Goal: Task Accomplishment & Management: Complete application form

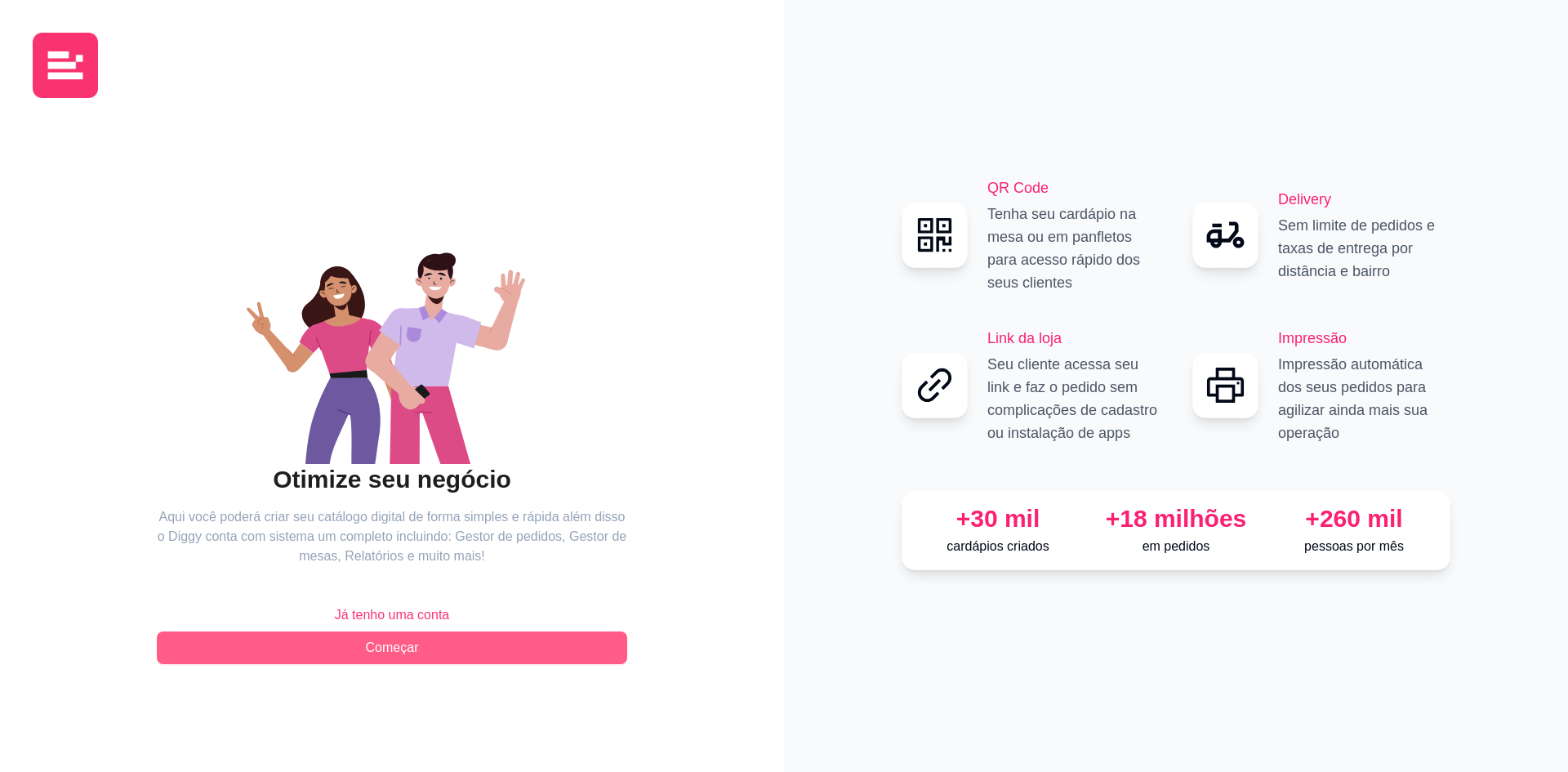
click at [432, 643] on button "Começar" at bounding box center [392, 648] width 471 height 33
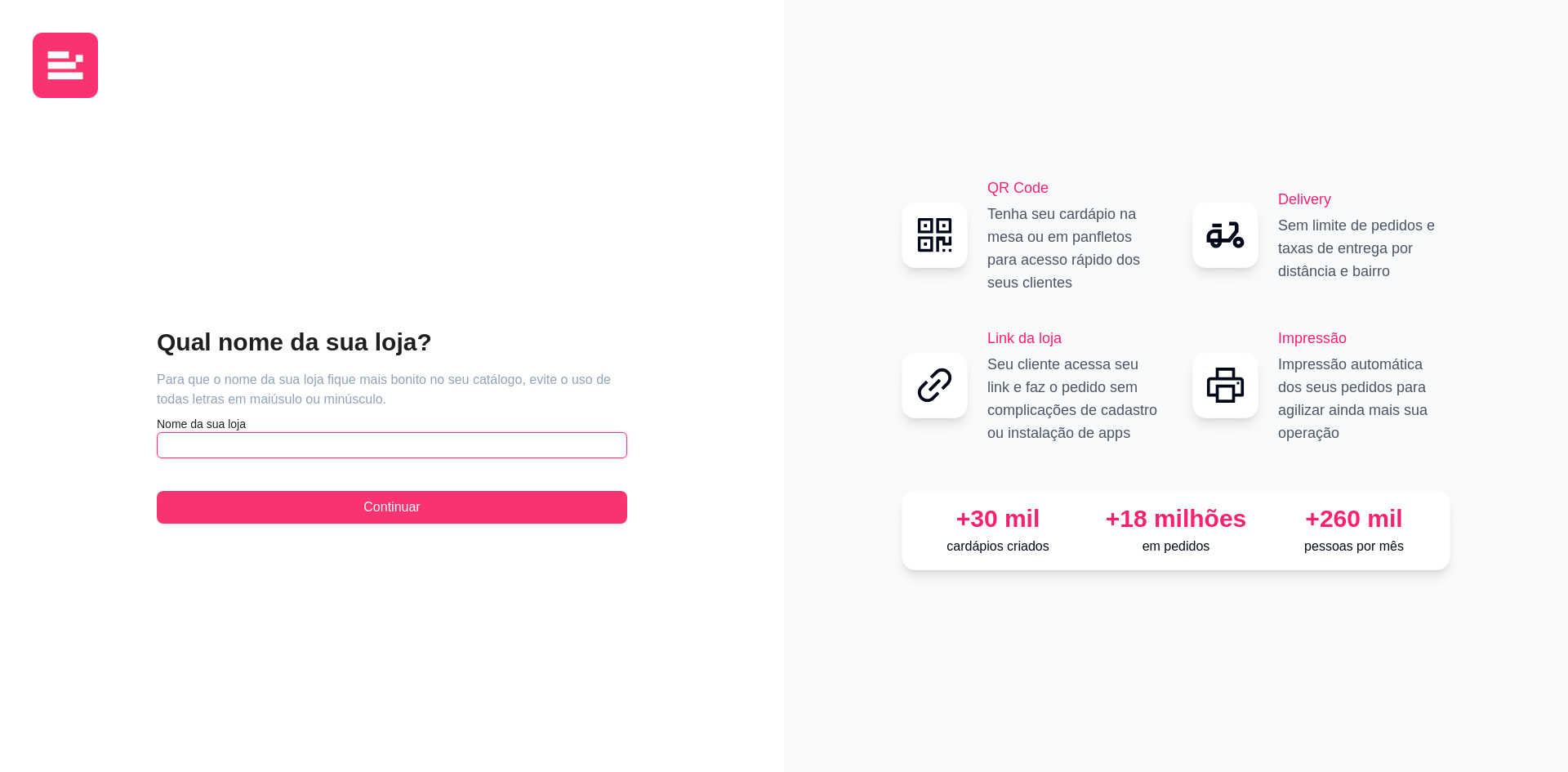
click at [267, 451] on input "text" at bounding box center [392, 445] width 471 height 26
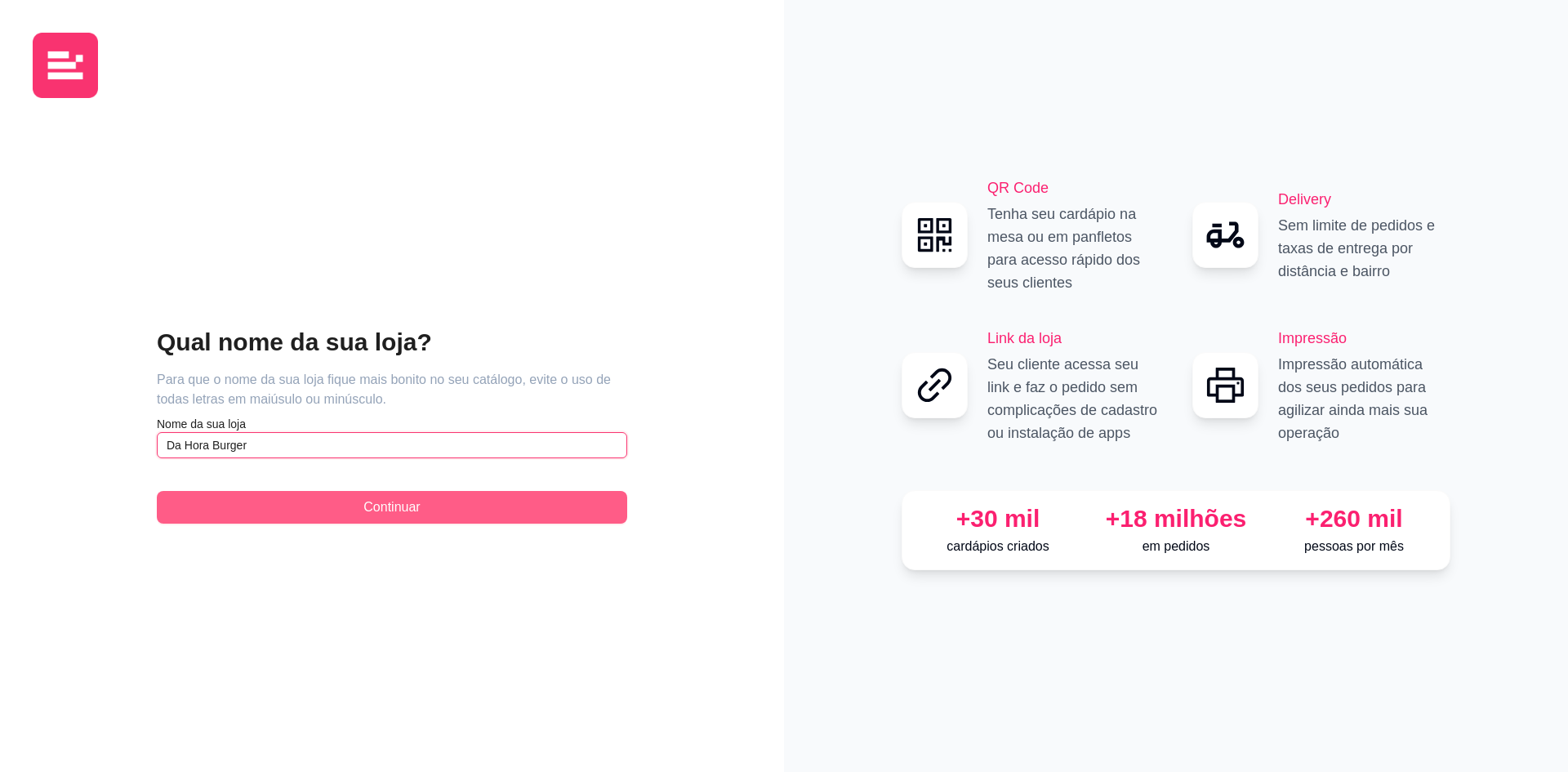
type input "Da Hora Burger"
click at [401, 508] on span "Continuar" at bounding box center [391, 508] width 57 height 20
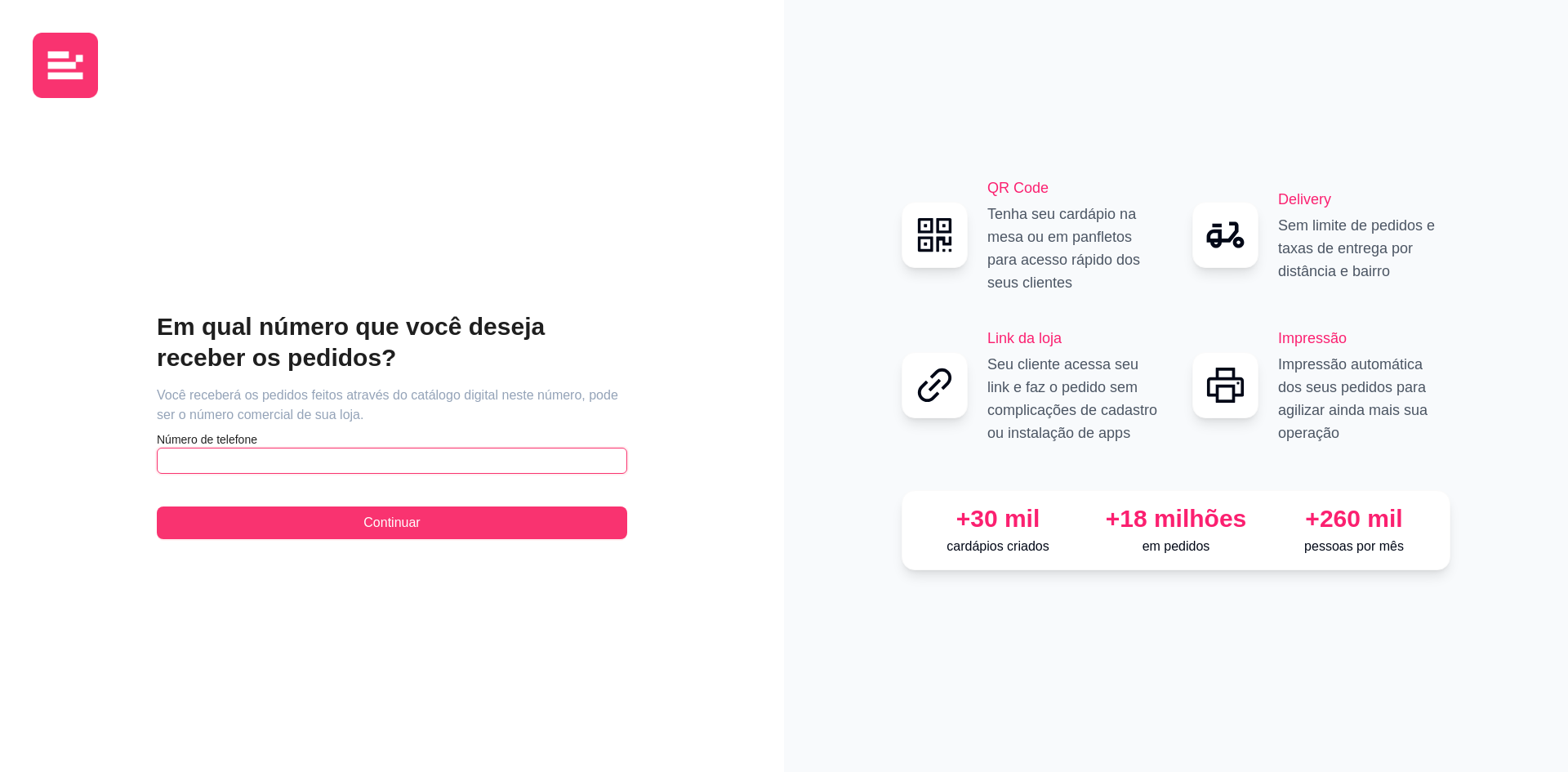
click at [187, 458] on input "text" at bounding box center [392, 461] width 471 height 26
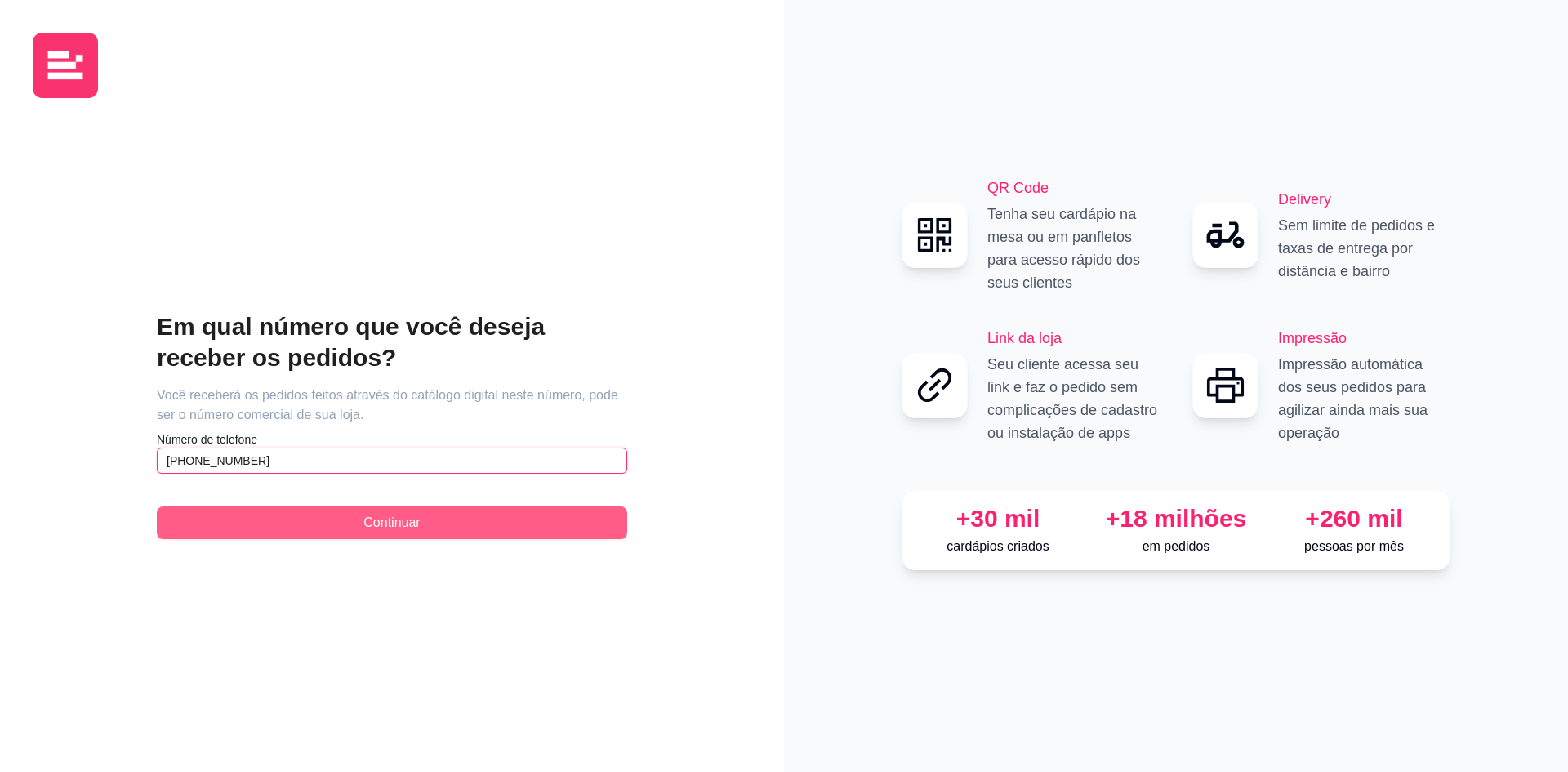
type input "(91) 9 8572-4999"
click at [411, 537] on button "Continuar" at bounding box center [392, 523] width 471 height 33
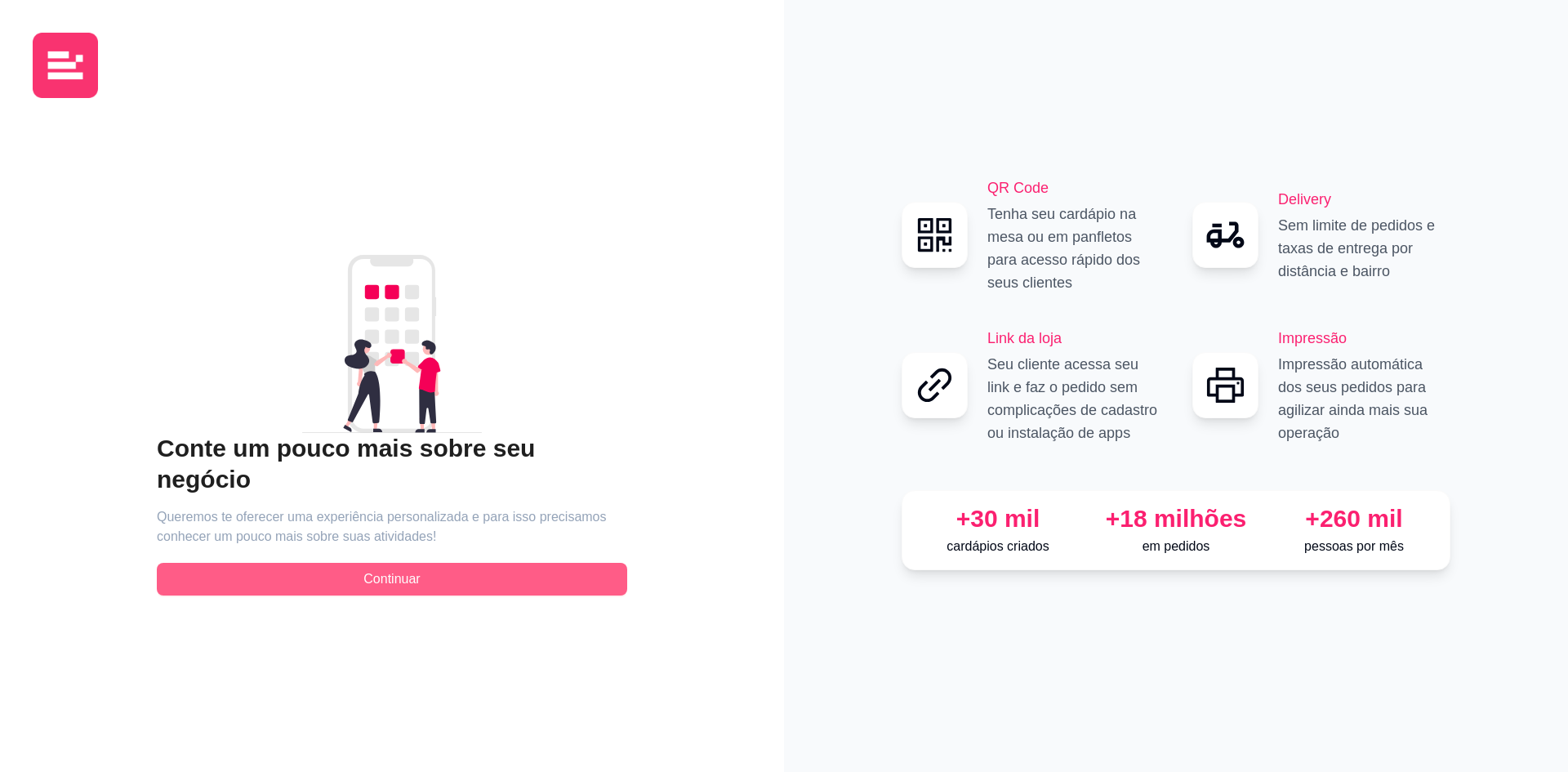
click at [433, 563] on button "Continuar" at bounding box center [392, 579] width 471 height 33
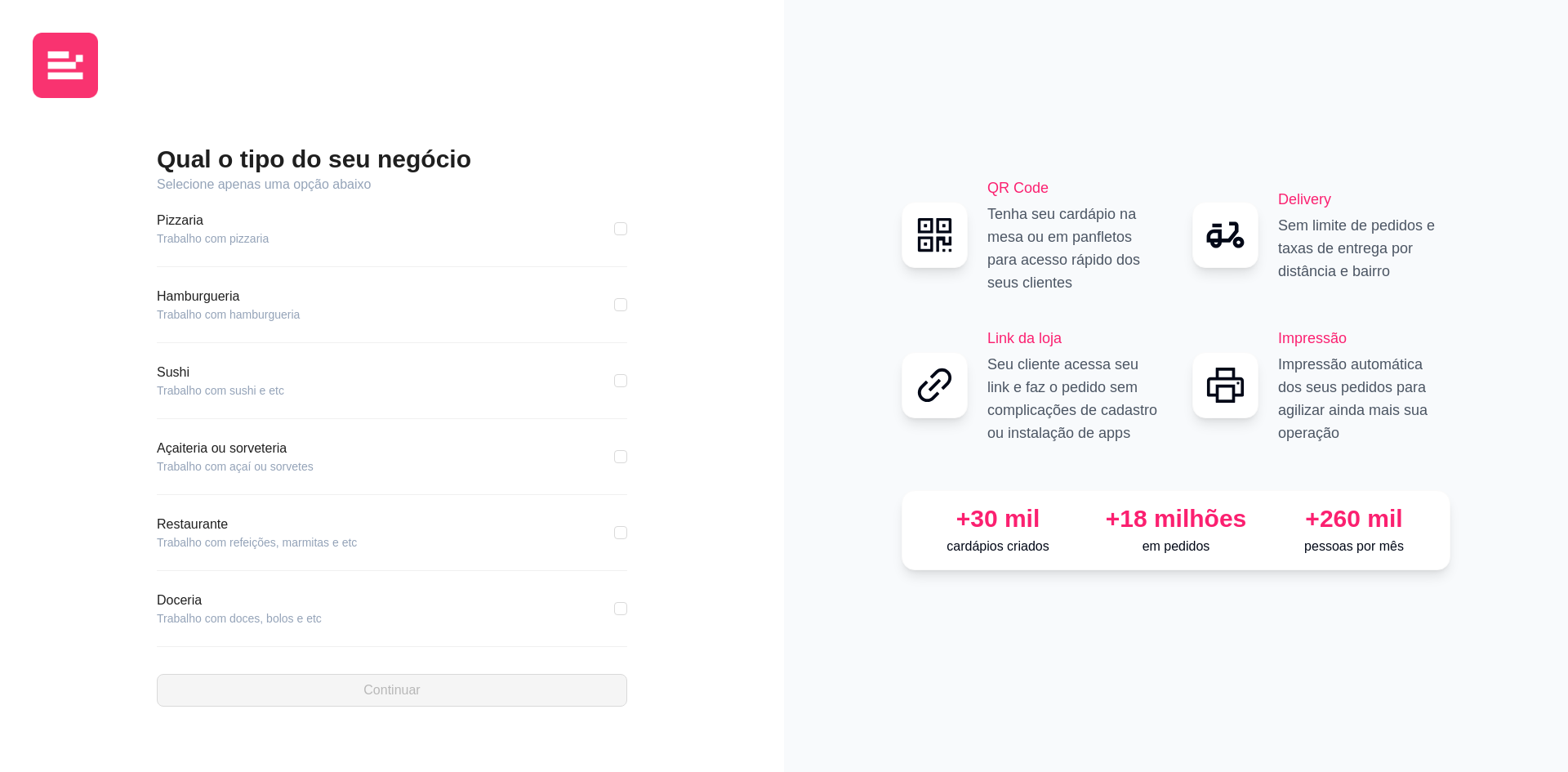
click at [208, 307] on article "Trabalho com hamburgueria" at bounding box center [228, 314] width 143 height 16
click at [615, 307] on input "checkbox" at bounding box center [621, 304] width 13 height 13
checkbox input "true"
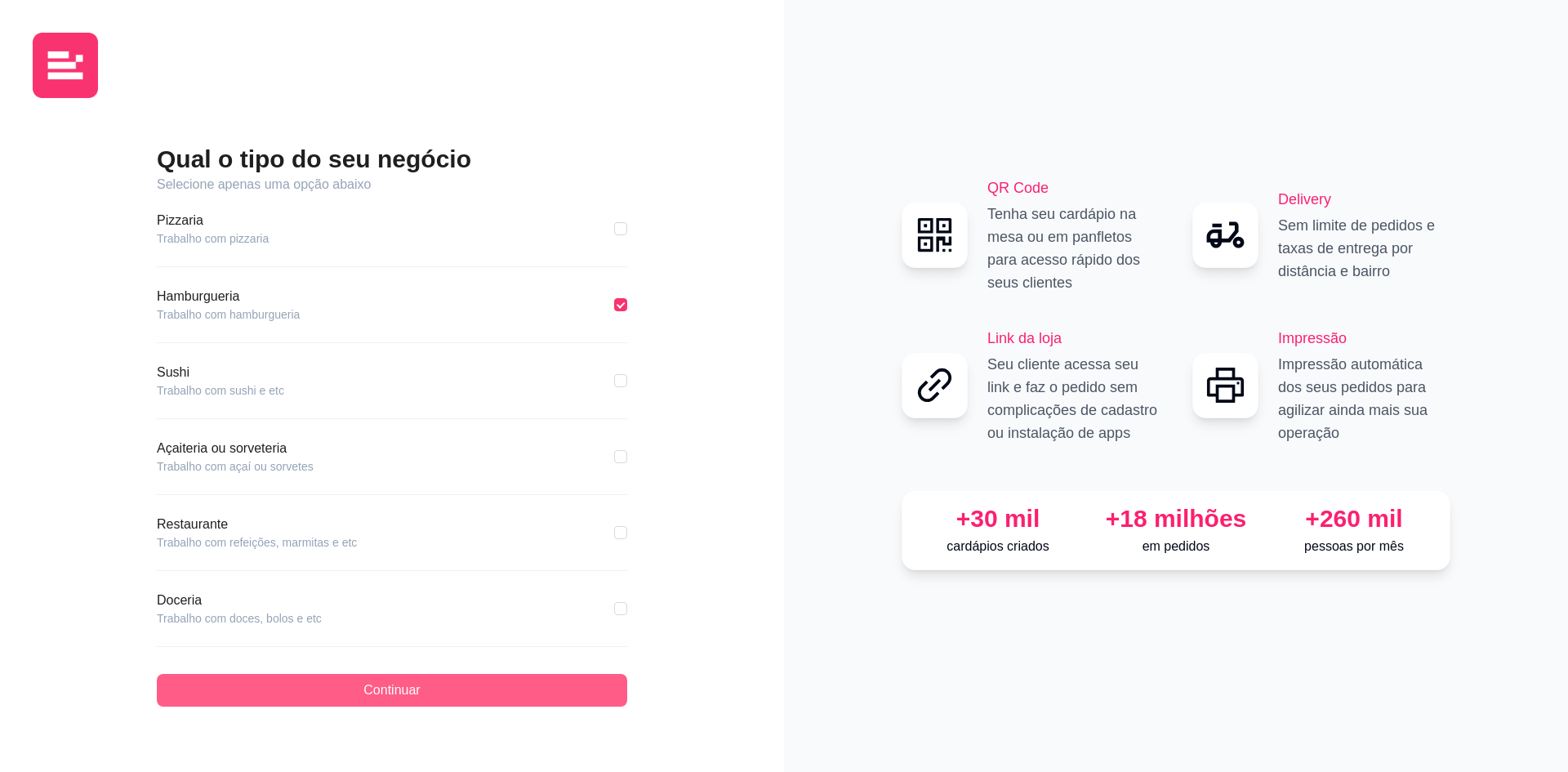
click at [459, 690] on button "Continuar" at bounding box center [392, 691] width 471 height 33
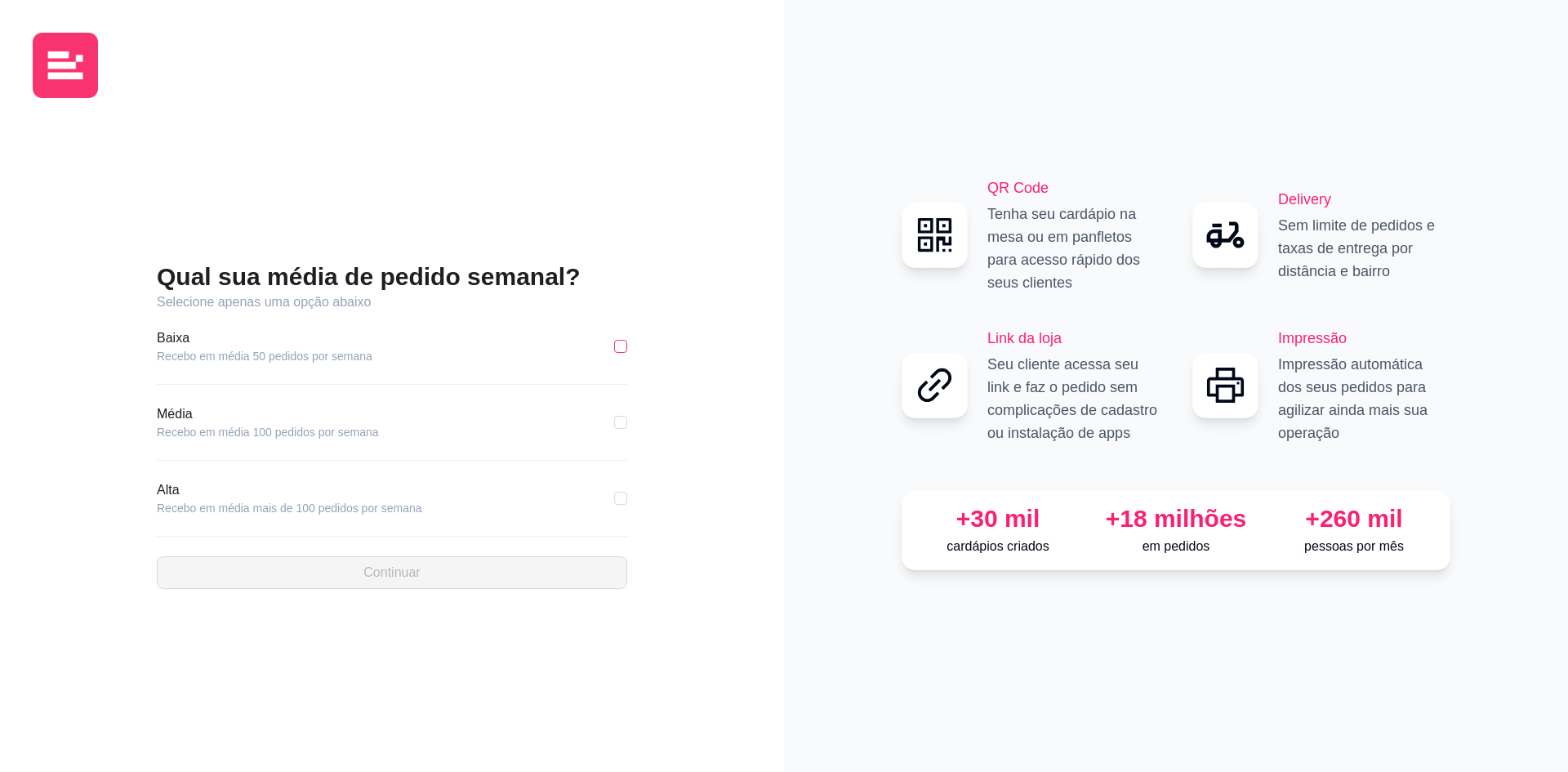
click at [622, 350] on input "checkbox" at bounding box center [621, 346] width 13 height 13
checkbox input "true"
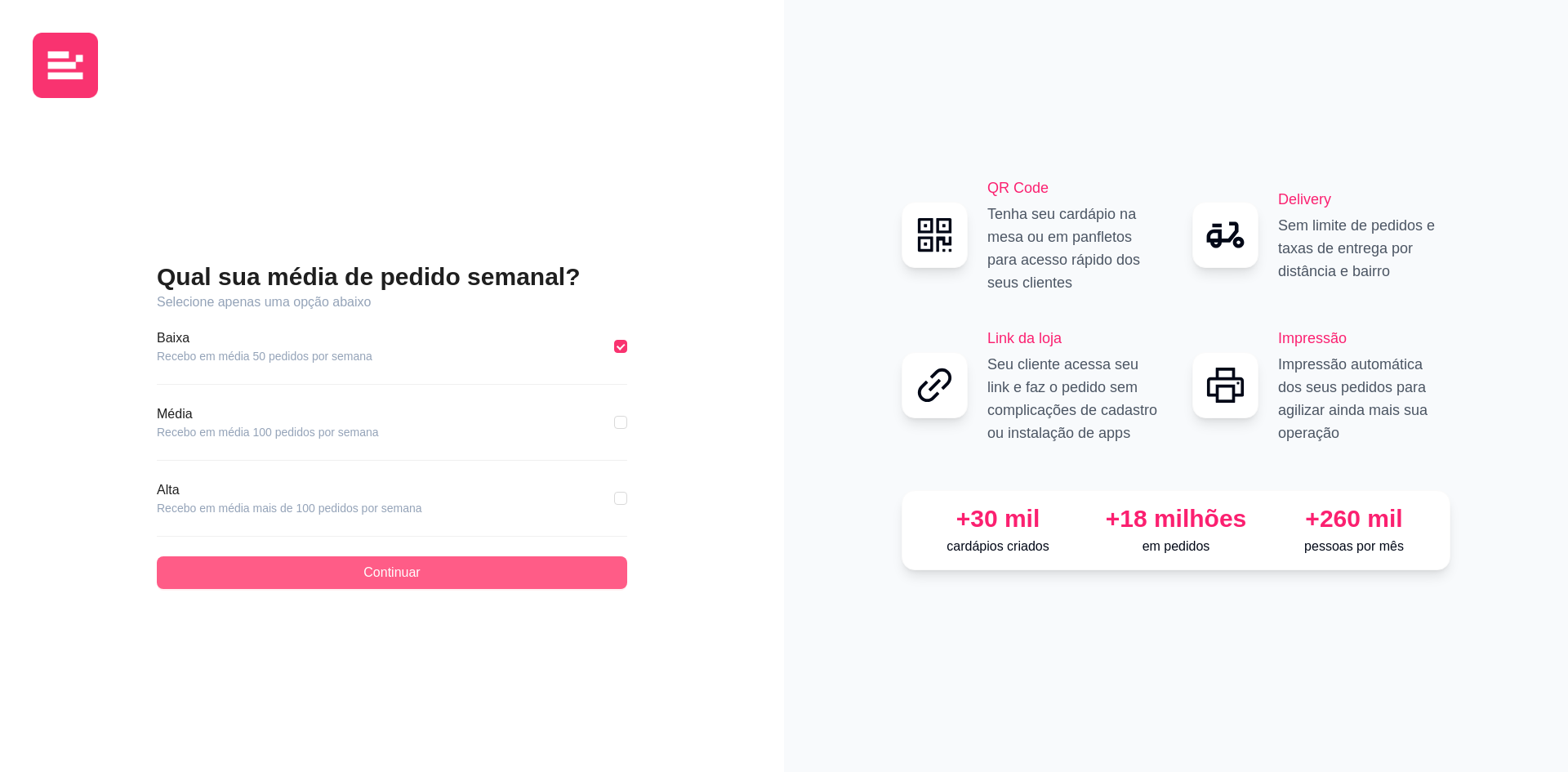
click at [475, 575] on button "Continuar" at bounding box center [392, 572] width 471 height 33
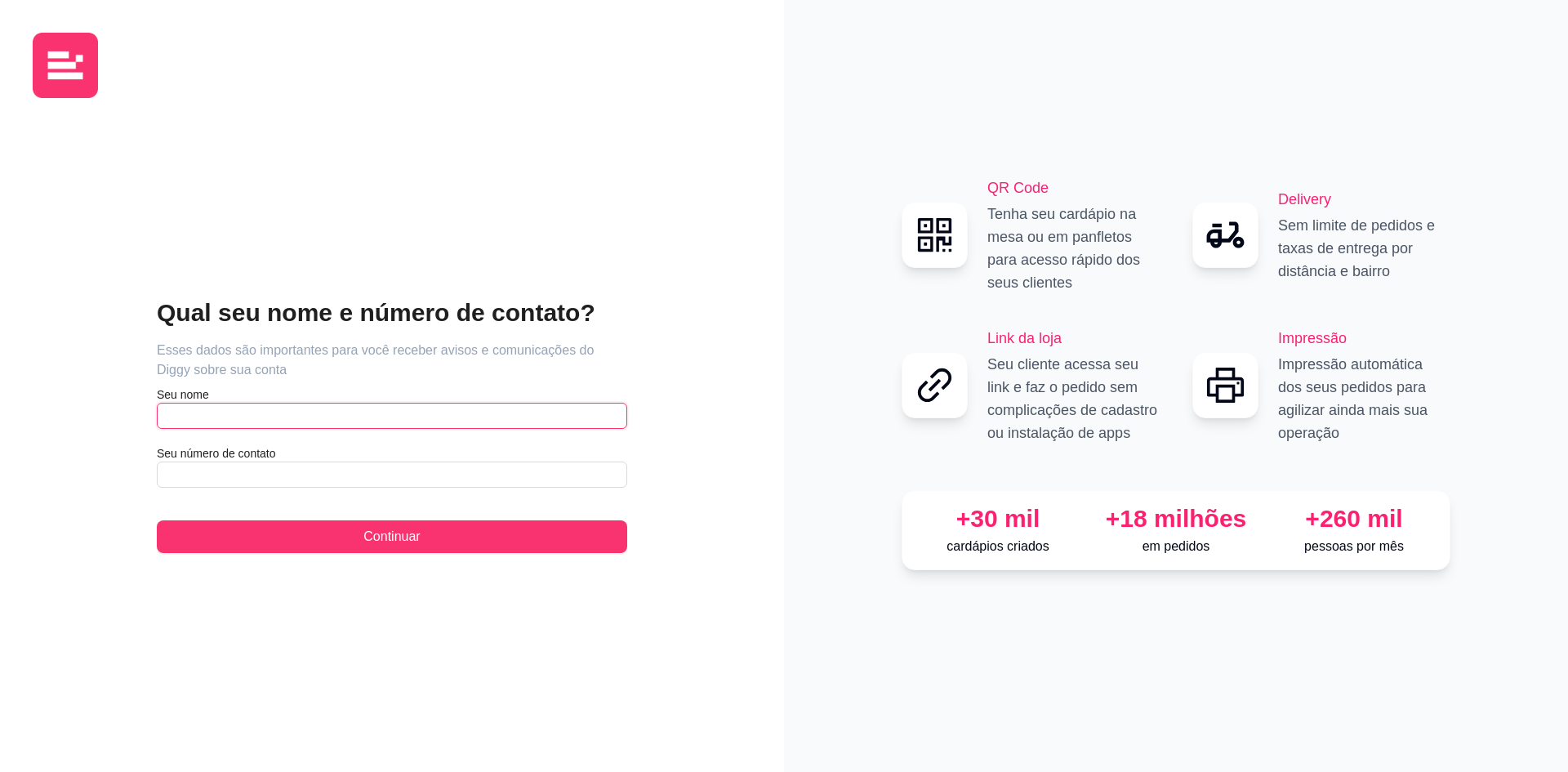
click at [404, 417] on input "text" at bounding box center [392, 416] width 471 height 26
type input "Raylan Lima"
click at [338, 476] on input "text" at bounding box center [392, 475] width 471 height 26
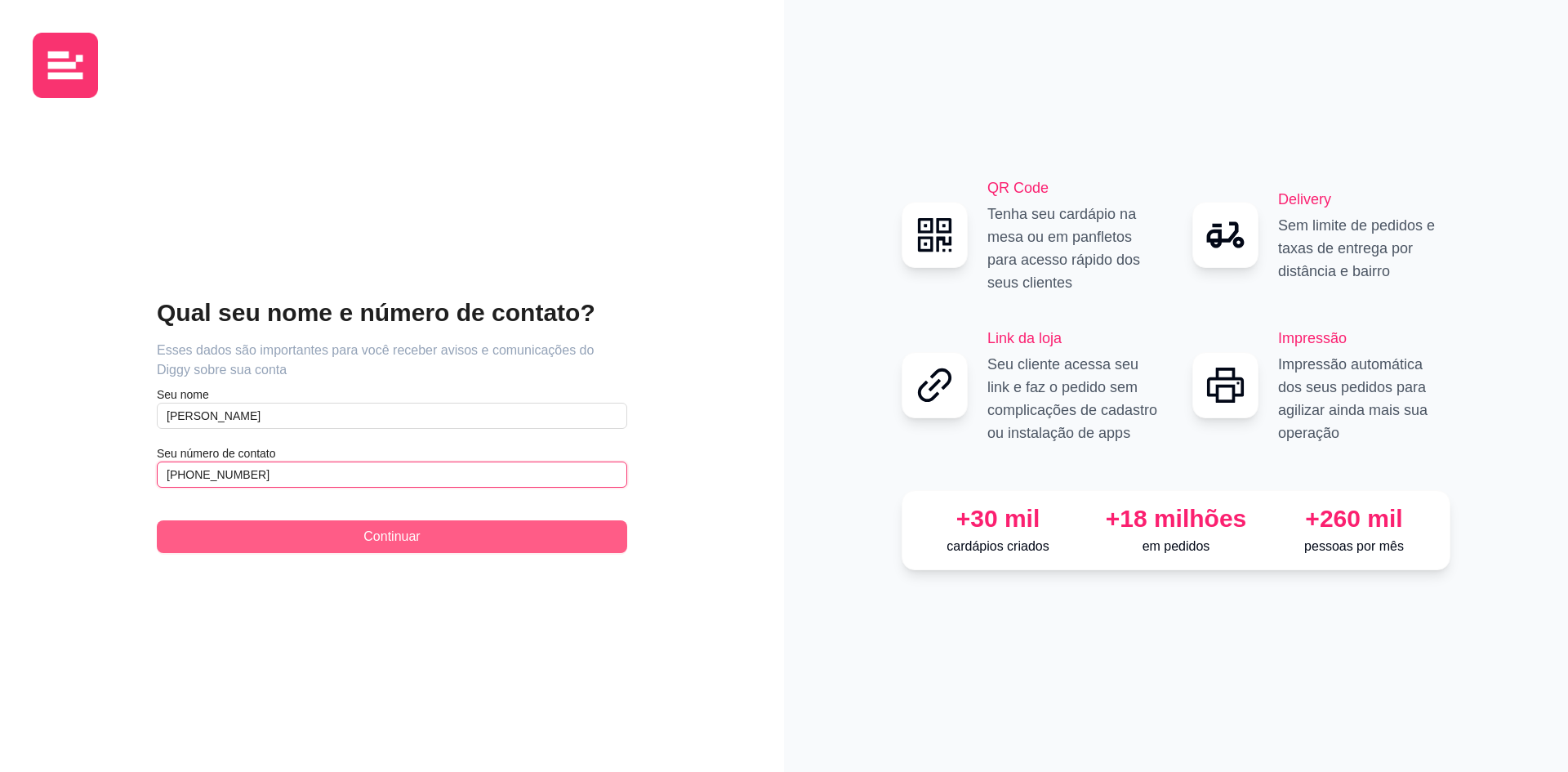
type input "(91) 9 8412-6427"
click at [350, 533] on button "Continuar" at bounding box center [392, 537] width 471 height 33
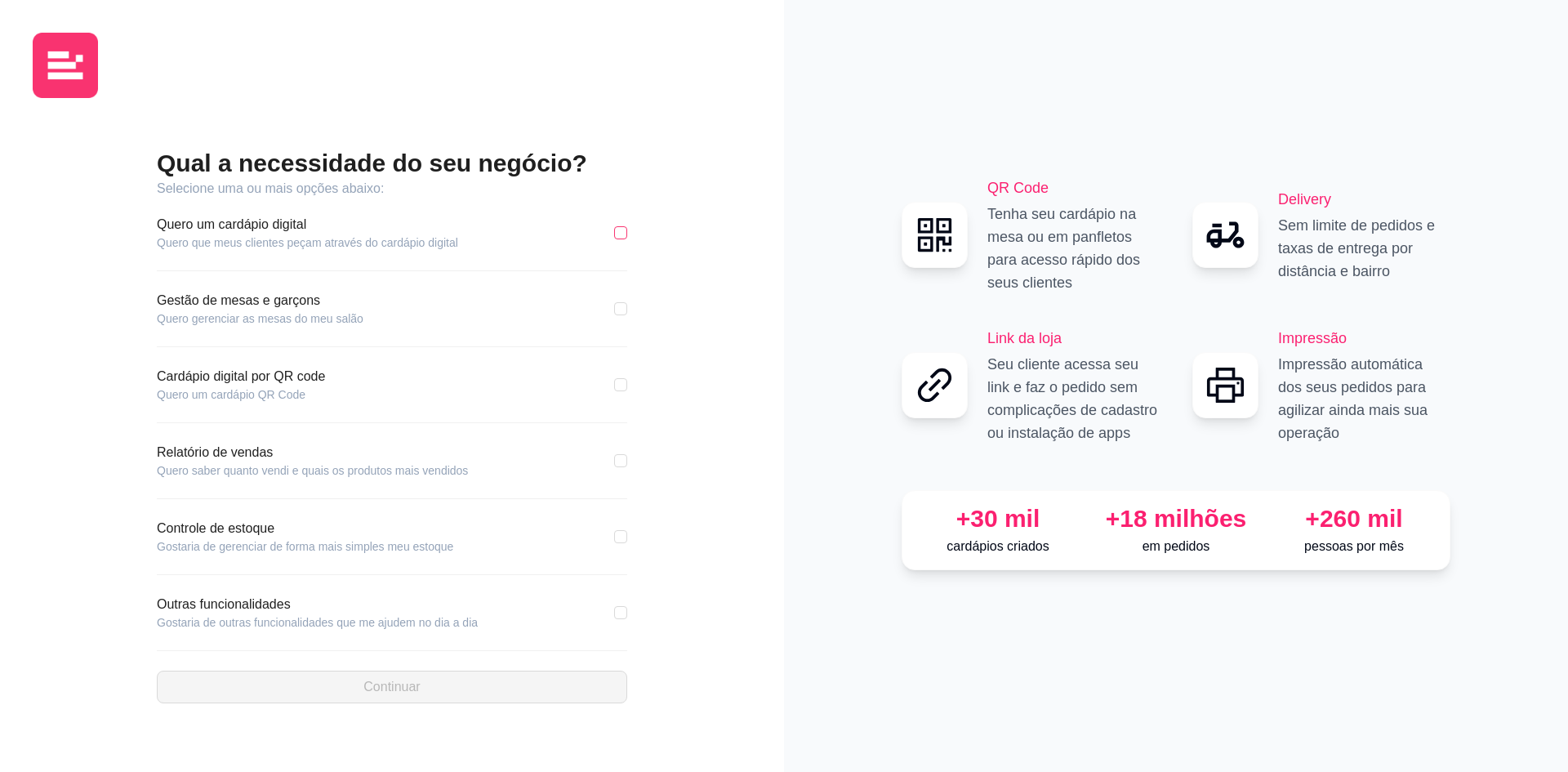
click at [625, 232] on input "checkbox" at bounding box center [621, 232] width 13 height 13
checkbox input "true"
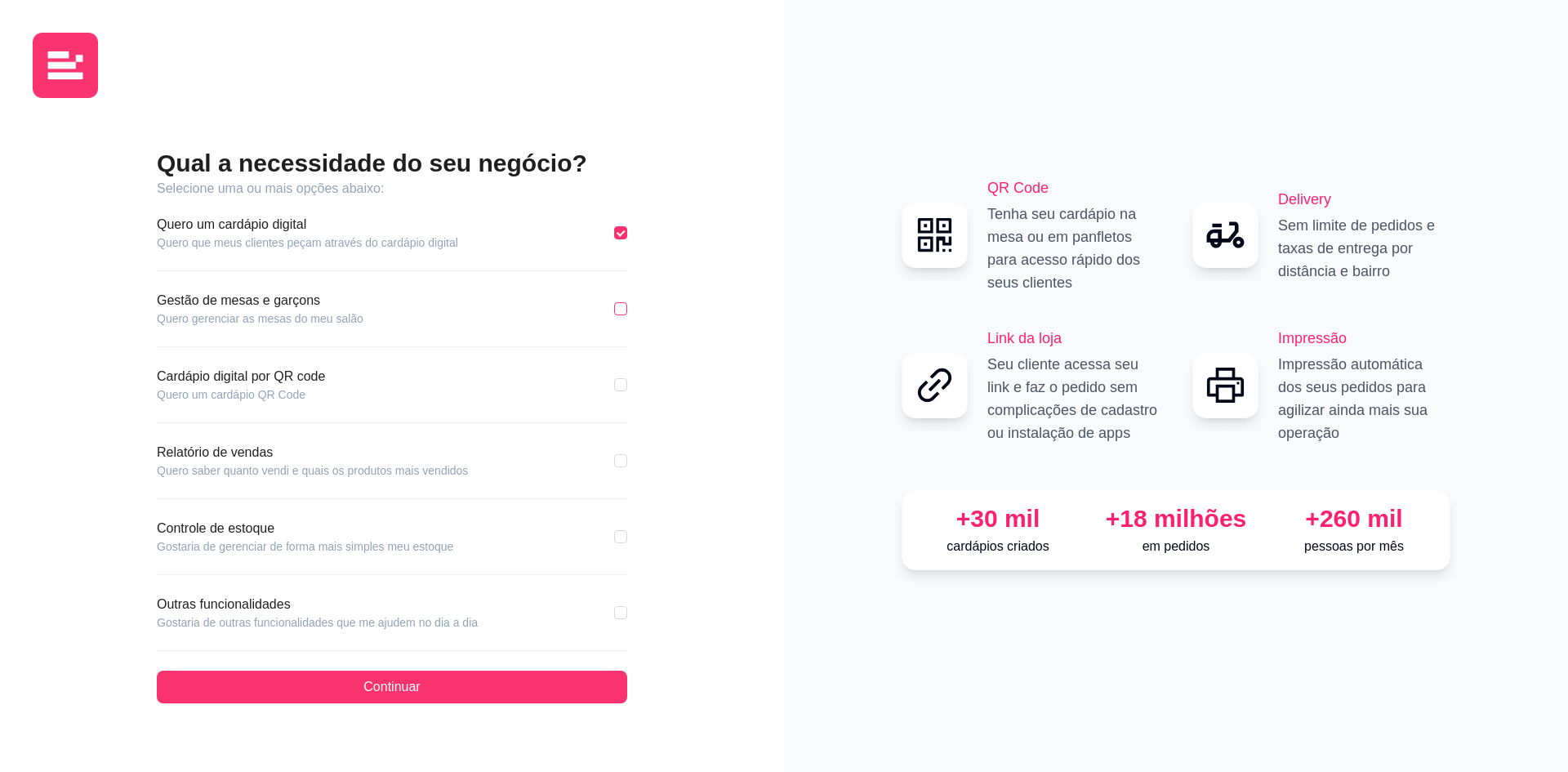
click at [624, 305] on input "checkbox" at bounding box center [621, 308] width 13 height 13
checkbox input "true"
click at [620, 456] on input "checkbox" at bounding box center [621, 460] width 13 height 13
checkbox input "true"
click at [624, 535] on input "checkbox" at bounding box center [621, 537] width 13 height 13
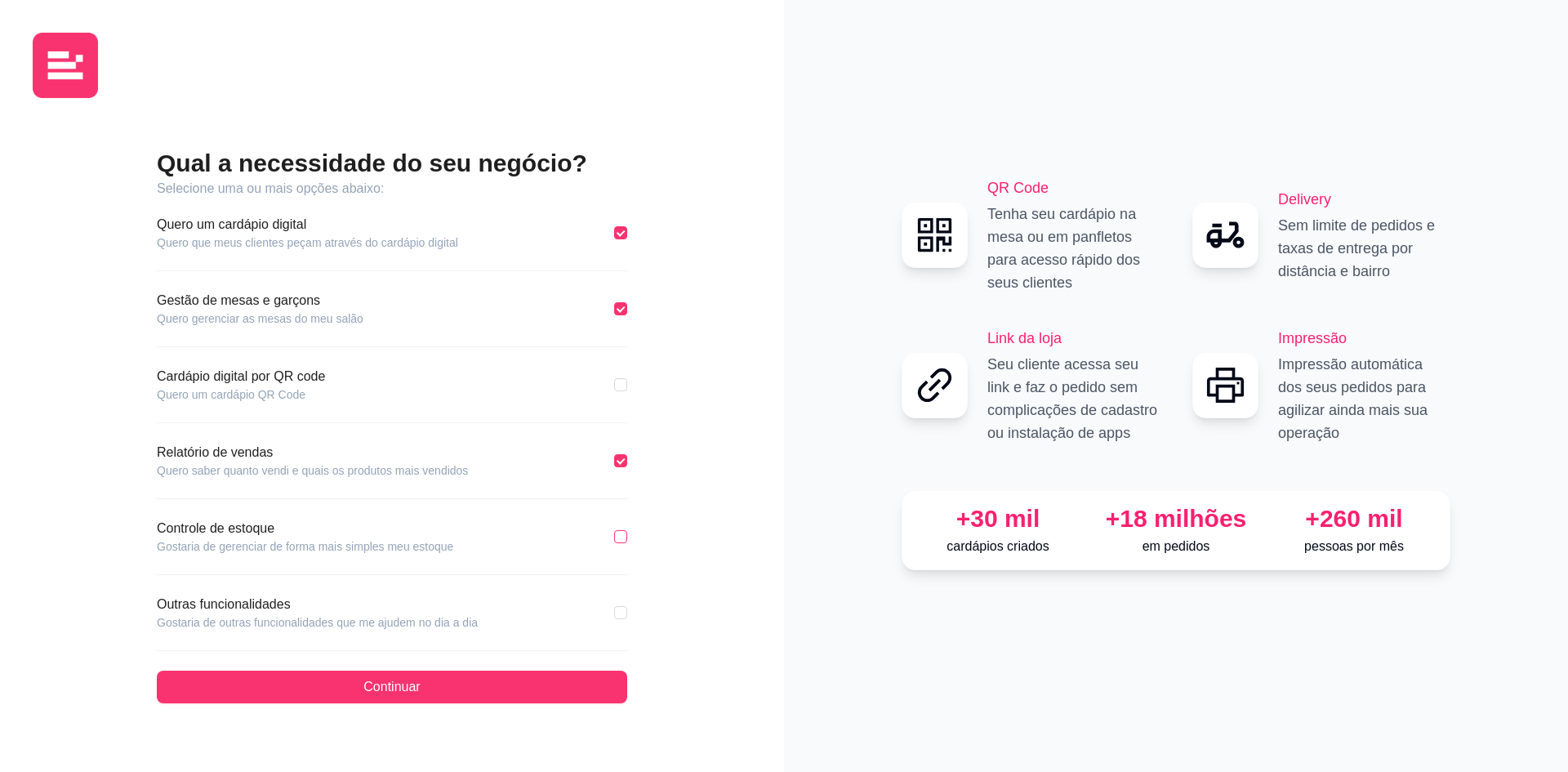
checkbox input "true"
click at [615, 615] on input "checkbox" at bounding box center [621, 612] width 13 height 13
checkbox input "true"
click at [624, 384] on input "checkbox" at bounding box center [621, 385] width 13 height 13
checkbox input "true"
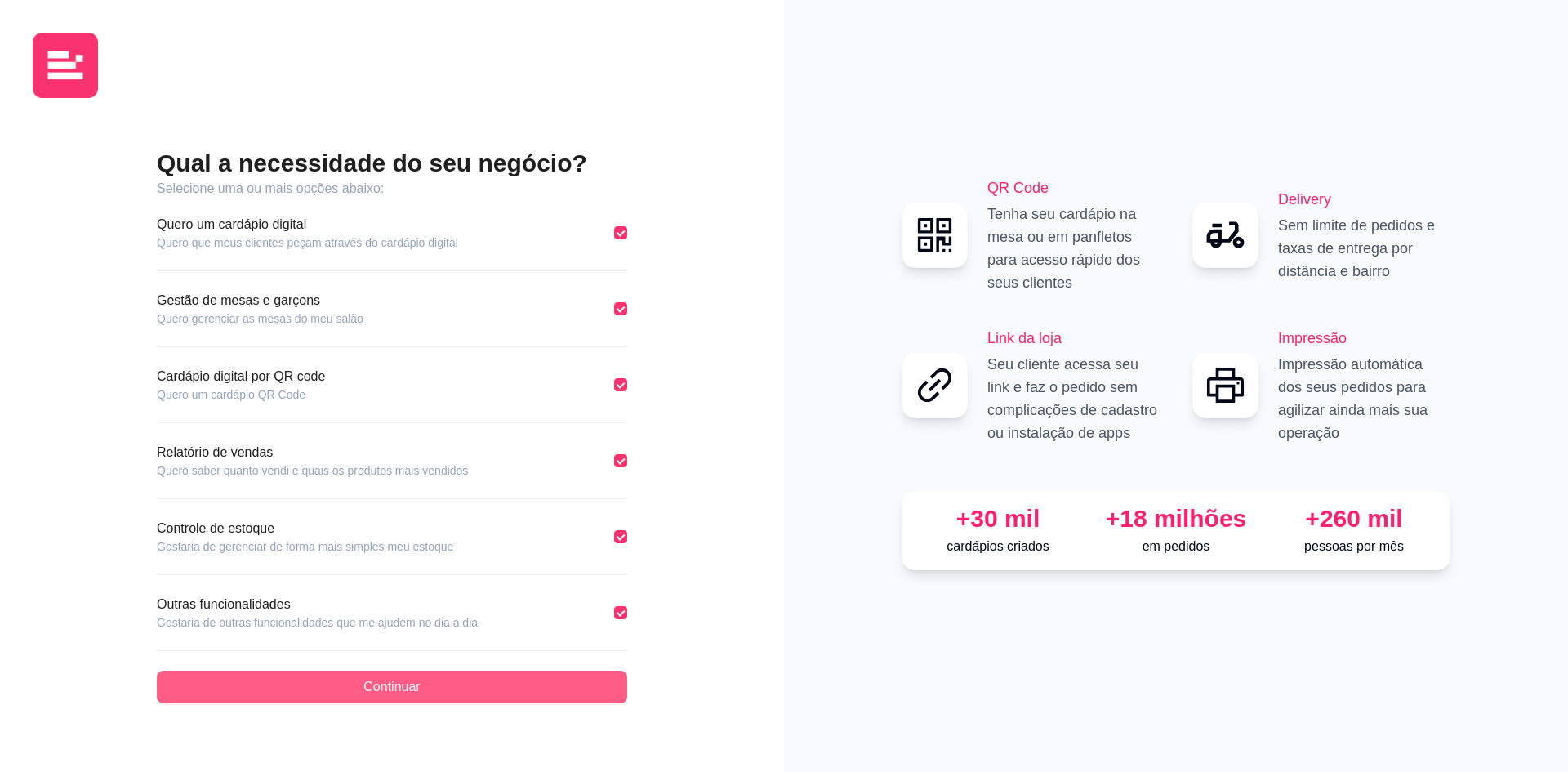
click at [560, 678] on button "Continuar" at bounding box center [392, 687] width 471 height 33
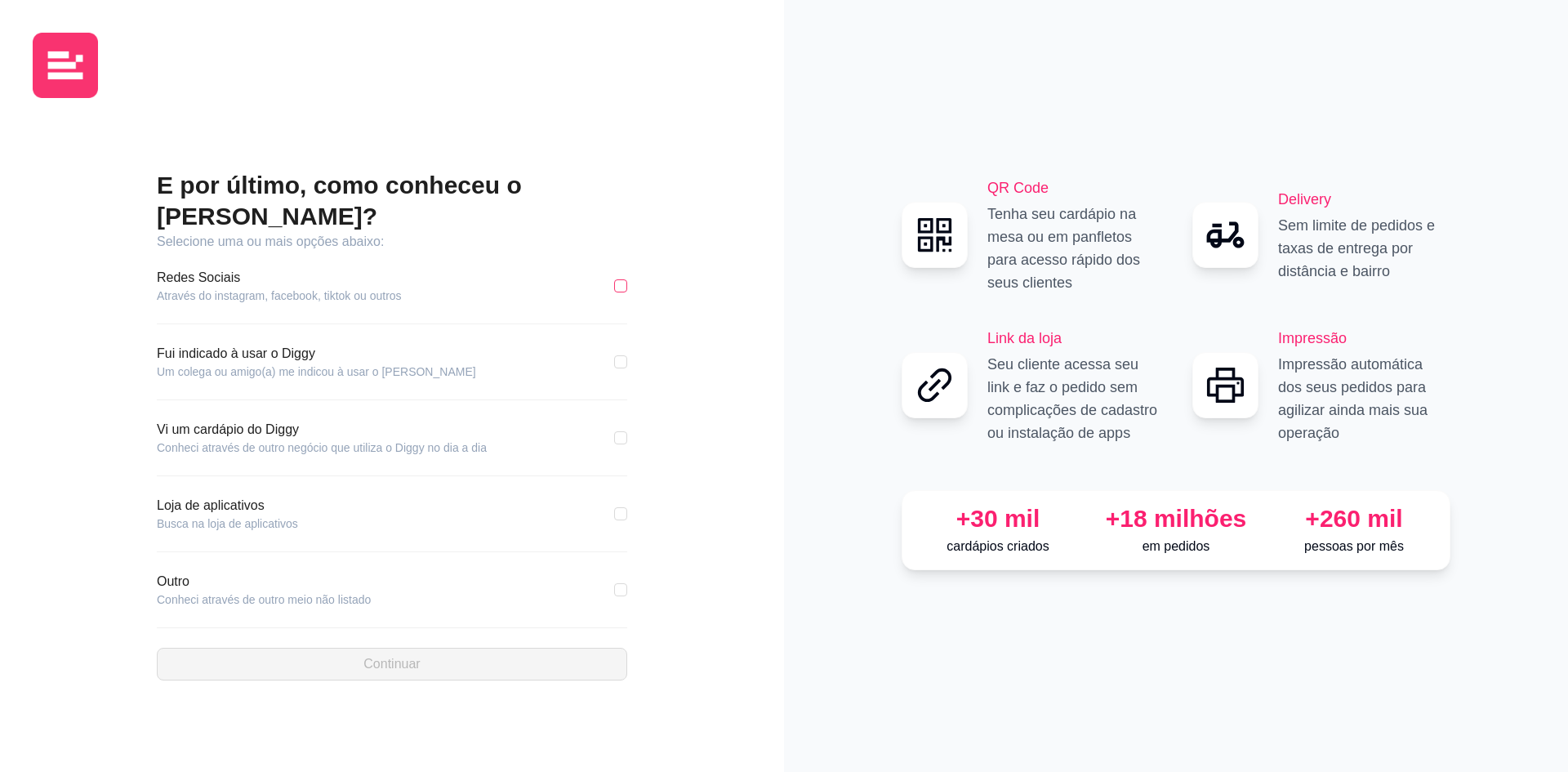
click at [623, 279] on input "checkbox" at bounding box center [621, 285] width 13 height 13
checkbox input "true"
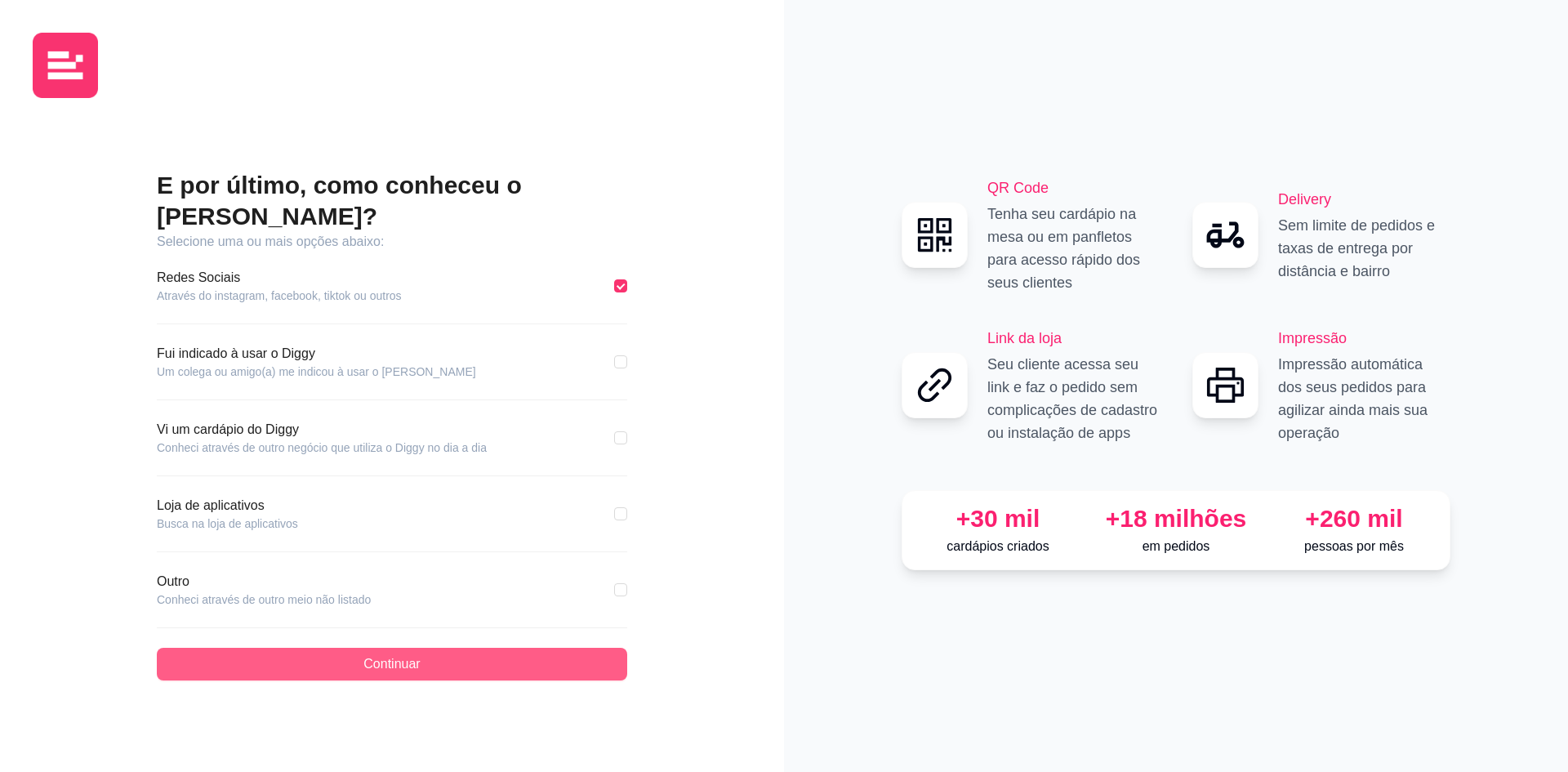
click at [499, 648] on button "Continuar" at bounding box center [392, 664] width 471 height 33
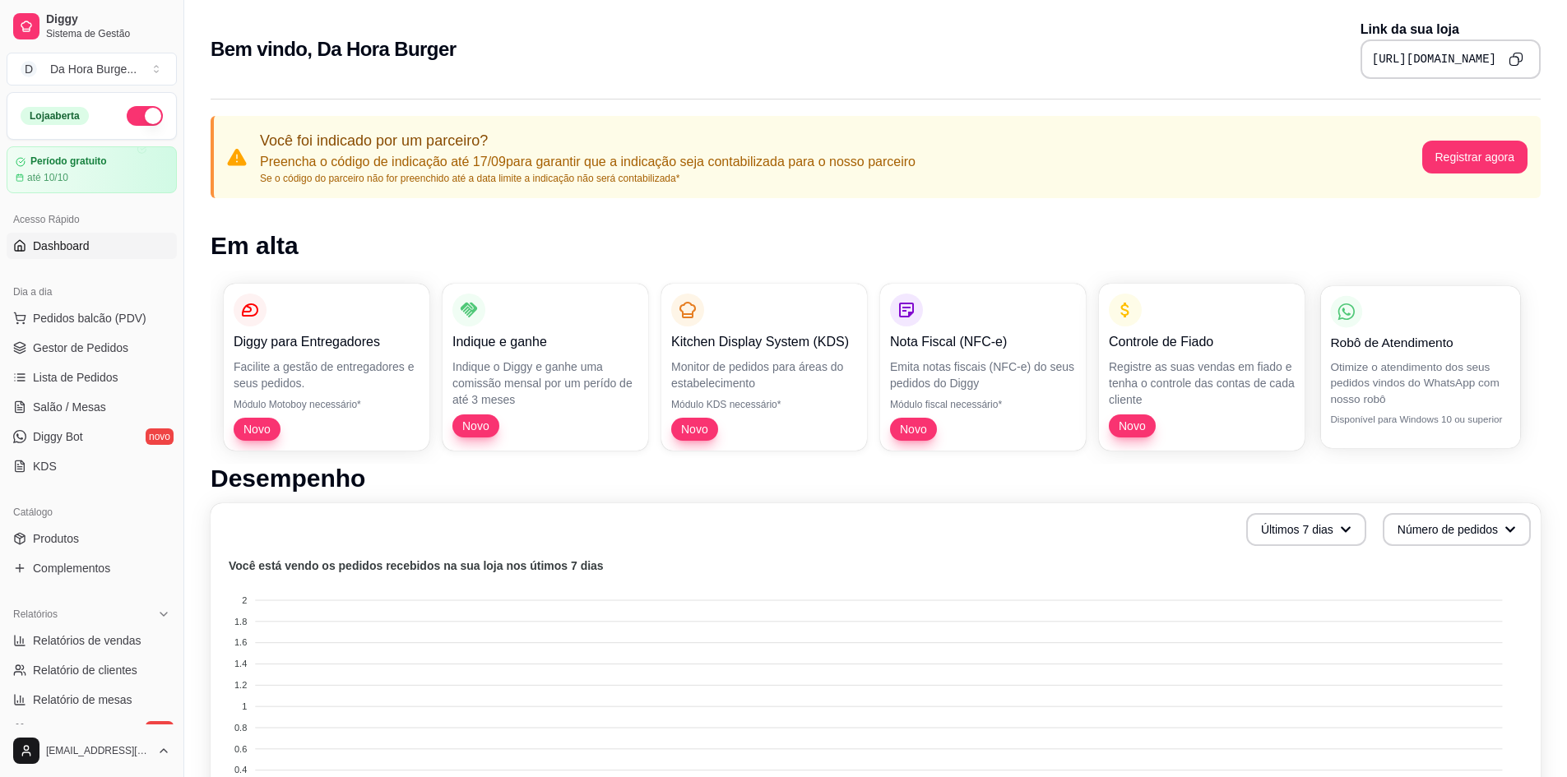
click at [1378, 392] on p "Otimize o atendimento dos seus pedidos vindos do WhatsApp com nosso robô" at bounding box center [1420, 383] width 180 height 48
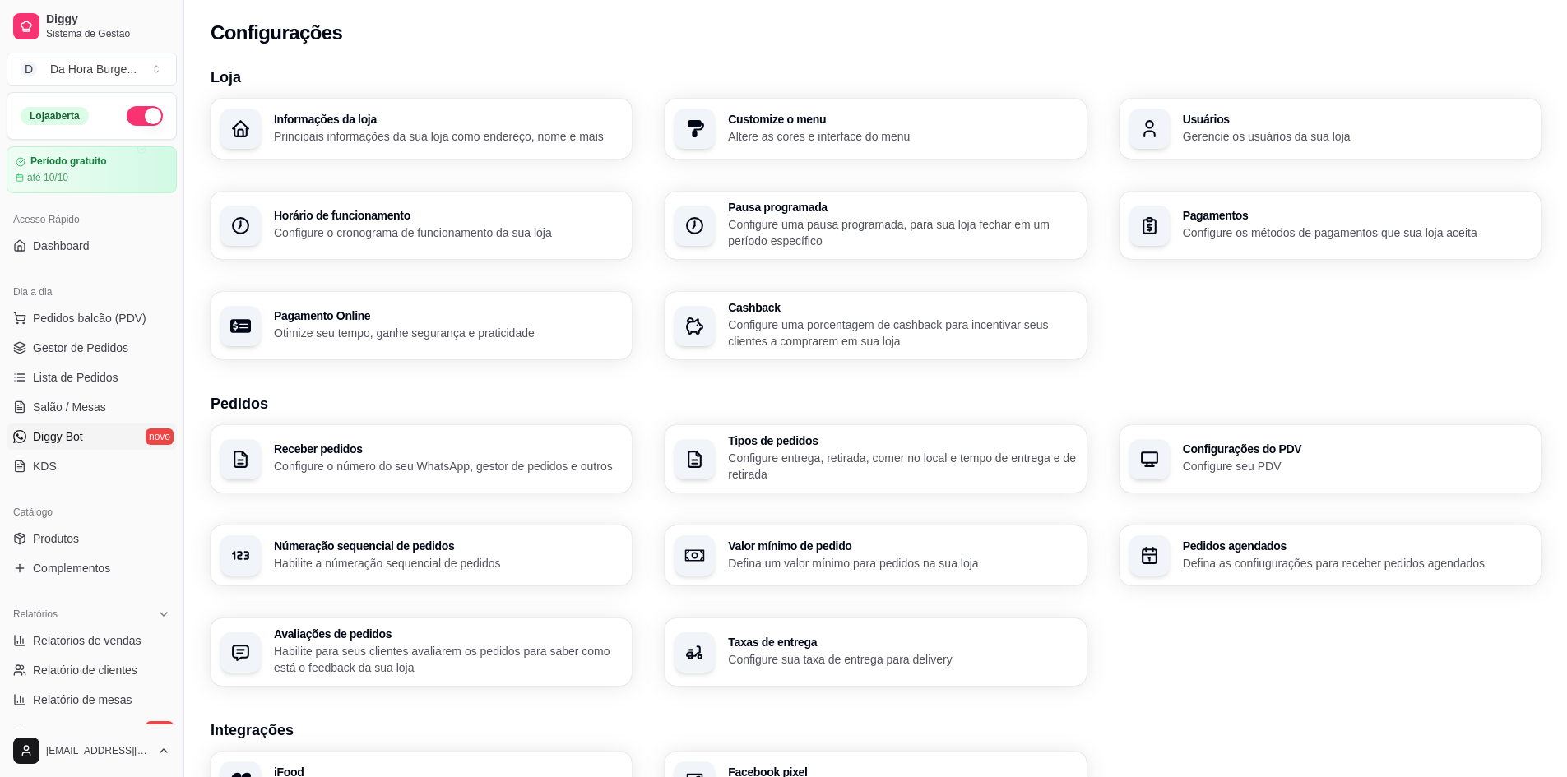
click at [90, 437] on link "Diggy Bot novo" at bounding box center [92, 437] width 170 height 26
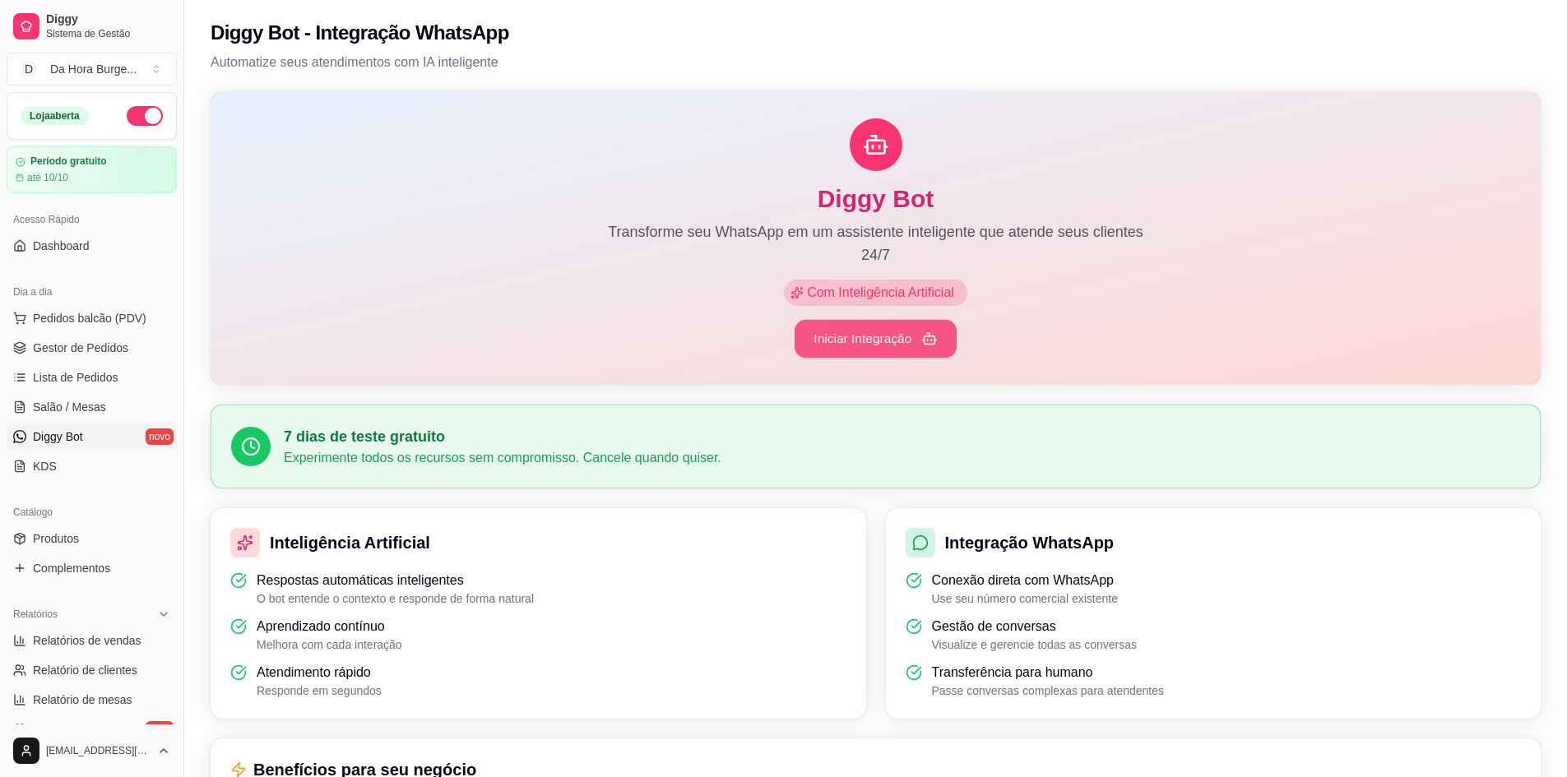
click at [874, 345] on button "Iniciar Integração" at bounding box center [876, 339] width 162 height 39
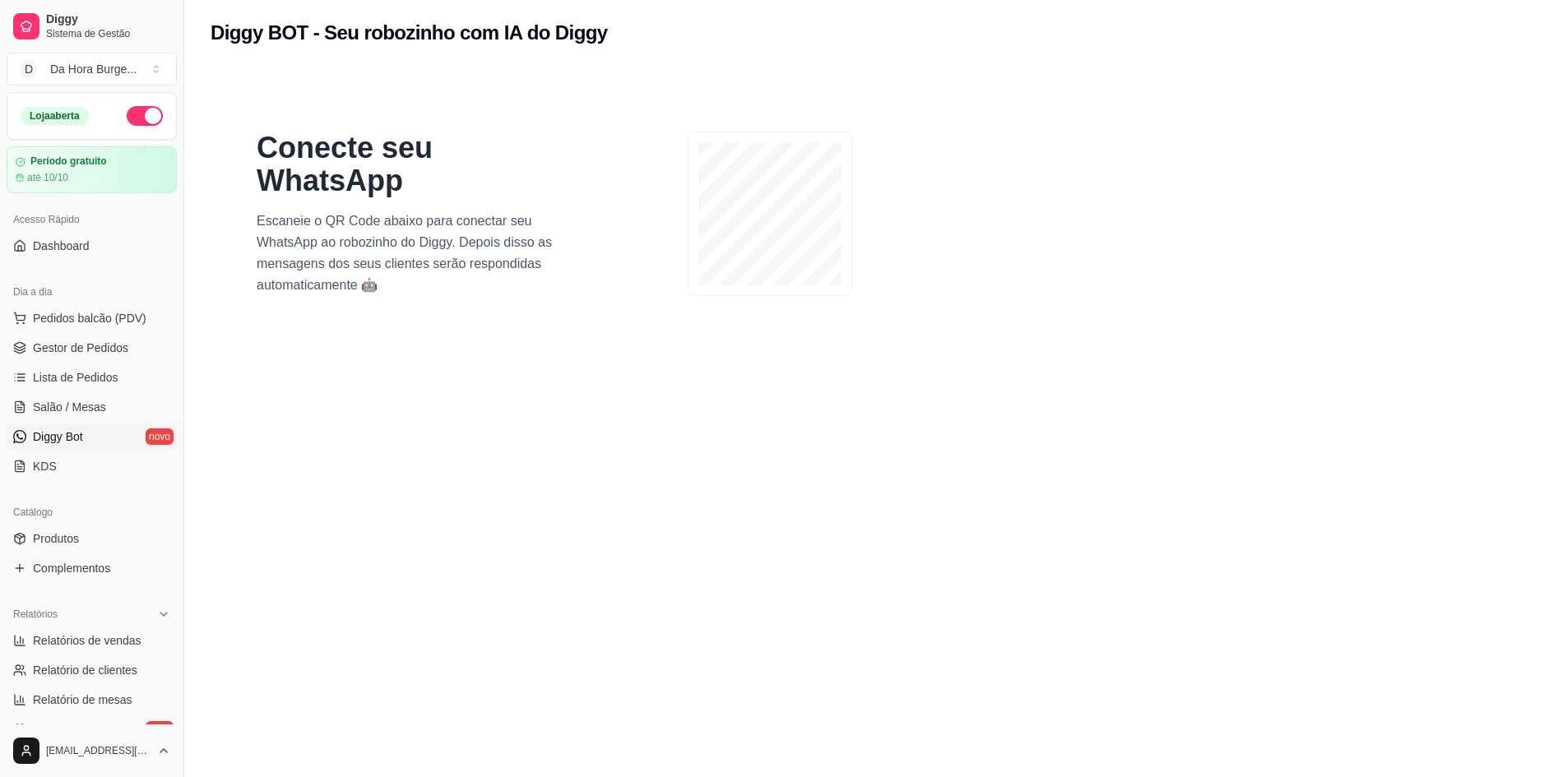
drag, startPoint x: 808, startPoint y: 558, endPoint x: 804, endPoint y: 336, distance: 221.3
click at [806, 552] on section "Conecte seu WhatsApp Escaneie o QR Code abaixo para conectar seu WhatsApp ao ro…" at bounding box center [876, 454] width 1330 height 777
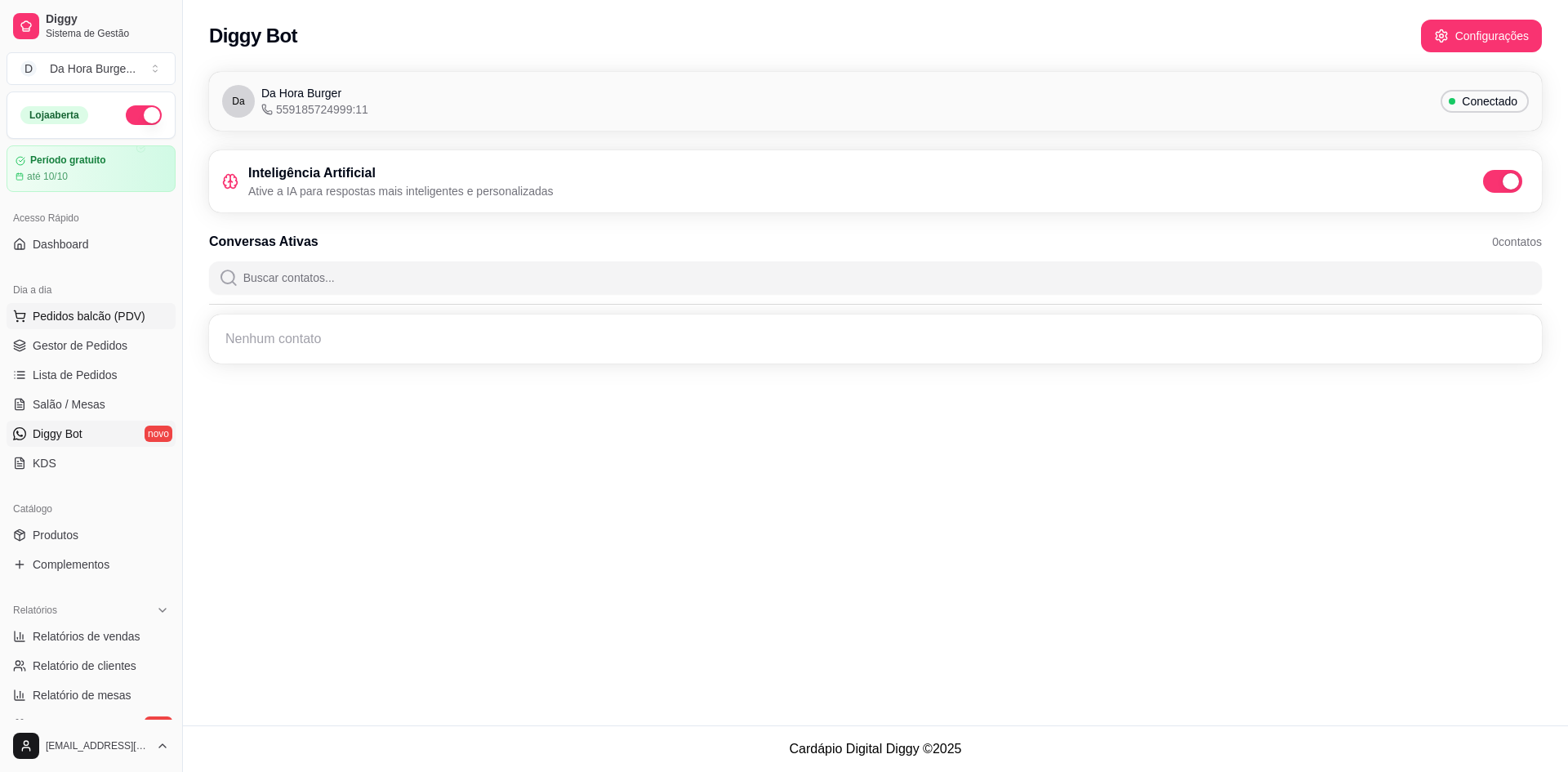
click at [79, 325] on button "Pedidos balcão (PDV)" at bounding box center [91, 316] width 169 height 26
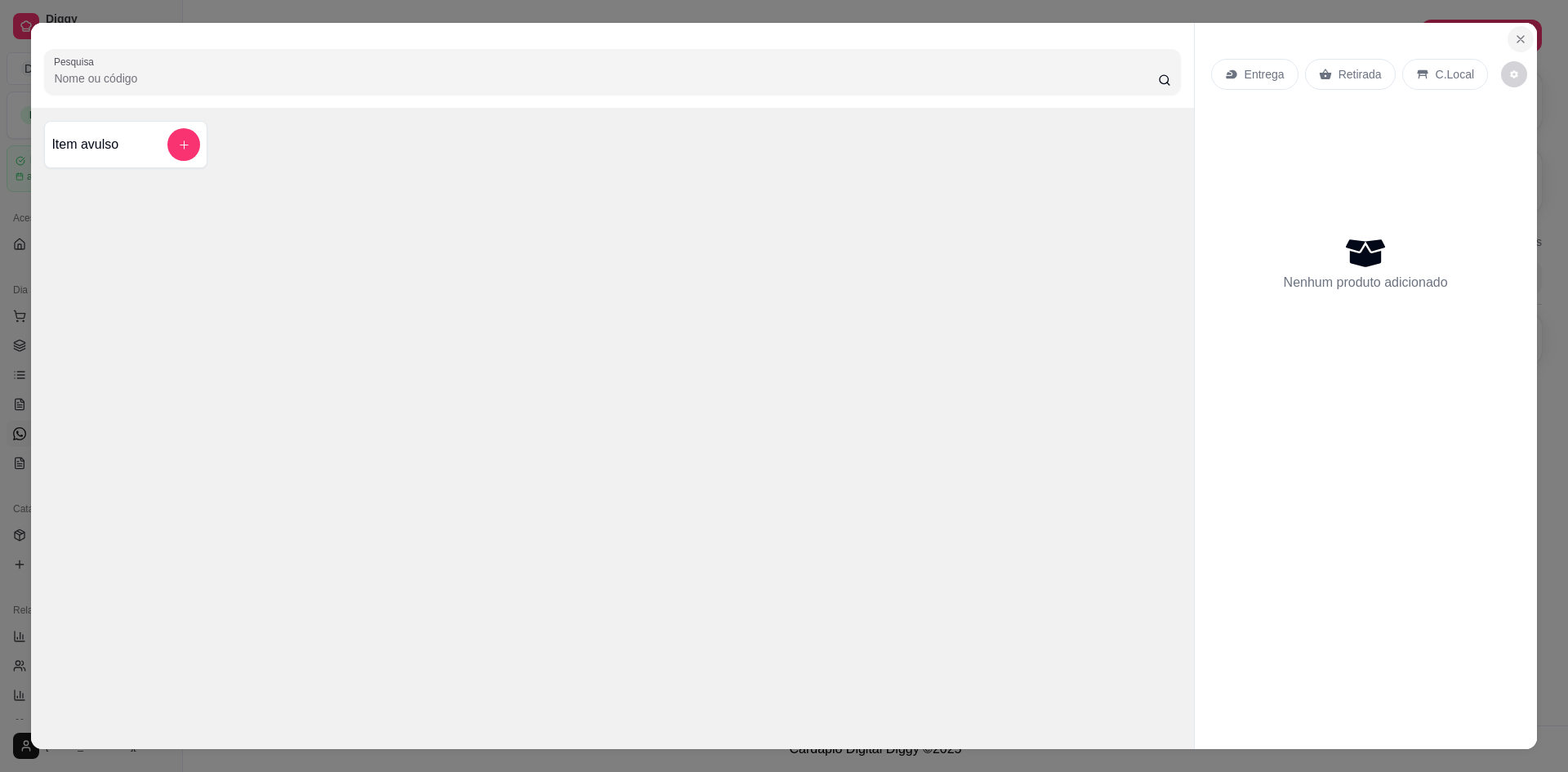
click at [1515, 36] on icon "Close" at bounding box center [1520, 39] width 13 height 13
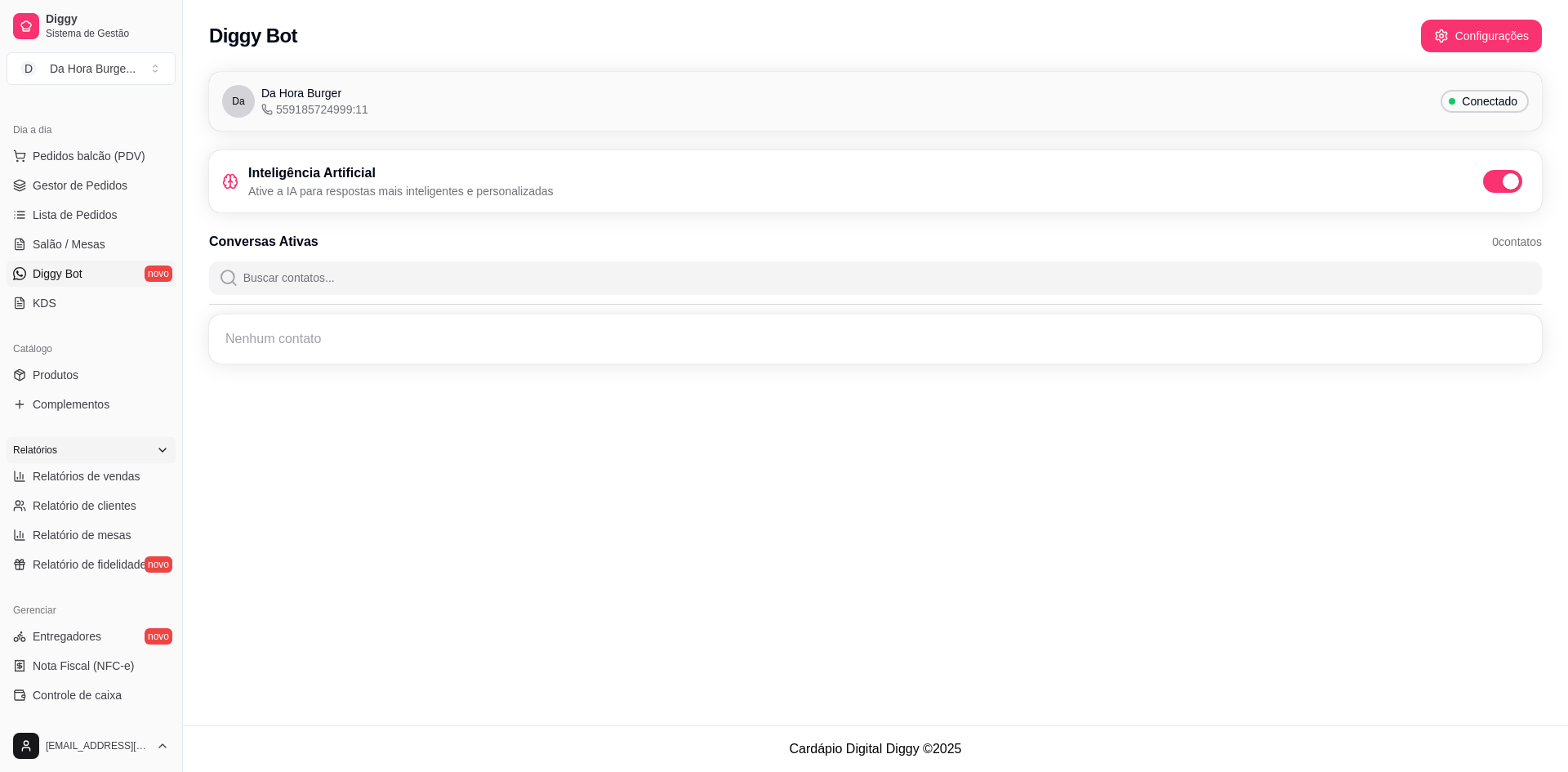
scroll to position [219, 0]
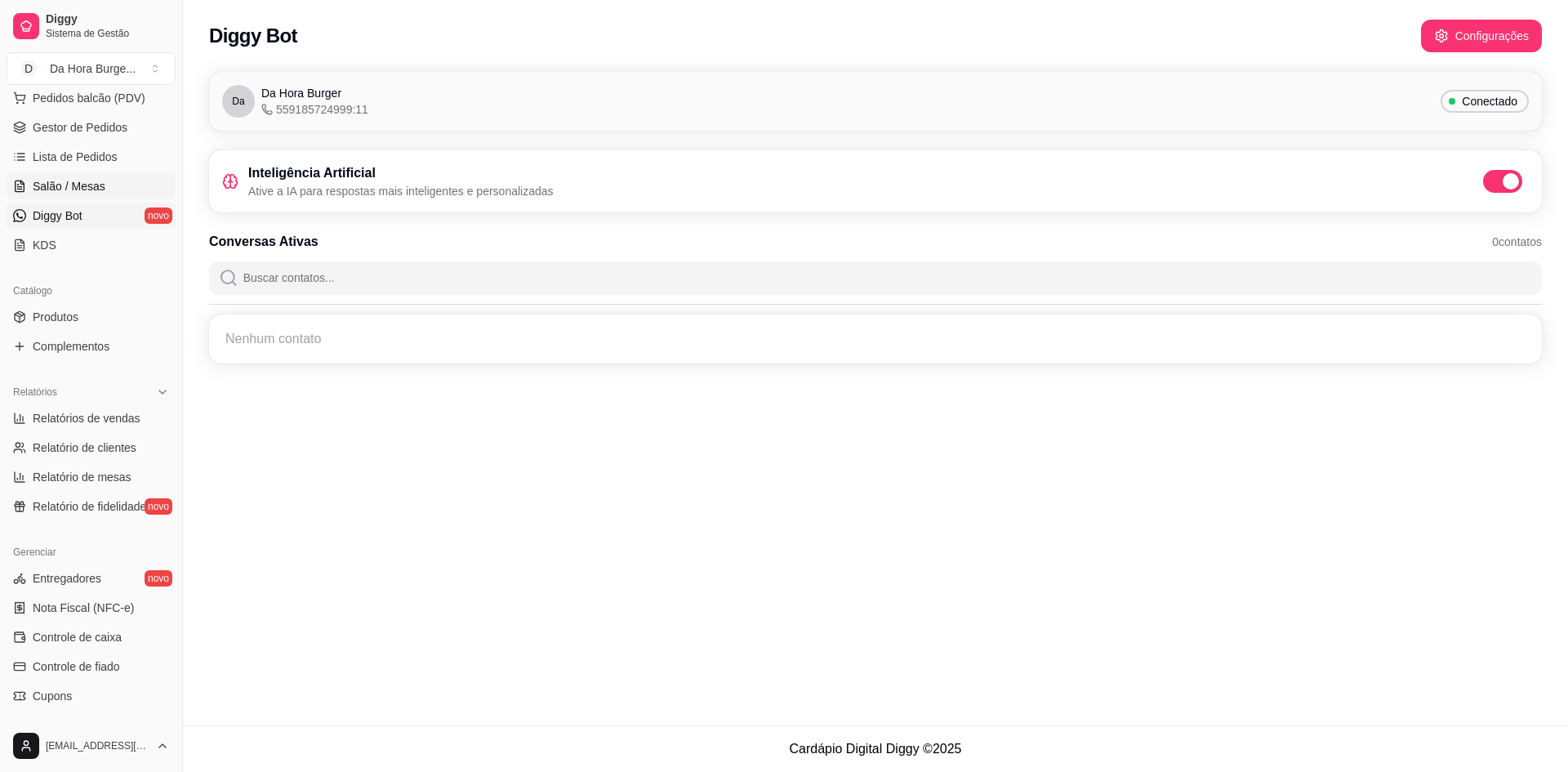
click at [100, 189] on span "Salão / Mesas" at bounding box center [69, 186] width 72 height 16
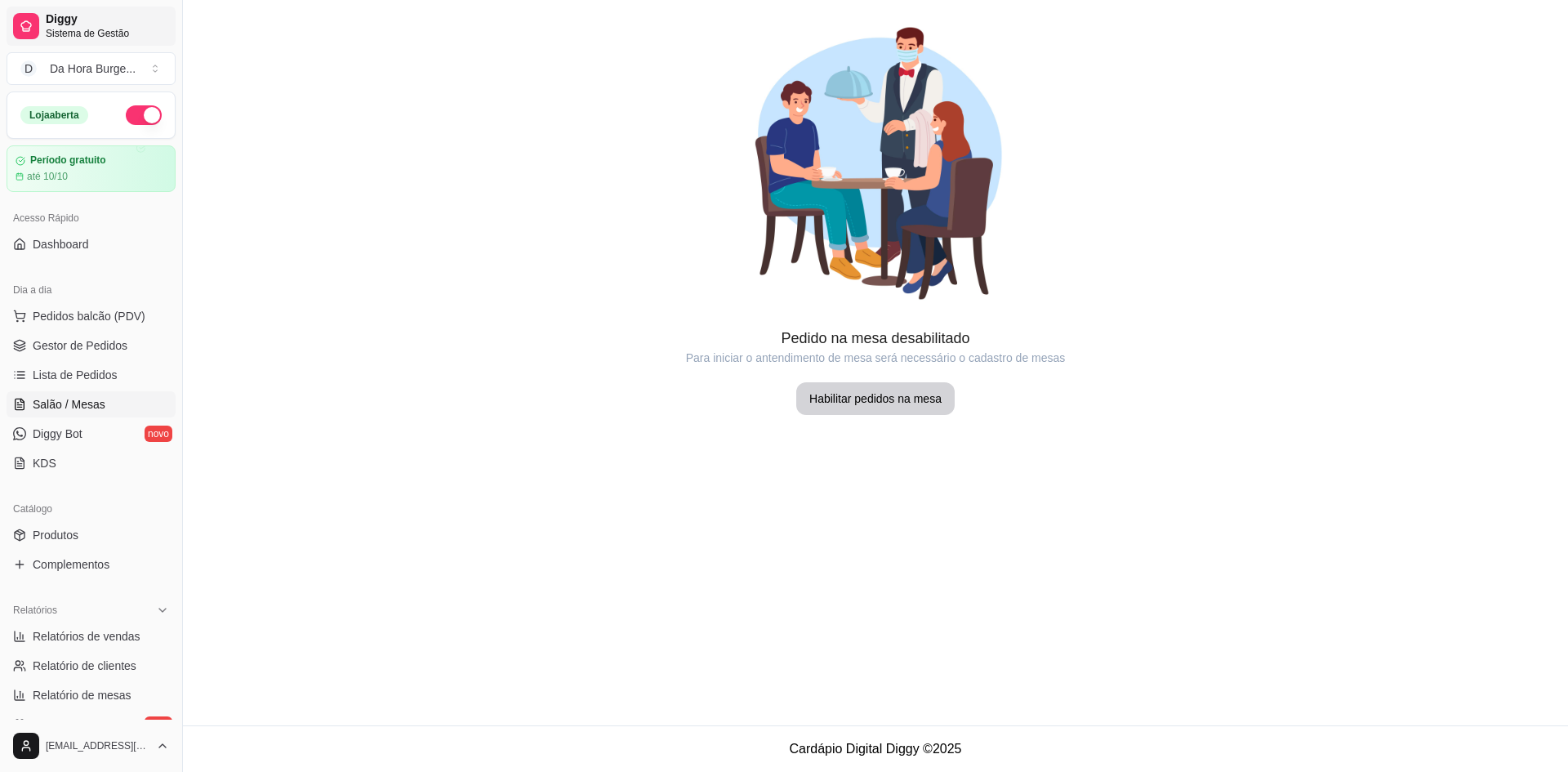
click at [86, 25] on span "Diggy" at bounding box center [107, 19] width 123 height 15
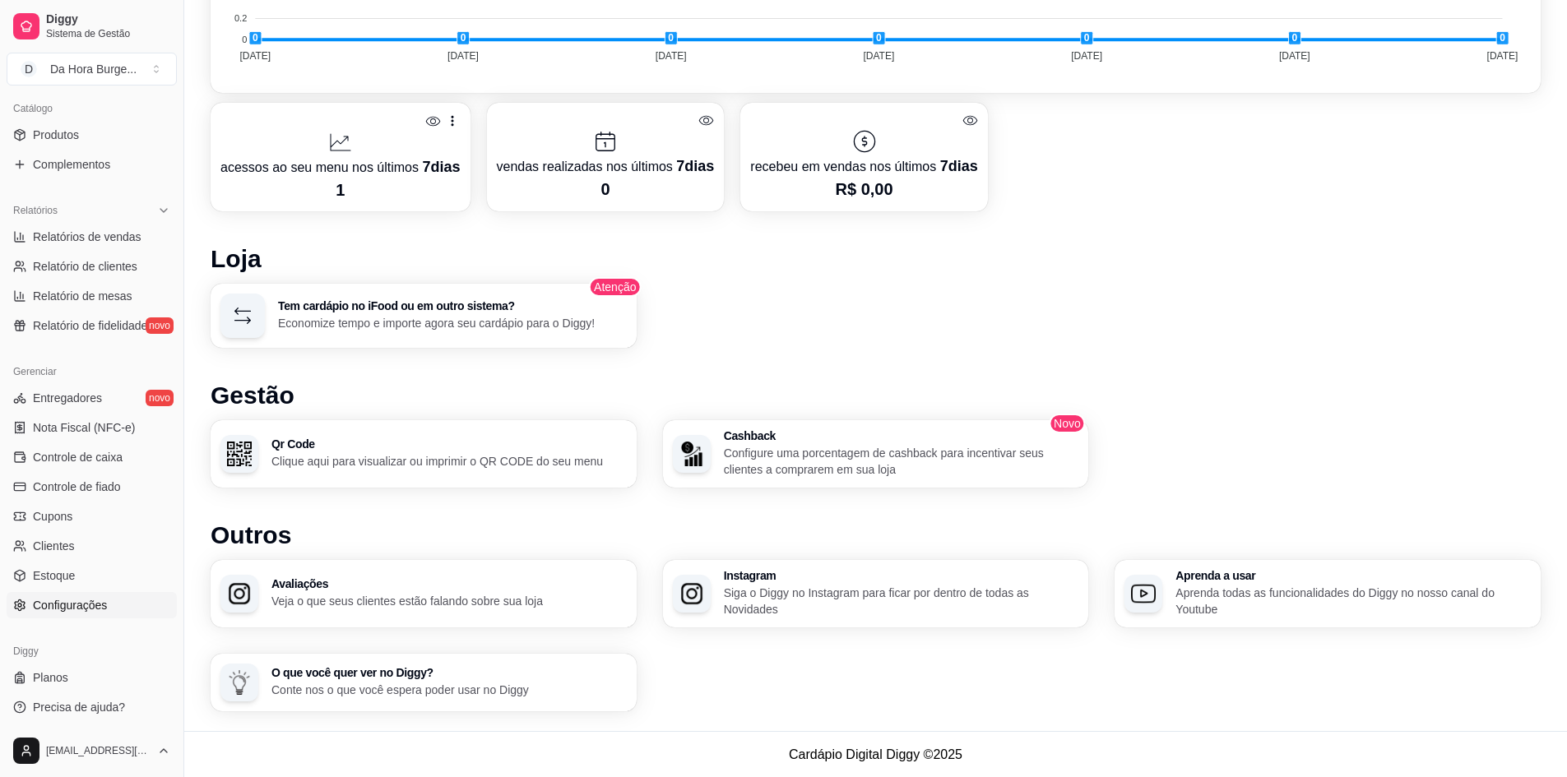
scroll to position [406, 0]
click at [92, 396] on span "Entregadores" at bounding box center [67, 395] width 69 height 16
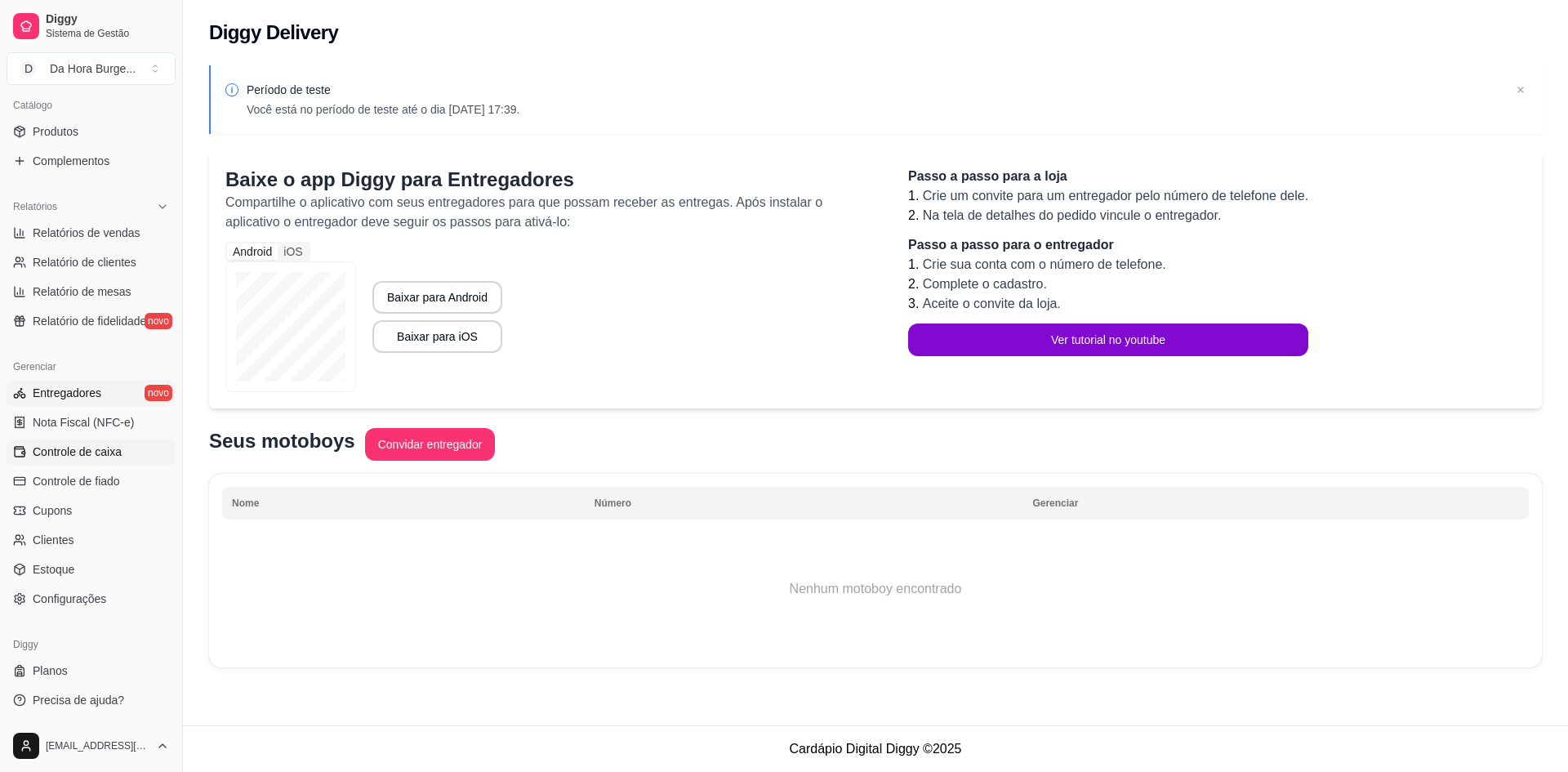
click at [61, 460] on link "Controle de caixa" at bounding box center [91, 452] width 169 height 26
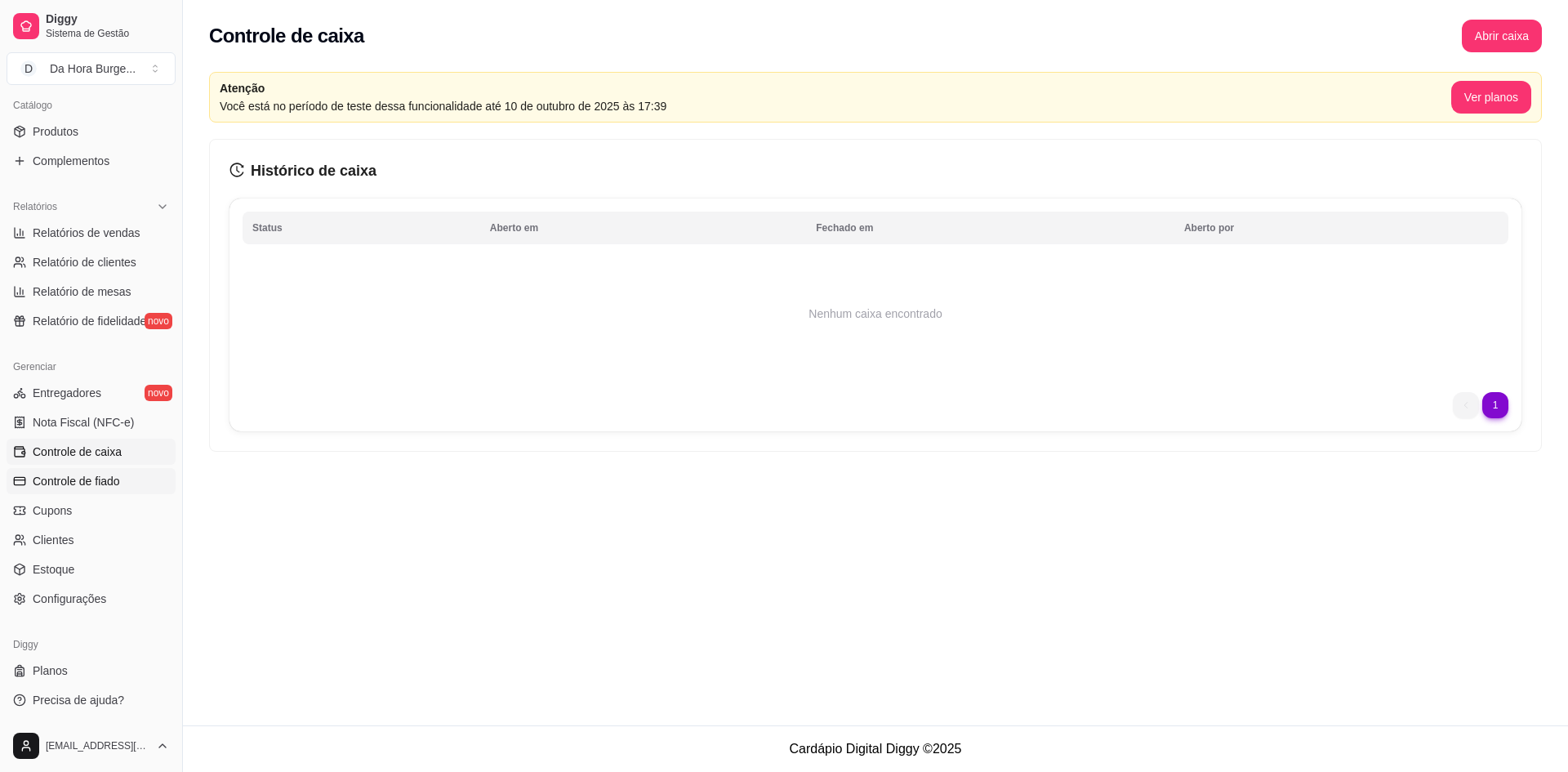
click at [81, 486] on span "Controle de fiado" at bounding box center [76, 481] width 87 height 16
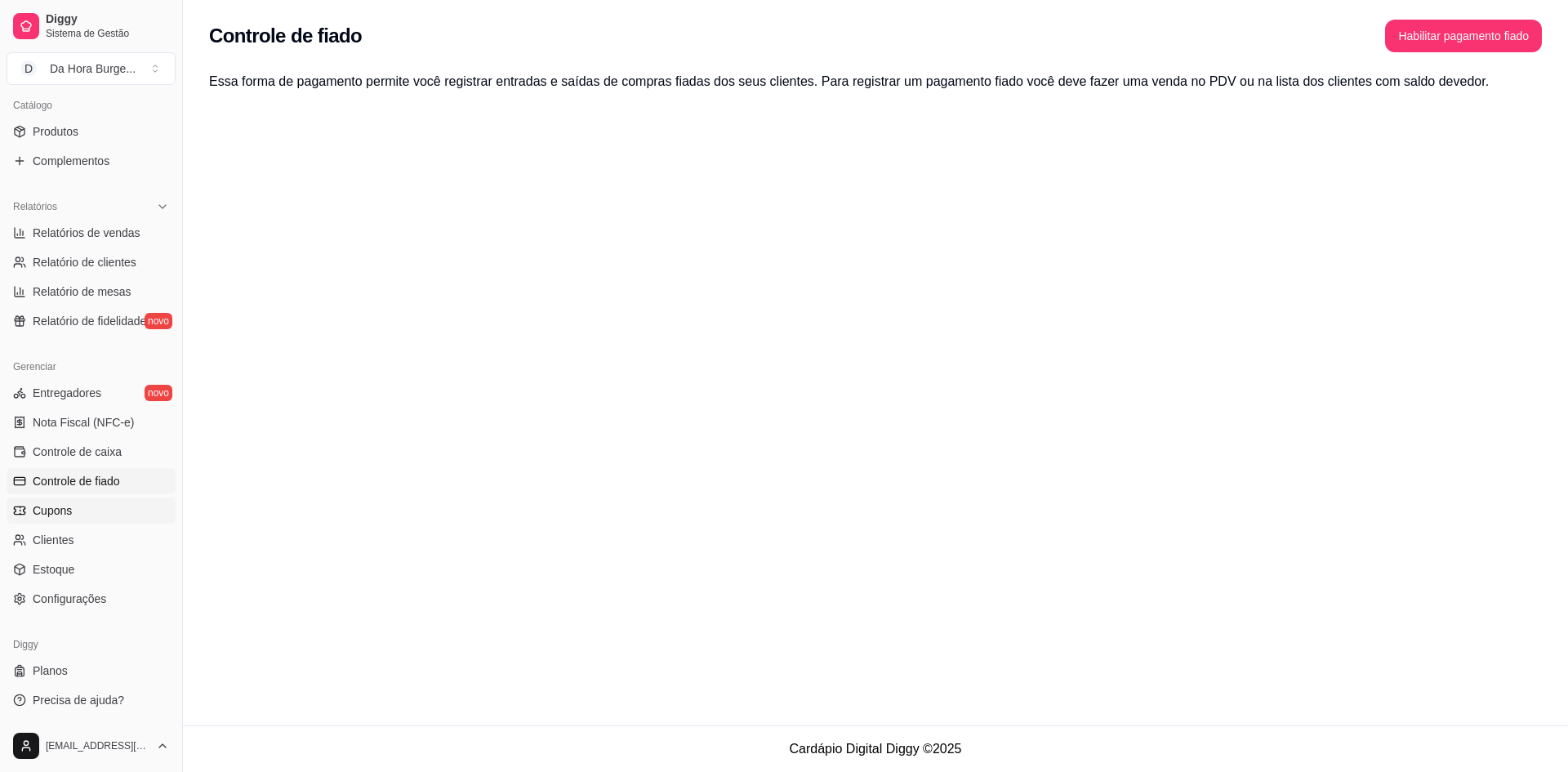
click at [59, 516] on span "Cupons" at bounding box center [52, 511] width 39 height 16
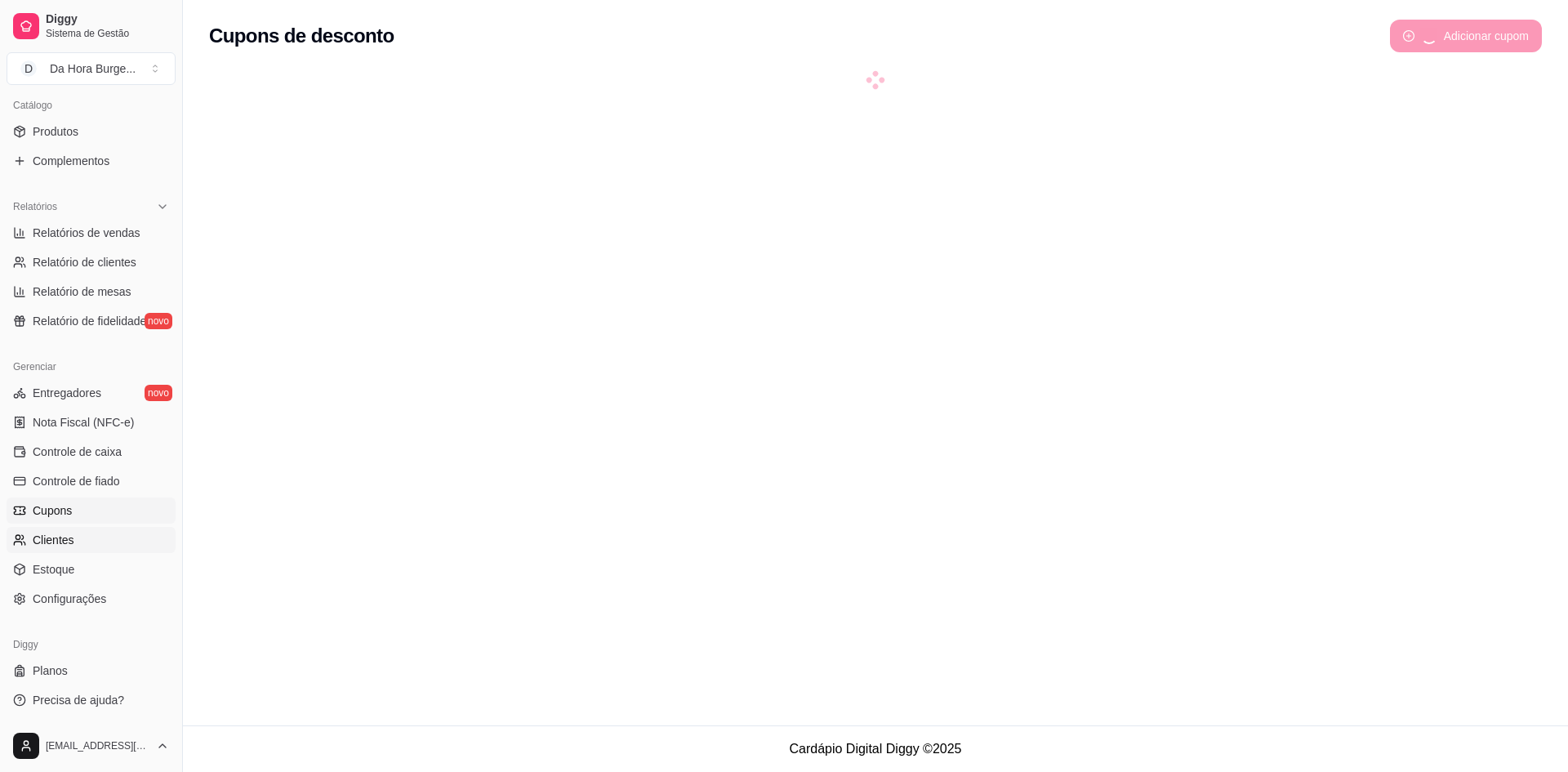
click at [58, 538] on span "Clientes" at bounding box center [54, 540] width 42 height 16
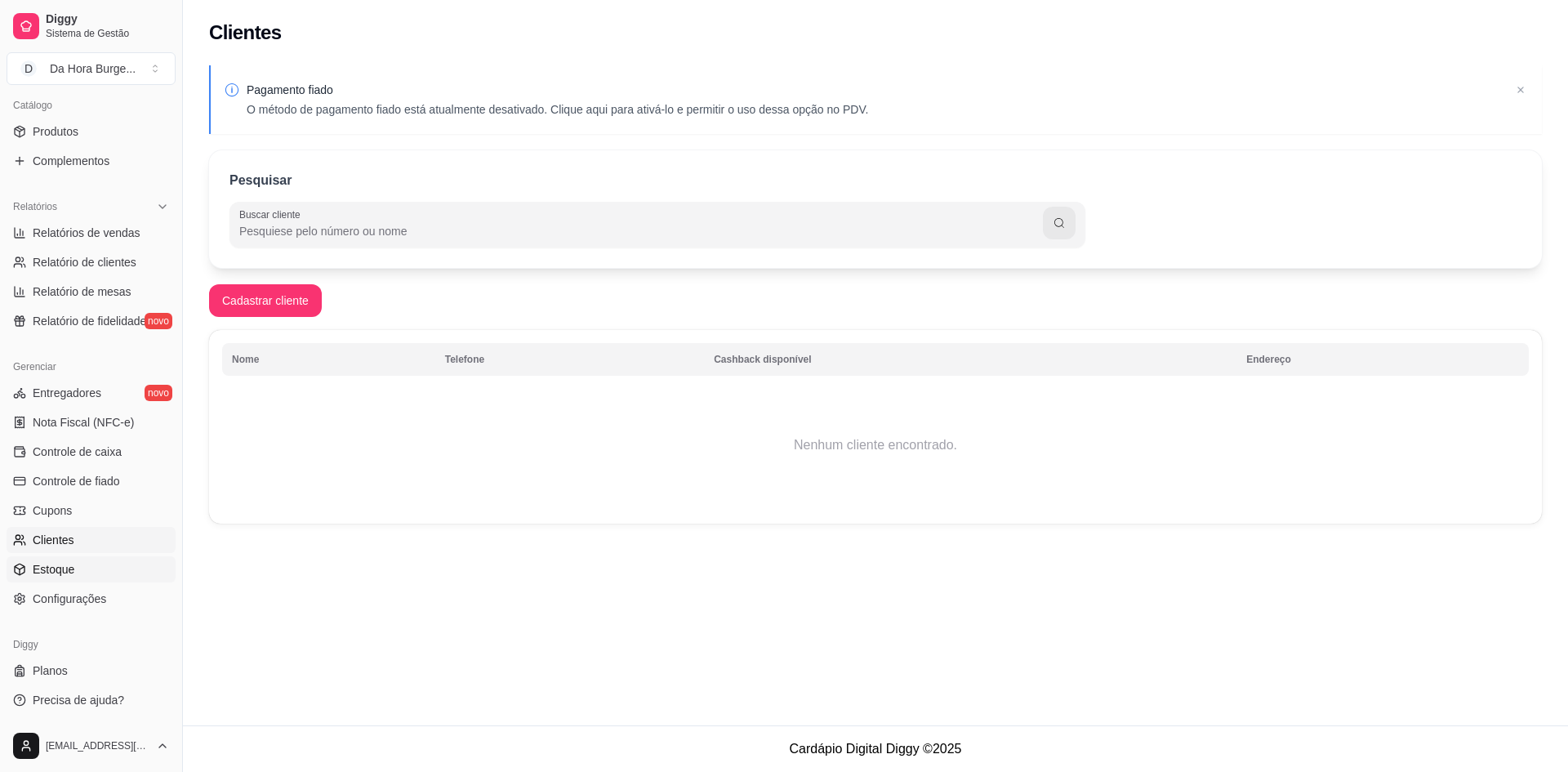
click at [58, 567] on span "Estoque" at bounding box center [54, 569] width 42 height 16
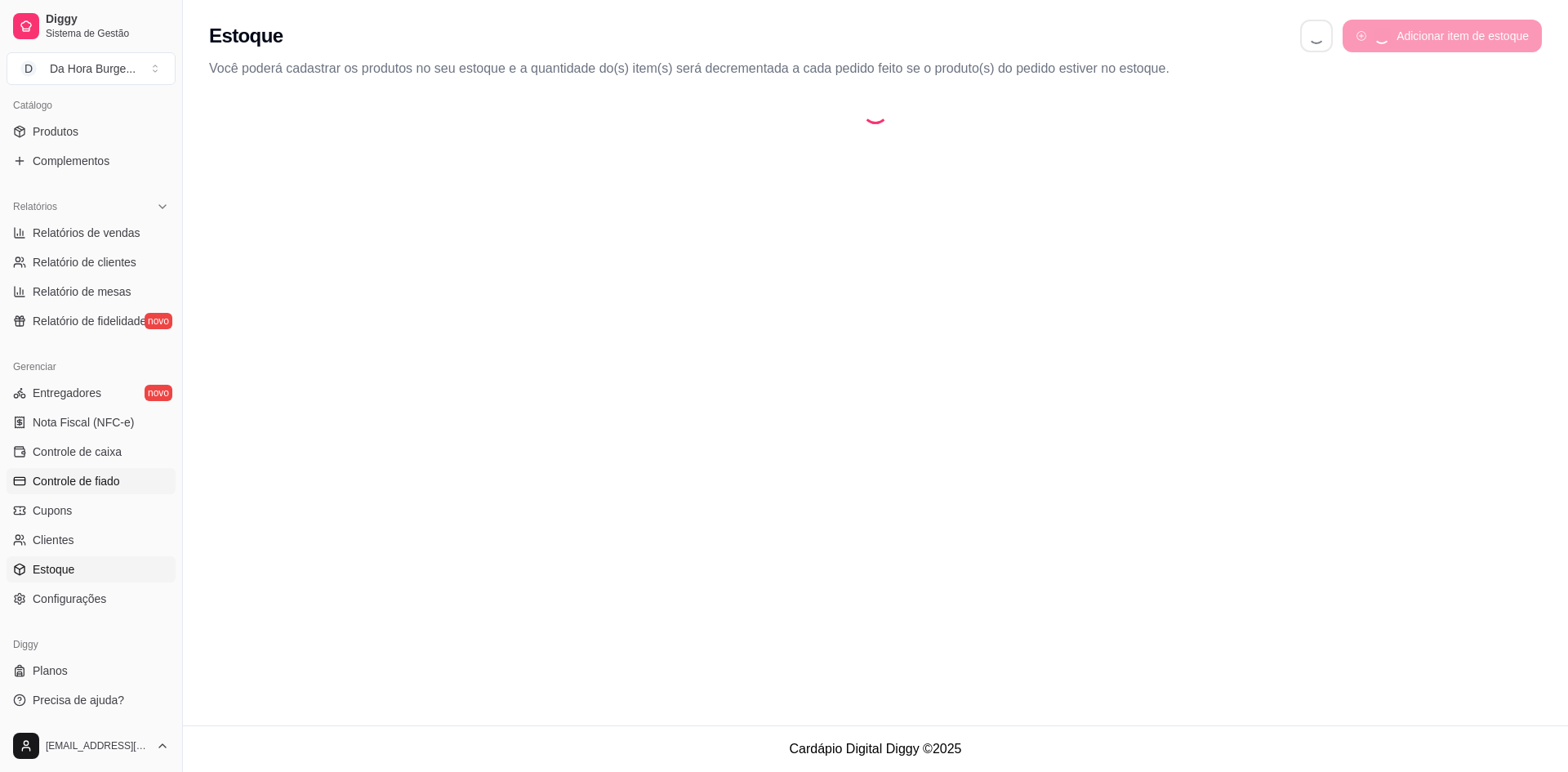
select select "QUANTITY_ORDER"
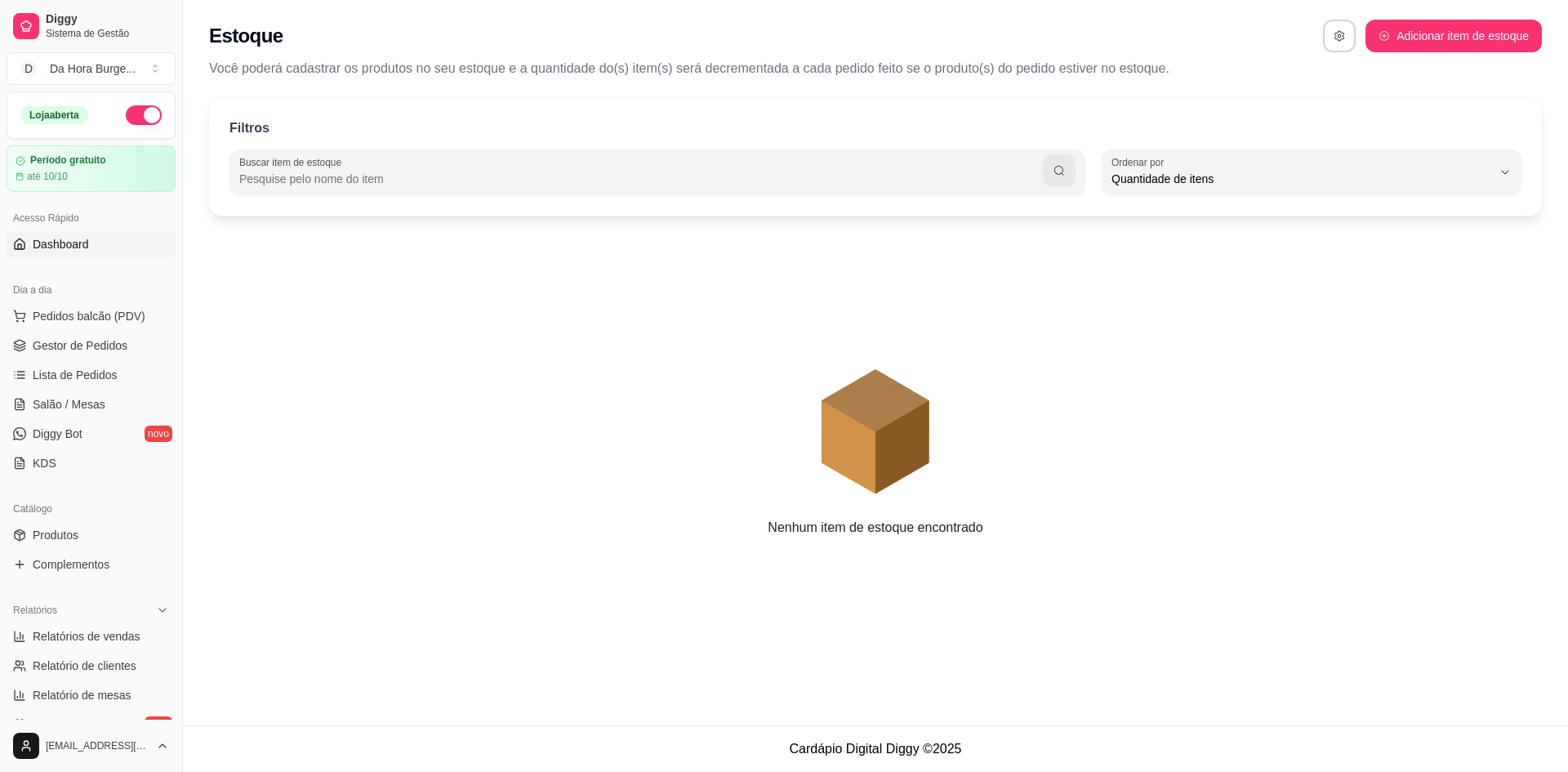
click at [77, 239] on span "Dashboard" at bounding box center [61, 244] width 57 height 16
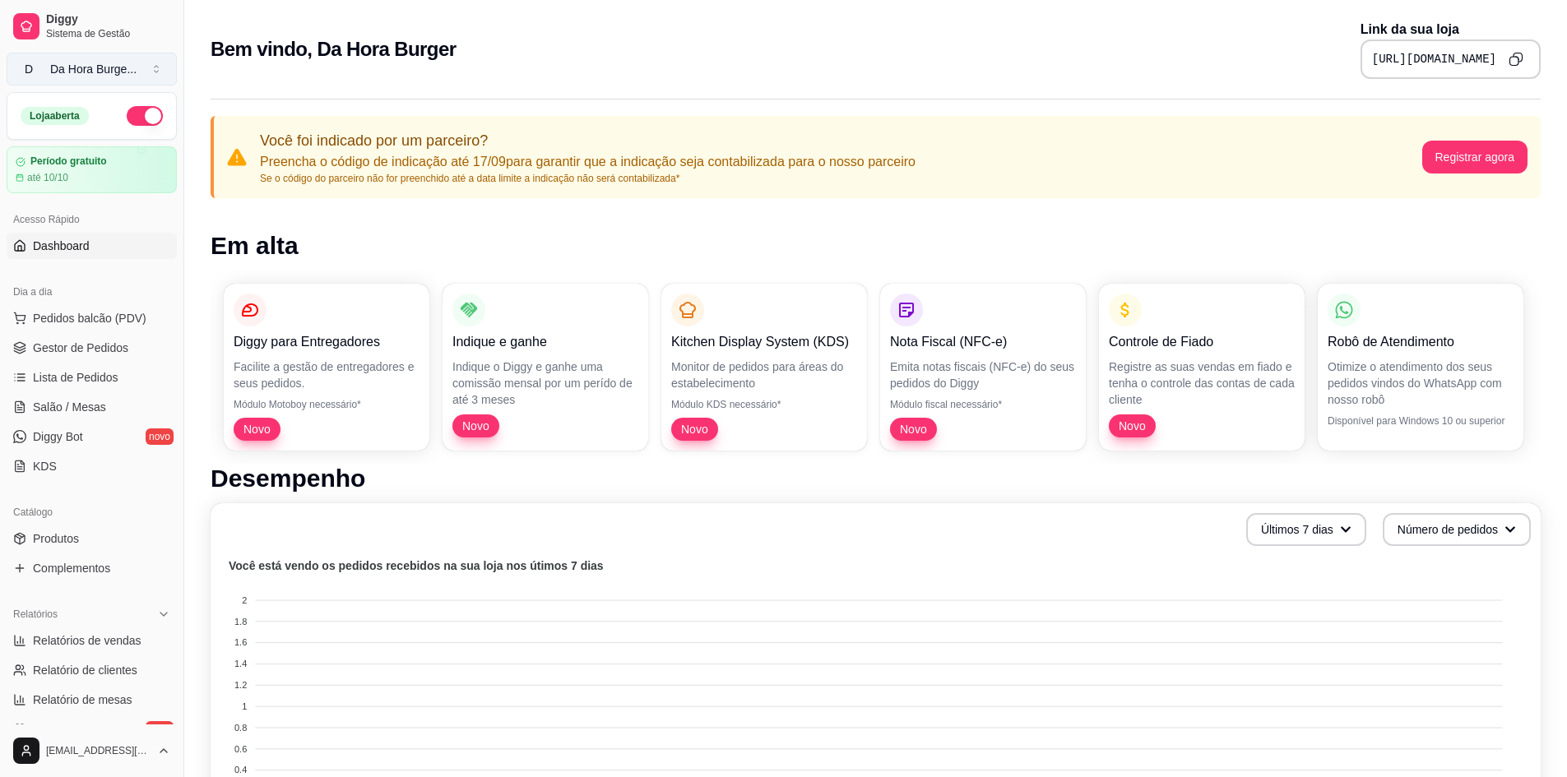
click at [92, 63] on div "Da Hora Burge ..." at bounding box center [93, 69] width 86 height 16
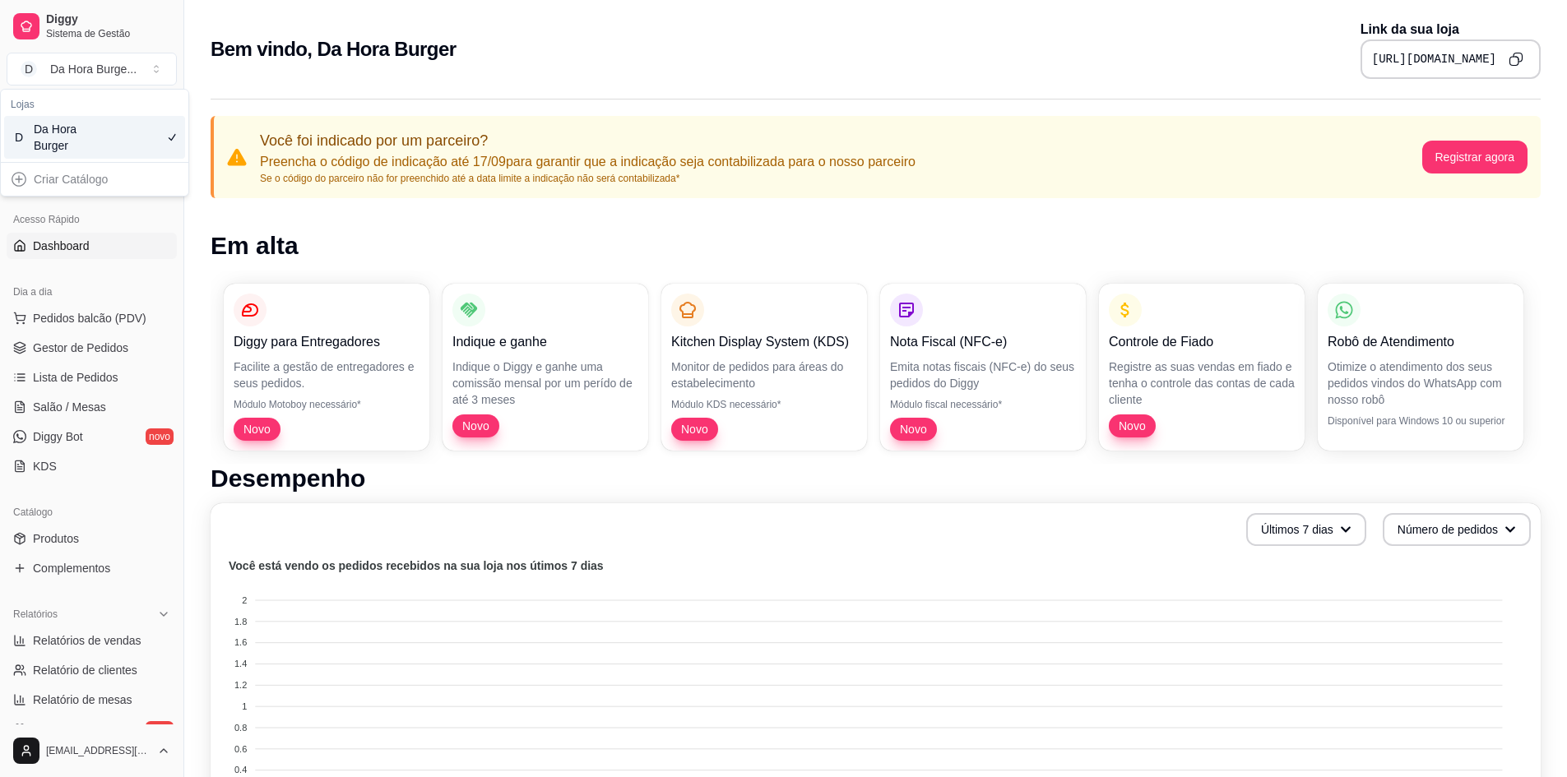
click at [30, 177] on div "Criar Catálogo" at bounding box center [94, 179] width 181 height 26
click at [21, 180] on div "Criar Catálogo" at bounding box center [94, 179] width 181 height 26
click at [53, 133] on div "Da Hora Burger" at bounding box center [71, 137] width 74 height 33
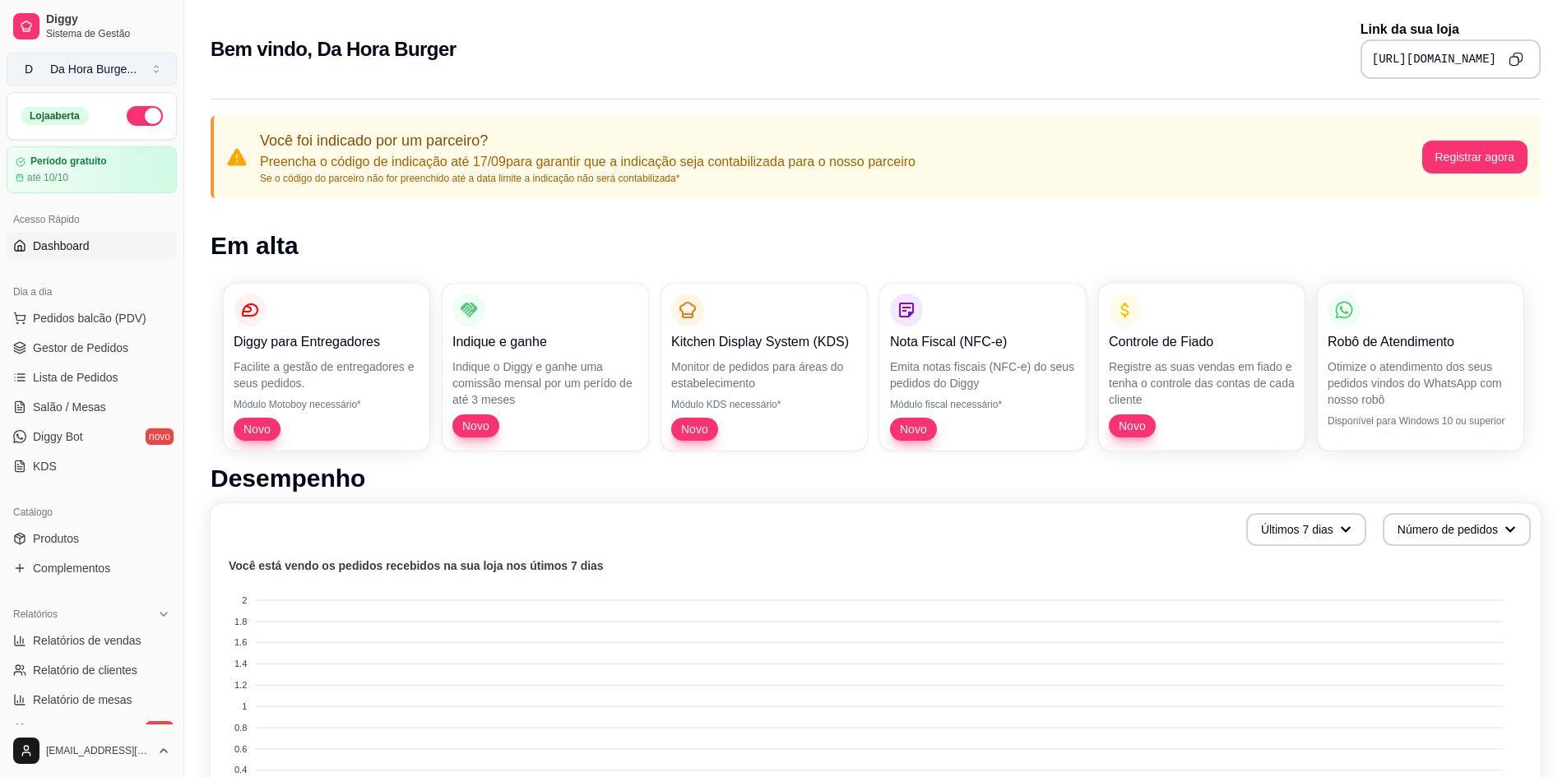
click at [90, 81] on button "D Da Hora Burge ..." at bounding box center [92, 69] width 170 height 33
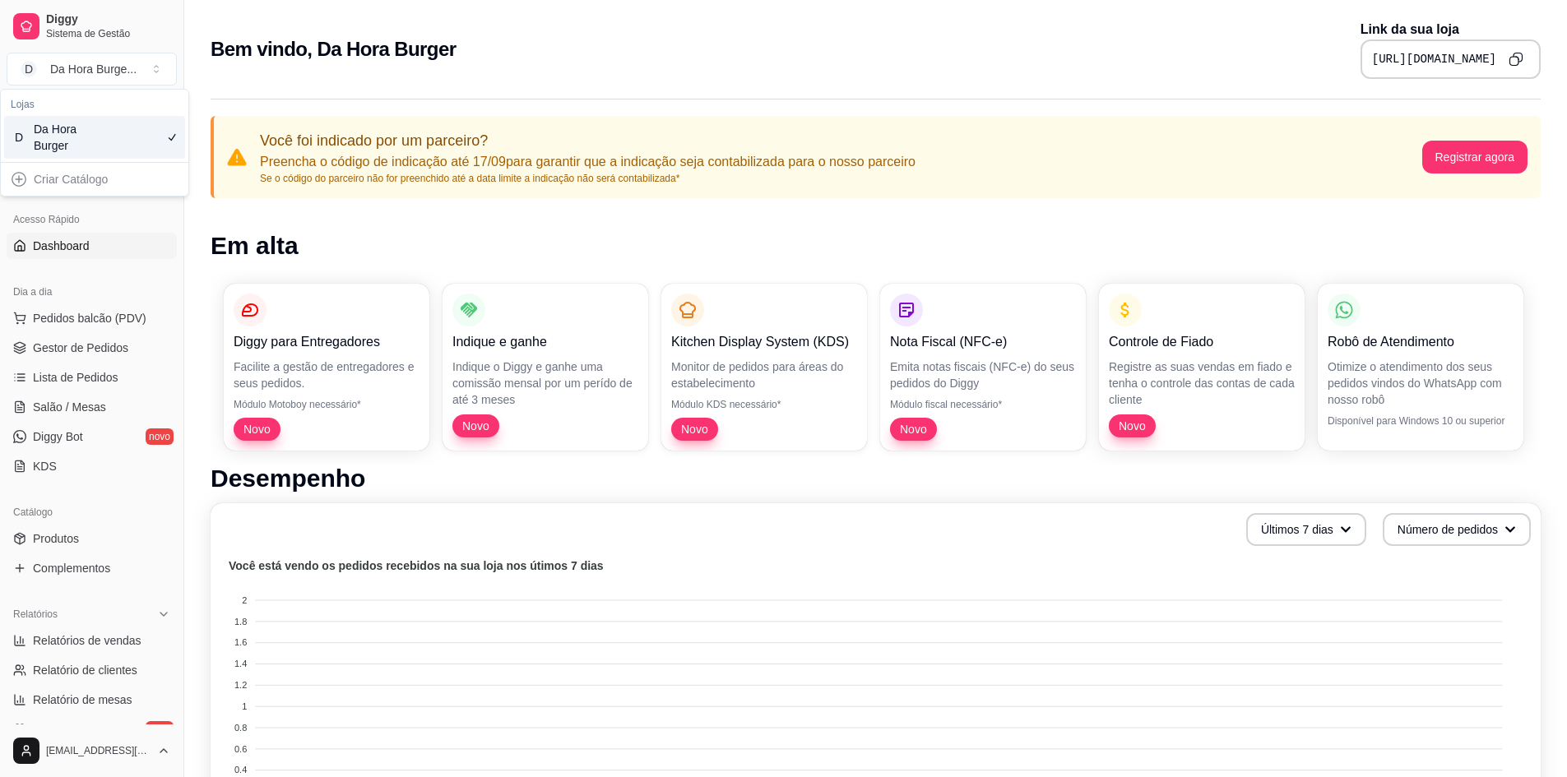
click at [13, 184] on div "Criar Catálogo" at bounding box center [94, 179] width 181 height 26
click at [68, 243] on span "Dashboard" at bounding box center [61, 246] width 57 height 16
click at [90, 169] on div "Período gratuito até 10/10" at bounding box center [92, 169] width 154 height 29
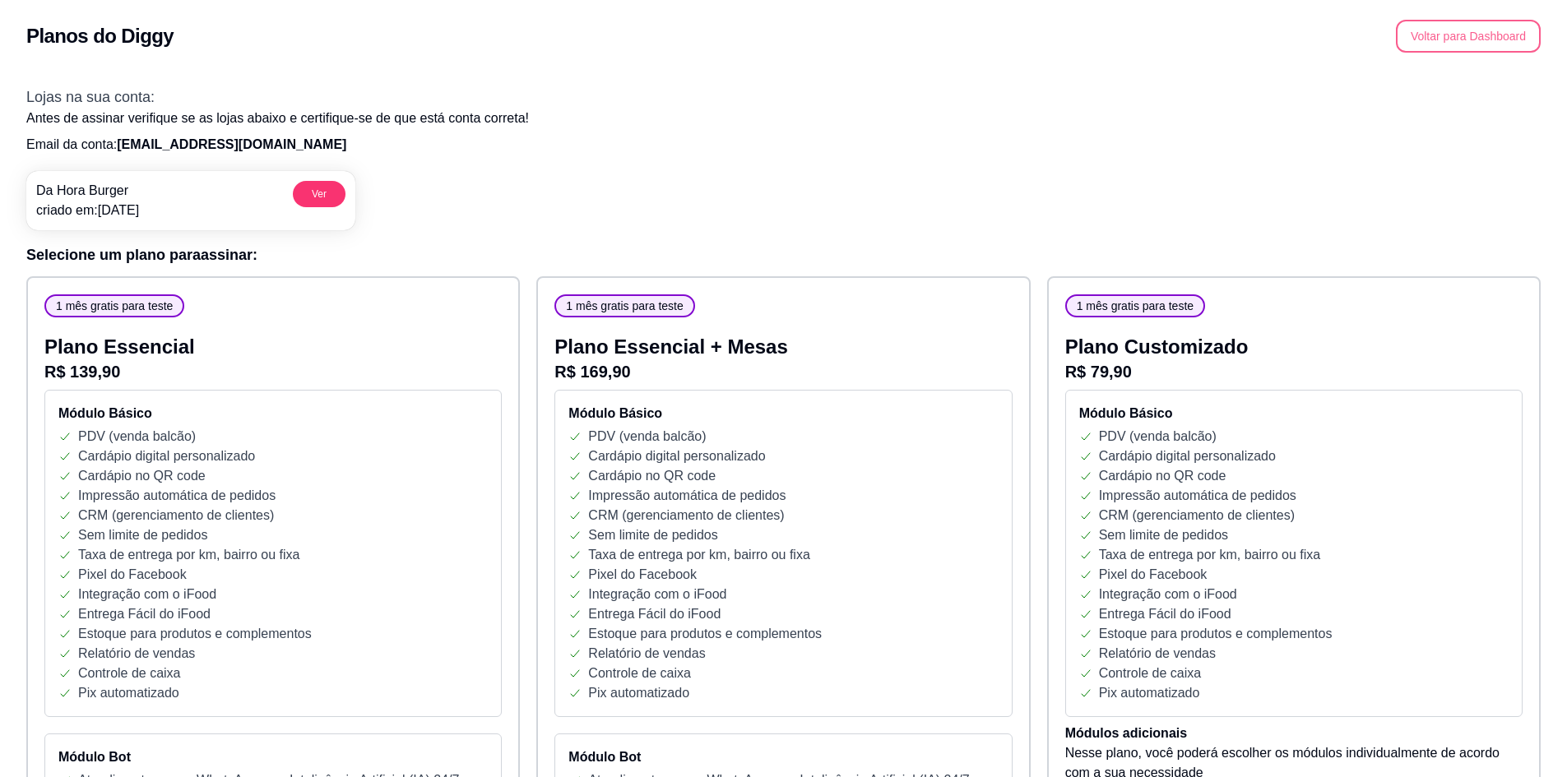
click at [1453, 40] on button "Voltar para Dashboard" at bounding box center [1468, 36] width 145 height 33
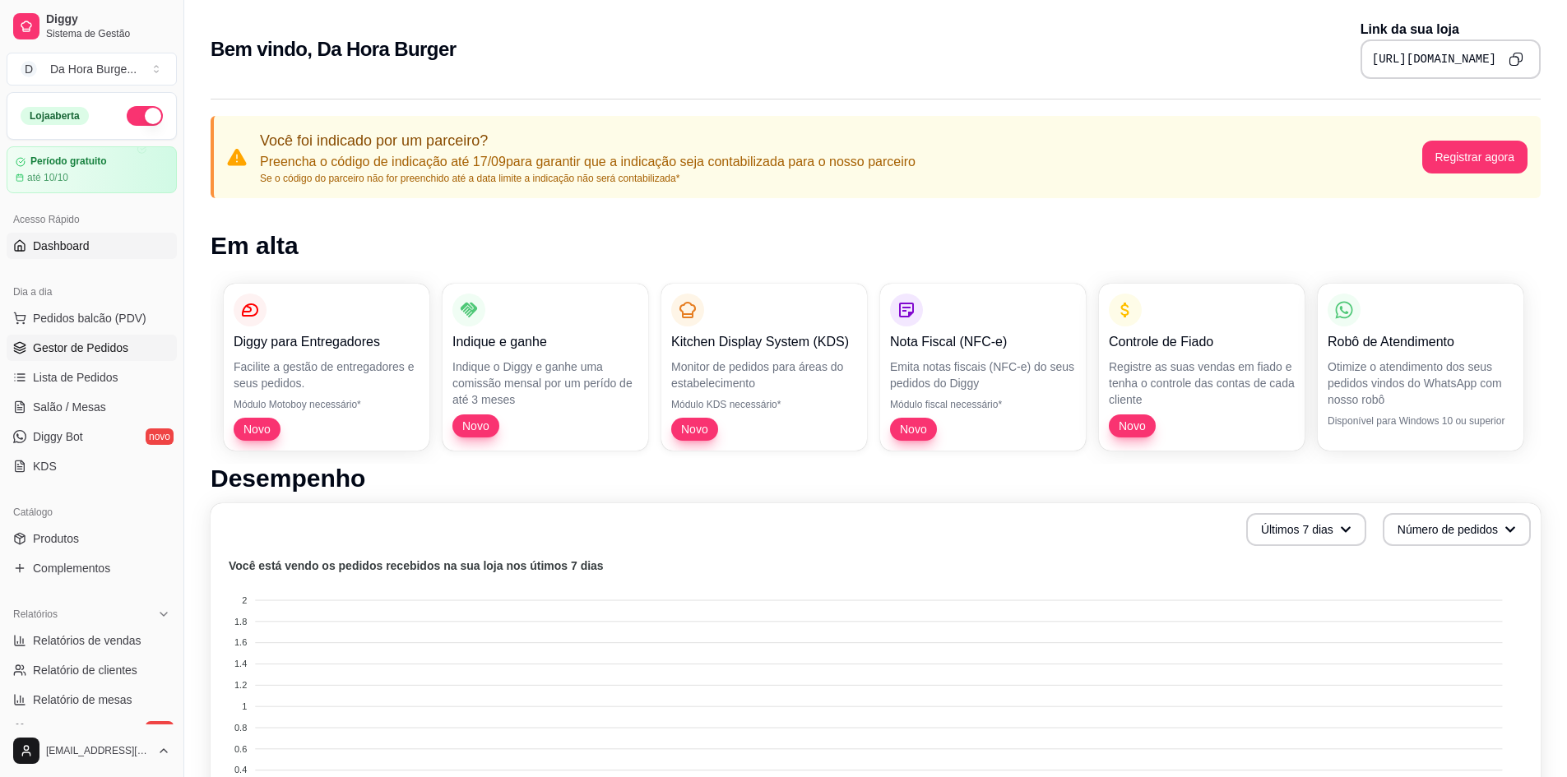
click at [104, 351] on span "Gestor de Pedidos" at bounding box center [80, 348] width 95 height 16
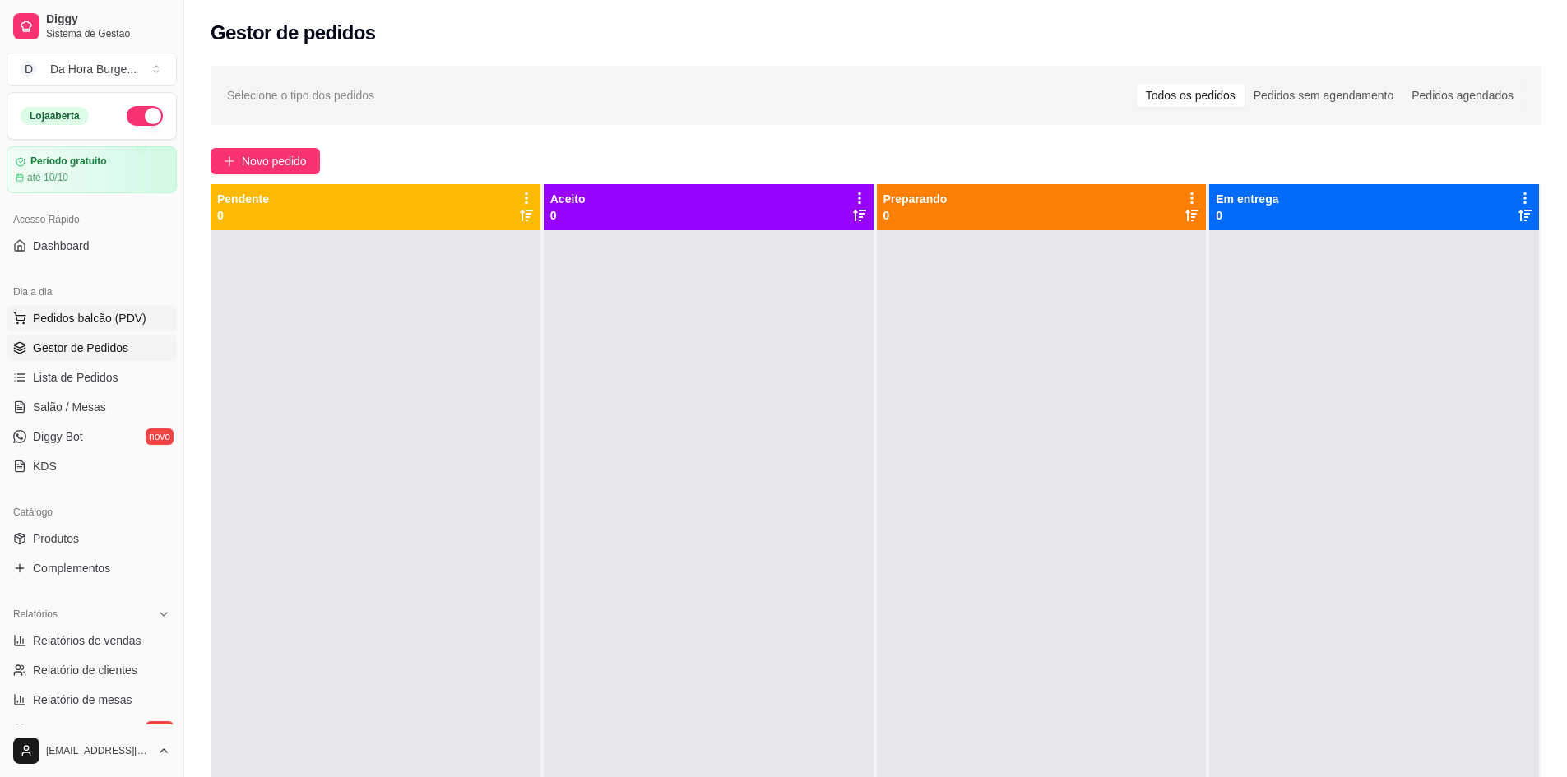
click at [109, 312] on span "Pedidos balcão (PDV)" at bounding box center [90, 318] width 114 height 16
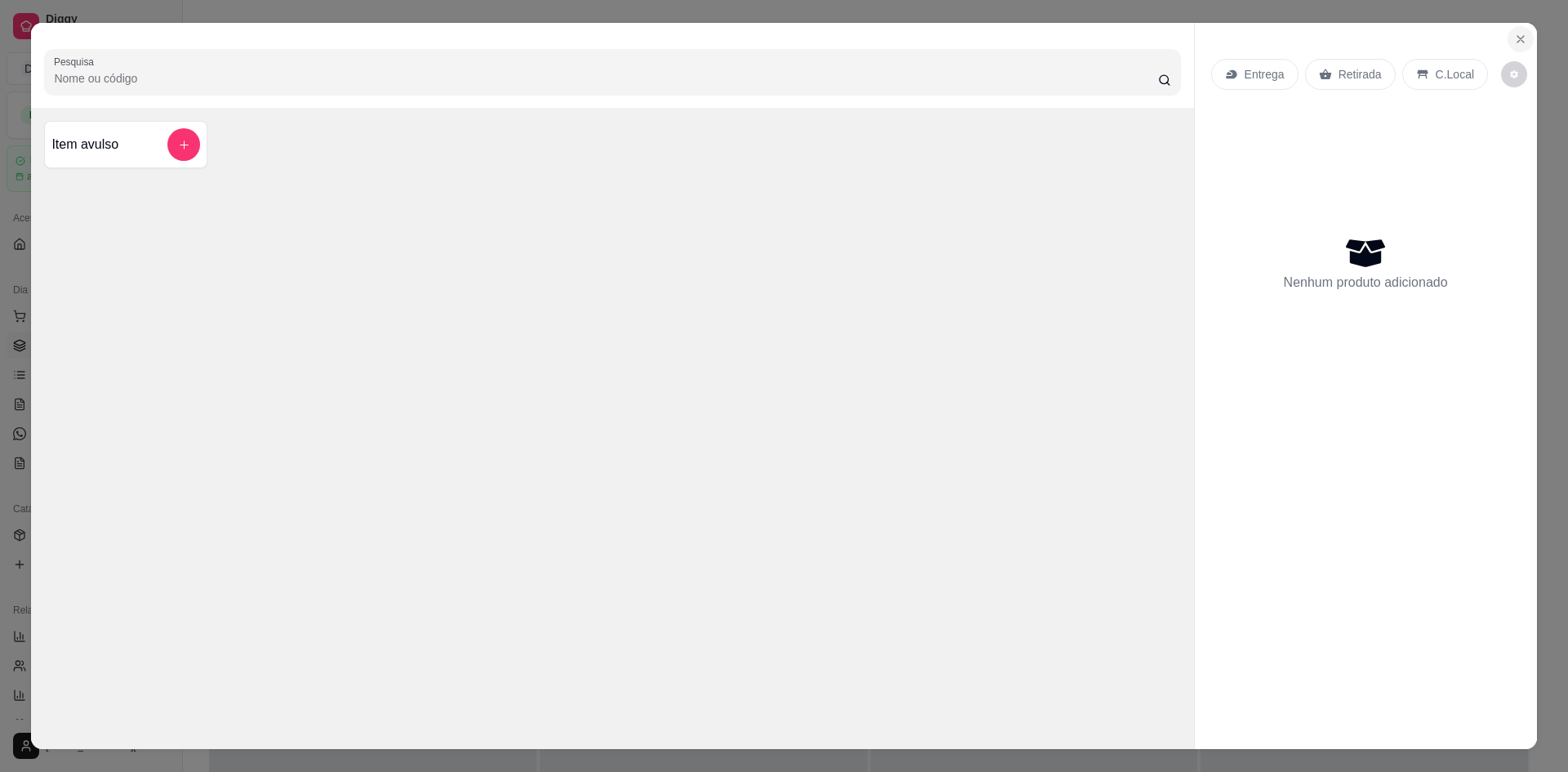
click at [1514, 35] on icon "Close" at bounding box center [1520, 39] width 13 height 13
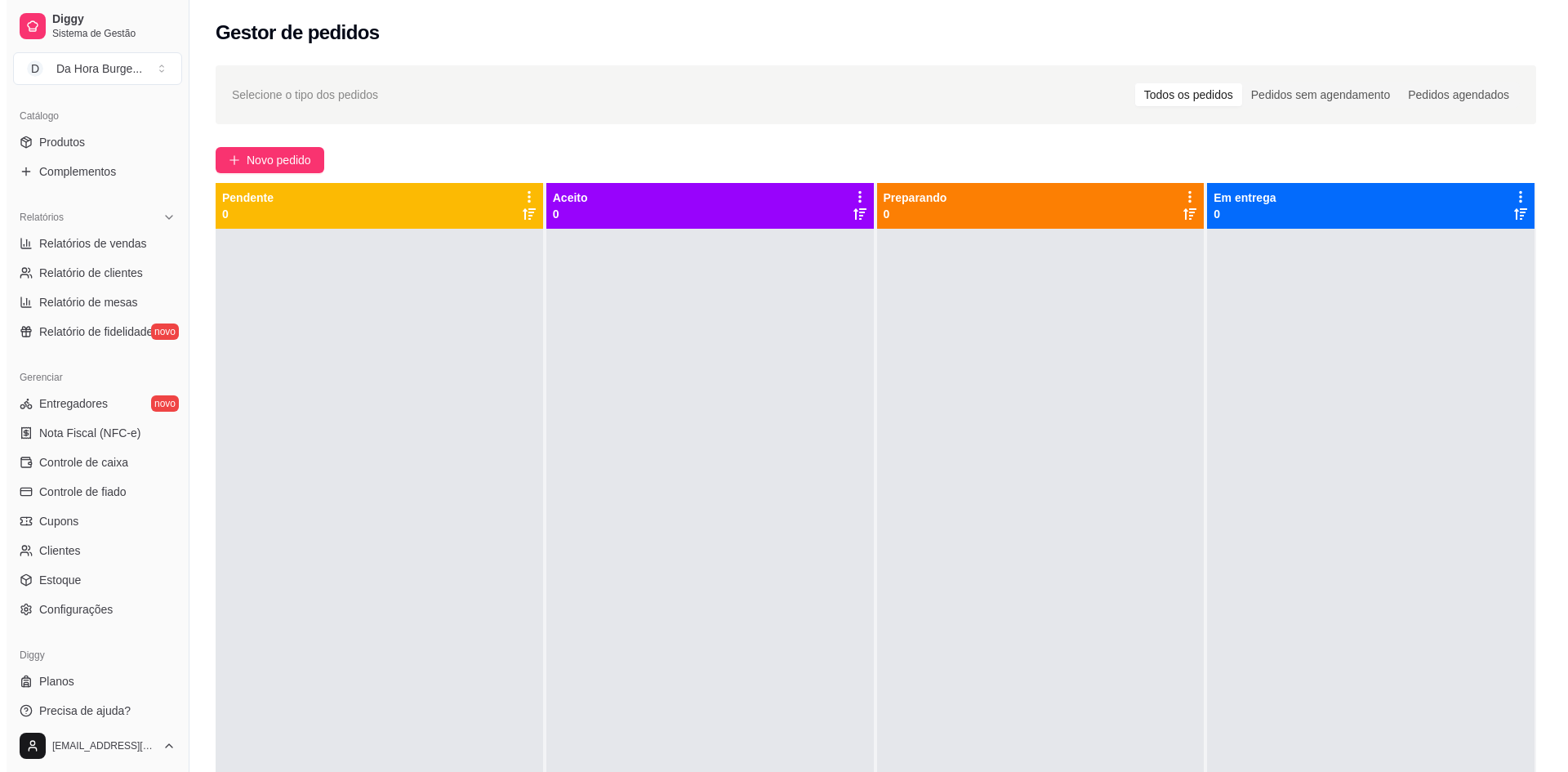
scroll to position [403, 0]
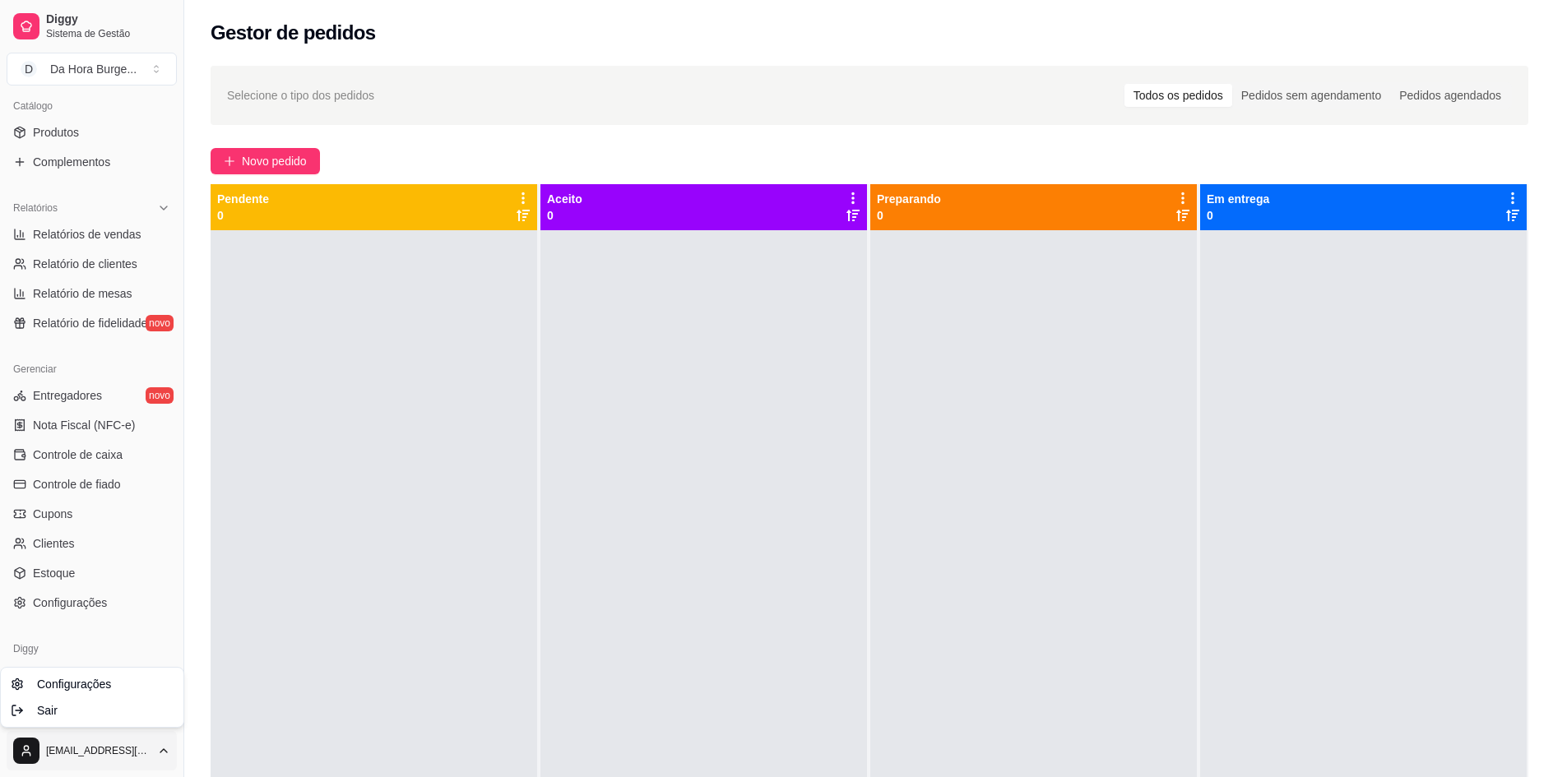
click at [100, 749] on html "Diggy Sistema de Gestão D Da Hora Burge ... Loja aberta Período gratuito até 10…" at bounding box center [783, 388] width 1567 height 777
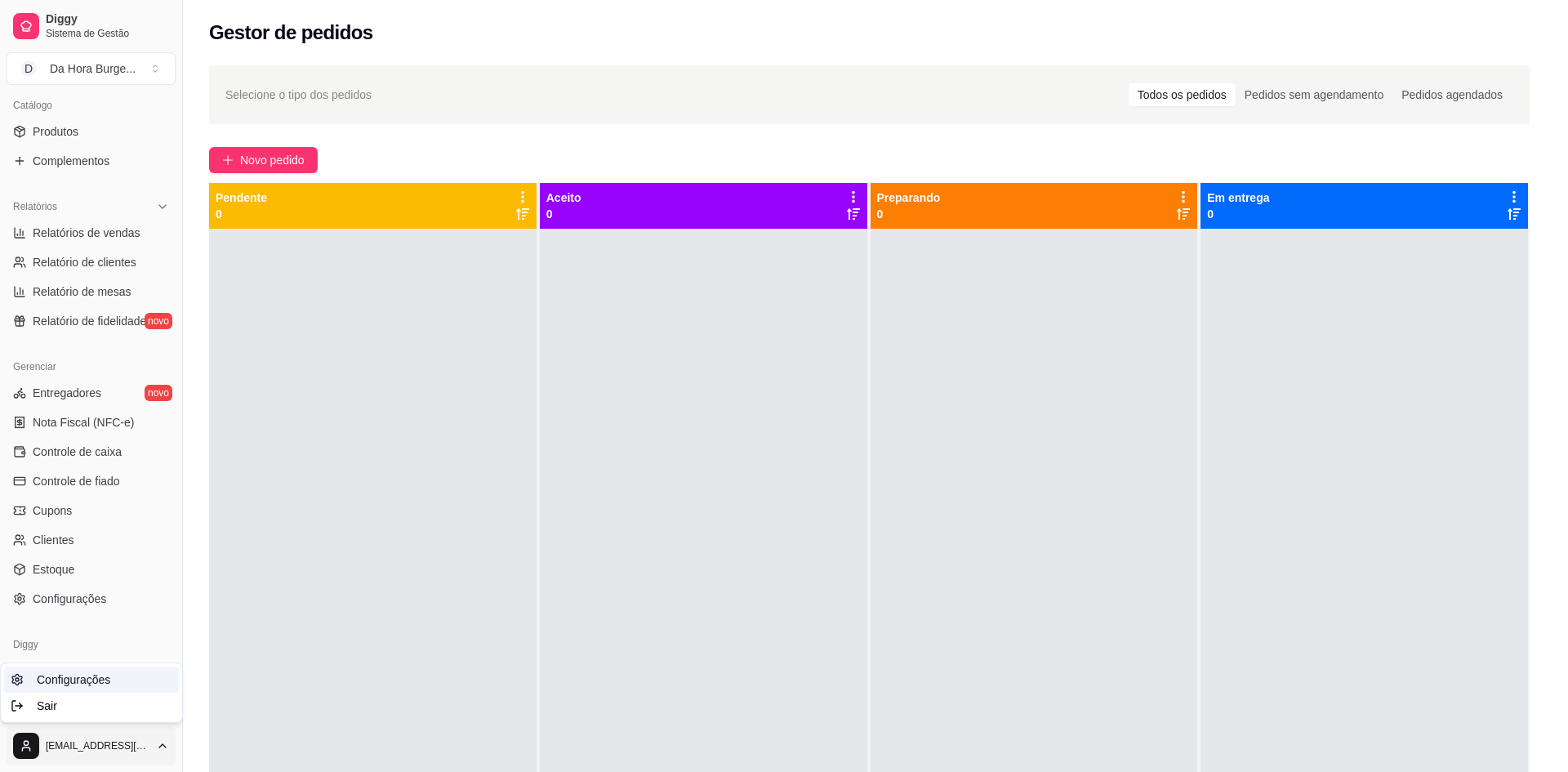
click at [95, 669] on link "Configurações" at bounding box center [91, 680] width 175 height 26
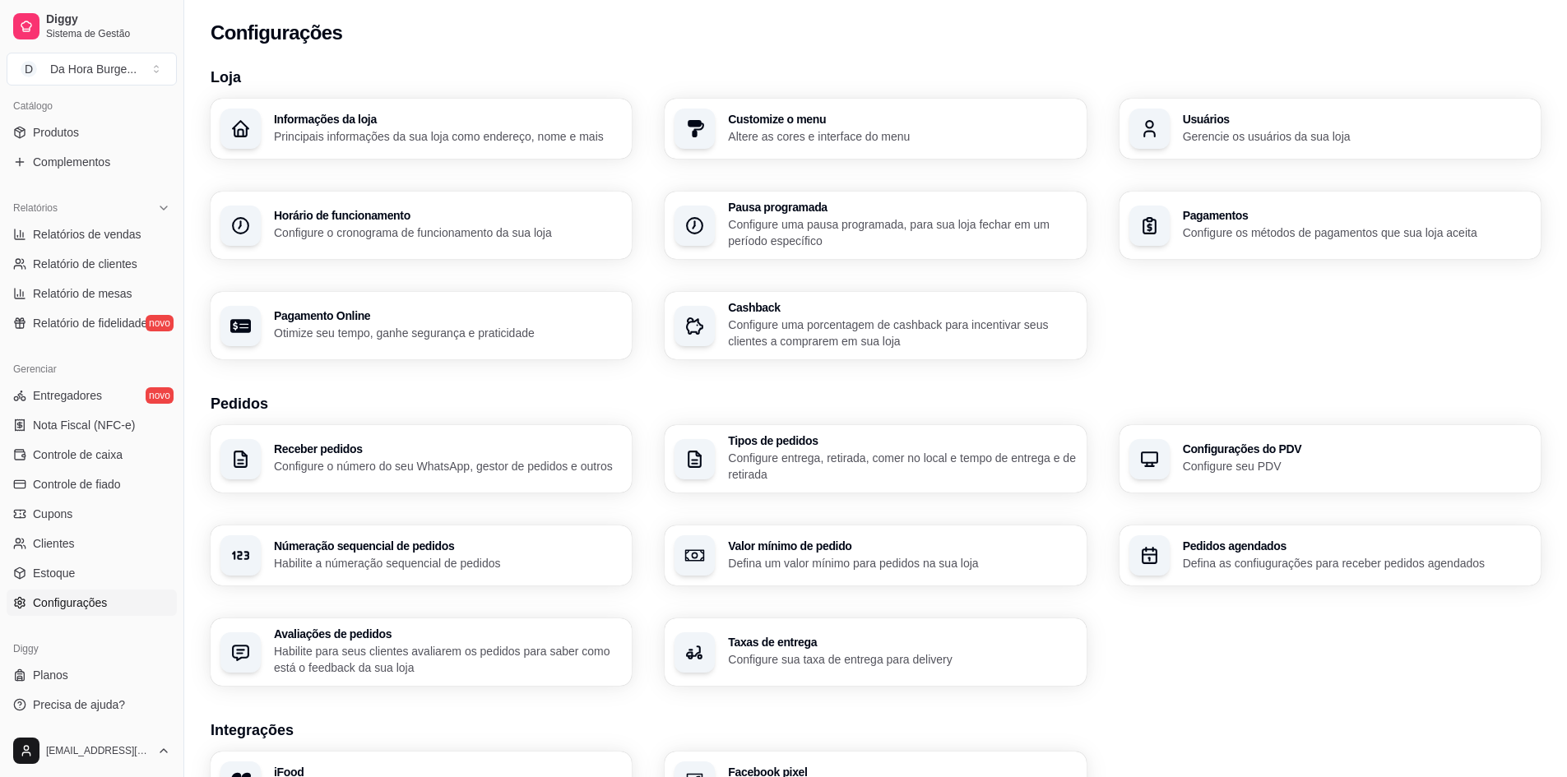
click at [97, 596] on span "Configurações" at bounding box center [70, 603] width 74 height 16
click at [434, 117] on h3 "Informações da loja" at bounding box center [448, 120] width 348 height 12
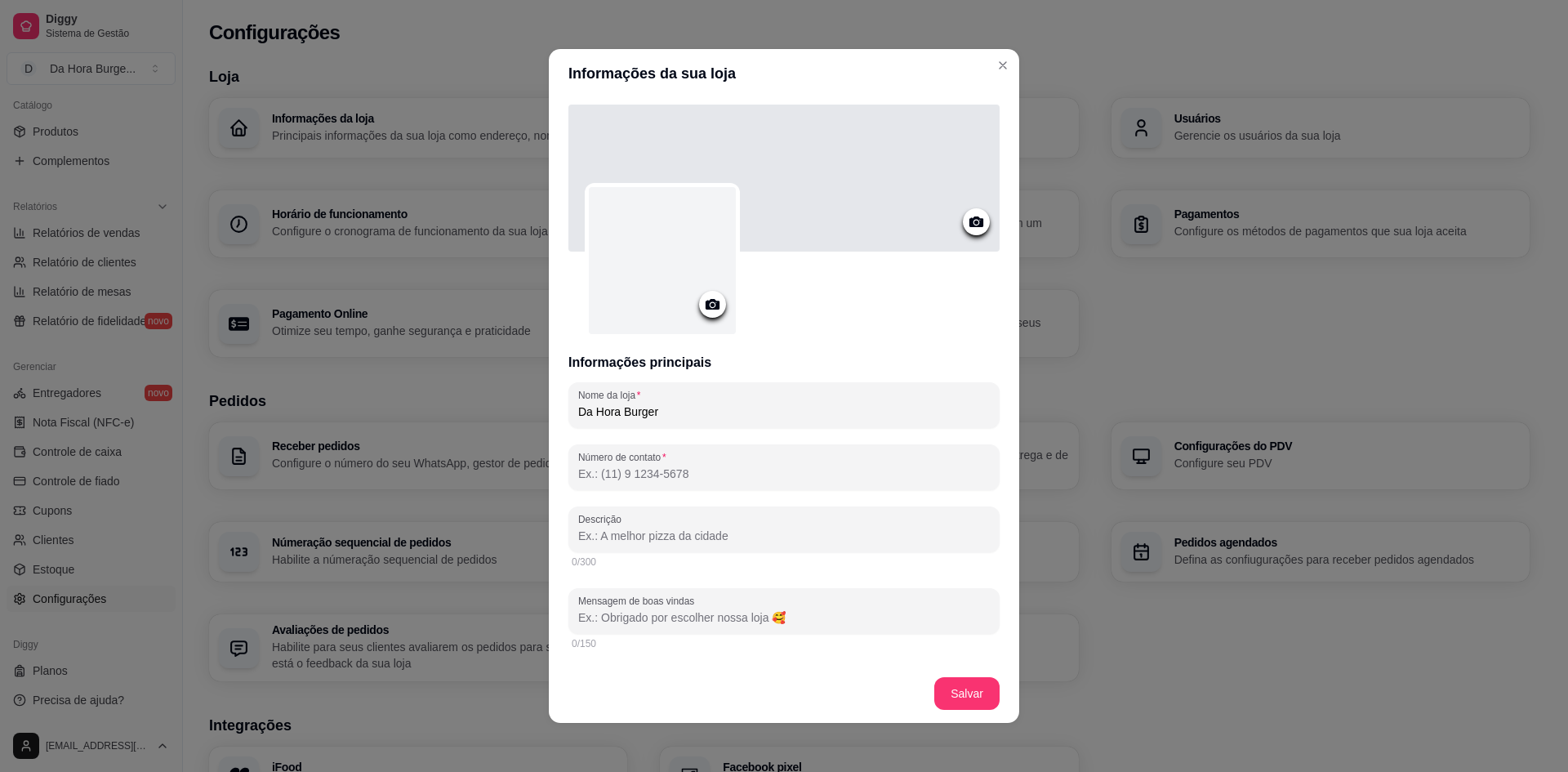
click at [711, 311] on icon at bounding box center [712, 304] width 19 height 19
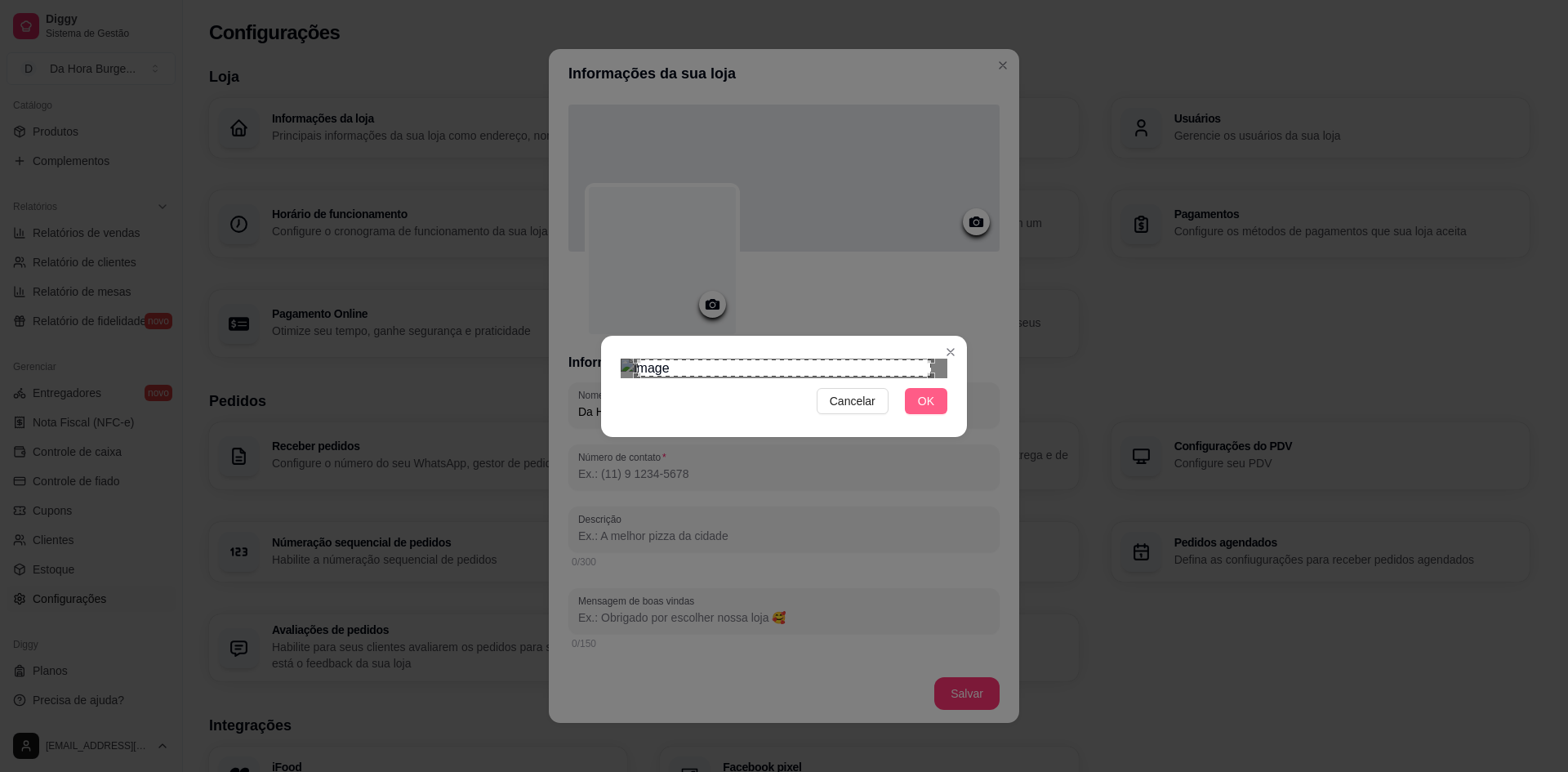
click at [922, 410] on span "OK" at bounding box center [927, 401] width 16 height 18
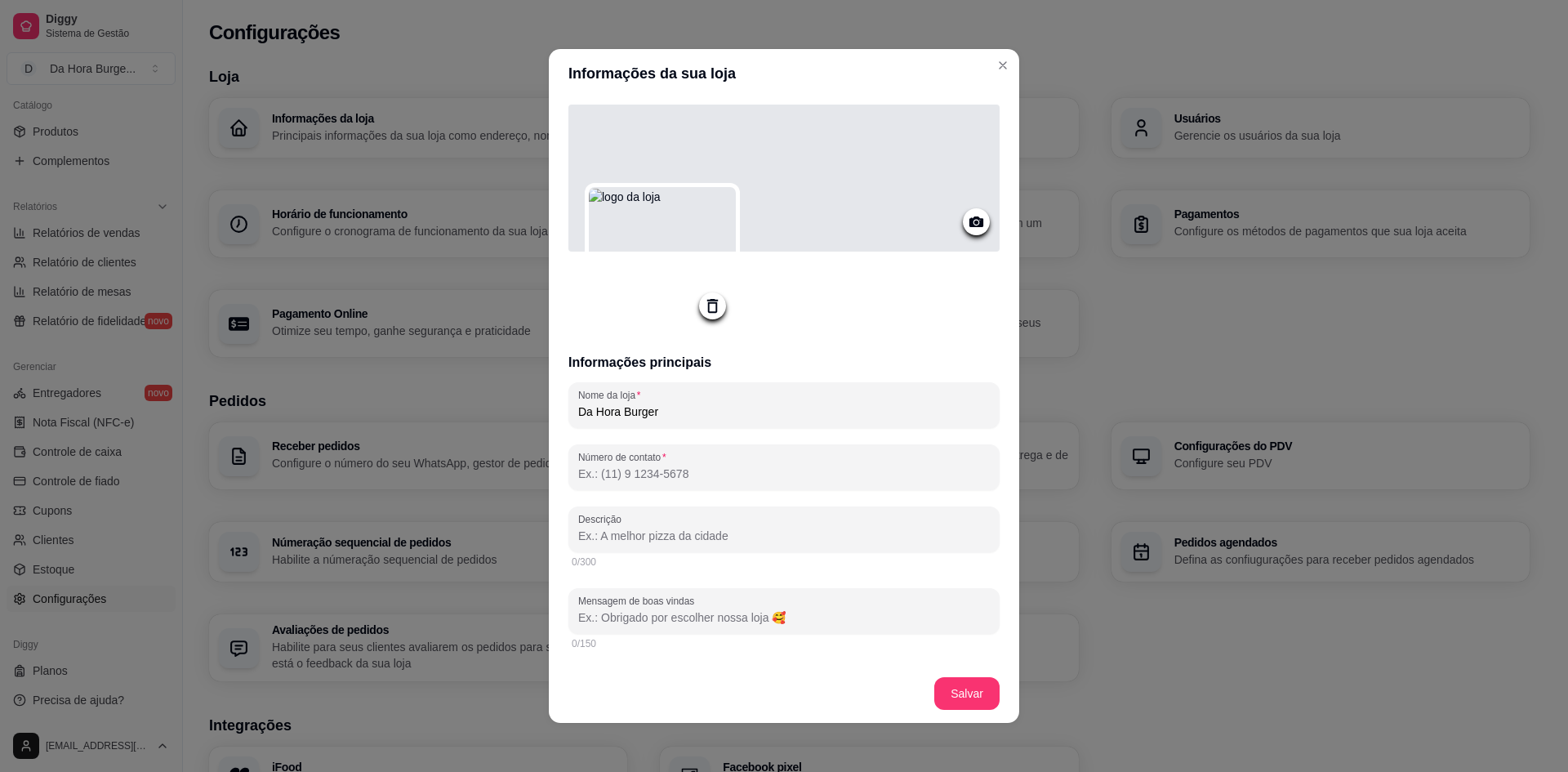
click at [969, 224] on icon at bounding box center [976, 222] width 14 height 11
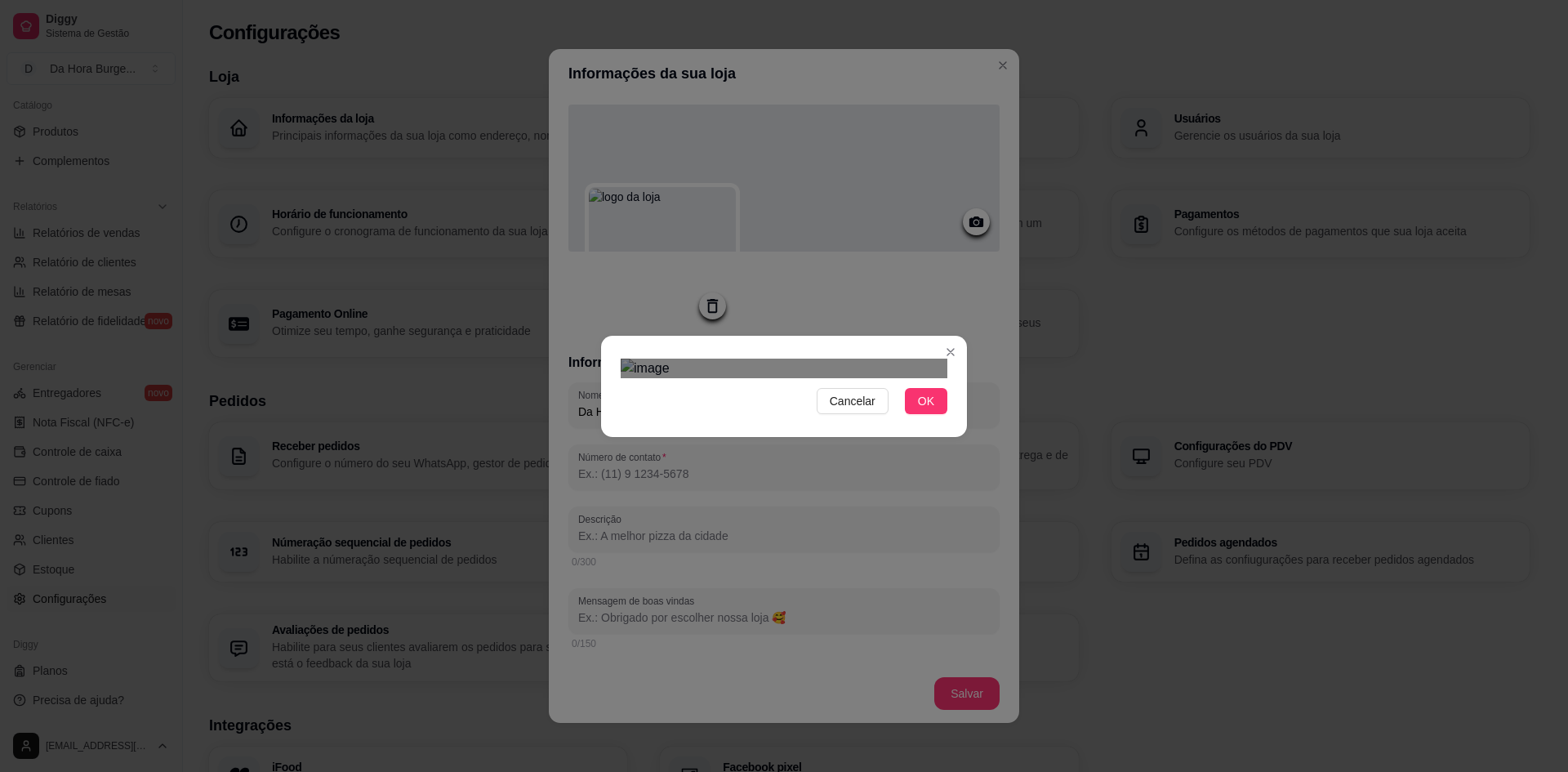
click at [807, 562] on div "Use the arrow keys to move the crop selection area" at bounding box center [784, 611] width 294 height 98
click at [942, 379] on img at bounding box center [784, 369] width 327 height 20
click at [609, 421] on div "Cancelar OK" at bounding box center [784, 386] width 366 height 69
click at [703, 359] on img at bounding box center [784, 369] width 327 height 20
click at [871, 379] on img at bounding box center [784, 369] width 327 height 20
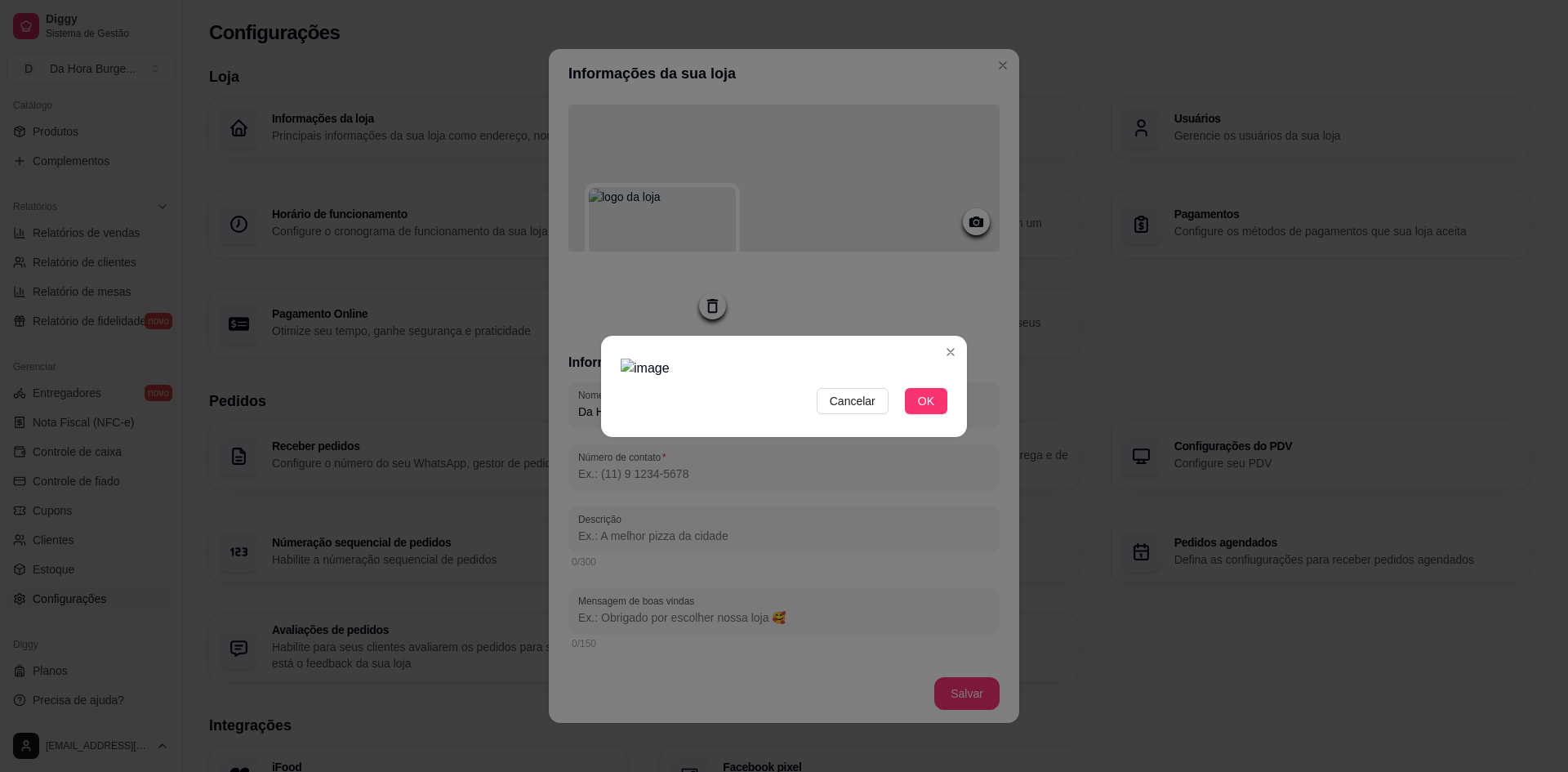
click at [871, 379] on img at bounding box center [784, 369] width 327 height 20
click at [791, 379] on img at bounding box center [784, 369] width 327 height 20
click at [969, 578] on div "Cancelar OK" at bounding box center [784, 386] width 1568 height 772
click at [787, 619] on div "Use the arrow keys to move the crop selection area" at bounding box center [787, 673] width 320 height 107
click at [612, 353] on div "Cancelar OK" at bounding box center [784, 386] width 366 height 69
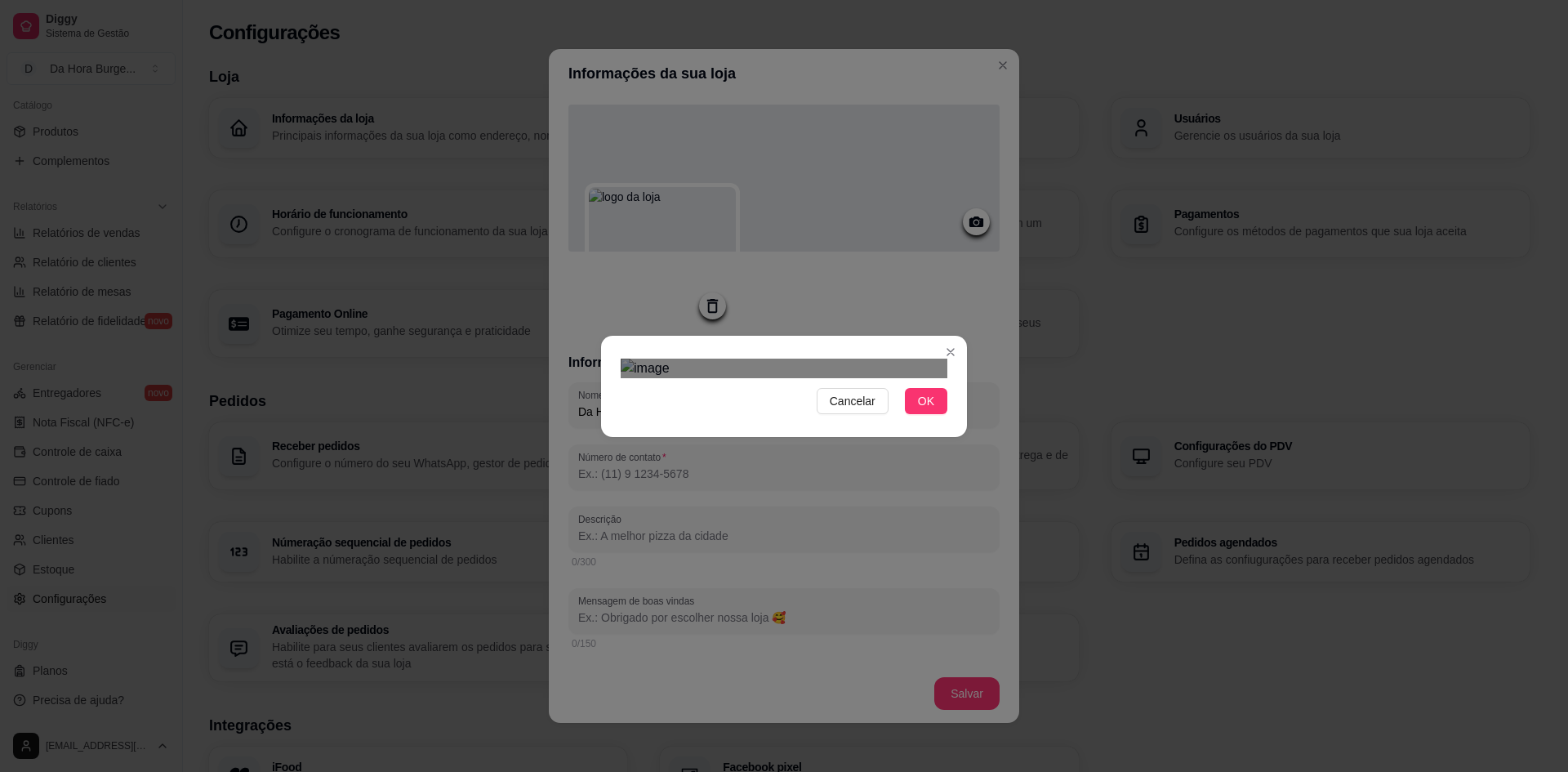
click at [672, 522] on div "Use the arrow keys to move the crop selection area" at bounding box center [784, 575] width 327 height 108
click at [822, 379] on img at bounding box center [784, 369] width 327 height 20
click at [709, 593] on div "Use the arrow keys to move the crop selection area" at bounding box center [766, 612] width 113 height 38
click at [716, 593] on div "Use the arrow keys to move the crop selection area" at bounding box center [766, 612] width 113 height 38
click at [536, 325] on div "Cancelar OK" at bounding box center [784, 386] width 1568 height 772
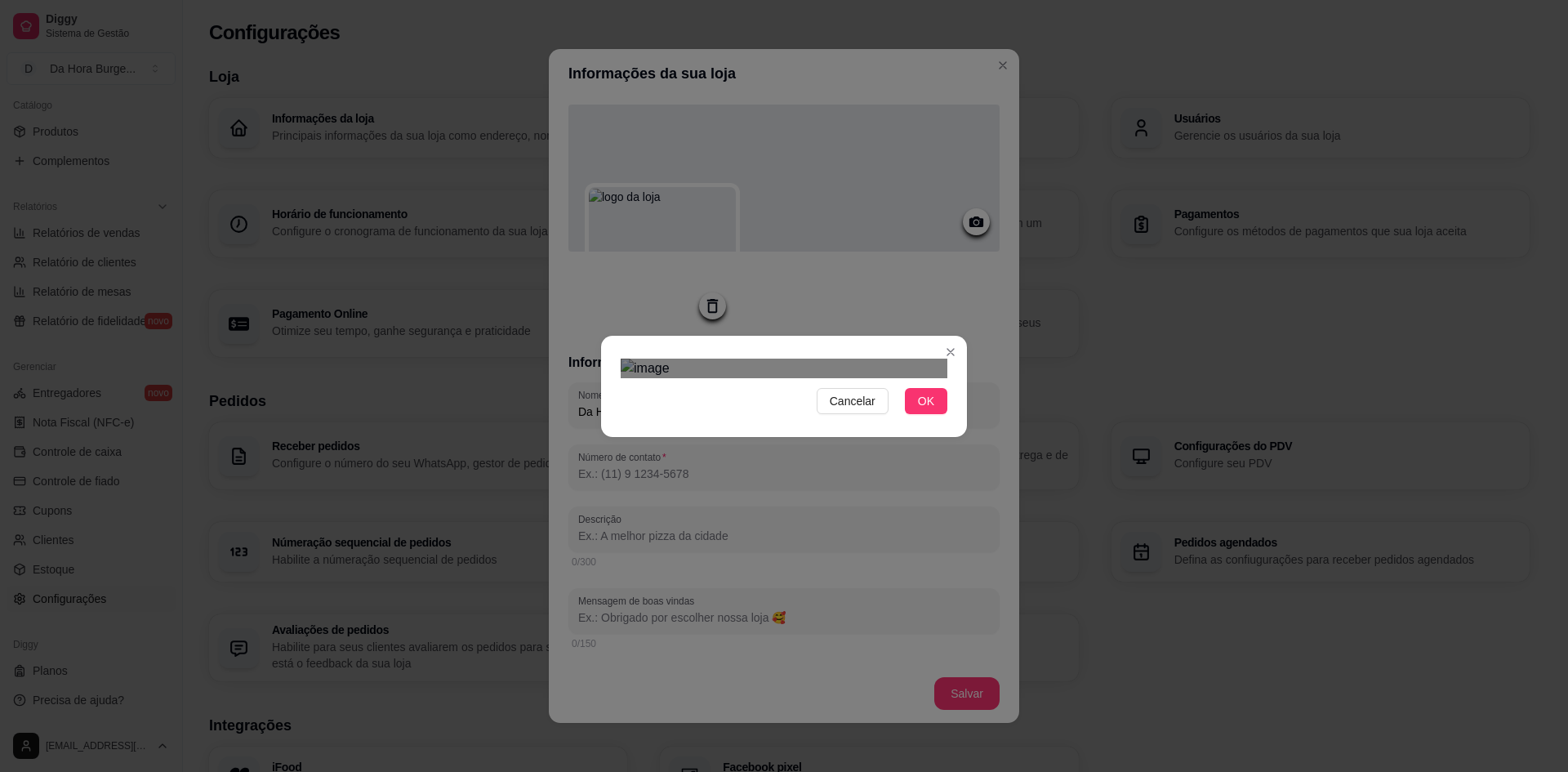
click at [1032, 530] on div "Cancelar OK" at bounding box center [784, 386] width 1568 height 772
click at [770, 552] on div "Use the arrow keys to move the crop selection area" at bounding box center [784, 606] width 327 height 108
click at [935, 414] on button "OK" at bounding box center [926, 401] width 43 height 26
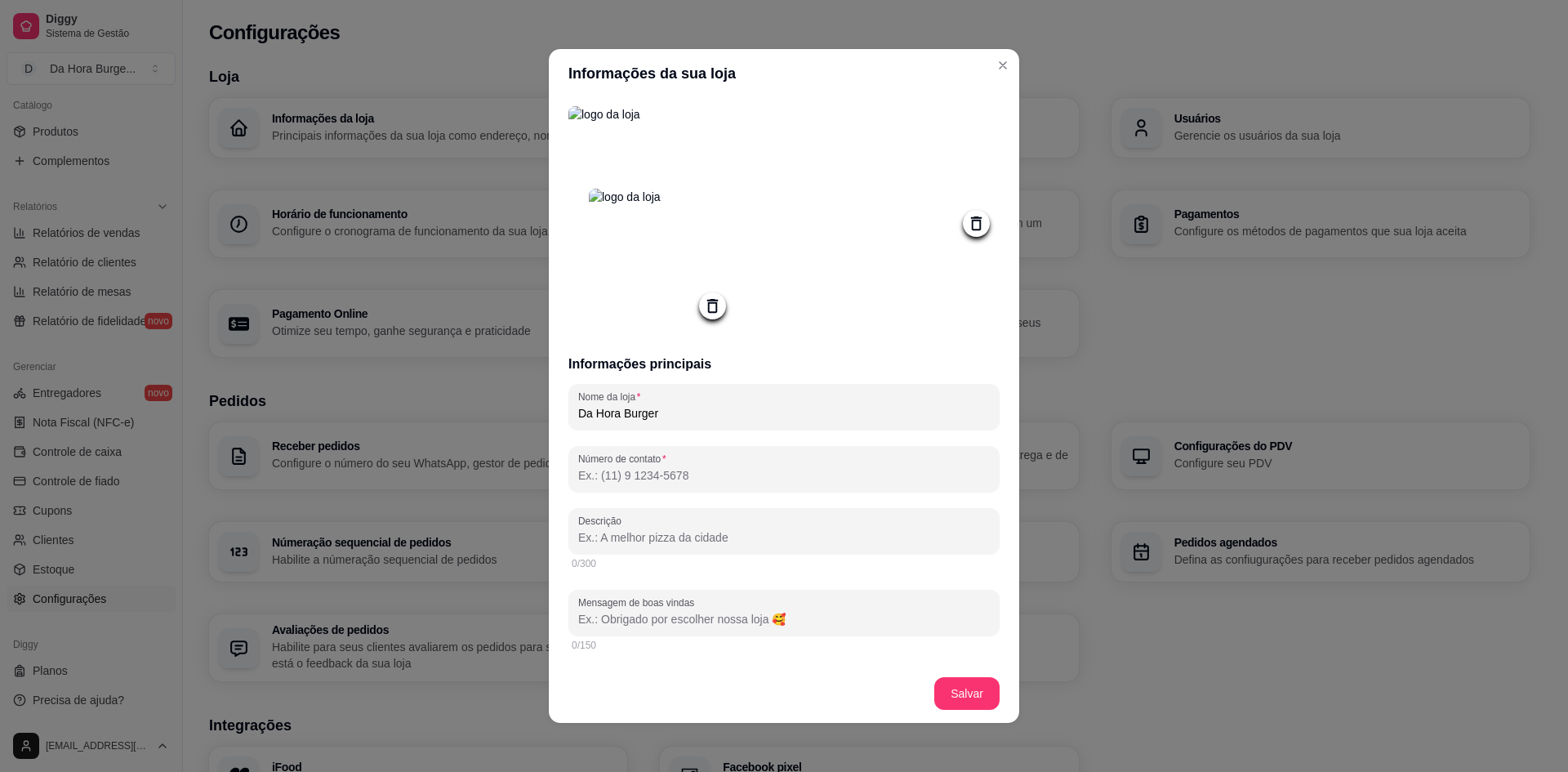
click at [628, 478] on input "Número de contato" at bounding box center [784, 476] width 412 height 16
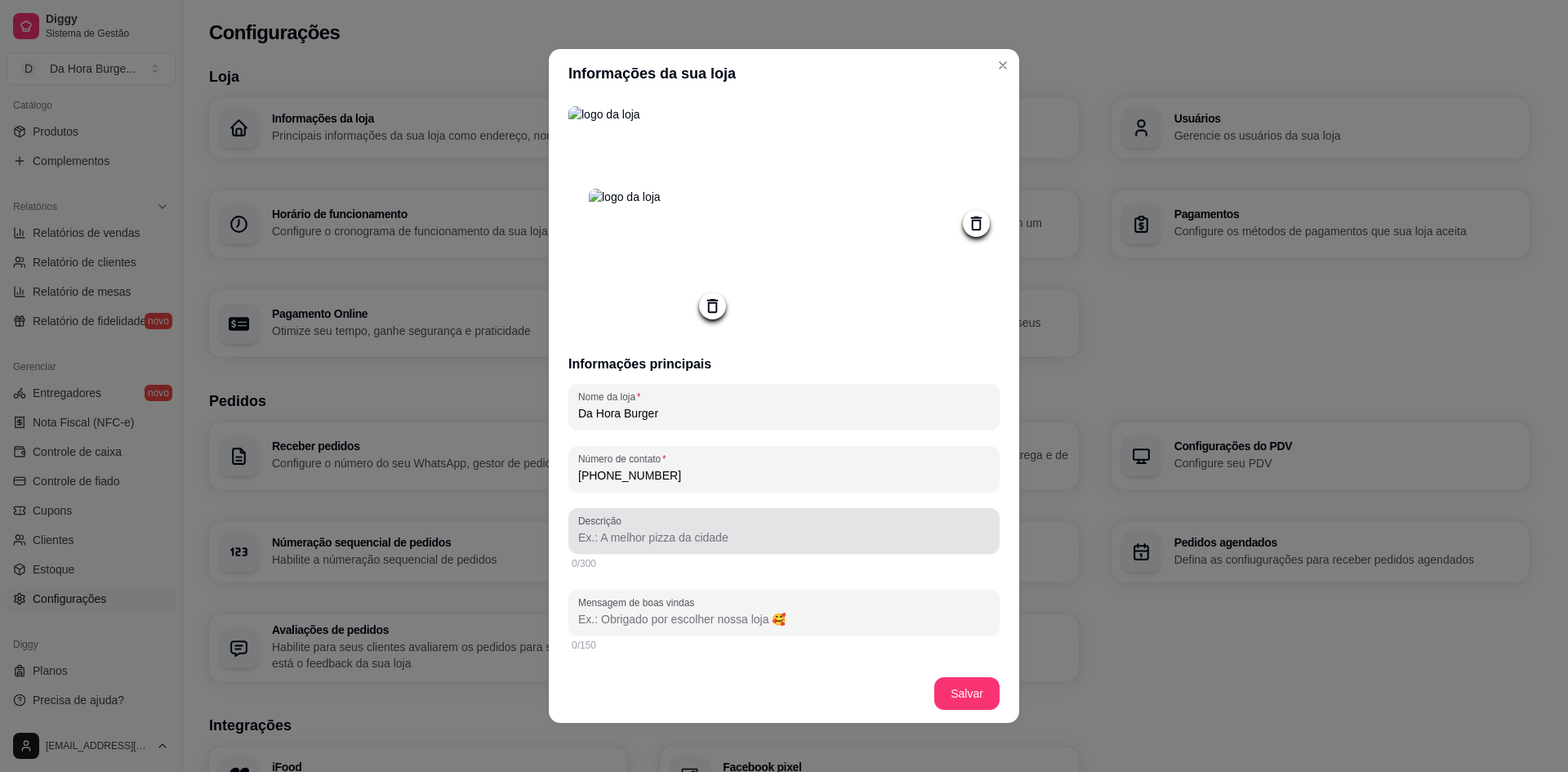
type input "(91) 9 8572-4999"
click at [639, 541] on input "Descrição" at bounding box center [784, 538] width 412 height 16
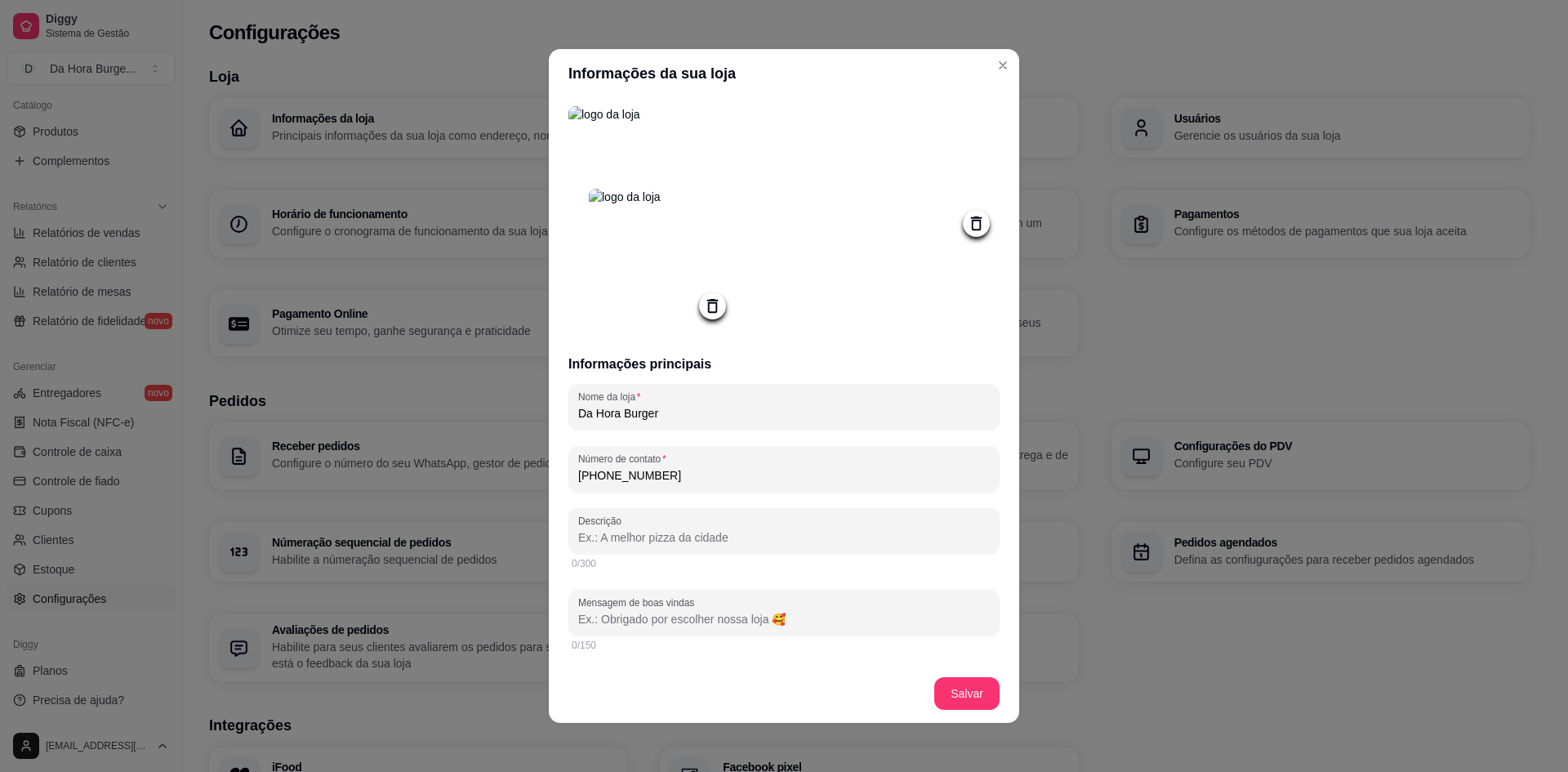
click at [627, 539] on input "Descrição" at bounding box center [784, 538] width 412 height 16
paste input "Burgers artesanais, suculentos e feitos na hora com ingredientes de qualidade. …"
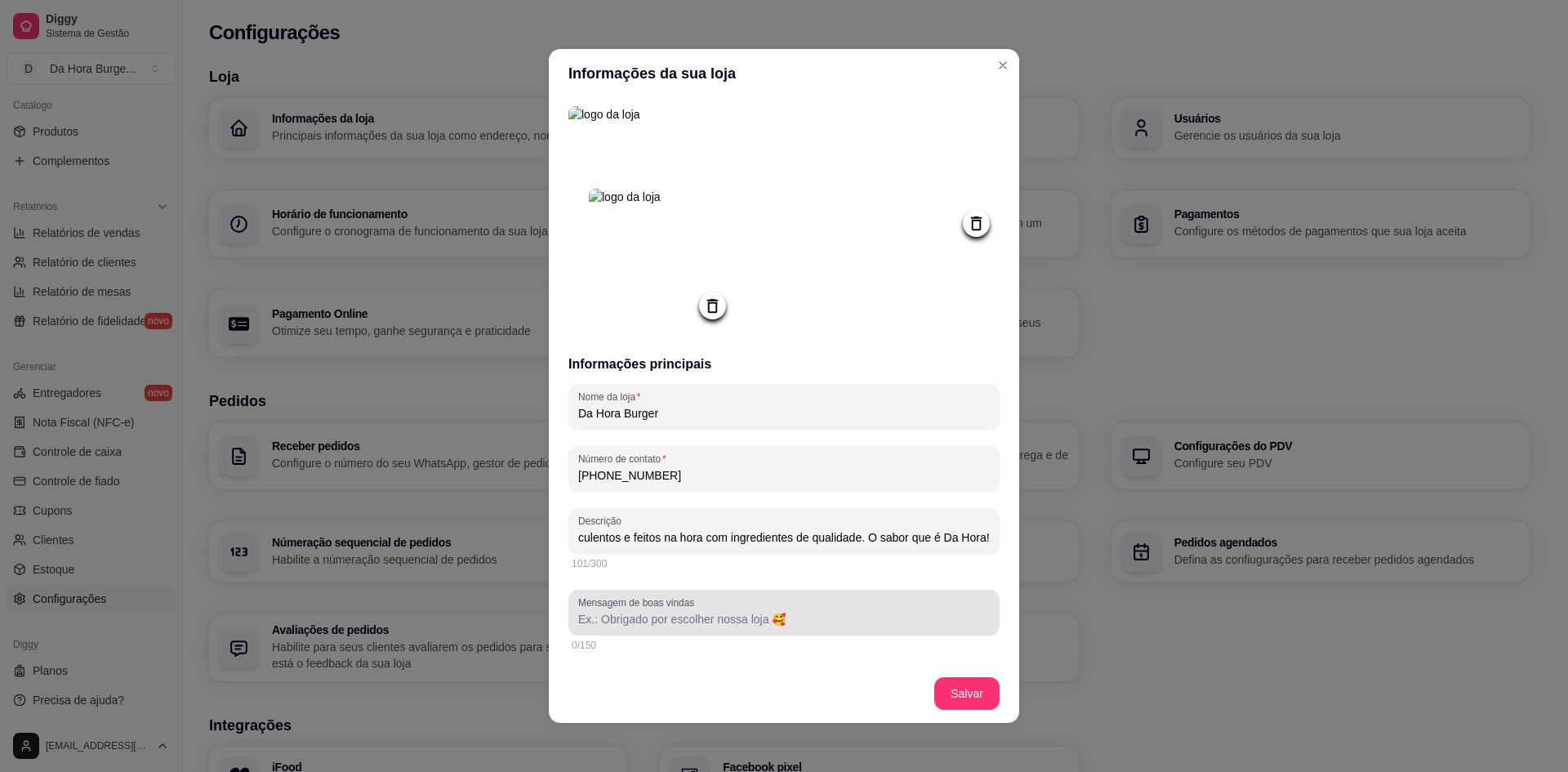
type input "Burgers artesanais, suculentos e feitos na hora com ingredientes de qualidade. …"
click at [775, 626] on input "Mensagem de boas vindas" at bounding box center [784, 619] width 412 height 16
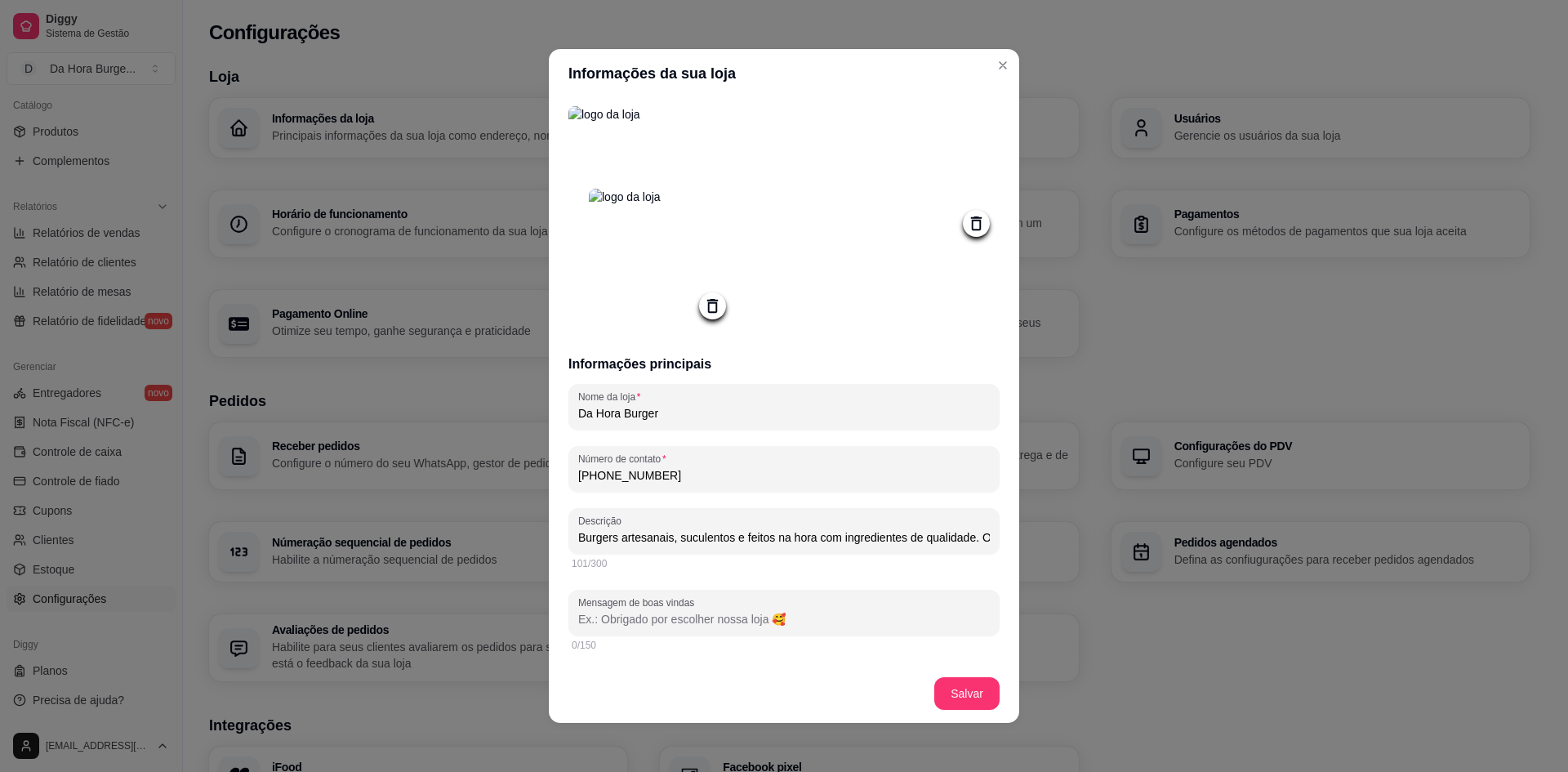
click at [651, 624] on input "Mensagem de boas vindas" at bounding box center [784, 619] width 412 height 16
paste input "Boas-vindas à Da Hora Burger — artesanais, suculentos e feitos na hora!"
type input "Boas-vindas à Da Hora Burger — artesanais, suculentos e feitos na hora!"
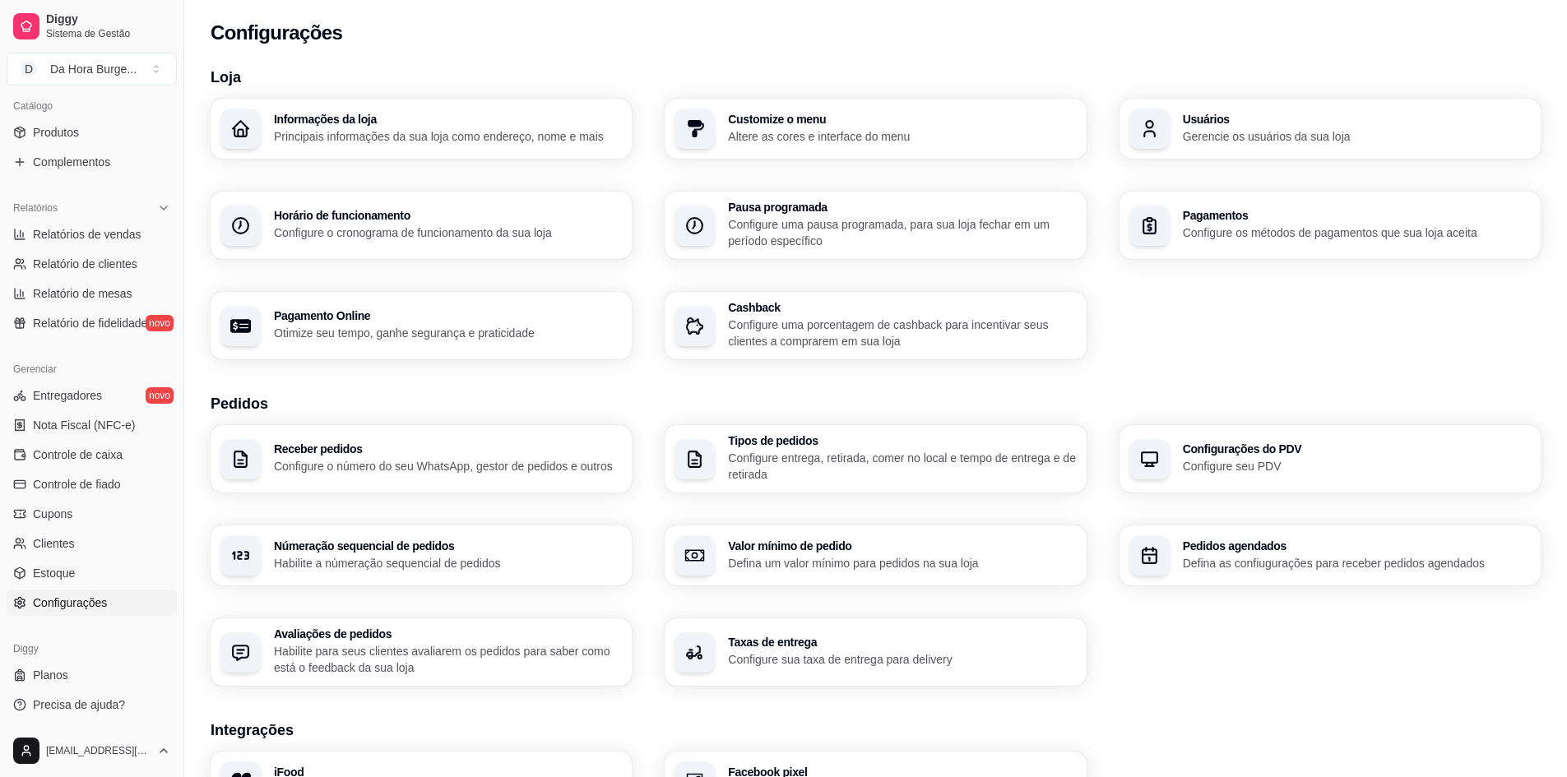
click at [794, 121] on h3 "Customize o menu" at bounding box center [902, 120] width 348 height 12
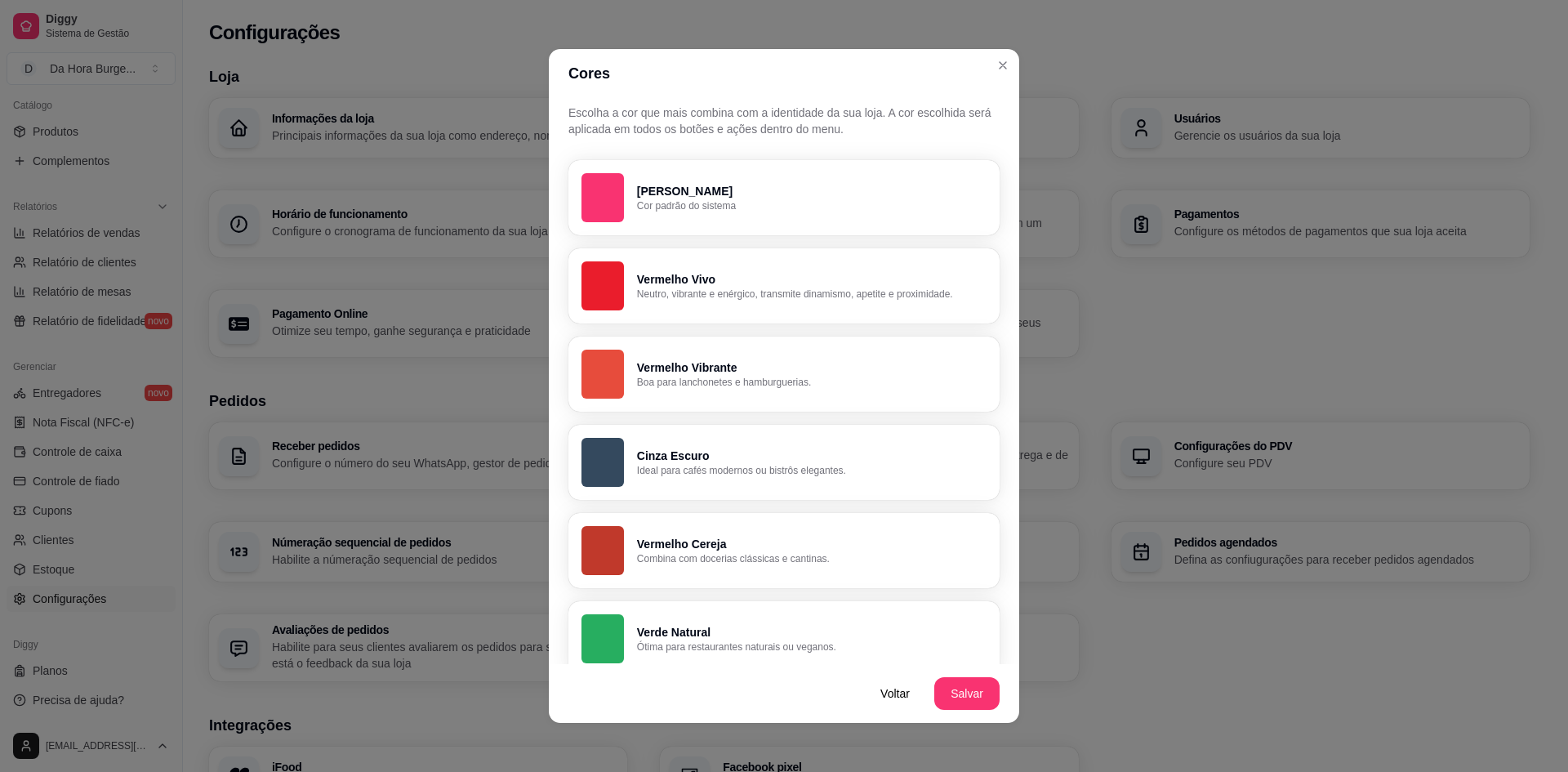
click at [694, 297] on p "Neutro, vibrante e enérgico, transmite dinamismo, apetite e proximidade." at bounding box center [812, 294] width 350 height 13
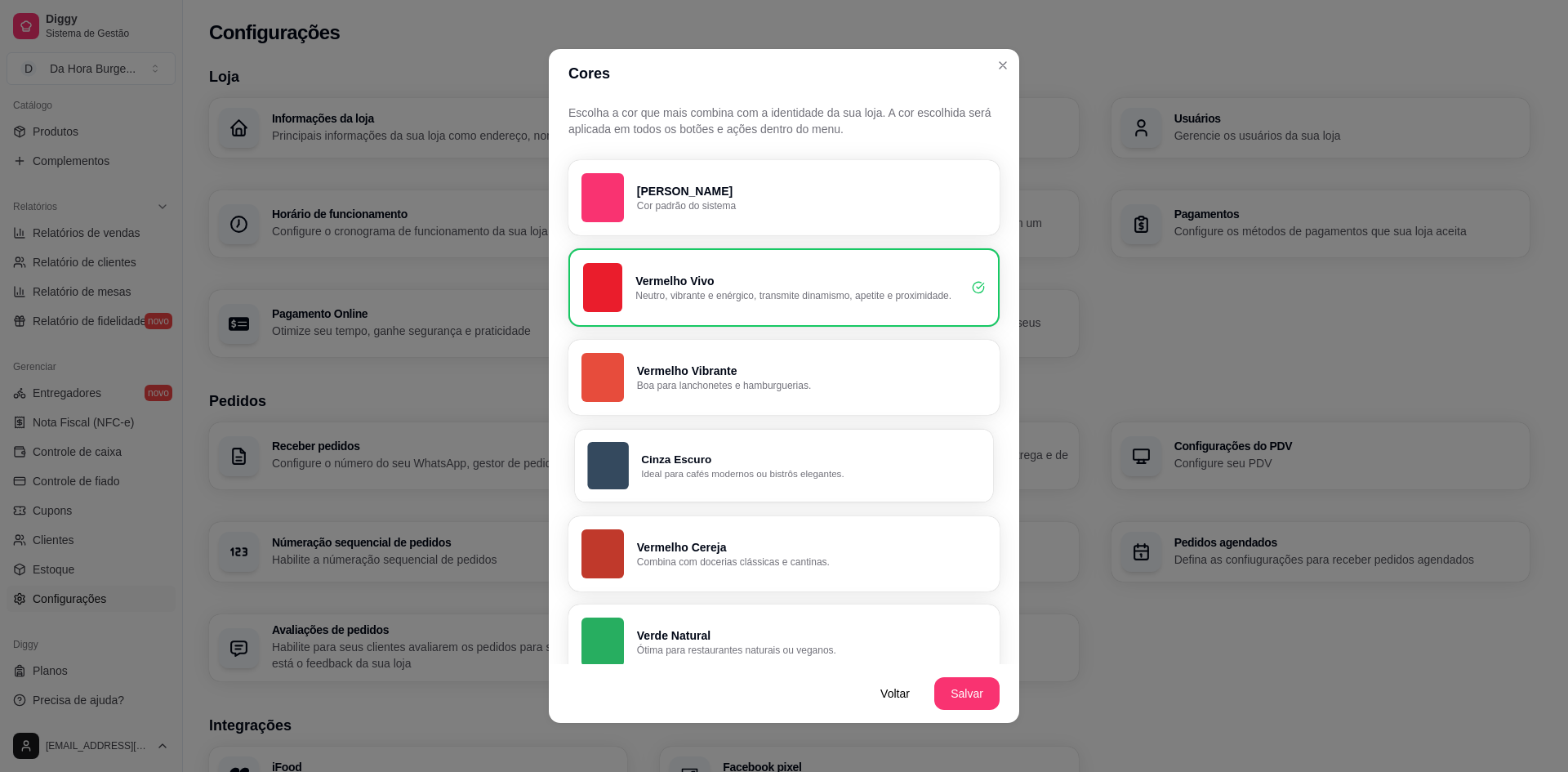
click at [688, 474] on p "Ideal para cafés modernos ou bistrôs elegantes." at bounding box center [810, 474] width 339 height 13
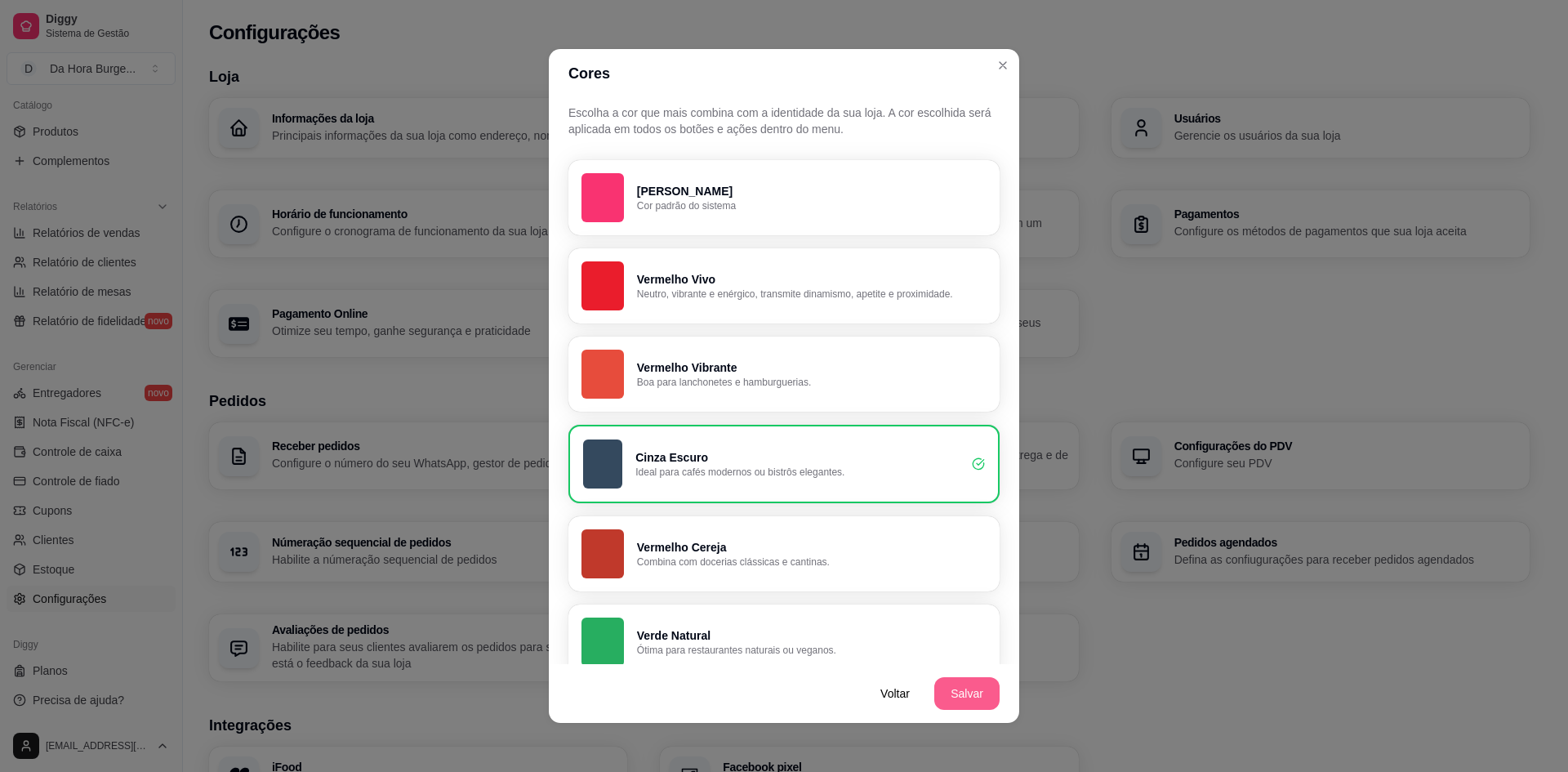
click at [958, 692] on button "Salvar" at bounding box center [967, 694] width 66 height 33
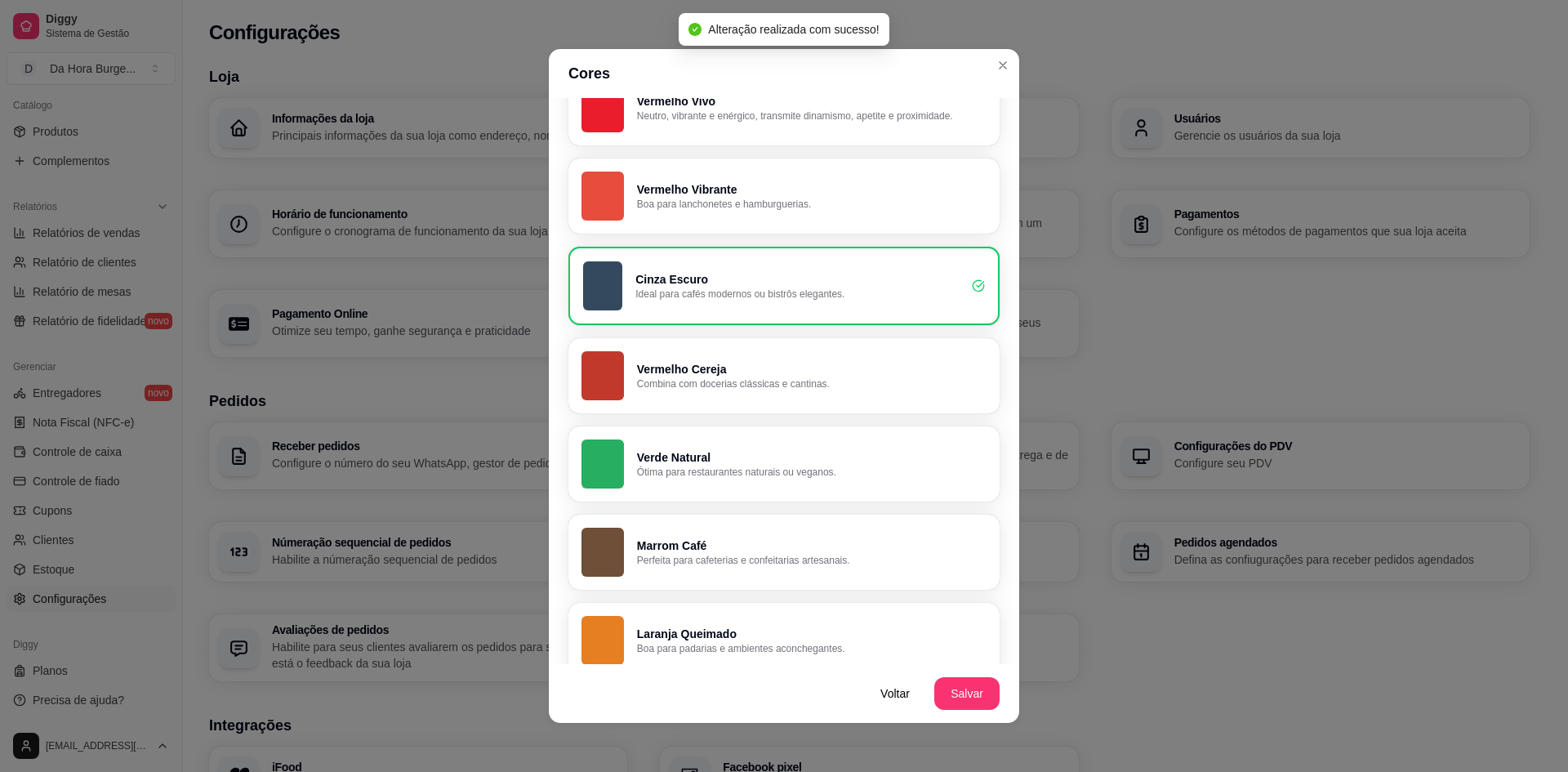
scroll to position [219, 0]
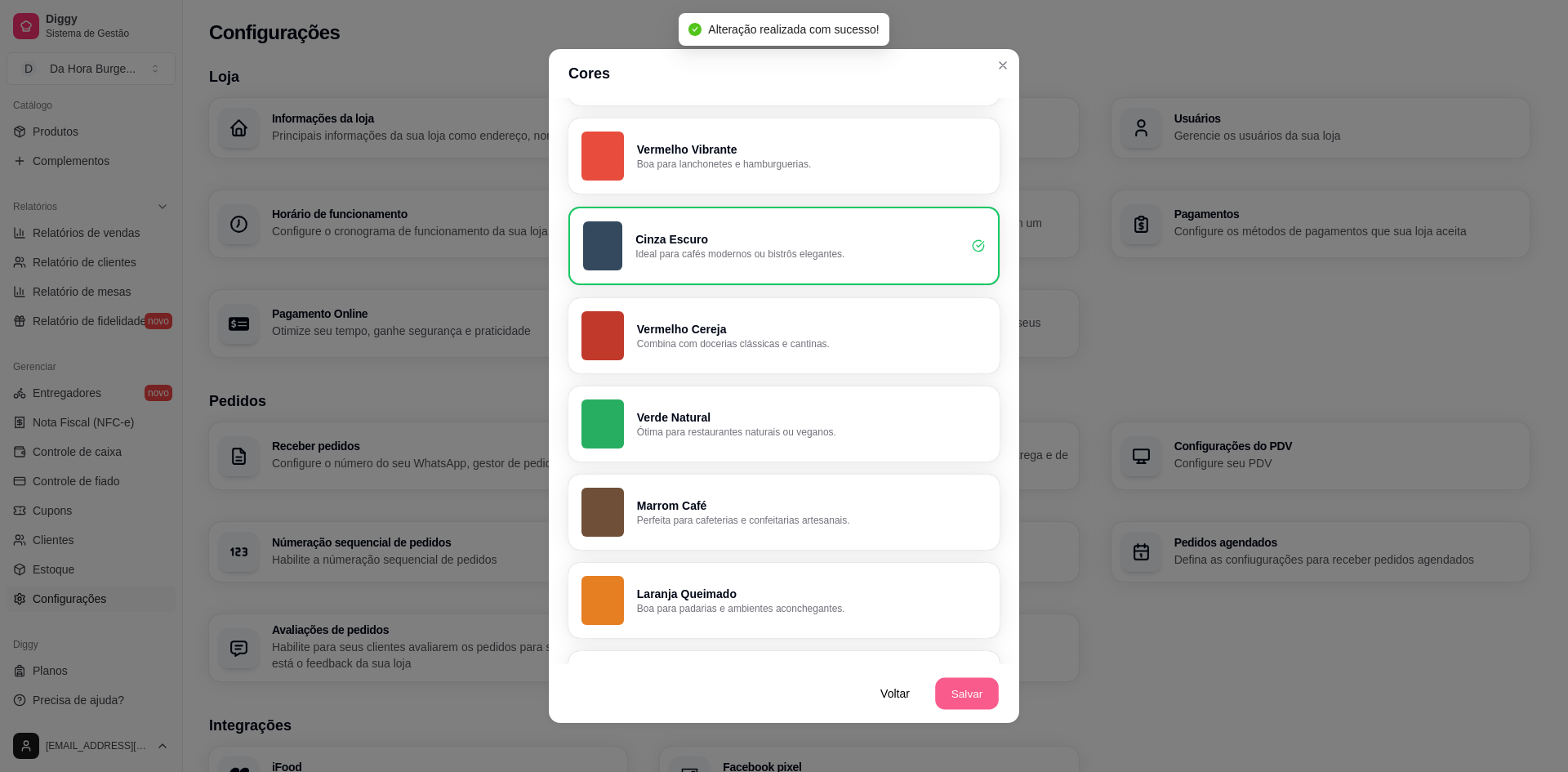
click at [954, 694] on button "Salvar" at bounding box center [967, 695] width 64 height 32
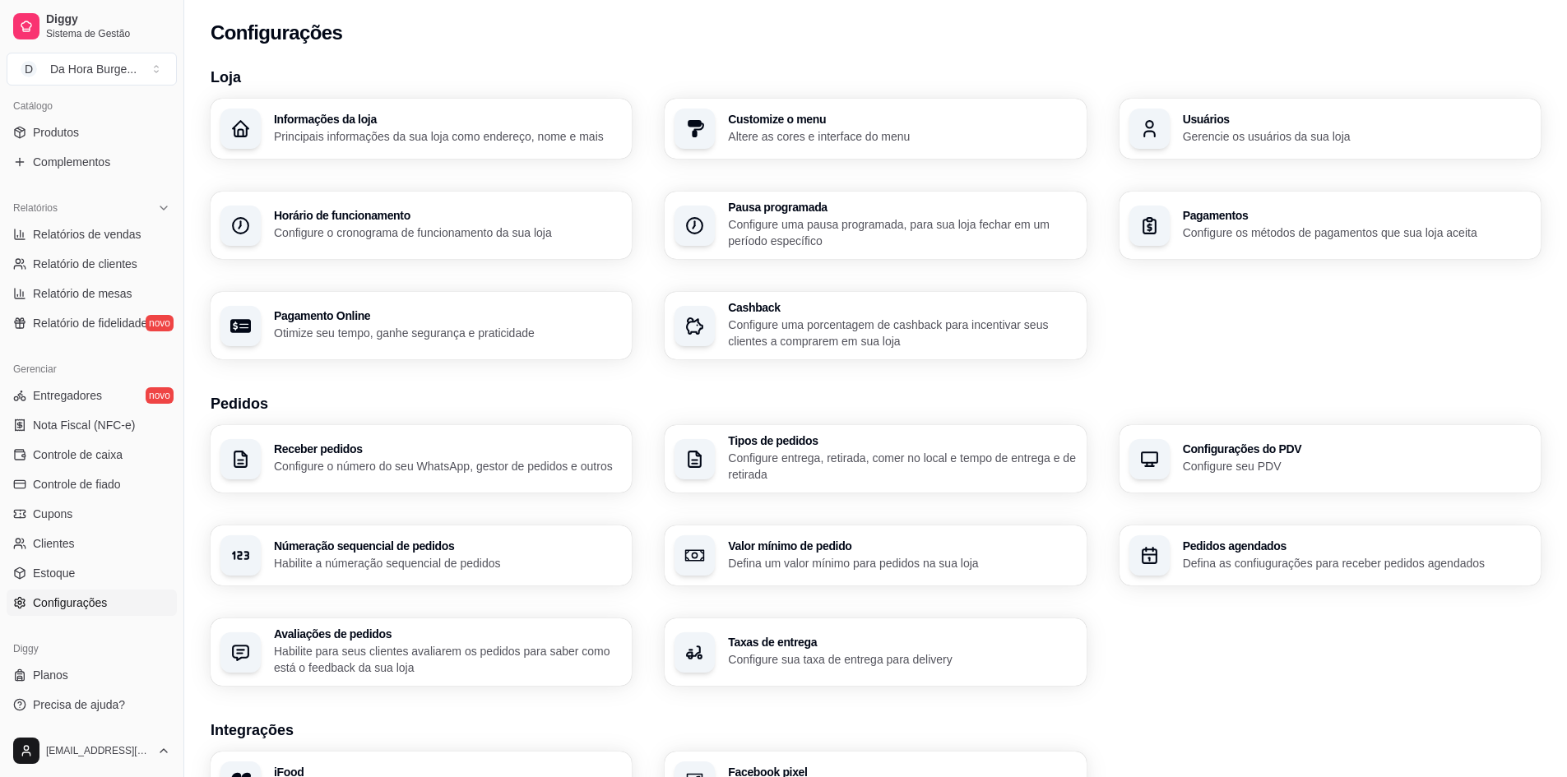
click at [1218, 132] on p "Gerencie os usuários da sua loja" at bounding box center [1357, 136] width 348 height 16
click at [330, 229] on p "Configure o cronograma de funcionamento da sua loja" at bounding box center [447, 233] width 338 height 16
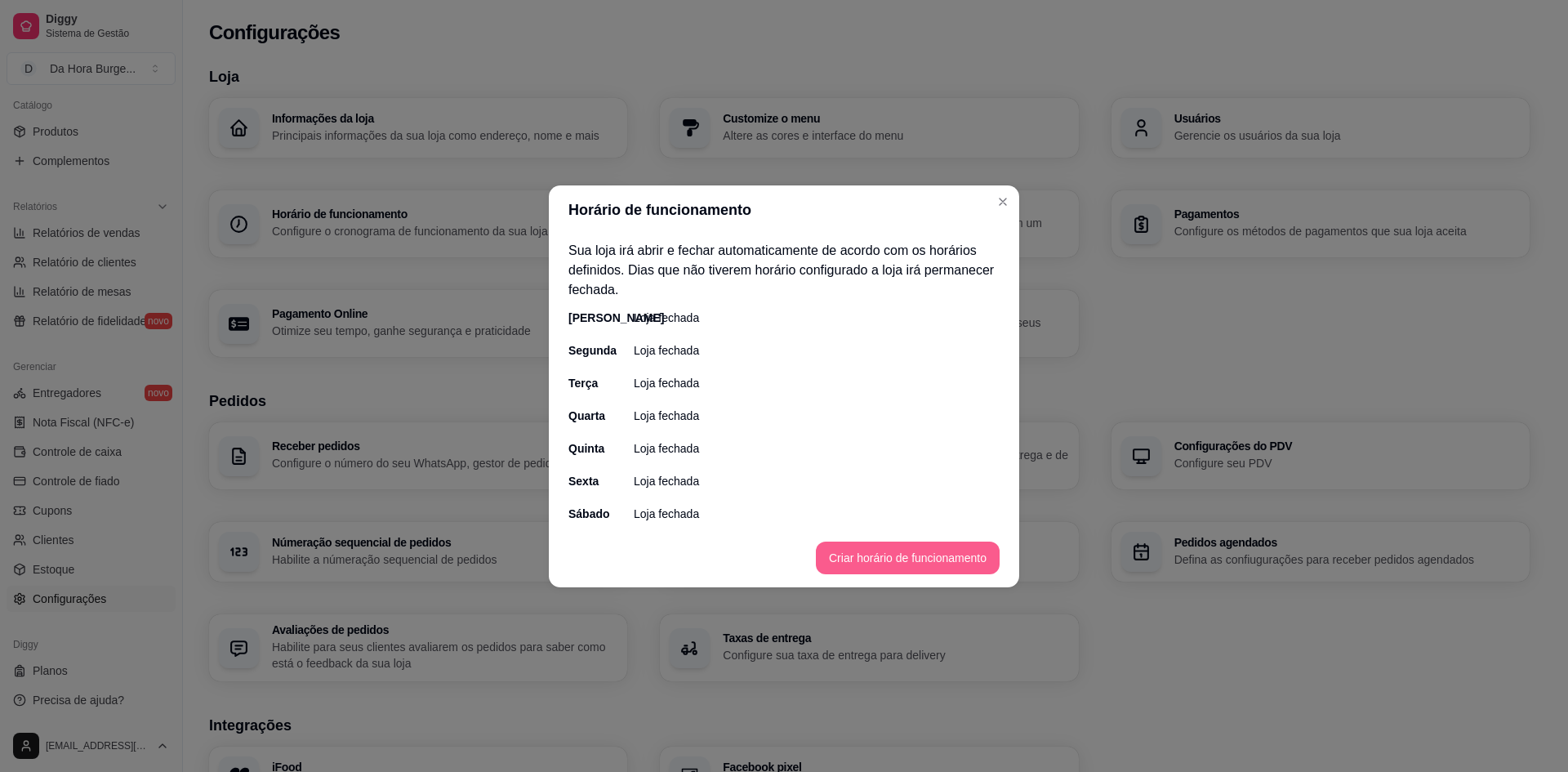
click at [831, 552] on button "Criar horário de funcionamento" at bounding box center [908, 557] width 184 height 33
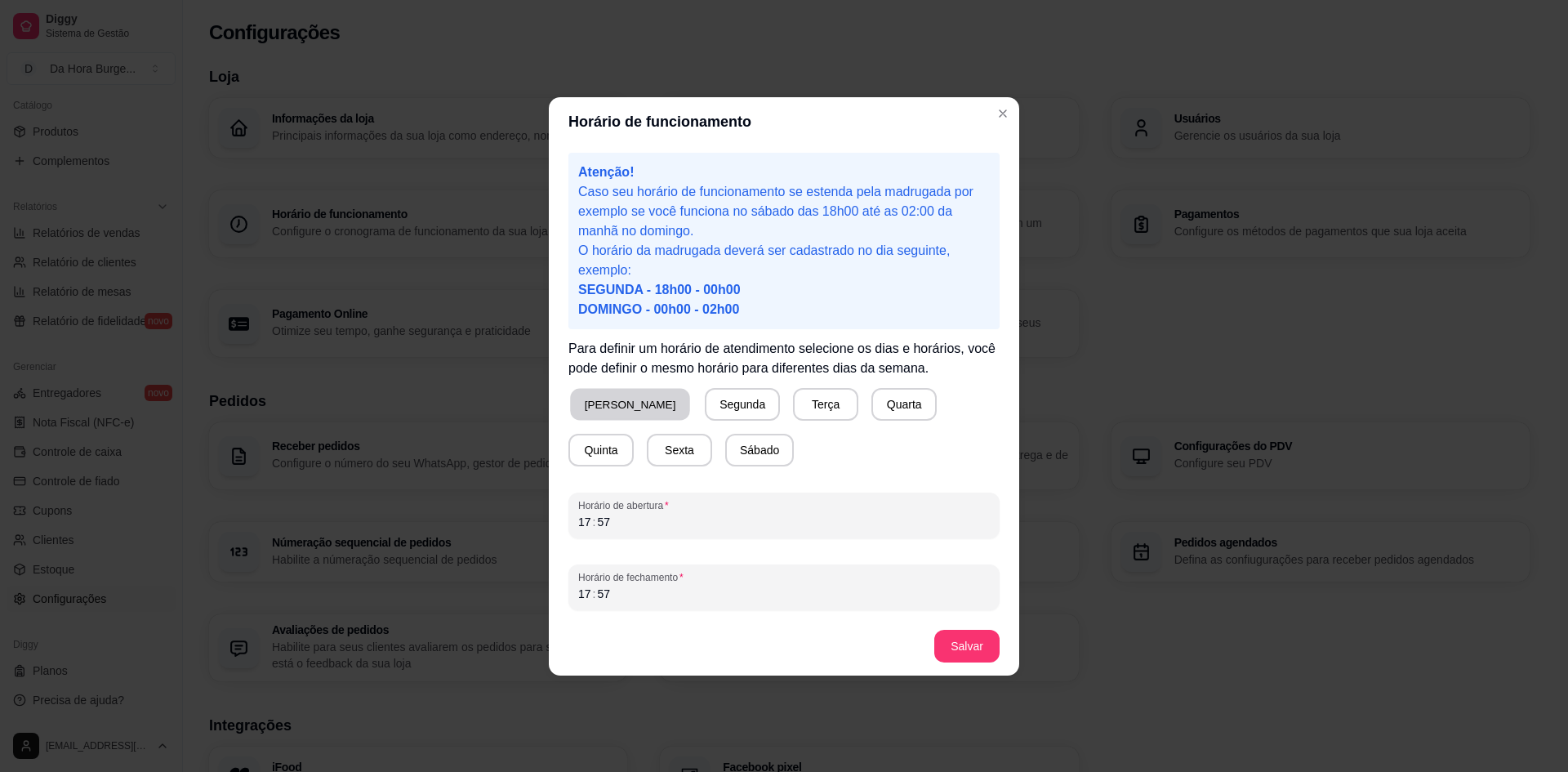
click at [617, 412] on button "[PERSON_NAME]" at bounding box center [630, 404] width 120 height 32
click at [646, 447] on button "Sexta" at bounding box center [679, 450] width 66 height 33
click at [725, 449] on button "Sábado" at bounding box center [759, 450] width 69 height 33
click at [629, 518] on div "17 : 57" at bounding box center [784, 523] width 412 height 20
click at [584, 528] on div "––" at bounding box center [585, 522] width 16 height 16
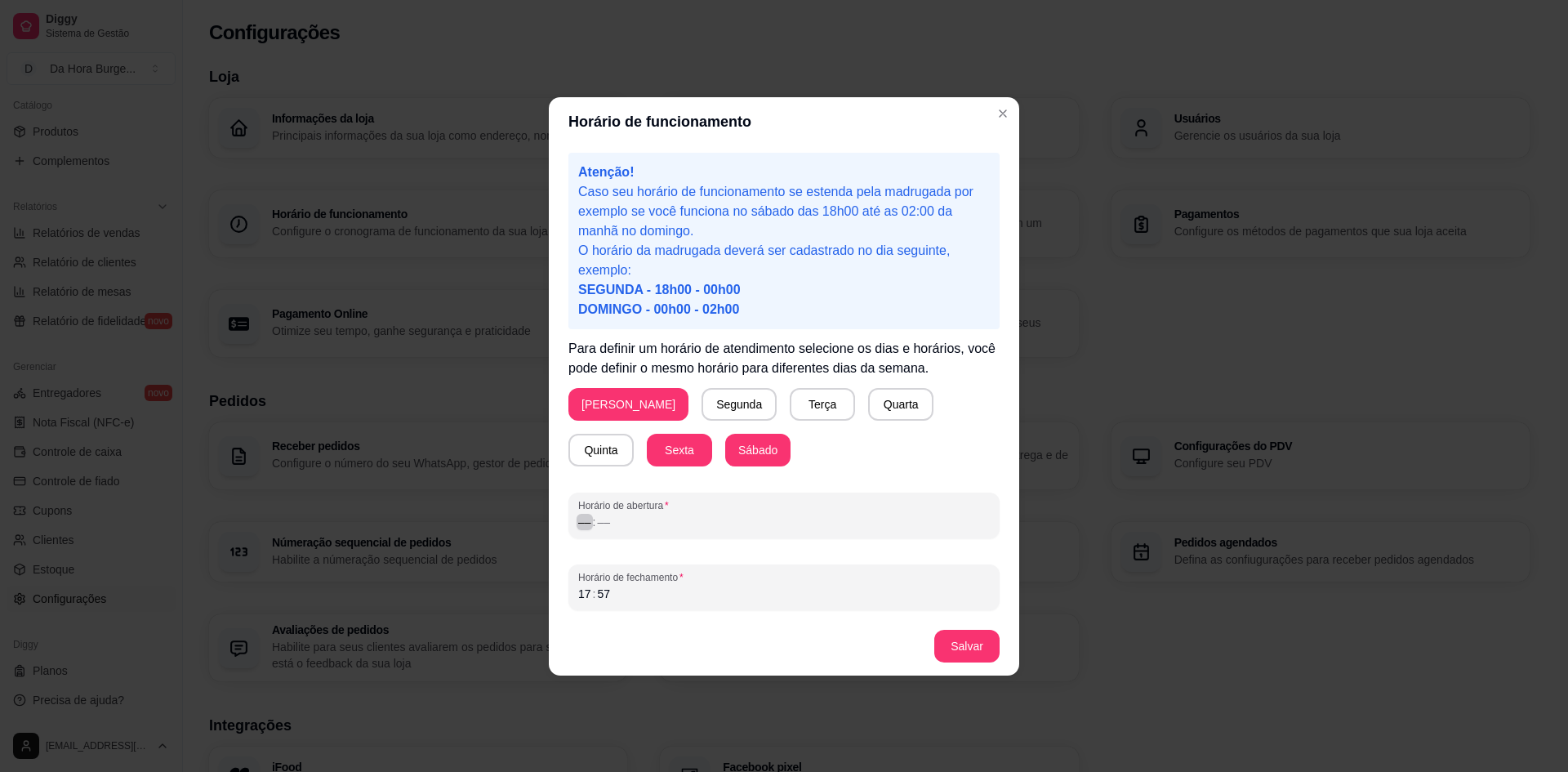
click at [582, 528] on div "––" at bounding box center [585, 522] width 16 height 16
click at [613, 598] on div "17 : 57" at bounding box center [784, 594] width 412 height 20
click at [582, 523] on div "––" at bounding box center [585, 522] width 16 height 16
click at [582, 599] on div "––" at bounding box center [585, 594] width 16 height 16
click at [979, 642] on button "Salvar" at bounding box center [967, 646] width 64 height 32
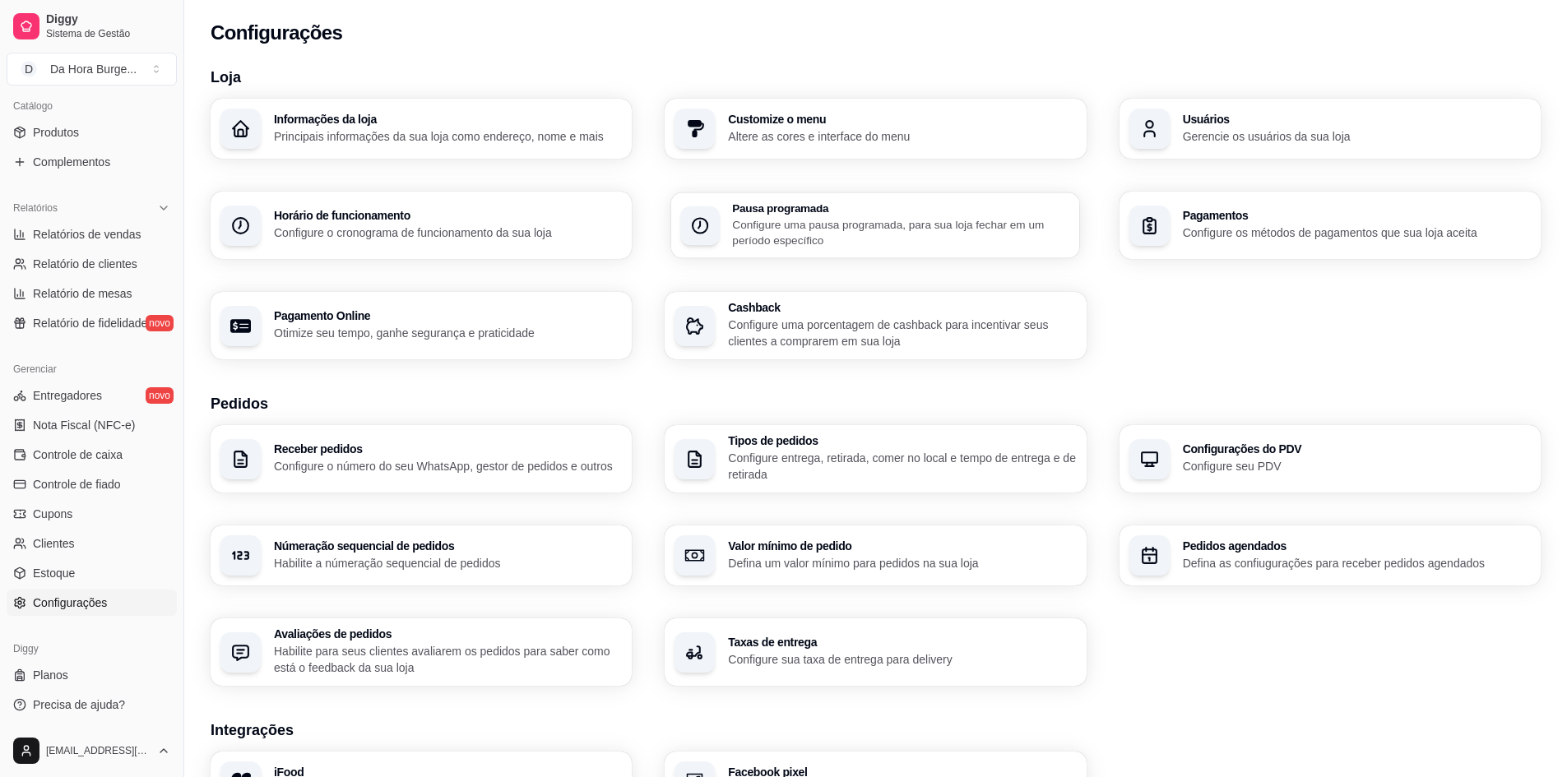
click at [804, 221] on p "Configure uma pausa programada, para sua loja fechar em um período específico" at bounding box center [902, 232] width 338 height 32
click at [1257, 234] on p "Configure os métodos de pagamentos que sua loja aceita" at bounding box center [1356, 233] width 338 height 16
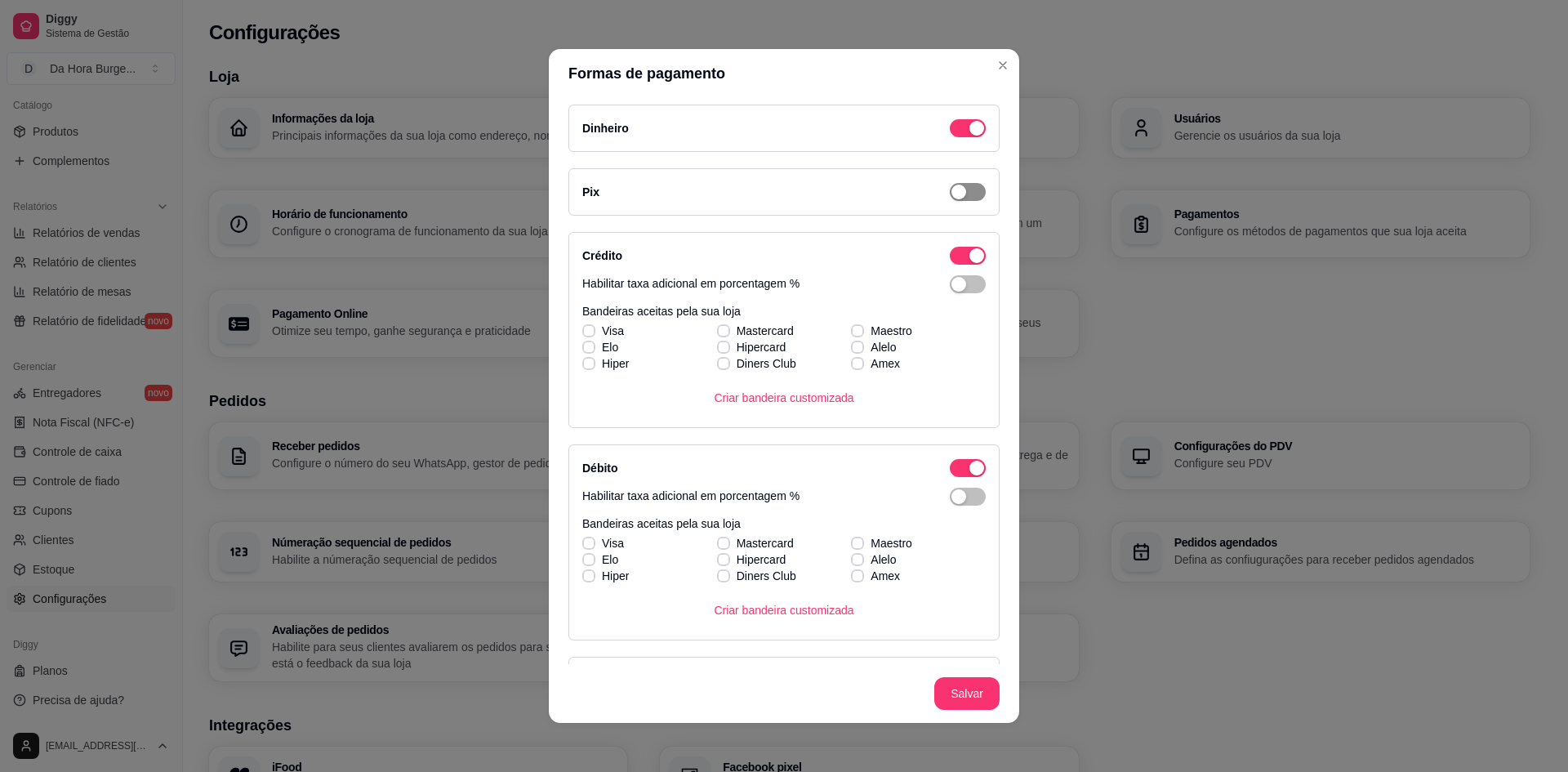
click at [956, 195] on span "button" at bounding box center [968, 192] width 36 height 18
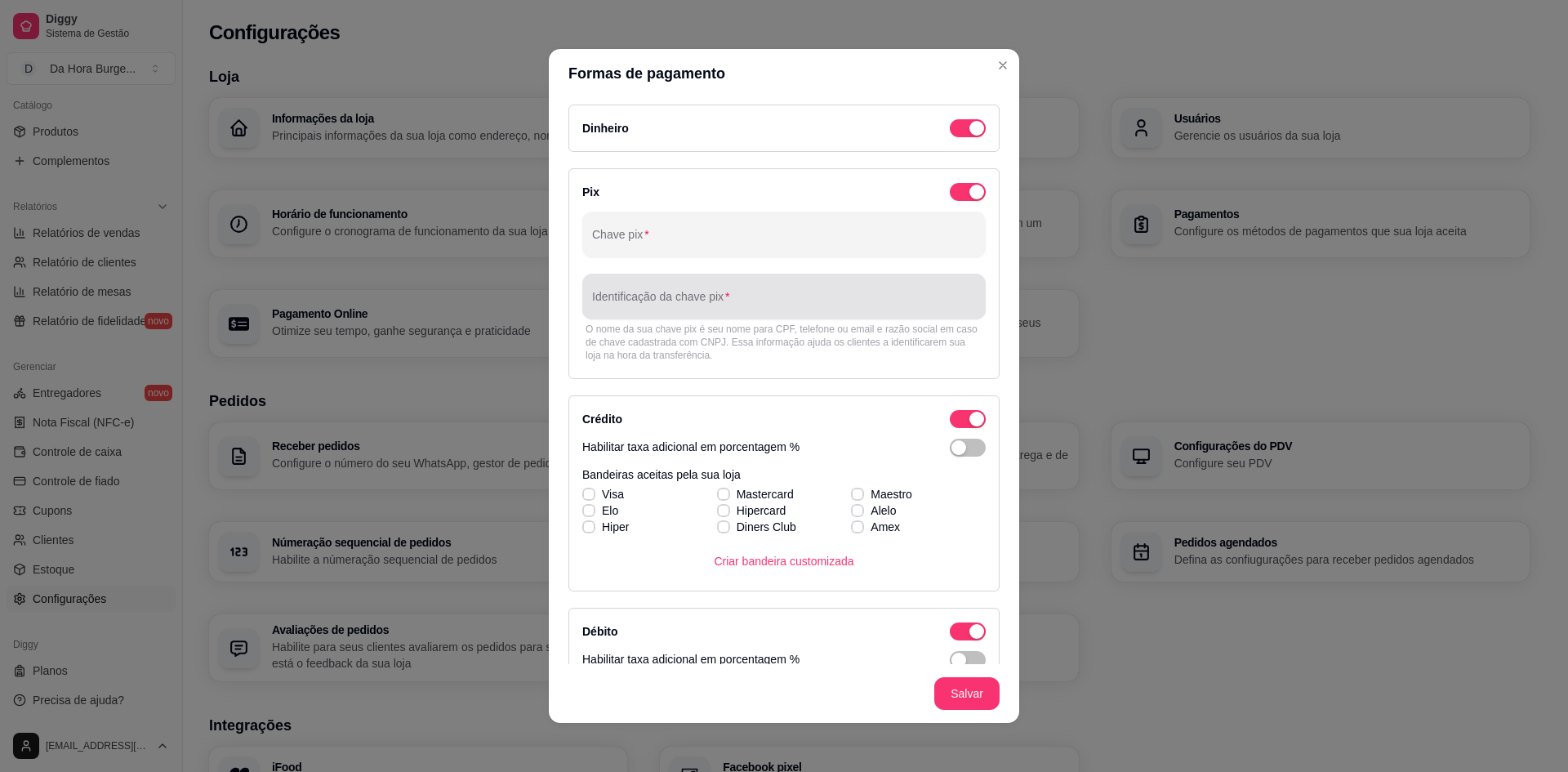
click at [809, 311] on div at bounding box center [784, 296] width 384 height 33
click at [635, 239] on input "Chave pix" at bounding box center [784, 240] width 384 height 16
type input "91985724999"
click at [629, 296] on div at bounding box center [784, 296] width 384 height 33
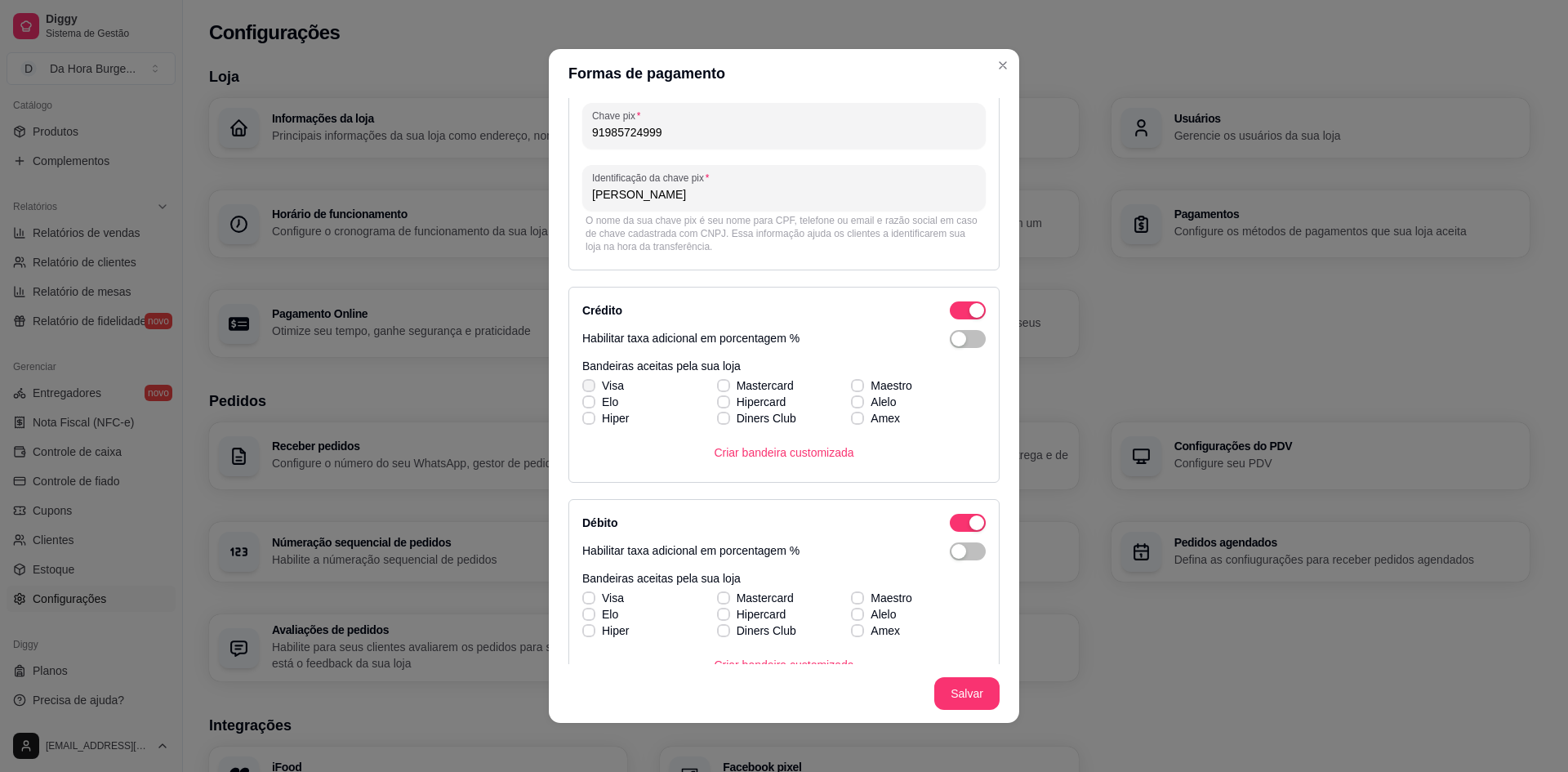
type input "Danielle Ferreira Rosa"
click at [585, 387] on div "Visa Mastercard Maestro Elo Hipercard Alelo Hiper Diners Club Amex" at bounding box center [784, 401] width 403 height 49
click at [582, 380] on span at bounding box center [588, 386] width 12 height 12
click at [582, 389] on input "Visa" at bounding box center [587, 394] width 11 height 11
checkbox input "true"
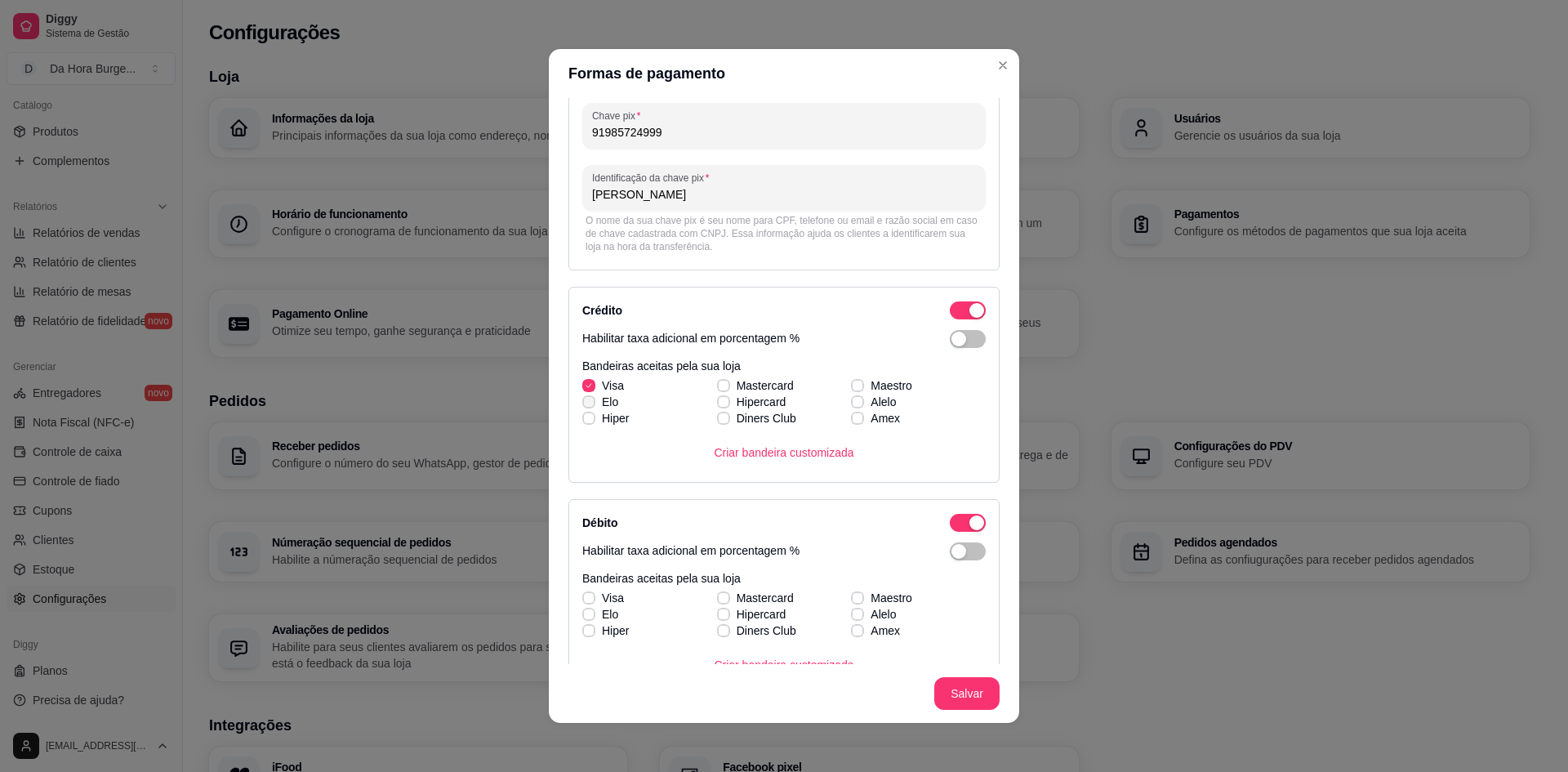
click at [586, 402] on icon at bounding box center [589, 401] width 10 height 7
click at [586, 405] on input "Elo" at bounding box center [587, 410] width 11 height 11
checkbox input "true"
click at [710, 388] on div "Visa Mastercard Maestro Elo Hipercard Alelo Hiper Diners Club Amex" at bounding box center [784, 401] width 403 height 49
click at [720, 388] on label "Hipercard" at bounding box center [752, 402] width 82 height 30
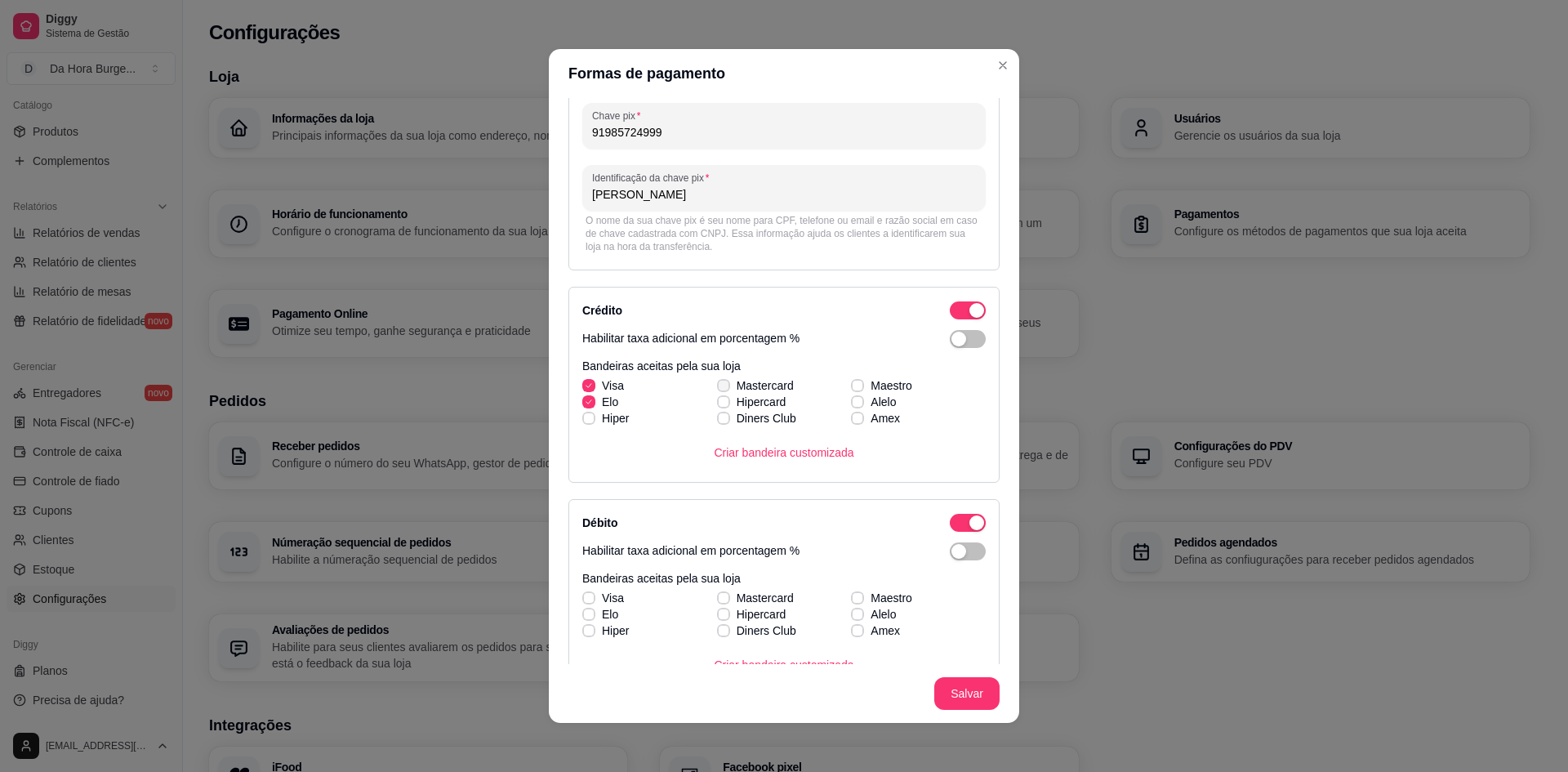
click at [720, 405] on input "Hipercard" at bounding box center [721, 410] width 11 height 11
checkbox input "true"
click at [719, 385] on icon at bounding box center [723, 386] width 9 height 7
click at [716, 389] on input "Mastercard" at bounding box center [721, 394] width 11 height 11
checkbox input "true"
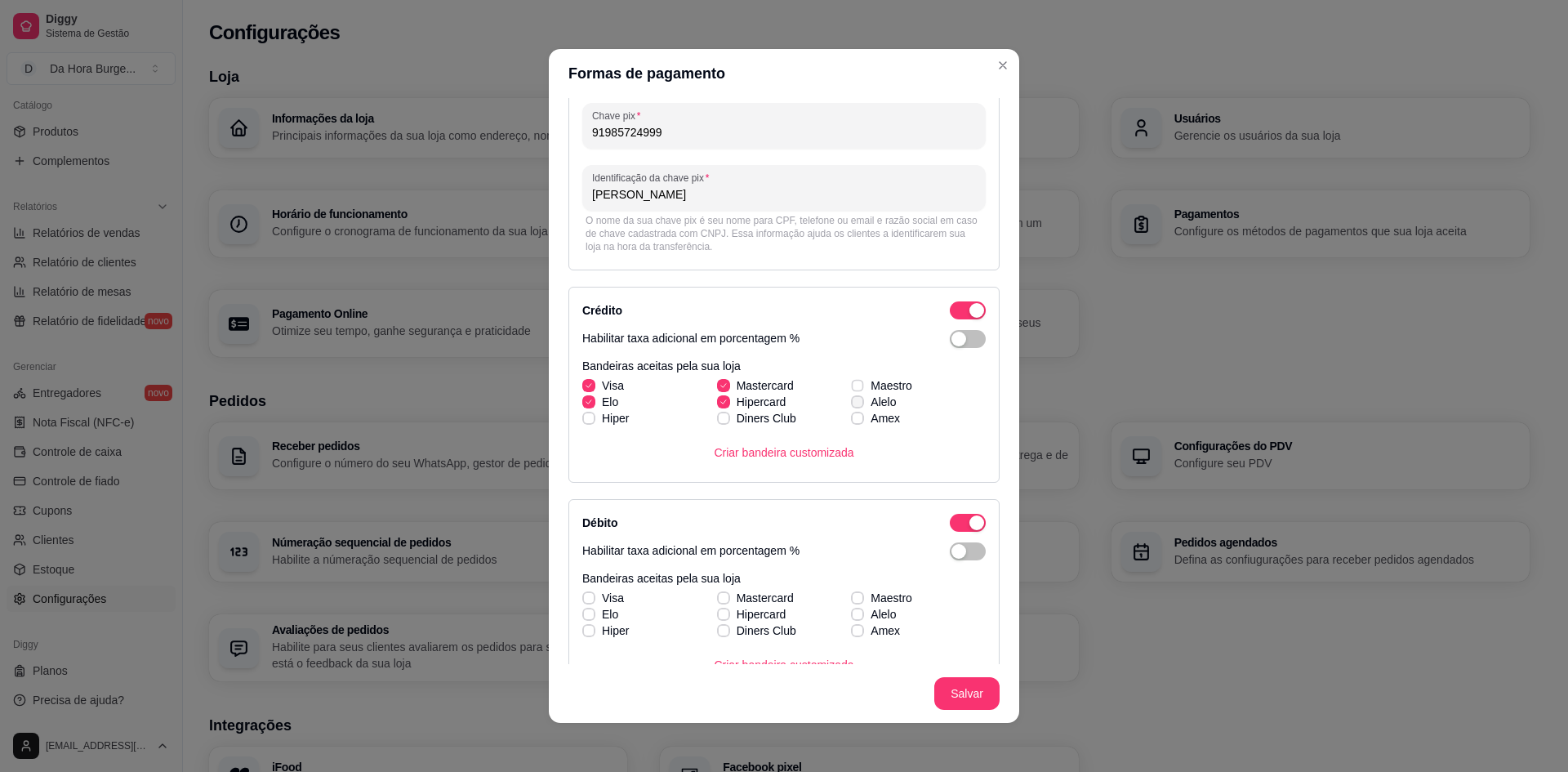
click at [847, 387] on div "Visa Mastercard Maestro Elo Hipercard Alelo Hiper Diners Club Amex" at bounding box center [784, 401] width 403 height 49
click at [854, 385] on icon at bounding box center [858, 386] width 9 height 7
click at [850, 389] on input "Maestro" at bounding box center [855, 394] width 11 height 11
checkbox input "true"
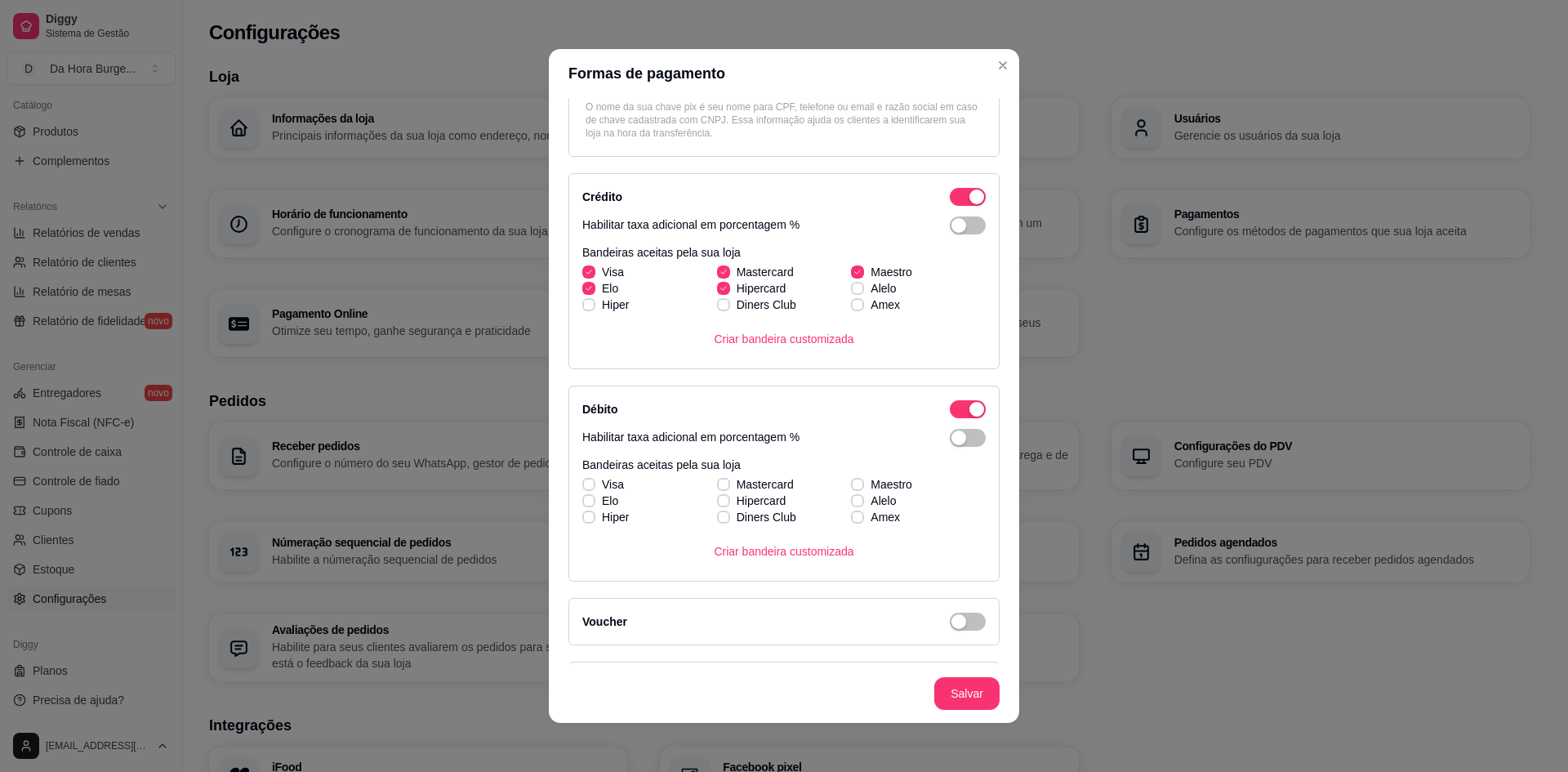
scroll to position [274, 0]
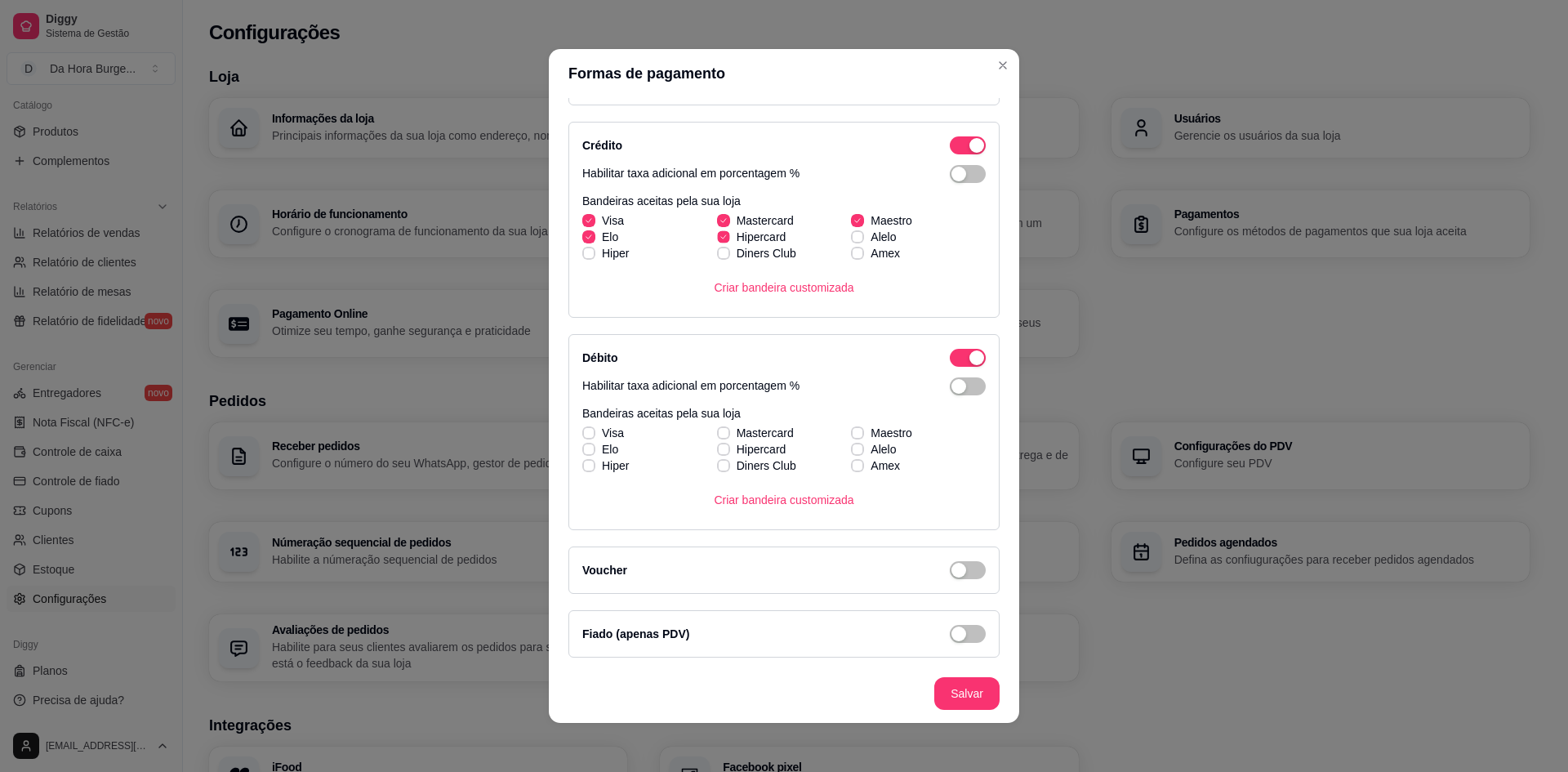
click at [720, 237] on polyline at bounding box center [722, 236] width 5 height 3
click at [716, 240] on input "Hipercard" at bounding box center [721, 245] width 11 height 11
checkbox input "false"
click at [592, 435] on label "Elo" at bounding box center [600, 450] width 49 height 30
click at [592, 453] on input "Elo" at bounding box center [587, 458] width 11 height 11
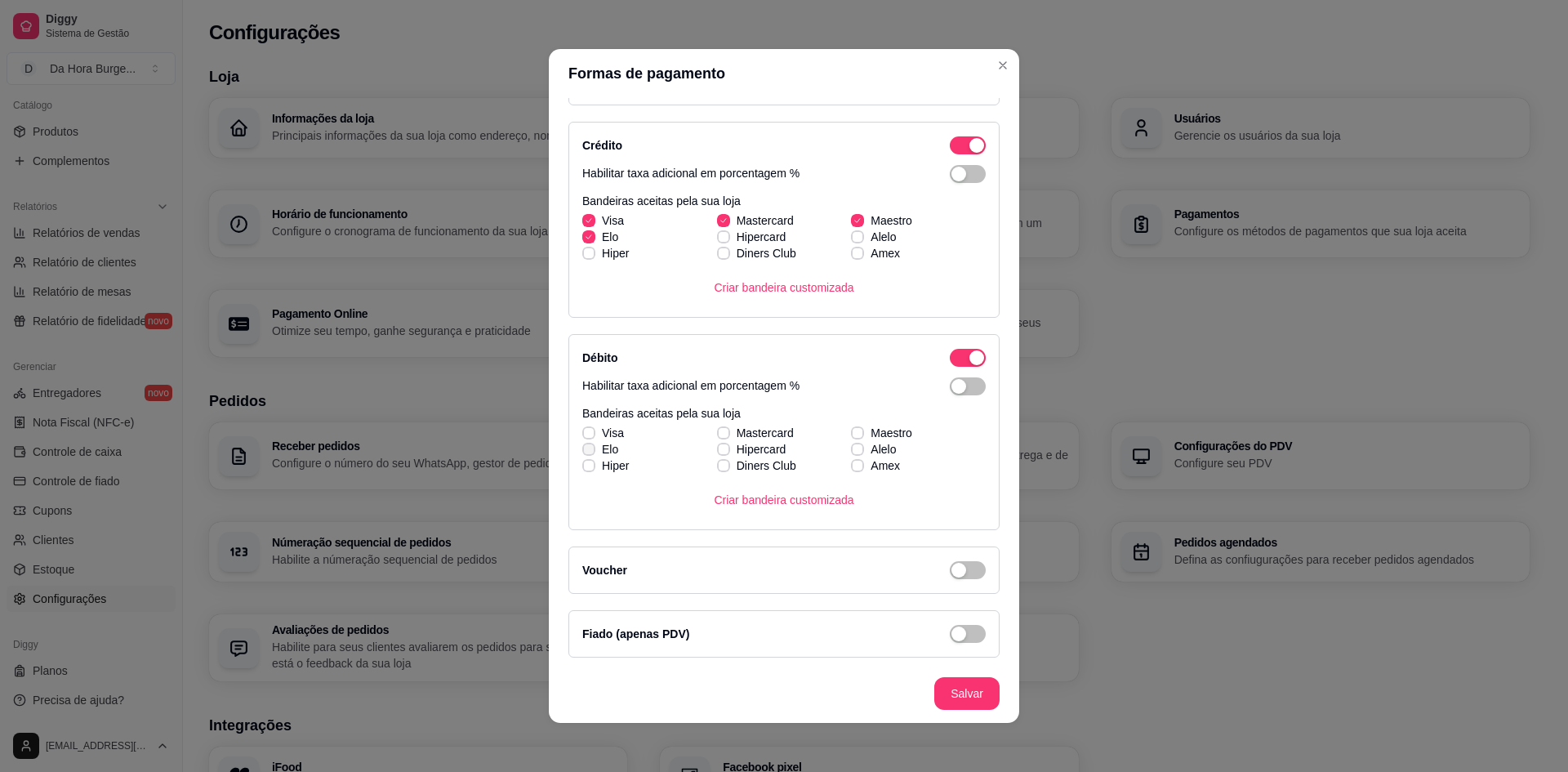
checkbox input "true"
click at [584, 430] on icon at bounding box center [588, 433] width 9 height 7
click at [582, 436] on input "Visa" at bounding box center [587, 441] width 11 height 11
checkbox input "true"
click at [725, 430] on label "Mastercard" at bounding box center [756, 433] width 89 height 30
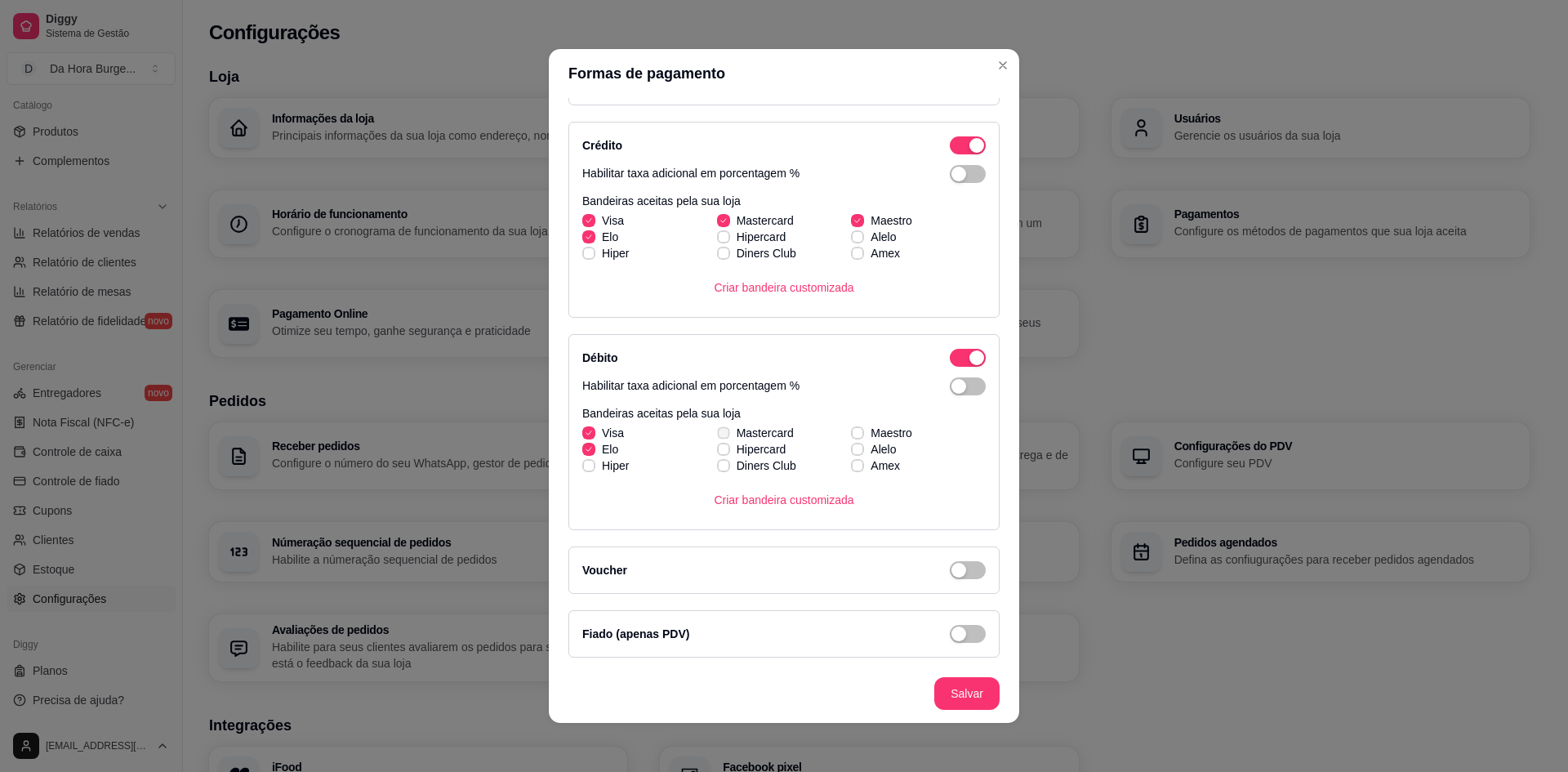
click at [725, 436] on input "Mastercard" at bounding box center [721, 441] width 11 height 11
checkbox input "true"
click at [850, 434] on label "Maestro" at bounding box center [882, 433] width 74 height 30
click at [850, 436] on input "Maestro" at bounding box center [855, 441] width 11 height 11
checkbox input "true"
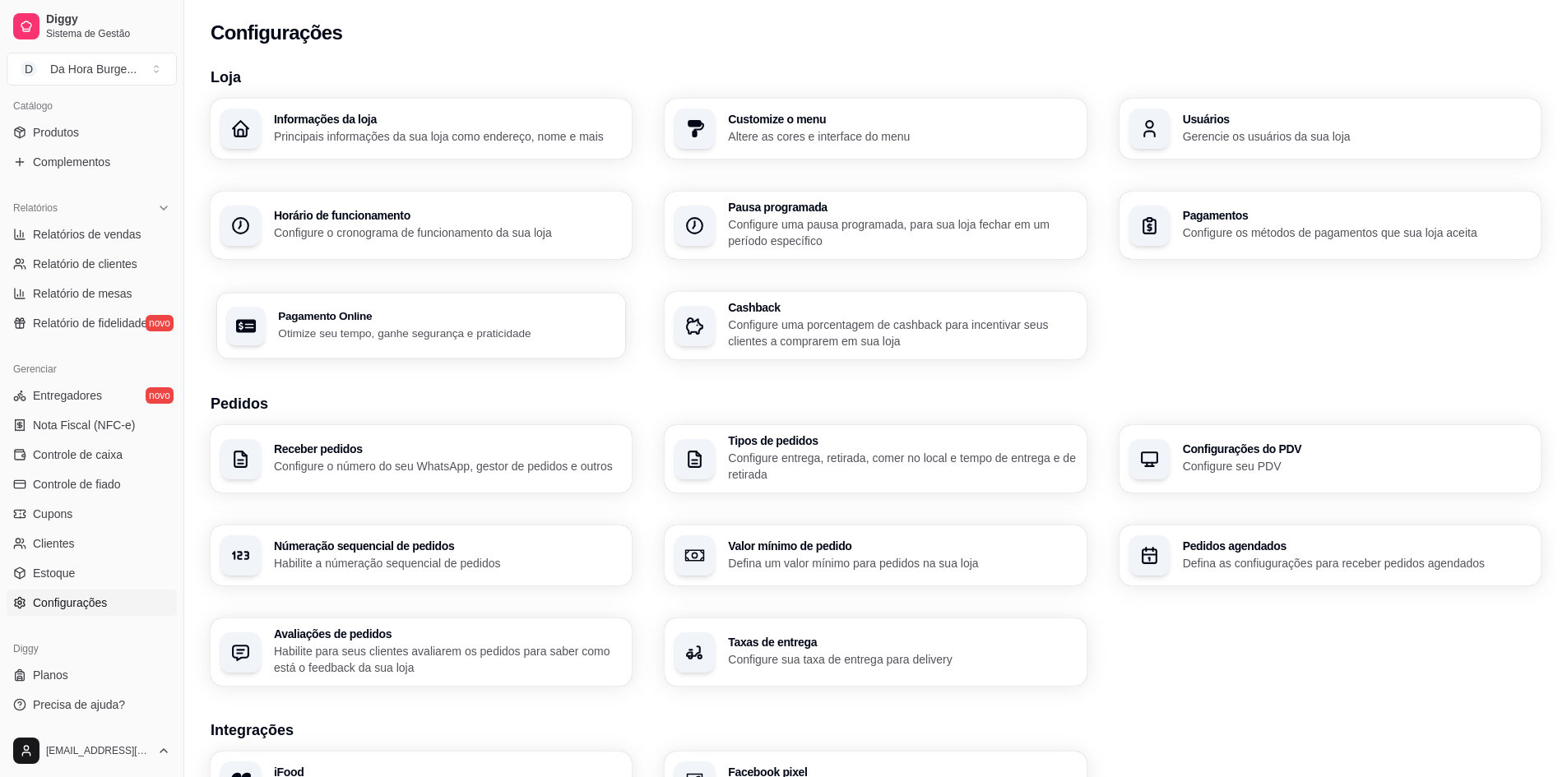
click at [415, 335] on p "Otimize seu tempo, ganhe segurança e praticidade" at bounding box center [447, 333] width 338 height 16
select select "4.98"
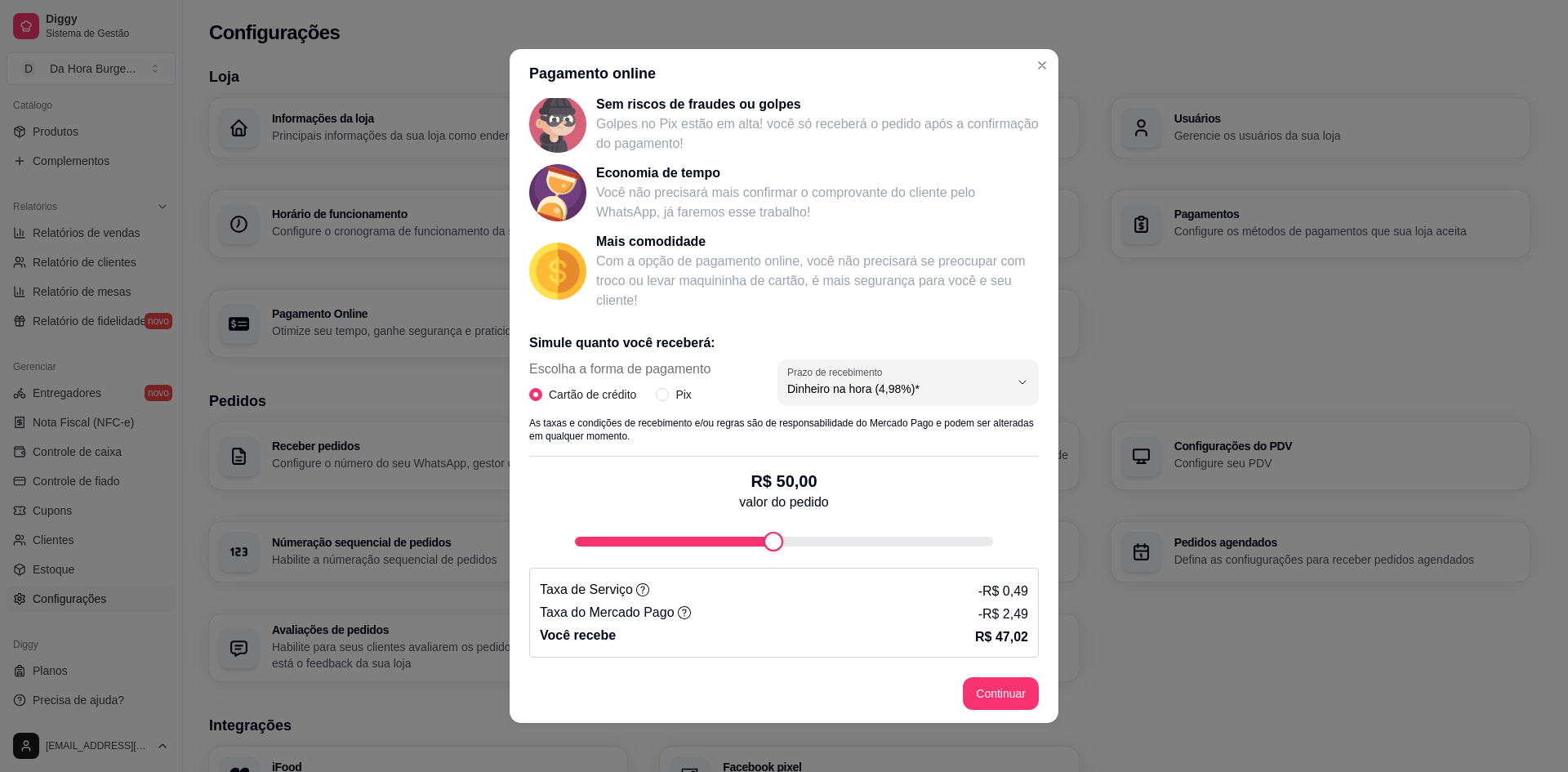
scroll to position [3, 0]
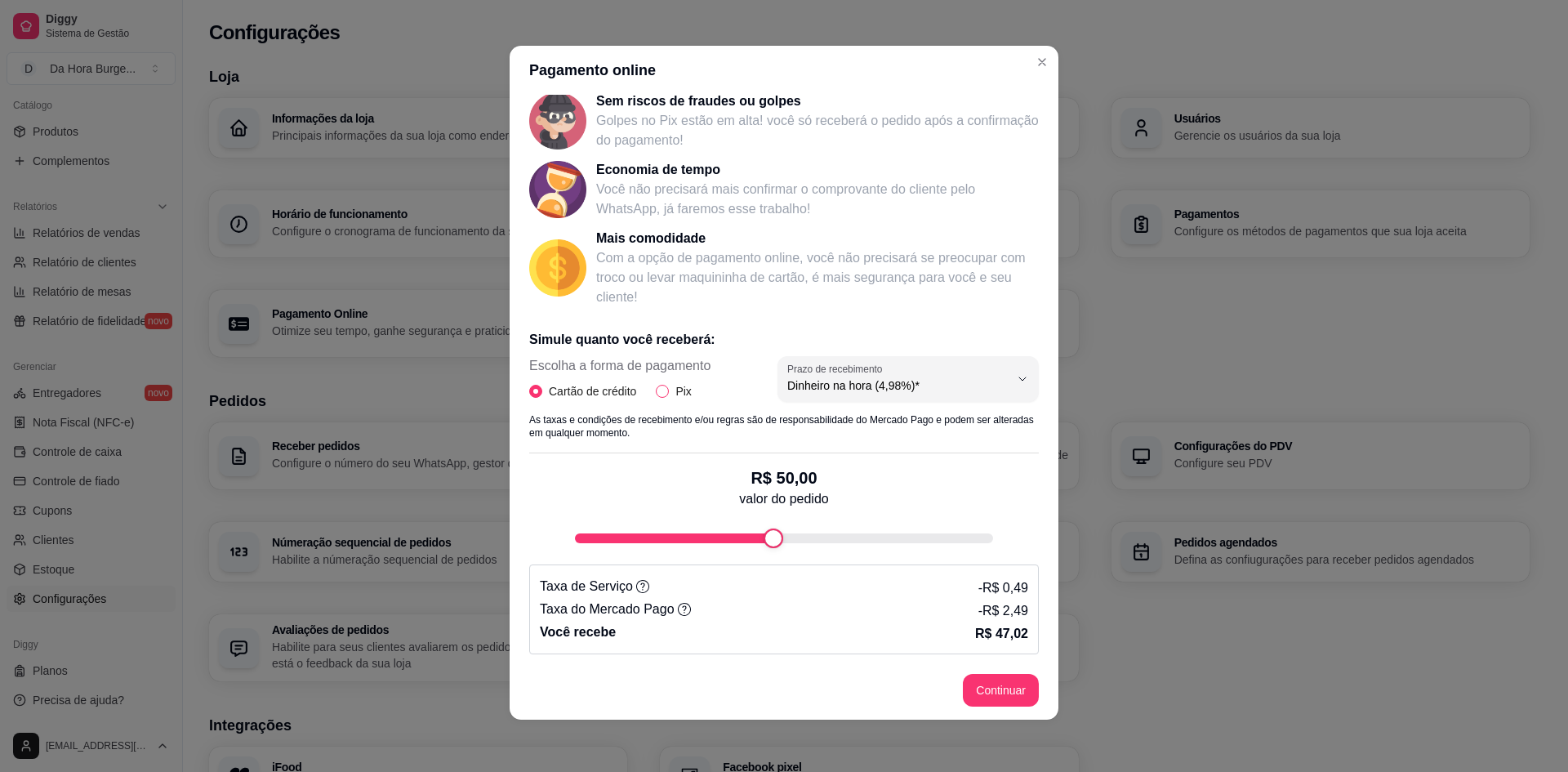
click at [659, 393] on input "Pix" at bounding box center [662, 390] width 13 height 13
radio input "true"
radio input "false"
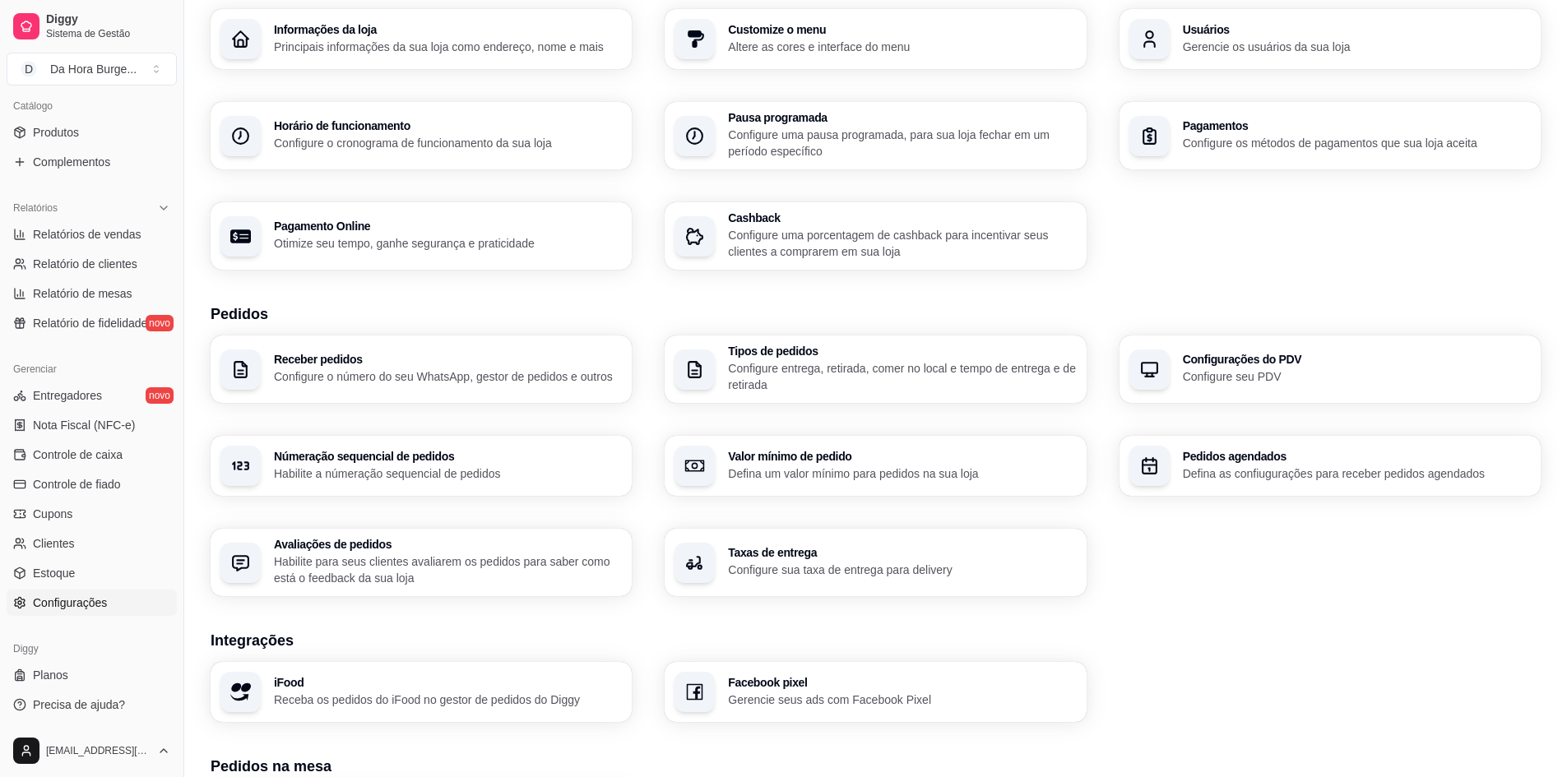
scroll to position [109, 0]
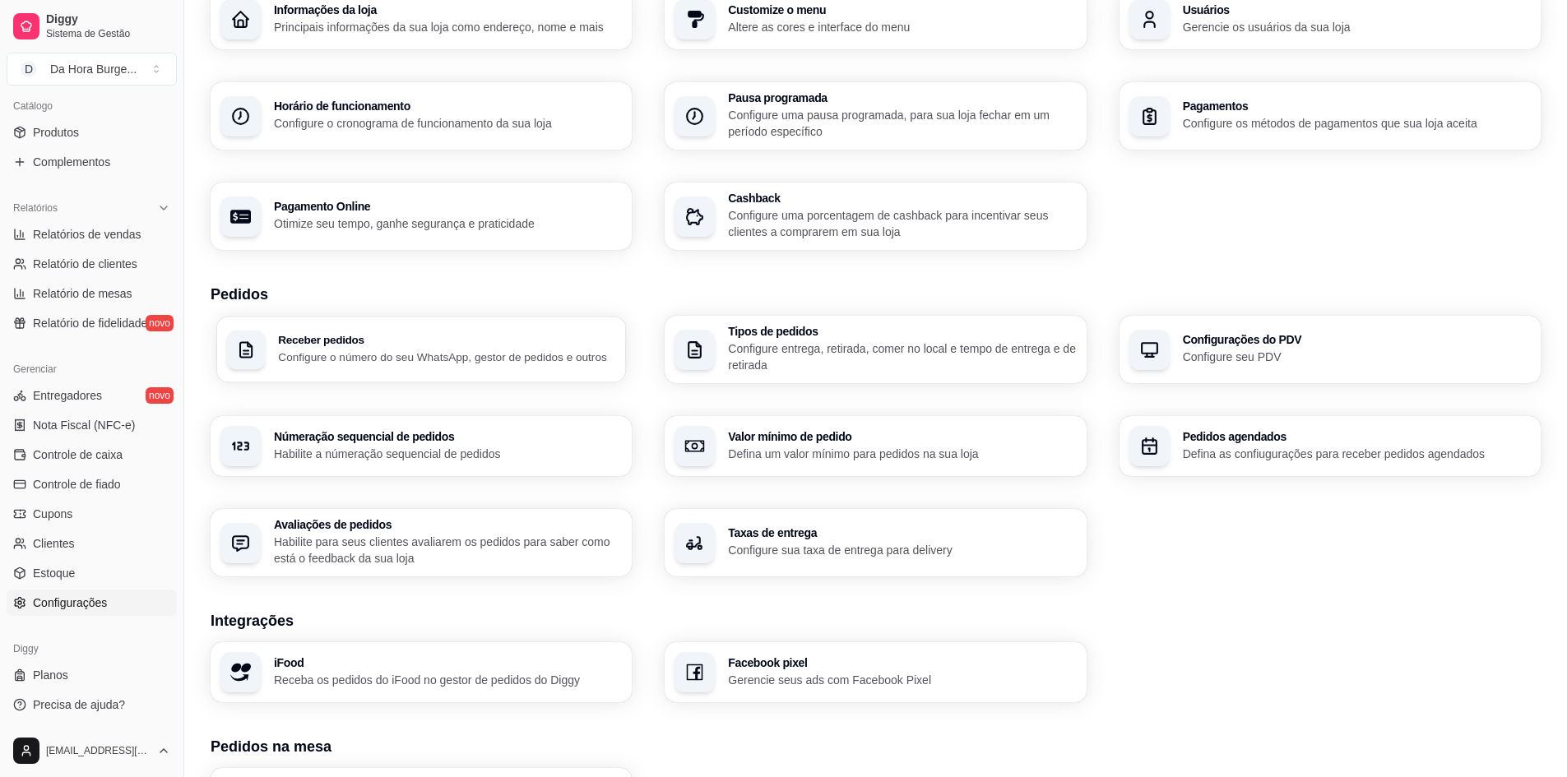
click at [444, 355] on p "Configure o número do seu WhatsApp, gestor de pedidos e outros" at bounding box center [447, 357] width 338 height 16
click at [826, 360] on p "Configure entrega, retirada, comer no local e tempo de entrega e de retirada" at bounding box center [902, 357] width 338 height 32
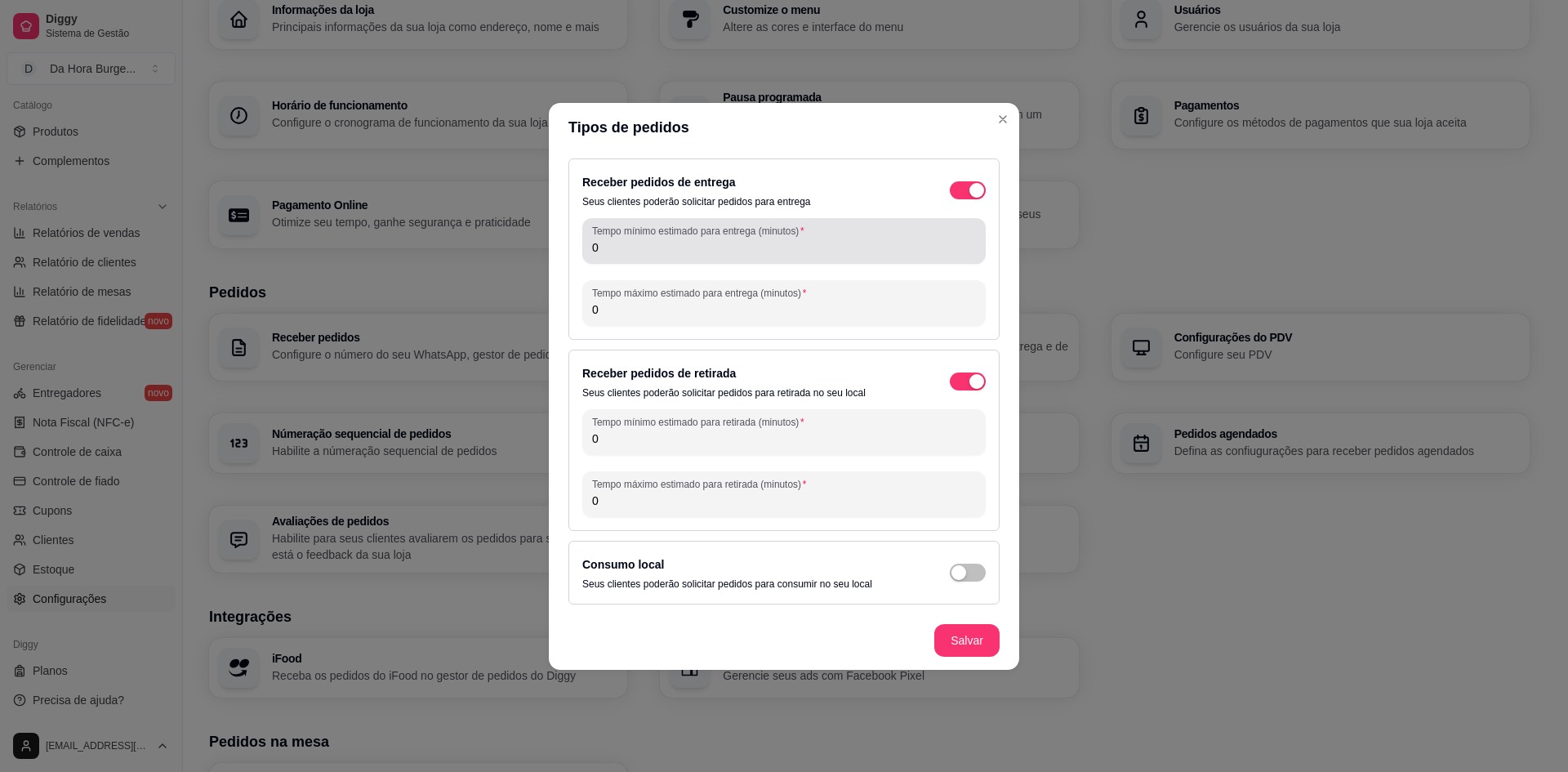
click at [637, 248] on input "0" at bounding box center [784, 247] width 384 height 16
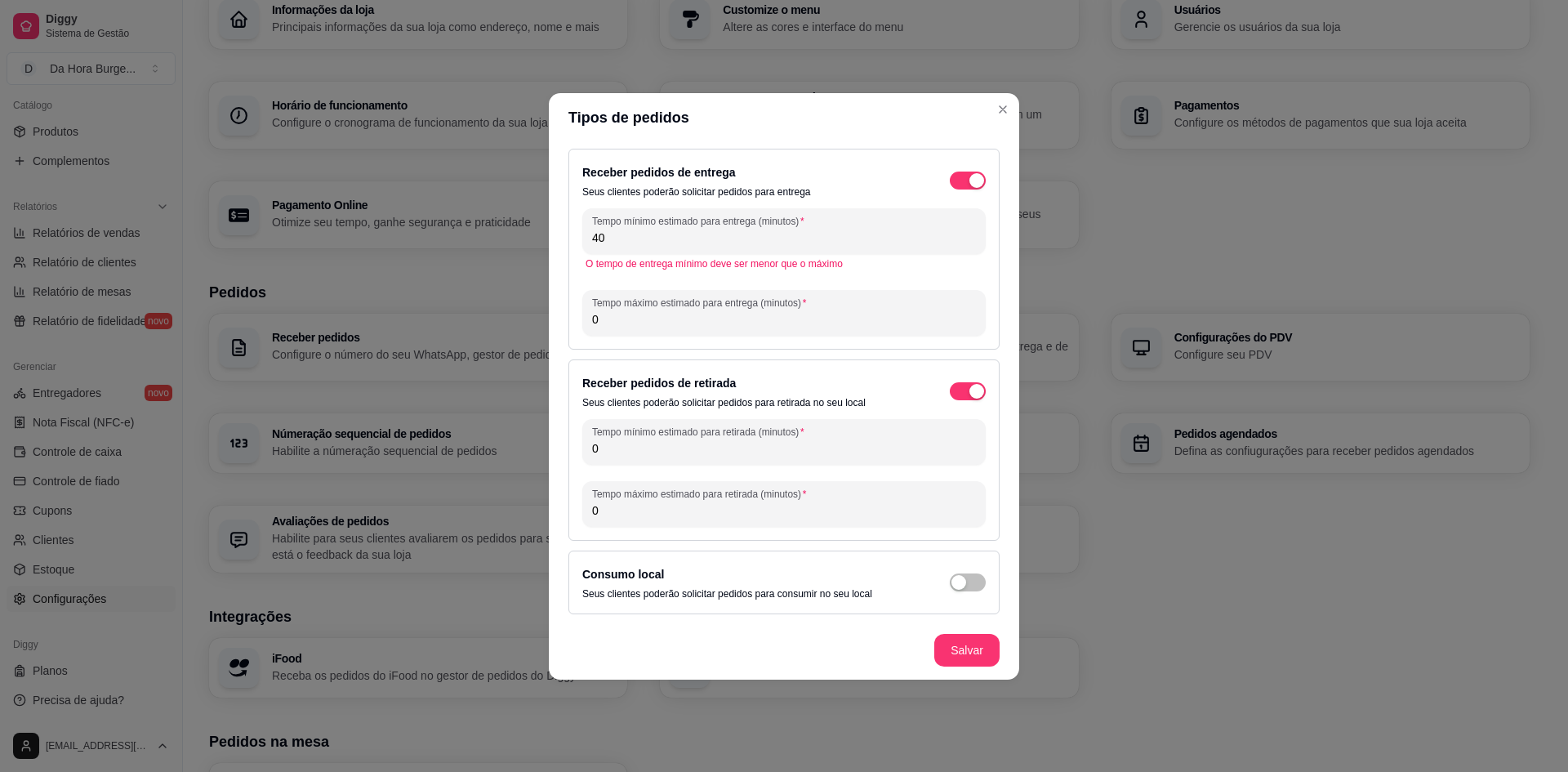
type input "4"
type input "30"
click at [636, 328] on div "0" at bounding box center [784, 313] width 384 height 33
type input "40"
click at [651, 460] on div "Tempo mínimo estimado para retirada (minutos) 0" at bounding box center [784, 442] width 403 height 46
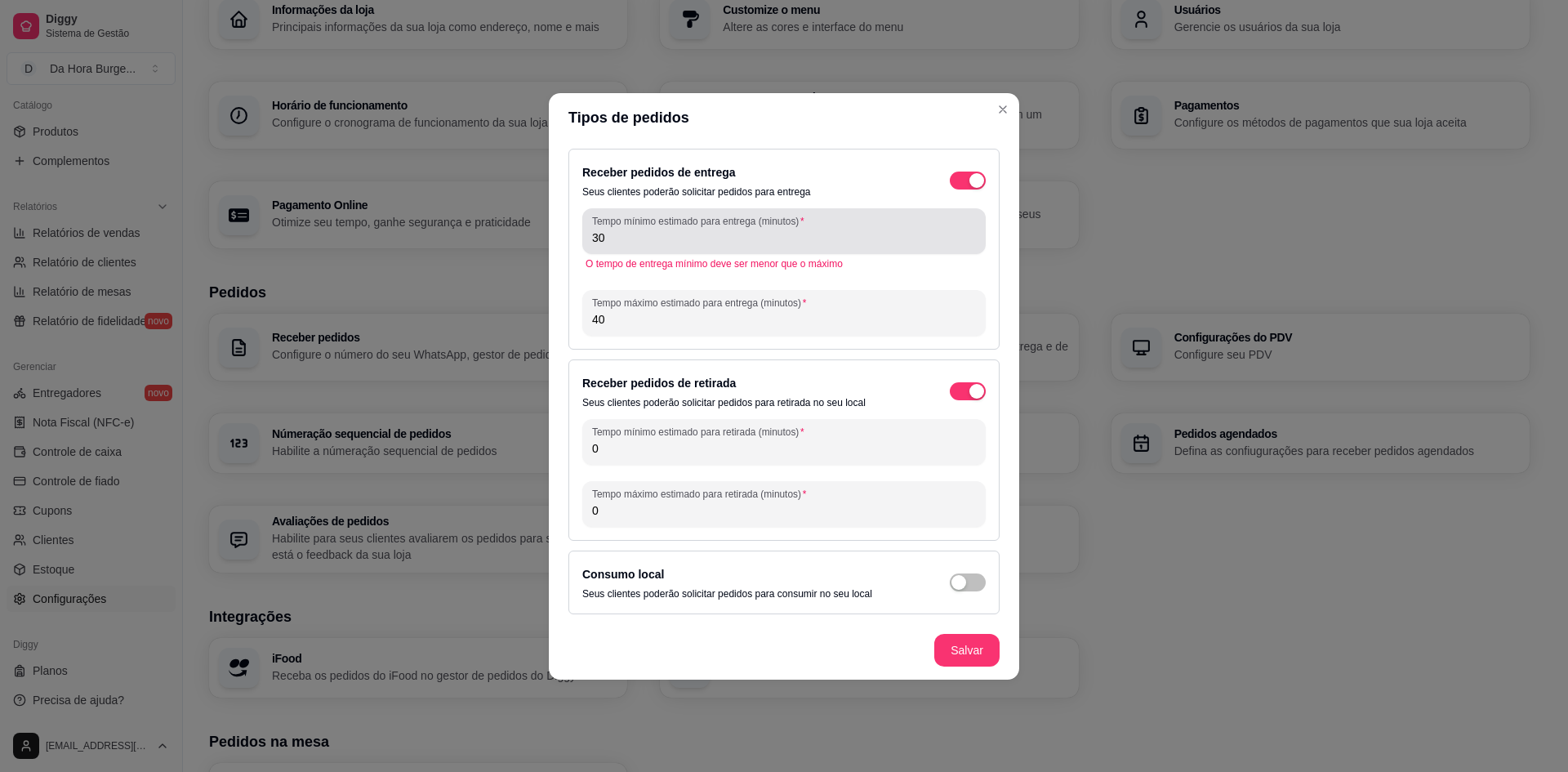
click at [619, 246] on div "30" at bounding box center [784, 231] width 384 height 33
type input "3"
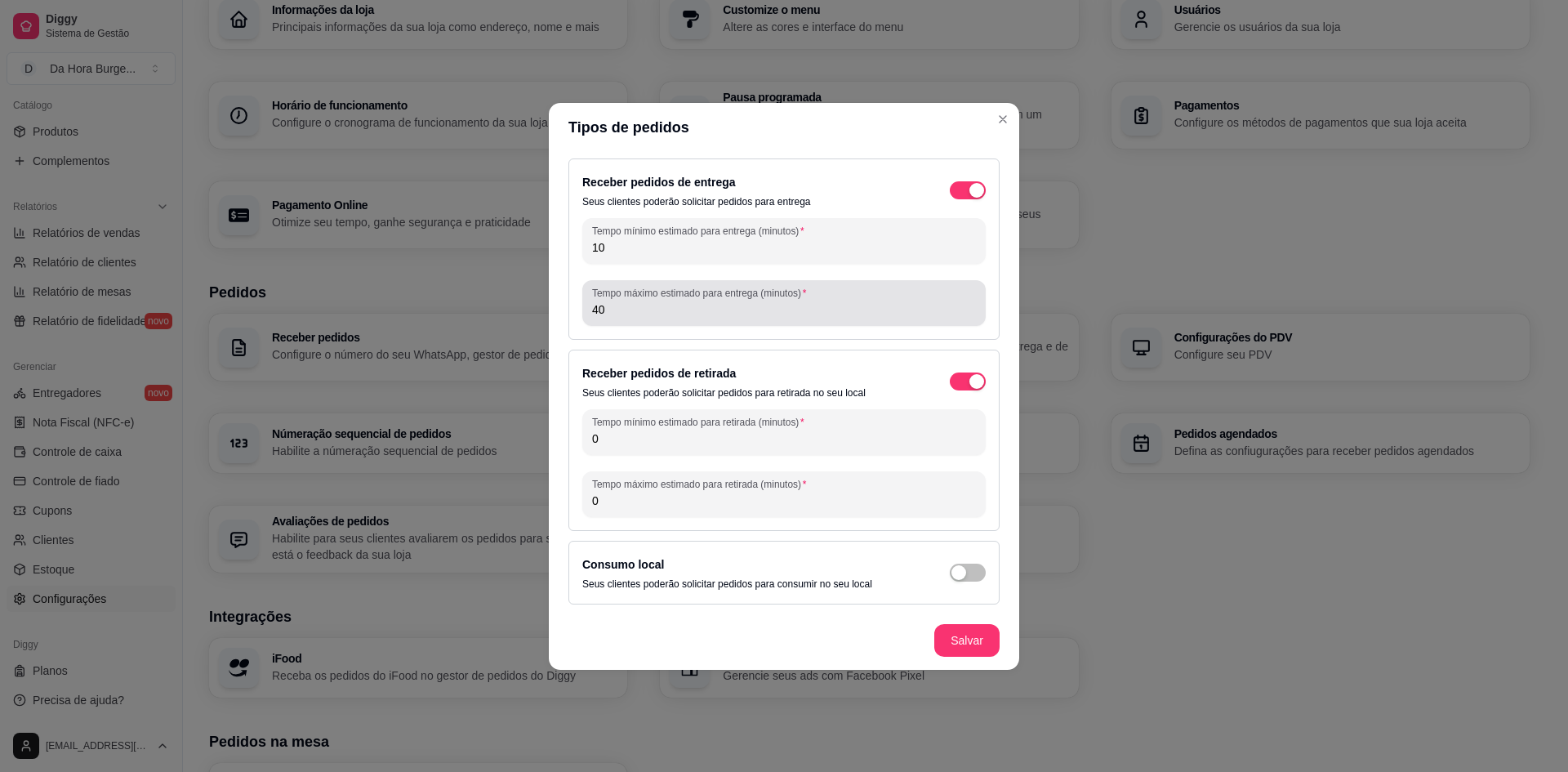
type input "10"
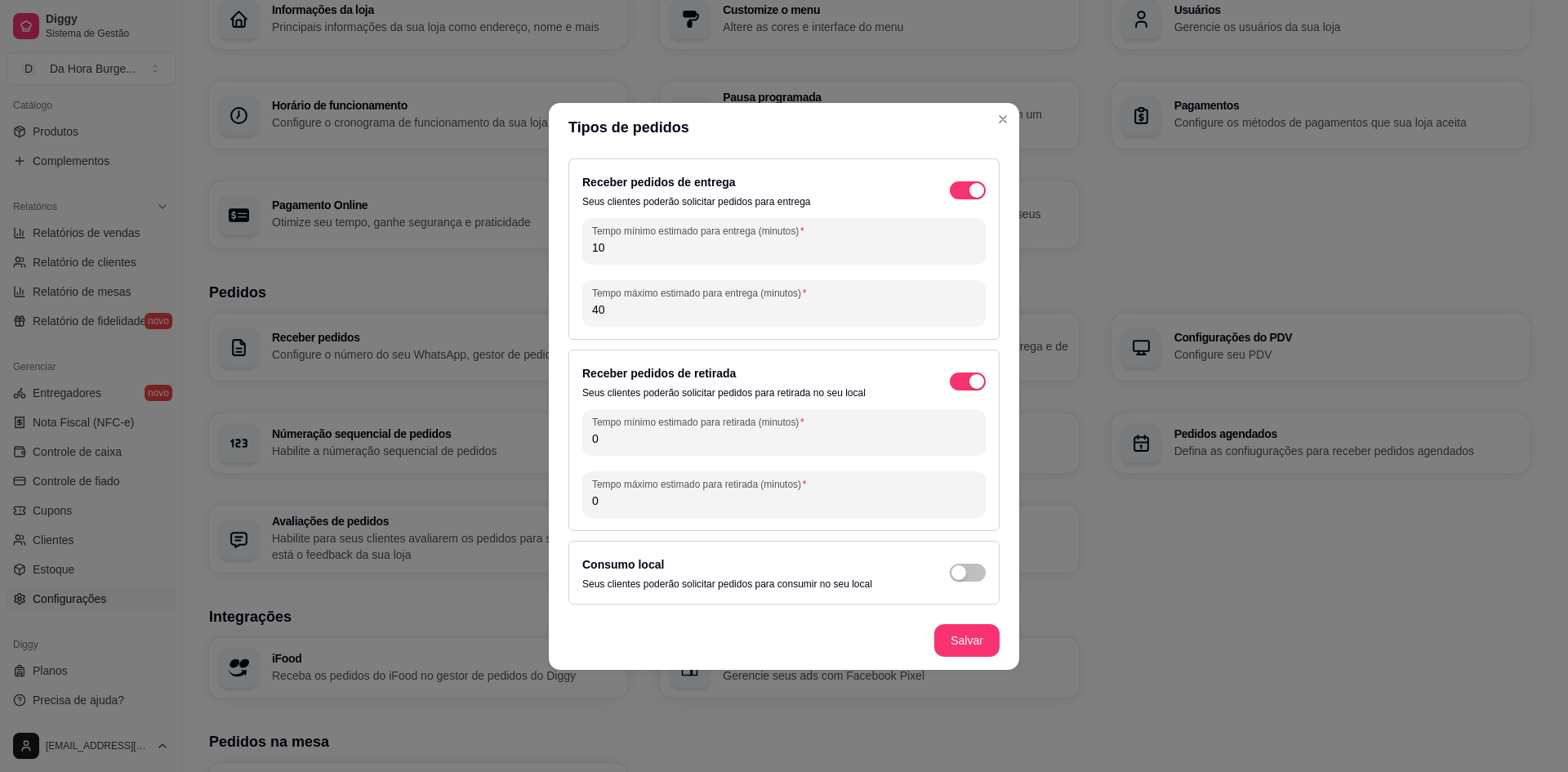
click at [665, 310] on input "40" at bounding box center [784, 310] width 384 height 16
type input "4"
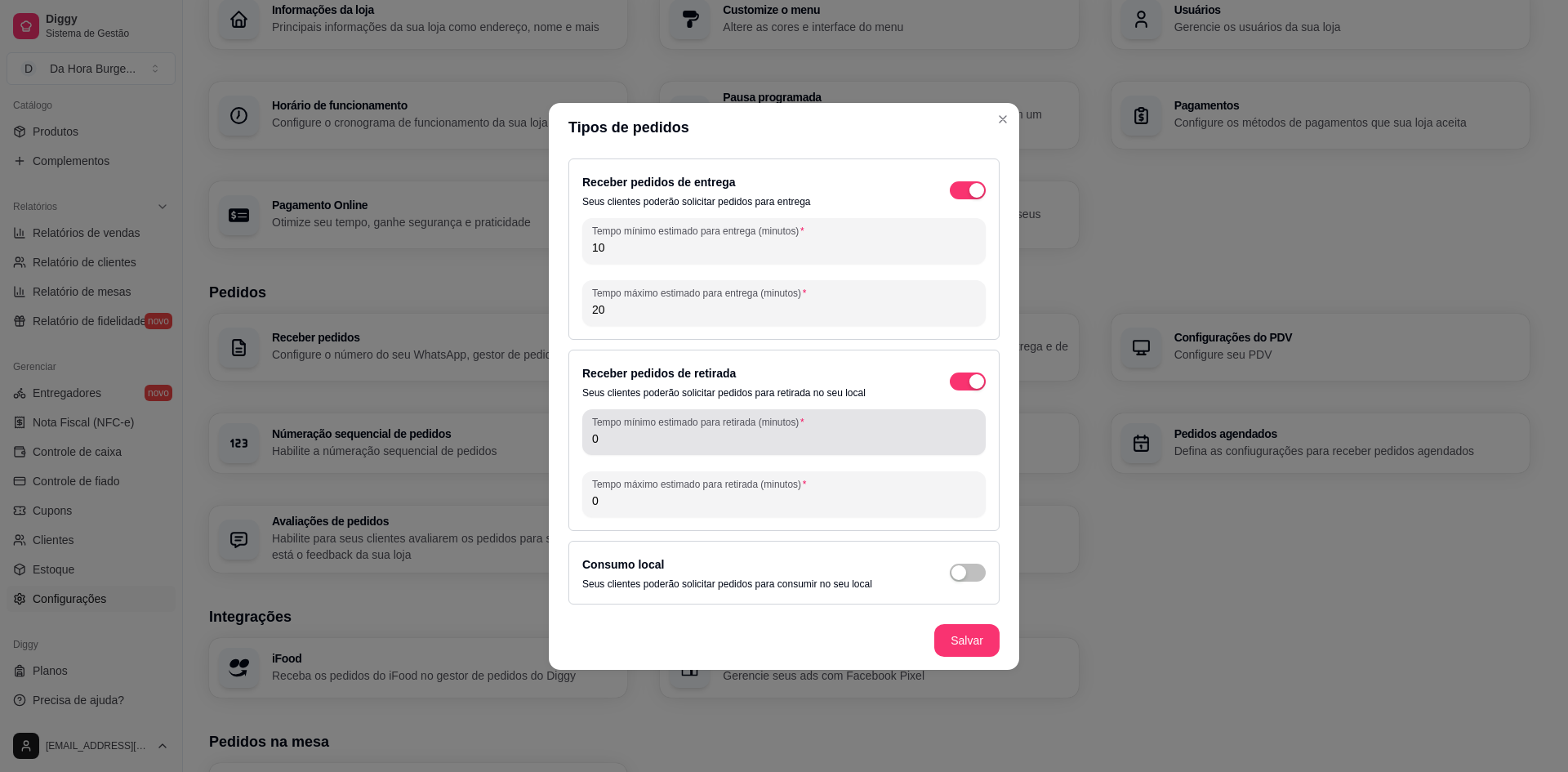
type input "20"
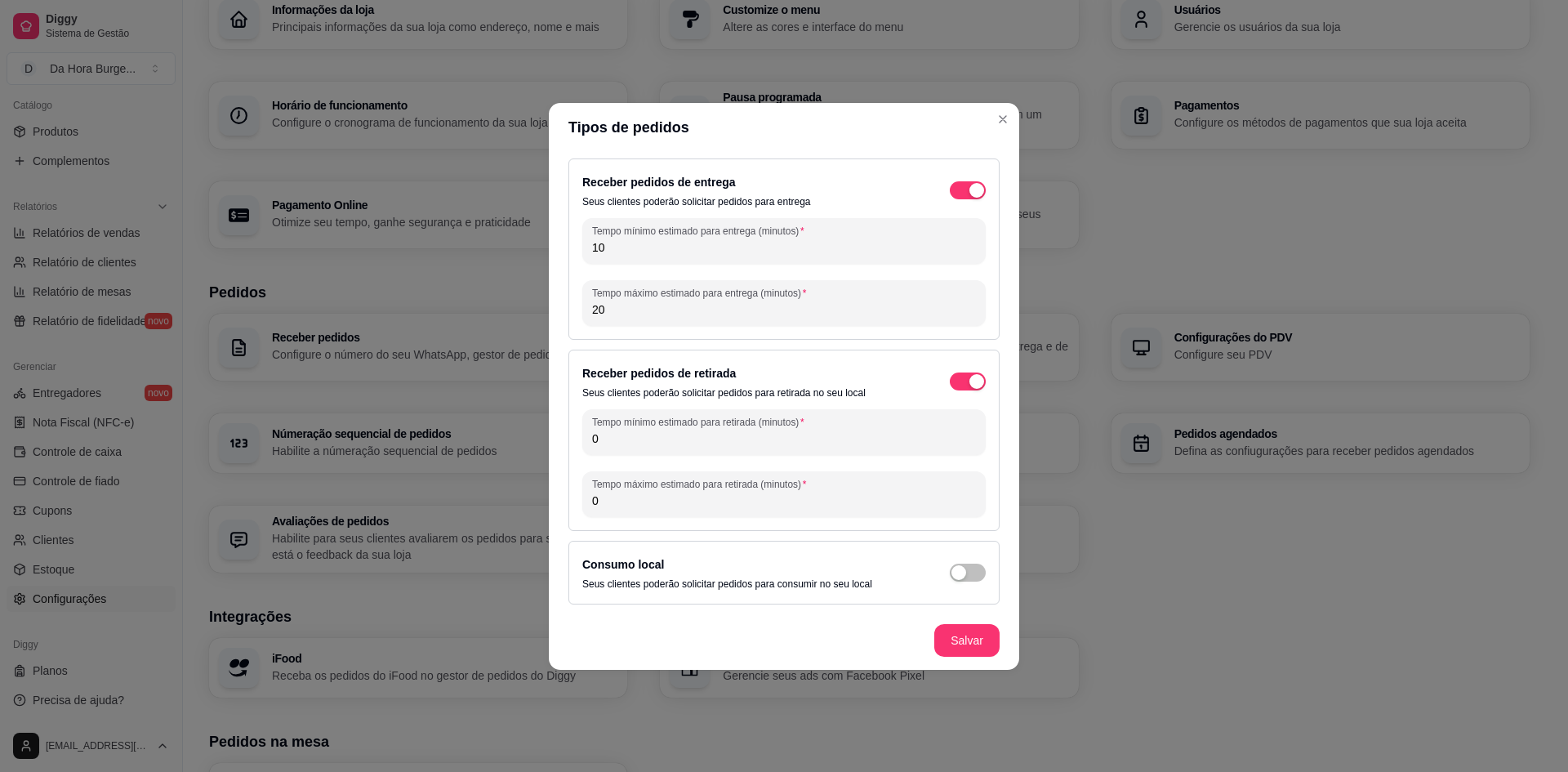
click at [632, 437] on input "0" at bounding box center [784, 438] width 384 height 16
click at [619, 246] on input "10" at bounding box center [784, 247] width 384 height 16
type input "1"
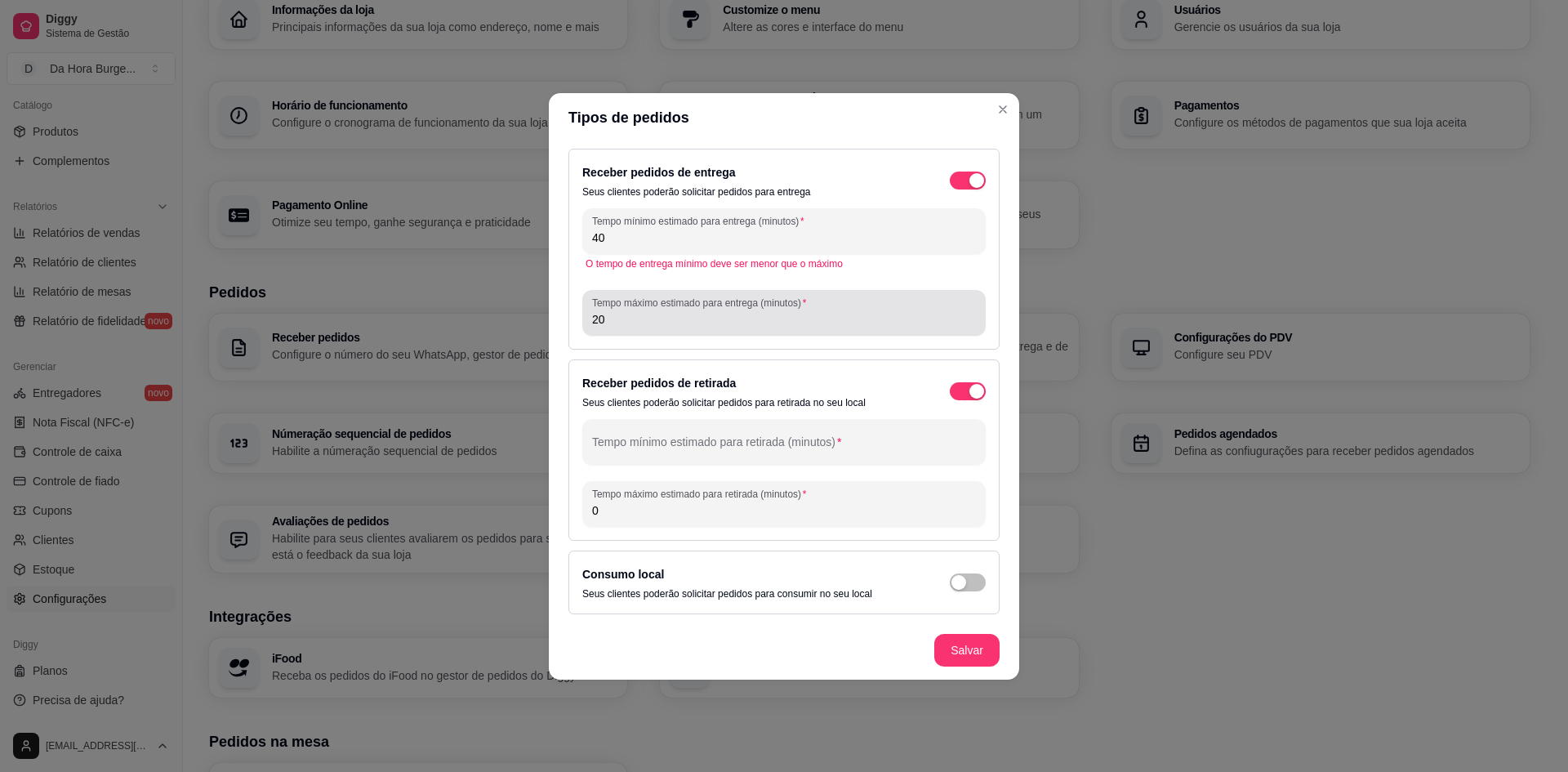
type input "40"
click at [624, 312] on input "20" at bounding box center [784, 319] width 384 height 16
type input "2"
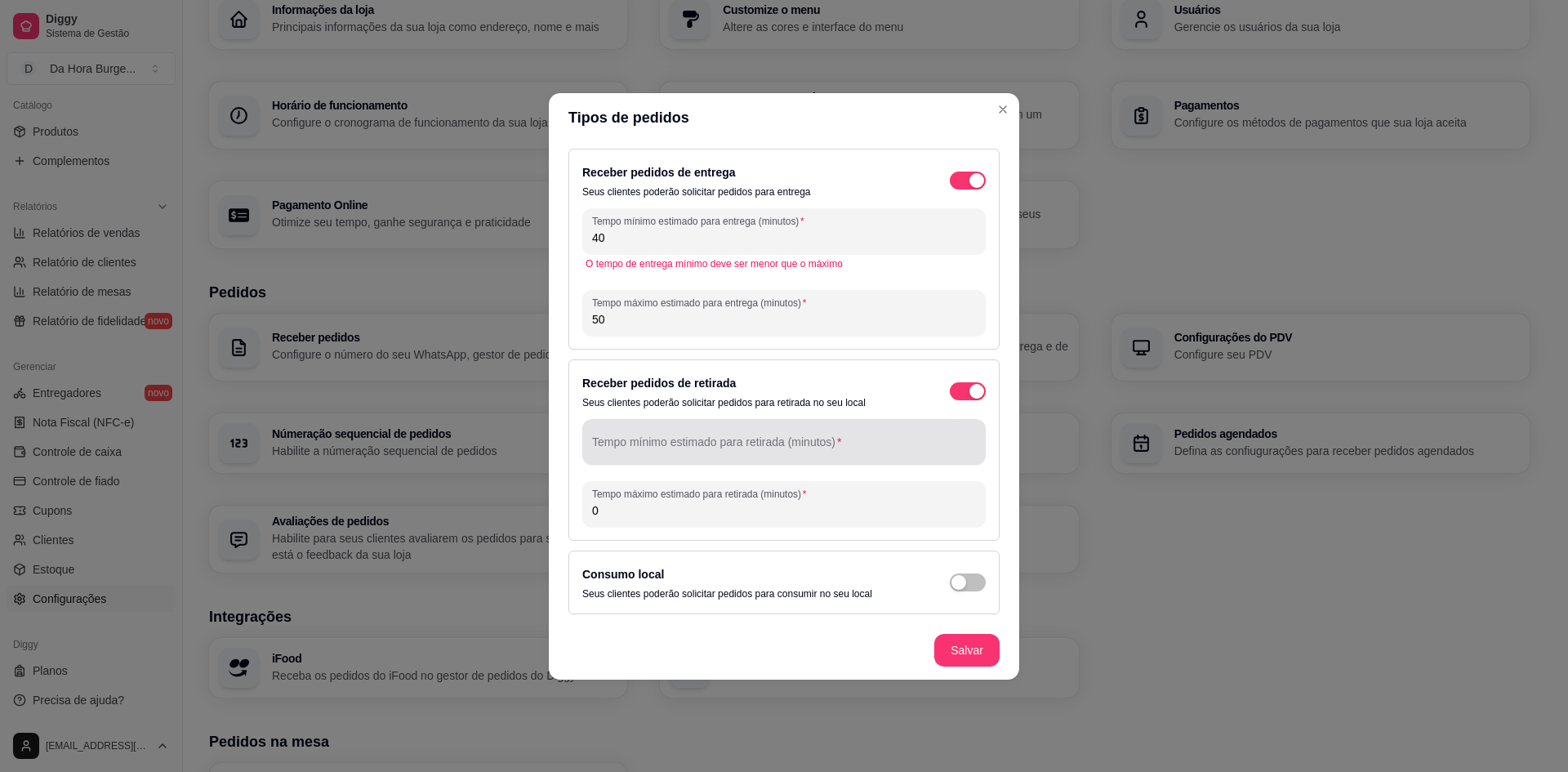
type input "50"
click at [693, 457] on div at bounding box center [784, 442] width 384 height 33
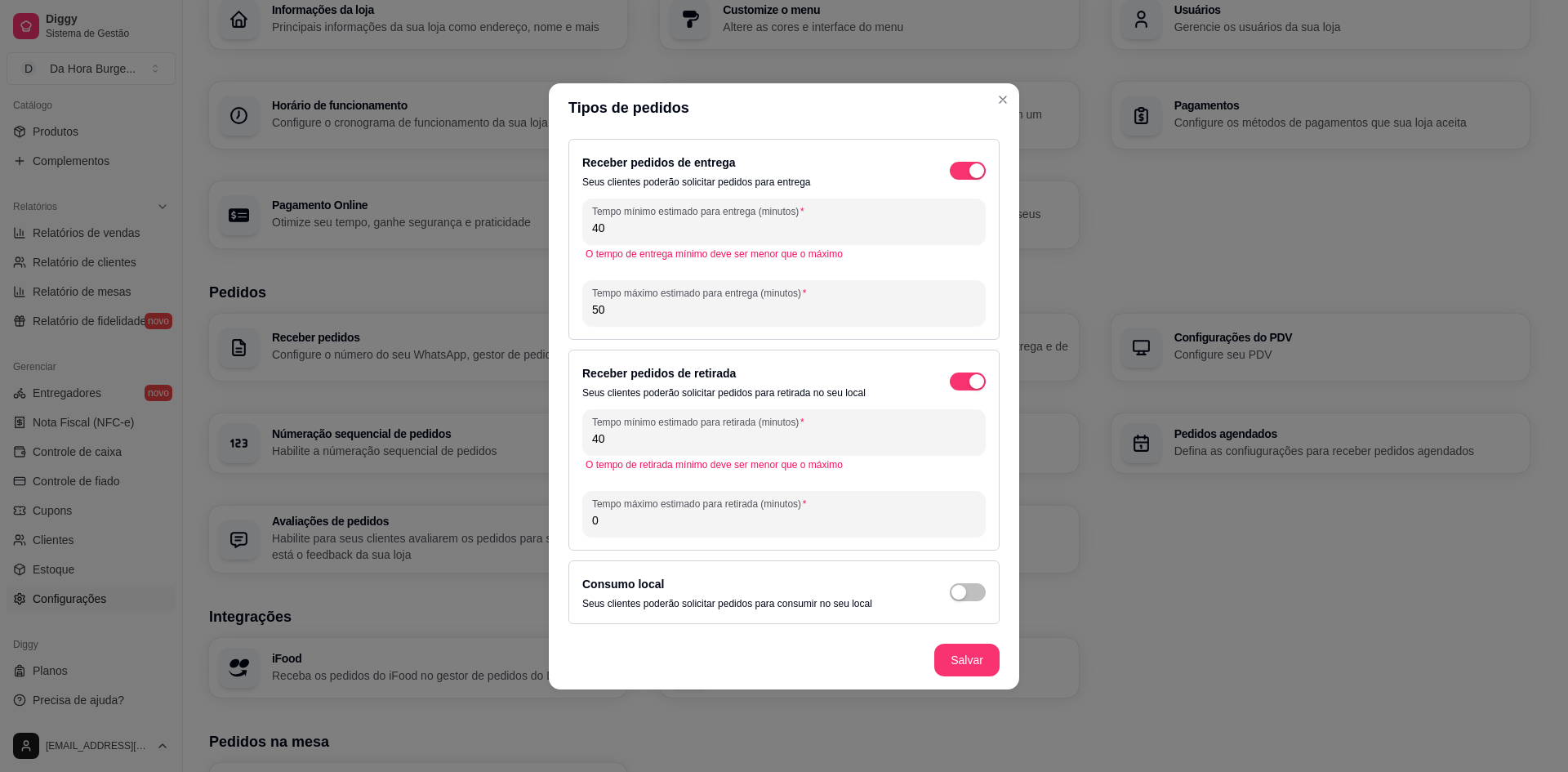
type input "4"
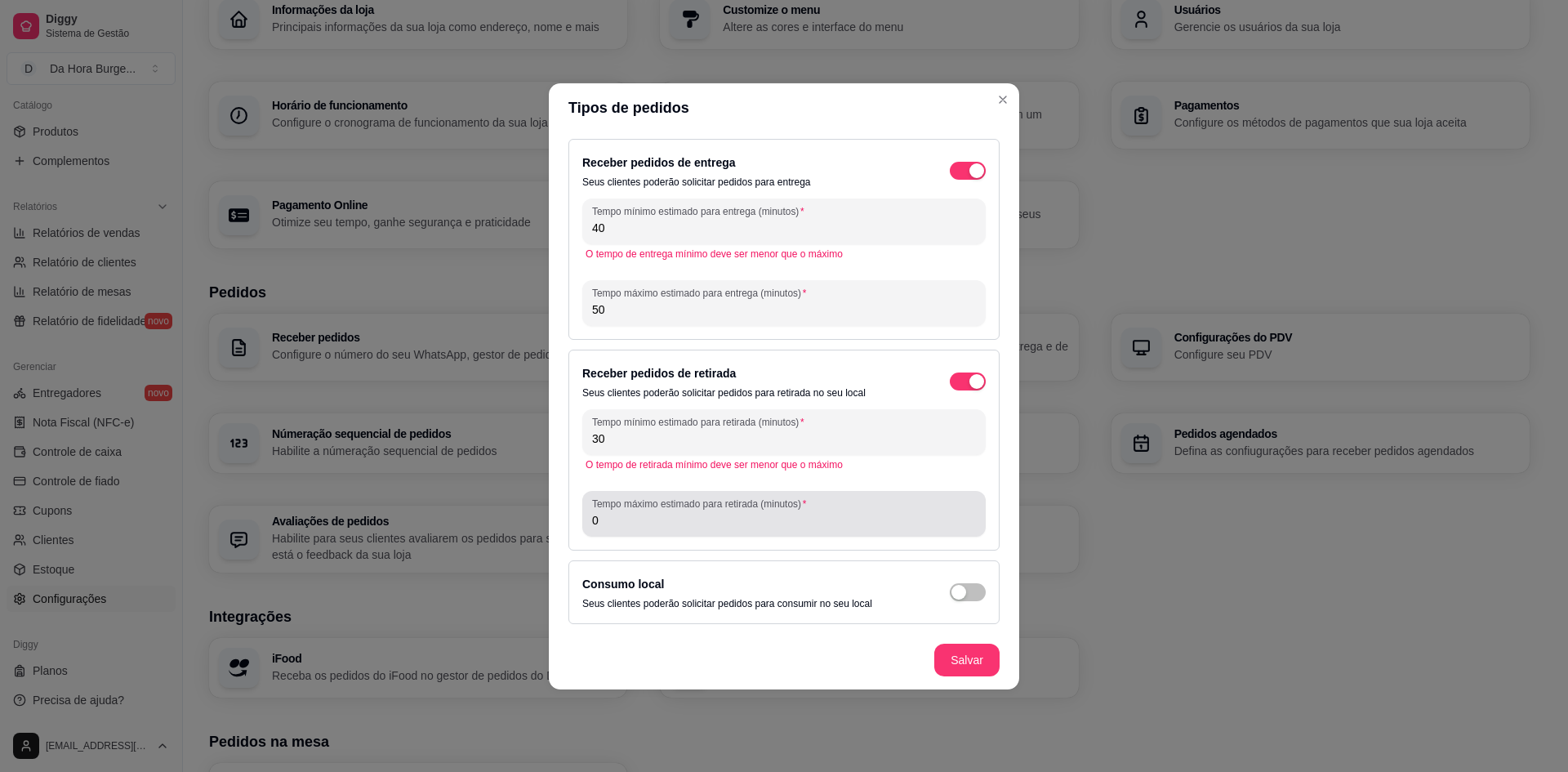
type input "30"
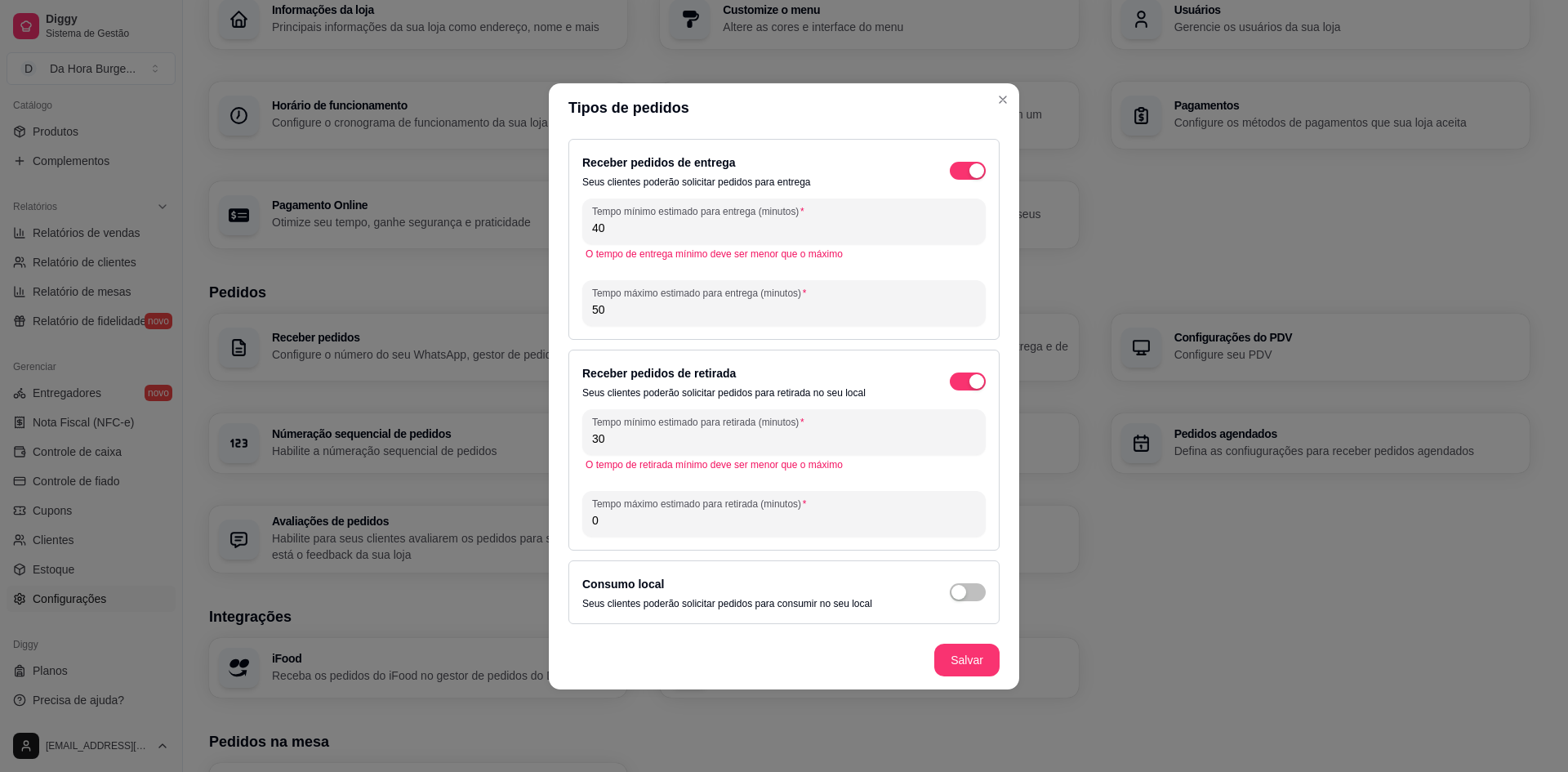
drag, startPoint x: 691, startPoint y: 541, endPoint x: 685, endPoint y: 532, distance: 10.8
click at [690, 541] on div "Receber pedidos de retirada Seus clientes poderão solicitar pedidos para retira…" at bounding box center [784, 450] width 431 height 201
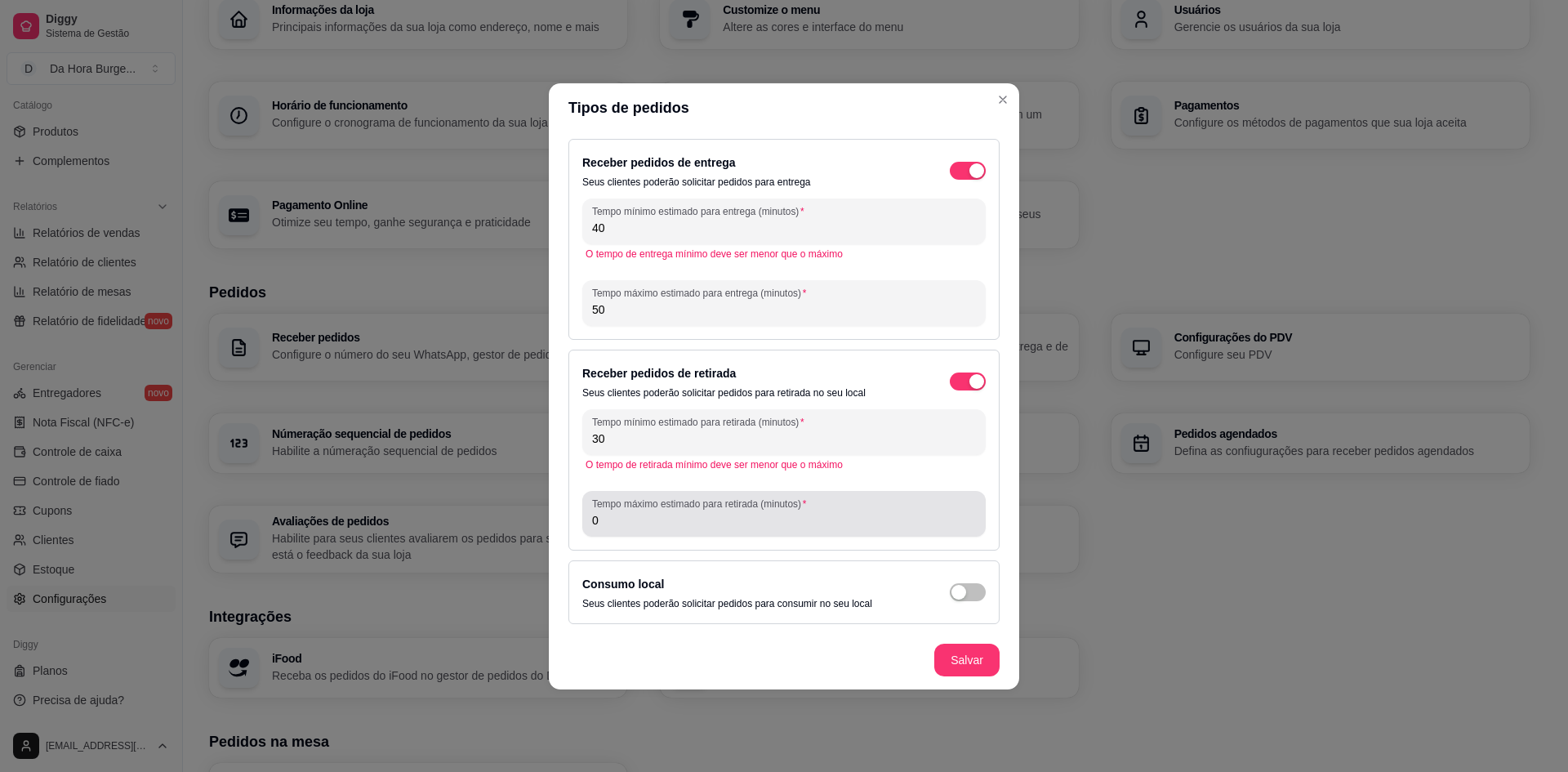
click at [684, 526] on input "0" at bounding box center [784, 521] width 384 height 16
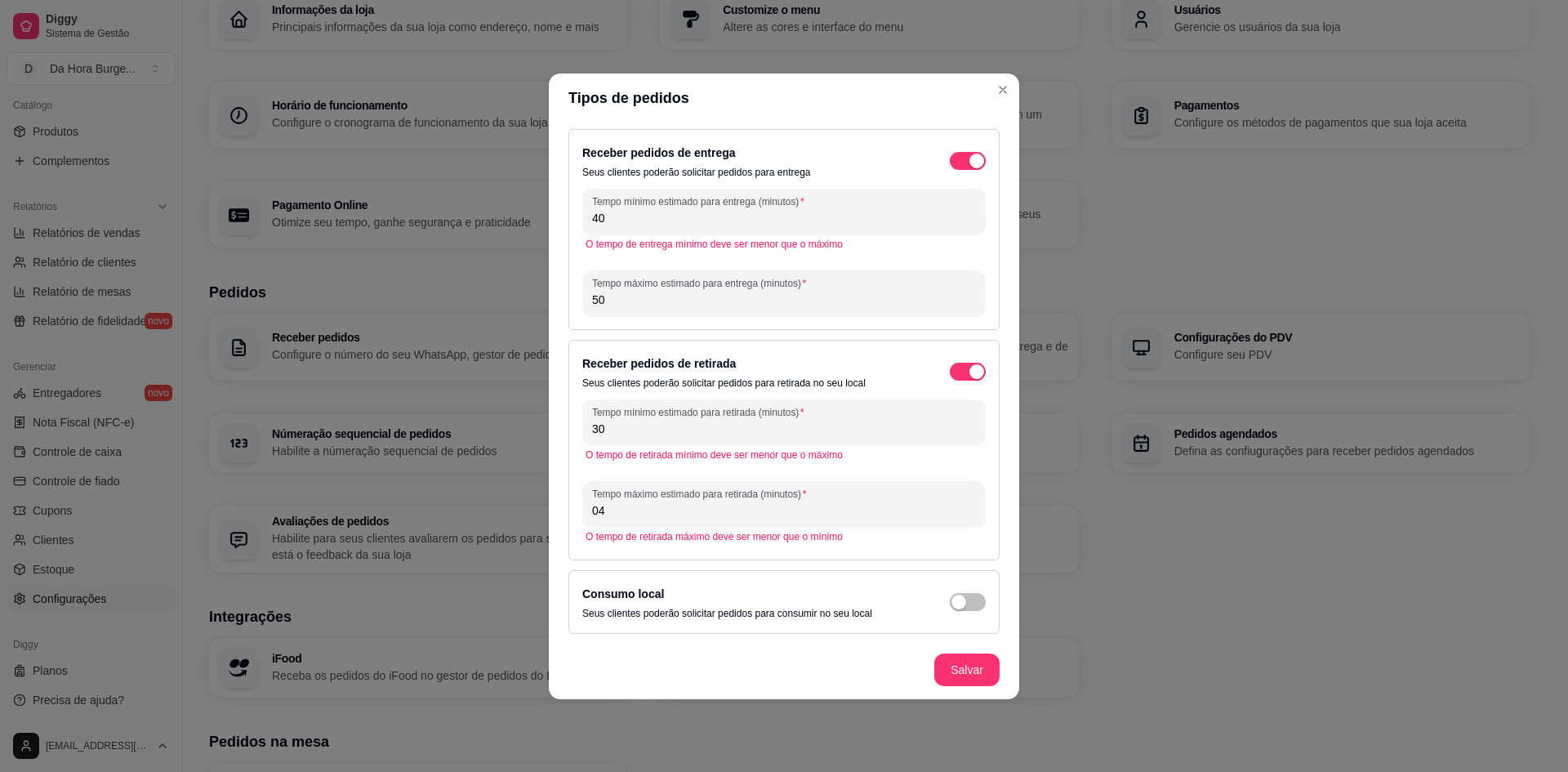
type input "0"
type input "1"
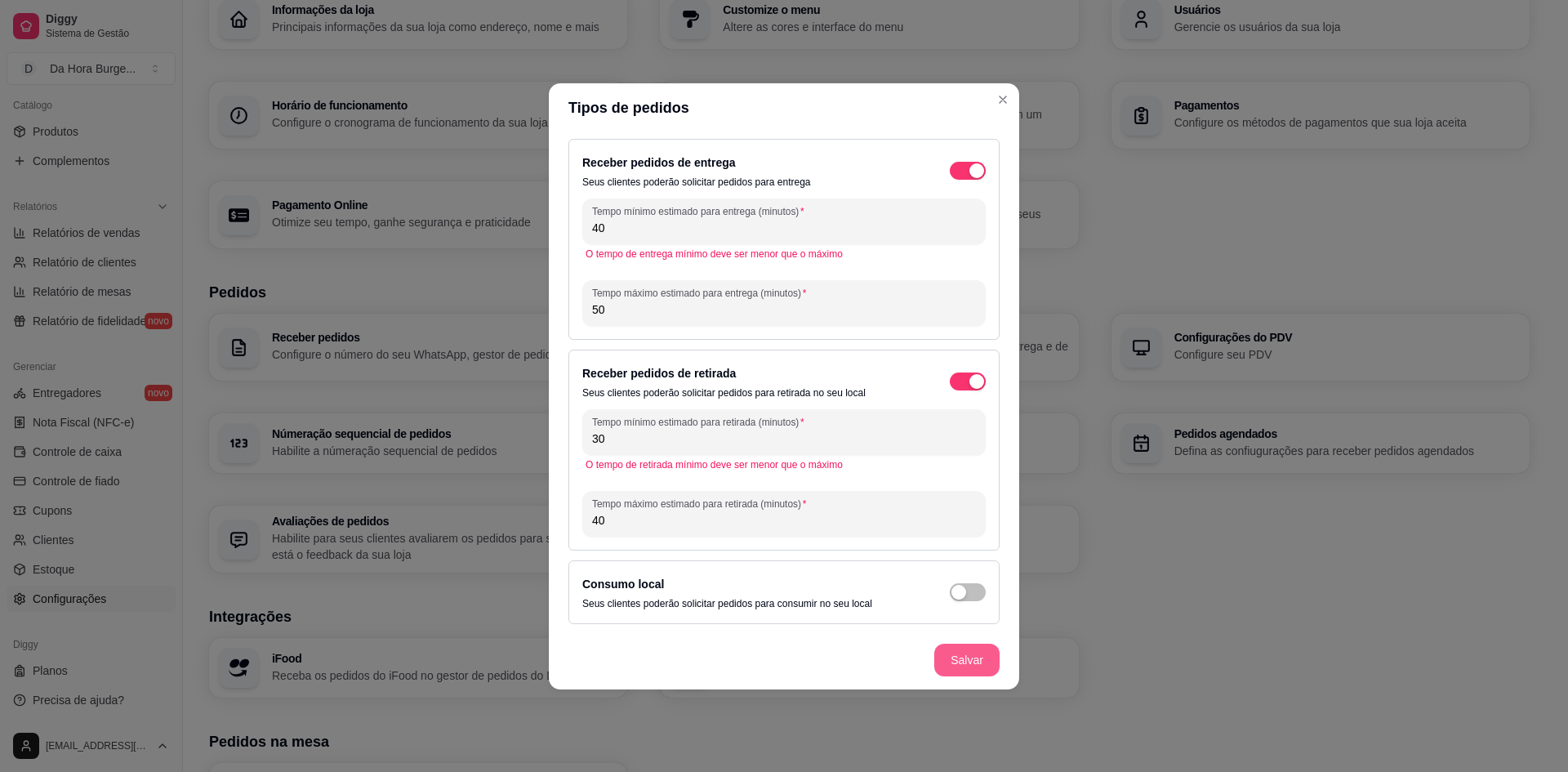
type input "40"
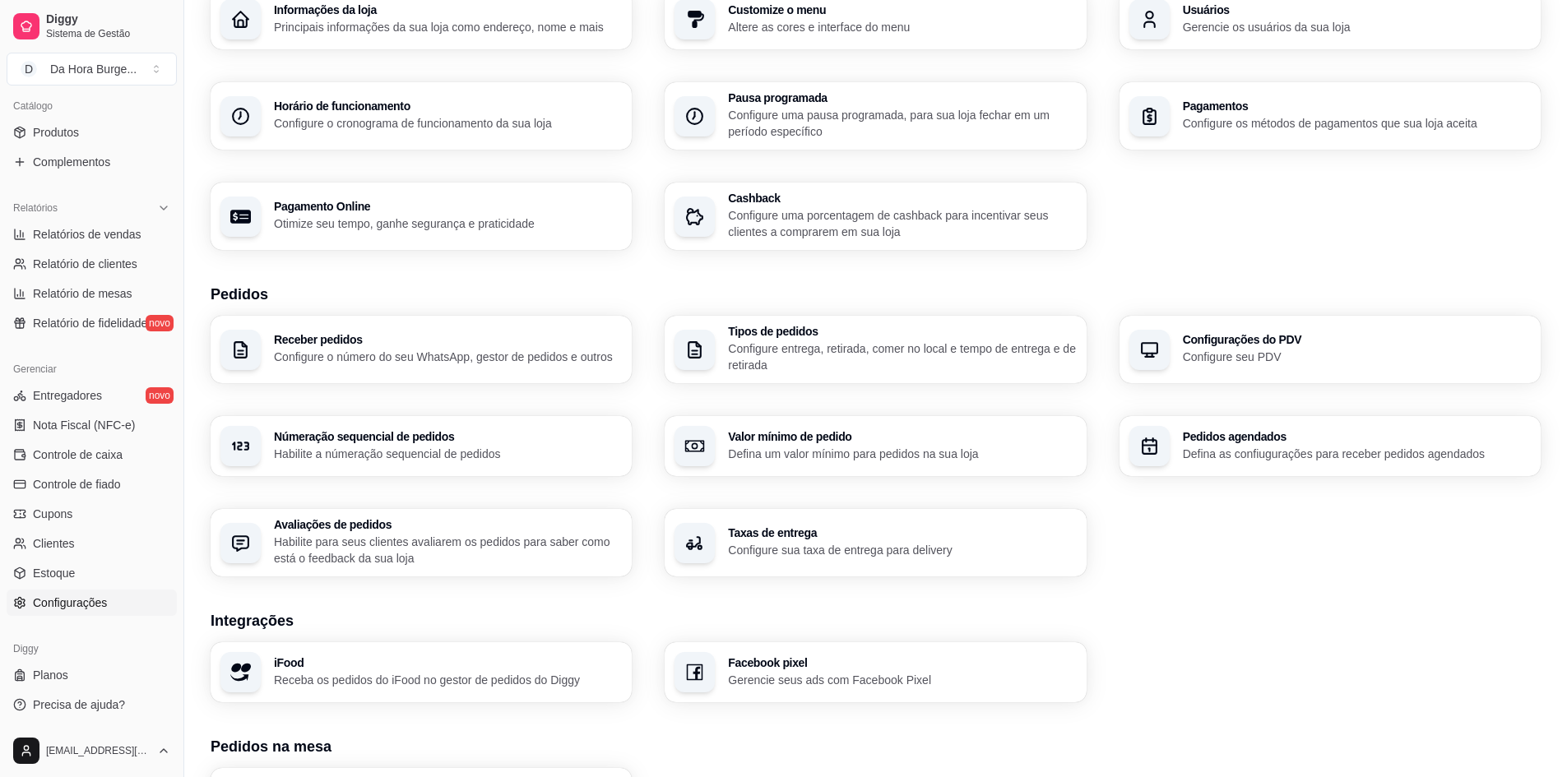
click at [521, 356] on p "Configure o número do seu WhatsApp, gestor de pedidos e outros" at bounding box center [448, 357] width 348 height 16
click at [1251, 342] on h3 "Configurações do PDV" at bounding box center [1356, 341] width 338 height 12
click at [482, 449] on p "Habilite a númeração sequencial de pedidos" at bounding box center [448, 454] width 348 height 16
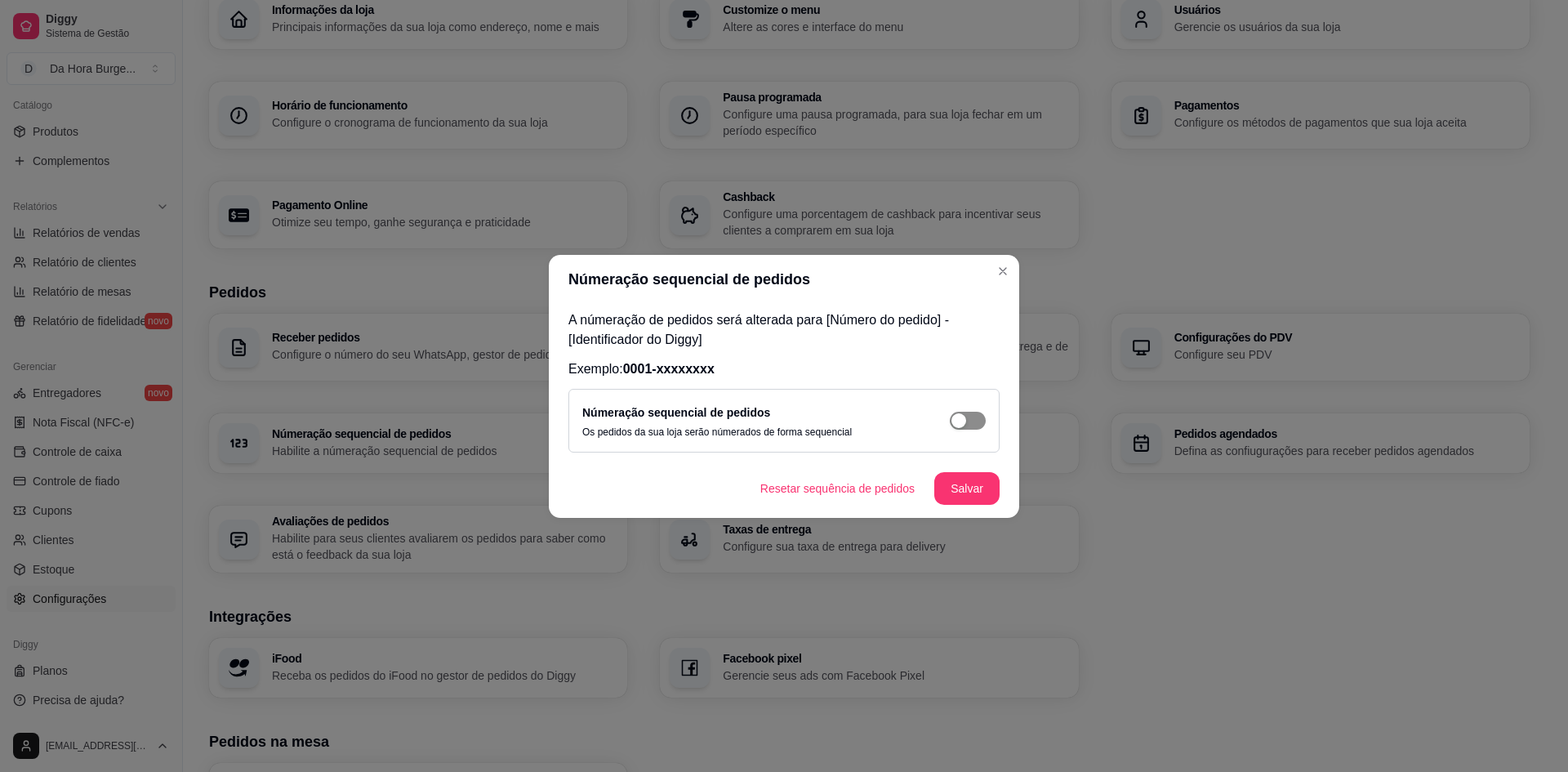
click at [965, 413] on div "button" at bounding box center [958, 420] width 15 height 15
click at [960, 492] on button "Salvar" at bounding box center [967, 488] width 66 height 33
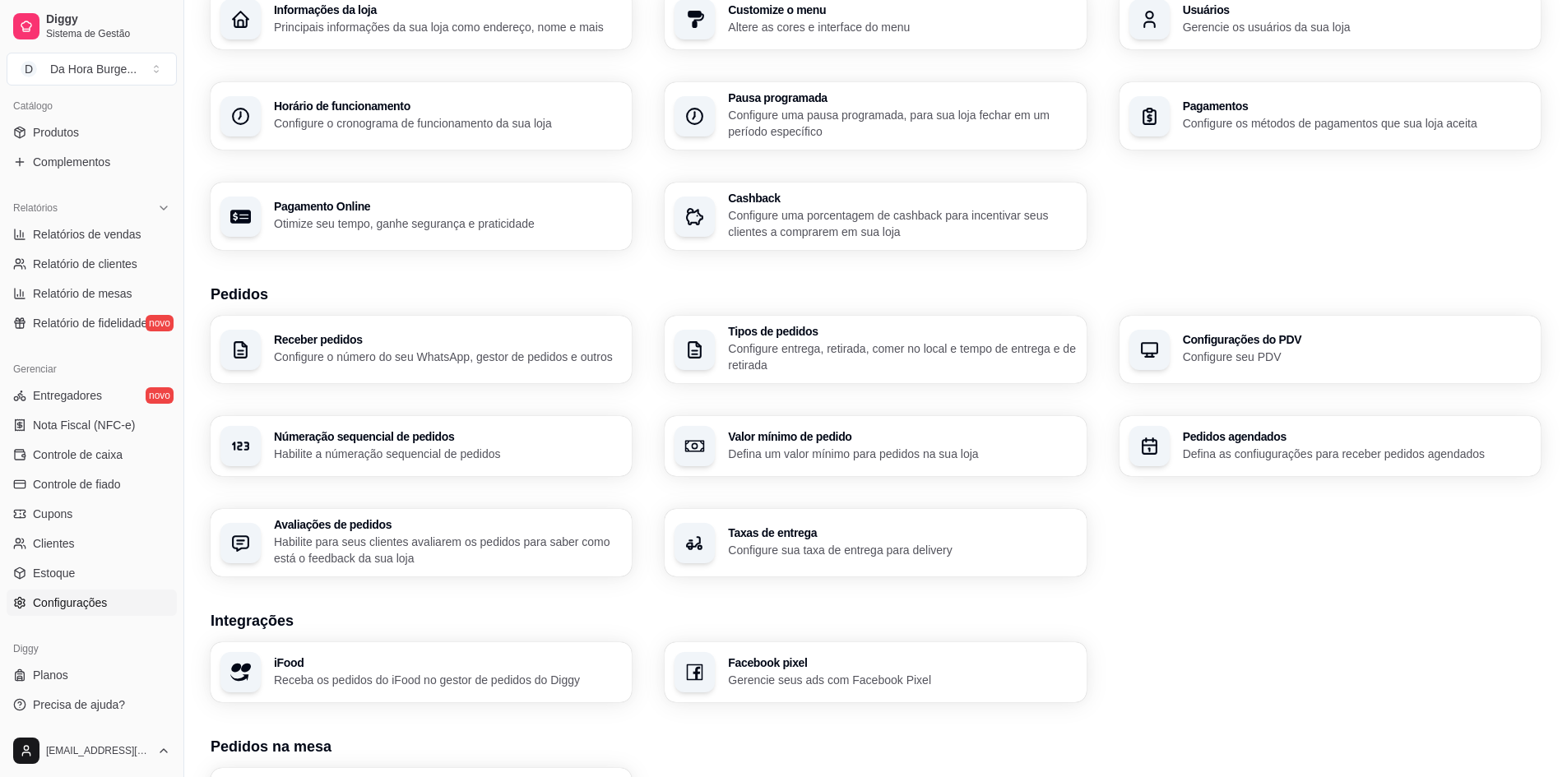
click at [836, 450] on p "Defina um valor mínimo para pedidos na sua loja" at bounding box center [902, 454] width 348 height 16
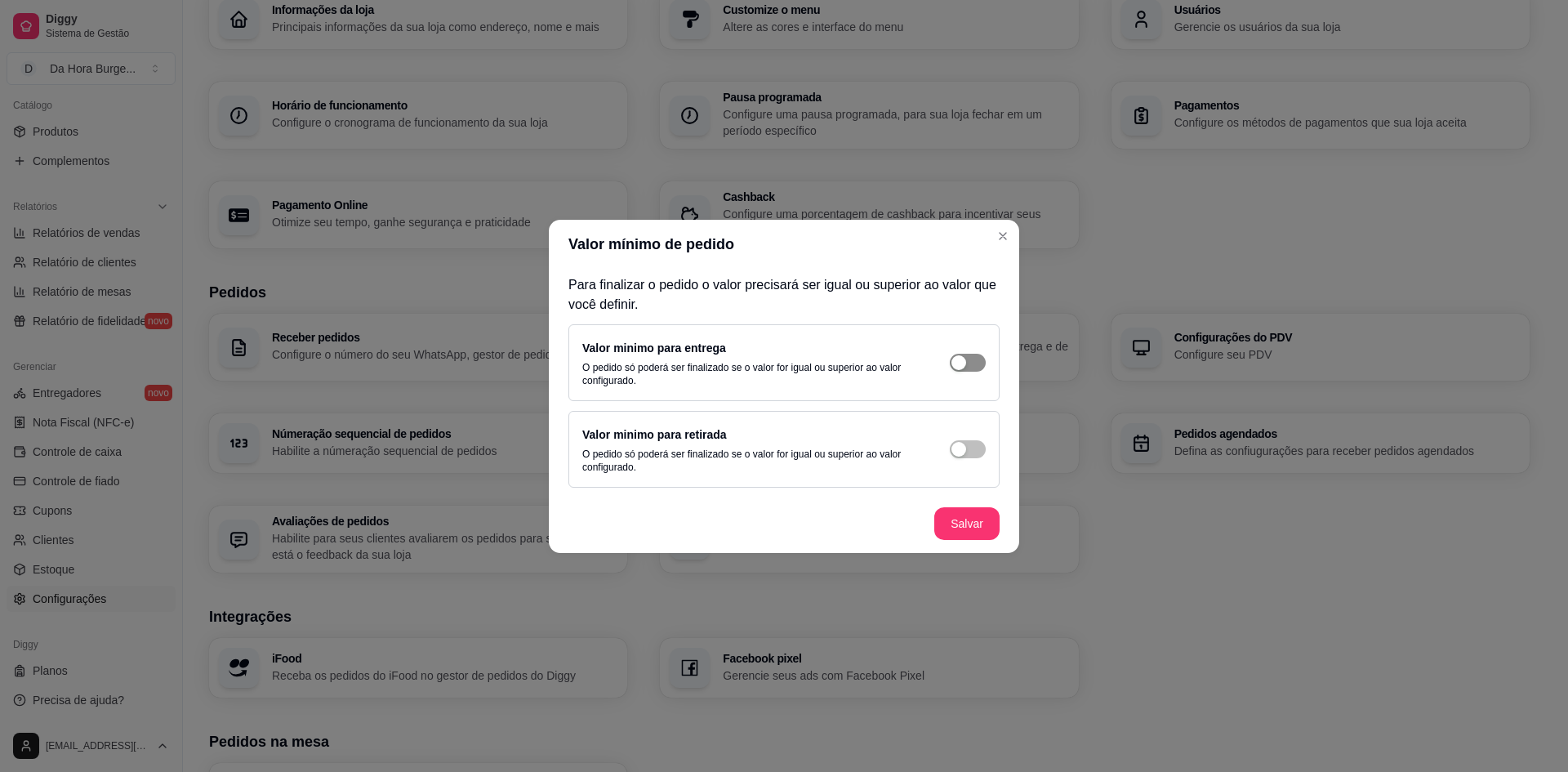
click at [966, 362] on button "button" at bounding box center [968, 363] width 36 height 18
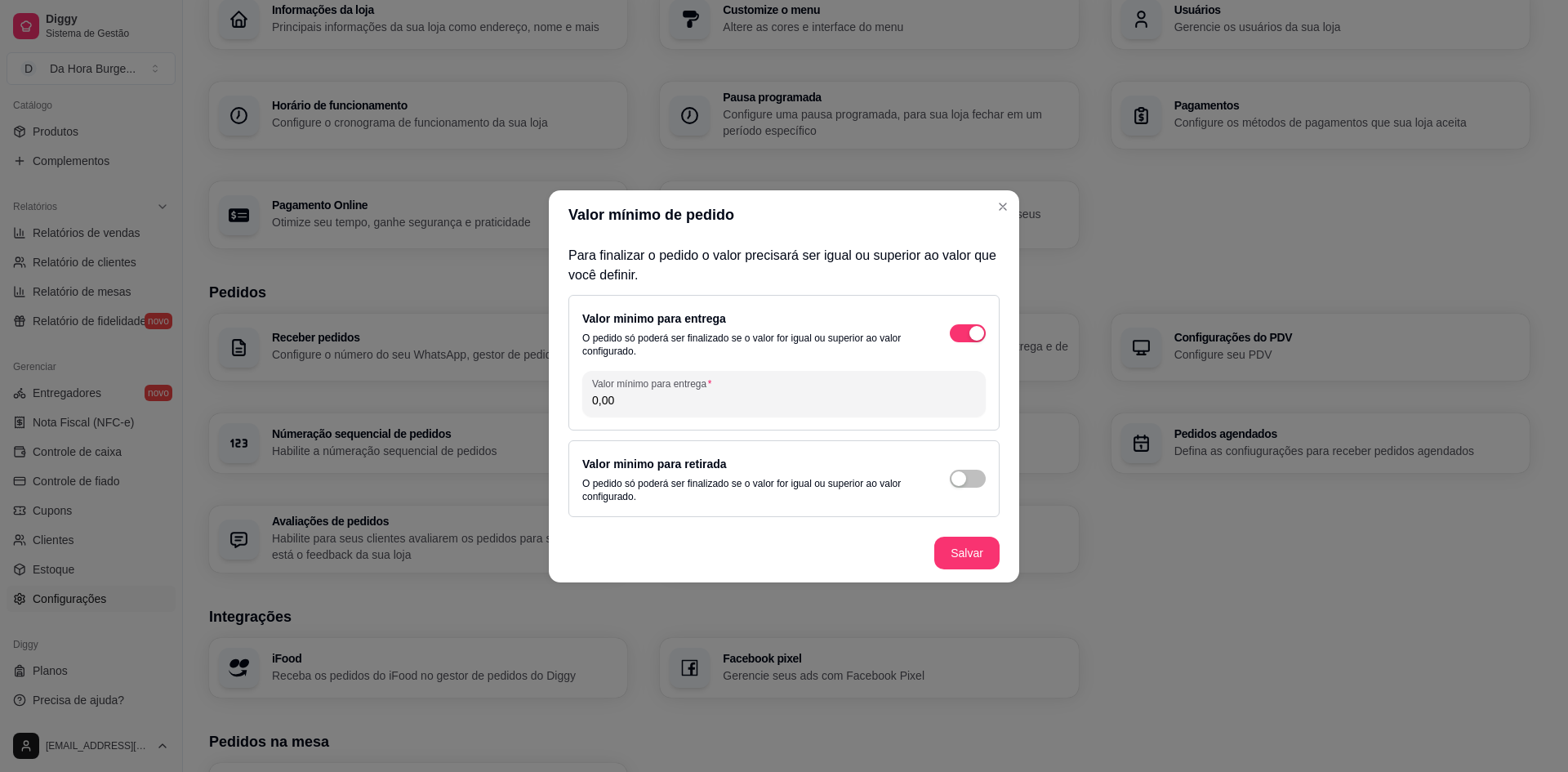
click at [798, 402] on input "0,00" at bounding box center [784, 400] width 384 height 16
type input "5,00"
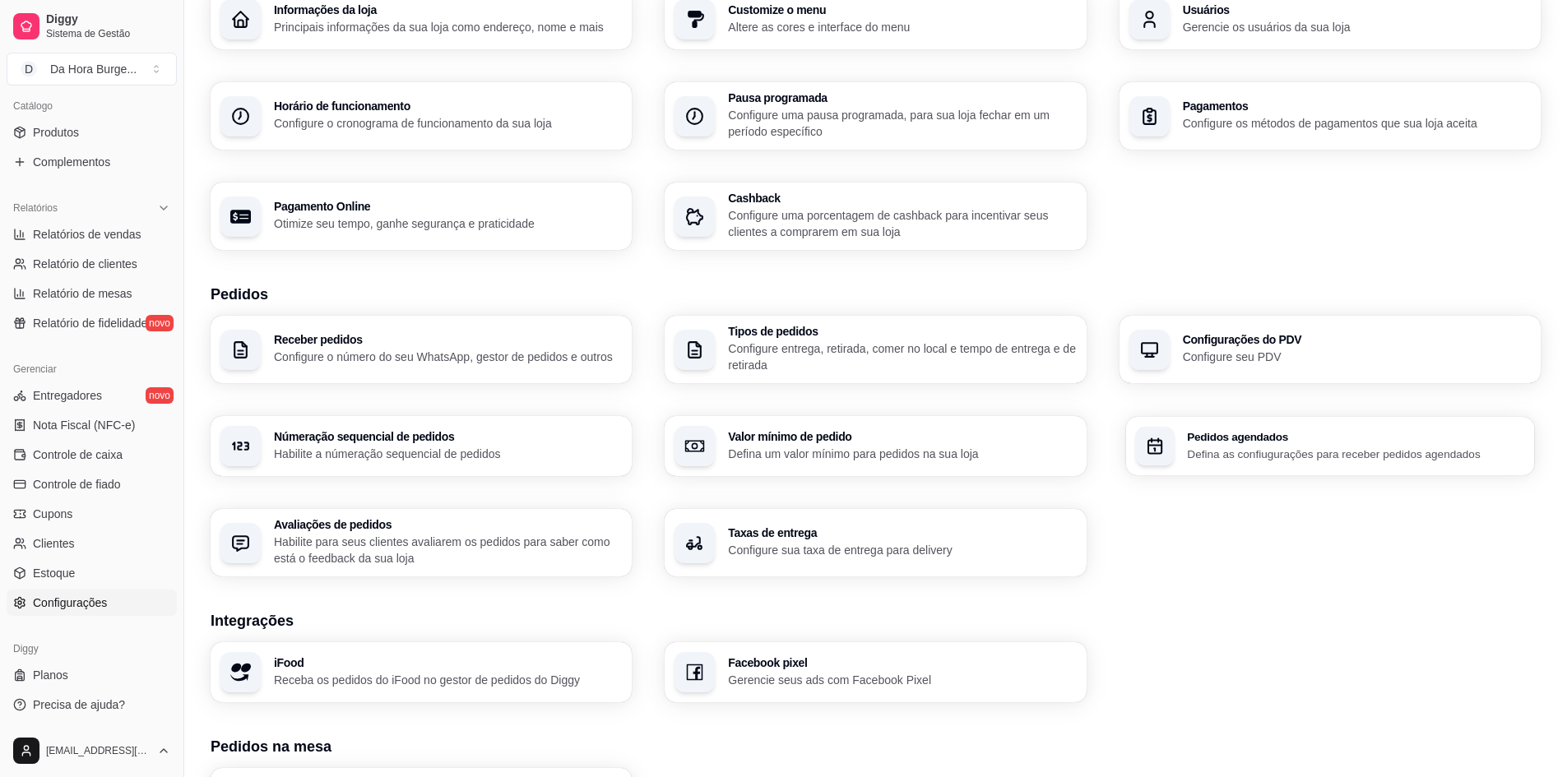
click at [1252, 452] on p "Defina as confiugurações para receber pedidos agendados" at bounding box center [1356, 454] width 338 height 16
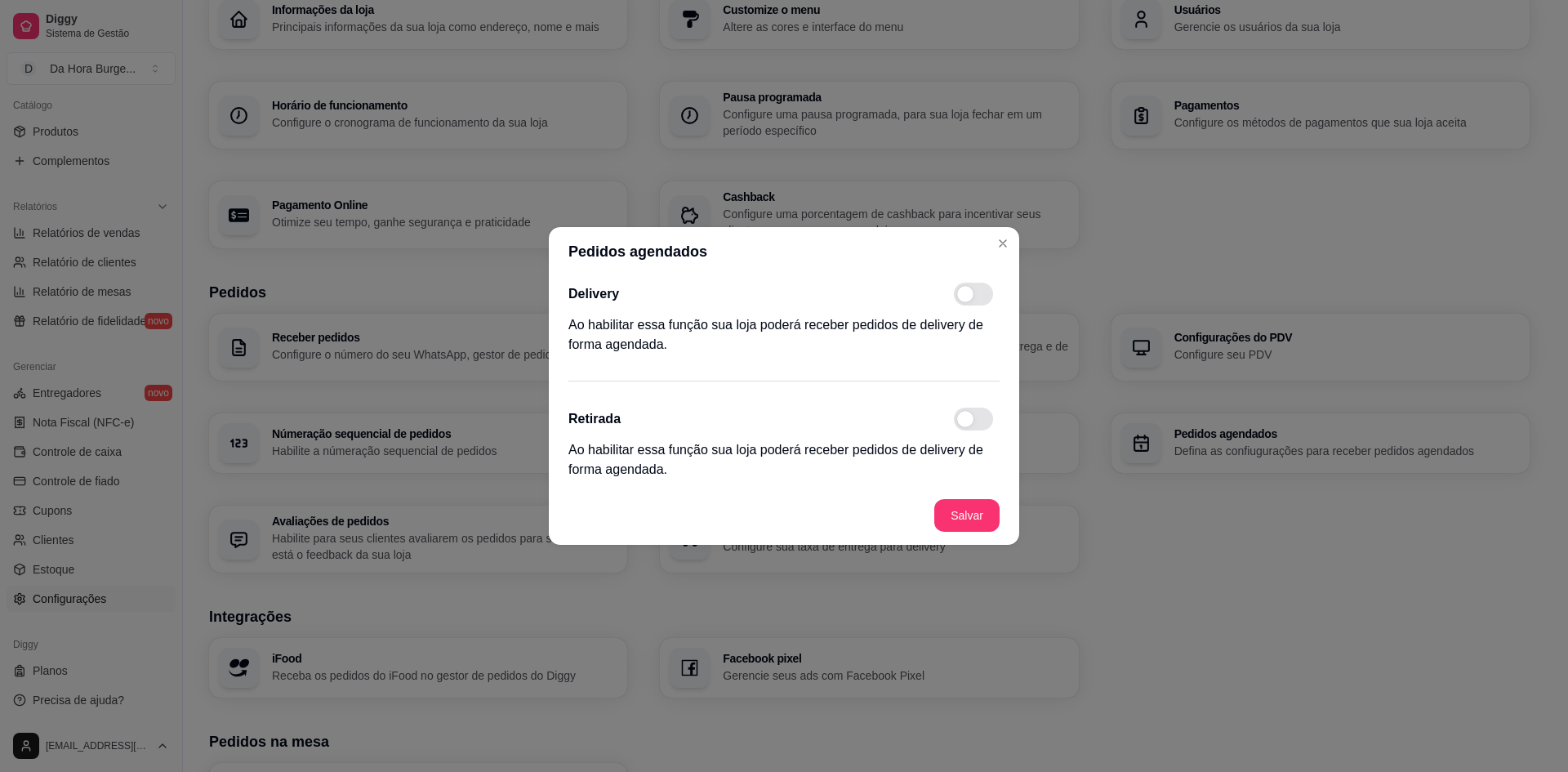
click at [978, 298] on span at bounding box center [973, 294] width 39 height 23
click at [964, 298] on input "checkbox" at bounding box center [958, 302] width 11 height 11
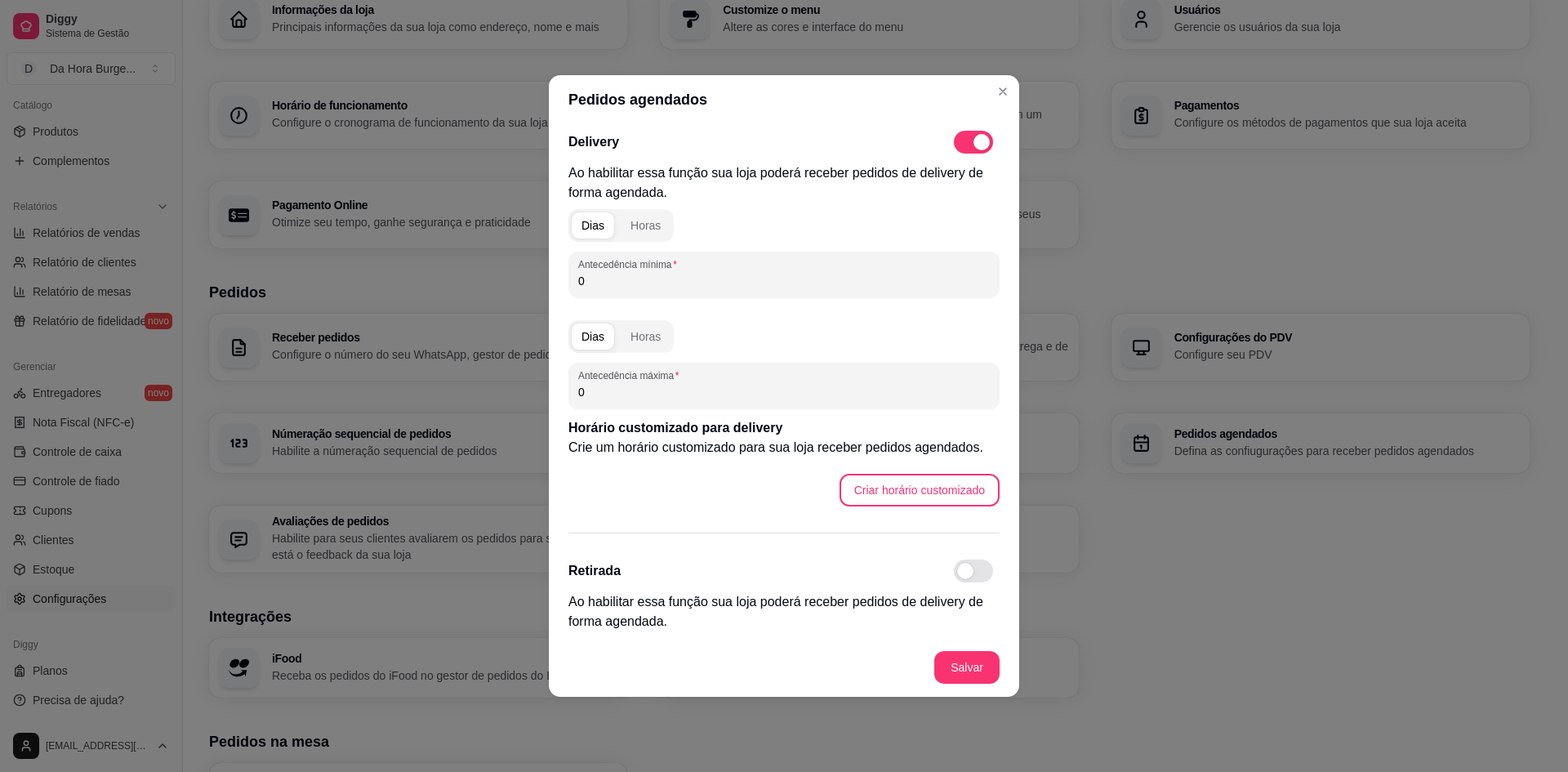
click at [974, 139] on span at bounding box center [981, 142] width 16 height 16
click at [964, 145] on input "checkbox" at bounding box center [958, 150] width 11 height 11
checkbox input "false"
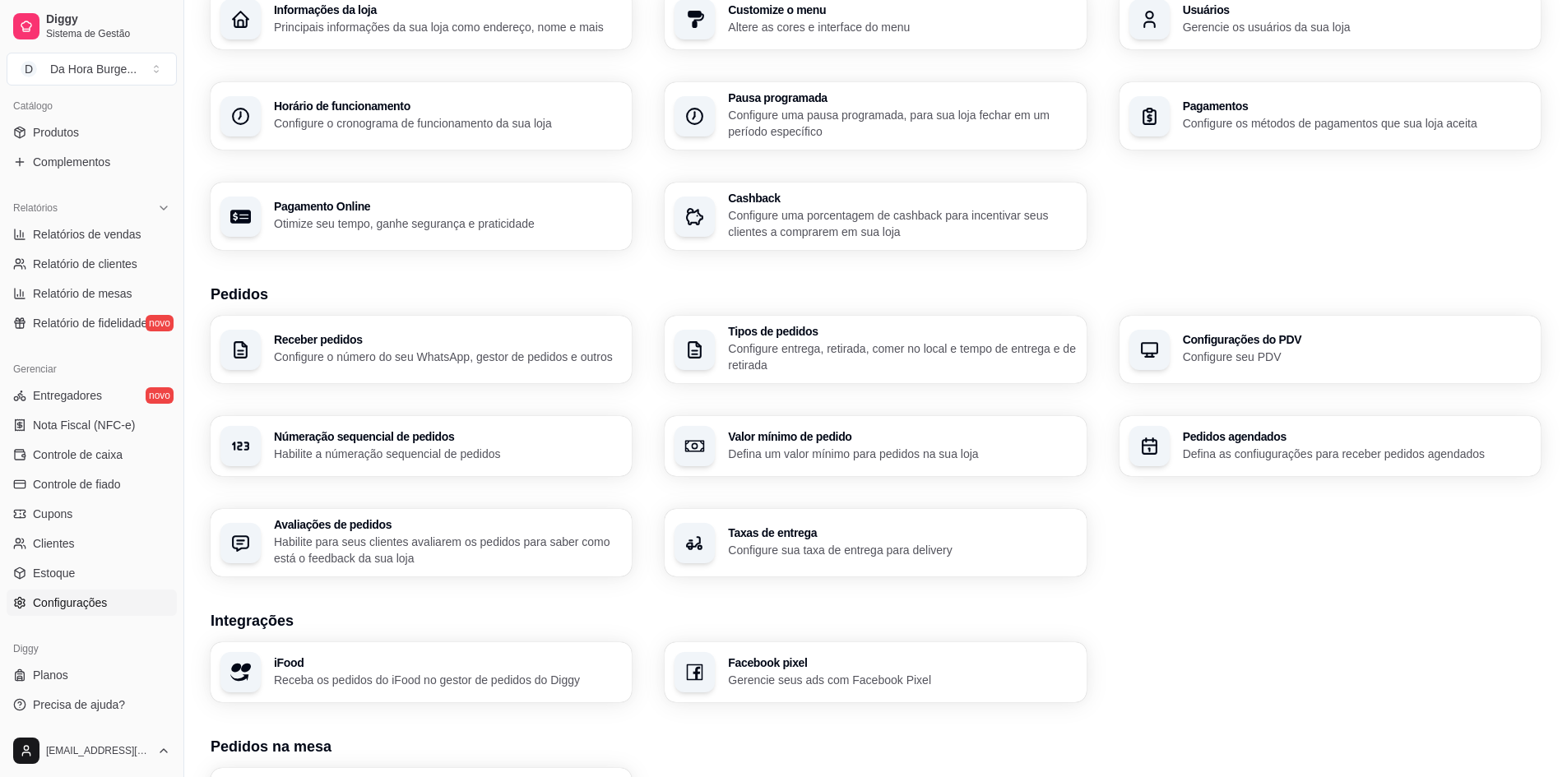
click at [468, 543] on p "Habilite para seus clientes avaliarem os pedidos para saber como está o feedbac…" at bounding box center [448, 550] width 348 height 33
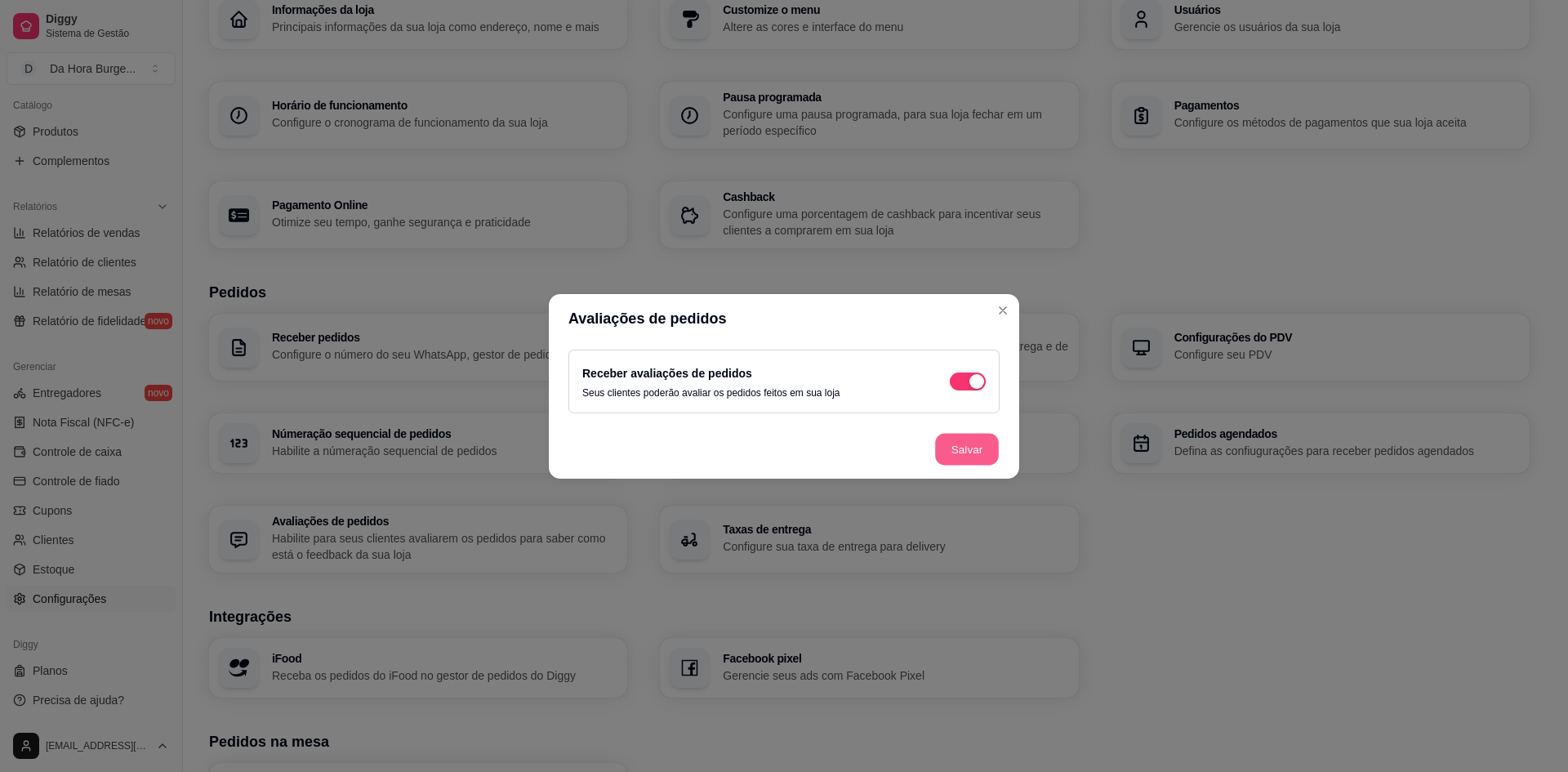
click at [955, 453] on button "Salvar" at bounding box center [967, 449] width 64 height 32
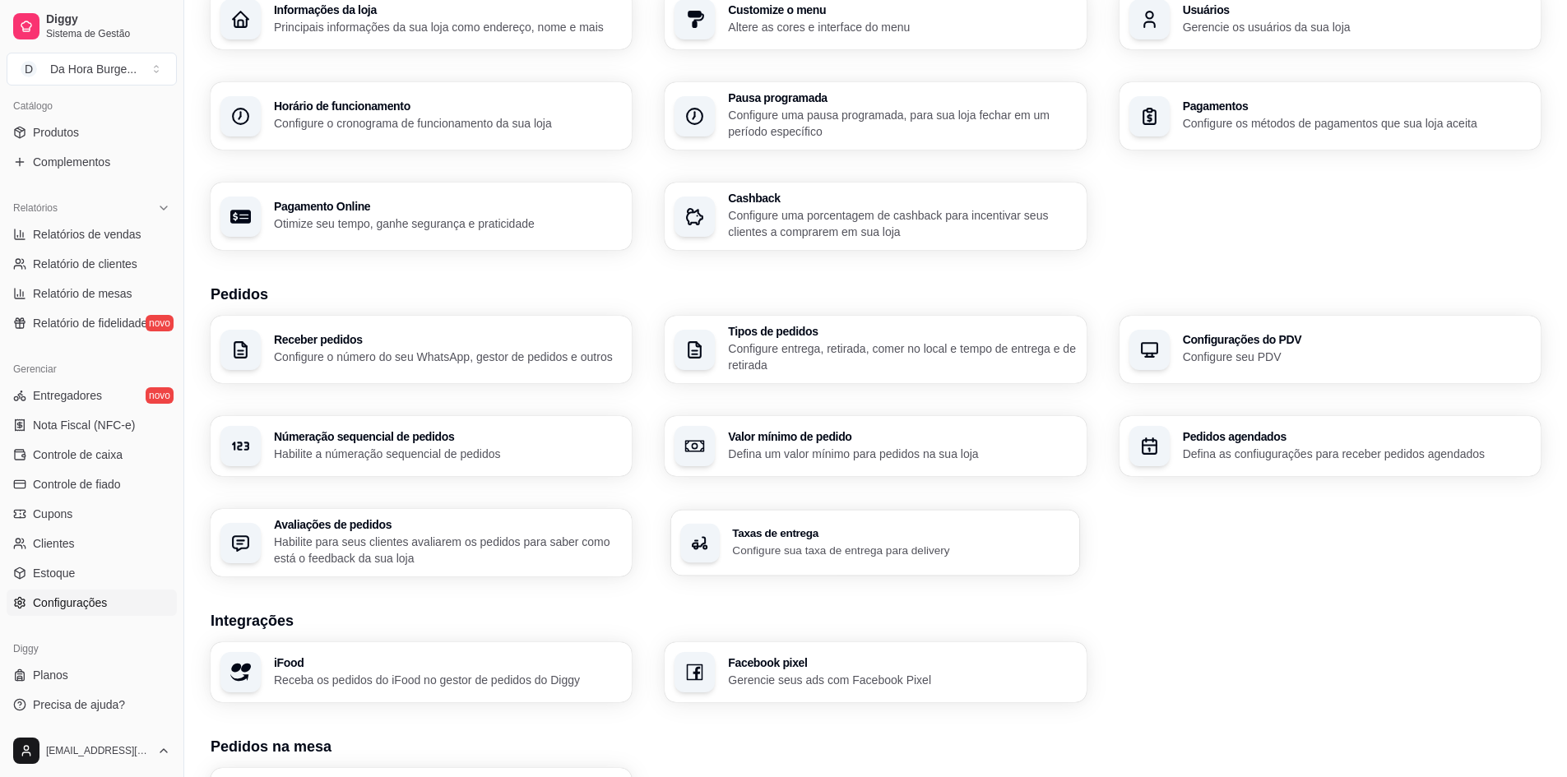
click at [871, 553] on p "Configure sua taxa de entrega para delivery" at bounding box center [902, 550] width 338 height 16
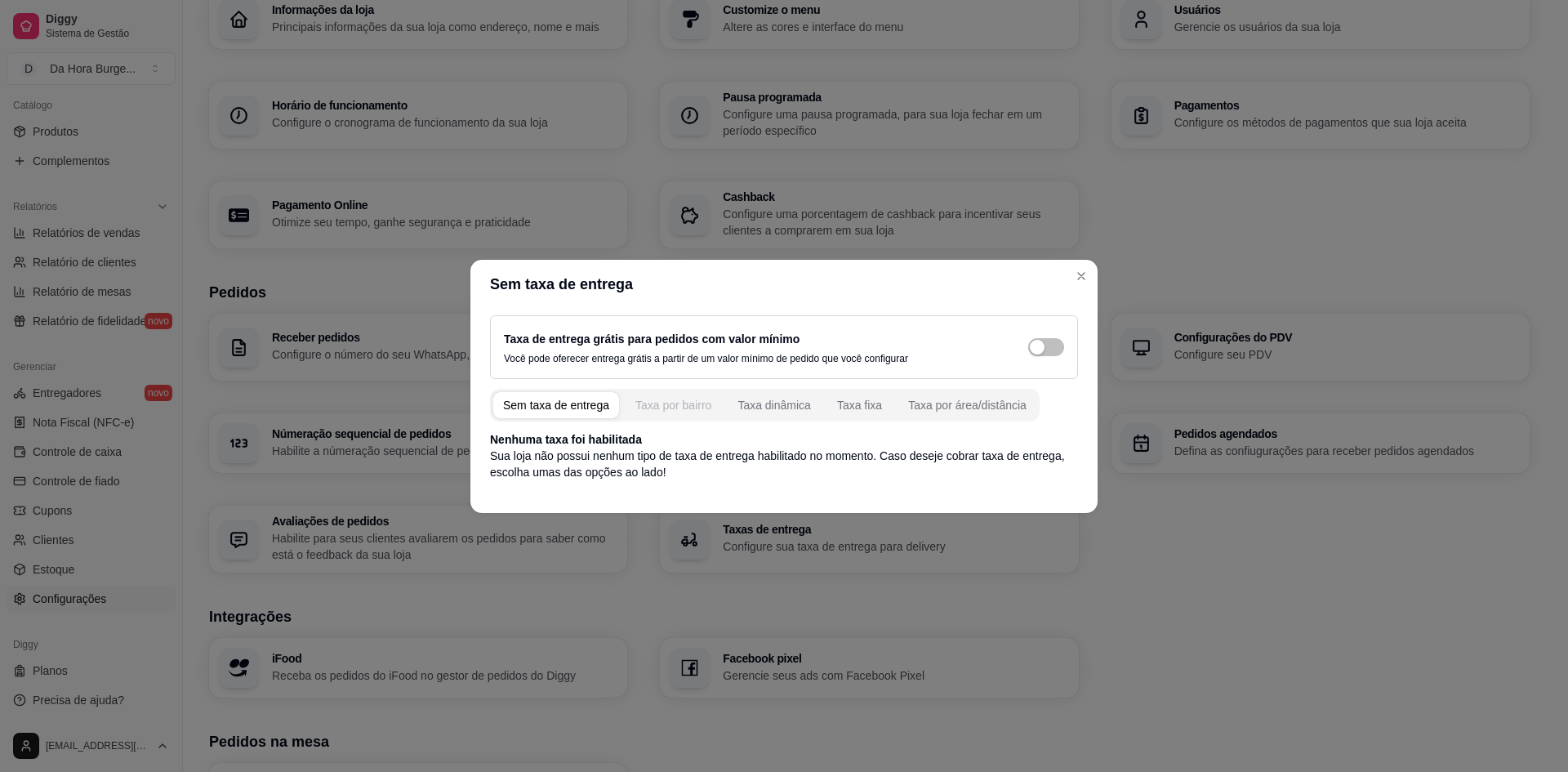
click at [689, 409] on div "Taxa por bairro" at bounding box center [673, 405] width 75 height 16
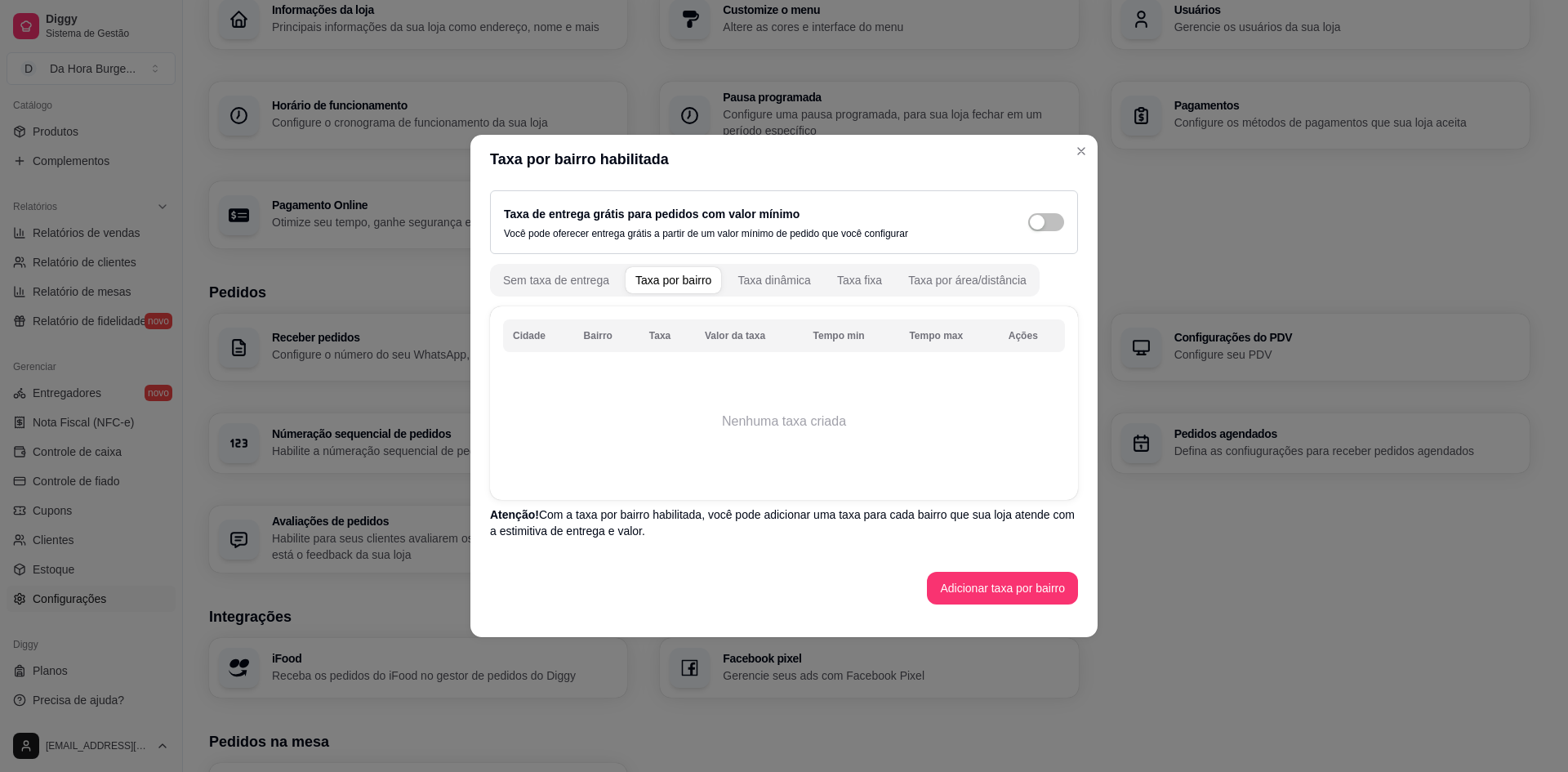
click at [527, 337] on th "Cidade" at bounding box center [539, 336] width 71 height 33
click at [983, 589] on button "Adicionar taxa por bairro" at bounding box center [1002, 589] width 146 height 32
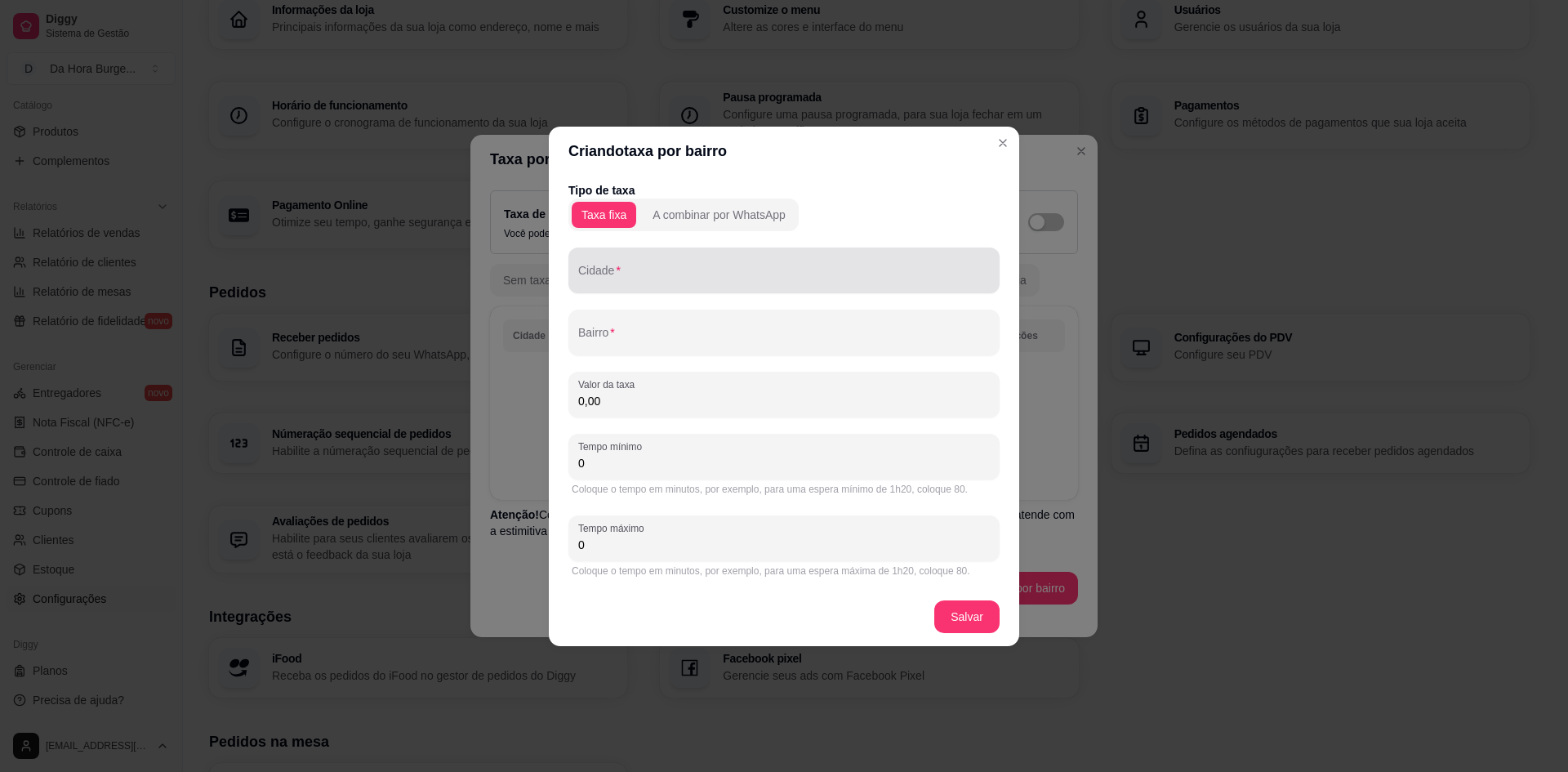
click at [619, 266] on div at bounding box center [784, 270] width 412 height 33
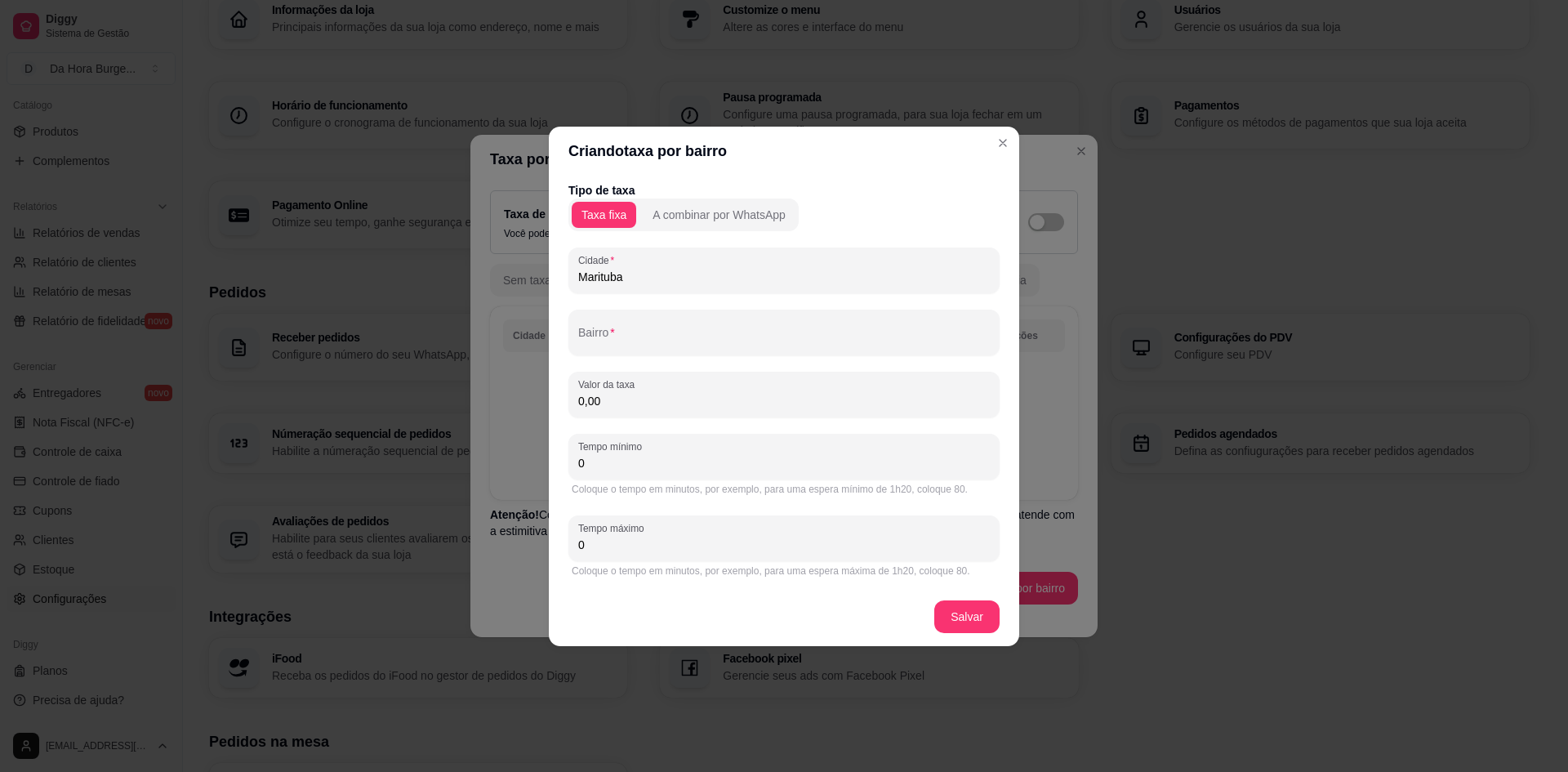
type input "Marituba"
click at [710, 361] on div "Tipo de taxa Taxa fixa A combinar por WhatsApp Cidade Marituba Bairro Valor da …" at bounding box center [784, 381] width 431 height 398
click at [701, 343] on input "Bairro" at bounding box center [784, 339] width 412 height 16
type input "v"
type input "Viver melhor"
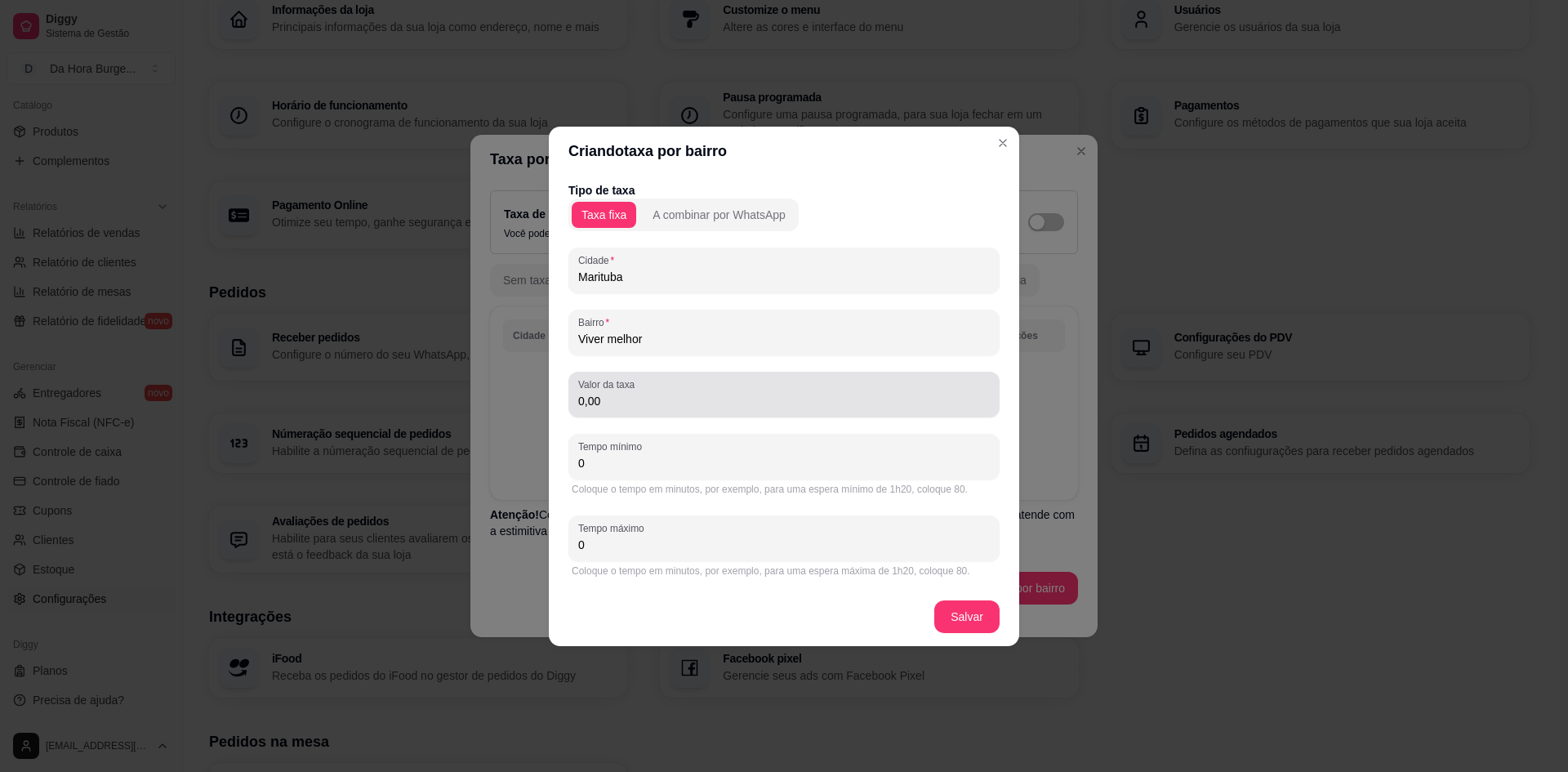
click at [605, 402] on input "0,00" at bounding box center [784, 401] width 412 height 16
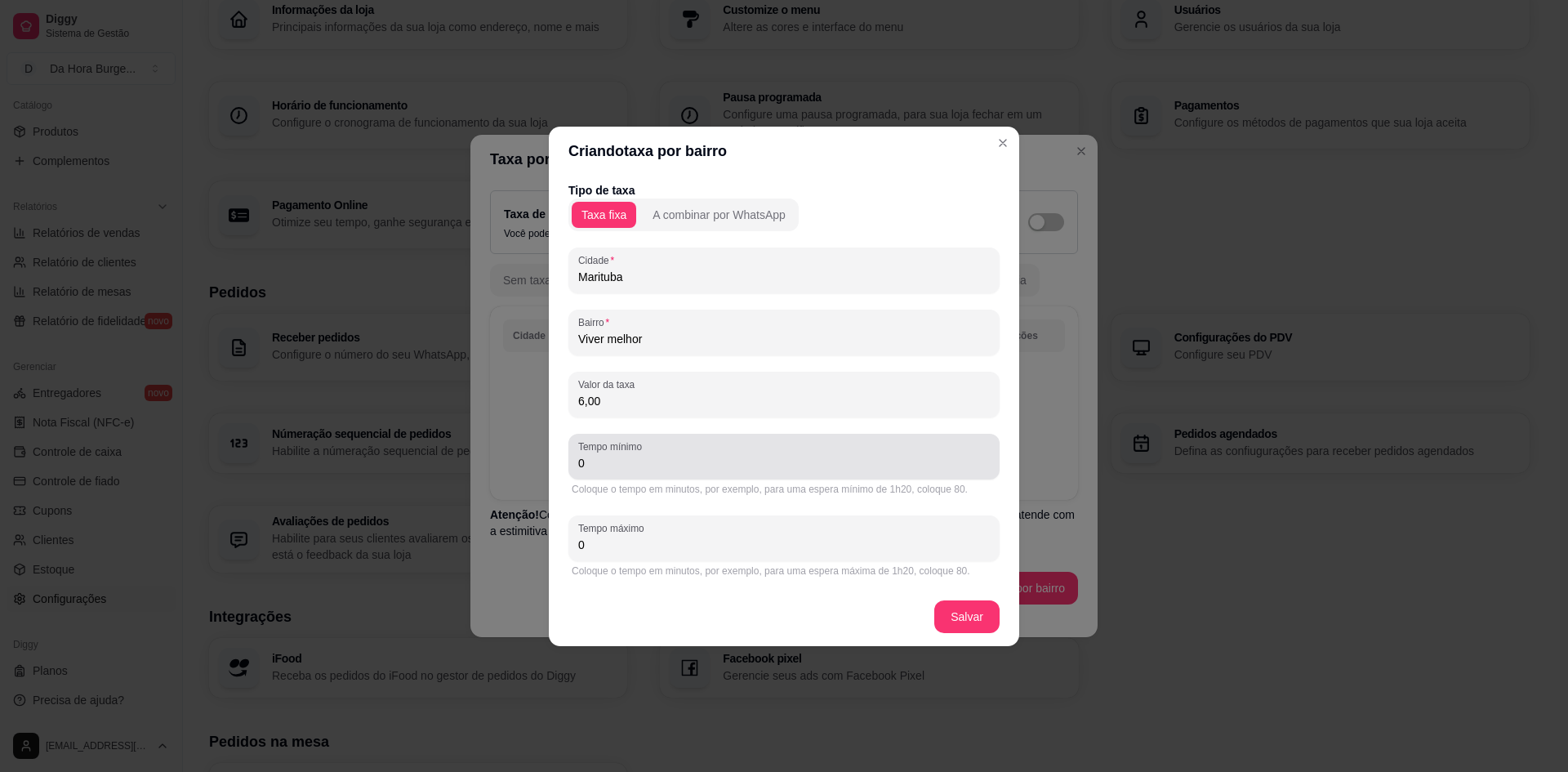
type input "6,00"
click at [640, 468] on input "0" at bounding box center [784, 463] width 412 height 16
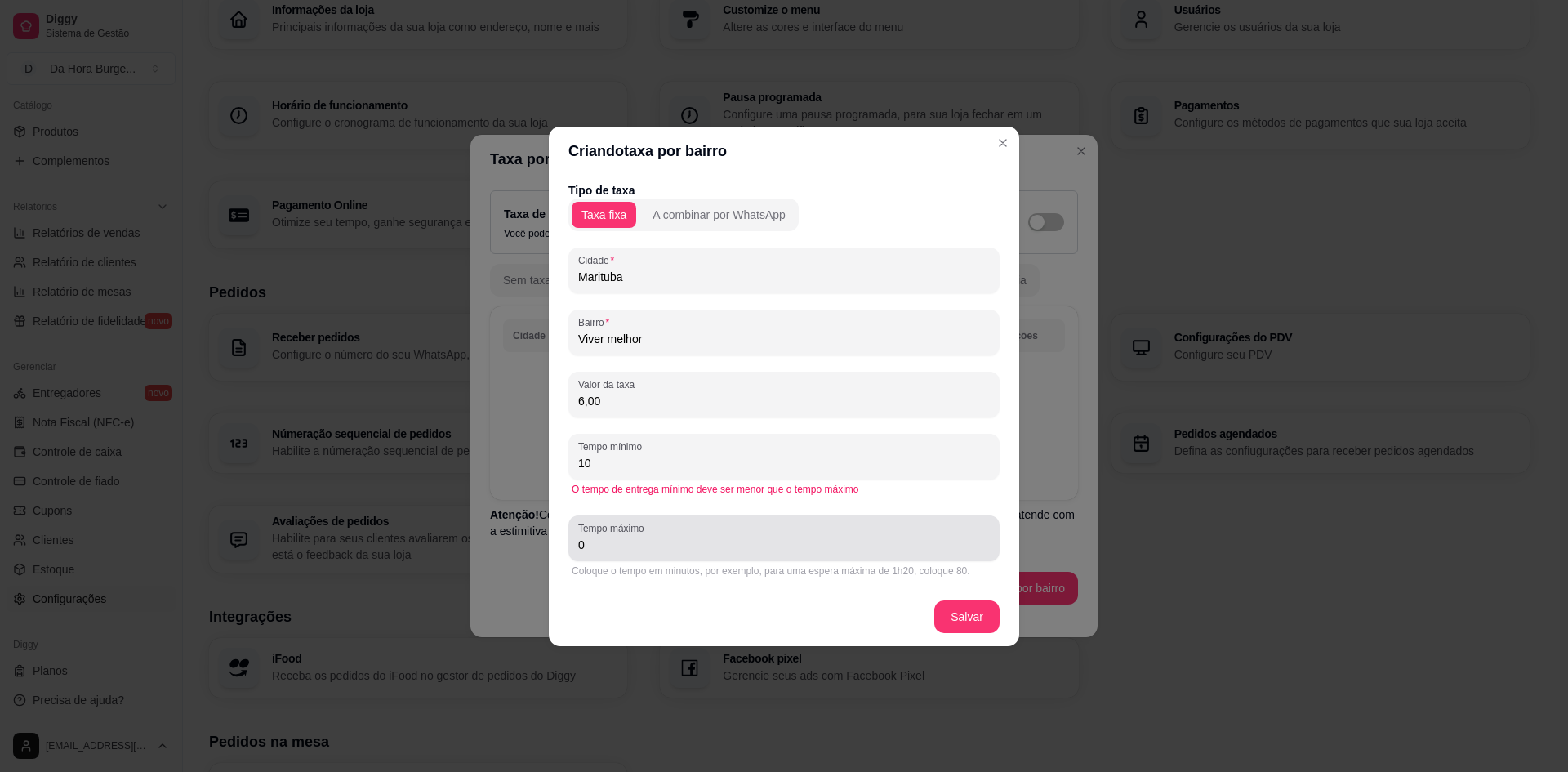
type input "10"
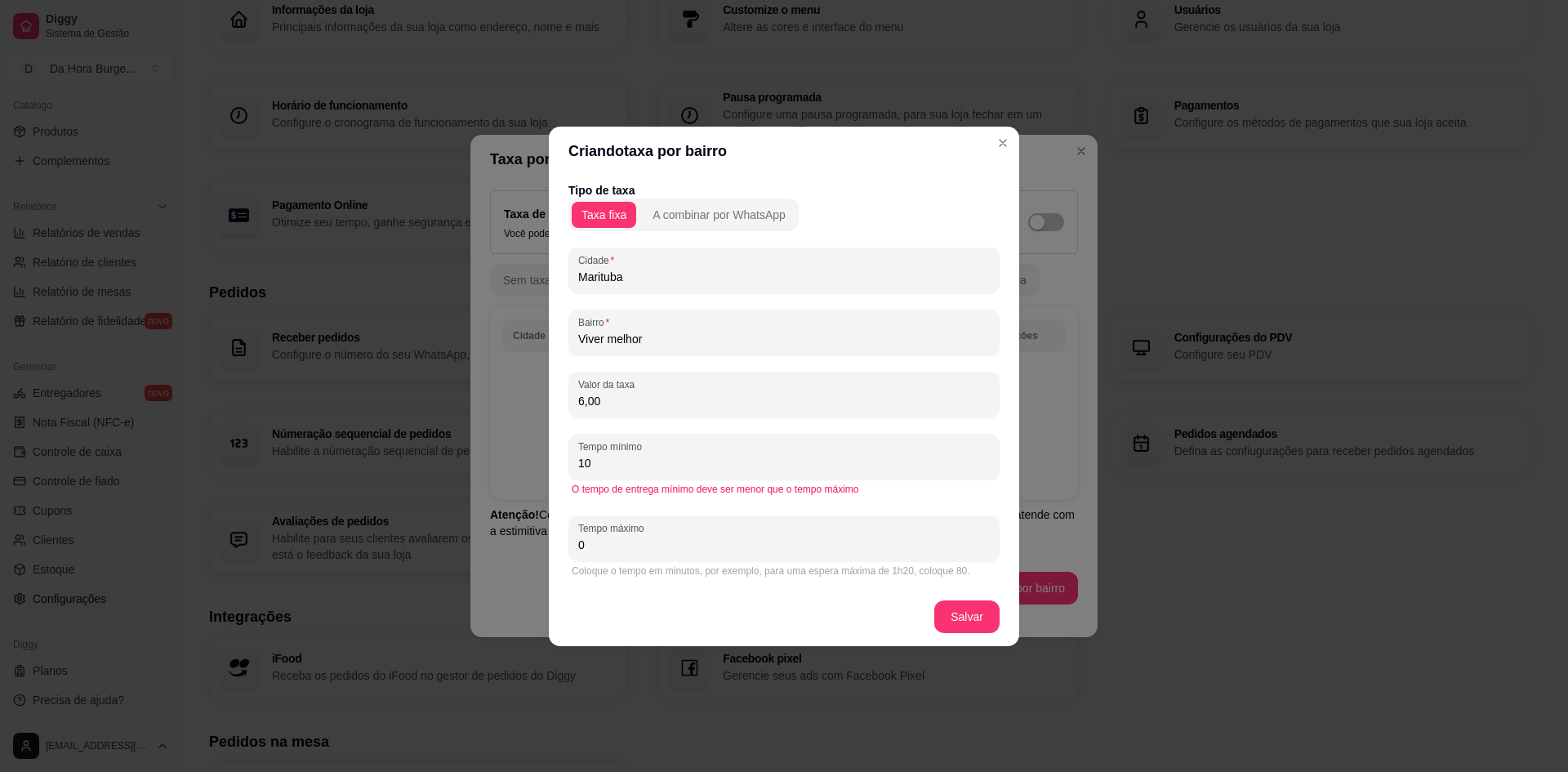
click at [607, 547] on input "0" at bounding box center [784, 544] width 412 height 16
type input "15"
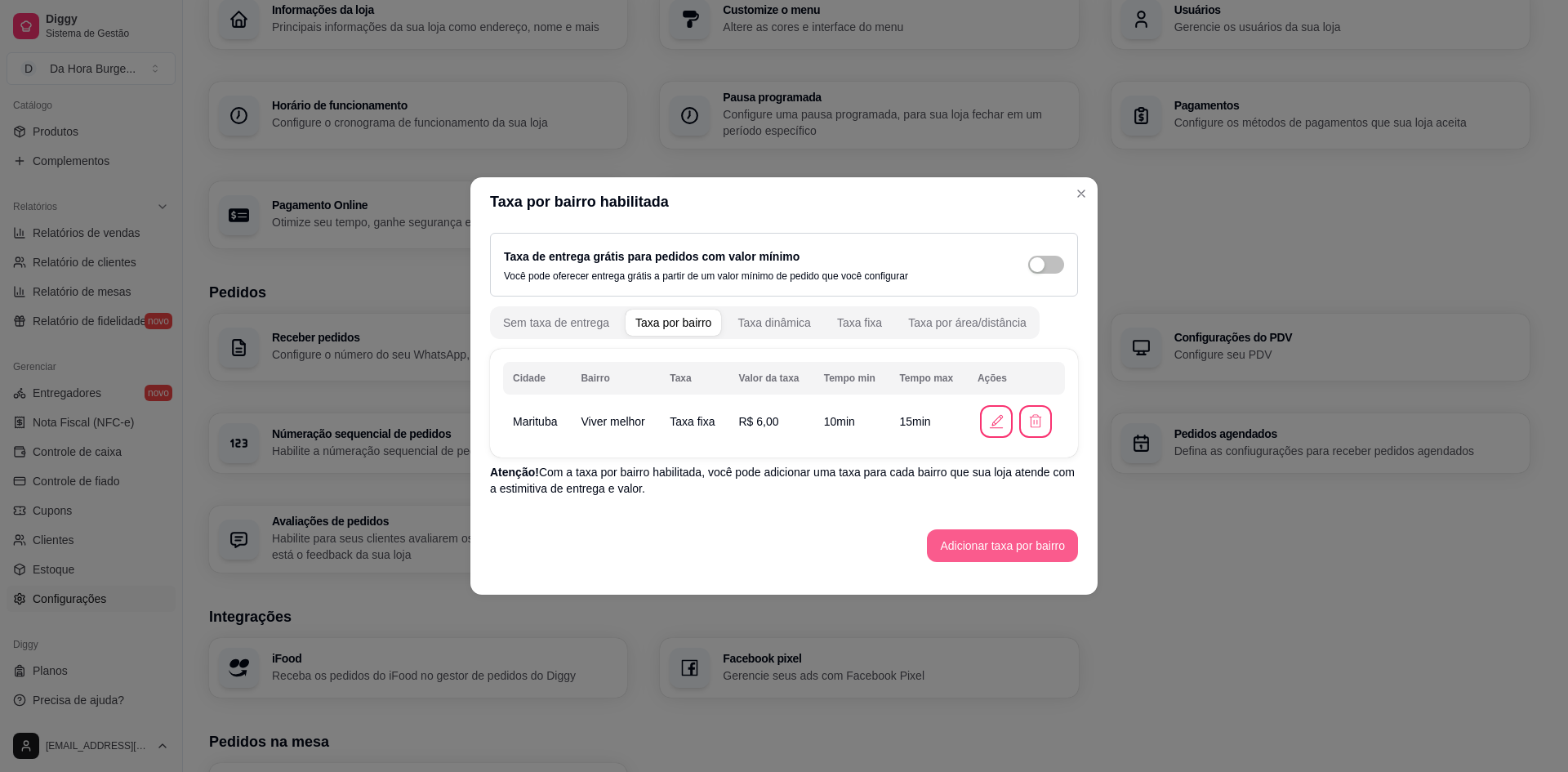
click at [1054, 548] on button "Adicionar taxa por bairro" at bounding box center [1003, 545] width 151 height 33
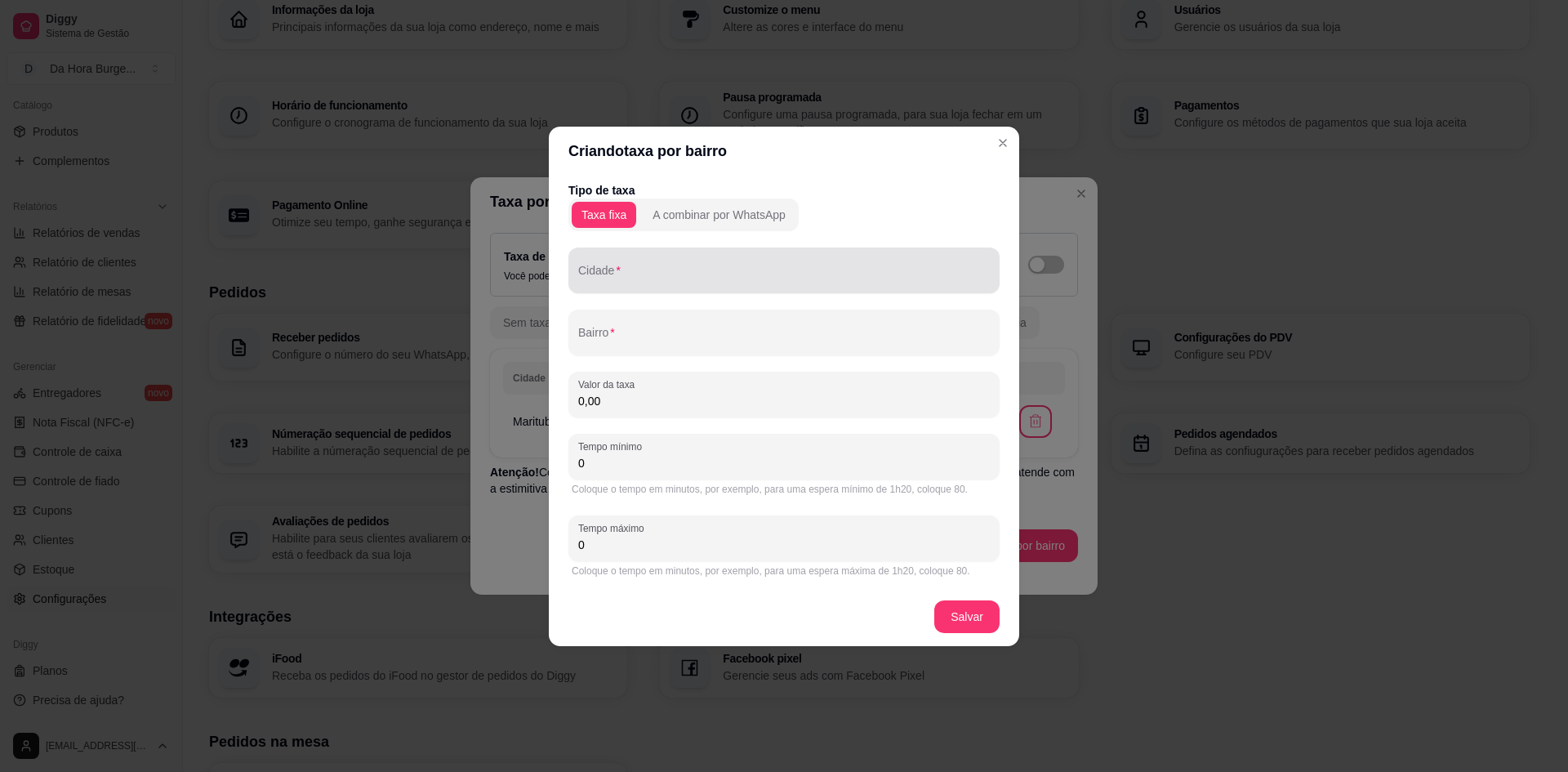
click at [697, 267] on div at bounding box center [784, 270] width 412 height 33
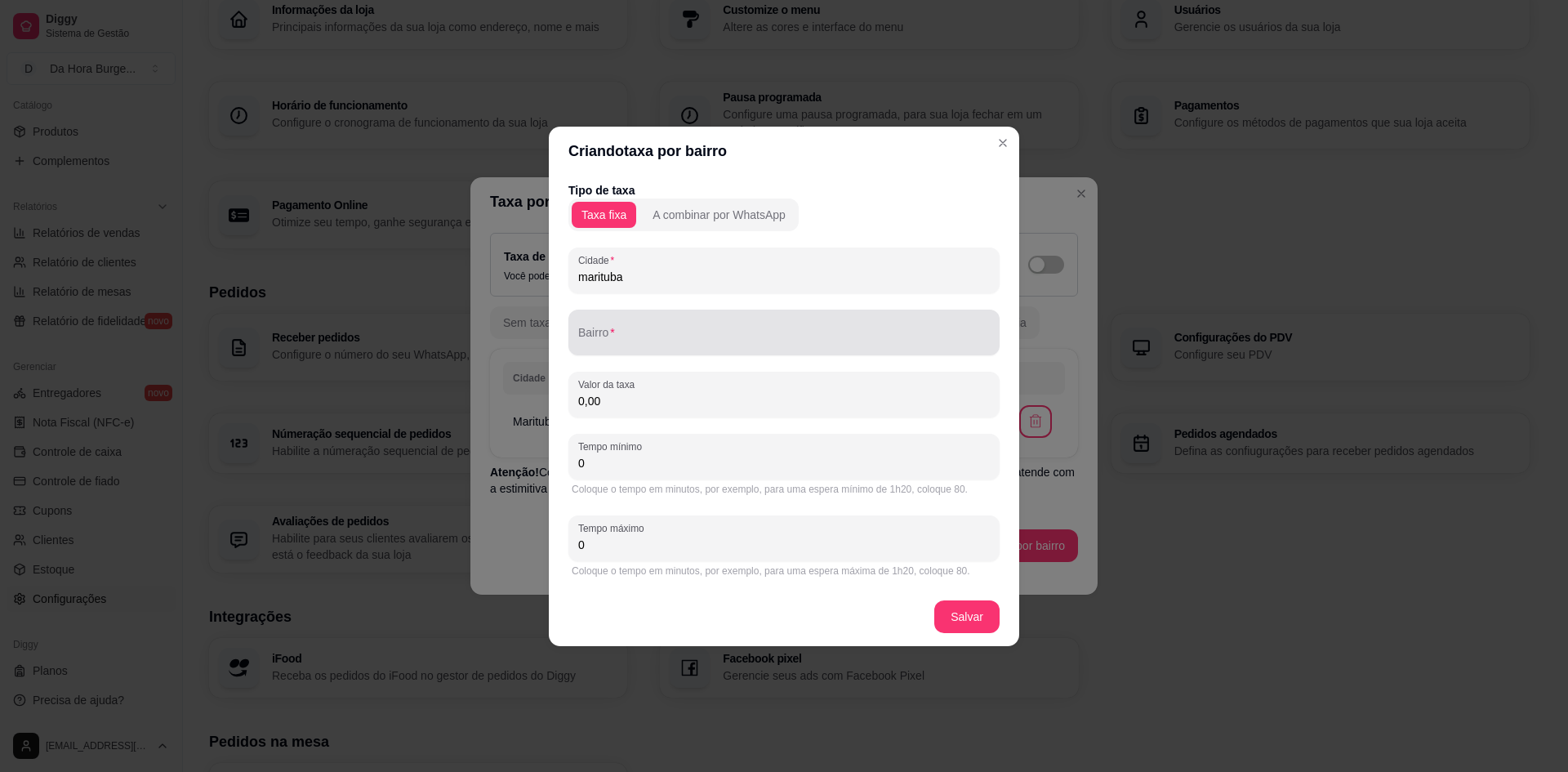
type input "marituba"
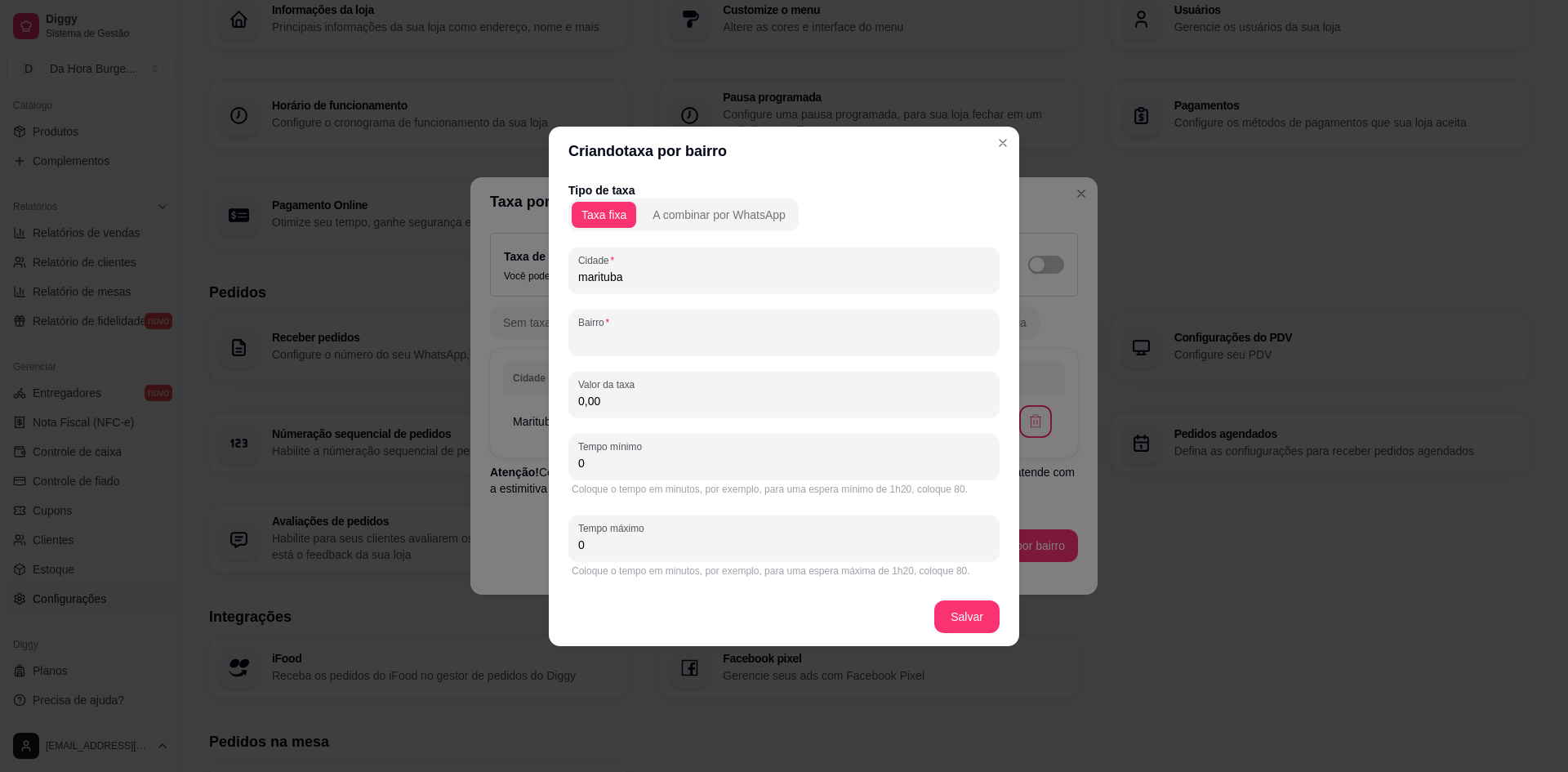
click at [685, 333] on input "Bairro" at bounding box center [784, 339] width 412 height 16
type input "r"
type input "Riacho Doce"
click at [667, 405] on input "0,00" at bounding box center [784, 401] width 412 height 16
click at [663, 468] on input "0" at bounding box center [784, 463] width 412 height 16
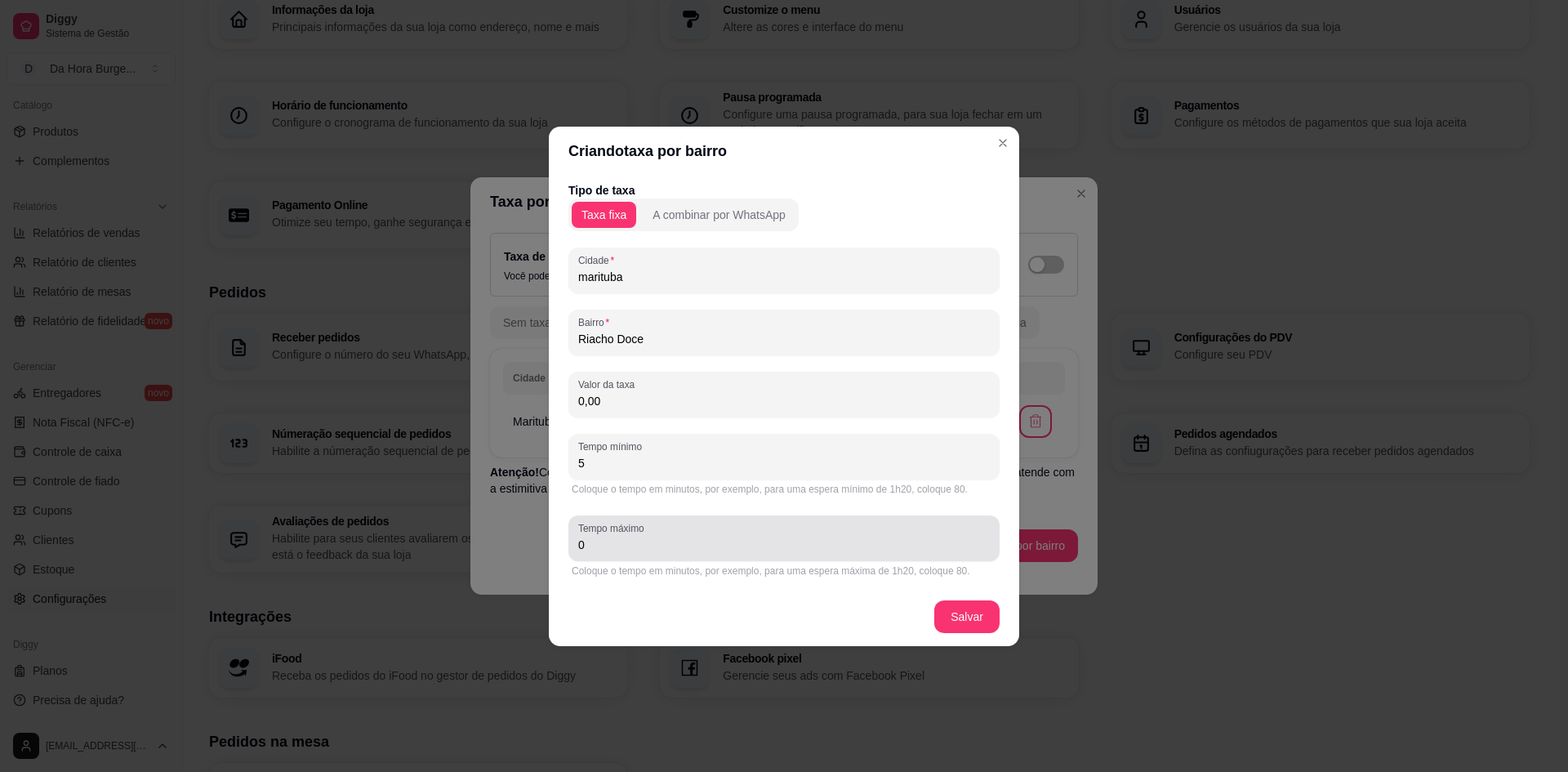
type input "5"
click at [668, 547] on input "0" at bounding box center [784, 544] width 412 height 16
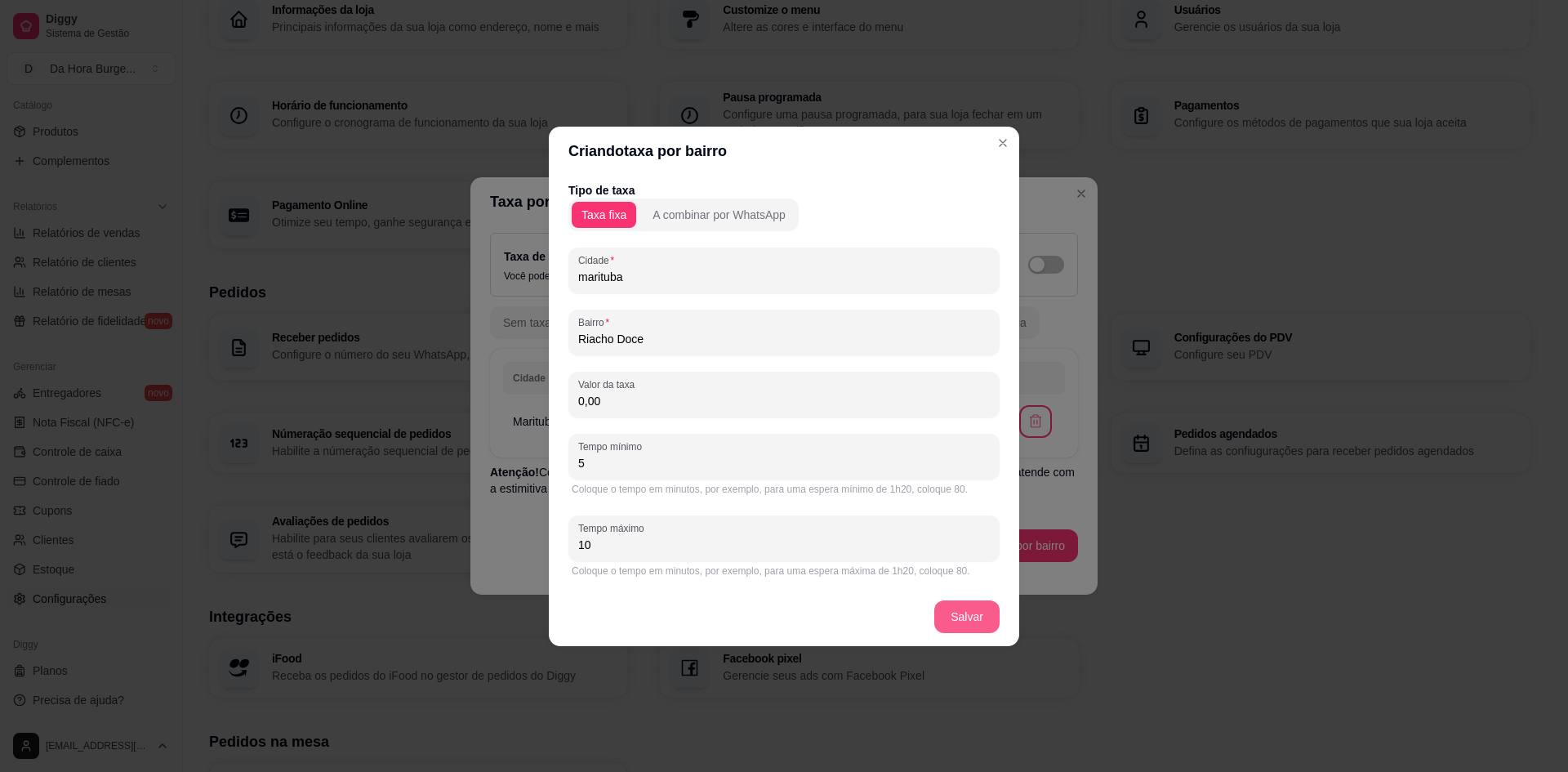
type input "10"
click at [972, 614] on button "Salvar" at bounding box center [967, 617] width 64 height 32
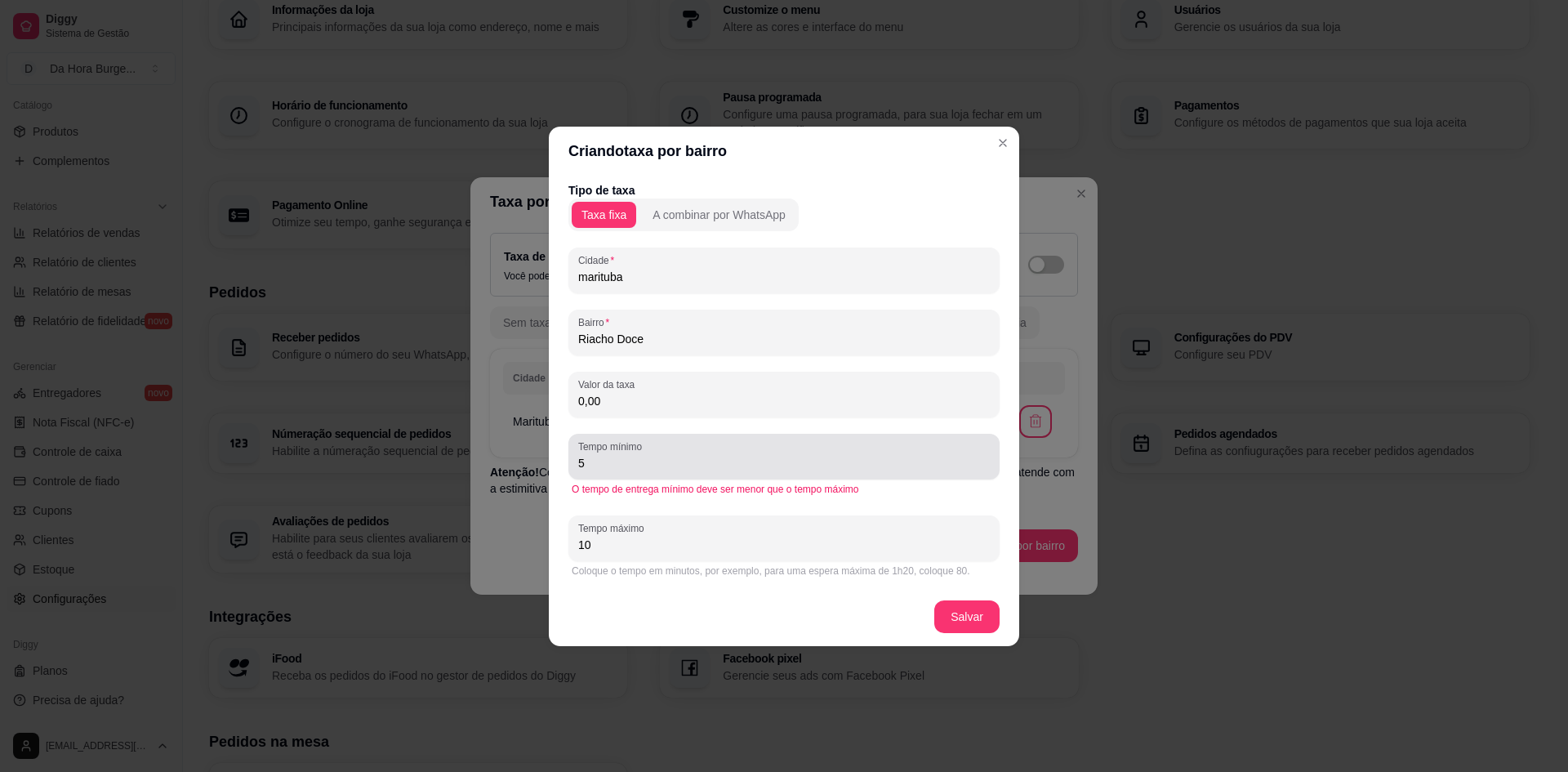
click at [708, 470] on input "5" at bounding box center [784, 463] width 412 height 16
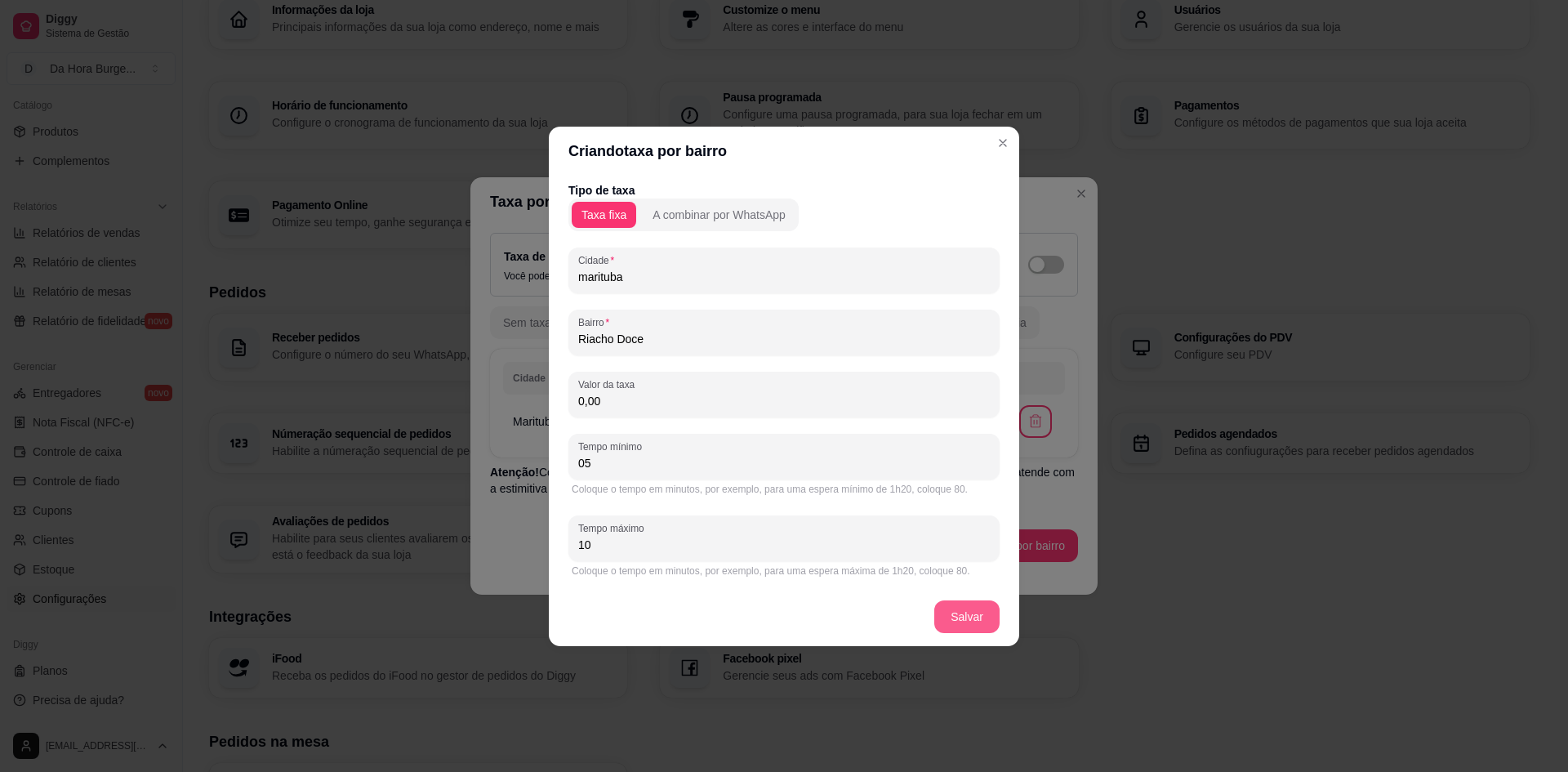
type input "05"
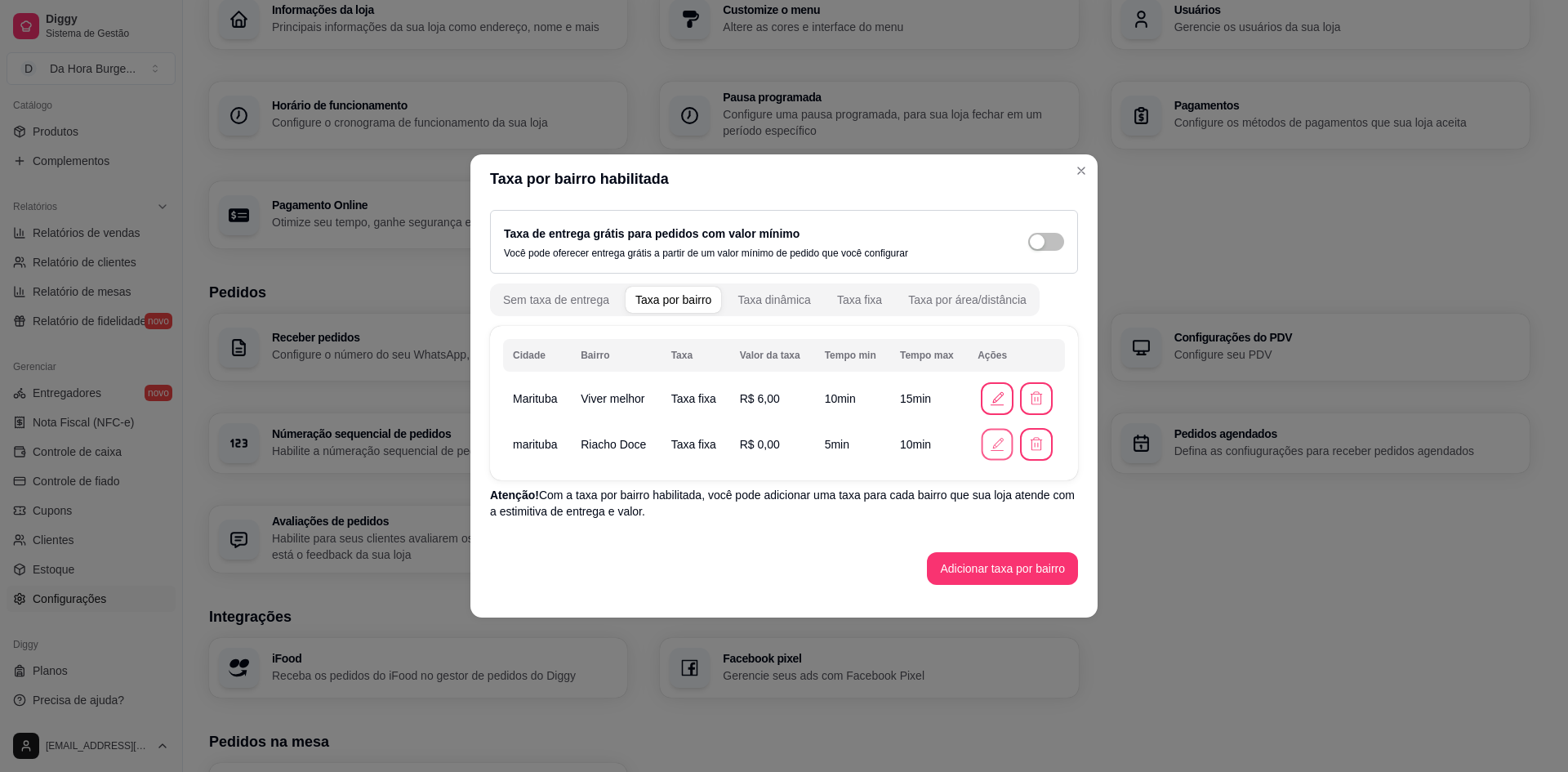
click at [995, 447] on icon "button" at bounding box center [997, 443] width 11 height 11
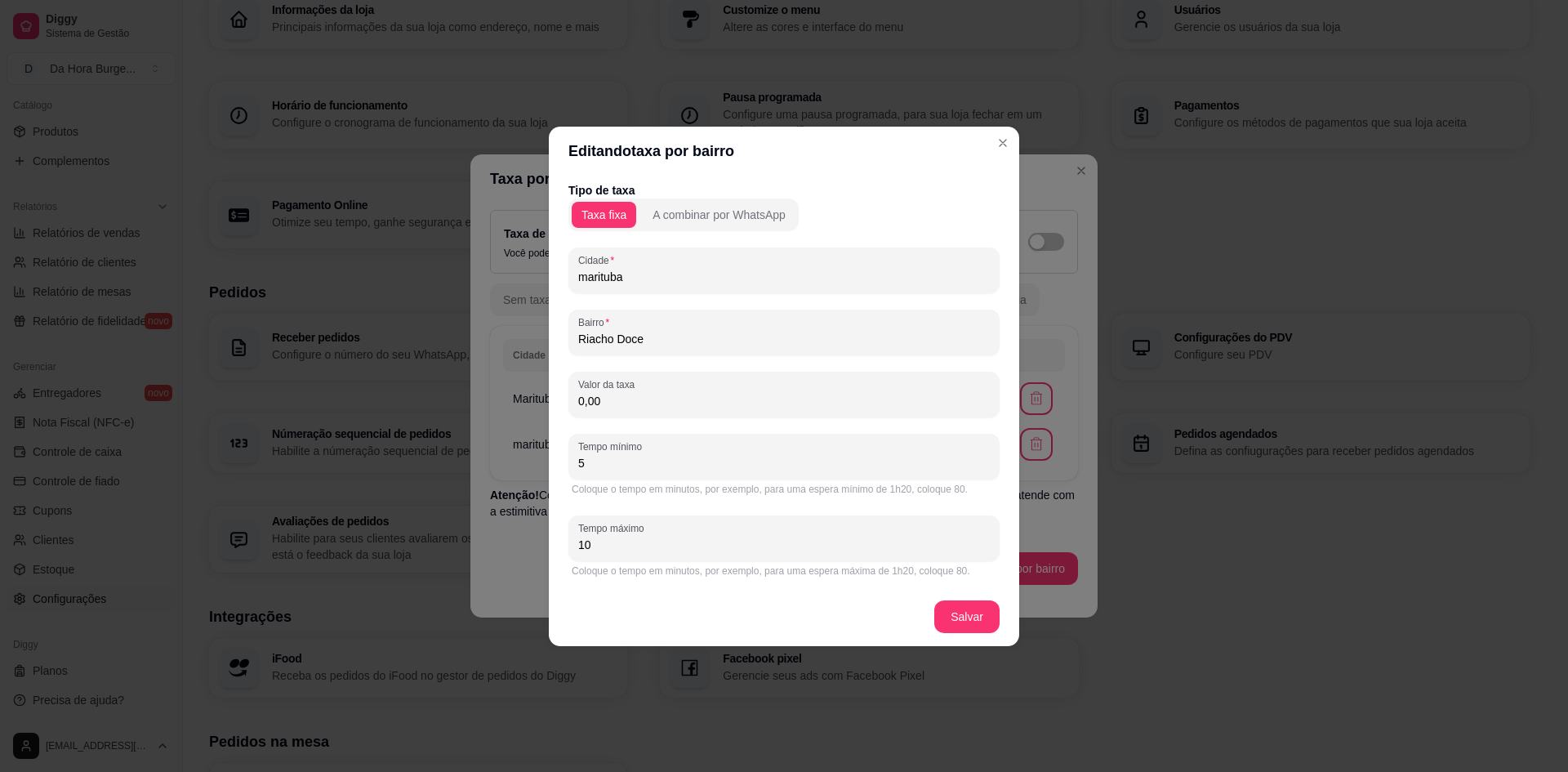
click at [594, 274] on input "marituba" at bounding box center [784, 277] width 412 height 16
type input "Marituba"
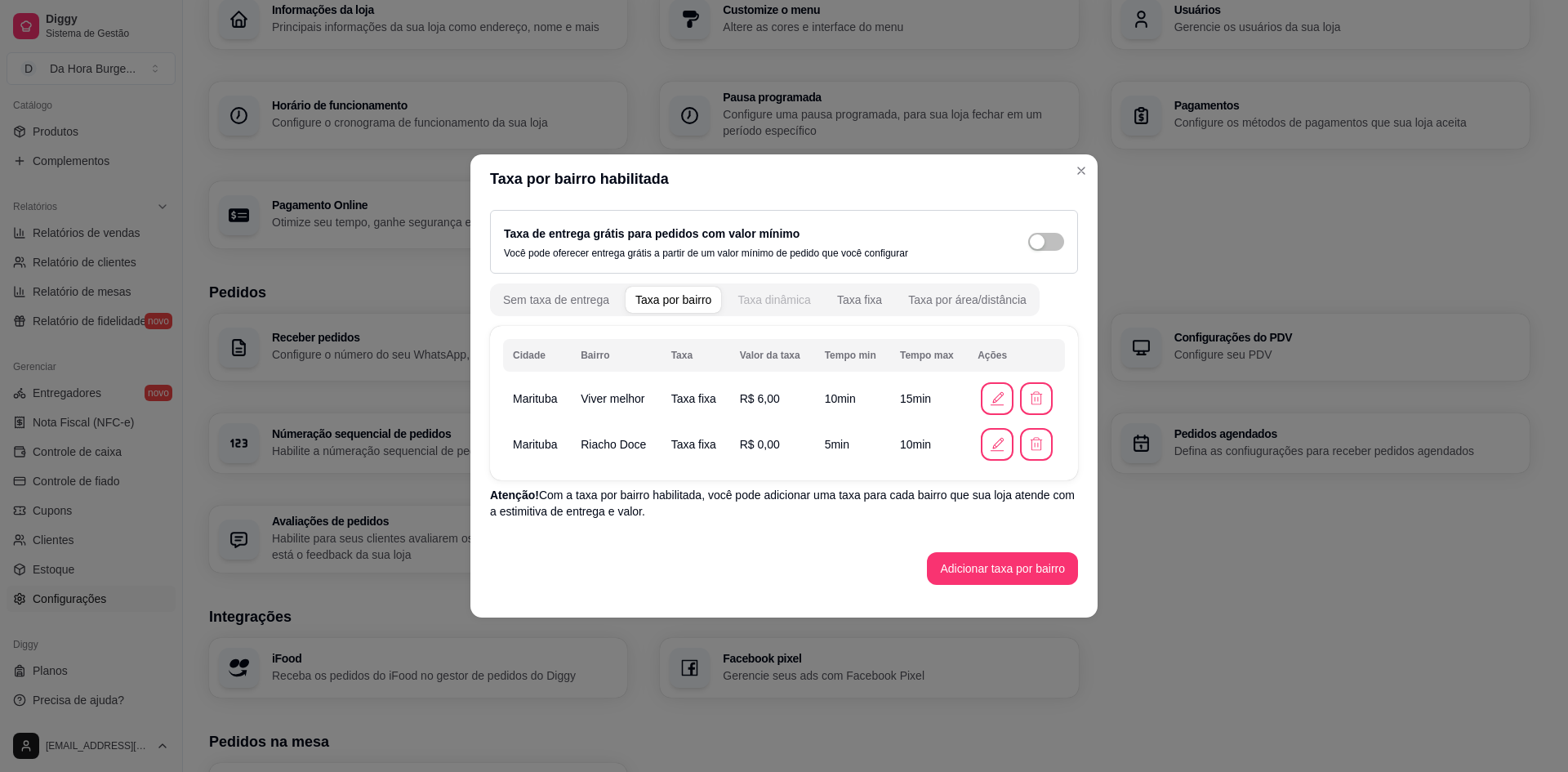
click at [784, 301] on div "Taxa dinâmica" at bounding box center [775, 300] width 73 height 16
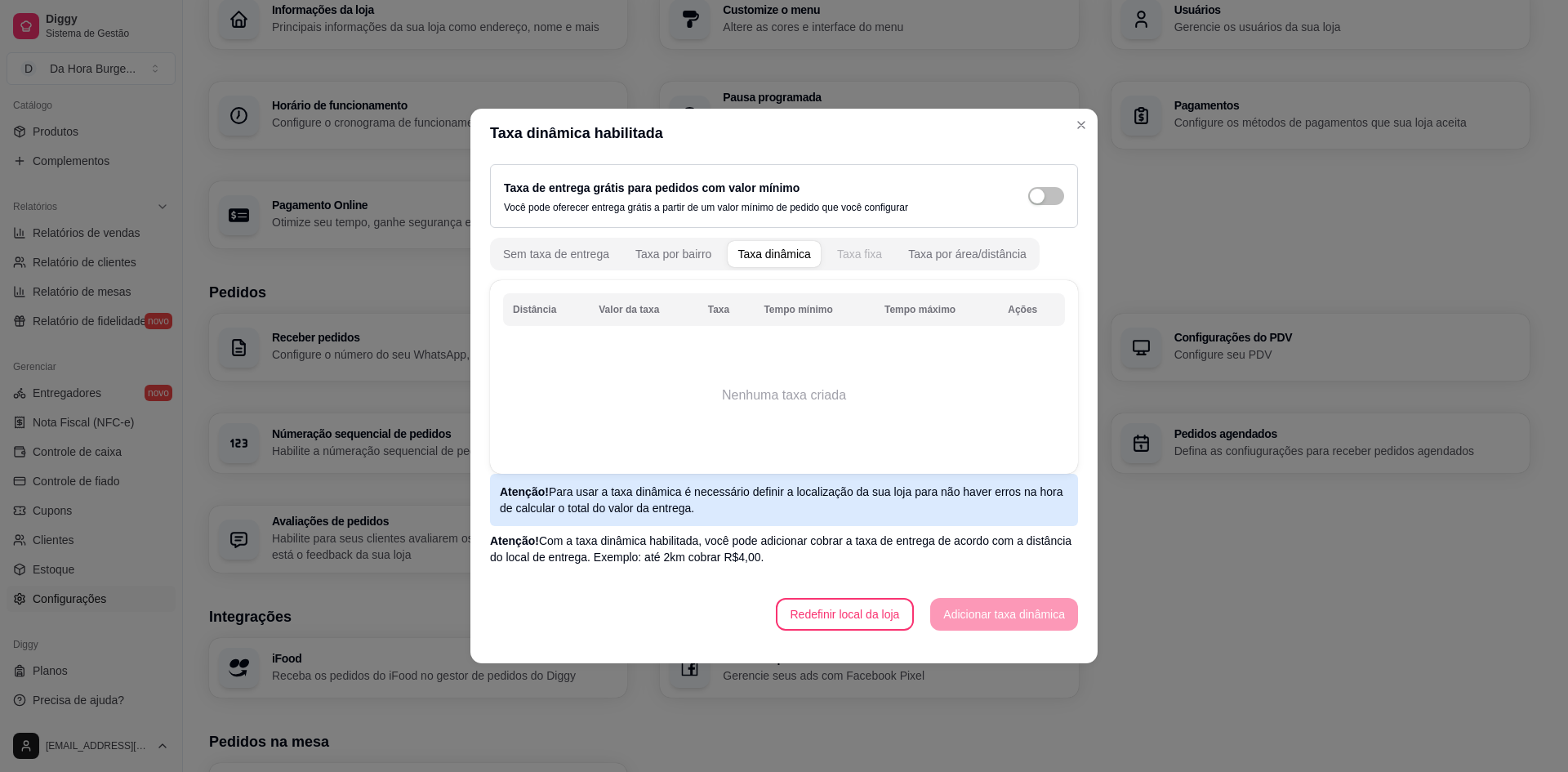
click at [848, 246] on div "Taxa fixa" at bounding box center [859, 254] width 45 height 16
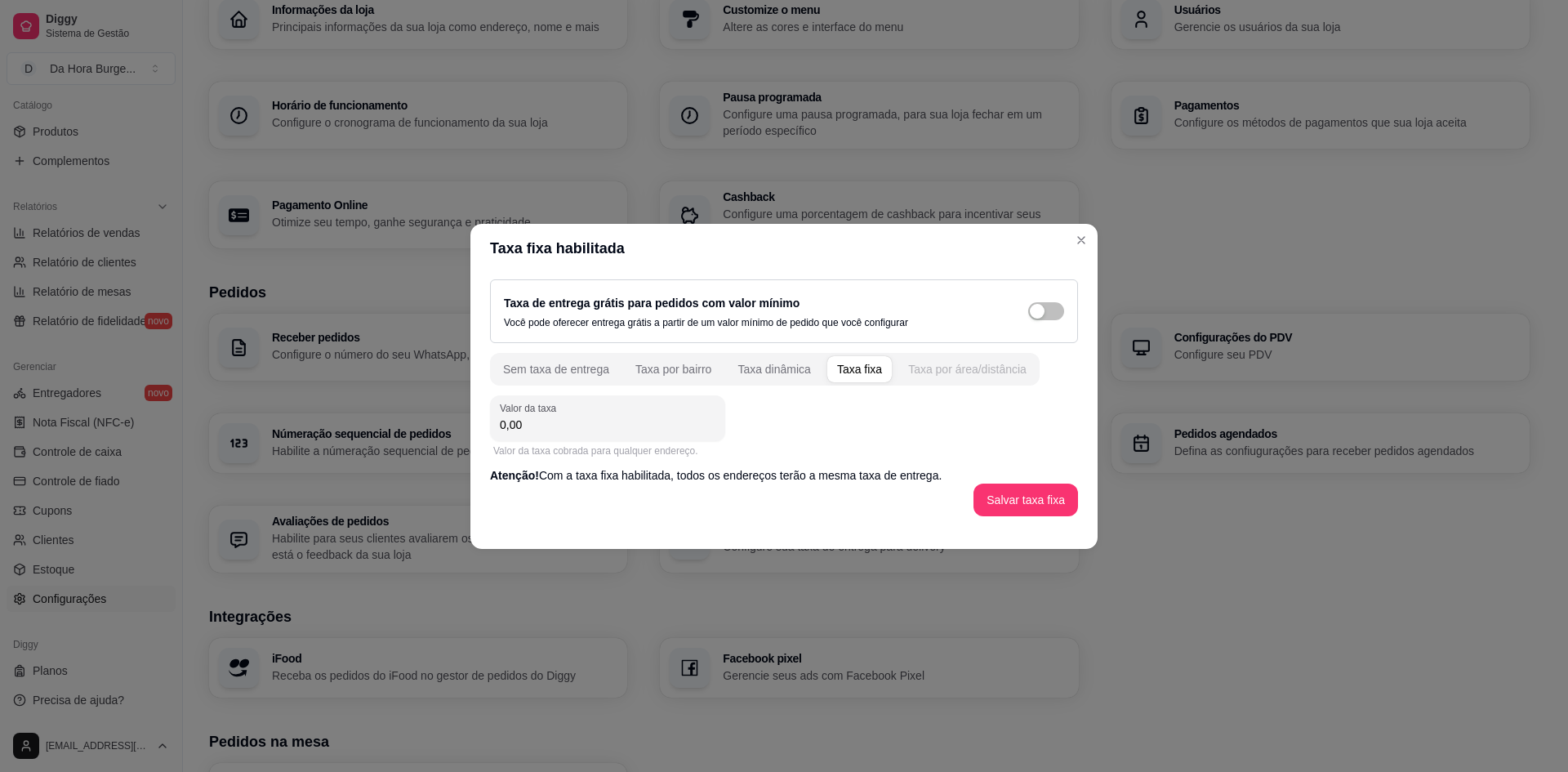
click at [947, 375] on div "Taxa por área/distância" at bounding box center [967, 370] width 118 height 16
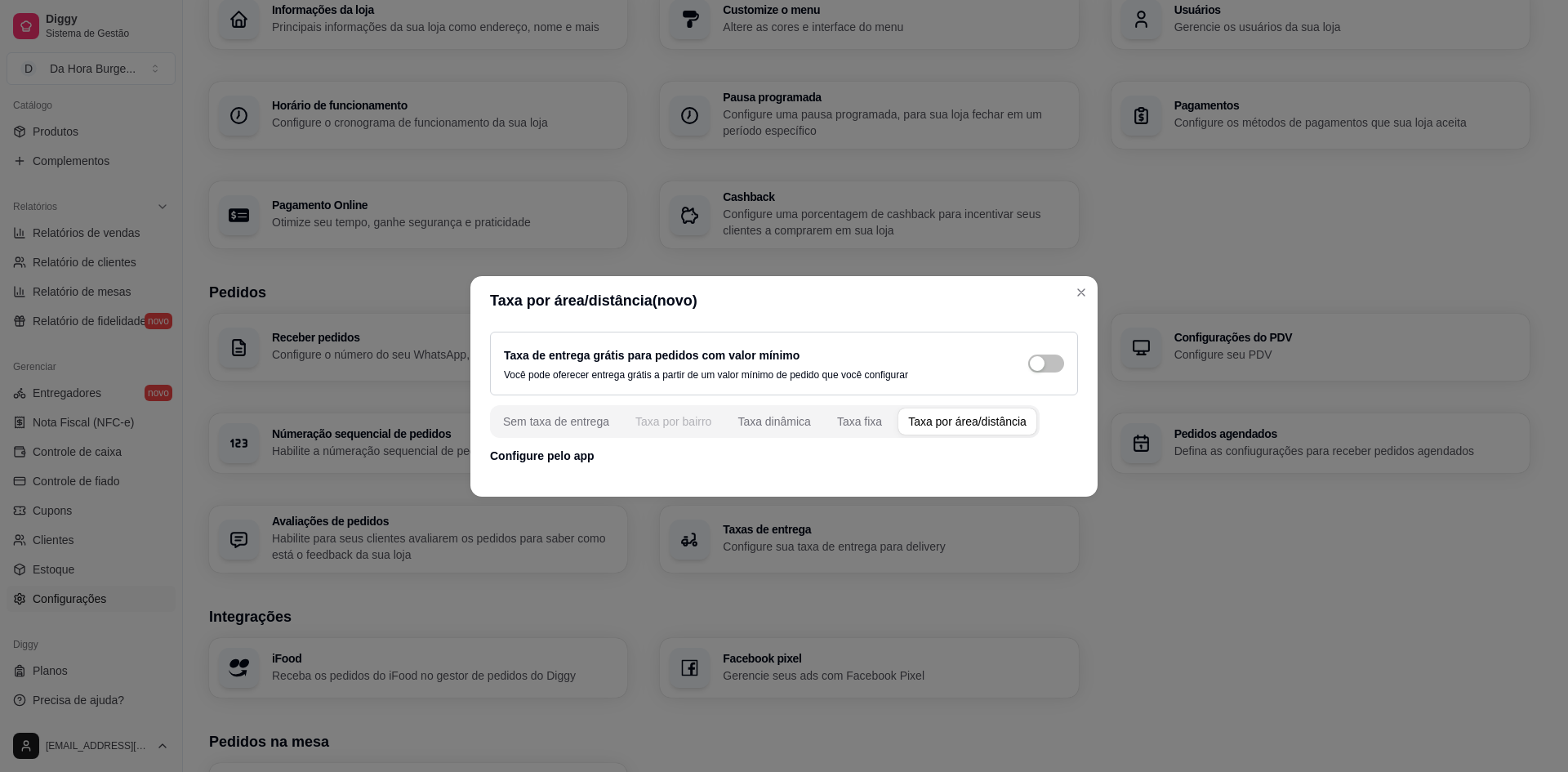
click at [648, 421] on div "Taxa por bairro" at bounding box center [673, 421] width 75 height 16
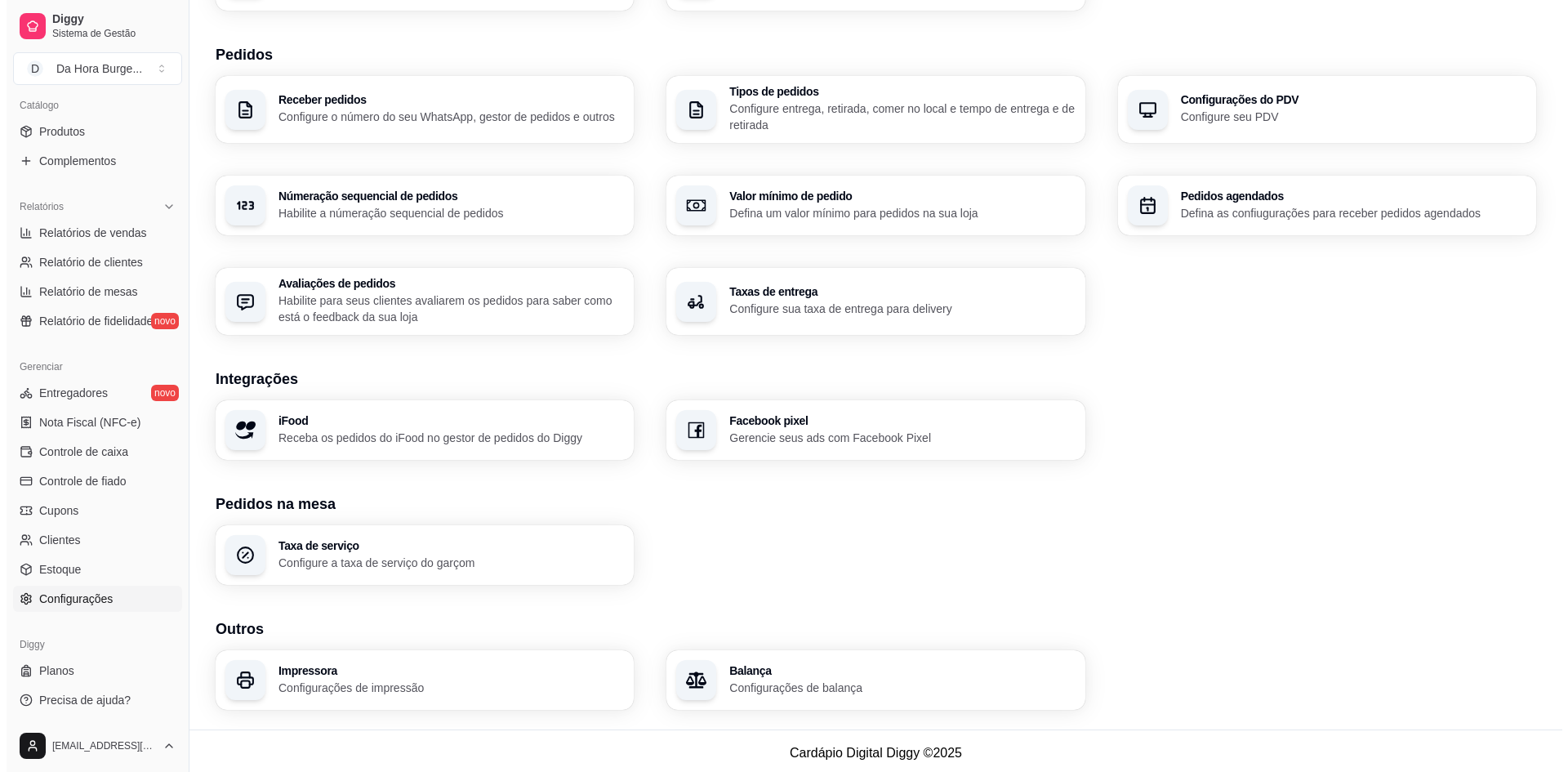
scroll to position [351, 0]
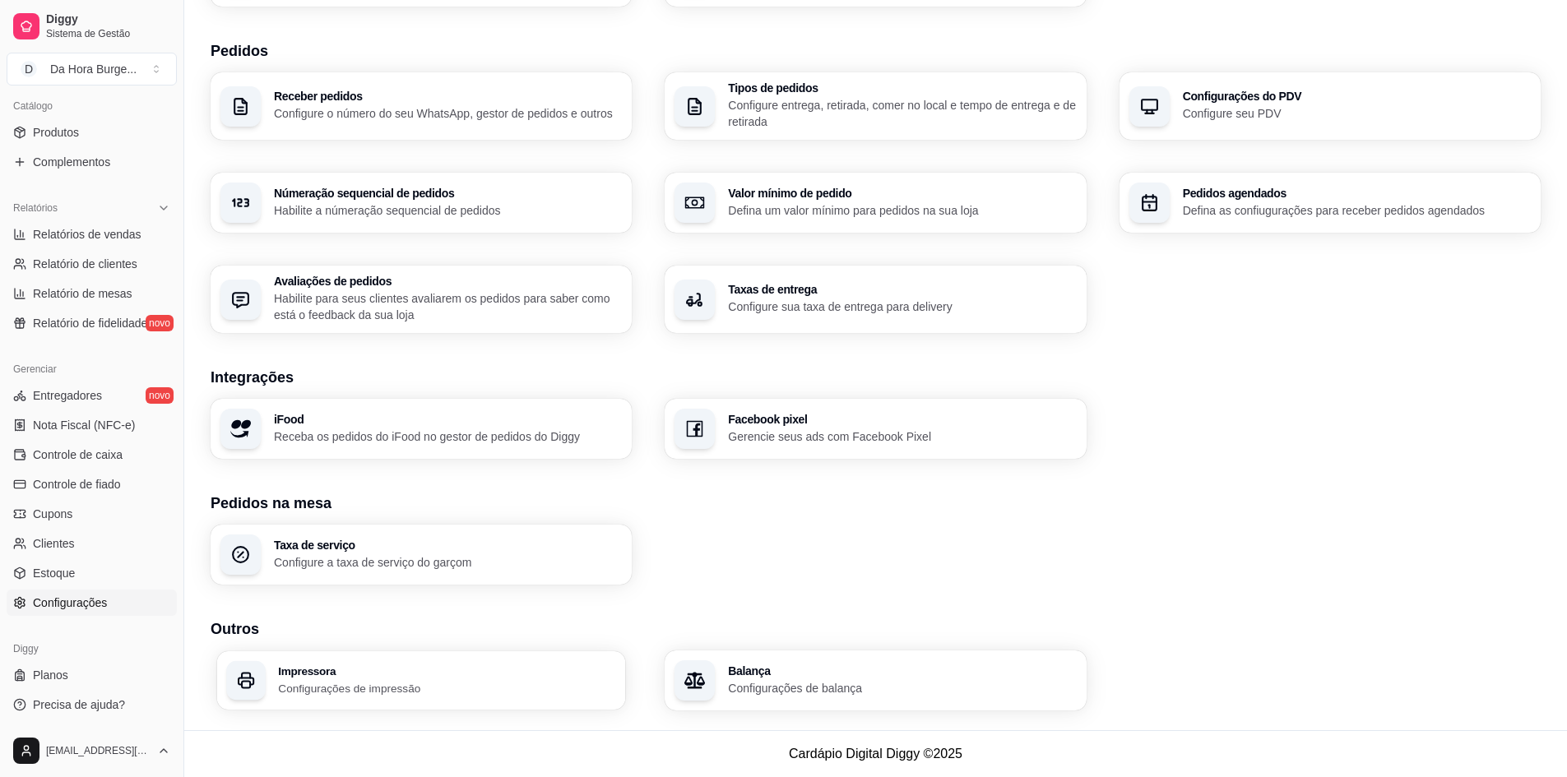
click at [417, 690] on p "Configurações de impressão" at bounding box center [447, 688] width 338 height 16
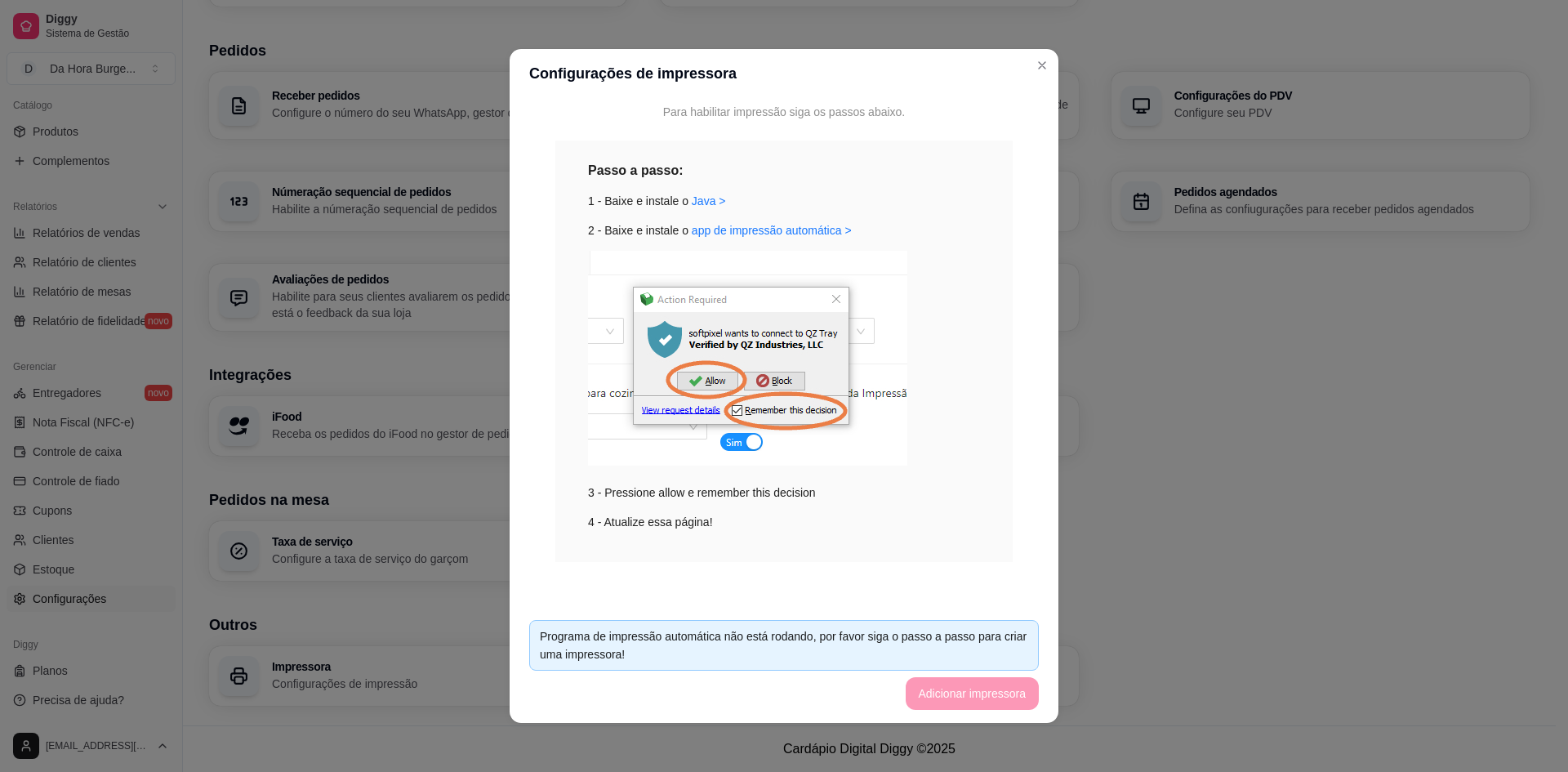
scroll to position [153, 0]
click at [771, 227] on link "app de impressão automática >" at bounding box center [772, 230] width 160 height 13
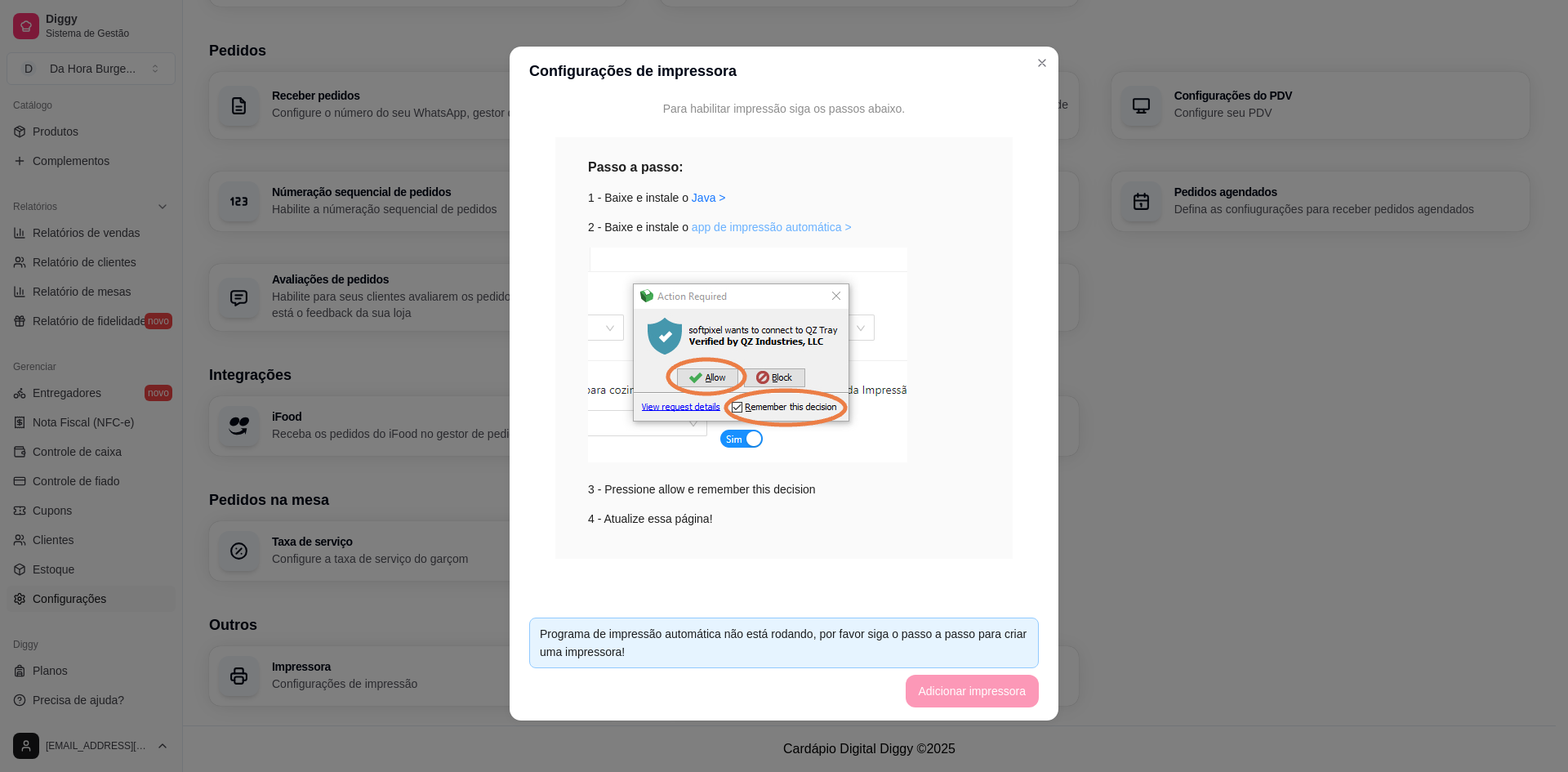
scroll to position [3, 0]
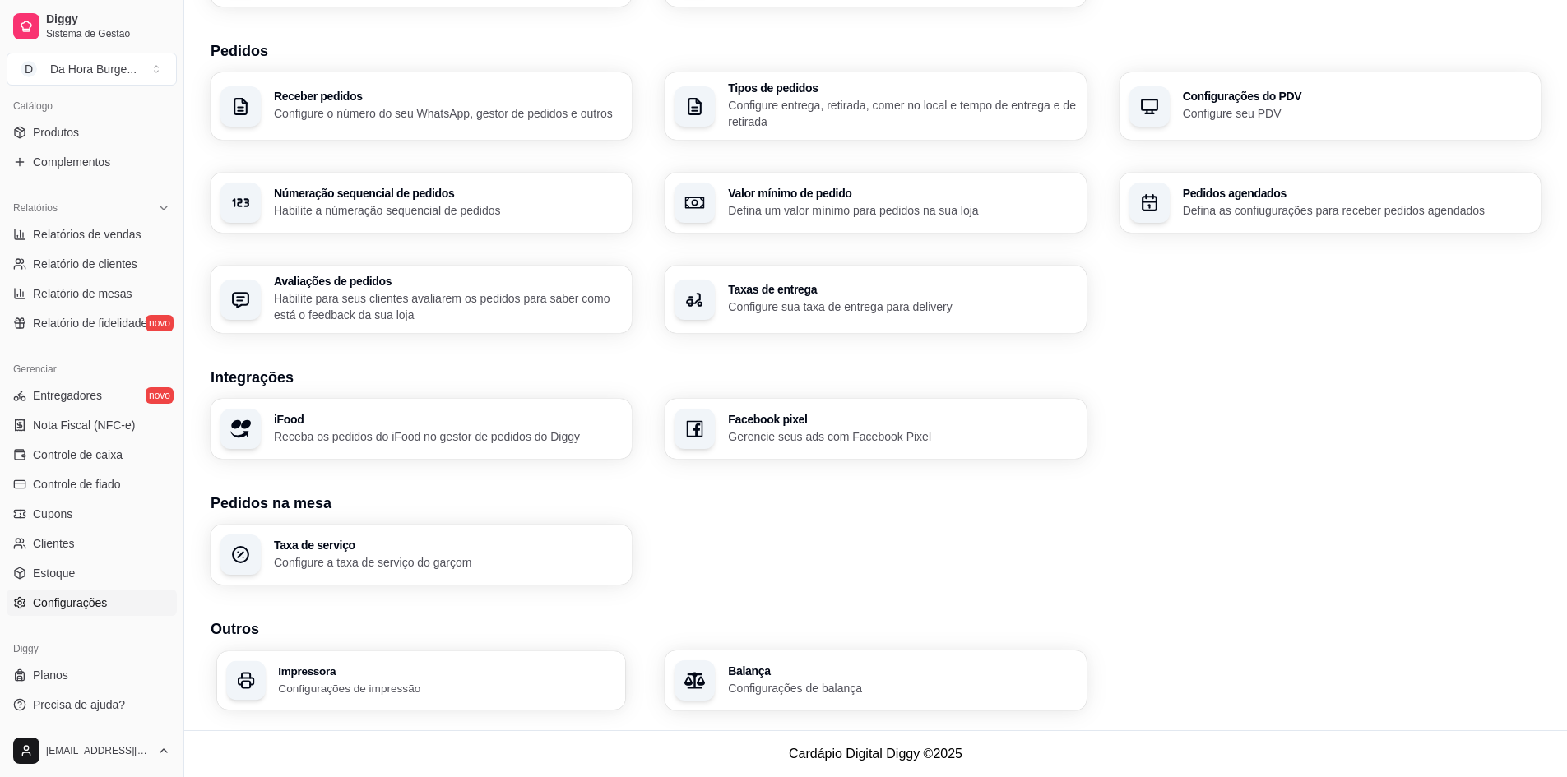
click at [372, 667] on h3 "Impressora" at bounding box center [447, 671] width 338 height 12
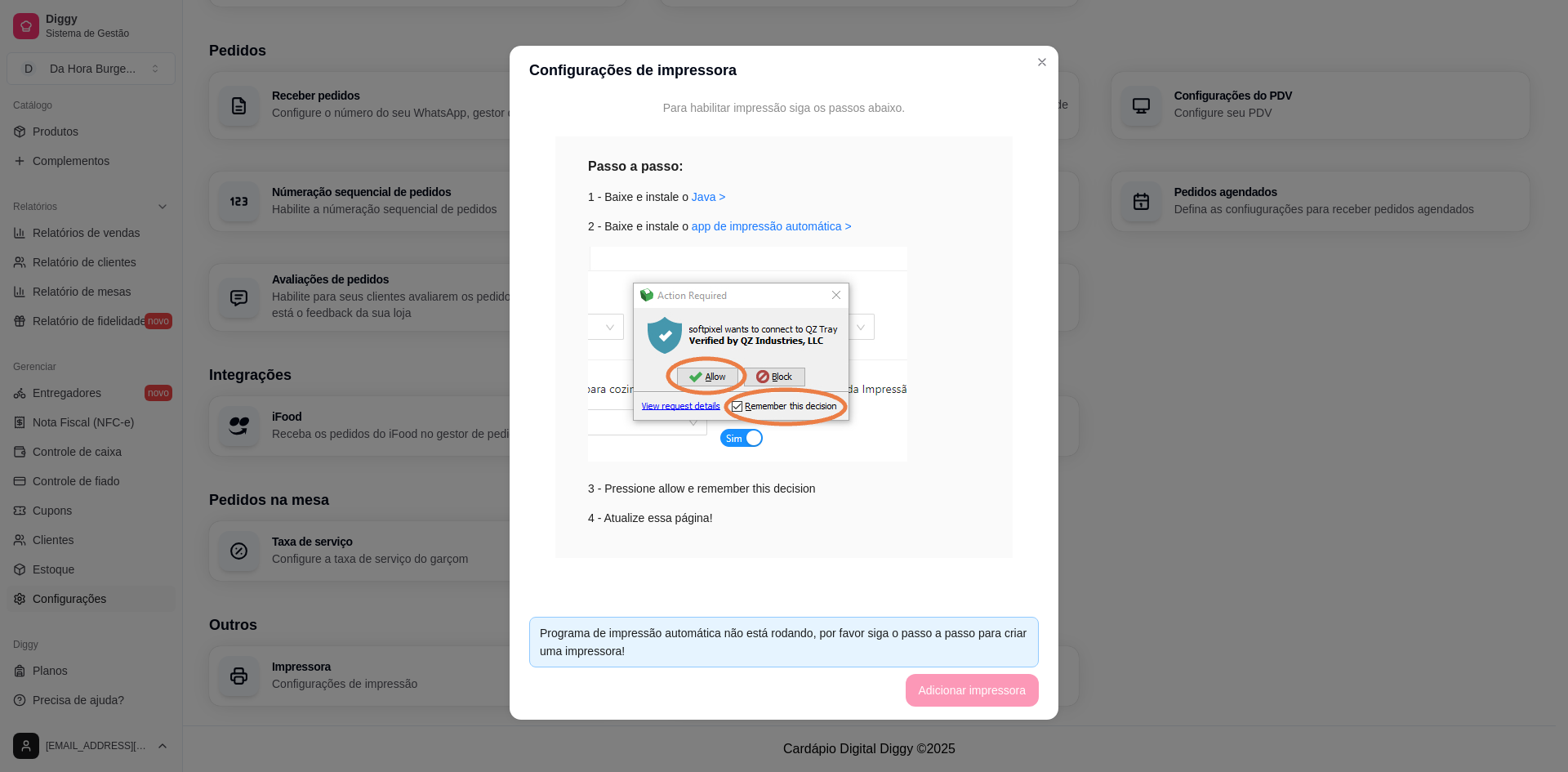
scroll to position [95, 0]
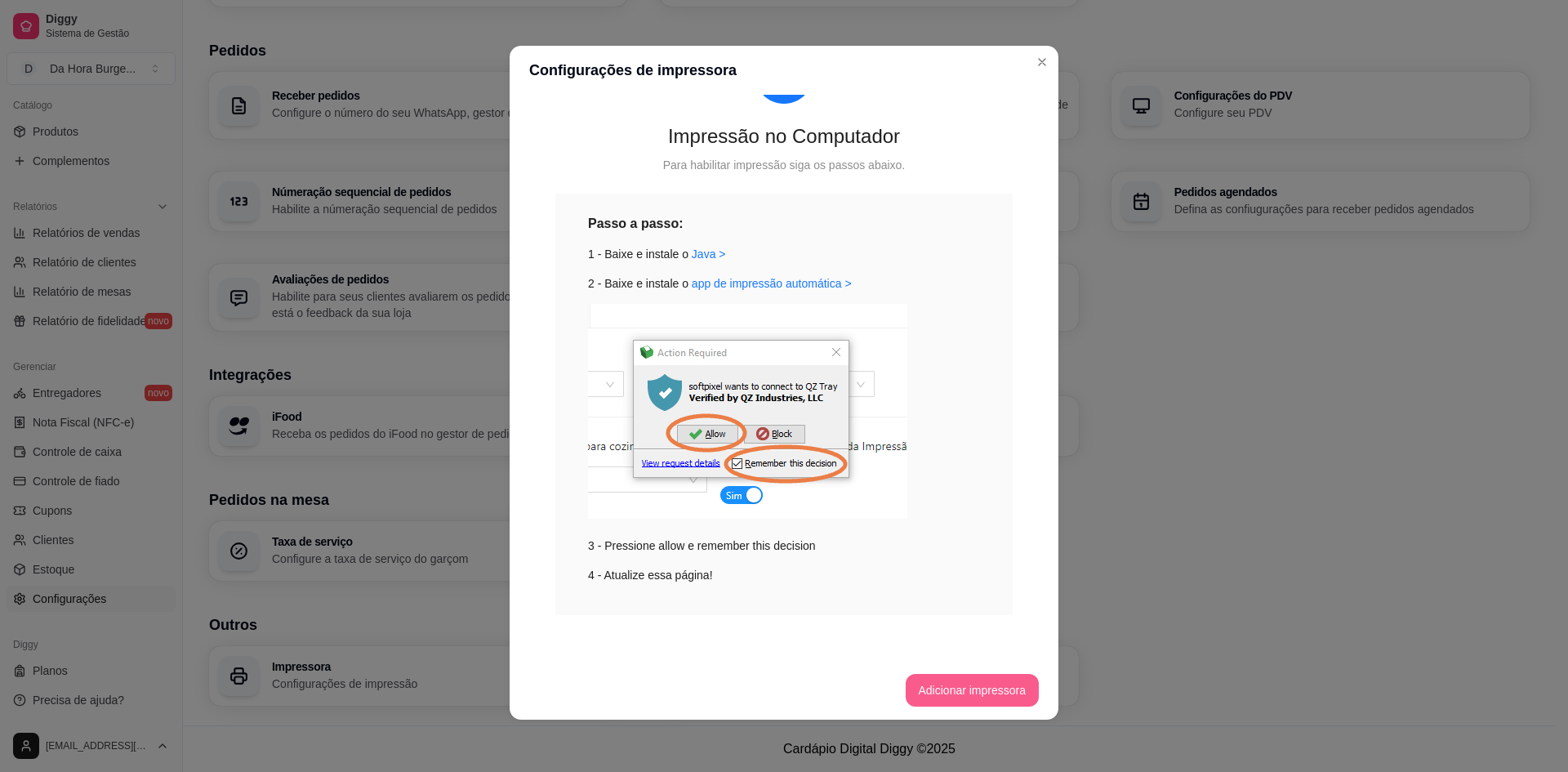
click at [973, 688] on button "Adicionar impressora" at bounding box center [972, 691] width 134 height 33
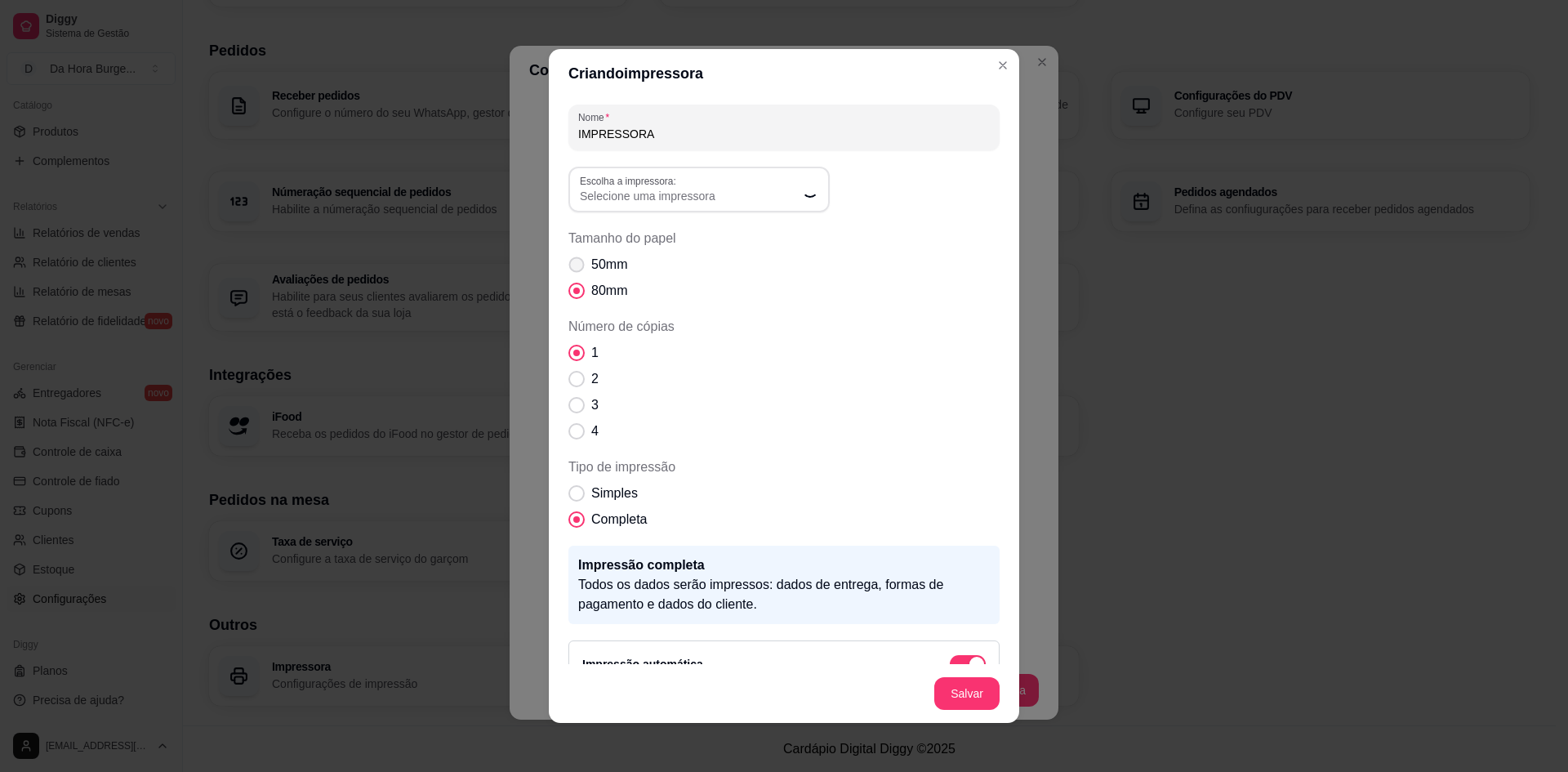
click at [592, 256] on span "50mm" at bounding box center [610, 265] width 36 height 20
click at [578, 268] on input "50mm" at bounding box center [573, 273] width 11 height 11
radio input "true"
click at [691, 196] on span "Selecione uma impressora" at bounding box center [689, 196] width 218 height 16
click at [665, 374] on span "POS58 10.0.0.6" at bounding box center [684, 370] width 210 height 16
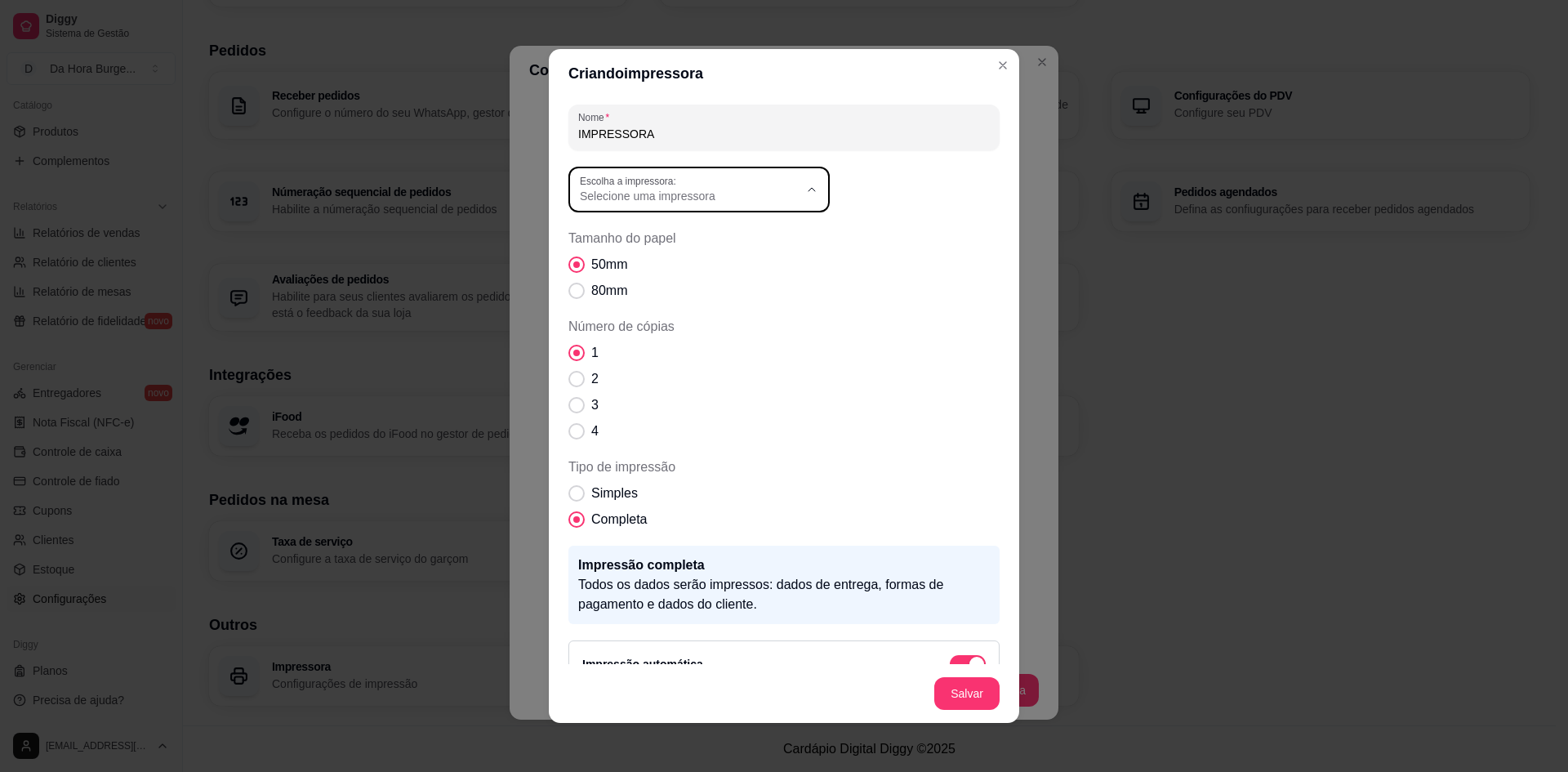
type input "POS58 10.0.0.6"
select select "POS58 10.0.0.6"
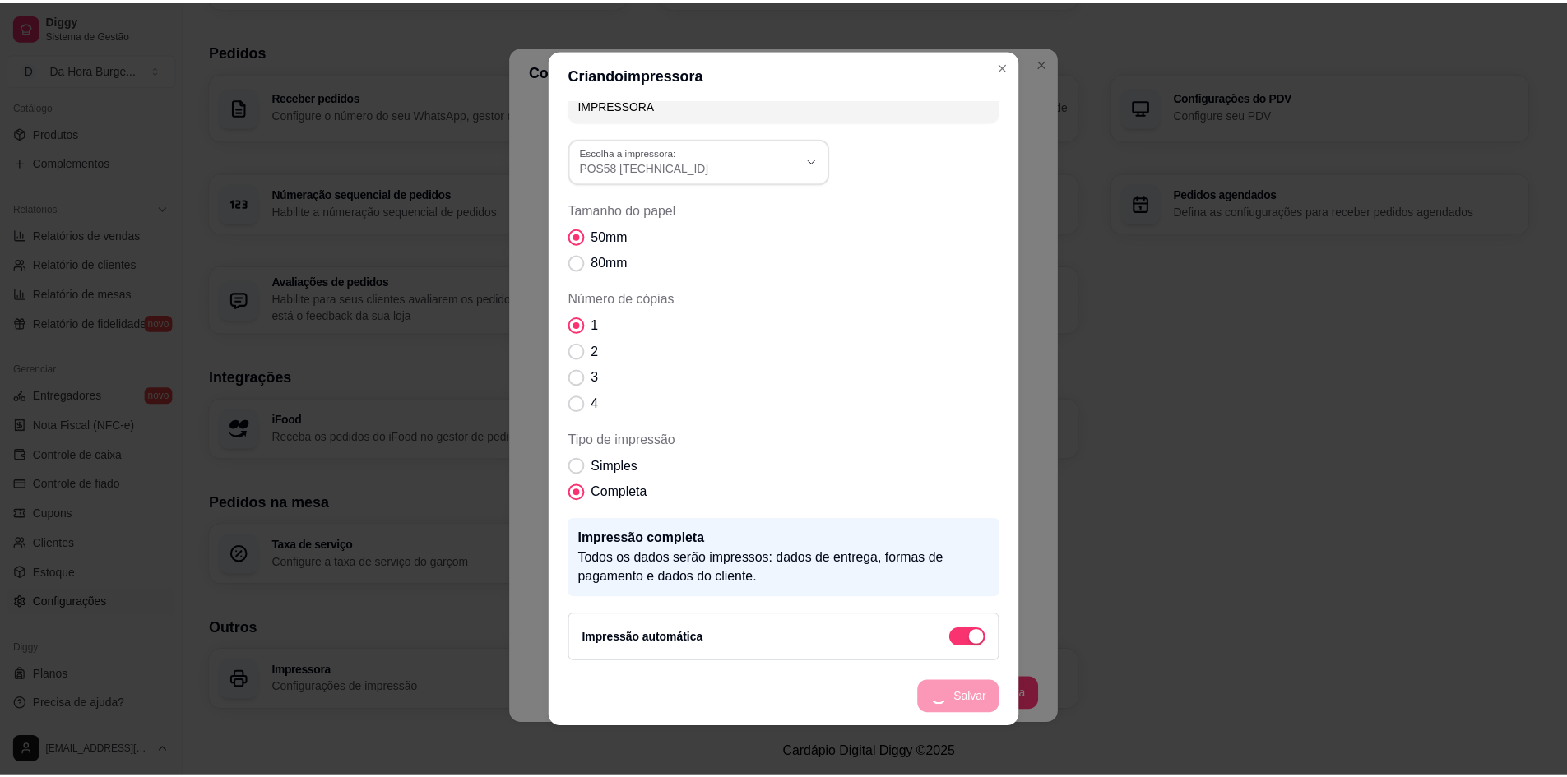
scroll to position [0, 0]
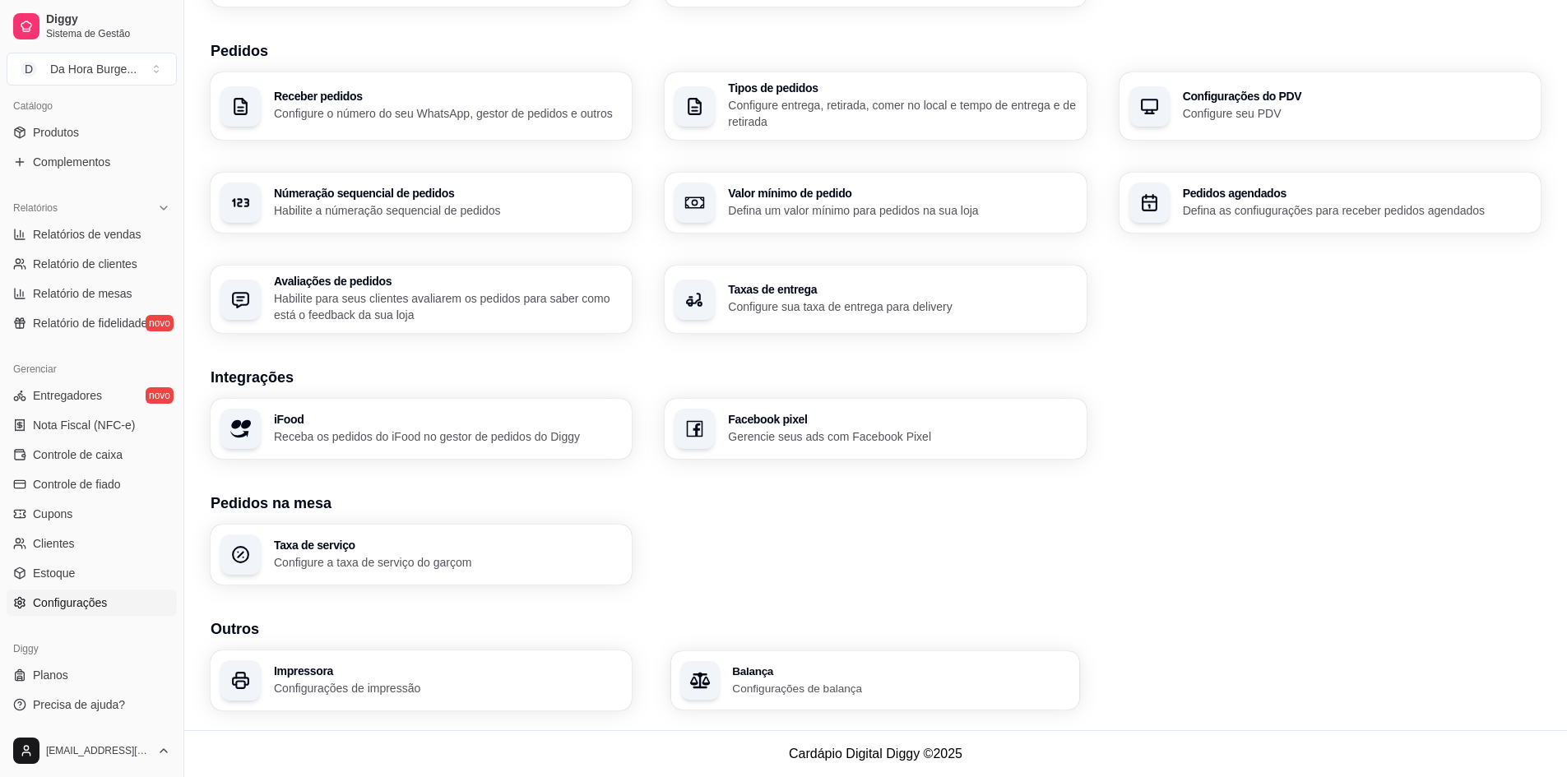
click at [853, 687] on p "Configurações de balança" at bounding box center [902, 688] width 338 height 16
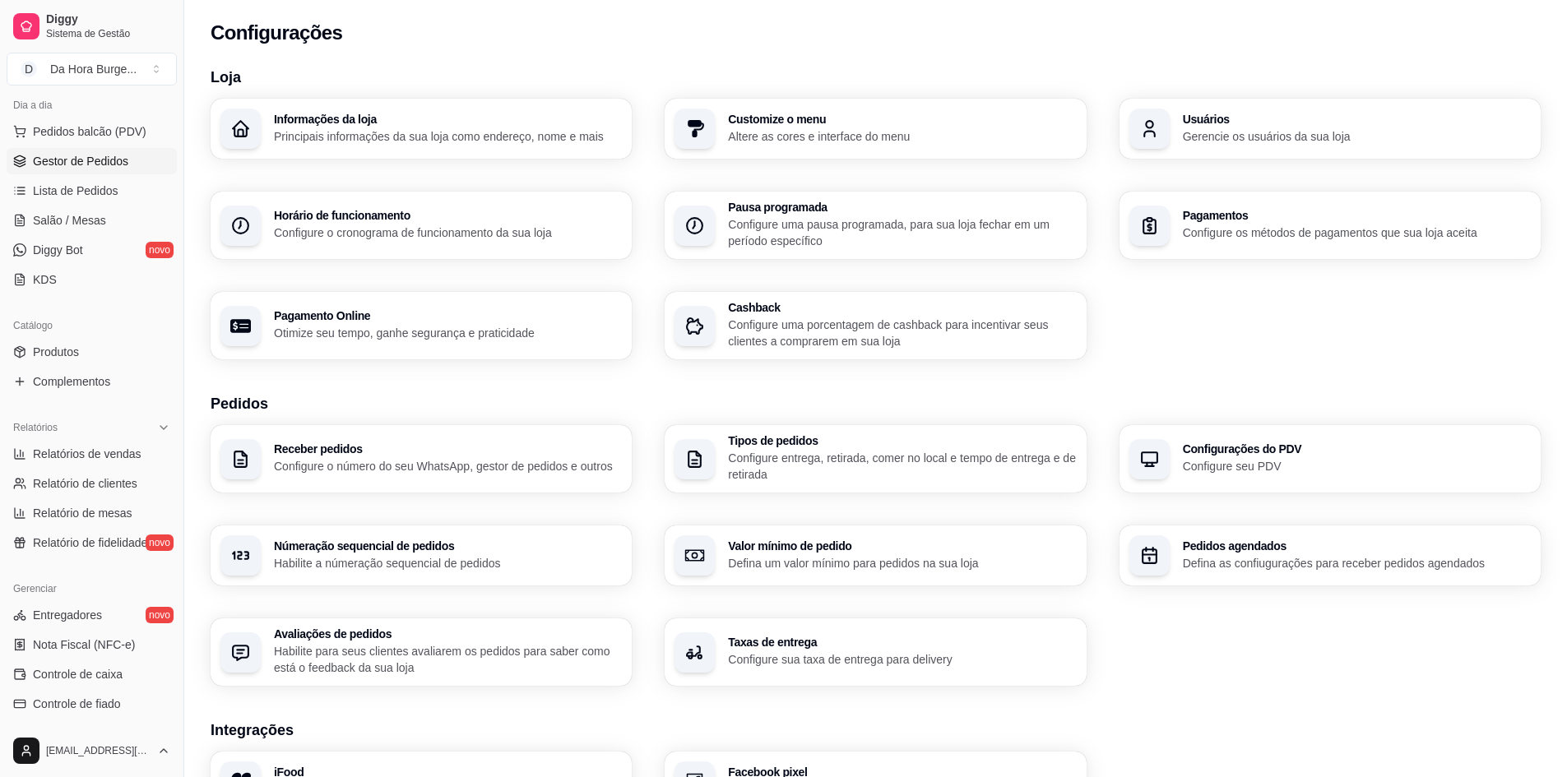
click at [81, 165] on span "Gestor de Pedidos" at bounding box center [80, 161] width 95 height 16
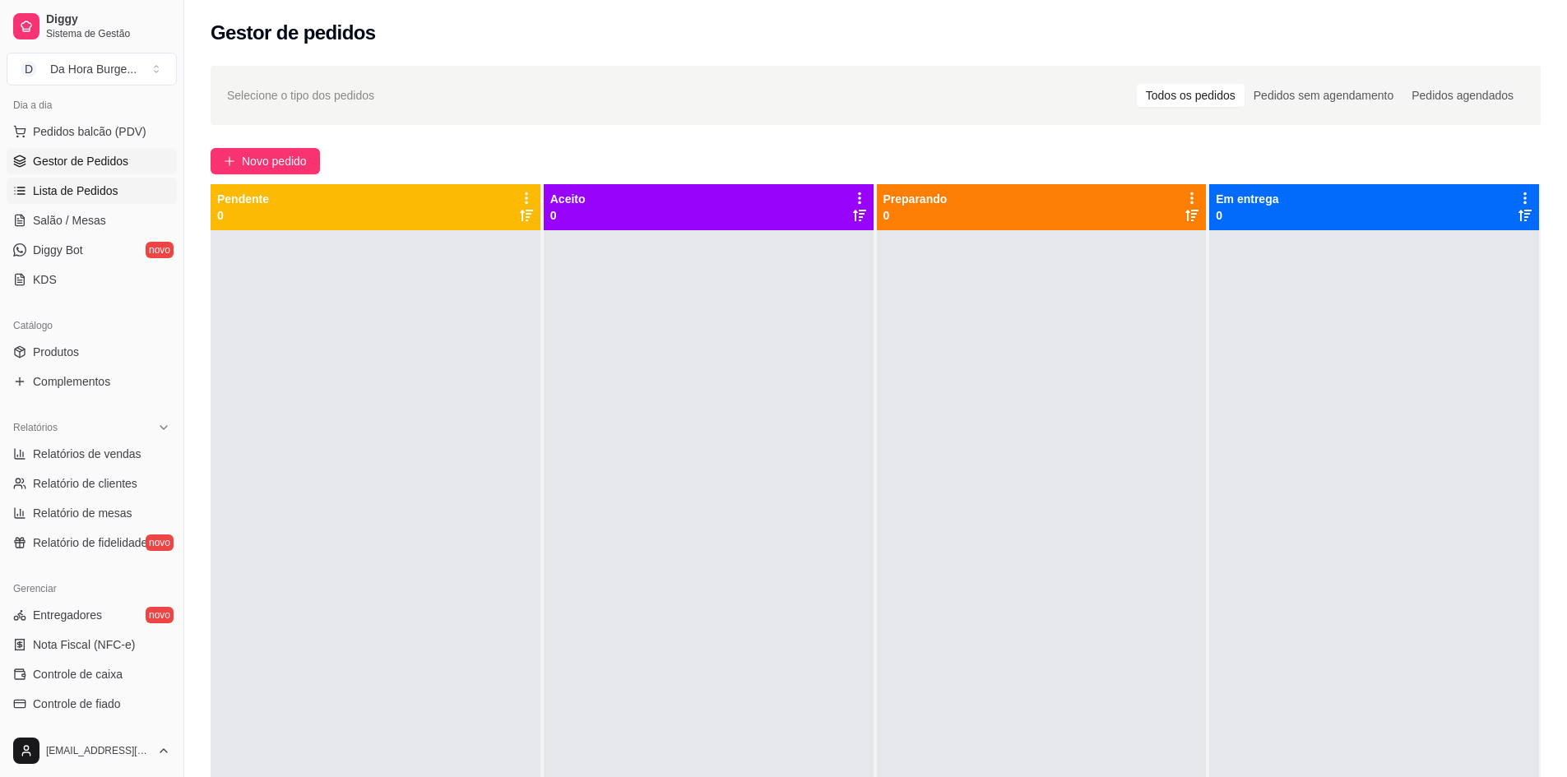
click at [68, 192] on span "Lista de Pedidos" at bounding box center [76, 191] width 86 height 16
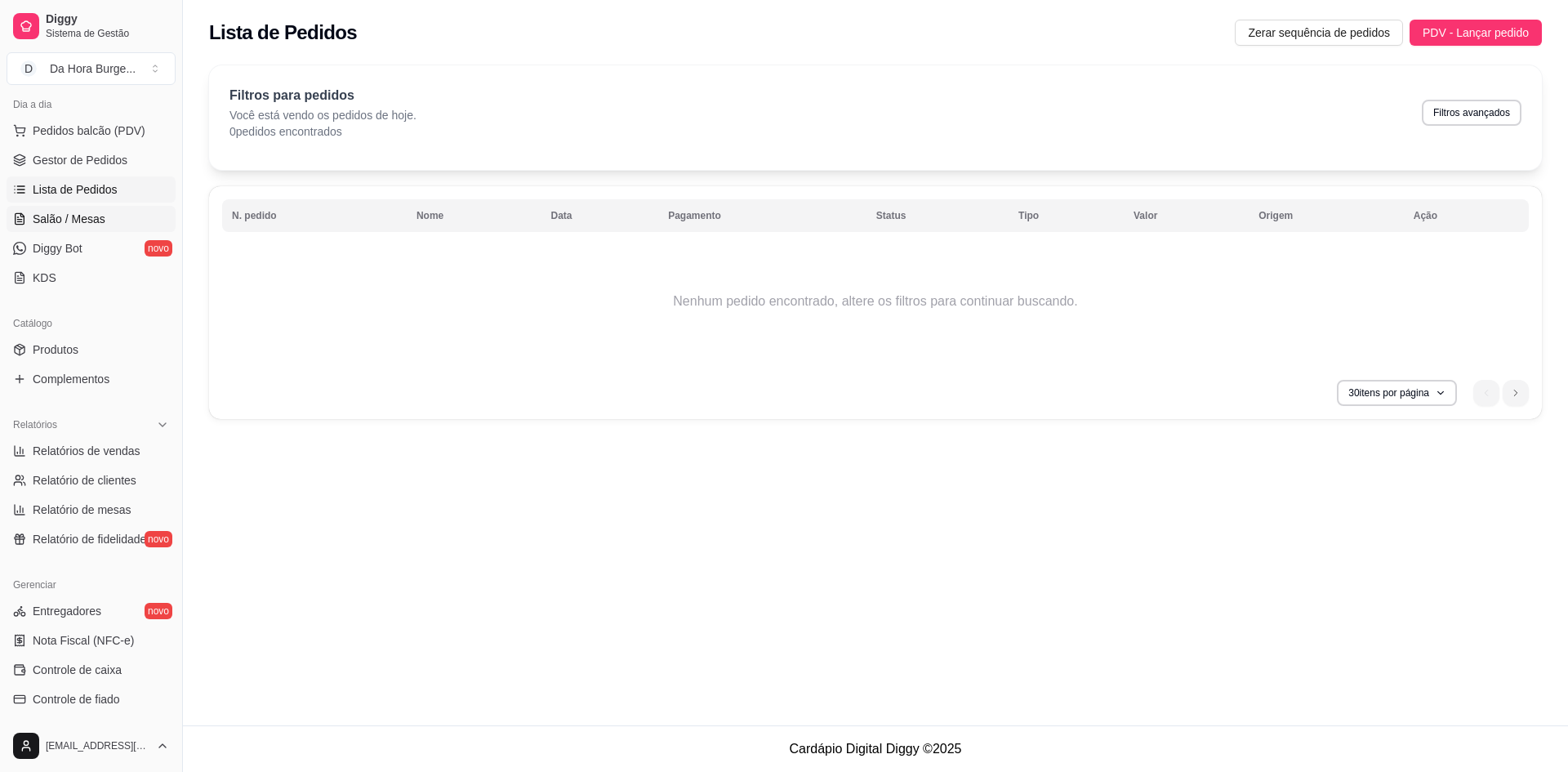
click at [79, 221] on span "Salão / Mesas" at bounding box center [69, 219] width 72 height 16
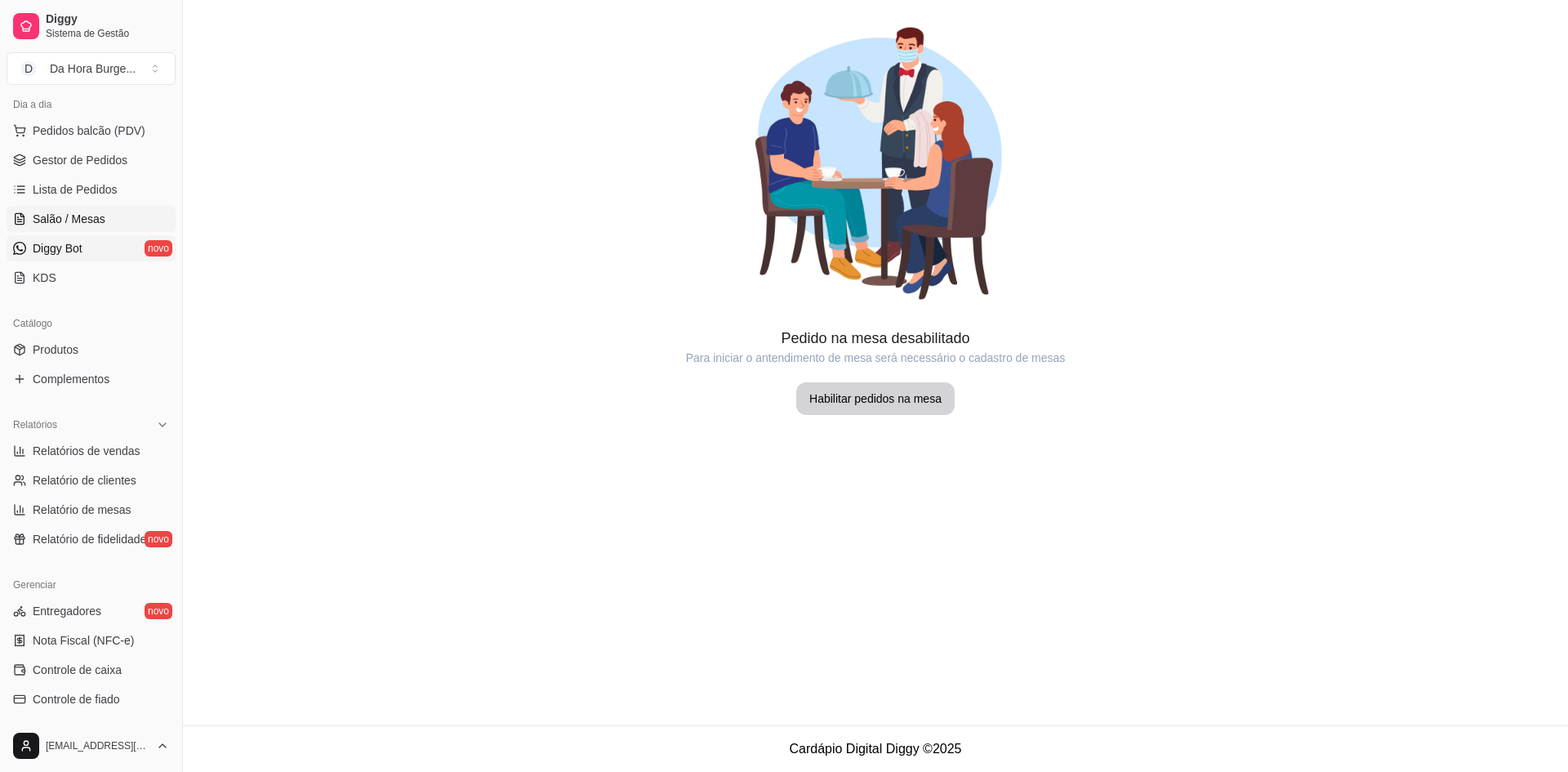
click at [58, 255] on span "Diggy Bot" at bounding box center [58, 248] width 50 height 16
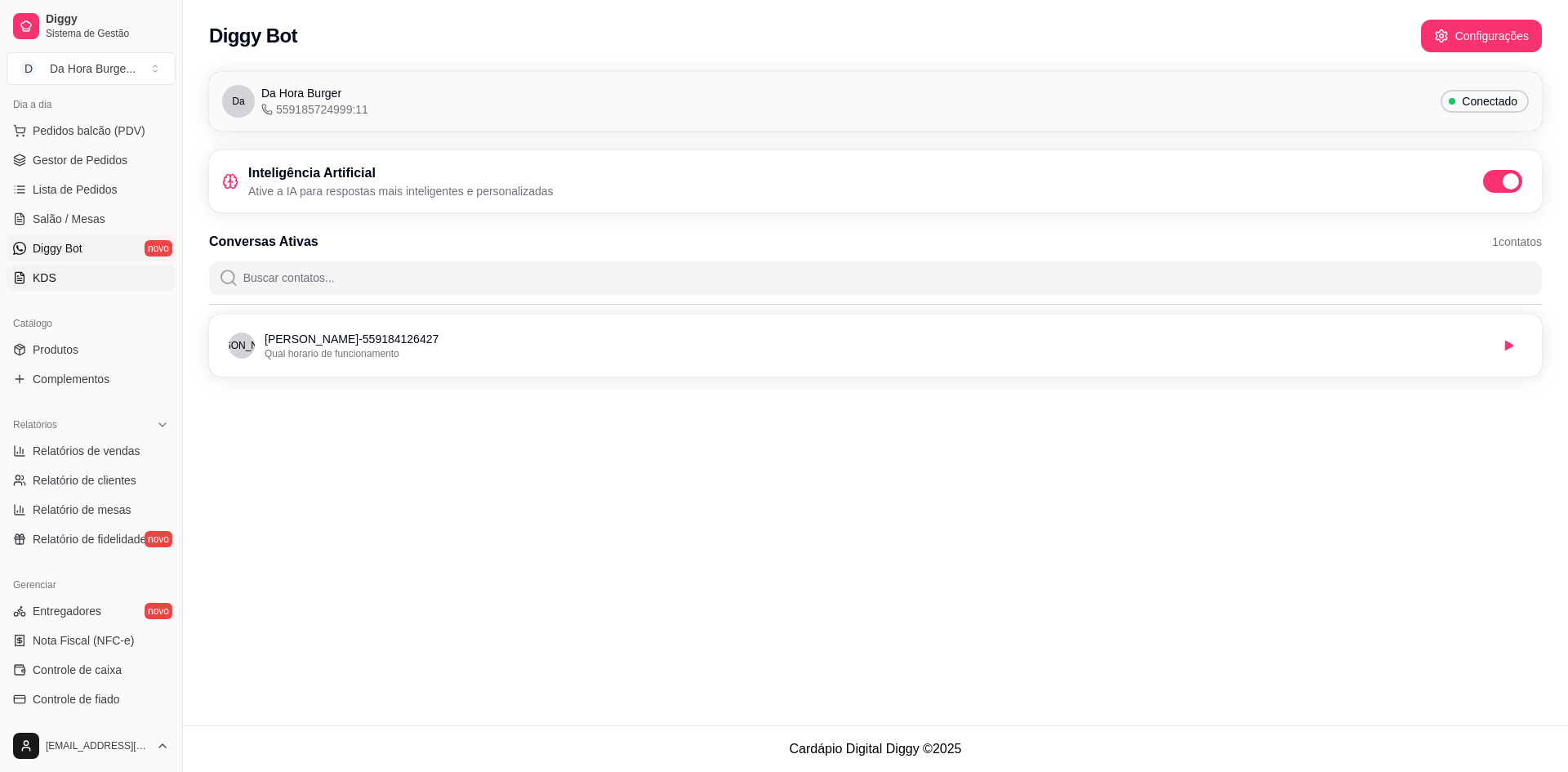
click at [52, 276] on span "KDS" at bounding box center [45, 277] width 24 height 16
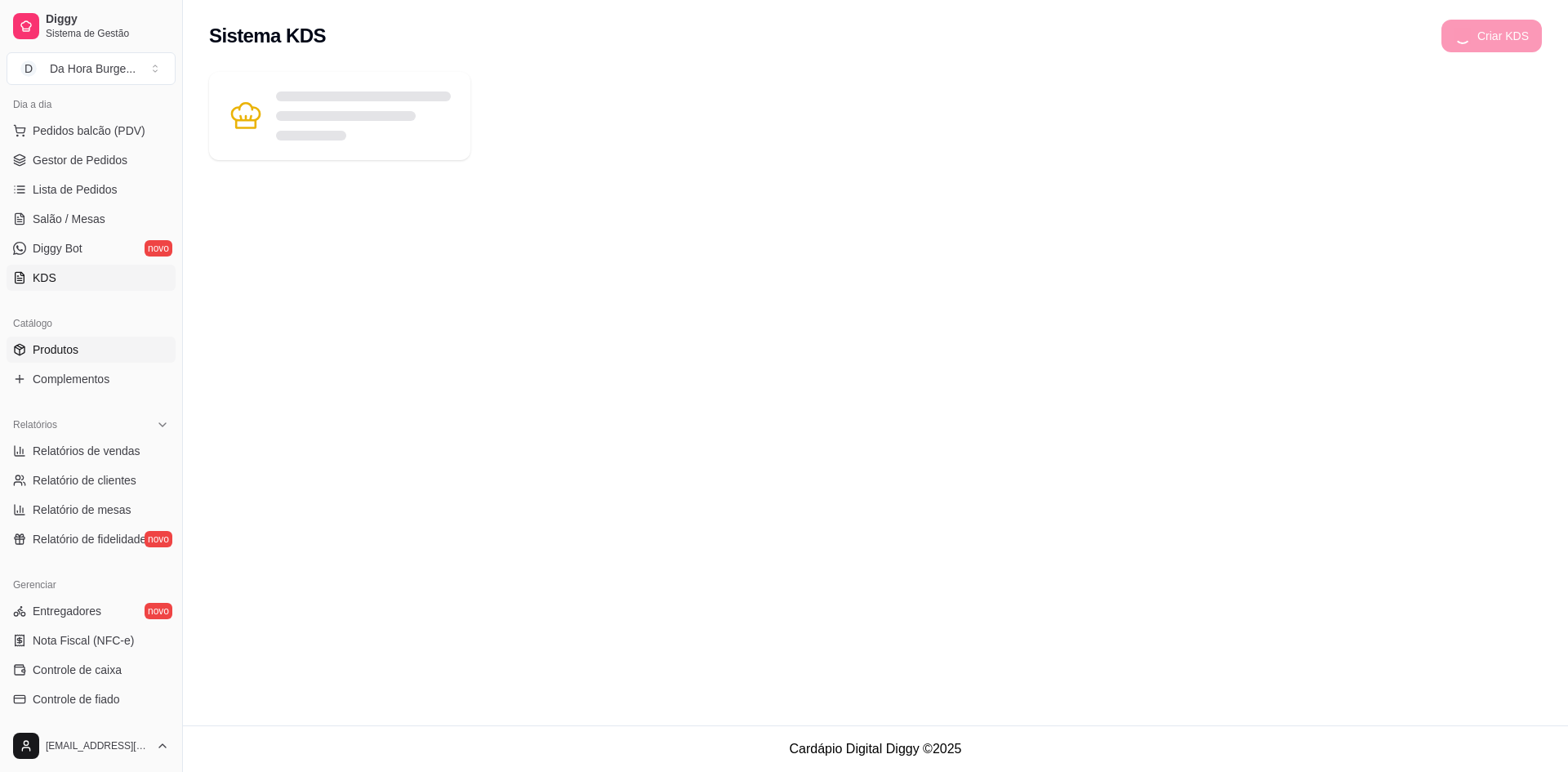
click at [63, 346] on span "Produtos" at bounding box center [56, 350] width 46 height 16
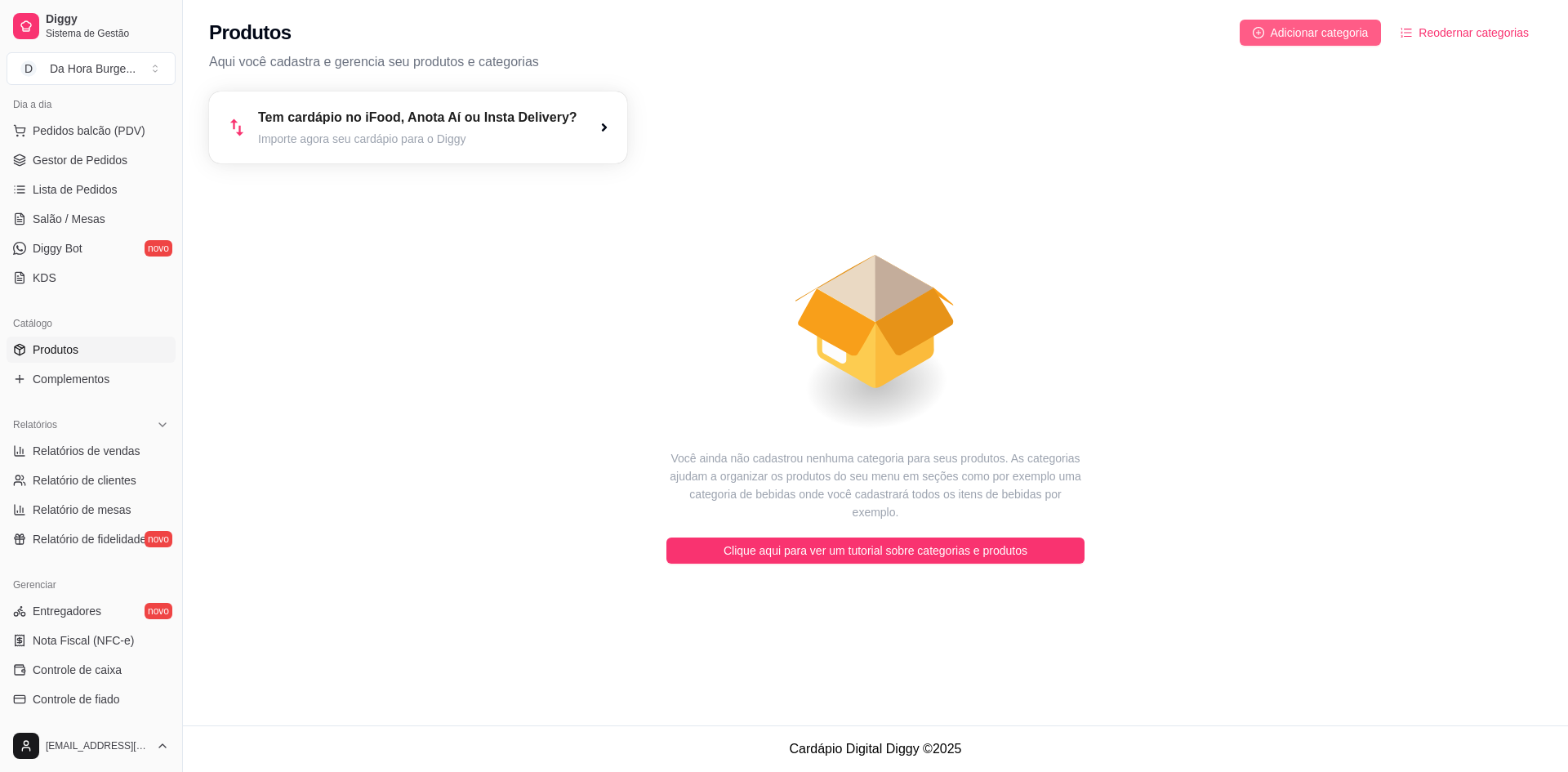
click at [1312, 32] on span "Adicionar categoria" at bounding box center [1320, 33] width 98 height 18
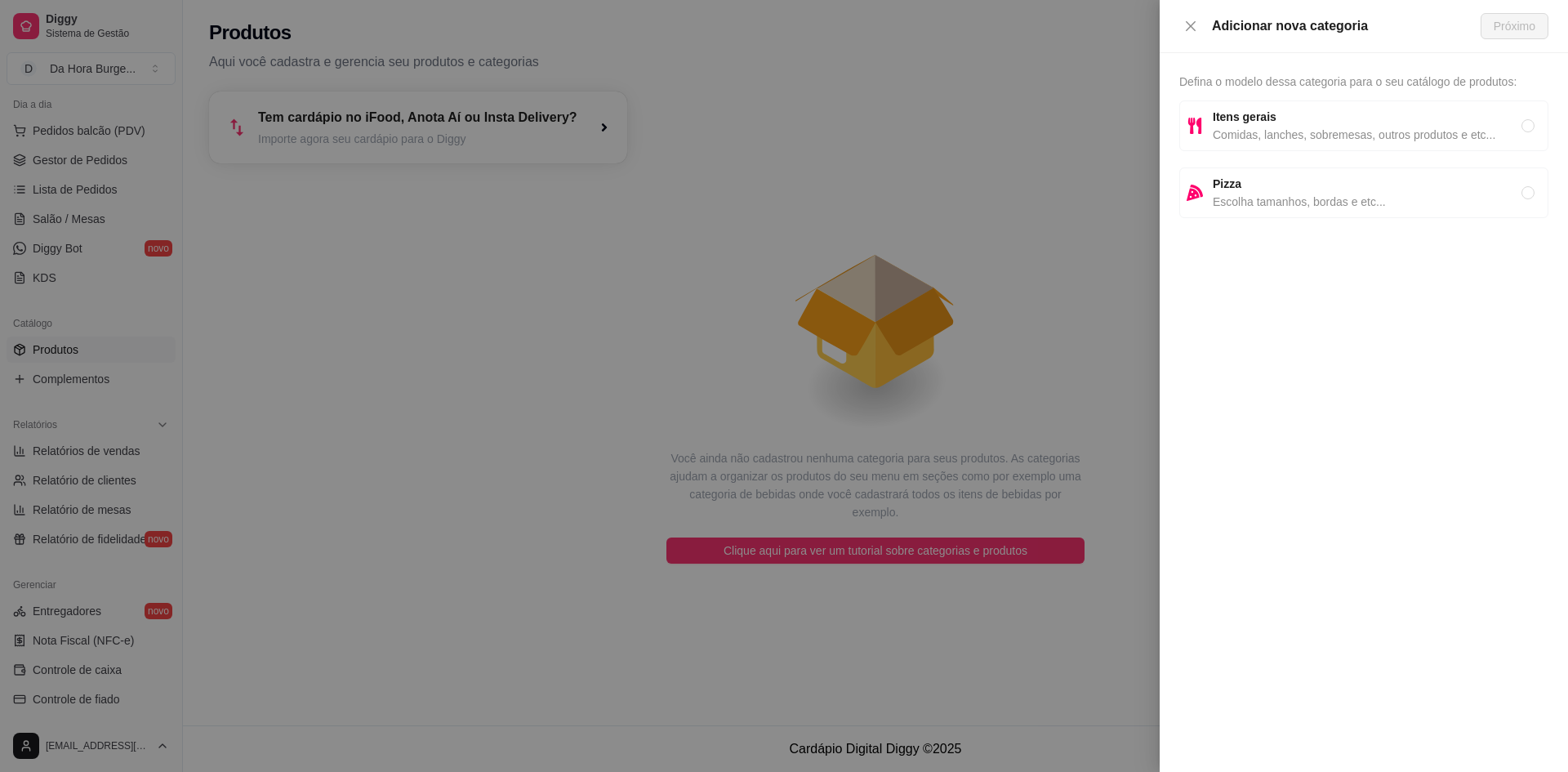
click at [1433, 131] on span "Comidas, lanches, sobremesas, outros produtos e etc..." at bounding box center [1366, 135] width 309 height 18
radio input "true"
click at [1502, 26] on span "Próximo" at bounding box center [1514, 26] width 42 height 18
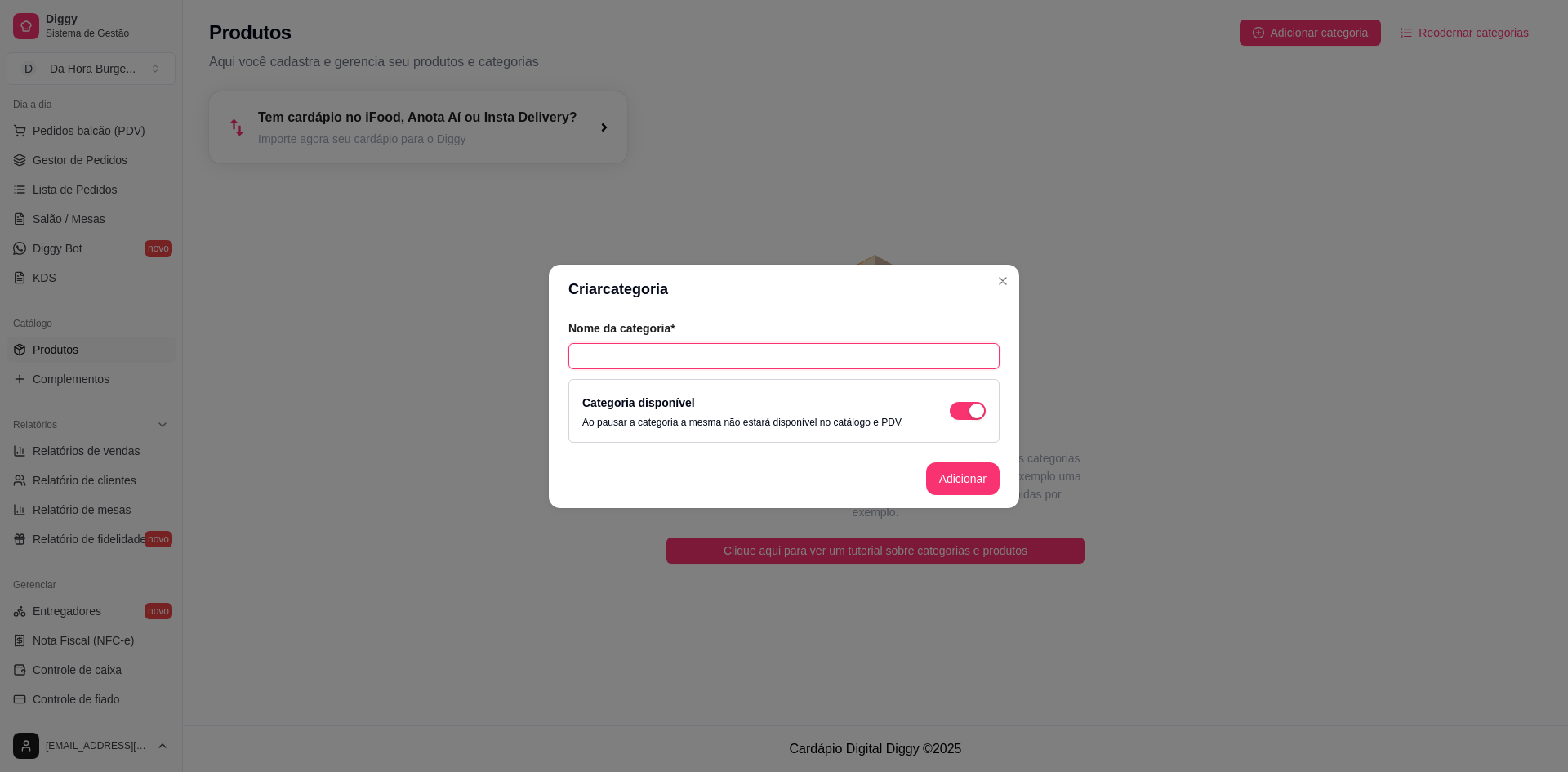
click at [781, 357] on input "text" at bounding box center [784, 356] width 431 height 26
type input "Hamburguer"
click at [951, 484] on button "Adicionar" at bounding box center [963, 479] width 73 height 33
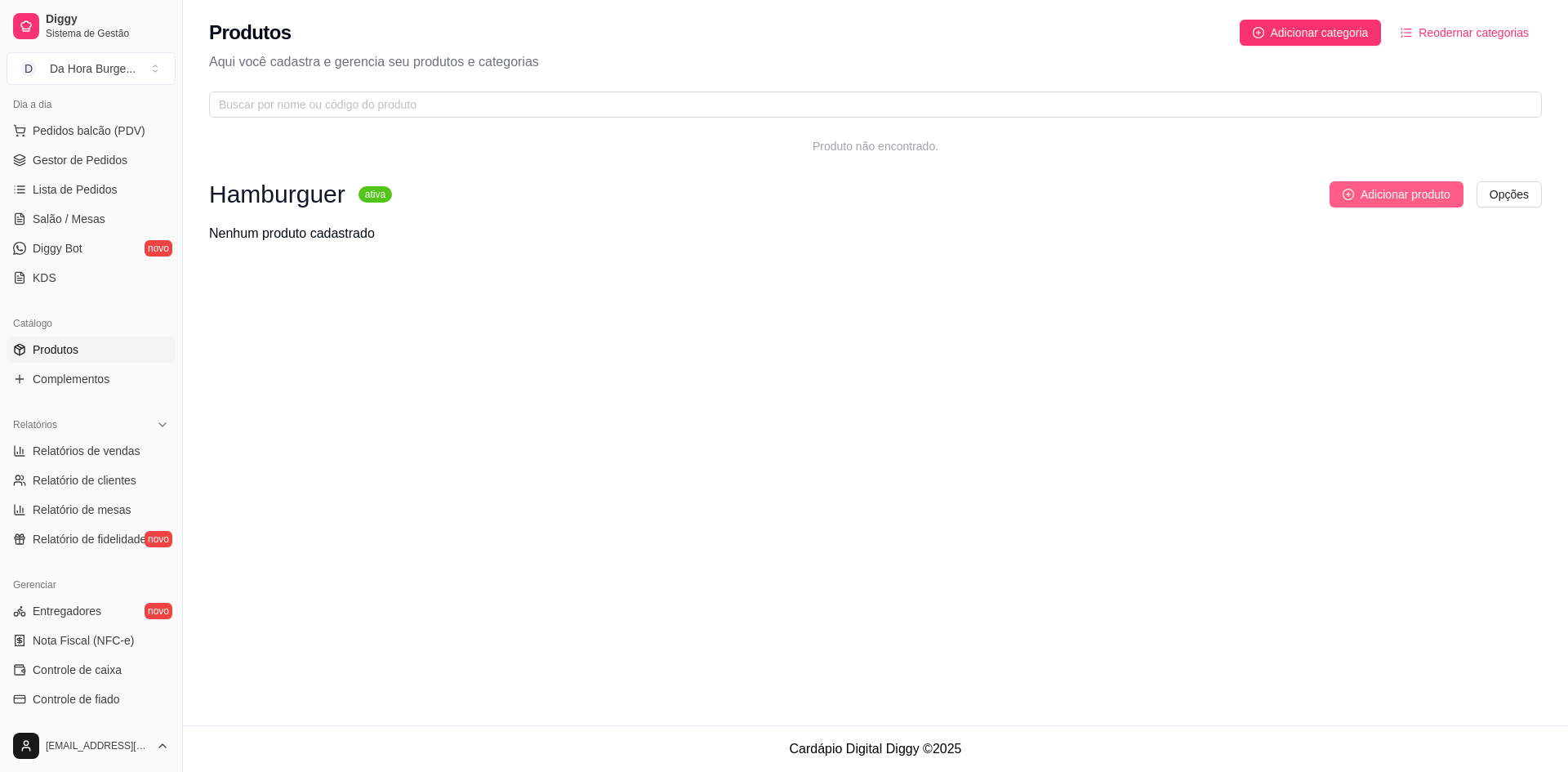
click at [1408, 195] on span "Adicionar produto" at bounding box center [1405, 195] width 89 height 18
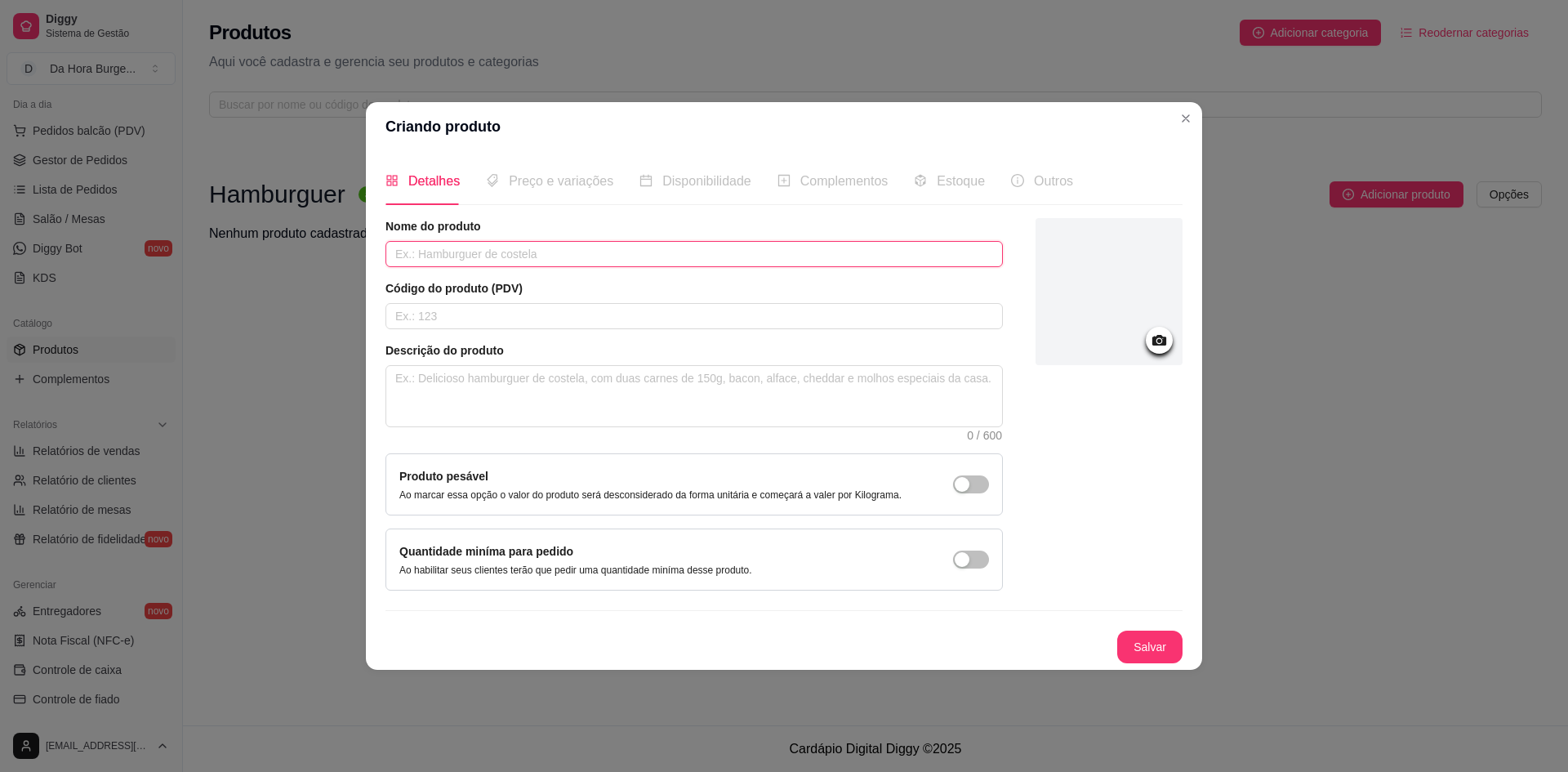
click at [525, 257] on input "text" at bounding box center [694, 254] width 618 height 26
click at [1160, 344] on icon at bounding box center [1160, 340] width 14 height 11
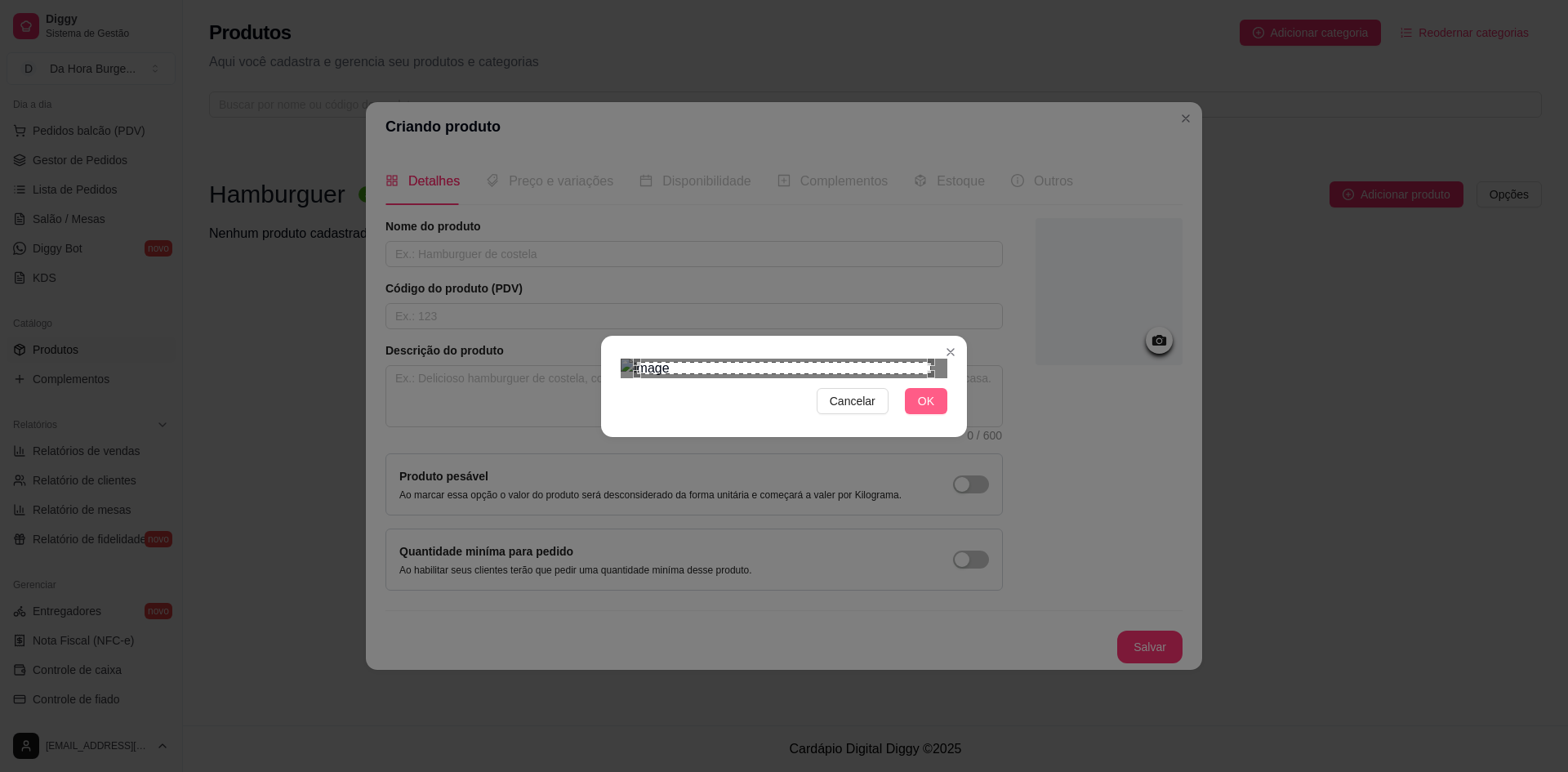
click at [928, 410] on span "OK" at bounding box center [927, 401] width 16 height 18
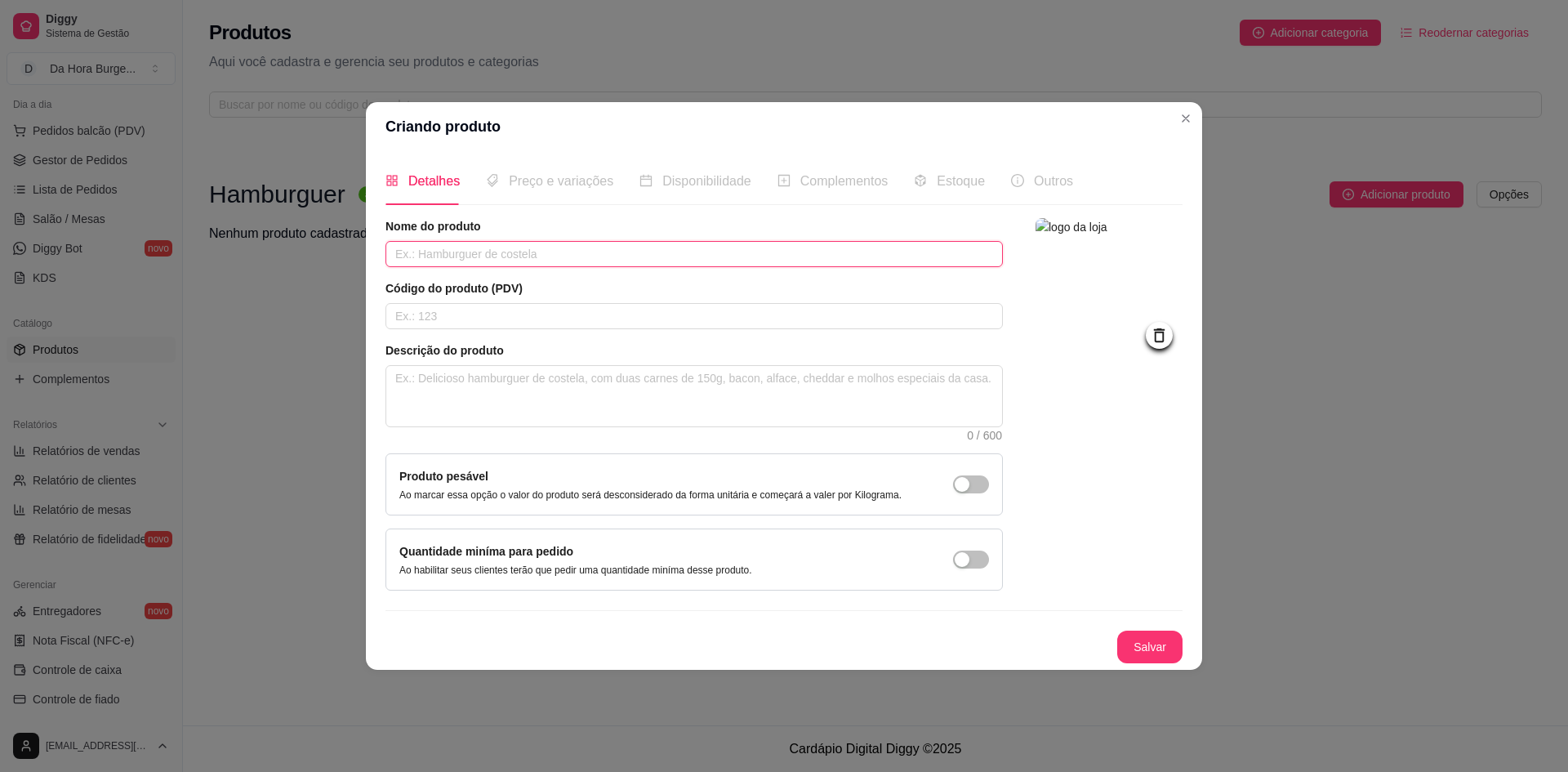
click at [461, 244] on input "text" at bounding box center [694, 254] width 618 height 26
type input "c"
type input "CHEDDAR CLÁSSICO"
click at [445, 388] on textarea at bounding box center [694, 396] width 616 height 61
type textarea "P"
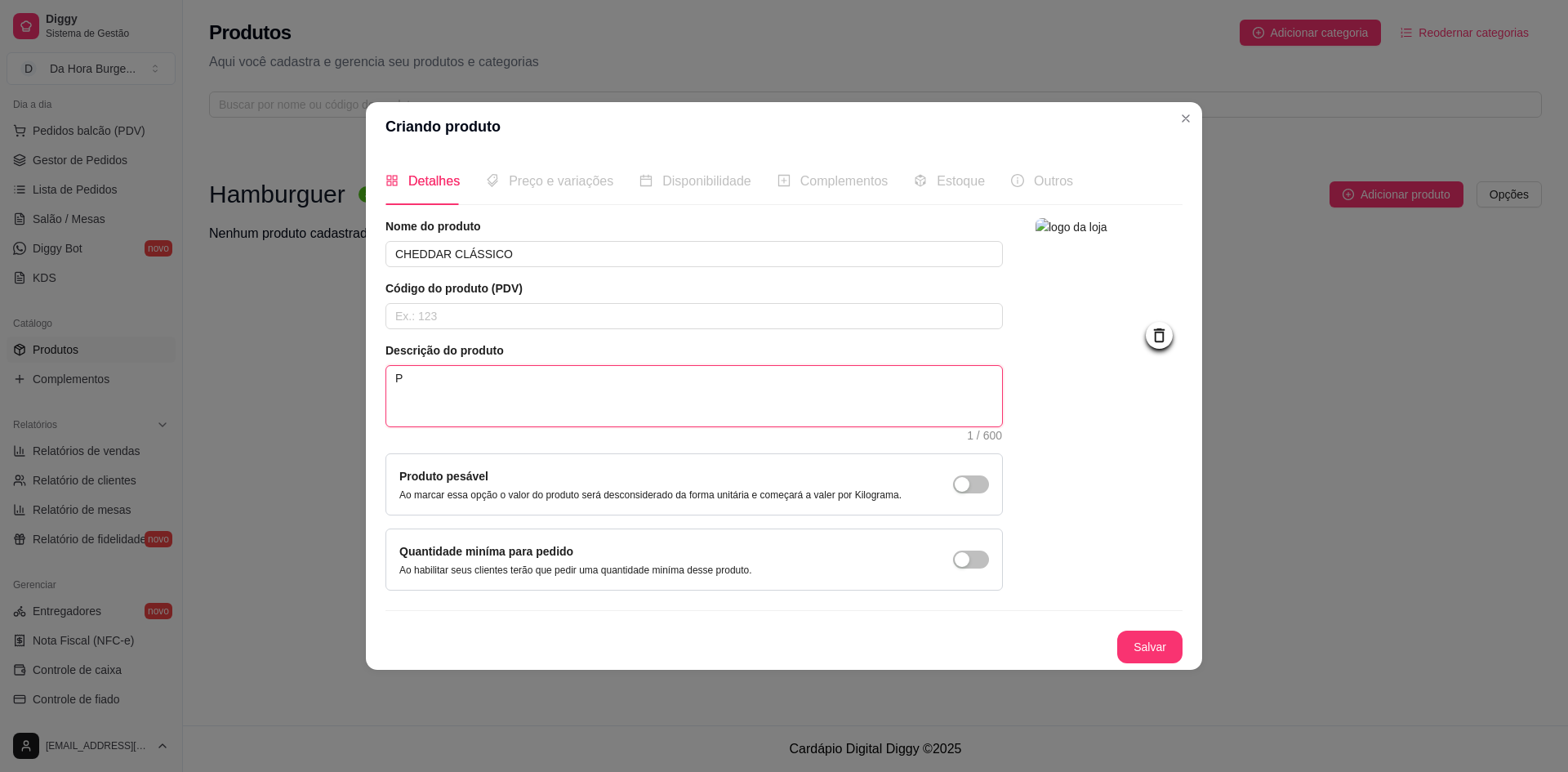
type textarea "PÃ"
type textarea "PÃO"
type textarea "PÃO E"
type textarea "PÃO ES"
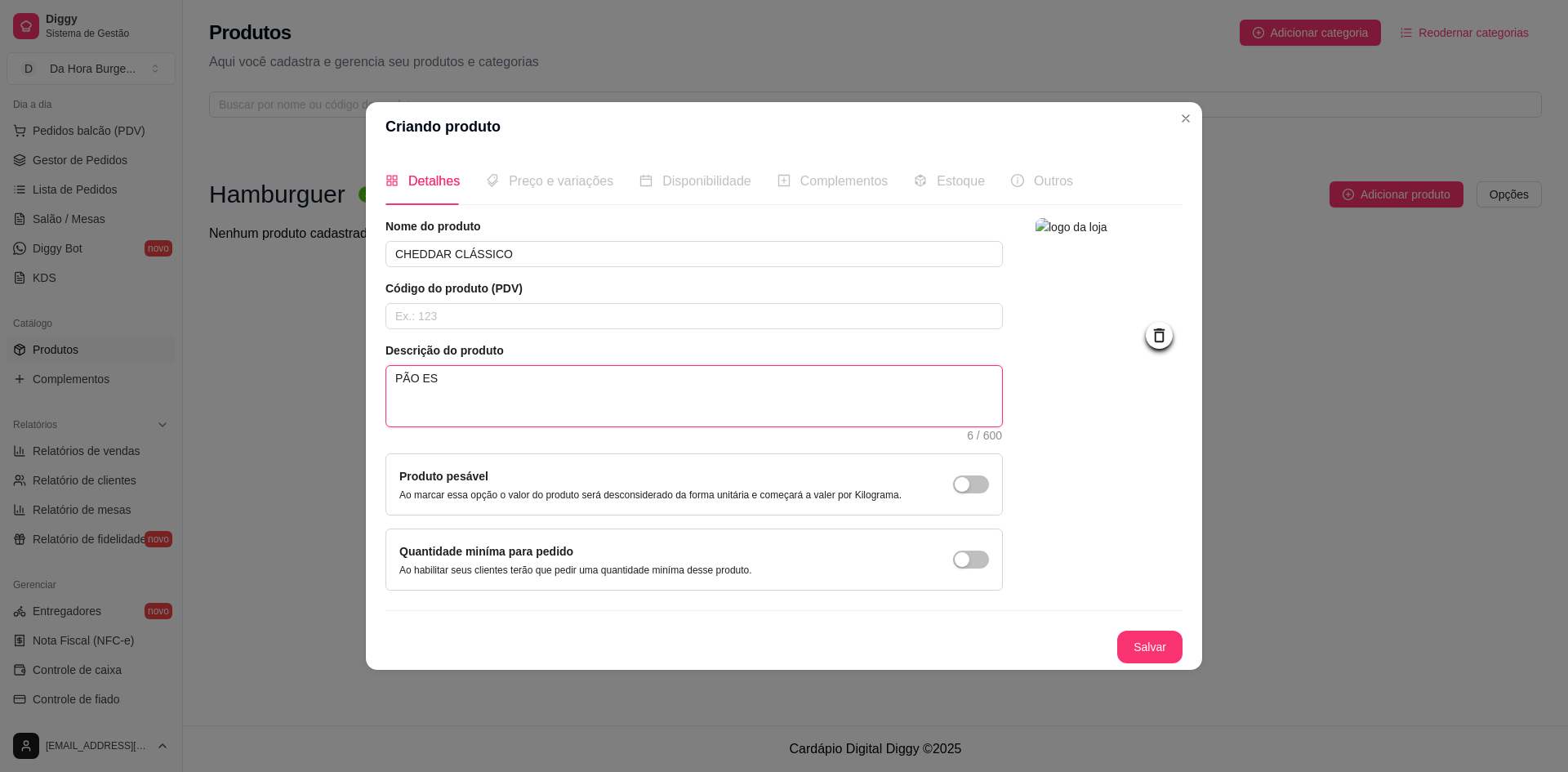
type textarea "PÃO ESP"
type textarea "PÃO ESPE"
type textarea "PÃO ESPEC"
type textarea "PÃO ESPECI"
type textarea "PÃO ESPECIA"
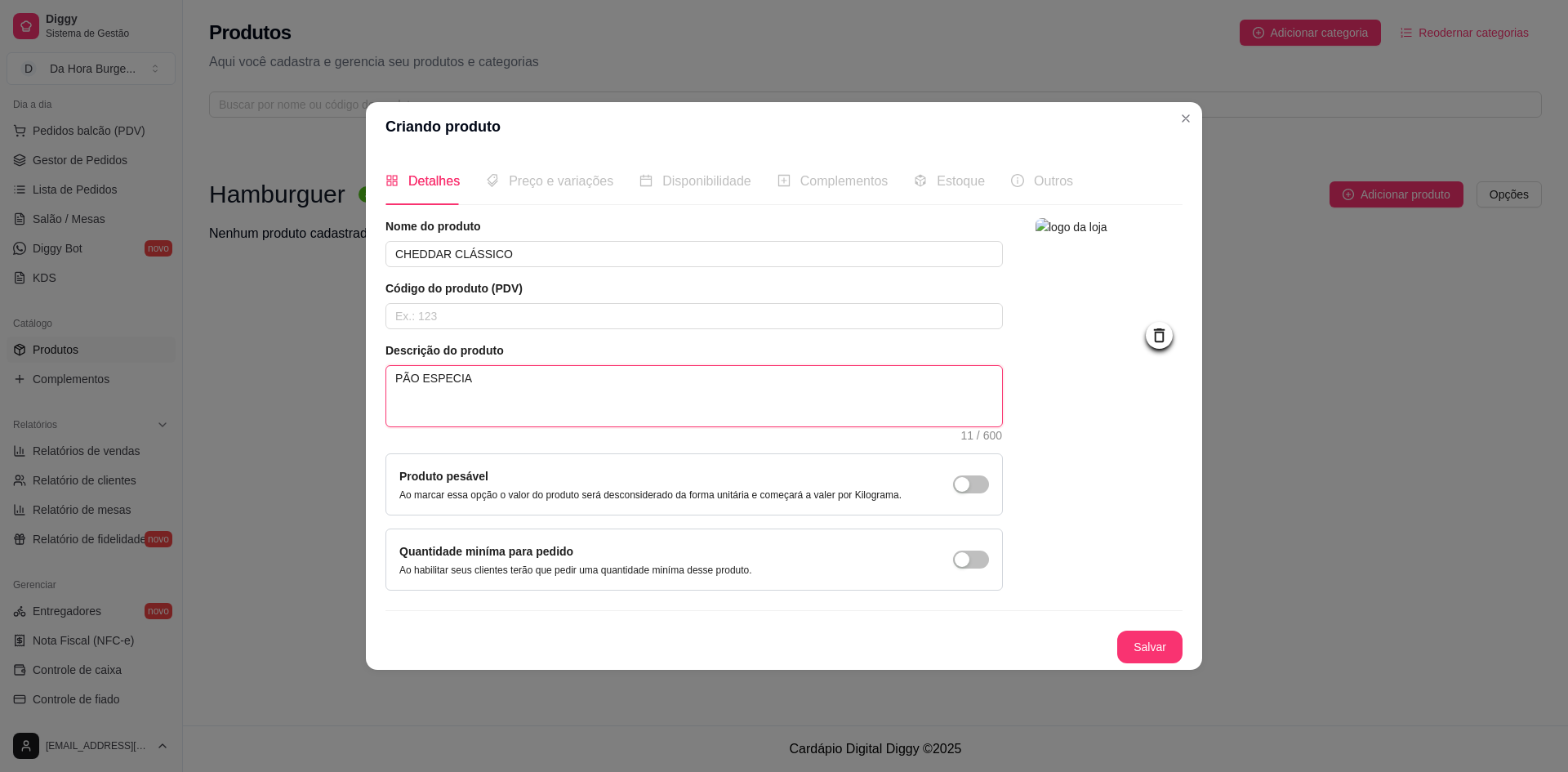
type textarea "PÃO ESPECIAL"
type textarea "PÃO ESPECIAL,"
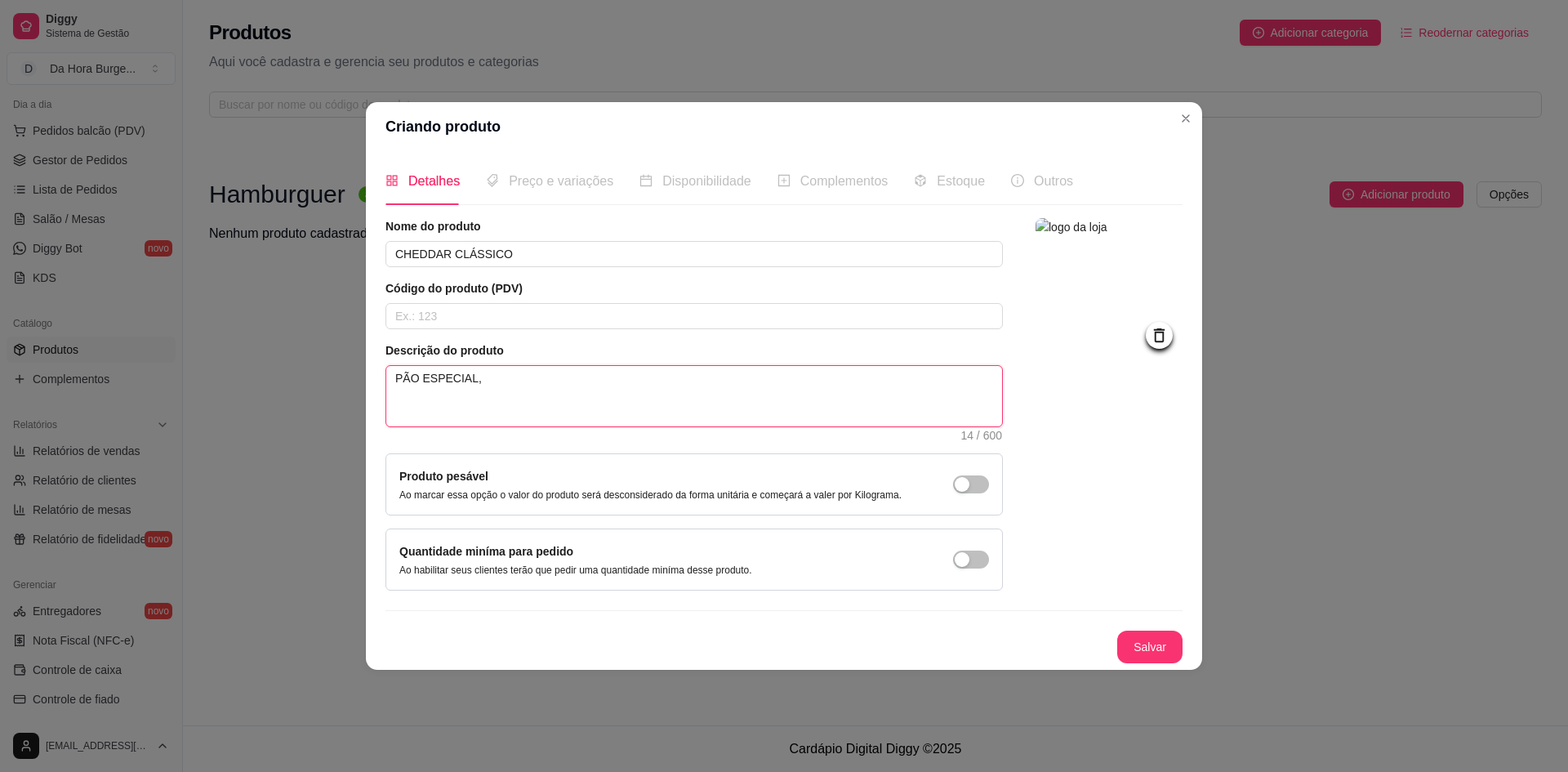
type textarea "PÃO ESPECIAL, B"
type textarea "PÃO ESPECIAL, BL"
type textarea "PÃO ESPECIAL, BLE"
type textarea "PÃO ESPECIAL, BLEN"
type textarea "PÃO ESPECIAL, BLEND"
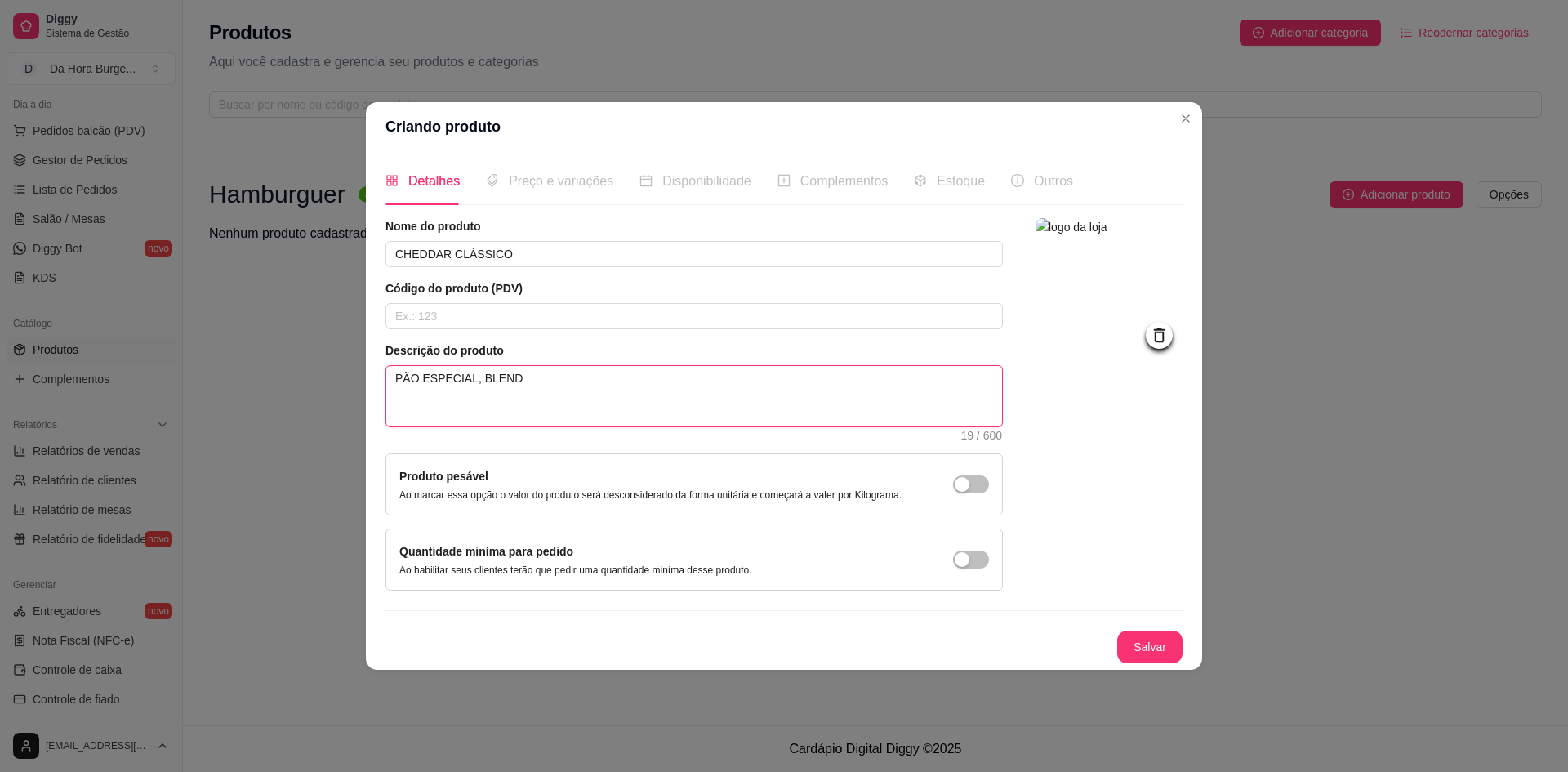
type textarea "PÃO ESPECIAL, BLENDE"
type textarea "PÃO ESPECIAL, BLEND"
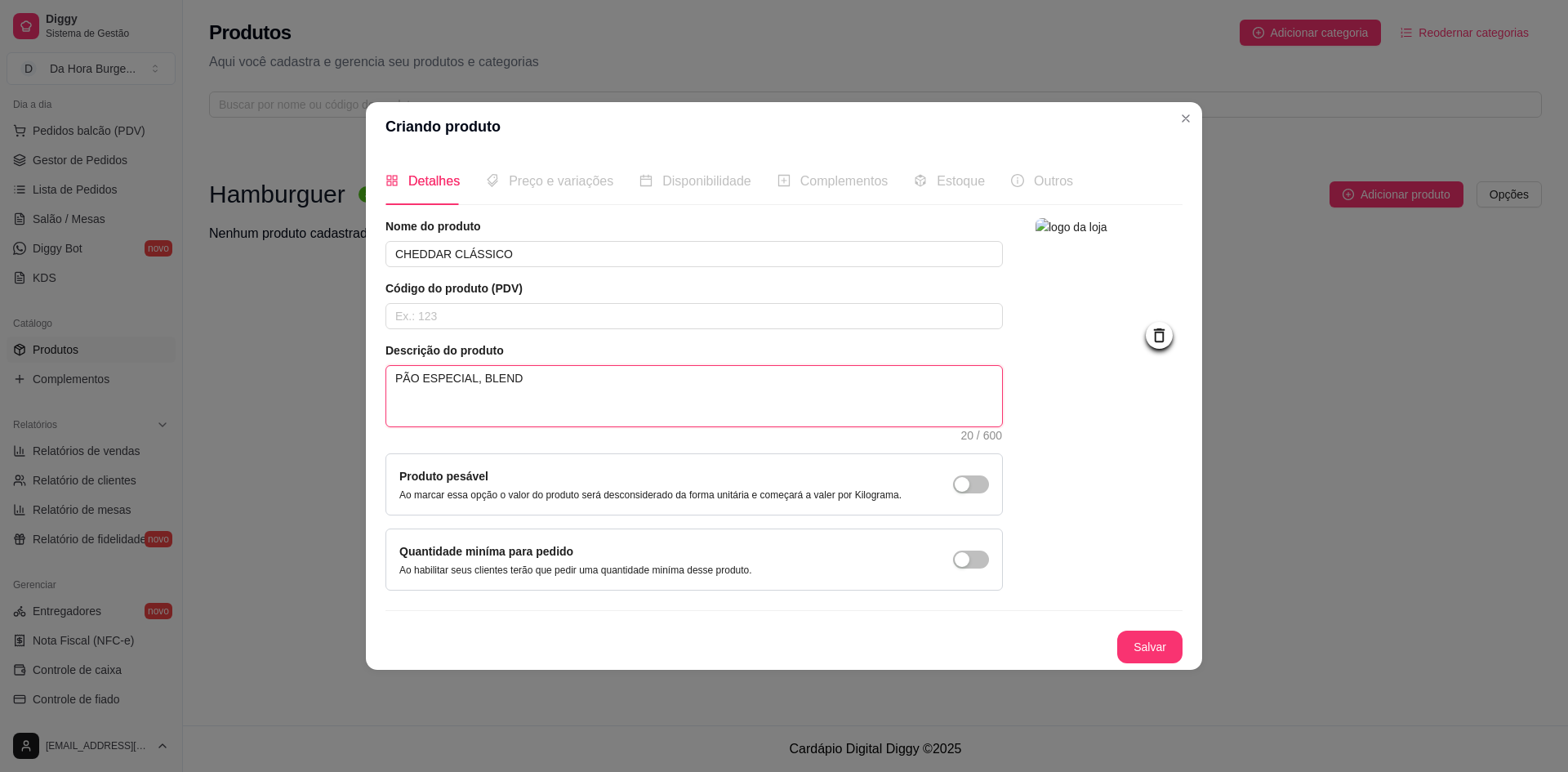
type textarea "PÃO ESPECIAL, BLEND 1"
type textarea "PÃO ESPECIAL, BLEND 12"
type textarea "PÃO ESPECIAL, BLEND 120"
type textarea "PÃO ESPECIAL, BLEND 120G"
type textarea "PÃO ESPECIAL, BLEND 120"
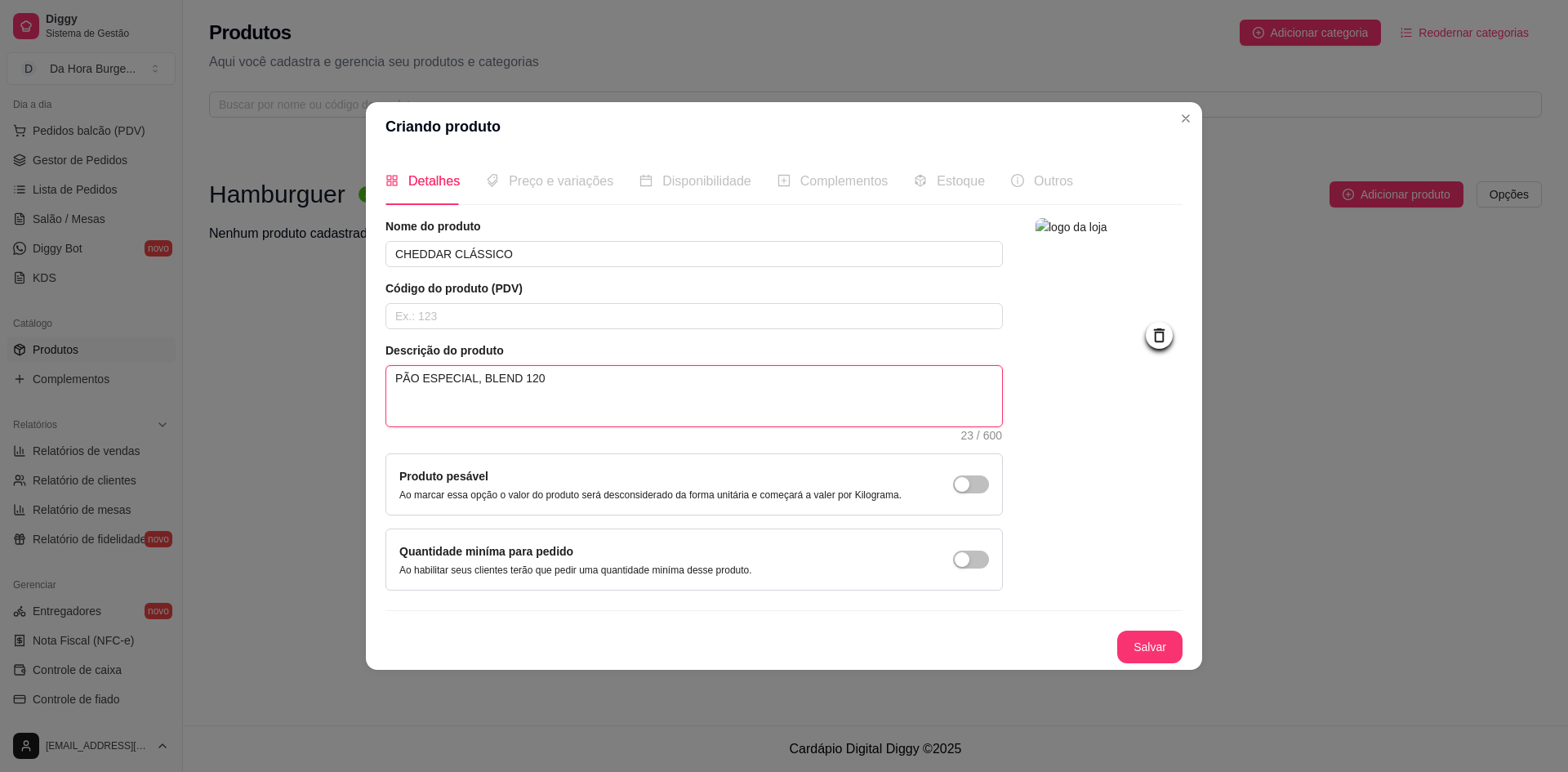
type textarea "PÃO ESPECIAL, BLEND 12"
type textarea "PÃO ESPECIAL, BLEND 1"
type textarea "PÃO ESPECIAL, BLEND"
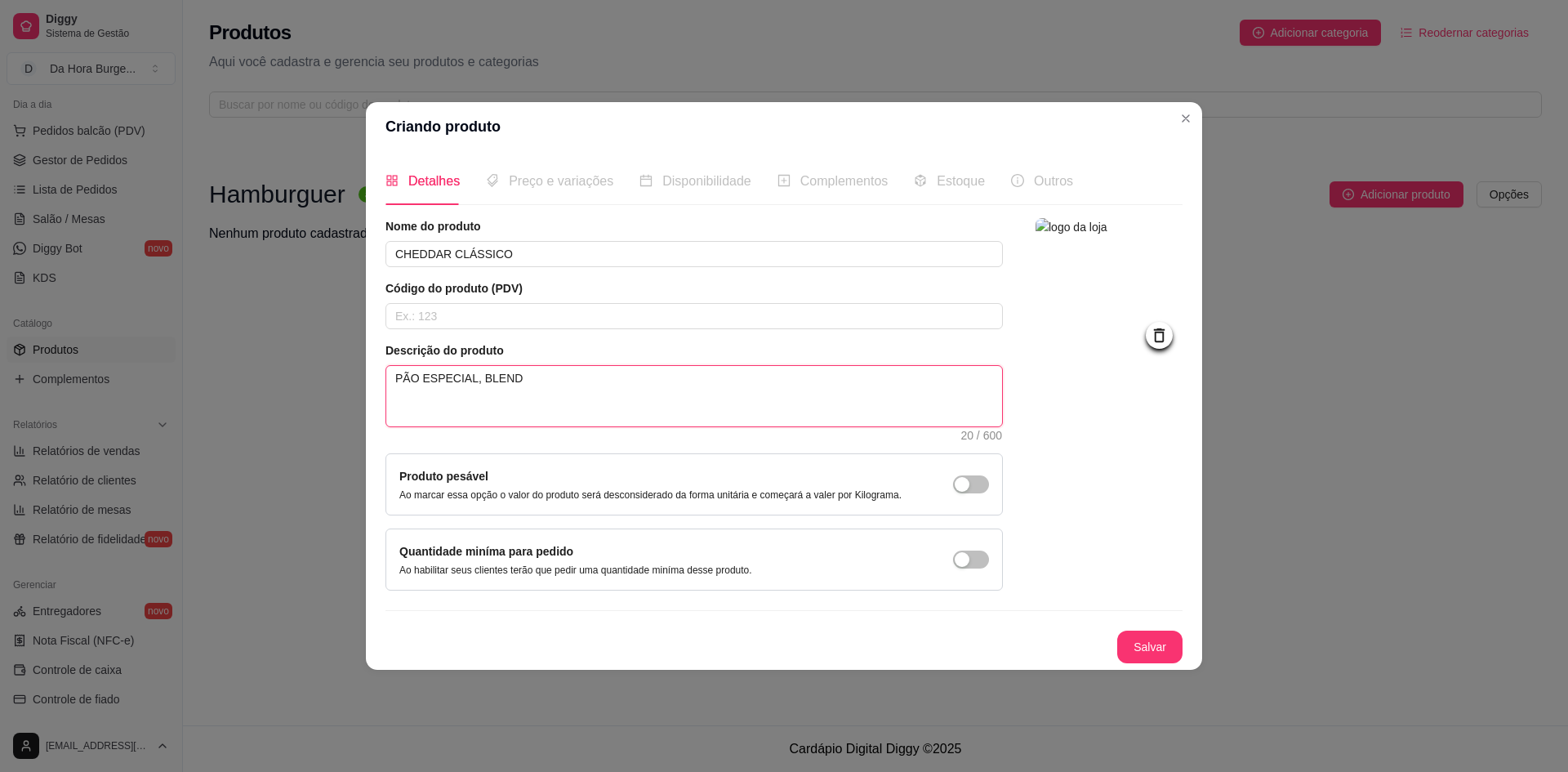
type textarea "PÃO ESPECIAL, BLEND 1"
type textarea "PÃO ESPECIAL, BLEND 12"
type textarea "PÃO ESPECIAL, BLEND 120"
type textarea "PÃO ESPECIAL, BLEND 120 G"
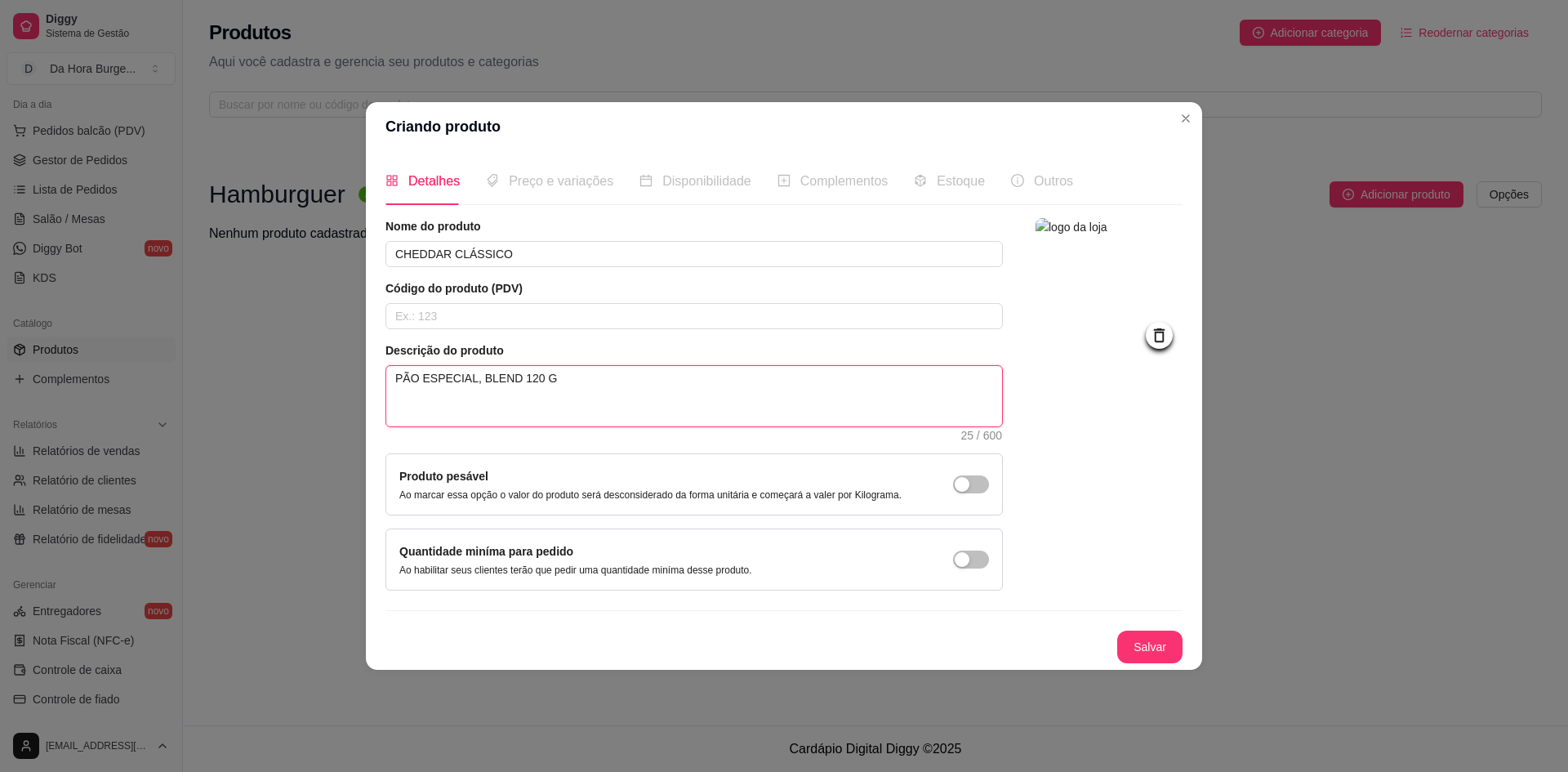
type textarea "PÃO ESPECIAL, BLEND 120 G"
type textarea "PÃO ESPECIAL, BLEND 120"
type textarea "PÃO ESPECIAL, BLEND 120G"
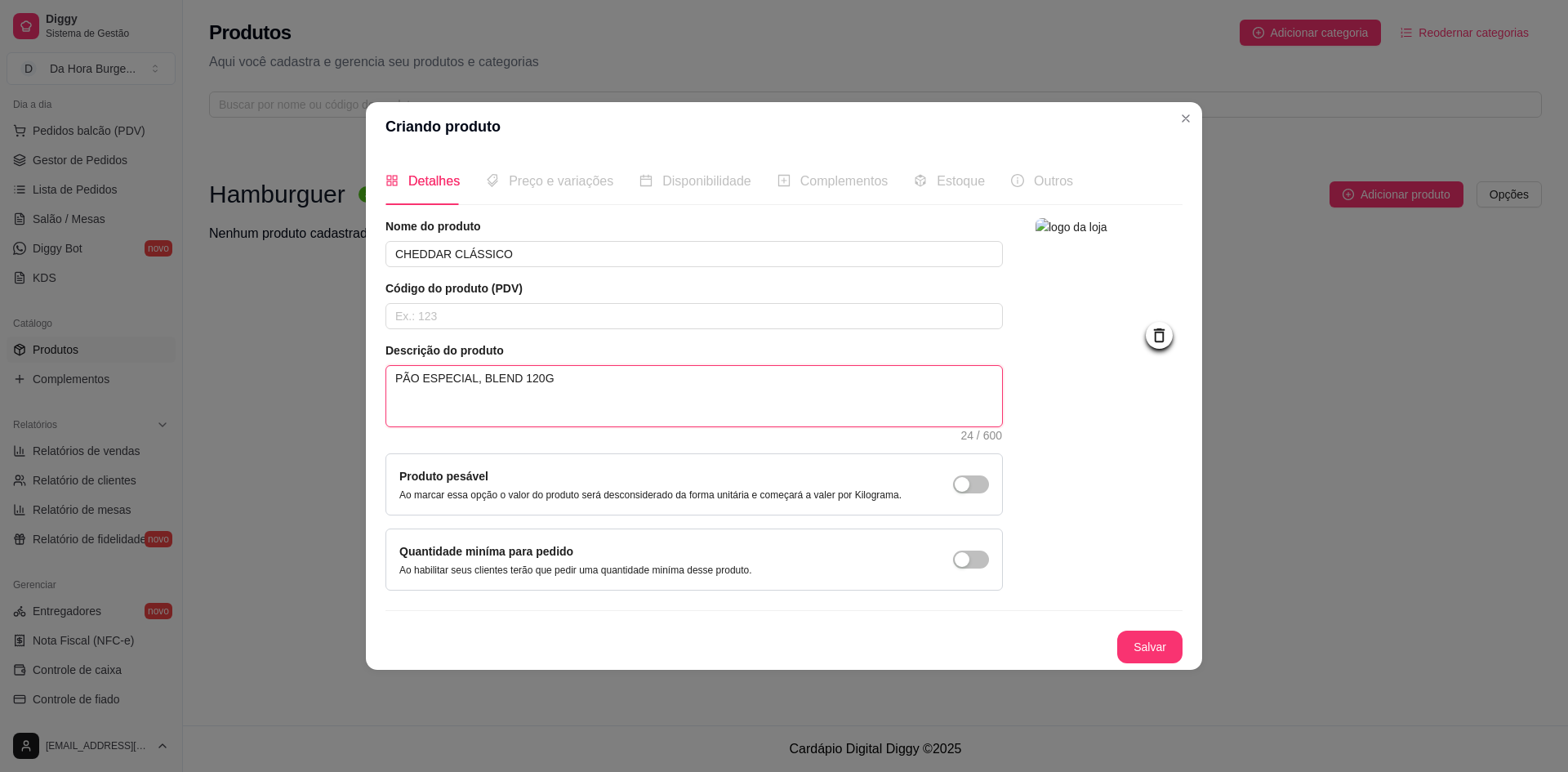
type textarea "PÃO ESPECIAL, BLEND 120G,"
type textarea "PÃO ESPECIAL, BLEND 120G, Q"
type textarea "PÃO ESPECIAL, BLEND 120G, QU"
type textarea "PÃO ESPECIAL, BLEND 120G, QUE"
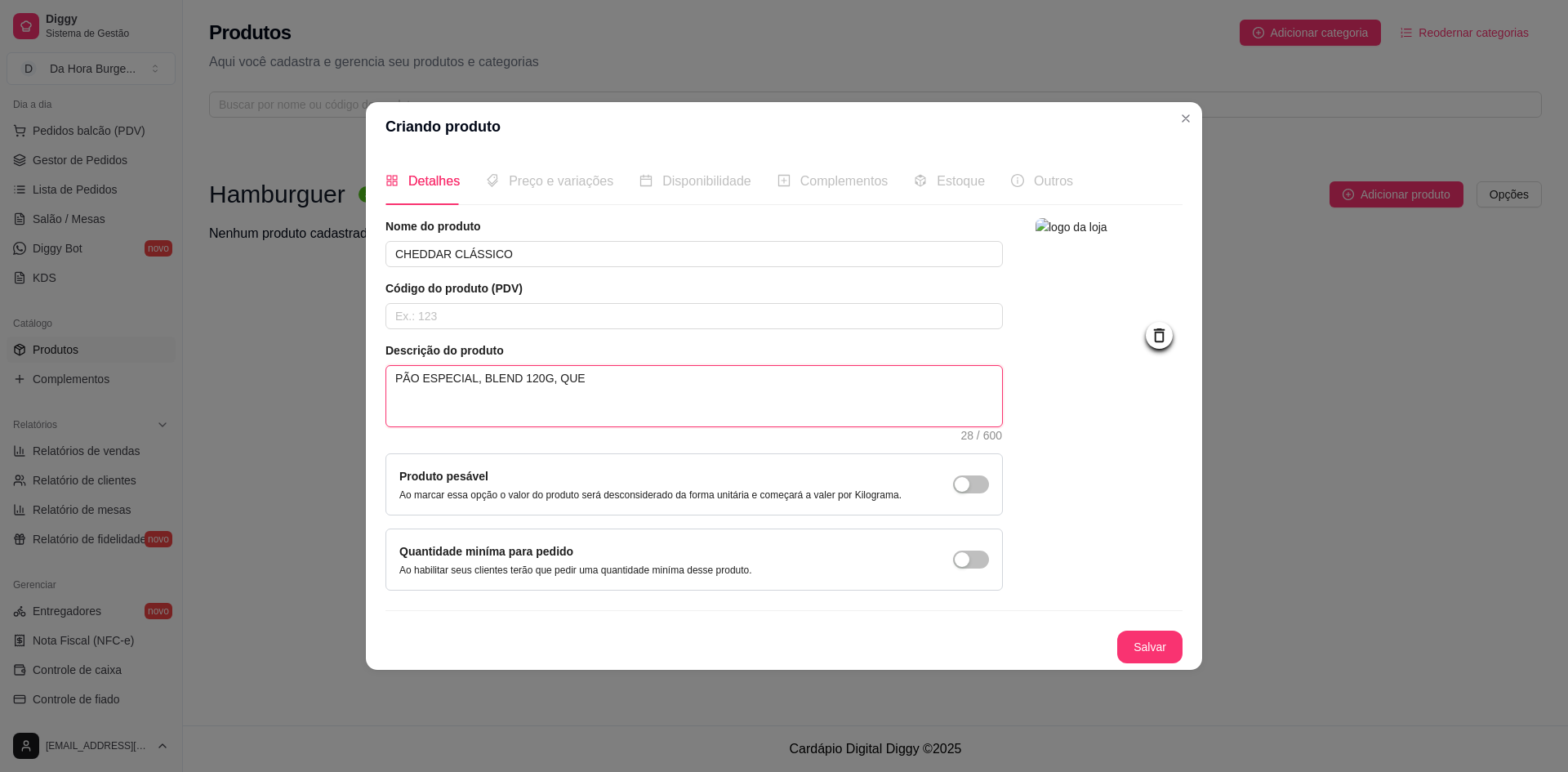
type textarea "PÃO ESPECIAL, BLEND 120G, QUEI"
type textarea "PÃO ESPECIAL, BLEND 120G, QUEIJ"
type textarea "PÃO ESPECIAL, BLEND 120G, QUEIJO"
type textarea "PÃO ESPECIAL, BLEND 120G, QUEIJO C"
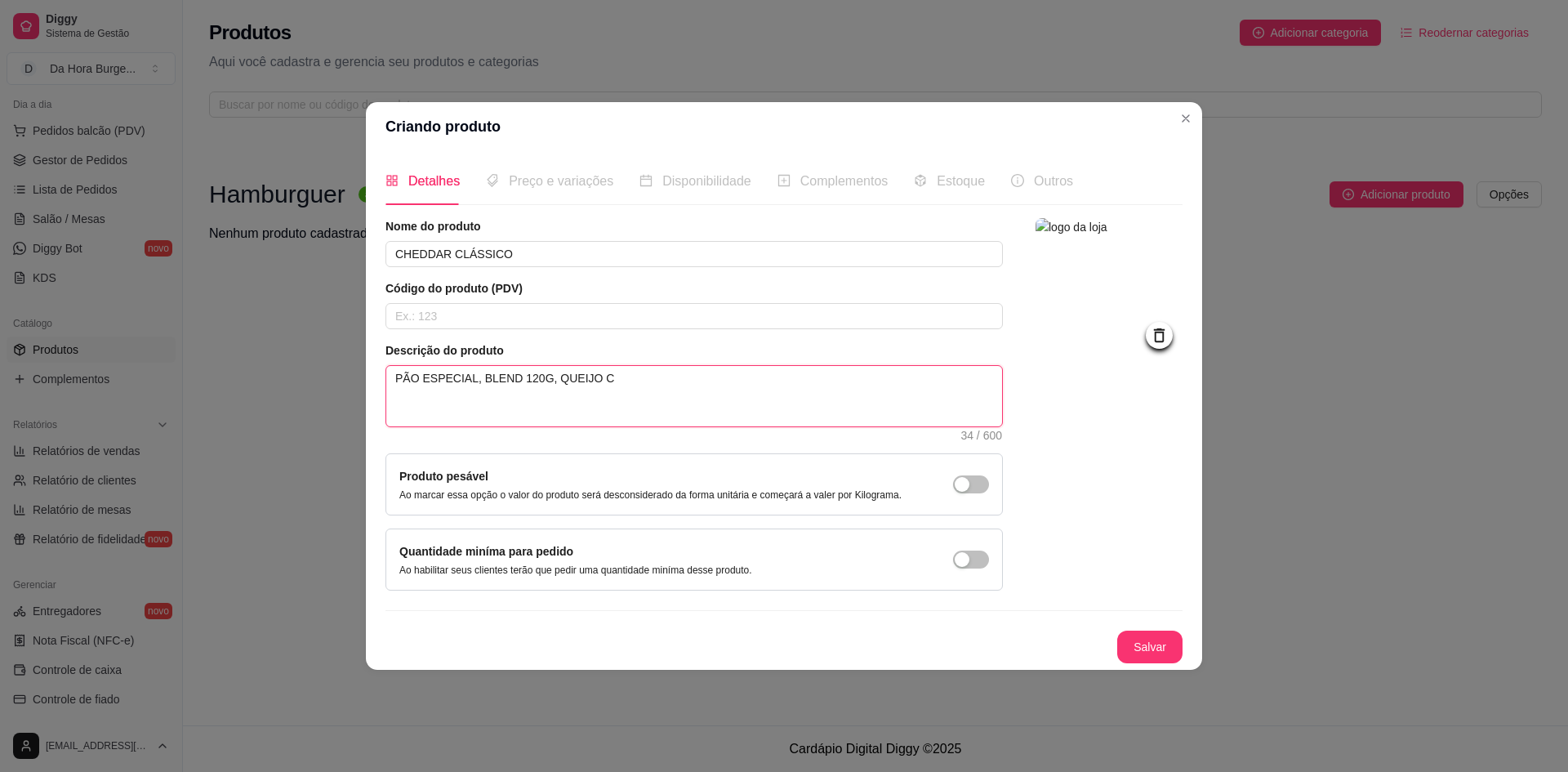
type textarea "PÃO ESPECIAL, BLEND 120G, QUEIJO CH"
type textarea "PÃO ESPECIAL, BLEND 120G, QUEIJO CHE"
type textarea "PÃO ESPECIAL, BLEND 120G, QUEIJO CHED"
type textarea "PÃO ESPECIAL, BLEND 120G, QUEIJO CHEDD"
type textarea "PÃO ESPECIAL, BLEND 120G, QUEIJO CHEDDA"
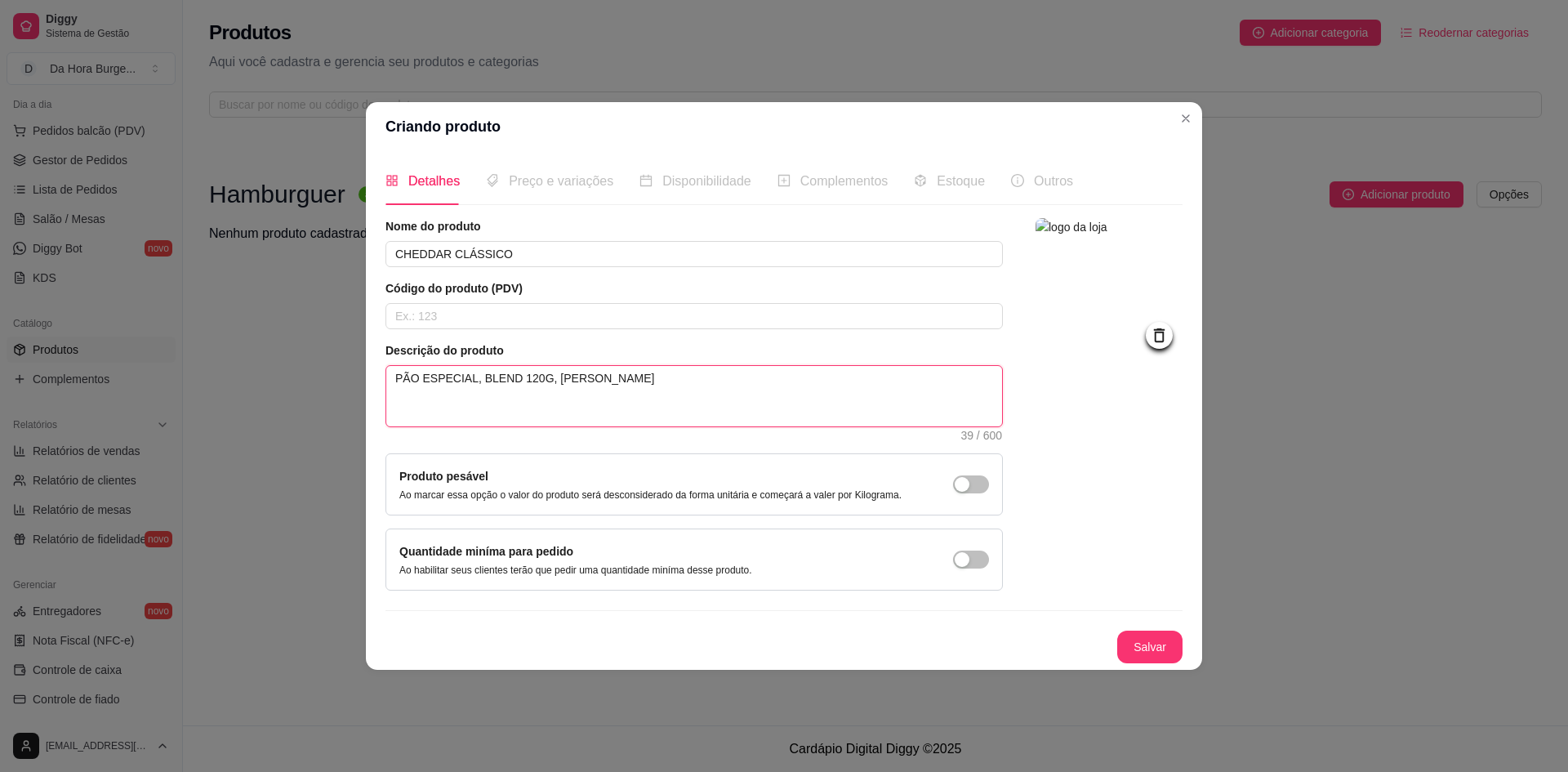
type textarea "PÃO ESPECIAL, BLEND 120G, QUEIJO CHEDDAR"
click at [567, 201] on div "Preço e variações" at bounding box center [549, 181] width 127 height 47
click at [1157, 647] on button "Salvar" at bounding box center [1150, 647] width 64 height 32
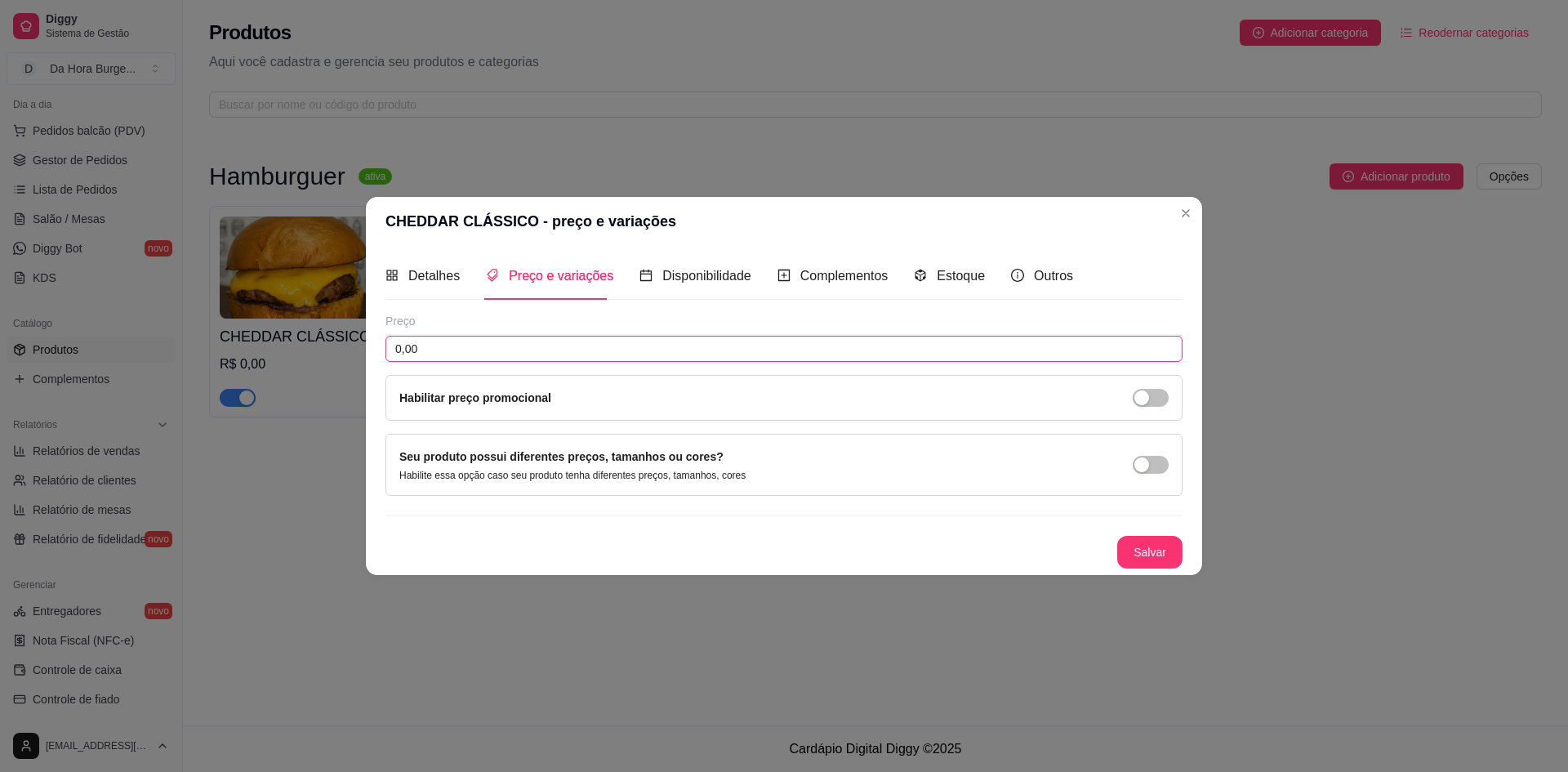
click at [448, 343] on input "0,00" at bounding box center [784, 349] width 797 height 26
type input "16,00"
click at [1158, 554] on button "Salvar" at bounding box center [1150, 552] width 66 height 33
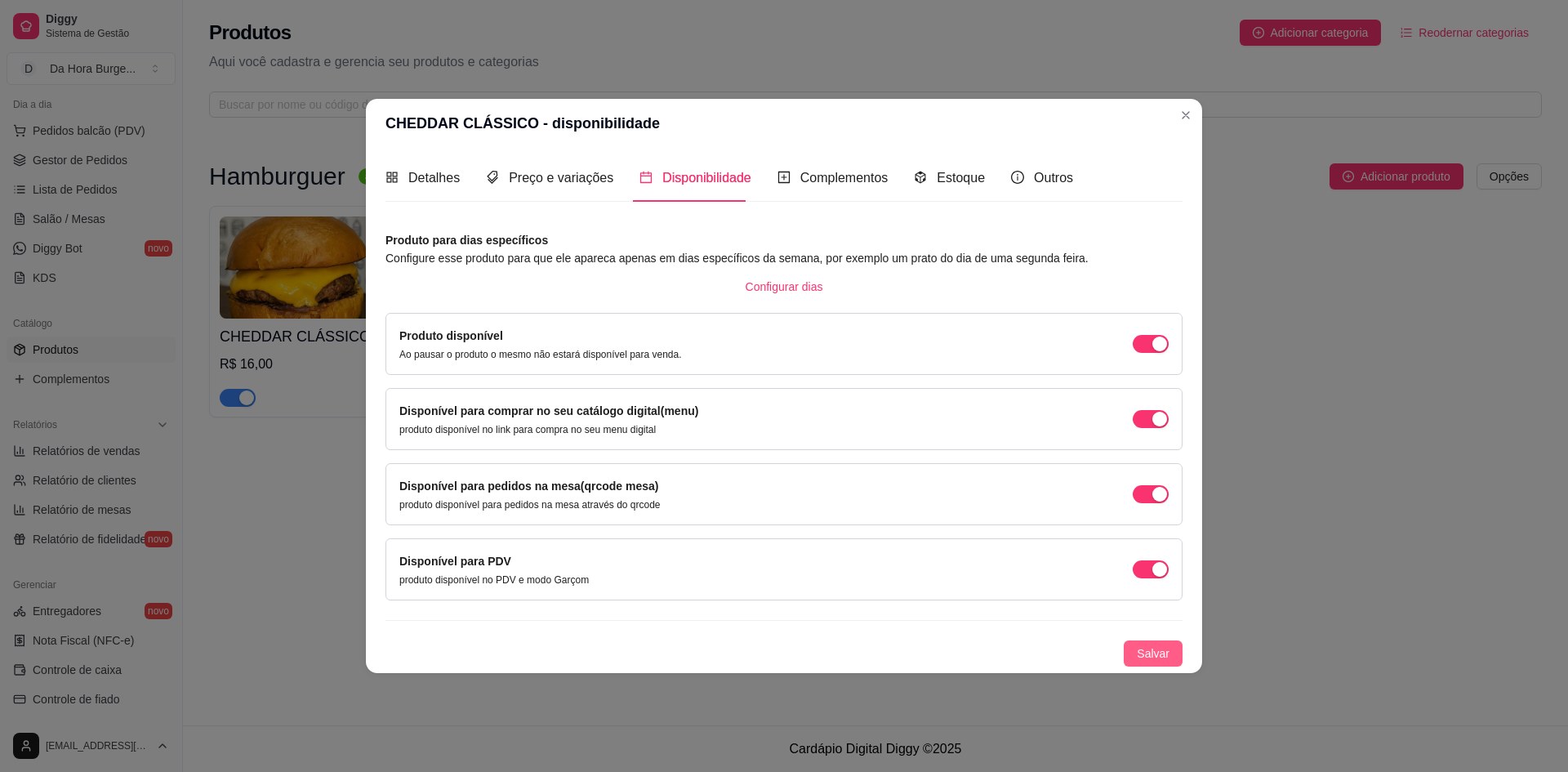
click at [1161, 647] on span "Salvar" at bounding box center [1153, 654] width 33 height 18
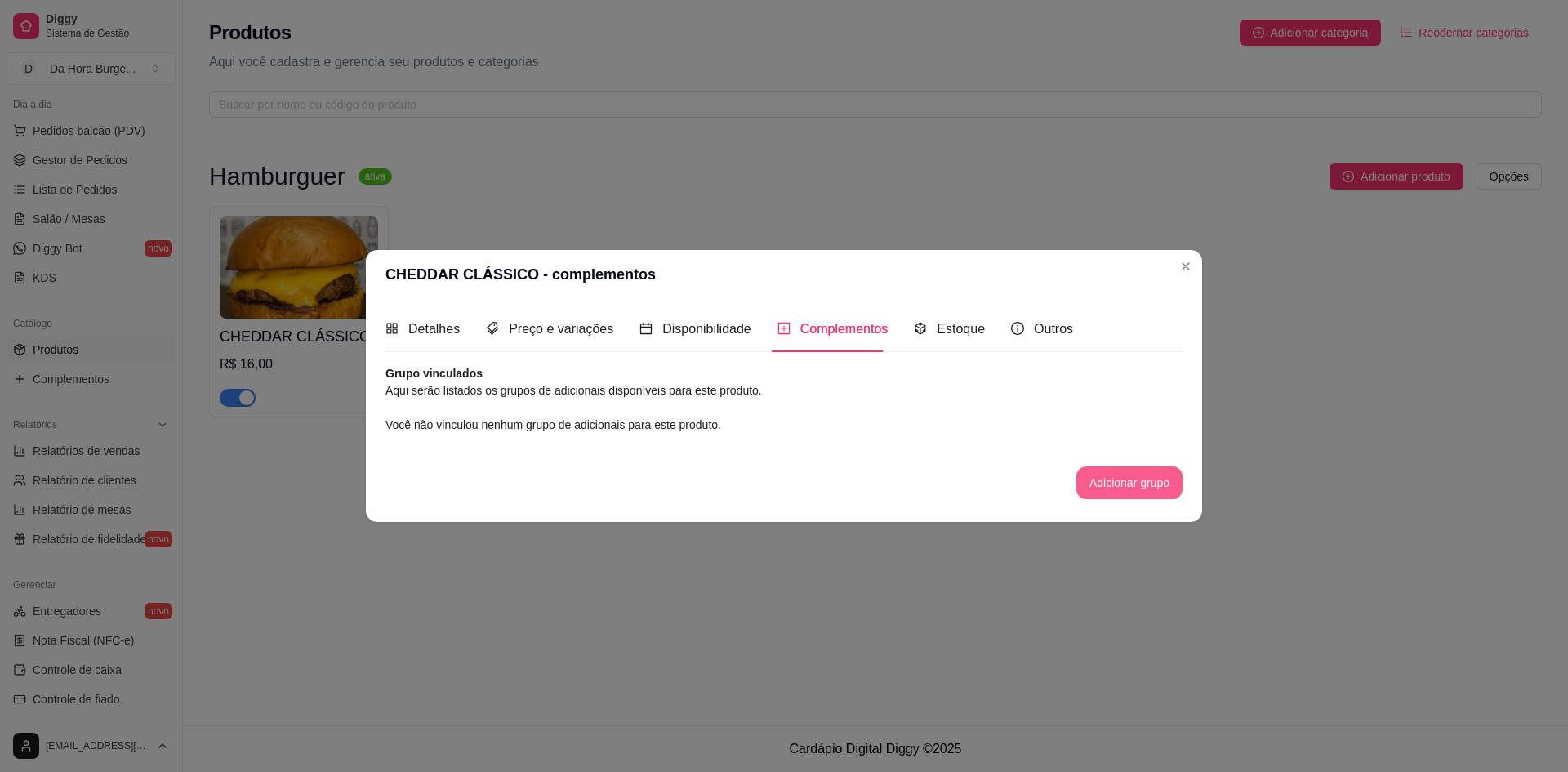
click at [1107, 471] on button "Adicionar grupo" at bounding box center [1129, 483] width 106 height 33
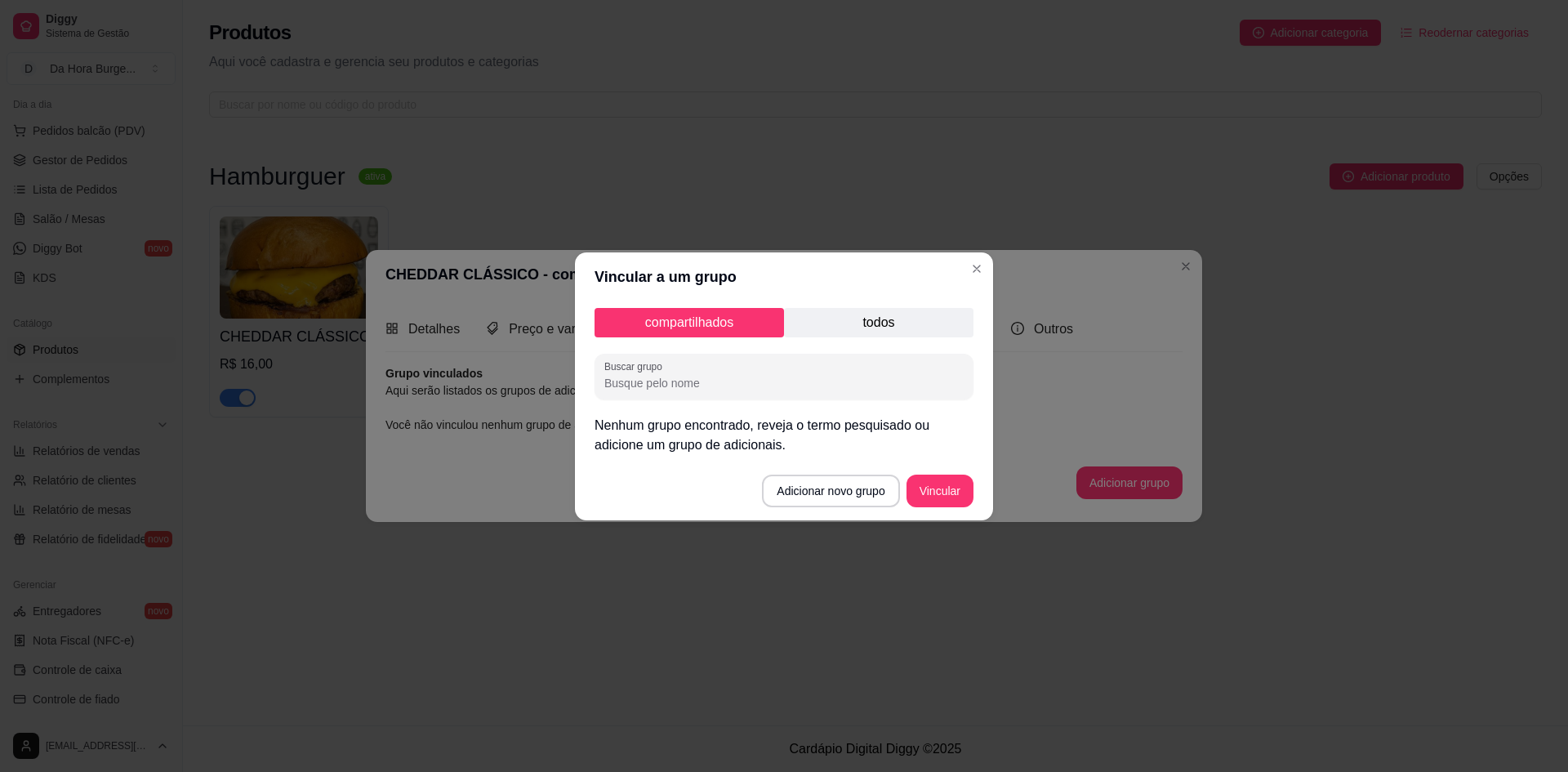
click at [687, 381] on input "Buscar grupo" at bounding box center [784, 384] width 359 height 16
click at [830, 495] on button "Adicionar novo grupo" at bounding box center [831, 491] width 133 height 32
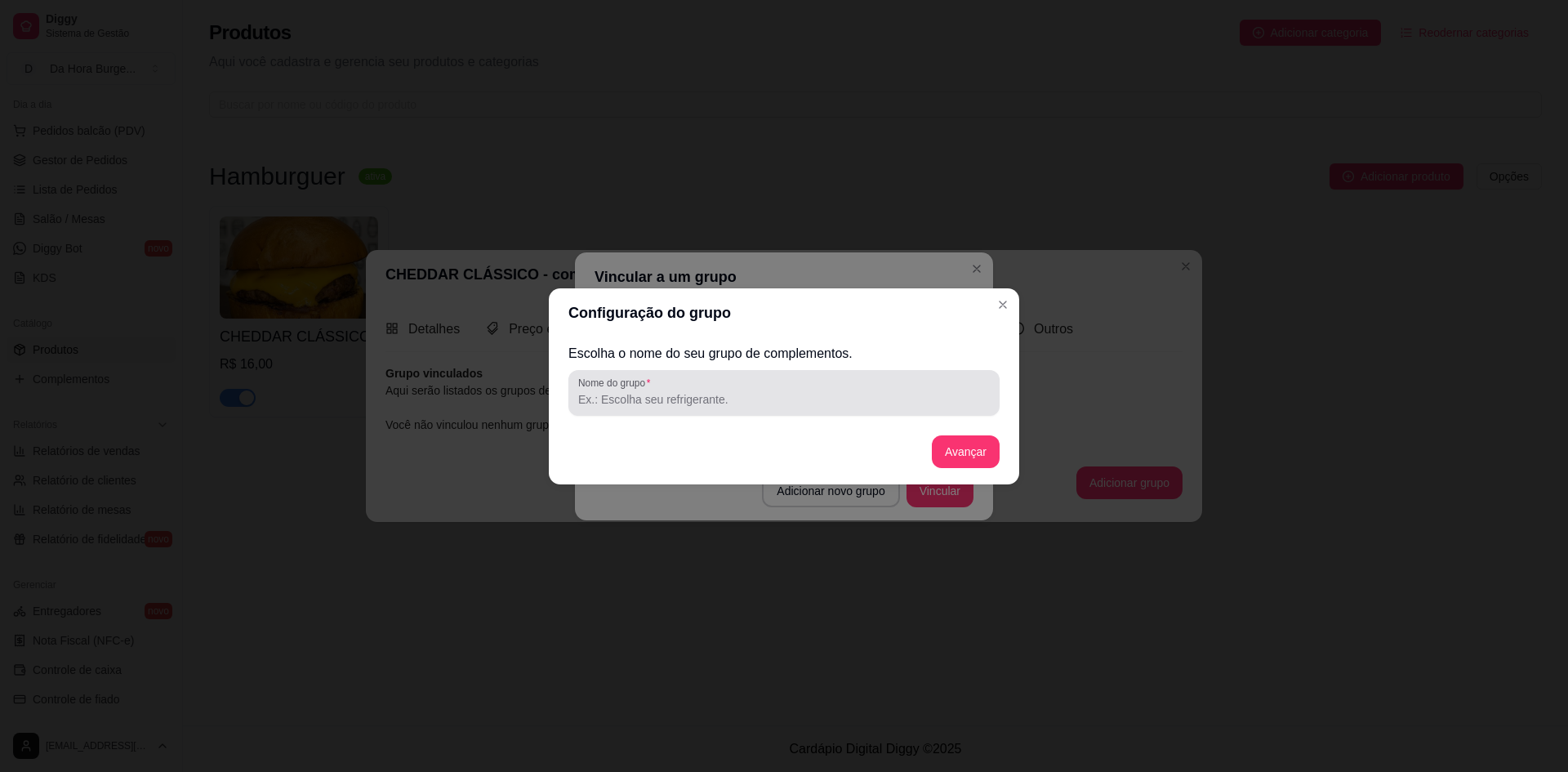
click at [714, 394] on input "Nome do grupo" at bounding box center [784, 399] width 412 height 16
type input "MOLHOS"
click at [941, 451] on button "Avançar" at bounding box center [965, 451] width 67 height 32
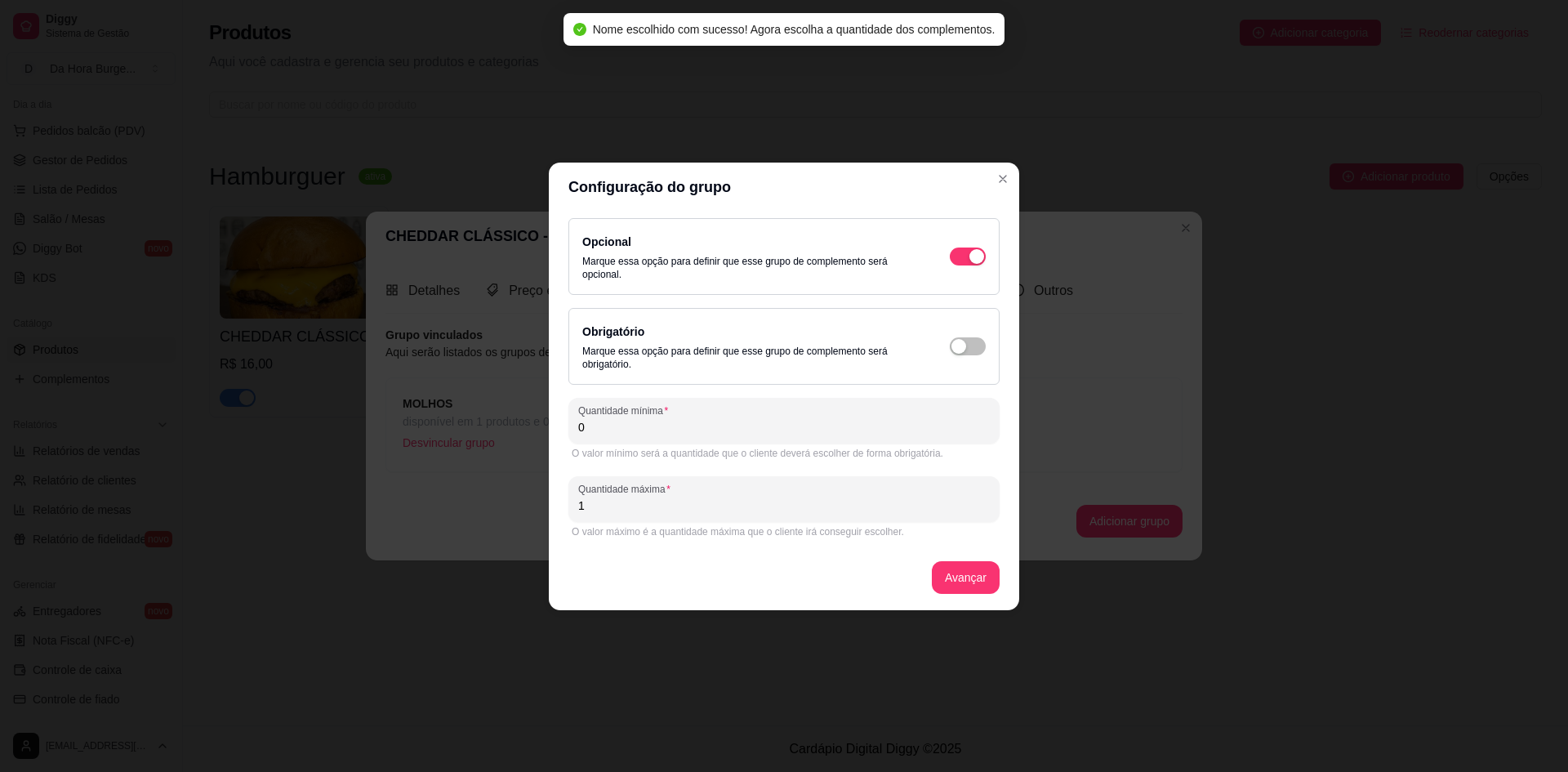
click at [677, 431] on input "0" at bounding box center [784, 427] width 412 height 16
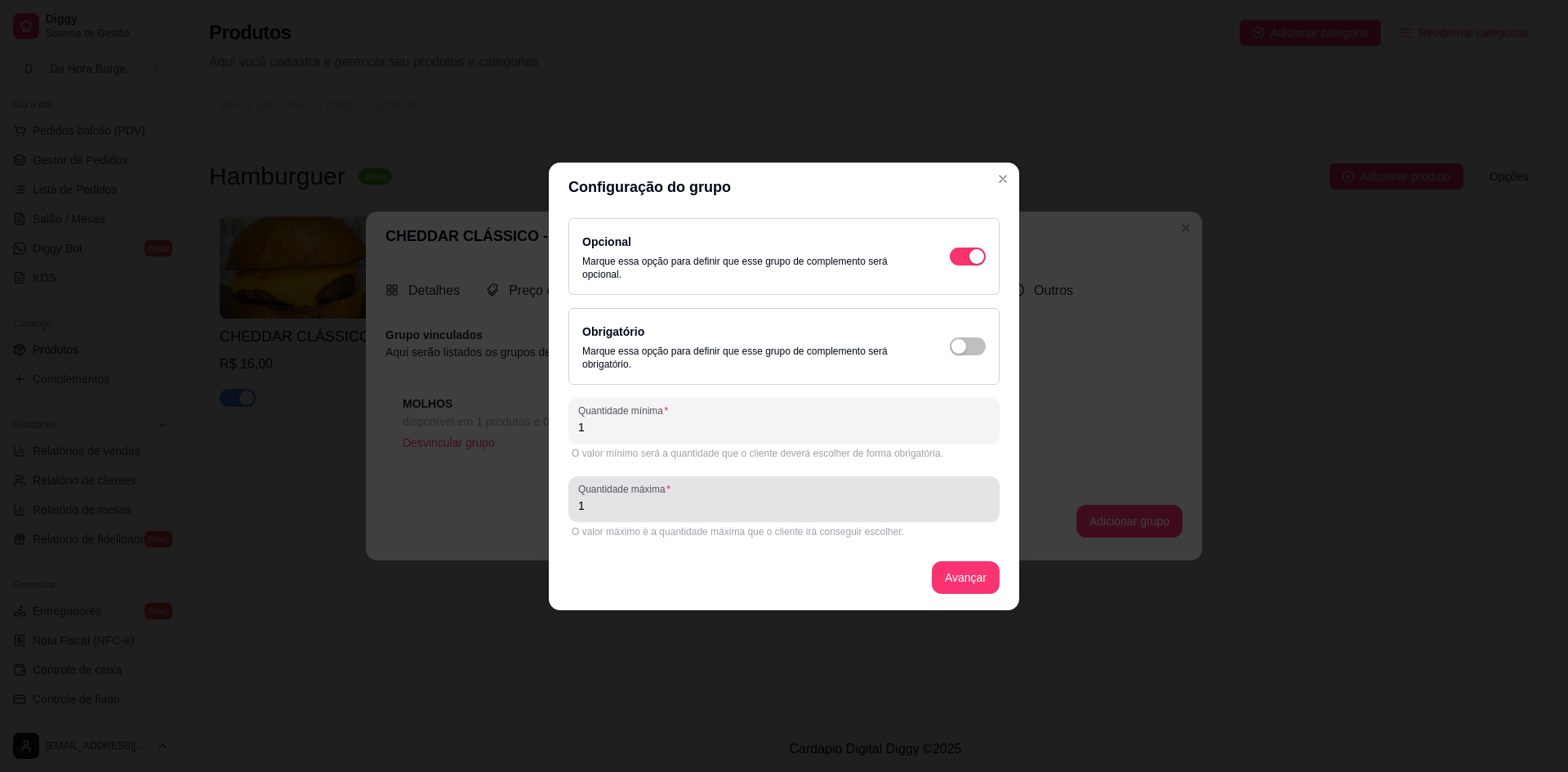
type input "1"
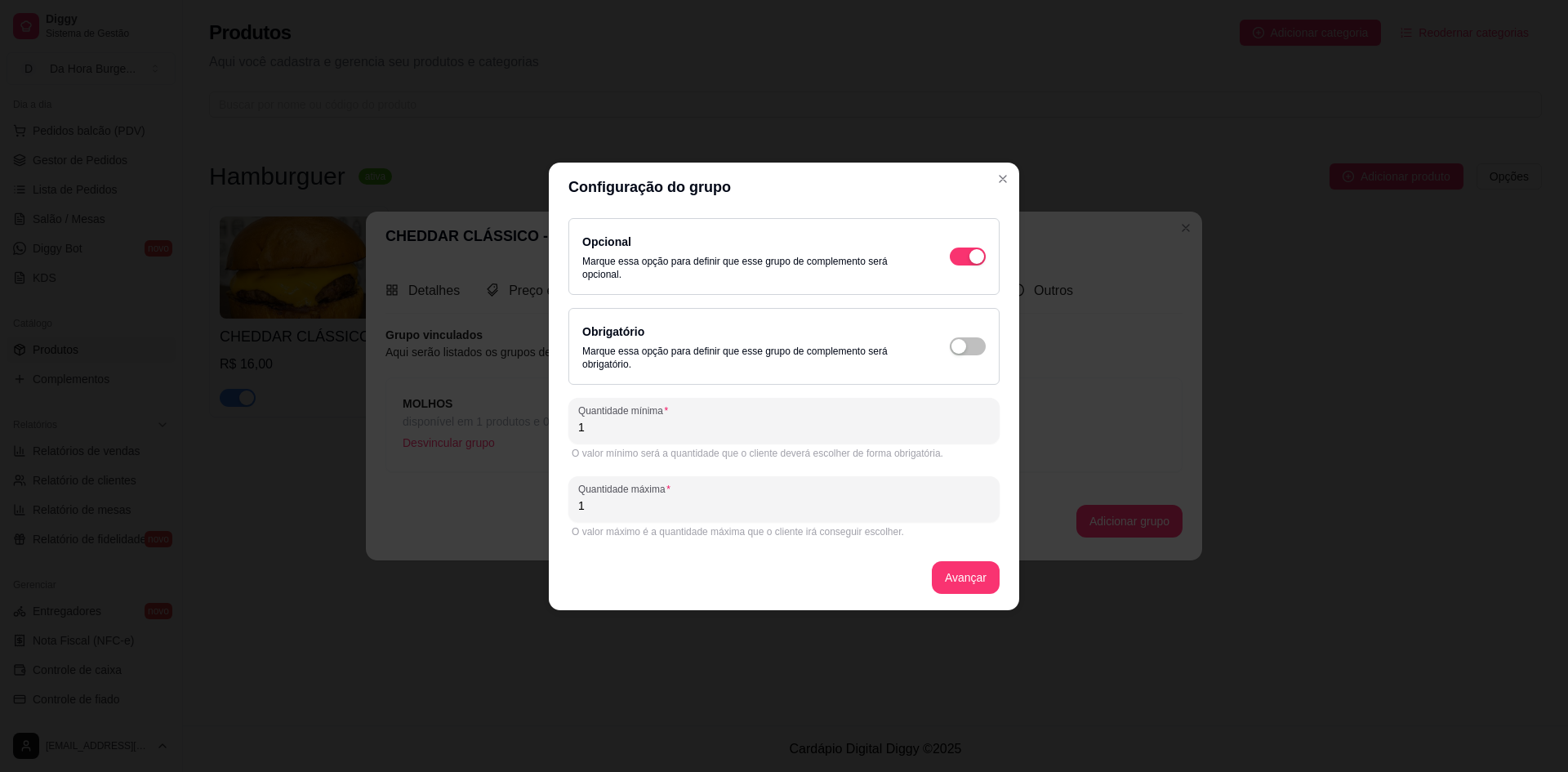
click at [603, 510] on input "1" at bounding box center [784, 506] width 412 height 16
type input "10"
click at [977, 579] on button "Avançar" at bounding box center [966, 577] width 68 height 33
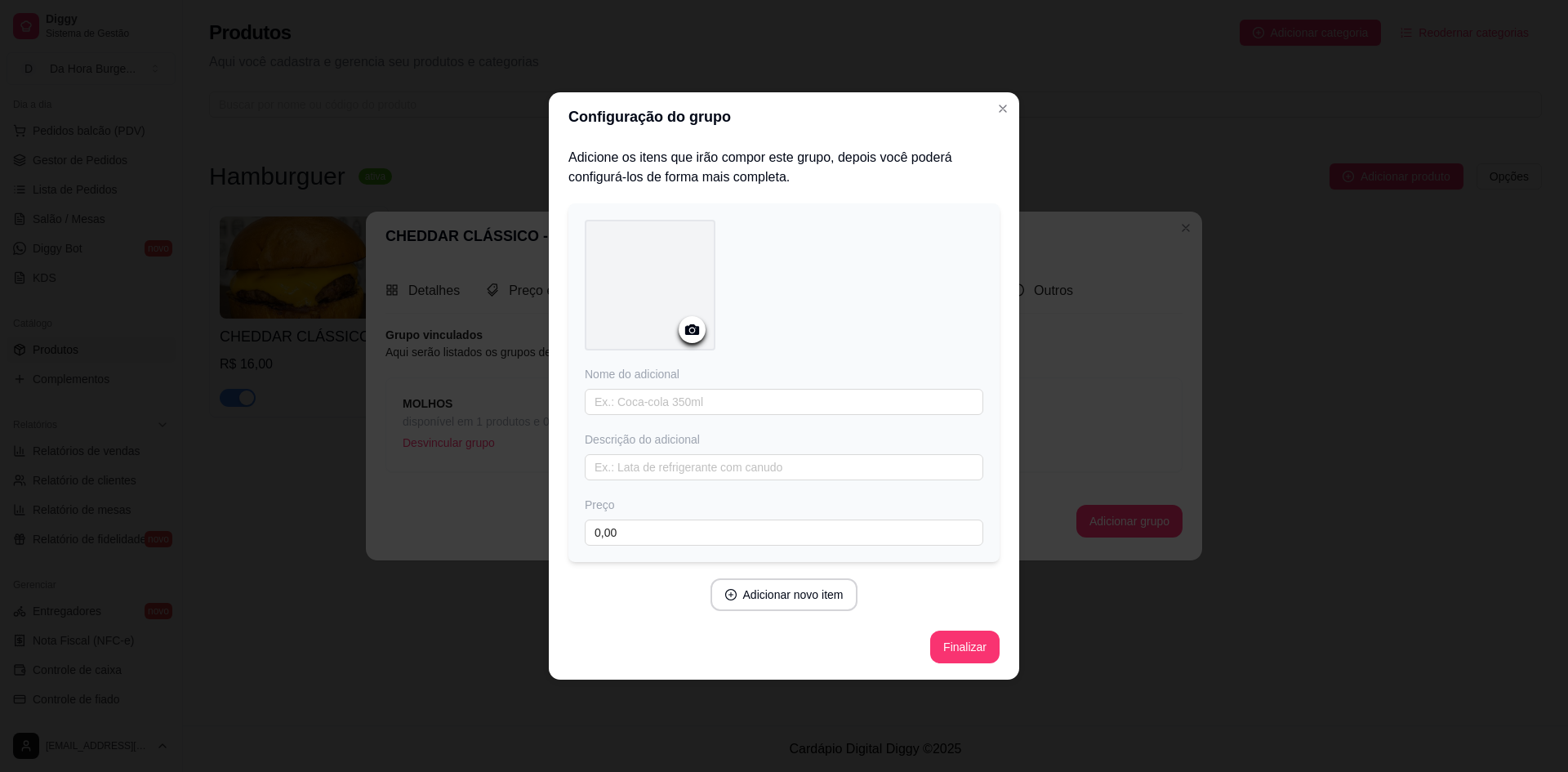
click at [693, 331] on circle at bounding box center [692, 331] width 4 height 4
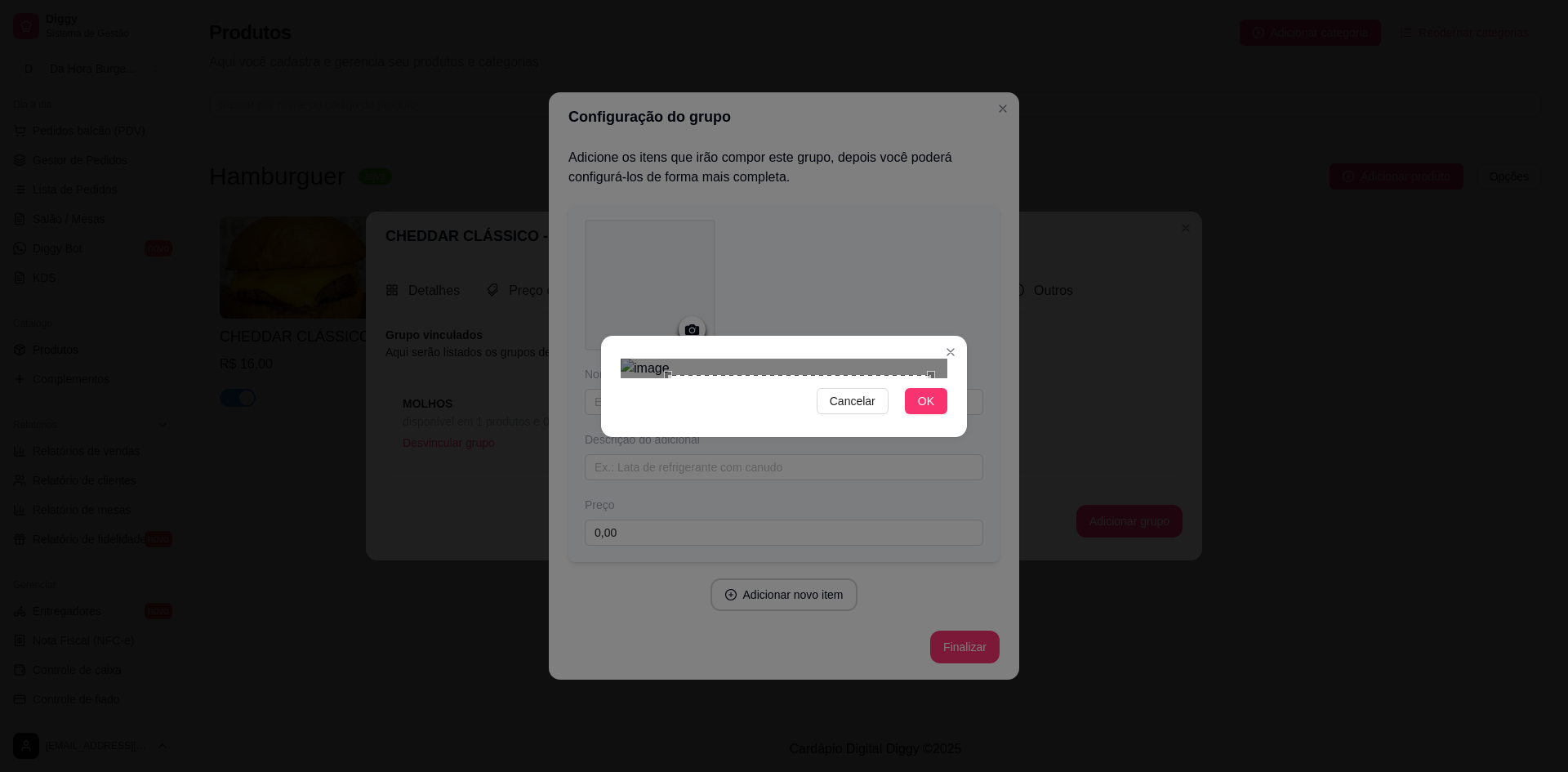
click at [664, 379] on div at bounding box center [784, 369] width 327 height 20
click at [688, 446] on div "Use the arrow keys to move the crop selection area" at bounding box center [781, 512] width 263 height 263
click at [638, 359] on div at bounding box center [784, 369] width 327 height 20
click at [767, 389] on div "Use the arrow keys to move the crop selection area" at bounding box center [782, 513] width 273 height 273
click at [950, 682] on div "Use the arrow keys to move the south east drag handle to change the crop select…" at bounding box center [950, 682] width 0 height 0
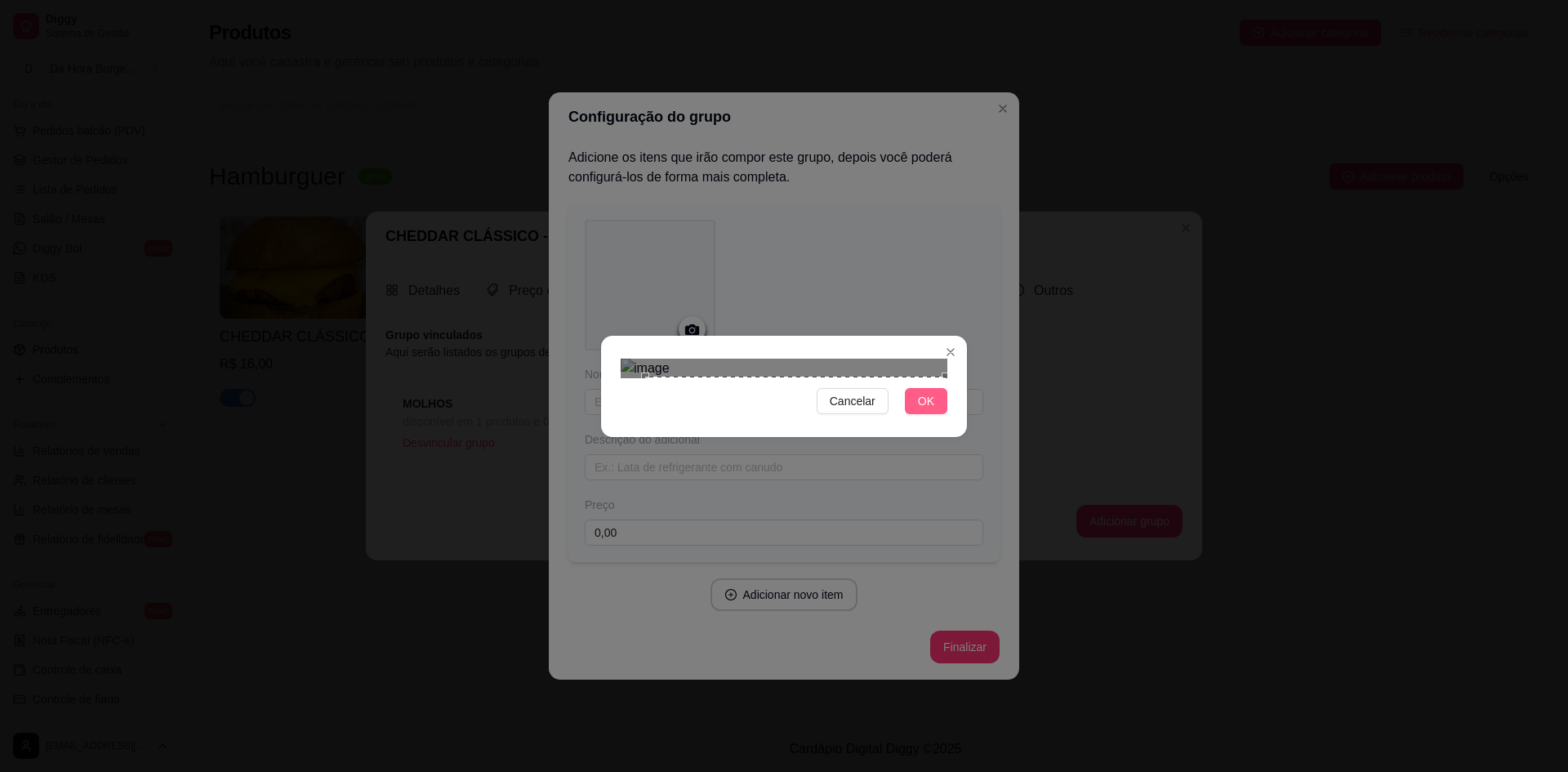
click at [936, 414] on button "OK" at bounding box center [926, 401] width 43 height 26
click at [924, 554] on div "Nome do adicional Descrição do adicional Preço 0,00" at bounding box center [784, 383] width 431 height 359
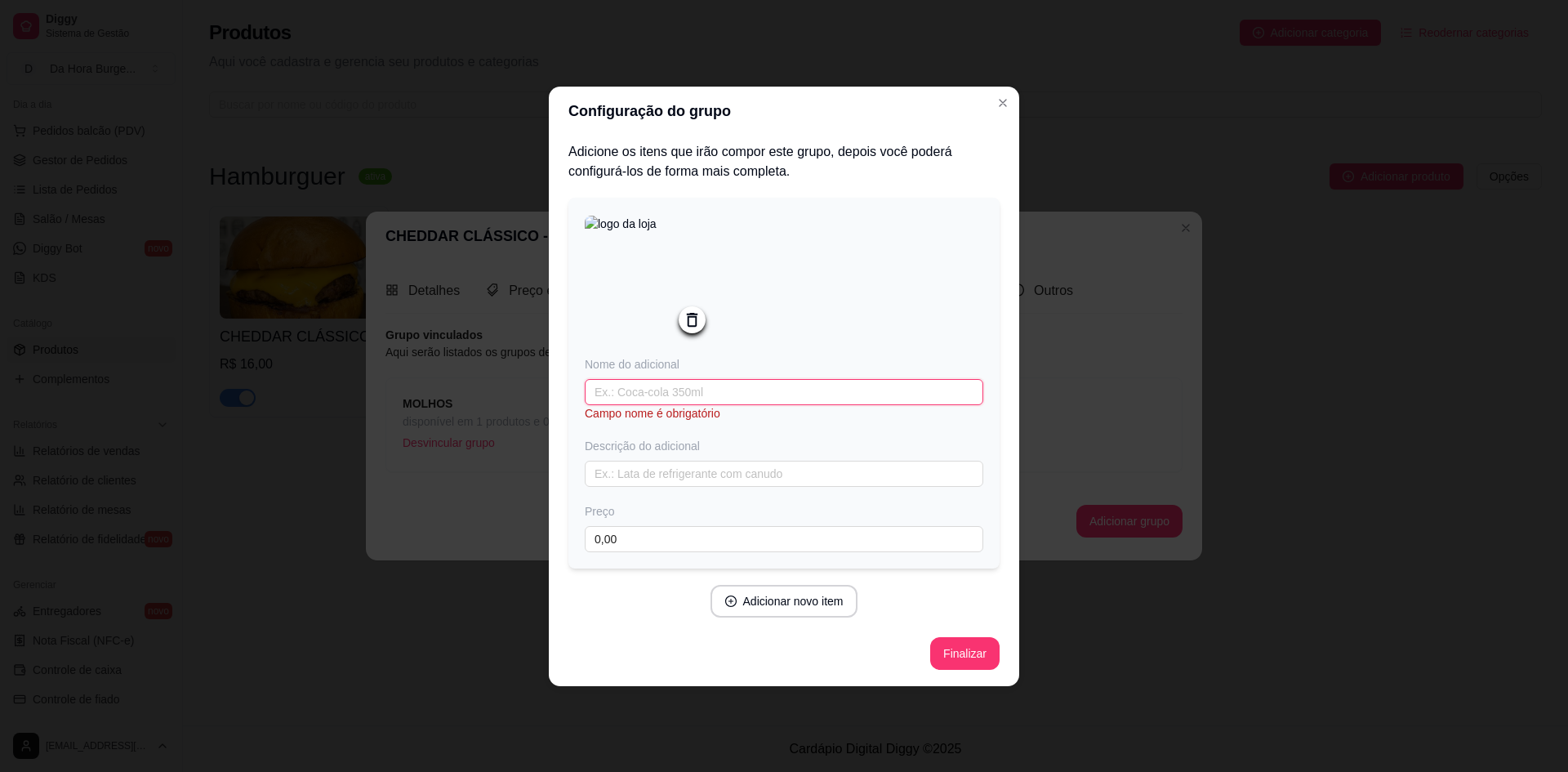
click at [633, 395] on input "text" at bounding box center [784, 392] width 398 height 26
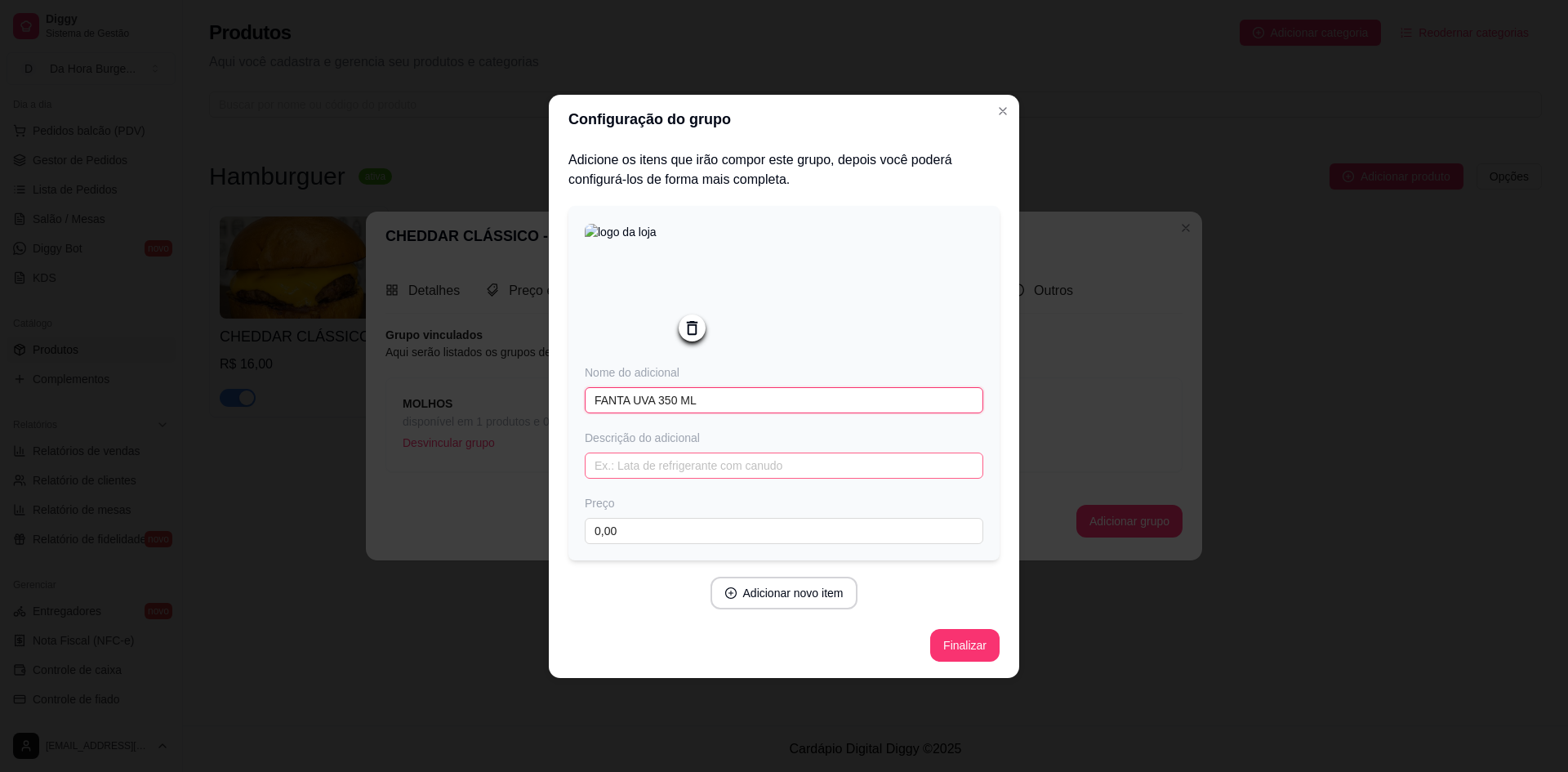
type input "FANTA UVA 350 ML"
click at [628, 476] on input "text" at bounding box center [784, 466] width 398 height 26
click at [633, 536] on input "0,00" at bounding box center [784, 531] width 398 height 26
type input "6,00"
click at [978, 652] on button "Finalizar" at bounding box center [965, 645] width 70 height 33
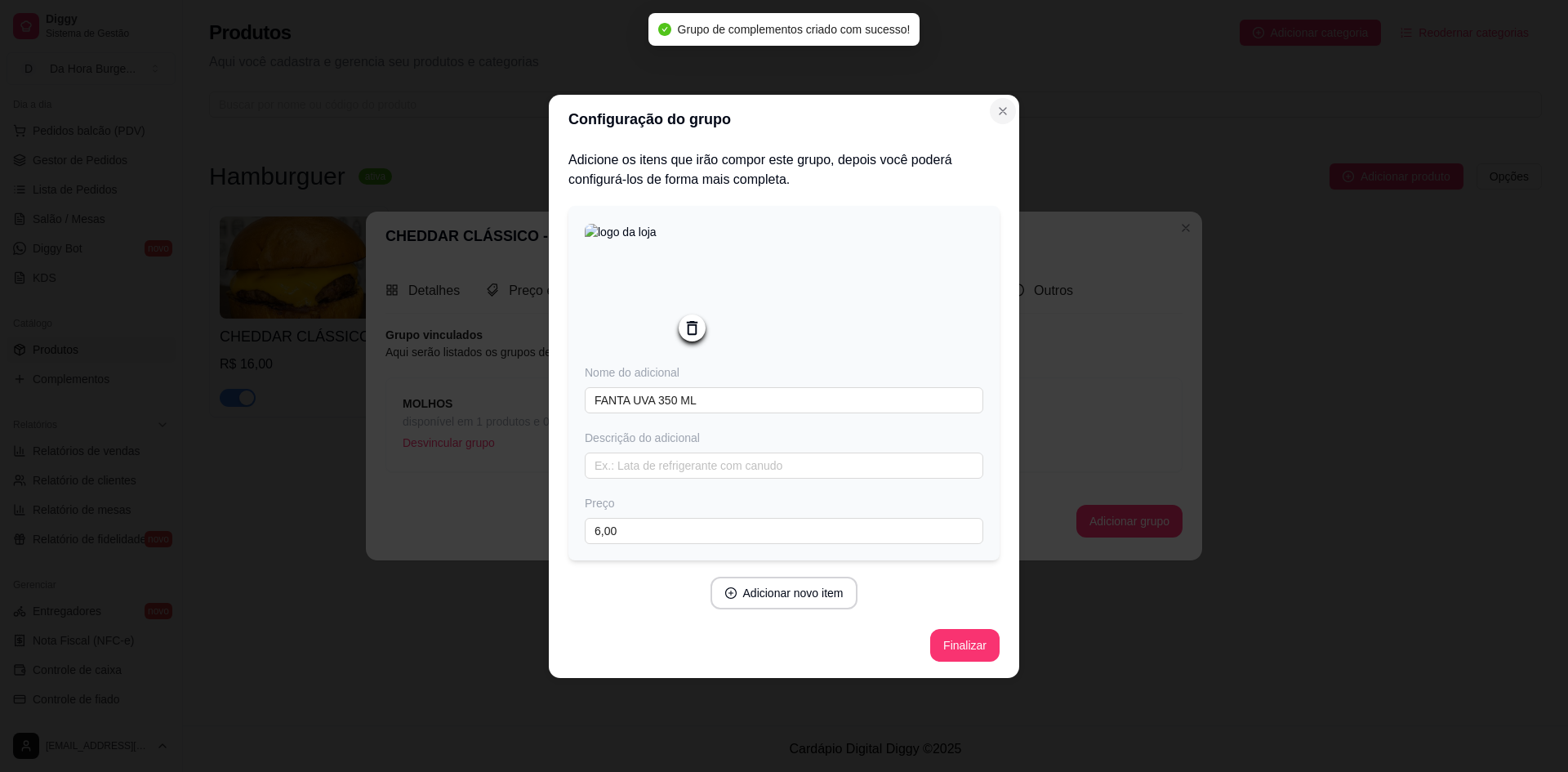
click at [1003, 110] on icon "Close" at bounding box center [1003, 110] width 13 height 13
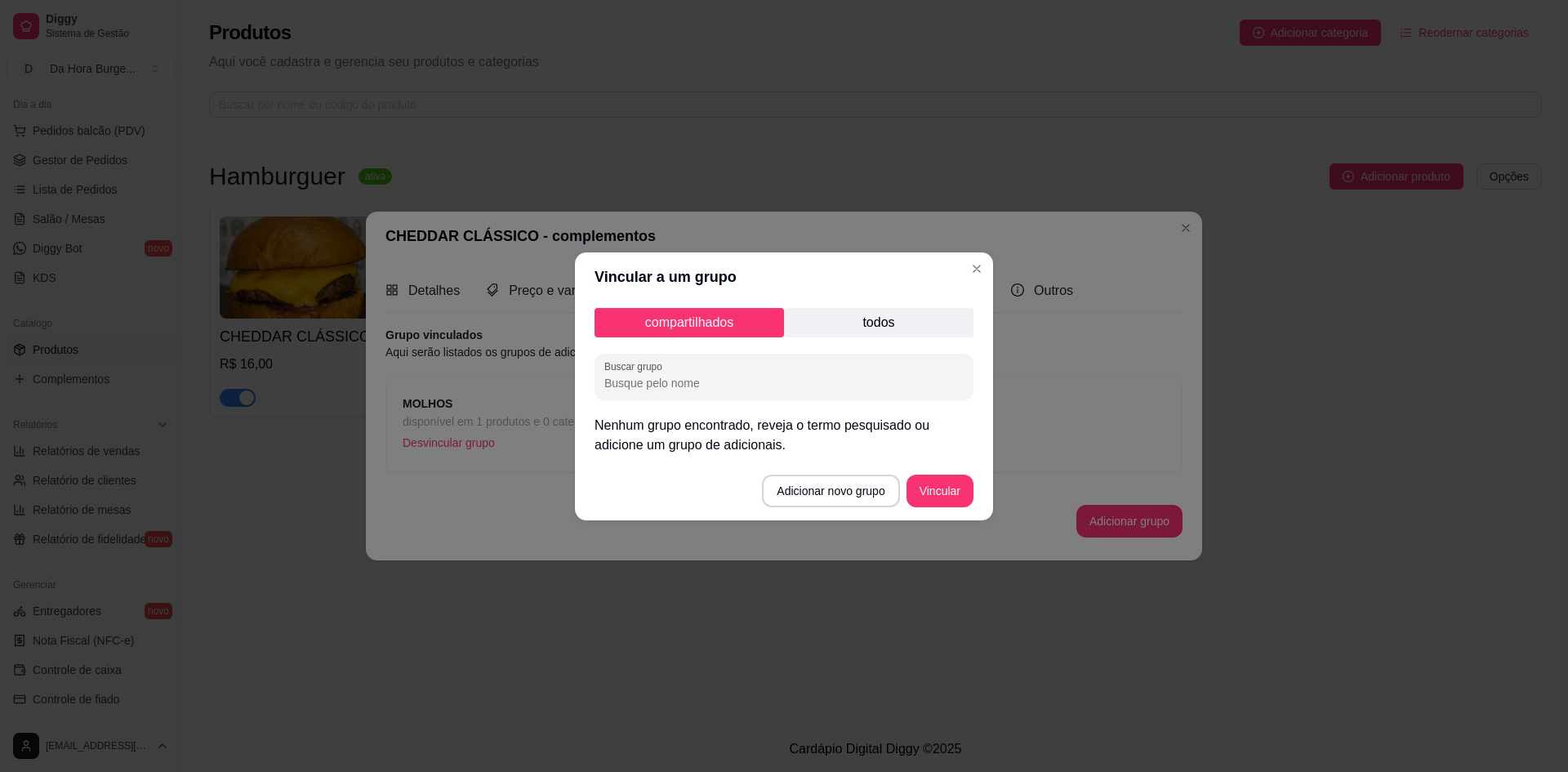
click at [868, 326] on p "todos" at bounding box center [879, 323] width 190 height 30
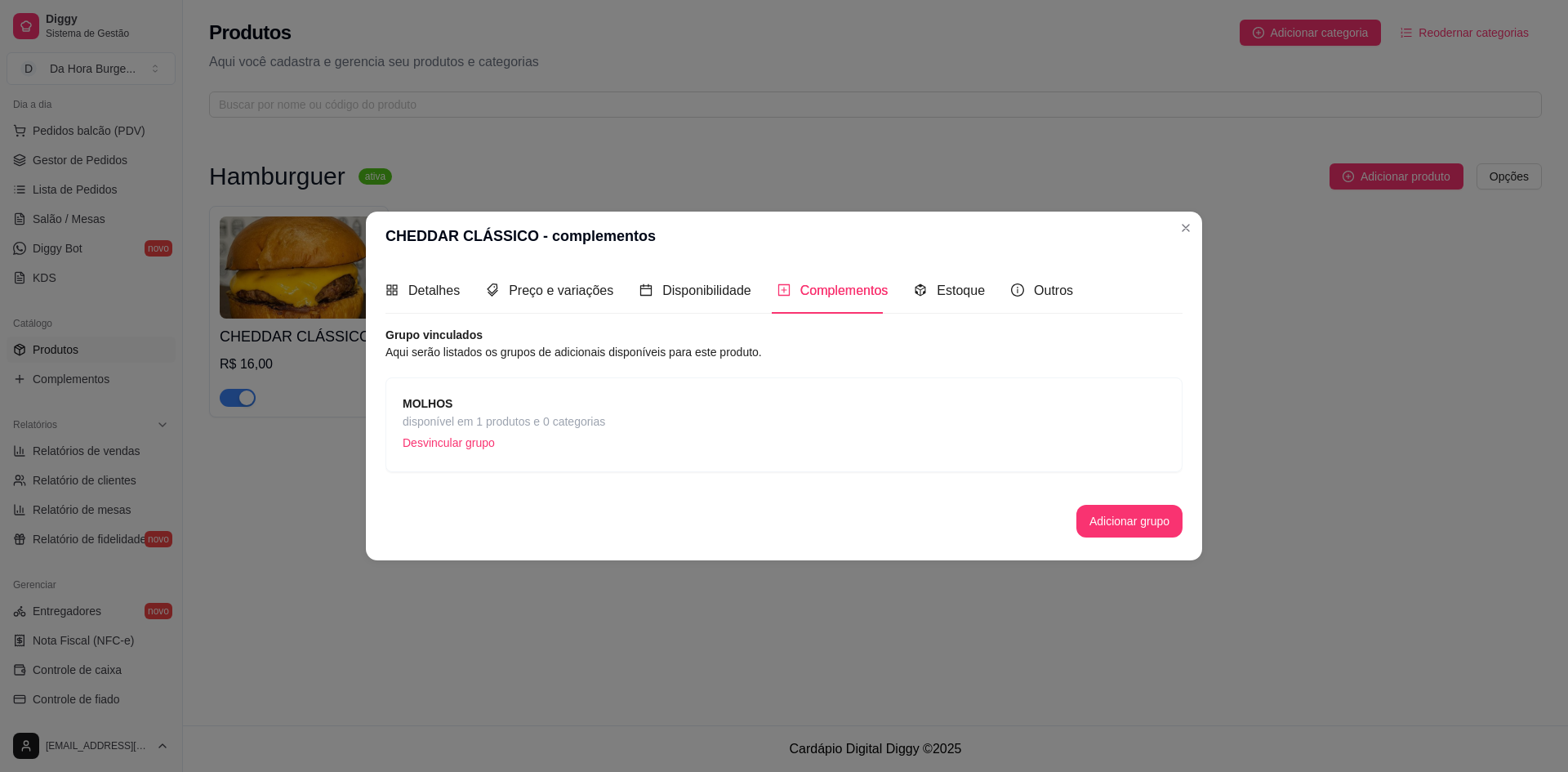
click at [443, 412] on span "disponível em 1 produtos e 0 categorias" at bounding box center [504, 421] width 203 height 18
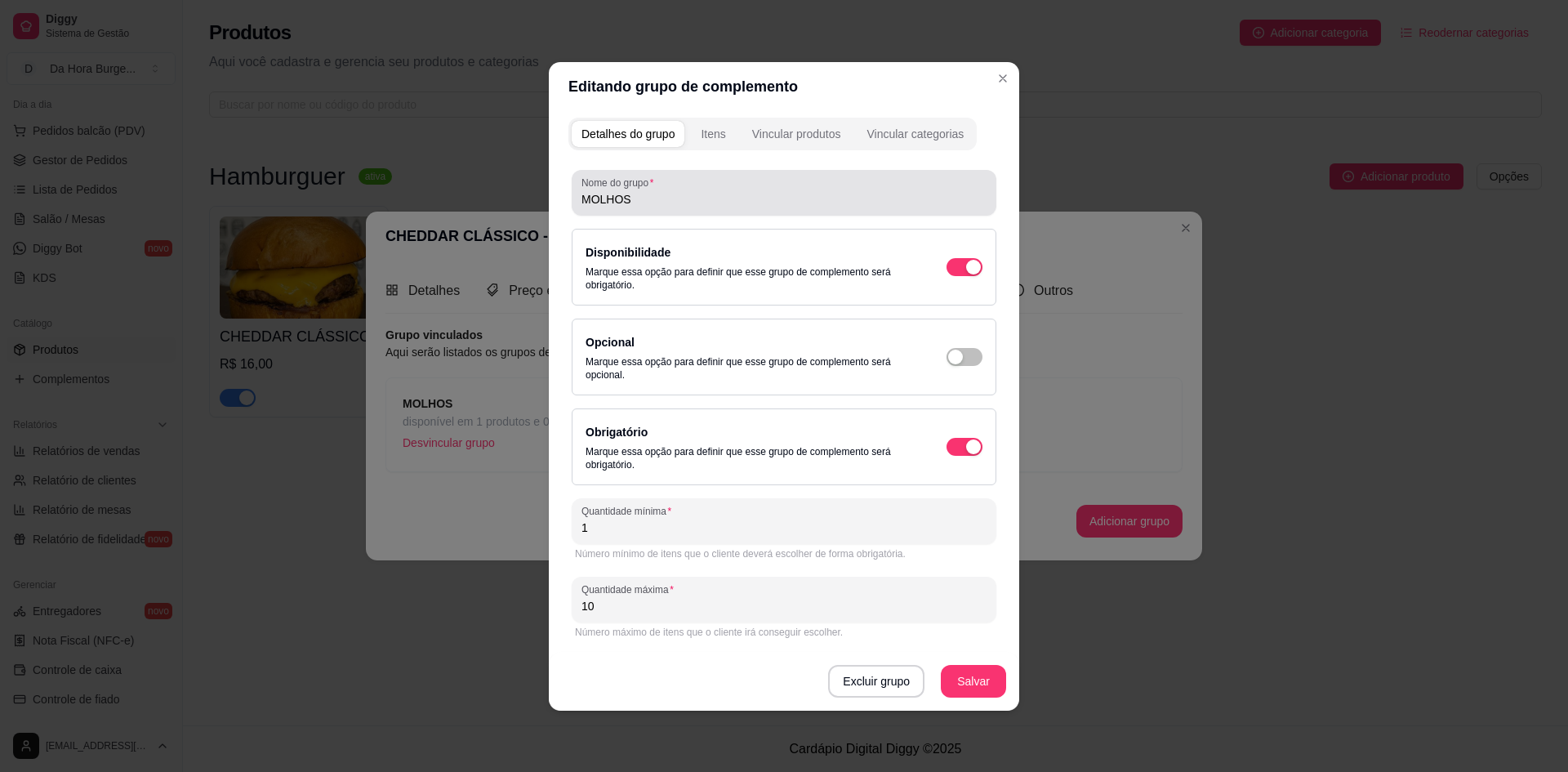
click at [644, 205] on input "MOLHOS" at bounding box center [784, 199] width 405 height 16
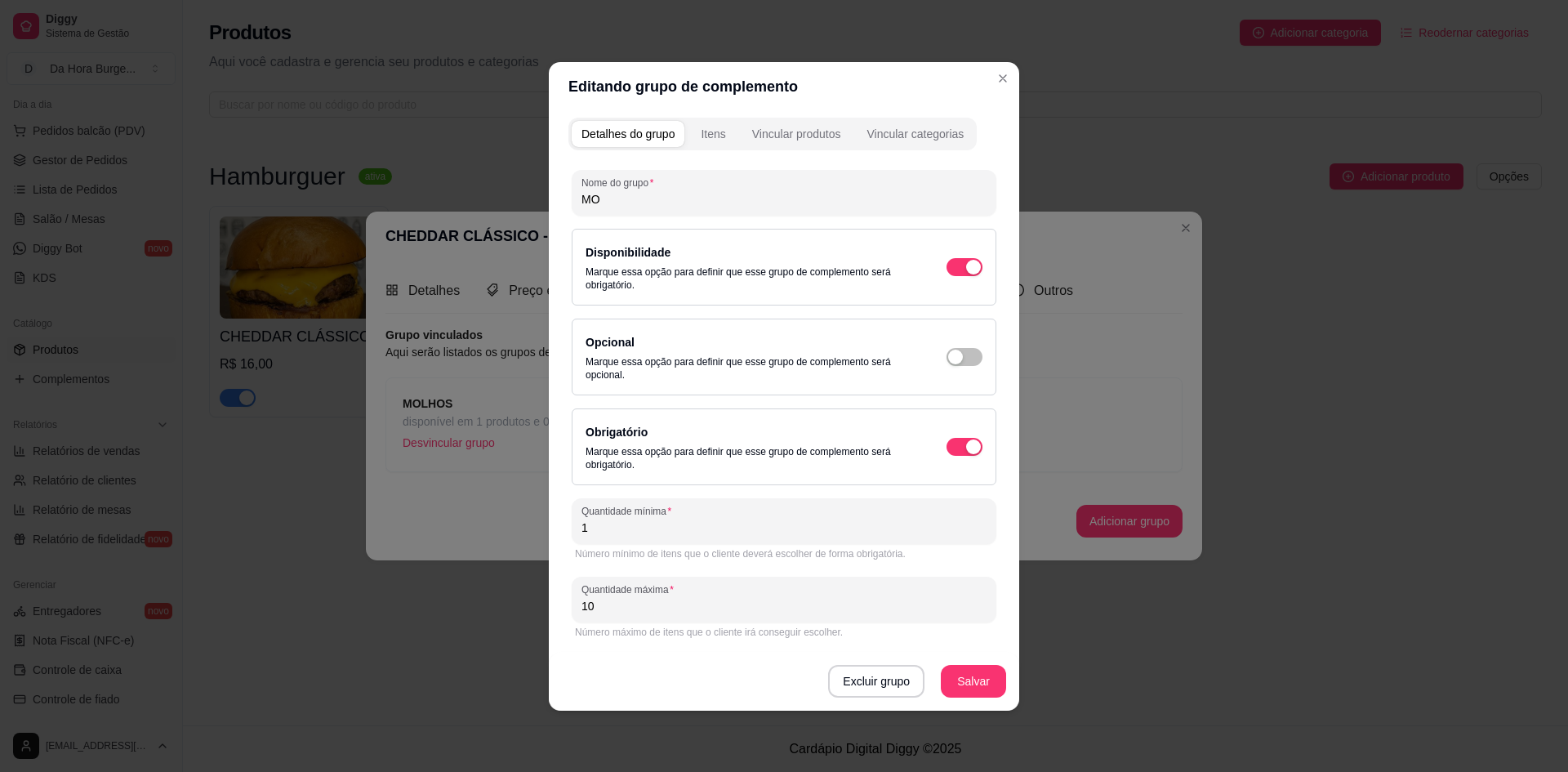
type input "M"
type input "REFRIGERANTES"
click at [973, 679] on button "Salvar" at bounding box center [974, 682] width 66 height 33
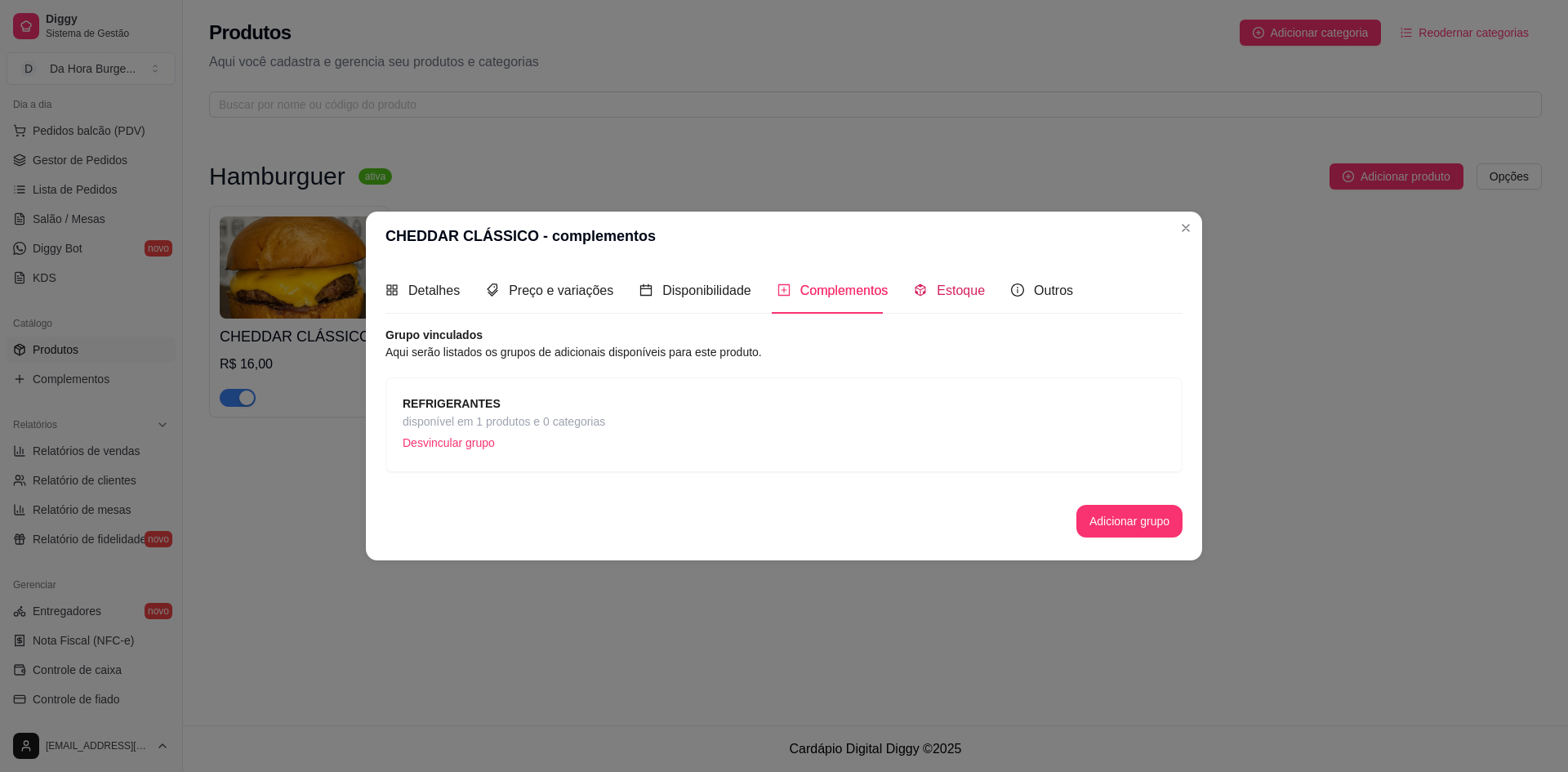
click at [923, 300] on div "Estoque" at bounding box center [949, 290] width 71 height 21
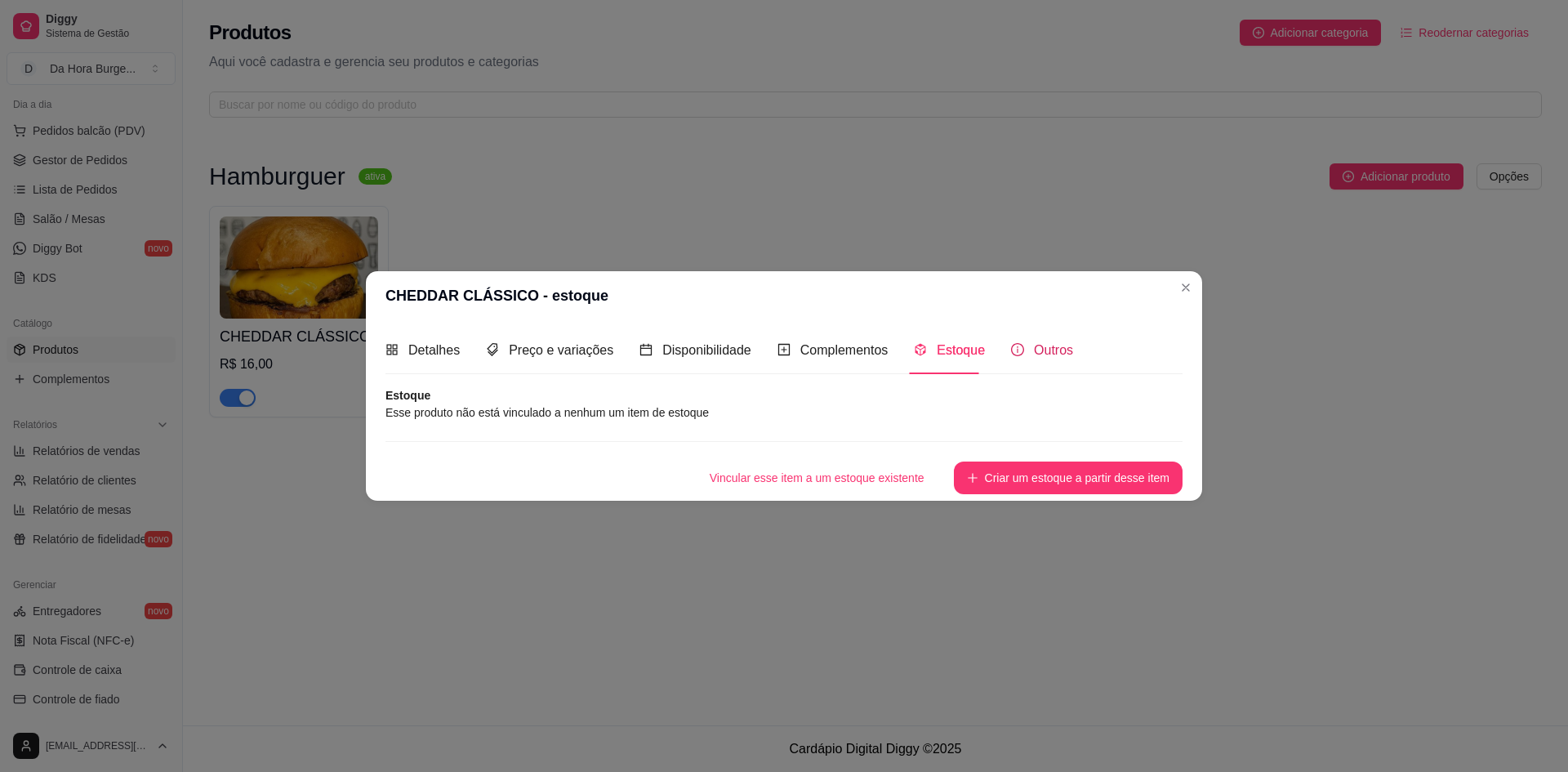
click at [1011, 347] on icon "info-circle" at bounding box center [1017, 349] width 13 height 13
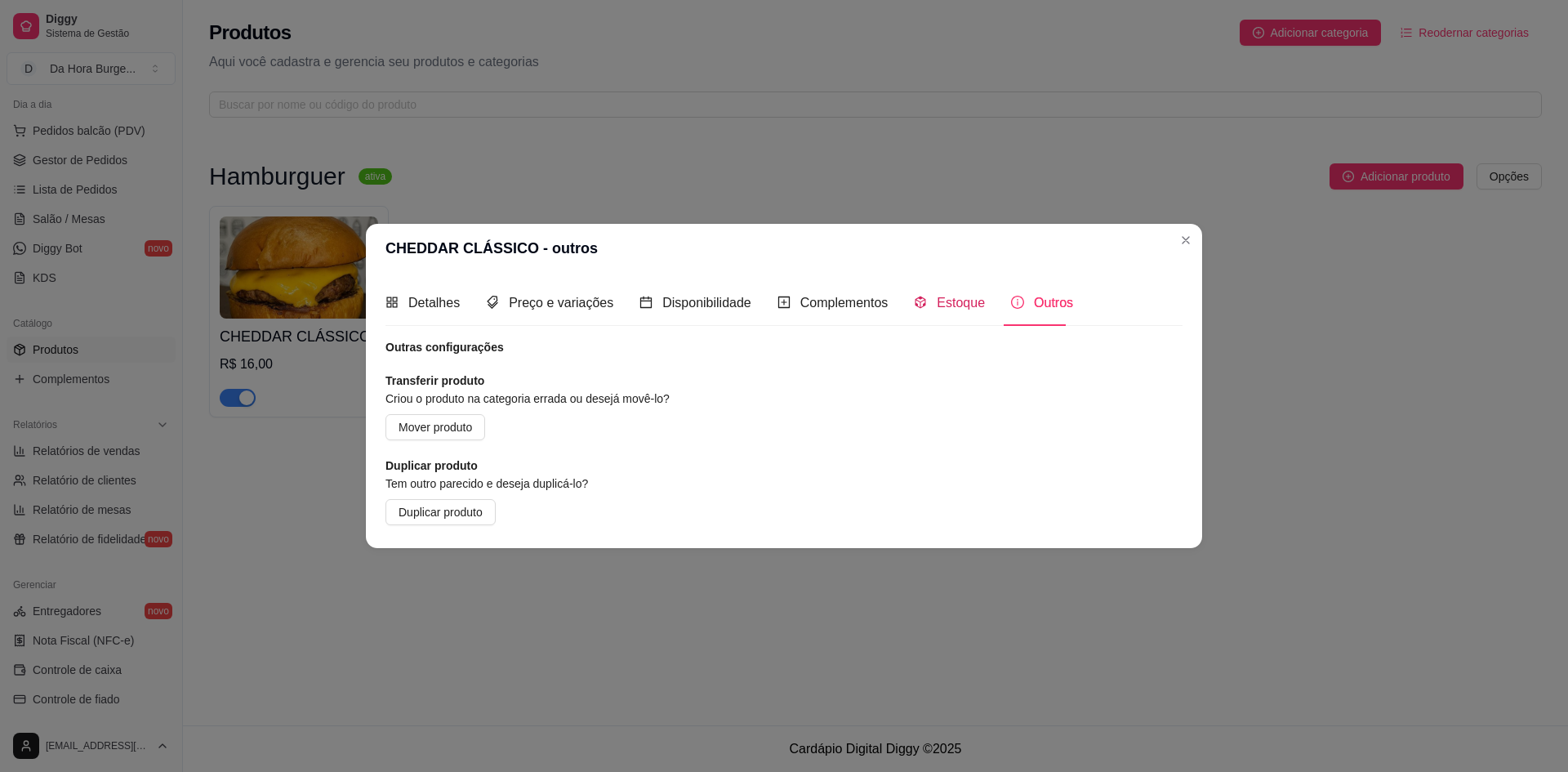
click at [958, 296] on span "Estoque" at bounding box center [960, 303] width 49 height 14
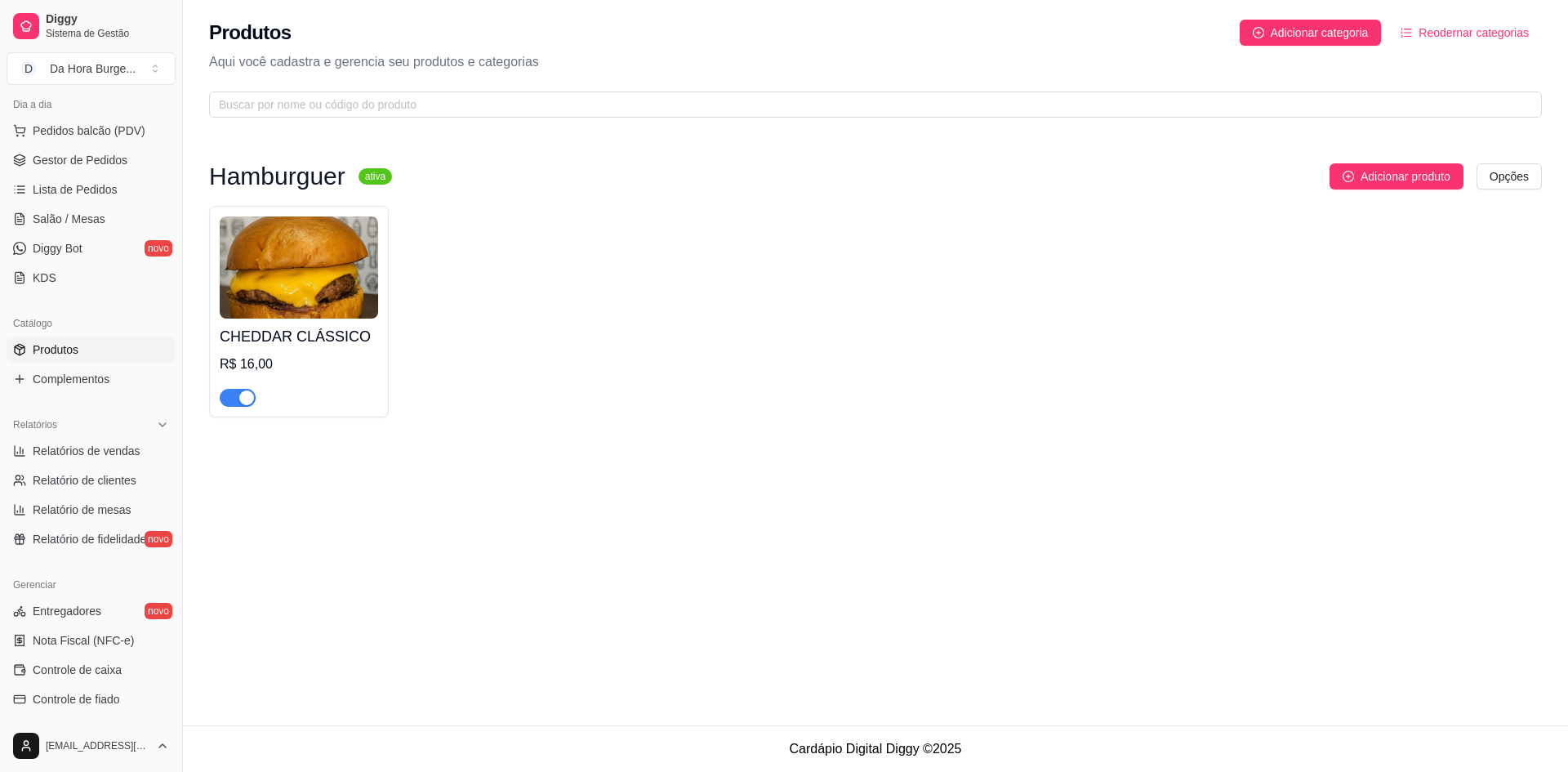
click at [320, 267] on img at bounding box center [299, 267] width 159 height 102
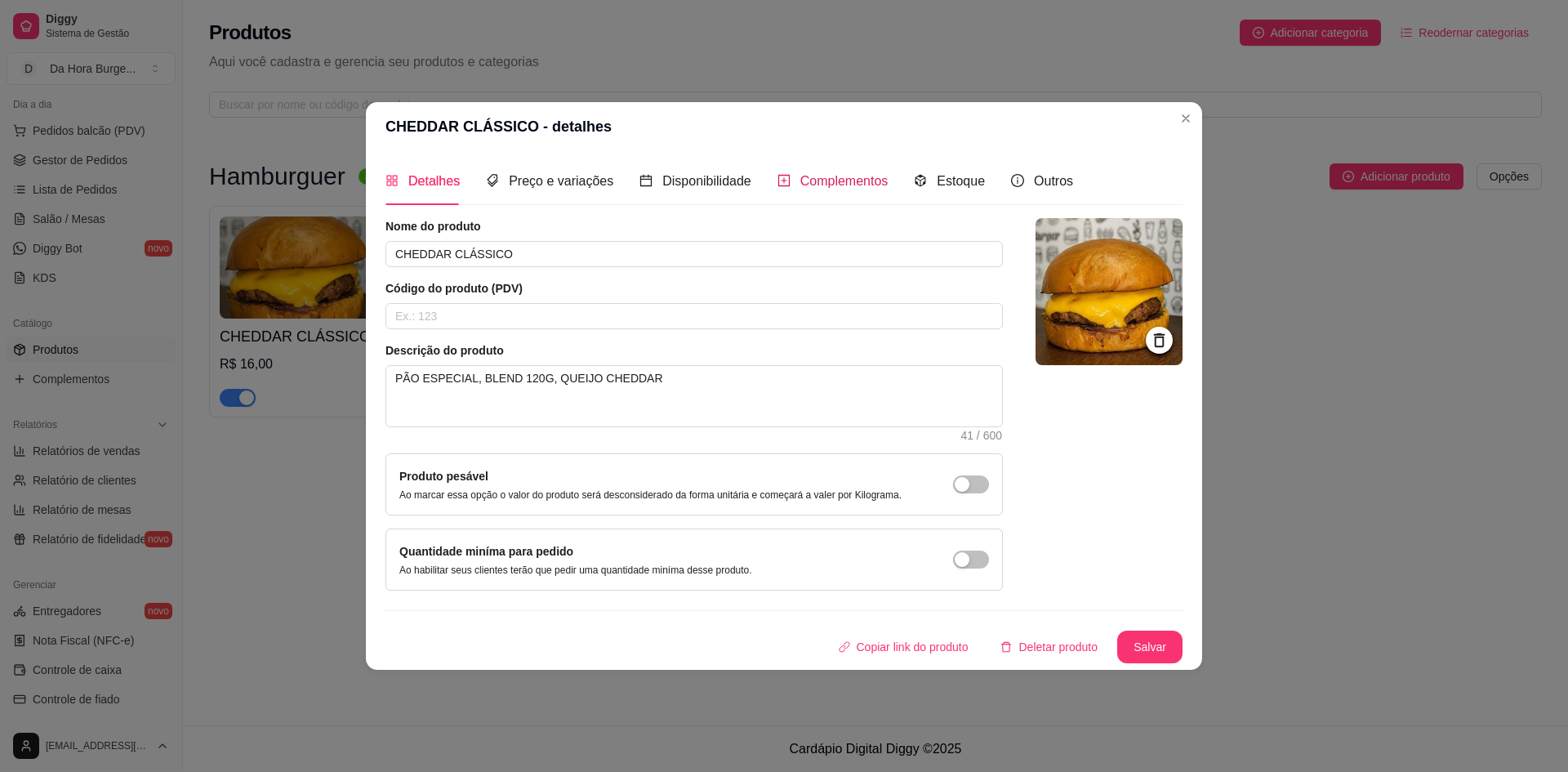
click at [825, 186] on span "Complementos" at bounding box center [844, 181] width 88 height 14
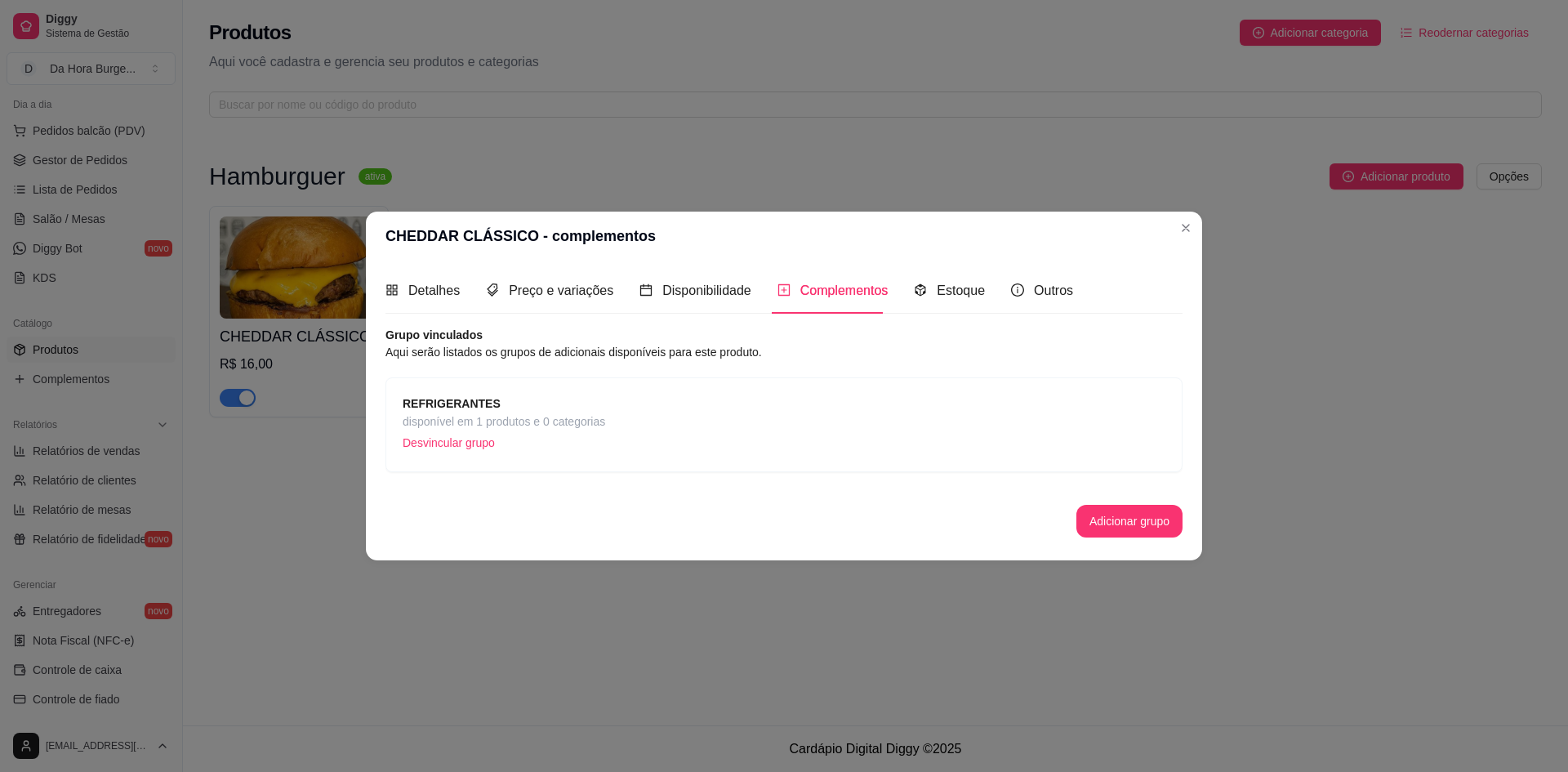
click at [468, 424] on span "disponível em 1 produtos e 0 categorias" at bounding box center [504, 421] width 203 height 18
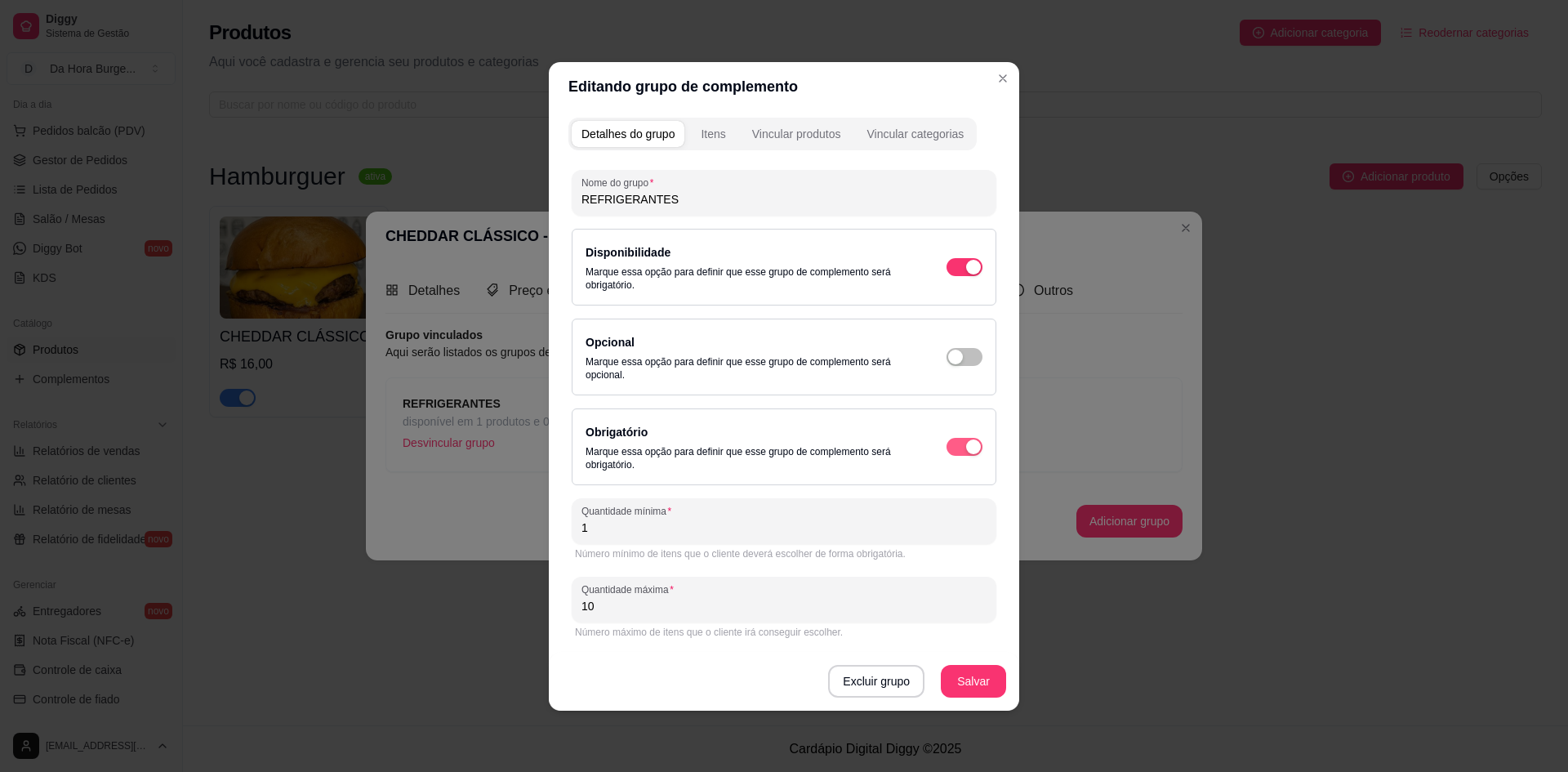
click at [956, 447] on span "button" at bounding box center [964, 447] width 36 height 18
click at [966, 425] on div "Obrigatório Marque essa opção para definir que esse grupo de complemento será o…" at bounding box center [784, 446] width 397 height 49
click at [972, 447] on div "button" at bounding box center [973, 447] width 15 height 15
click at [943, 443] on div "Obrigatório Marque essa opção para definir que esse grupo de complemento será o…" at bounding box center [784, 446] width 397 height 49
click at [960, 445] on span "button" at bounding box center [964, 447] width 36 height 18
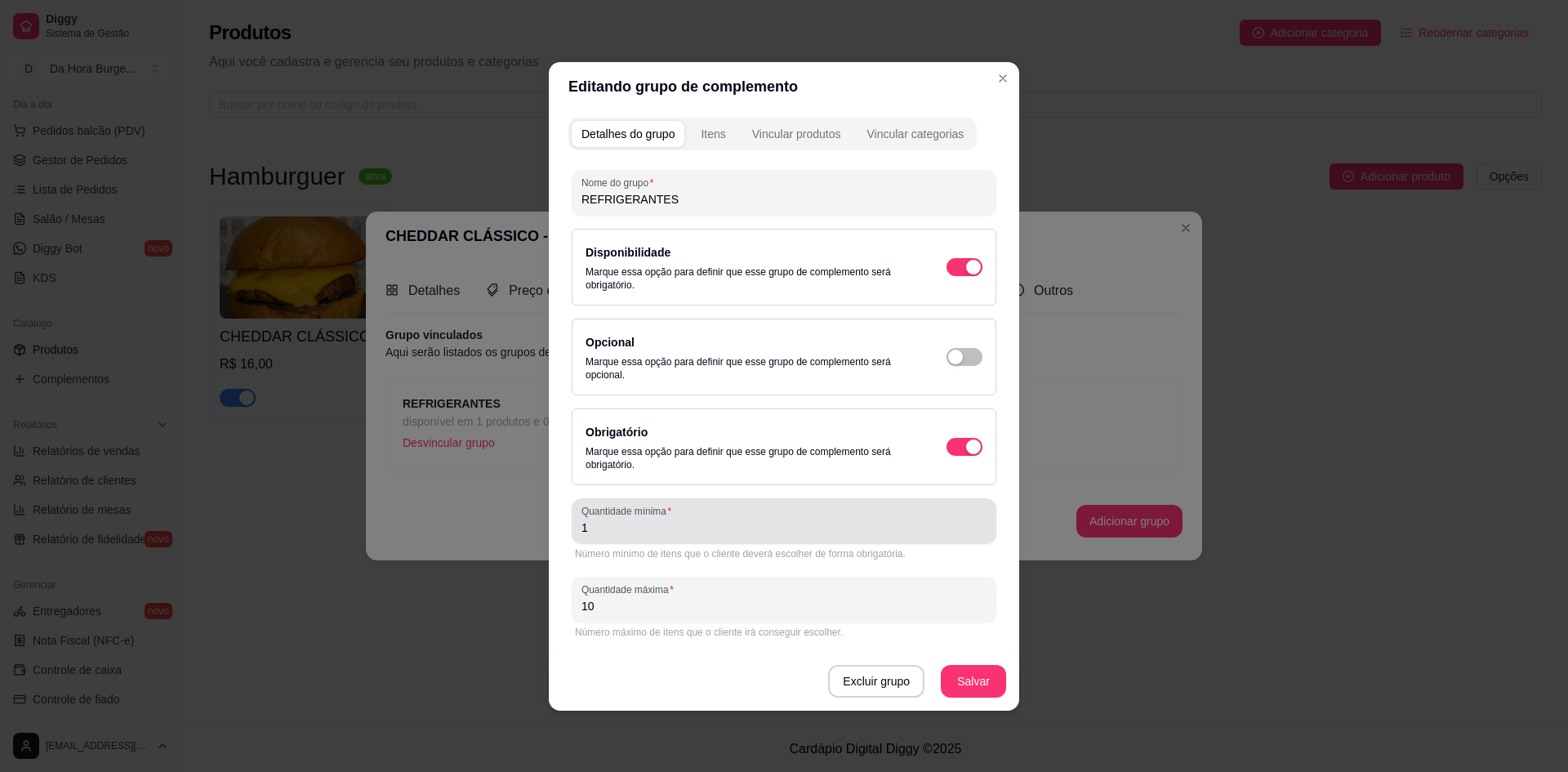
click at [630, 541] on div "Quantidade mínima 1" at bounding box center [784, 522] width 425 height 46
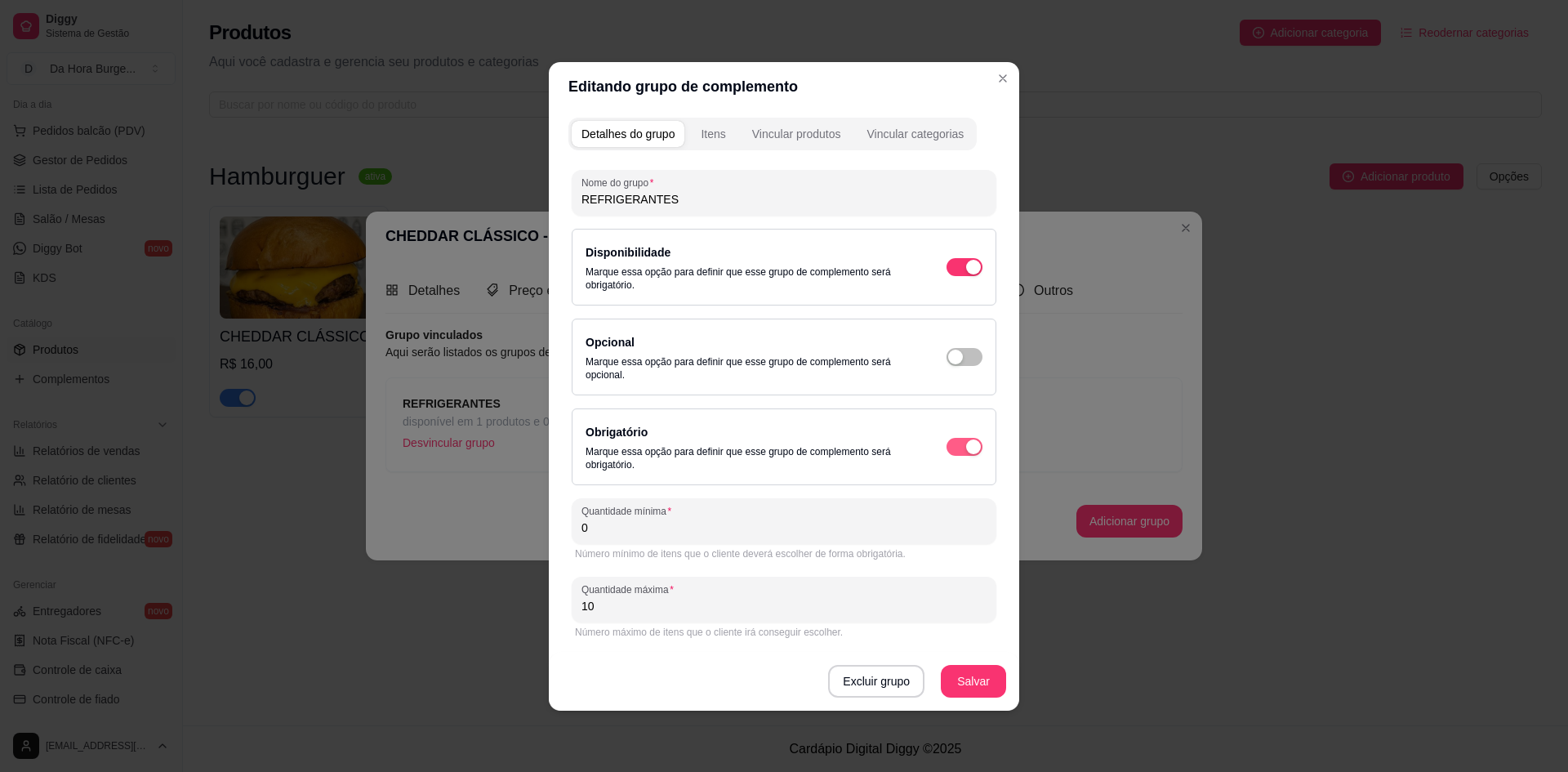
type input "0"
click at [965, 448] on button "button" at bounding box center [964, 447] width 36 height 18
click at [956, 263] on span "button" at bounding box center [964, 267] width 36 height 18
click at [961, 449] on span "button" at bounding box center [964, 447] width 36 height 18
click at [966, 444] on div "button" at bounding box center [973, 447] width 15 height 15
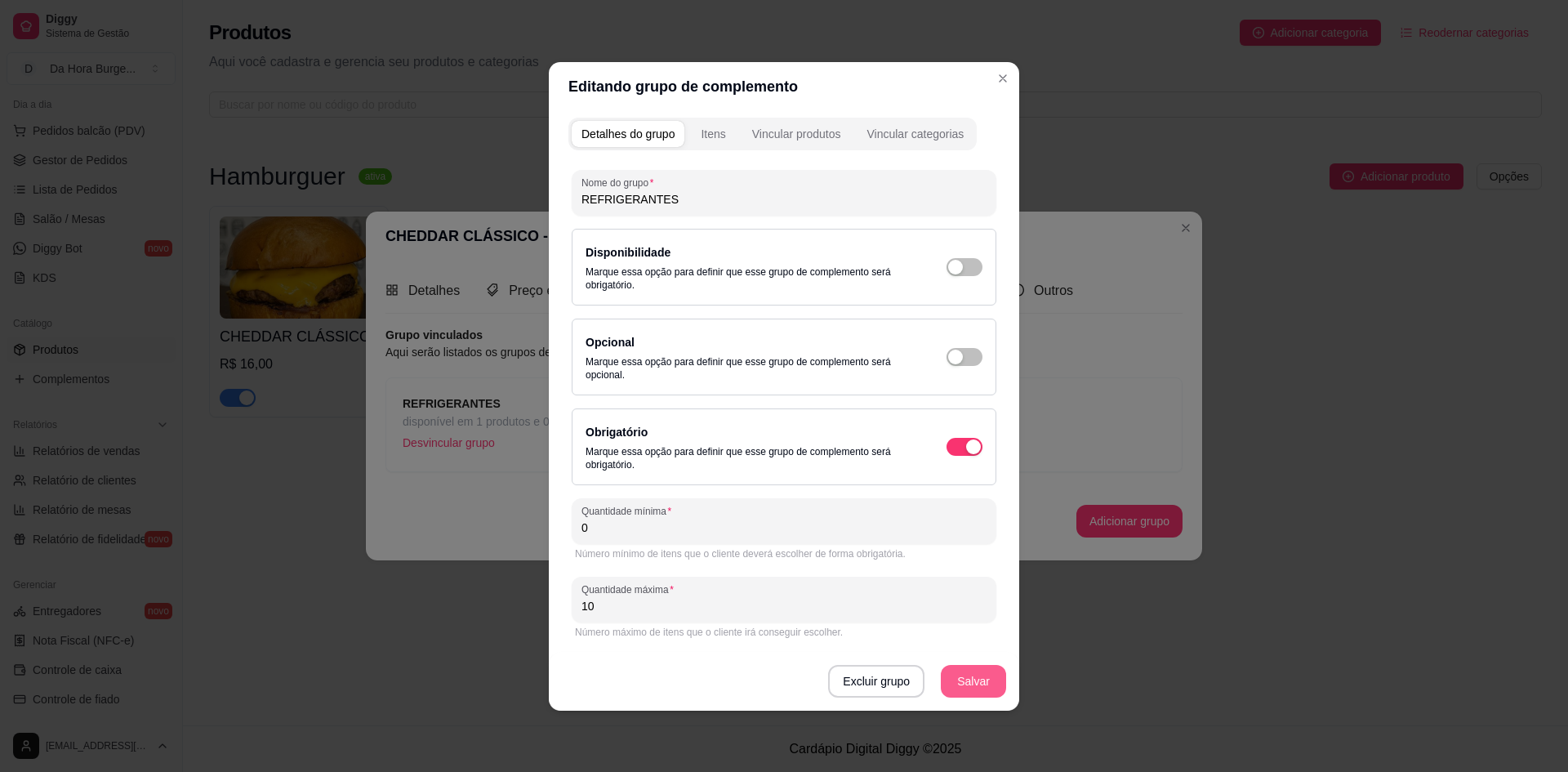
click at [953, 683] on button "Salvar" at bounding box center [974, 682] width 66 height 33
click at [965, 445] on button "button" at bounding box center [964, 447] width 36 height 18
click at [964, 446] on button "button" at bounding box center [964, 447] width 36 height 18
click at [960, 442] on span "button" at bounding box center [964, 447] width 36 height 18
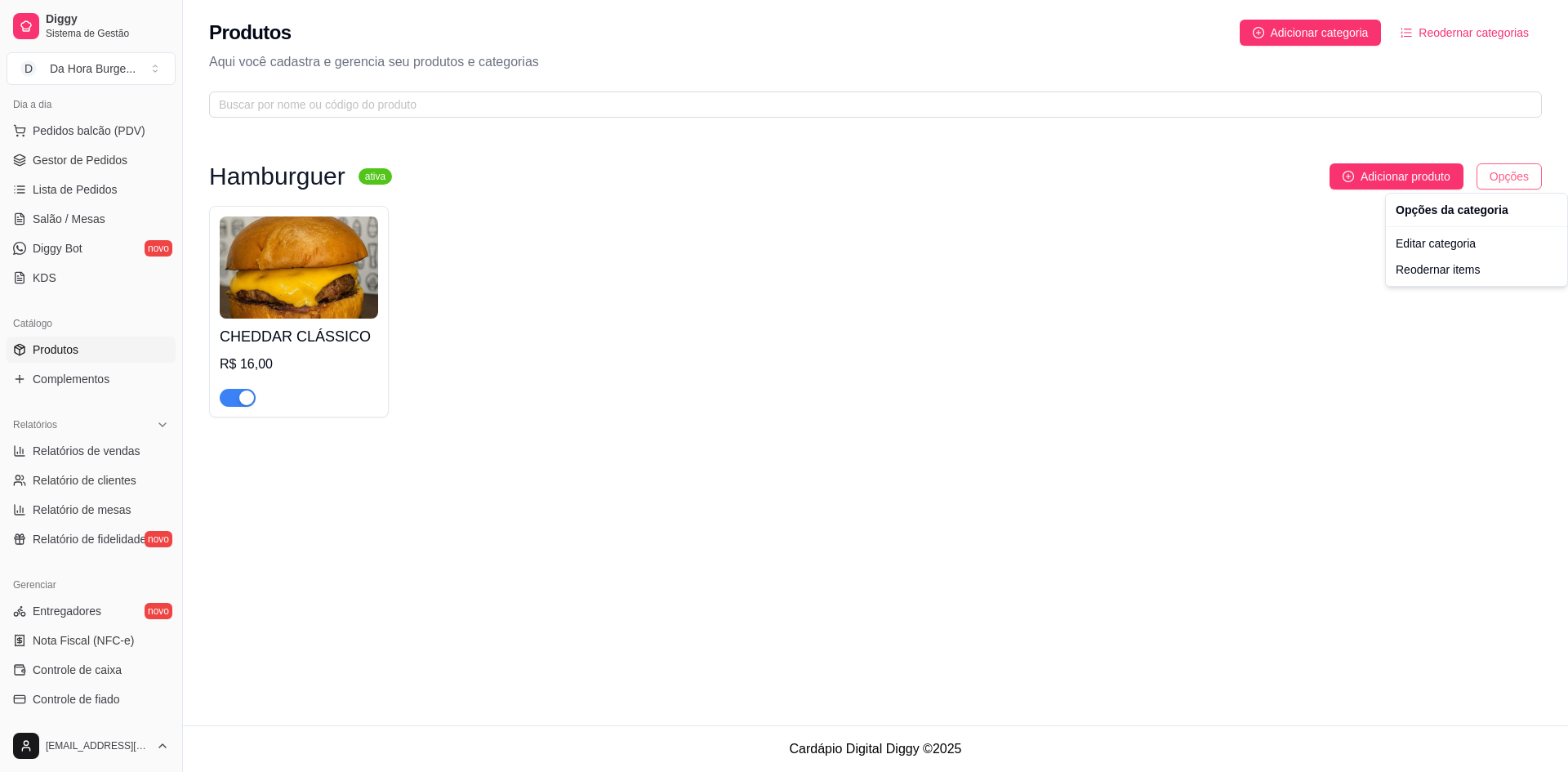
click at [1534, 182] on html "Diggy Sistema de Gestão D Da Hora Burge ... Loja aberta Período gratuito até 10…" at bounding box center [784, 386] width 1568 height 772
click at [1435, 35] on html "Diggy Sistema de Gestão D Da Hora Burge ... Loja aberta Período gratuito até 10…" at bounding box center [784, 386] width 1568 height 772
click at [1417, 31] on button "Reodernar categorias" at bounding box center [1465, 33] width 154 height 26
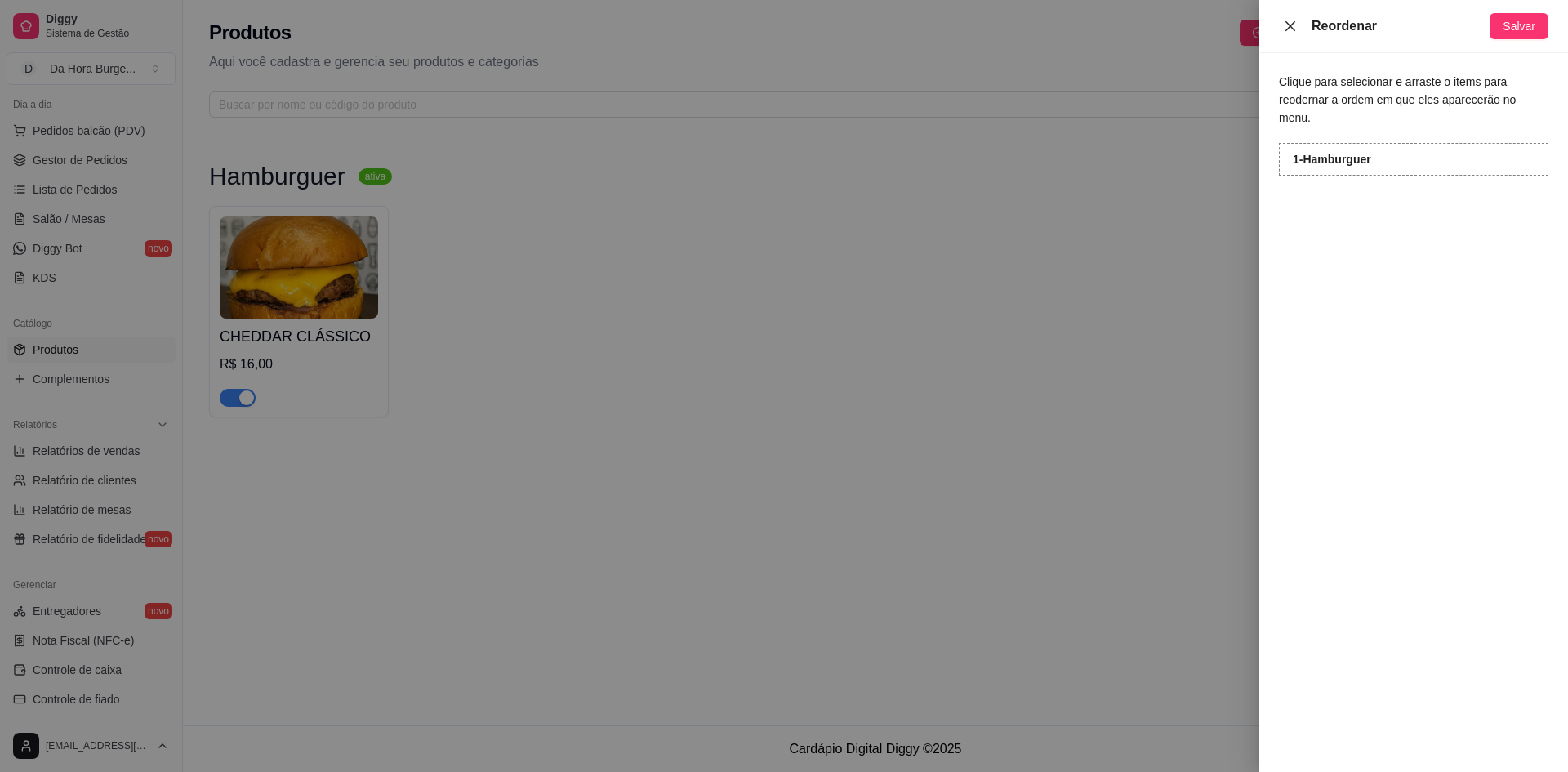
click at [1292, 25] on icon "close" at bounding box center [1291, 26] width 10 height 10
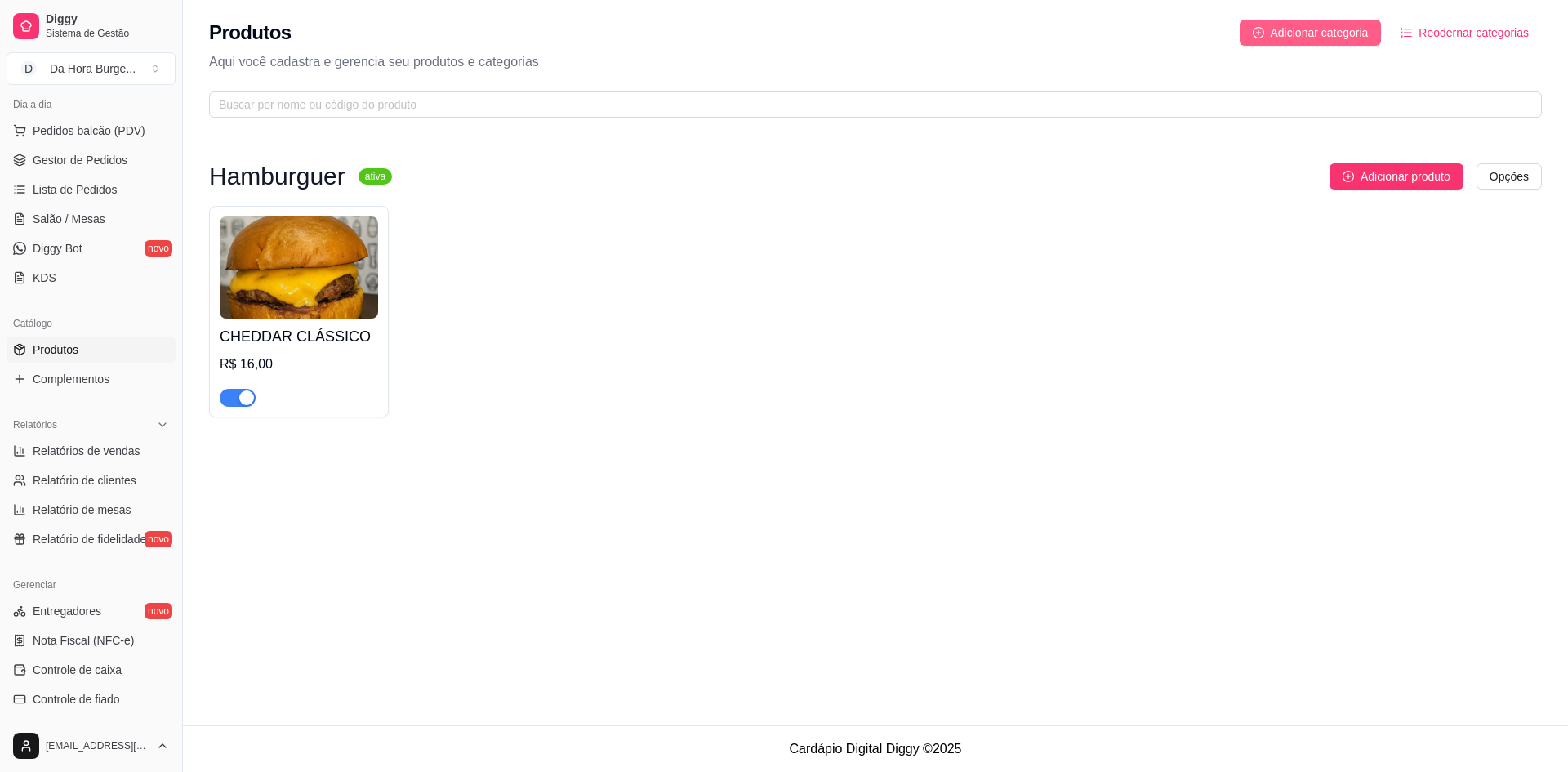
click at [1309, 37] on span "Adicionar categoria" at bounding box center [1320, 33] width 98 height 18
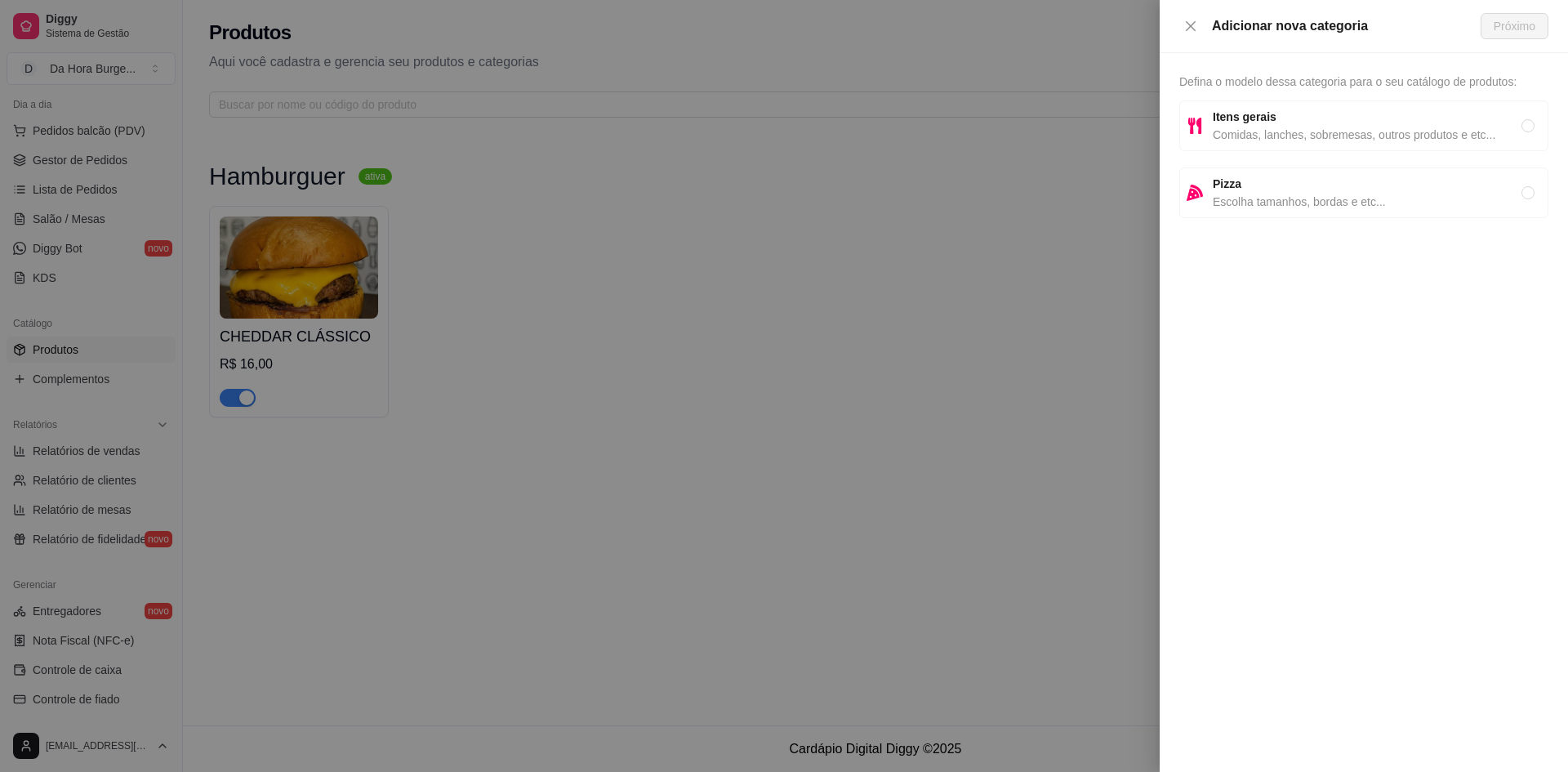
click at [1316, 198] on span "Escolha tamanhos, bordas e etc..." at bounding box center [1366, 202] width 309 height 18
radio input "true"
click at [1493, 21] on button "Próximo" at bounding box center [1514, 26] width 68 height 26
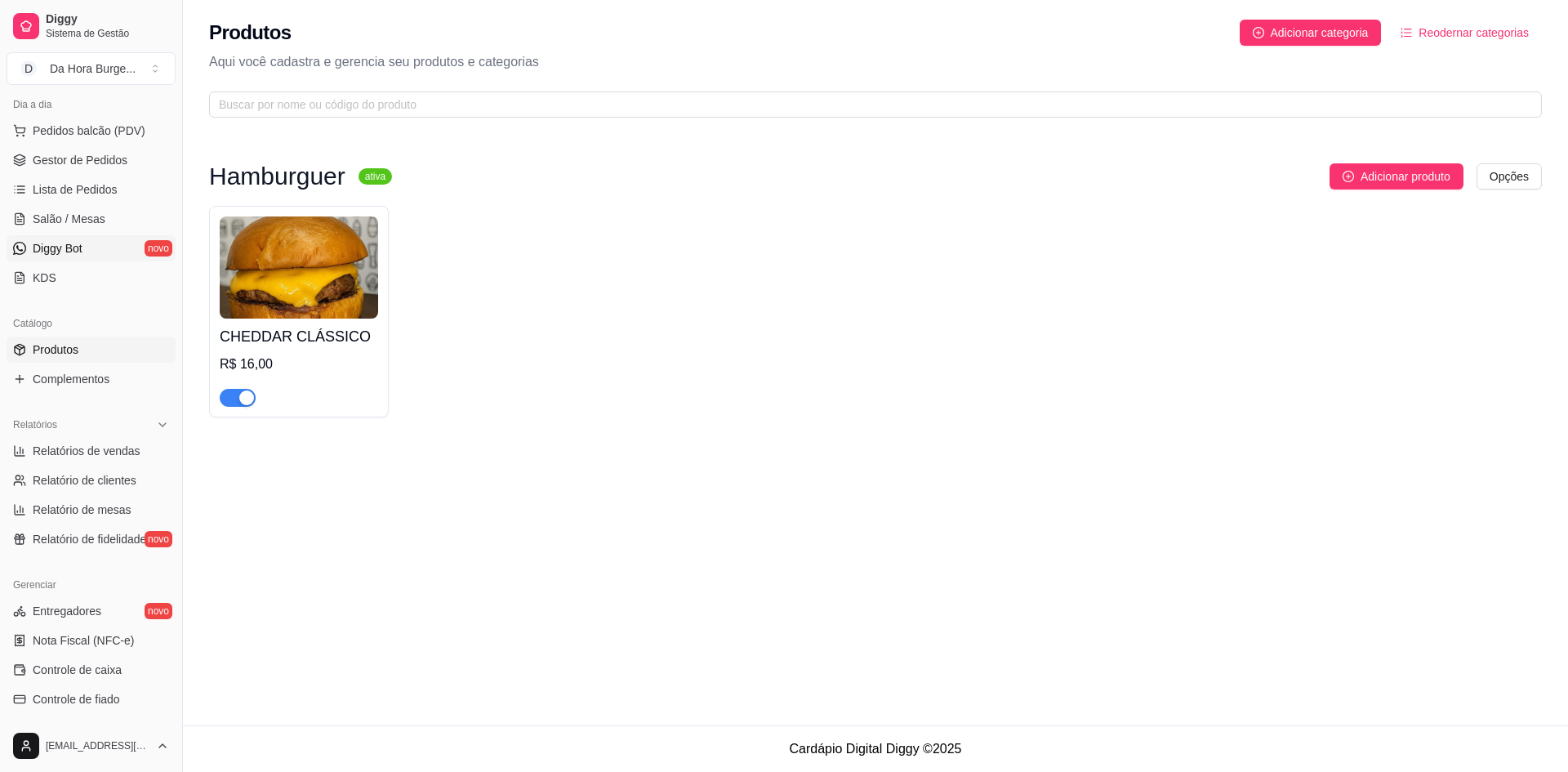
click at [140, 255] on link "Diggy Bot novo" at bounding box center [91, 248] width 169 height 26
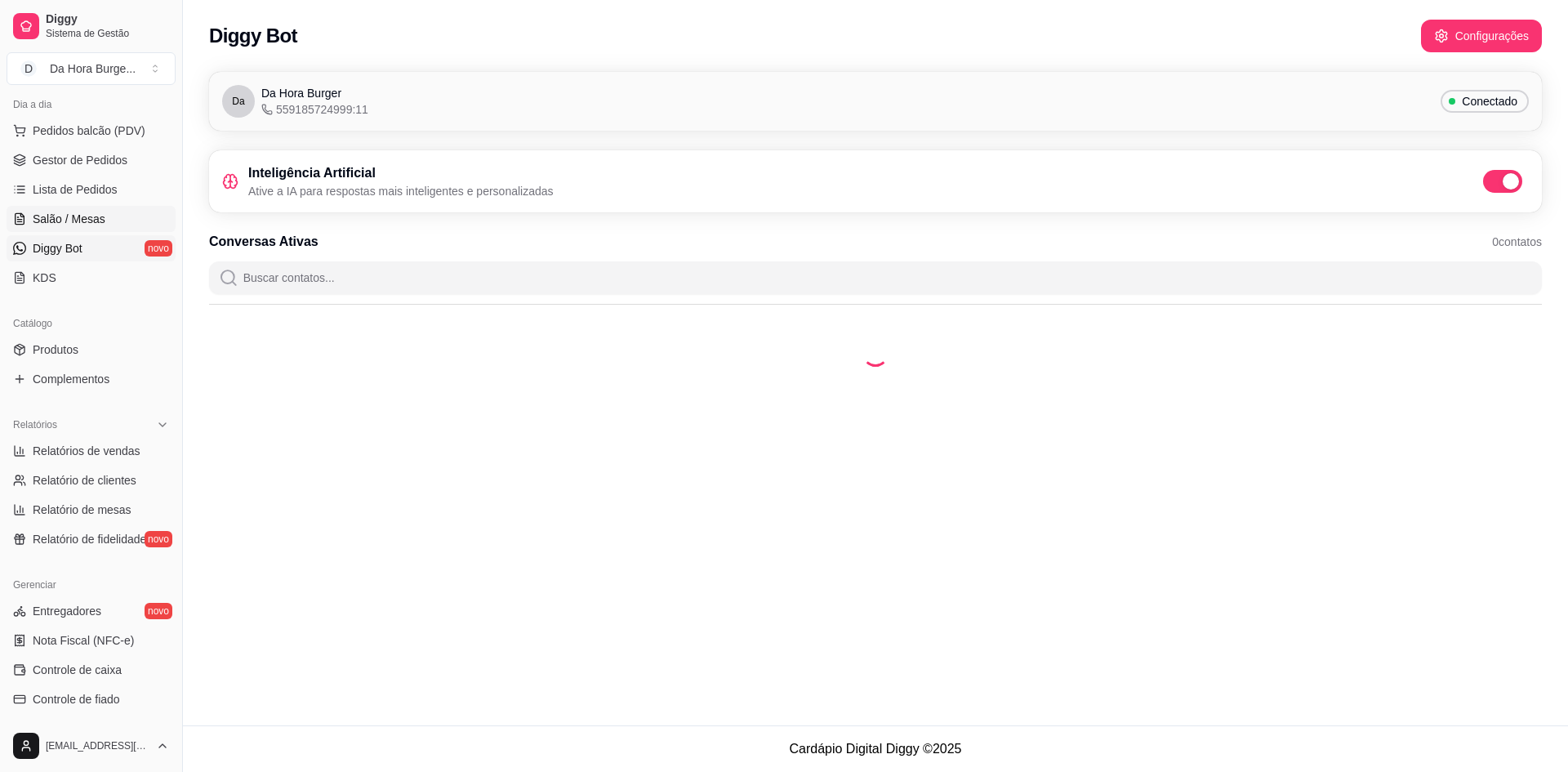
click at [122, 210] on link "Salão / Mesas" at bounding box center [91, 219] width 169 height 26
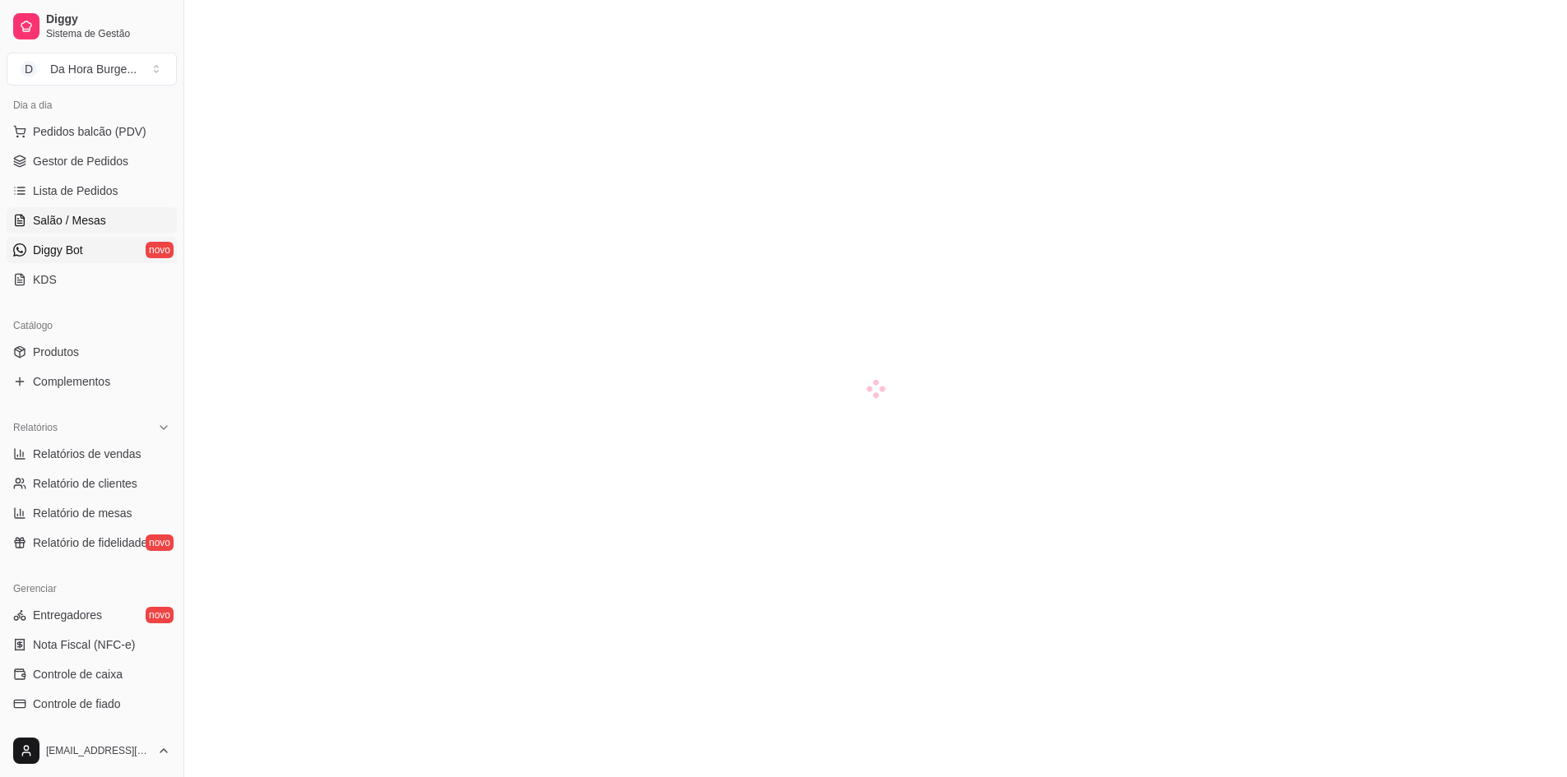
click at [114, 238] on link "Diggy Bot novo" at bounding box center [92, 250] width 170 height 26
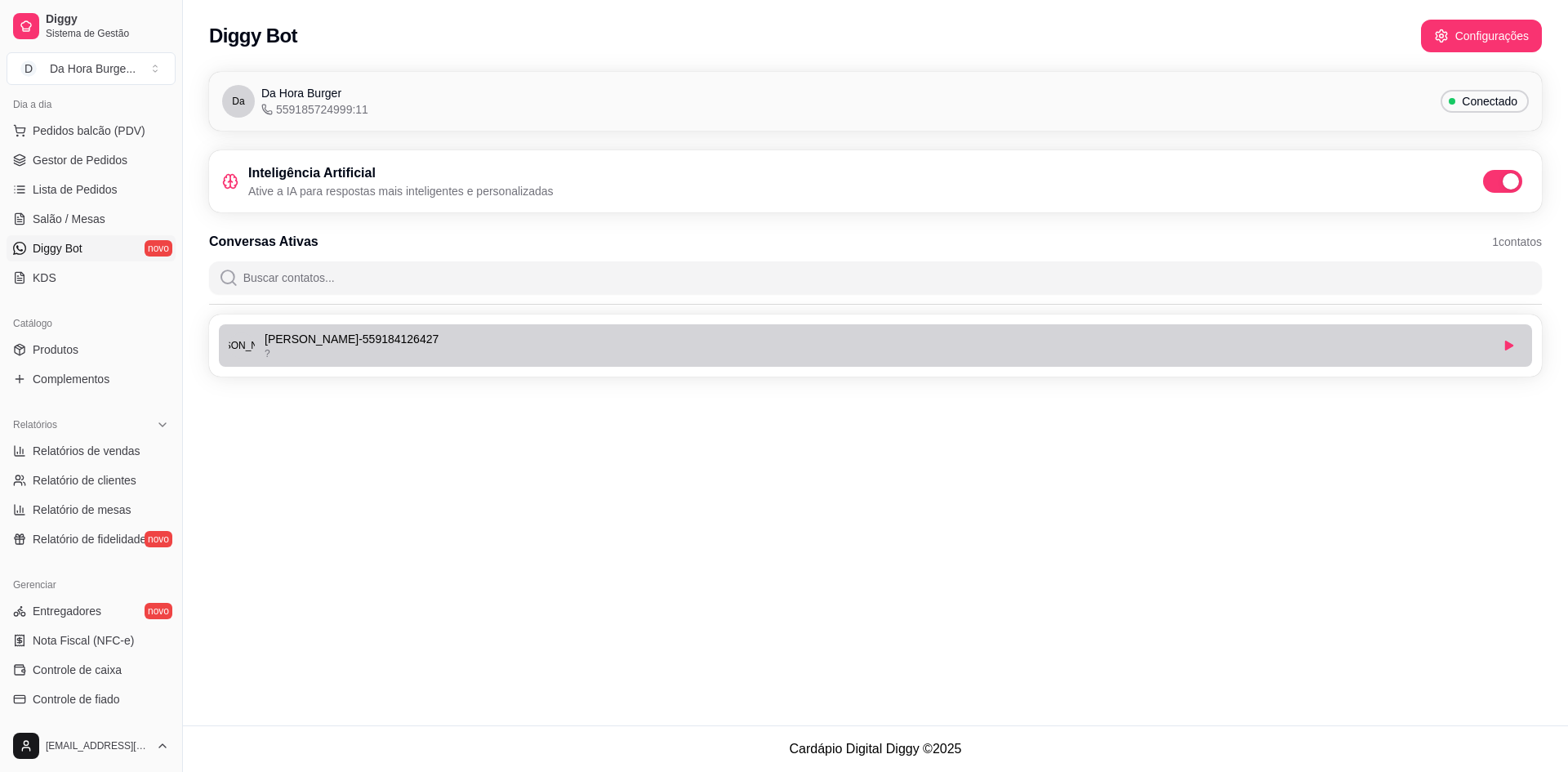
click at [564, 362] on li "Ray Raylan Gabriel - 559184126427 ?" at bounding box center [875, 346] width 1314 height 43
click at [1500, 348] on button "button" at bounding box center [1509, 346] width 26 height 26
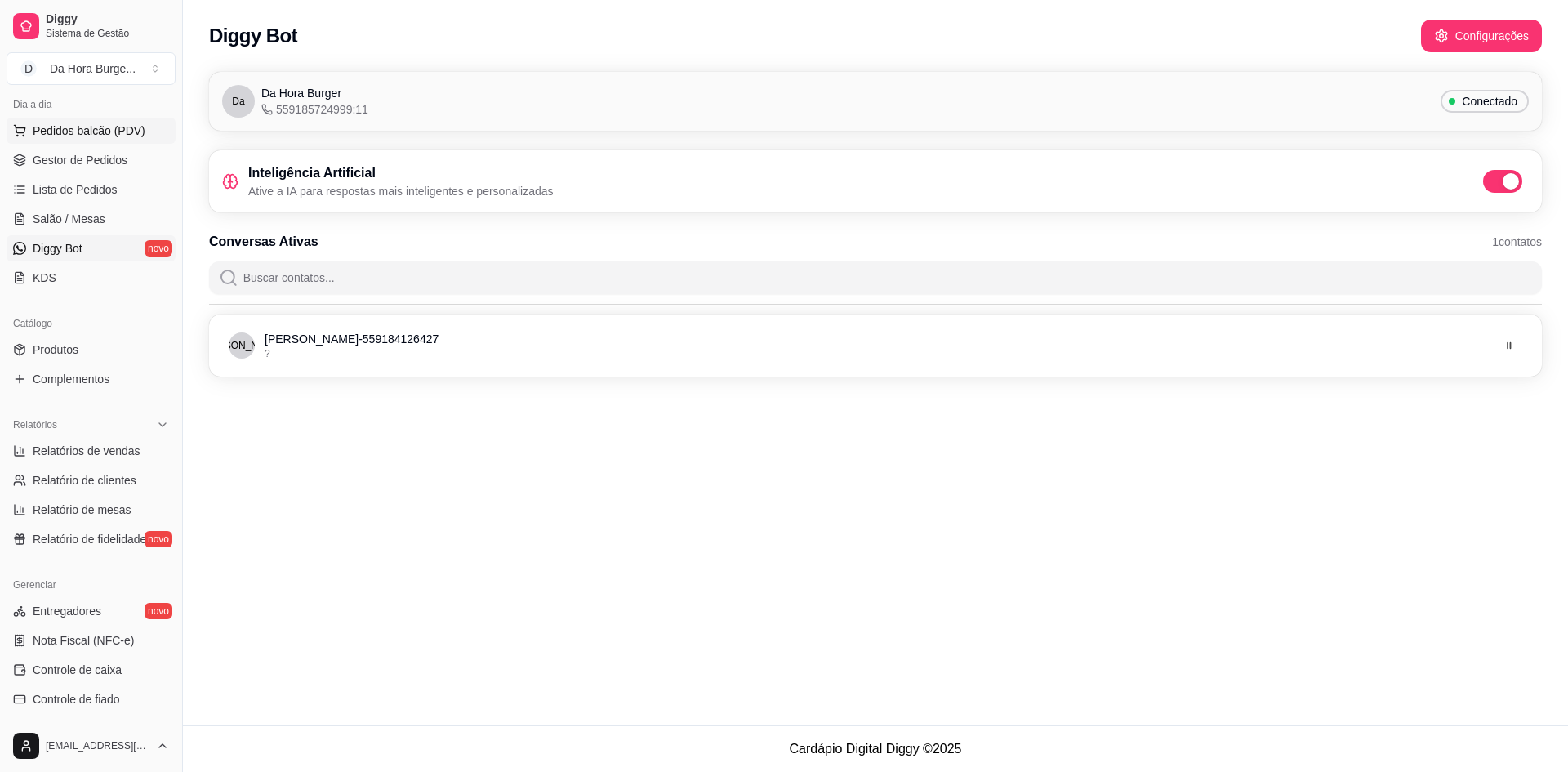
click at [41, 131] on span "Pedidos balcão (PDV)" at bounding box center [89, 130] width 113 height 16
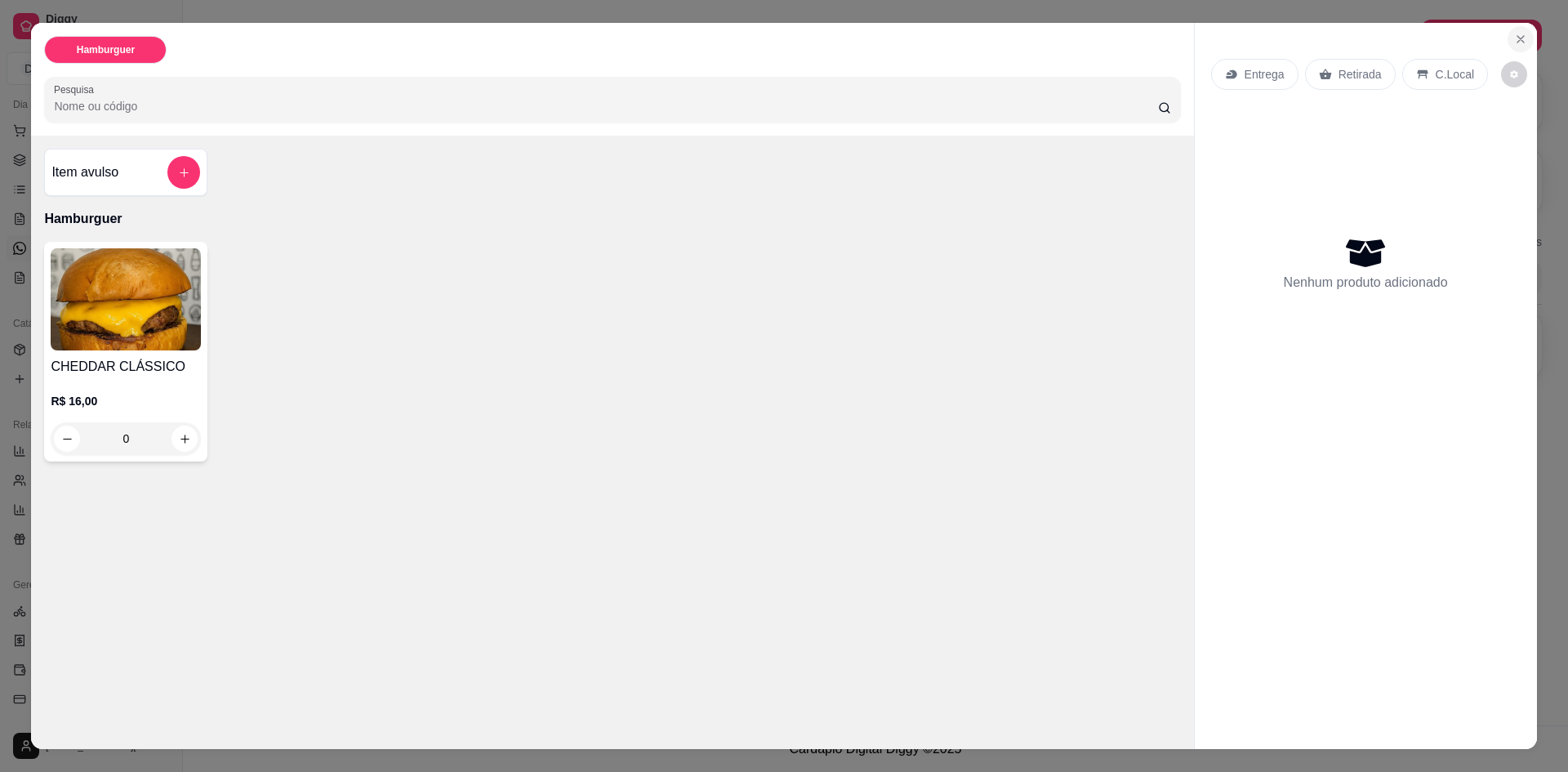
click at [1522, 35] on button "Close" at bounding box center [1520, 39] width 26 height 26
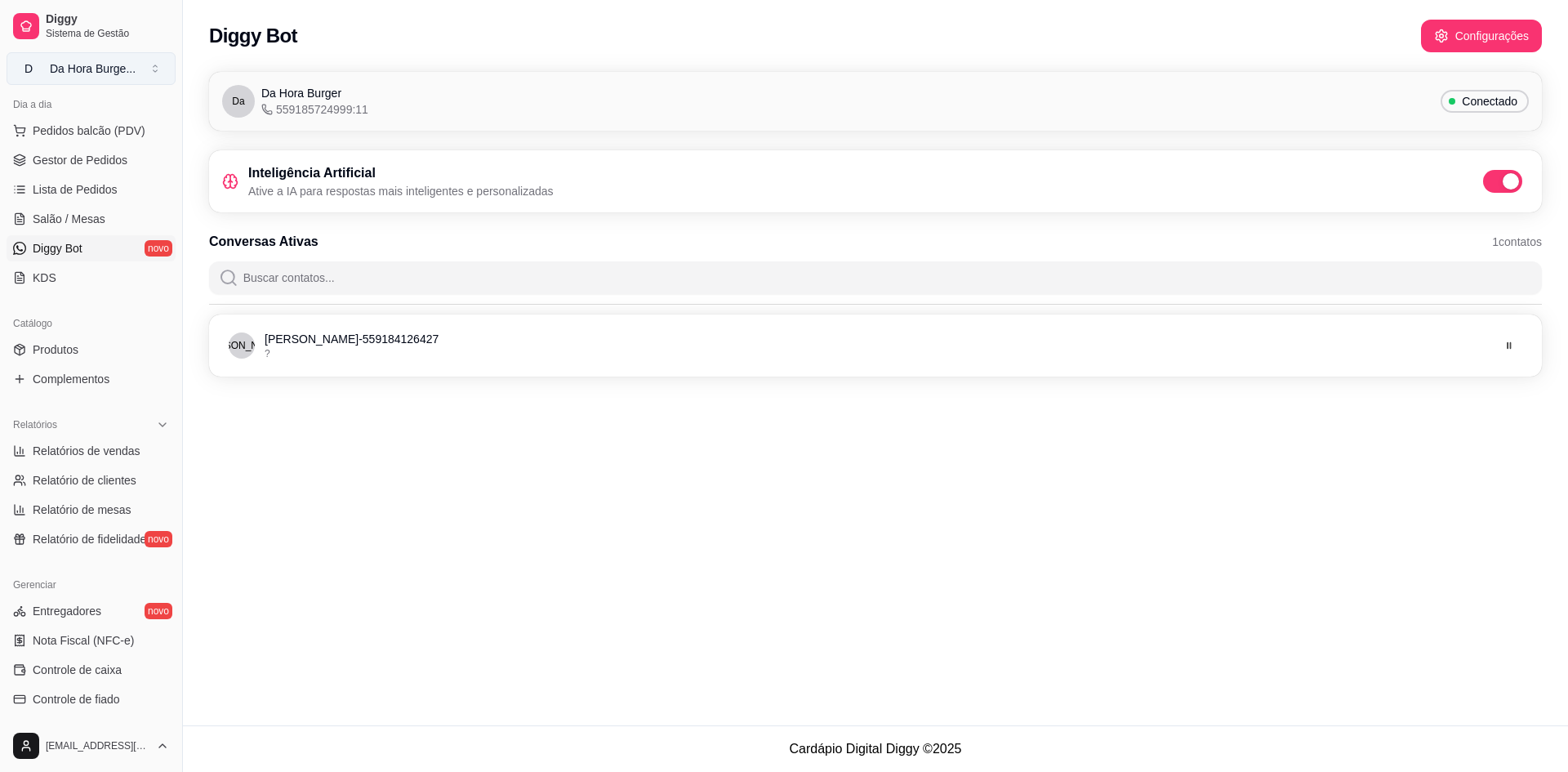
click at [96, 65] on div "Da Hora Burge ..." at bounding box center [92, 69] width 85 height 16
click at [124, 59] on button "D Da Hora Burge ..." at bounding box center [91, 69] width 169 height 33
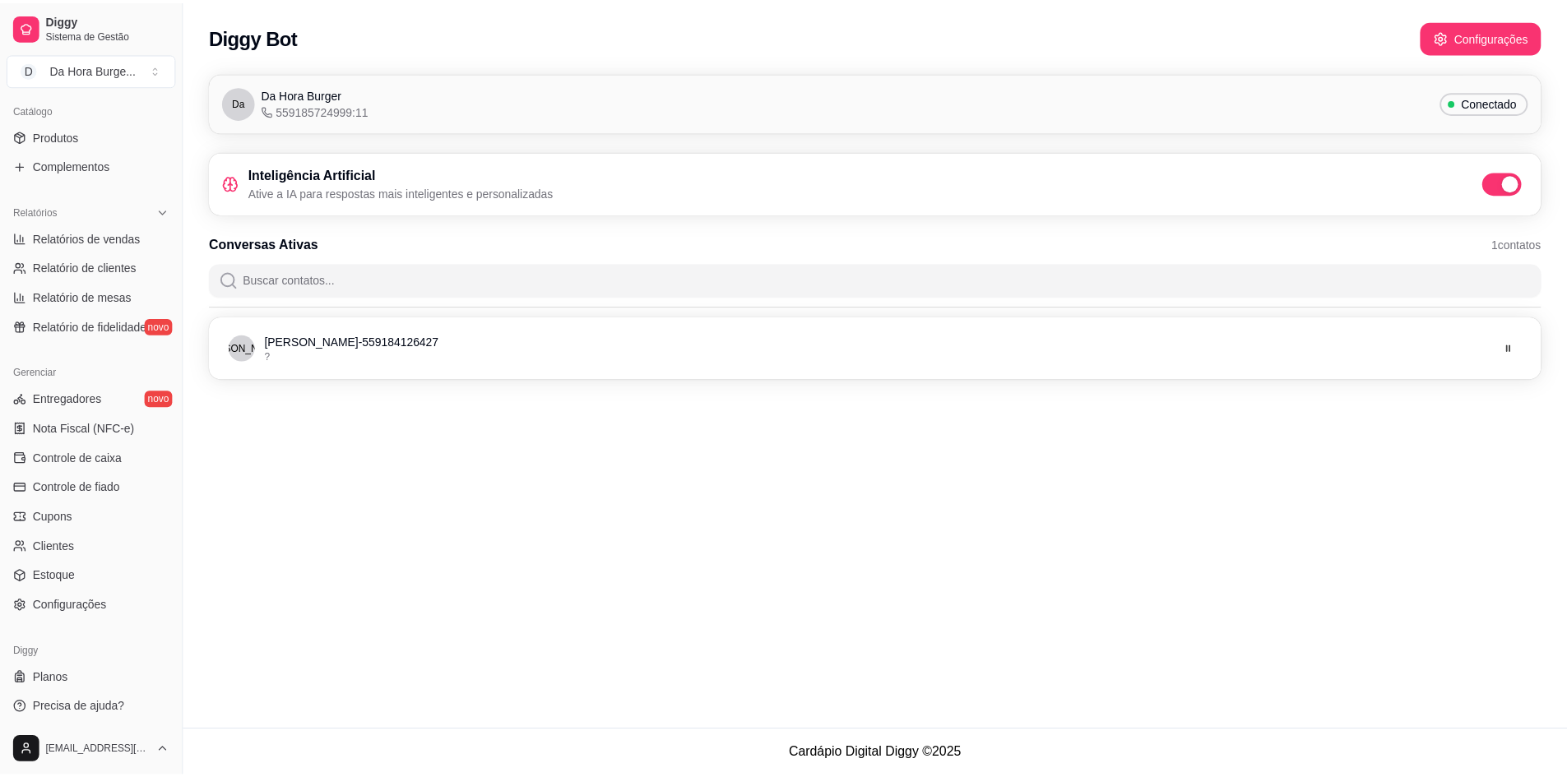
scroll to position [406, 0]
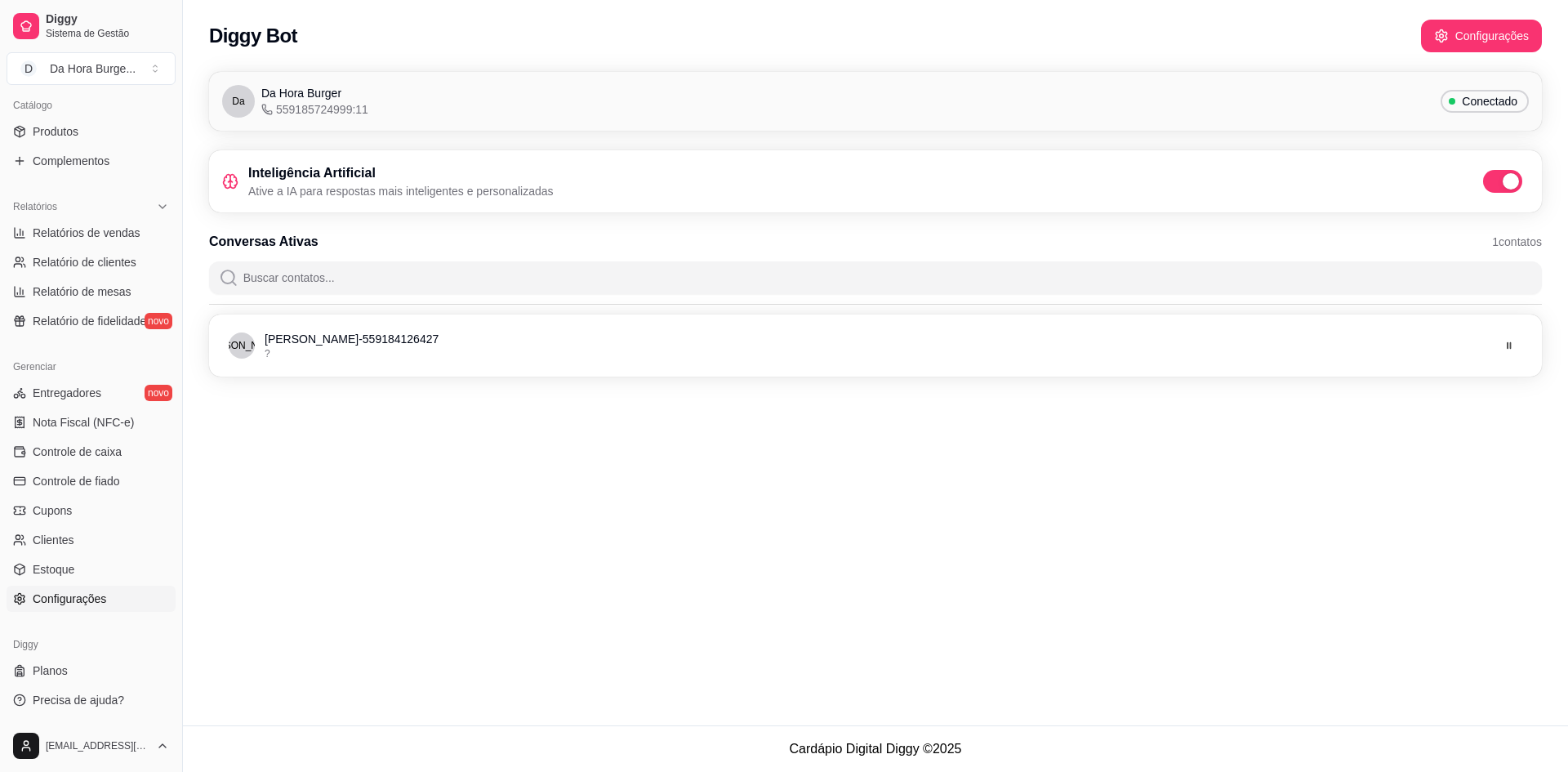
click at [73, 588] on link "Configurações" at bounding box center [91, 599] width 169 height 26
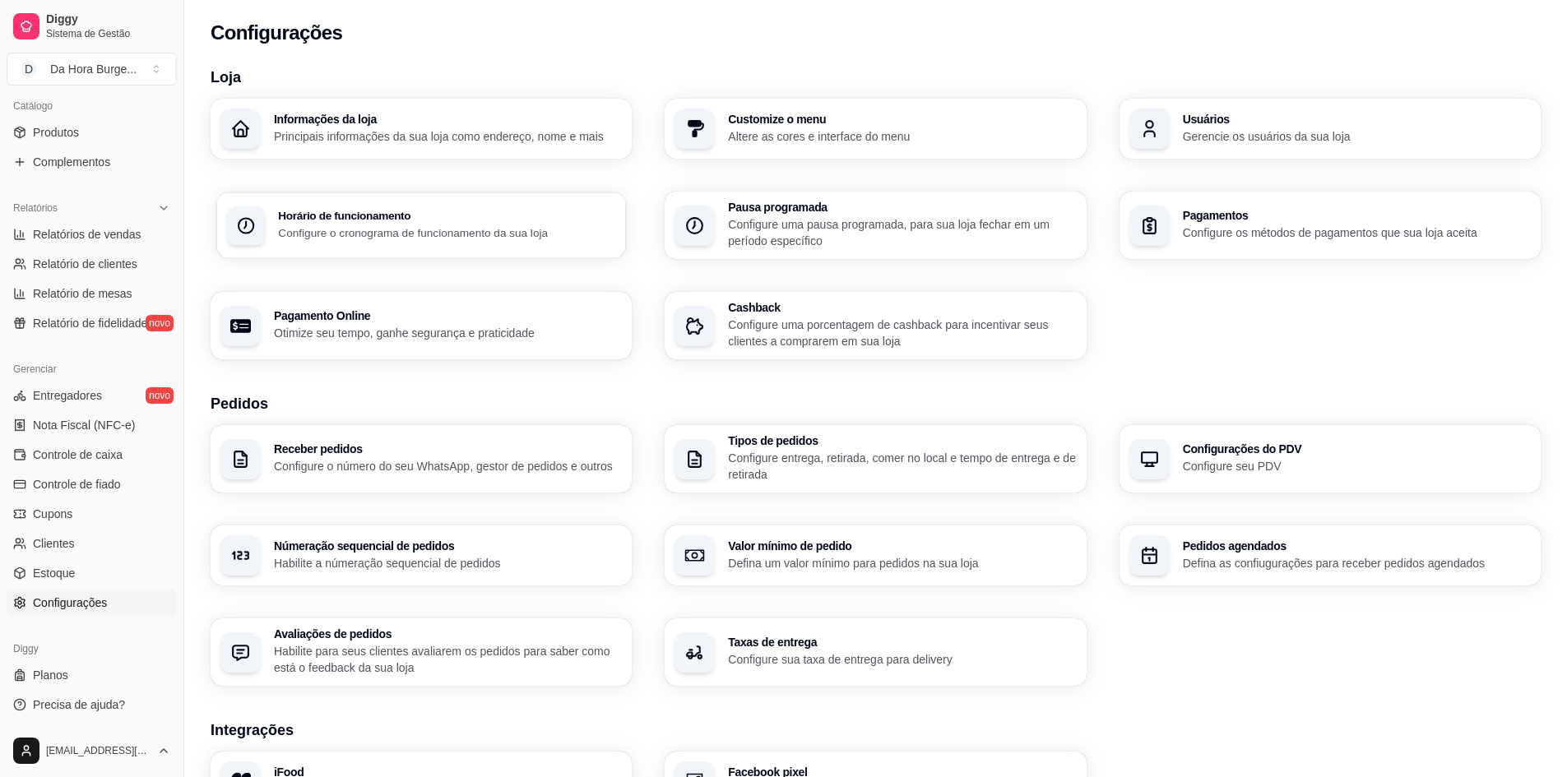
click at [487, 230] on p "Configure o cronograma de funcionamento da sua loja" at bounding box center [447, 233] width 338 height 16
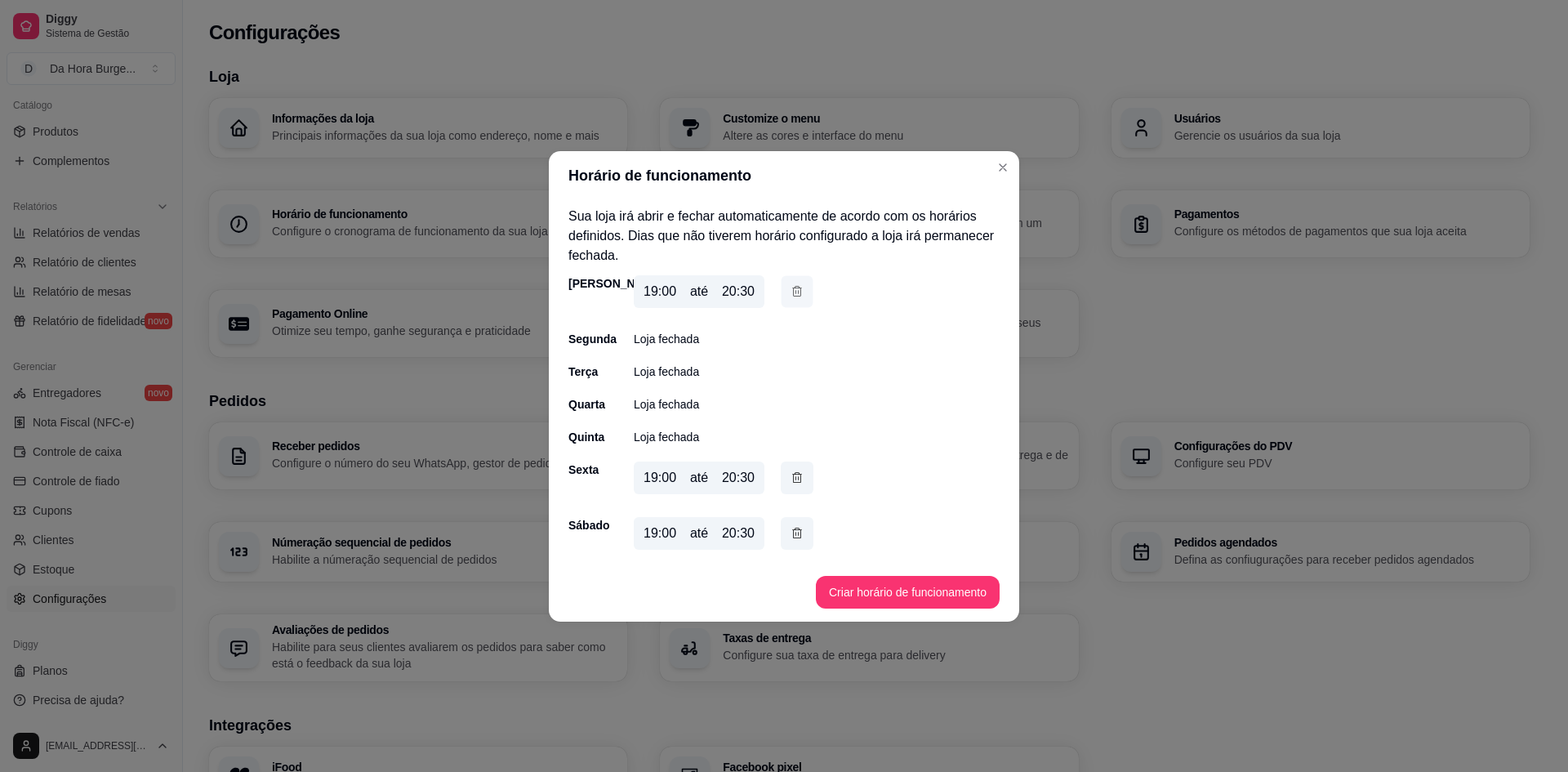
click at [789, 292] on button "button" at bounding box center [797, 291] width 32 height 32
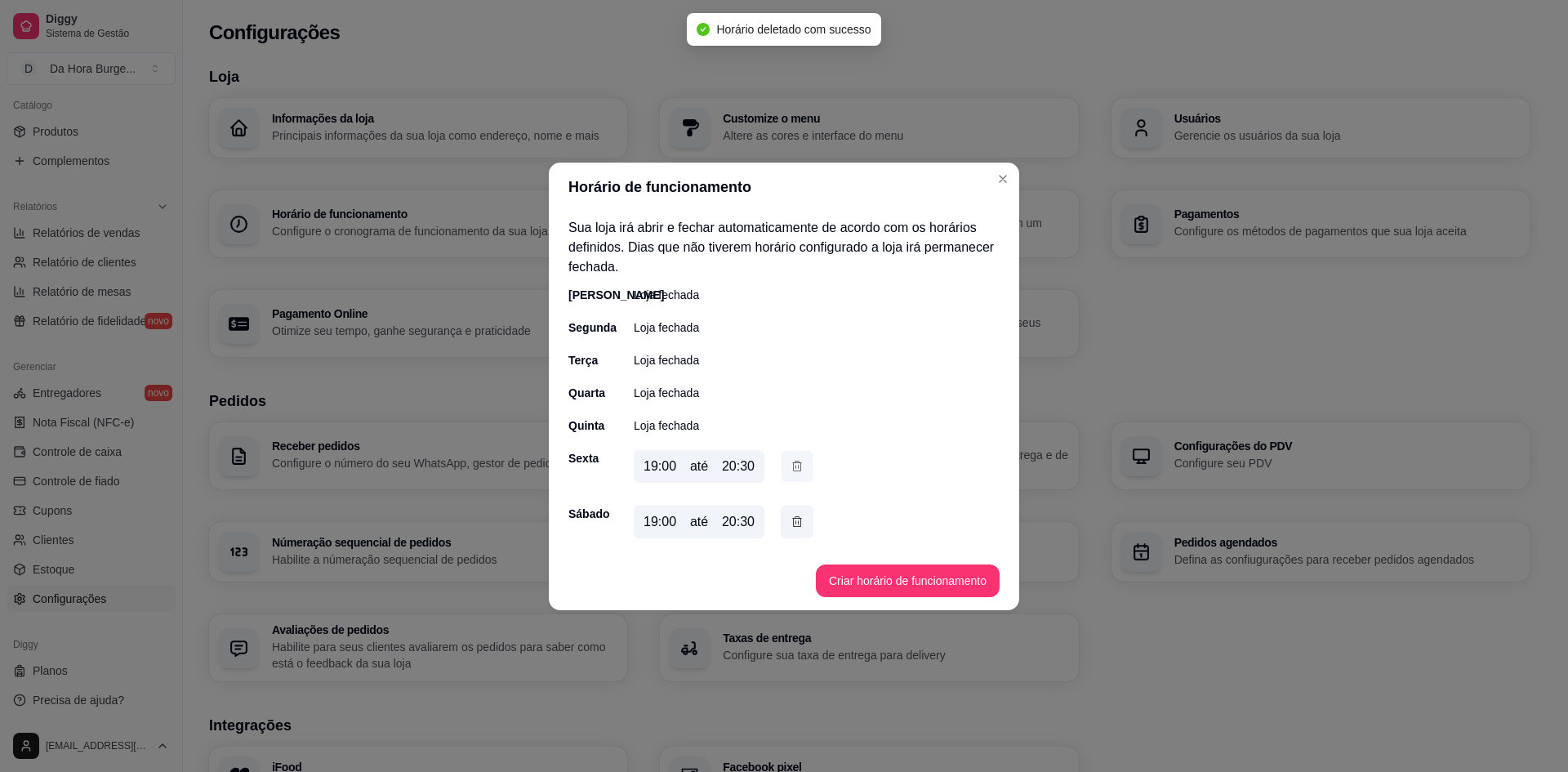
click at [802, 469] on icon "button" at bounding box center [796, 466] width 13 height 17
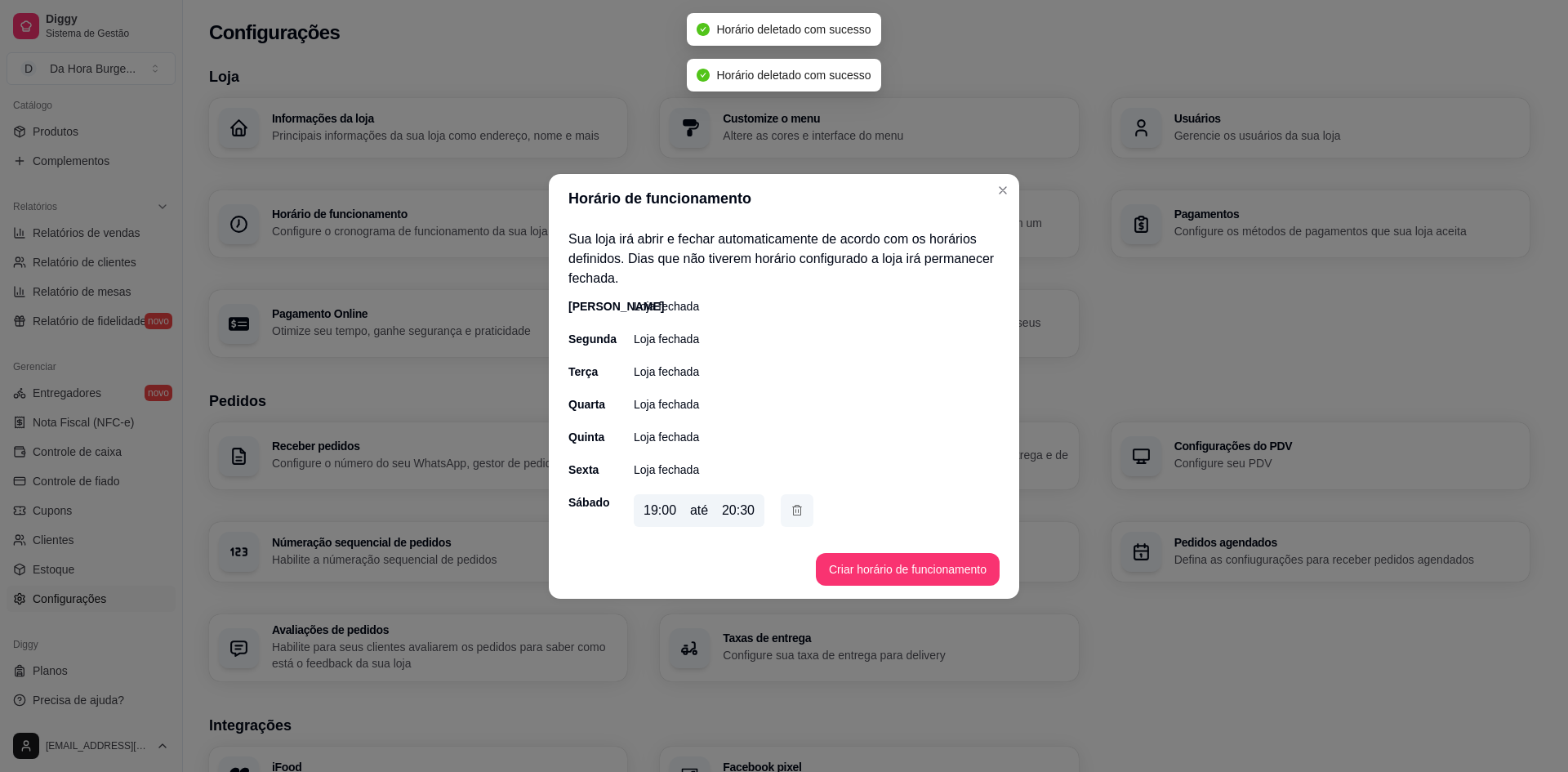
click at [798, 513] on icon "button" at bounding box center [796, 511] width 13 height 18
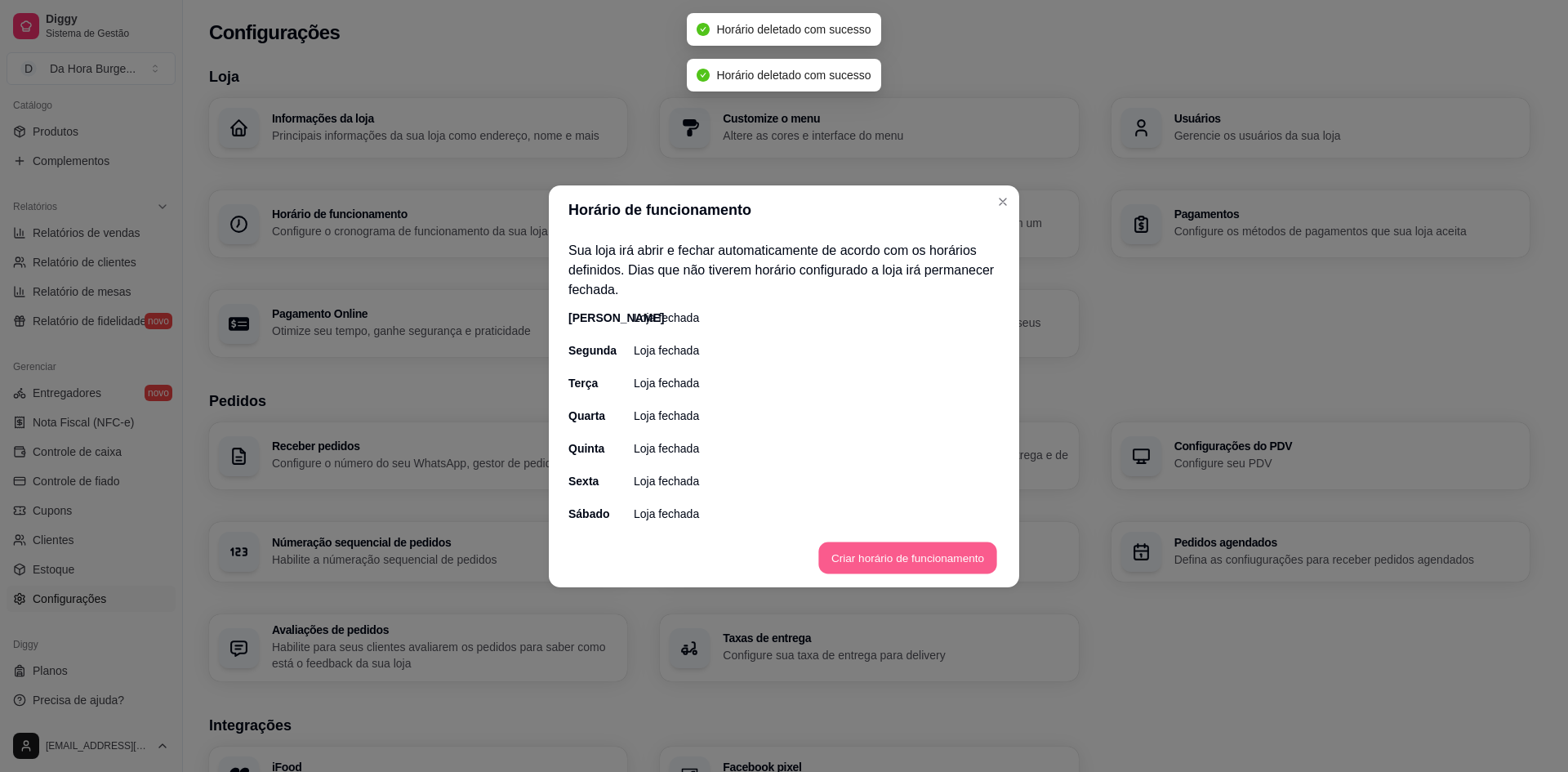
click at [887, 558] on button "Criar horário de funcionamento" at bounding box center [907, 557] width 178 height 32
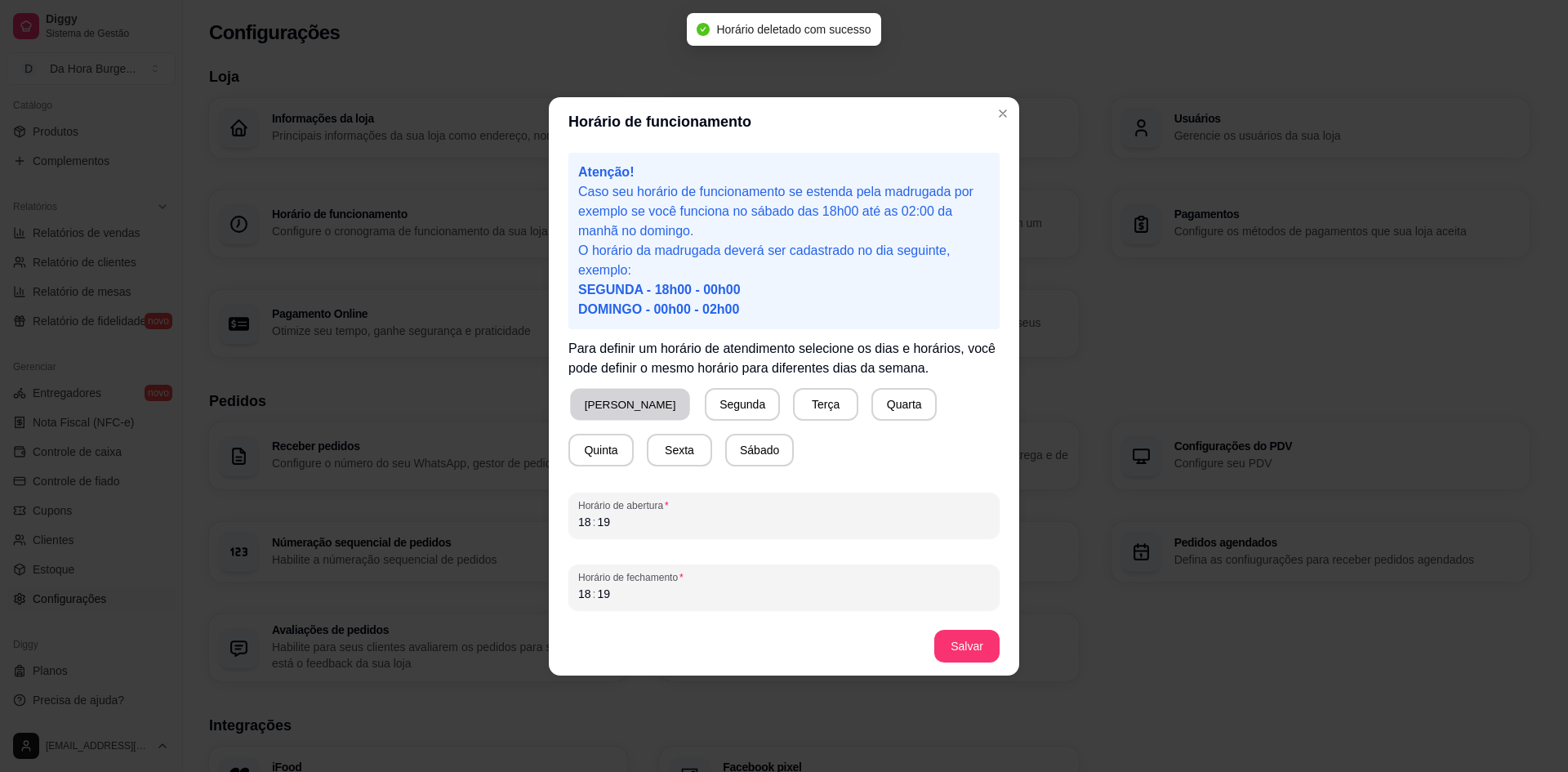
click at [616, 406] on button "Domingo" at bounding box center [630, 404] width 120 height 32
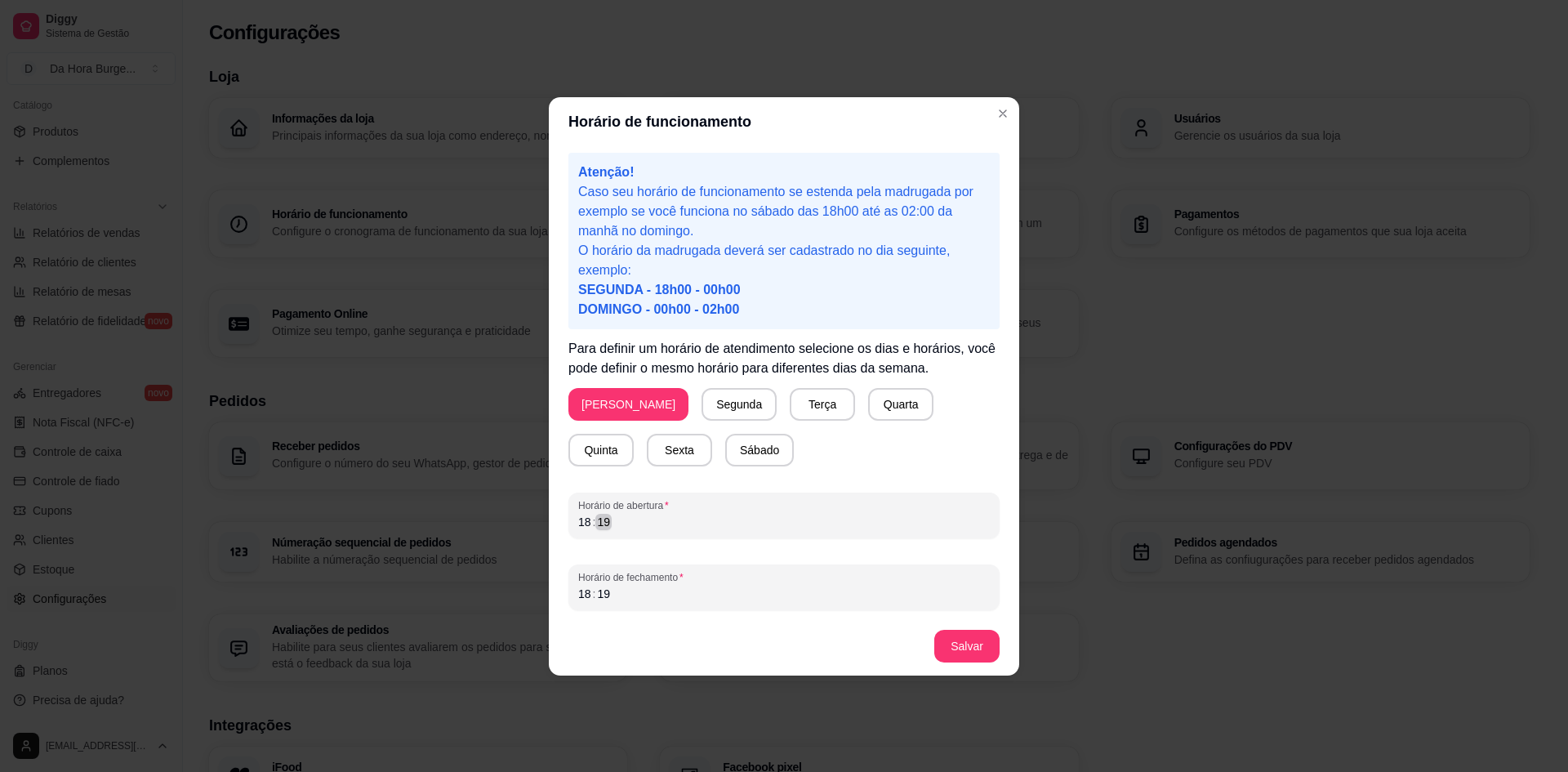
click at [638, 523] on div "18 : 19" at bounding box center [784, 523] width 412 height 20
click at [663, 602] on div "18 : 19" at bounding box center [784, 594] width 412 height 20
click at [567, 595] on div "Atenção! Caso seu horário de funcionamento se estenda pela madrugada por exempl…" at bounding box center [784, 382] width 471 height 471
click at [596, 527] on div "––" at bounding box center [604, 522] width 16 height 16
click at [582, 522] on div "––" at bounding box center [585, 522] width 16 height 16
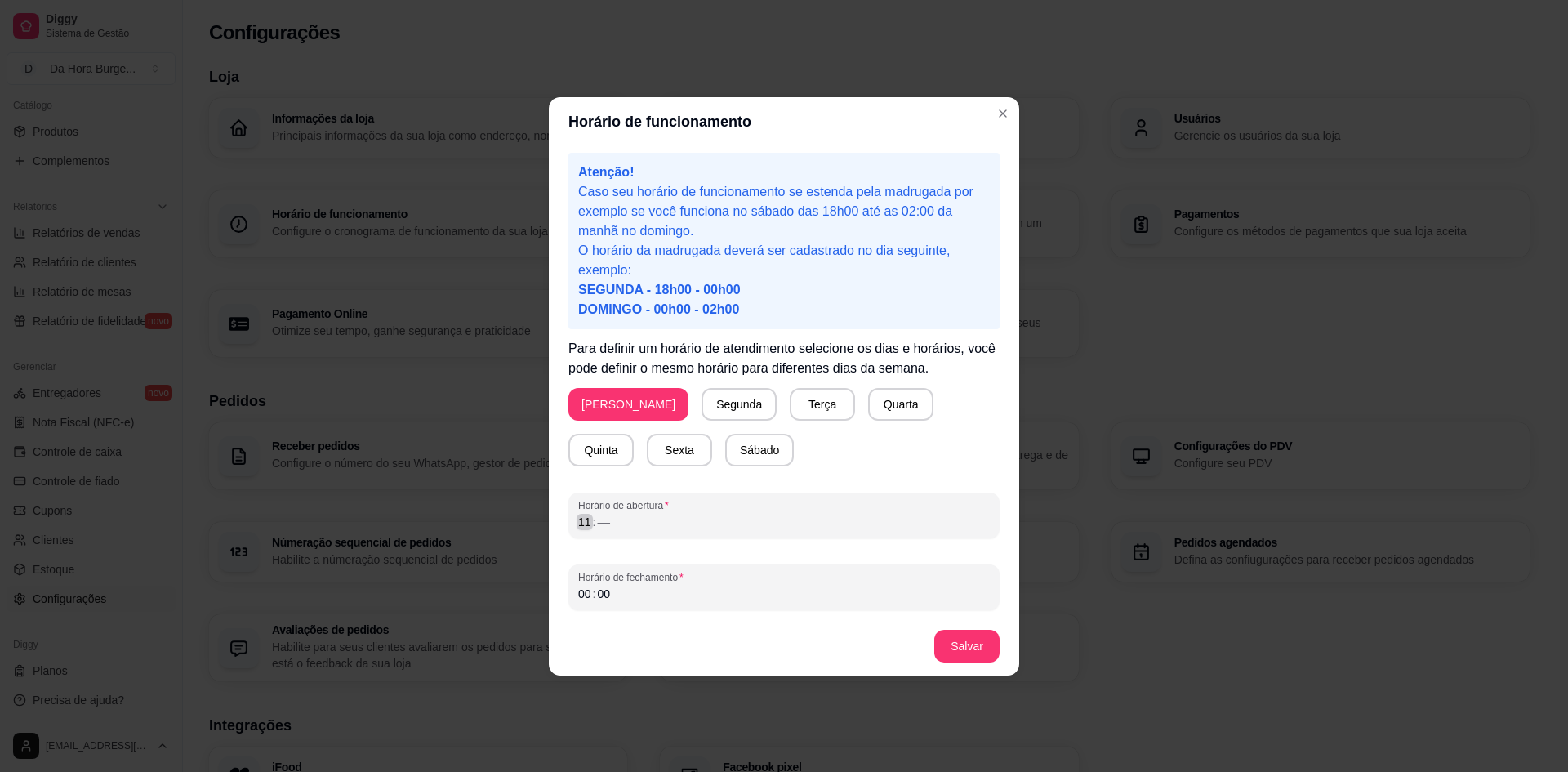
click at [586, 518] on div "11" at bounding box center [585, 522] width 16 height 16
click at [604, 519] on div "––" at bounding box center [604, 522] width 16 height 16
click at [603, 519] on div "––" at bounding box center [604, 522] width 16 height 16
click at [610, 523] on div "––" at bounding box center [604, 522] width 16 height 16
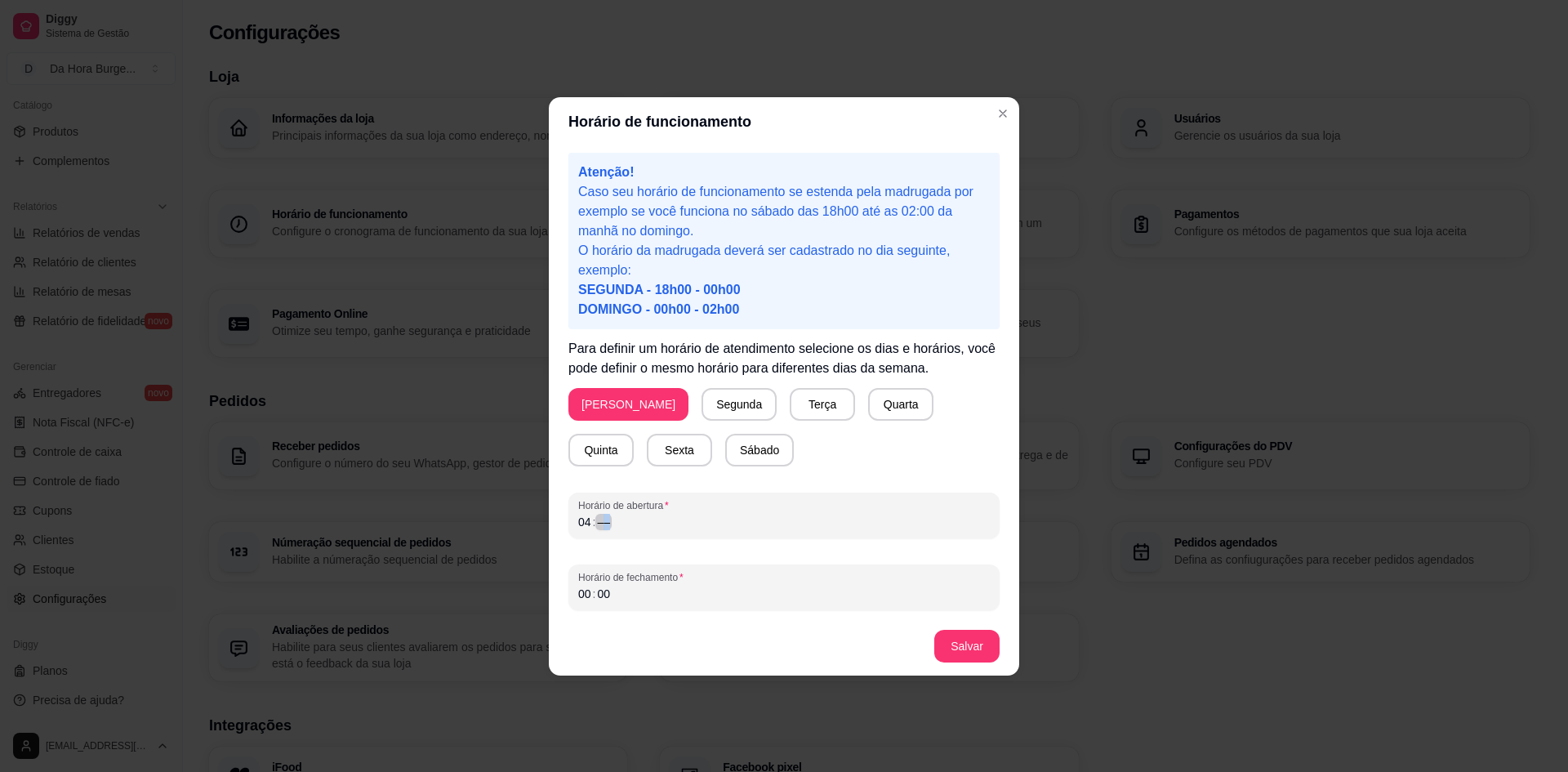
click at [599, 532] on div "04 : ––" at bounding box center [784, 523] width 412 height 20
click at [726, 462] on button "Sábado" at bounding box center [759, 450] width 67 height 32
click at [958, 655] on button "Salvar" at bounding box center [967, 646] width 66 height 33
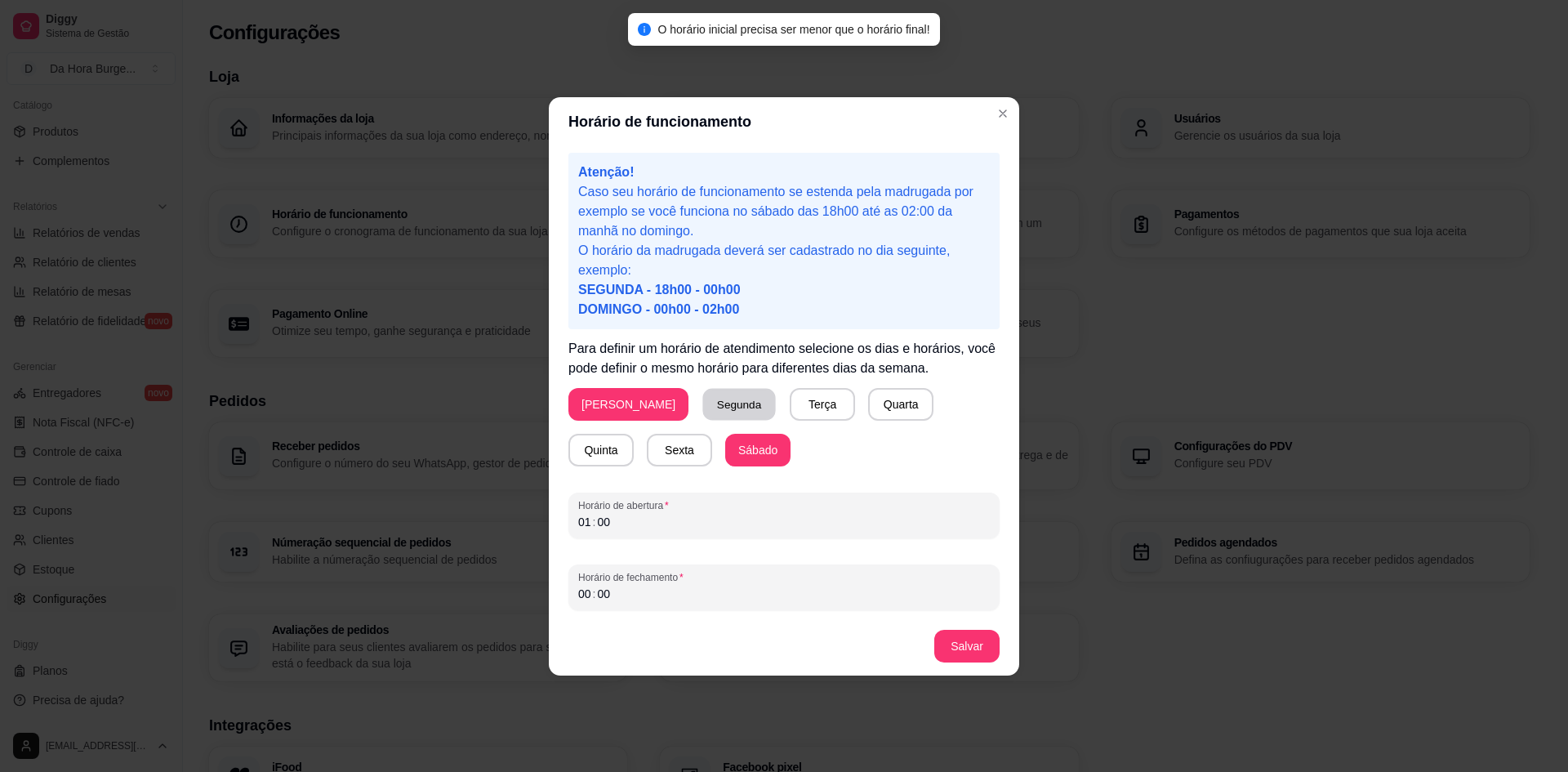
click at [703, 409] on button "Segunda" at bounding box center [739, 404] width 72 height 32
click at [786, 403] on button "Terça" at bounding box center [819, 404] width 66 height 33
click at [866, 406] on button "Quarta" at bounding box center [898, 404] width 64 height 32
click at [633, 434] on button "Quinta" at bounding box center [601, 450] width 64 height 32
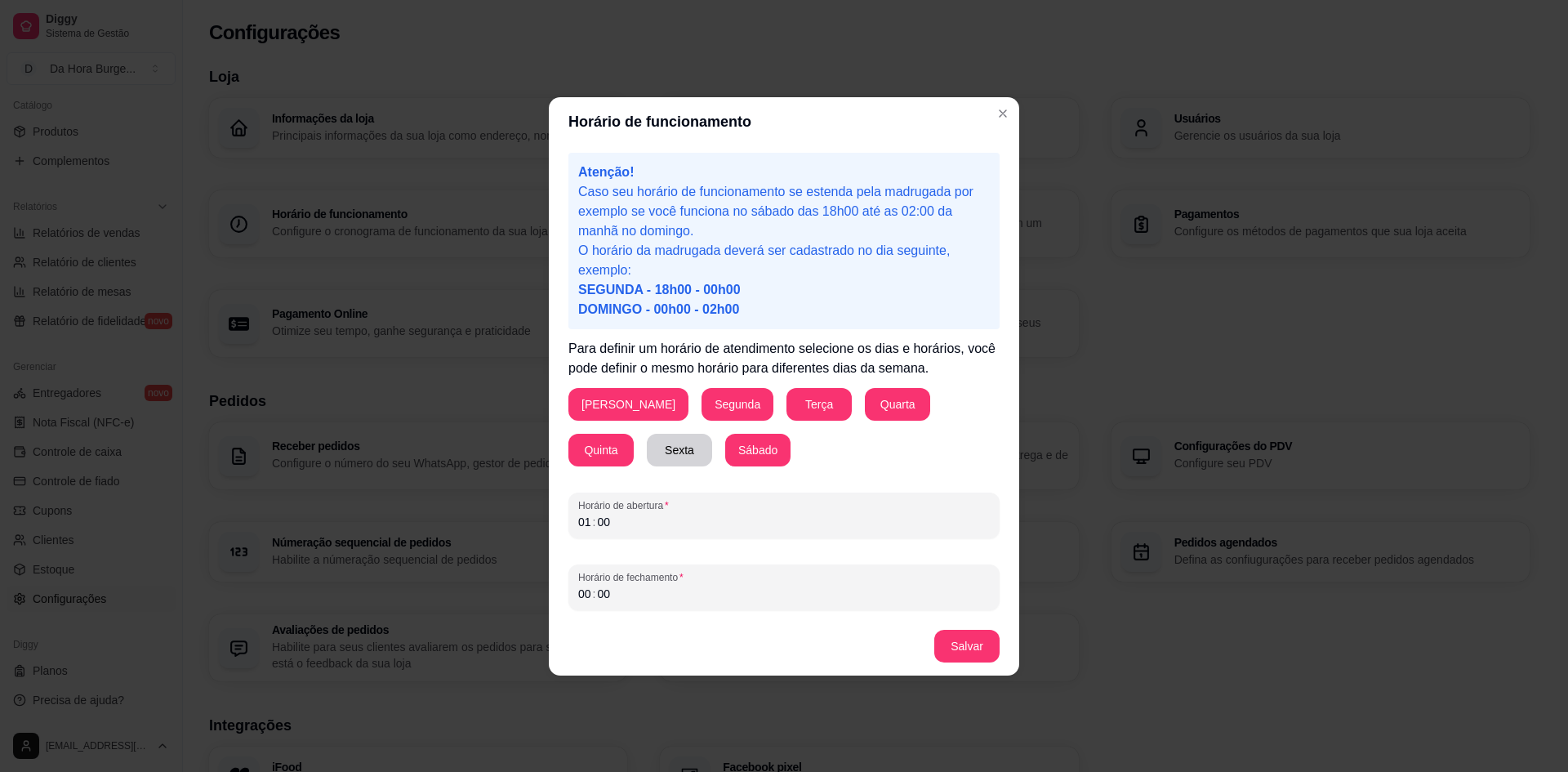
click at [646, 447] on button "Sexta" at bounding box center [679, 450] width 66 height 33
click at [601, 528] on div "00" at bounding box center [604, 522] width 16 height 16
click at [630, 527] on div "01 : 00" at bounding box center [784, 523] width 412 height 20
click at [582, 528] on div "01" at bounding box center [585, 522] width 16 height 16
click at [587, 518] on div "01" at bounding box center [585, 522] width 16 height 16
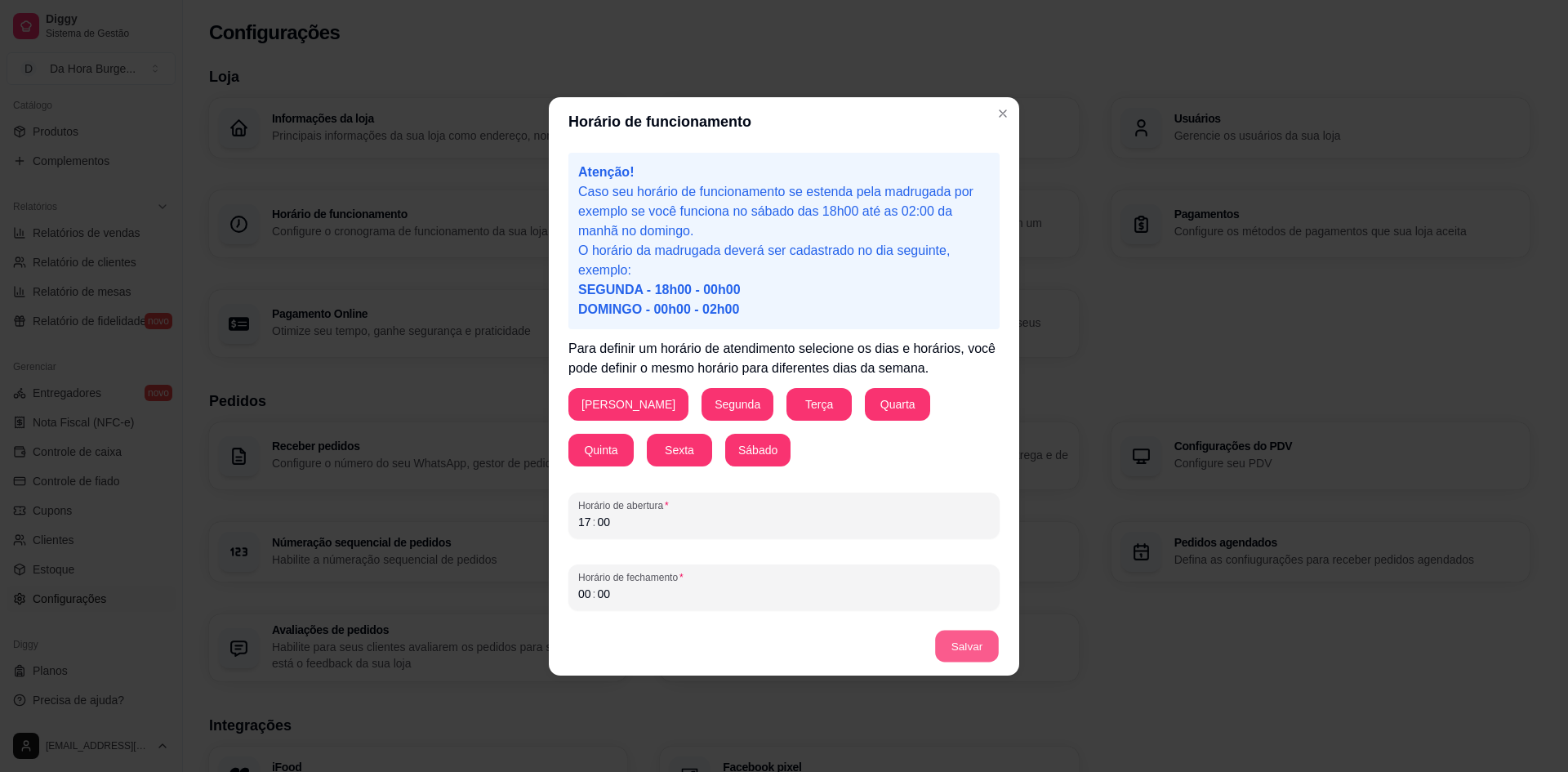
click at [974, 647] on button "Salvar" at bounding box center [967, 646] width 64 height 32
click at [619, 601] on div "00 : 00" at bounding box center [784, 594] width 412 height 20
click at [976, 645] on button "Salvar" at bounding box center [967, 646] width 64 height 32
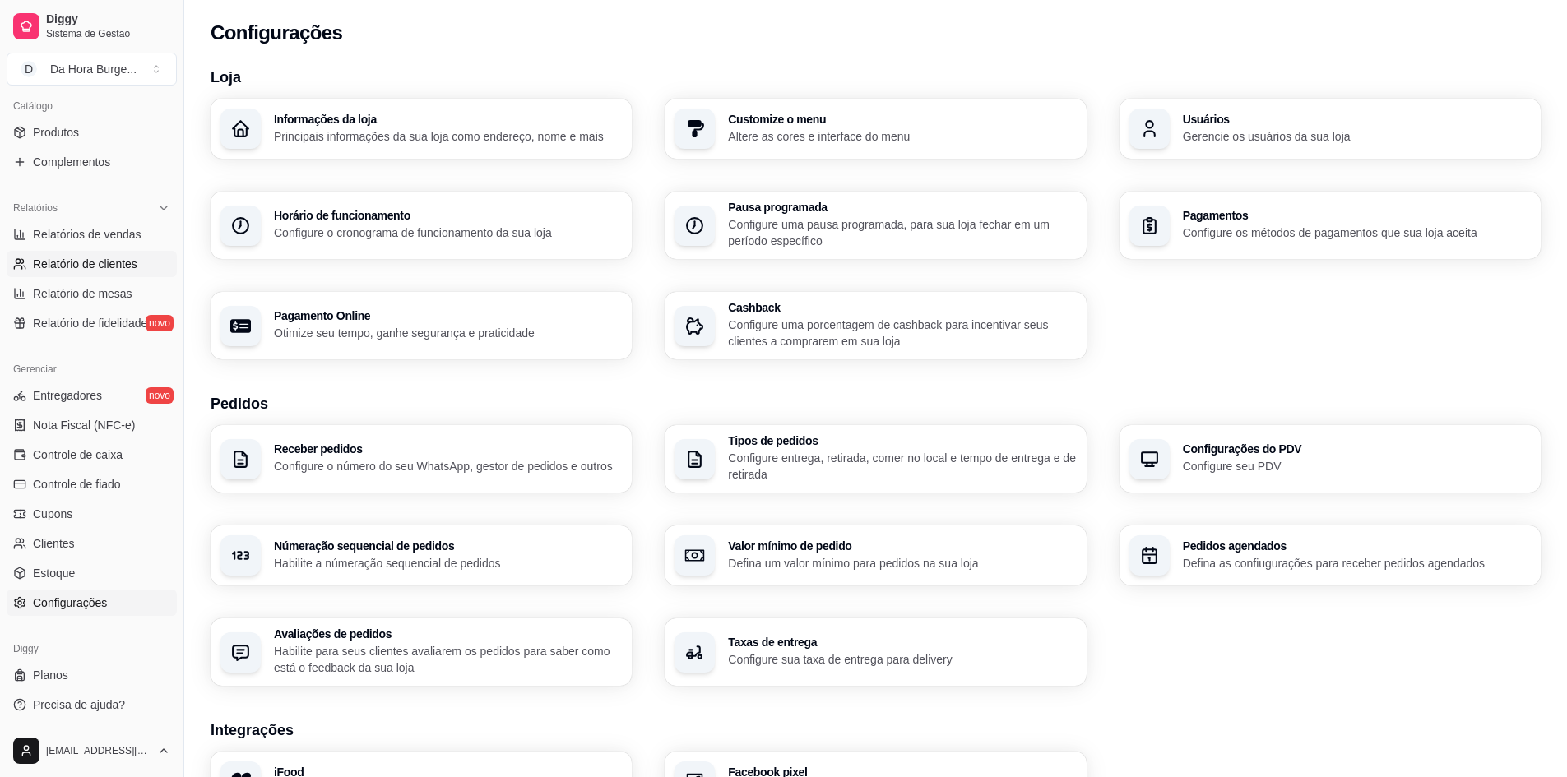
click at [108, 261] on span "Relatório de clientes" at bounding box center [85, 264] width 104 height 16
select select "30"
select select "HIGHEST_TOTAL_SPENT_WITH_ORDERS"
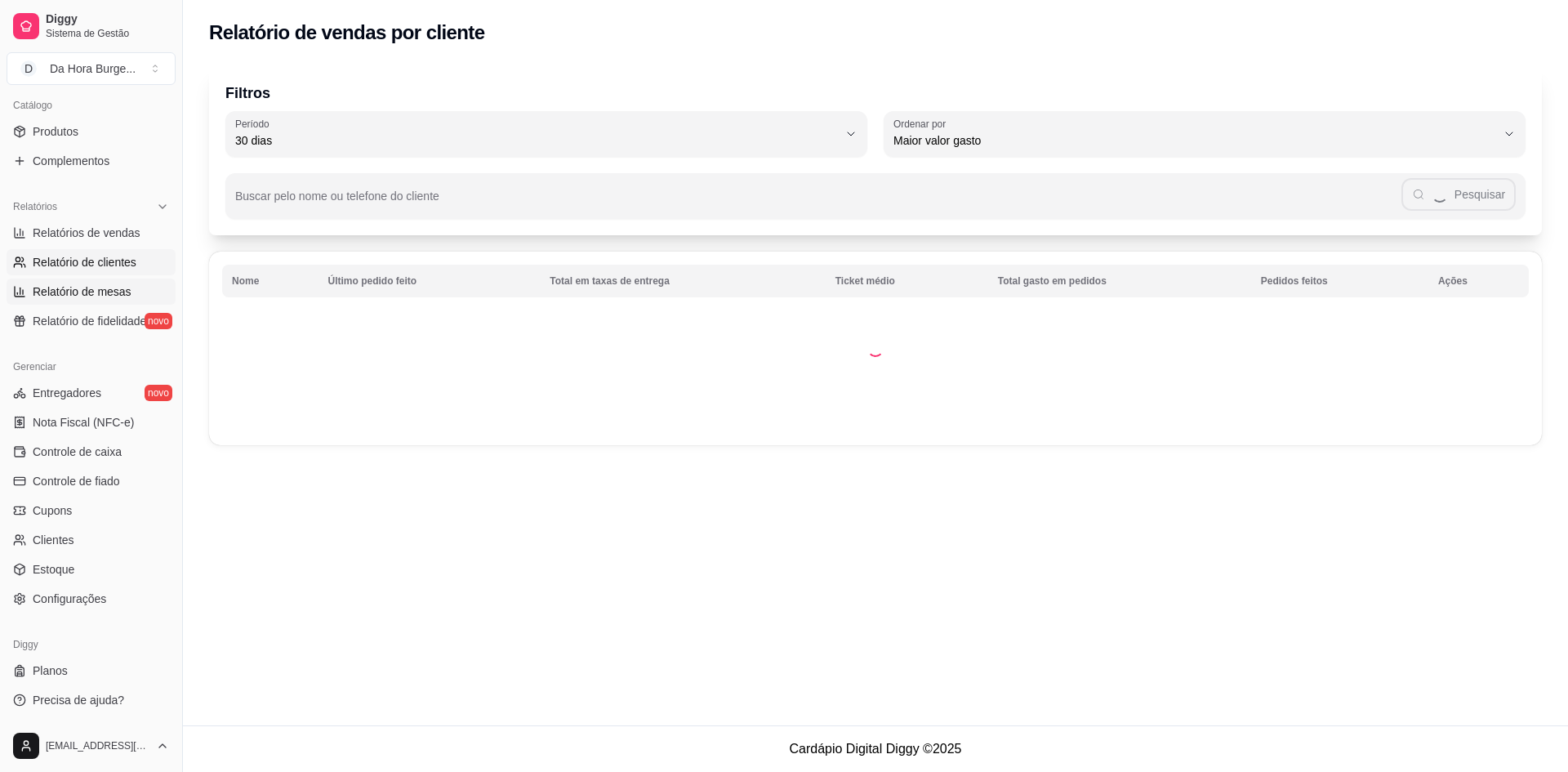
click at [99, 286] on span "Relatório de mesas" at bounding box center [82, 291] width 99 height 16
select select "TOTAL_OF_ORDERS"
select select "7"
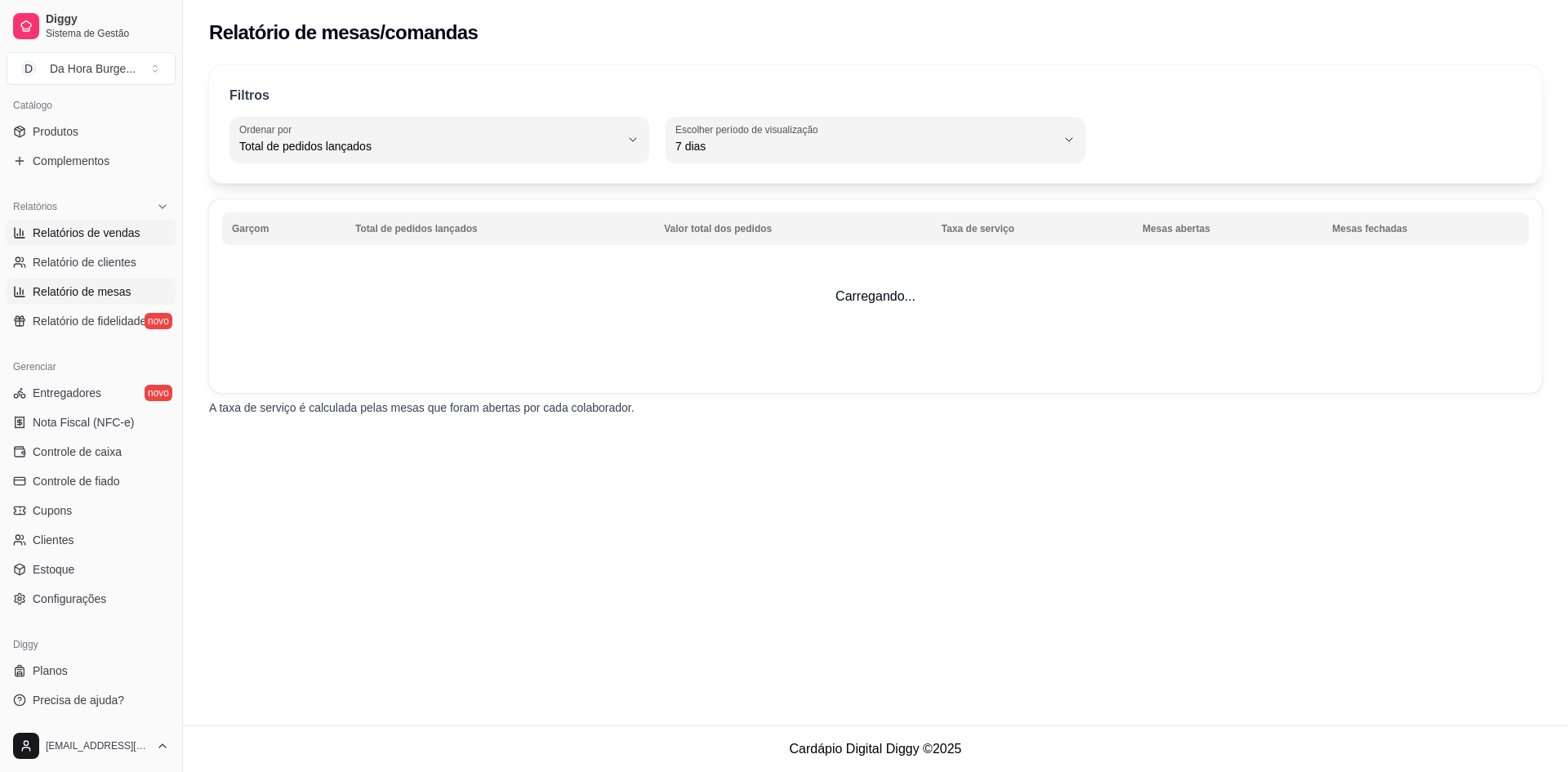
click at [87, 242] on link "Relatórios de vendas" at bounding box center [91, 232] width 169 height 26
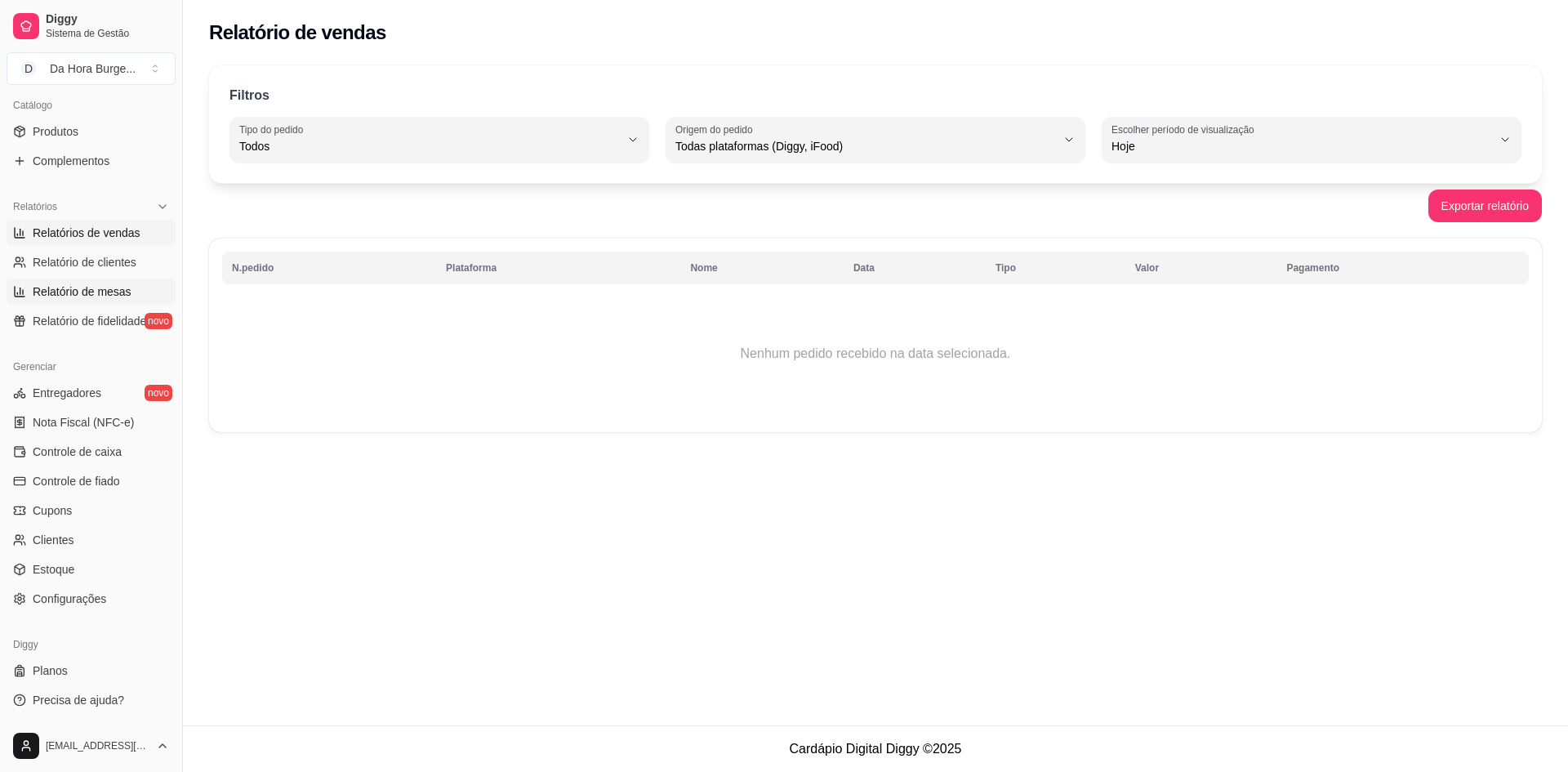
click at [99, 296] on span "Relatório de mesas" at bounding box center [82, 291] width 99 height 16
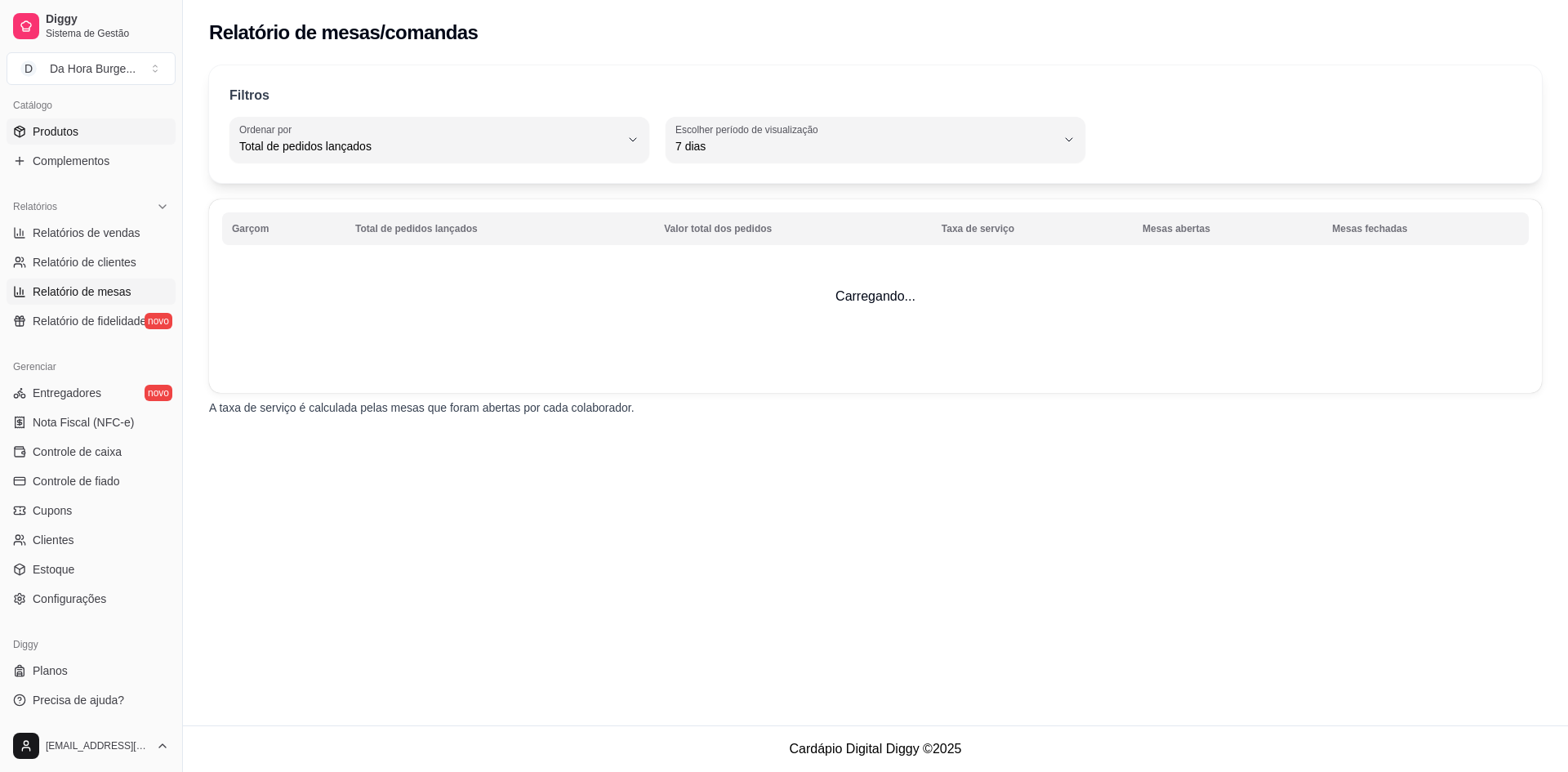
click at [91, 133] on link "Produtos" at bounding box center [91, 131] width 169 height 26
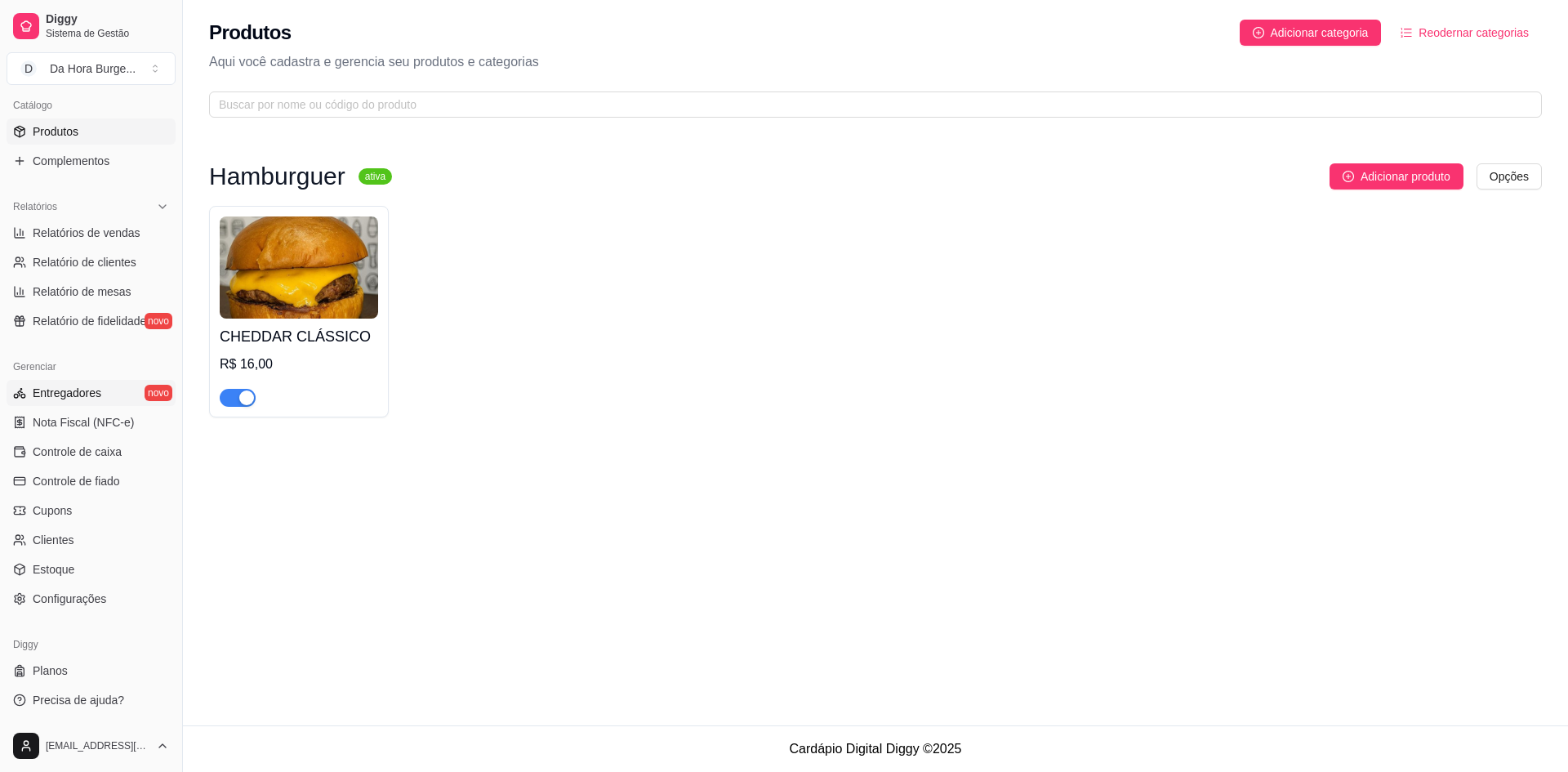
click at [43, 387] on span "Entregadores" at bounding box center [67, 392] width 69 height 16
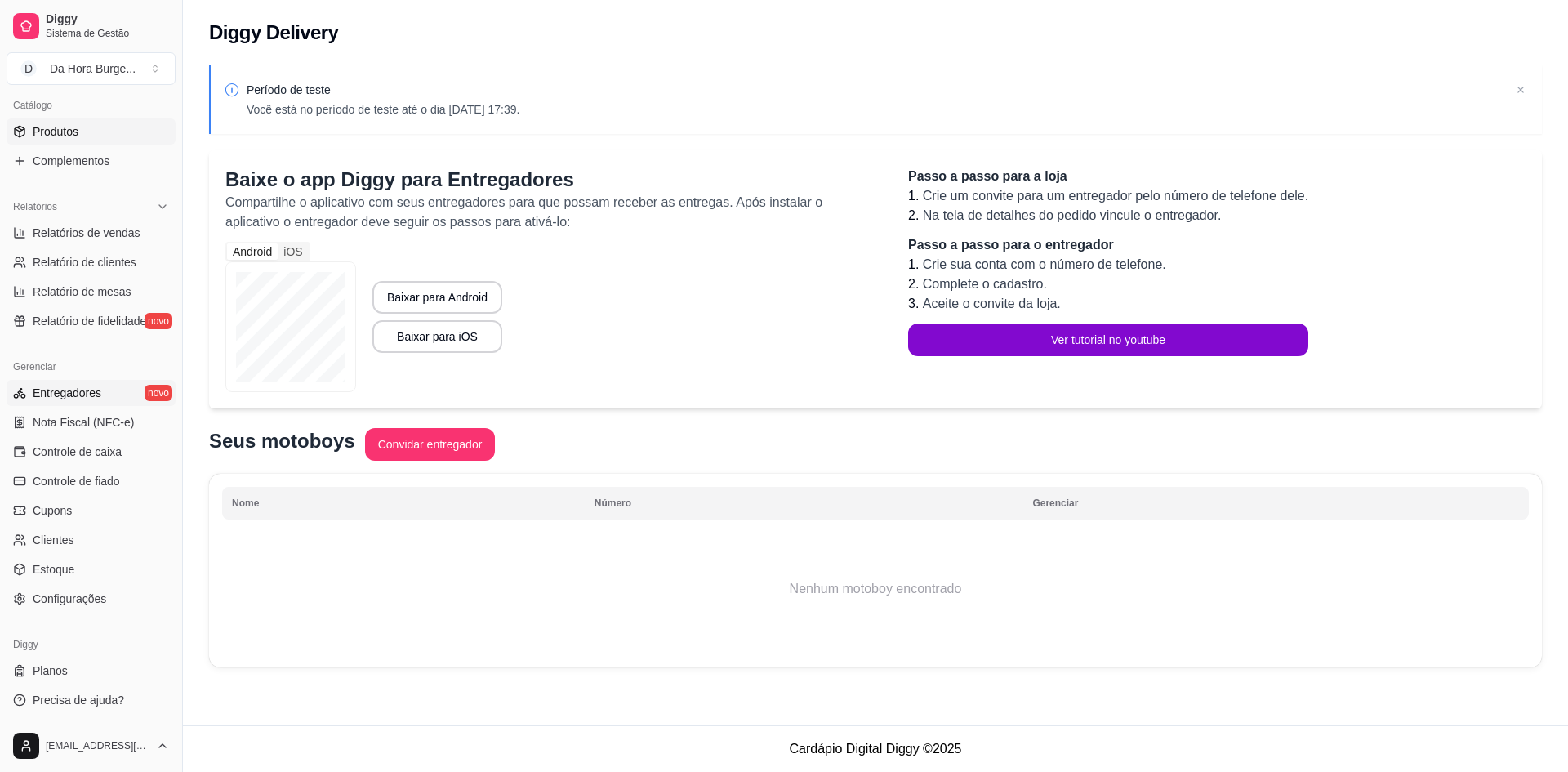
click at [67, 133] on span "Produtos" at bounding box center [56, 131] width 46 height 16
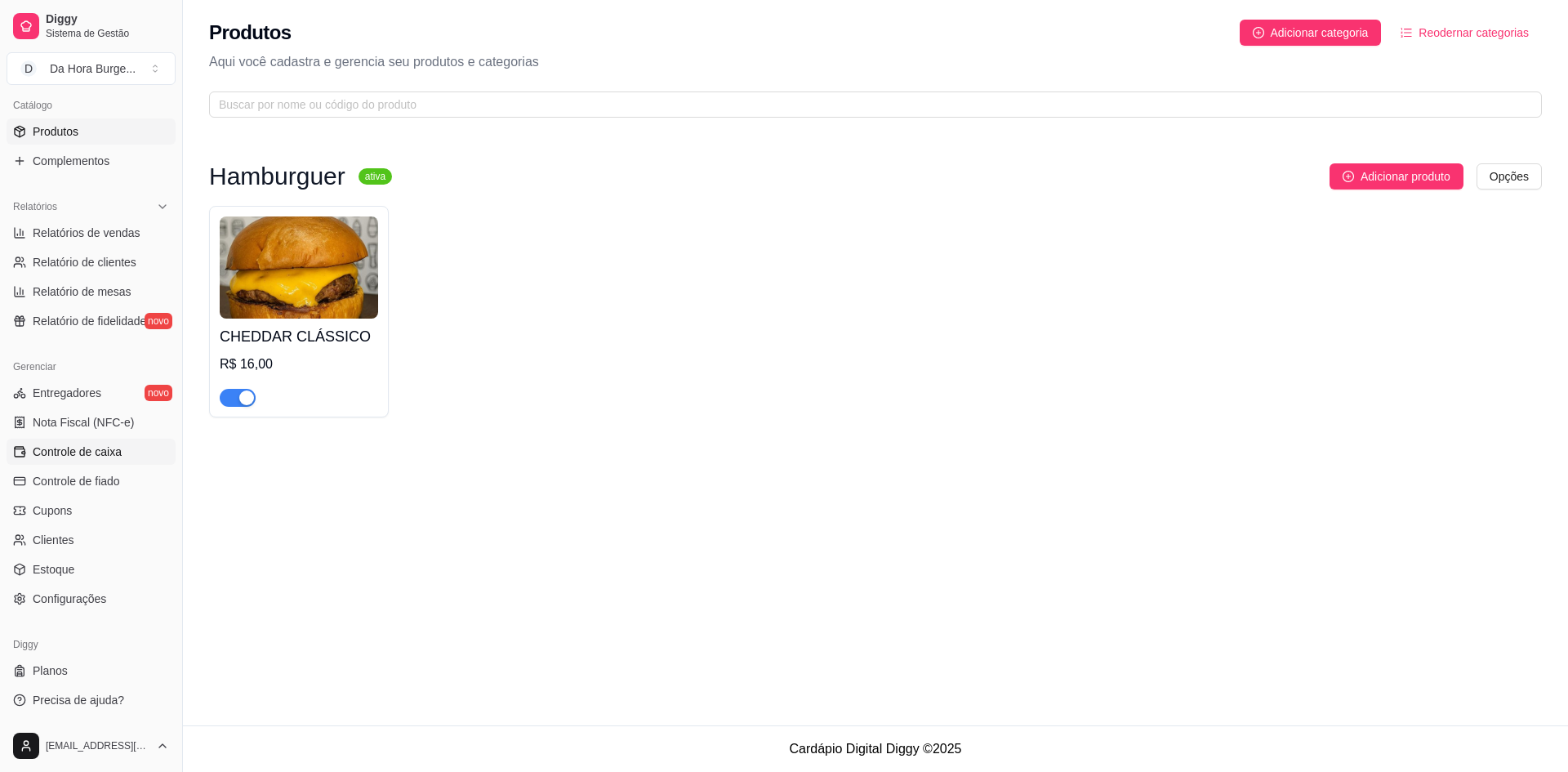
click at [51, 451] on span "Controle de caixa" at bounding box center [77, 452] width 89 height 16
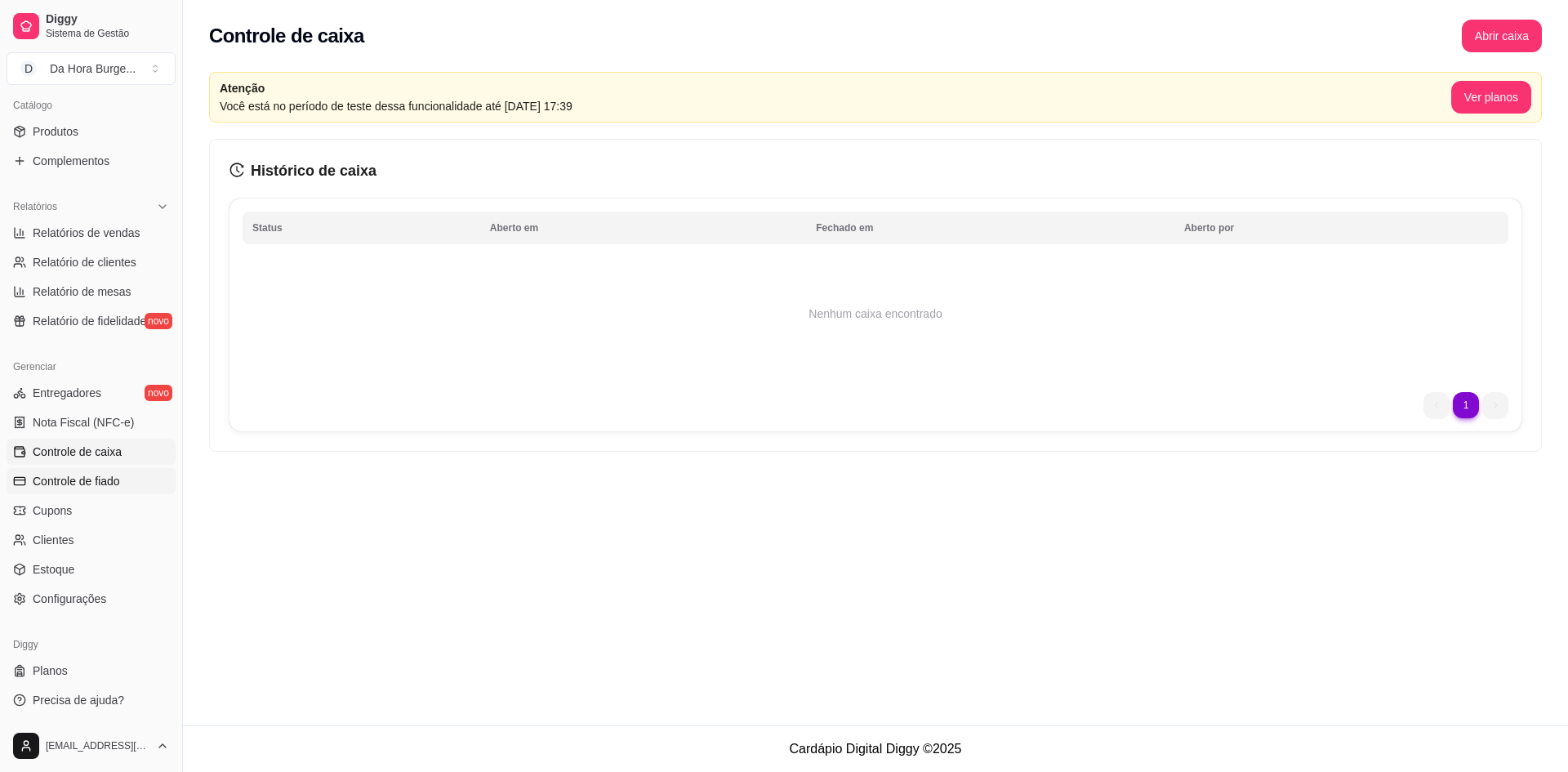
click at [56, 487] on span "Controle de fiado" at bounding box center [76, 481] width 87 height 16
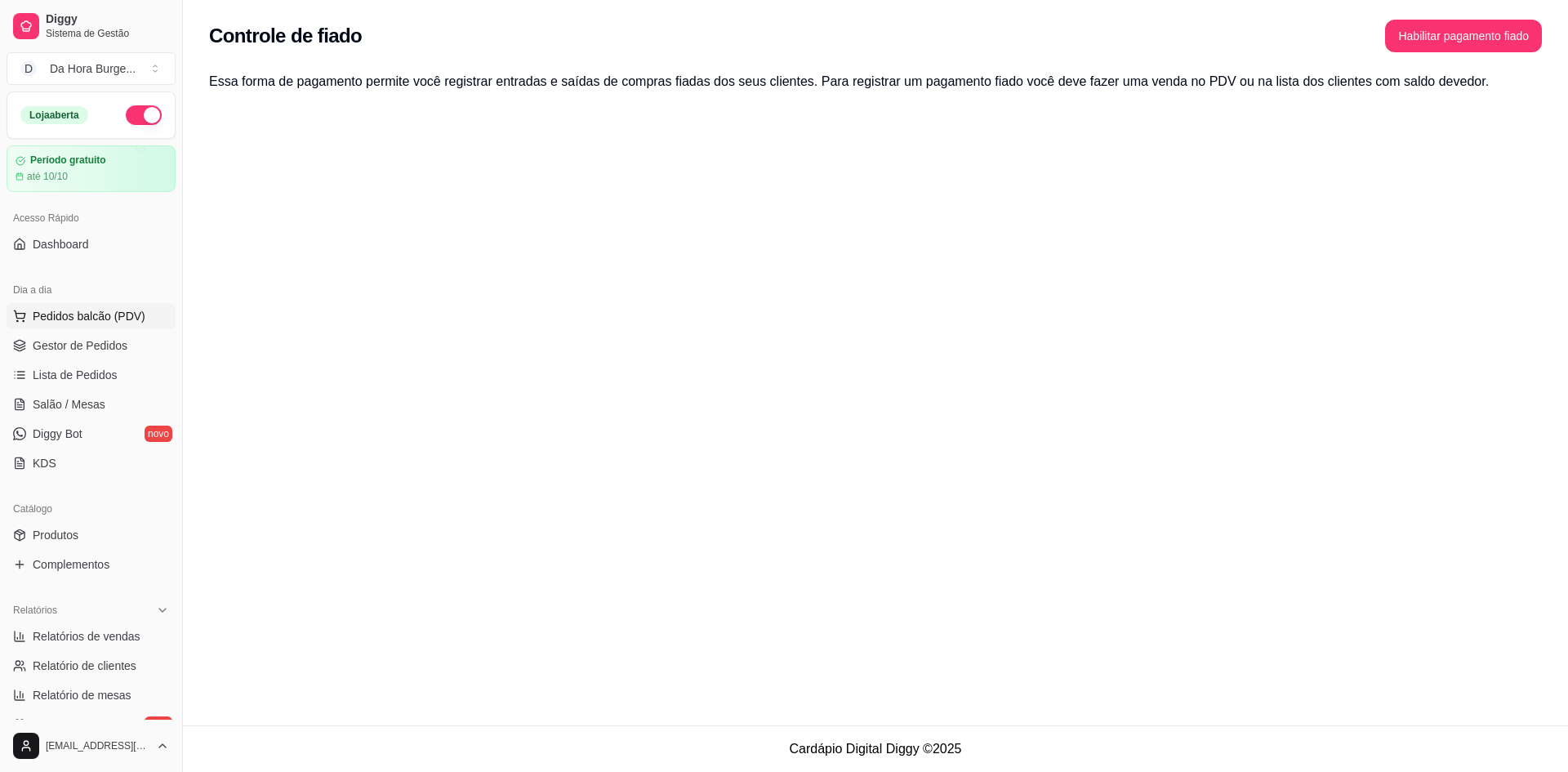
click at [66, 319] on span "Pedidos balcão (PDV)" at bounding box center [89, 316] width 113 height 16
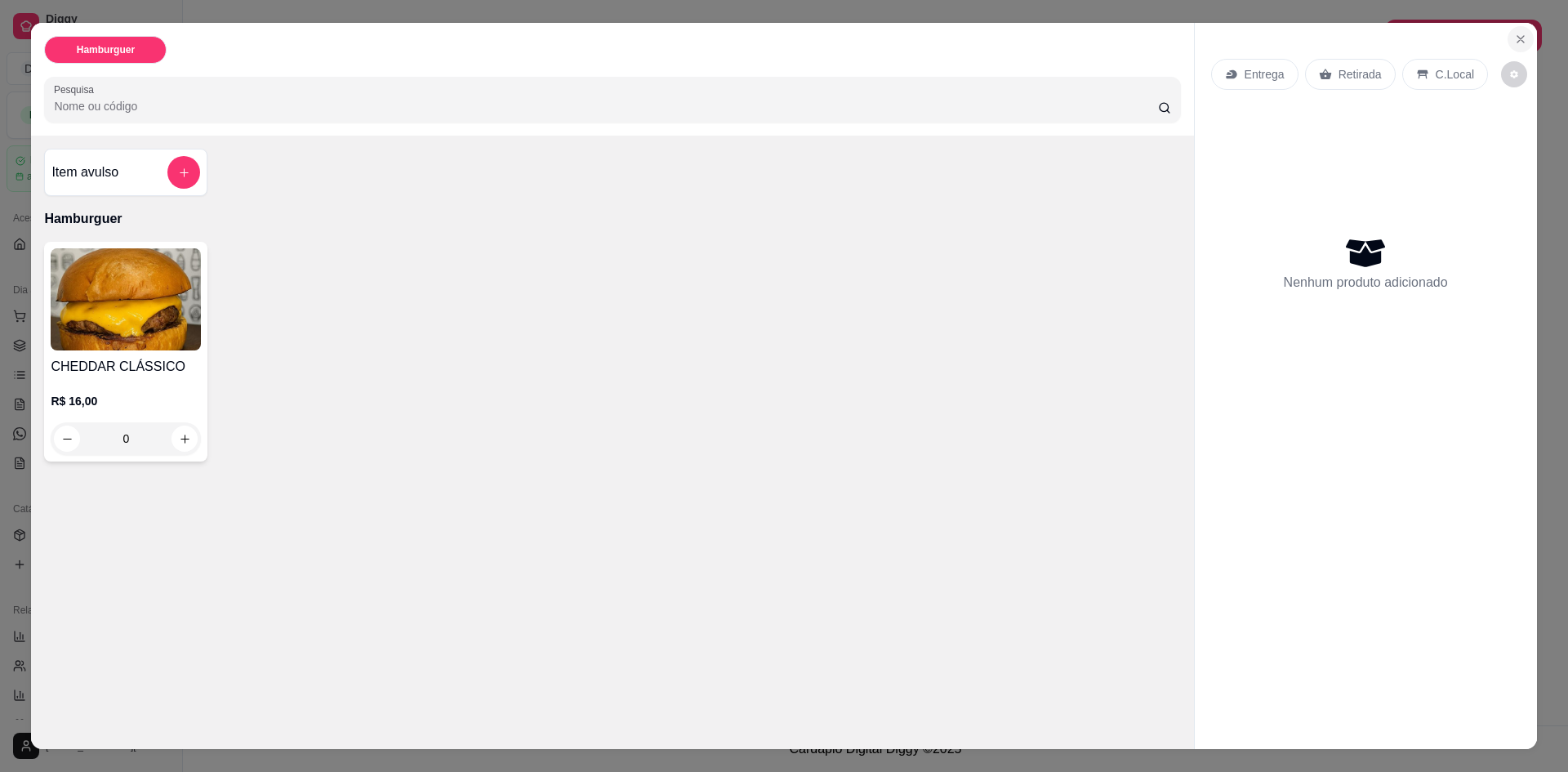
click at [1514, 39] on icon "Close" at bounding box center [1520, 39] width 13 height 13
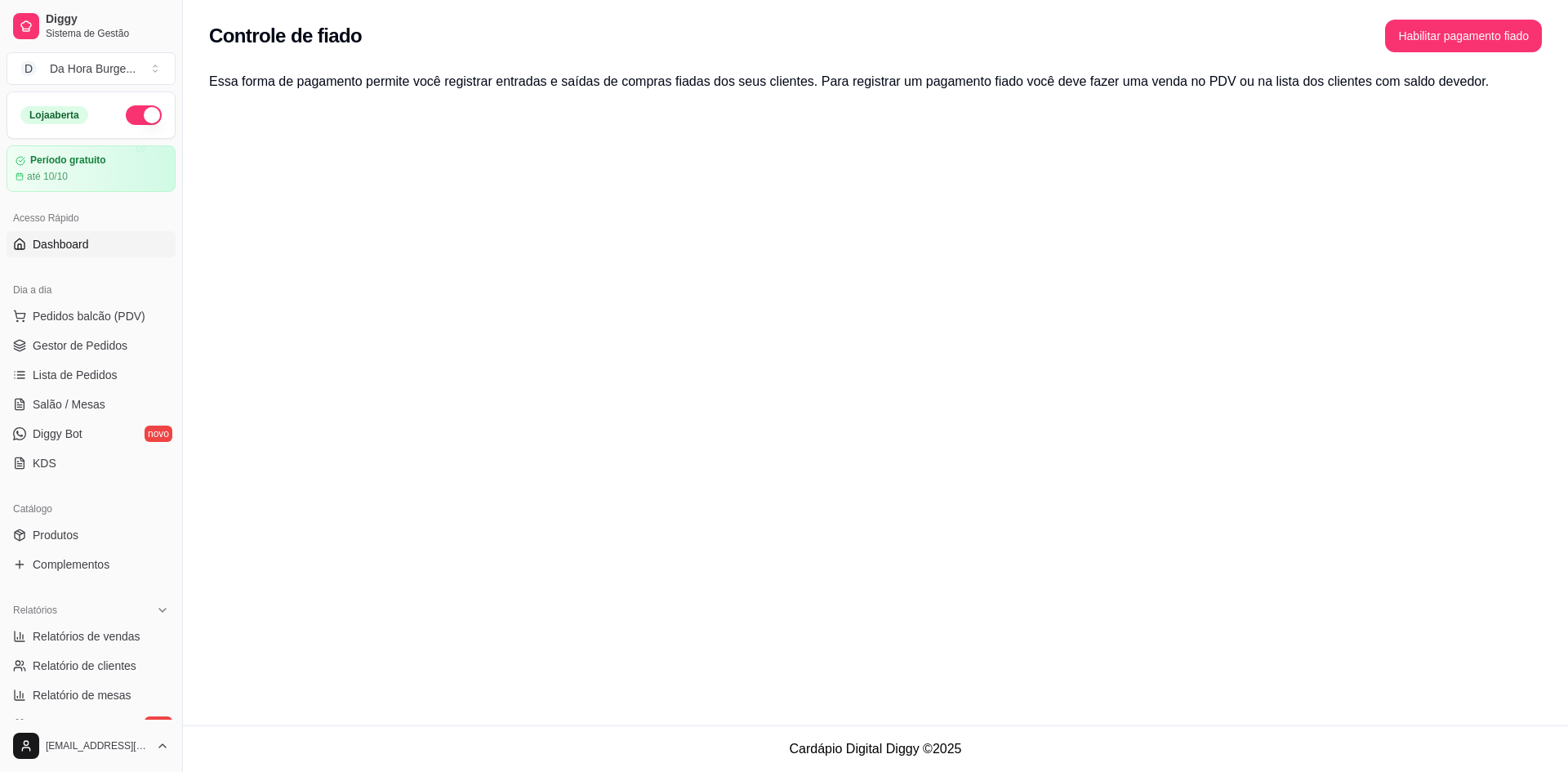
click at [70, 246] on span "Dashboard" at bounding box center [61, 244] width 57 height 16
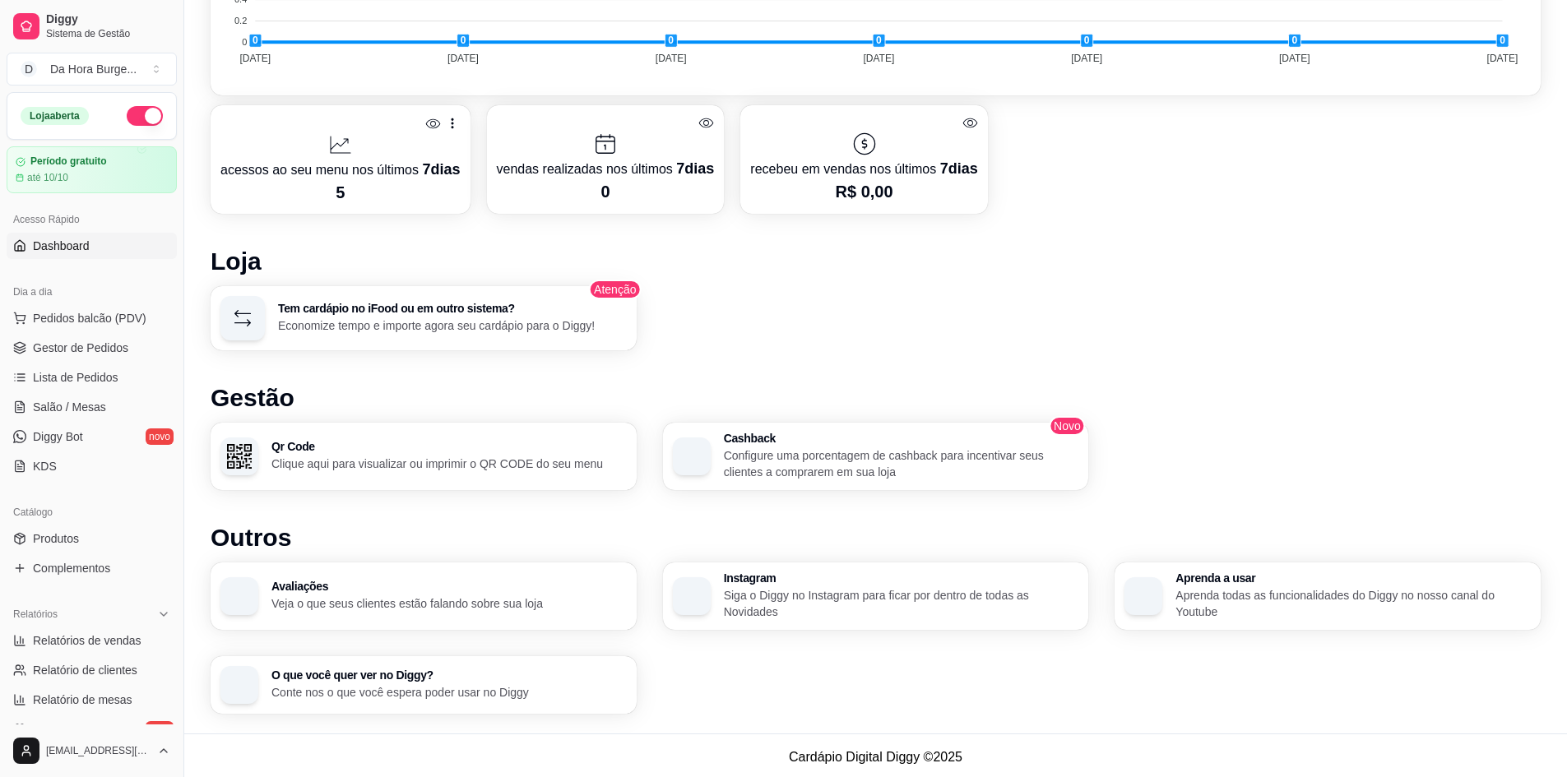
scroll to position [773, 0]
click at [90, 347] on span "Gestor de Pedidos" at bounding box center [80, 348] width 95 height 16
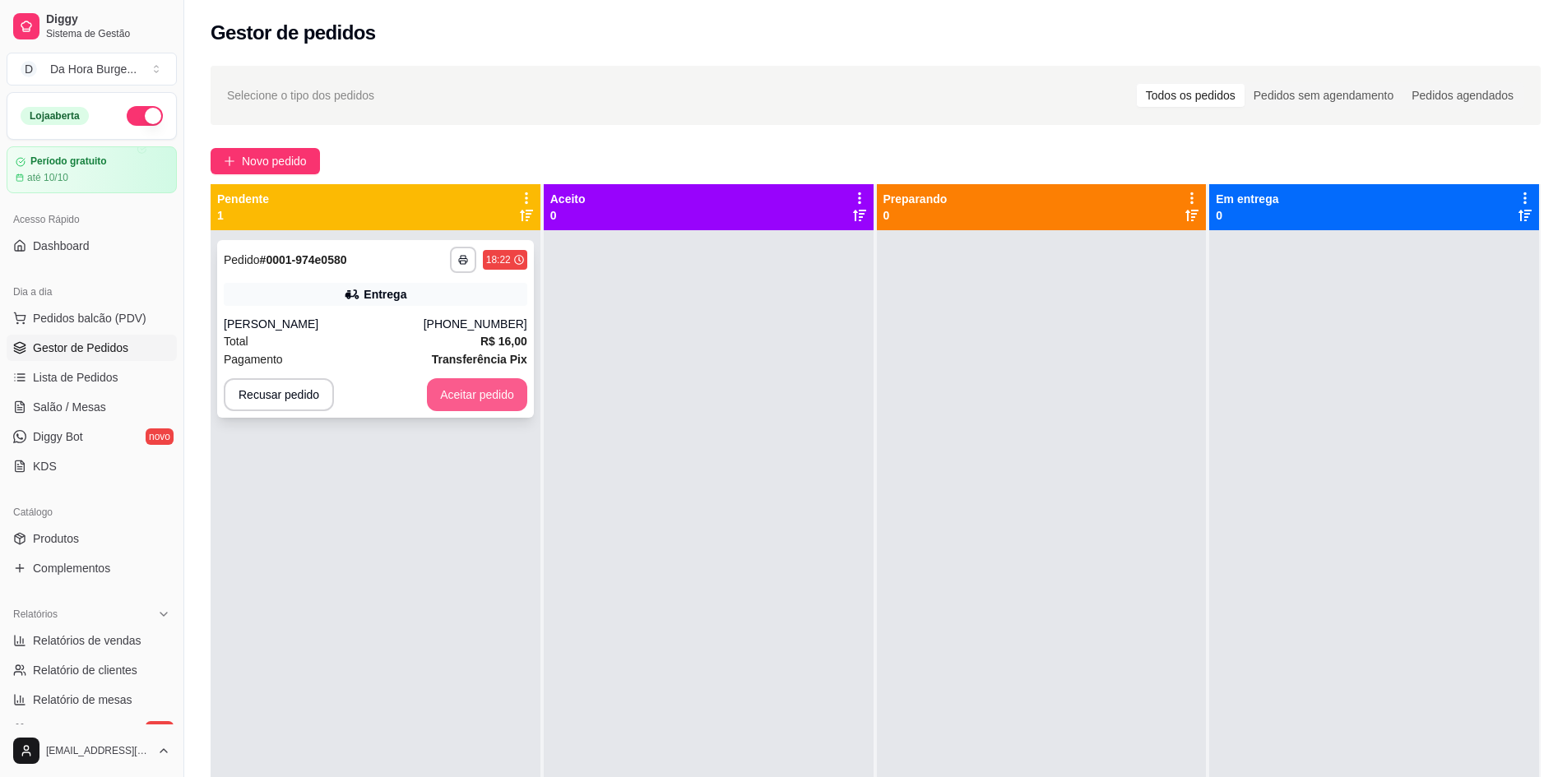
click at [477, 404] on button "Aceitar pedido" at bounding box center [477, 394] width 100 height 33
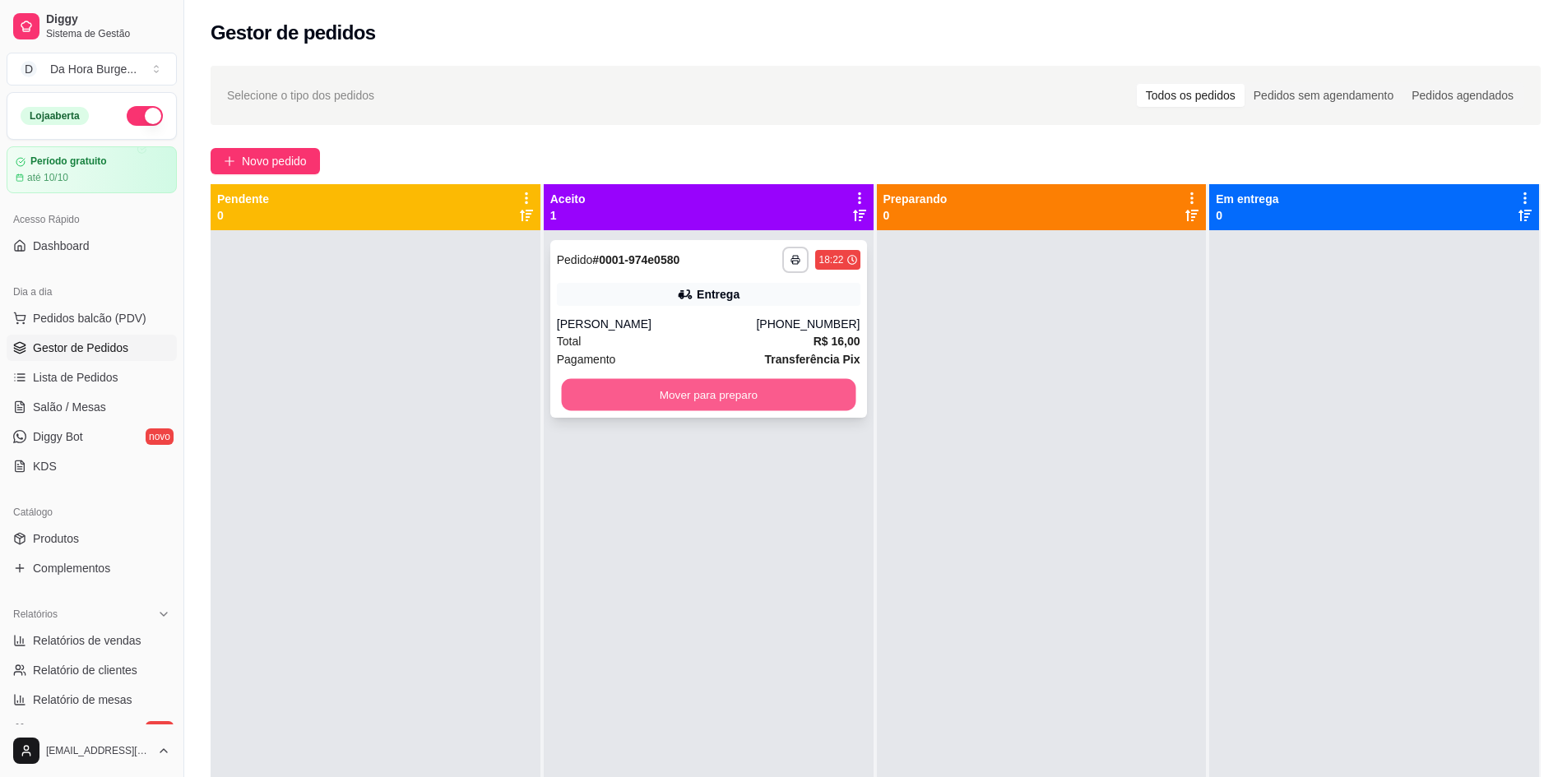
click at [734, 394] on button "Mover para preparo" at bounding box center [708, 395] width 294 height 32
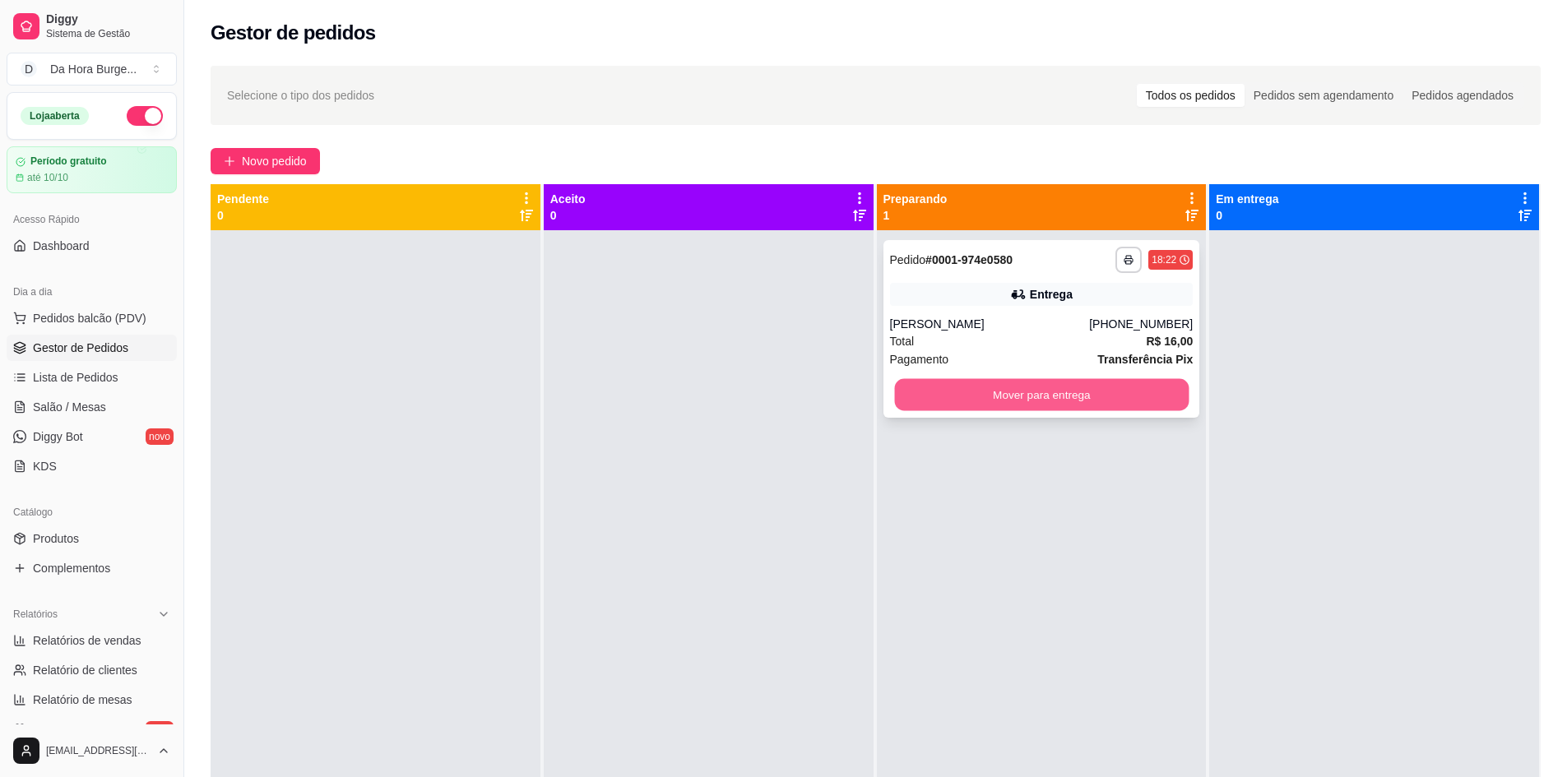
click at [999, 396] on button "Mover para entrega" at bounding box center [1041, 395] width 294 height 32
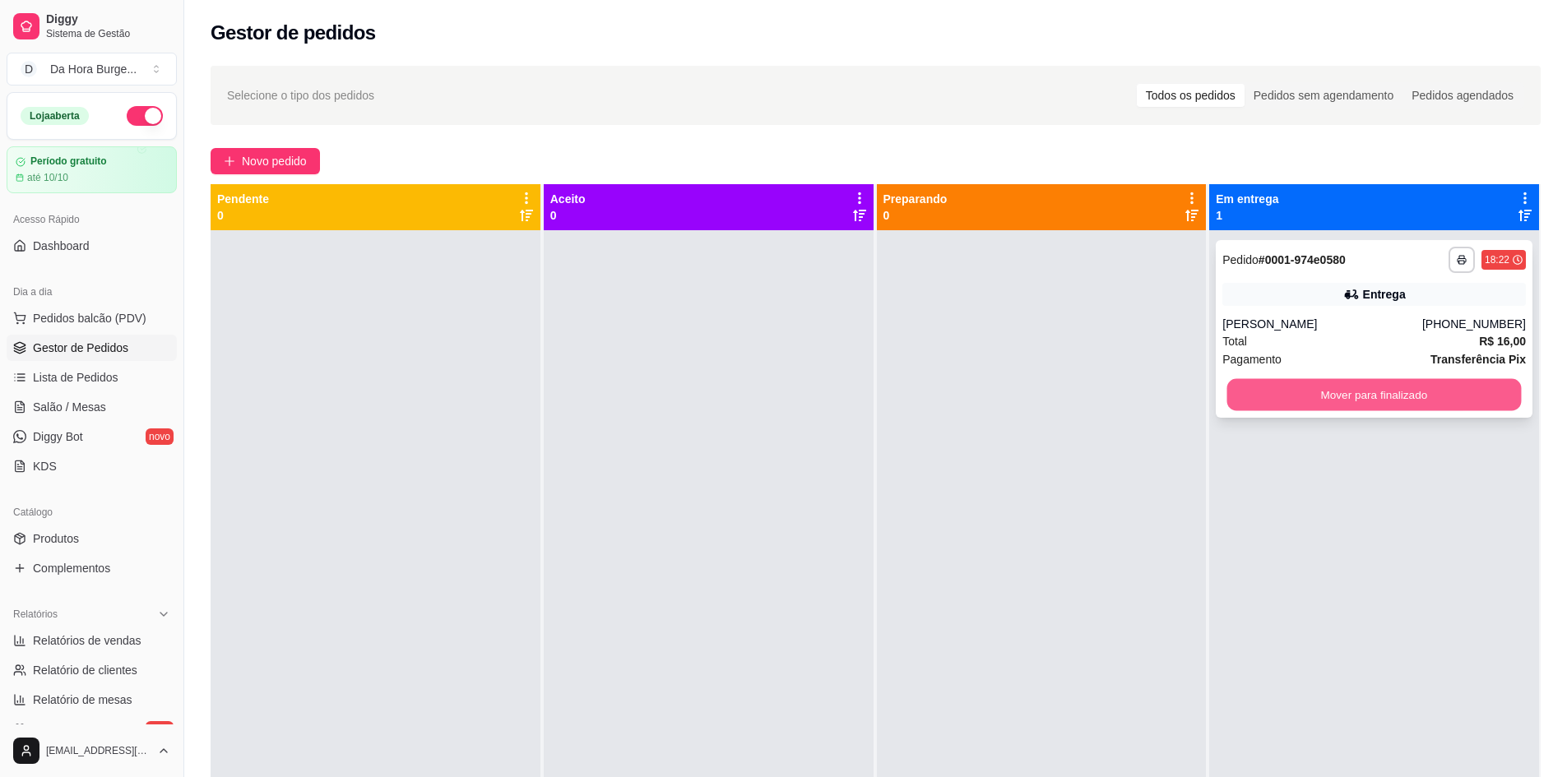
click at [1374, 402] on button "Mover para finalizado" at bounding box center [1374, 395] width 294 height 32
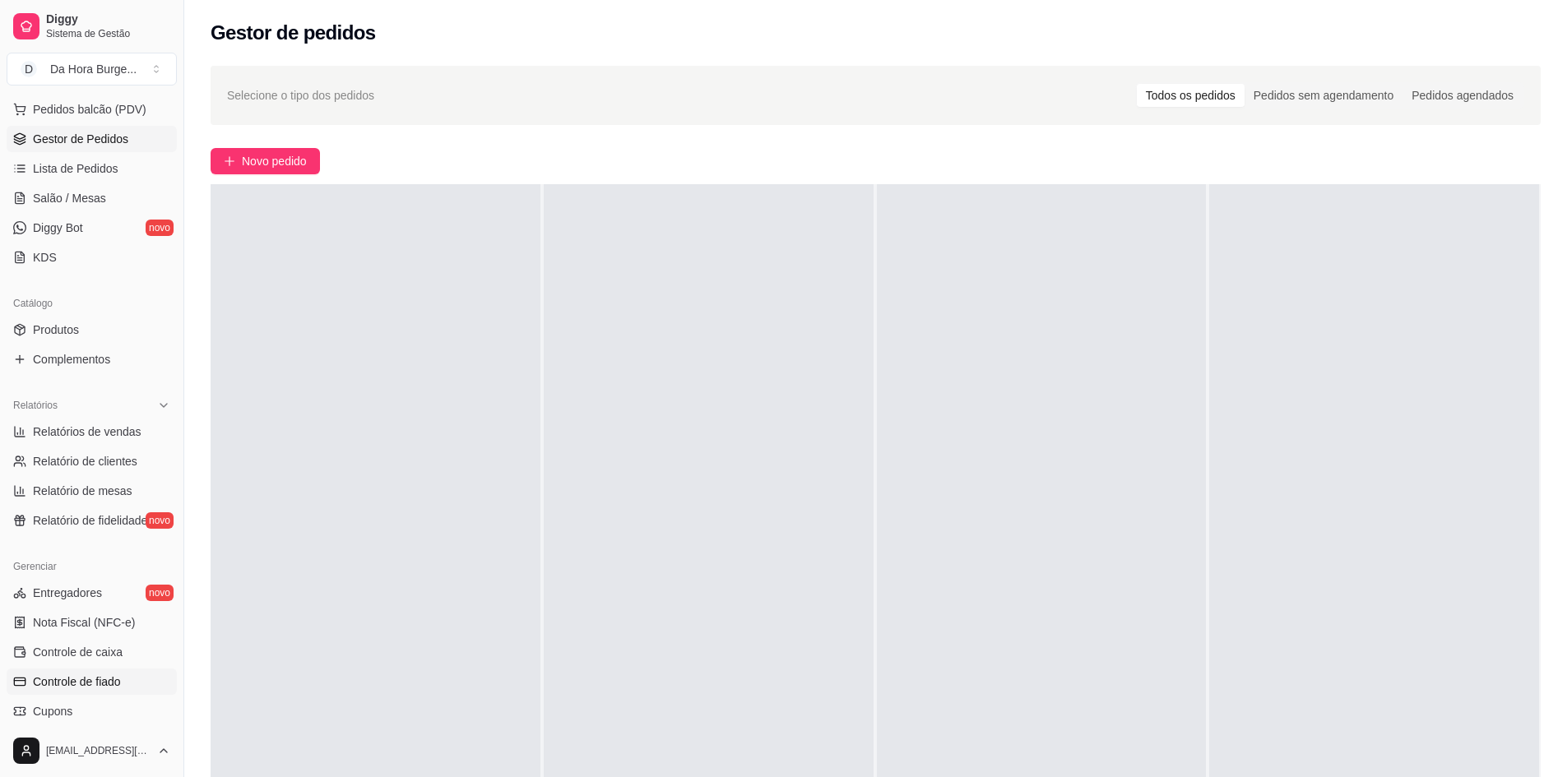
scroll to position [329, 0]
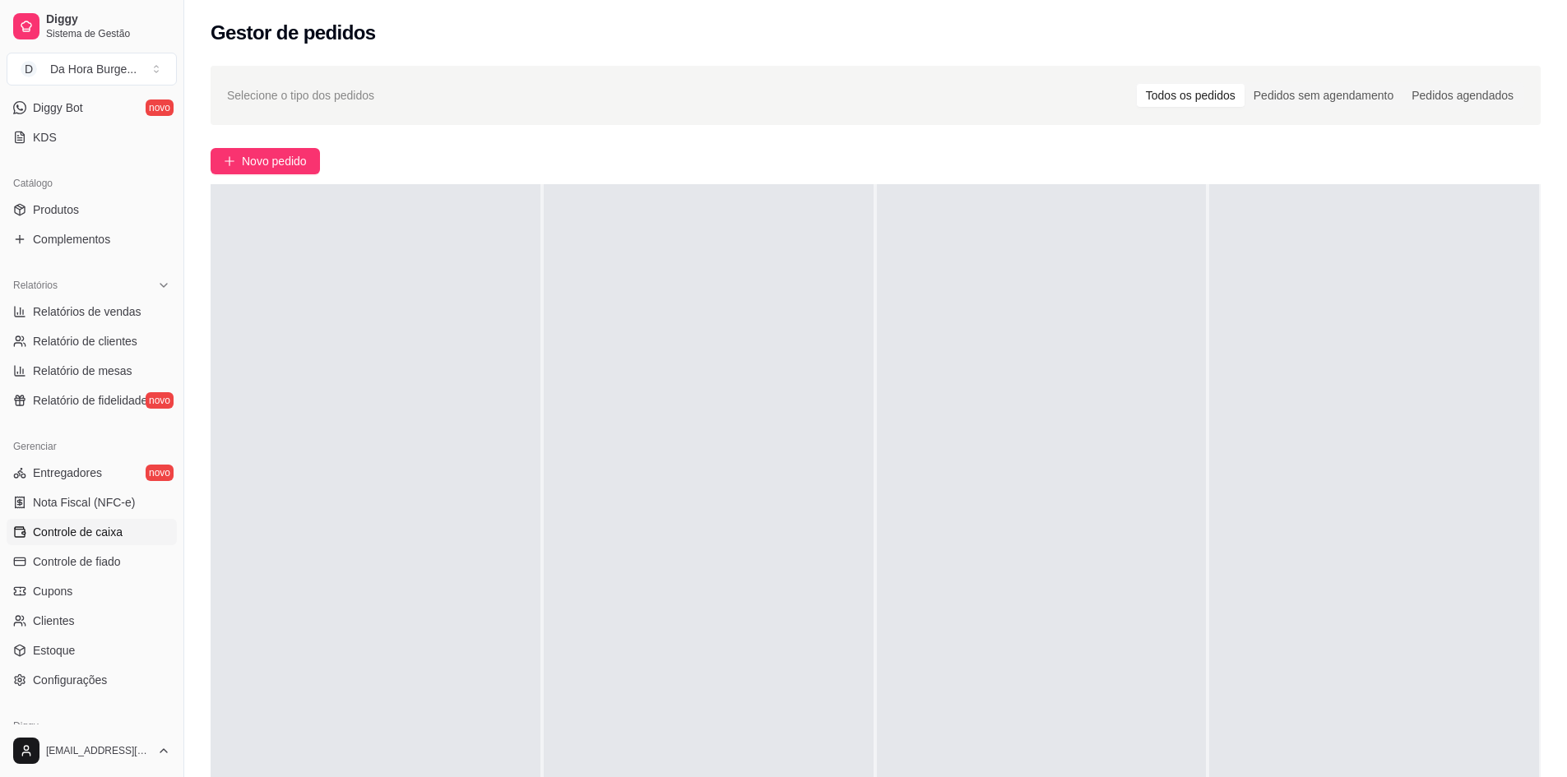
click at [100, 529] on span "Controle de caixa" at bounding box center [78, 532] width 90 height 16
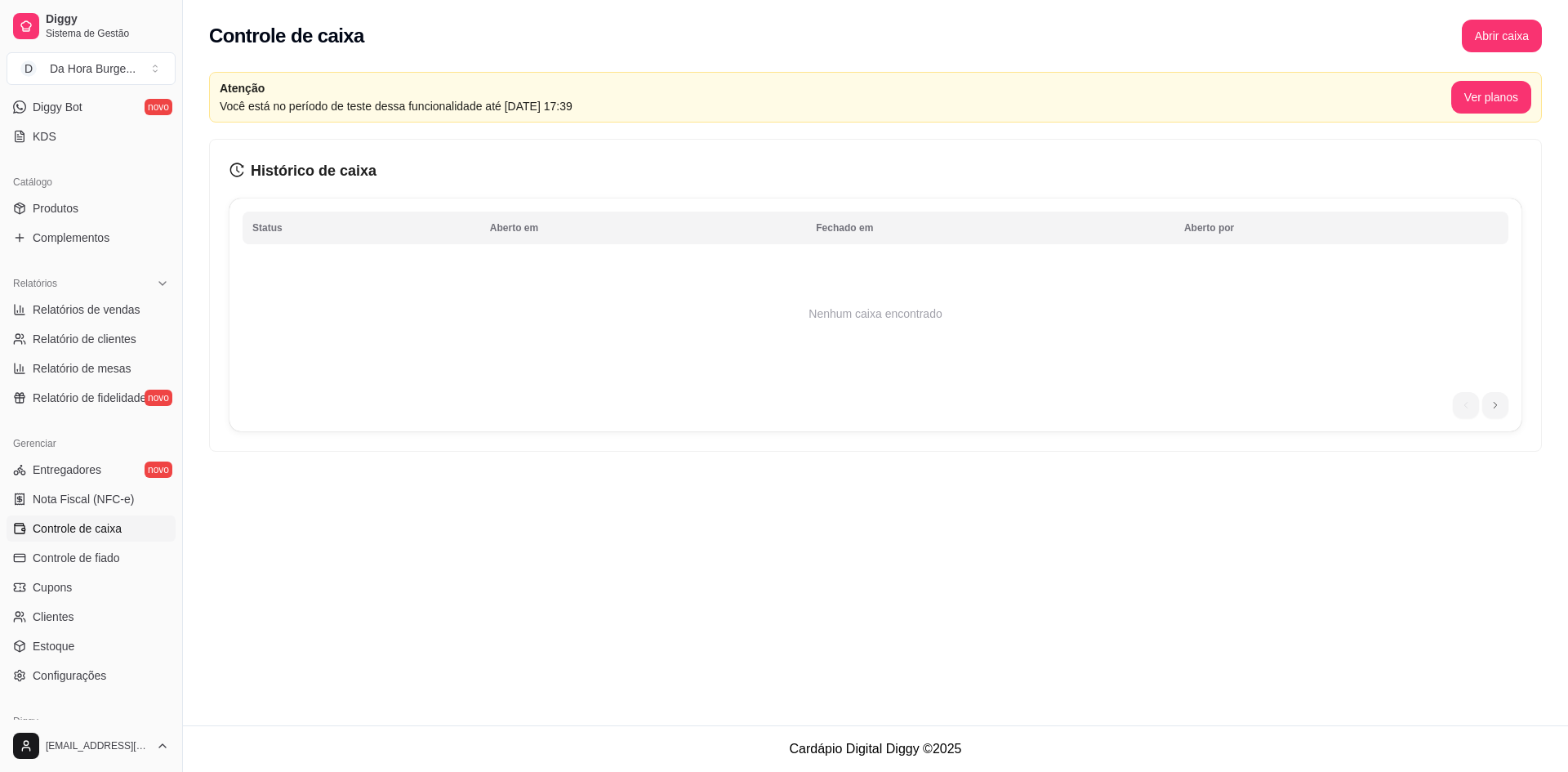
click at [233, 175] on icon "history" at bounding box center [236, 170] width 15 height 15
click at [1471, 407] on ul "1" at bounding box center [1481, 405] width 56 height 26
click at [1496, 37] on button "Abrir caixa" at bounding box center [1501, 36] width 80 height 33
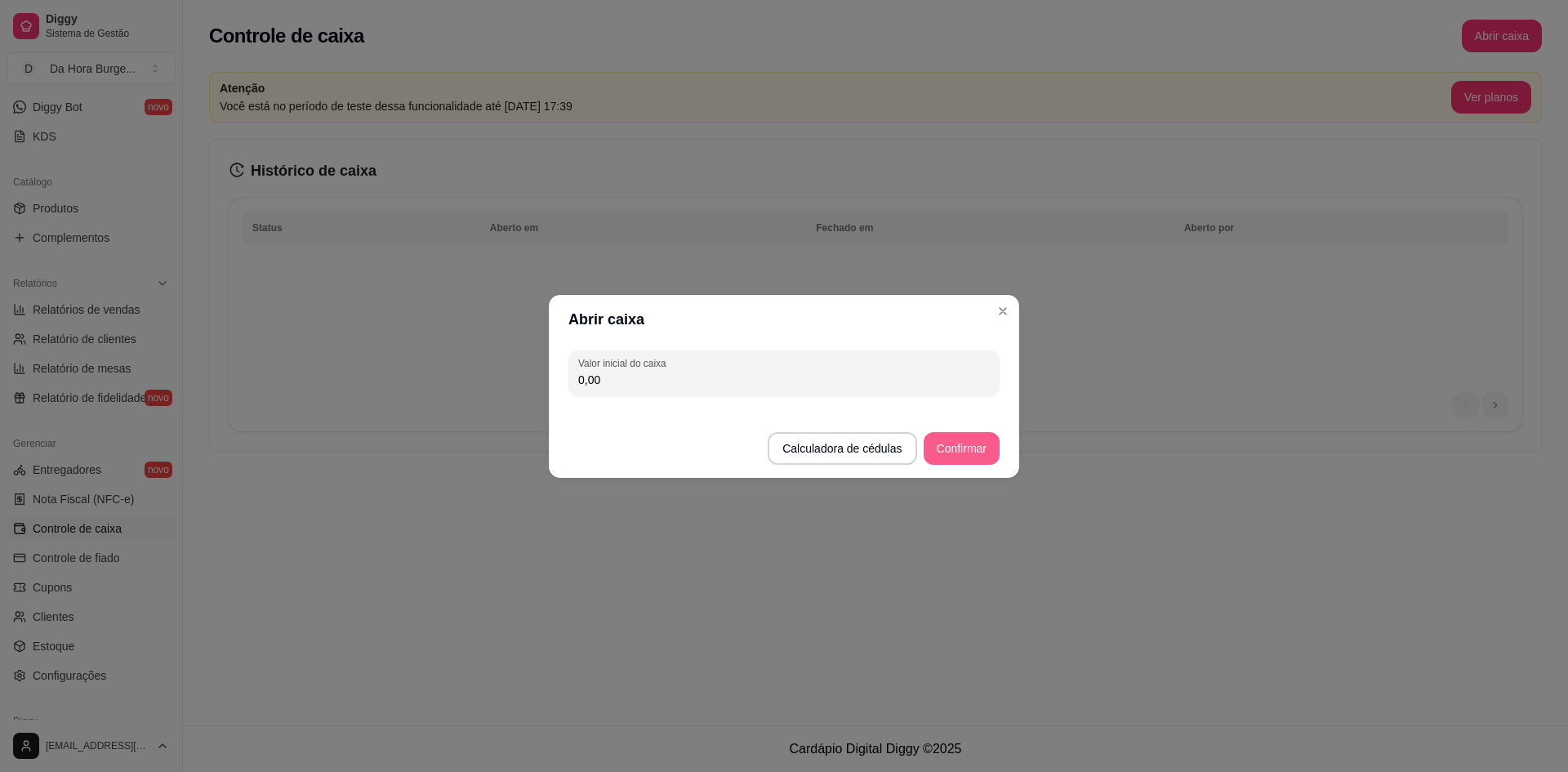
click at [959, 445] on button "Confirmar" at bounding box center [961, 448] width 75 height 33
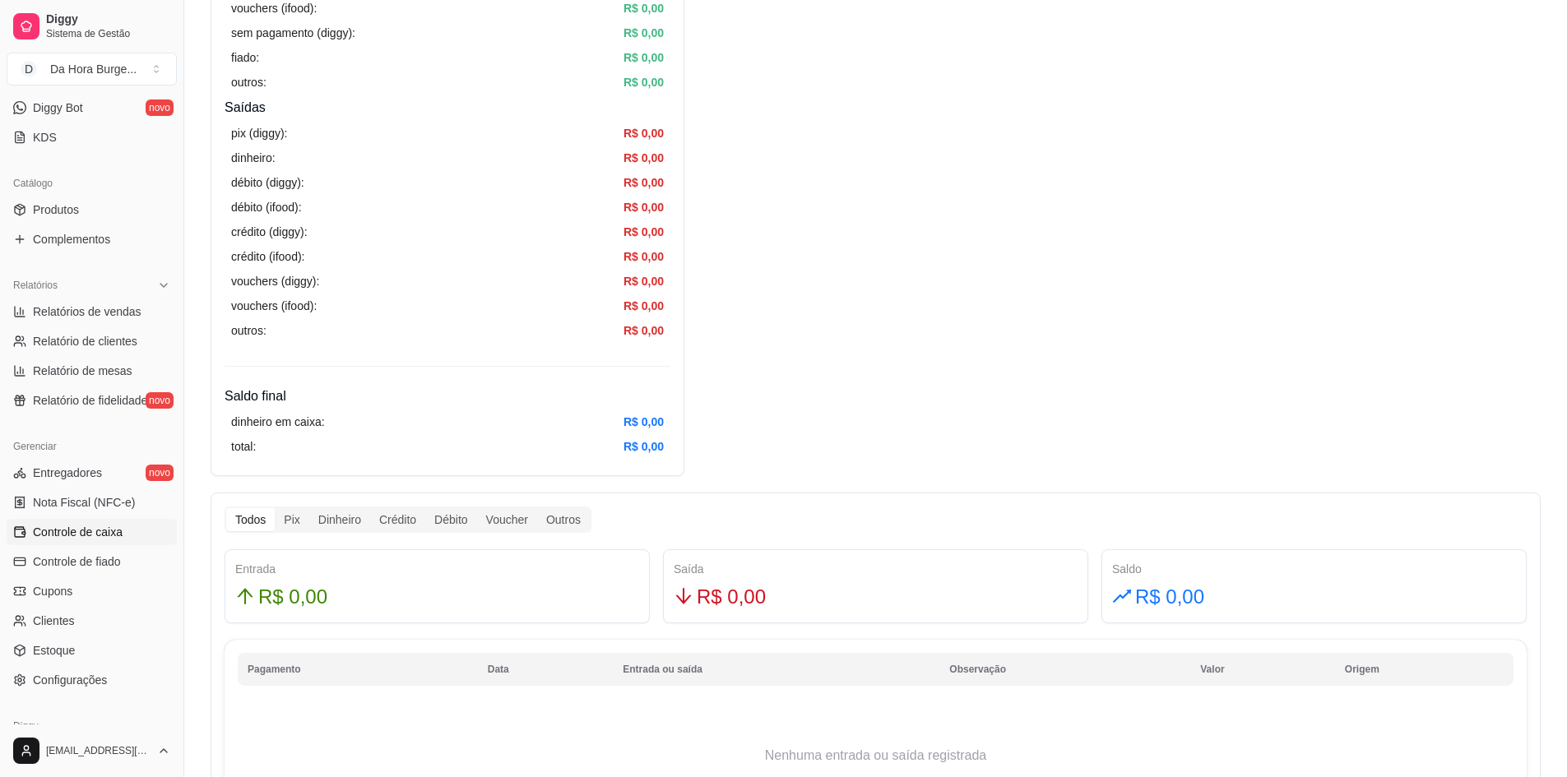
scroll to position [767, 0]
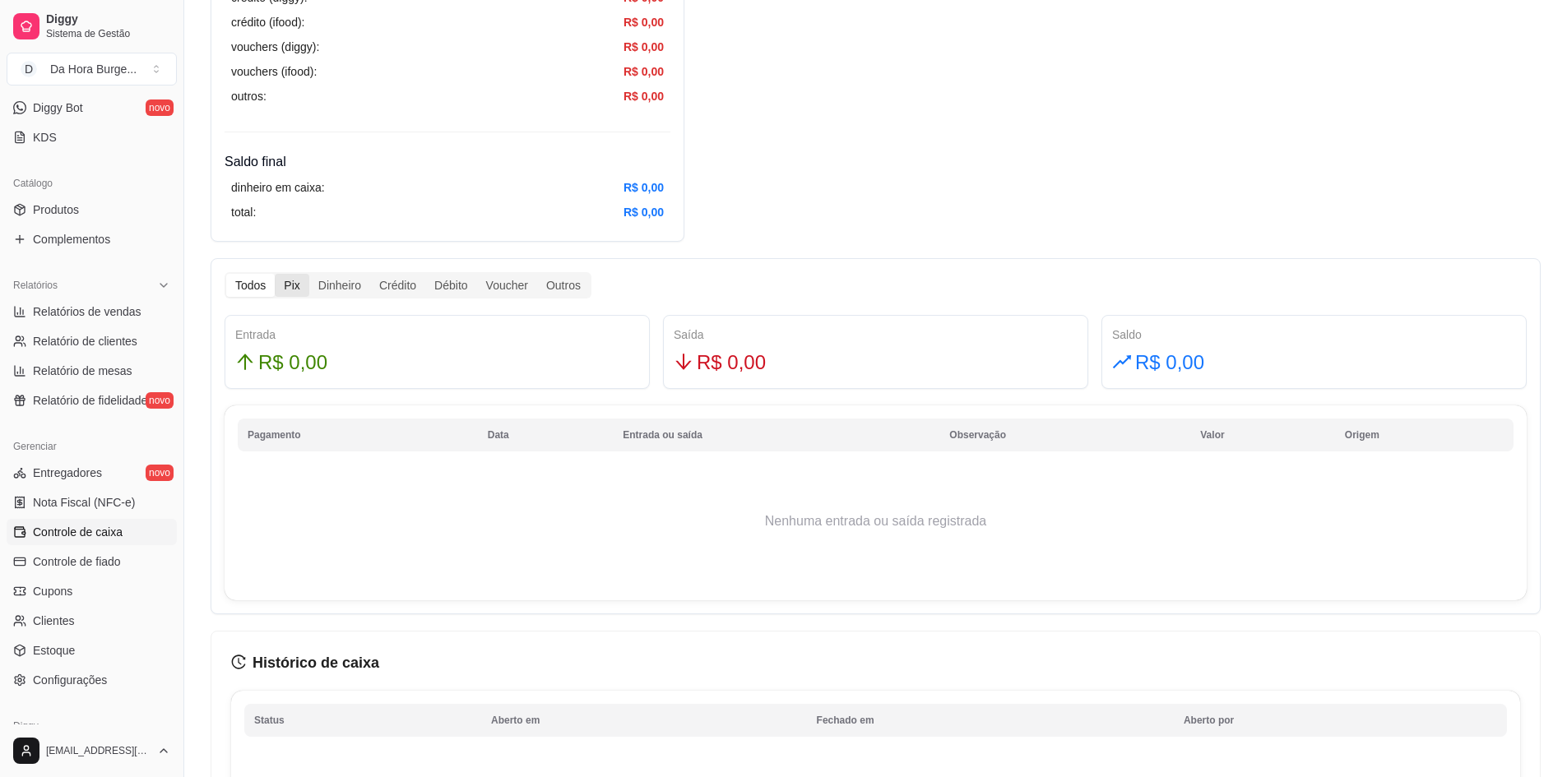
click at [294, 290] on div "Pix" at bounding box center [292, 285] width 34 height 23
click at [275, 274] on input "Pix" at bounding box center [275, 274] width 0 height 0
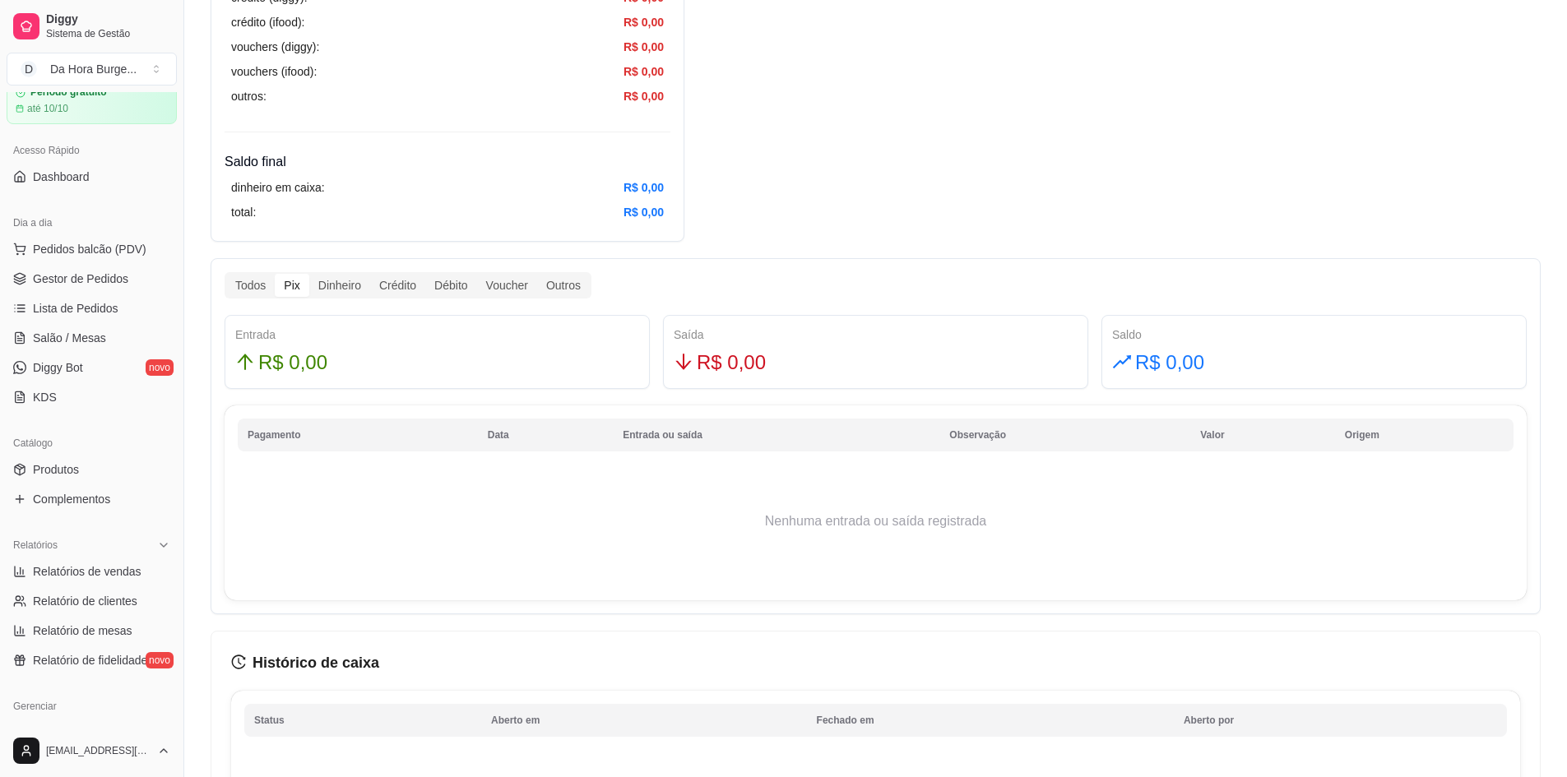
scroll to position [329, 0]
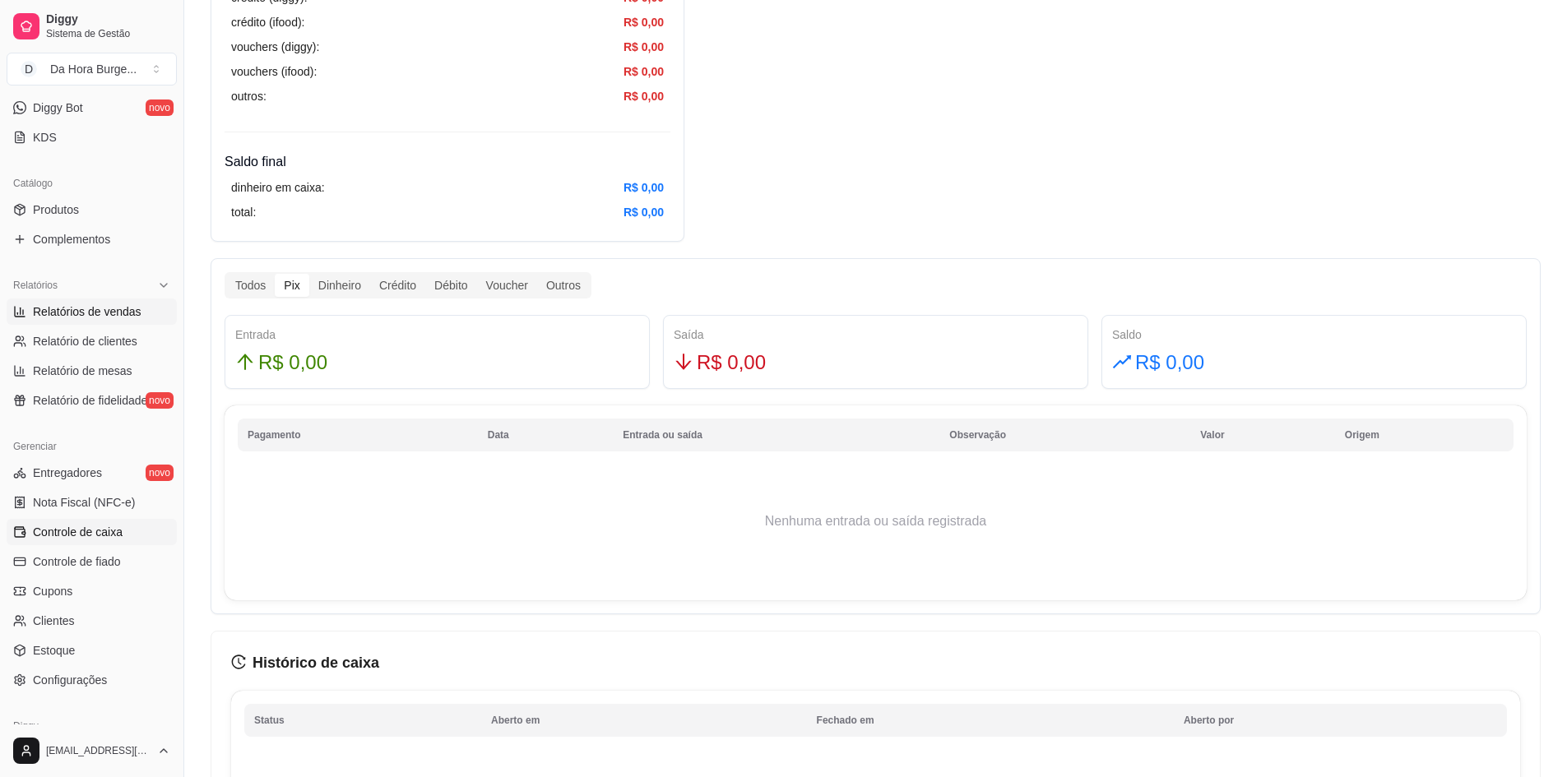
click at [98, 322] on link "Relatórios de vendas" at bounding box center [92, 312] width 170 height 26
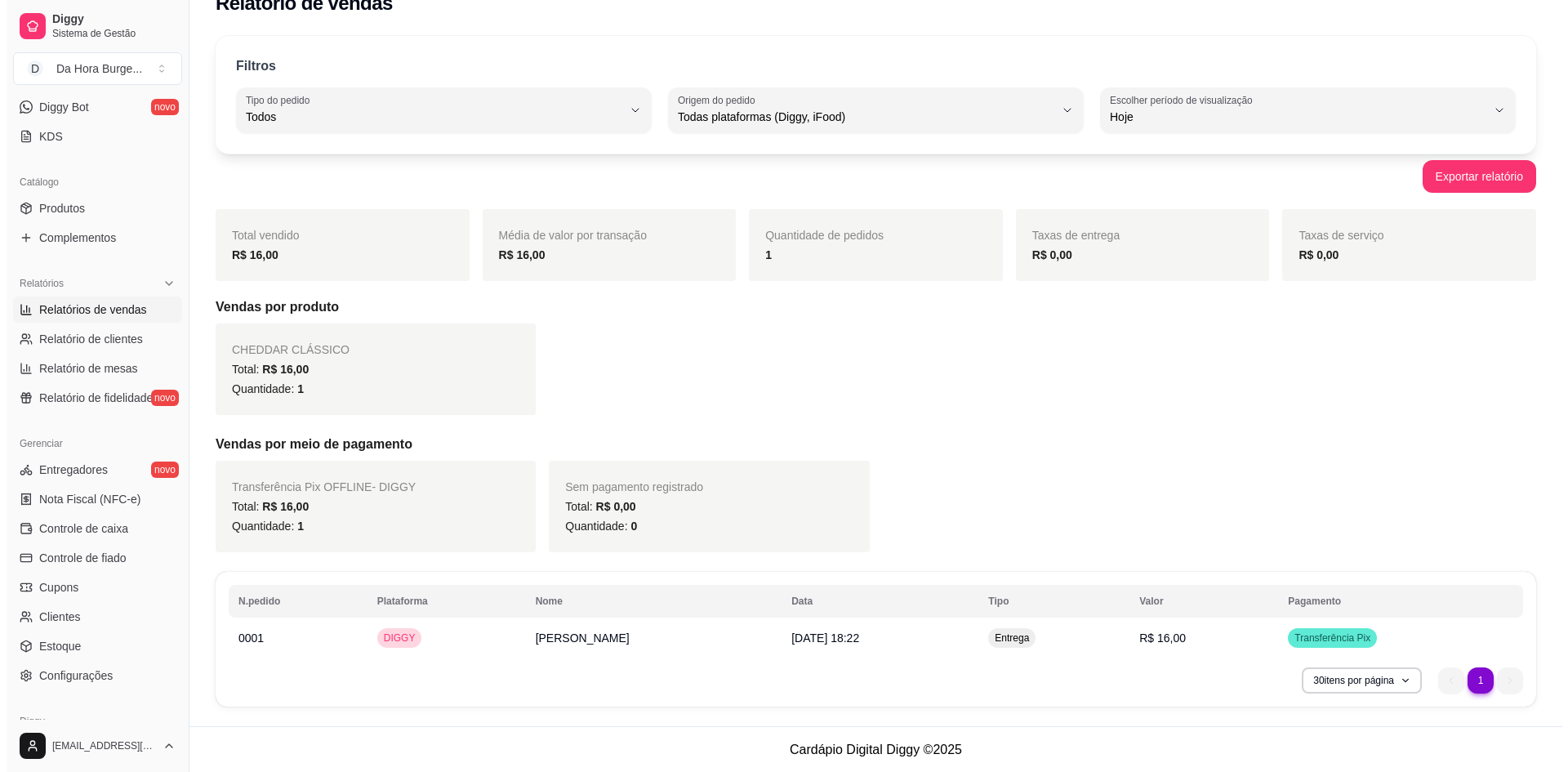
scroll to position [30, 0]
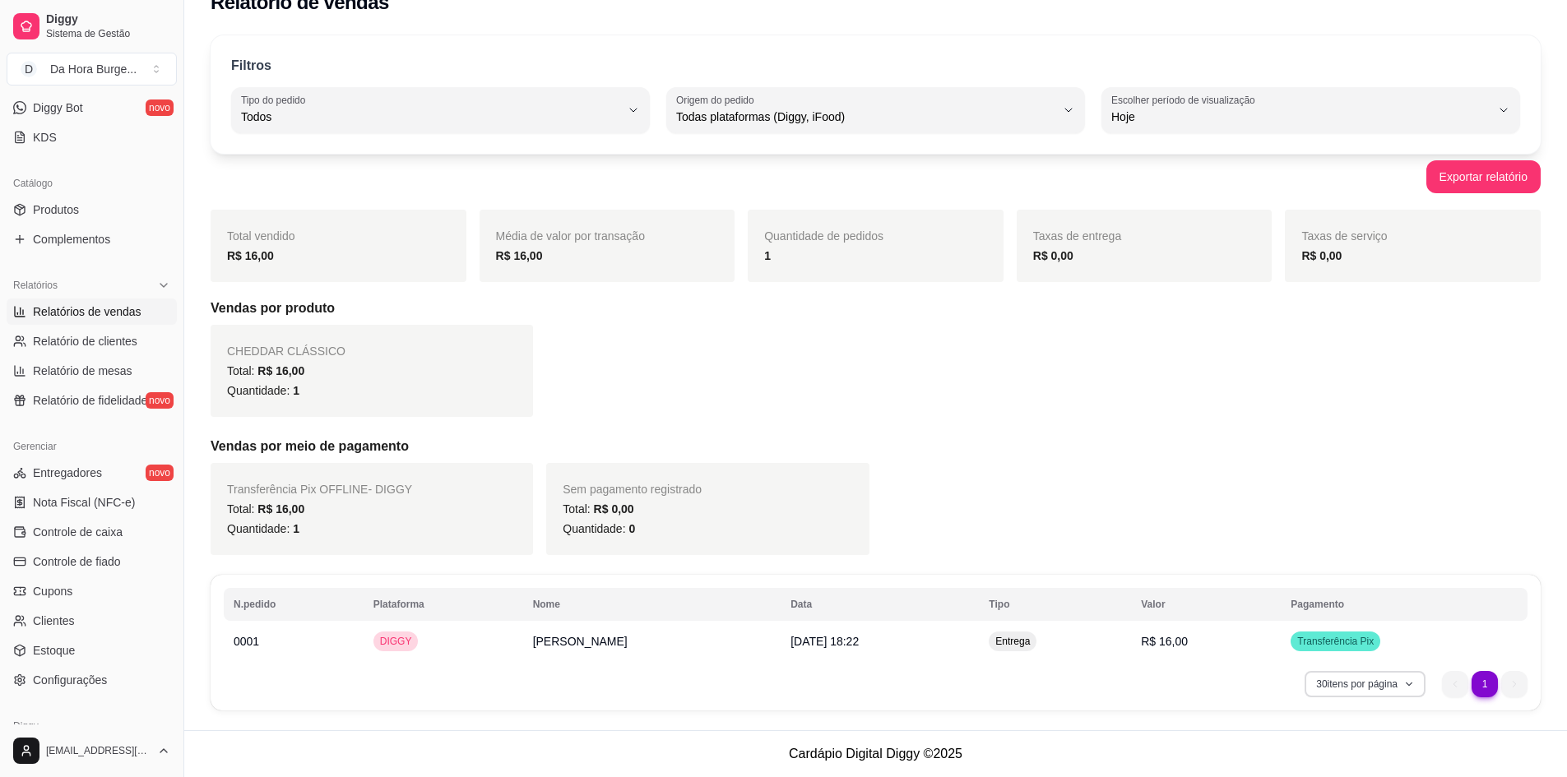
click at [1420, 684] on button "30 itens por página" at bounding box center [1365, 684] width 121 height 26
click at [1420, 684] on button "30 itens por página" at bounding box center [1364, 683] width 117 height 25
click at [1342, 629] on td "Transferência Pix" at bounding box center [1404, 641] width 247 height 33
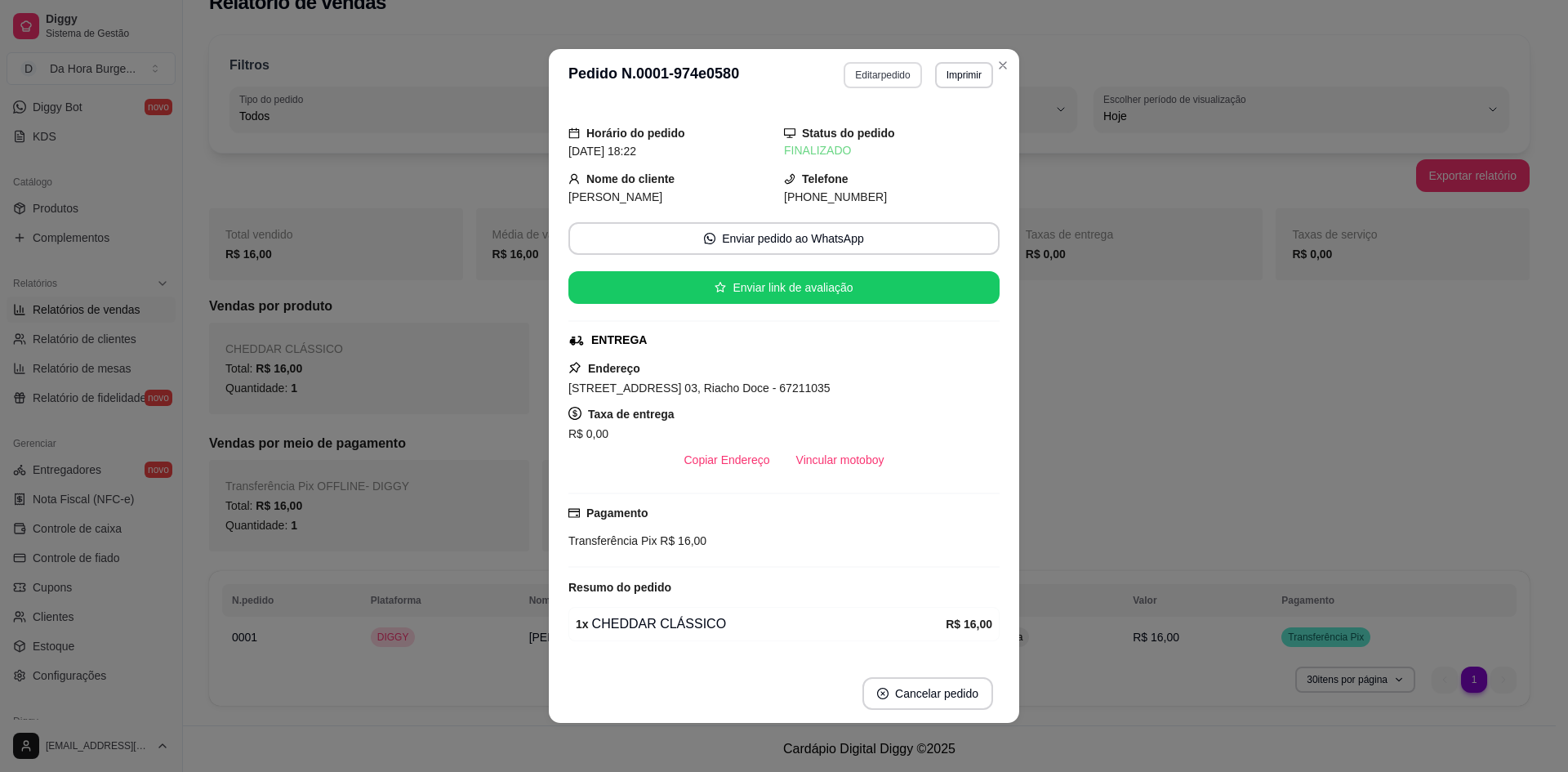
click at [856, 76] on button "Editar pedido" at bounding box center [883, 76] width 77 height 26
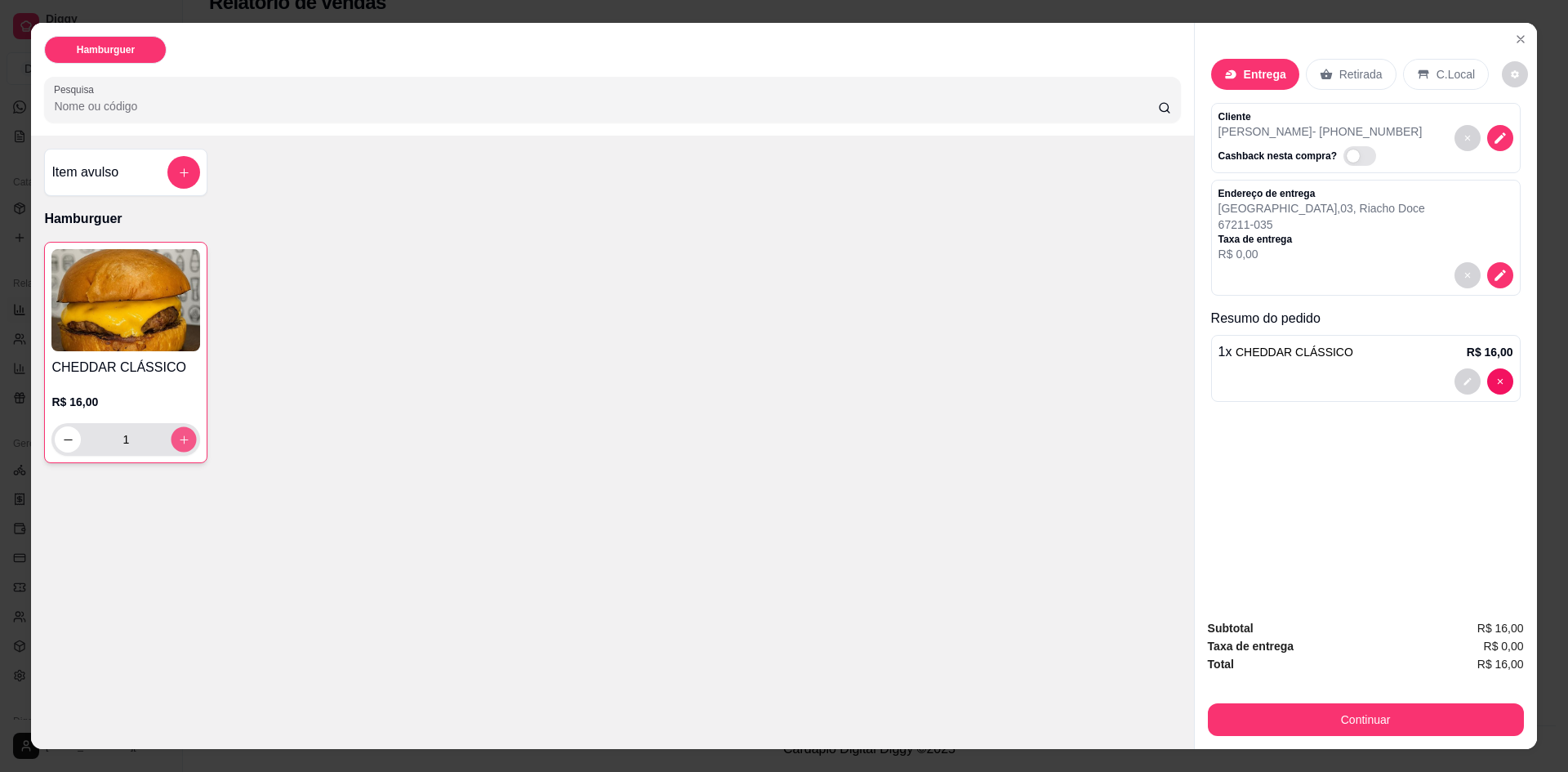
click at [172, 437] on button "increase-product-quantity" at bounding box center [184, 439] width 25 height 25
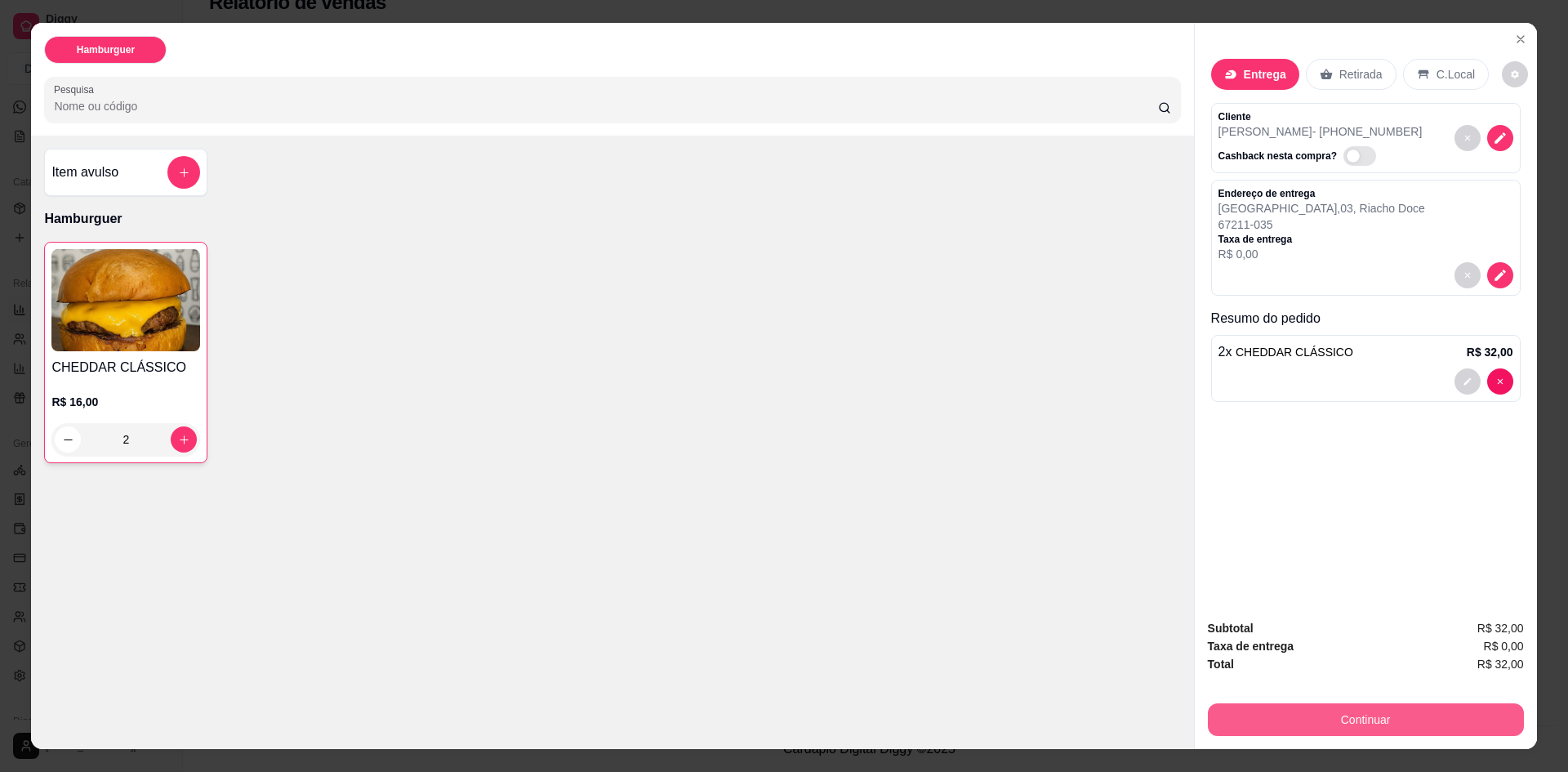
click at [1375, 713] on button "Continuar" at bounding box center [1366, 719] width 316 height 33
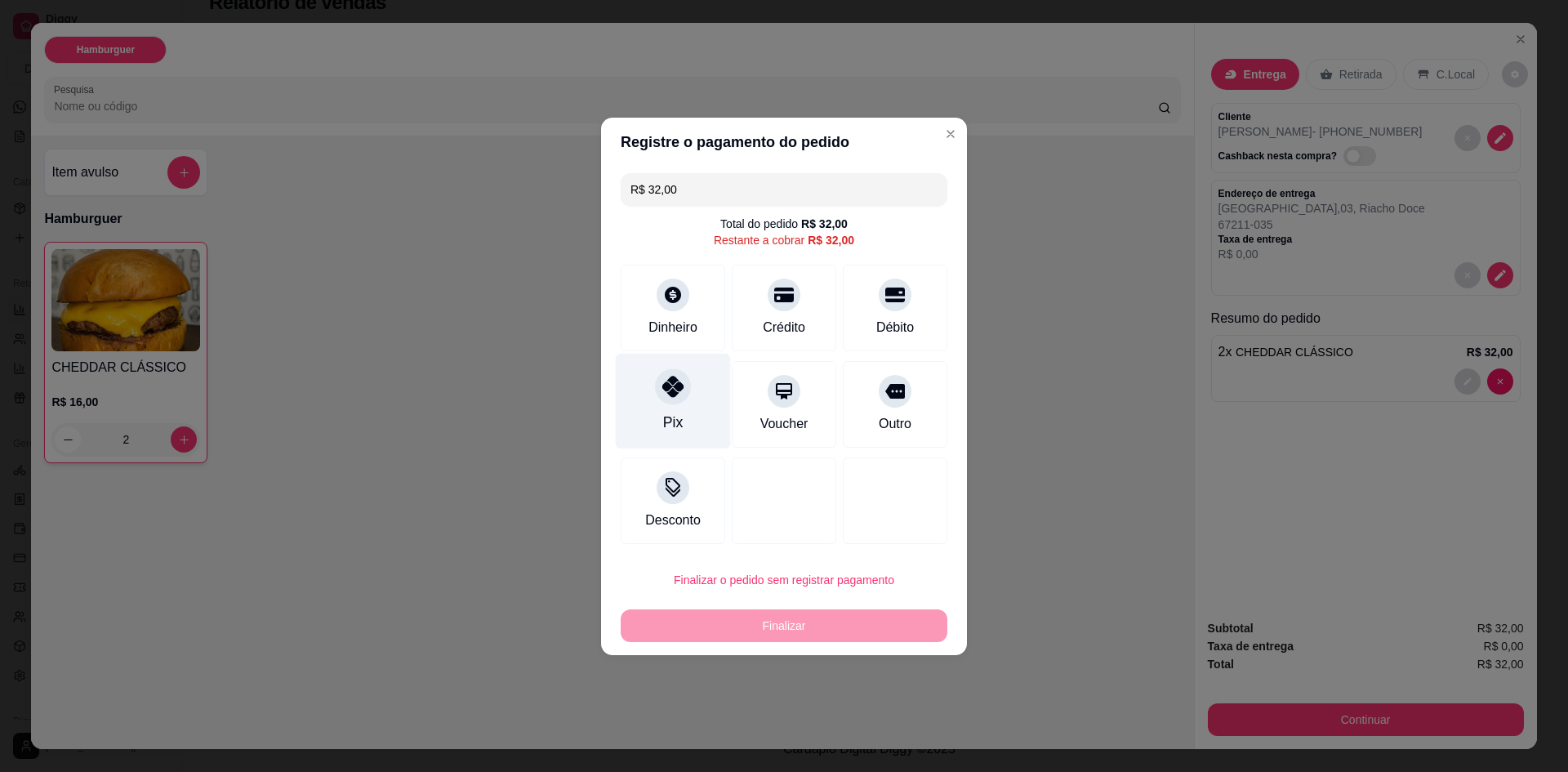
click at [684, 409] on div "Pix" at bounding box center [673, 400] width 115 height 95
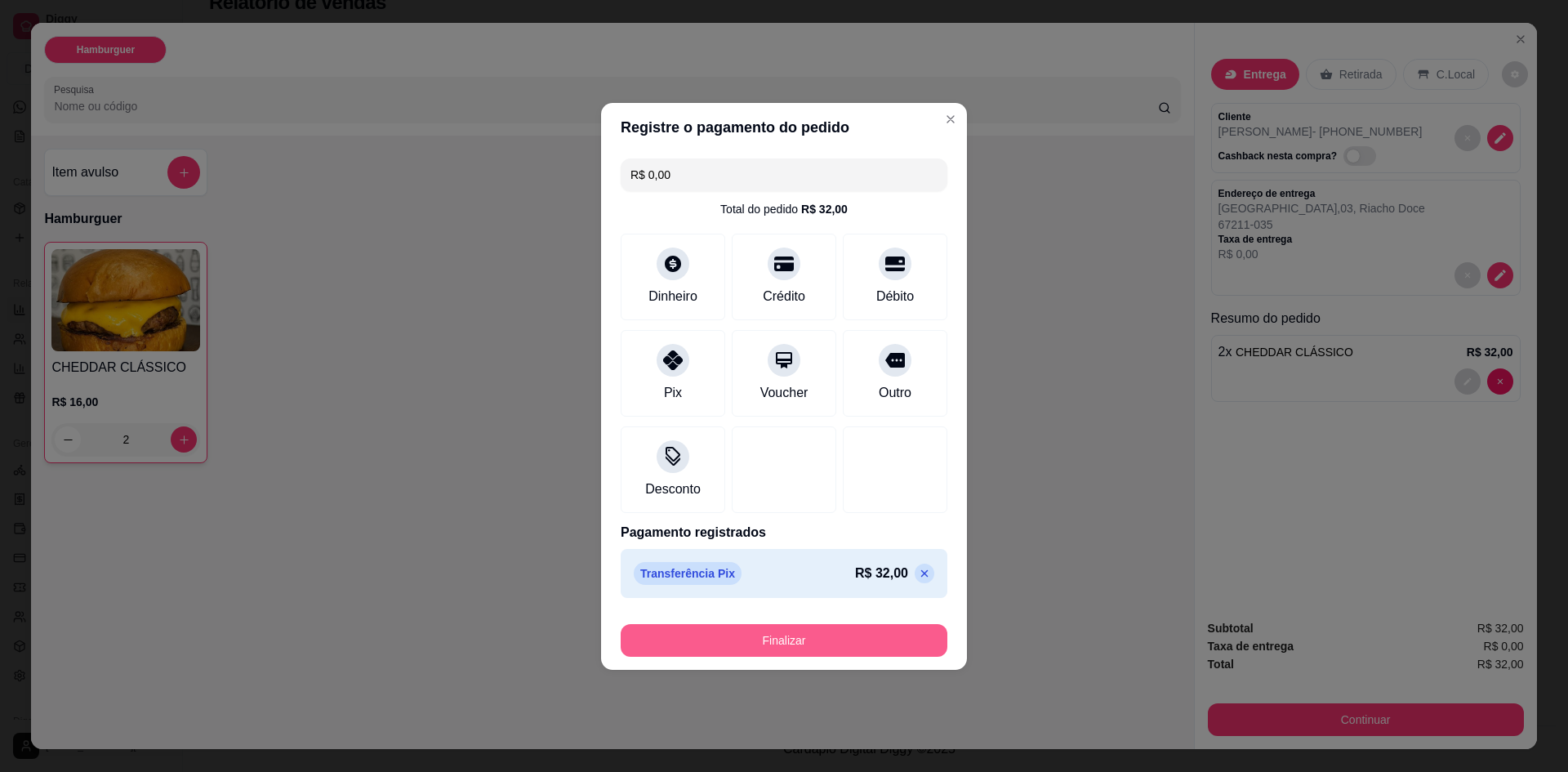
click at [790, 635] on button "Finalizar" at bounding box center [784, 640] width 327 height 33
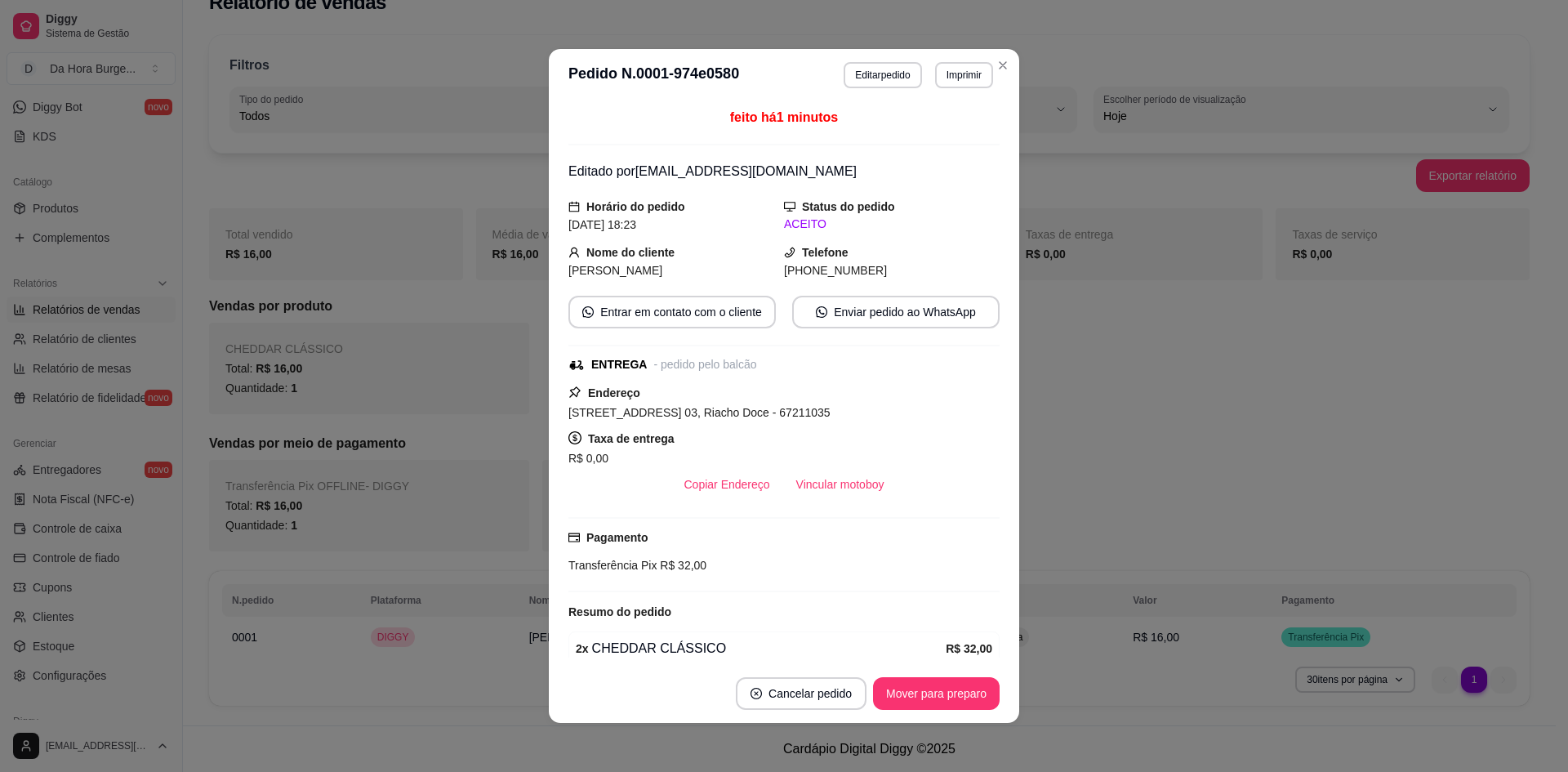
scroll to position [0, 0]
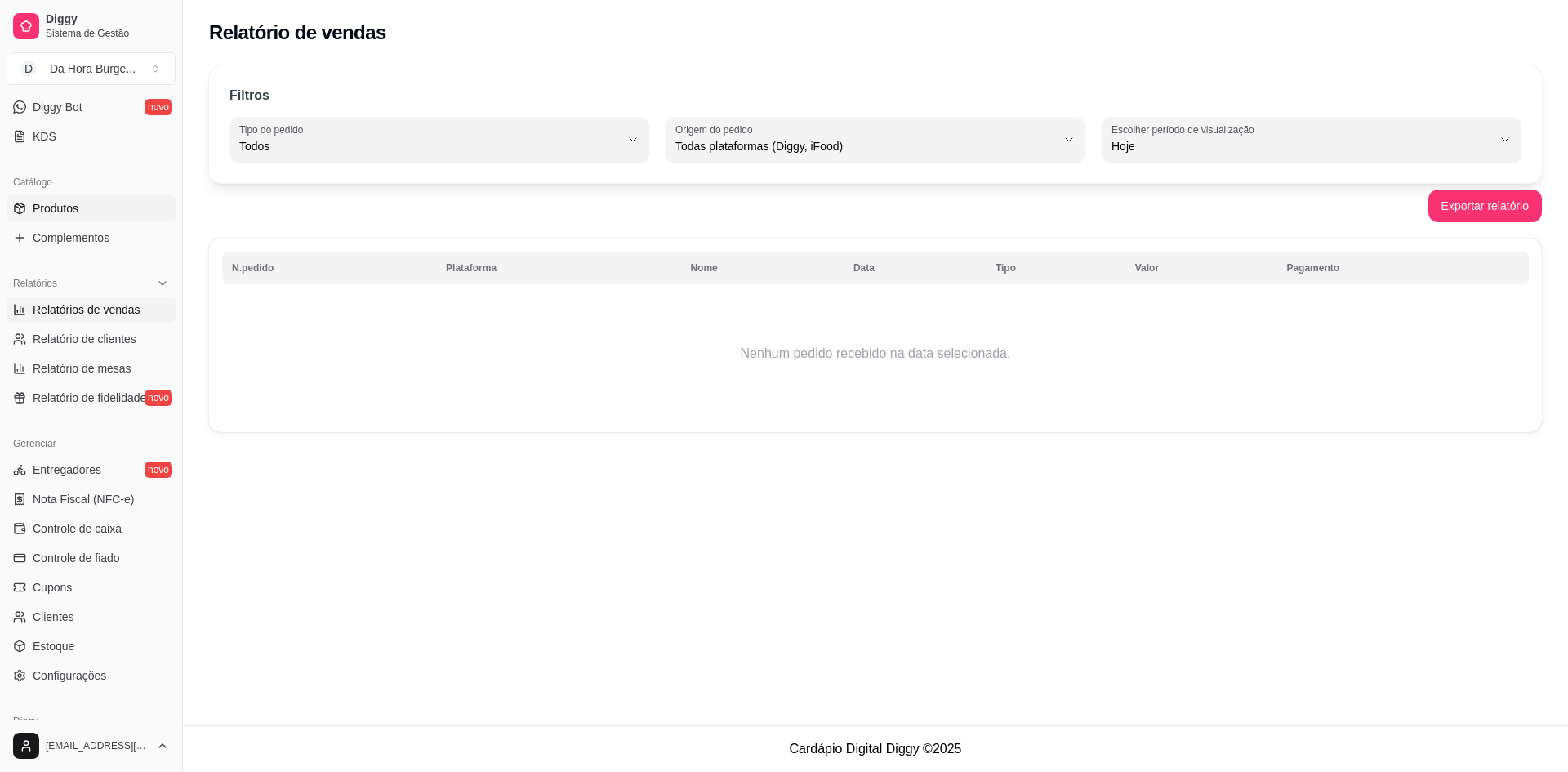
click at [75, 198] on link "Produtos" at bounding box center [91, 209] width 169 height 26
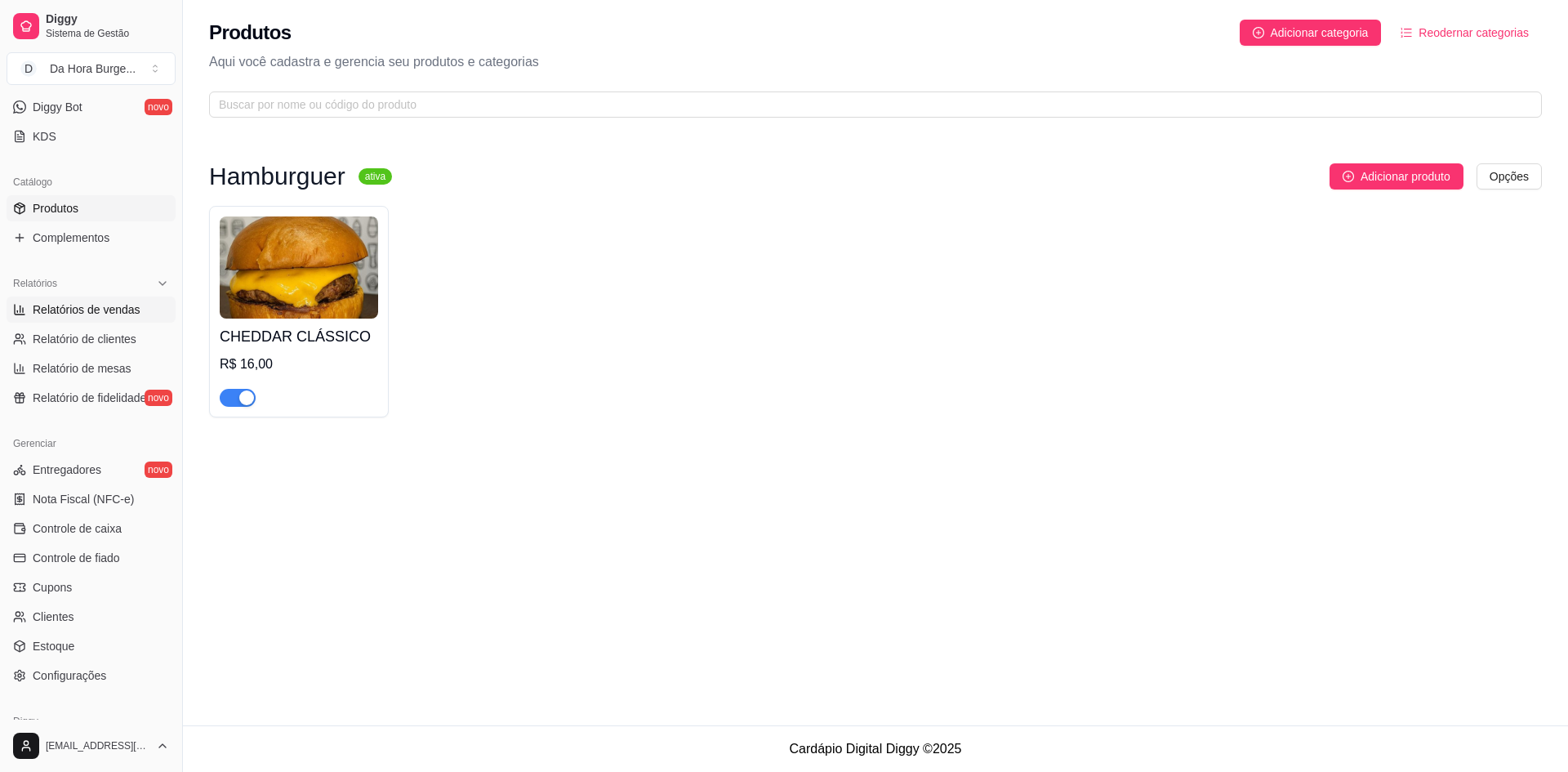
click at [83, 307] on span "Relatórios de vendas" at bounding box center [86, 310] width 108 height 16
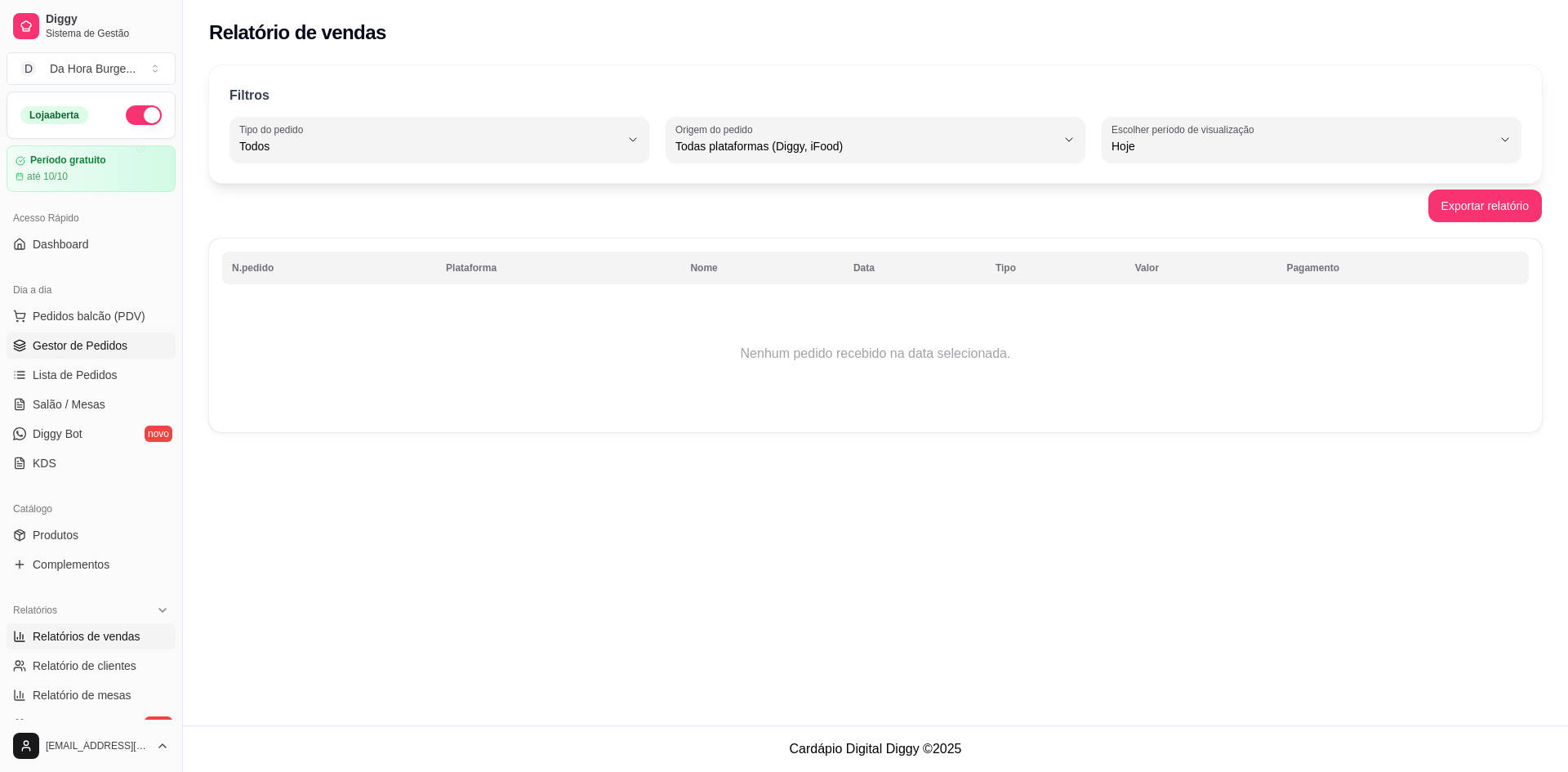
click at [76, 348] on span "Gestor de Pedidos" at bounding box center [79, 346] width 94 height 16
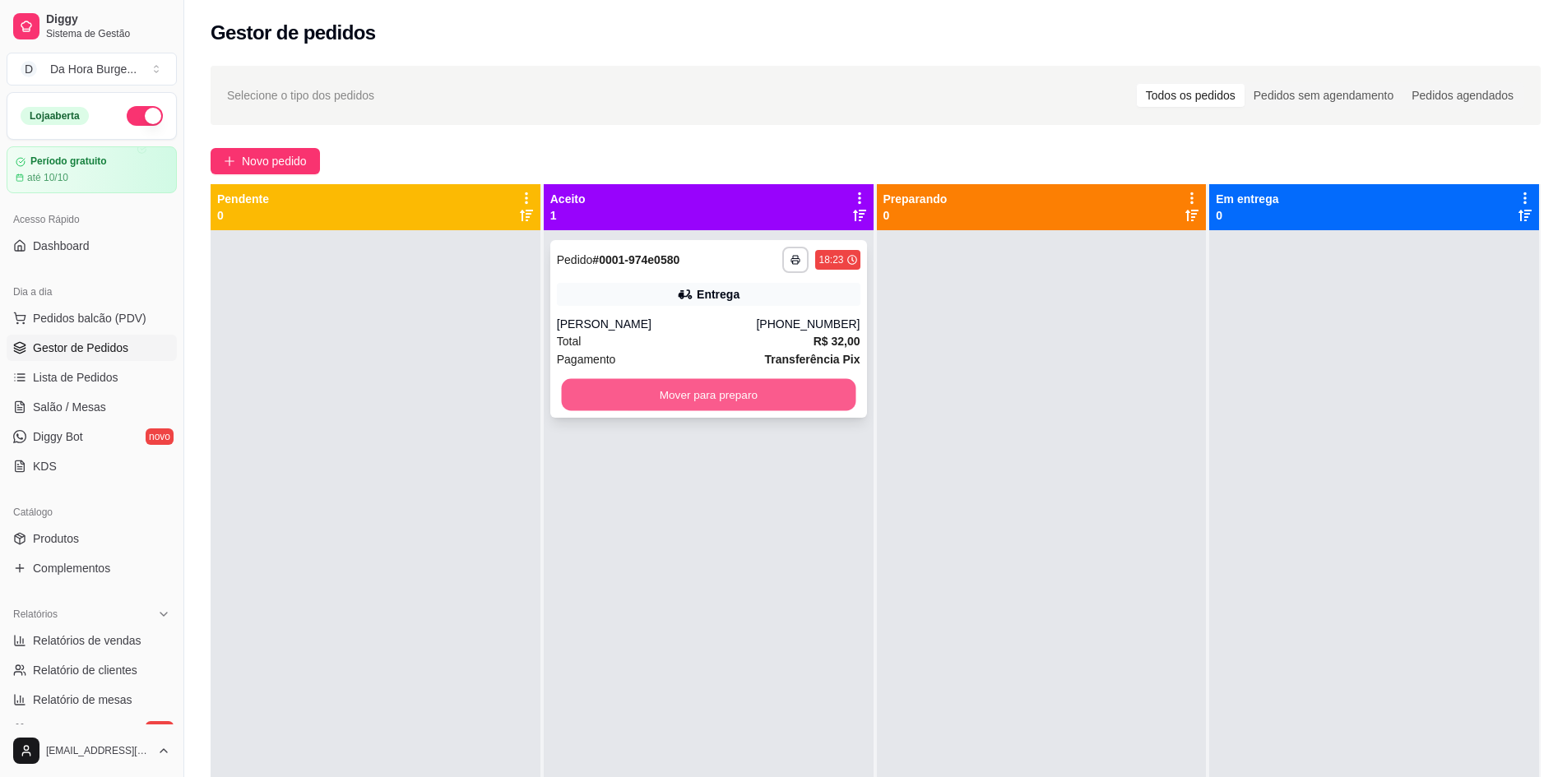
click at [684, 390] on button "Mover para preparo" at bounding box center [708, 395] width 294 height 32
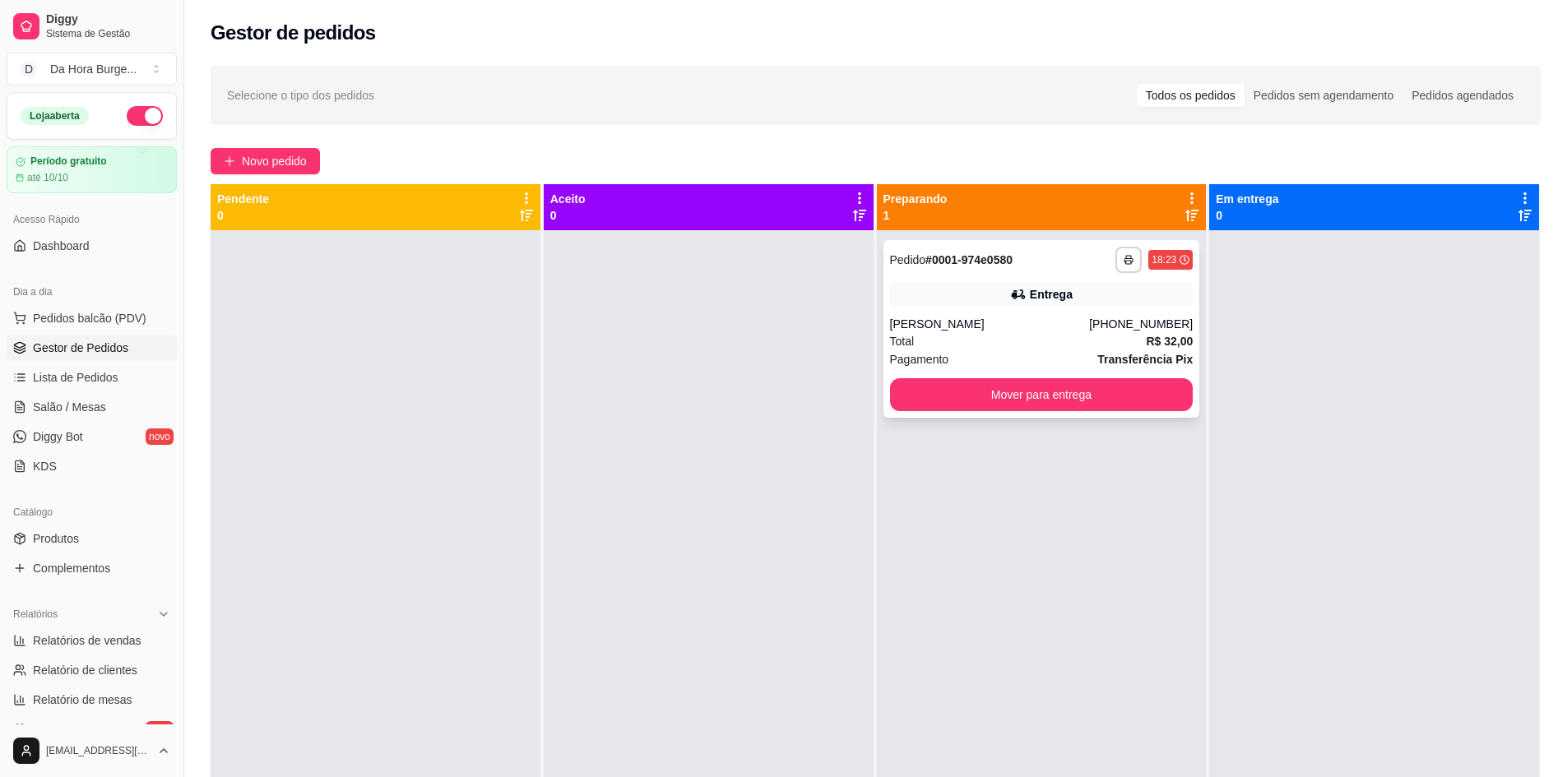
click at [1159, 261] on div "18:23" at bounding box center [1164, 259] width 25 height 13
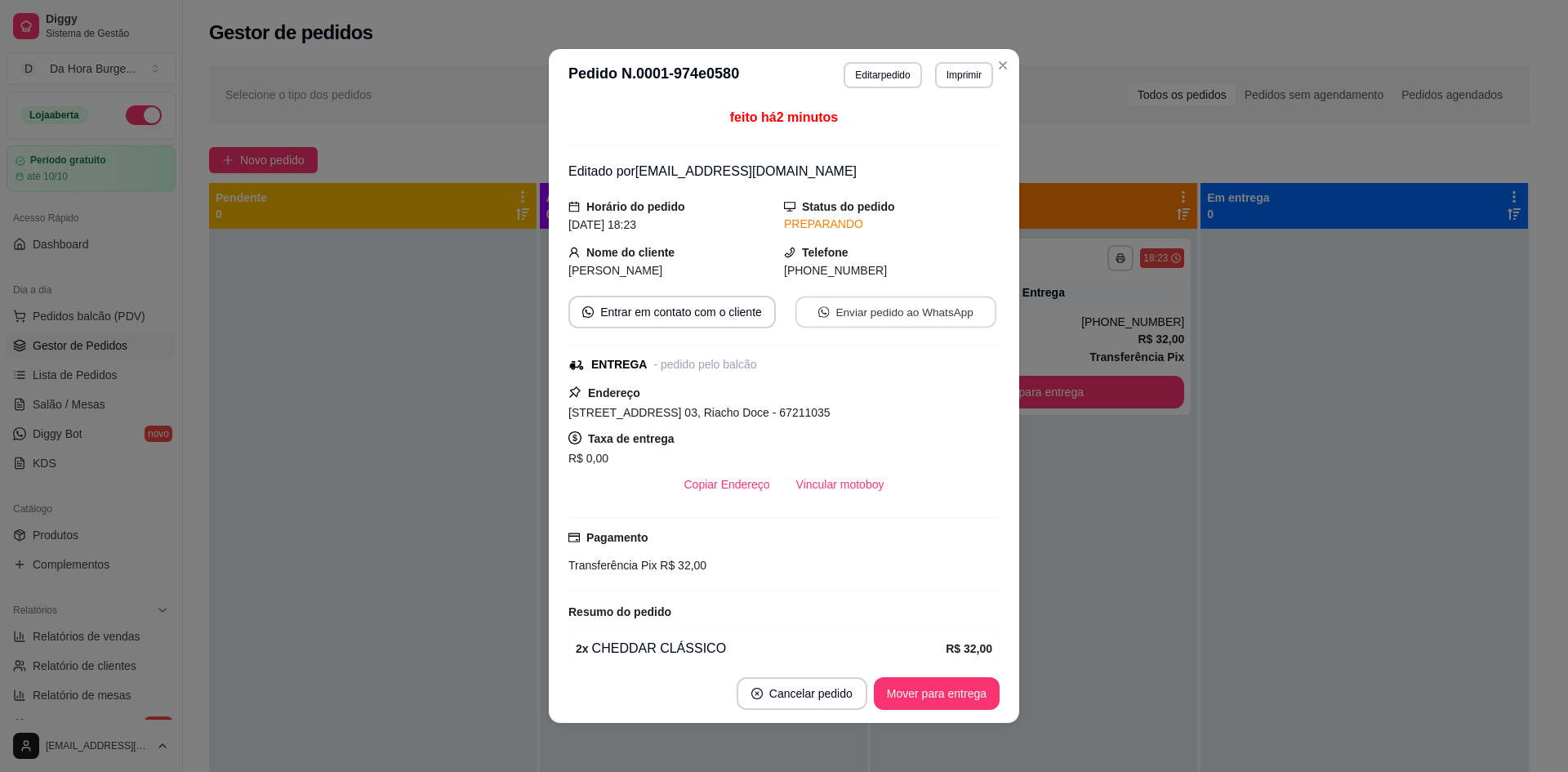
click at [859, 319] on button "Enviar pedido ao WhatsApp" at bounding box center [896, 313] width 201 height 32
click at [884, 318] on button "Enviar pedido ao WhatsApp" at bounding box center [896, 312] width 208 height 33
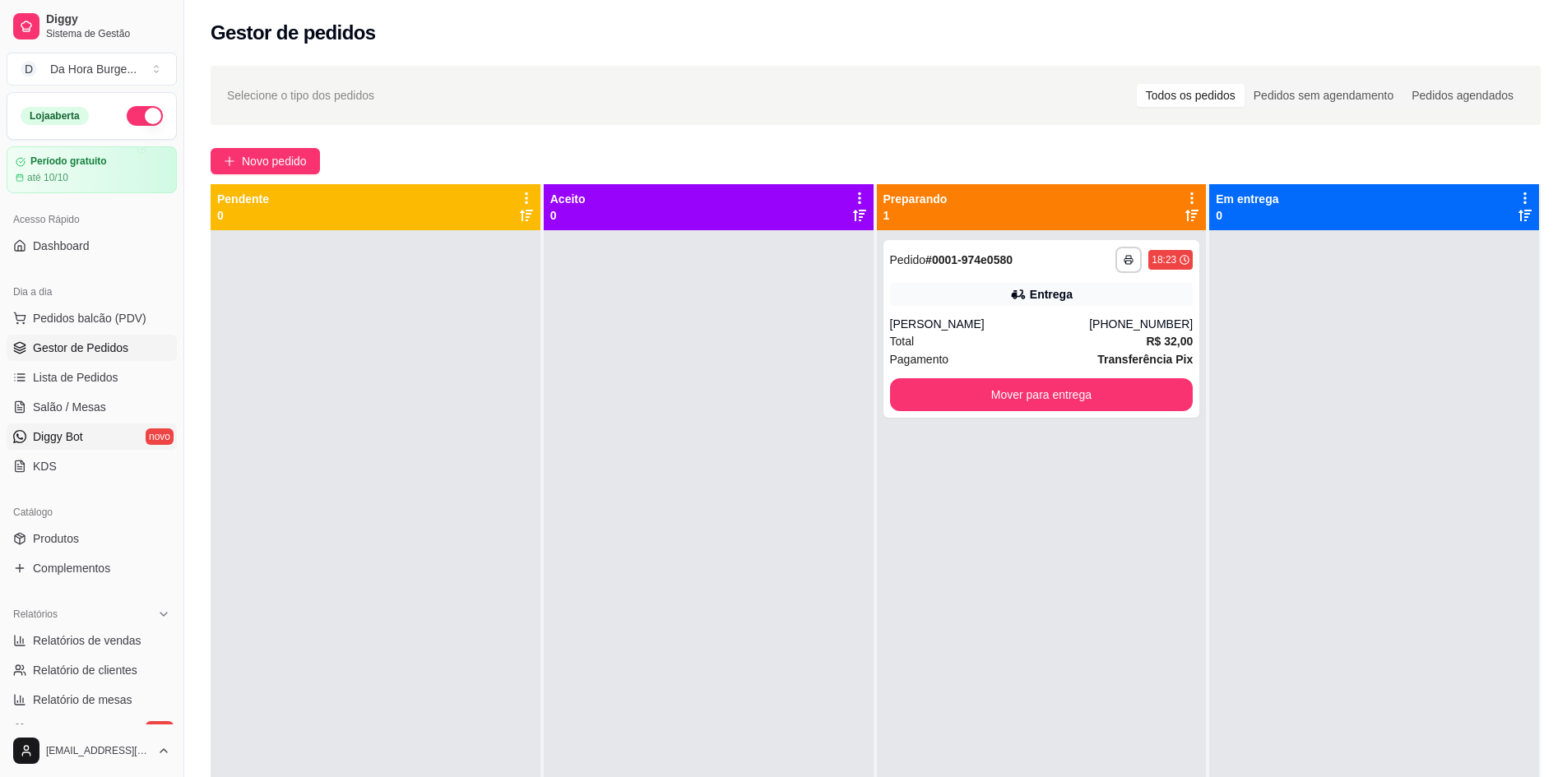
click at [56, 430] on span "Diggy Bot" at bounding box center [58, 437] width 50 height 16
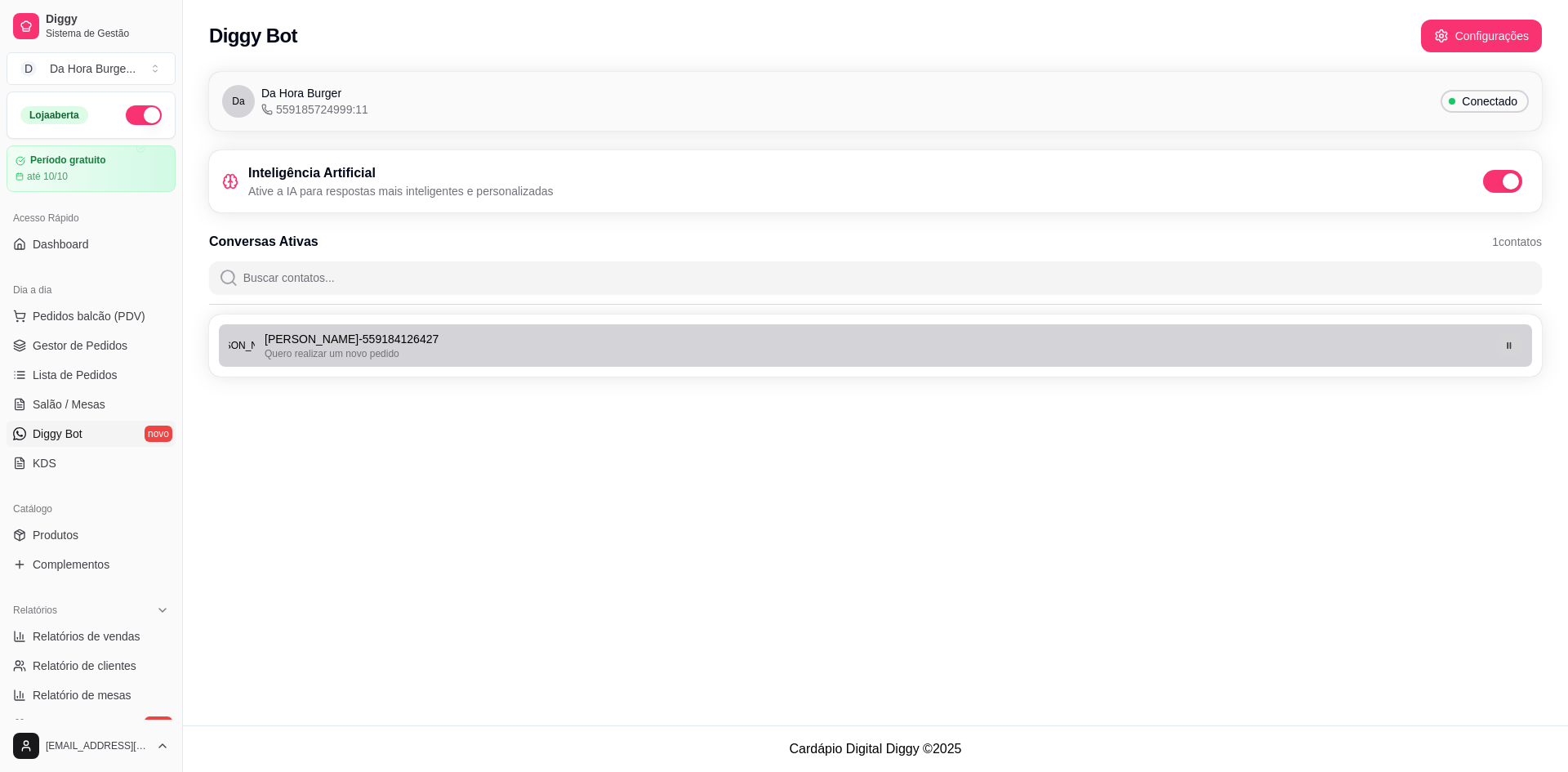
click at [1510, 350] on icon "button" at bounding box center [1509, 346] width 10 height 10
click at [1512, 345] on icon "button" at bounding box center [1509, 346] width 8 height 10
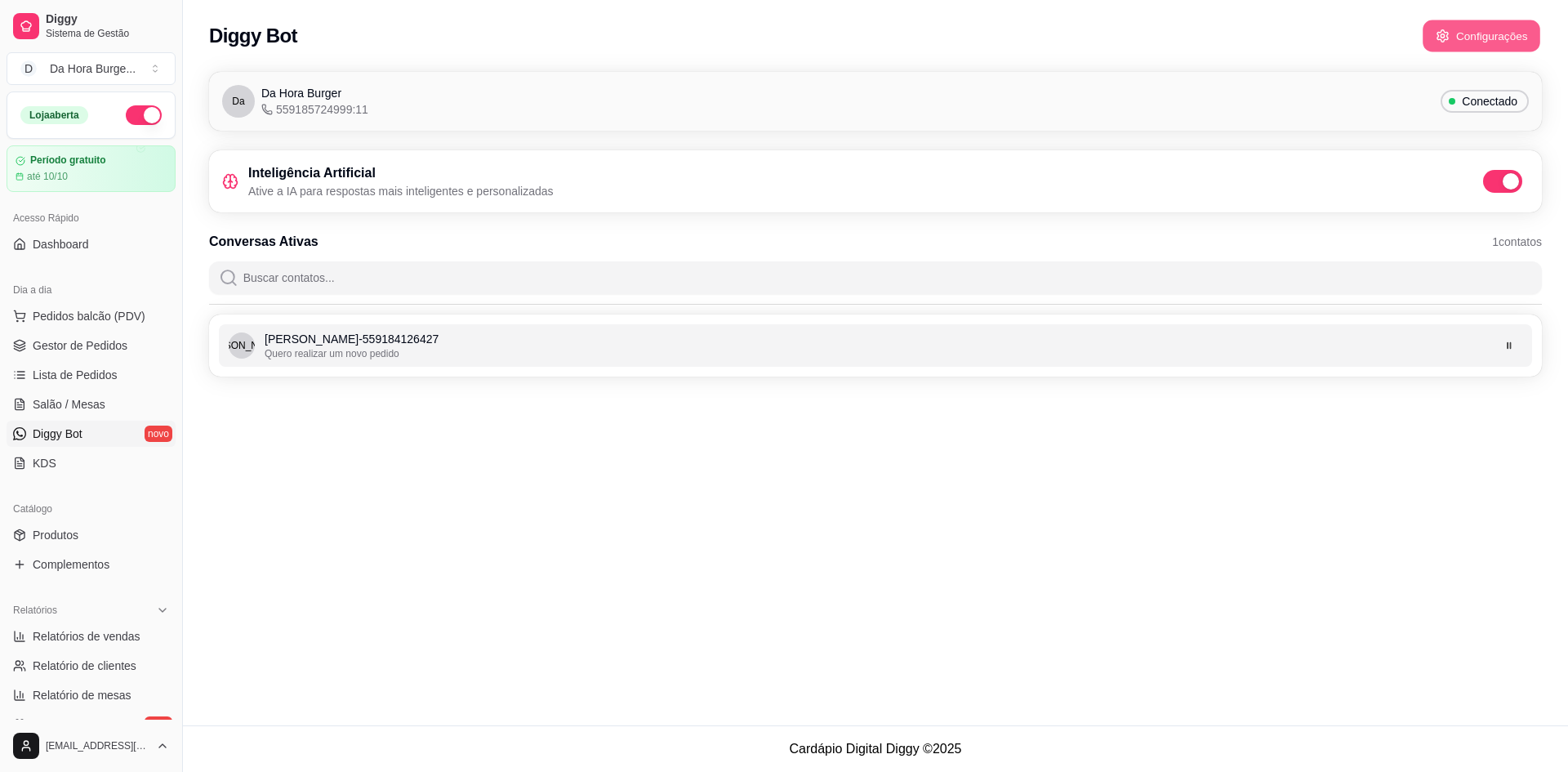
click at [1484, 31] on button "Configurações" at bounding box center [1482, 37] width 117 height 32
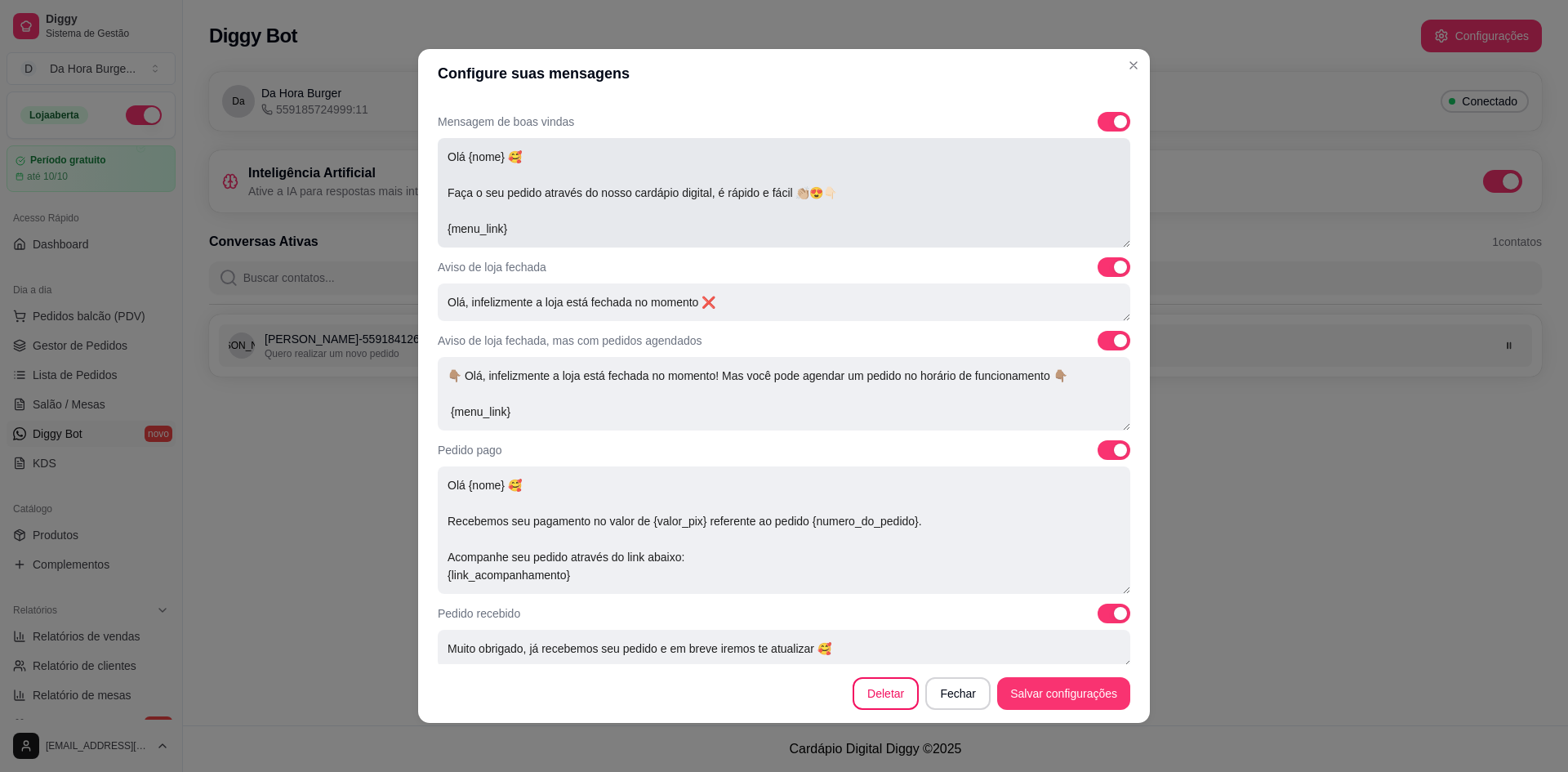
scroll to position [108, 0]
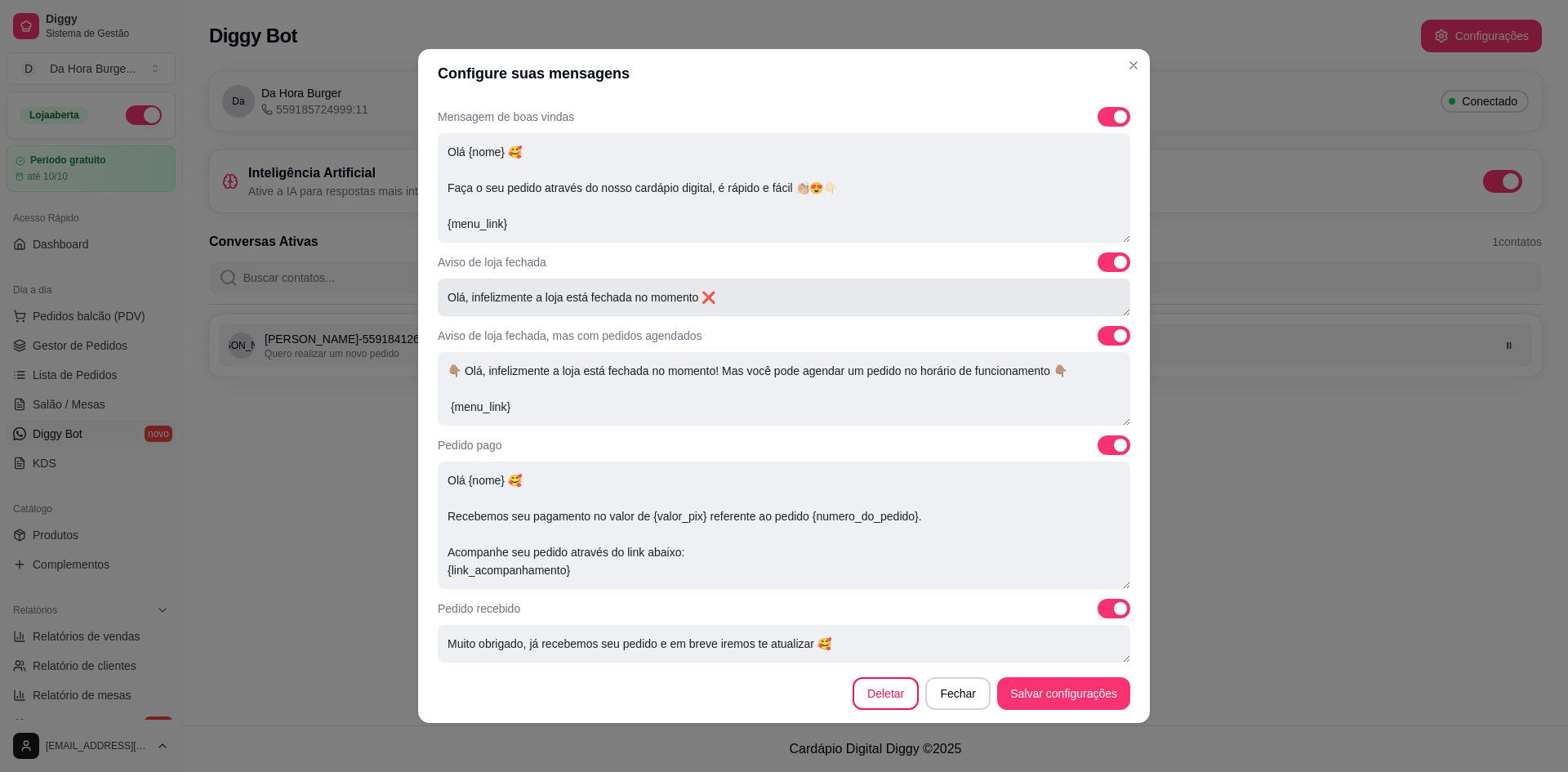
click at [821, 312] on textarea "Olá, infelizmente a loja está fechada no momento ❌" at bounding box center [784, 297] width 693 height 38
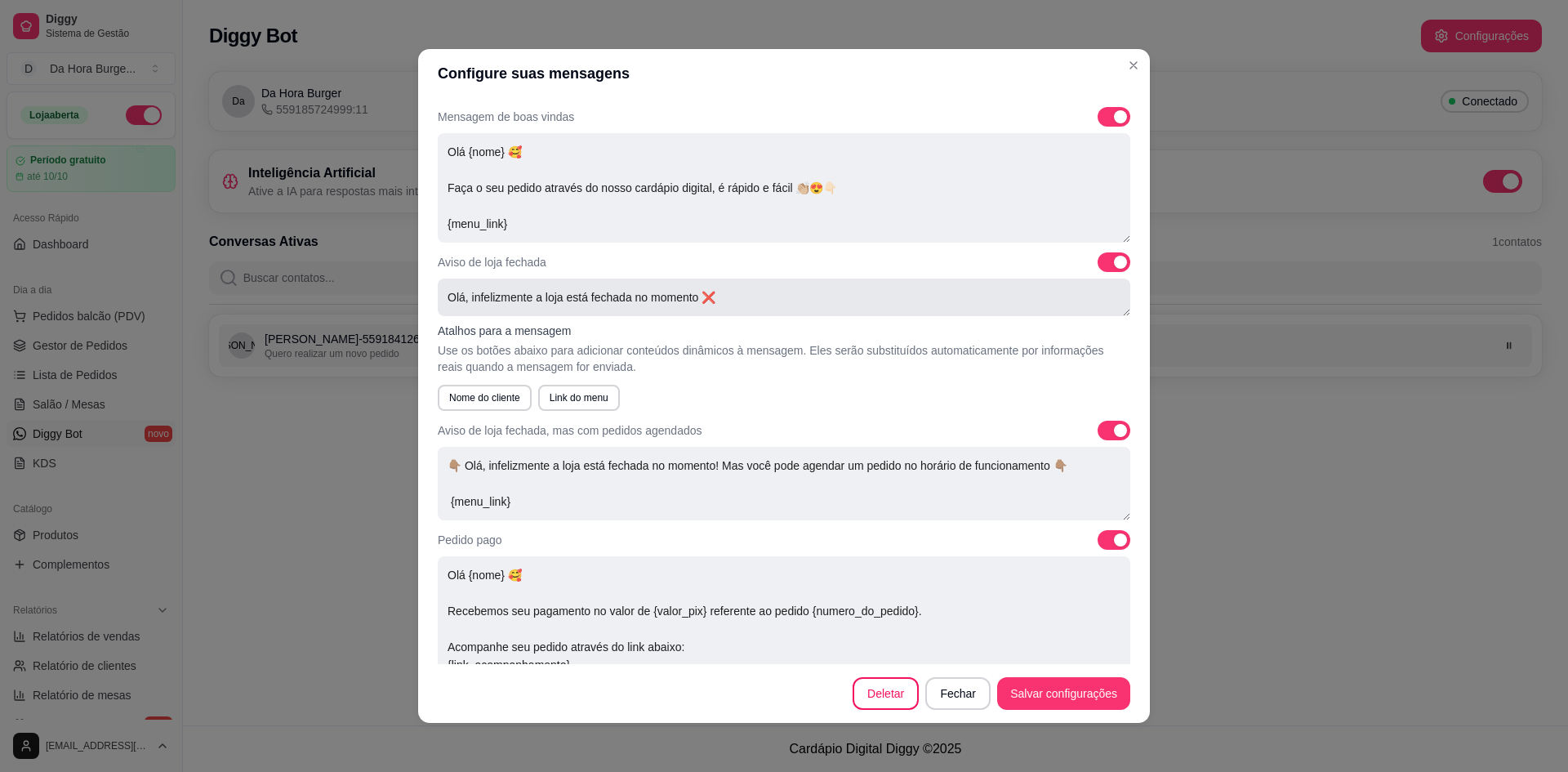
click at [781, 306] on textarea "Olá, infelizmente a loja está fechada no momento ❌" at bounding box center [784, 297] width 693 height 38
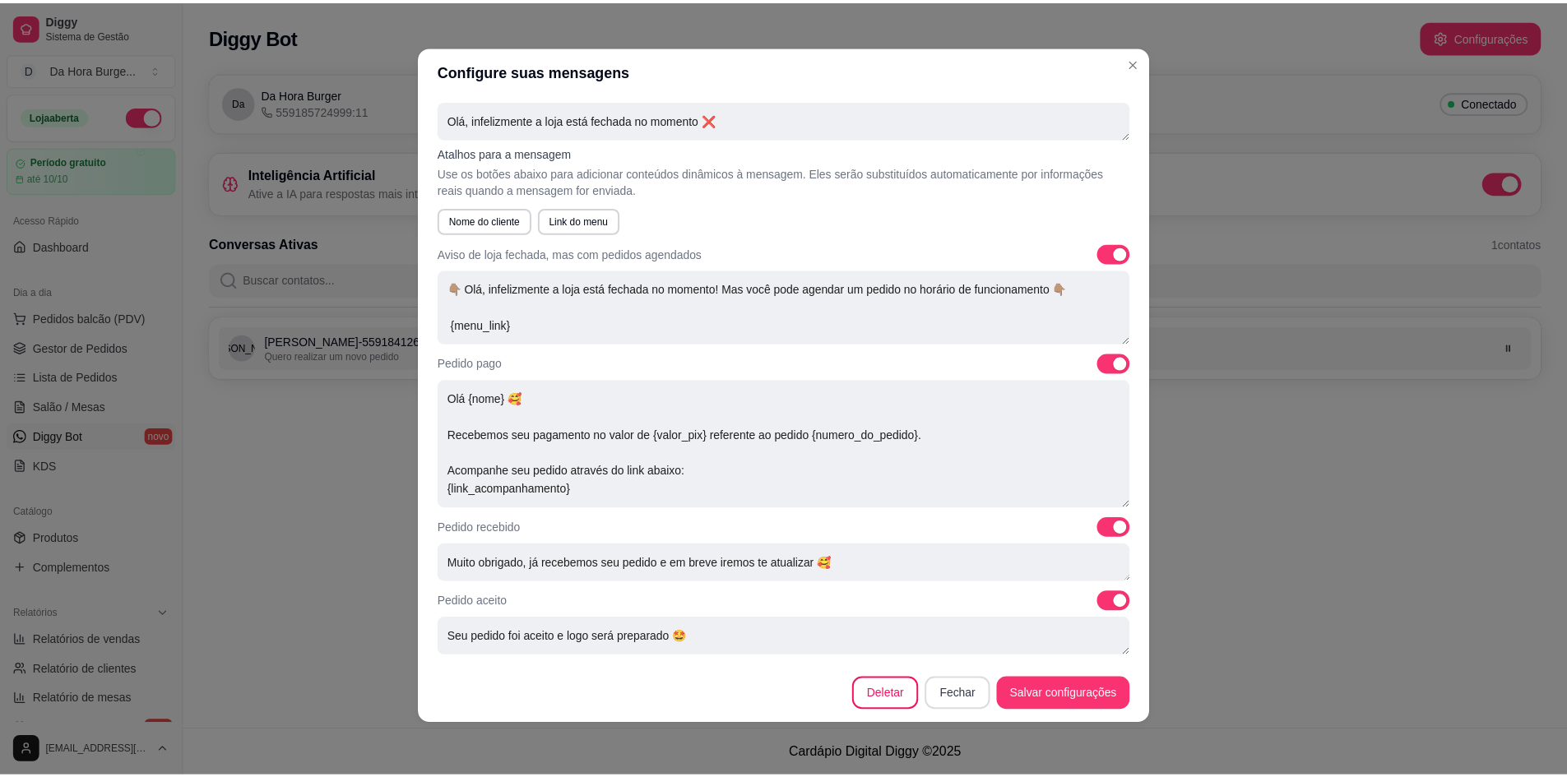
scroll to position [0, 0]
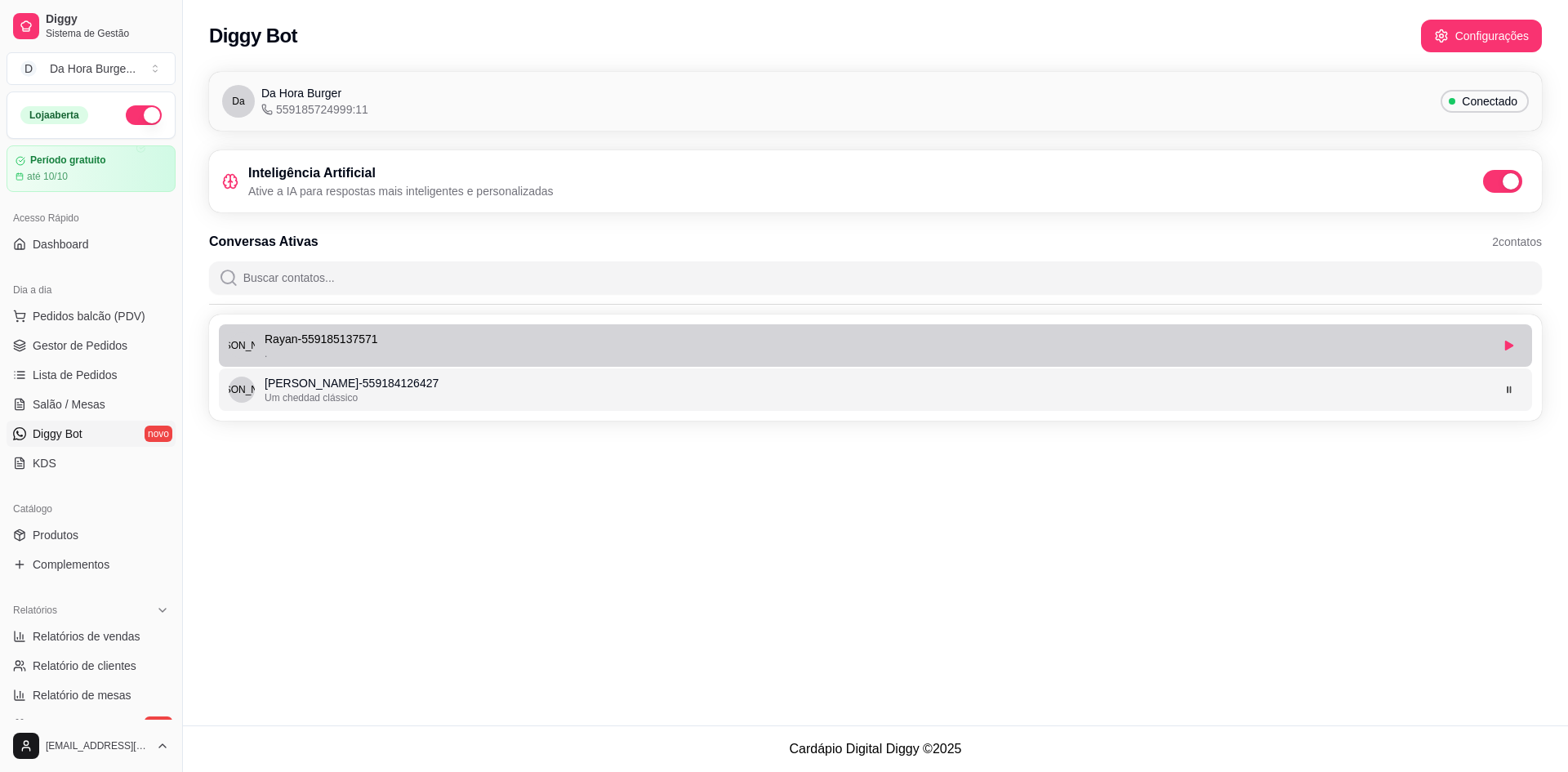
click at [536, 347] on p "Rayan - 559185137571" at bounding box center [878, 339] width 1225 height 16
click at [1512, 348] on icon "button" at bounding box center [1509, 346] width 10 height 10
click at [309, 335] on p "Rayan - 559185137571" at bounding box center [878, 339] width 1225 height 16
click at [439, 339] on p "Rayan - 559185137571" at bounding box center [878, 339] width 1225 height 16
click at [1507, 348] on icon "button" at bounding box center [1509, 346] width 10 height 10
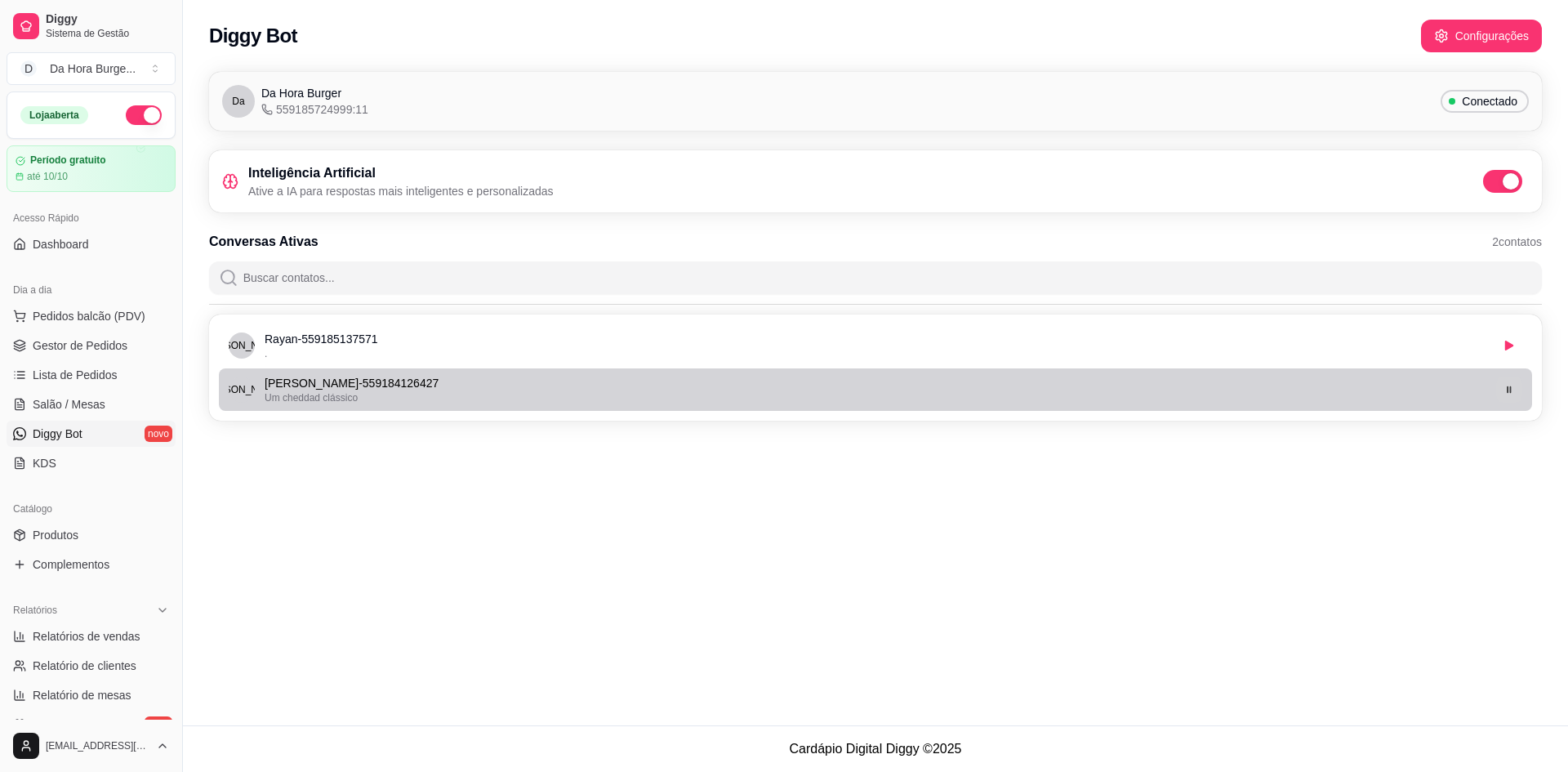
click at [1507, 391] on icon "button" at bounding box center [1509, 389] width 10 height 10
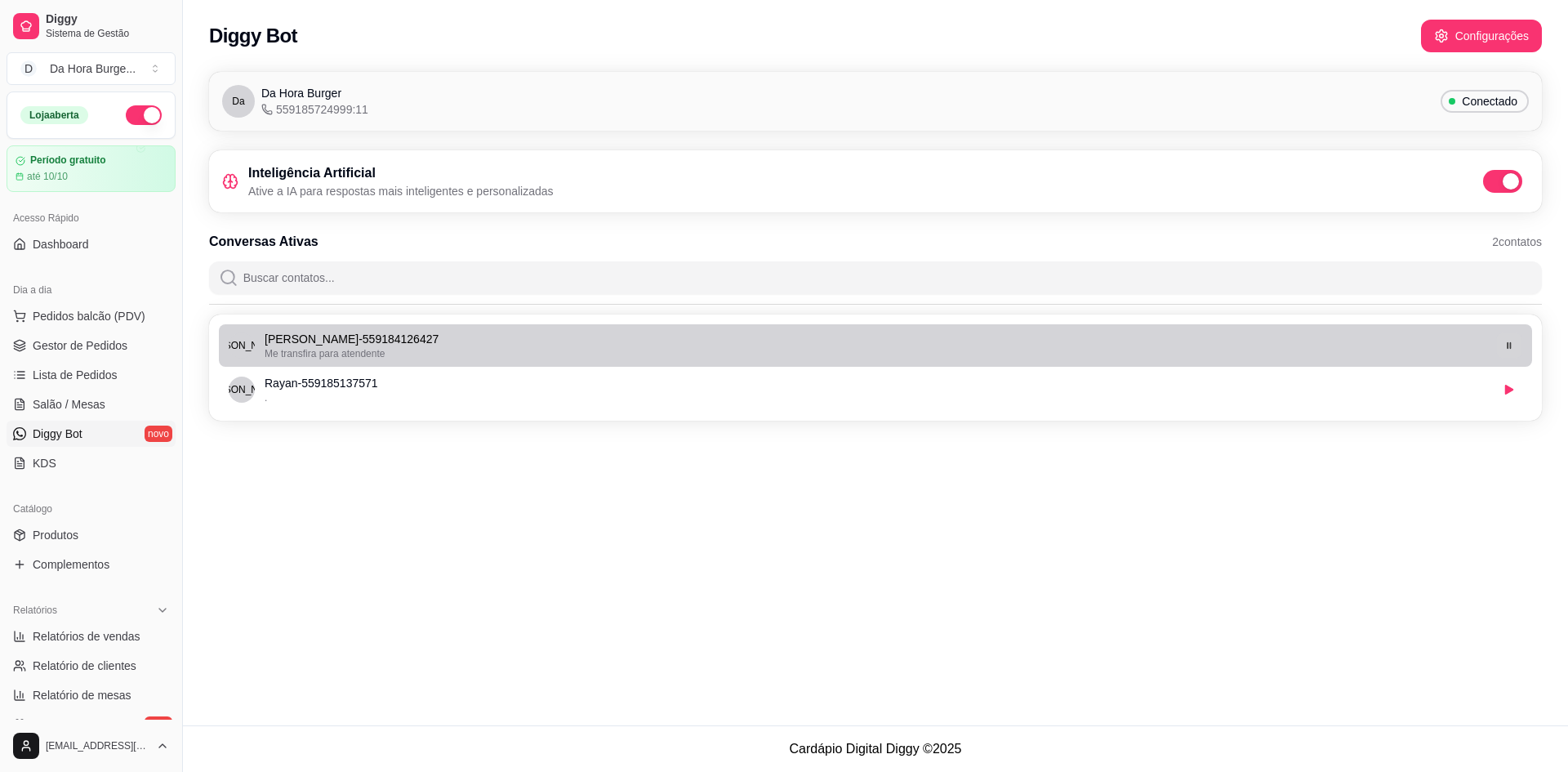
click at [1498, 343] on button "button" at bounding box center [1508, 345] width 25 height 25
click at [638, 330] on li "Ray Rayan - 559185137571 ." at bounding box center [875, 346] width 1314 height 43
click at [401, 351] on div "." at bounding box center [878, 354] width 1225 height 13
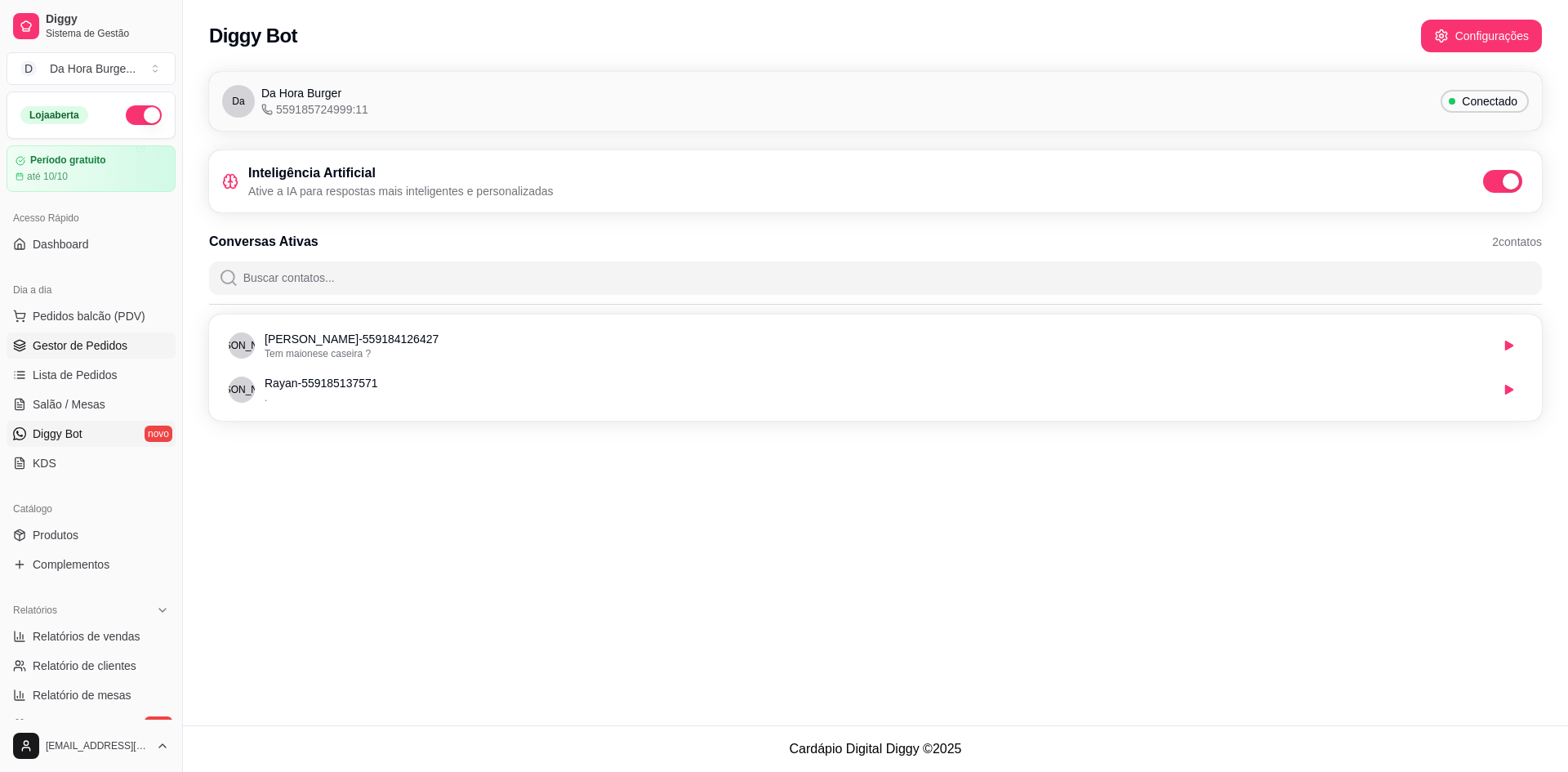
click at [49, 343] on span "Gestor de Pedidos" at bounding box center [79, 346] width 94 height 16
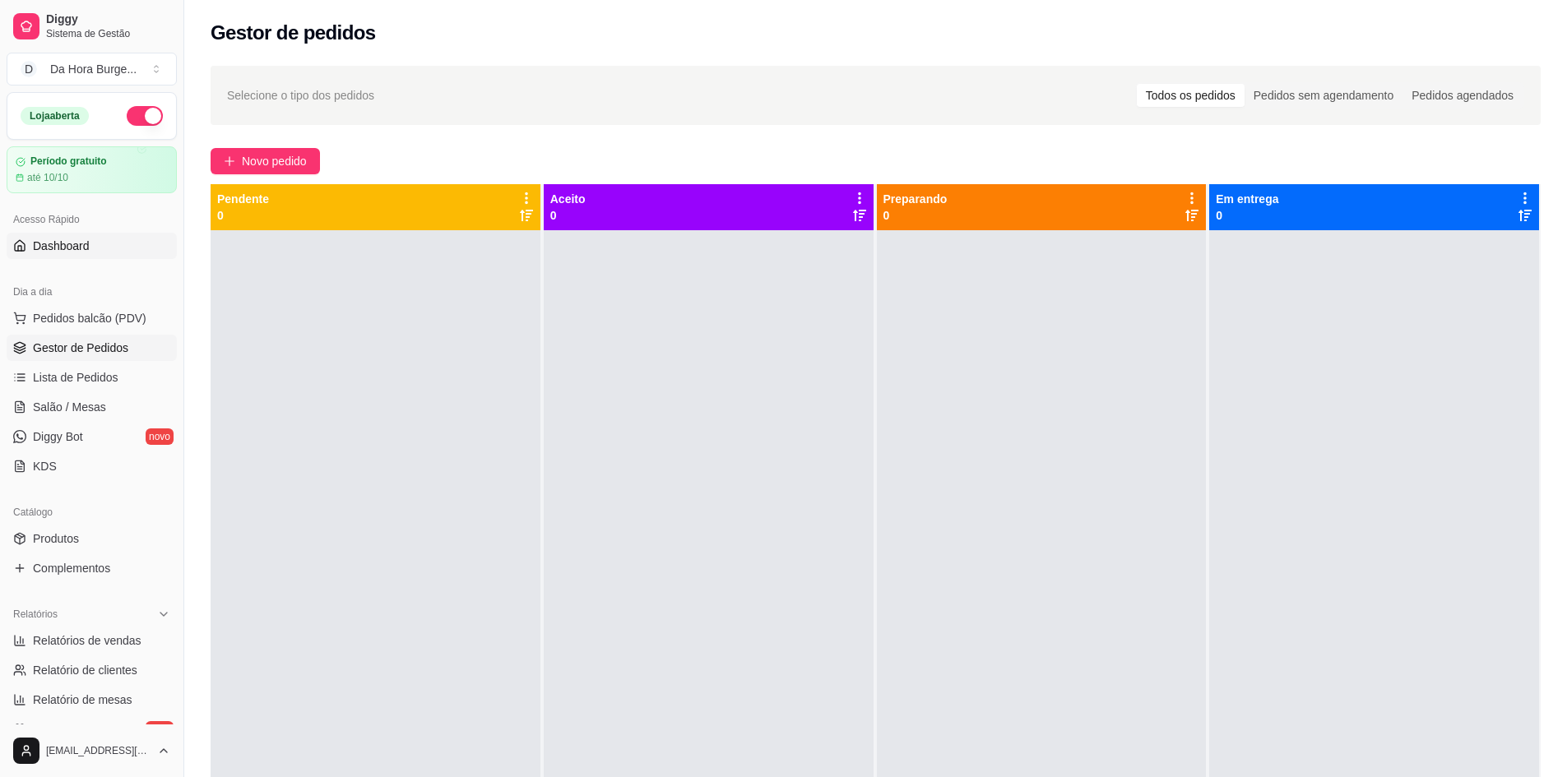
click at [59, 248] on span "Dashboard" at bounding box center [61, 246] width 57 height 16
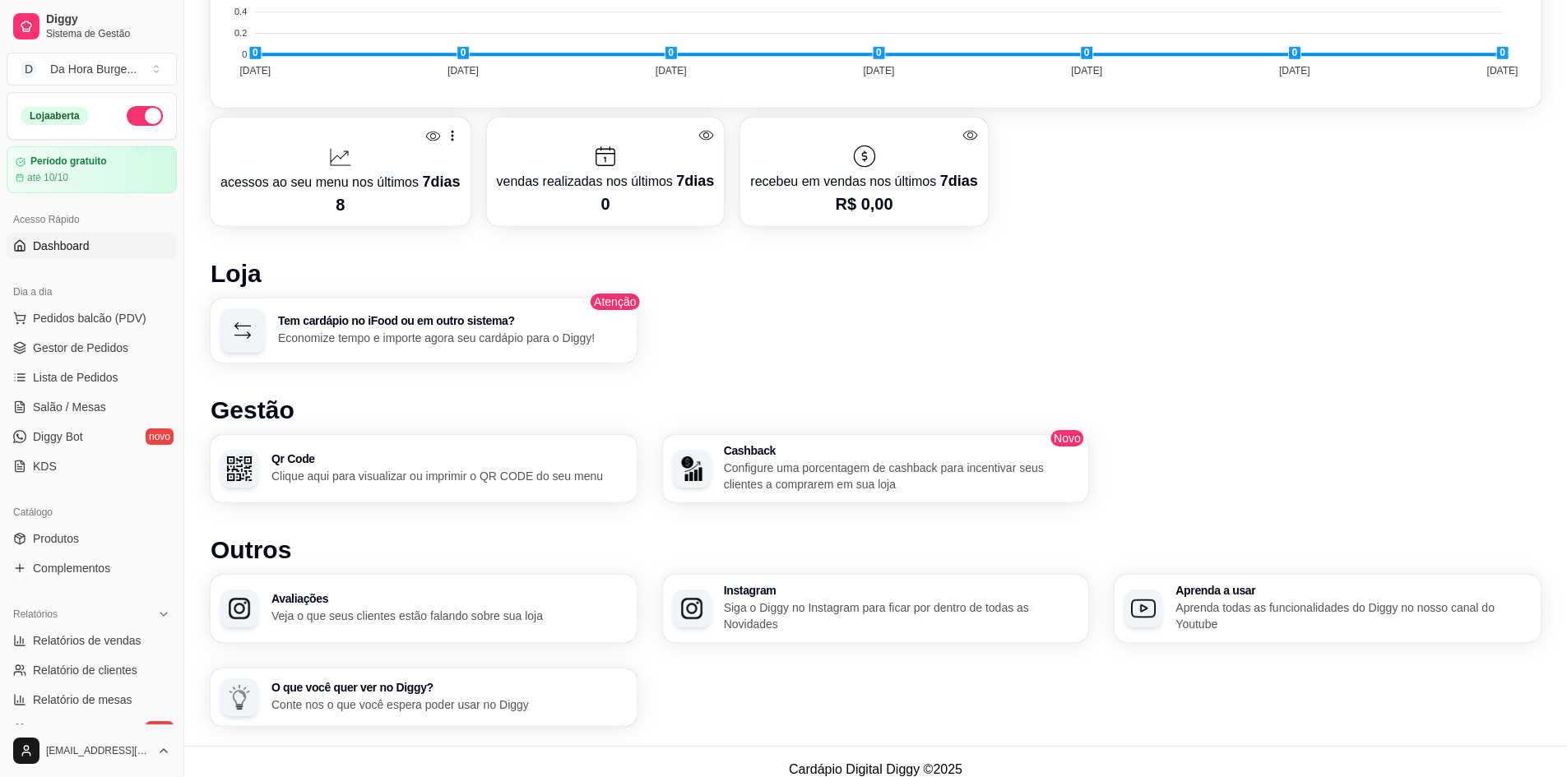
scroll to position [773, 0]
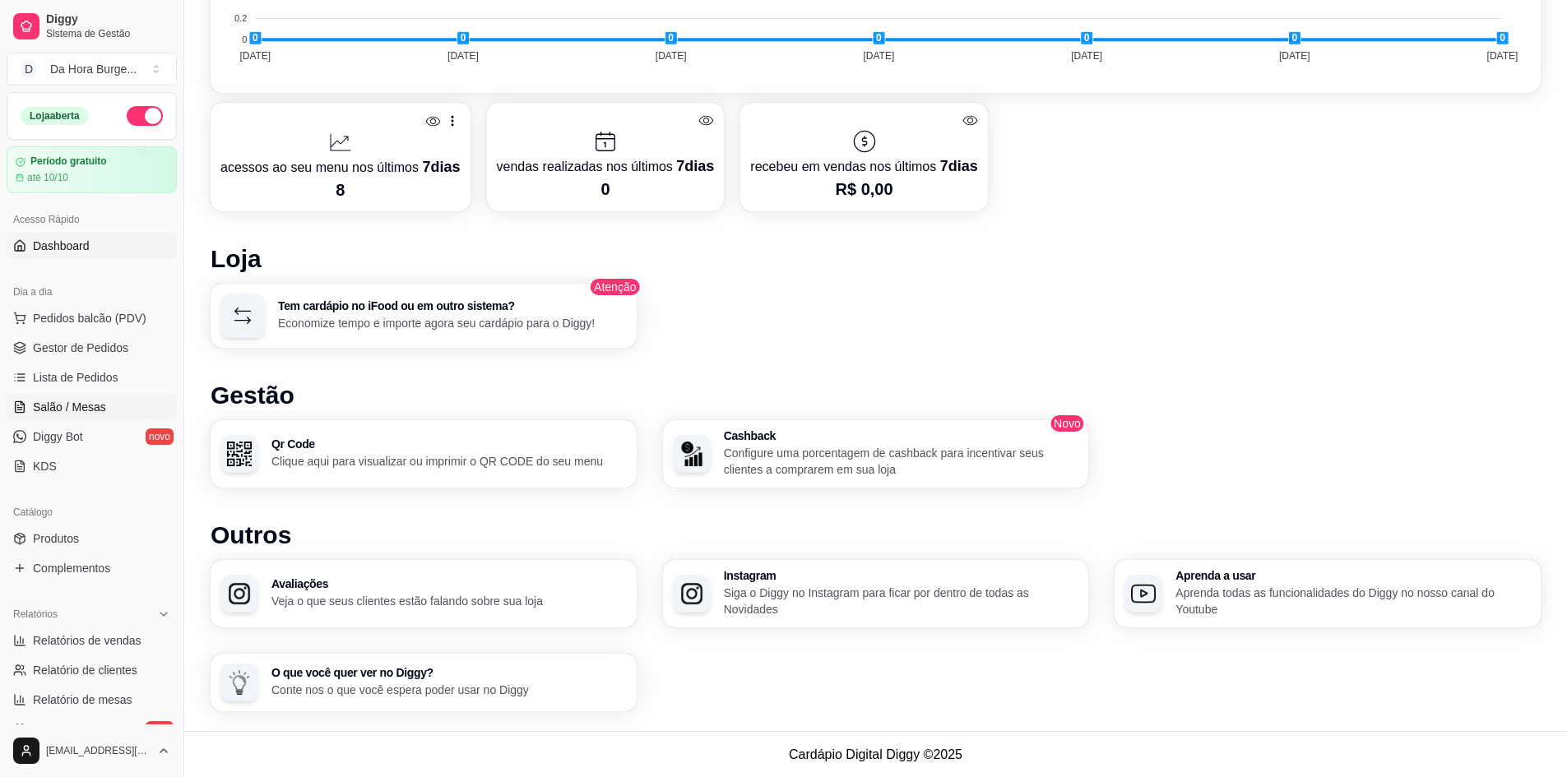
click at [78, 413] on span "Salão / Mesas" at bounding box center [69, 407] width 73 height 16
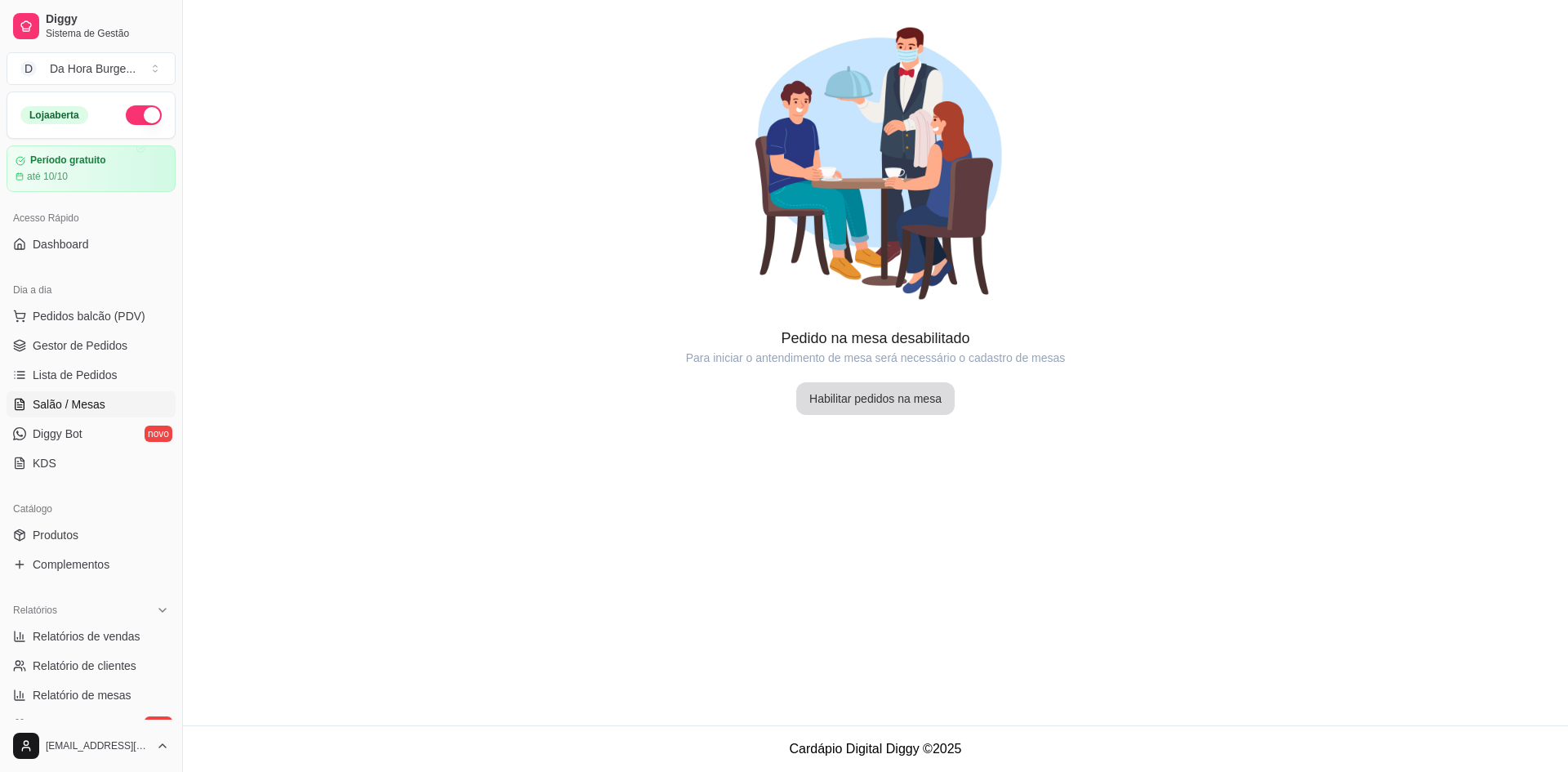
click at [880, 389] on button "Habilitar pedidos na mesa" at bounding box center [876, 398] width 159 height 33
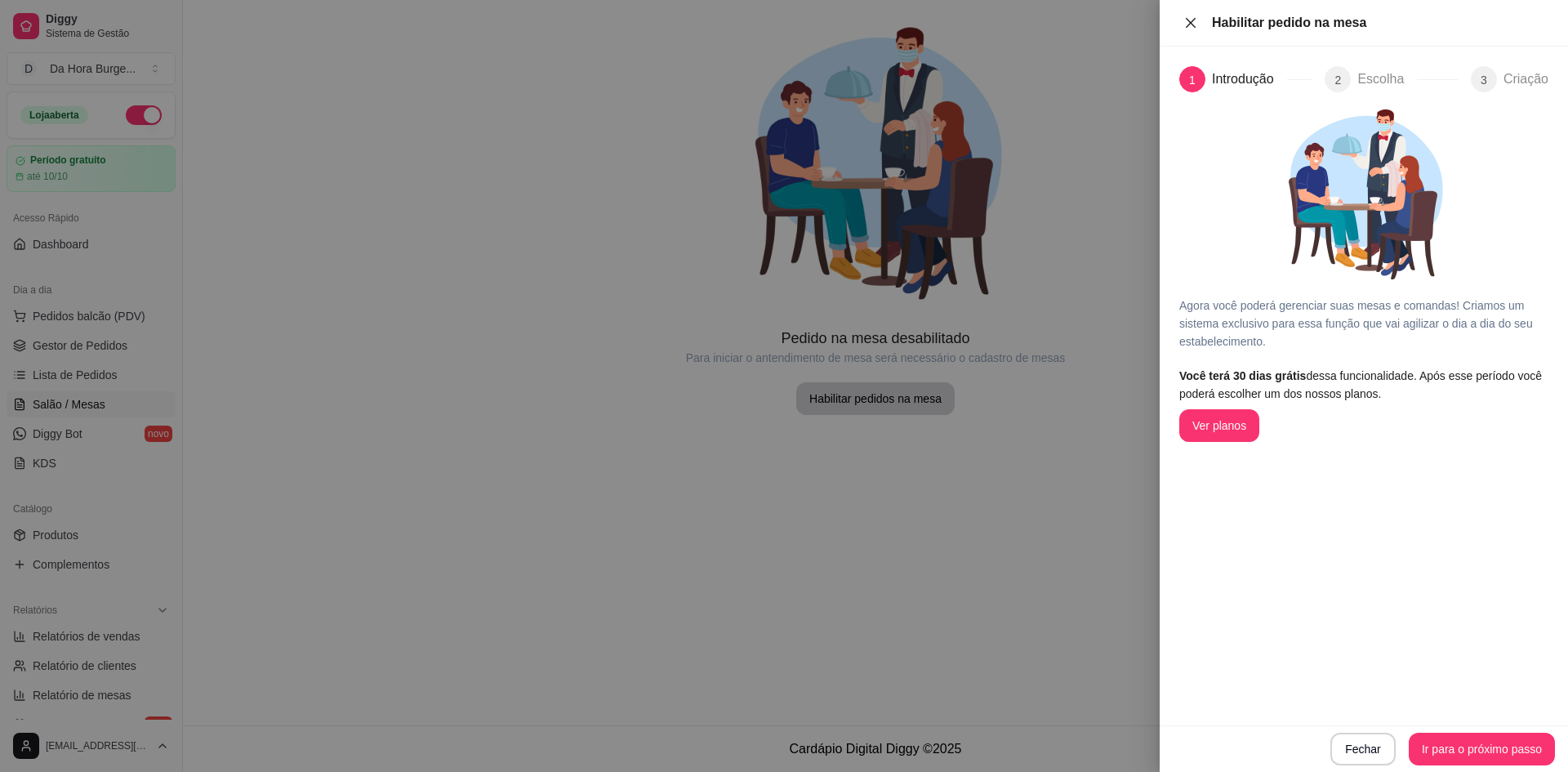
click at [1182, 22] on button "Close" at bounding box center [1191, 24] width 23 height 16
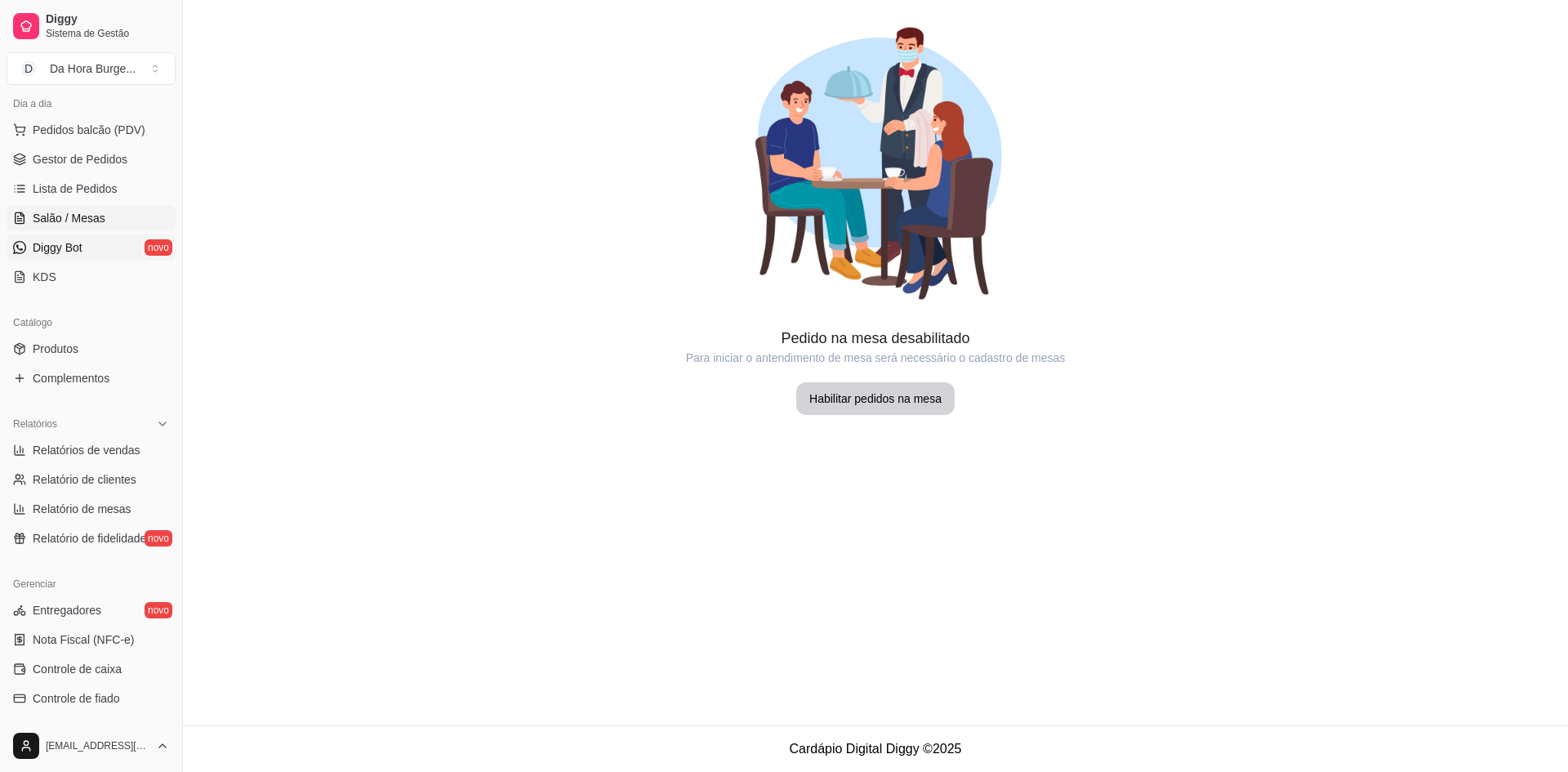
scroll to position [186, 0]
click at [62, 339] on link "Produtos" at bounding box center [91, 350] width 169 height 26
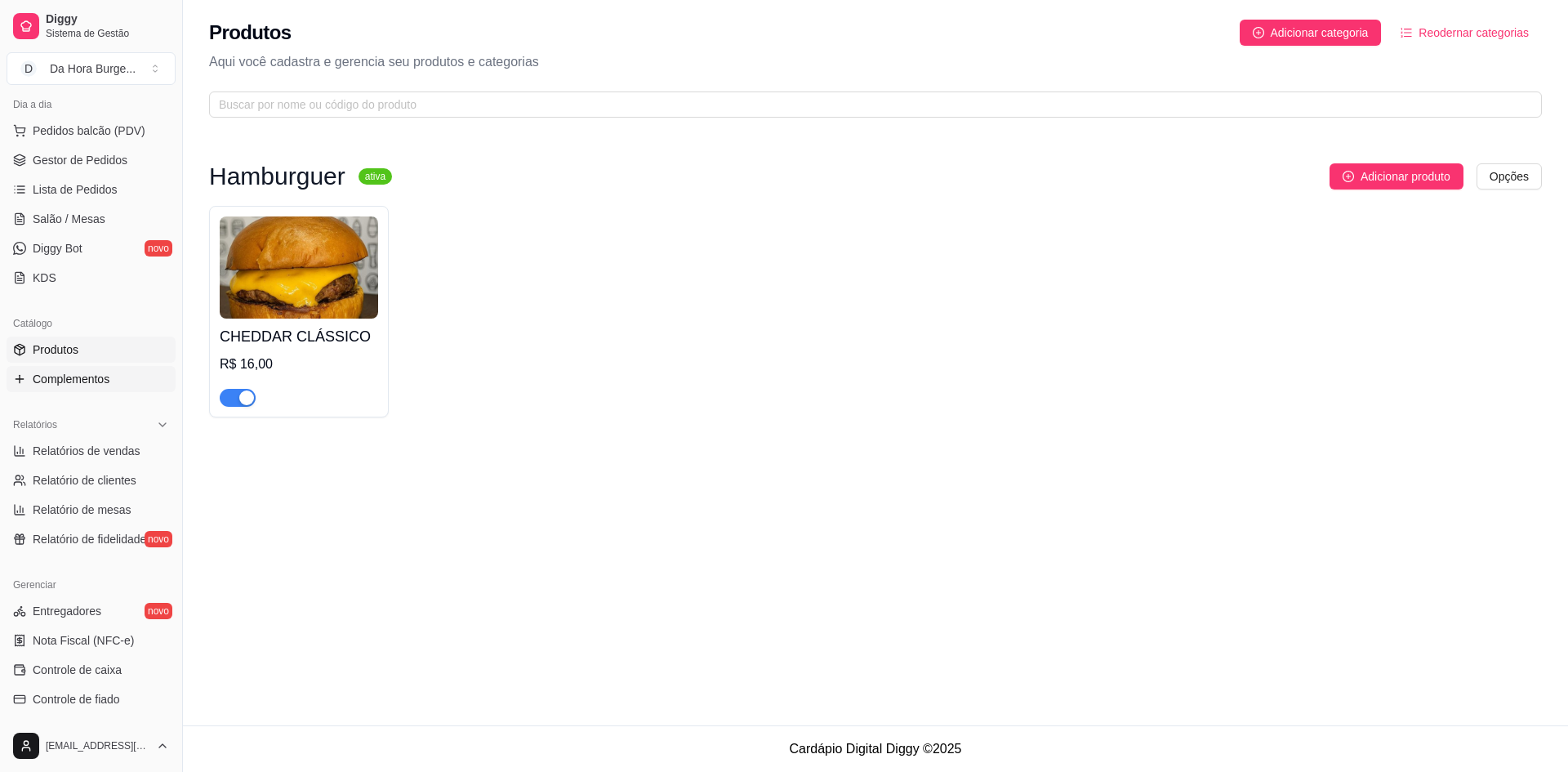
click at [78, 381] on span "Complementos" at bounding box center [71, 379] width 76 height 16
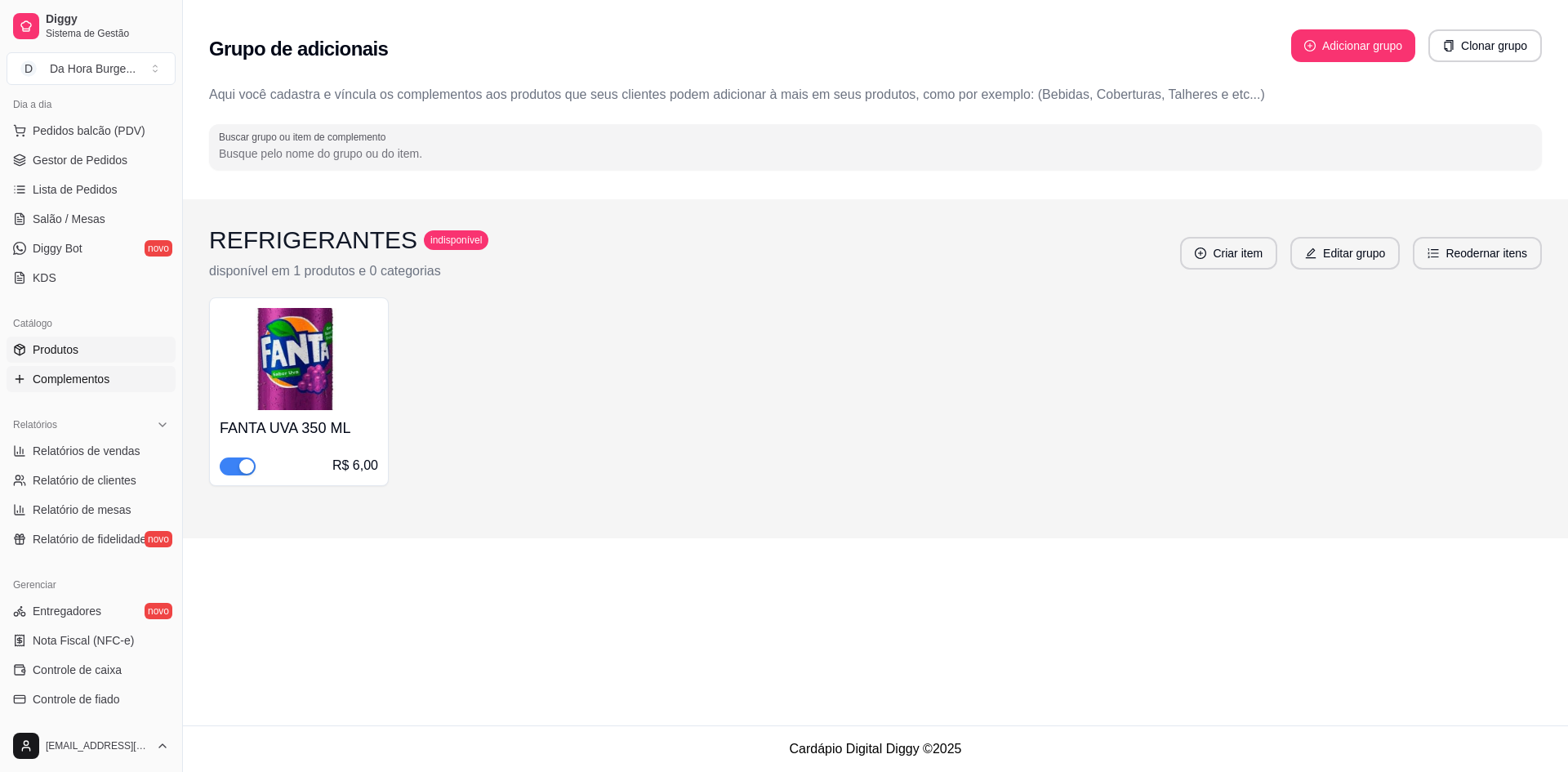
click at [104, 352] on link "Produtos" at bounding box center [91, 350] width 169 height 26
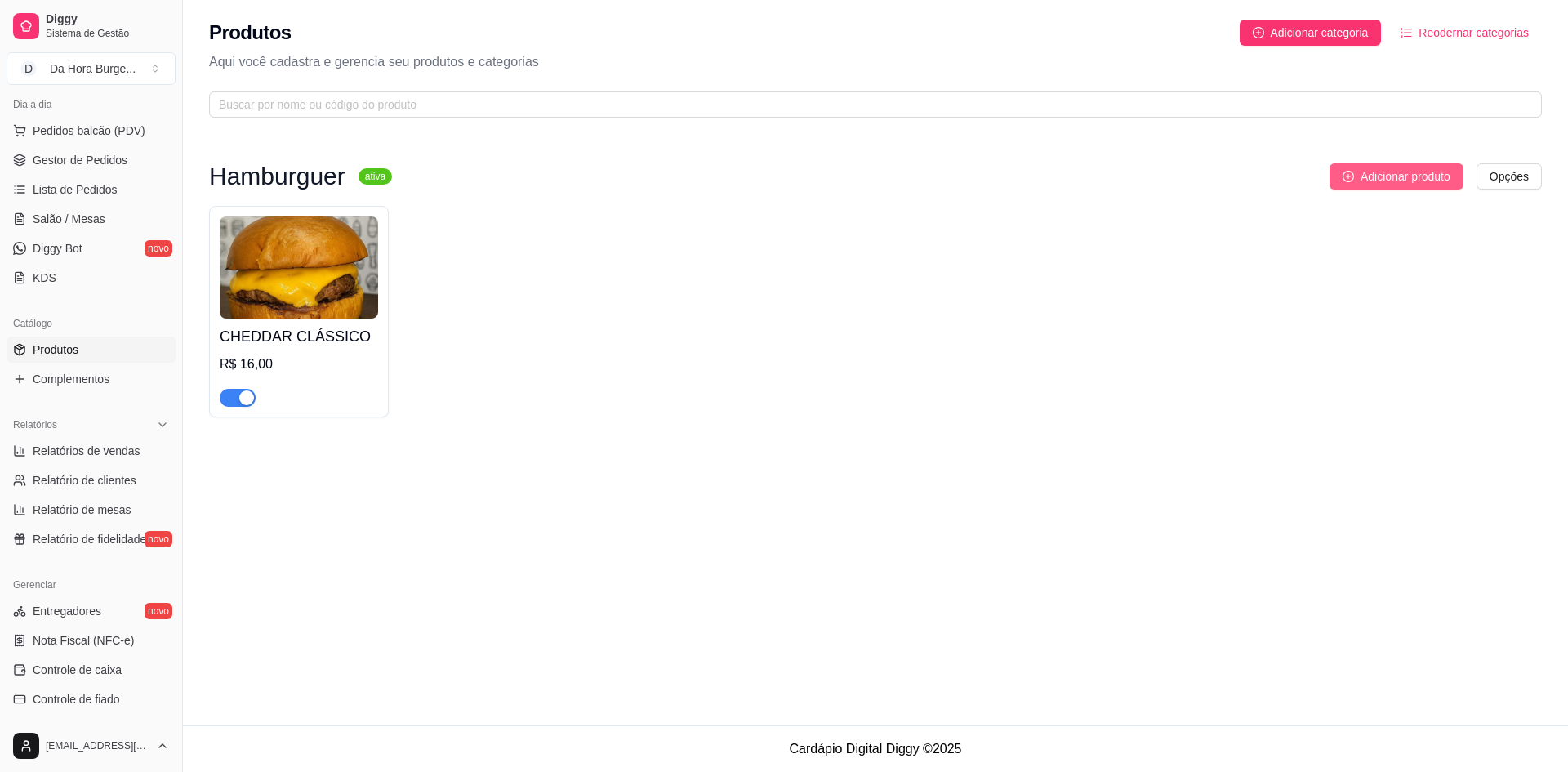
click at [1348, 177] on icon "plus-circle" at bounding box center [1349, 177] width 12 height 12
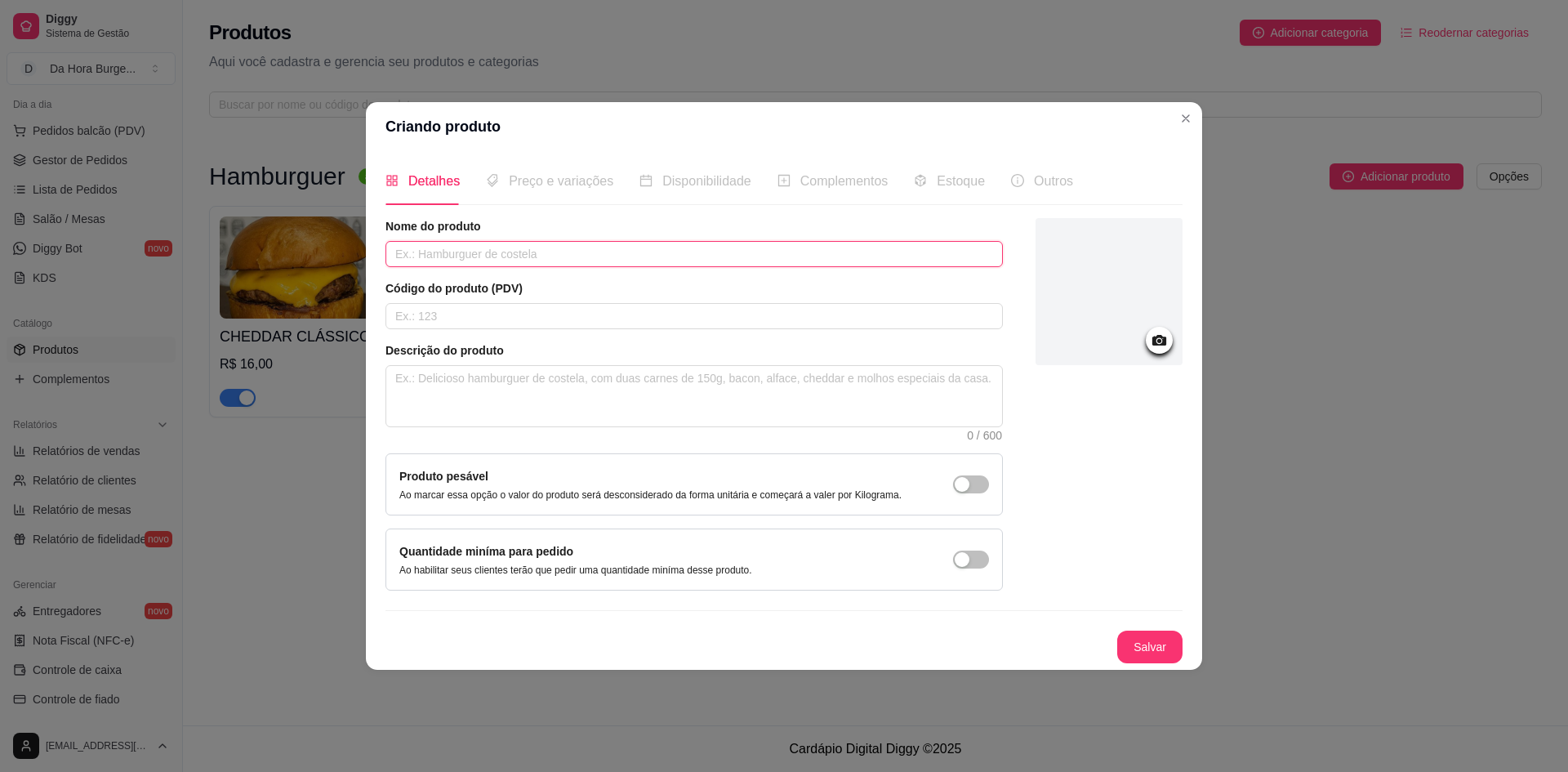
click at [417, 258] on input "text" at bounding box center [694, 254] width 618 height 26
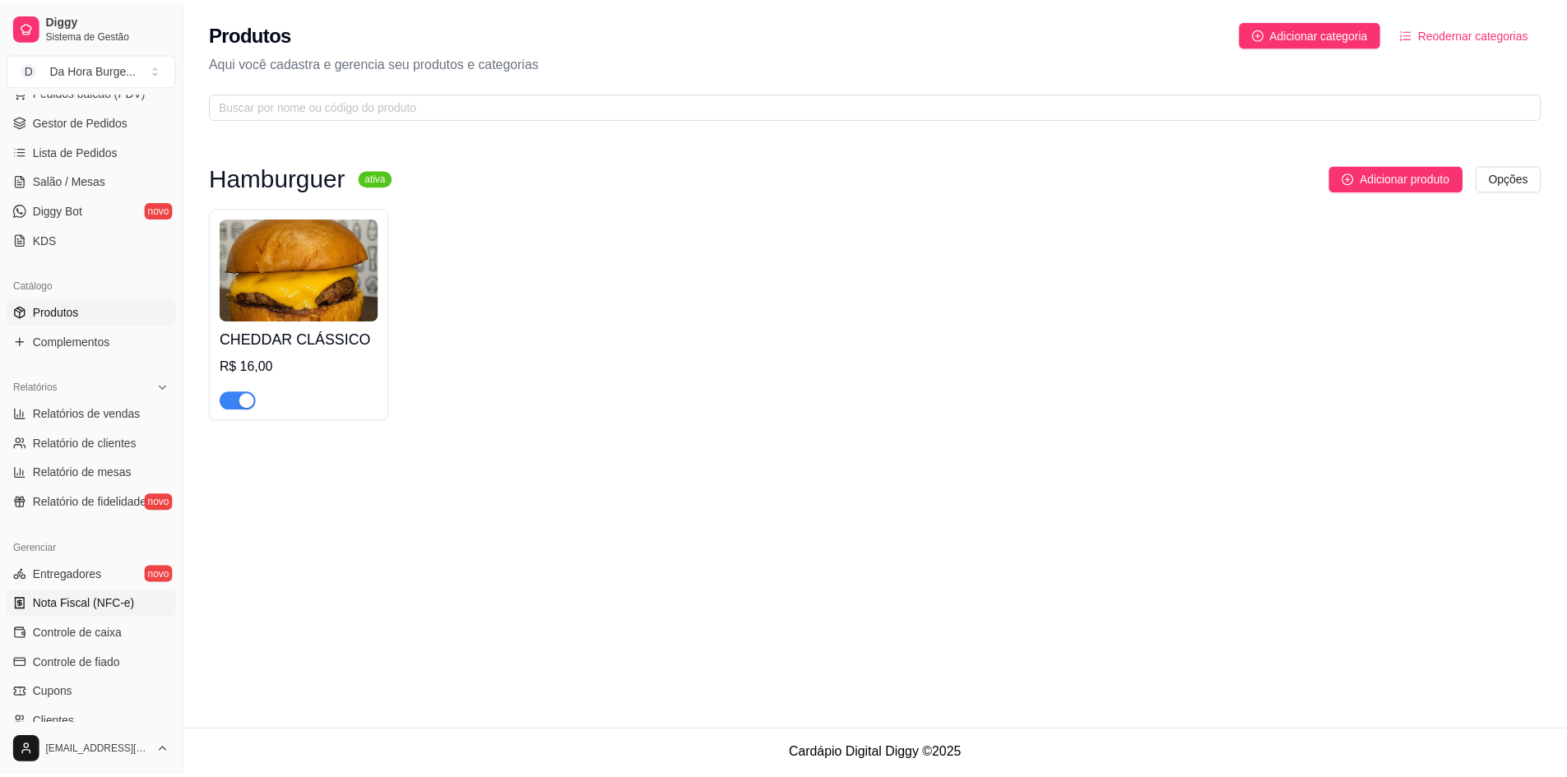
scroll to position [406, 0]
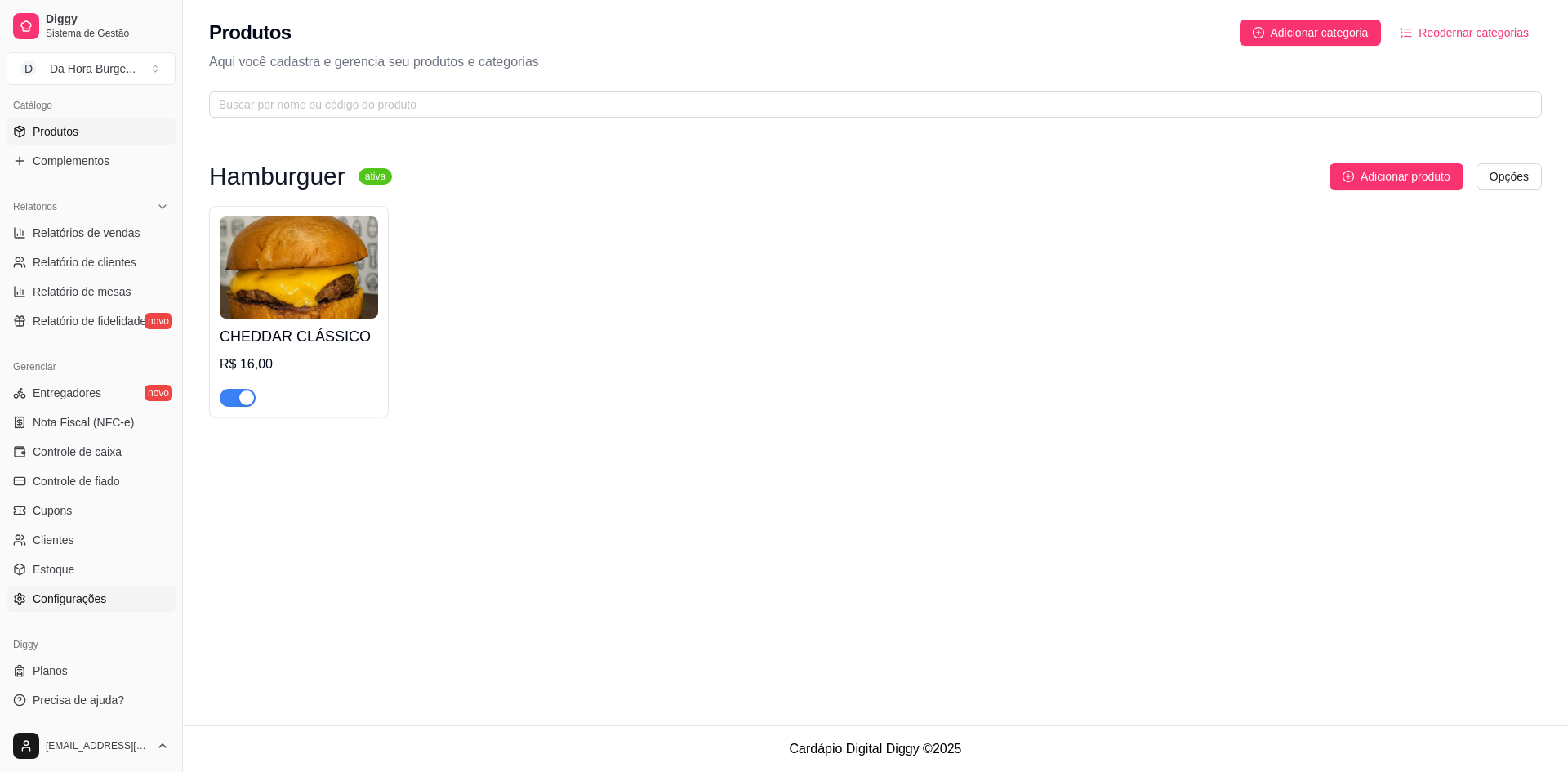
click at [55, 606] on span "Configurações" at bounding box center [70, 599] width 73 height 16
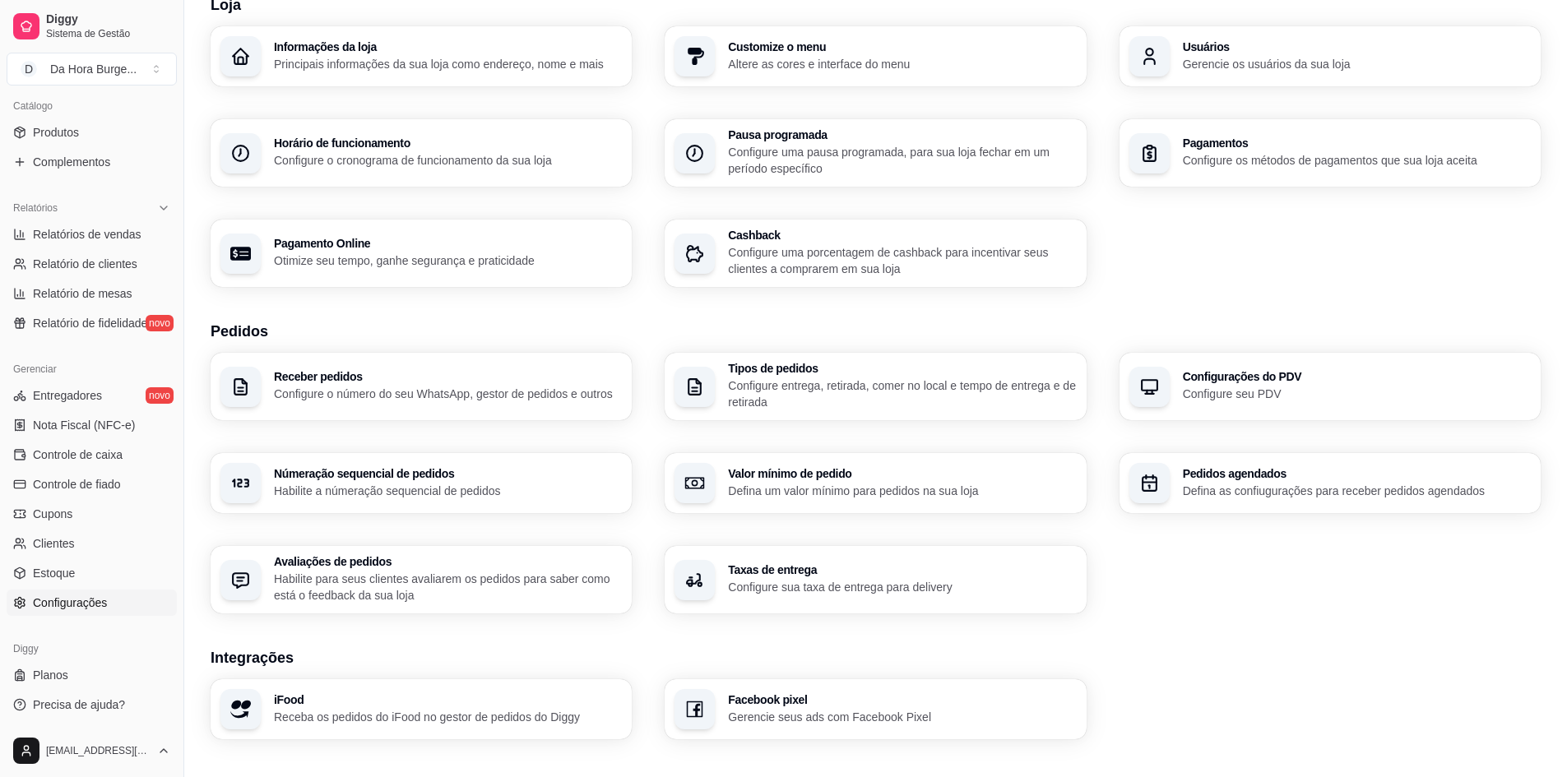
scroll to position [353, 0]
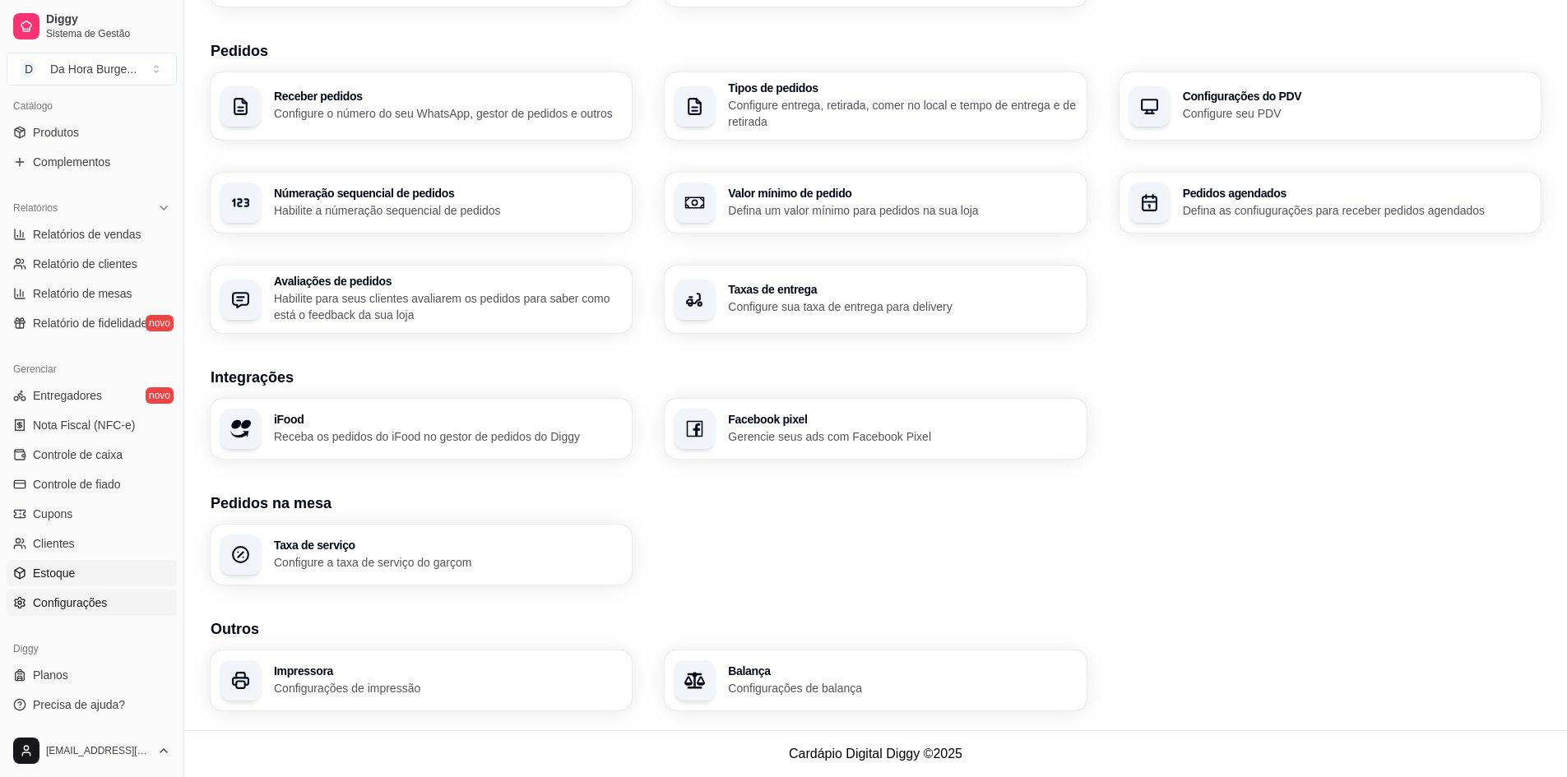
click at [76, 560] on link "Estoque" at bounding box center [92, 573] width 170 height 26
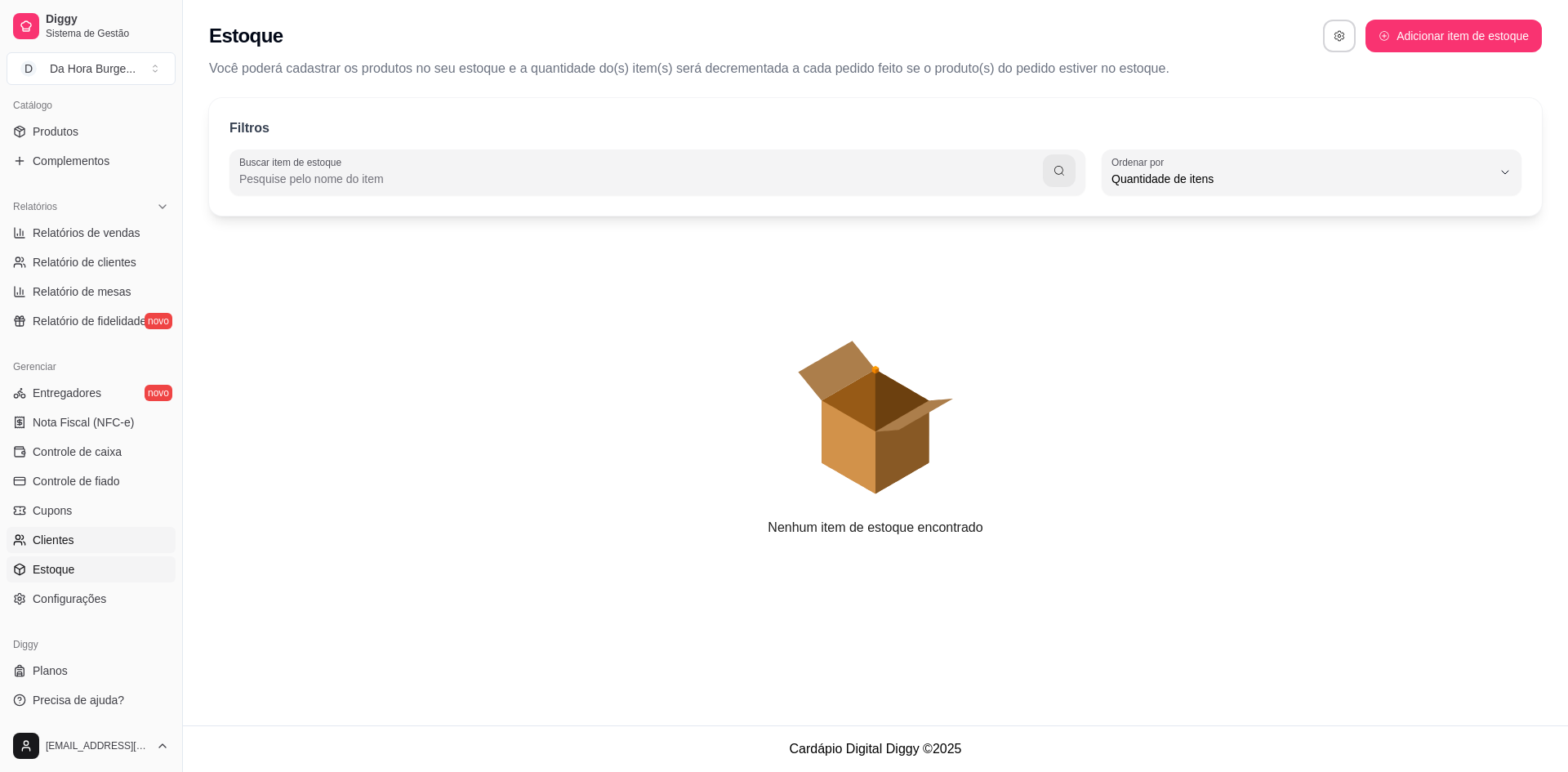
scroll to position [16, 0]
click at [80, 534] on link "Clientes" at bounding box center [91, 540] width 169 height 26
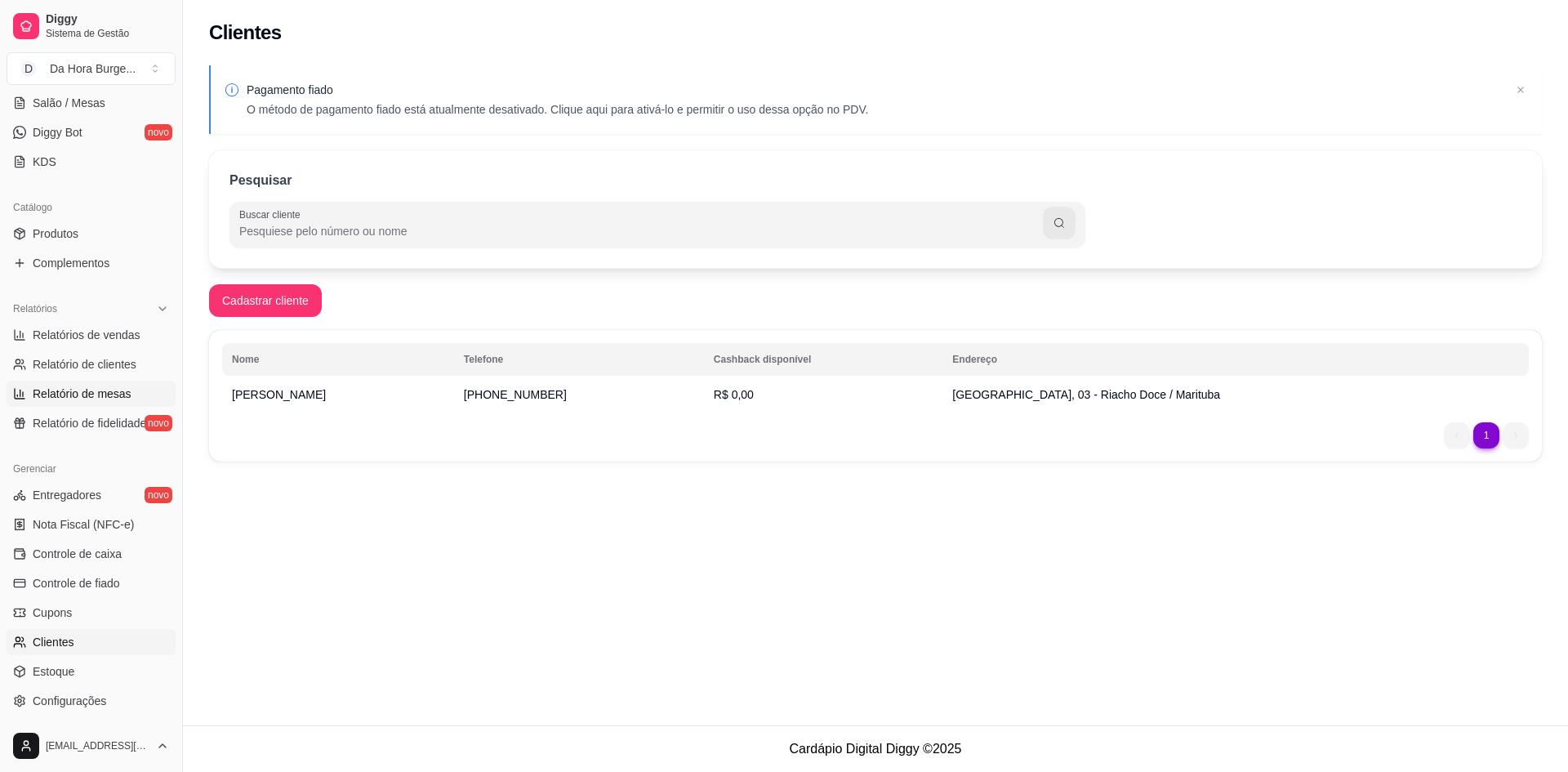
scroll to position [295, 0]
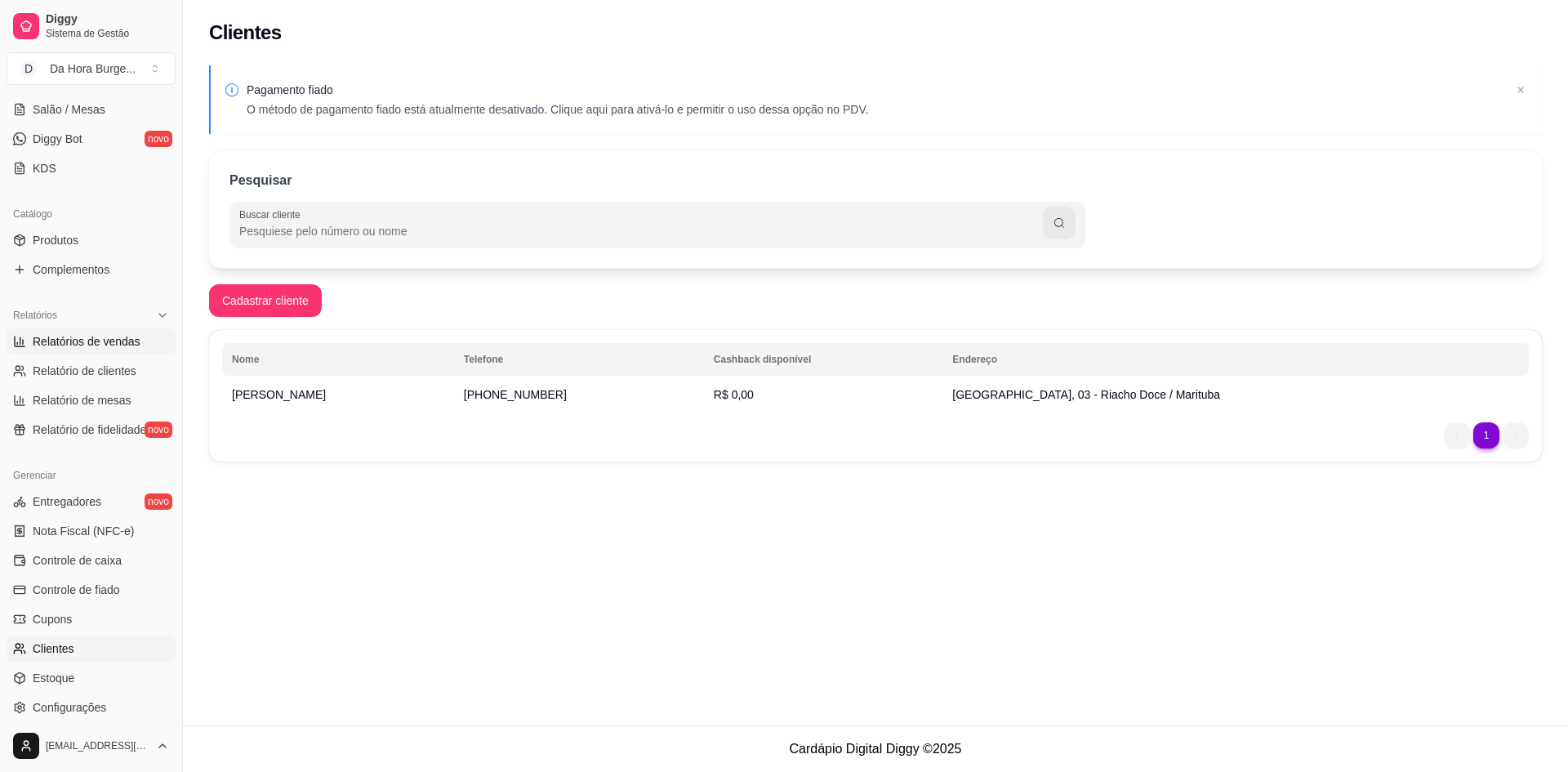
click at [105, 334] on span "Relatórios de vendas" at bounding box center [86, 342] width 108 height 16
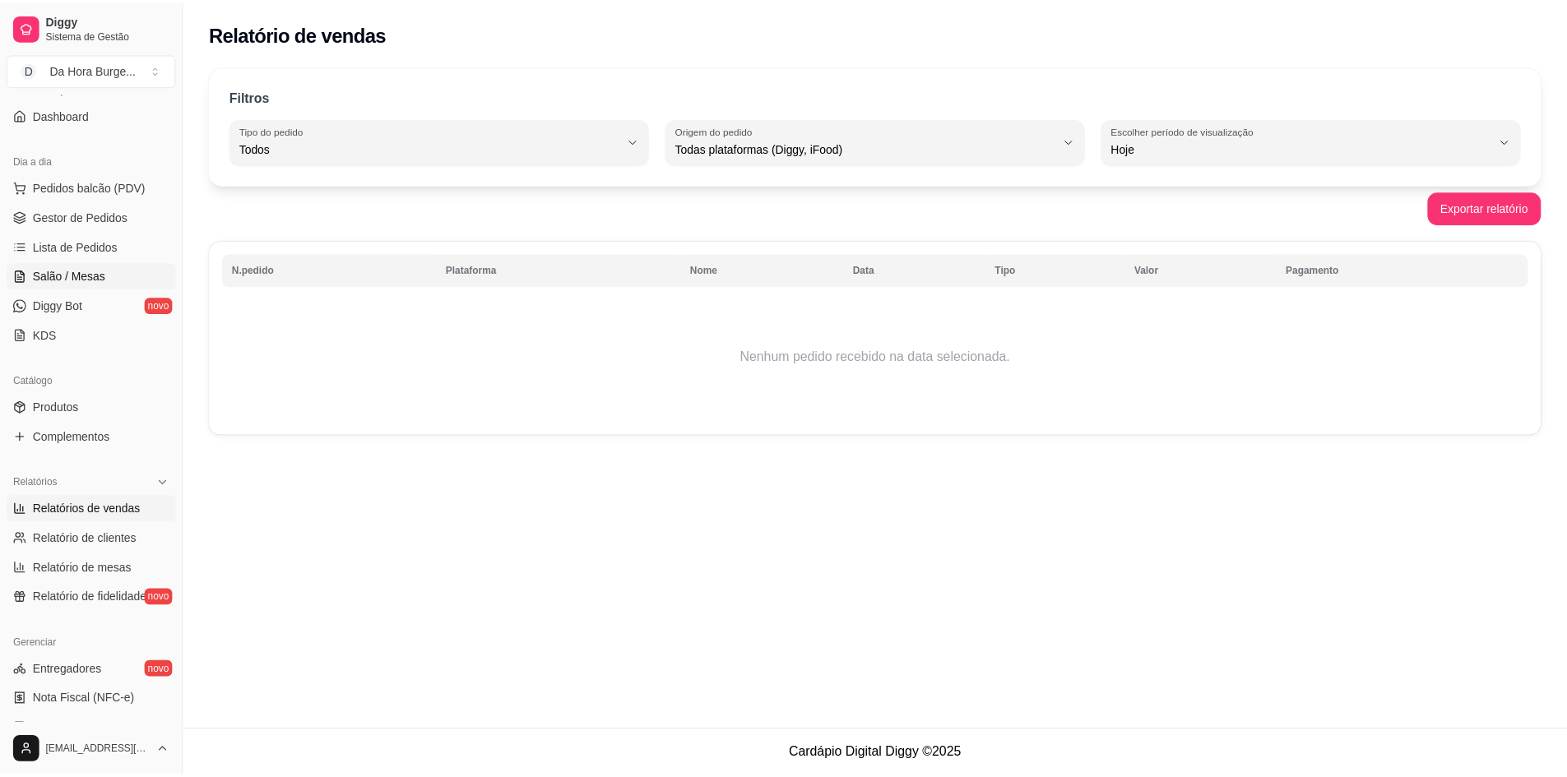
scroll to position [77, 0]
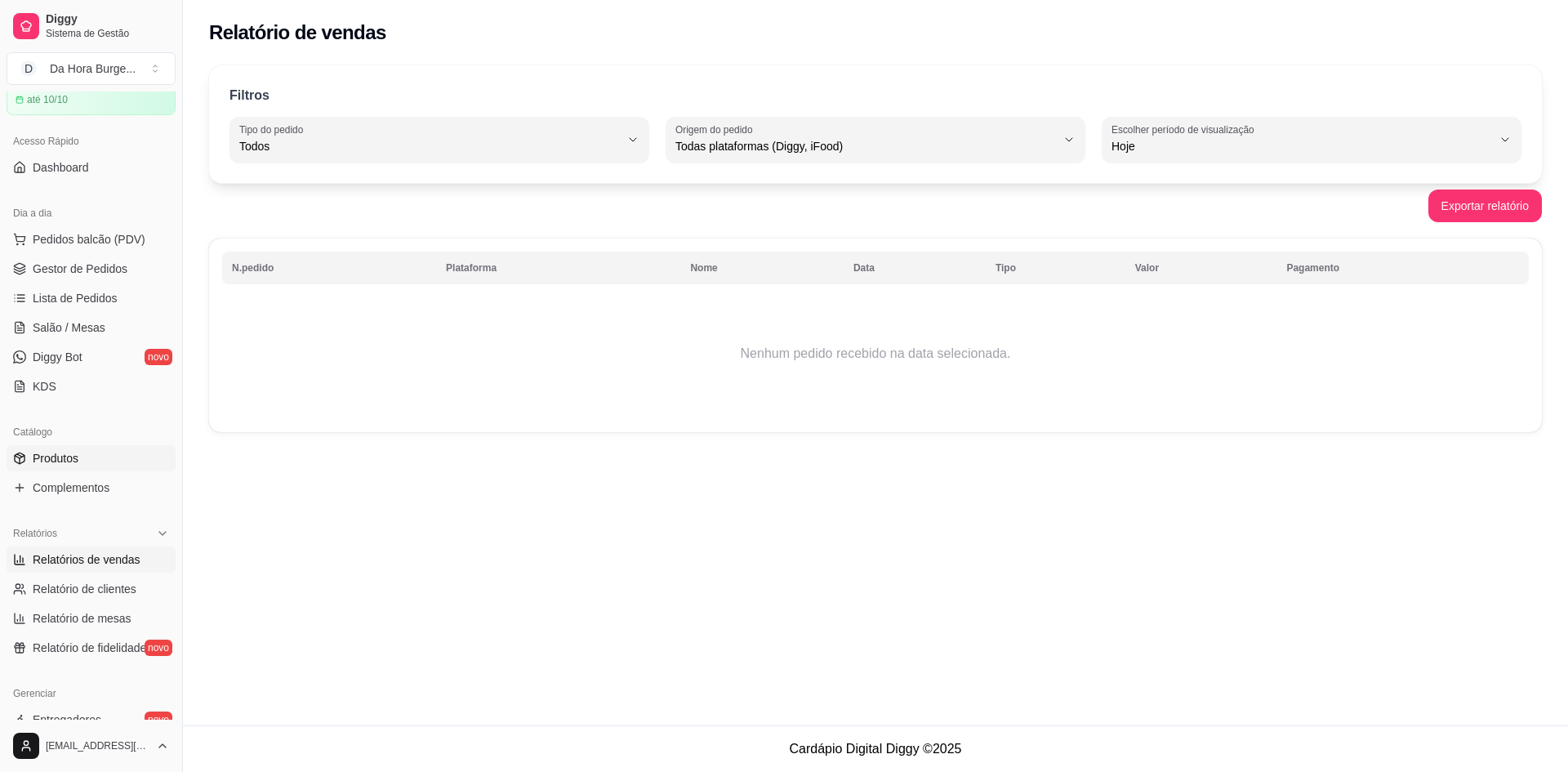
click at [75, 454] on span "Produtos" at bounding box center [56, 458] width 46 height 16
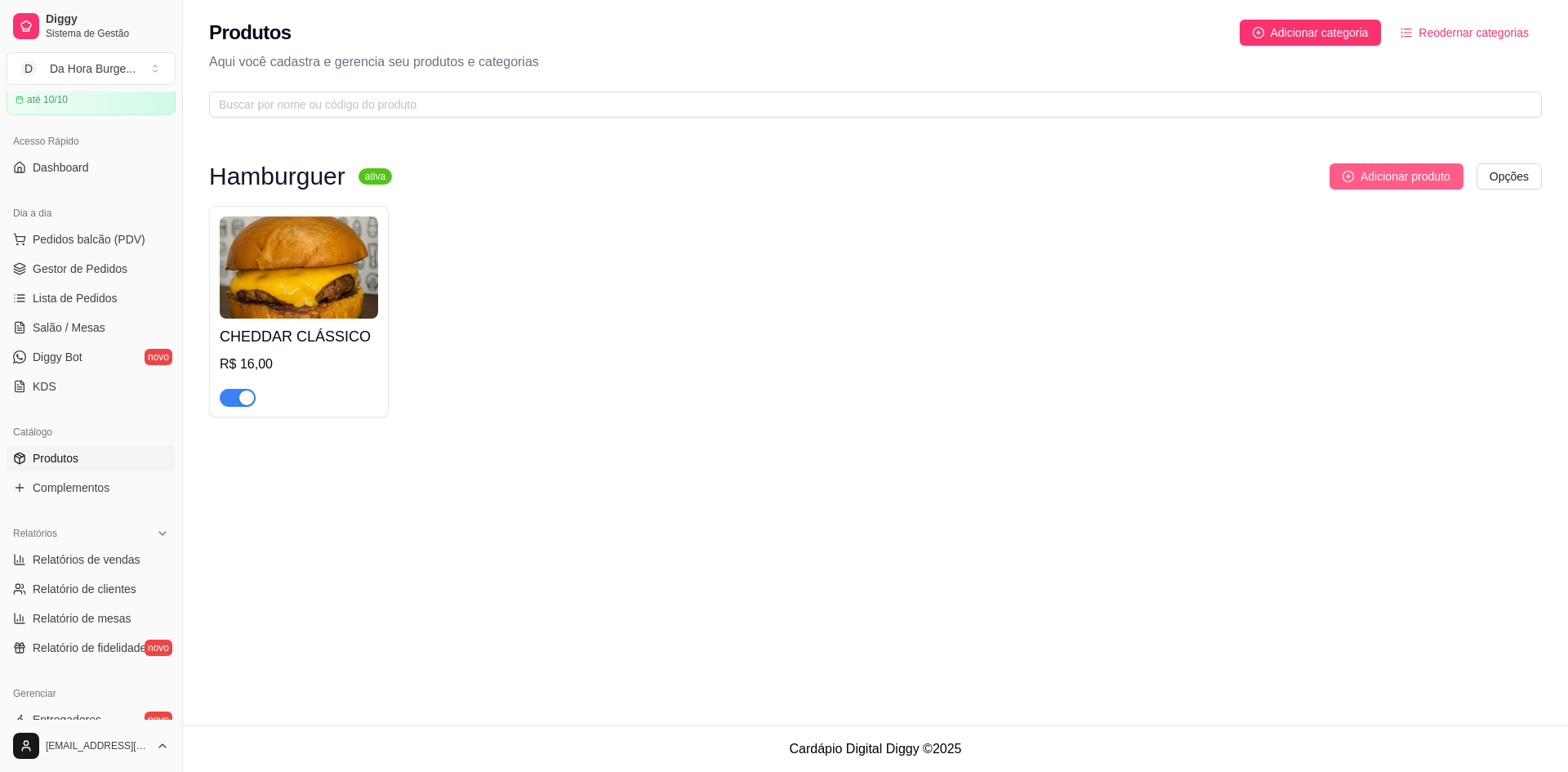
click at [1387, 177] on span "Adicionar produto" at bounding box center [1405, 177] width 89 height 18
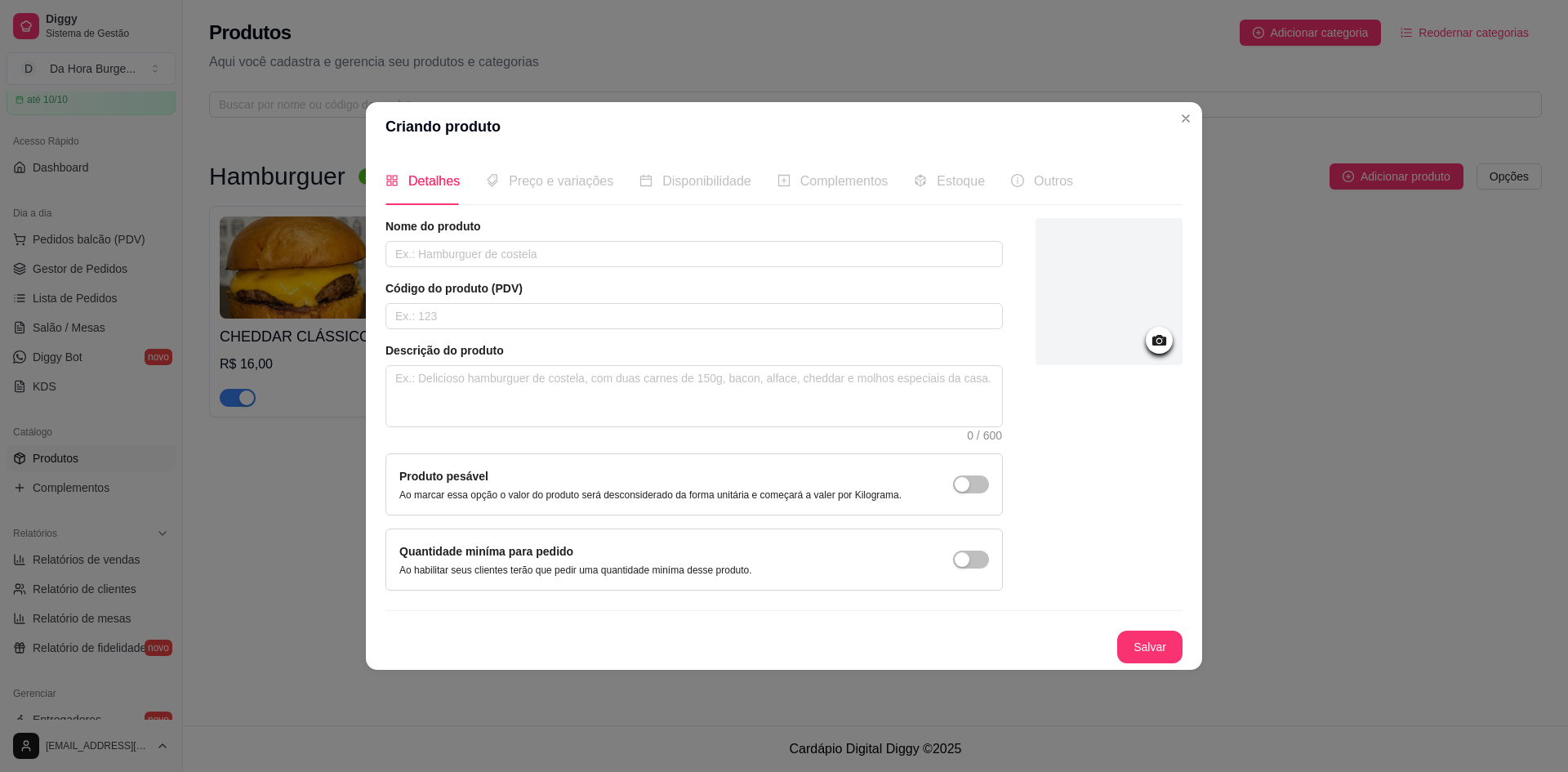
click at [893, 186] on div "Detalhes Preço e variações Disponibilidade Complementos Estoque Outros" at bounding box center [729, 181] width 688 height 47
click at [936, 177] on span "Estoque" at bounding box center [960, 181] width 49 height 14
click at [1041, 191] on div "Outros" at bounding box center [1042, 181] width 63 height 21
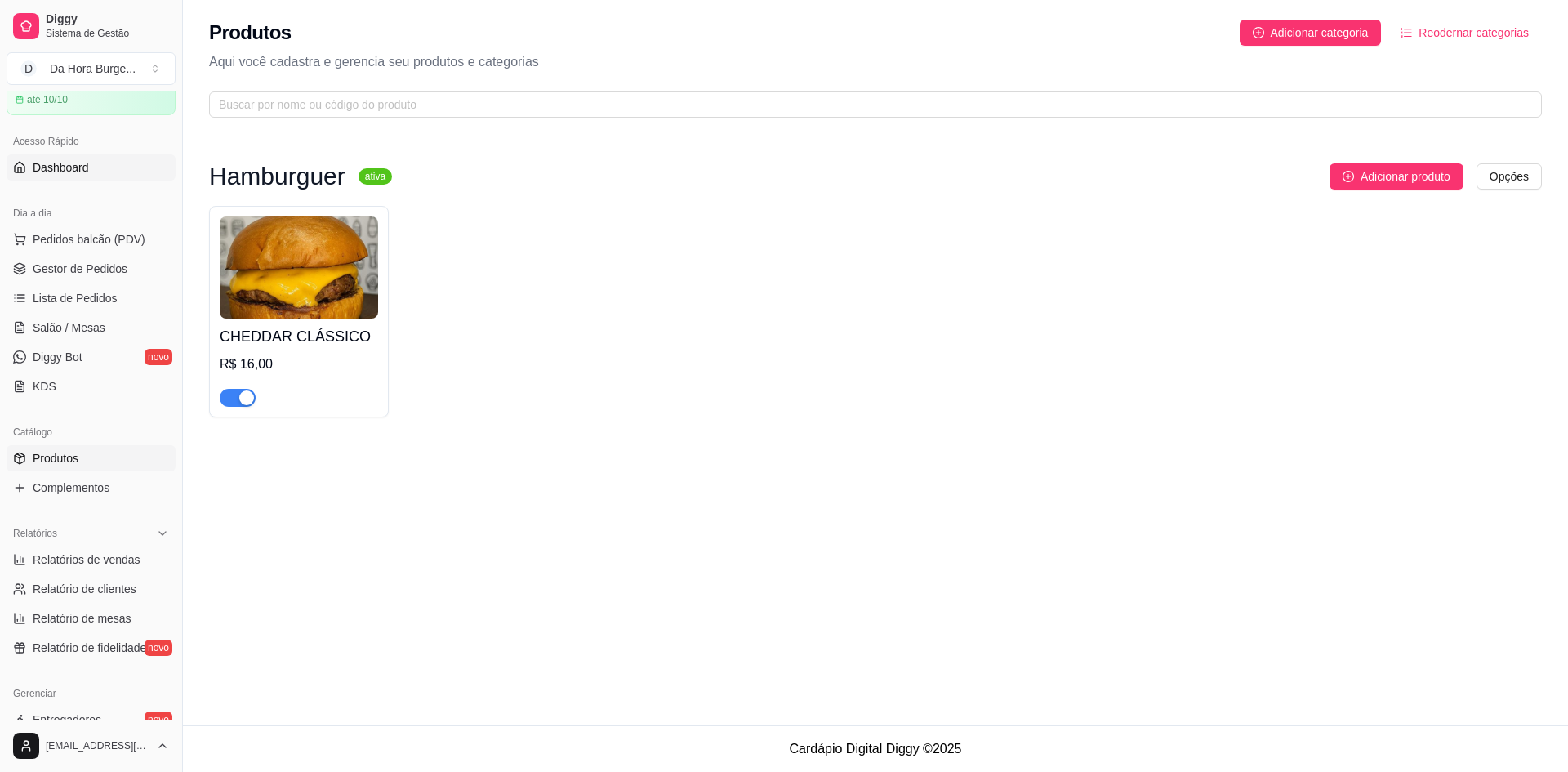
click at [39, 168] on span "Dashboard" at bounding box center [61, 167] width 57 height 16
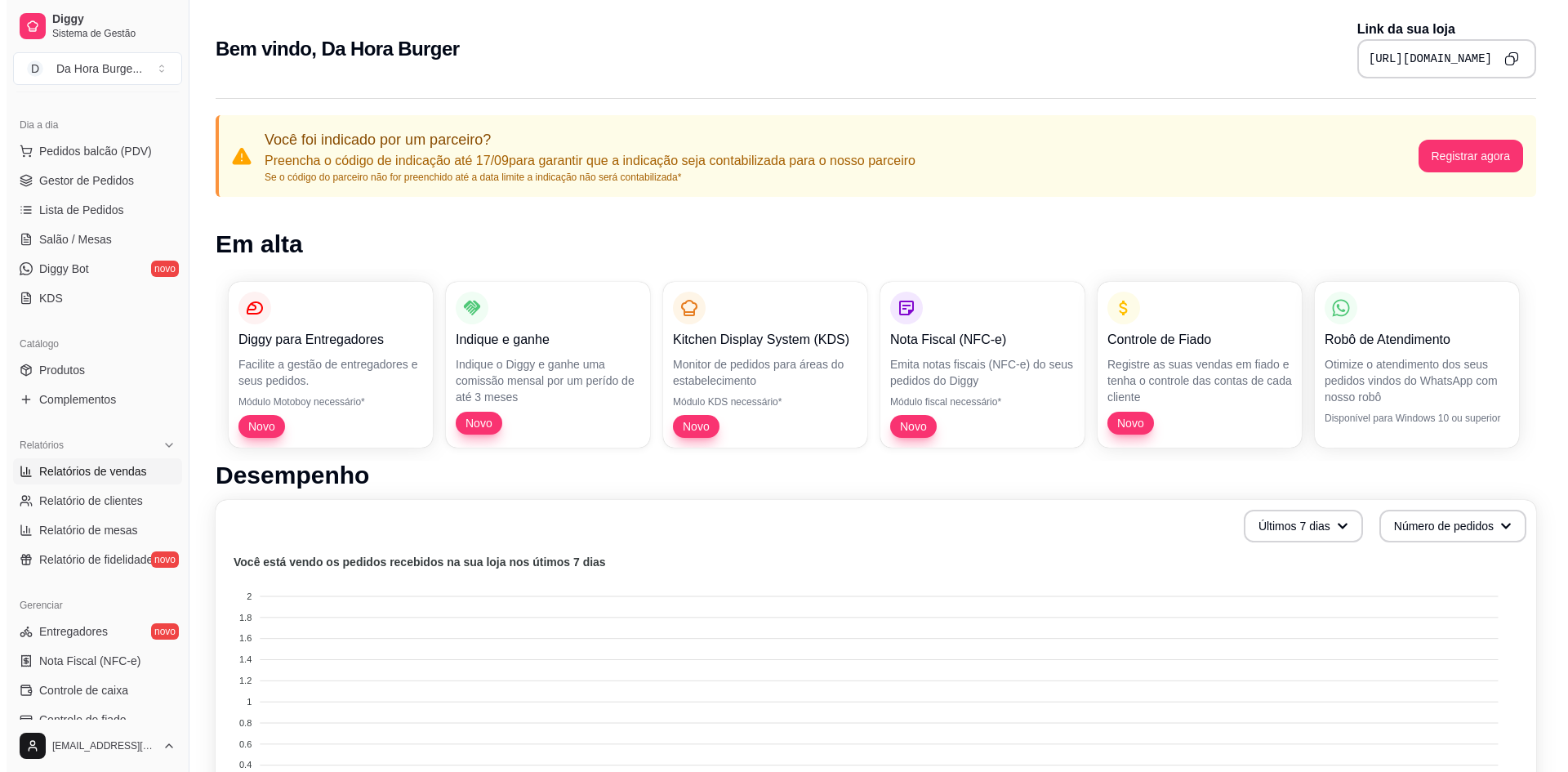
scroll to position [295, 0]
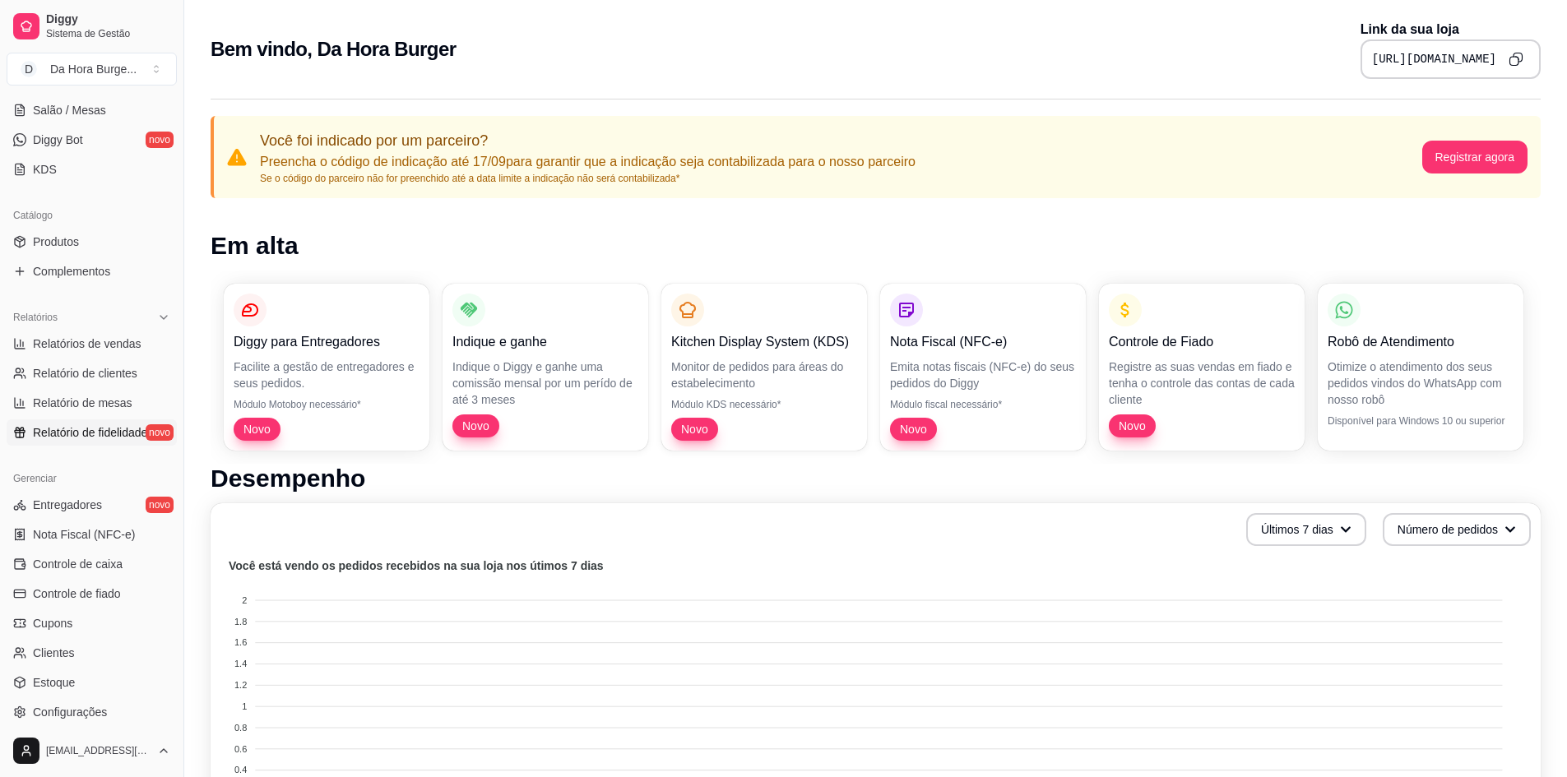
click at [61, 434] on span "Relatório de fidelidade" at bounding box center [90, 432] width 114 height 16
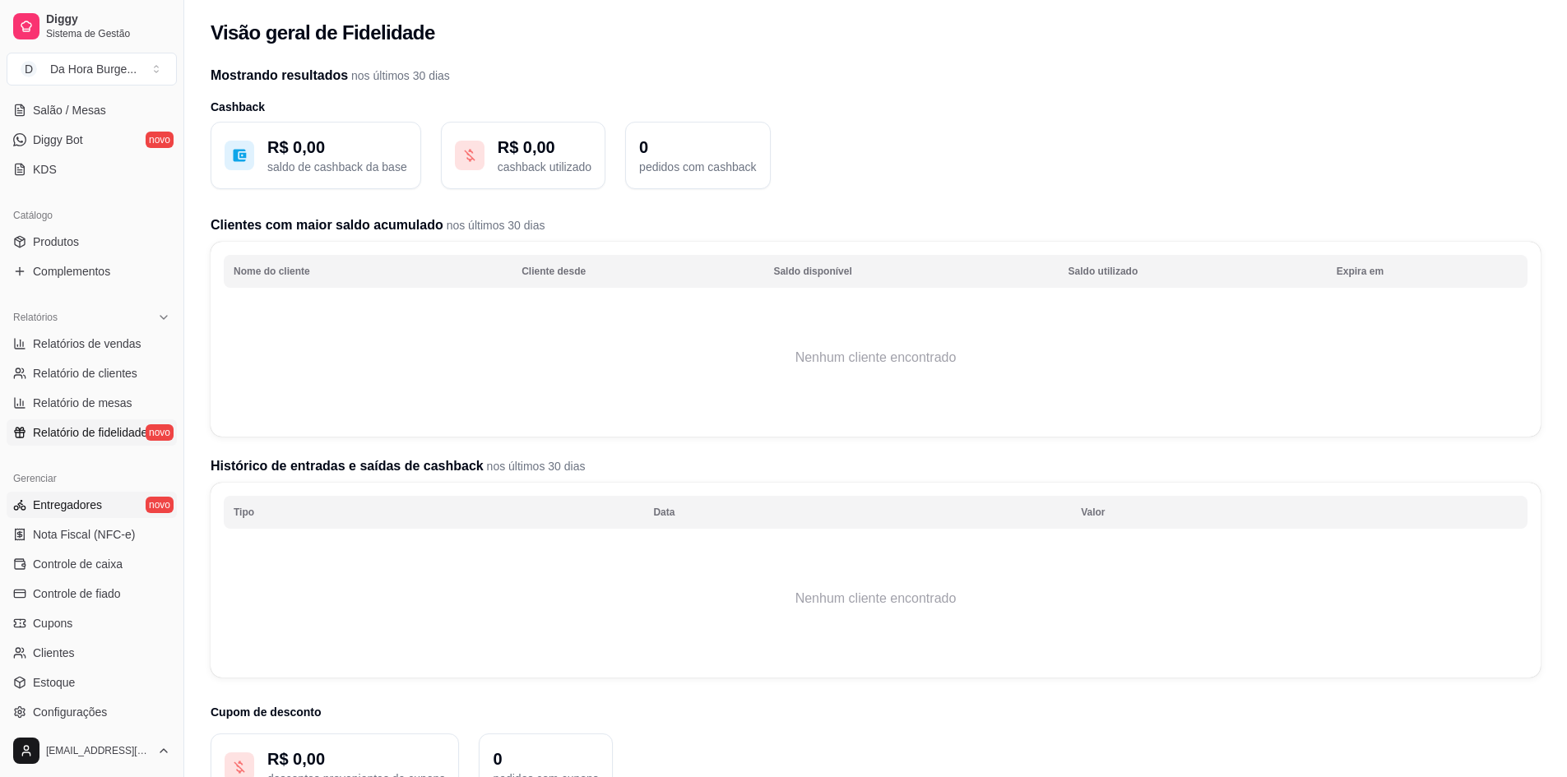
click at [64, 506] on span "Entregadores" at bounding box center [67, 505] width 69 height 16
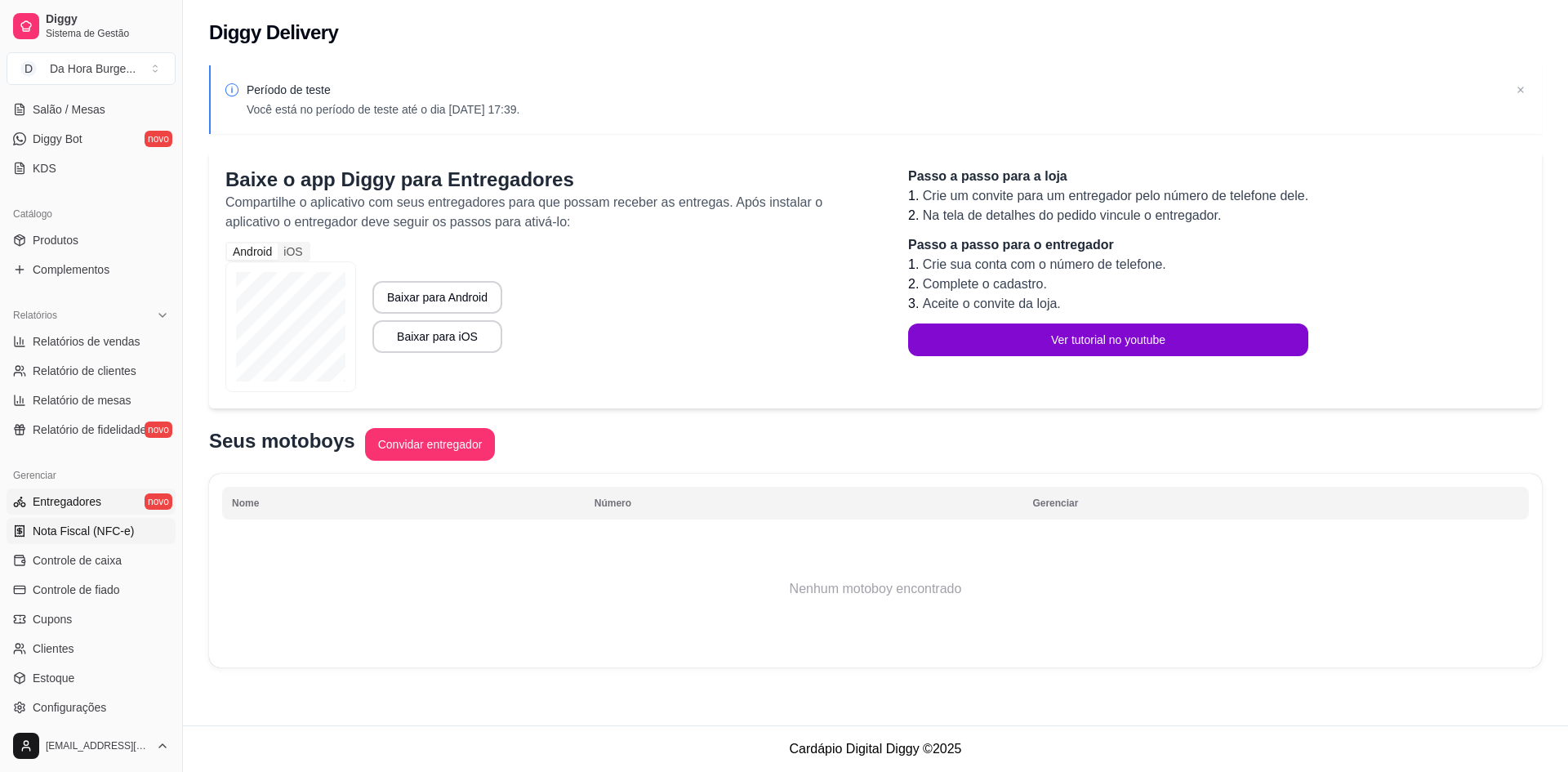
click at [93, 533] on span "Nota Fiscal (NFC-e)" at bounding box center [83, 531] width 101 height 16
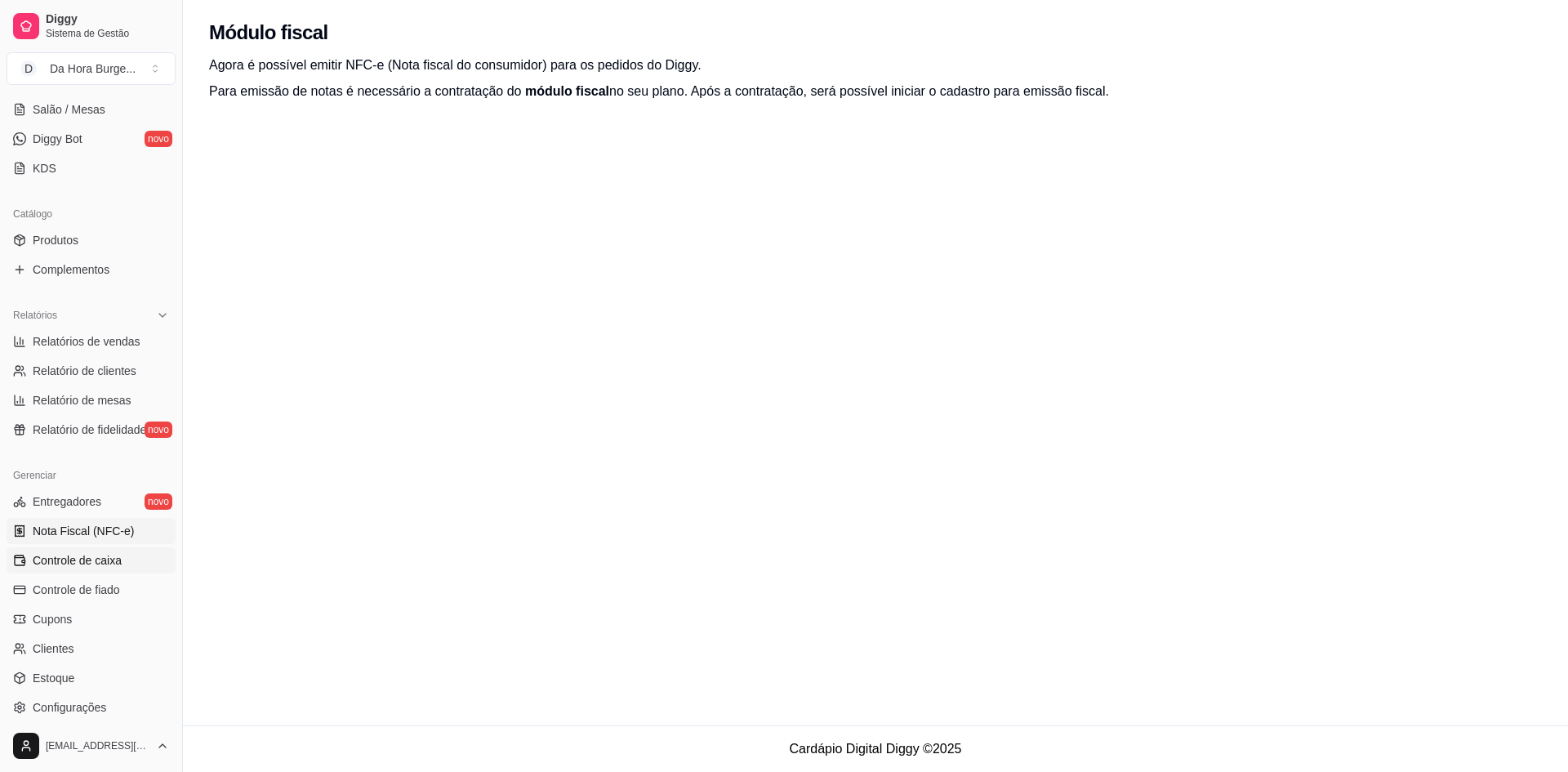
click at [86, 564] on span "Controle de caixa" at bounding box center [77, 560] width 89 height 16
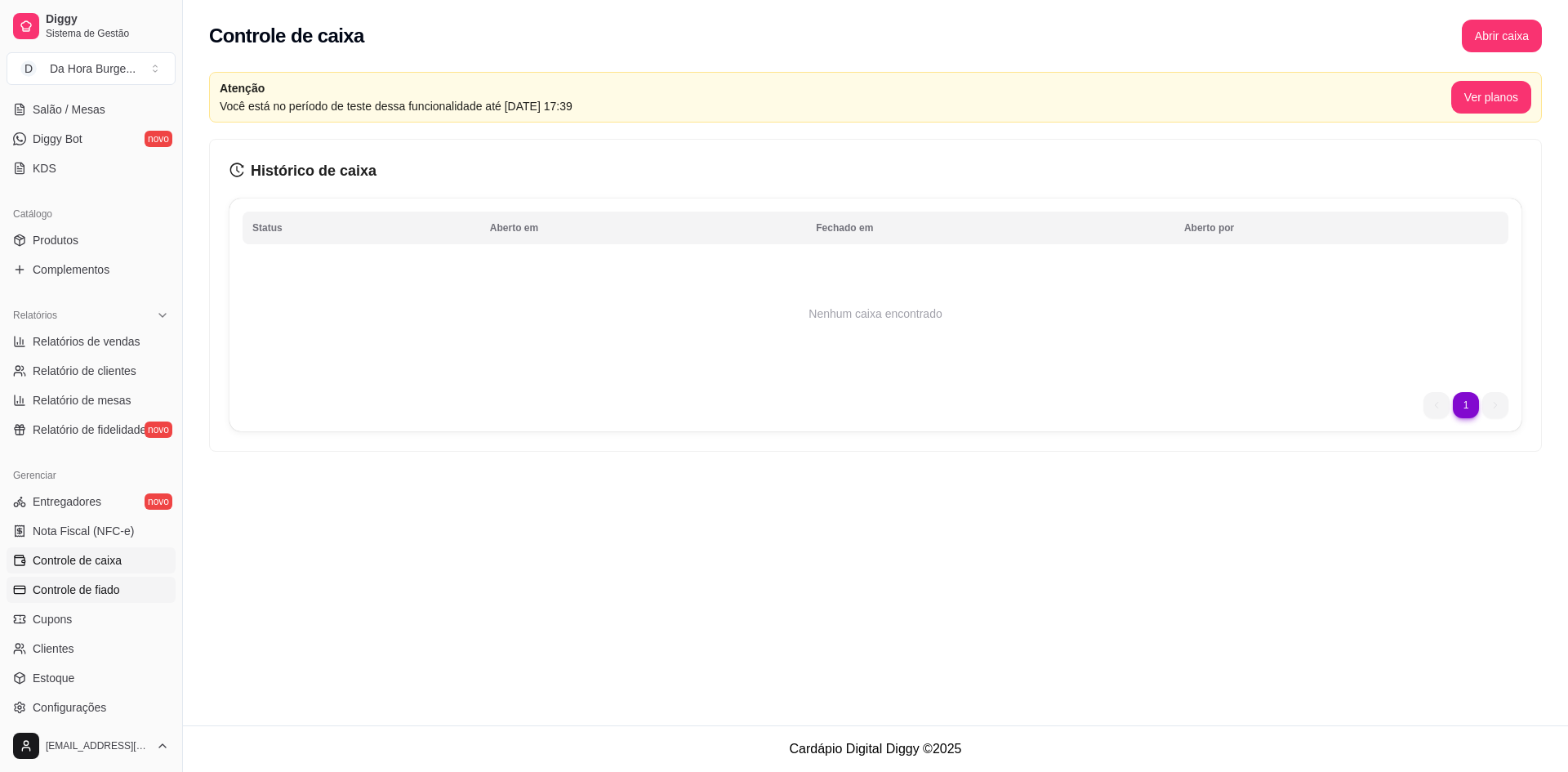
click at [77, 583] on span "Controle de fiado" at bounding box center [76, 590] width 87 height 16
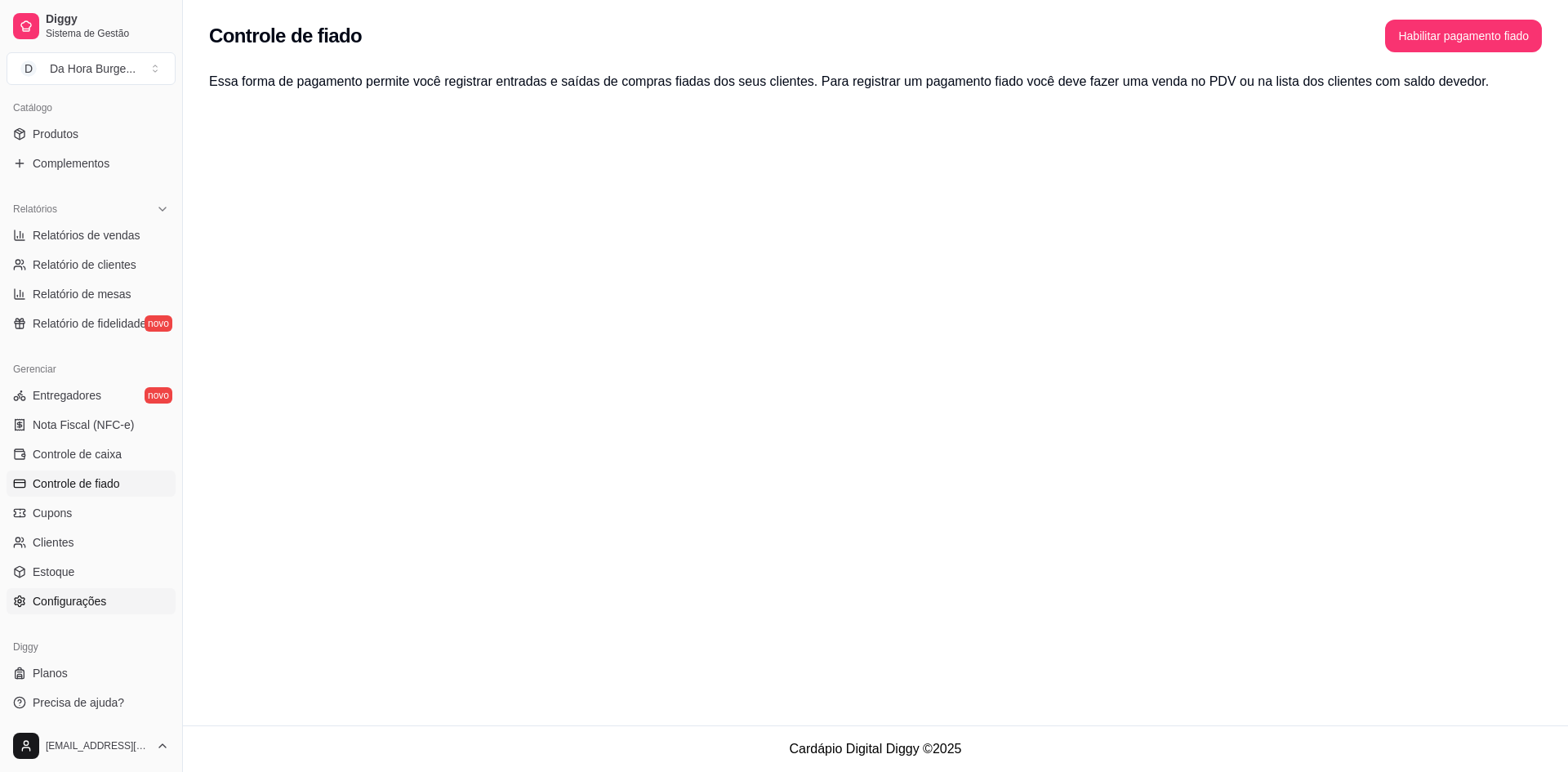
scroll to position [403, 0]
click at [67, 509] on span "Cupons" at bounding box center [52, 511] width 39 height 16
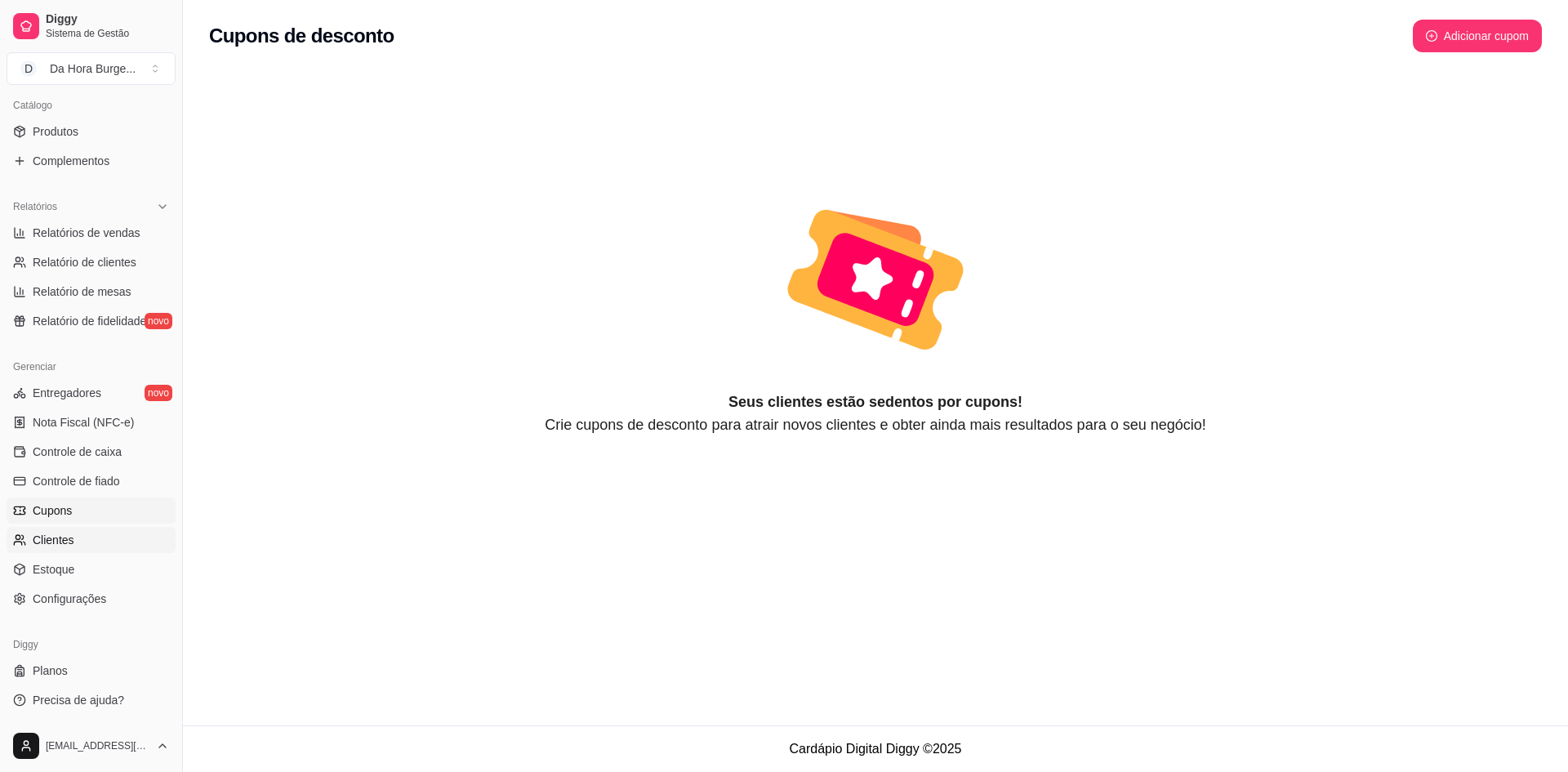
click at [67, 539] on span "Clientes" at bounding box center [54, 540] width 42 height 16
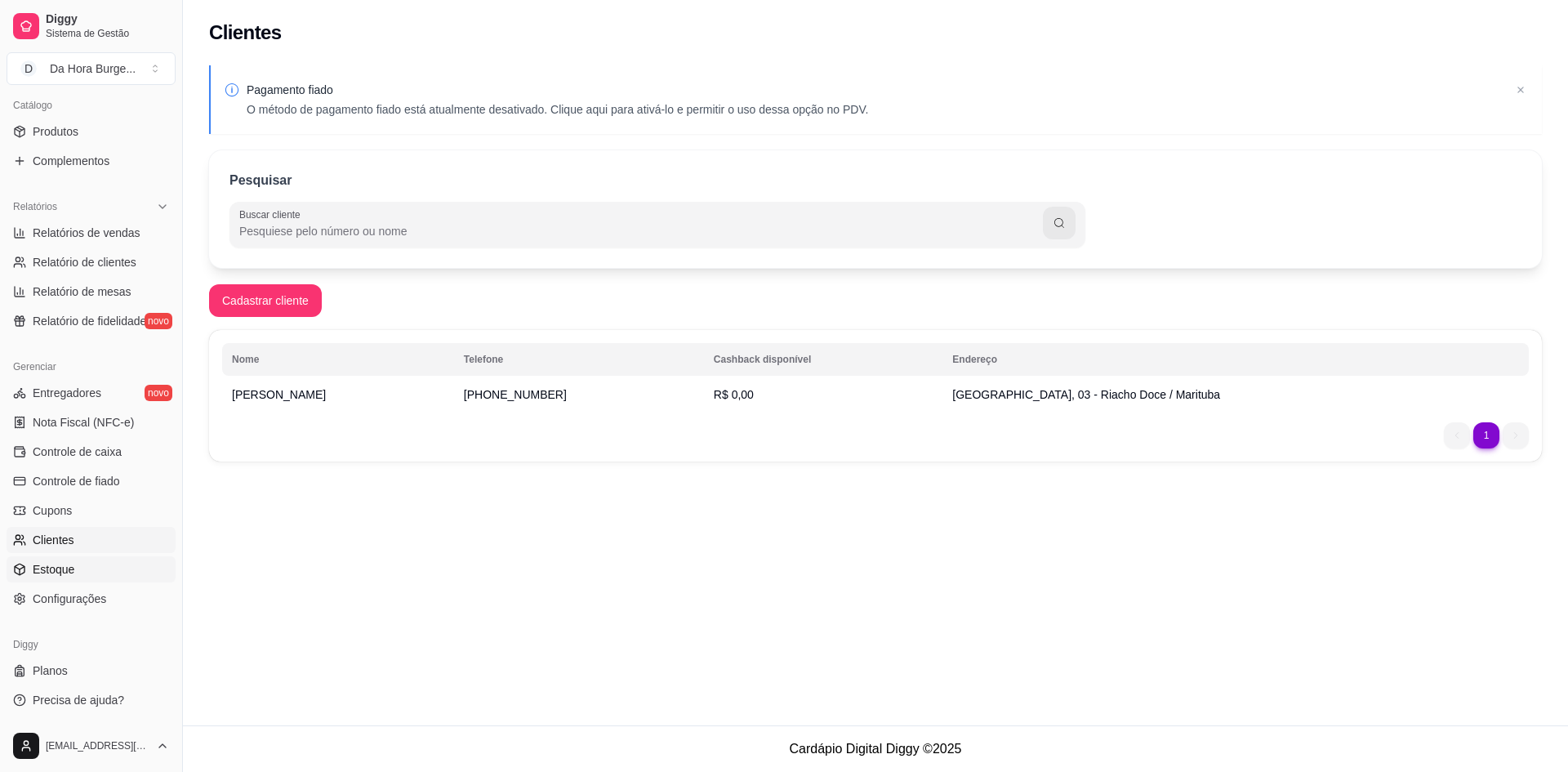
click at [65, 568] on span "Estoque" at bounding box center [54, 569] width 42 height 16
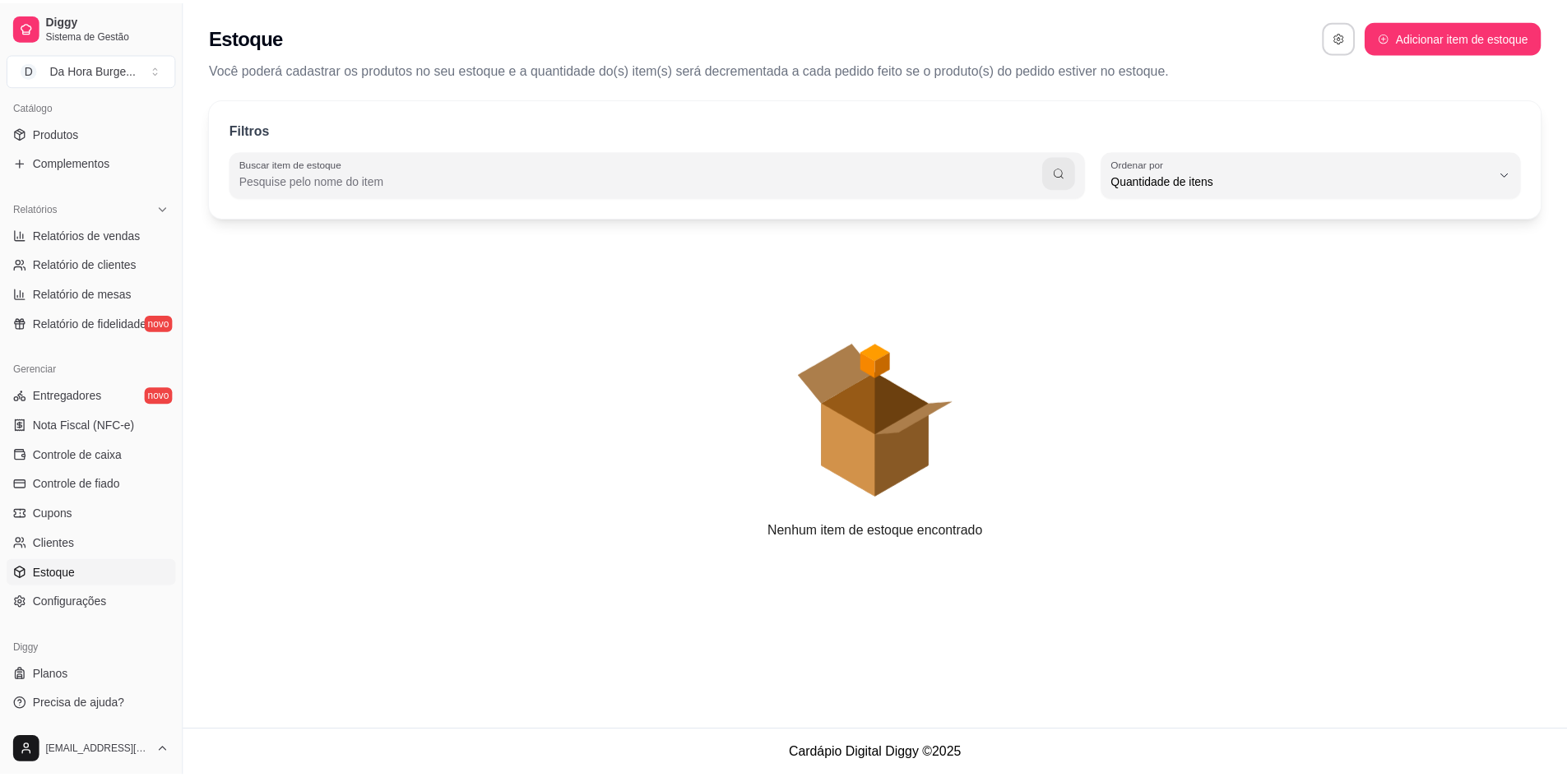
scroll to position [16, 0]
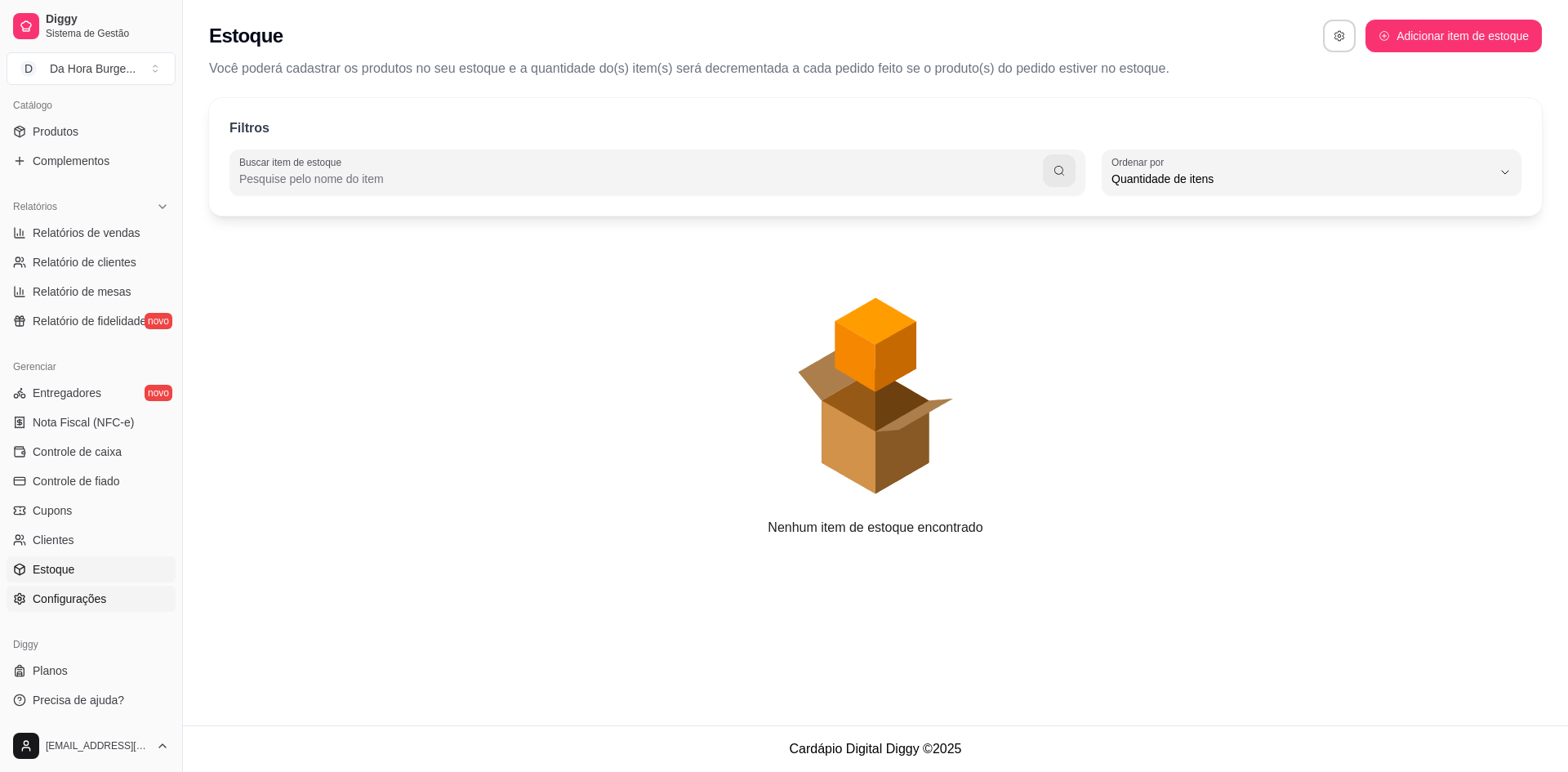
click at [67, 591] on span "Configurações" at bounding box center [70, 599] width 73 height 16
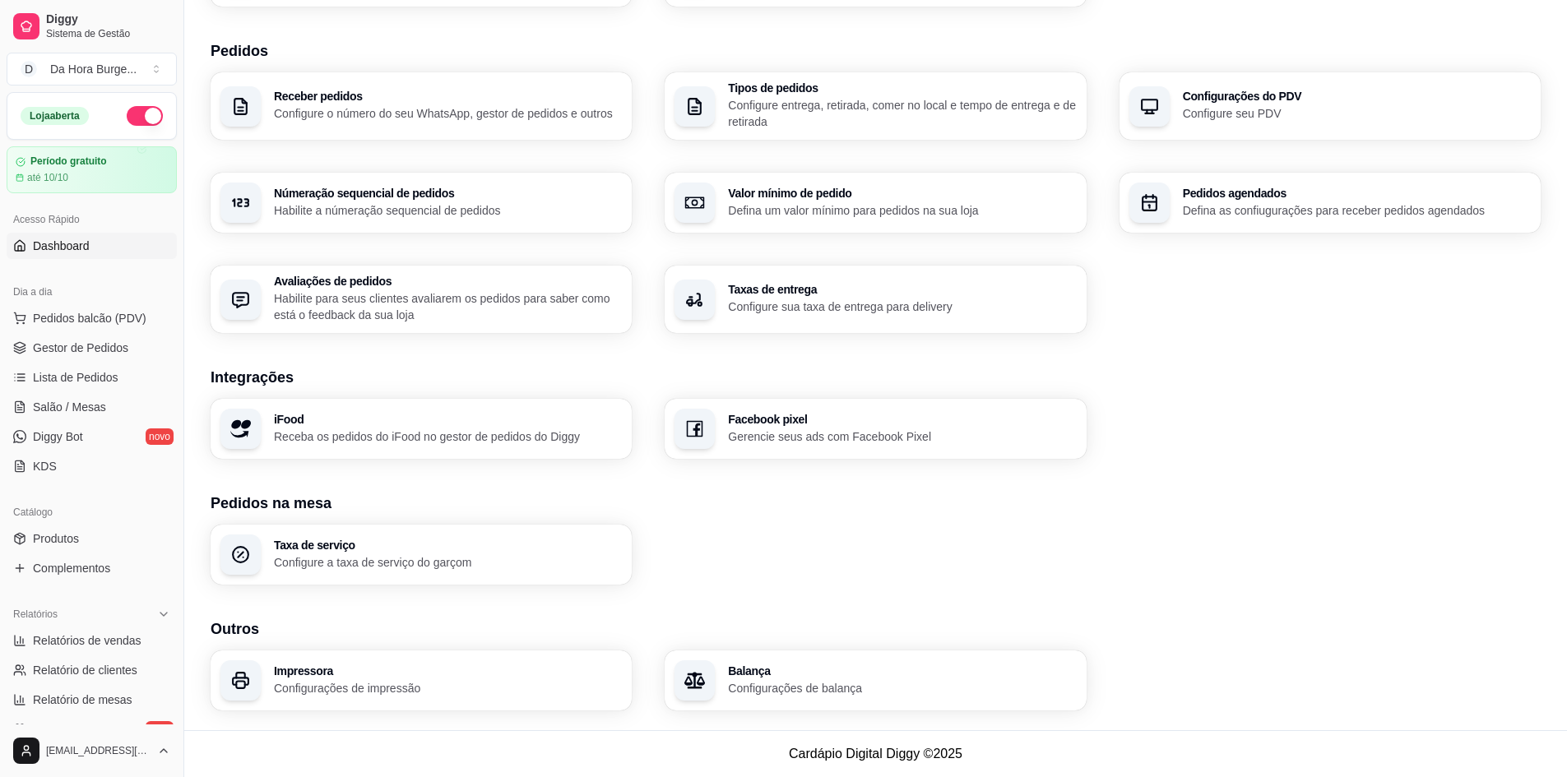
click at [64, 243] on span "Dashboard" at bounding box center [61, 246] width 57 height 16
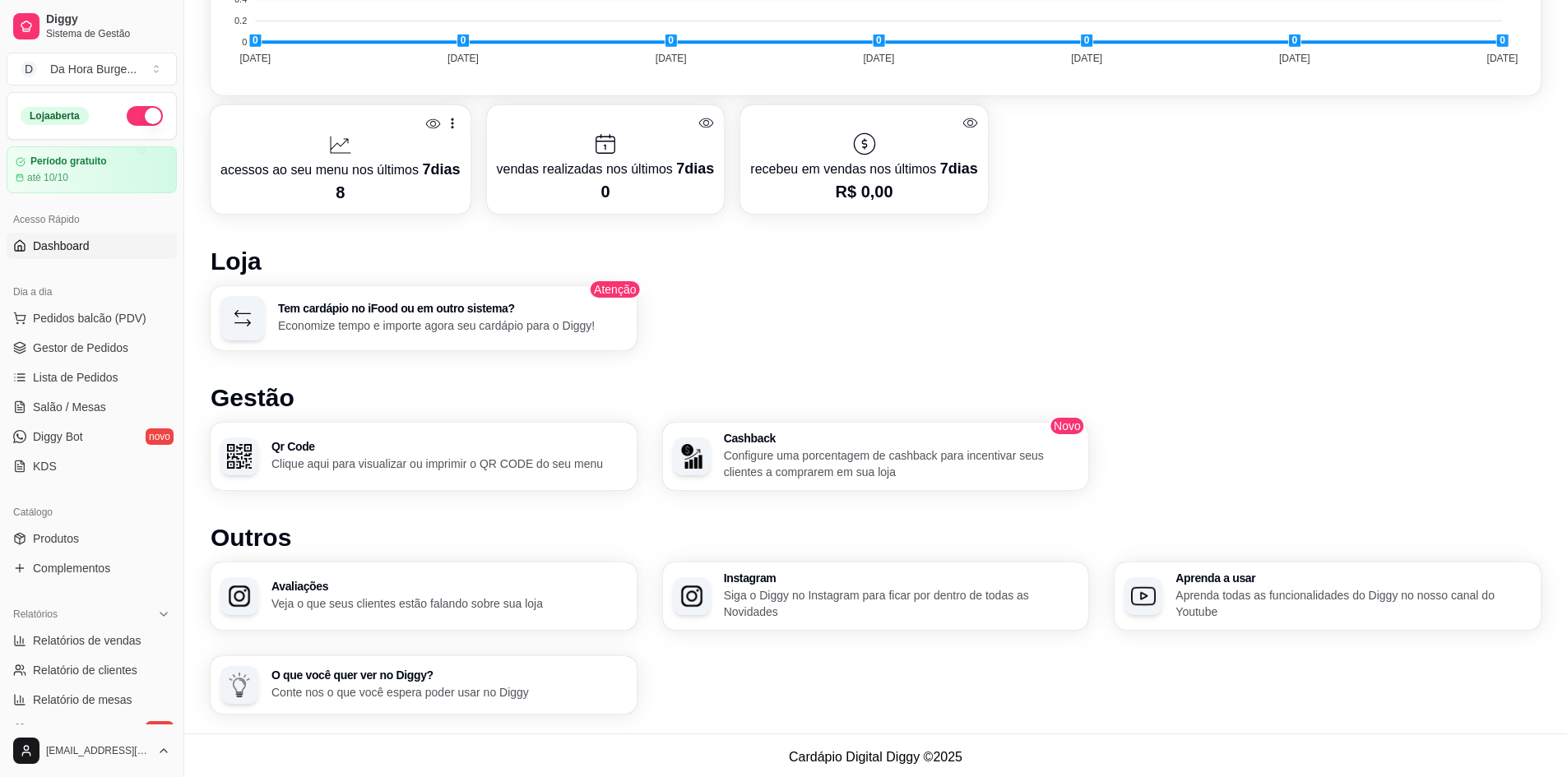
scroll to position [773, 0]
click at [42, 319] on span "Pedidos balcão (PDV)" at bounding box center [90, 318] width 114 height 16
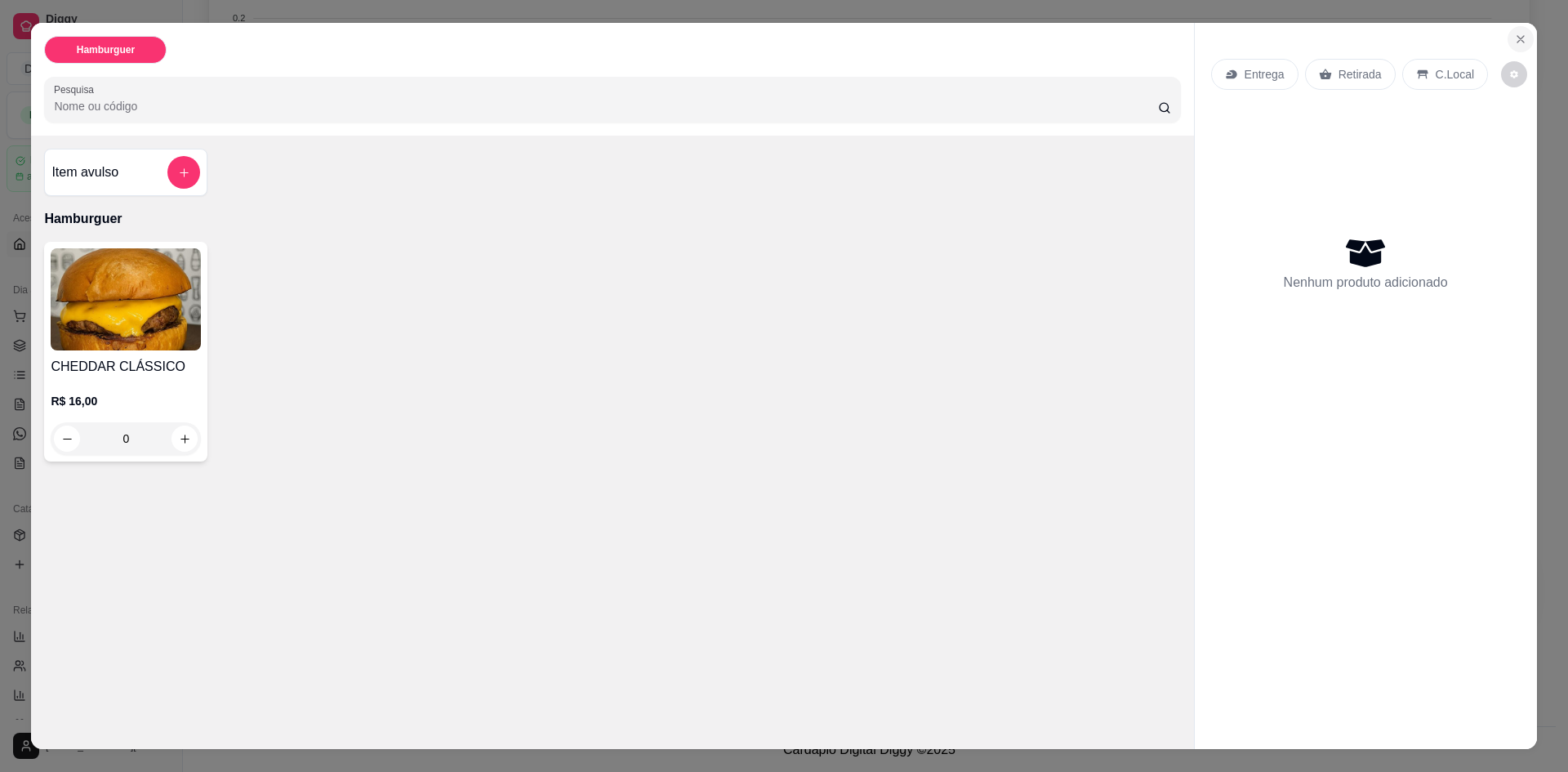
click at [1514, 37] on icon "Close" at bounding box center [1520, 39] width 13 height 13
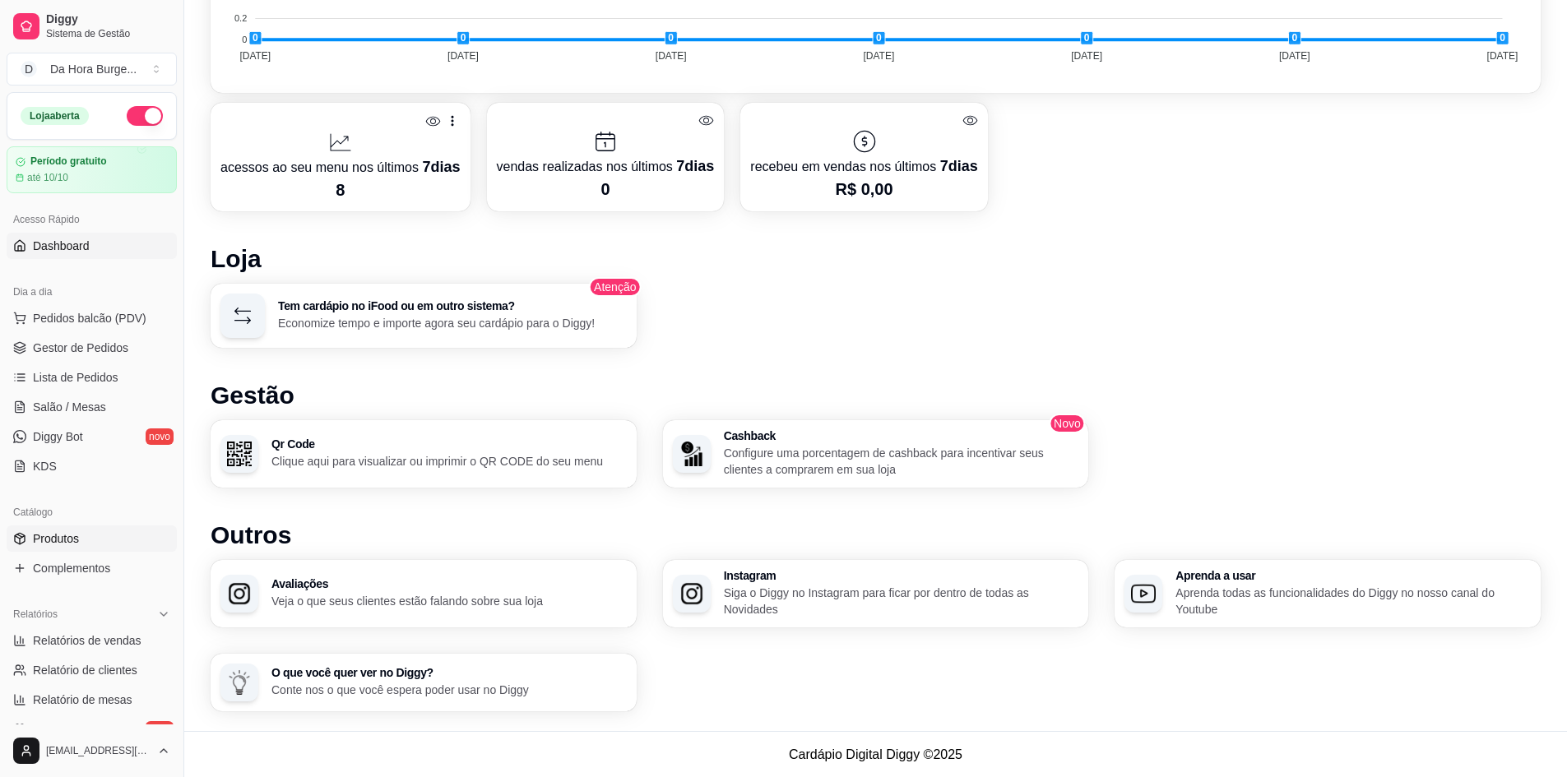
click at [65, 540] on span "Produtos" at bounding box center [56, 539] width 46 height 16
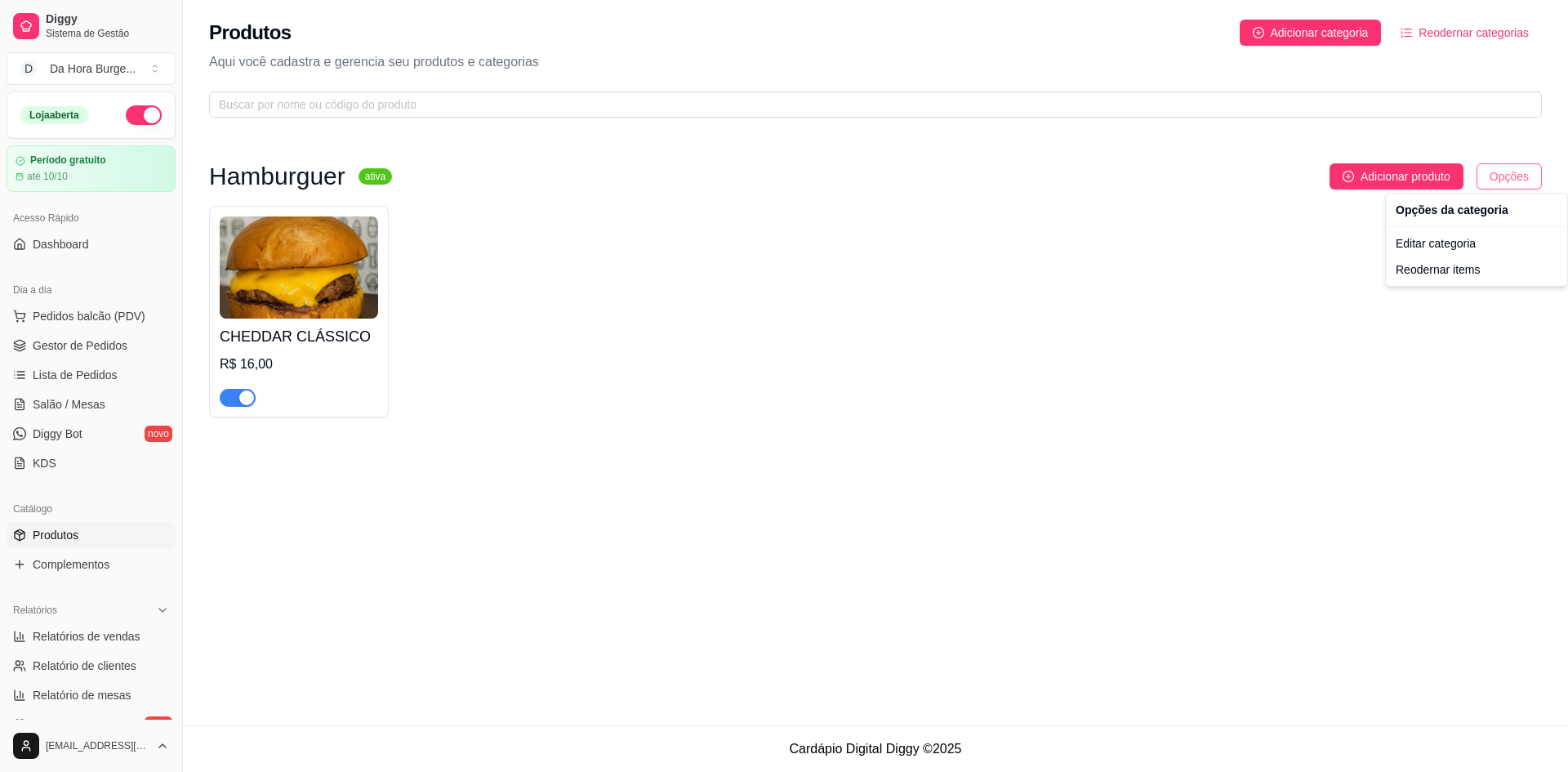
click at [1533, 164] on html "Diggy Sistema de Gestão D Da Hora Burge ... Loja aberta Período gratuito até 10…" at bounding box center [784, 386] width 1568 height 772
click at [1291, 21] on html "Diggy Sistema de Gestão D Da Hora Burge ... Loja aberta Período gratuito até 10…" at bounding box center [784, 386] width 1568 height 772
click at [1259, 27] on icon "plus-circle" at bounding box center [1259, 33] width 12 height 12
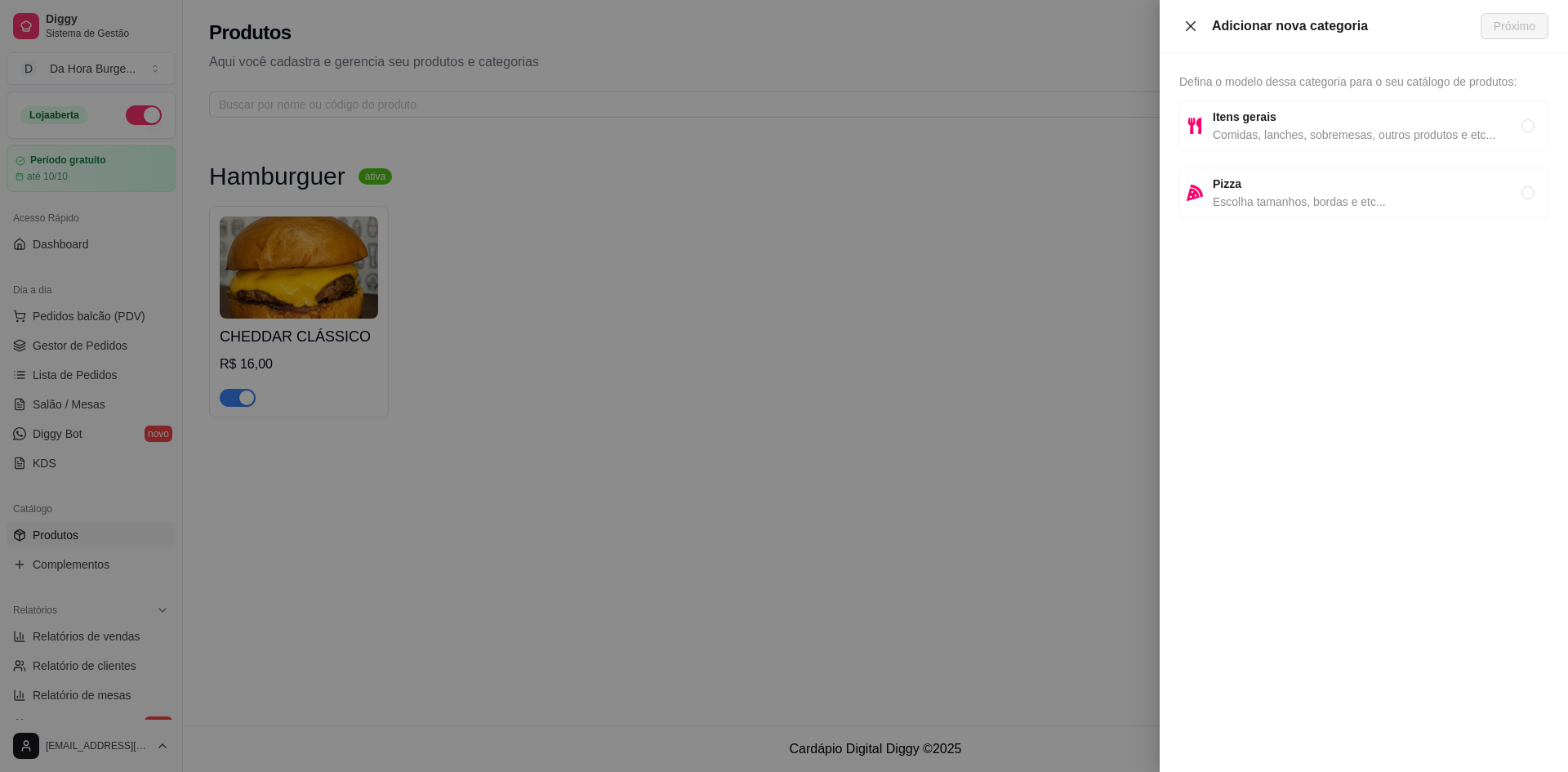
click at [1201, 22] on button "Close" at bounding box center [1191, 27] width 23 height 16
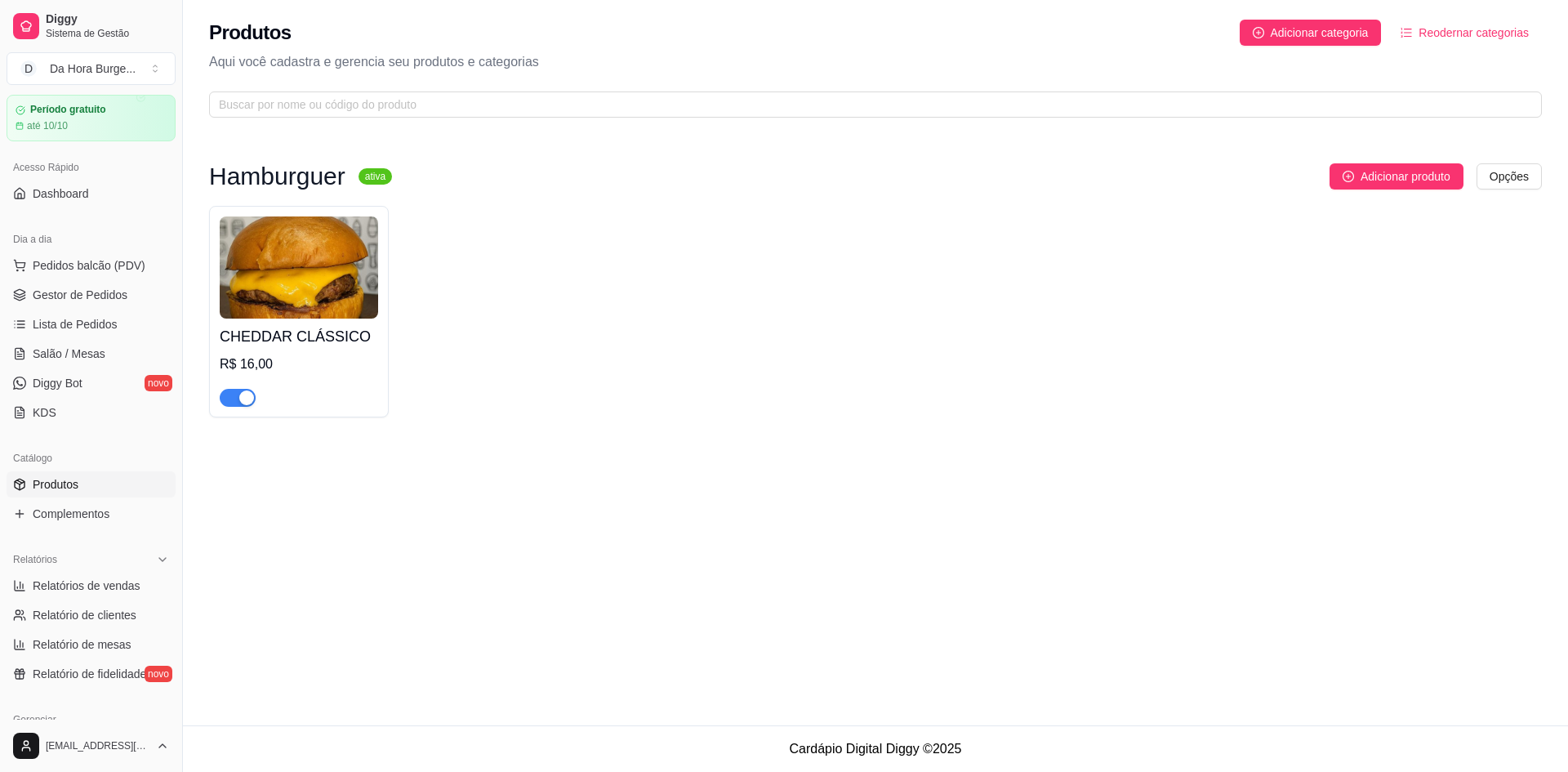
scroll to position [219, 0]
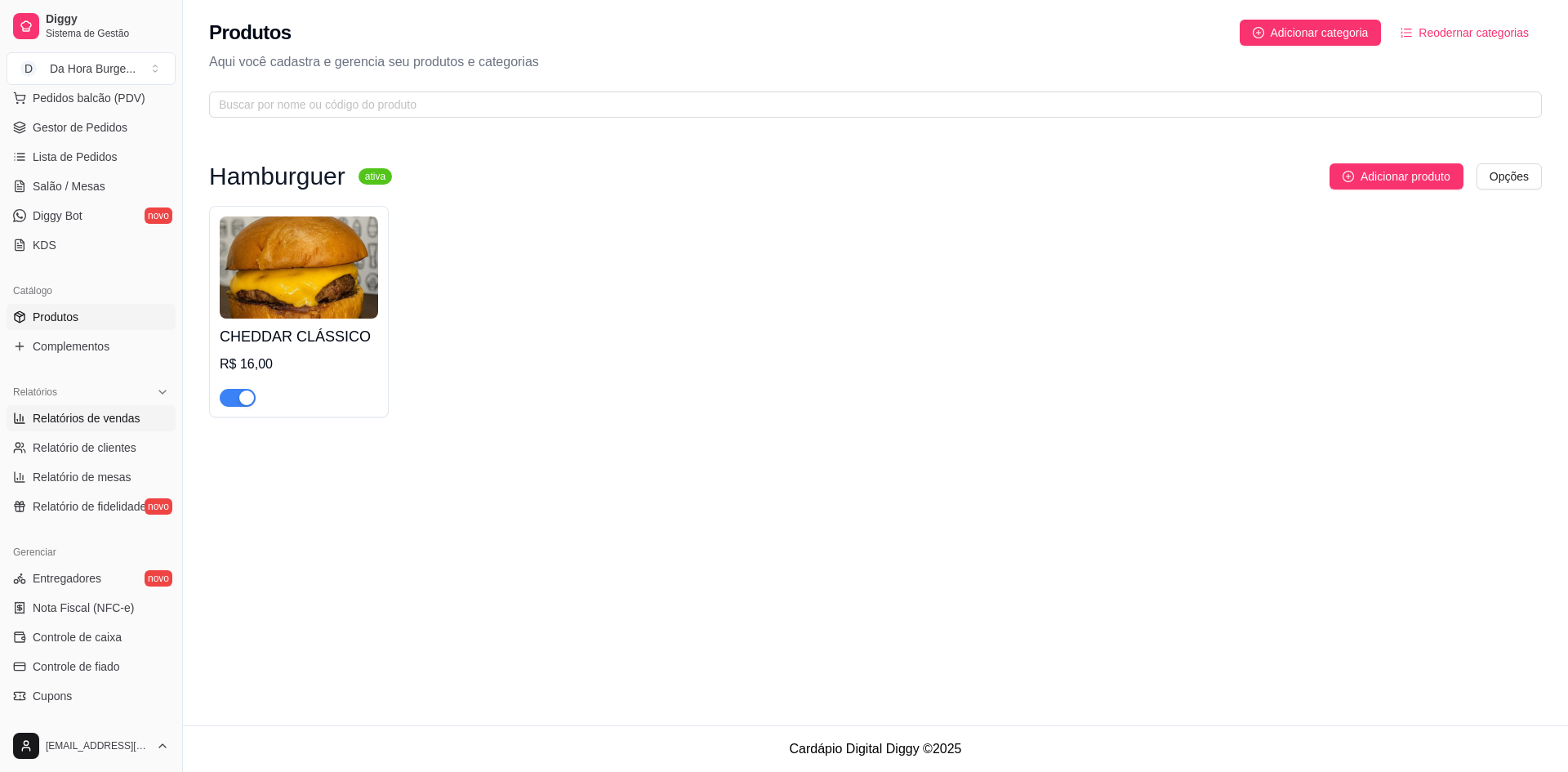
click at [86, 423] on span "Relatórios de vendas" at bounding box center [86, 418] width 108 height 16
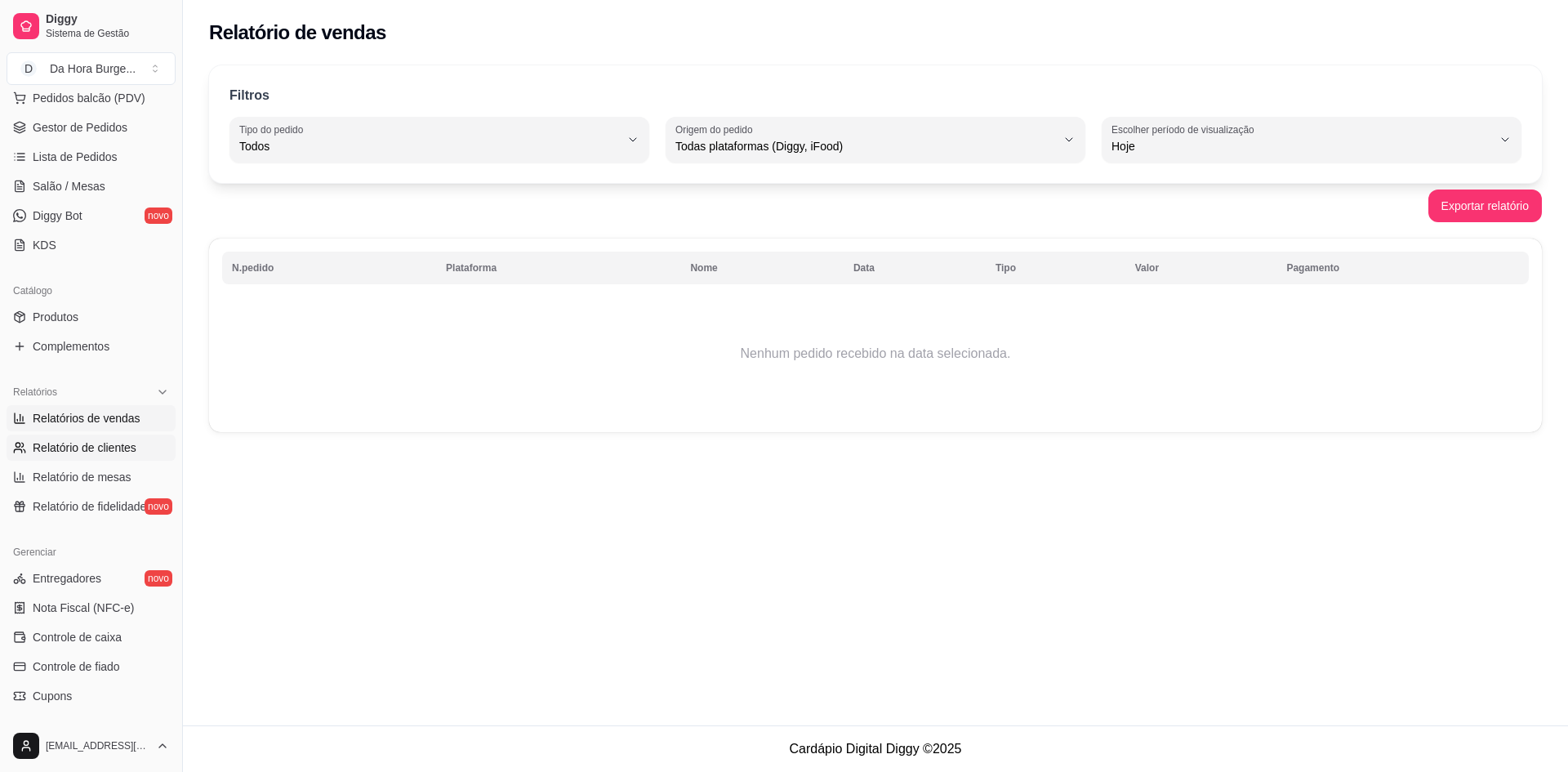
click at [82, 453] on span "Relatório de clientes" at bounding box center [84, 448] width 103 height 16
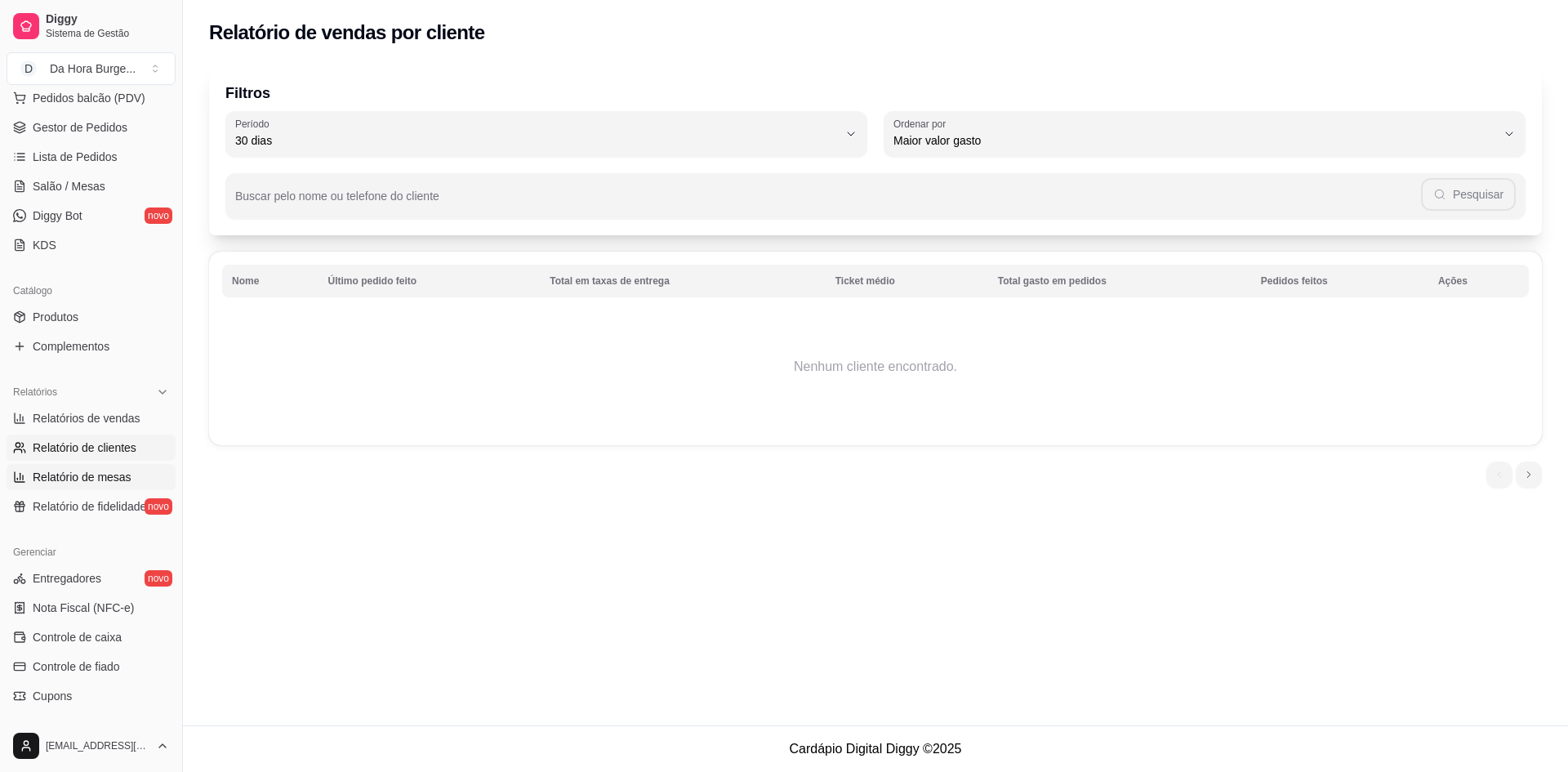
click at [85, 486] on link "Relatório de mesas" at bounding box center [91, 477] width 169 height 26
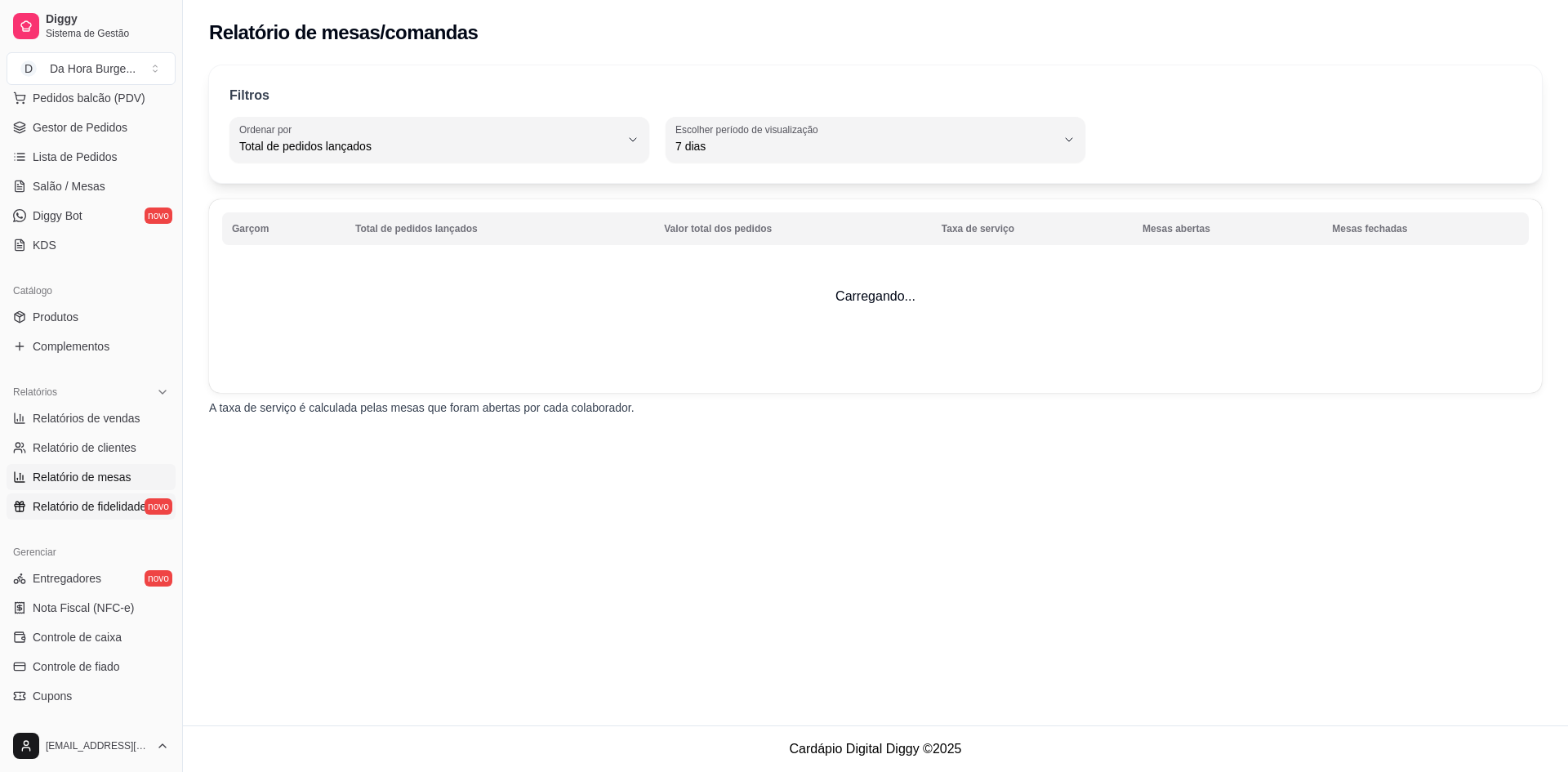
click at [87, 500] on span "Relatório de fidelidade" at bounding box center [89, 507] width 113 height 16
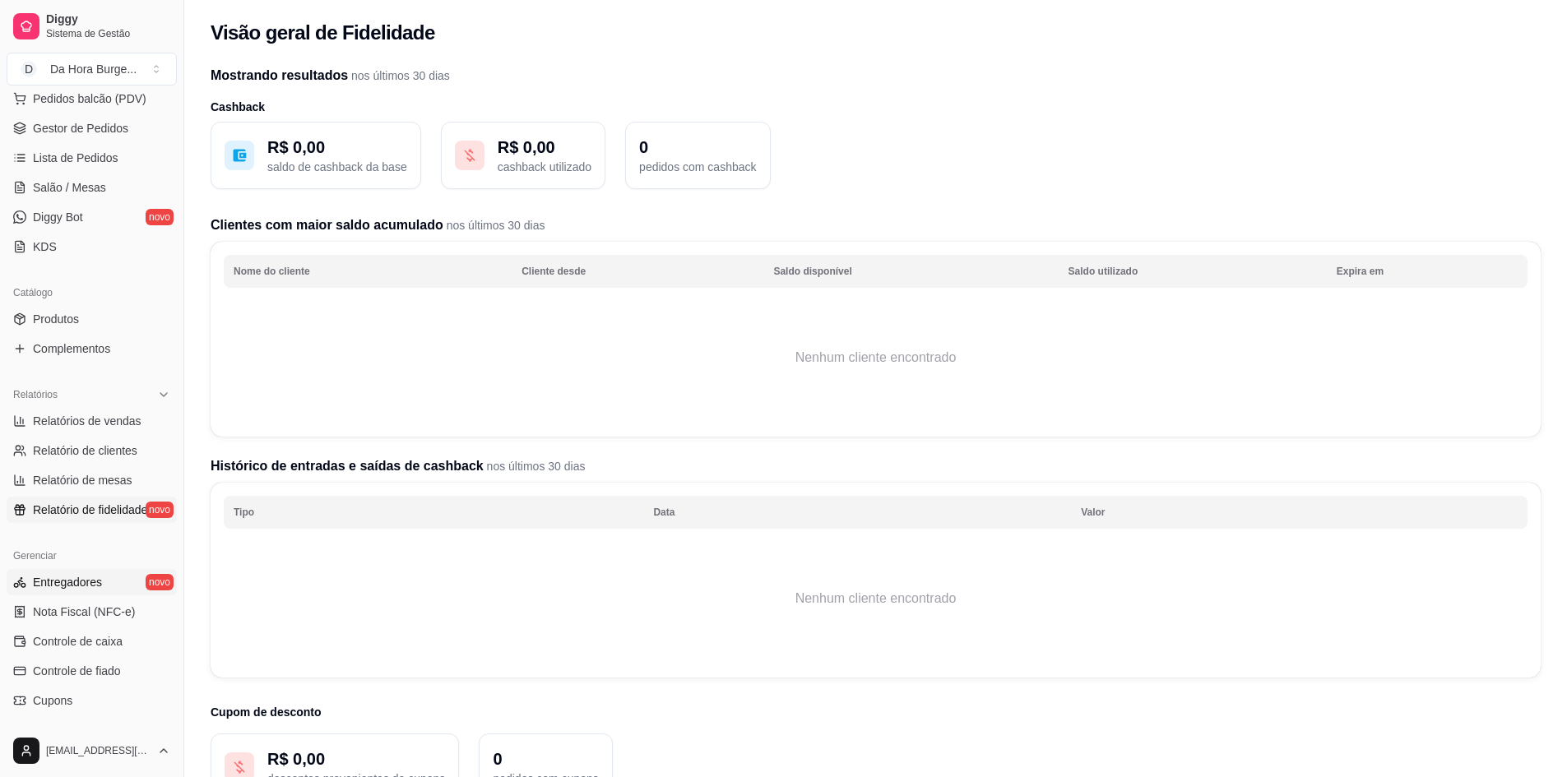
click at [80, 577] on span "Entregadores" at bounding box center [67, 582] width 69 height 16
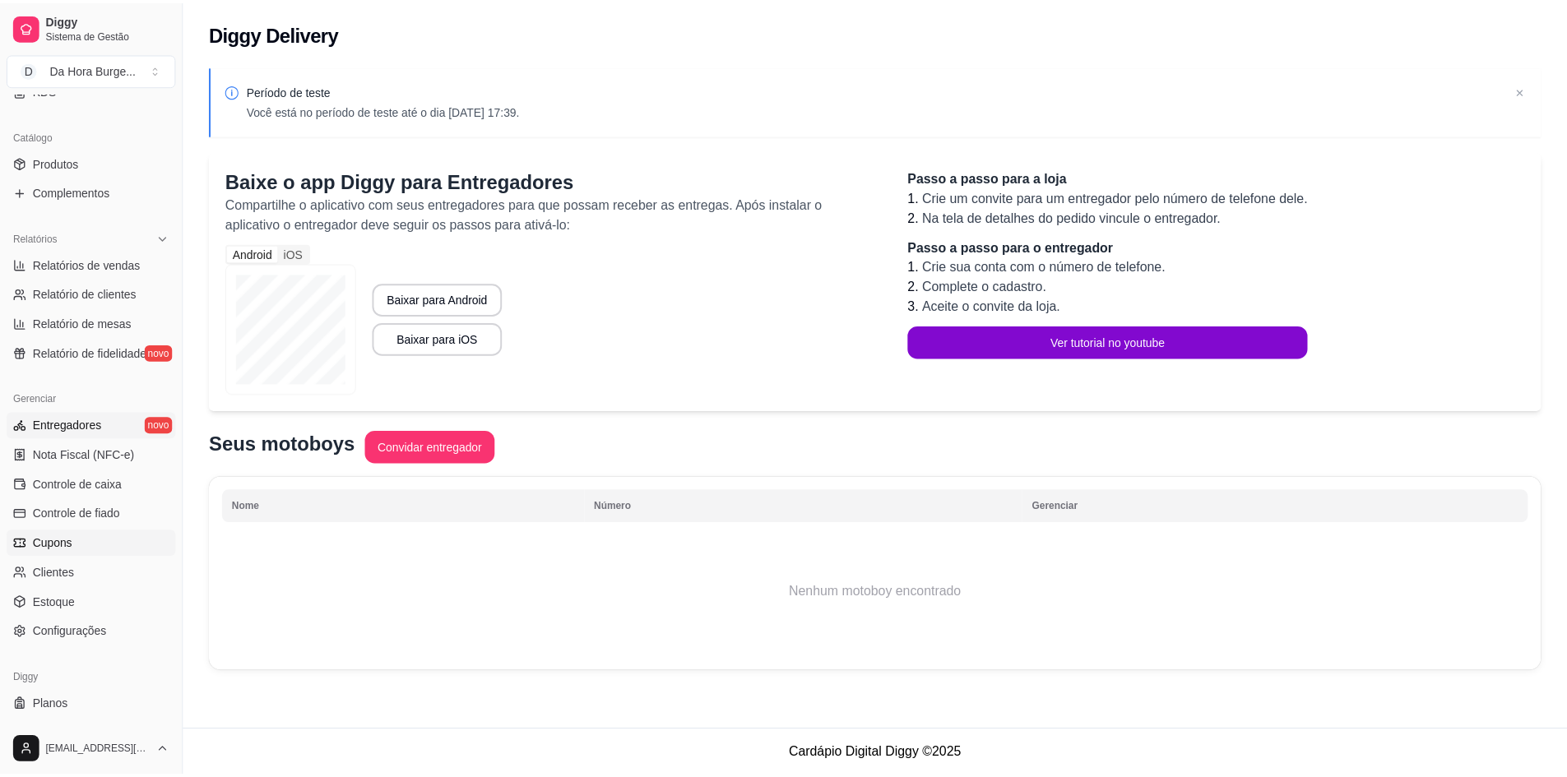
scroll to position [406, 0]
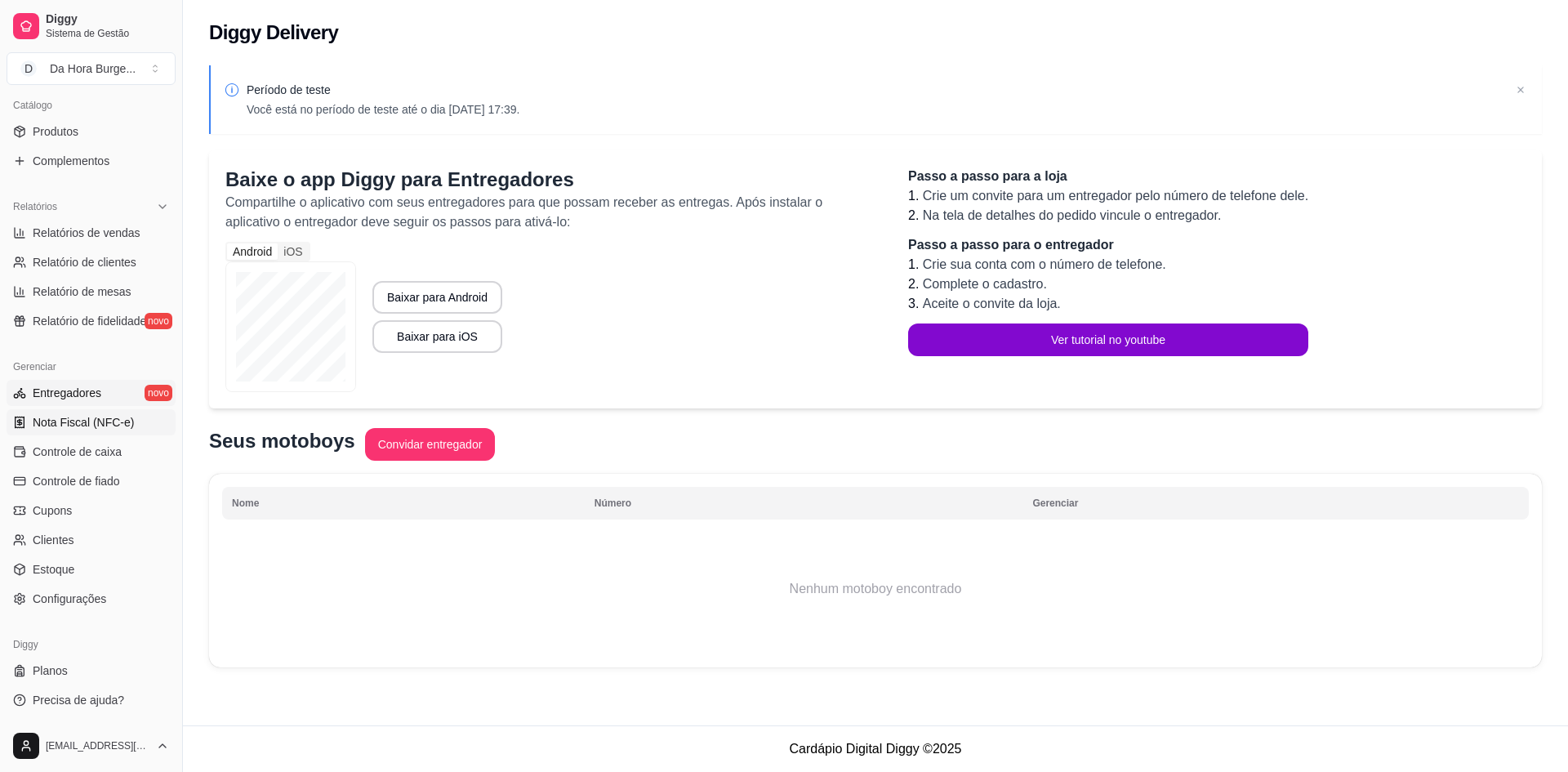
click at [78, 422] on span "Nota Fiscal (NFC-e)" at bounding box center [83, 422] width 101 height 16
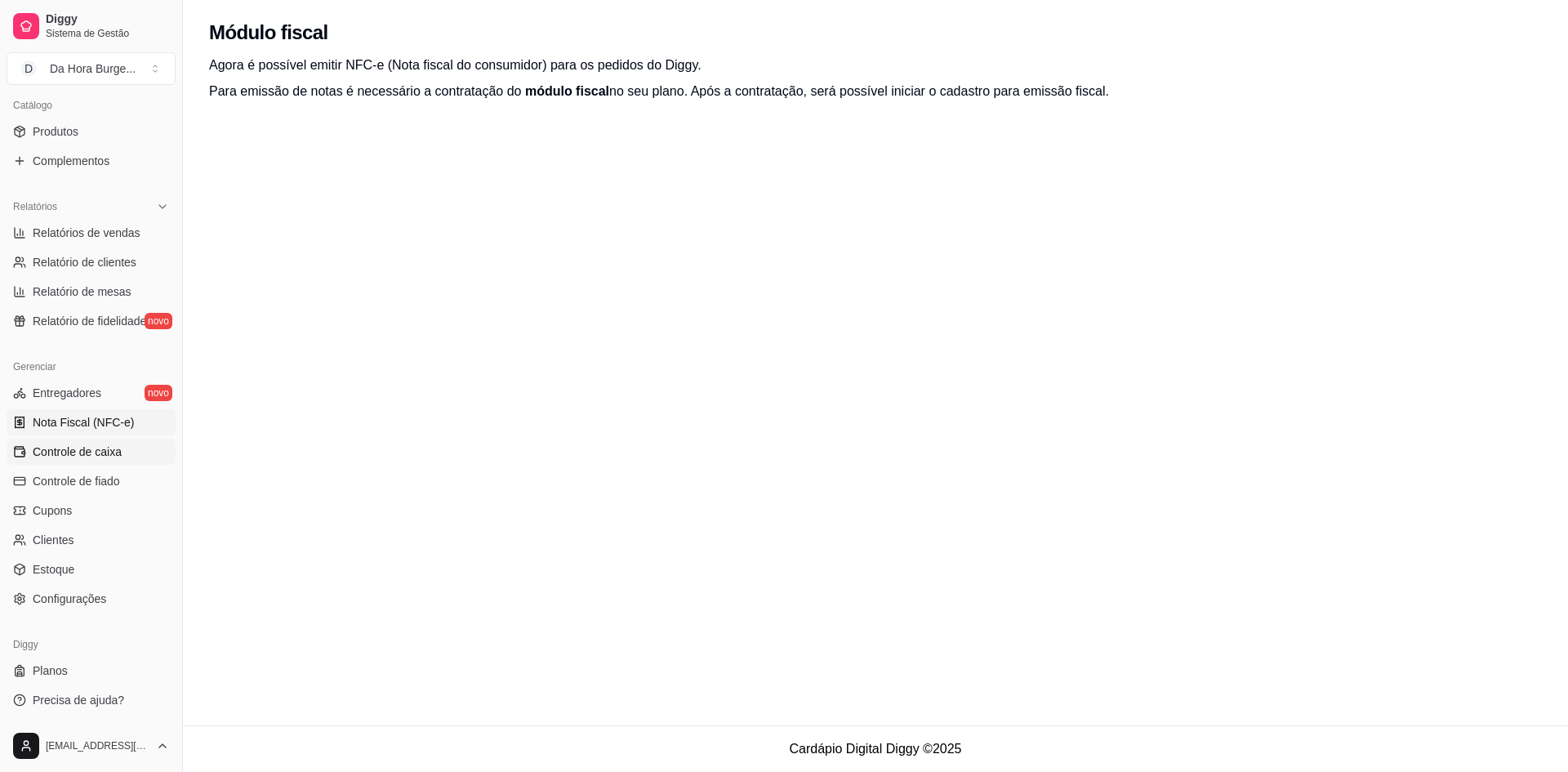
click at [80, 452] on span "Controle de caixa" at bounding box center [77, 452] width 89 height 16
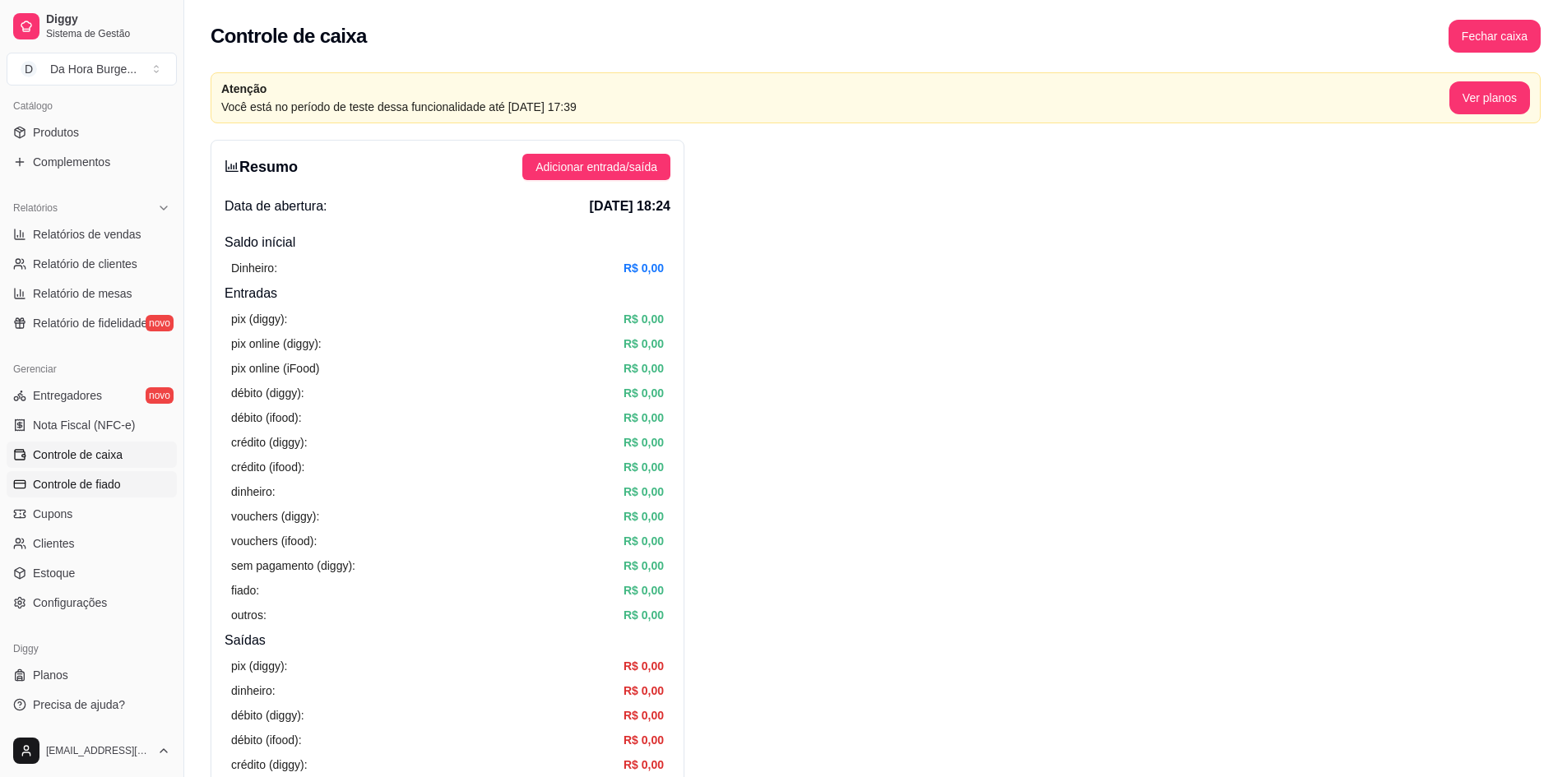
click at [86, 485] on span "Controle de fiado" at bounding box center [77, 484] width 88 height 16
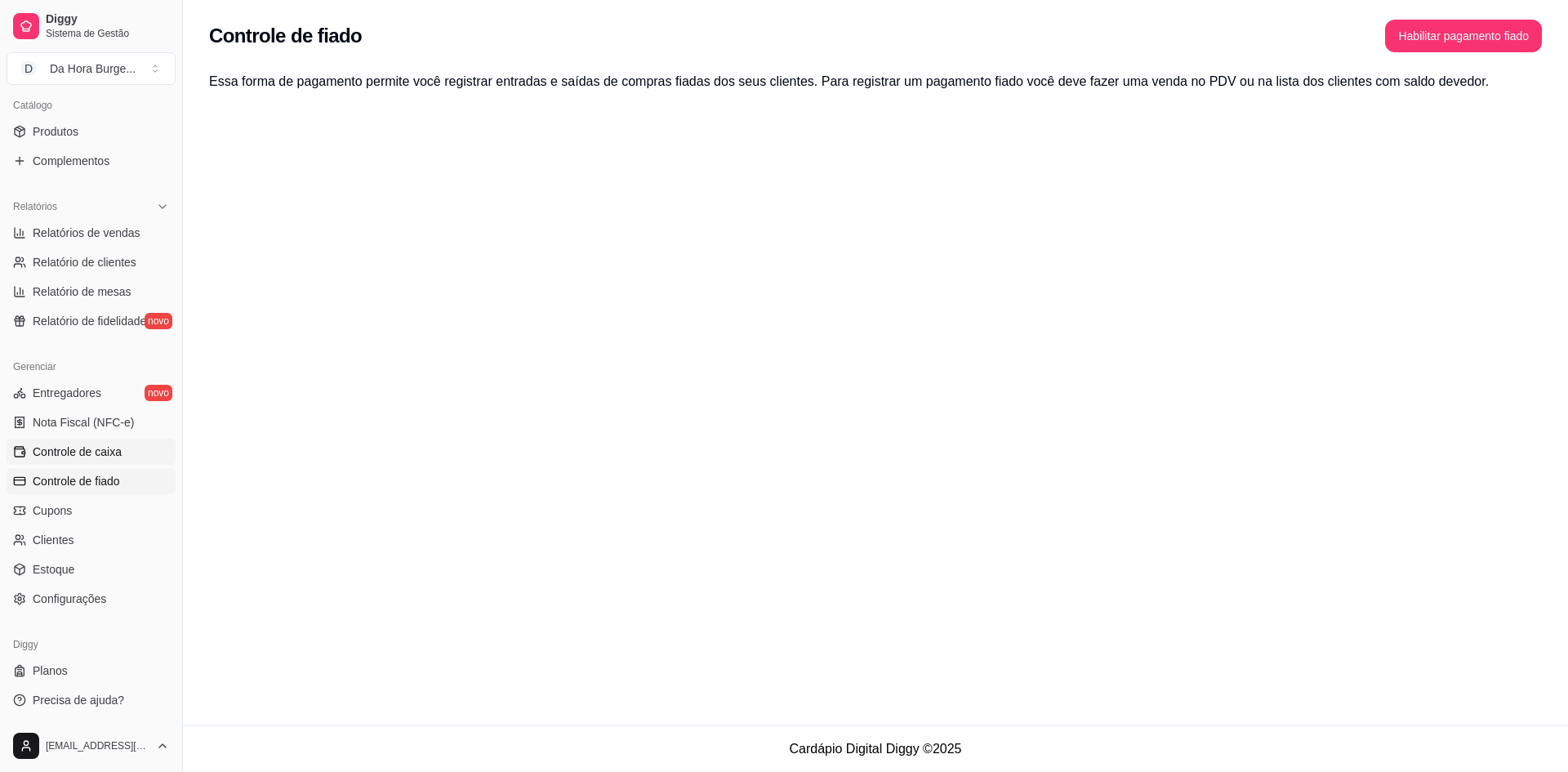
click at [87, 453] on span "Controle de caixa" at bounding box center [77, 452] width 89 height 16
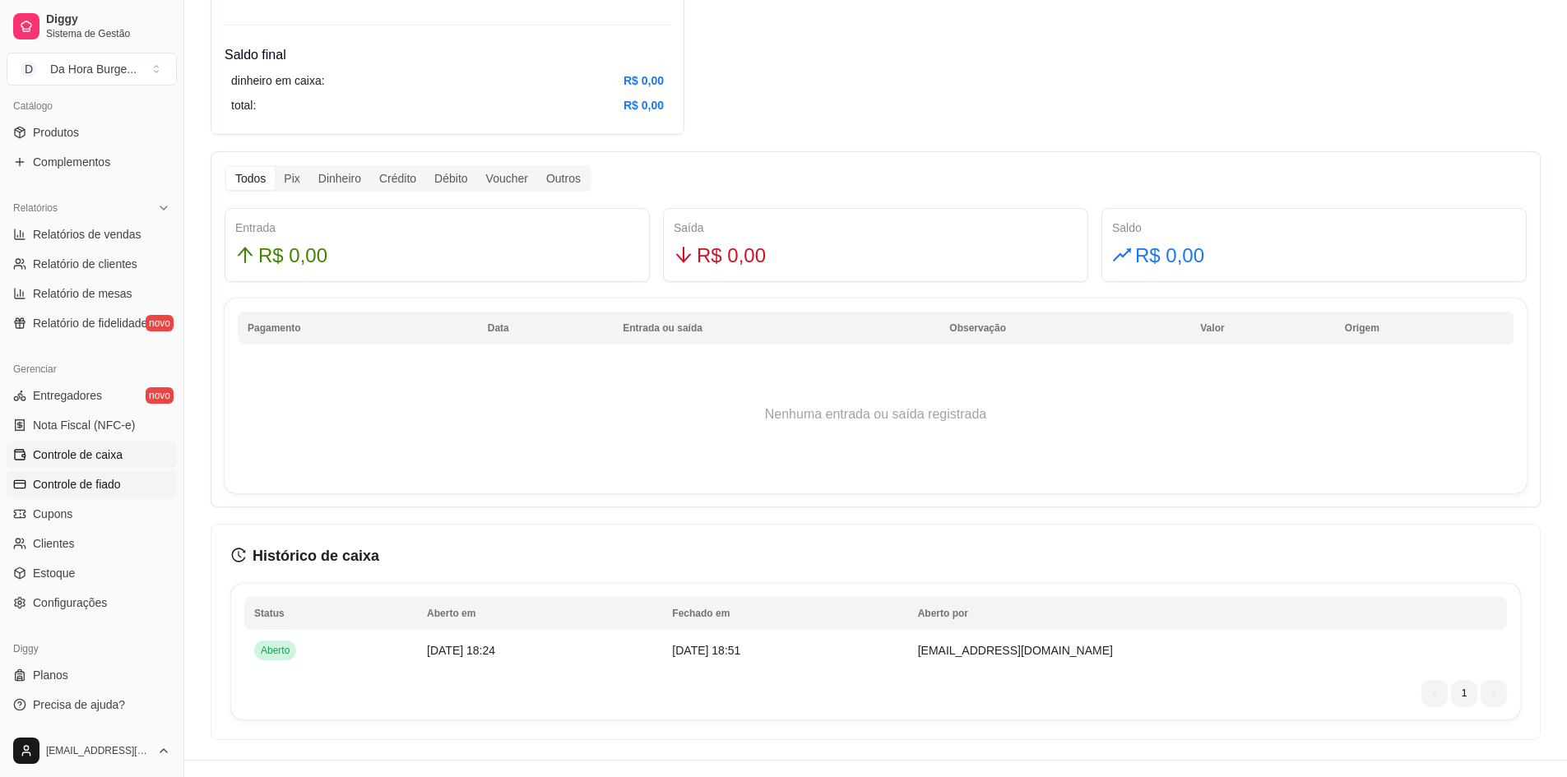
scroll to position [878, 0]
click at [122, 483] on link "Controle de fiado" at bounding box center [92, 484] width 170 height 26
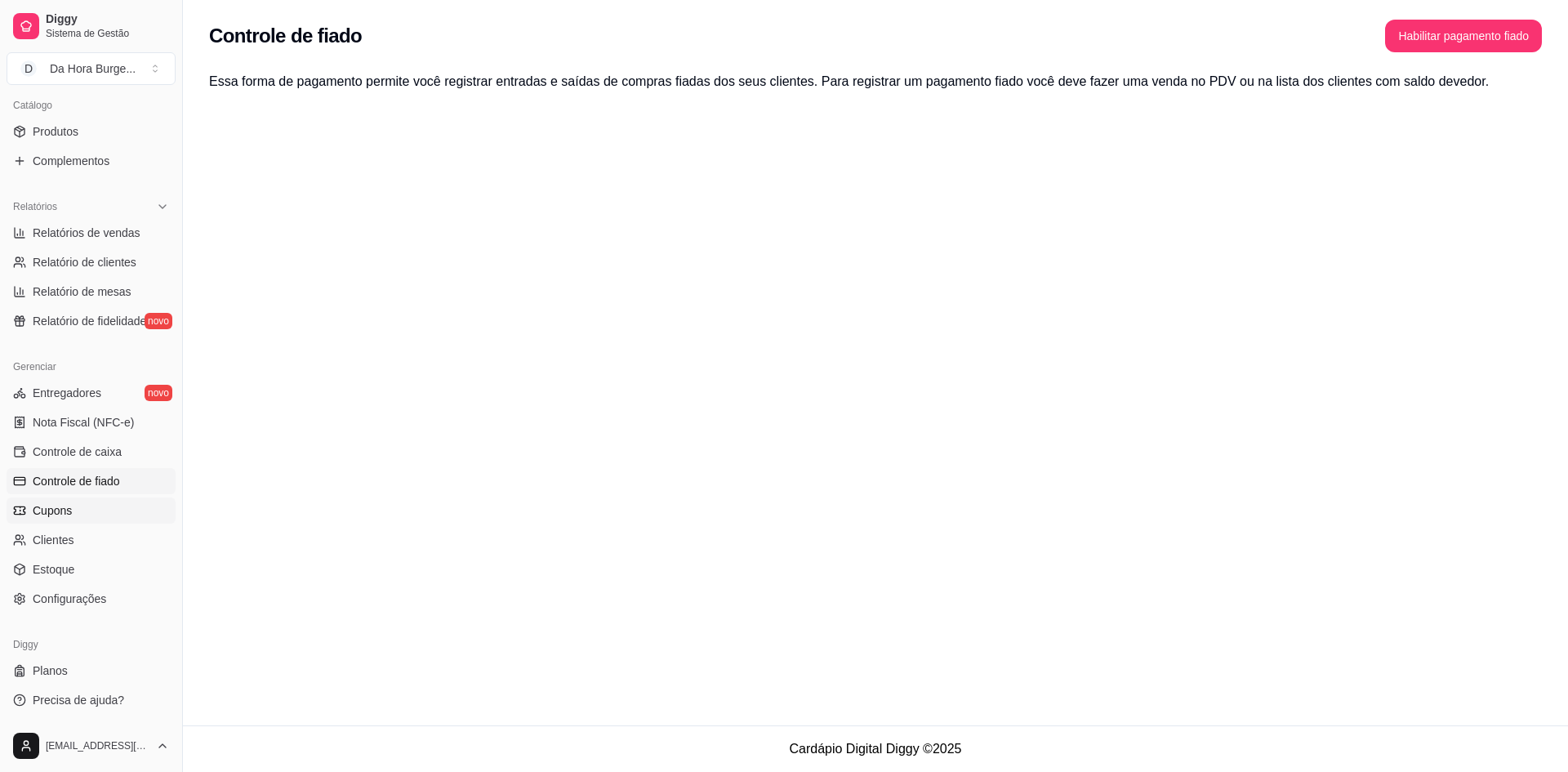
click at [93, 513] on link "Cupons" at bounding box center [91, 511] width 169 height 26
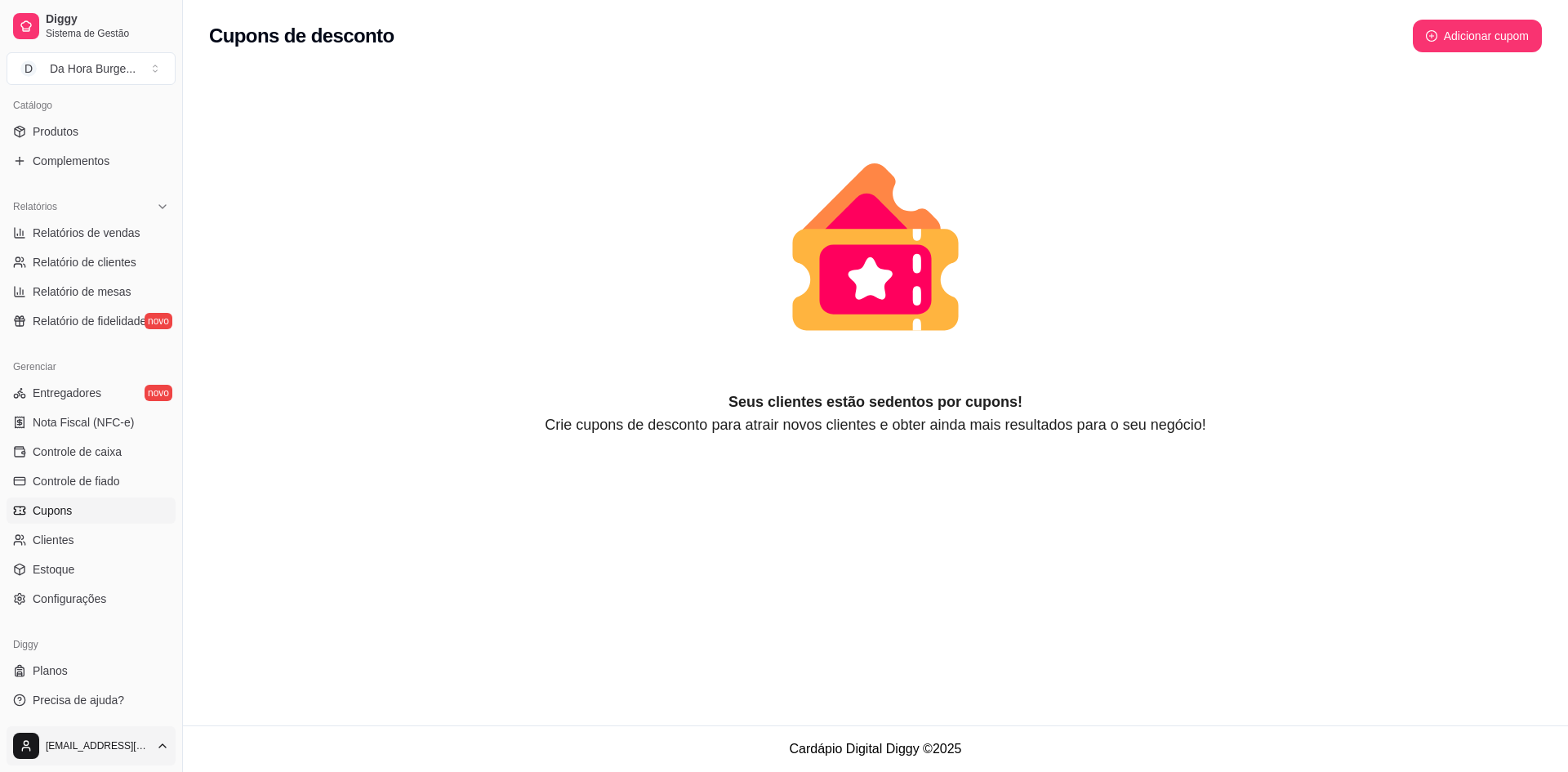
click at [122, 738] on html "Diggy Sistema de Gestão D Da Hora Burge ... Loja aberta Período gratuito até 10…" at bounding box center [784, 386] width 1568 height 772
click at [117, 682] on link "Configurações" at bounding box center [91, 680] width 175 height 26
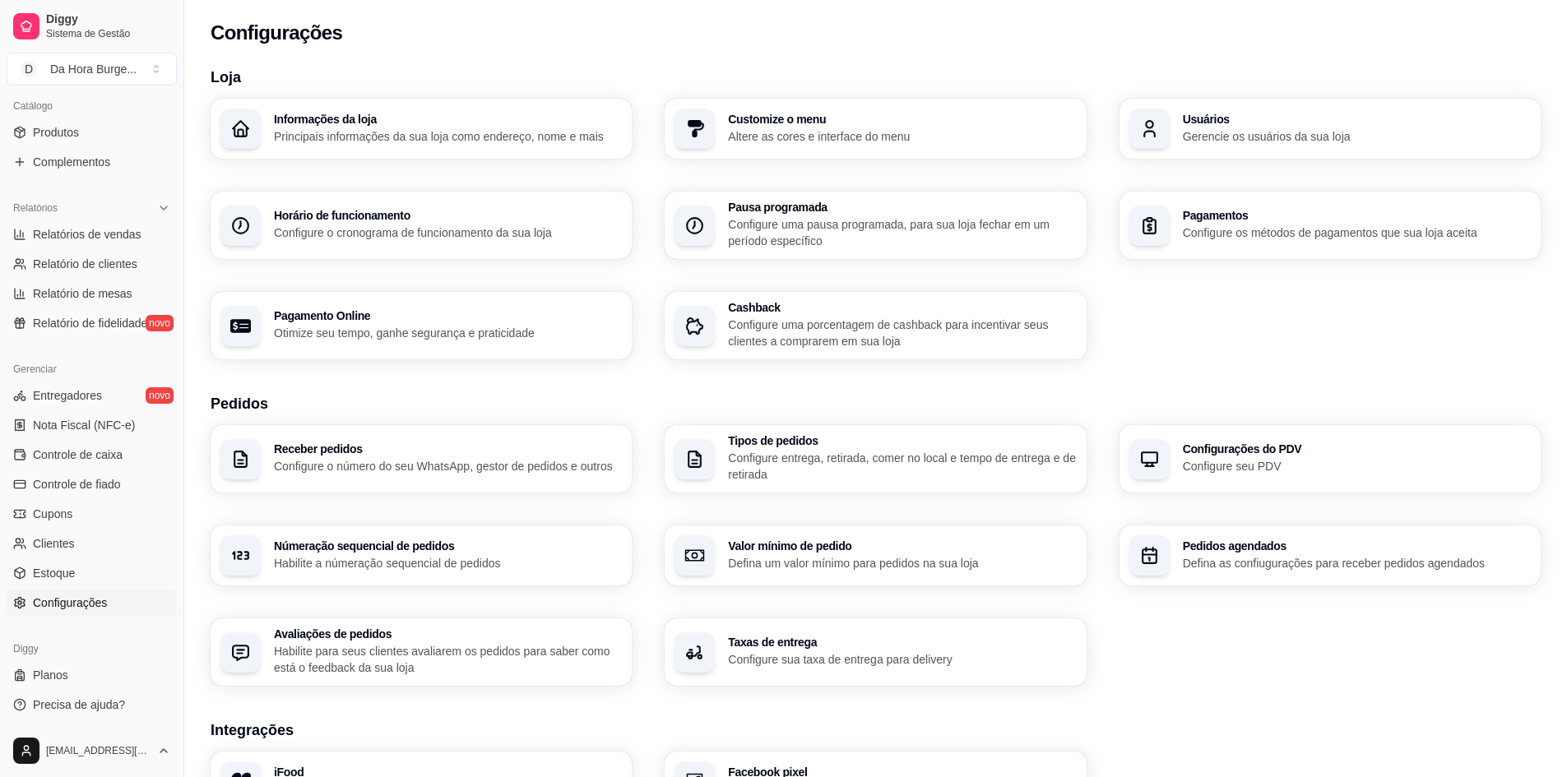
click at [1249, 131] on p "Gerencie os usuários da sua loja" at bounding box center [1357, 136] width 348 height 16
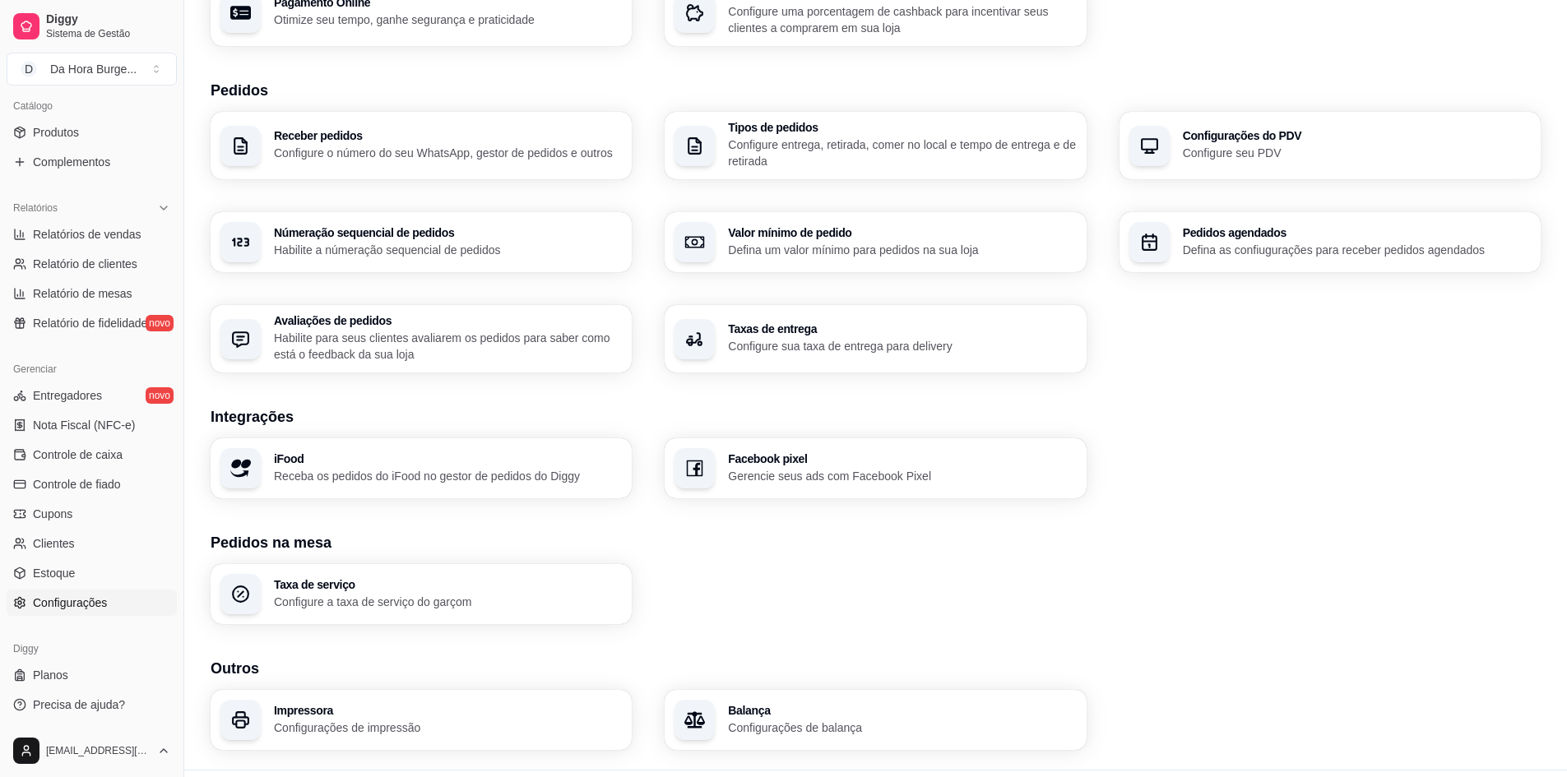
scroll to position [329, 0]
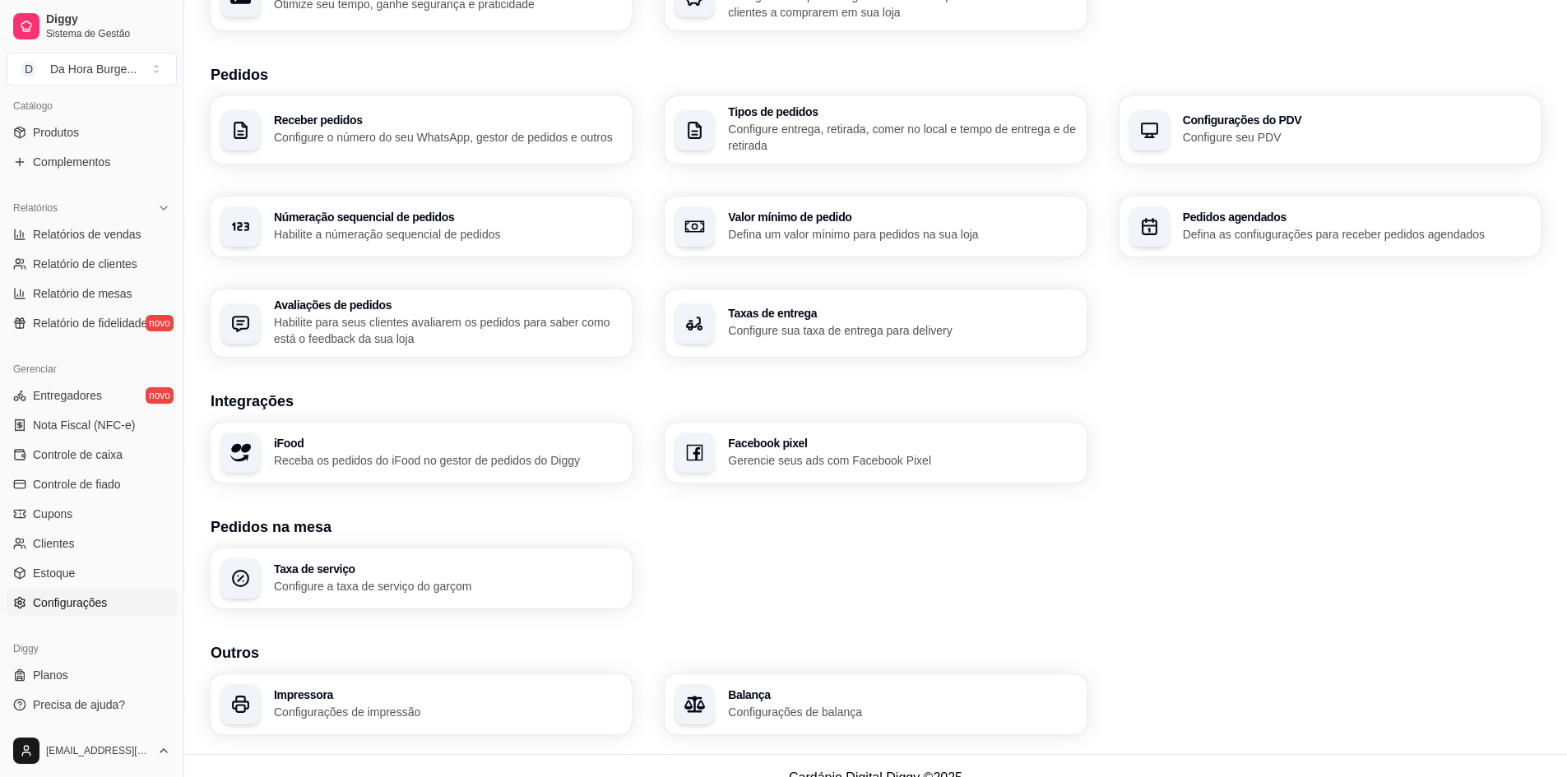
click at [480, 462] on p "Receba os pedidos do iFood no gestor de pedidos do Diggy" at bounding box center [448, 460] width 348 height 16
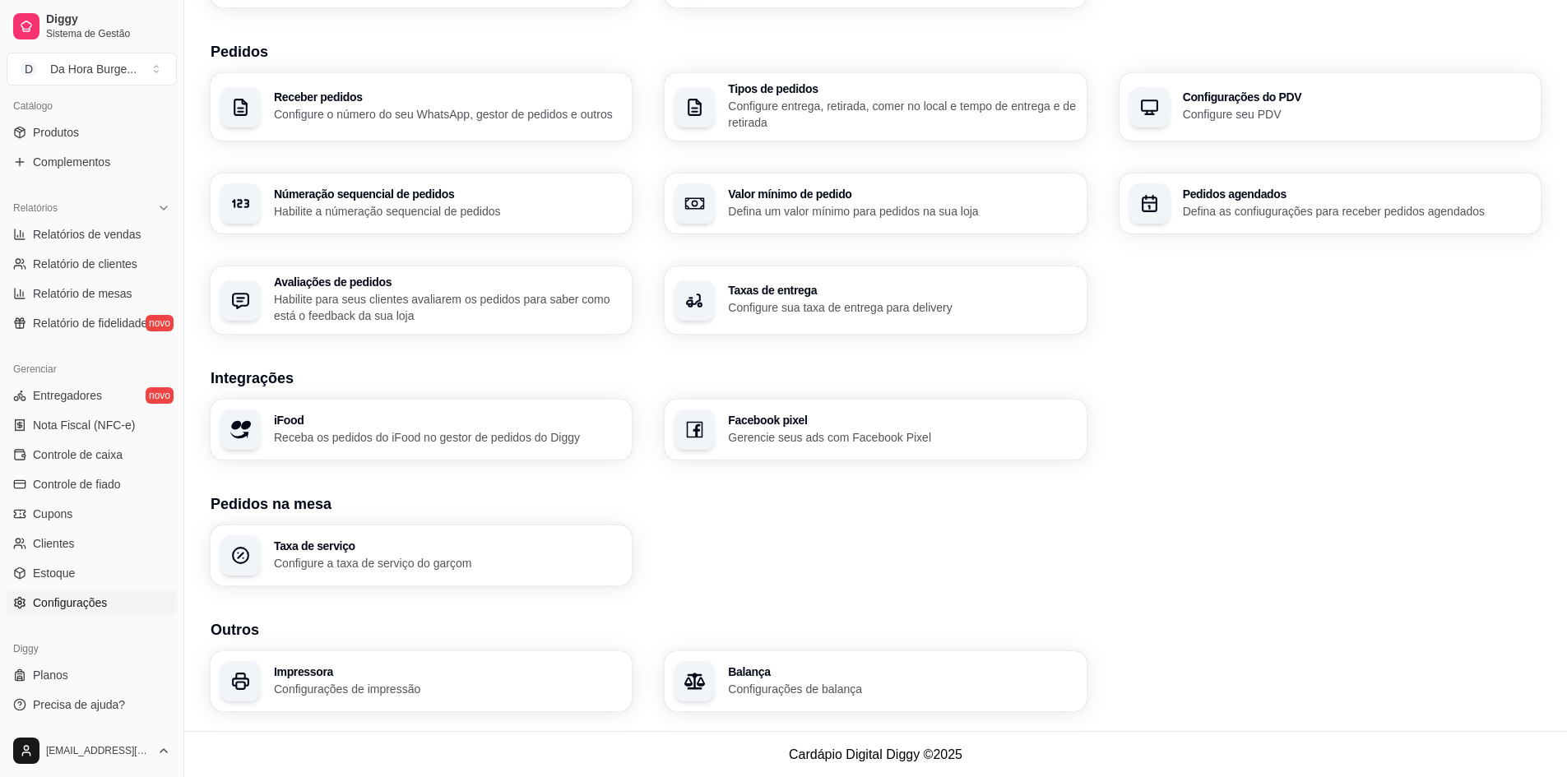
scroll to position [353, 0]
click at [76, 674] on link "Planos" at bounding box center [92, 675] width 170 height 26
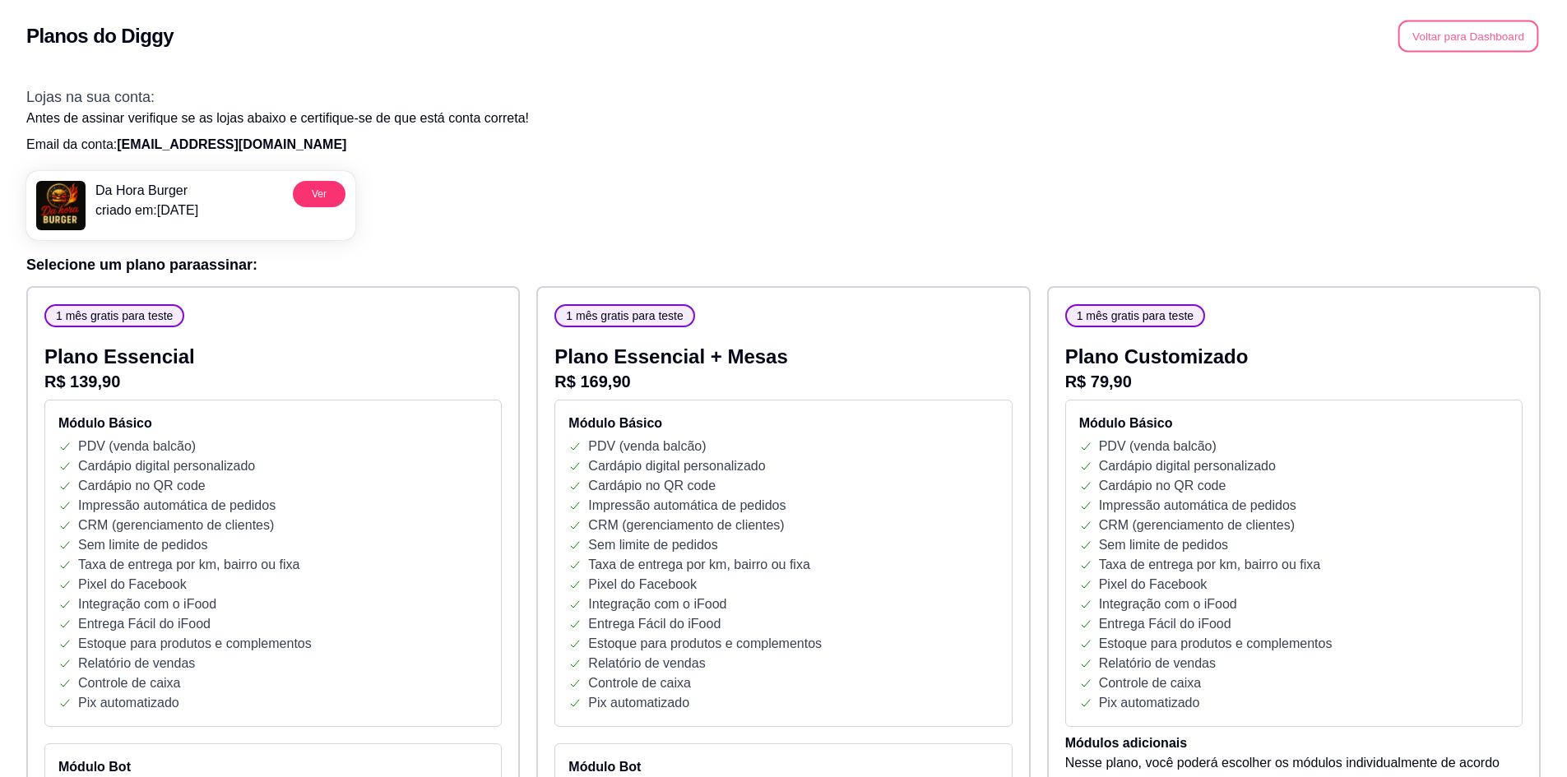
click at [1498, 45] on button "Voltar para Dashboard" at bounding box center [1468, 37] width 141 height 32
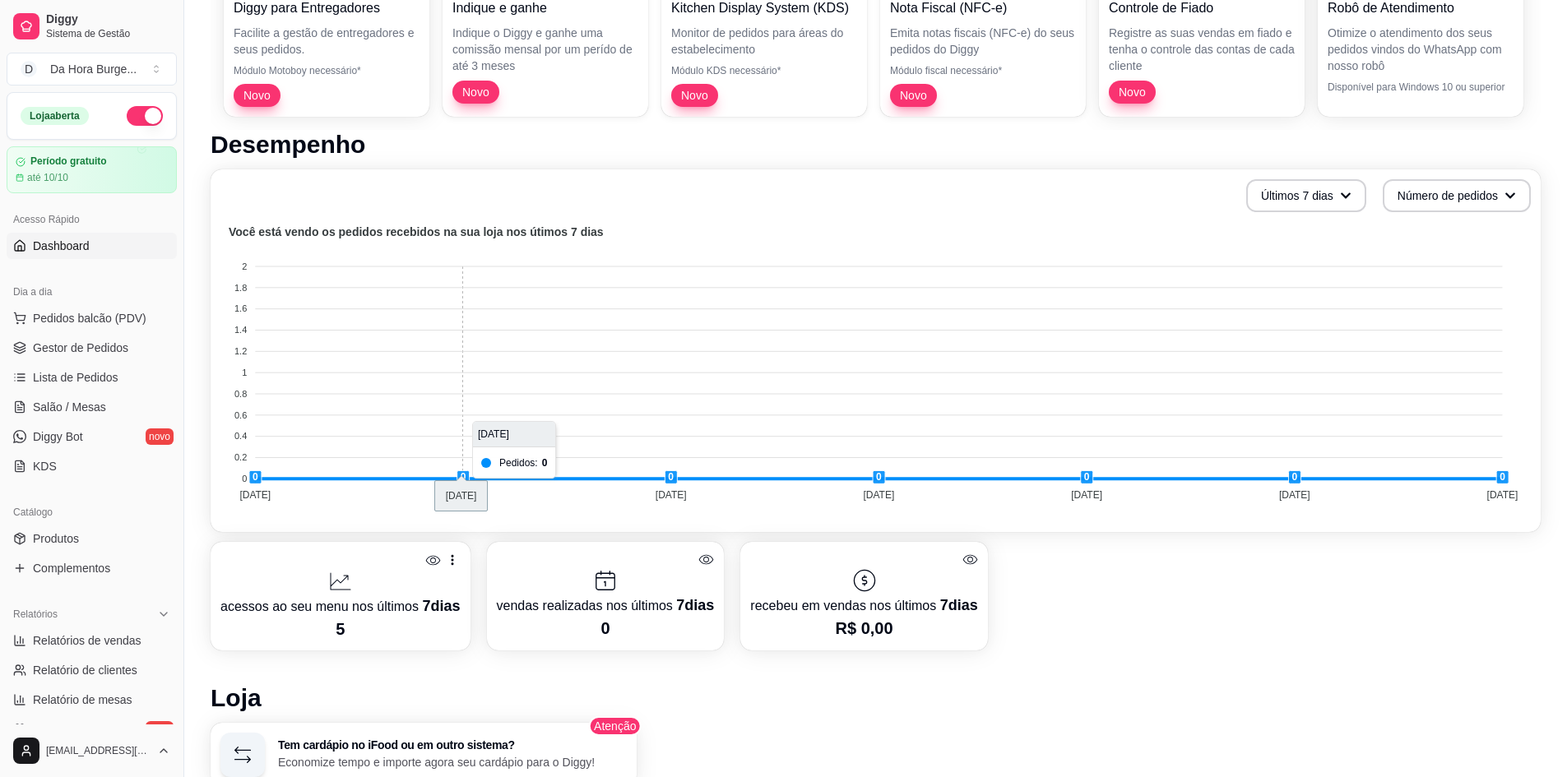
scroll to position [658, 0]
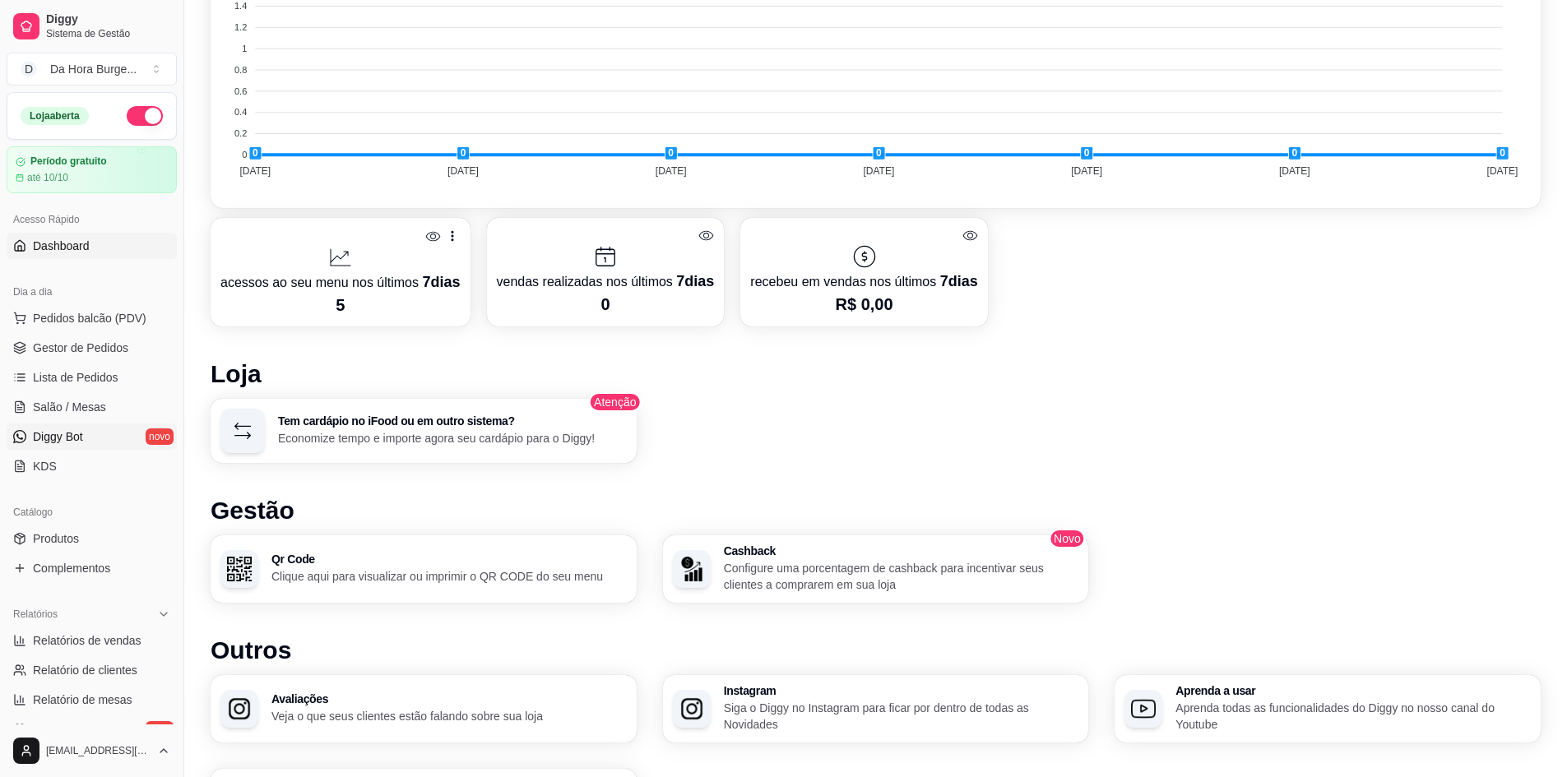
click at [50, 438] on span "Diggy Bot" at bounding box center [58, 437] width 50 height 16
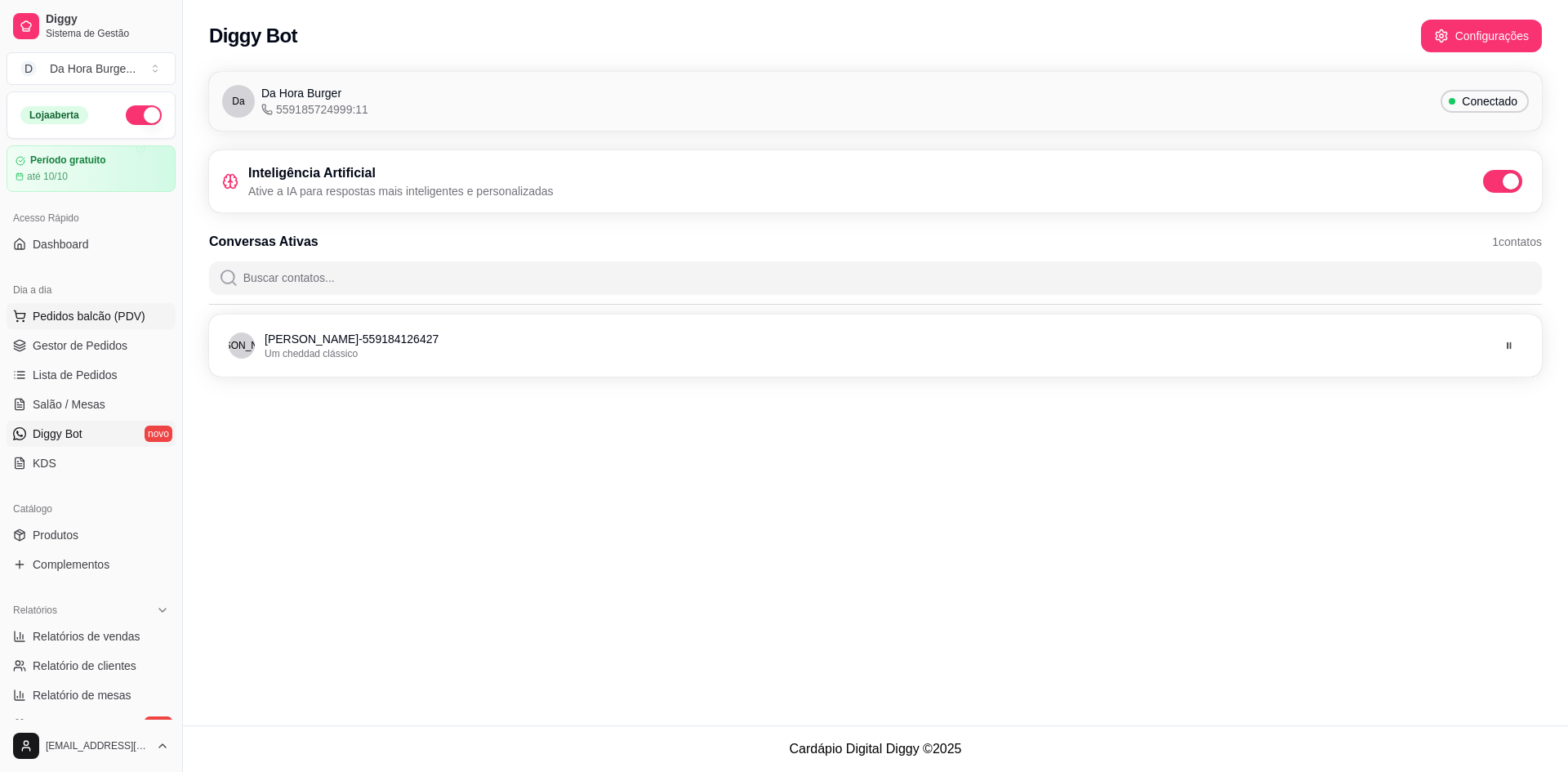
click at [94, 316] on span "Pedidos balcão (PDV)" at bounding box center [89, 316] width 113 height 16
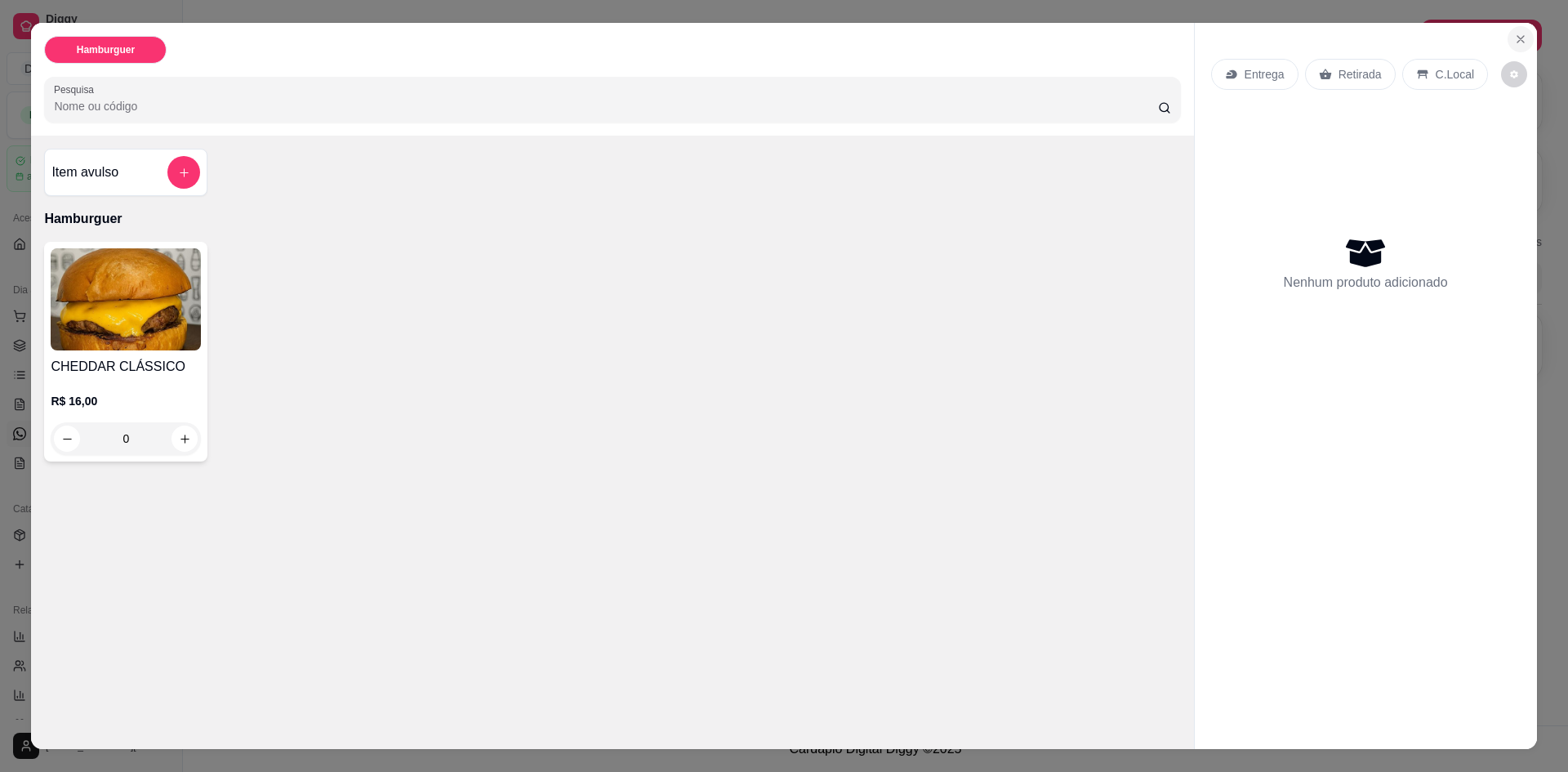
click at [1515, 35] on icon "Close" at bounding box center [1520, 39] width 13 height 13
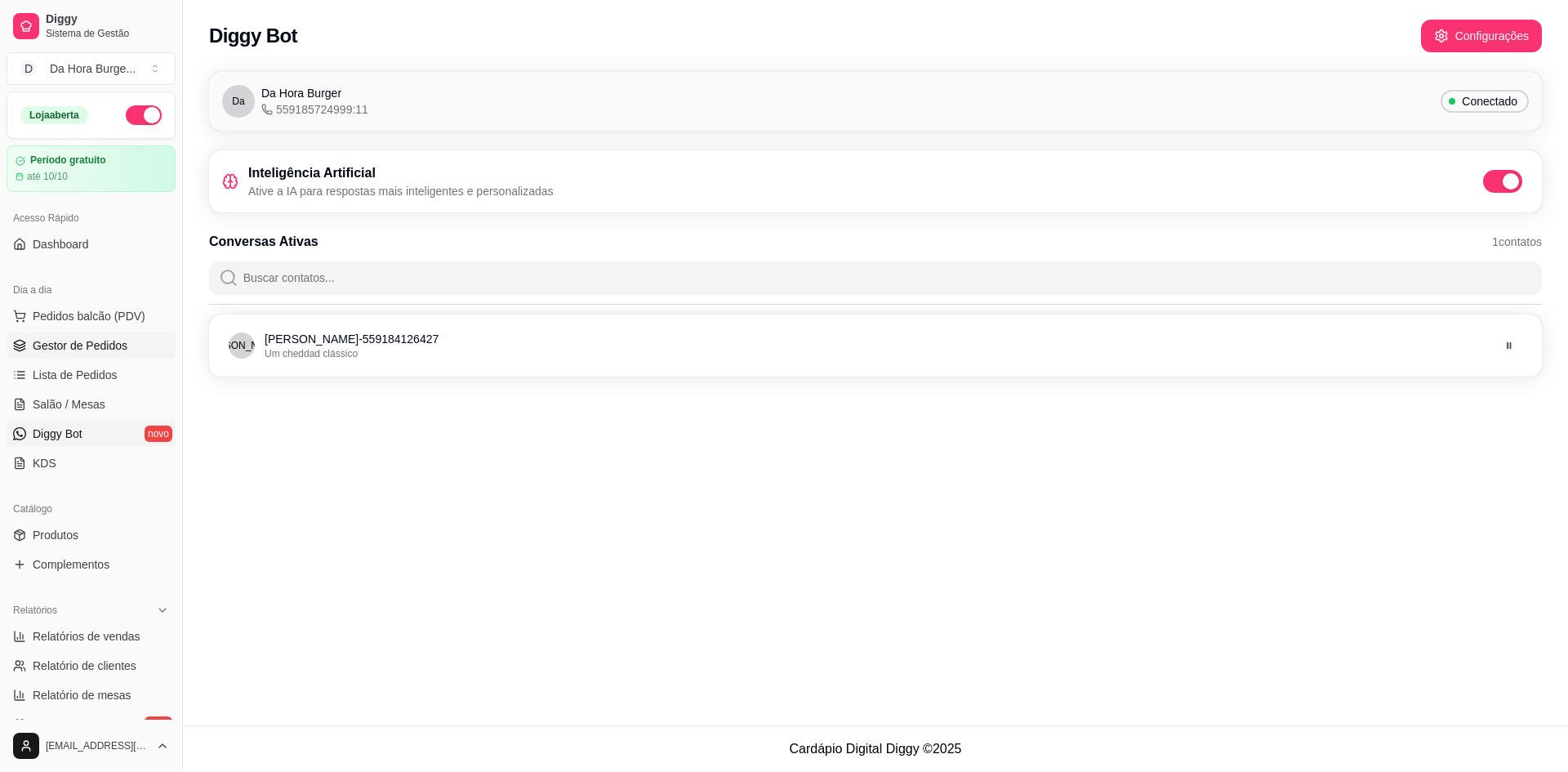
click at [91, 347] on span "Gestor de Pedidos" at bounding box center [79, 346] width 94 height 16
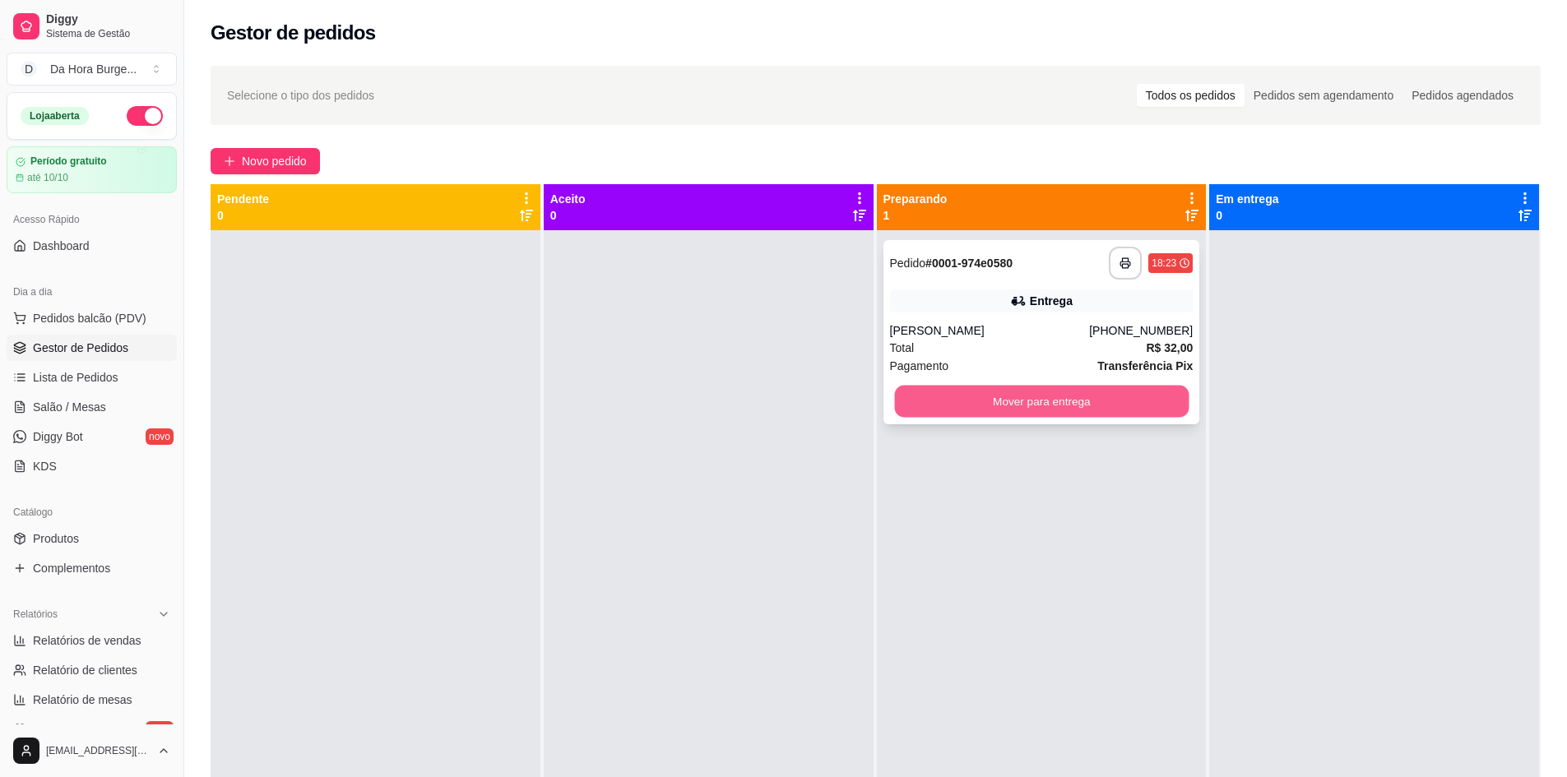
click at [1078, 406] on button "Mover para entrega" at bounding box center [1041, 402] width 294 height 32
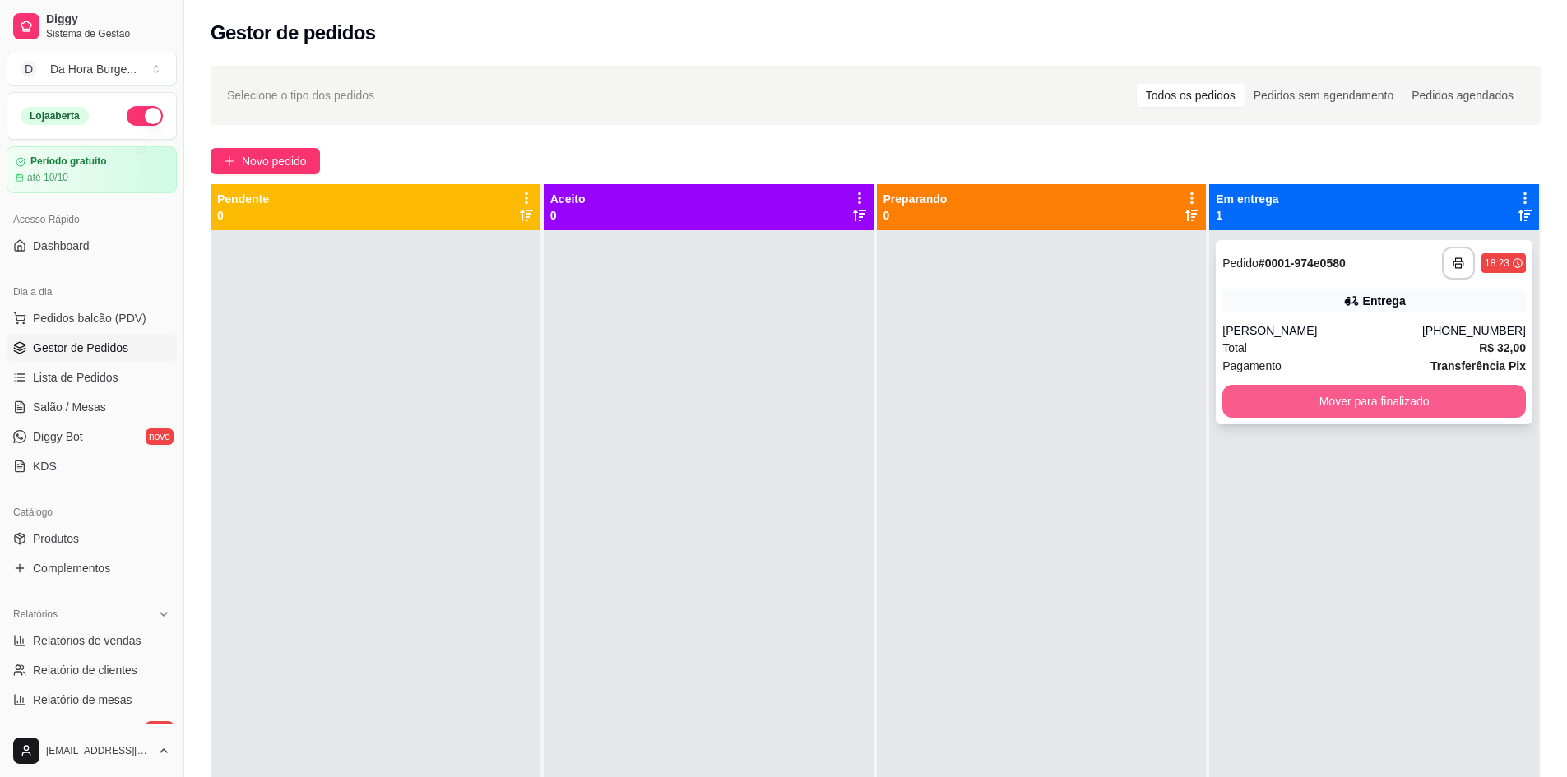
click at [1403, 389] on button "Mover para finalizado" at bounding box center [1374, 401] width 304 height 33
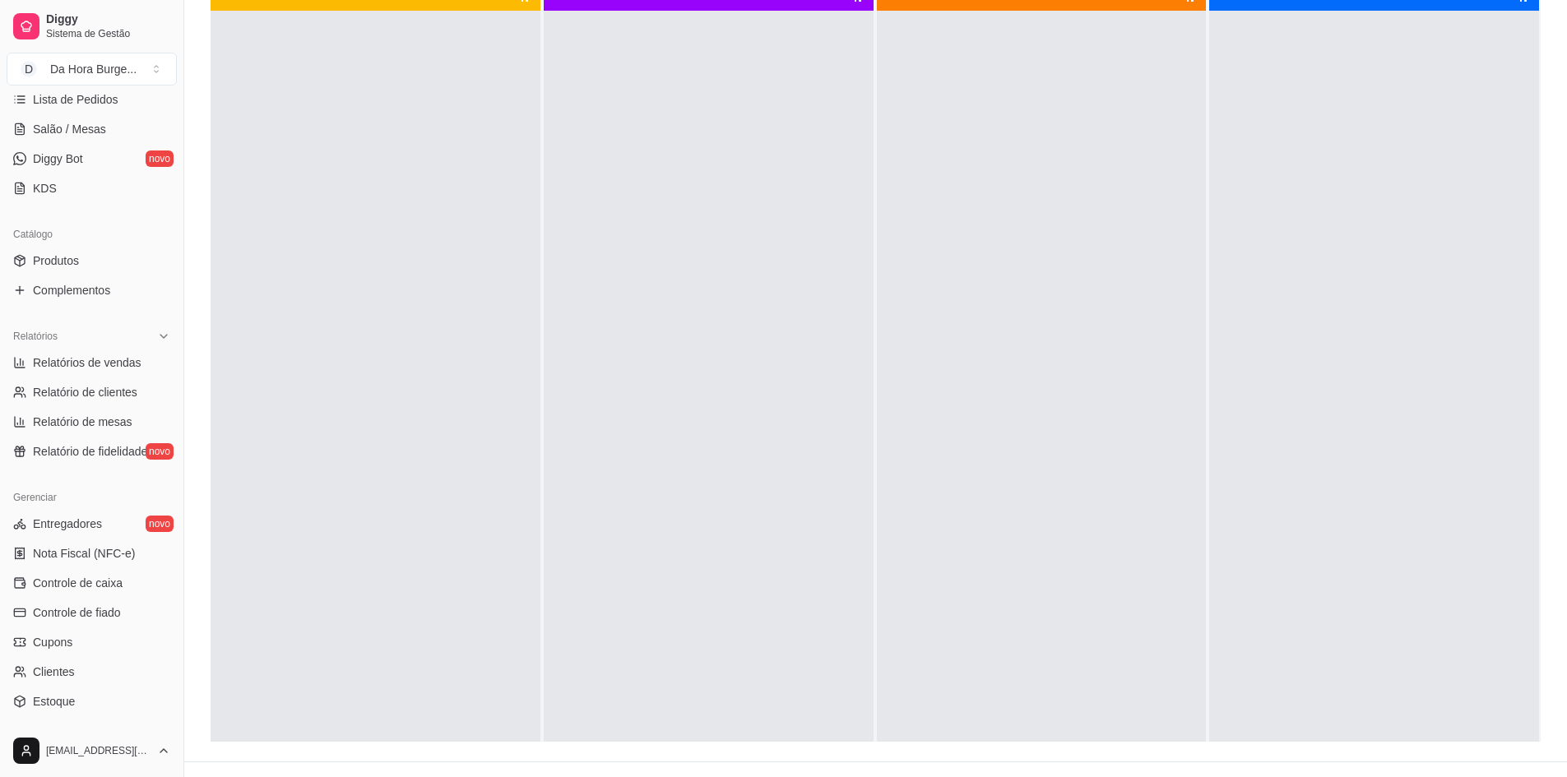
scroll to position [297, 0]
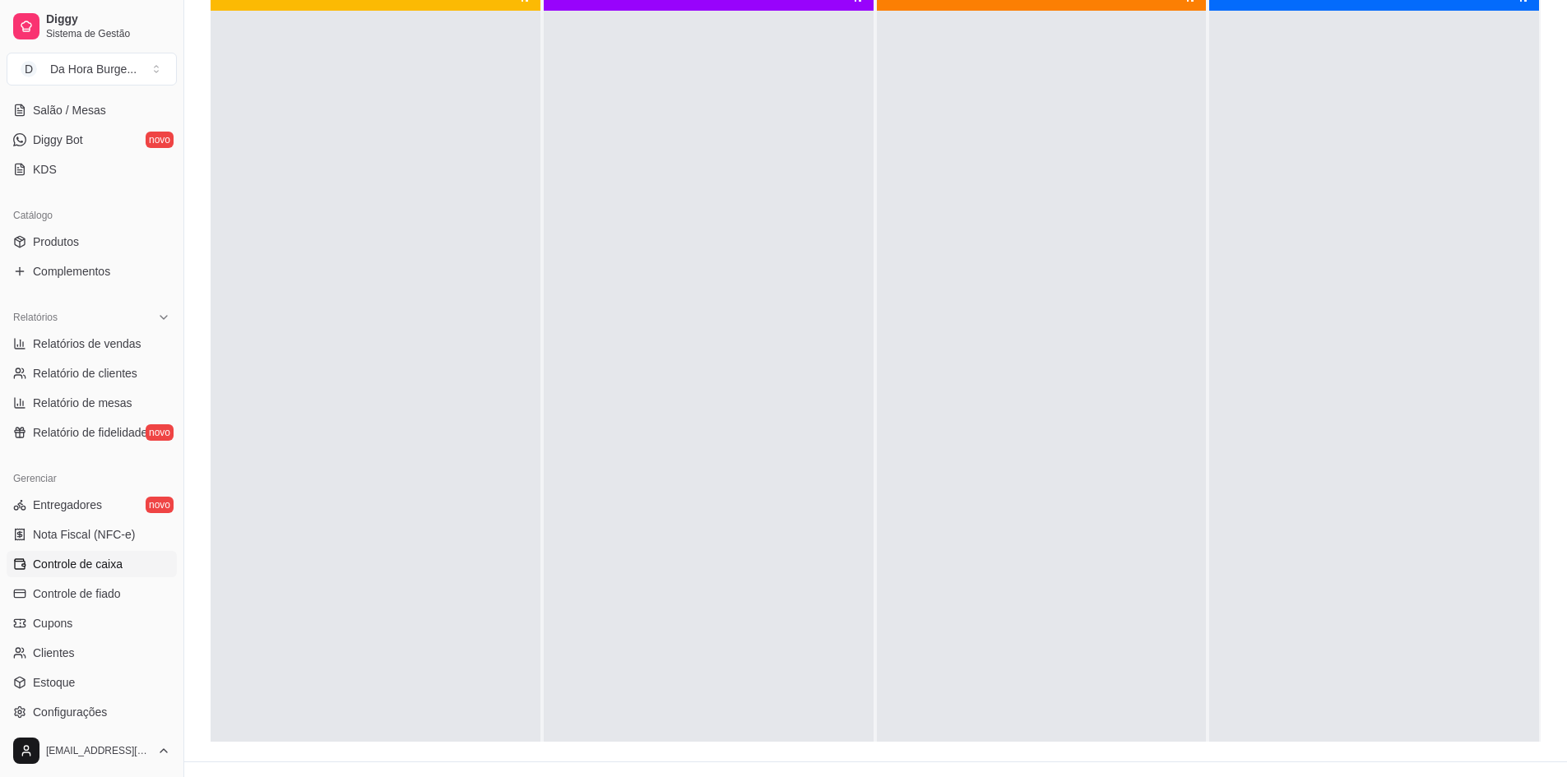
click at [89, 561] on span "Controle de caixa" at bounding box center [78, 564] width 90 height 16
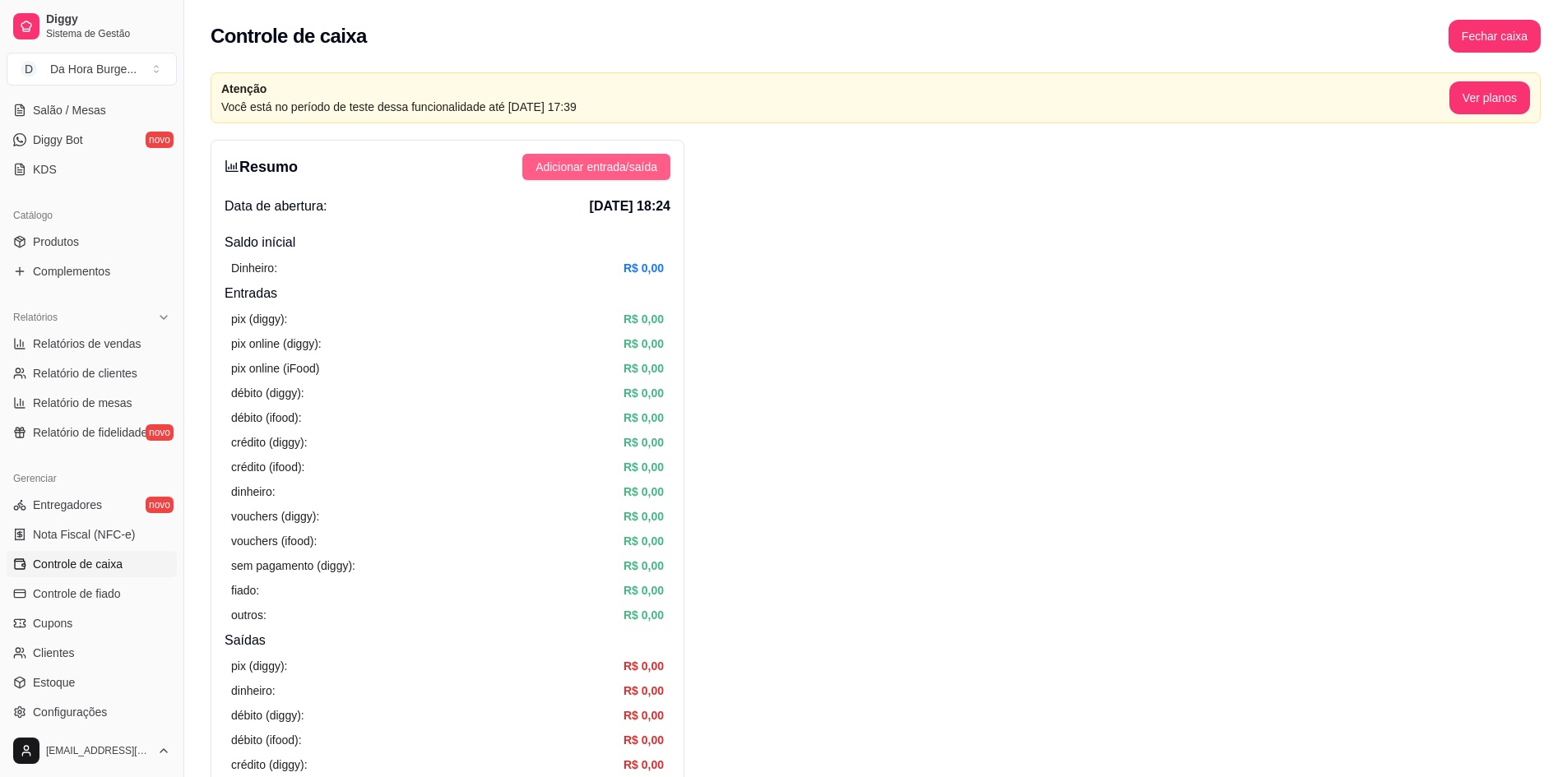
click at [582, 168] on span "Adicionar entrada/saída" at bounding box center [596, 167] width 122 height 18
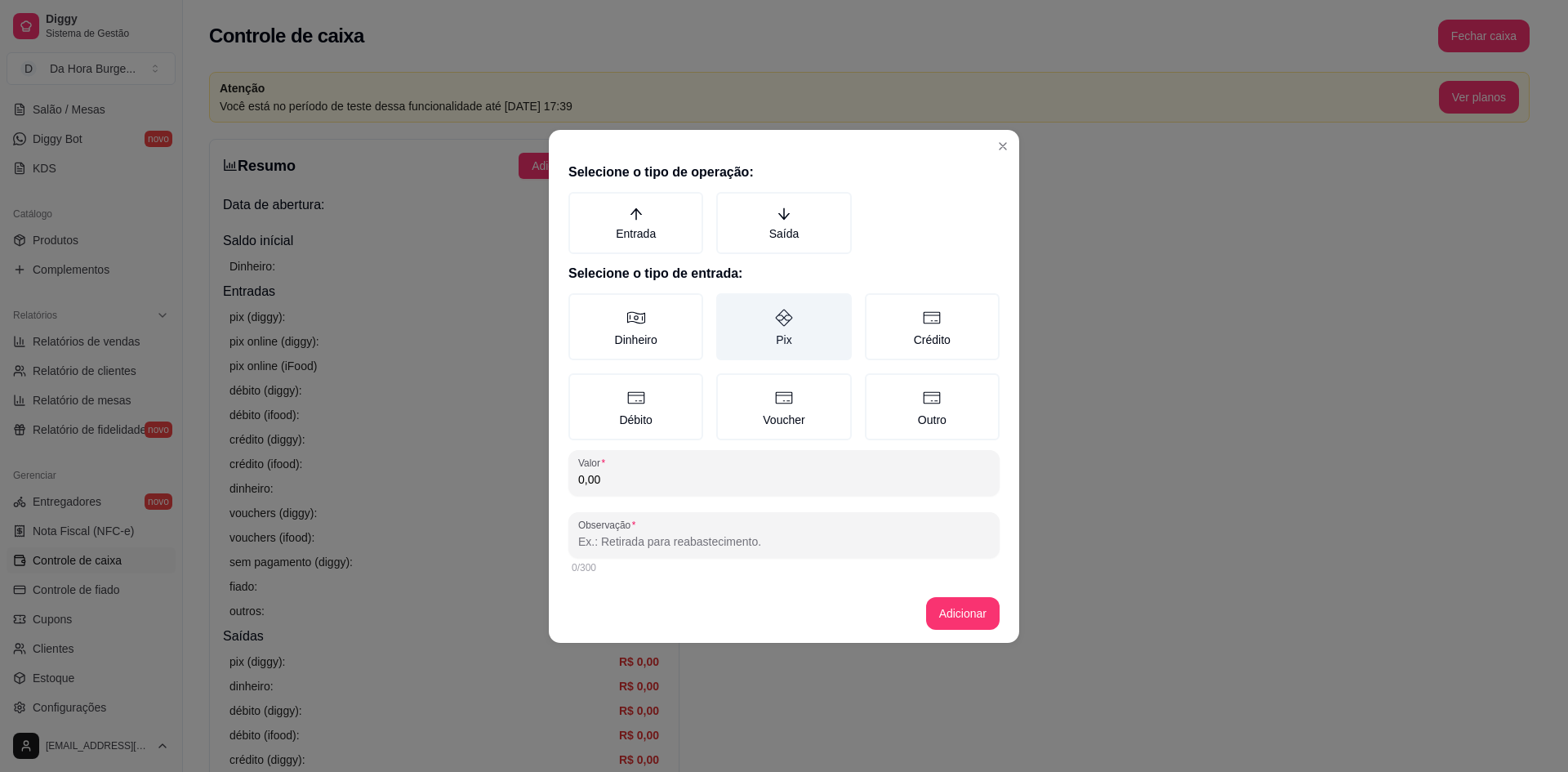
click at [763, 325] on label "Pix" at bounding box center [784, 326] width 135 height 67
click at [729, 306] on button "Pix" at bounding box center [722, 298] width 13 height 13
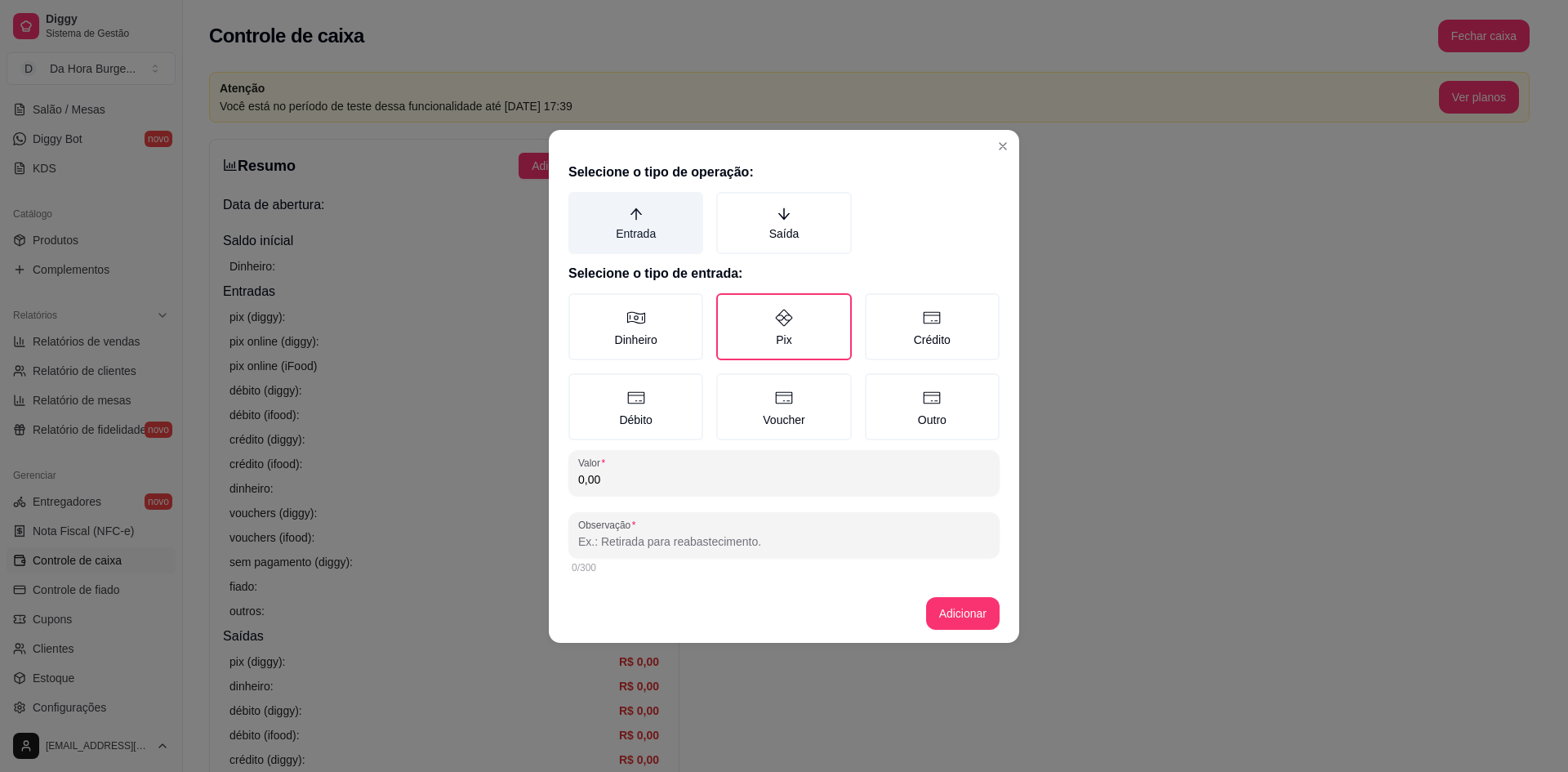
click at [636, 228] on label "Entrada" at bounding box center [636, 223] width 135 height 63
click at [581, 205] on button "Entrada" at bounding box center [574, 197] width 13 height 13
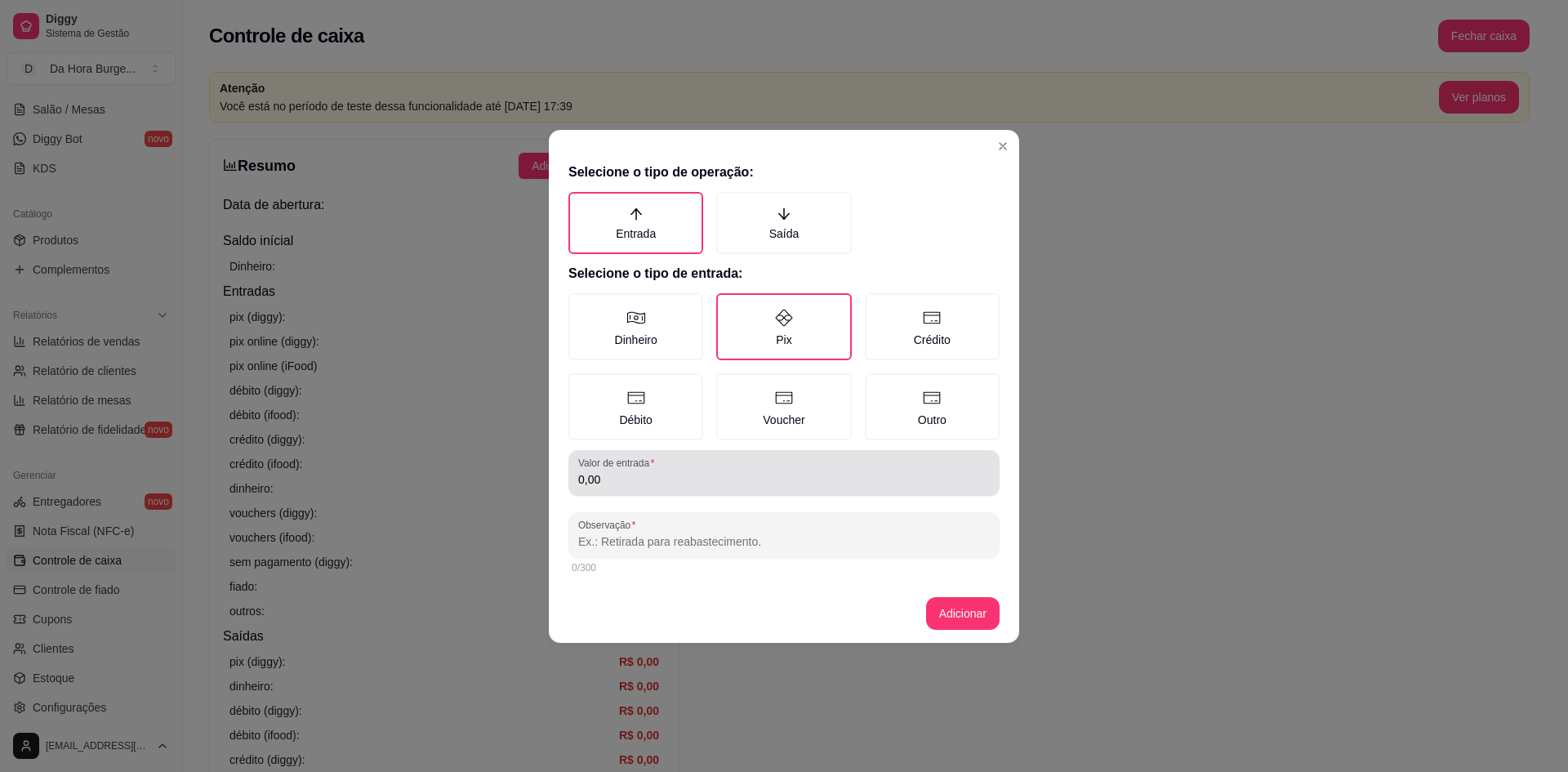
click at [610, 478] on input "0,00" at bounding box center [784, 480] width 412 height 16
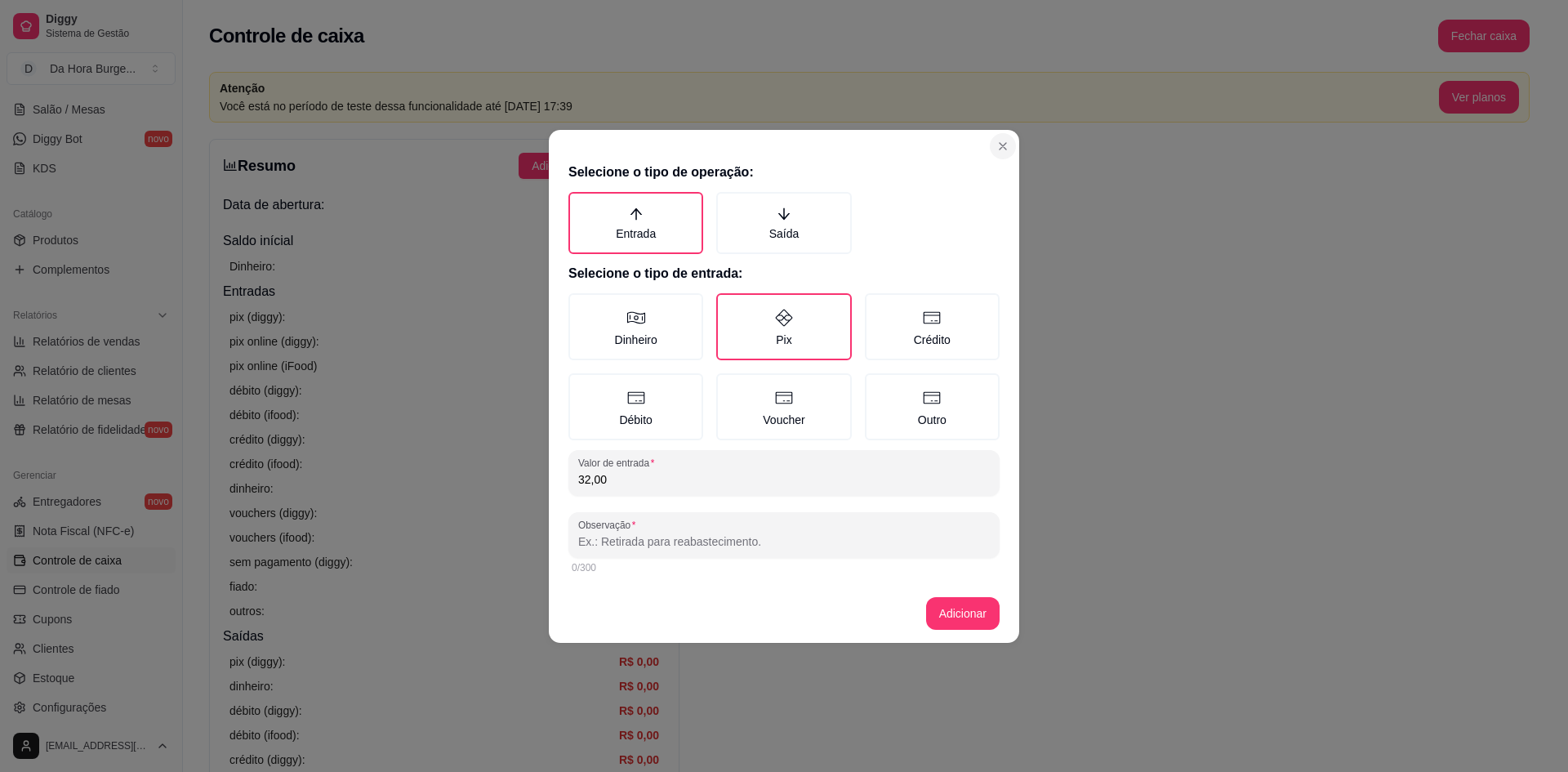
type input "32,00"
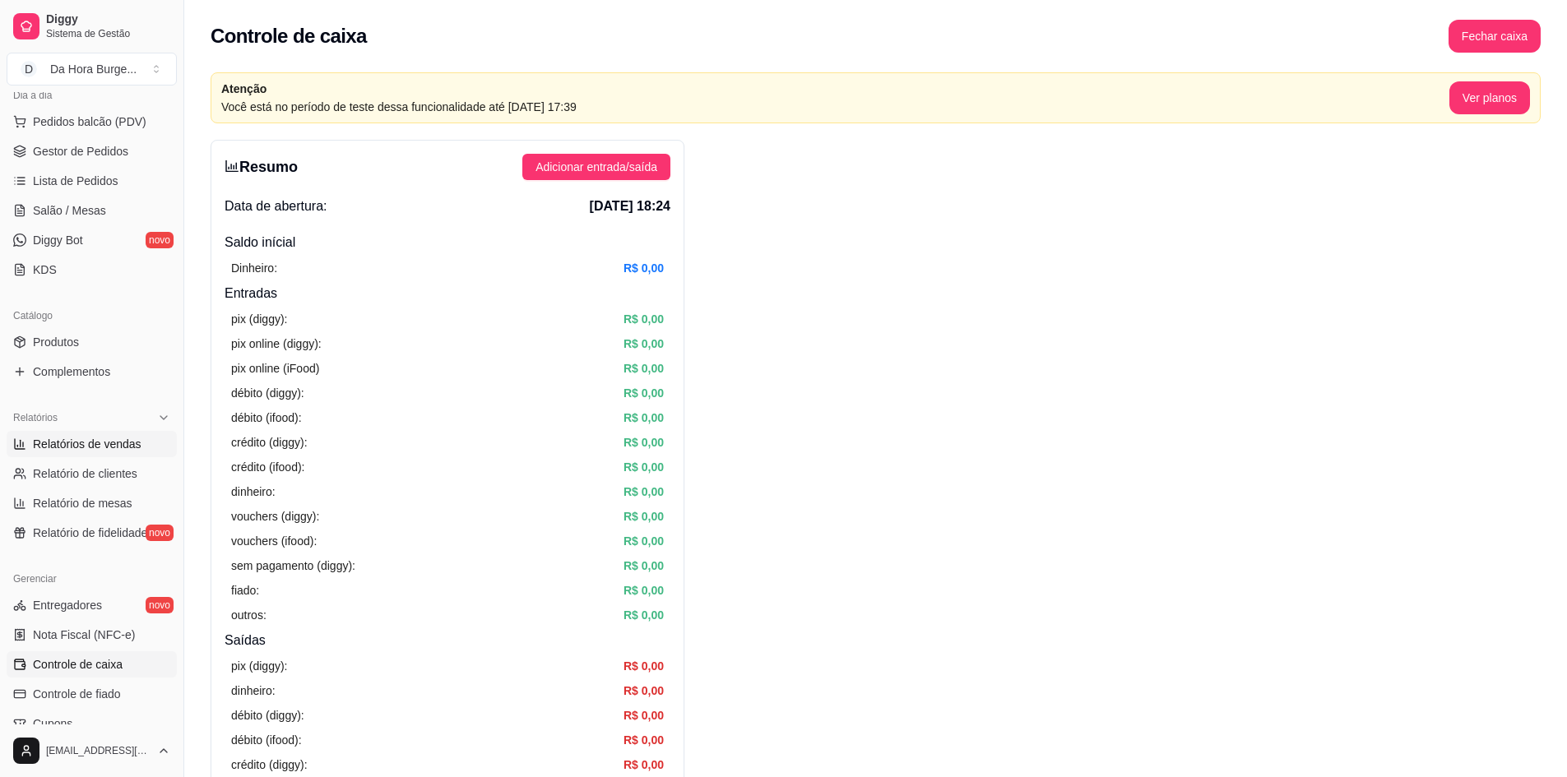
scroll to position [187, 0]
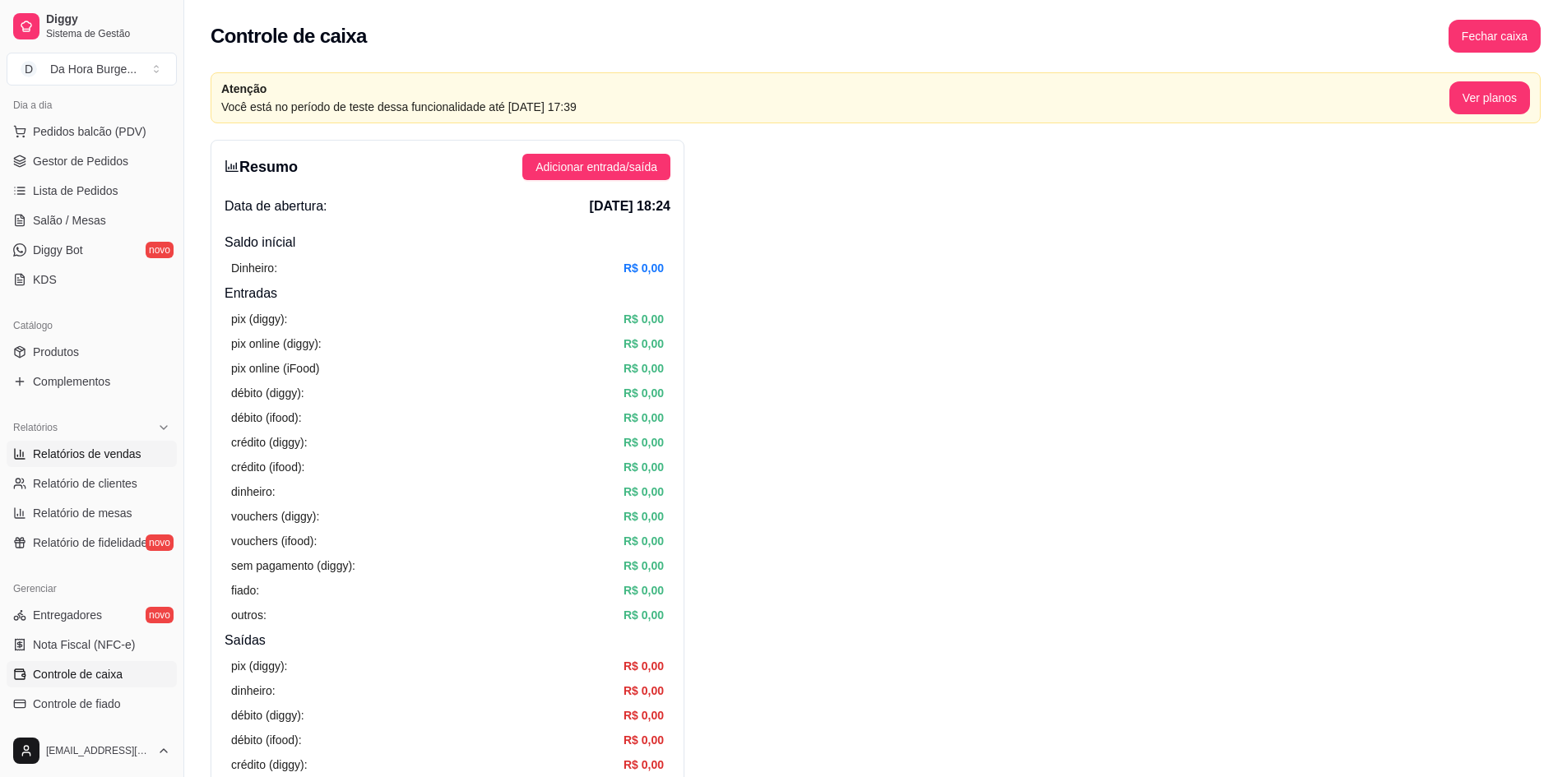
click at [80, 446] on span "Relatórios de vendas" at bounding box center [87, 454] width 109 height 16
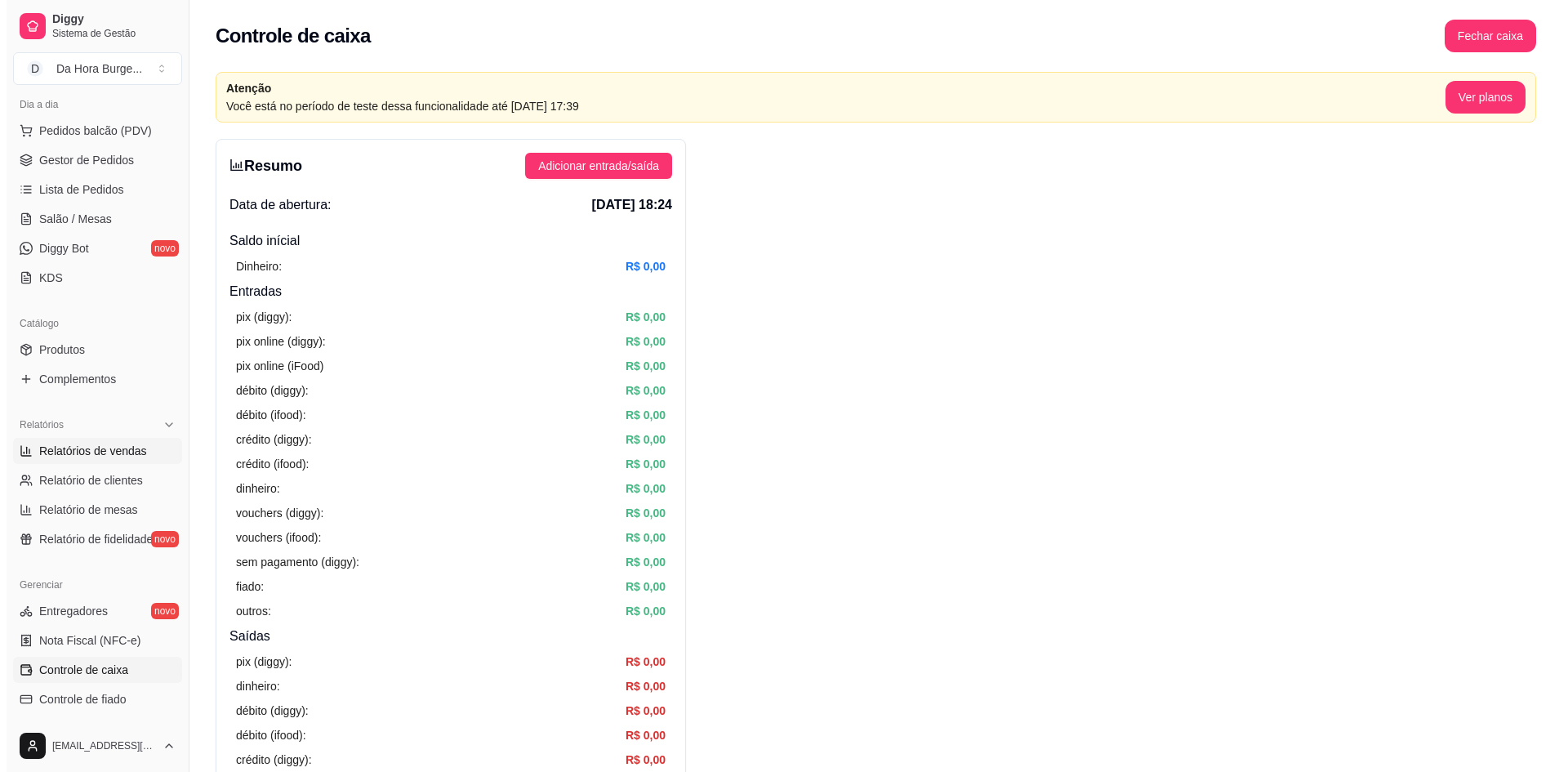
select select "ALL"
select select "0"
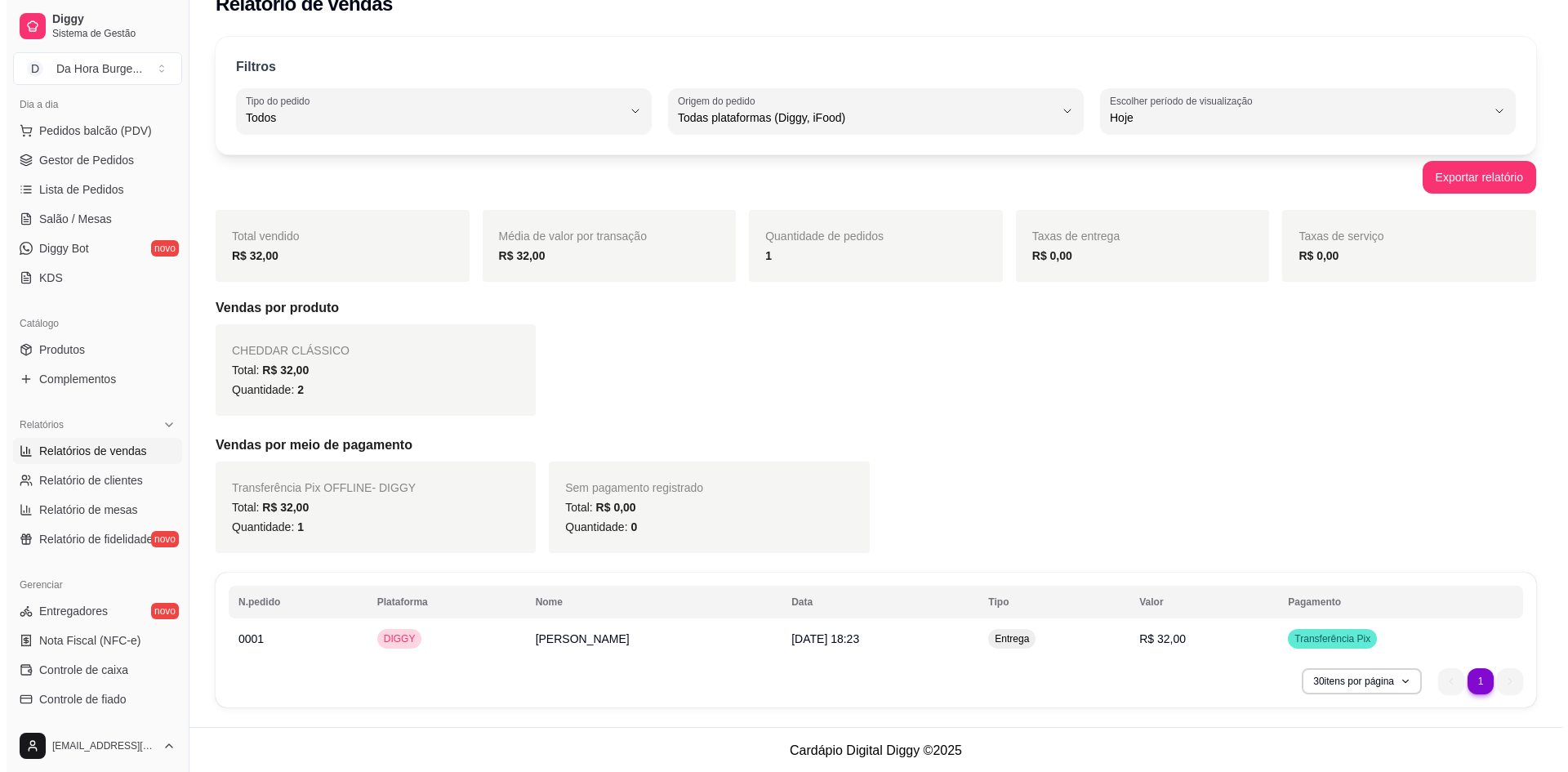
scroll to position [30, 0]
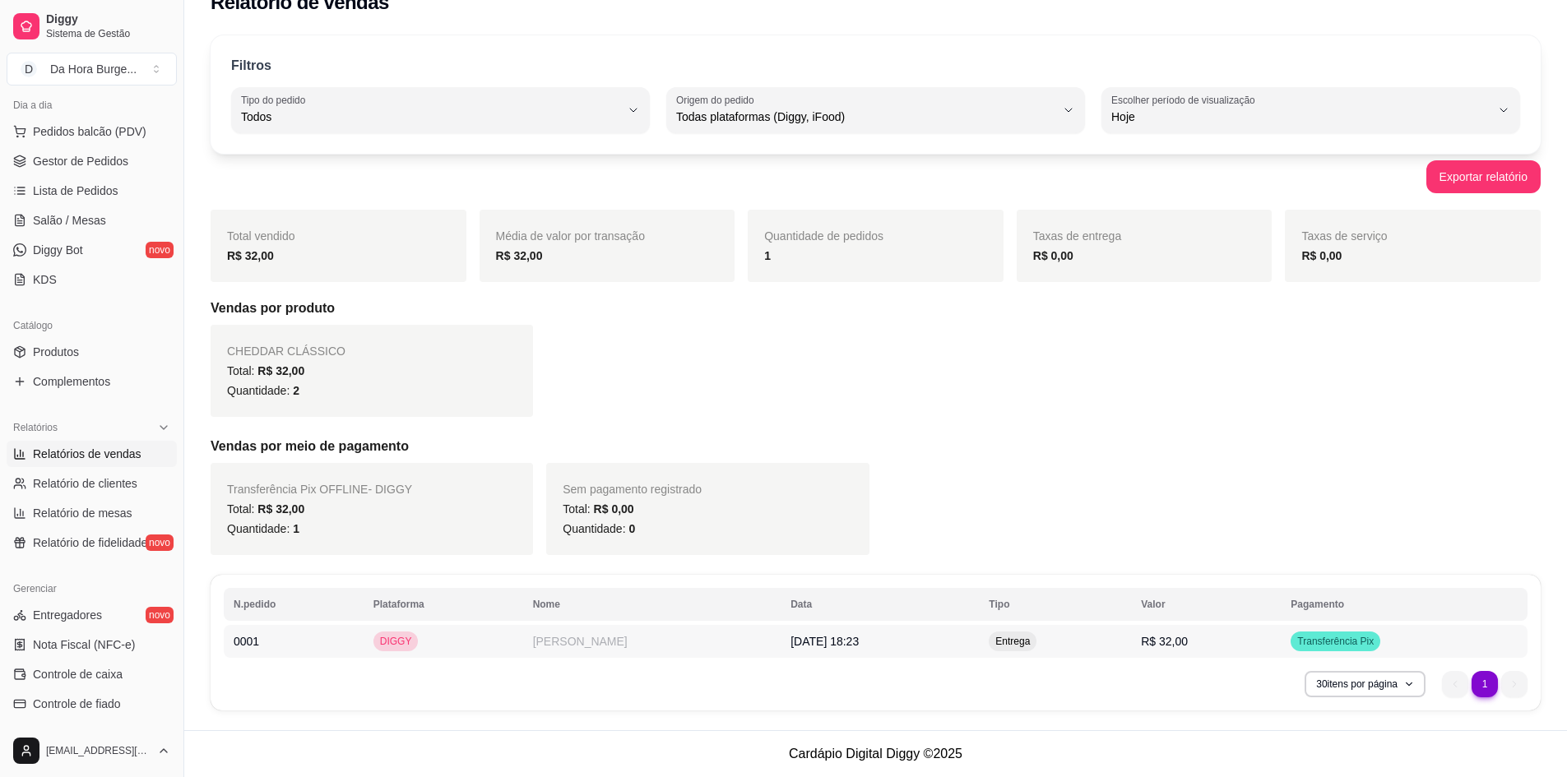
click at [1339, 648] on div "Transferência Pix" at bounding box center [1336, 642] width 90 height 20
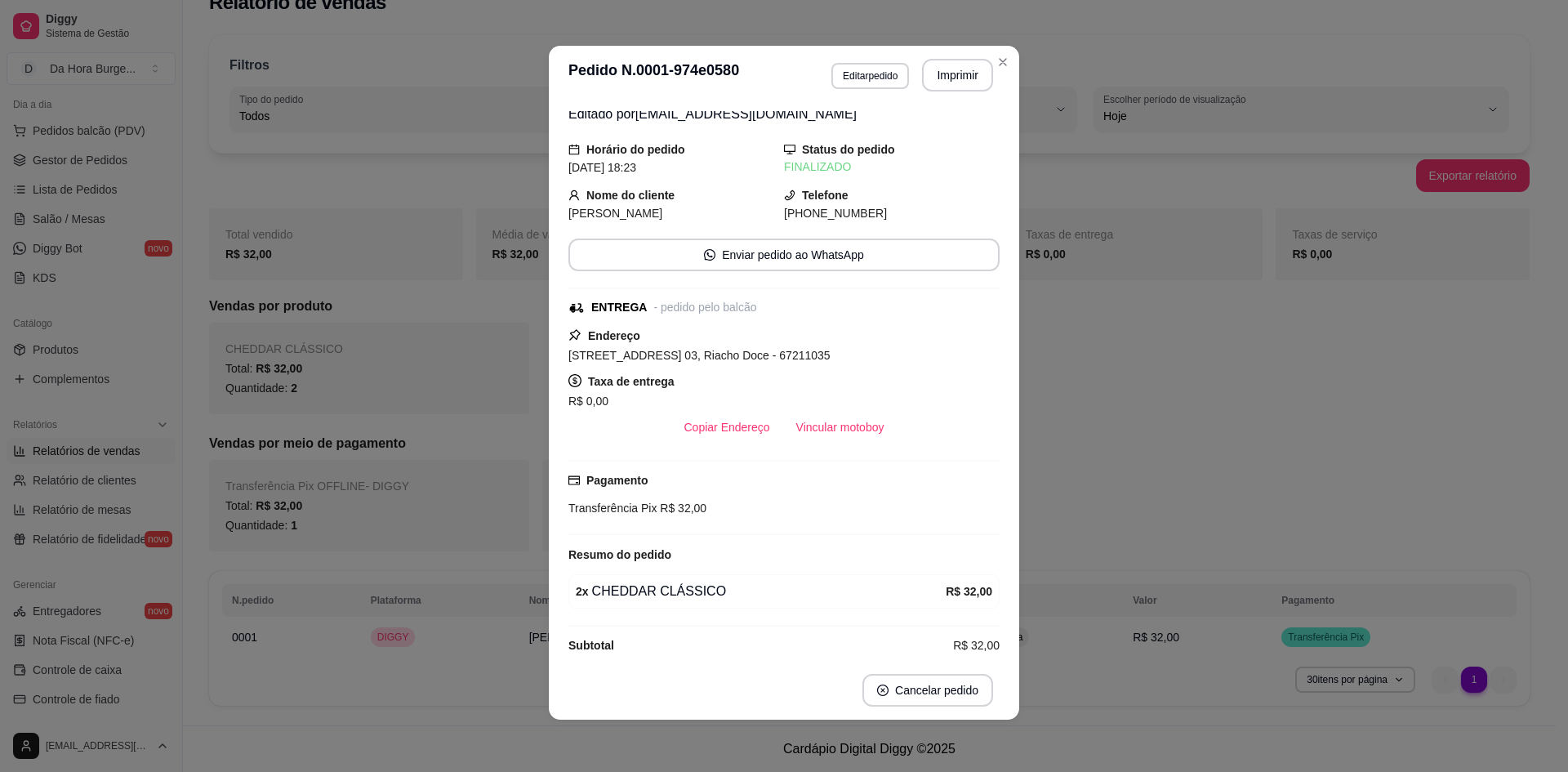
scroll to position [0, 0]
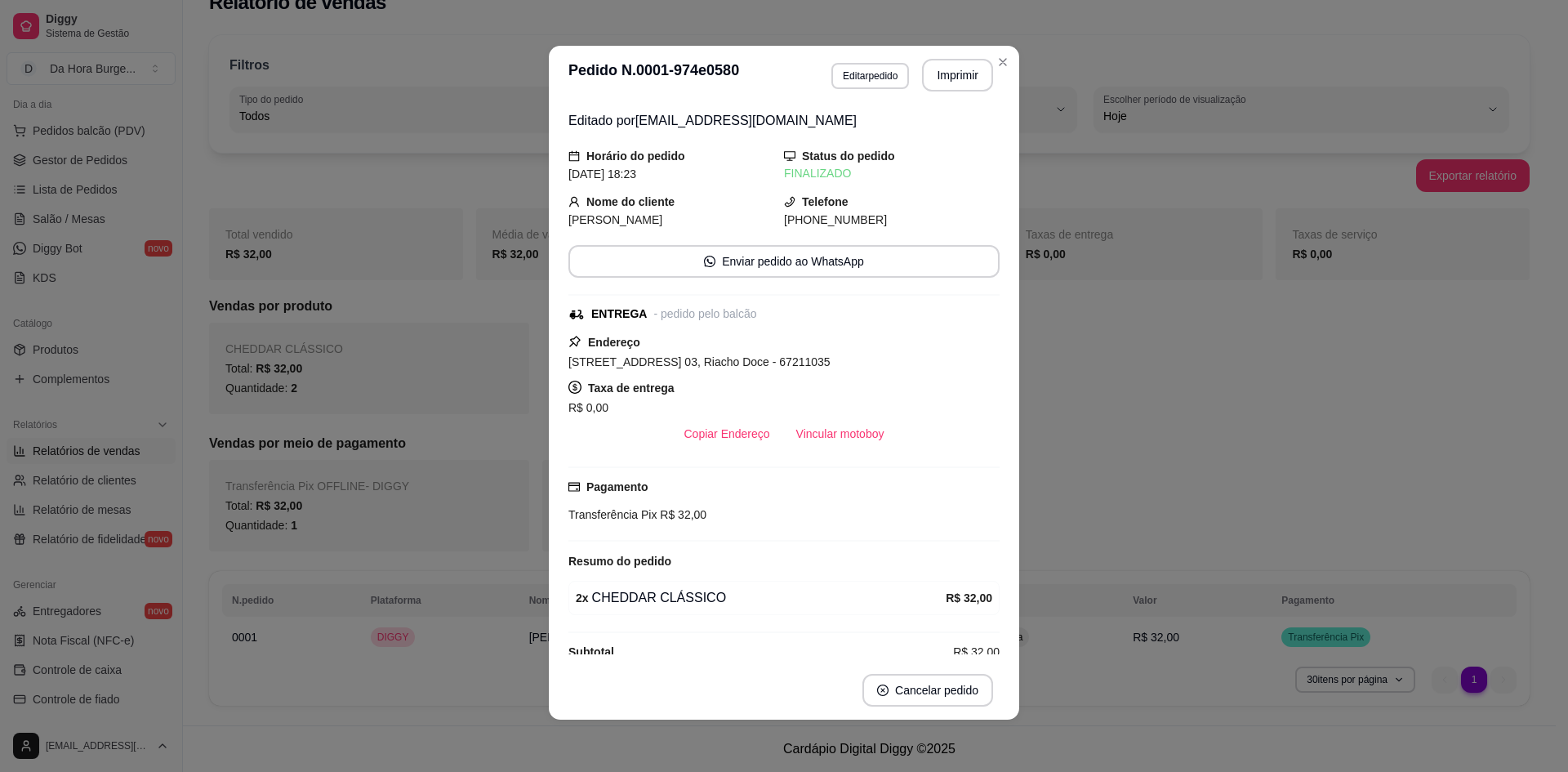
click at [656, 513] on span "R$ 32,00" at bounding box center [681, 515] width 50 height 13
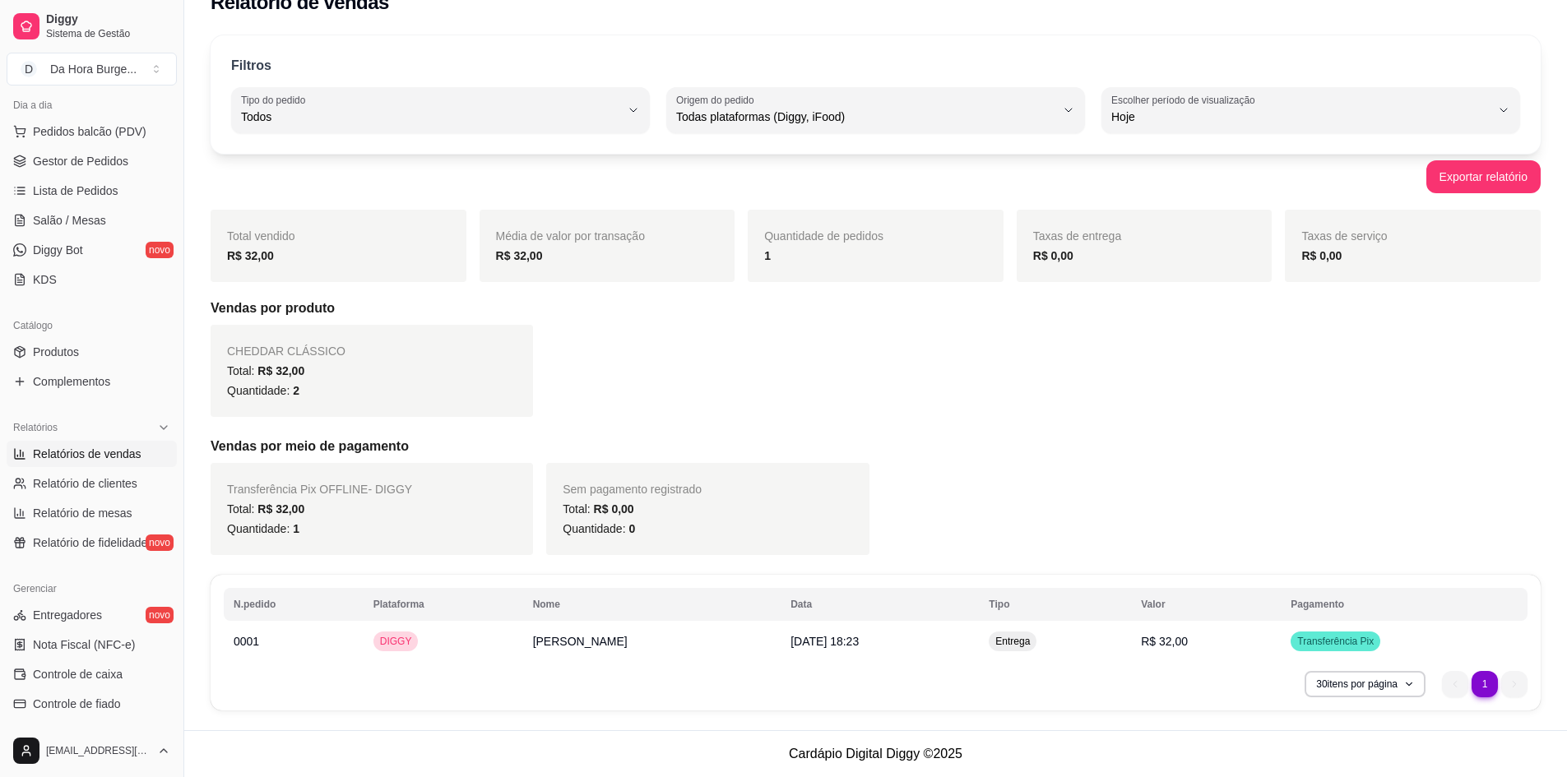
click at [1485, 682] on li "1" at bounding box center [1484, 683] width 25 height 25
click at [397, 633] on div "DIGGY" at bounding box center [395, 642] width 45 height 20
click at [248, 357] on span "CHEDDAR CLÁSSICO" at bounding box center [286, 351] width 118 height 13
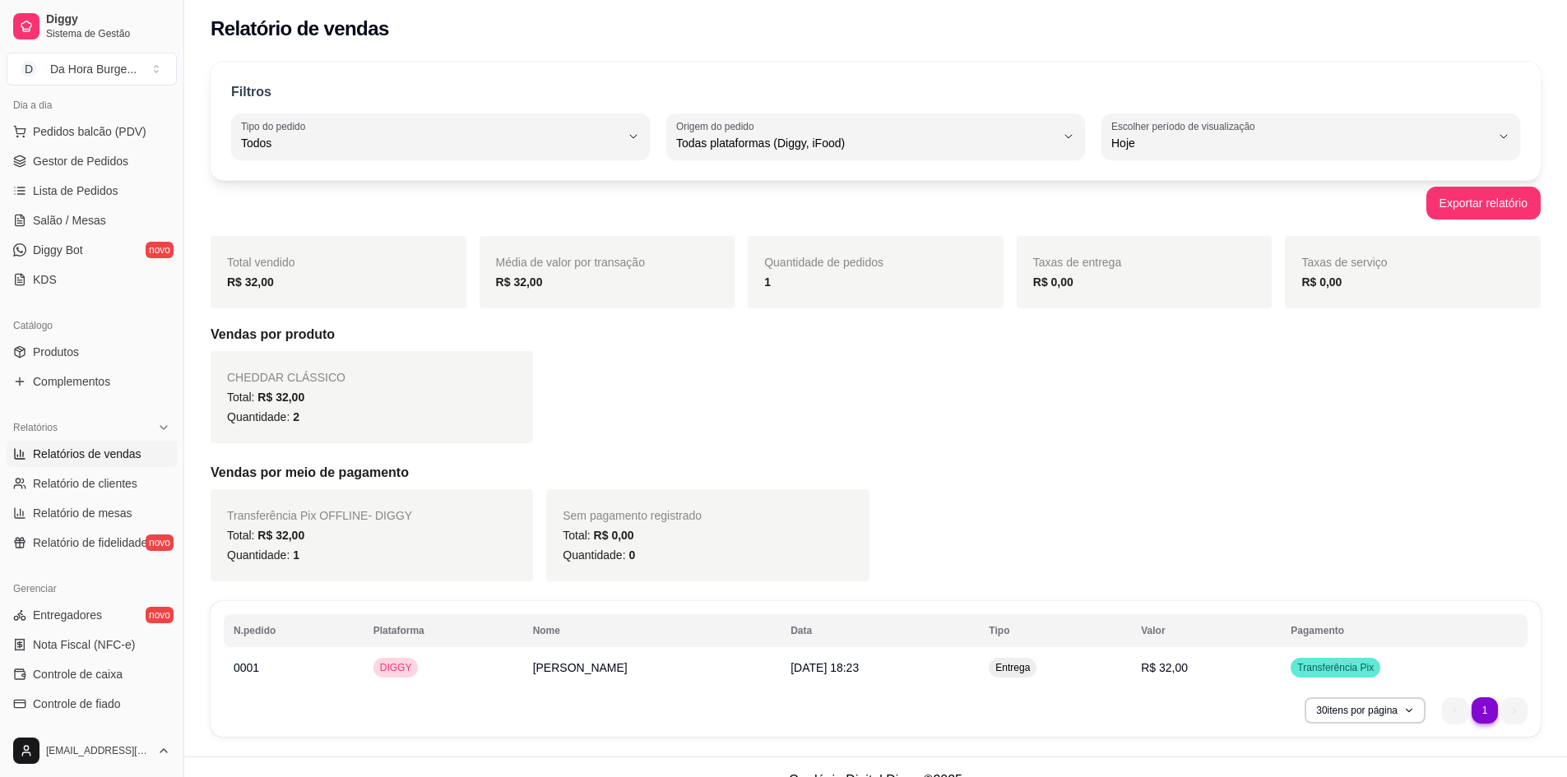
scroll to position [30, 0]
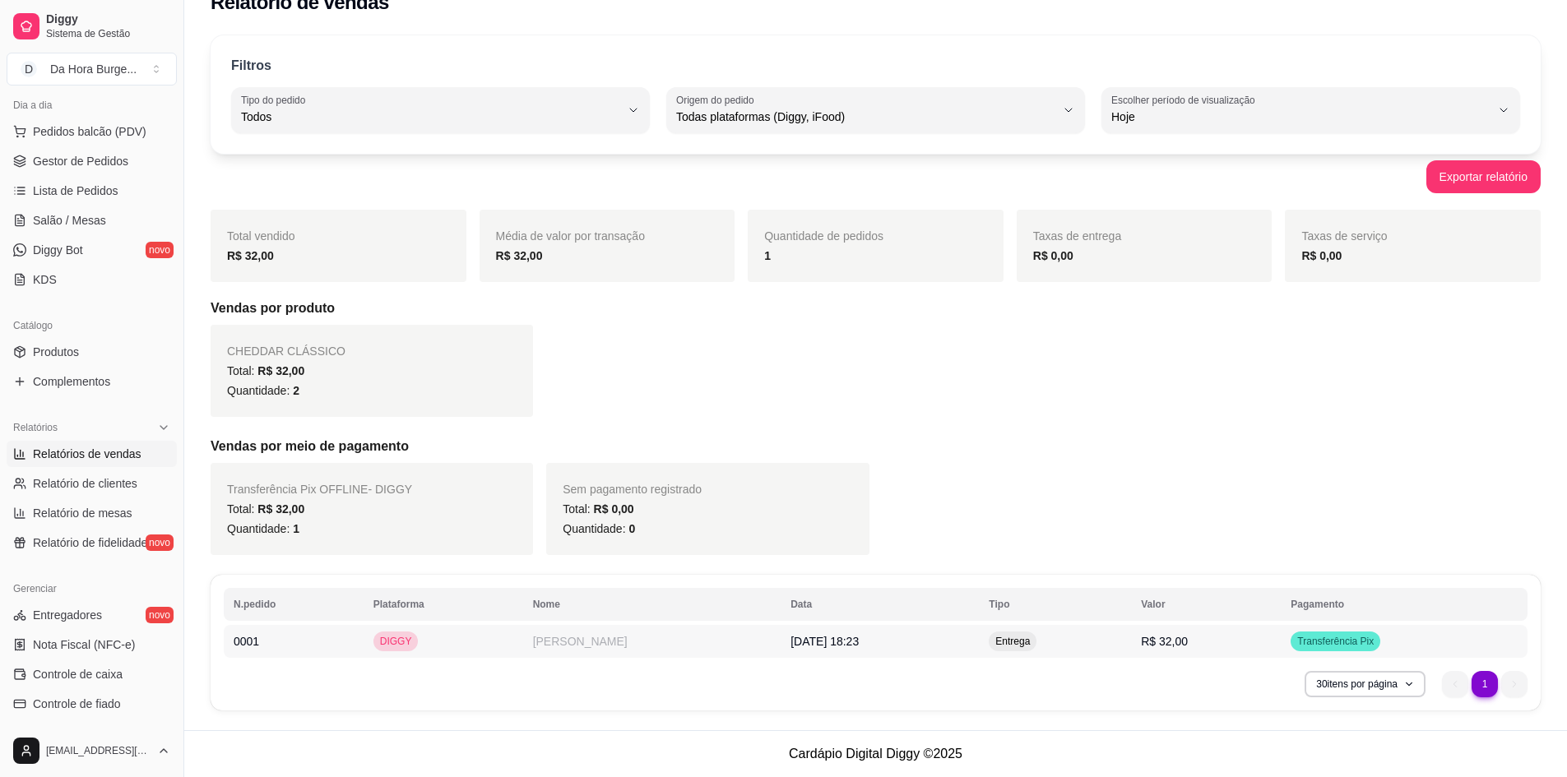
click at [1273, 639] on td "R$ 32,00" at bounding box center [1206, 641] width 150 height 33
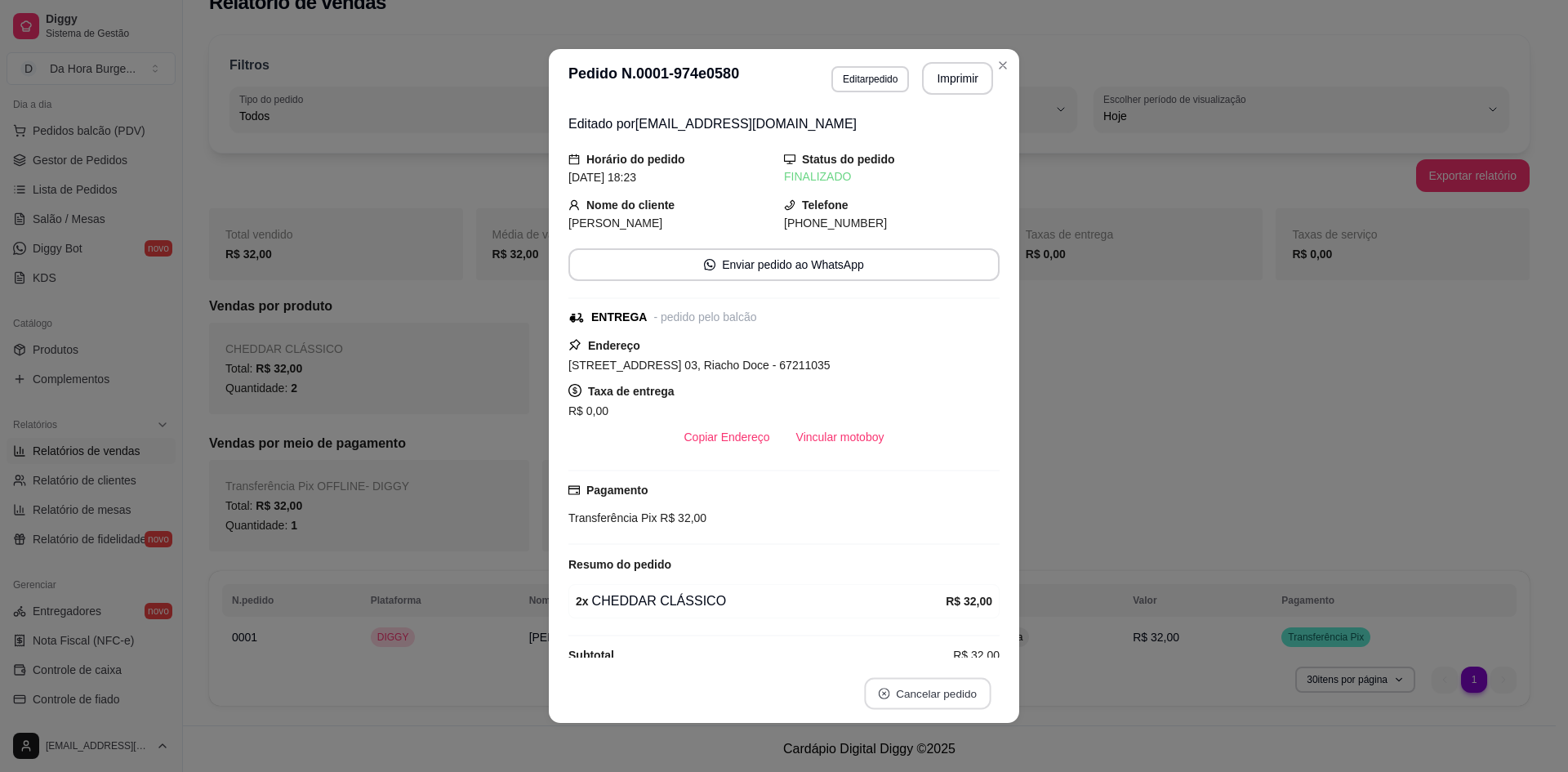
click at [904, 696] on button "Cancelar pedido" at bounding box center [927, 695] width 126 height 32
click at [969, 655] on button "Sim" at bounding box center [967, 653] width 66 height 33
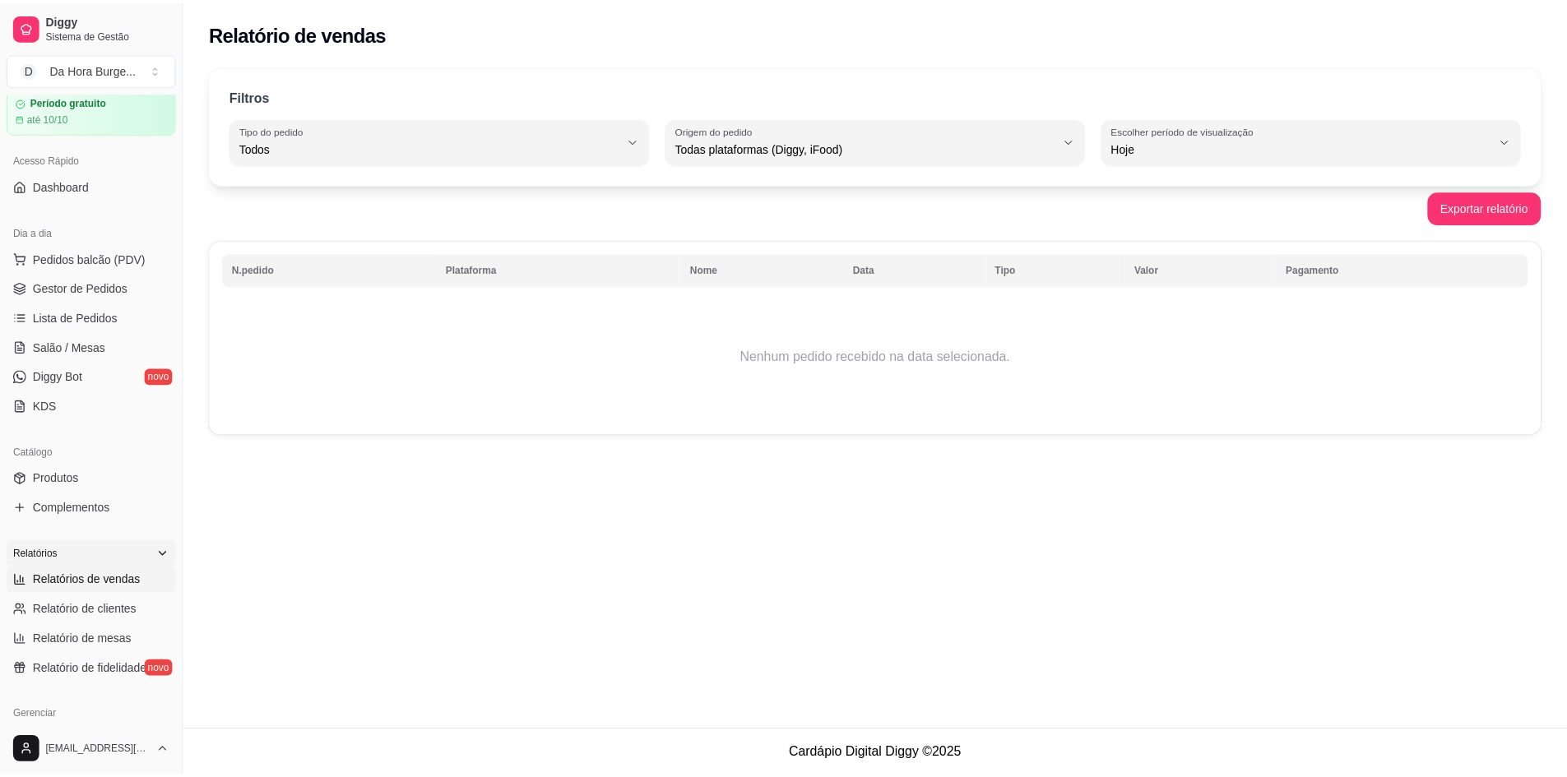
scroll to position [0, 0]
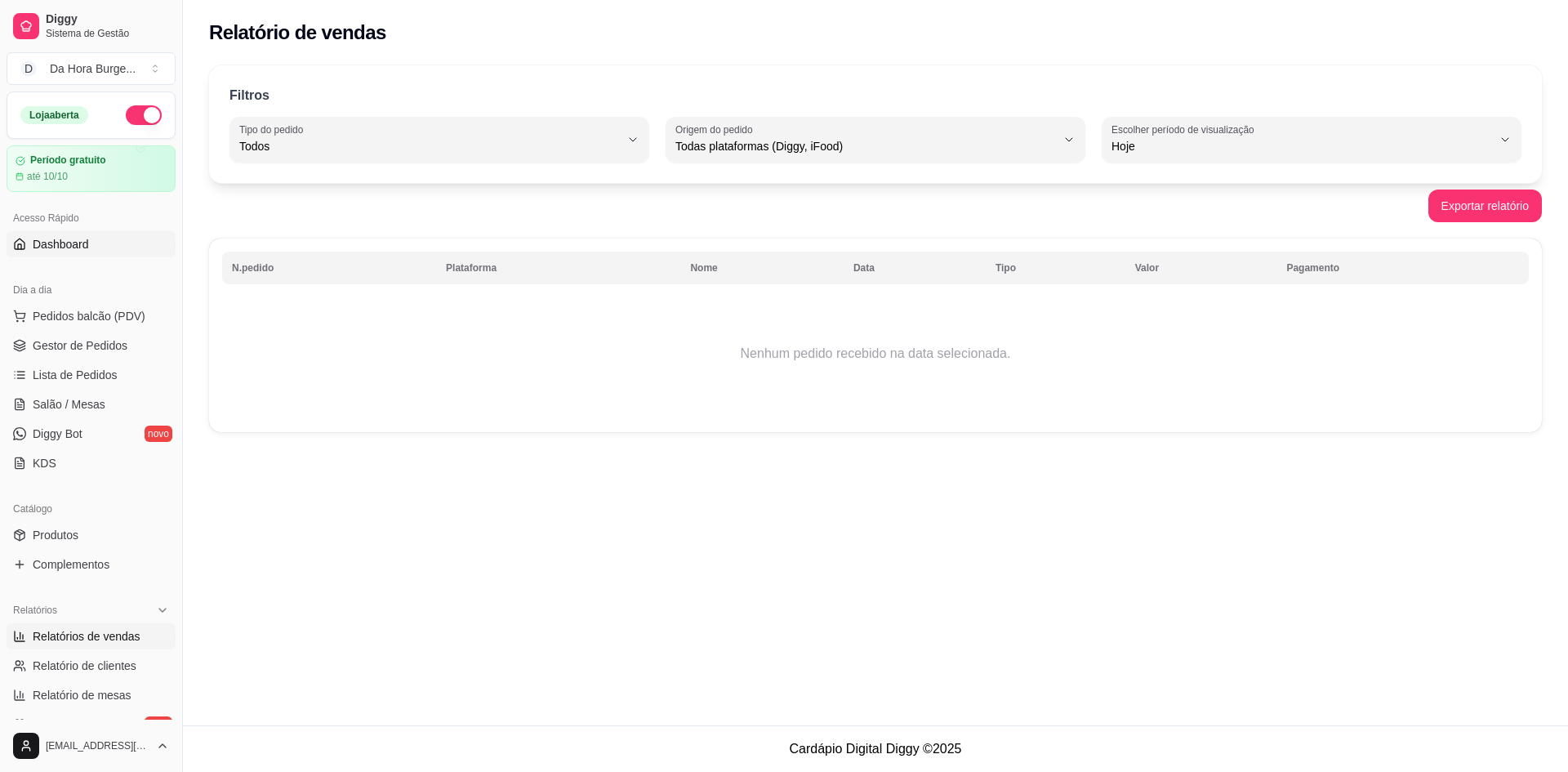
click at [88, 244] on link "Dashboard" at bounding box center [91, 244] width 169 height 26
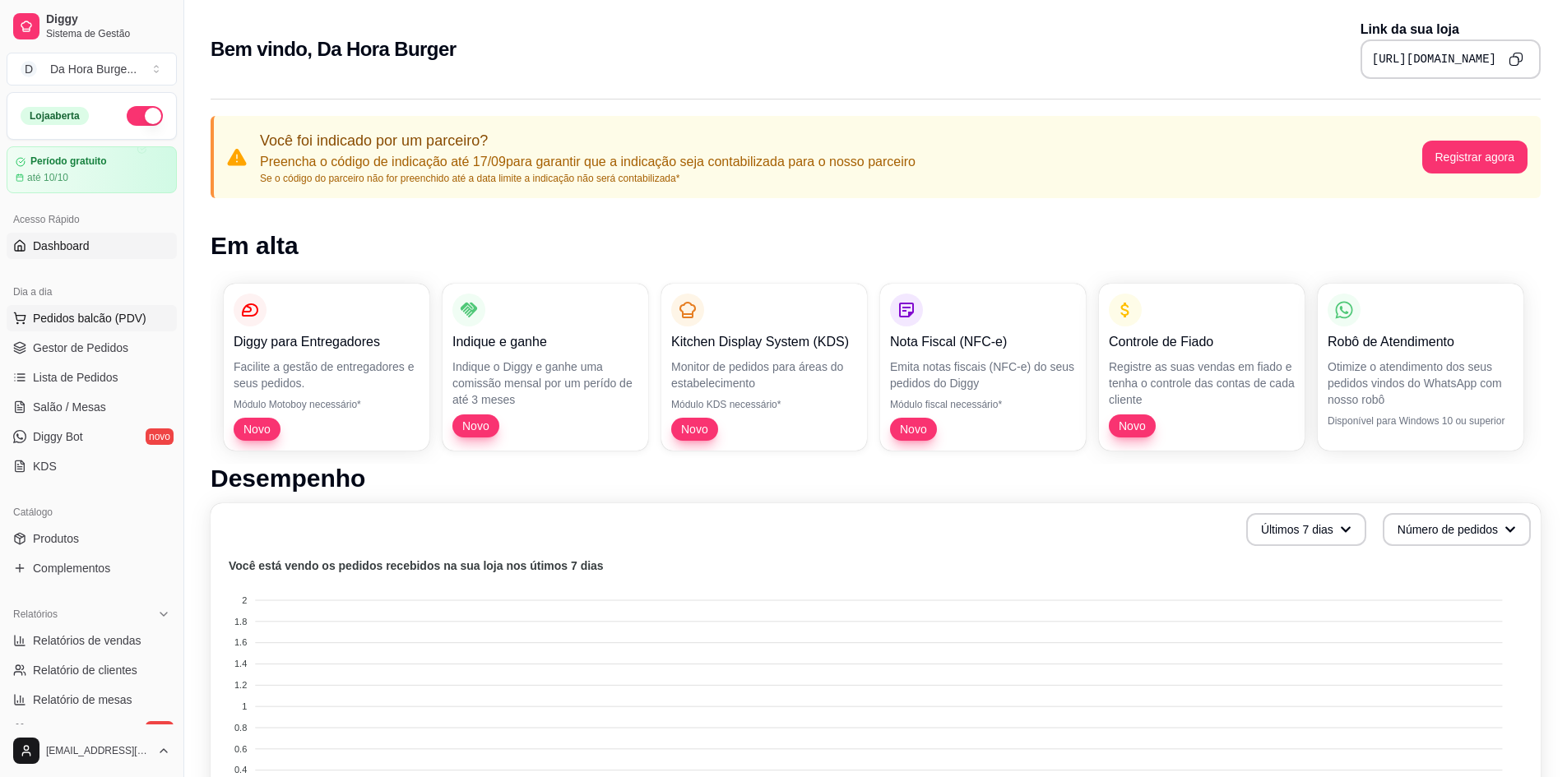
click at [76, 322] on span "Pedidos balcão (PDV)" at bounding box center [90, 318] width 114 height 16
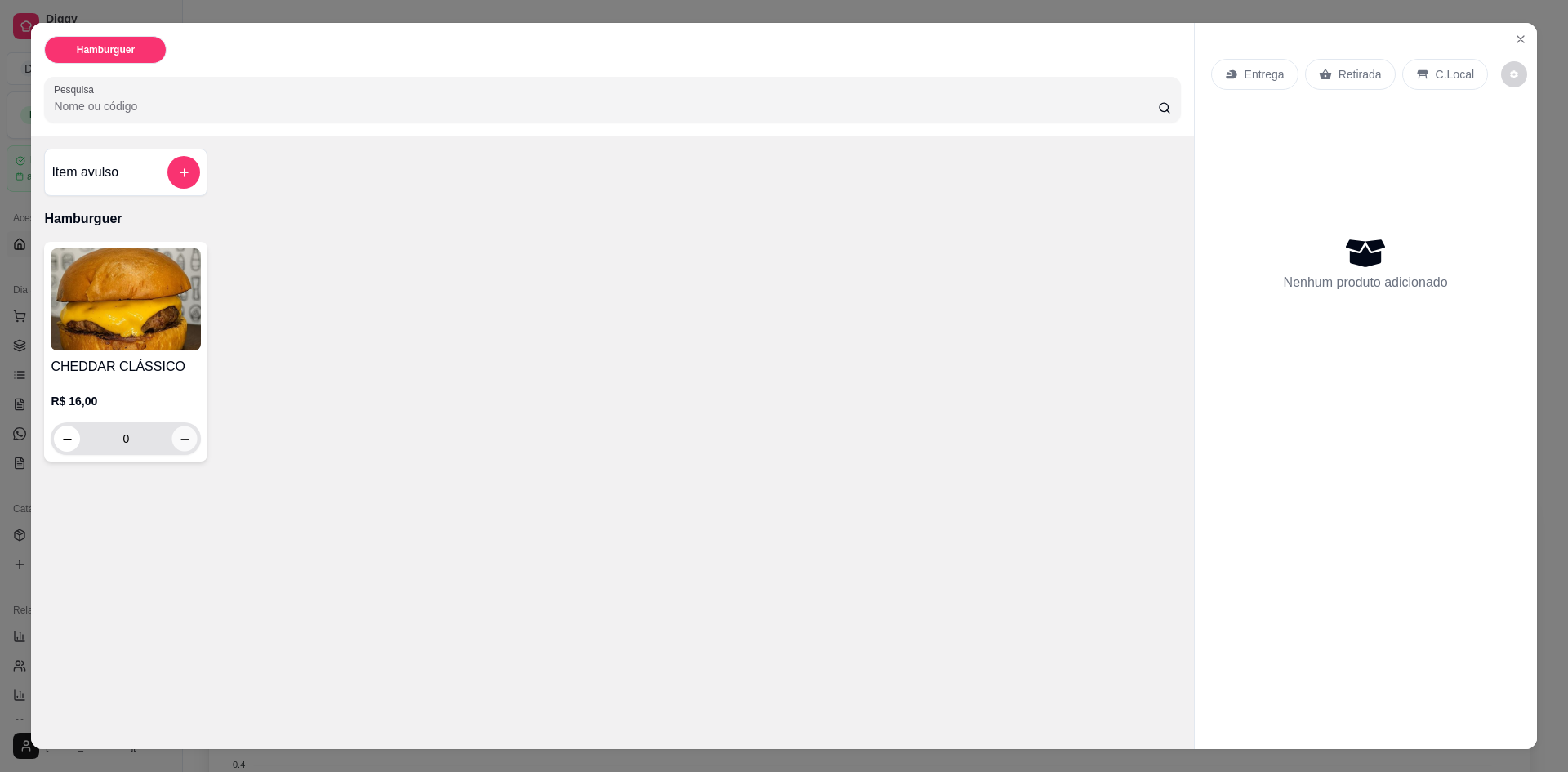
click at [179, 441] on icon "increase-product-quantity" at bounding box center [185, 439] width 12 height 12
type input "1"
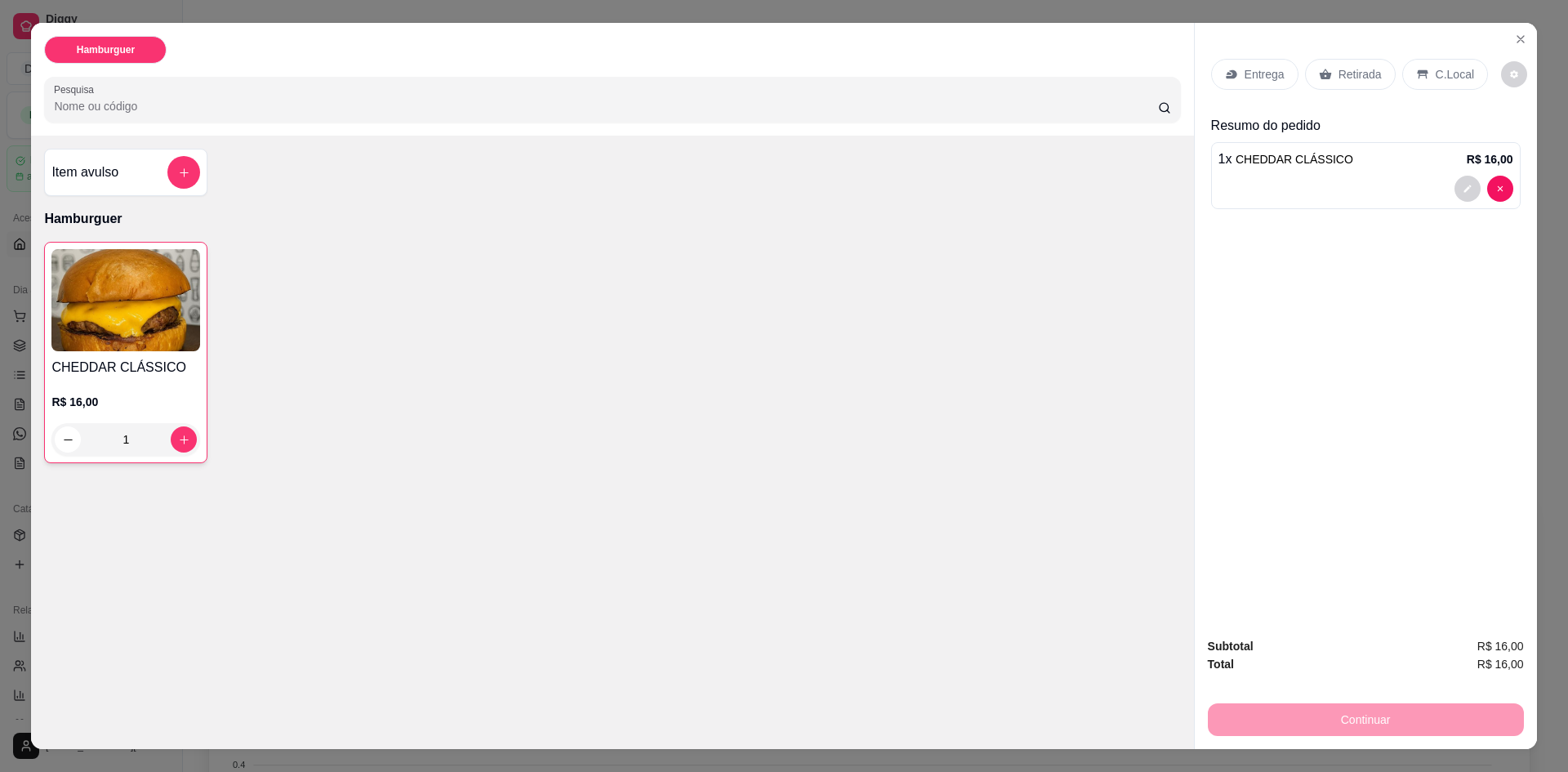
click at [1265, 76] on p "Entrega" at bounding box center [1265, 75] width 40 height 16
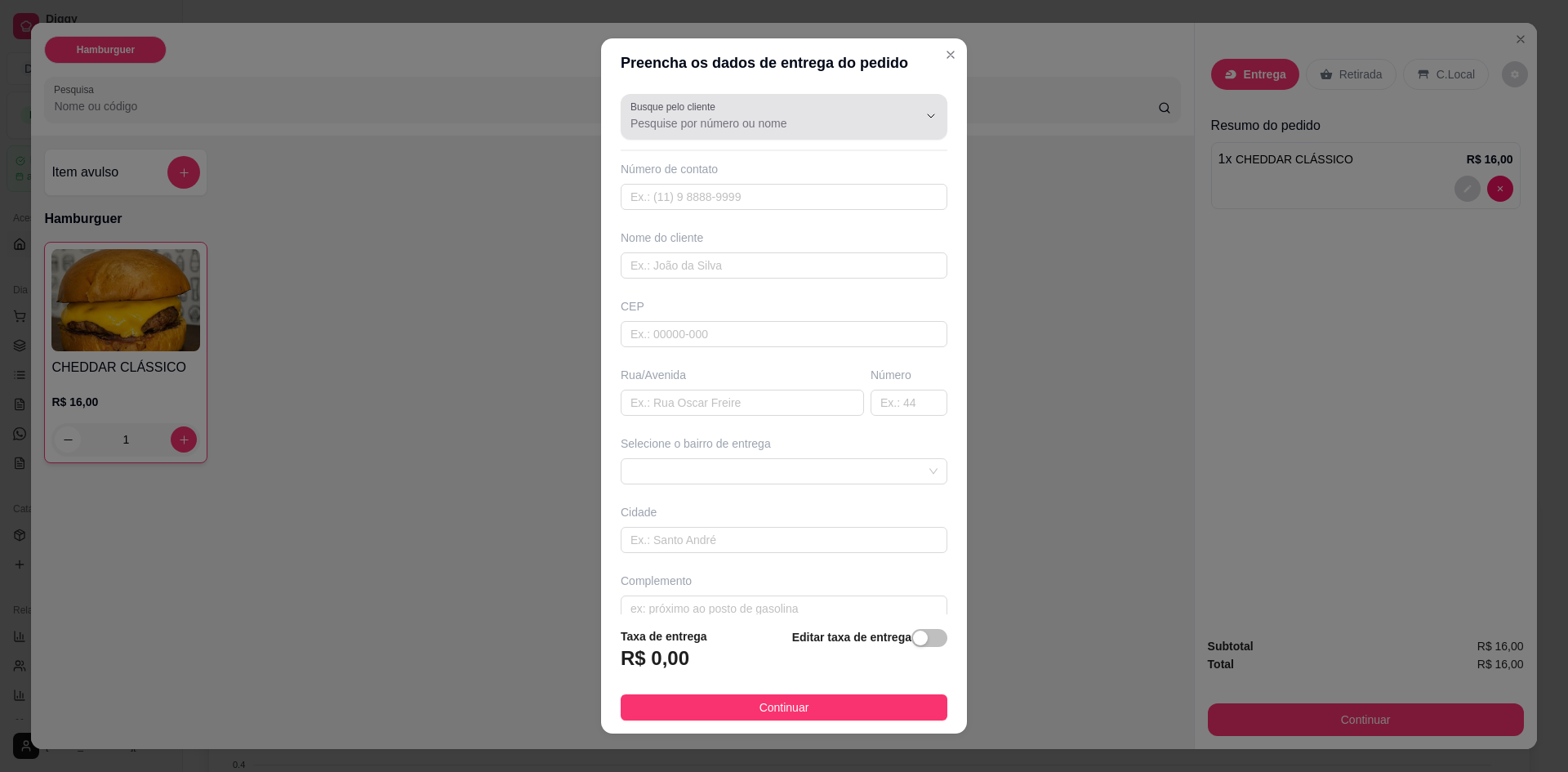
click at [896, 115] on button "Show suggestions" at bounding box center [909, 116] width 26 height 26
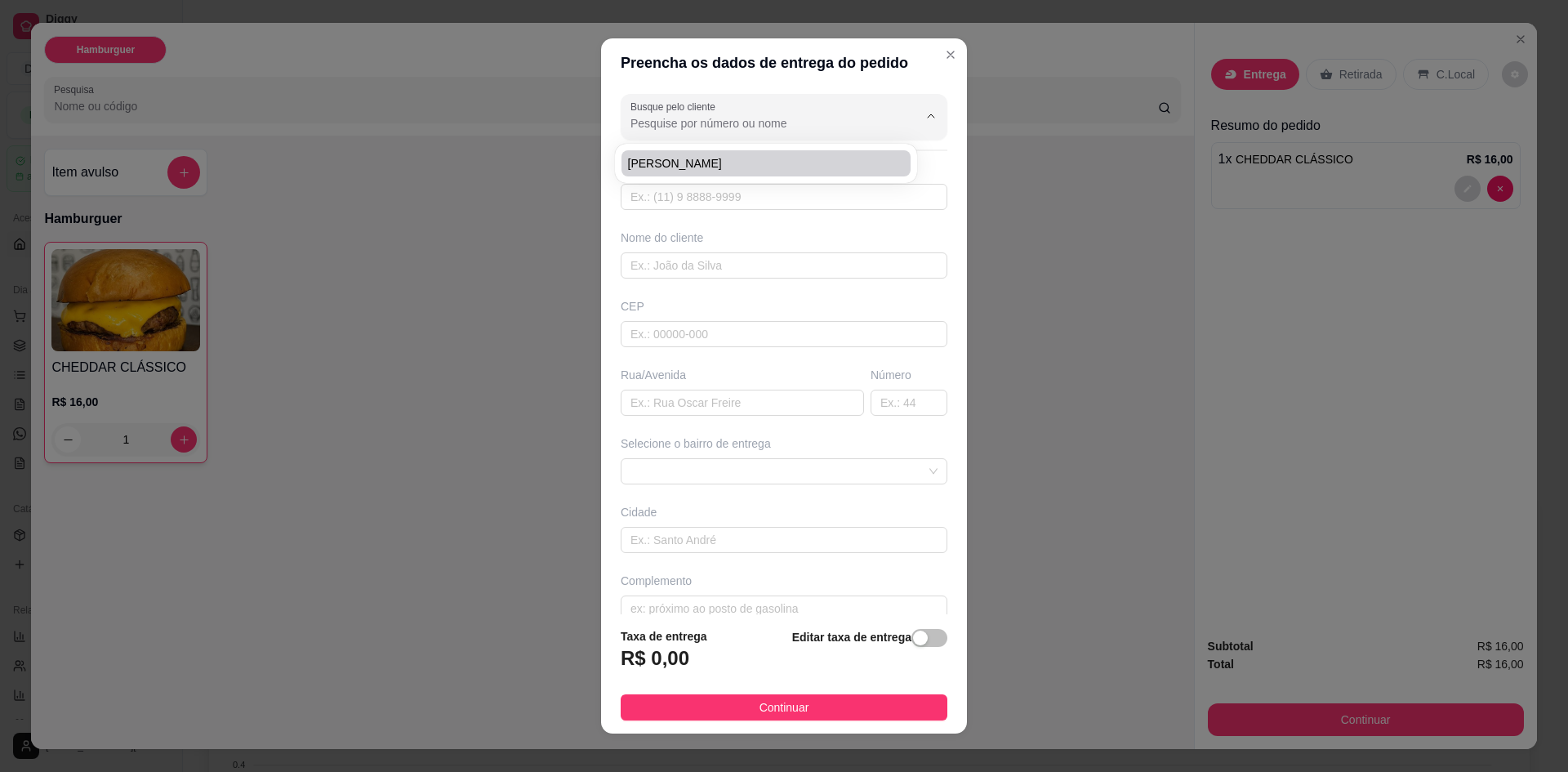
click at [810, 158] on span "[PERSON_NAME]" at bounding box center [759, 163] width 260 height 16
type input "[PERSON_NAME]"
type input "91984126427"
type input "[PERSON_NAME]"
type input "67211035"
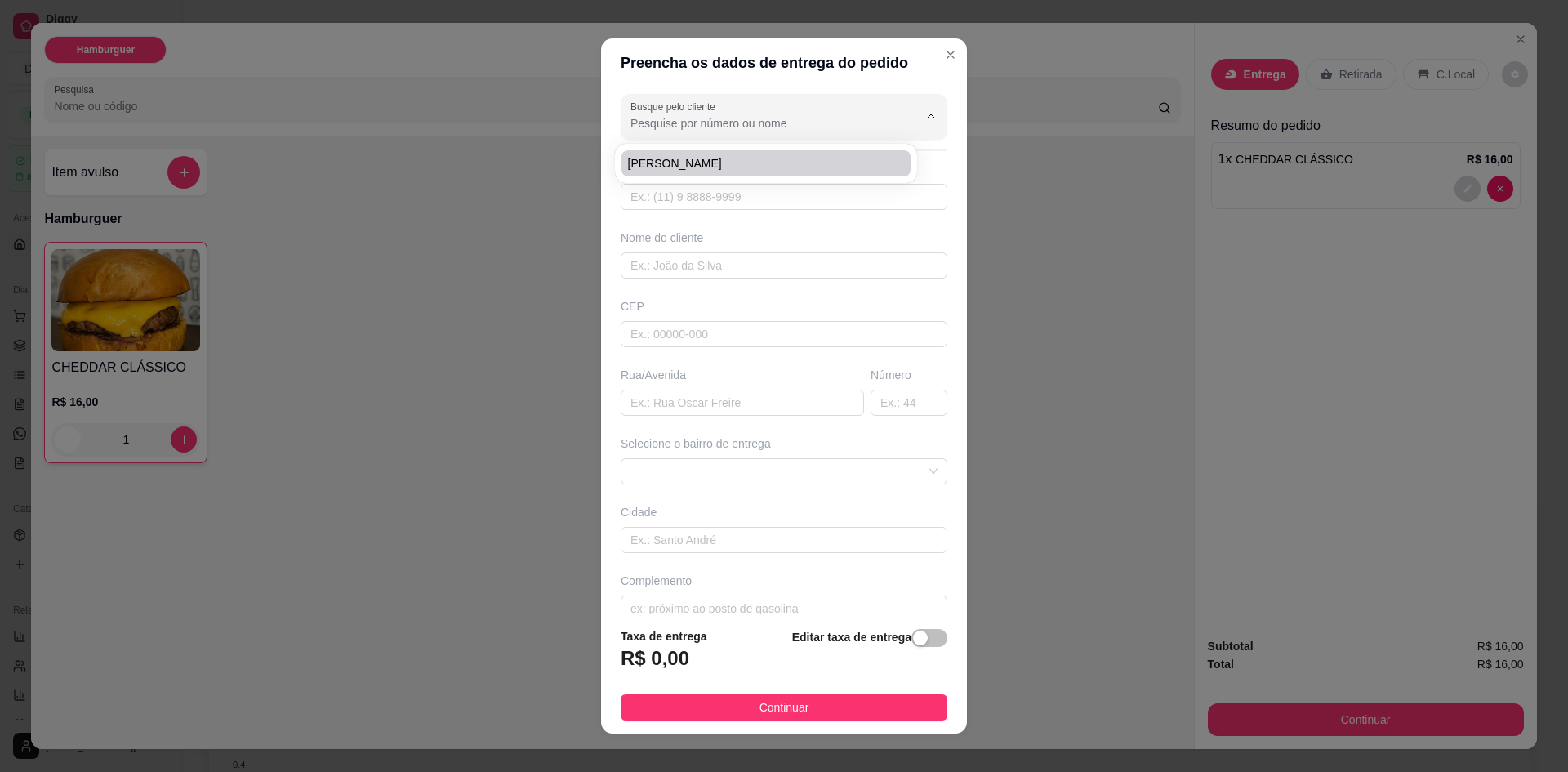
type input "[GEOGRAPHIC_DATA]"
type input "03"
type input "Marituba"
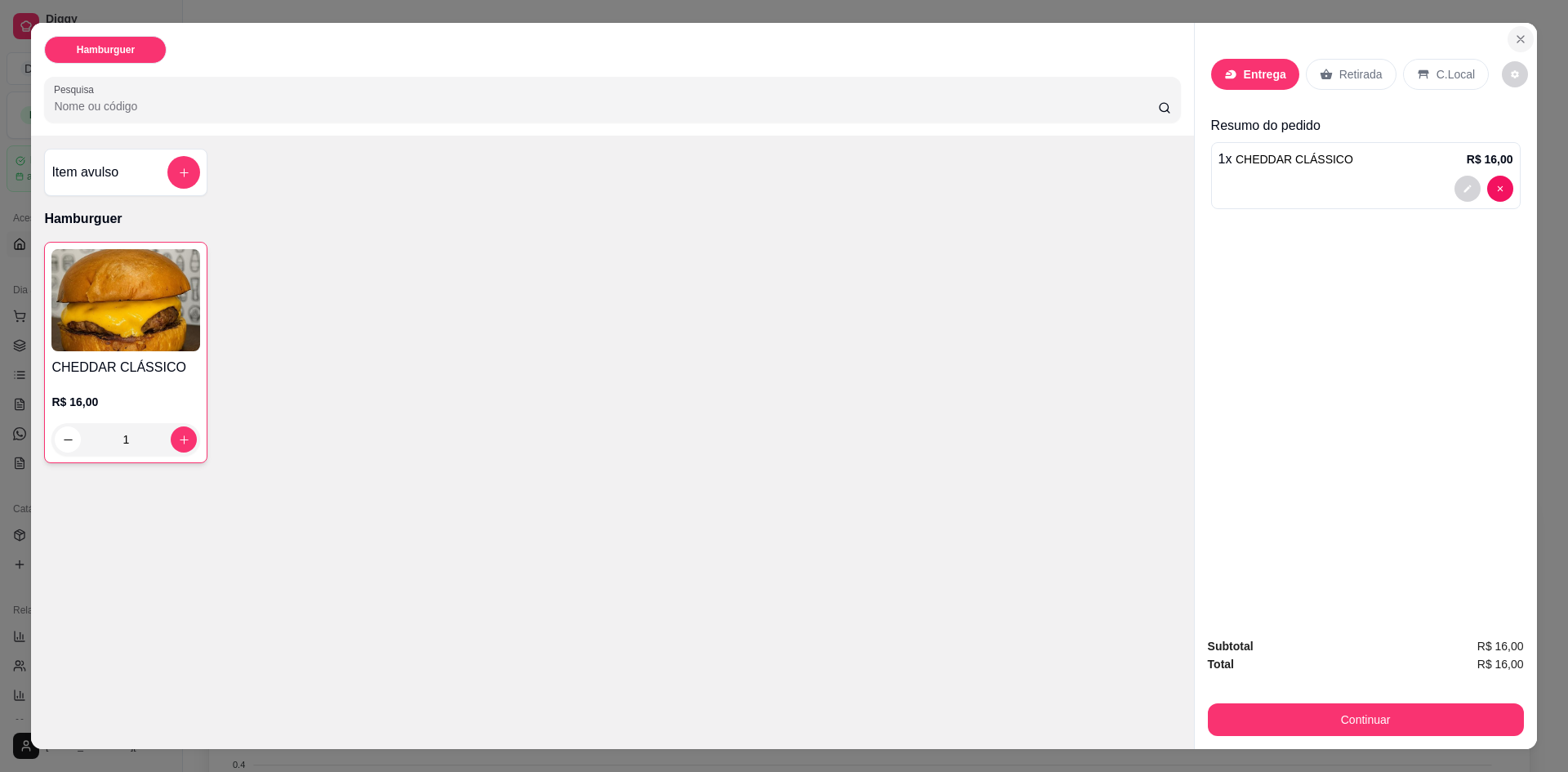
click at [1514, 41] on icon "Close" at bounding box center [1520, 39] width 13 height 13
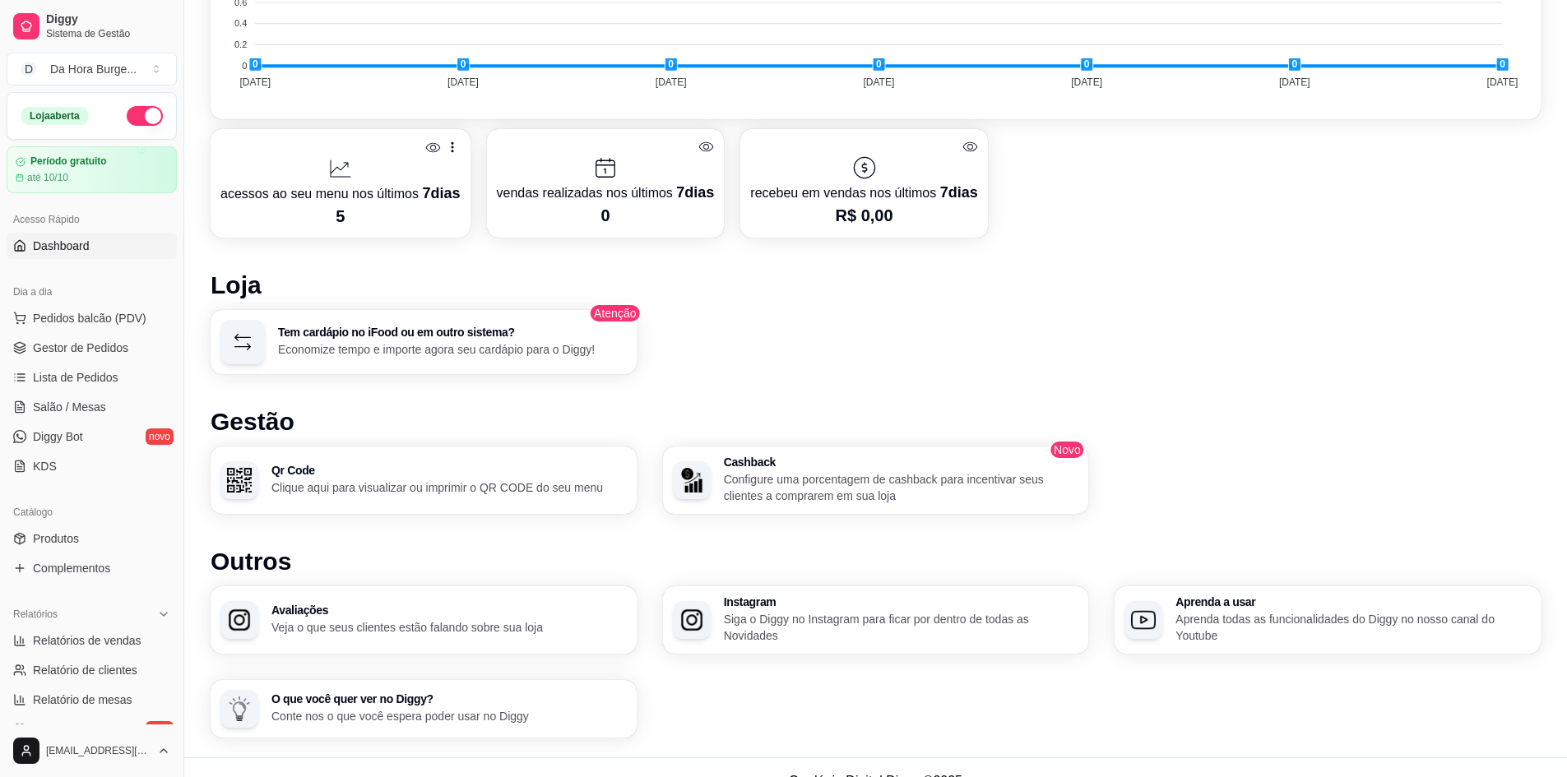
scroll to position [767, 0]
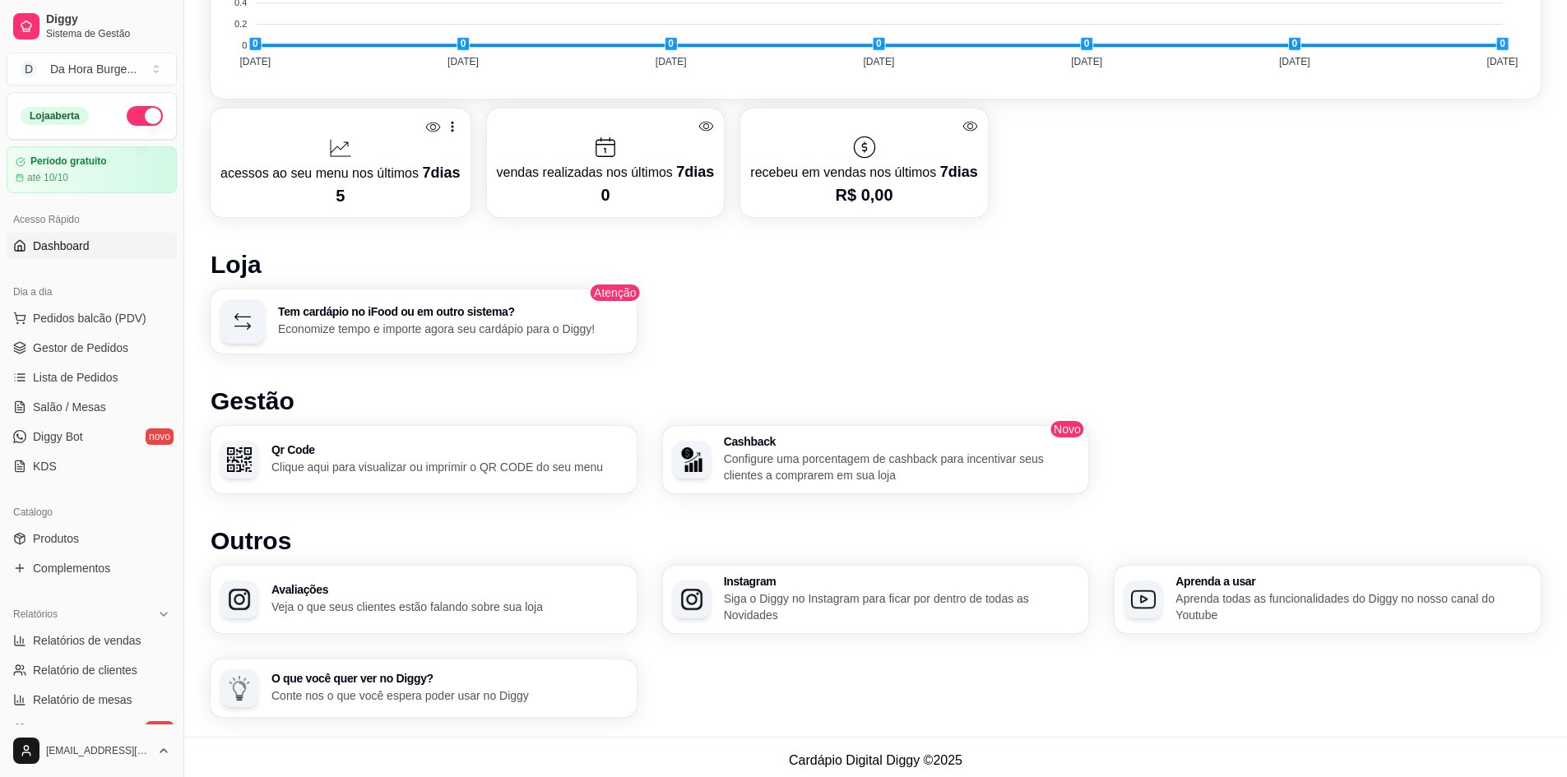
click at [466, 322] on p "Economize tempo e importe agora seu cardápio para o Diggy!" at bounding box center [452, 329] width 349 height 16
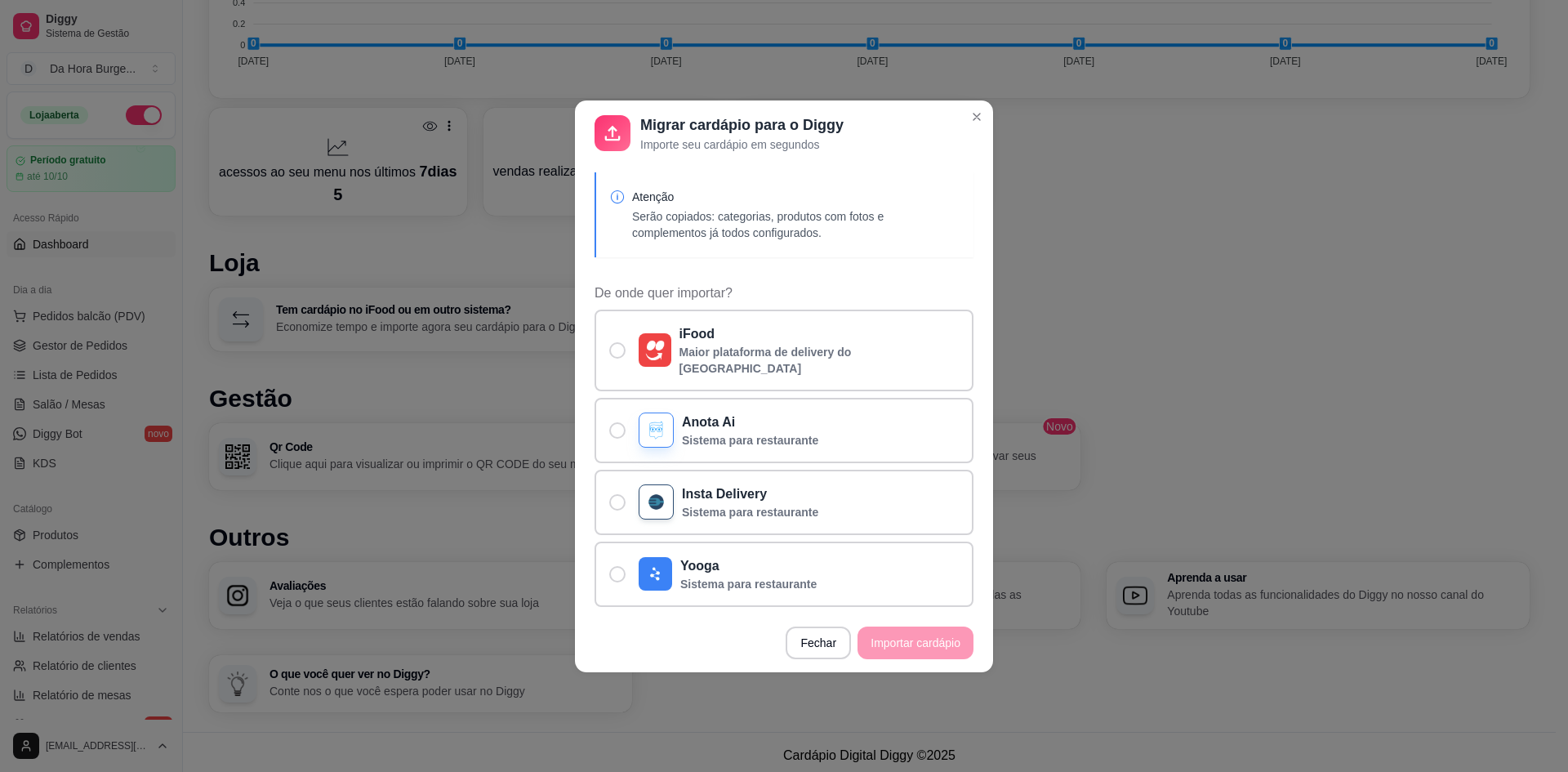
click at [703, 231] on p "Serão copiados: categorias, produtos com fotos e complementos já todos configur…" at bounding box center [796, 225] width 329 height 33
click at [621, 194] on div "Atenção Serão copiados: categorias, produtos com fotos e complementos já todos …" at bounding box center [784, 216] width 379 height 85
click at [615, 145] on icon at bounding box center [612, 133] width 23 height 23
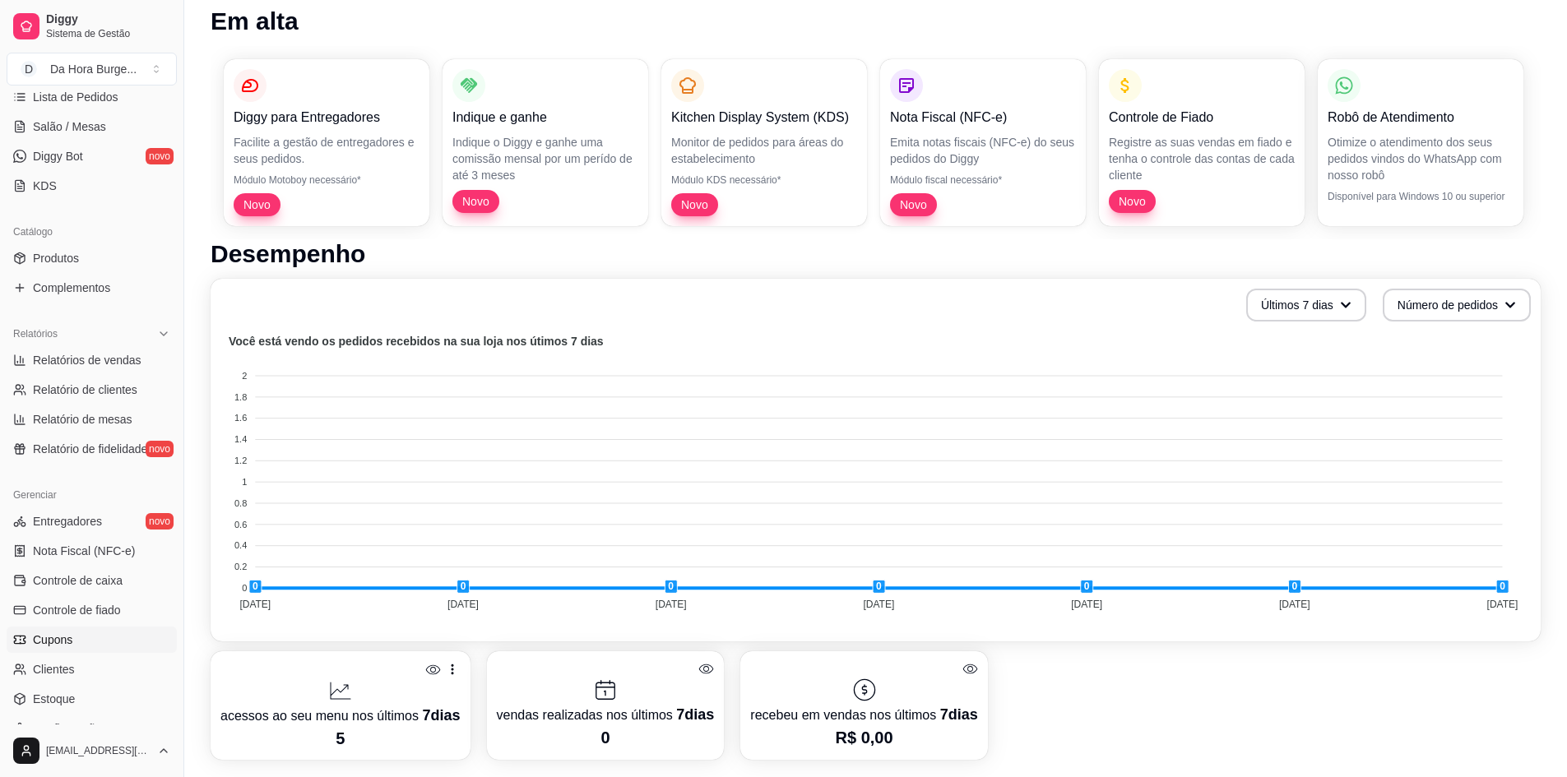
scroll to position [329, 0]
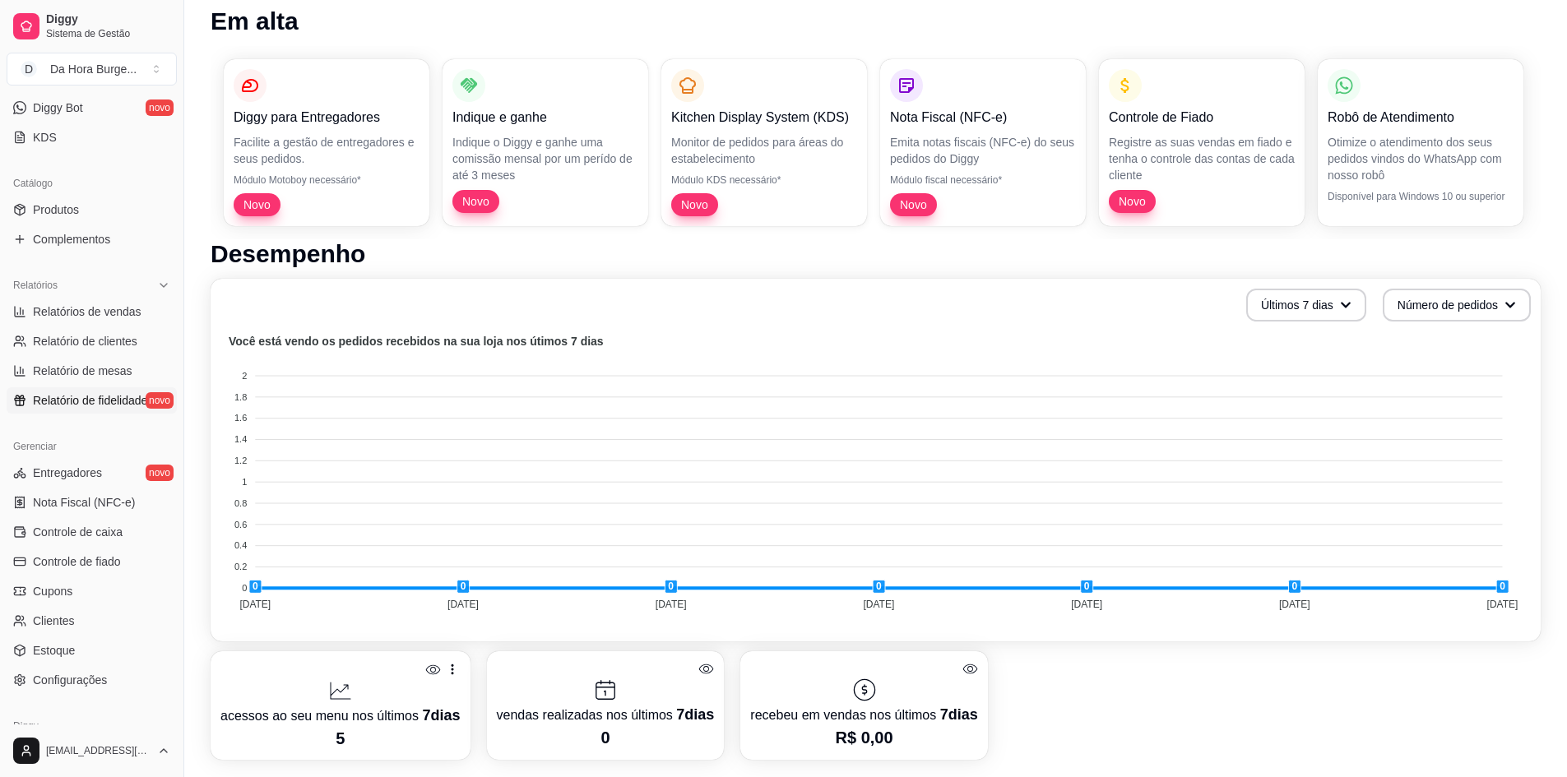
click at [95, 401] on span "Relatório de fidelidade" at bounding box center [90, 400] width 114 height 16
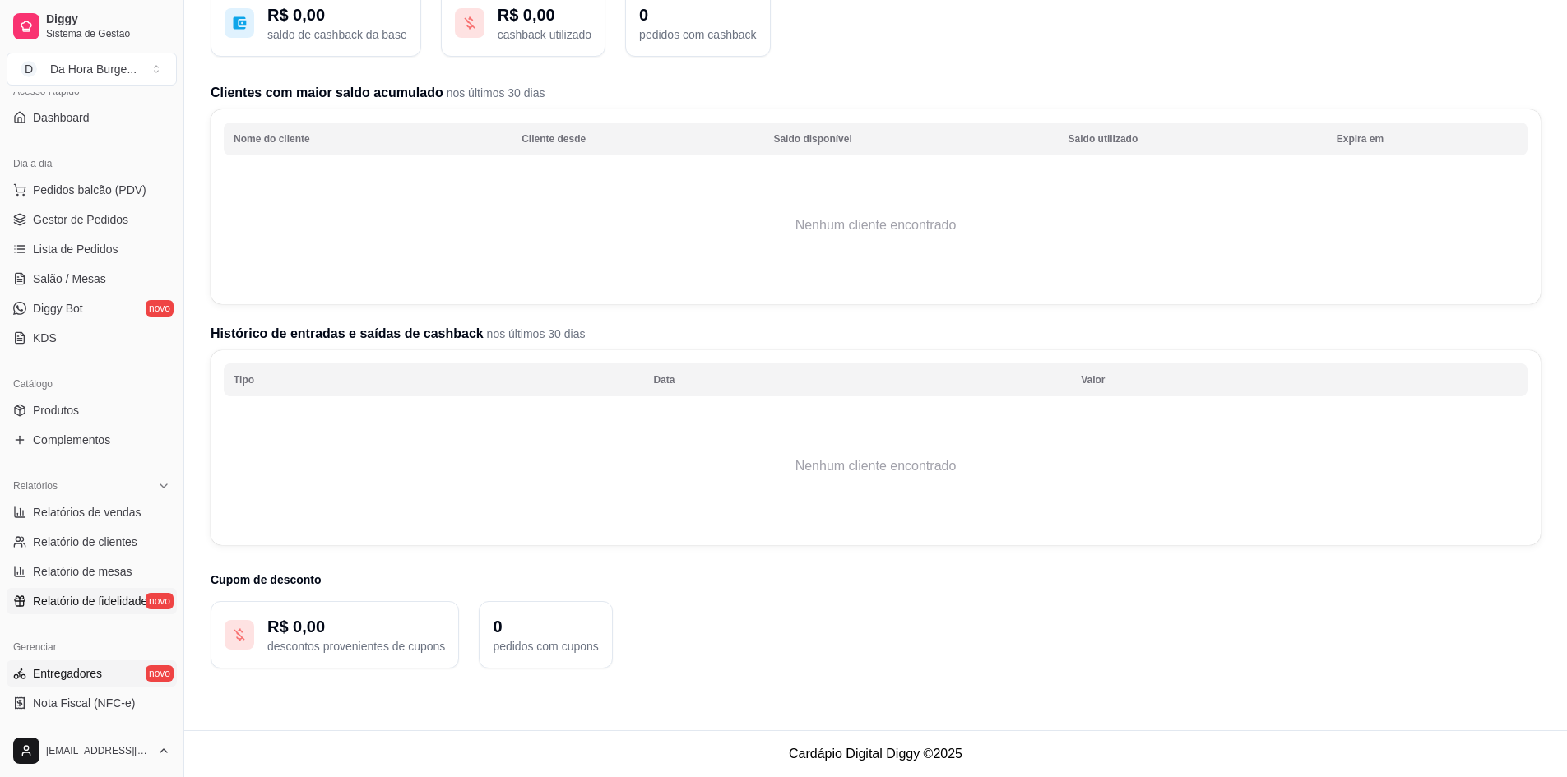
scroll to position [329, 0]
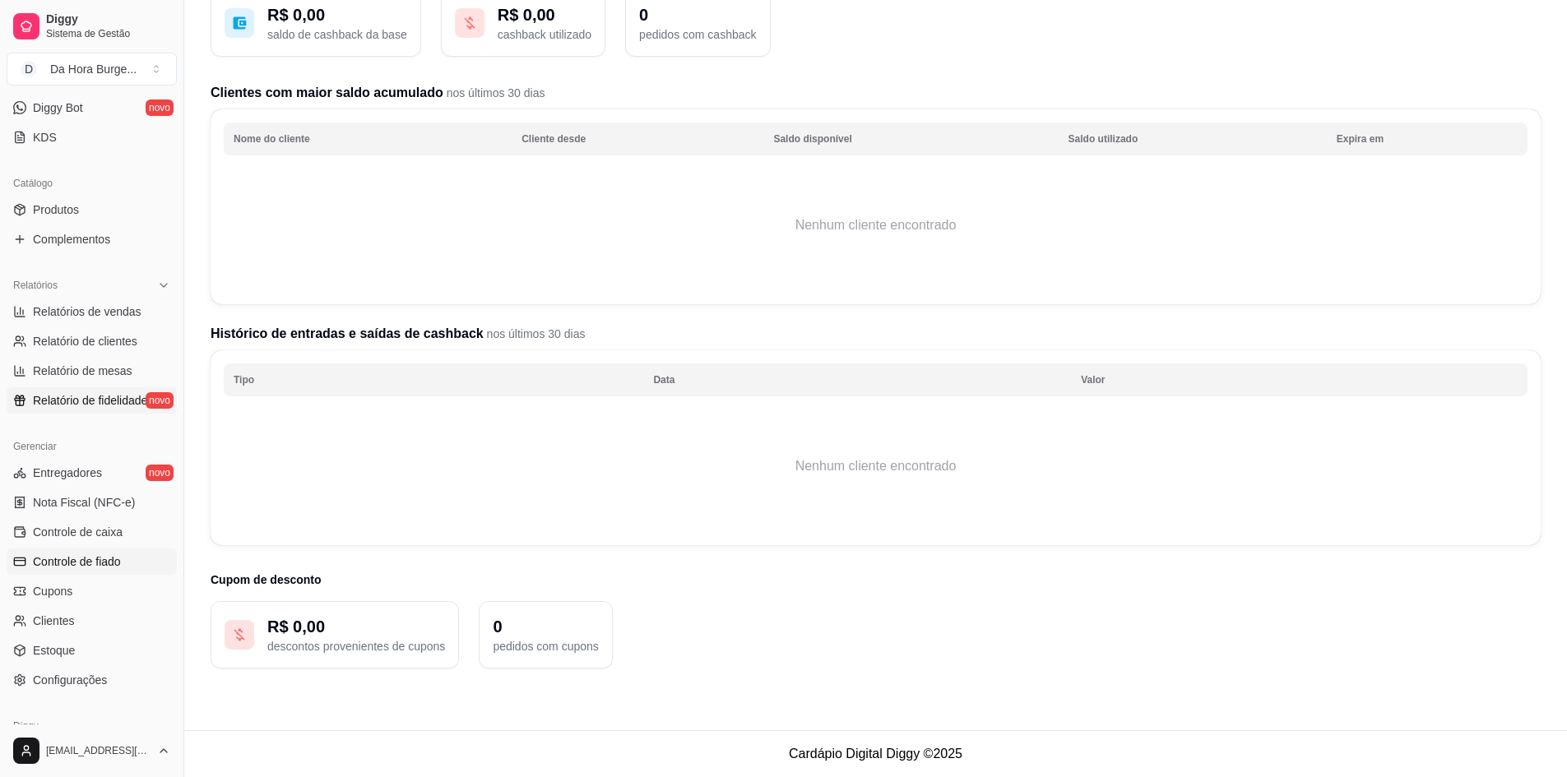
click at [78, 564] on span "Controle de fiado" at bounding box center [77, 562] width 88 height 16
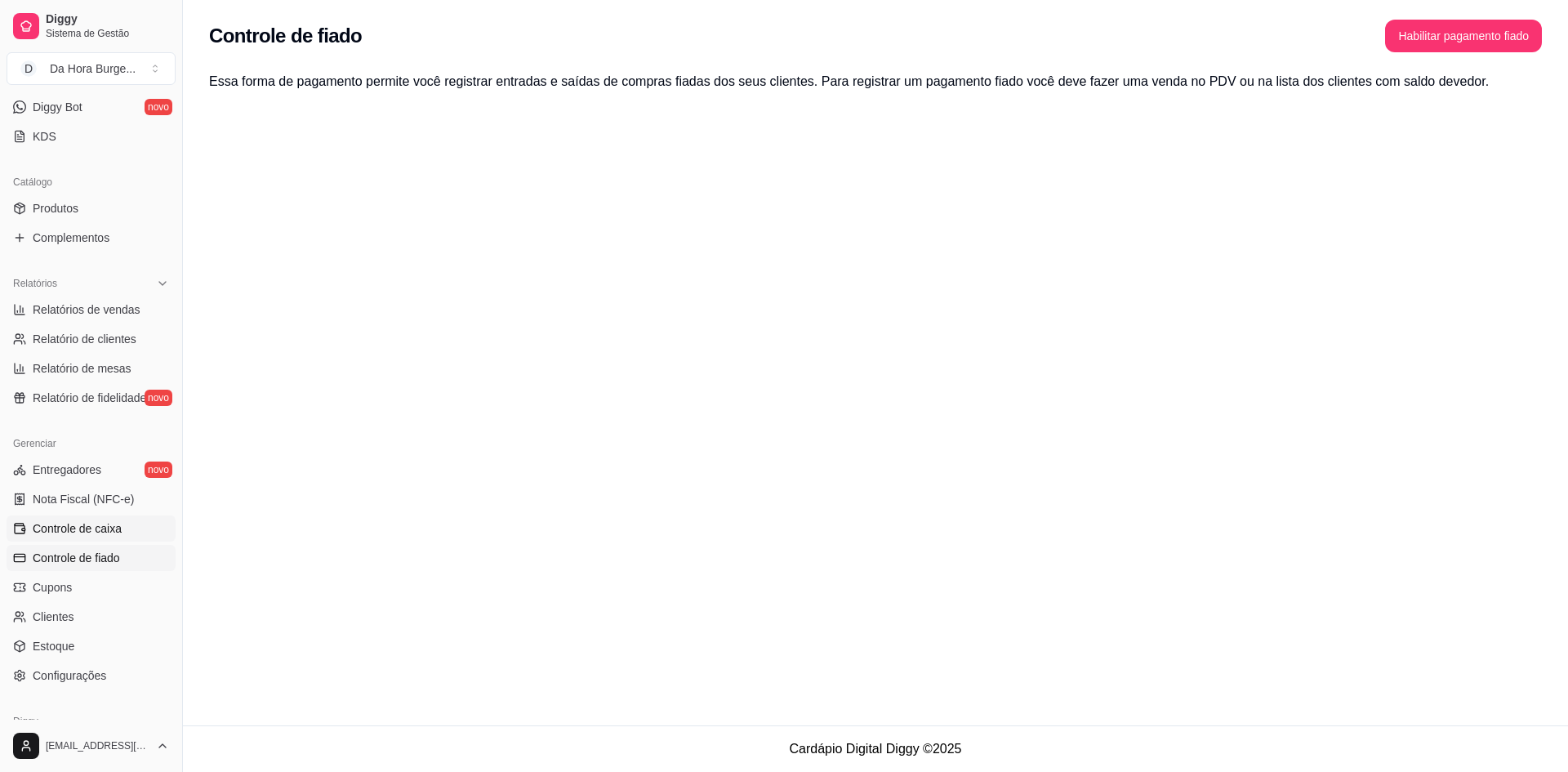
click at [72, 529] on span "Controle de caixa" at bounding box center [77, 529] width 89 height 16
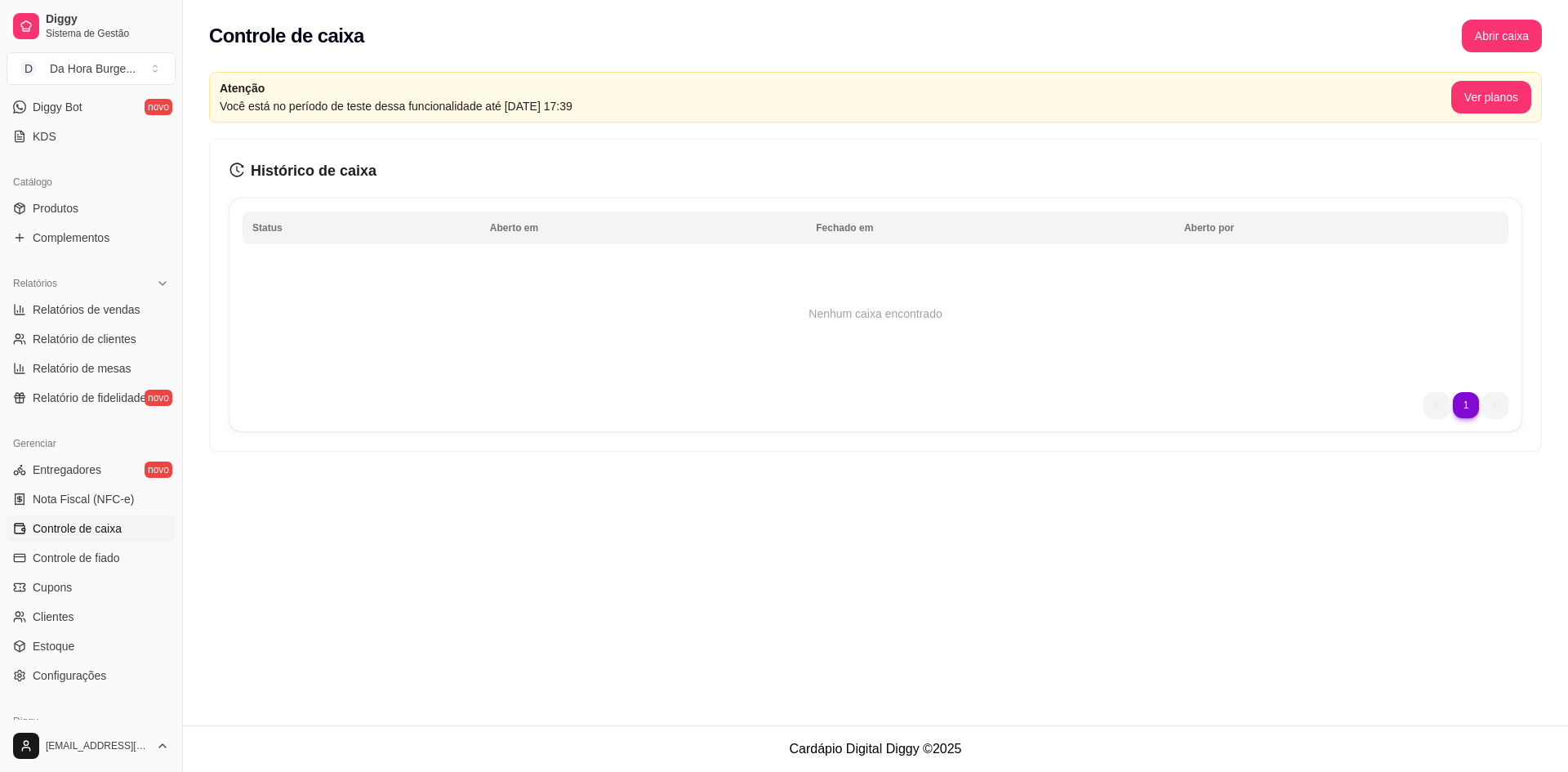
click at [326, 105] on article "Você está no período de teste dessa funcionalidade até 10 de outubro de 2025 às…" at bounding box center [835, 106] width 1231 height 18
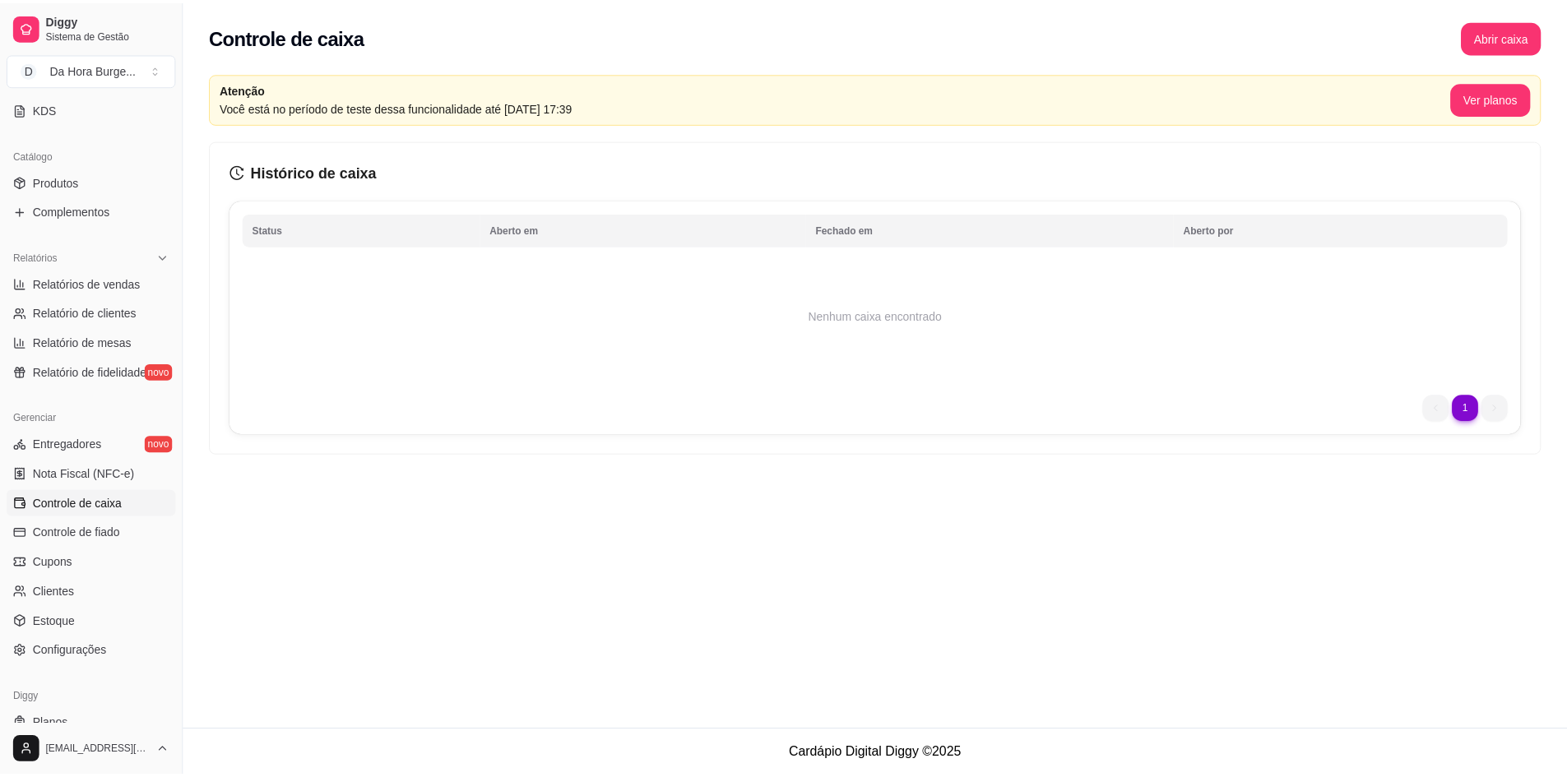
scroll to position [406, 0]
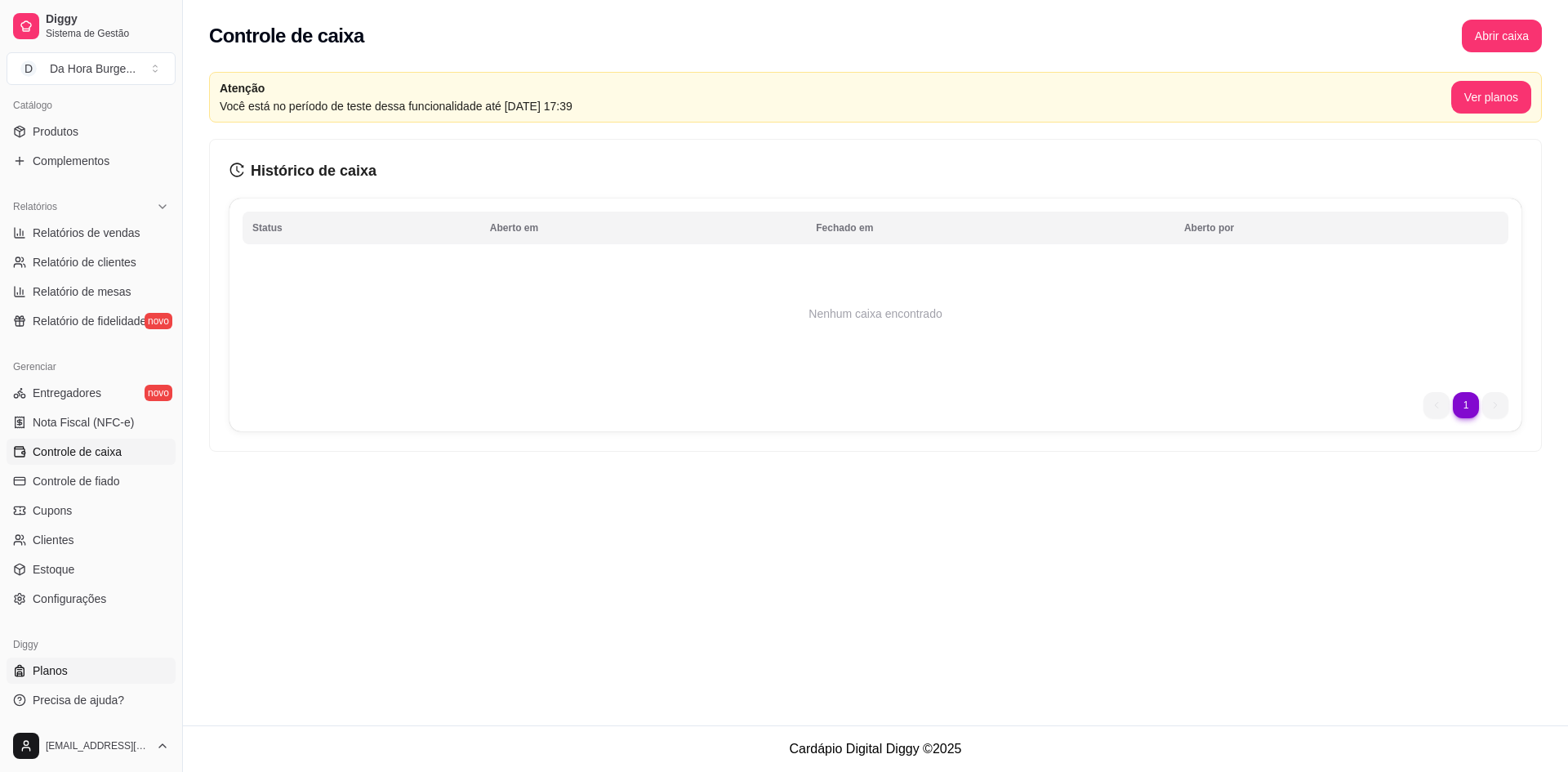
click at [71, 673] on link "Planos" at bounding box center [91, 671] width 169 height 26
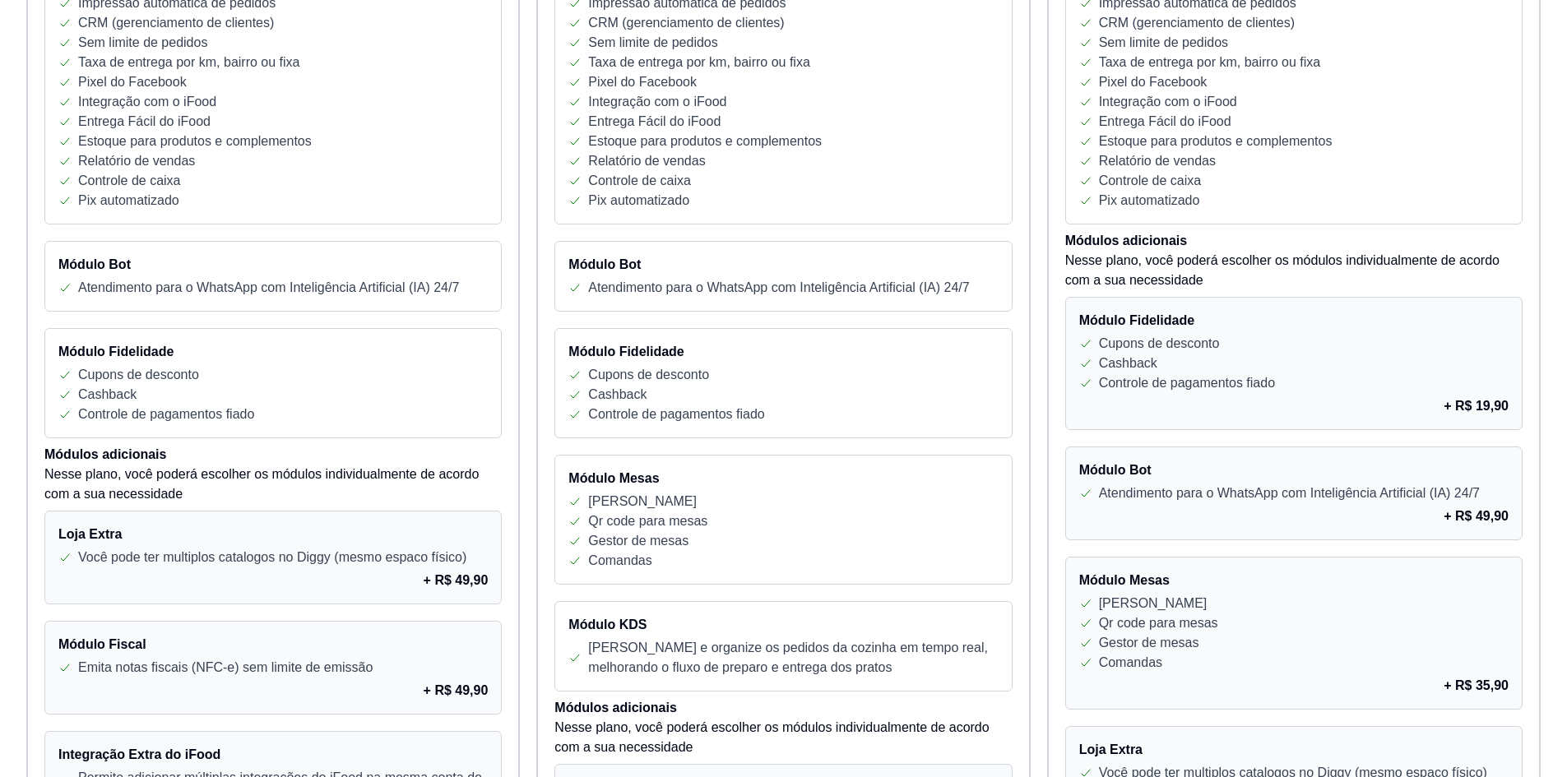
scroll to position [549, 0]
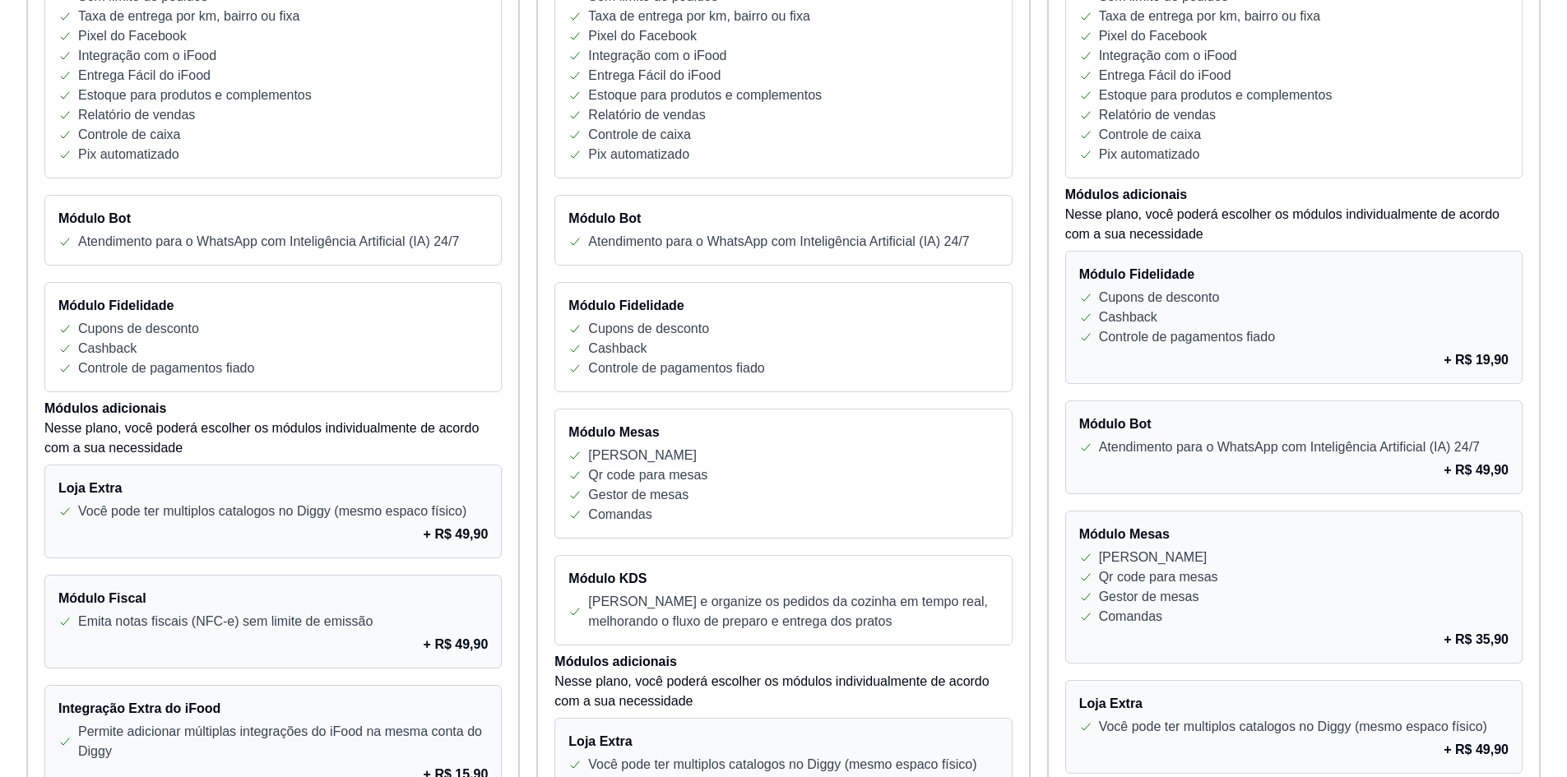
click at [1281, 351] on div "+ R$ 19,90" at bounding box center [1293, 360] width 429 height 20
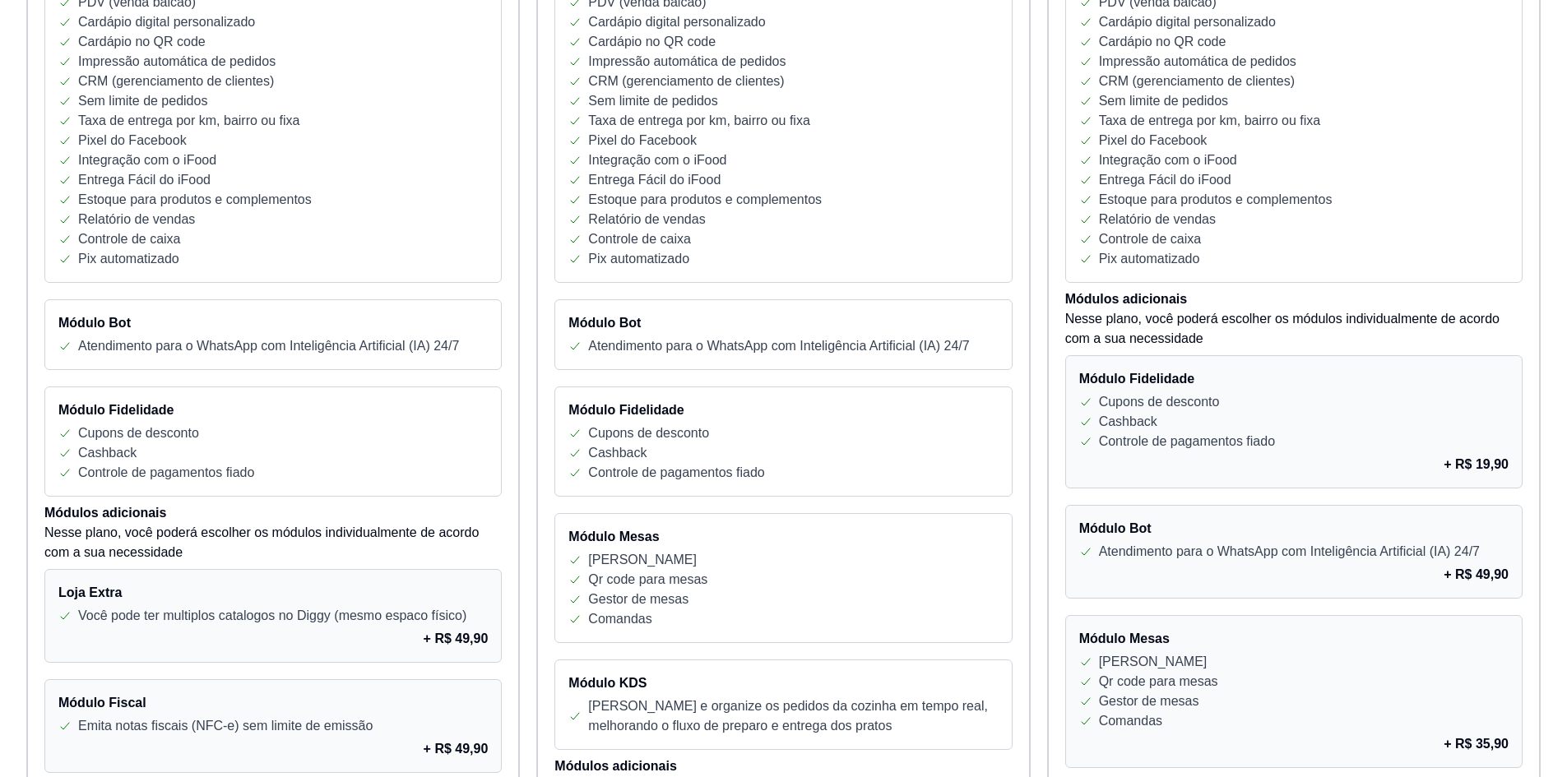
scroll to position [0, 0]
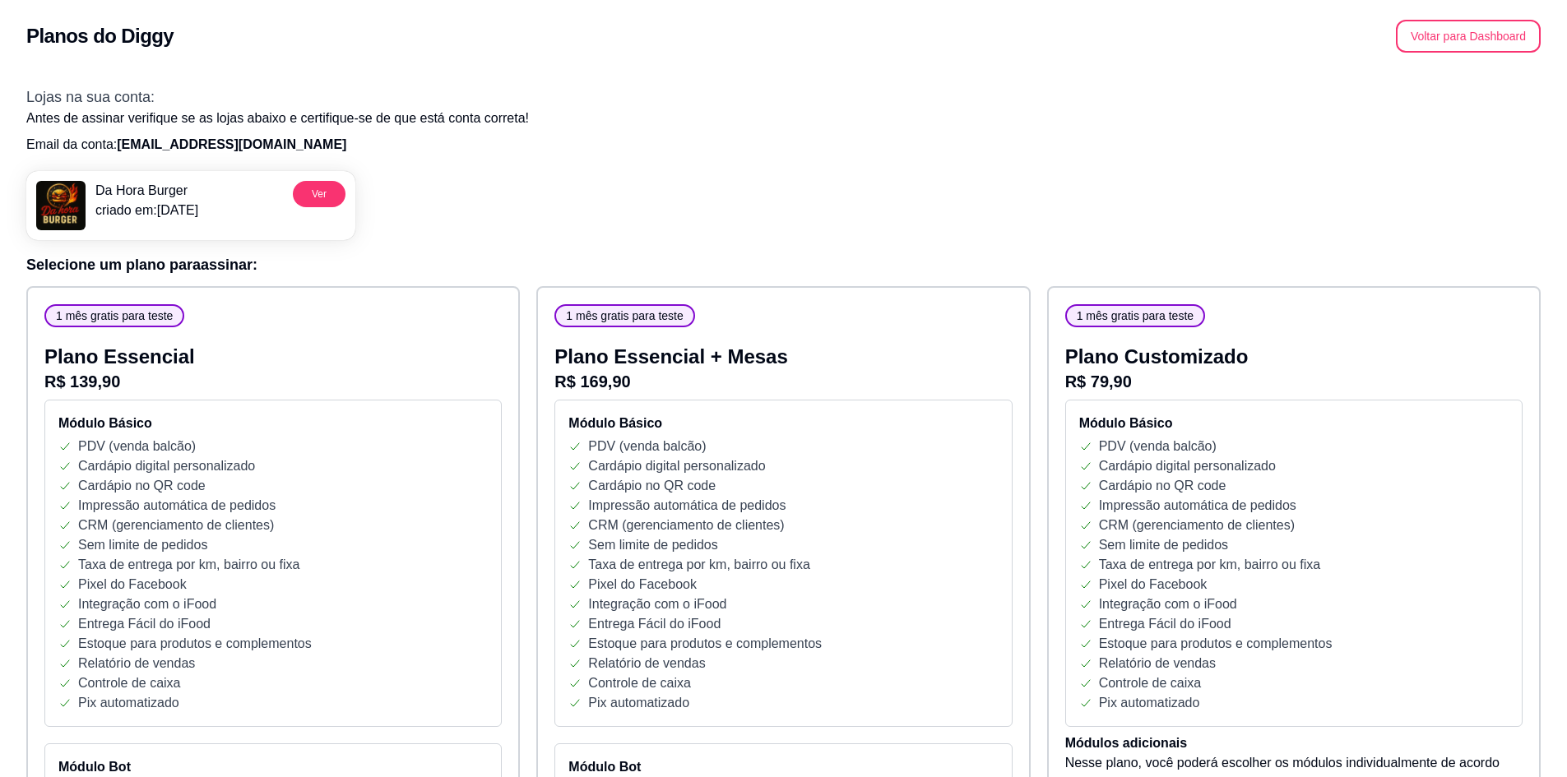
click at [660, 326] on div "1 mês gratis para teste" at bounding box center [624, 315] width 140 height 23
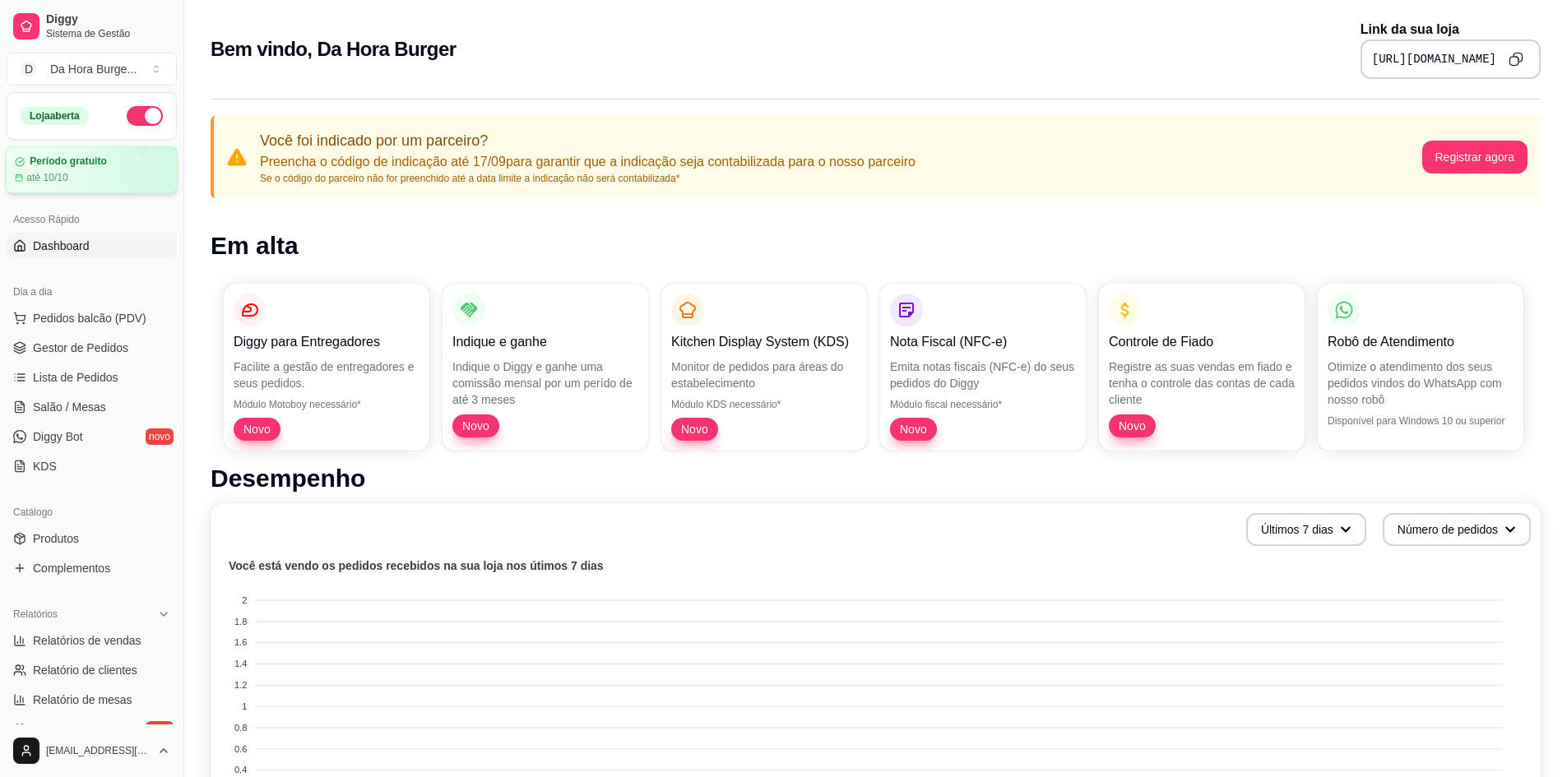
click at [71, 177] on div "até 10/10" at bounding box center [92, 177] width 154 height 13
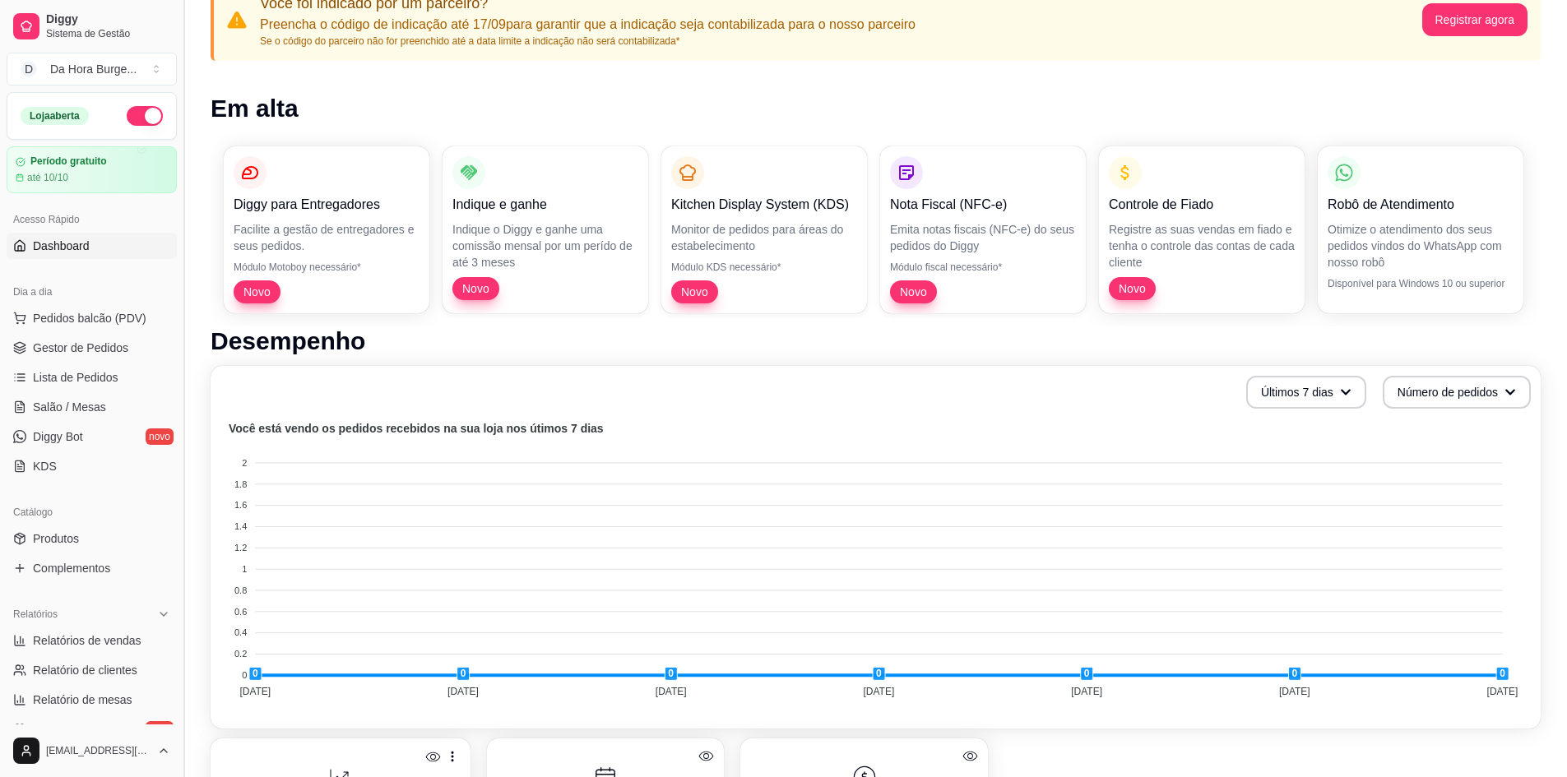
scroll to position [220, 0]
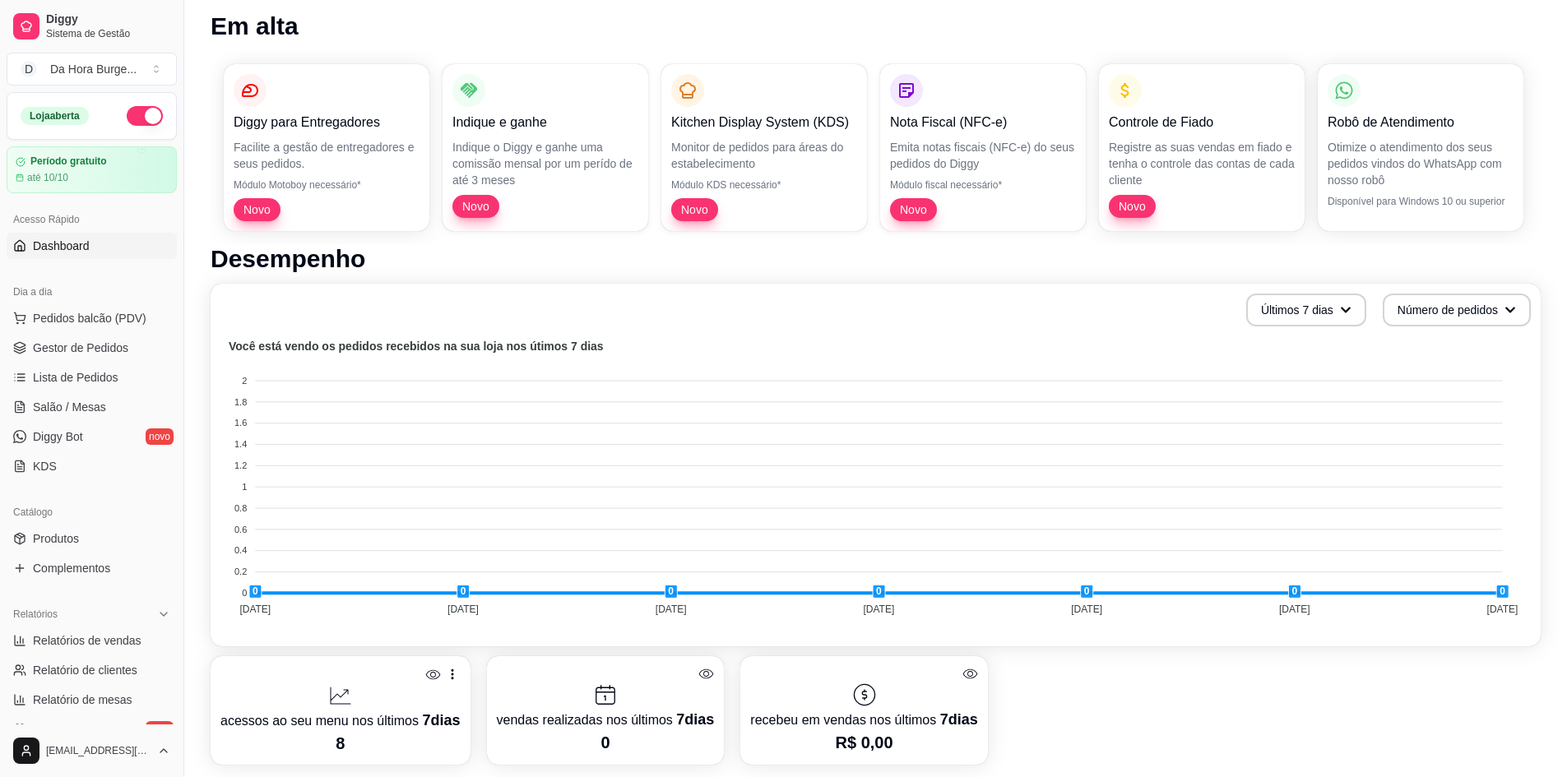
click at [114, 423] on ul "Pedidos balcão (PDV) Gestor de Pedidos Lista de Pedidos Salão / Mesas Diggy Bot…" at bounding box center [92, 392] width 170 height 174
click at [101, 436] on link "Diggy Bot novo" at bounding box center [92, 437] width 170 height 26
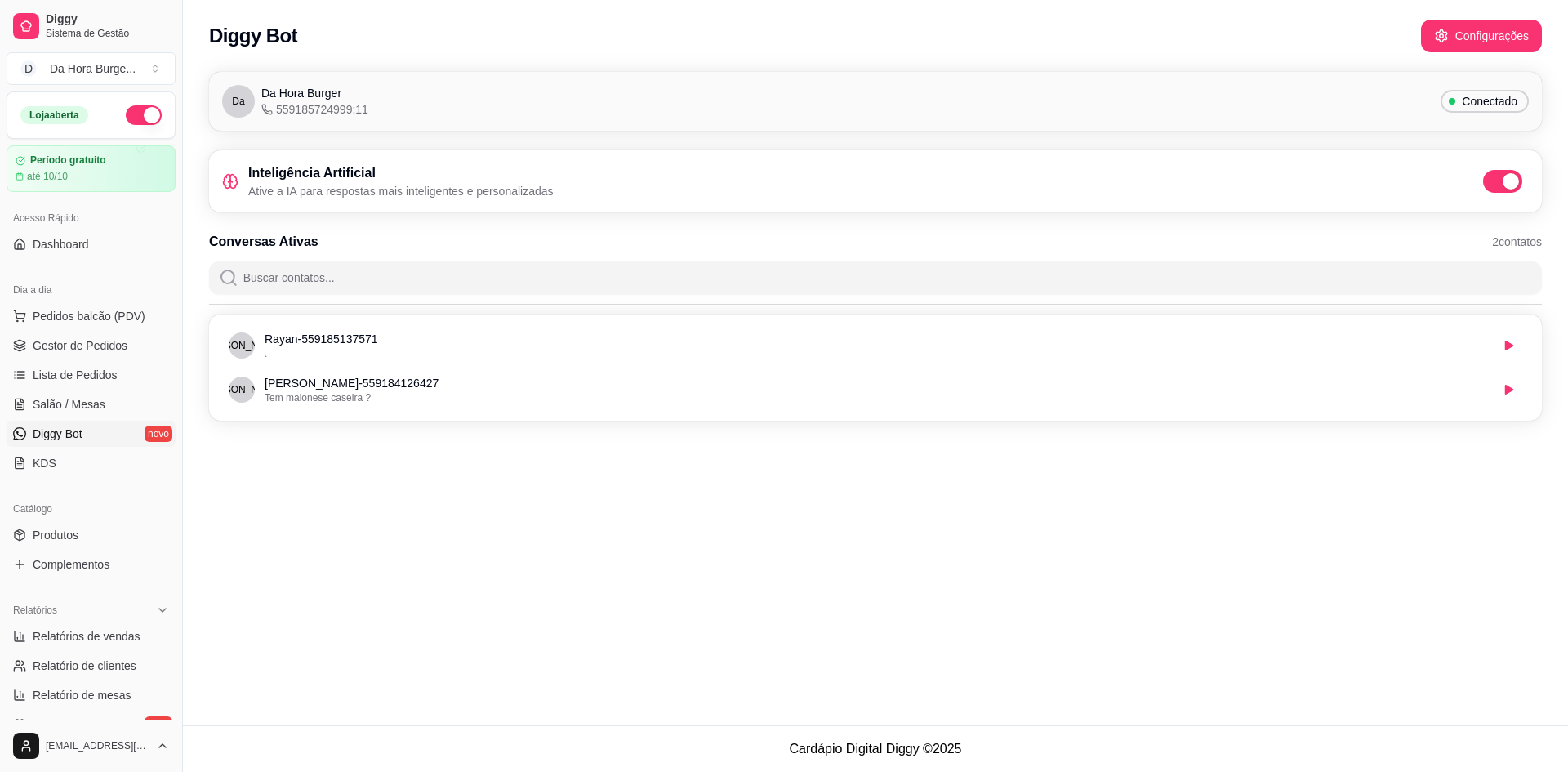
click at [366, 105] on div "Da Da Hora Burger 559185724999:11 Conectado" at bounding box center [876, 101] width 1307 height 33
click at [1471, 32] on button "Configurações" at bounding box center [1482, 37] width 117 height 32
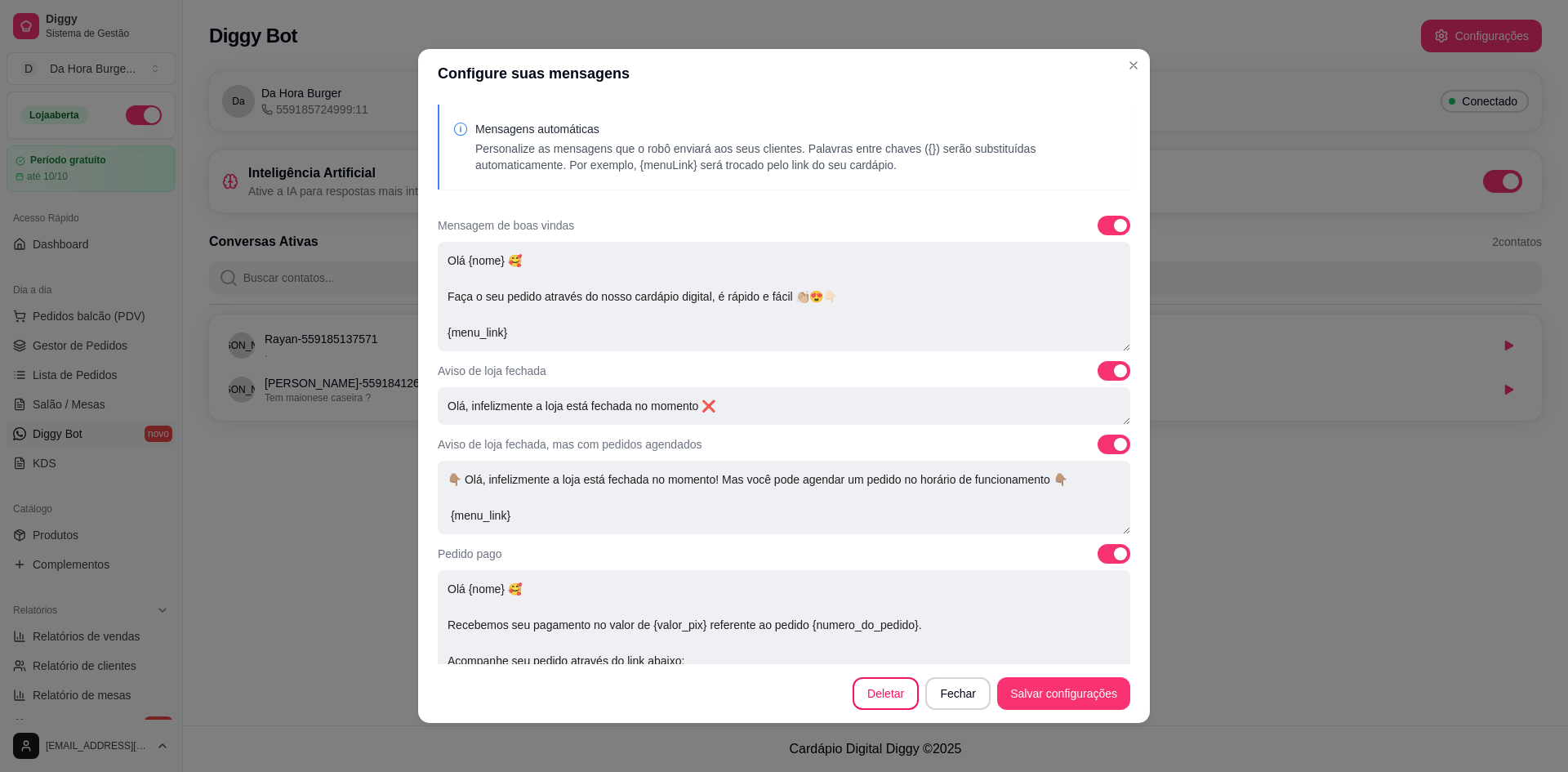
click at [1113, 72] on header "Configure suas mensagens" at bounding box center [784, 73] width 732 height 49
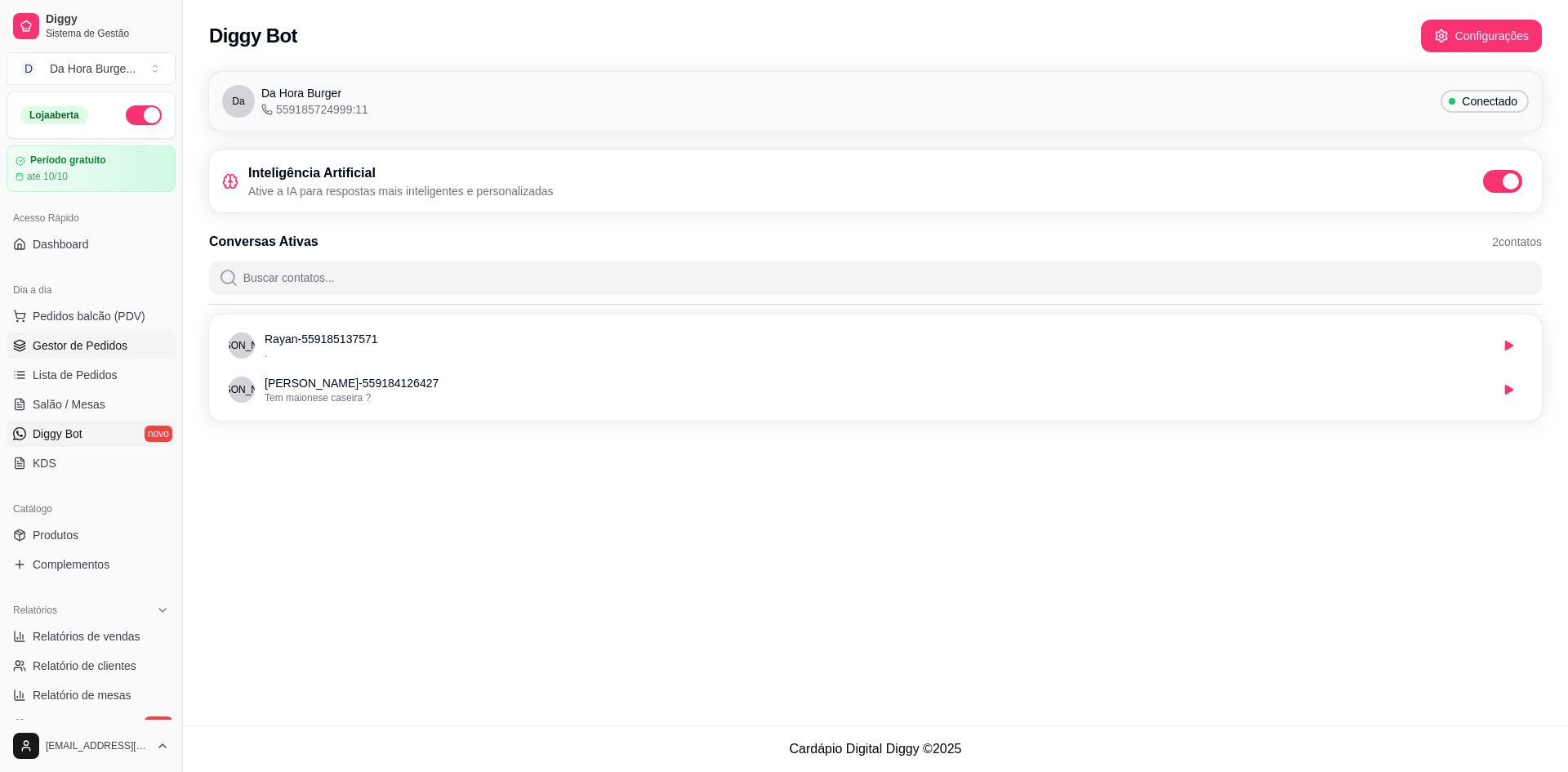
click at [99, 352] on span "Gestor de Pedidos" at bounding box center [79, 346] width 94 height 16
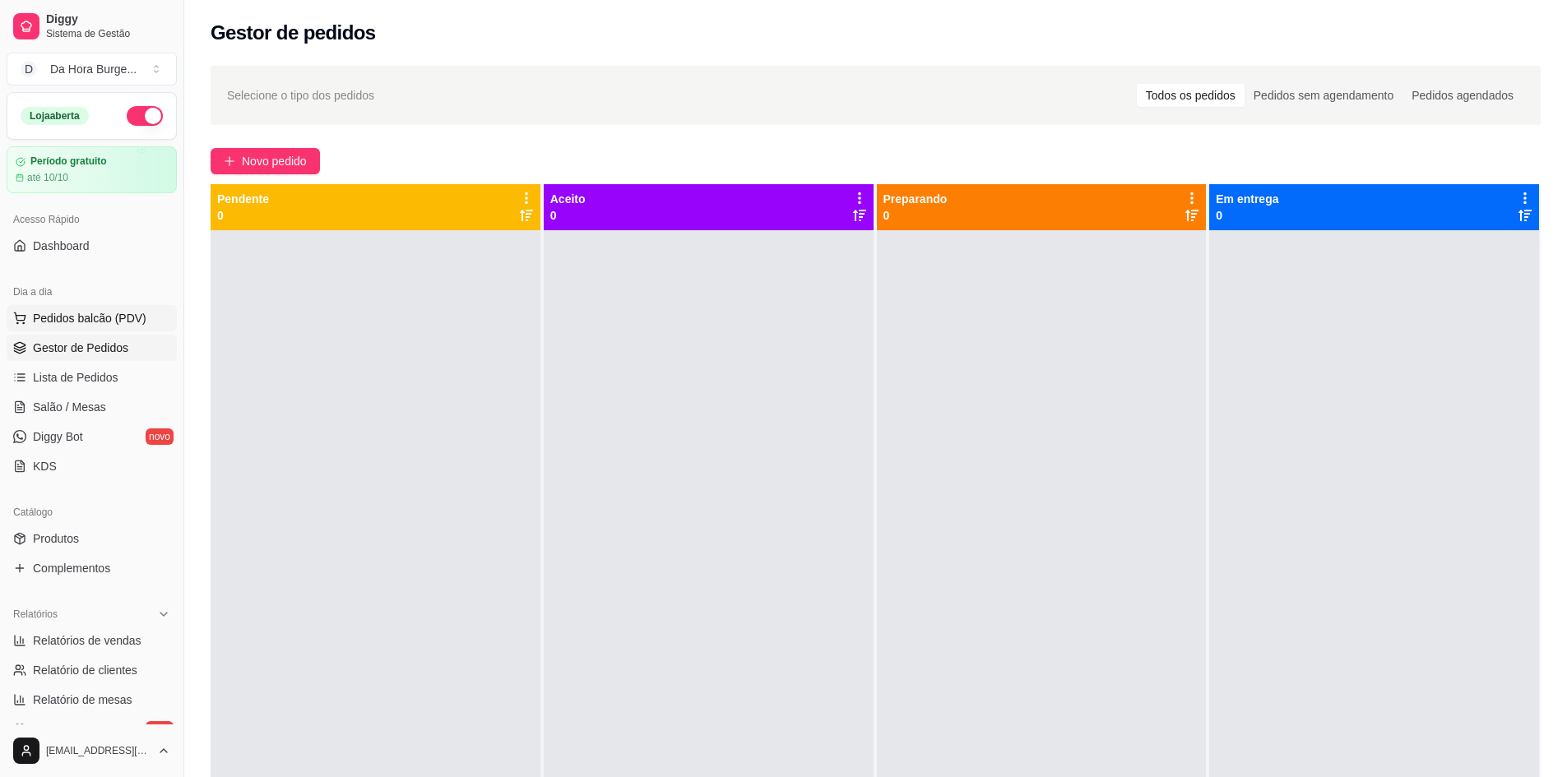
click at [117, 323] on span "Pedidos balcão (PDV)" at bounding box center [90, 318] width 114 height 16
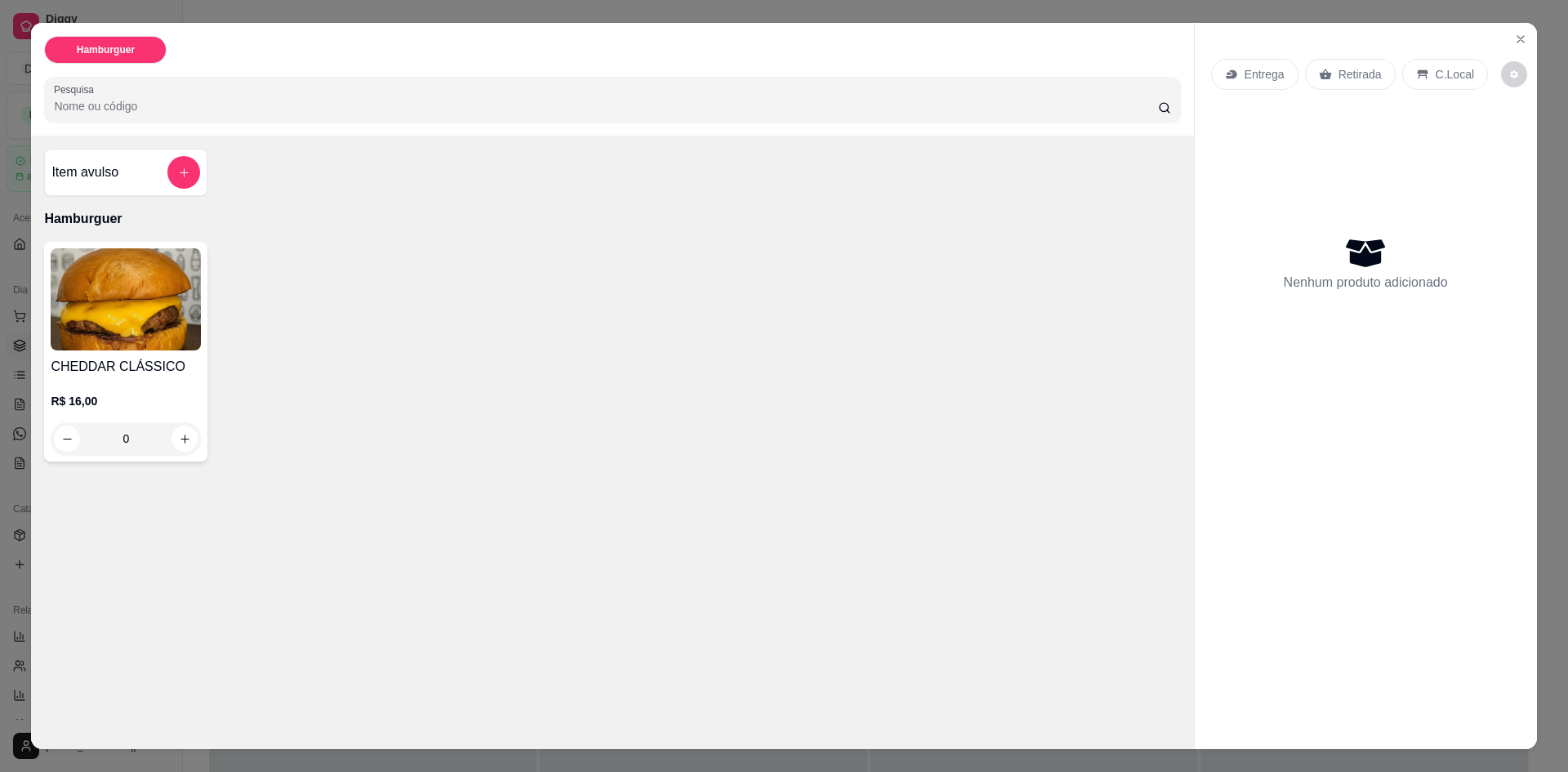
click at [1347, 256] on icon at bounding box center [1365, 254] width 39 height 28
click at [125, 50] on p "Hamburguer" at bounding box center [105, 50] width 58 height 13
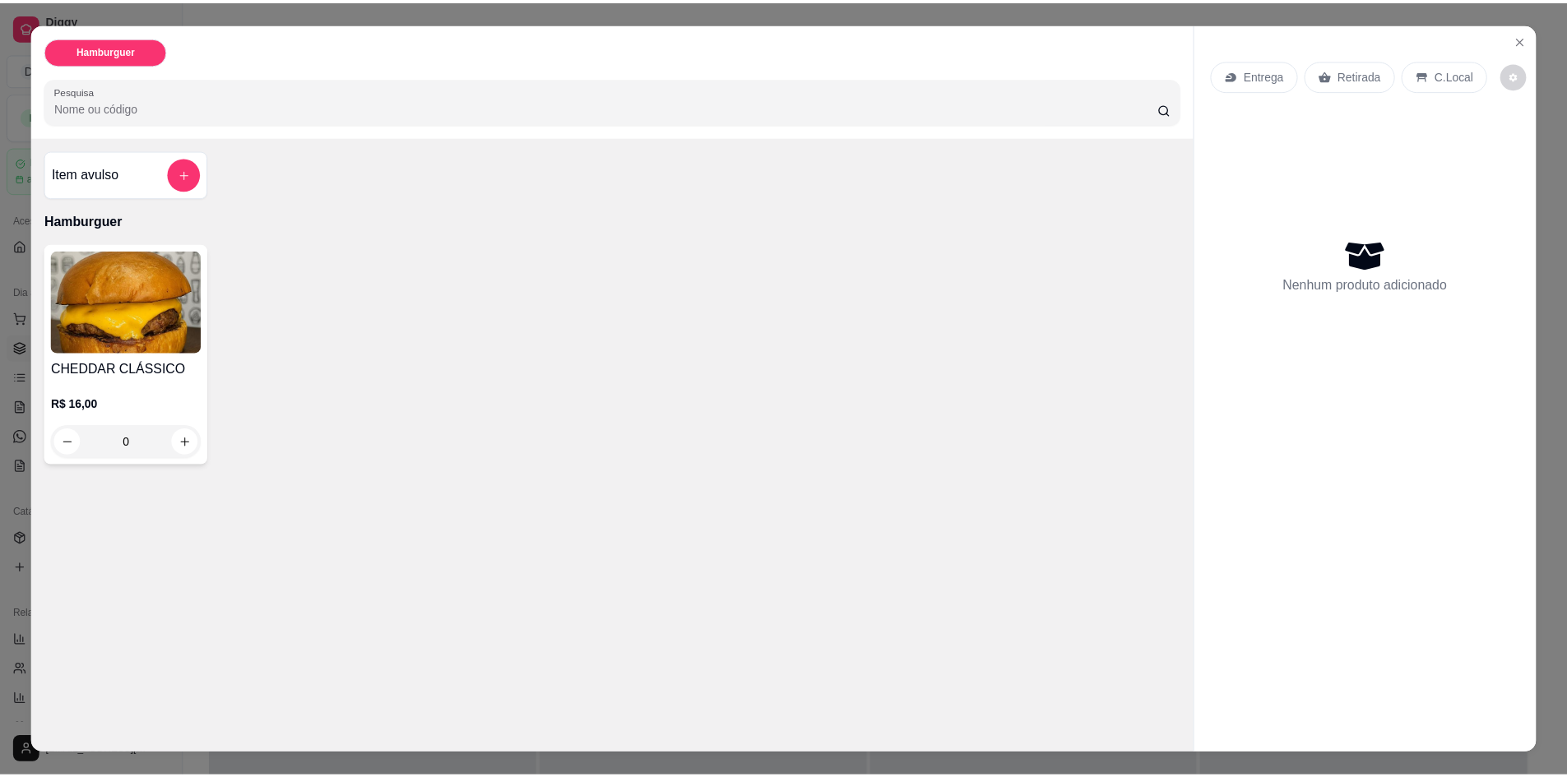
scroll to position [30, 0]
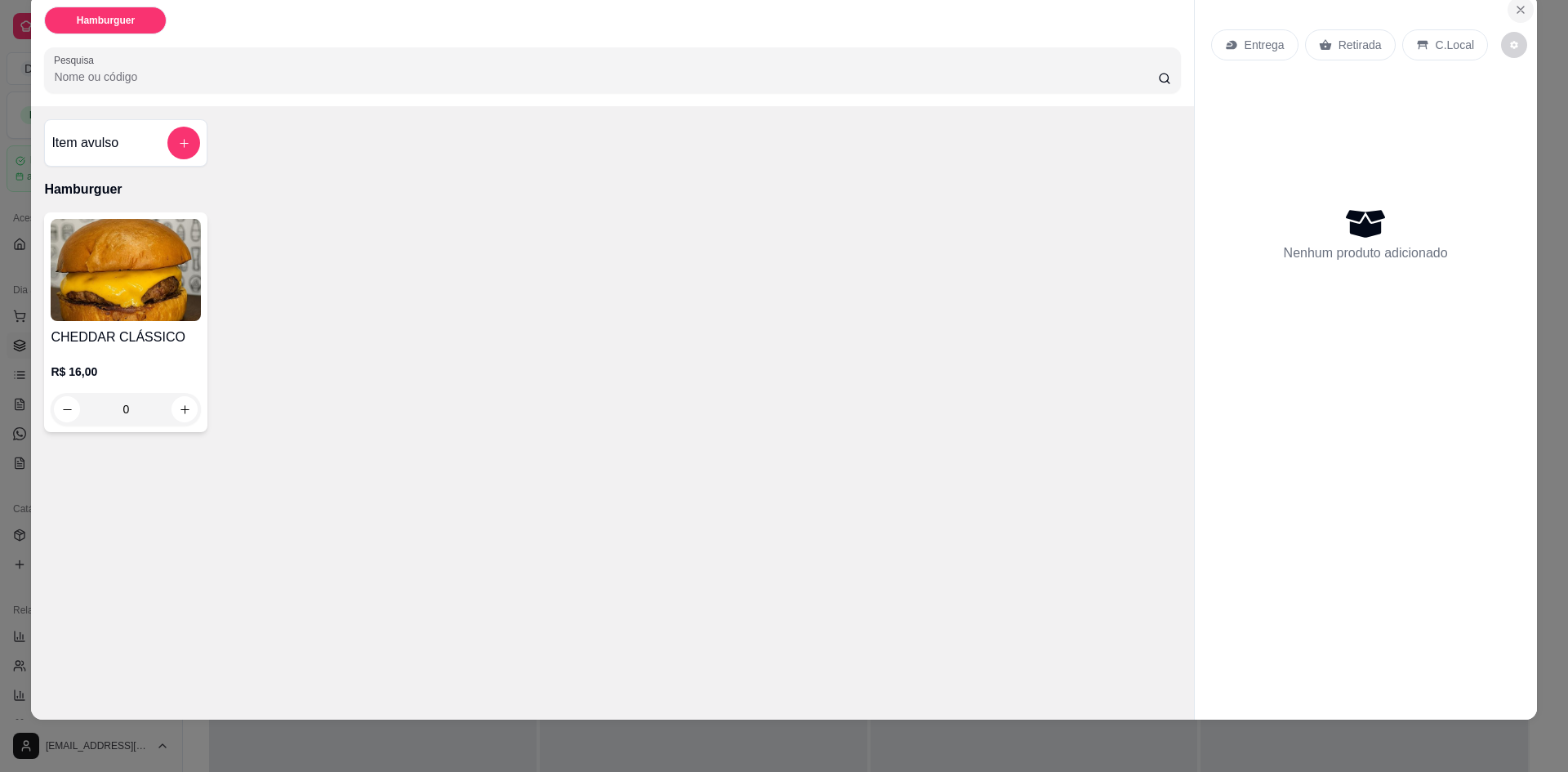
click at [1519, 5] on icon "Close" at bounding box center [1520, 9] width 13 height 13
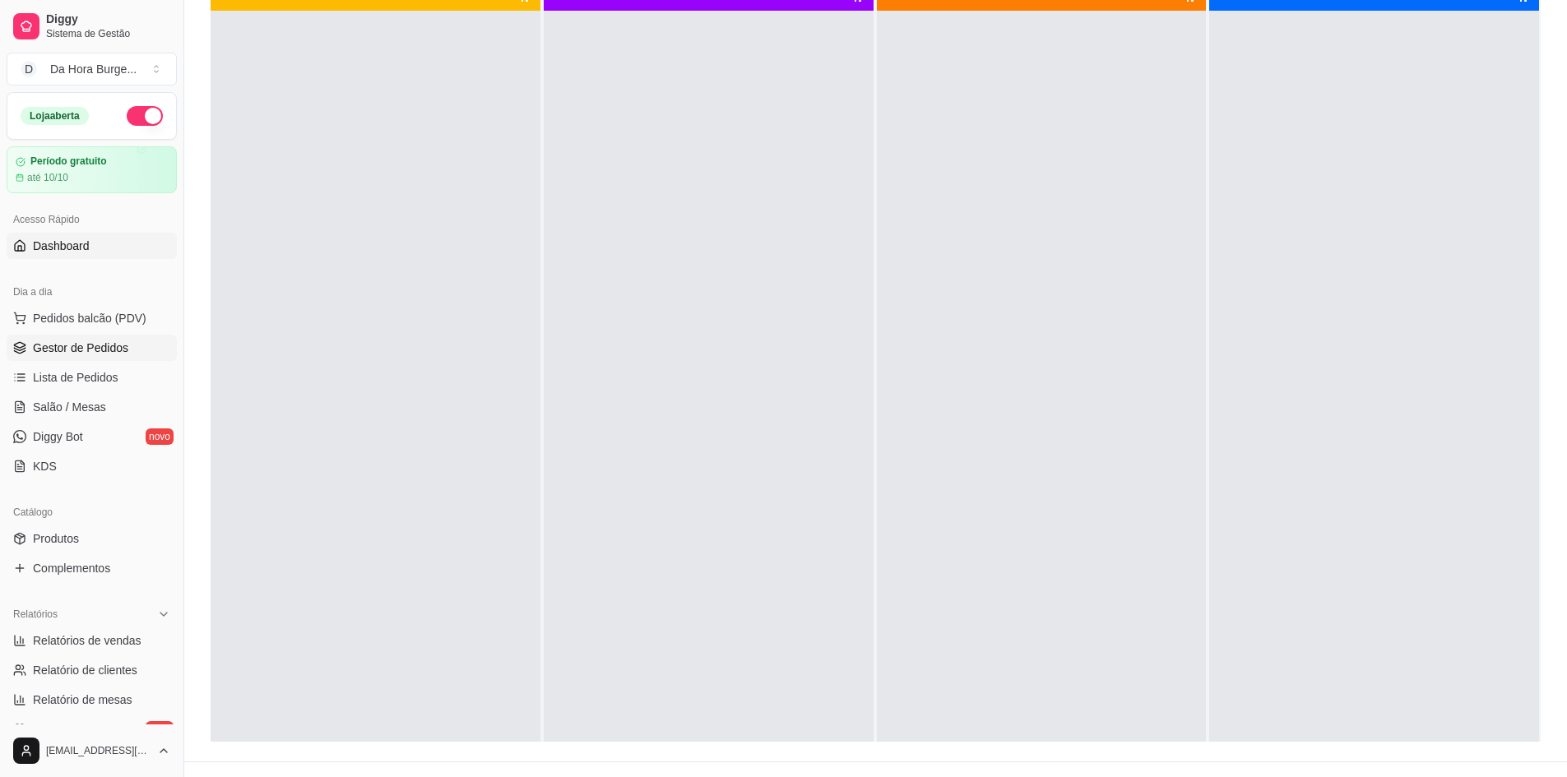
click at [115, 249] on link "Dashboard" at bounding box center [92, 246] width 170 height 26
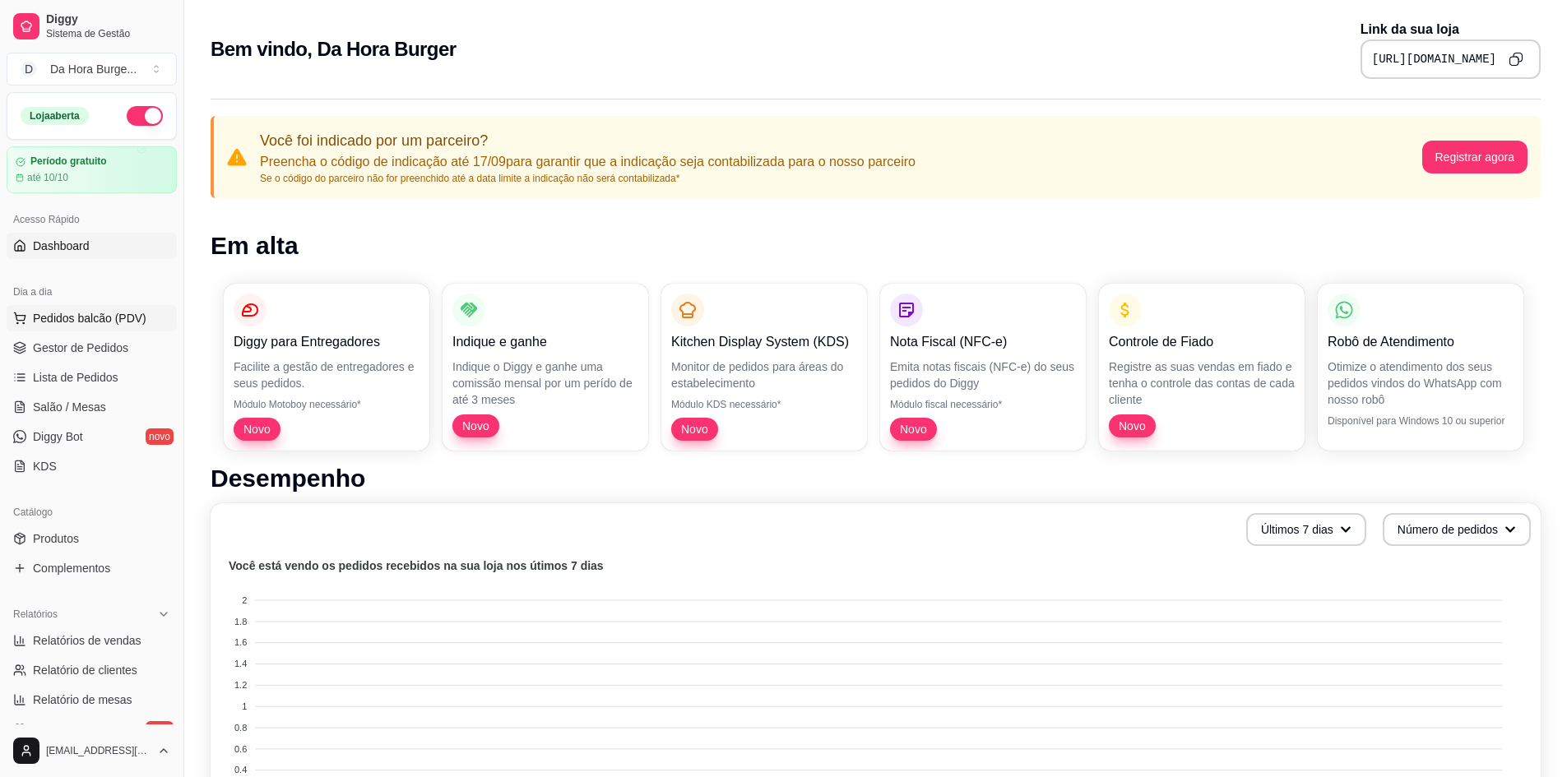
click at [62, 313] on span "Pedidos balcão (PDV)" at bounding box center [90, 318] width 114 height 16
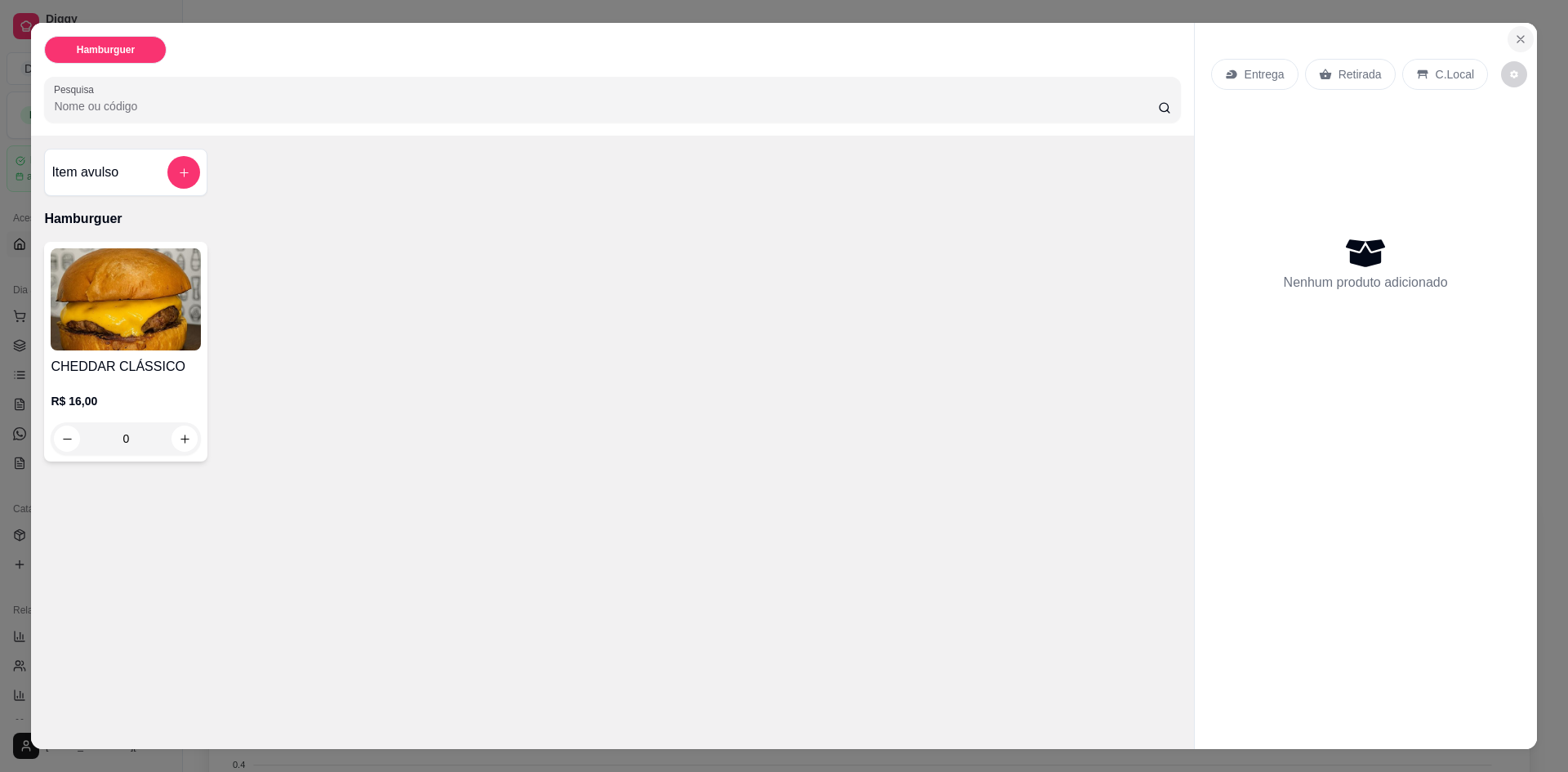
click at [1520, 35] on icon "Close" at bounding box center [1520, 39] width 13 height 13
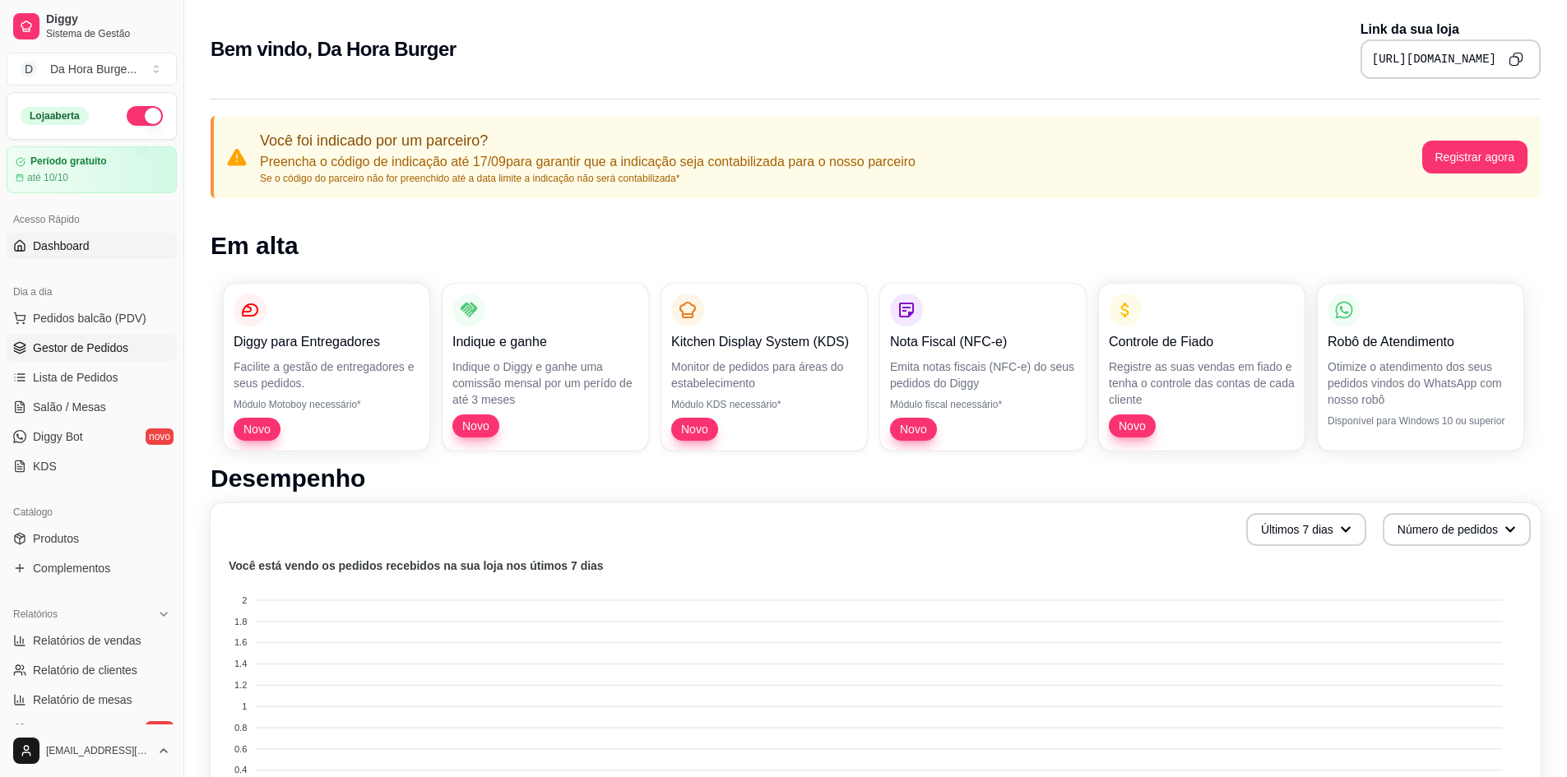
click at [37, 350] on span "Gestor de Pedidos" at bounding box center [80, 348] width 95 height 16
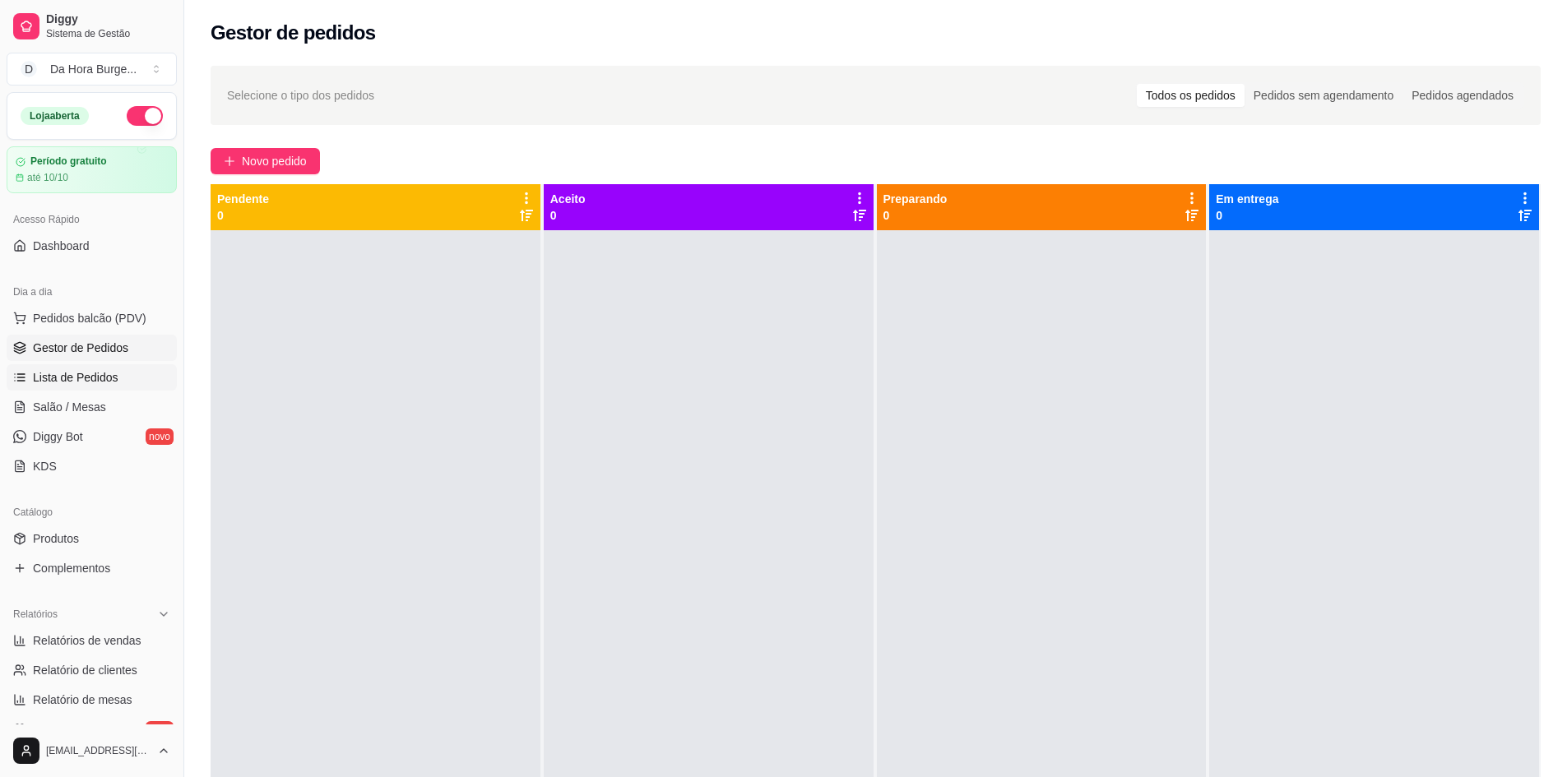
click at [74, 382] on span "Lista de Pedidos" at bounding box center [76, 377] width 86 height 16
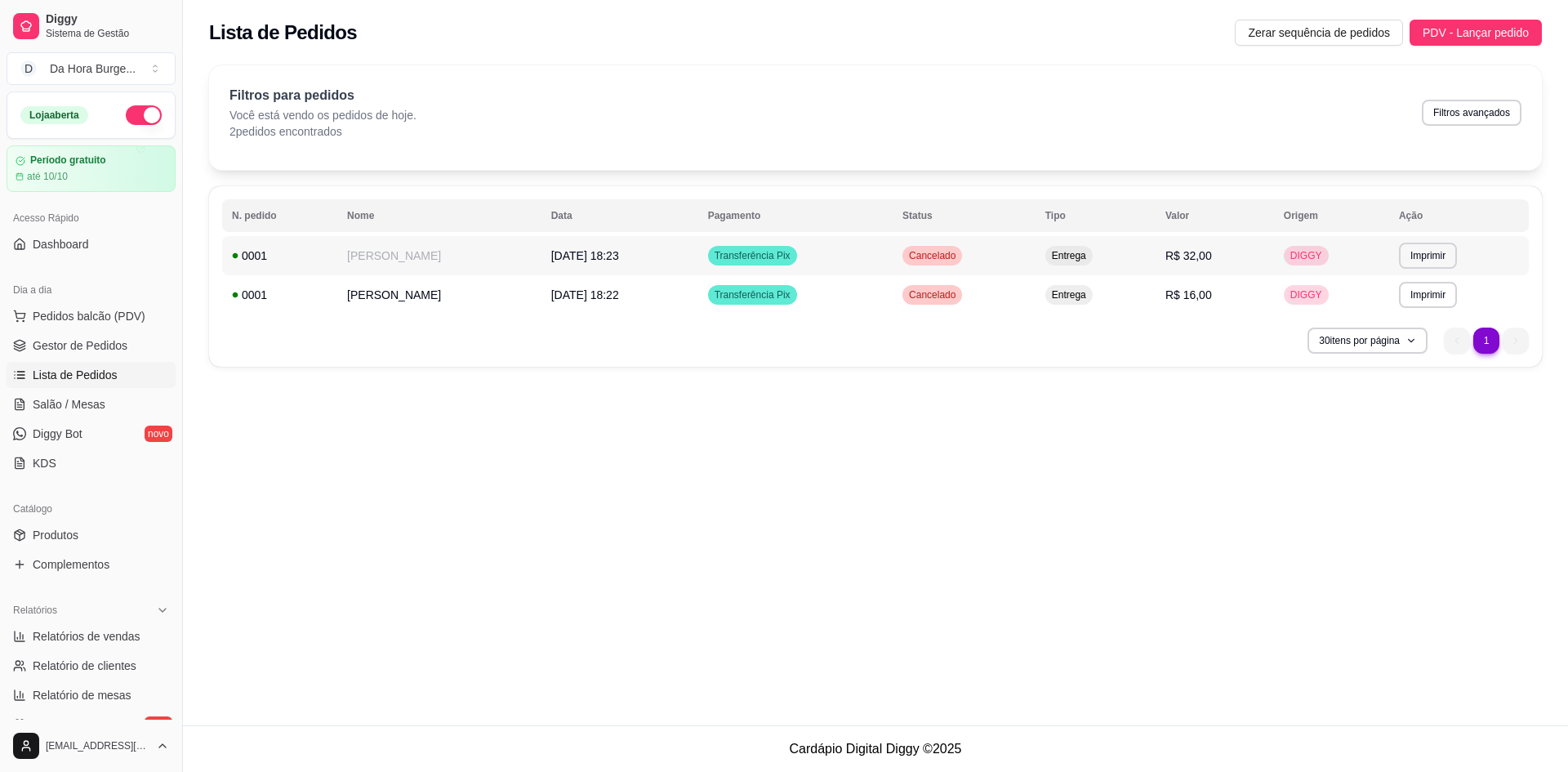
click at [1287, 255] on span "DIGGY" at bounding box center [1306, 255] width 39 height 13
click at [1289, 255] on span "DIGGY" at bounding box center [1306, 255] width 39 height 13
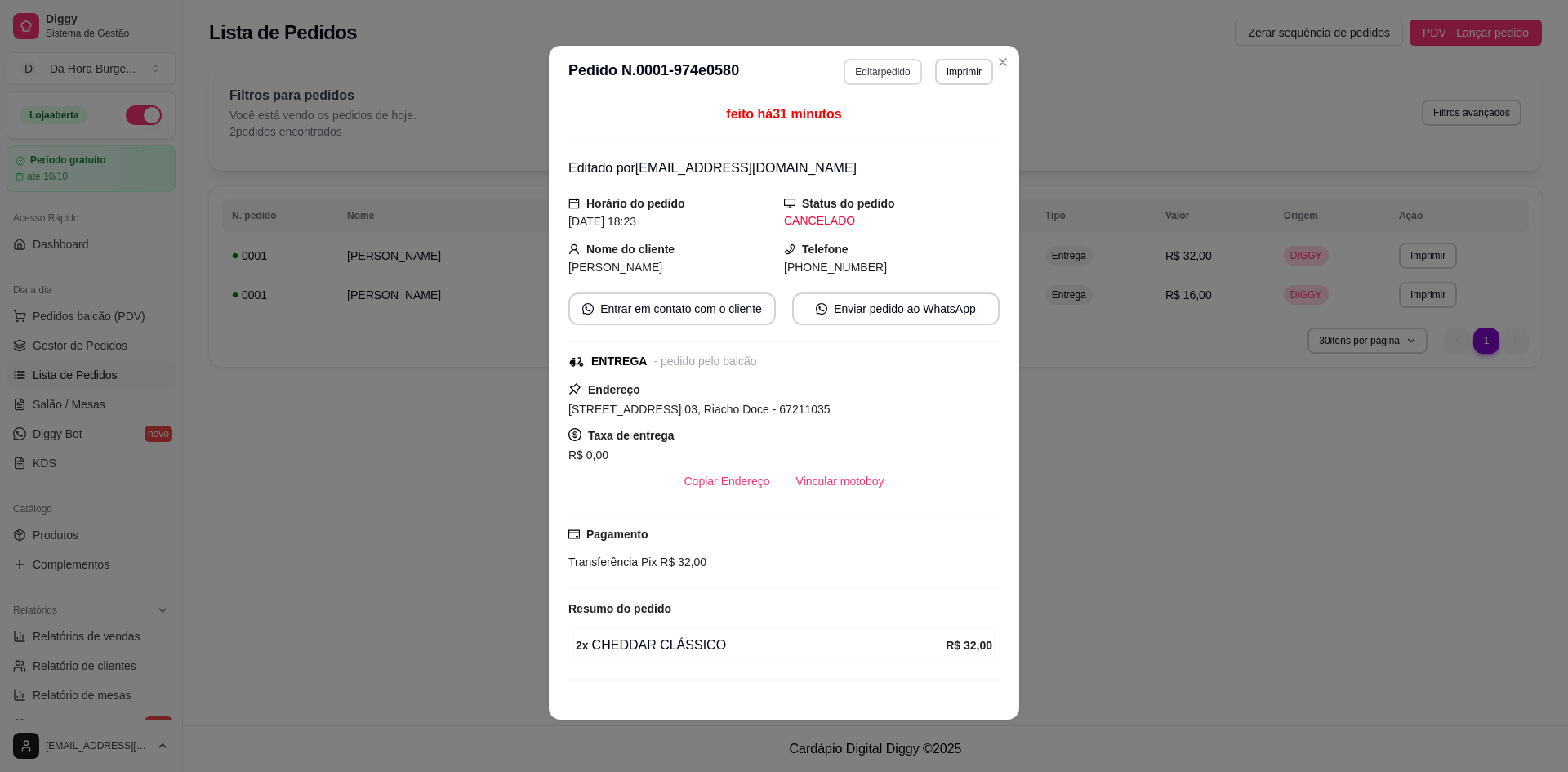
click at [888, 74] on button "Editar pedido" at bounding box center [883, 72] width 77 height 26
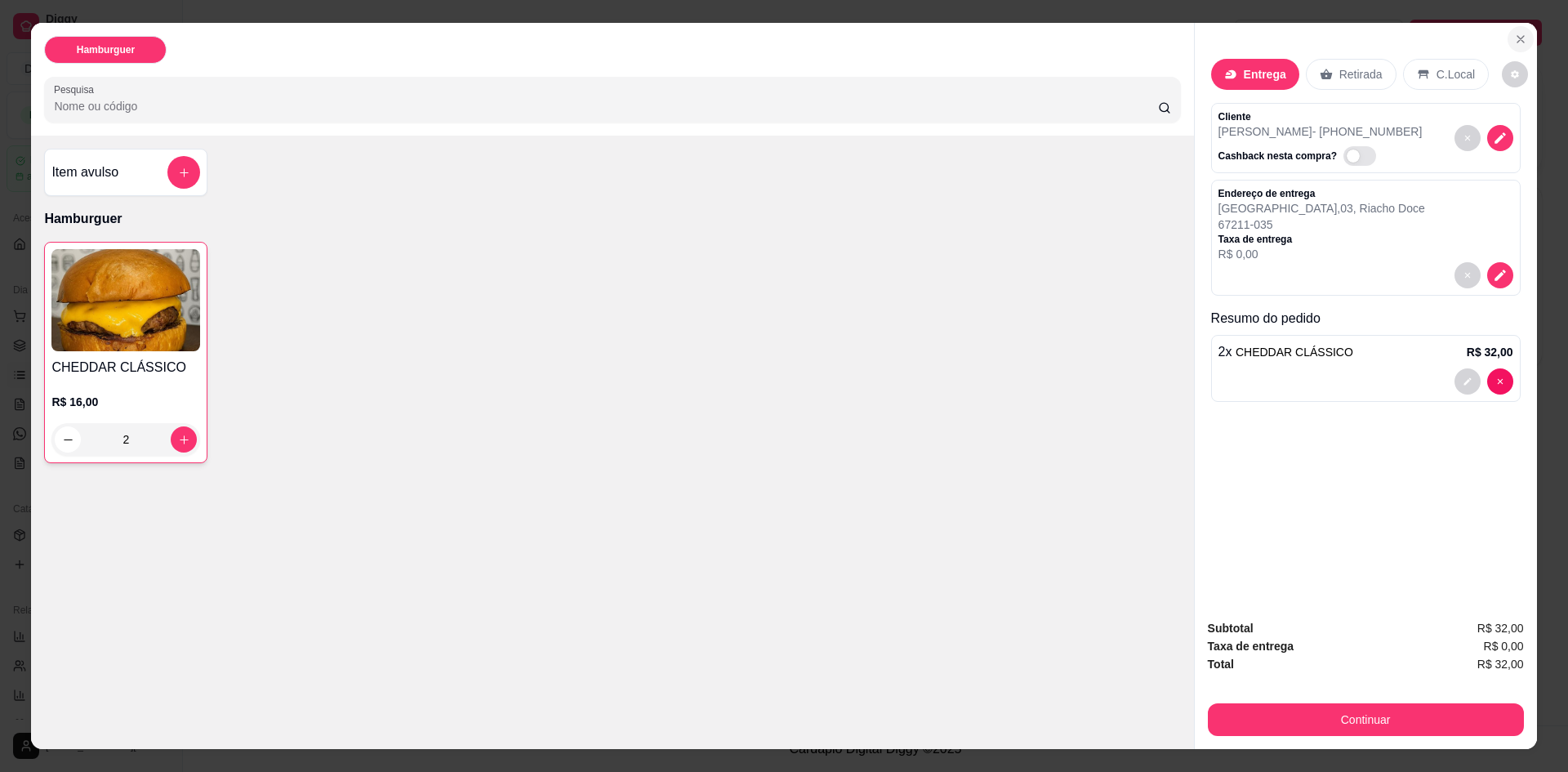
click at [1516, 44] on icon "Close" at bounding box center [1520, 39] width 13 height 13
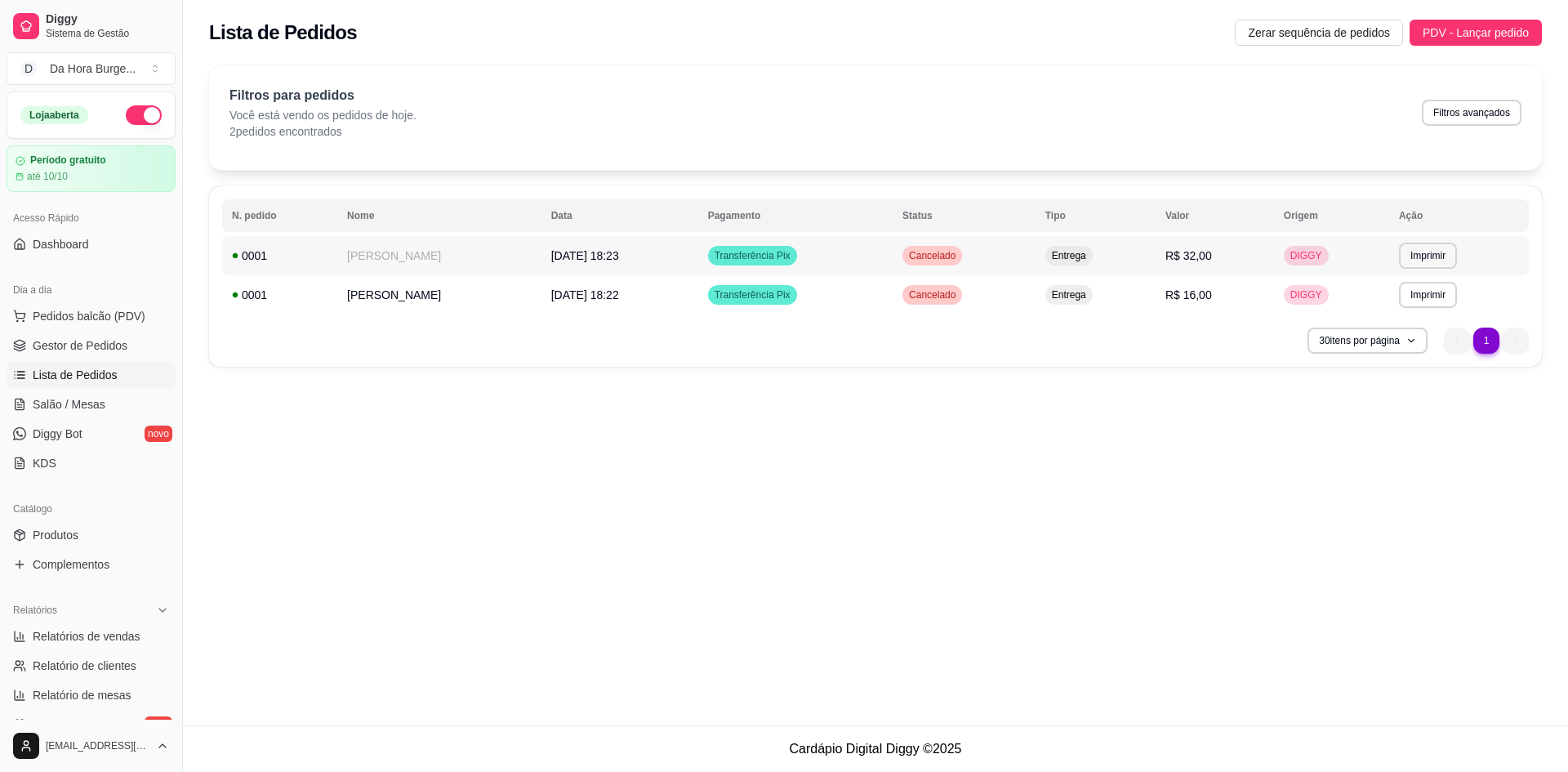
click at [1156, 271] on td "R$ 32,00" at bounding box center [1214, 255] width 118 height 39
click at [1378, 333] on button "30 itens por página" at bounding box center [1367, 341] width 120 height 26
click at [1378, 333] on button "30 itens por página" at bounding box center [1367, 340] width 116 height 25
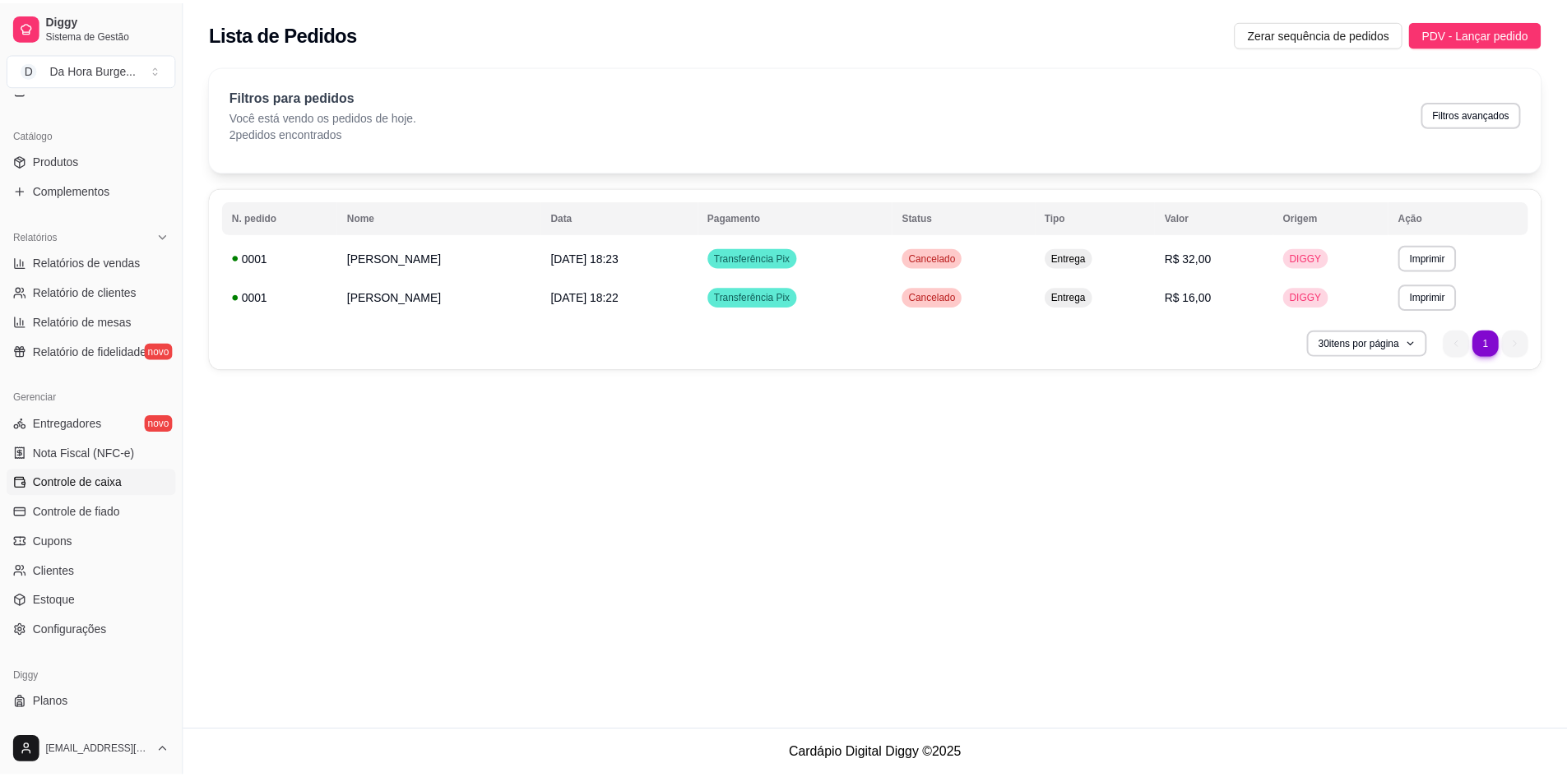
scroll to position [406, 0]
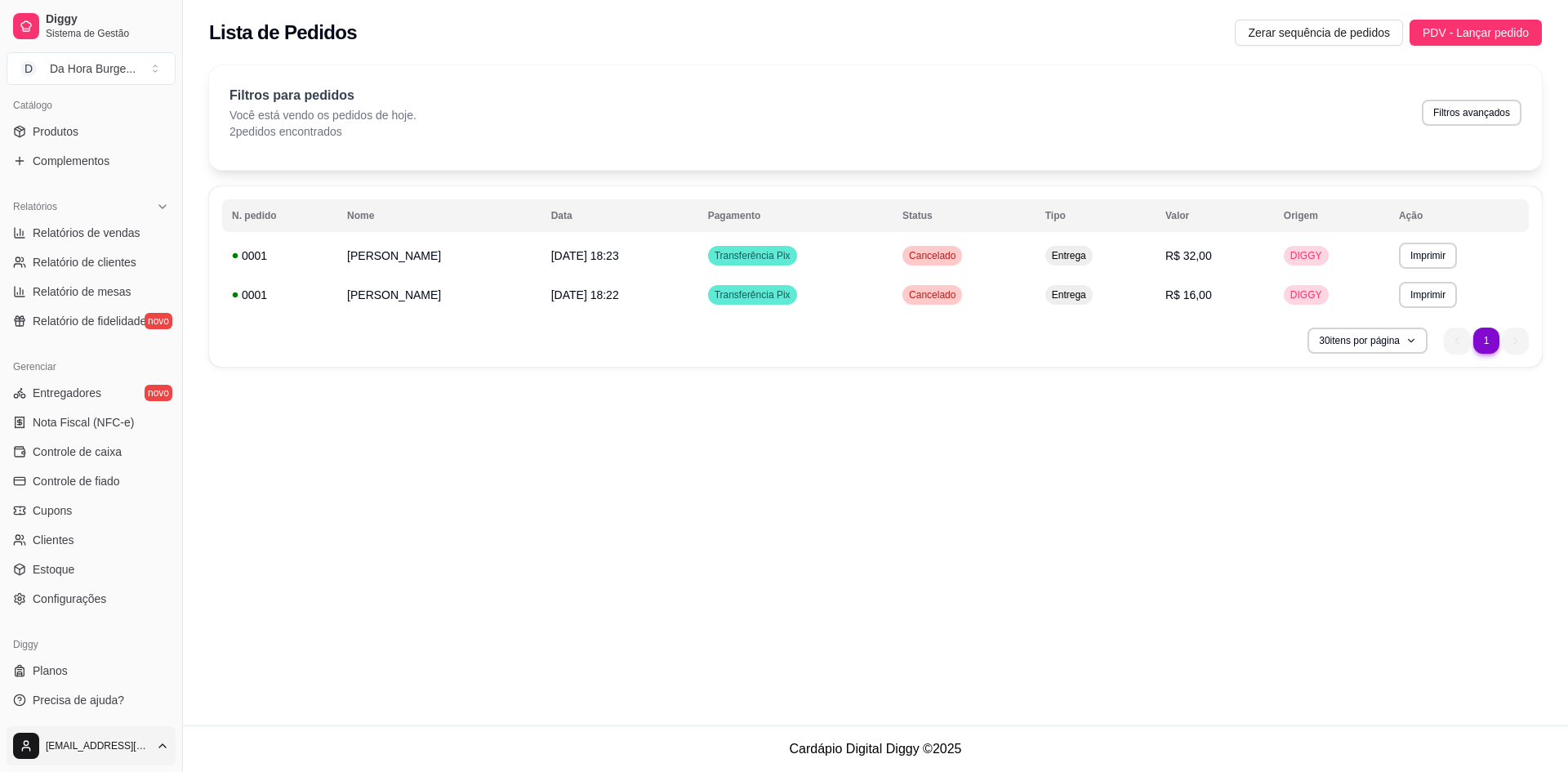
click at [115, 738] on html "Diggy Sistema de Gestão D Da Hora Burge ... Loja aberta Período gratuito até 10…" at bounding box center [784, 386] width 1568 height 772
click at [110, 687] on link "Configurações" at bounding box center [91, 680] width 175 height 26
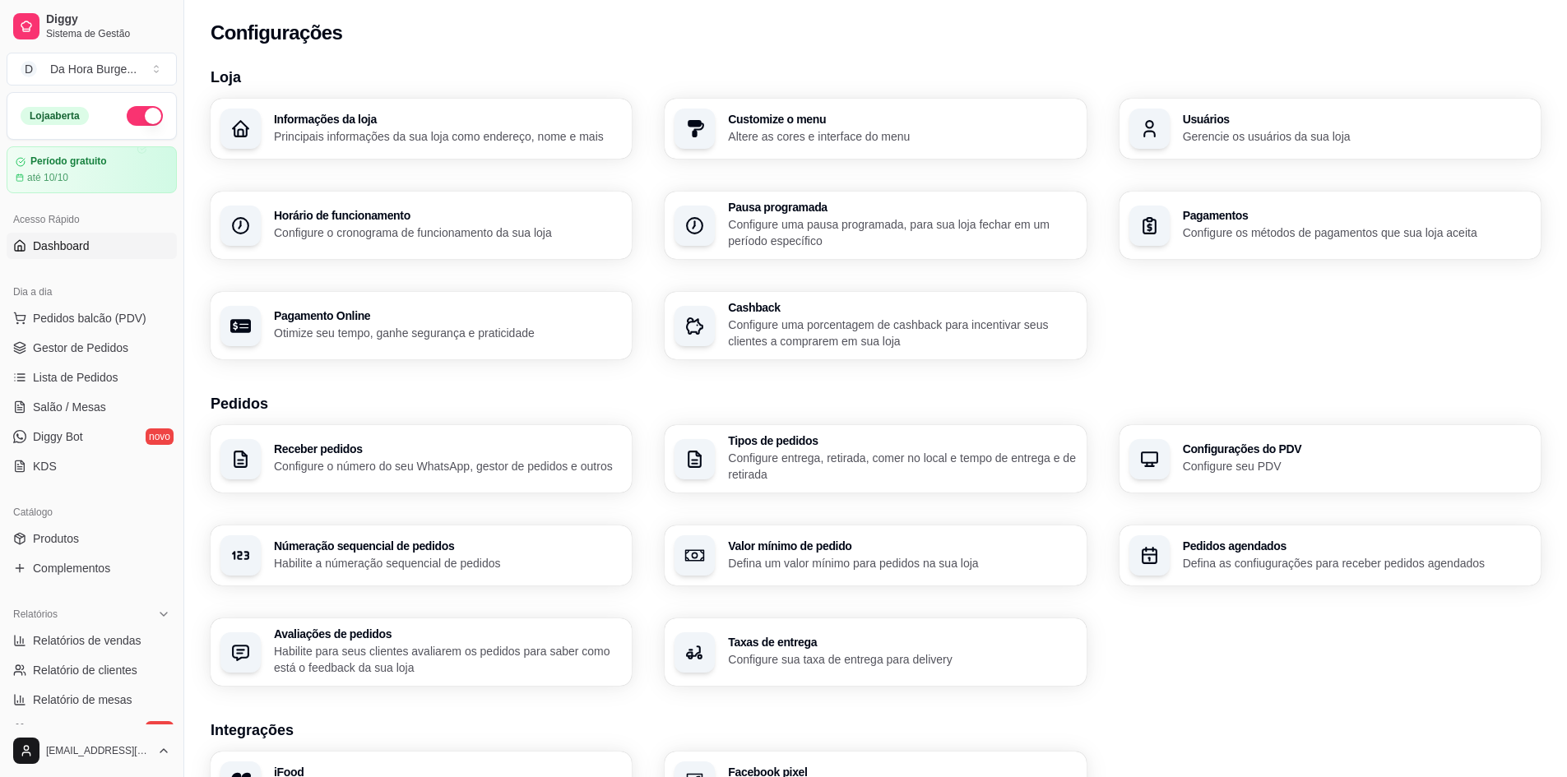
click at [58, 240] on span "Dashboard" at bounding box center [61, 246] width 57 height 16
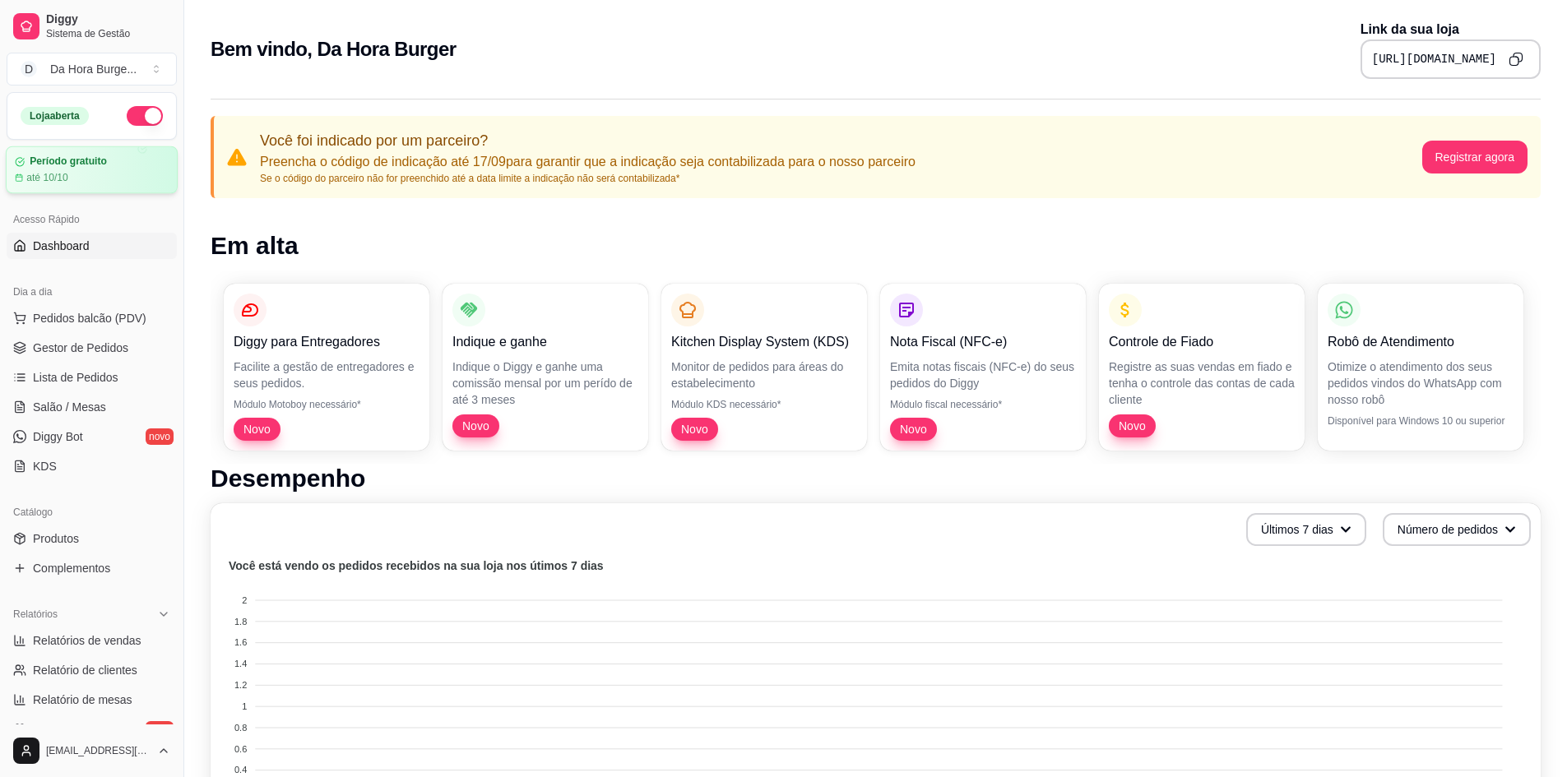
click at [91, 160] on article "Período gratuito" at bounding box center [68, 161] width 77 height 12
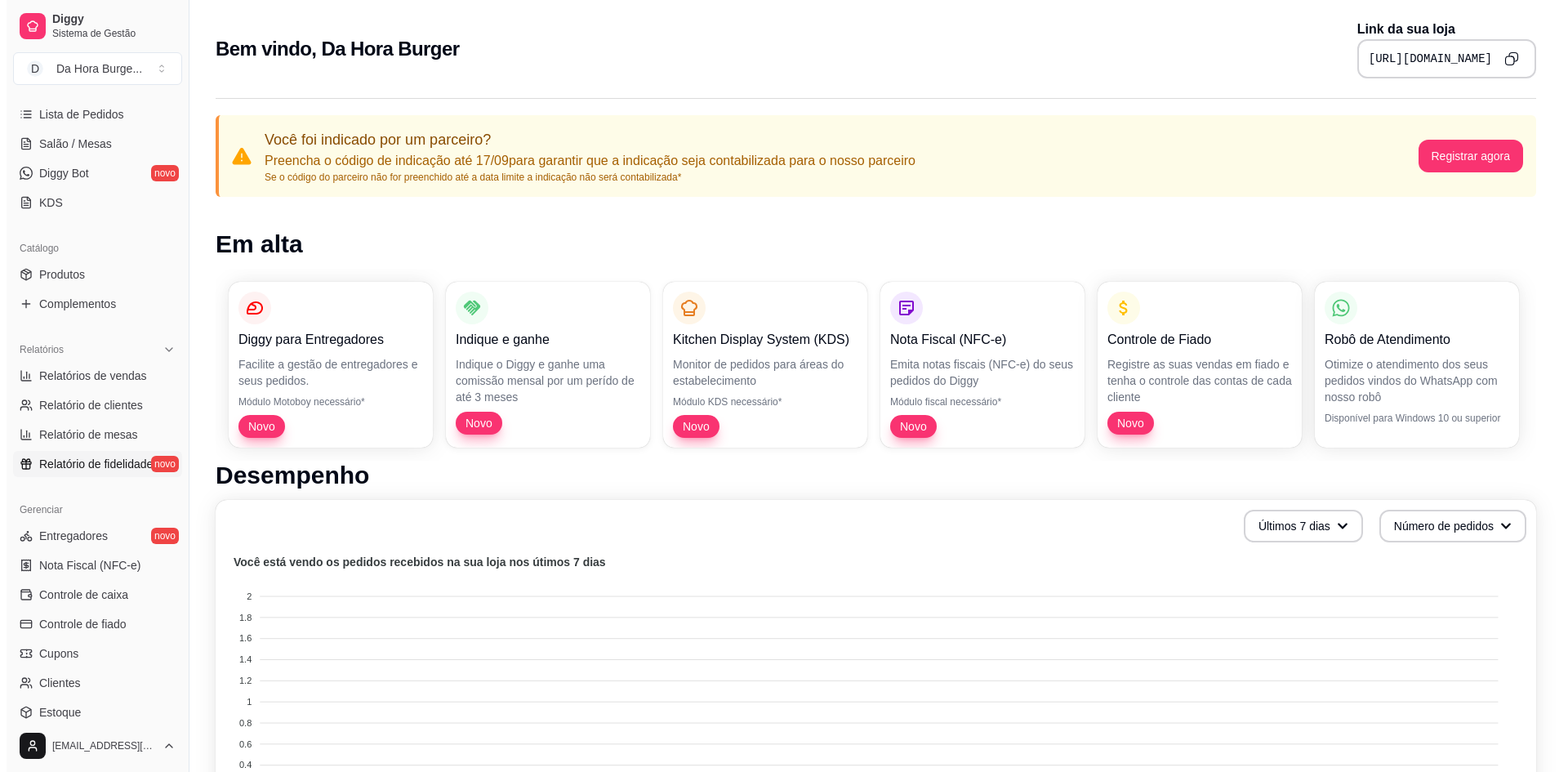
scroll to position [327, 0]
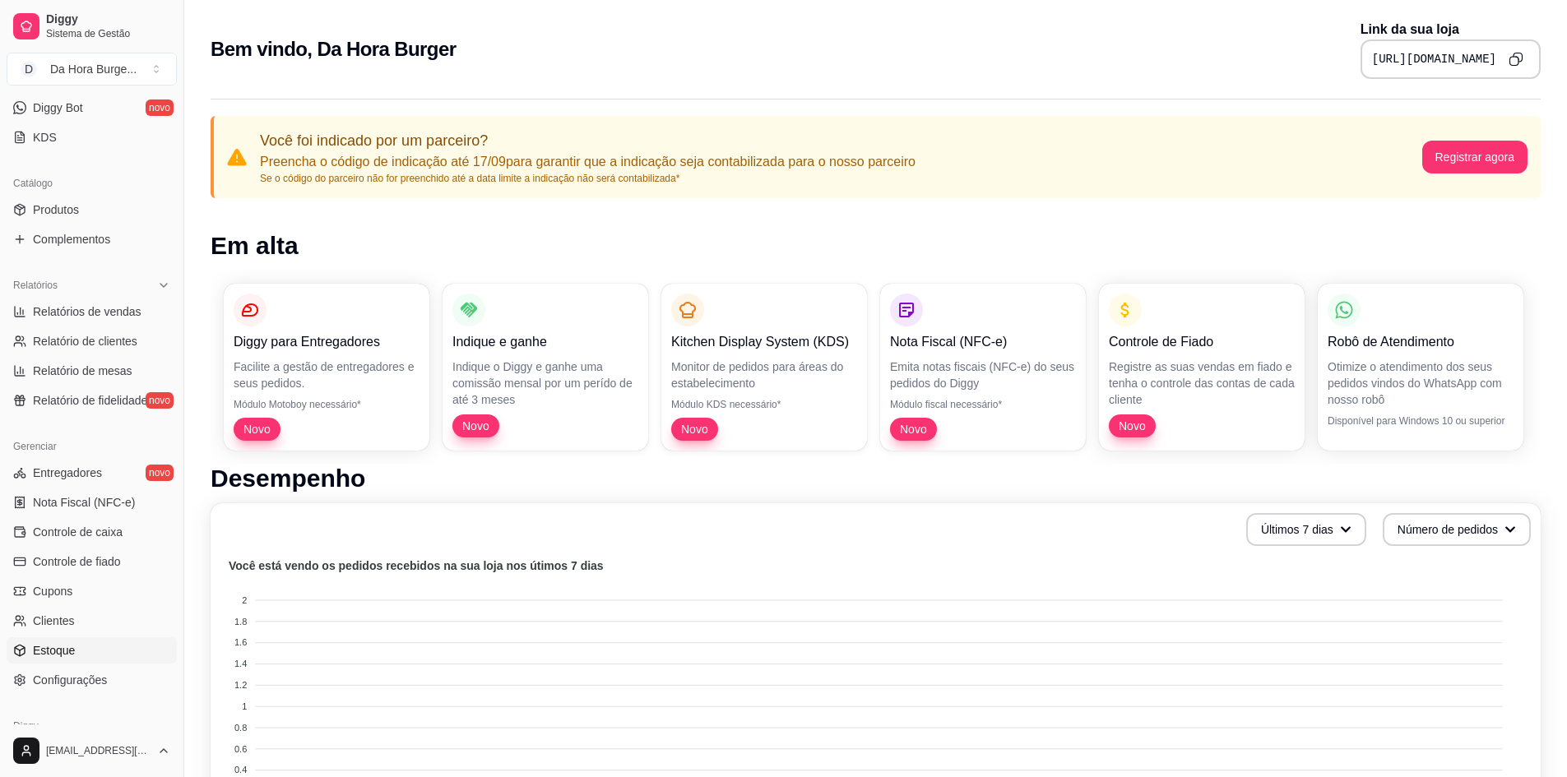
click at [57, 650] on span "Estoque" at bounding box center [54, 650] width 42 height 16
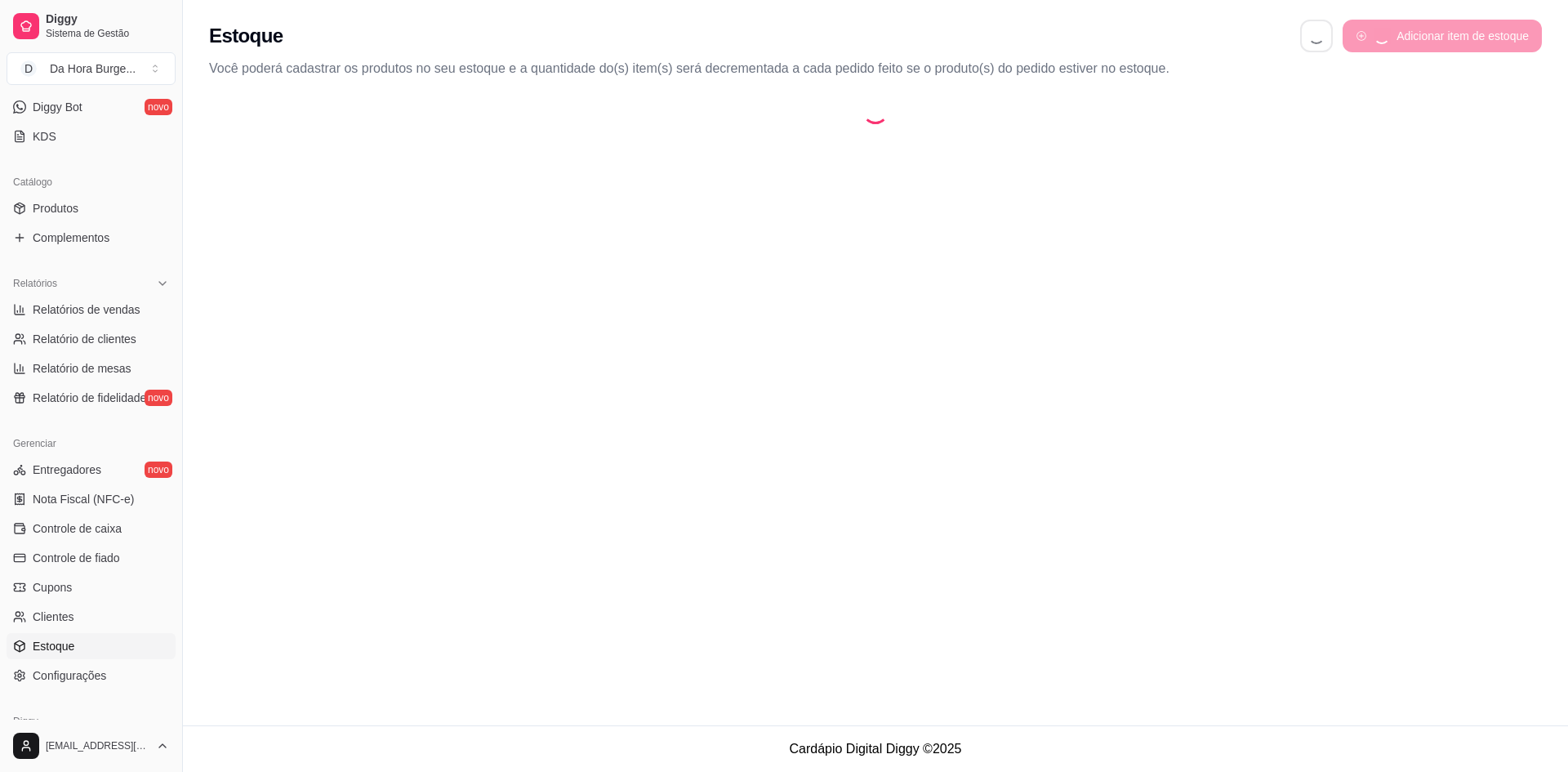
select select "QUANTITY_ORDER"
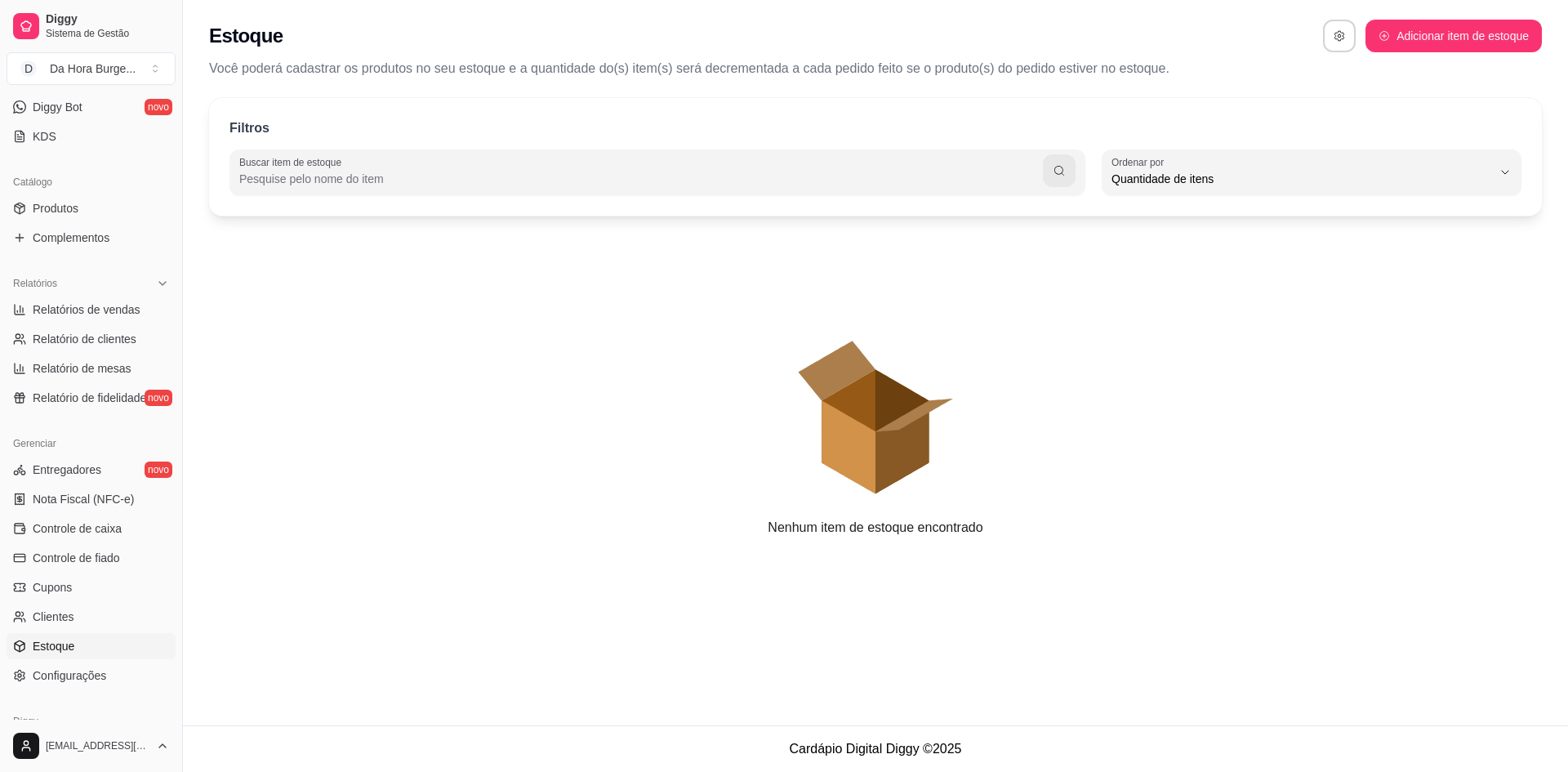
scroll to position [16, 0]
click at [281, 179] on input "Buscar item de estoque" at bounding box center [641, 179] width 803 height 16
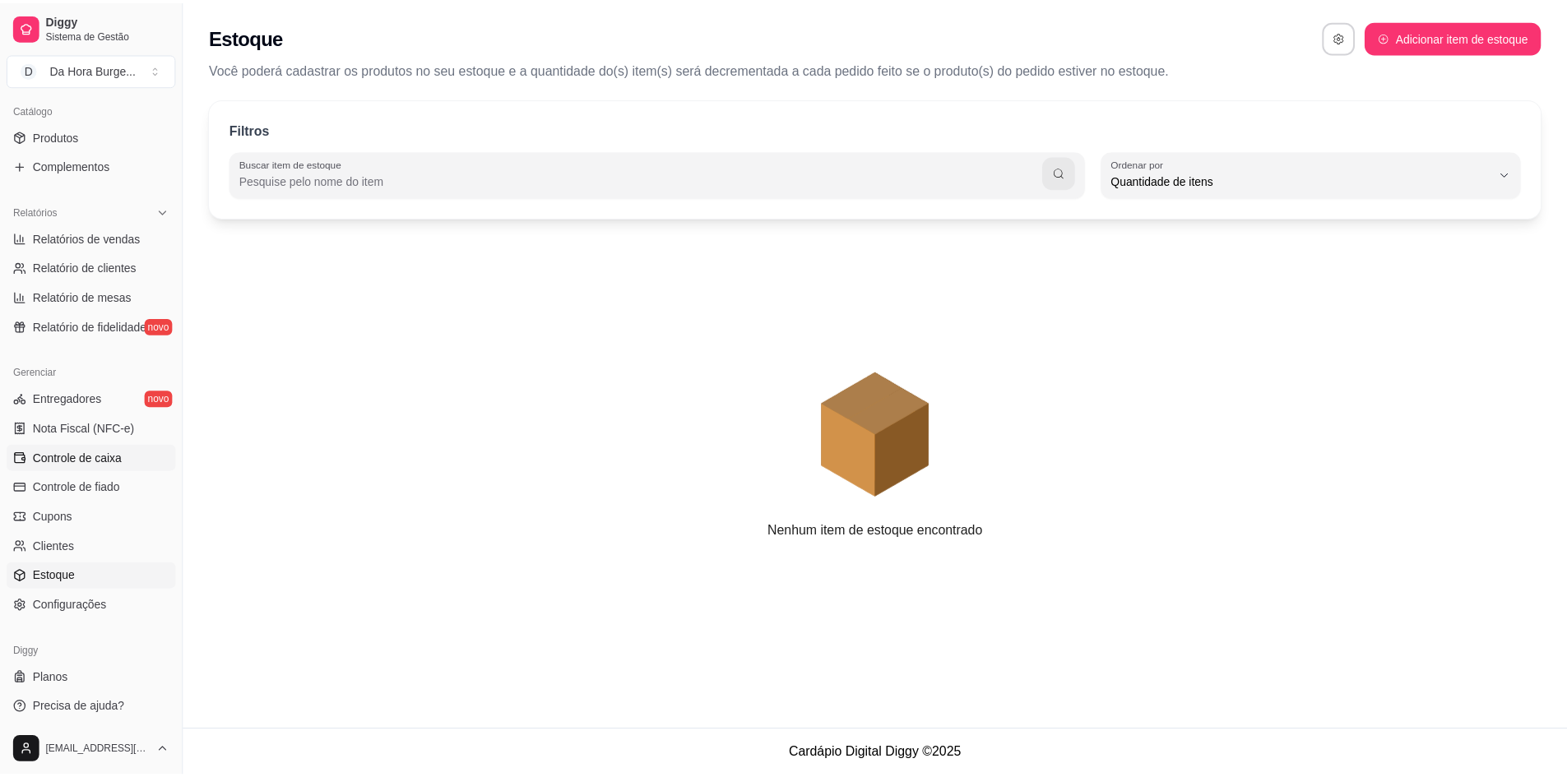
scroll to position [406, 0]
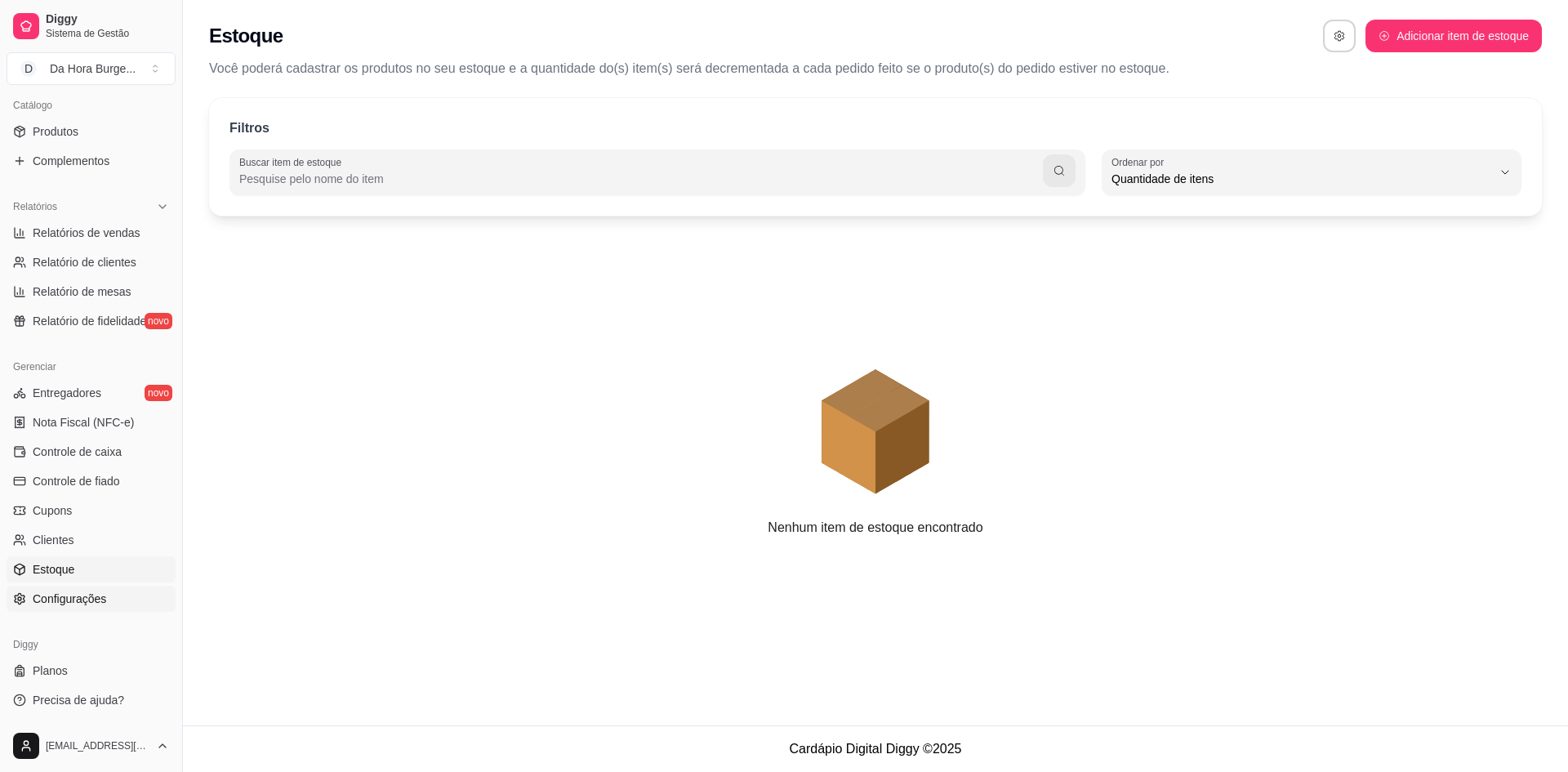
click at [58, 600] on span "Configurações" at bounding box center [70, 599] width 73 height 16
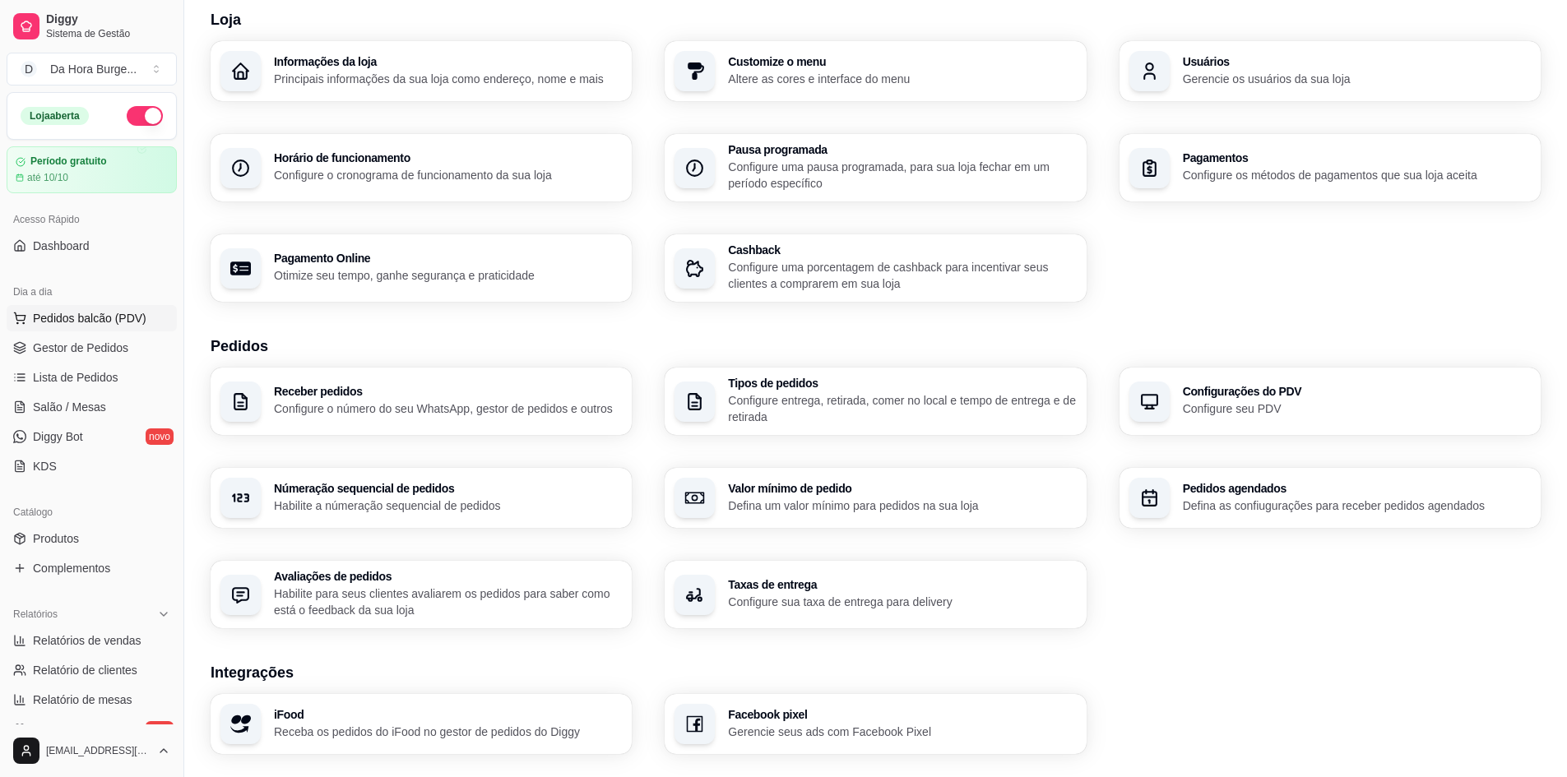
scroll to position [24, 0]
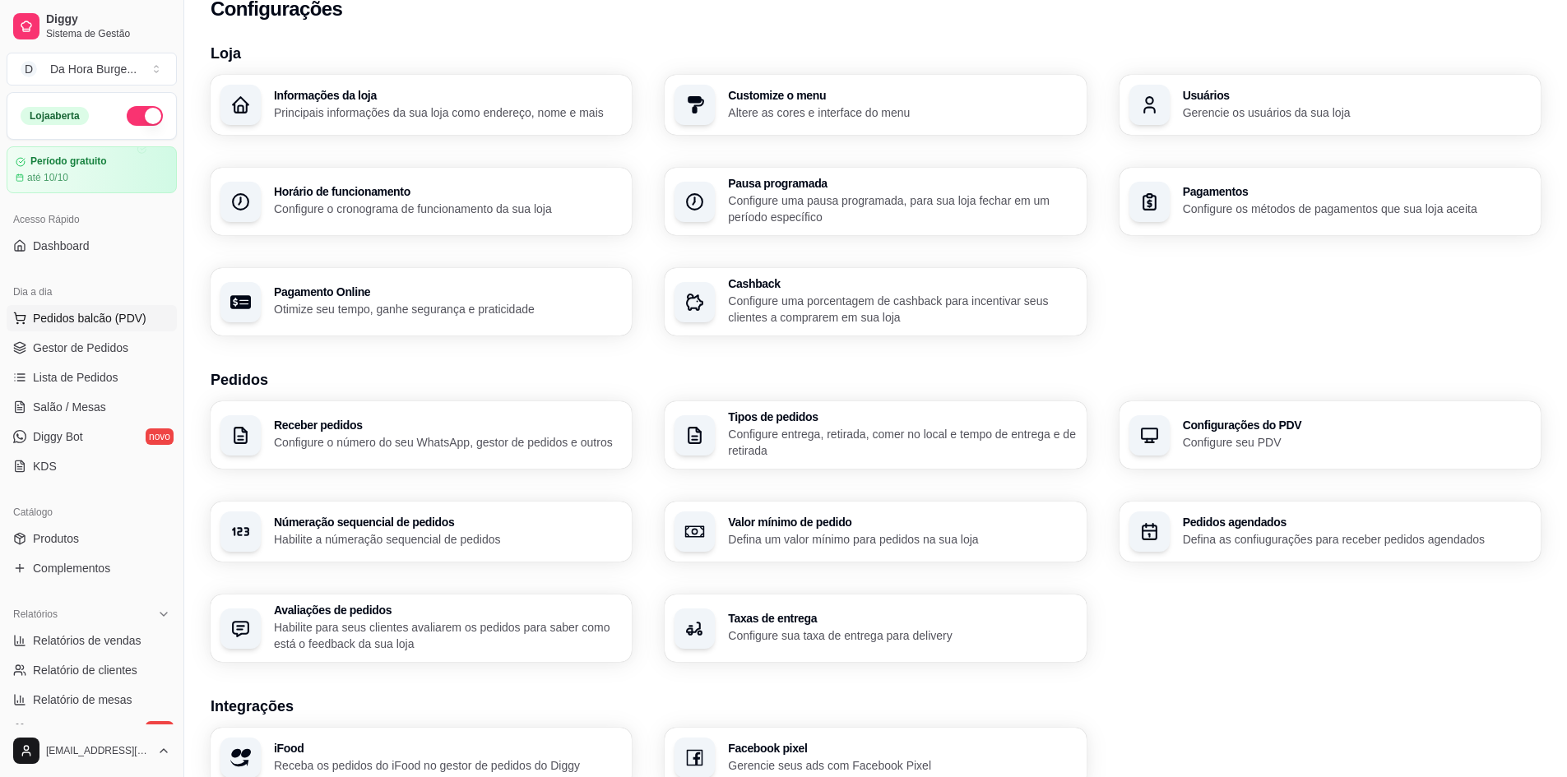
click at [65, 318] on span "Pedidos balcão (PDV)" at bounding box center [90, 318] width 114 height 16
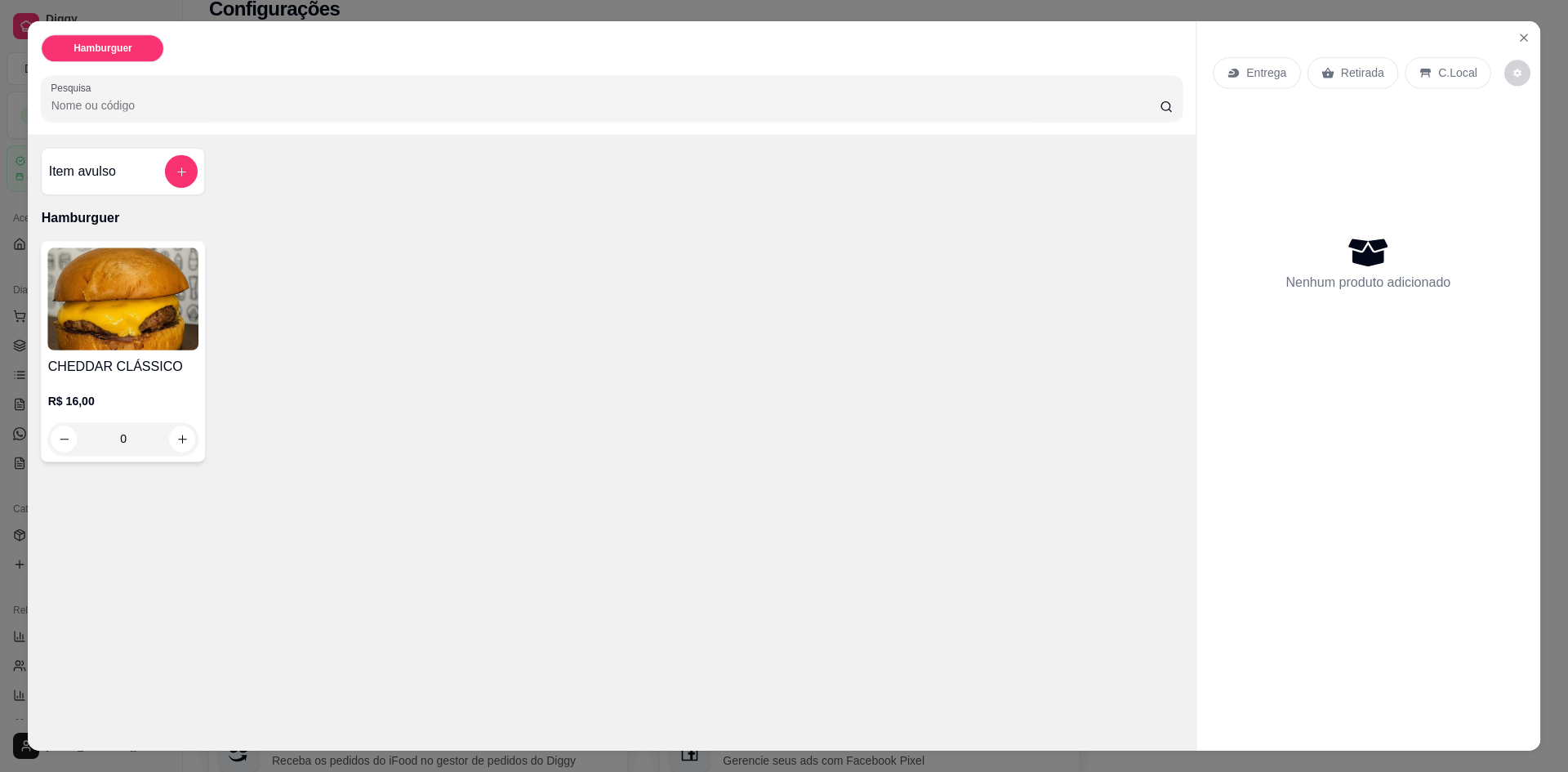
drag, startPoint x: 65, startPoint y: 316, endPoint x: 68, endPoint y: 348, distance: 32.1
click at [68, 348] on img at bounding box center [124, 300] width 151 height 103
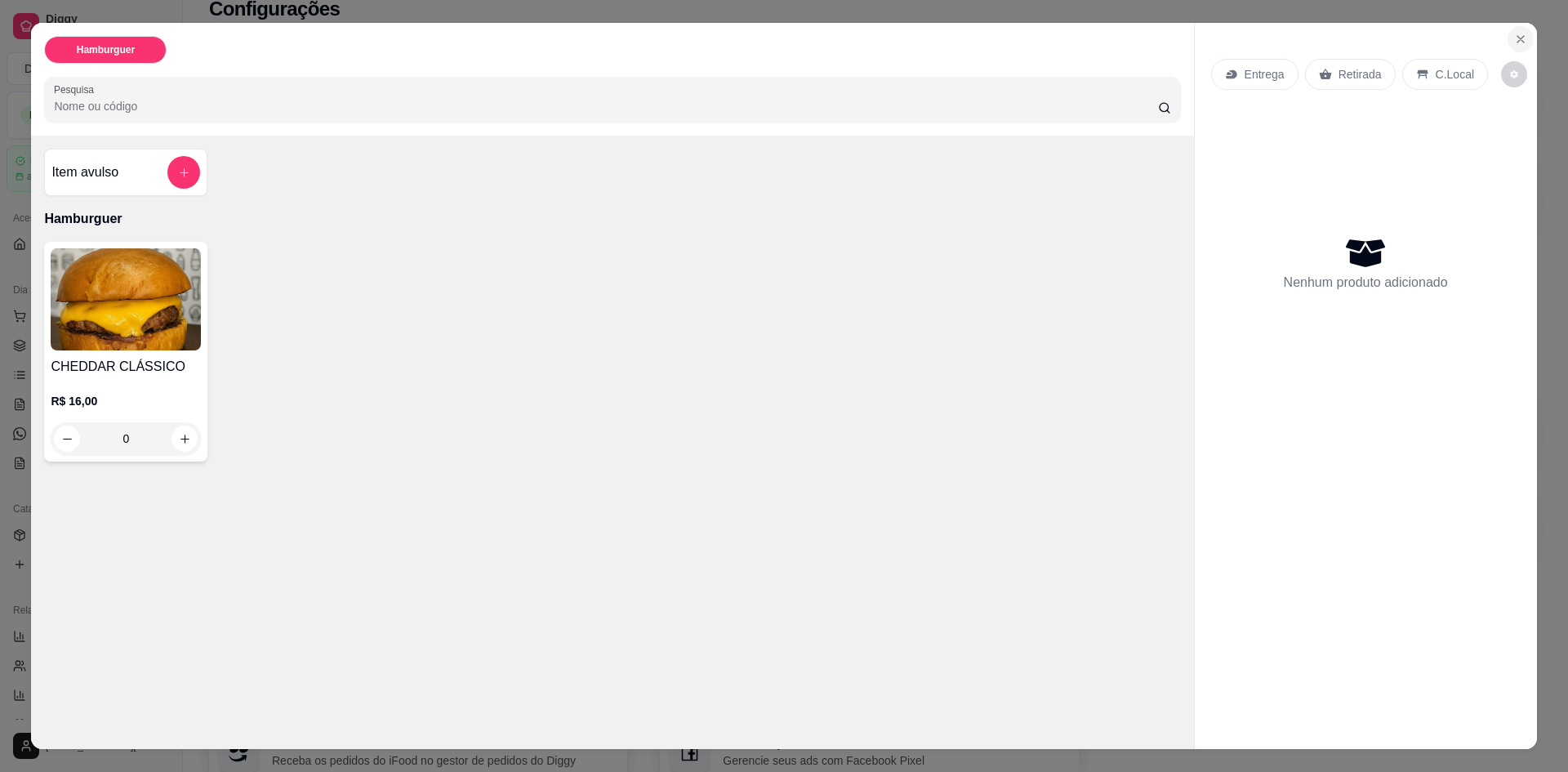
click at [1516, 39] on icon "Close" at bounding box center [1520, 39] width 13 height 13
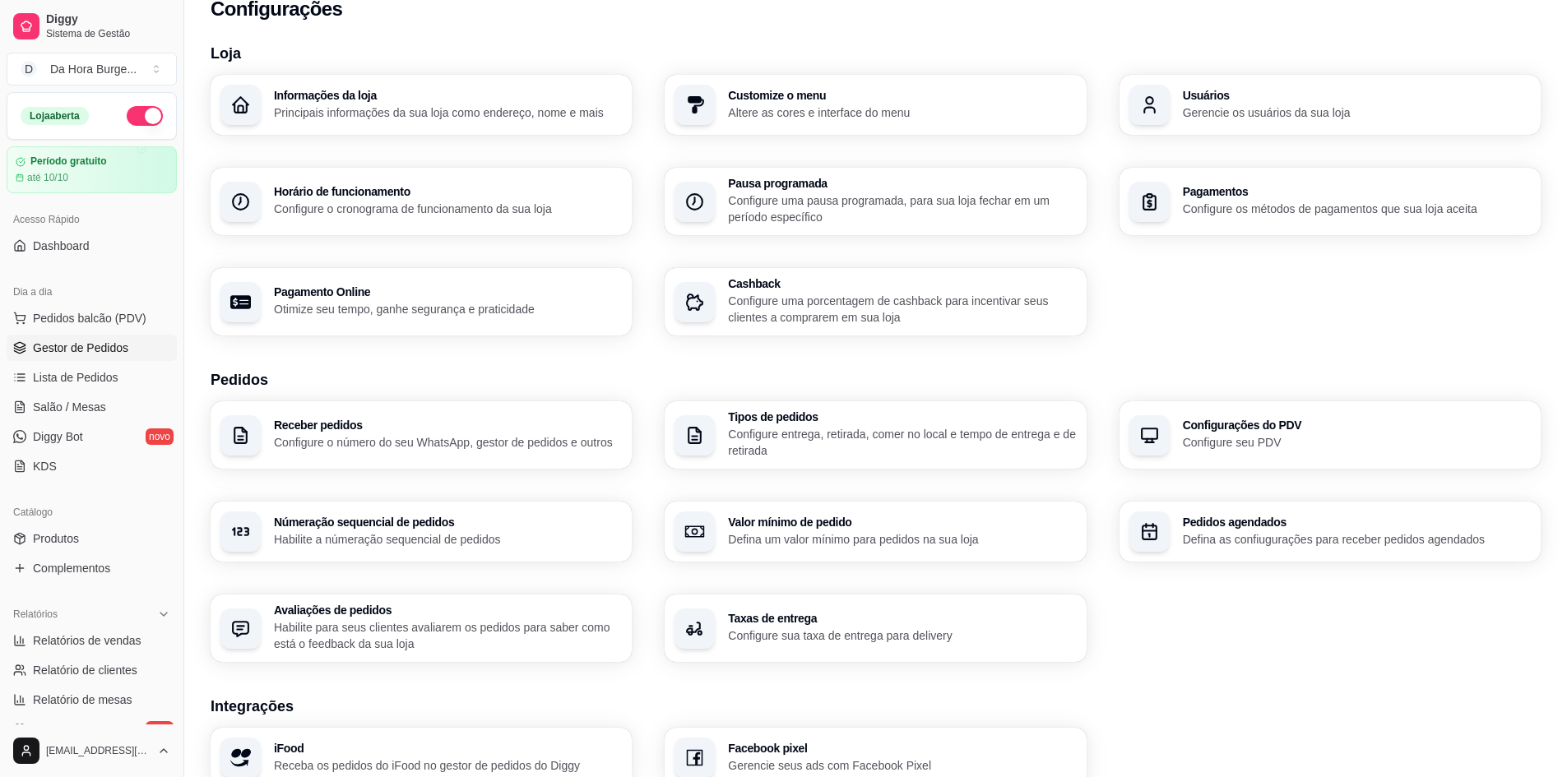
click at [62, 351] on span "Gestor de Pedidos" at bounding box center [80, 348] width 95 height 16
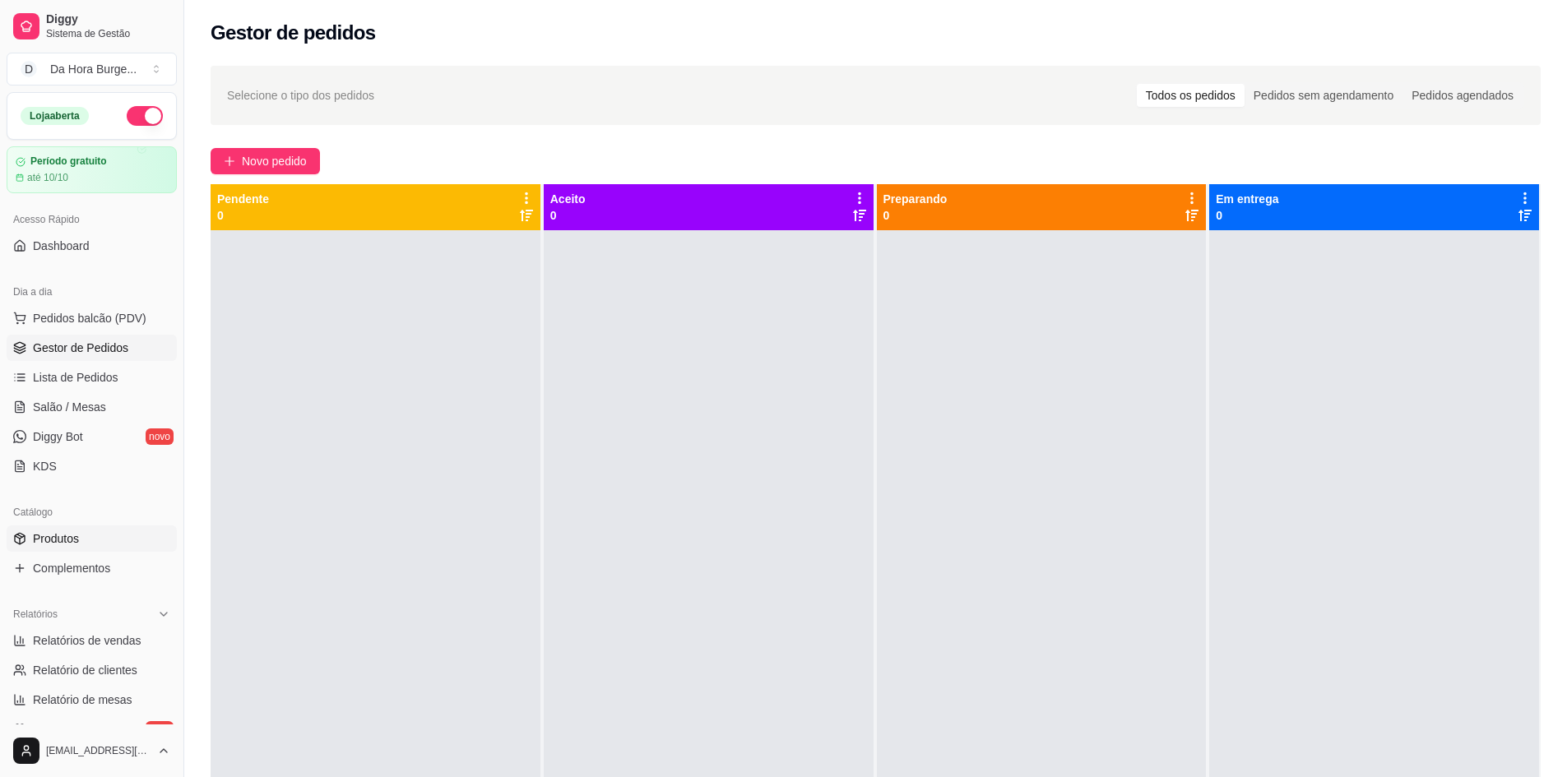
click at [73, 535] on span "Produtos" at bounding box center [56, 539] width 46 height 16
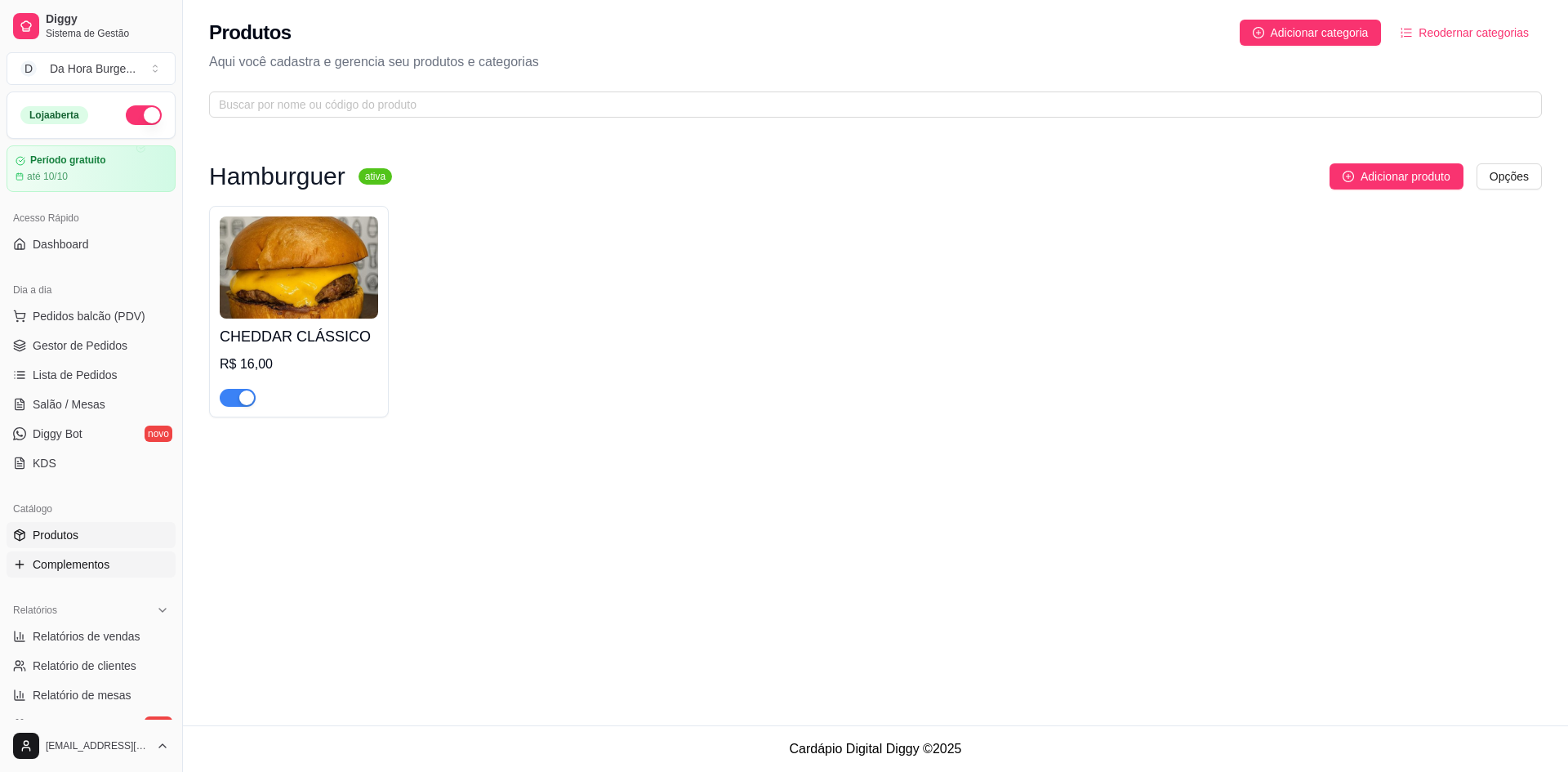
click at [68, 559] on span "Complementos" at bounding box center [71, 564] width 76 height 16
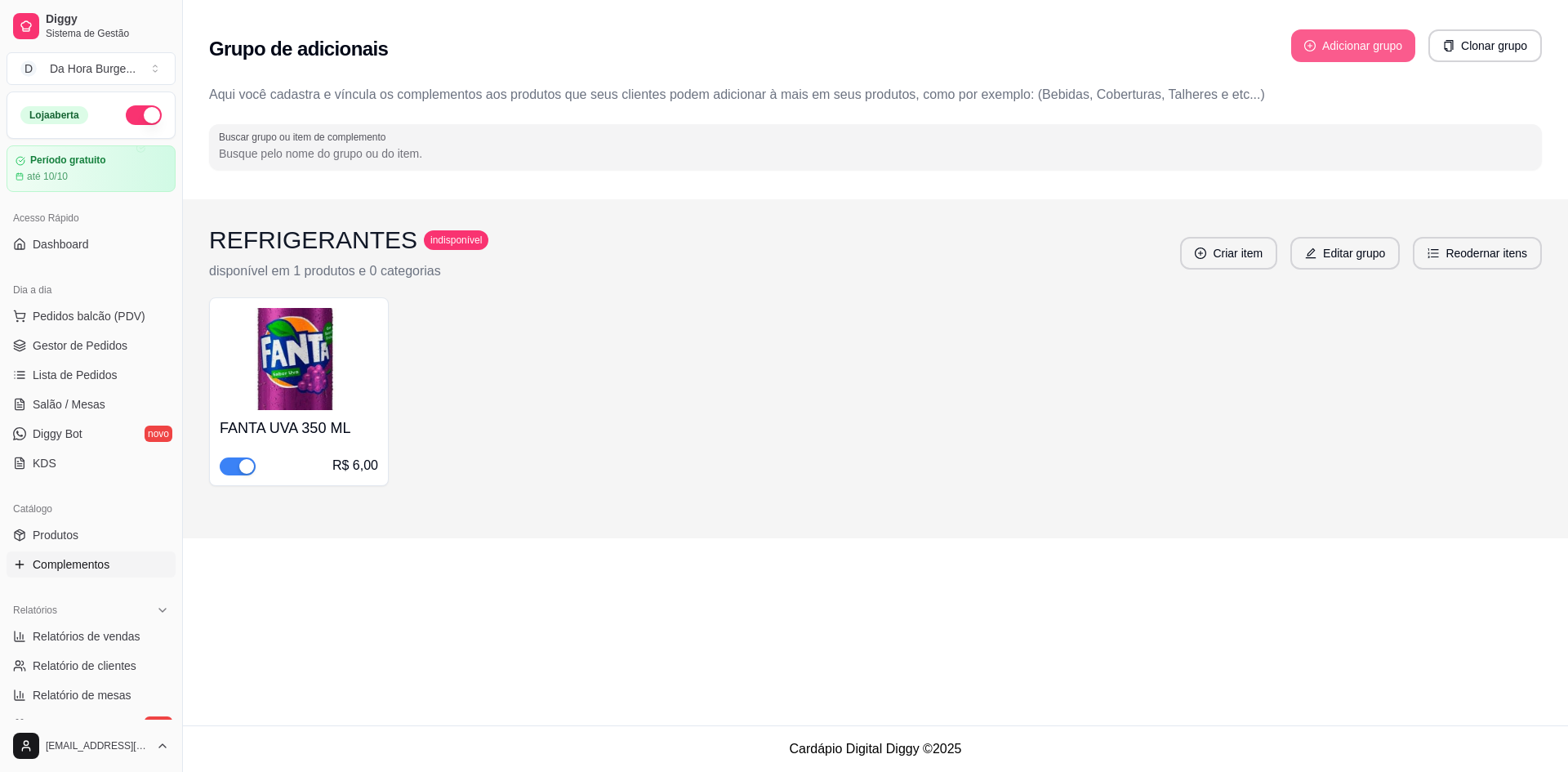
click at [1353, 49] on button "Adicionar grupo" at bounding box center [1353, 46] width 124 height 33
click at [1488, 39] on button "Clonar grupo" at bounding box center [1486, 46] width 113 height 33
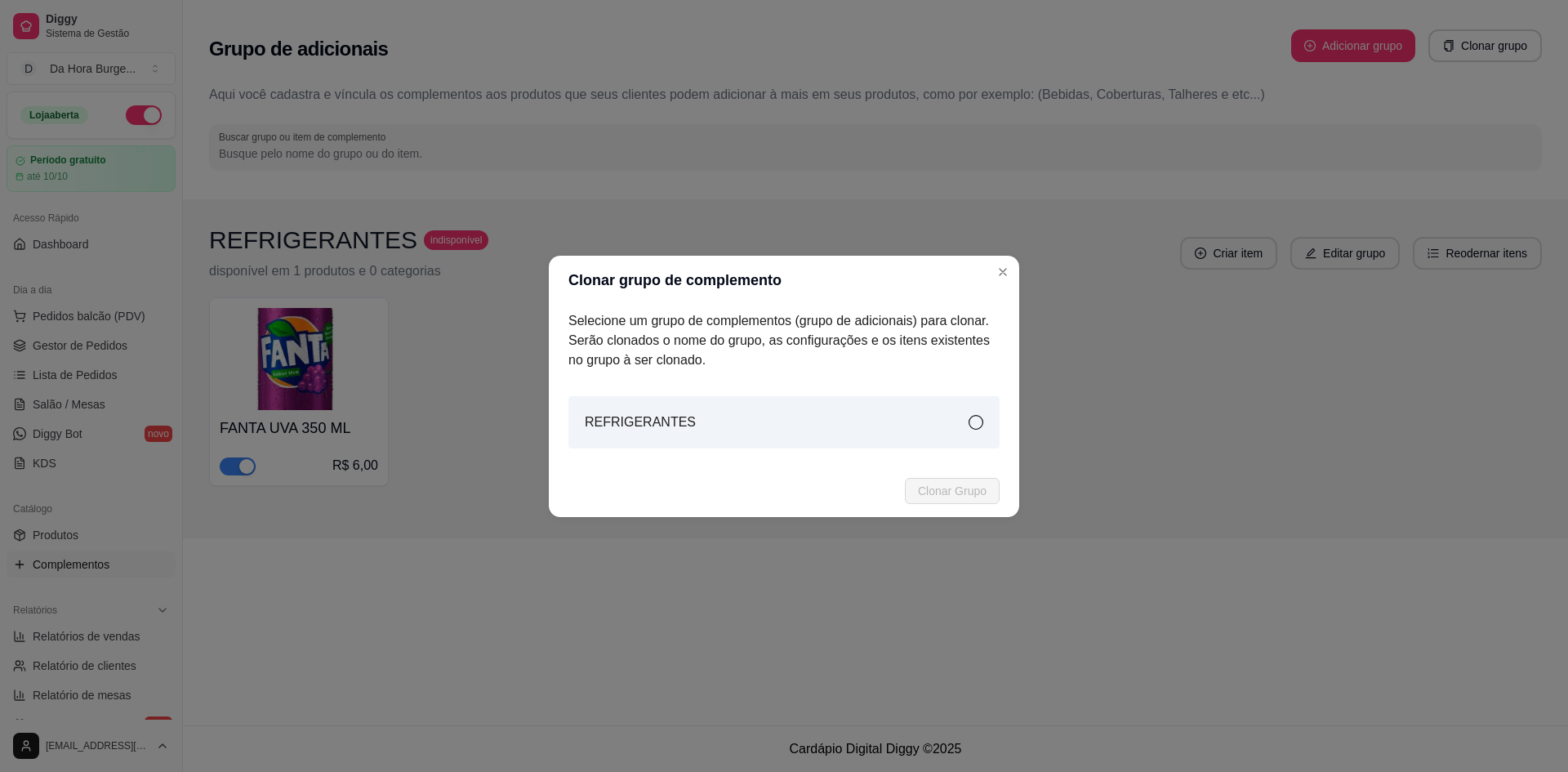
click at [987, 266] on header "Clonar grupo de complemento" at bounding box center [784, 279] width 471 height 49
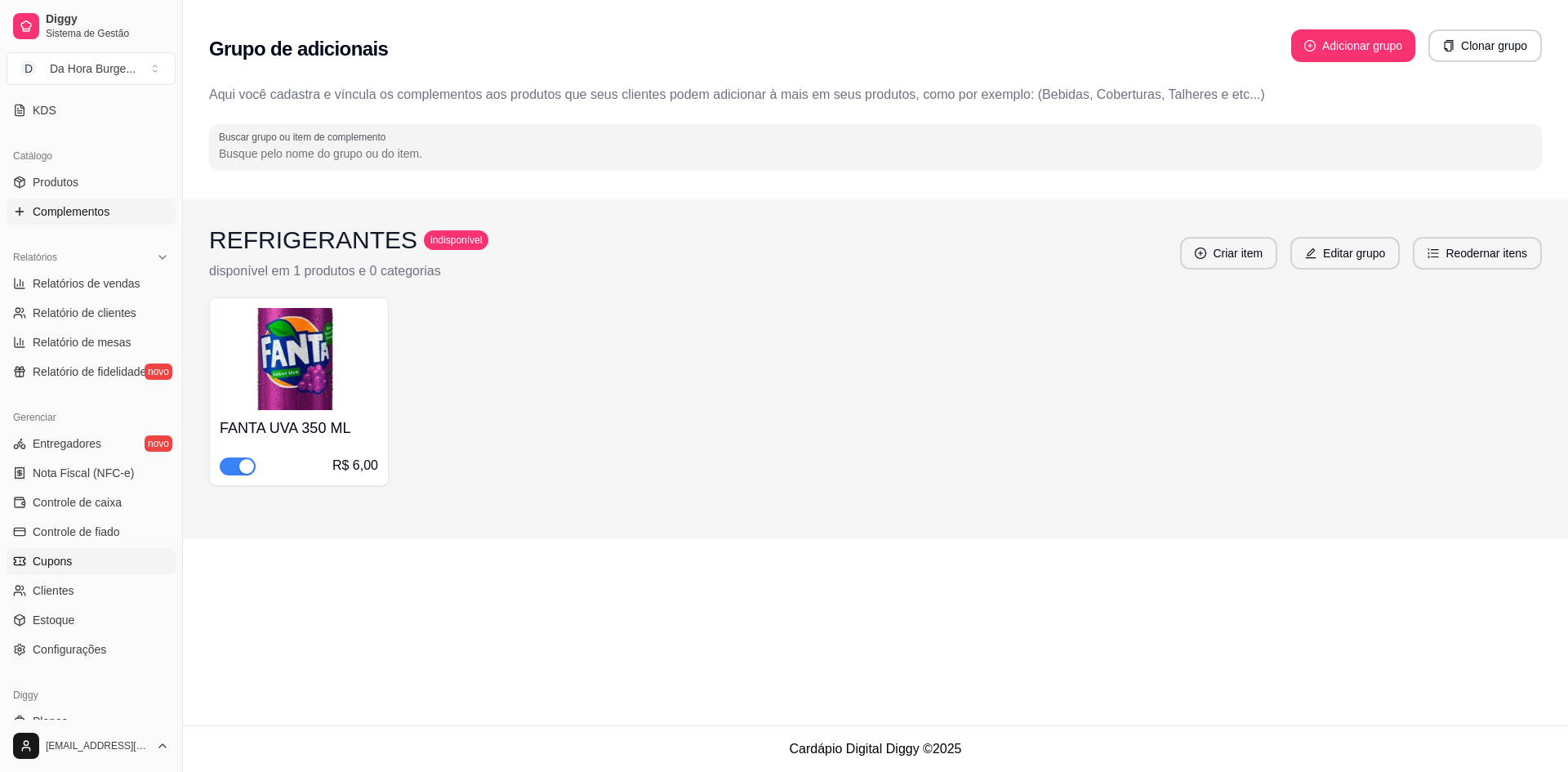
scroll to position [403, 0]
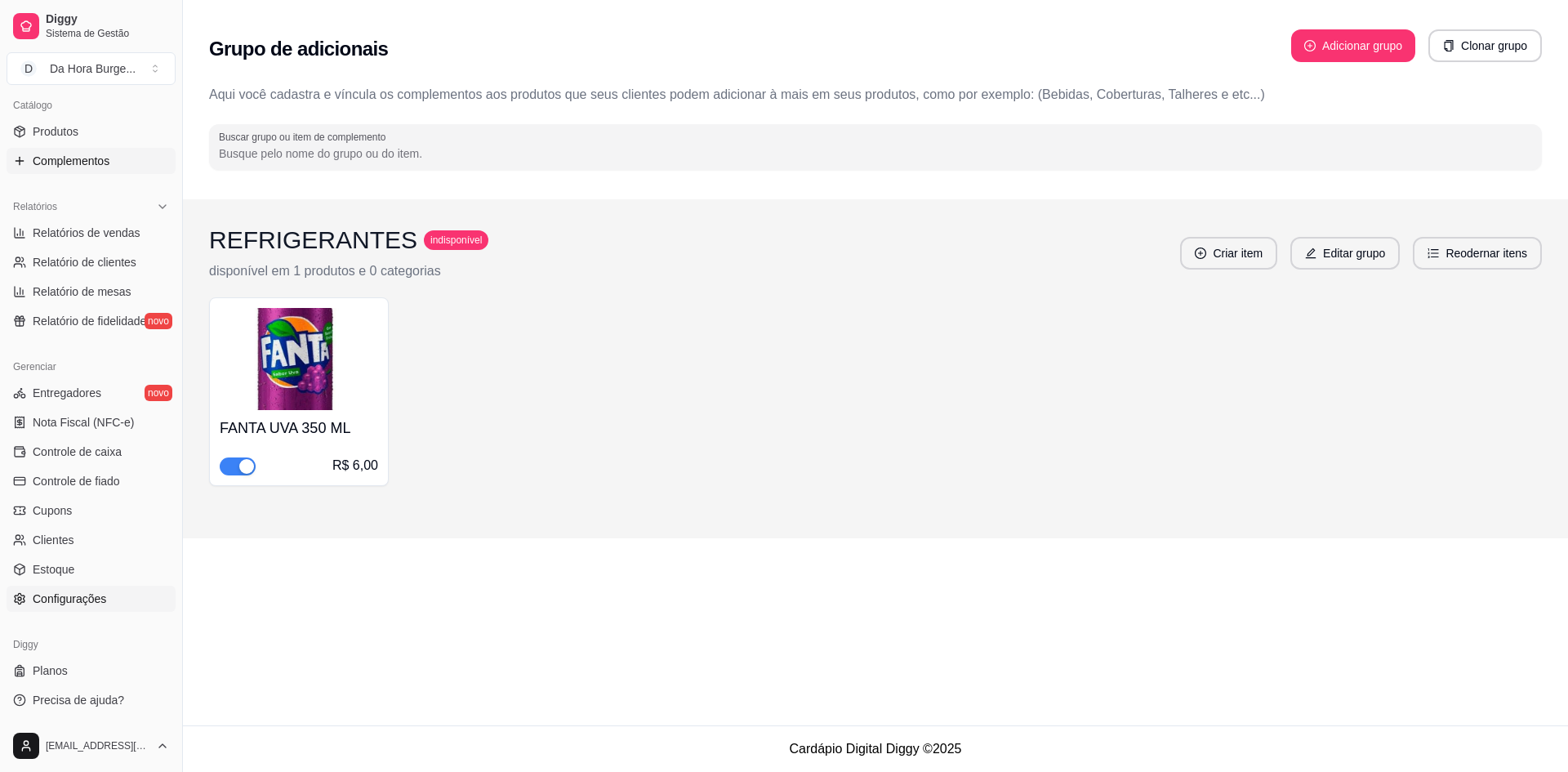
click at [71, 598] on span "Configurações" at bounding box center [70, 599] width 73 height 16
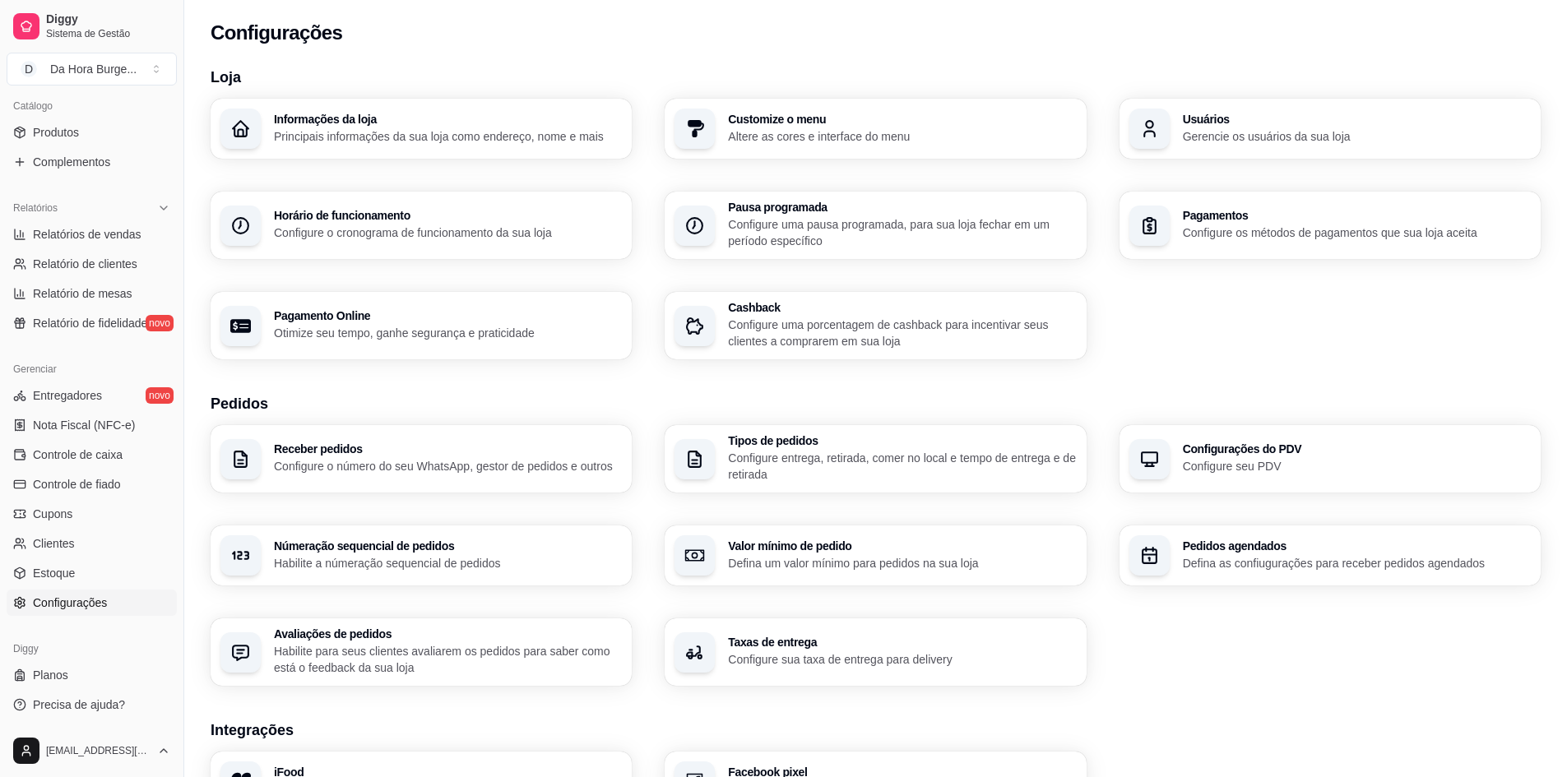
click at [73, 586] on ul "Entregadores novo Nota Fiscal (NFC-e) Controle de caixa Controle de fiado Cupon…" at bounding box center [92, 499] width 170 height 234
click at [75, 580] on link "Estoque" at bounding box center [92, 573] width 170 height 26
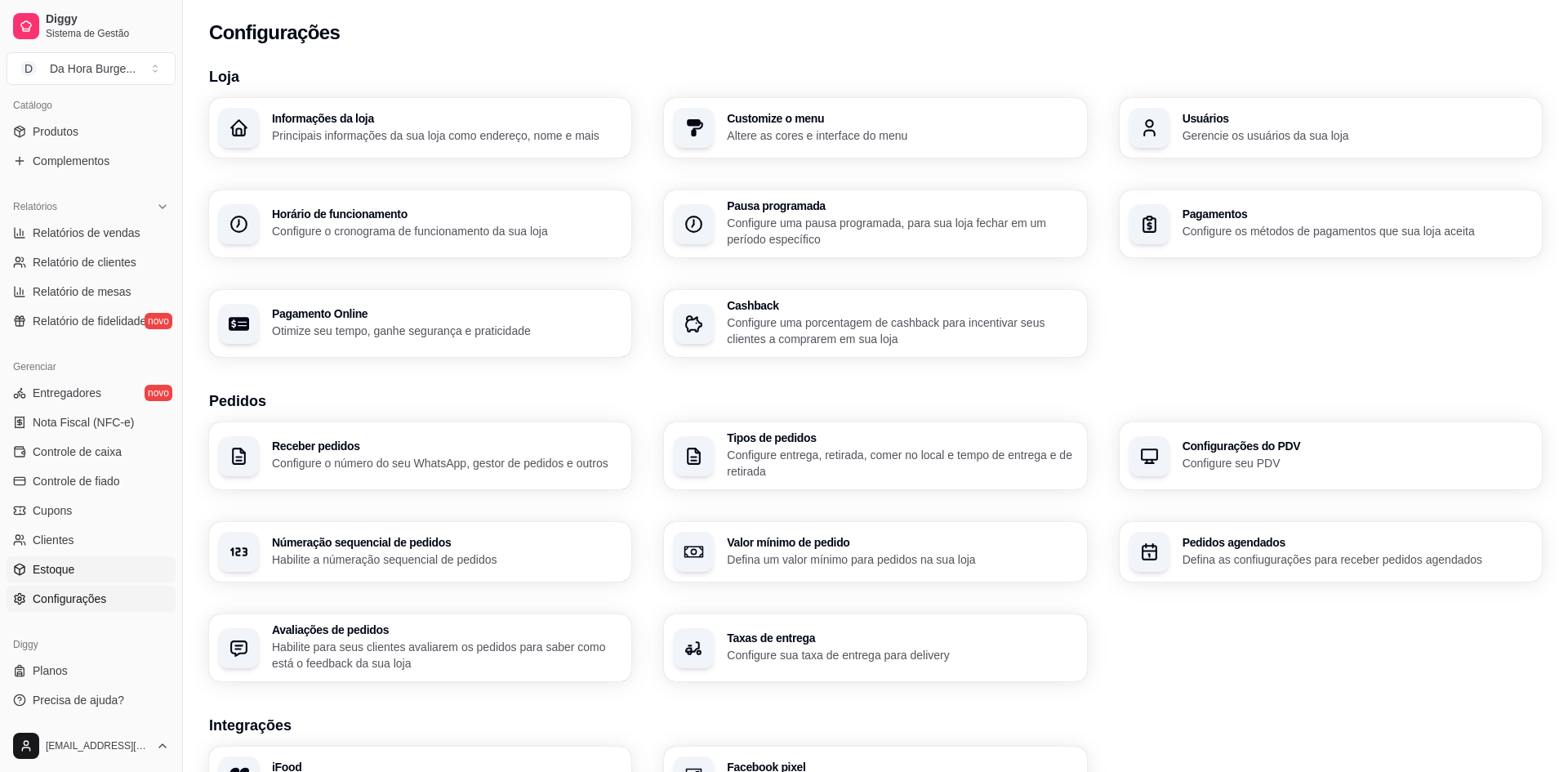
select select "QUANTITY_ORDER"
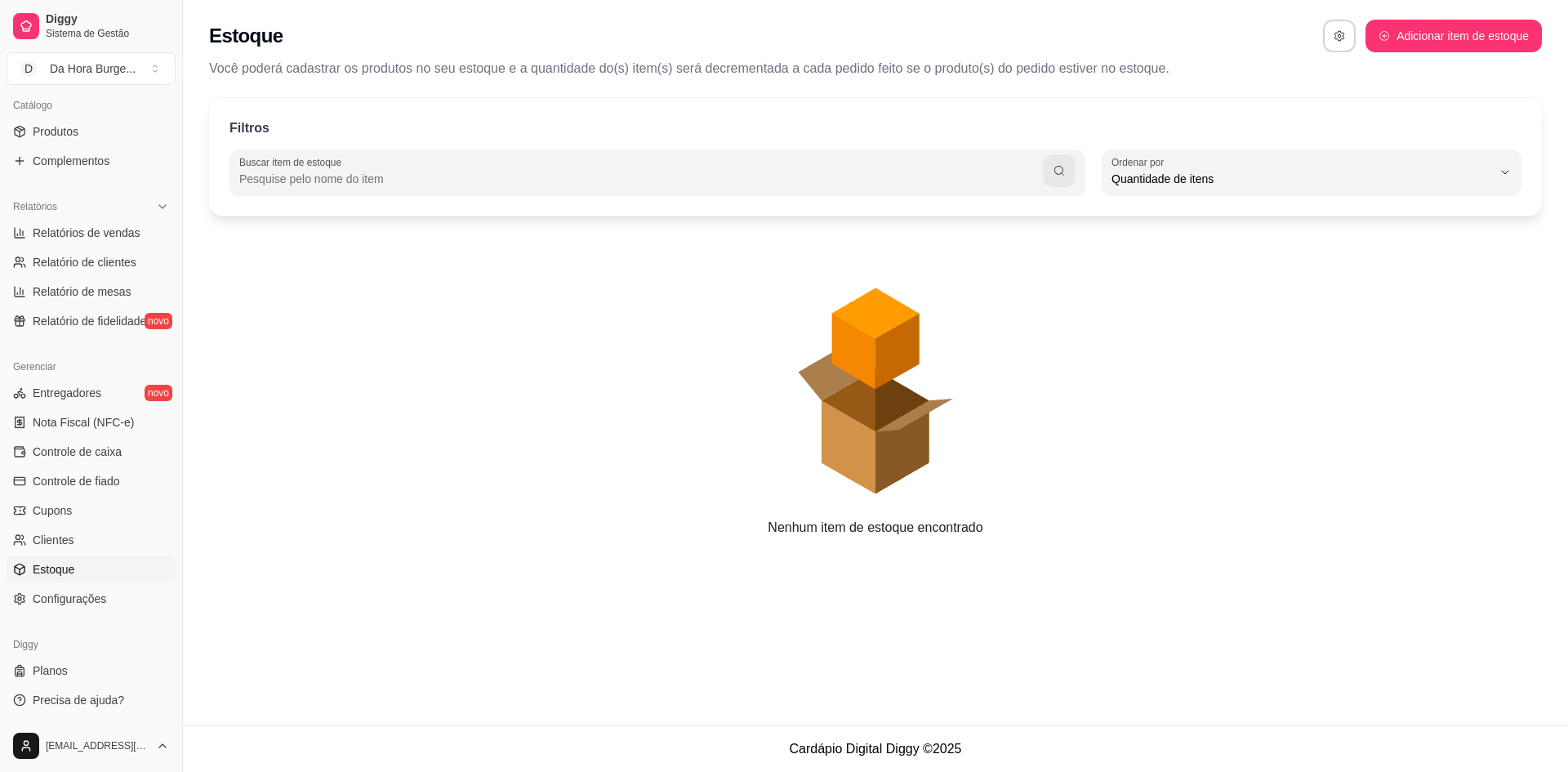
scroll to position [16, 0]
click at [68, 540] on span "Clientes" at bounding box center [54, 540] width 42 height 16
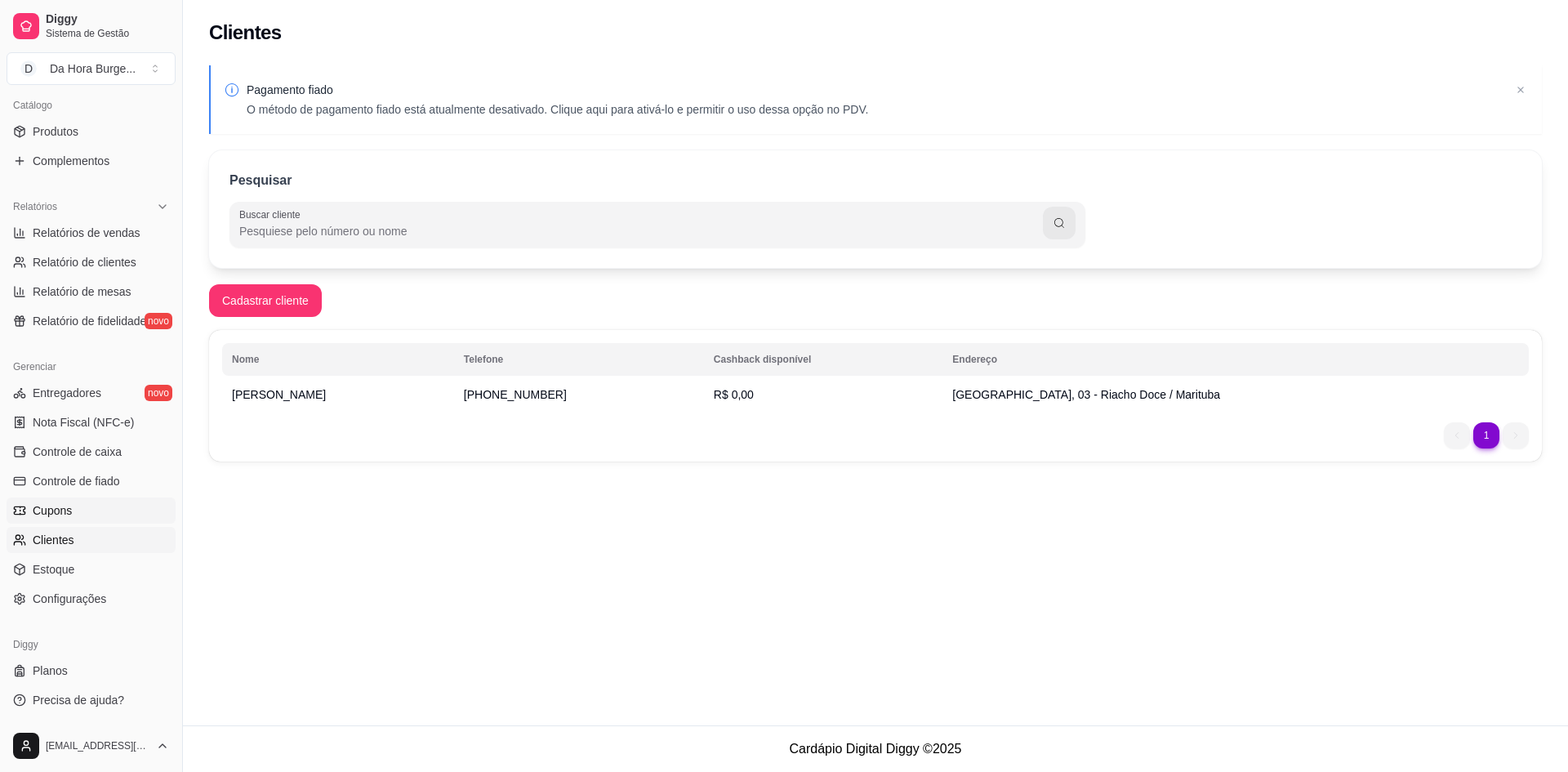
click at [71, 505] on link "Cupons" at bounding box center [91, 511] width 169 height 26
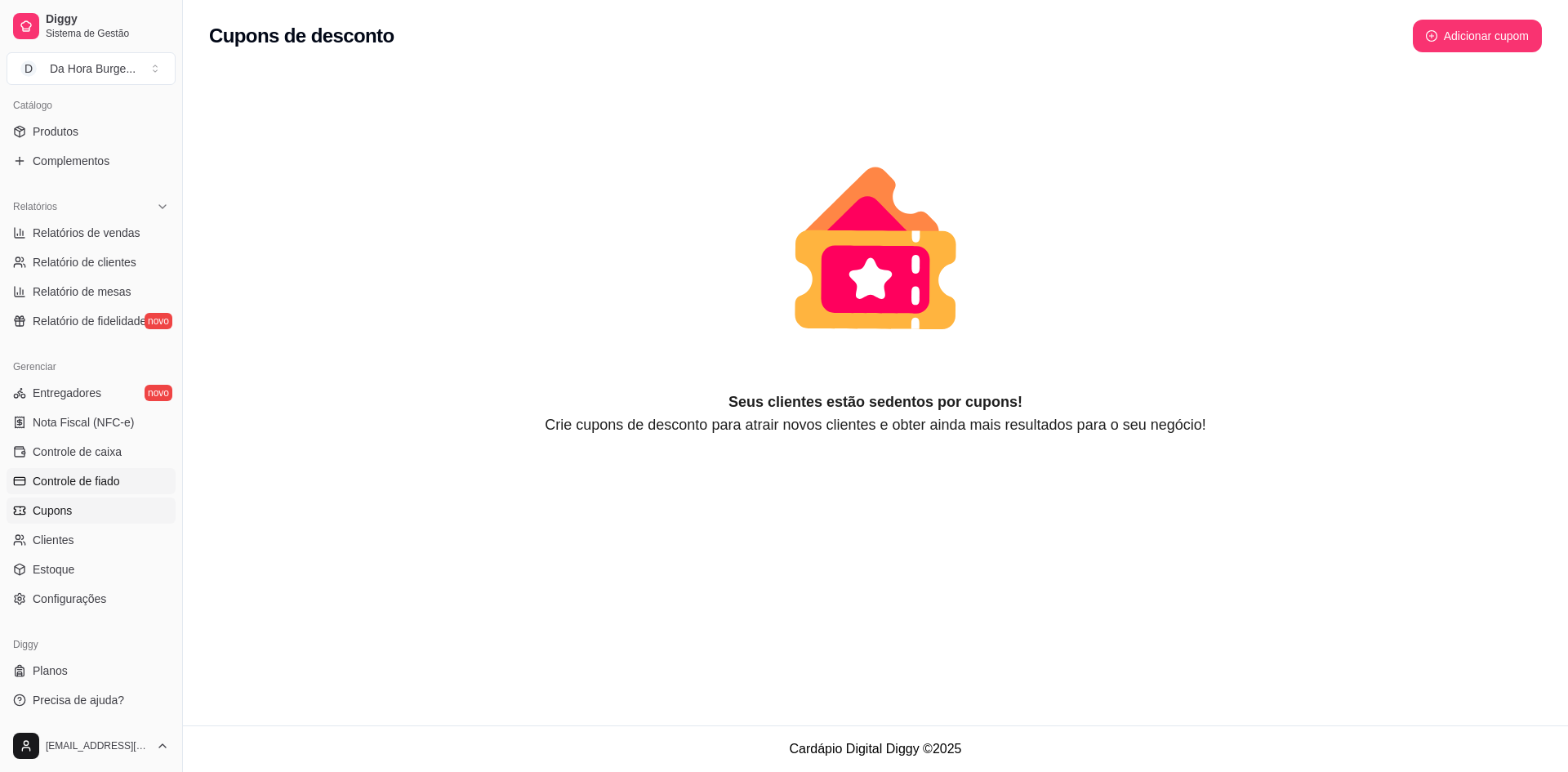
click at [75, 483] on span "Controle de fiado" at bounding box center [76, 481] width 87 height 16
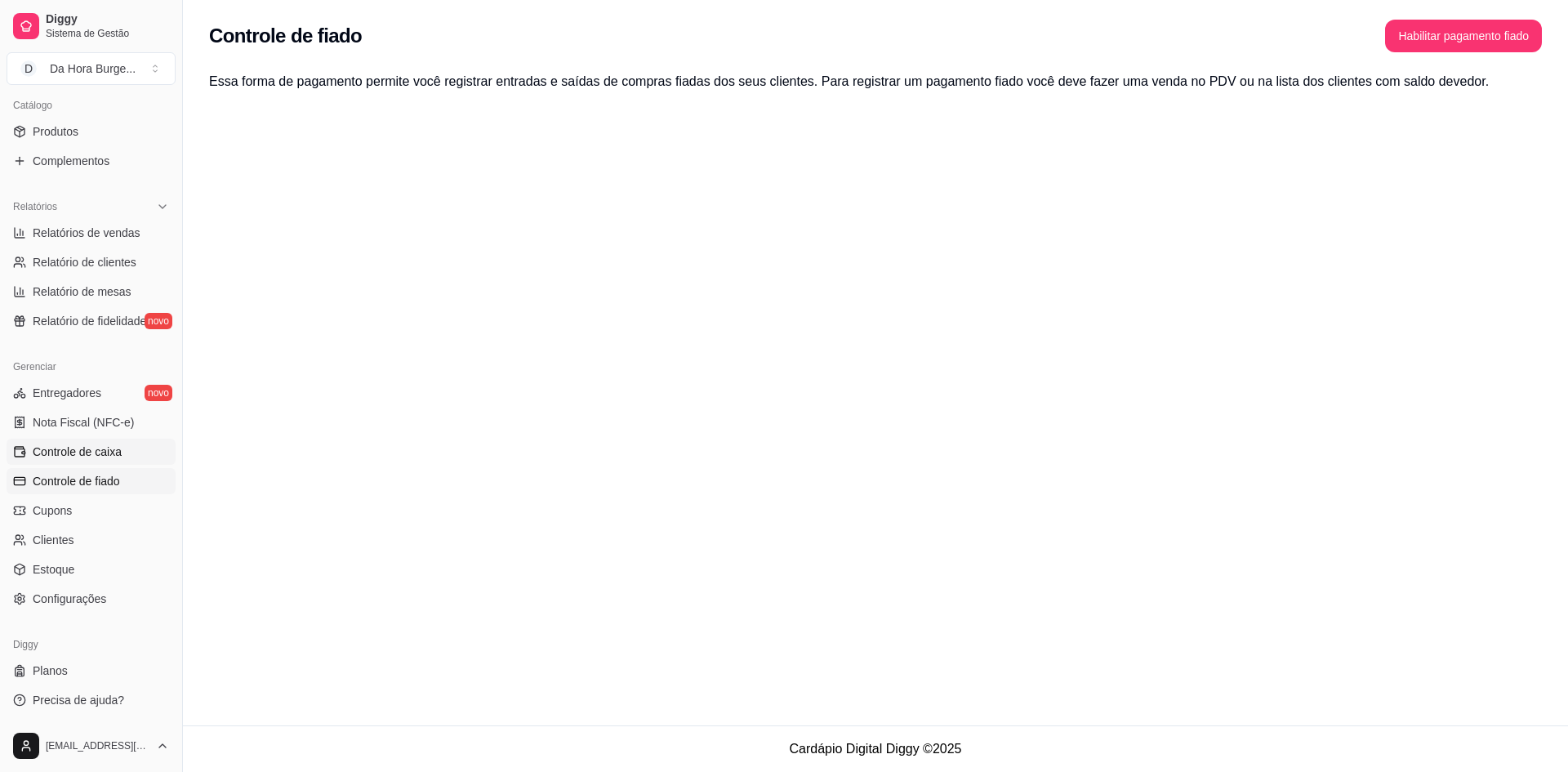
click at [85, 456] on span "Controle de caixa" at bounding box center [77, 452] width 89 height 16
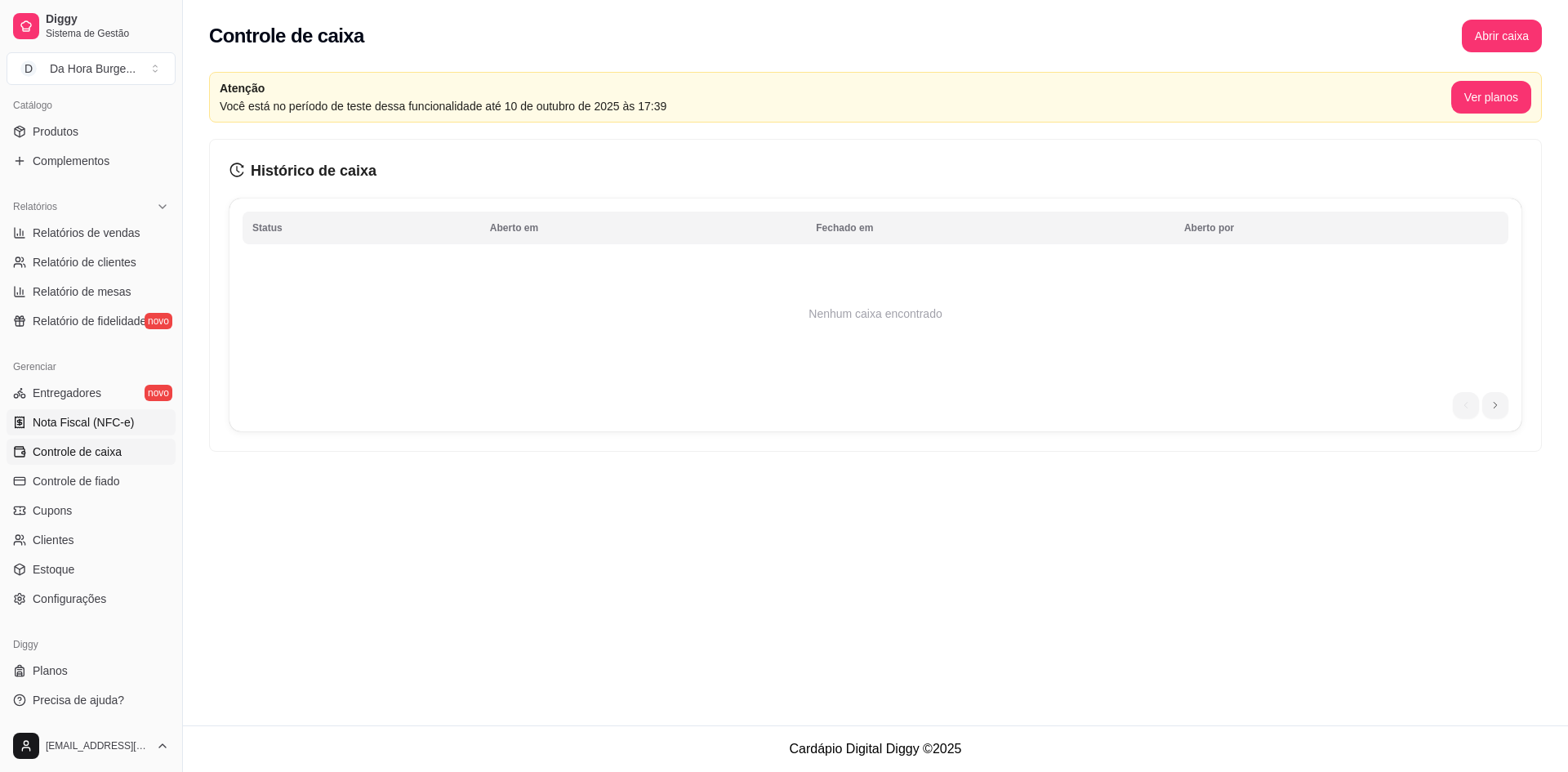
click at [85, 430] on span "Nota Fiscal (NFC-e)" at bounding box center [83, 422] width 101 height 16
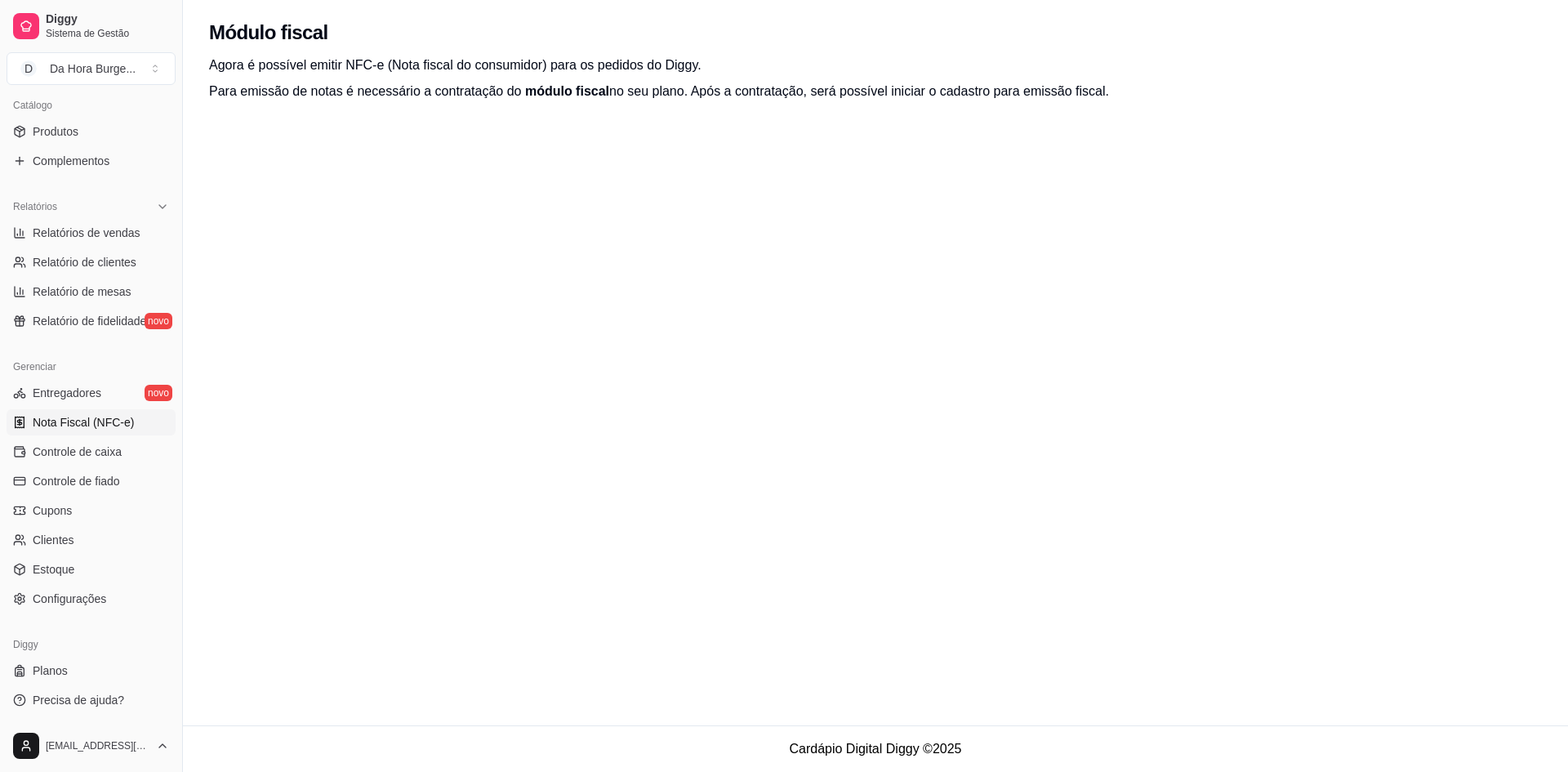
click at [88, 378] on div "Gerenciar" at bounding box center [91, 367] width 169 height 26
click at [91, 390] on span "Entregadores" at bounding box center [67, 392] width 69 height 16
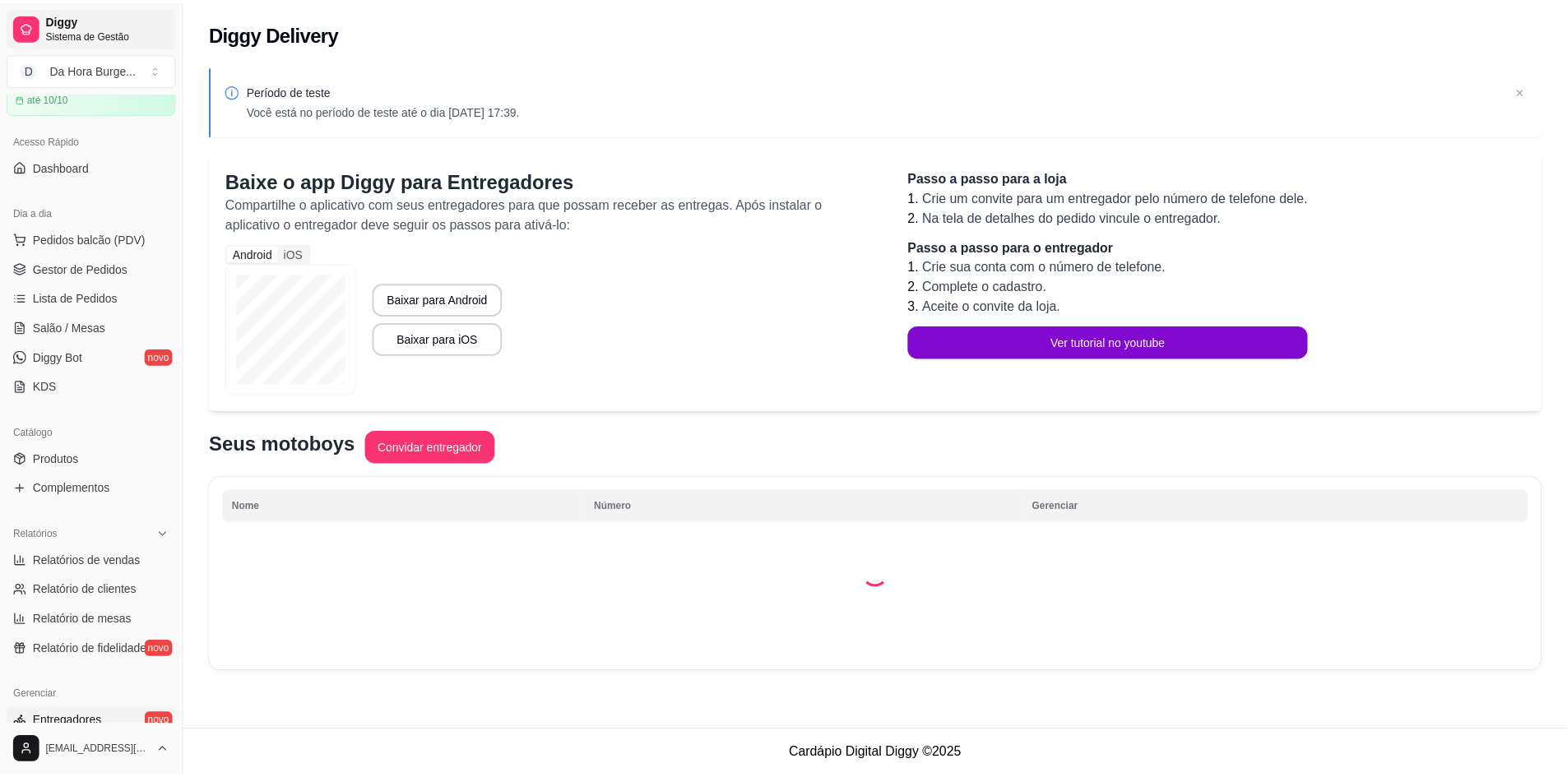
scroll to position [77, 0]
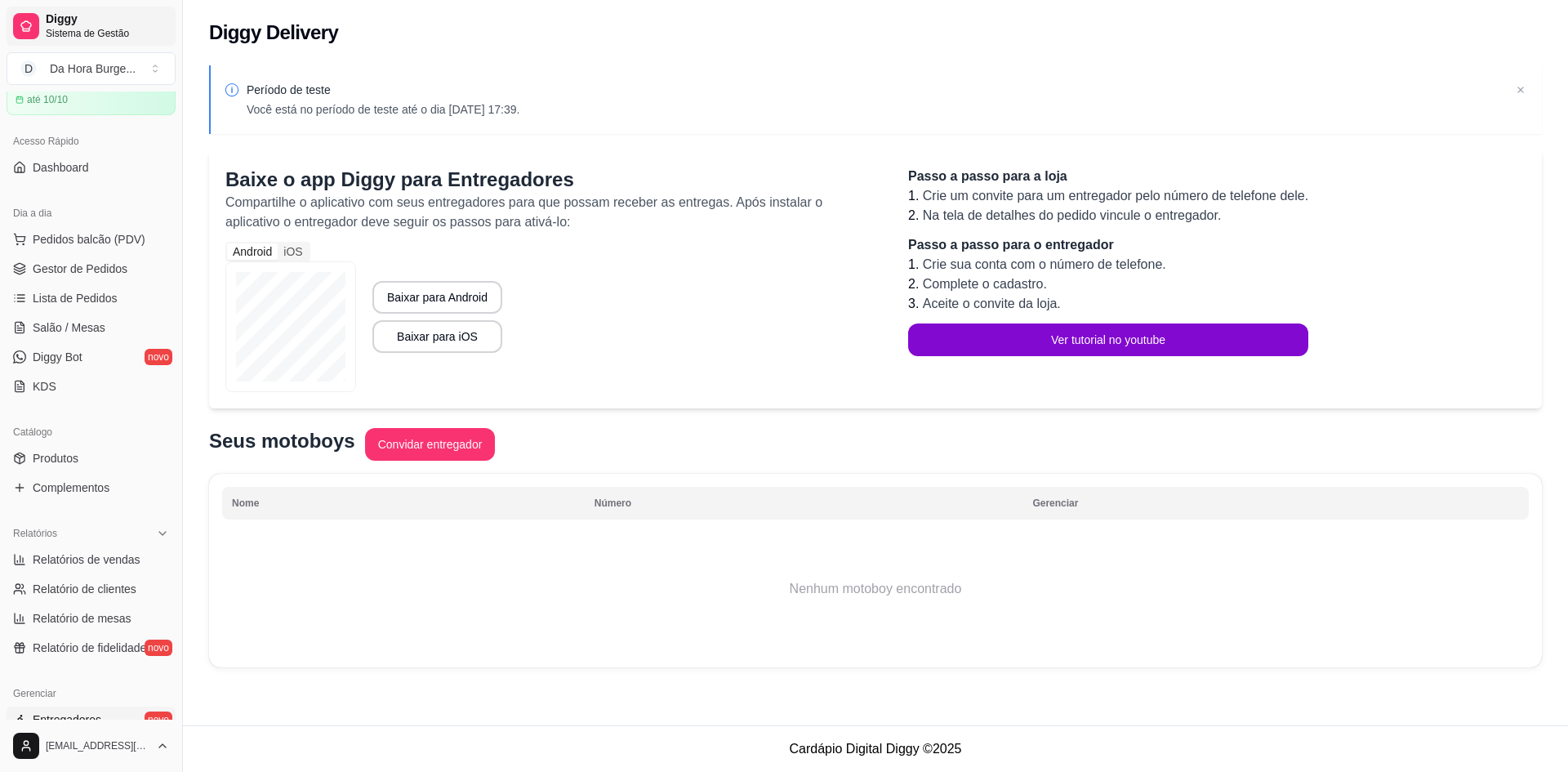
click at [66, 23] on span "Diggy" at bounding box center [107, 19] width 123 height 15
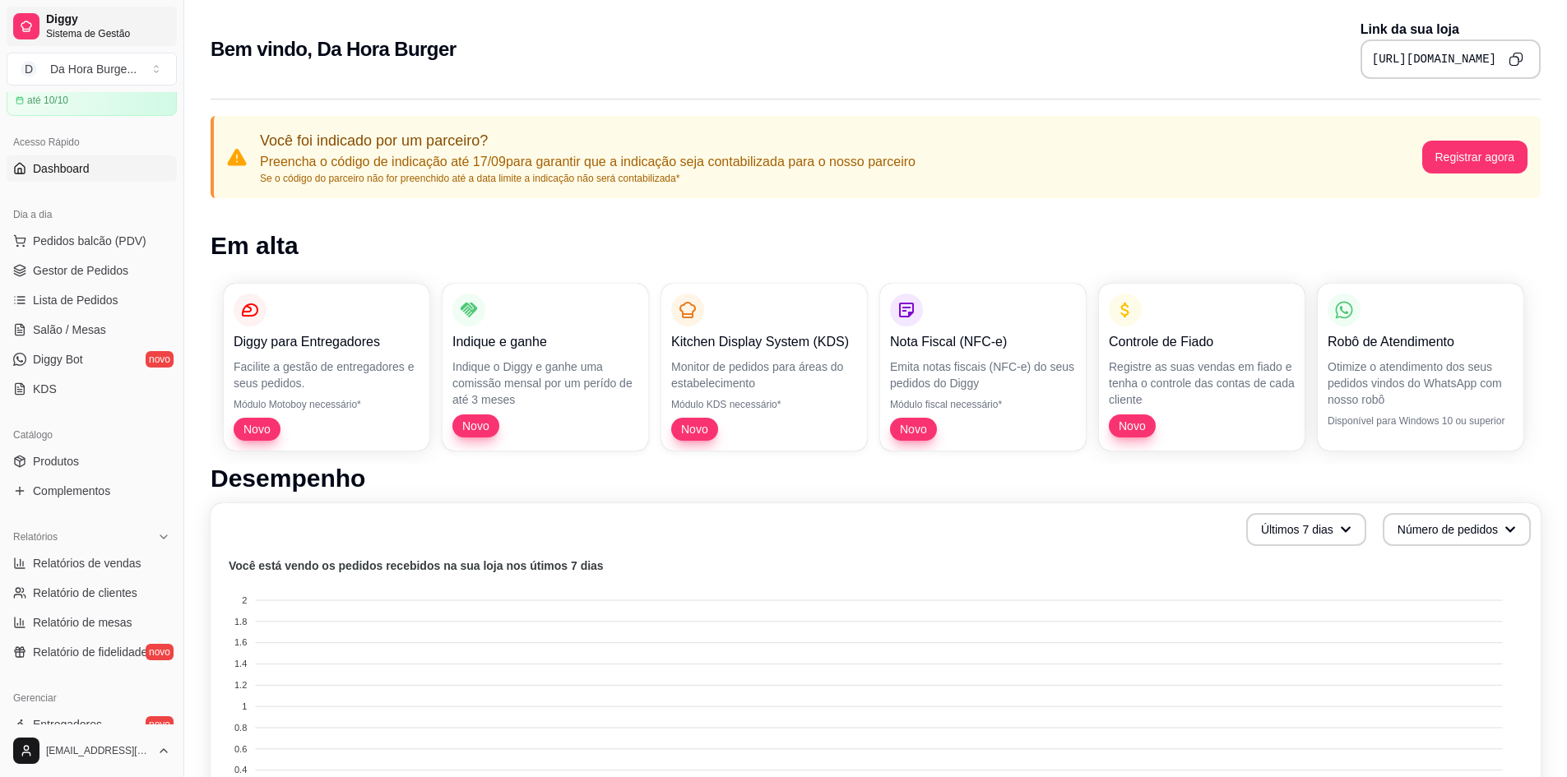
click at [73, 32] on span "Sistema de Gestão" at bounding box center [108, 33] width 124 height 13
click at [1394, 58] on pre "https://diggy.menu/68c1e23ca7a0b201d4b2741c" at bounding box center [1434, 59] width 124 height 16
click at [67, 72] on div "Da Hora Burge ..." at bounding box center [93, 69] width 86 height 16
click at [17, 183] on div "Criar Catálogo" at bounding box center [94, 179] width 181 height 26
click at [90, 188] on div "Criar Catálogo" at bounding box center [94, 179] width 181 height 26
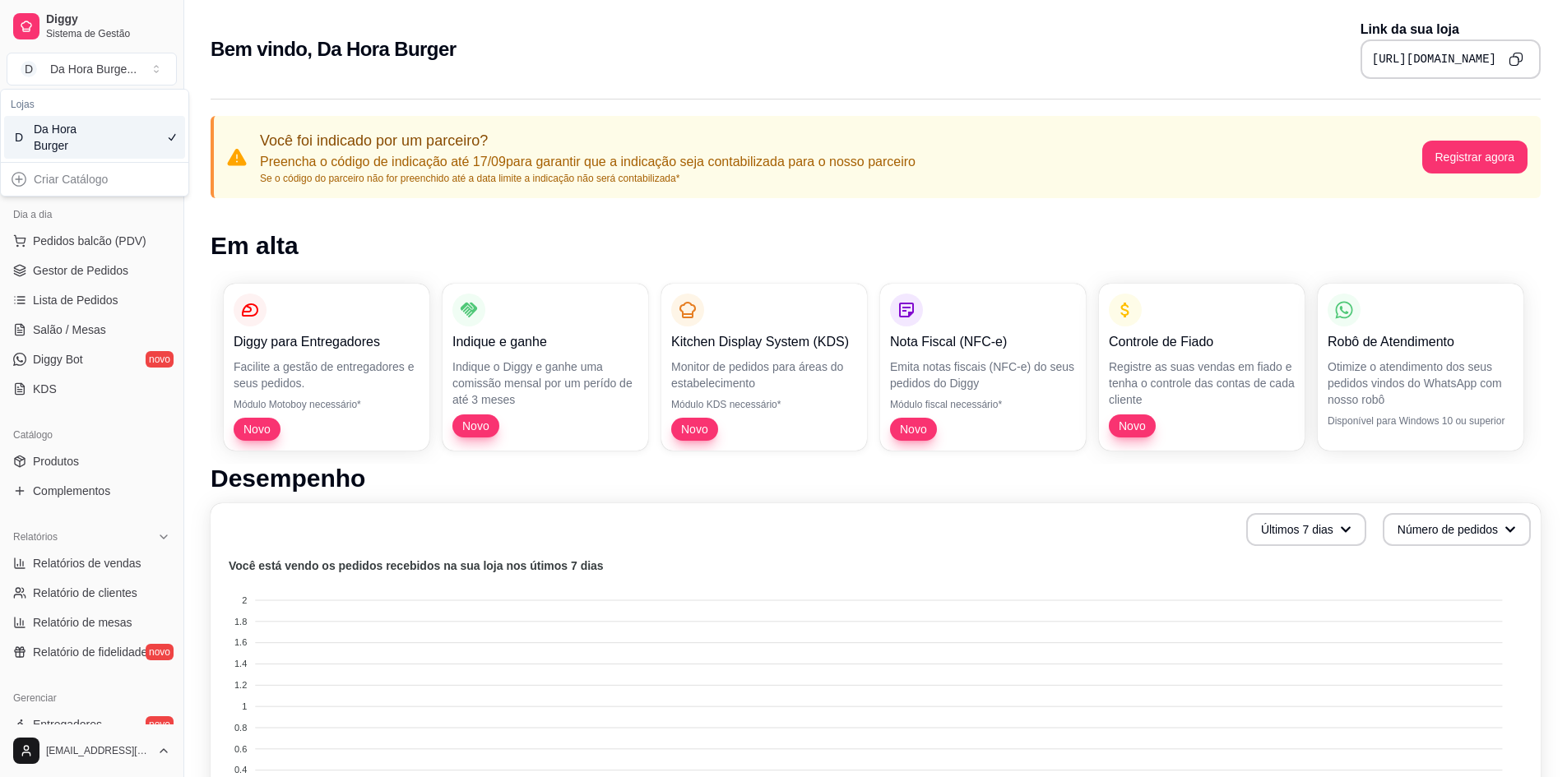
click at [118, 134] on div "D Da Hora Burger" at bounding box center [94, 137] width 181 height 43
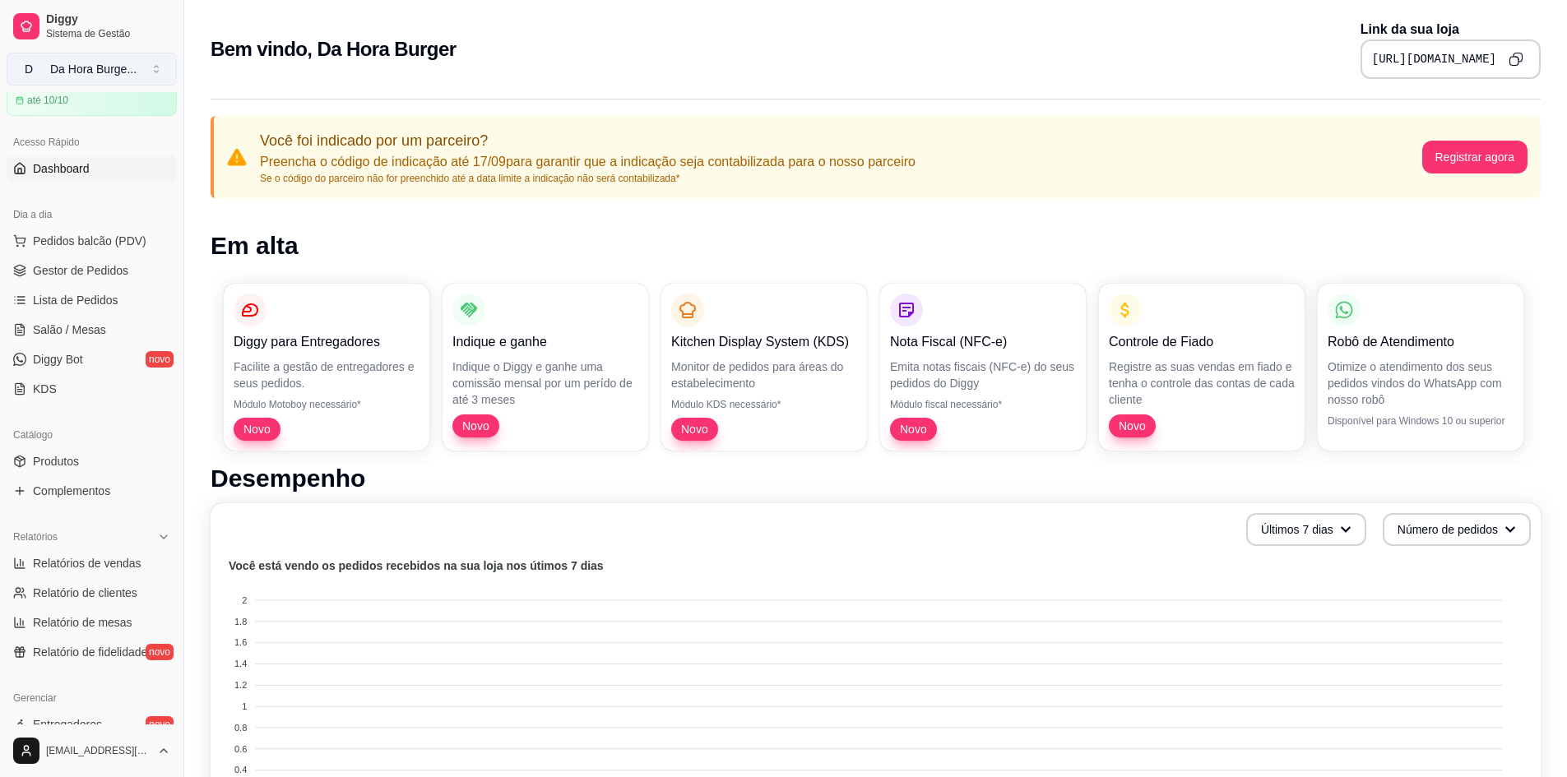
click at [91, 63] on div "Da Hora Burge ..." at bounding box center [93, 69] width 86 height 16
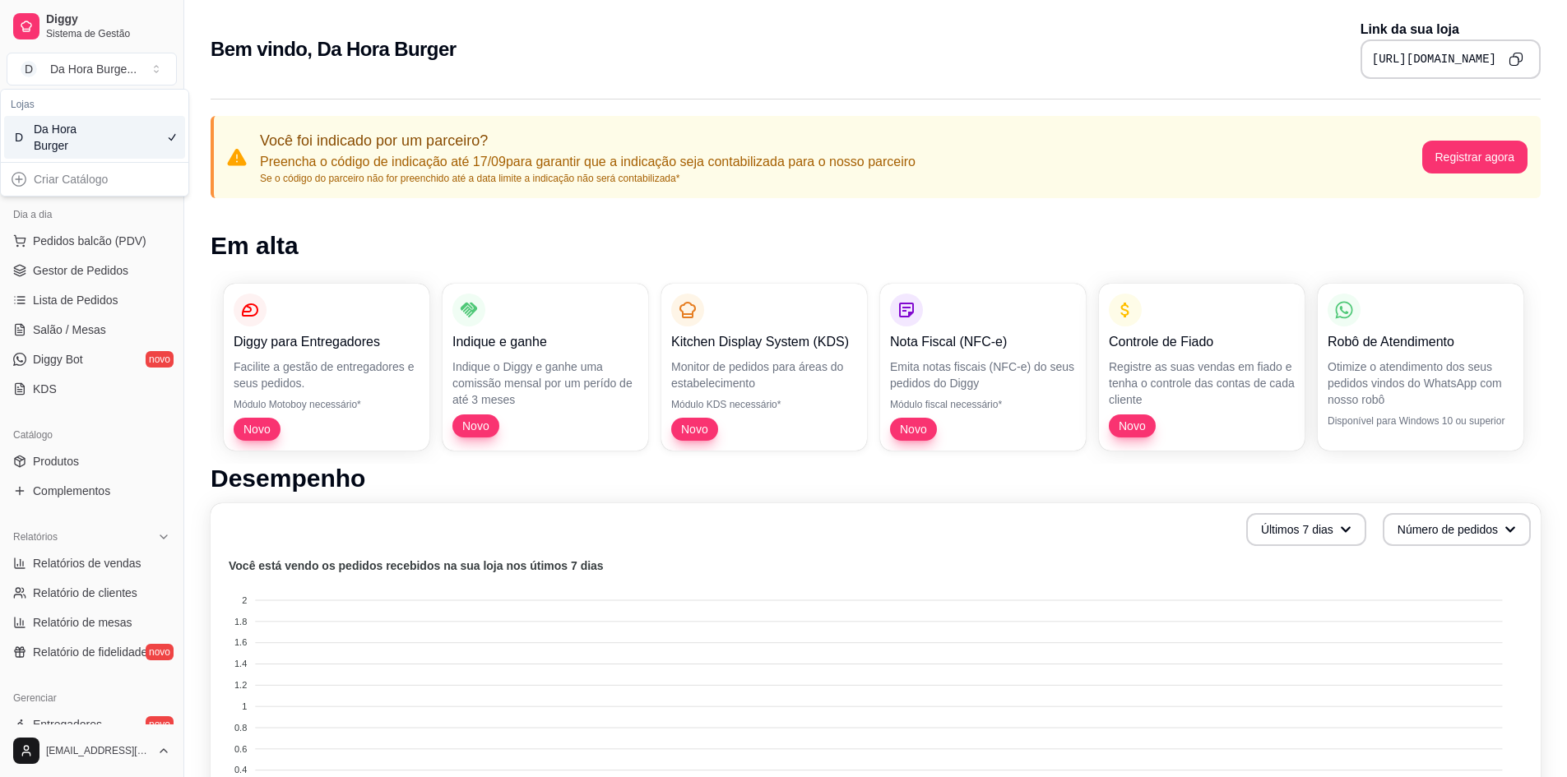
click at [20, 176] on div "Criar Catálogo" at bounding box center [94, 179] width 181 height 26
click at [92, 176] on div "Criar Catálogo" at bounding box center [94, 179] width 181 height 26
click at [154, 71] on button "D Da Hora Burge ..." at bounding box center [92, 69] width 170 height 33
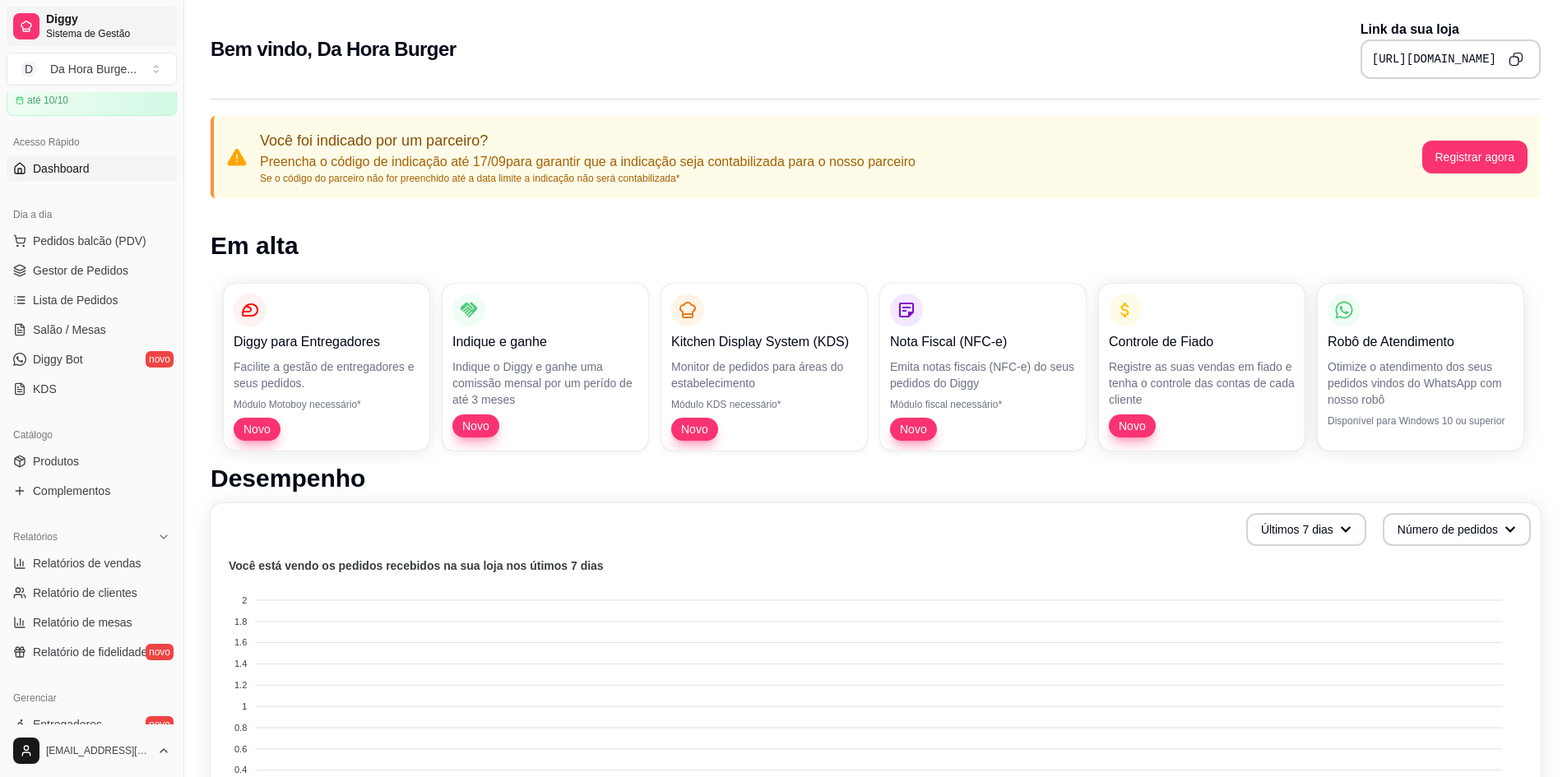
click at [95, 33] on span "Sistema de Gestão" at bounding box center [108, 33] width 124 height 13
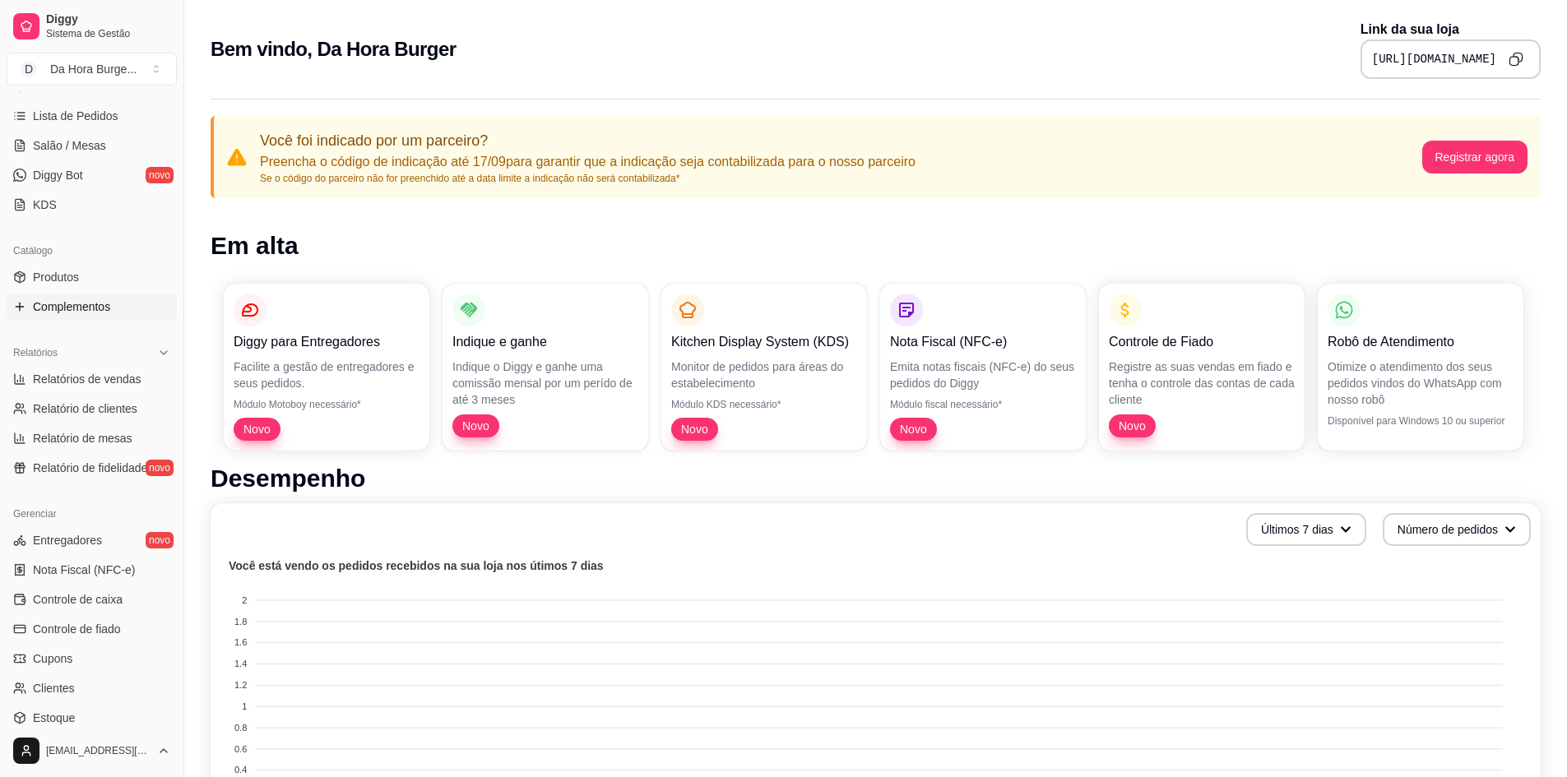
scroll to position [297, 0]
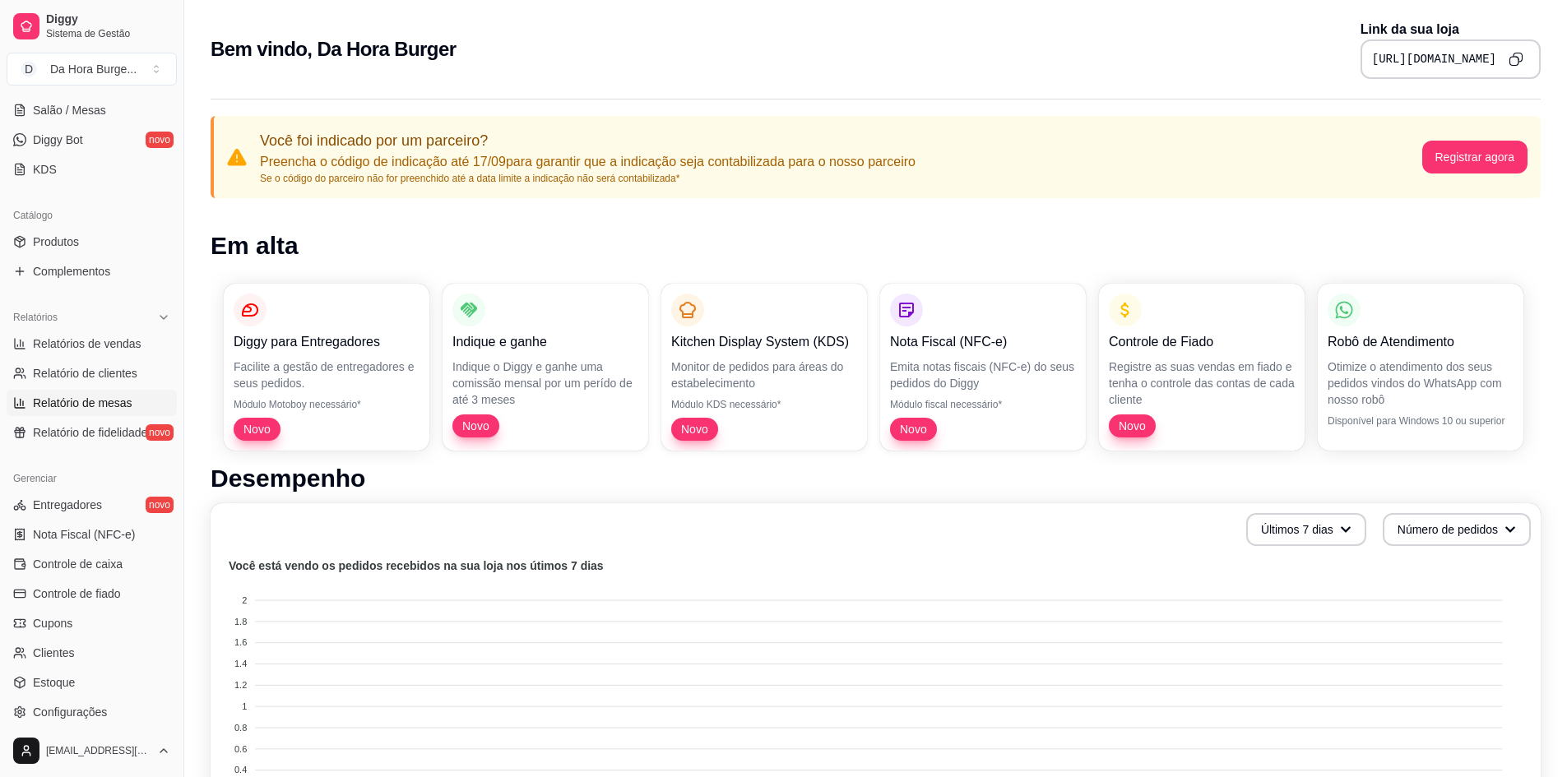
click at [96, 410] on span "Relatório de mesas" at bounding box center [83, 403] width 100 height 16
select select "TOTAL_OF_ORDERS"
select select "7"
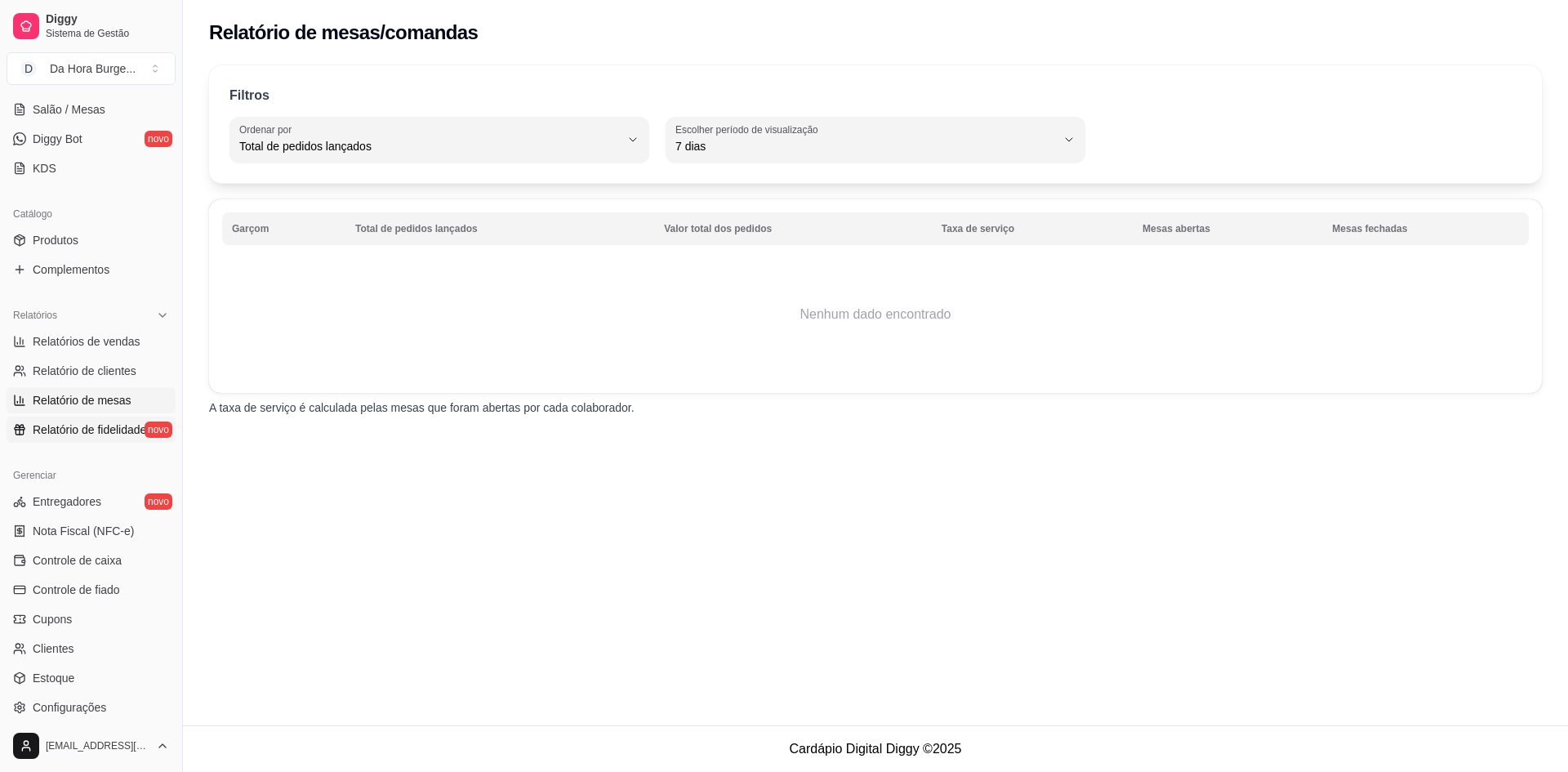
click at [84, 432] on span "Relatório de fidelidade" at bounding box center [89, 429] width 113 height 16
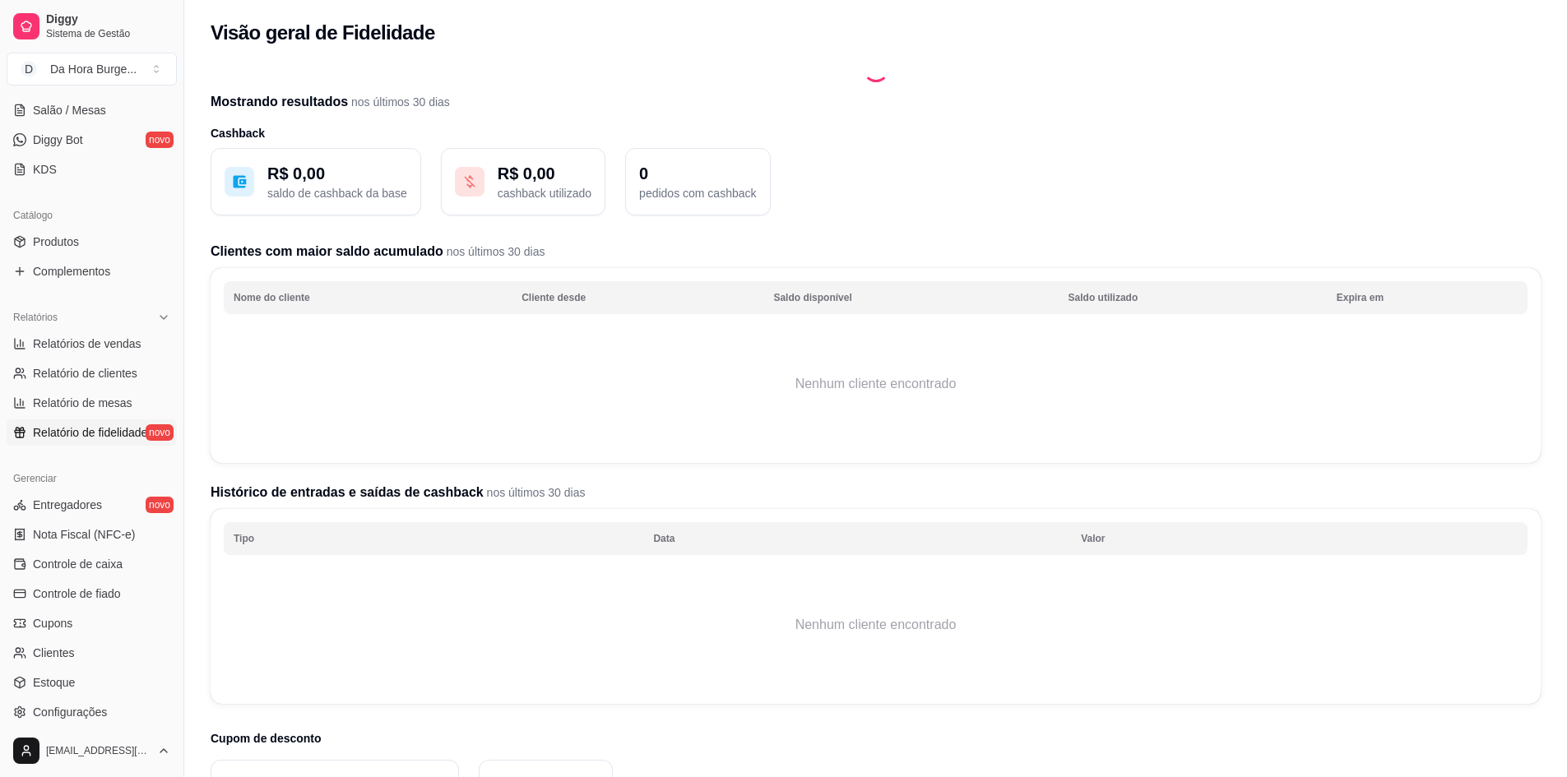
click at [554, 192] on p "cashback utilizado" at bounding box center [545, 193] width 94 height 16
click at [364, 189] on p "saldo de cashback da base" at bounding box center [337, 193] width 140 height 16
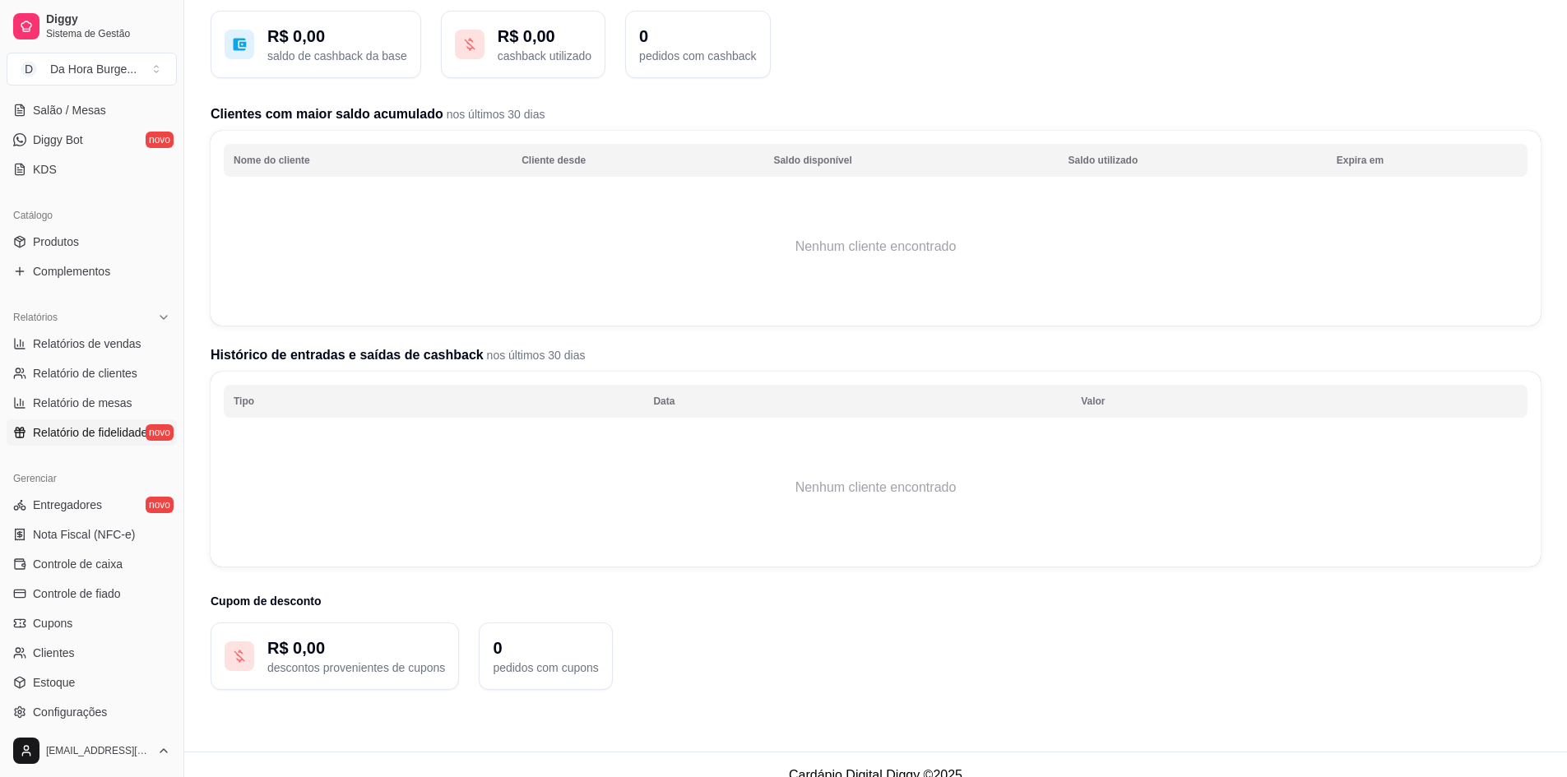
scroll to position [132, 0]
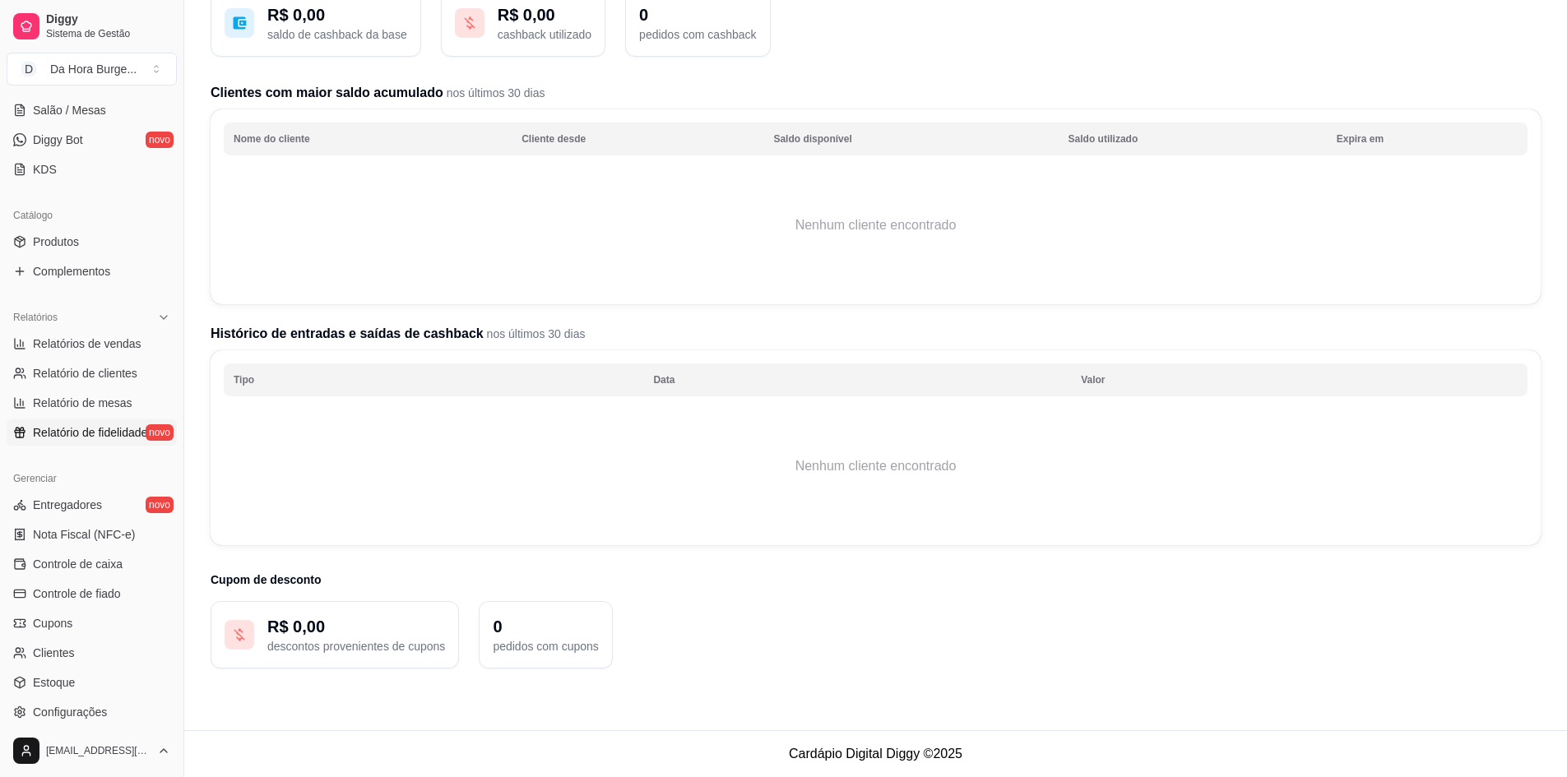
click at [311, 632] on p "R$ 0,00" at bounding box center [356, 626] width 178 height 23
click at [72, 503] on span "Entregadores" at bounding box center [67, 505] width 69 height 16
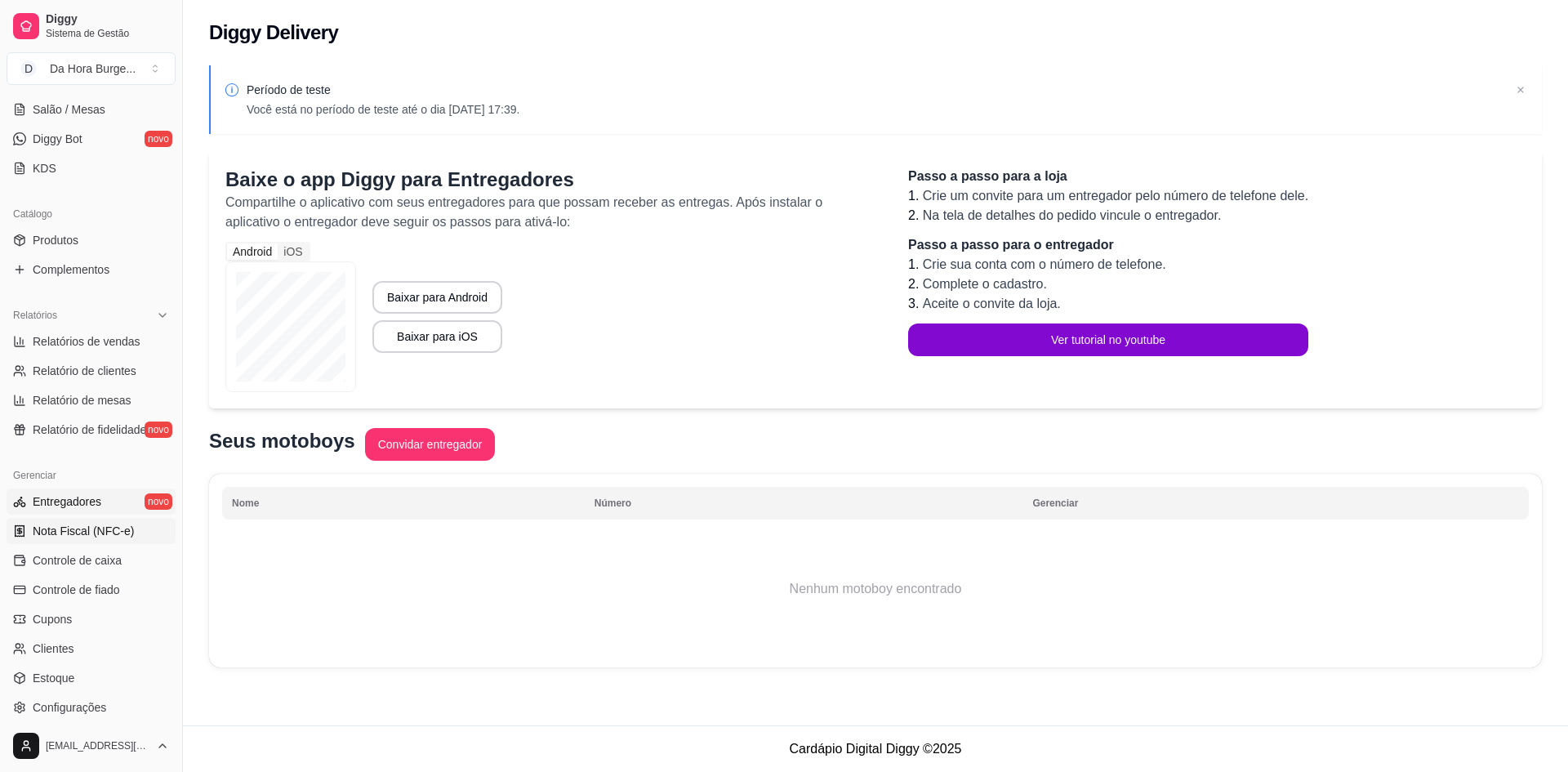
click at [89, 534] on span "Nota Fiscal (NFC-e)" at bounding box center [83, 531] width 101 height 16
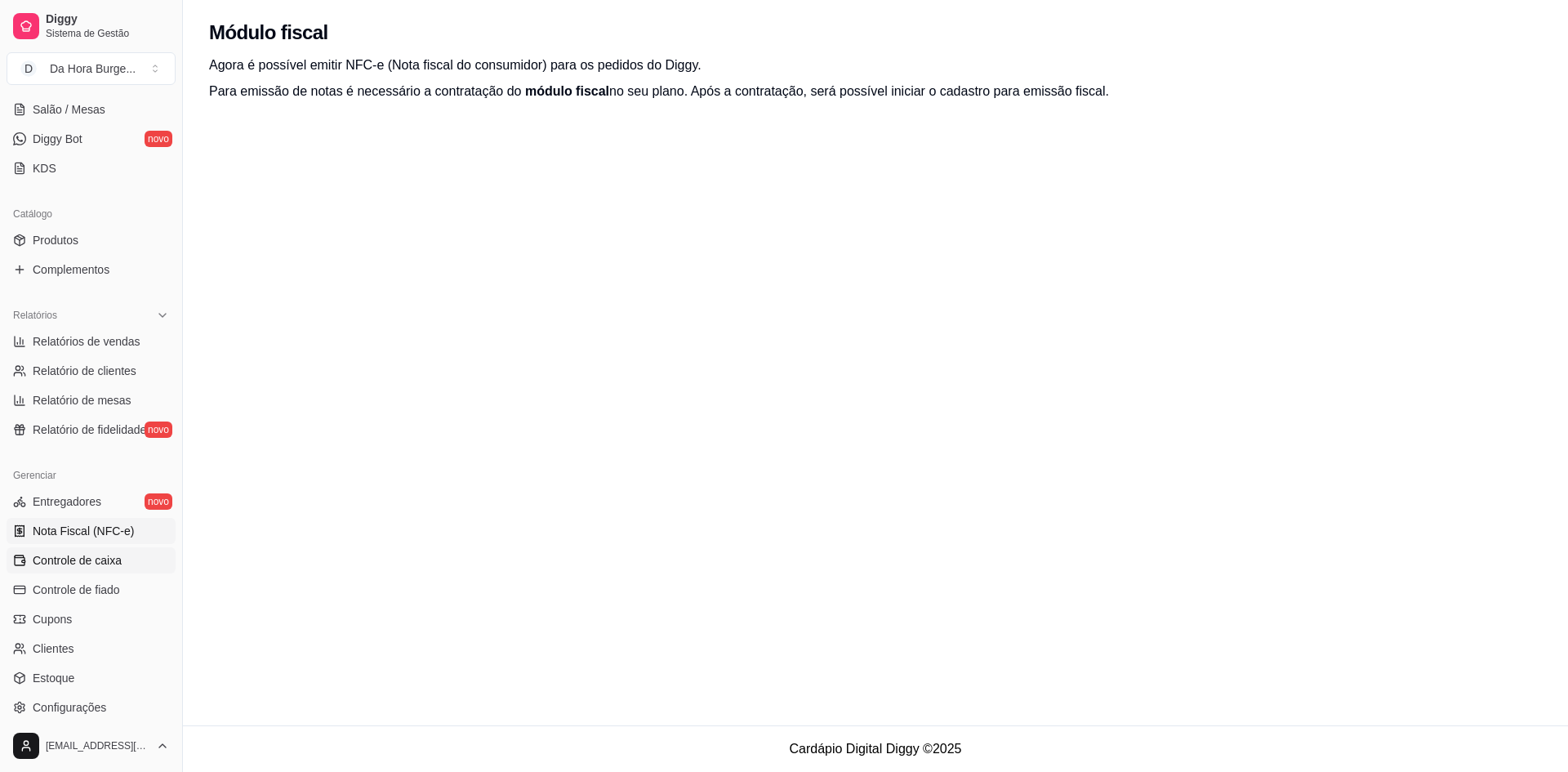
click at [78, 561] on span "Controle de caixa" at bounding box center [77, 560] width 89 height 16
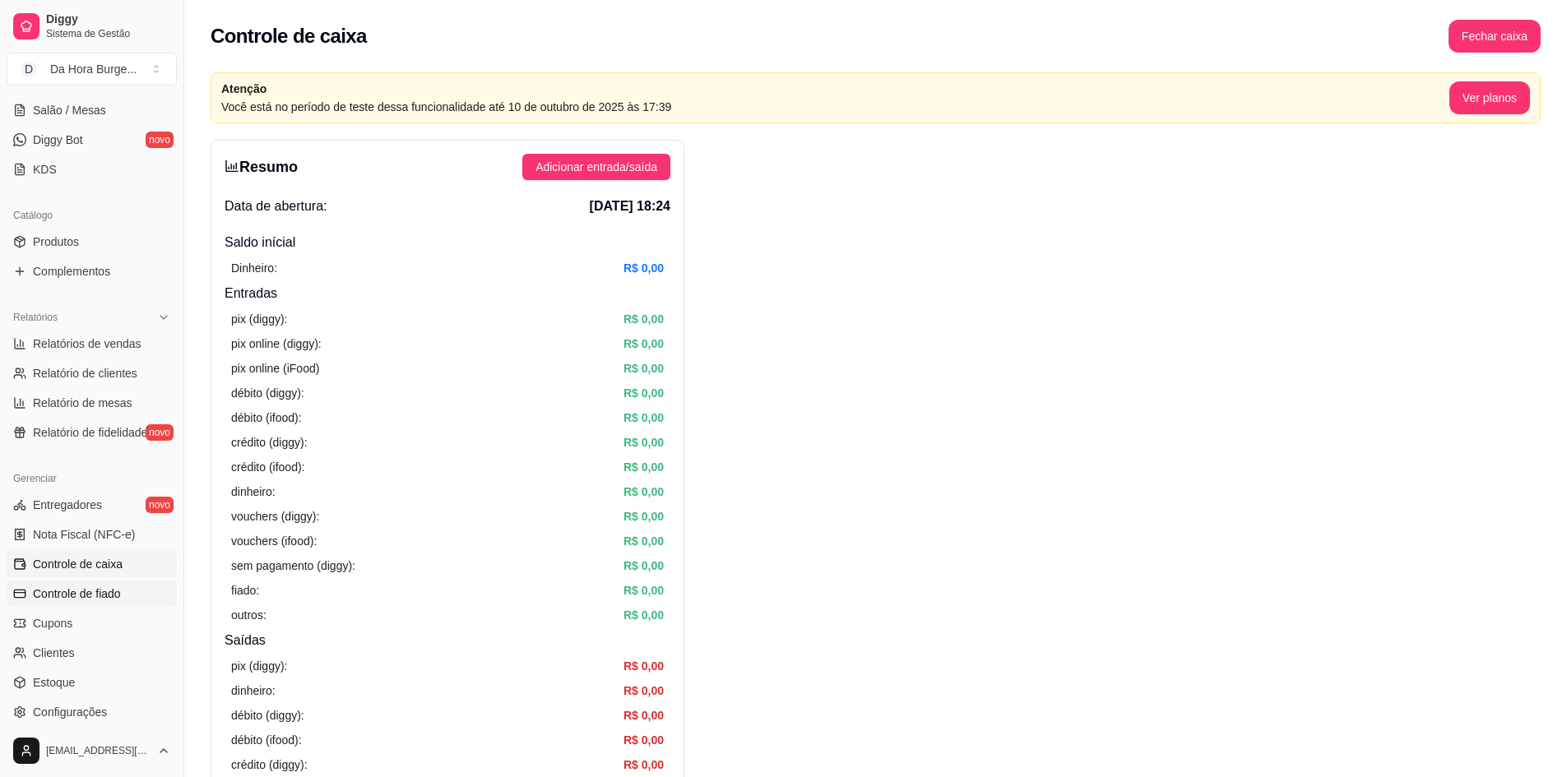
click at [87, 586] on span "Controle de fiado" at bounding box center [77, 594] width 88 height 16
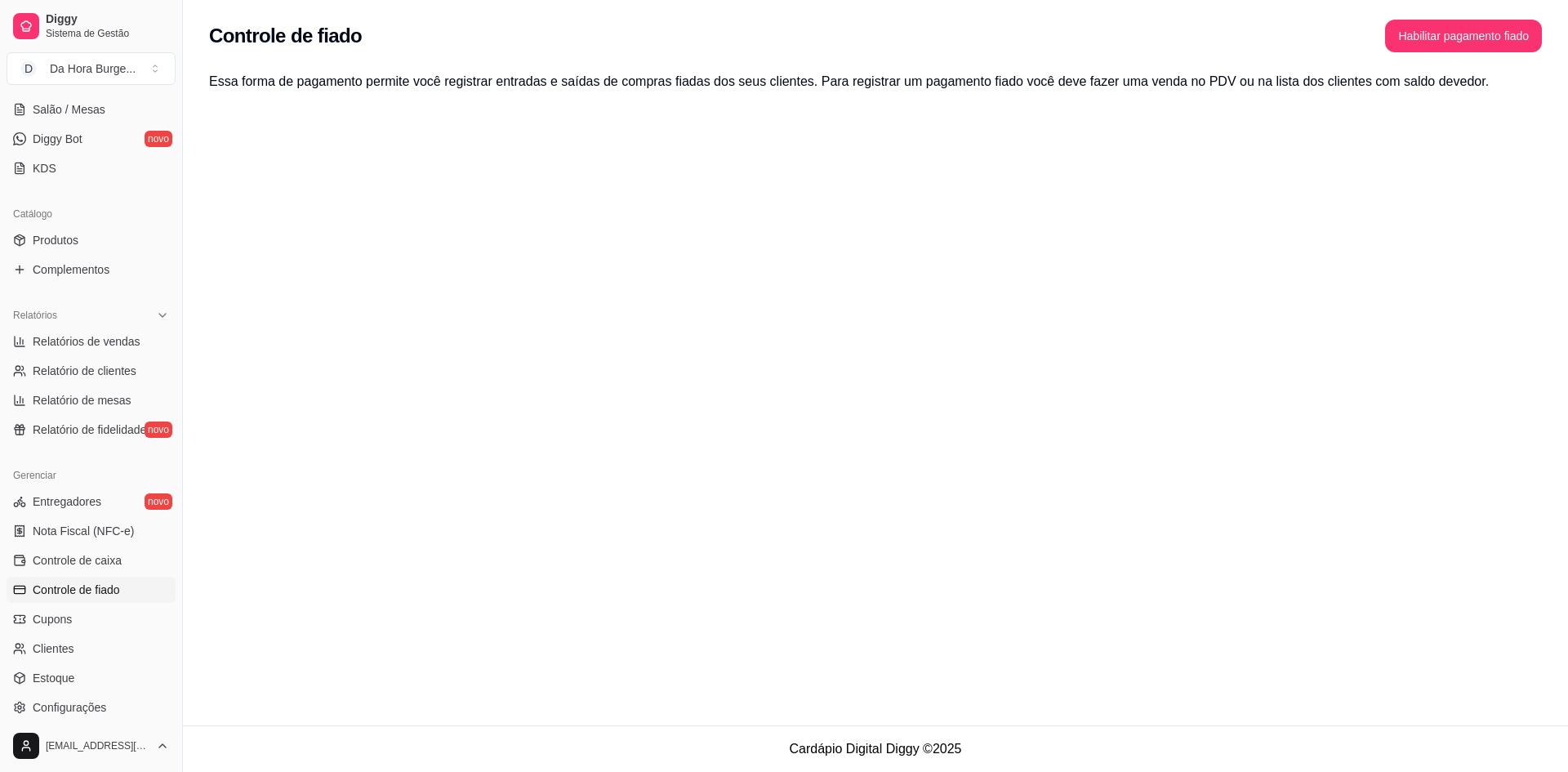
click at [82, 601] on link "Controle de fiado" at bounding box center [91, 590] width 169 height 26
click at [68, 624] on span "Cupons" at bounding box center [52, 619] width 39 height 16
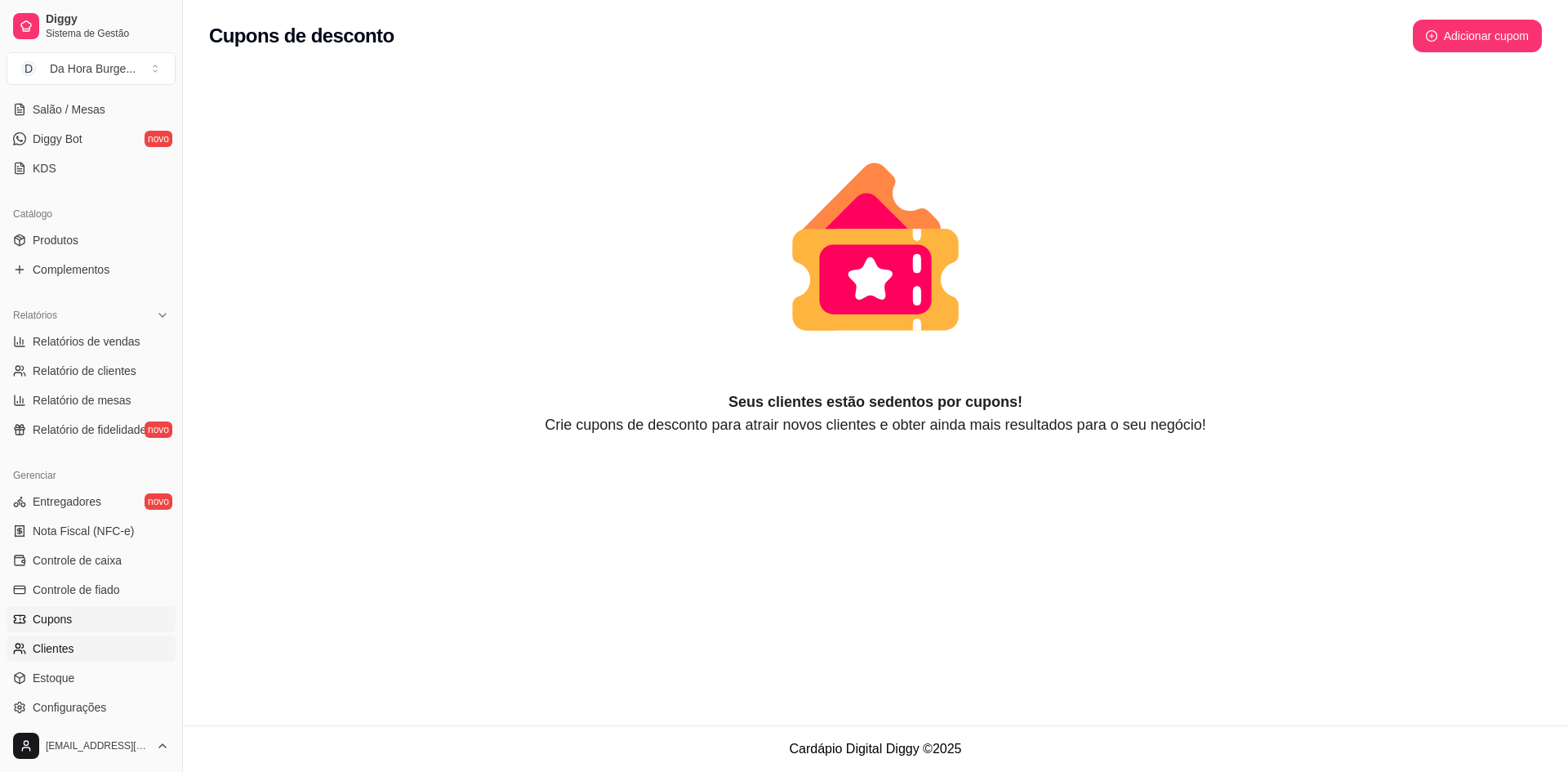
click at [72, 640] on link "Clientes" at bounding box center [91, 649] width 169 height 26
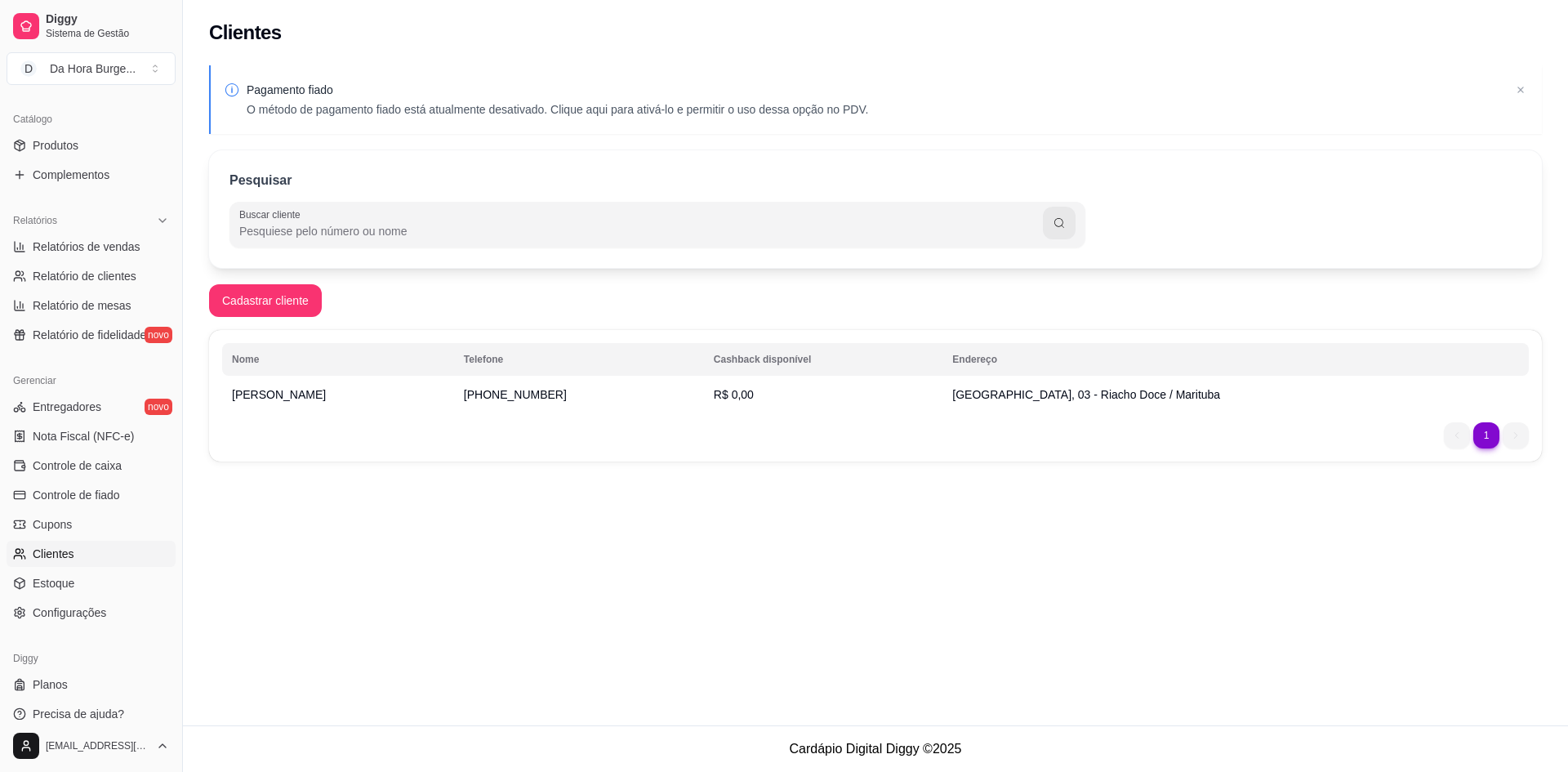
scroll to position [403, 0]
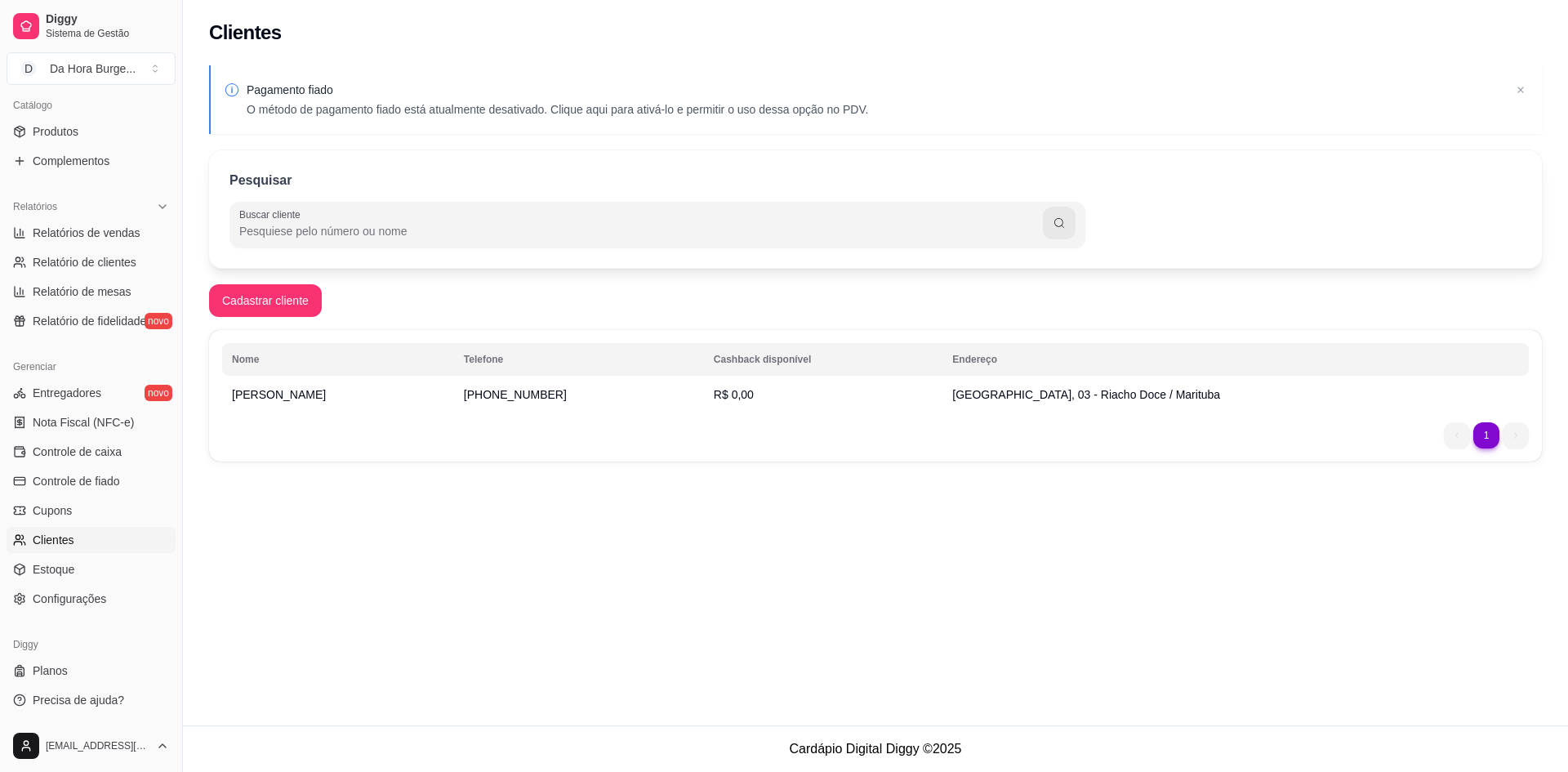
click at [76, 582] on ul "Entregadores novo Nota Fiscal (NFC-e) Controle de caixa Controle de fiado Cupon…" at bounding box center [91, 496] width 169 height 232
click at [75, 568] on link "Estoque" at bounding box center [91, 569] width 169 height 26
select select "QUANTITY_ORDER"
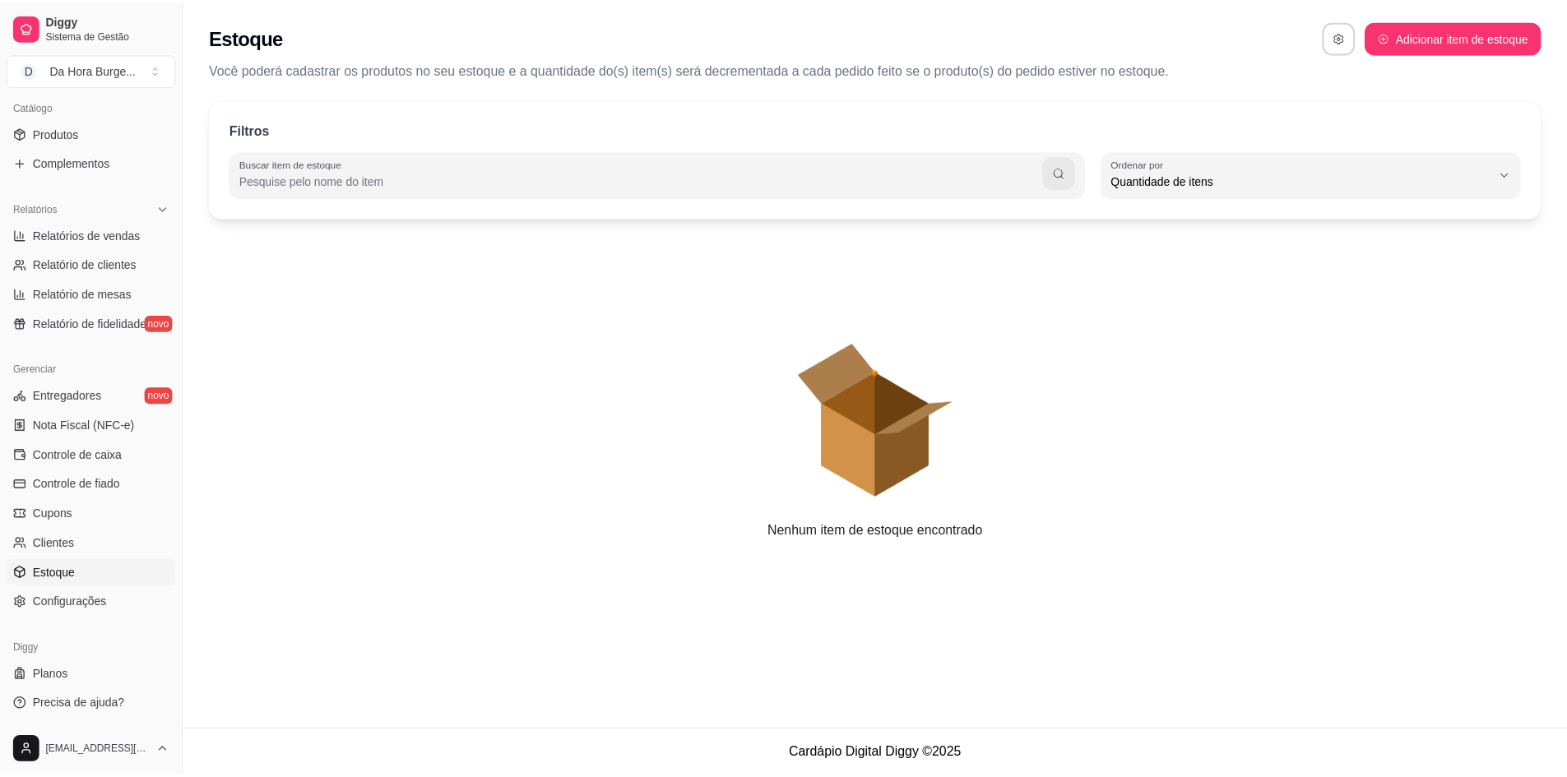
scroll to position [16, 0]
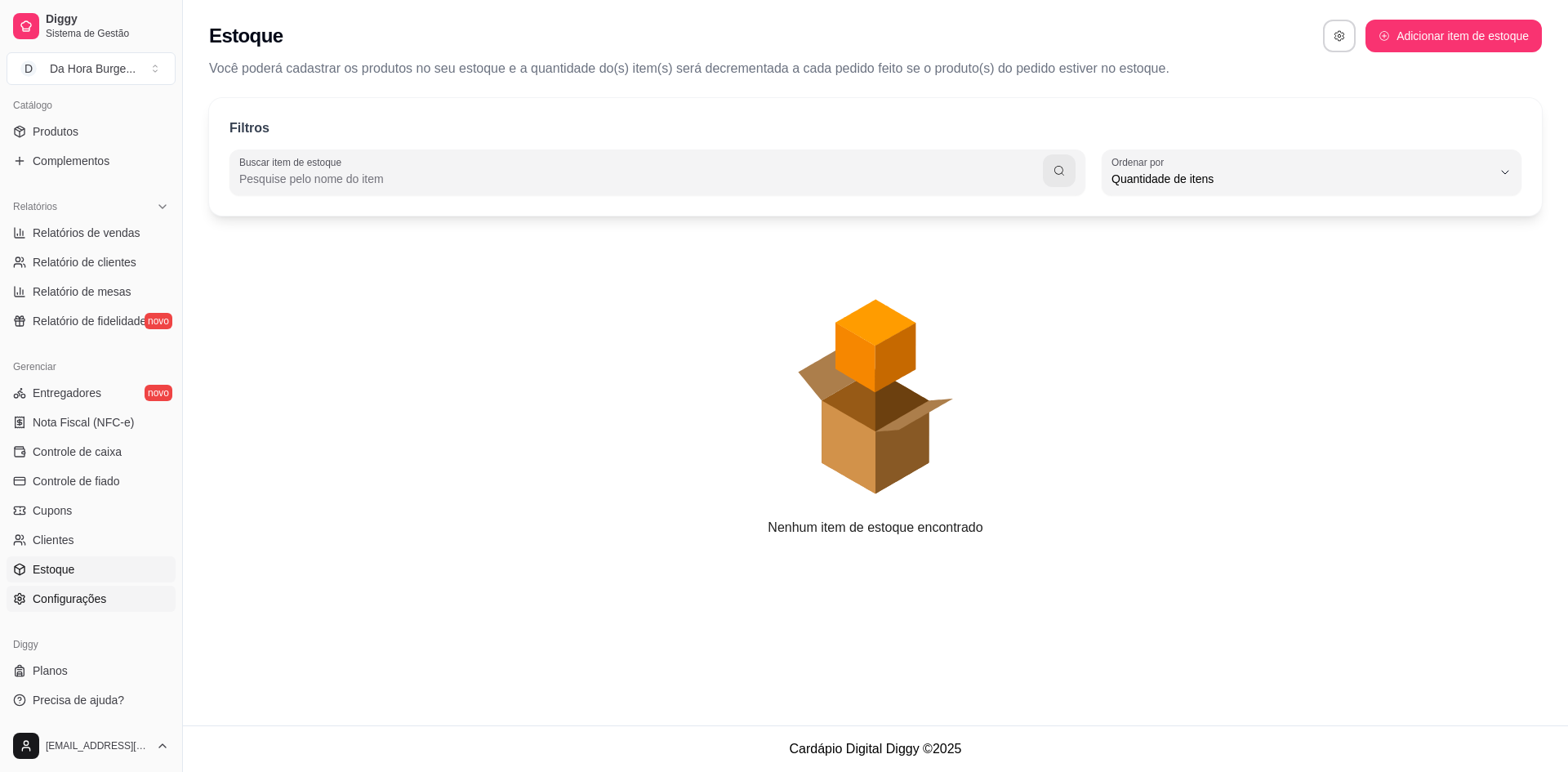
click at [90, 595] on span "Configurações" at bounding box center [70, 599] width 73 height 16
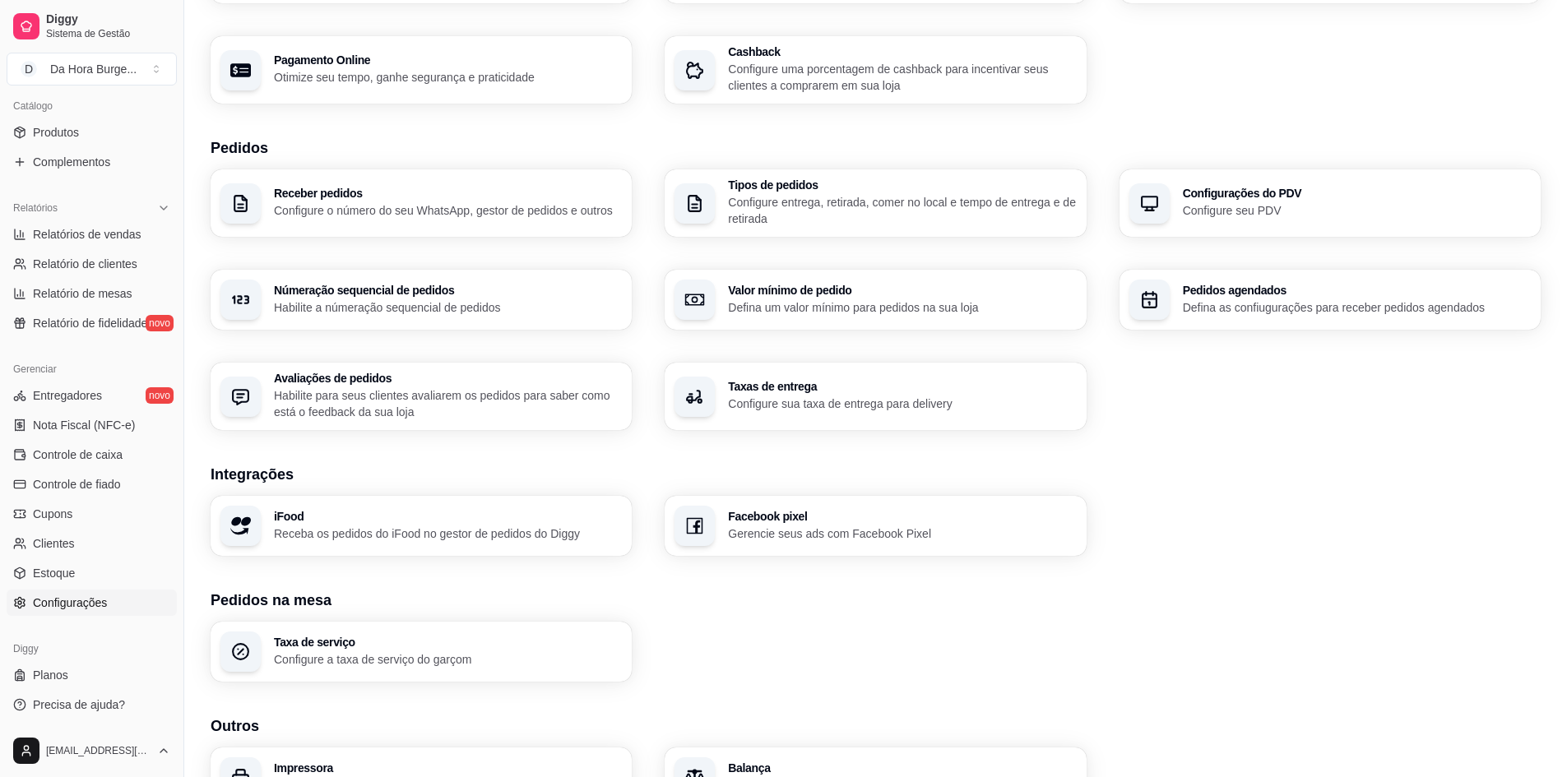
scroll to position [353, 0]
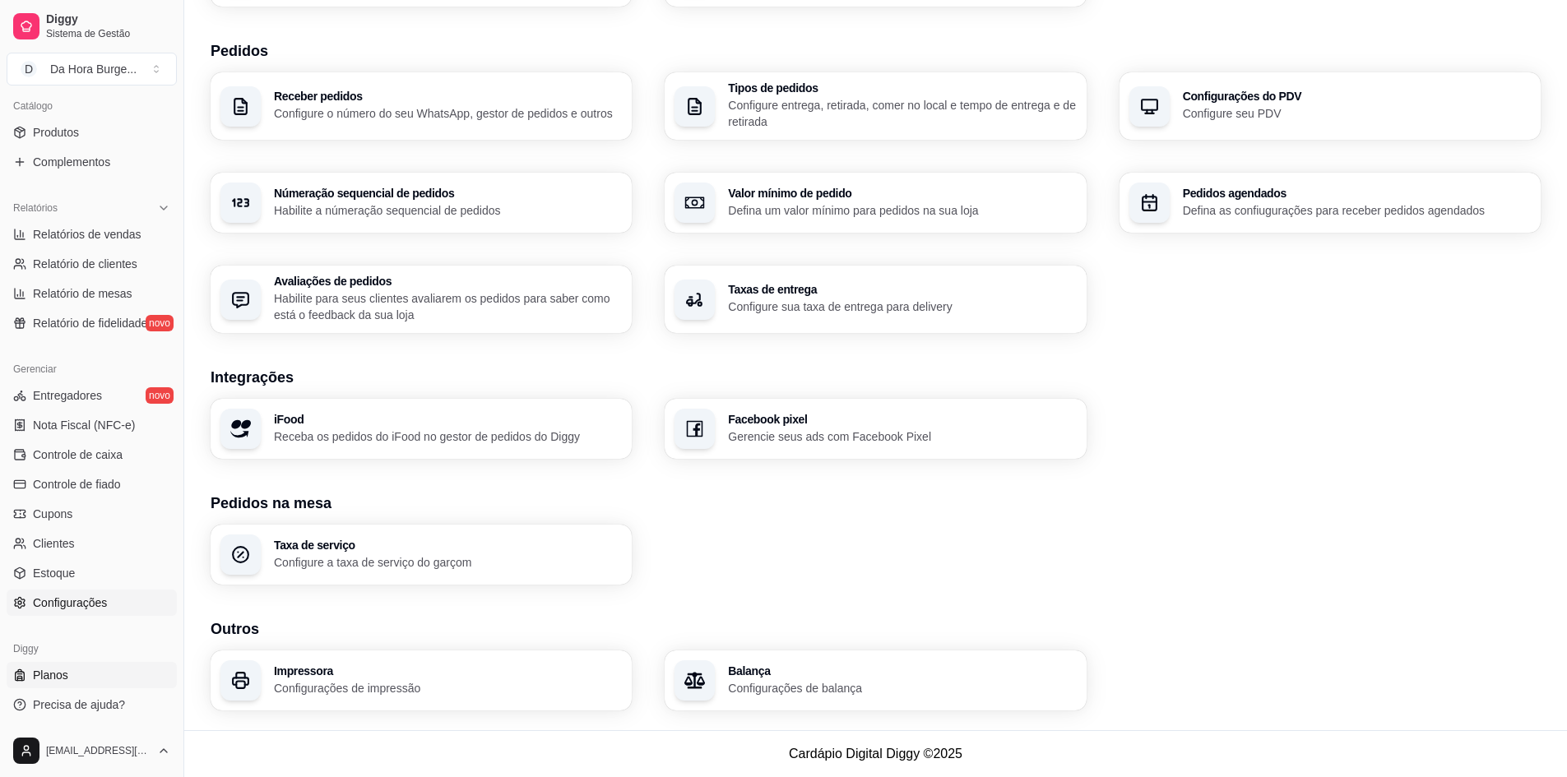
click at [57, 679] on span "Planos" at bounding box center [50, 675] width 35 height 16
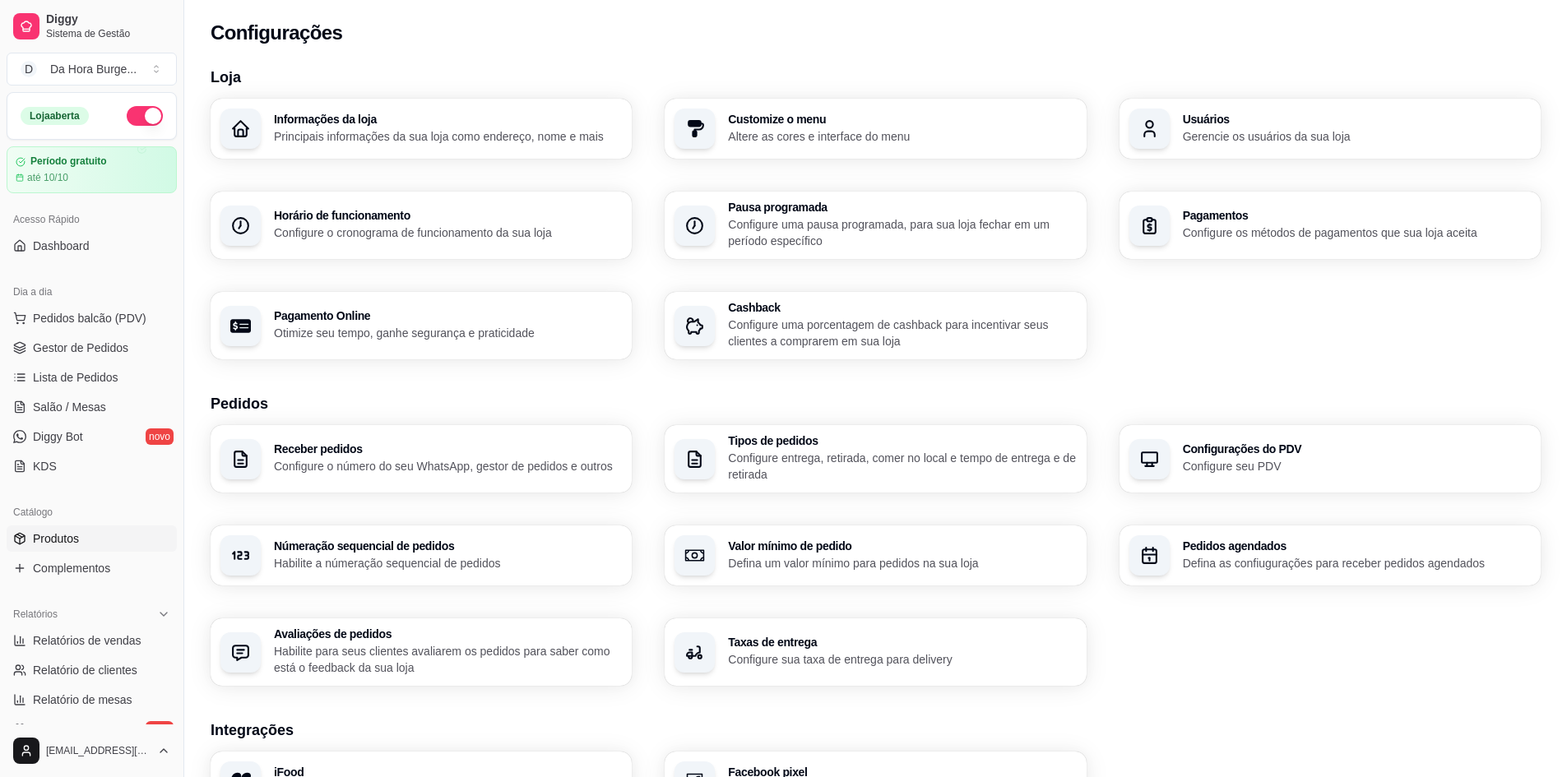
click at [90, 534] on link "Produtos" at bounding box center [92, 539] width 170 height 26
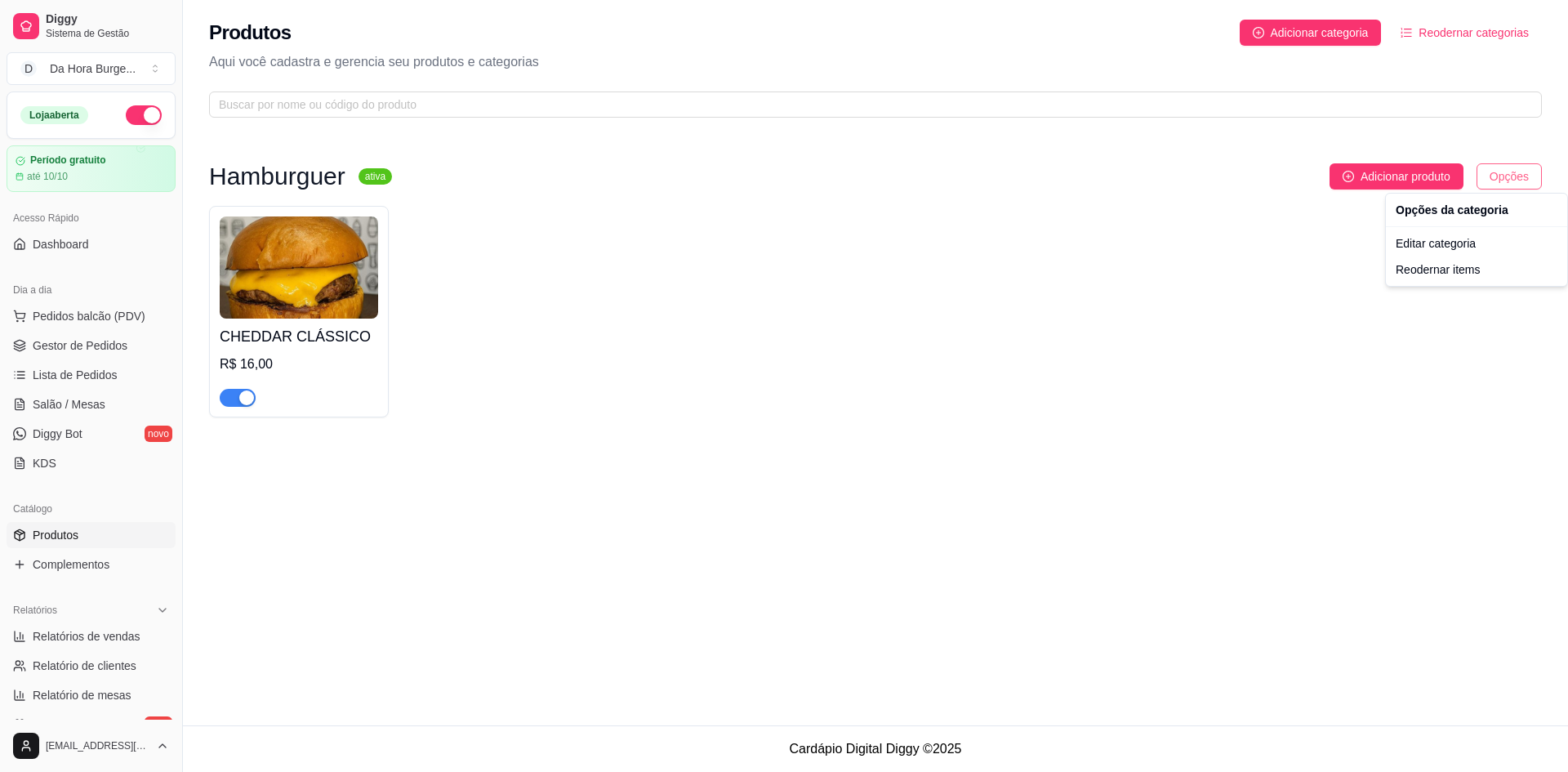
click at [1517, 171] on html "Diggy Sistema de Gestão D Da Hora Burge ... Loja aberta Período gratuito até 10…" at bounding box center [784, 386] width 1568 height 772
click at [1442, 241] on div "Editar categoria" at bounding box center [1477, 243] width 175 height 26
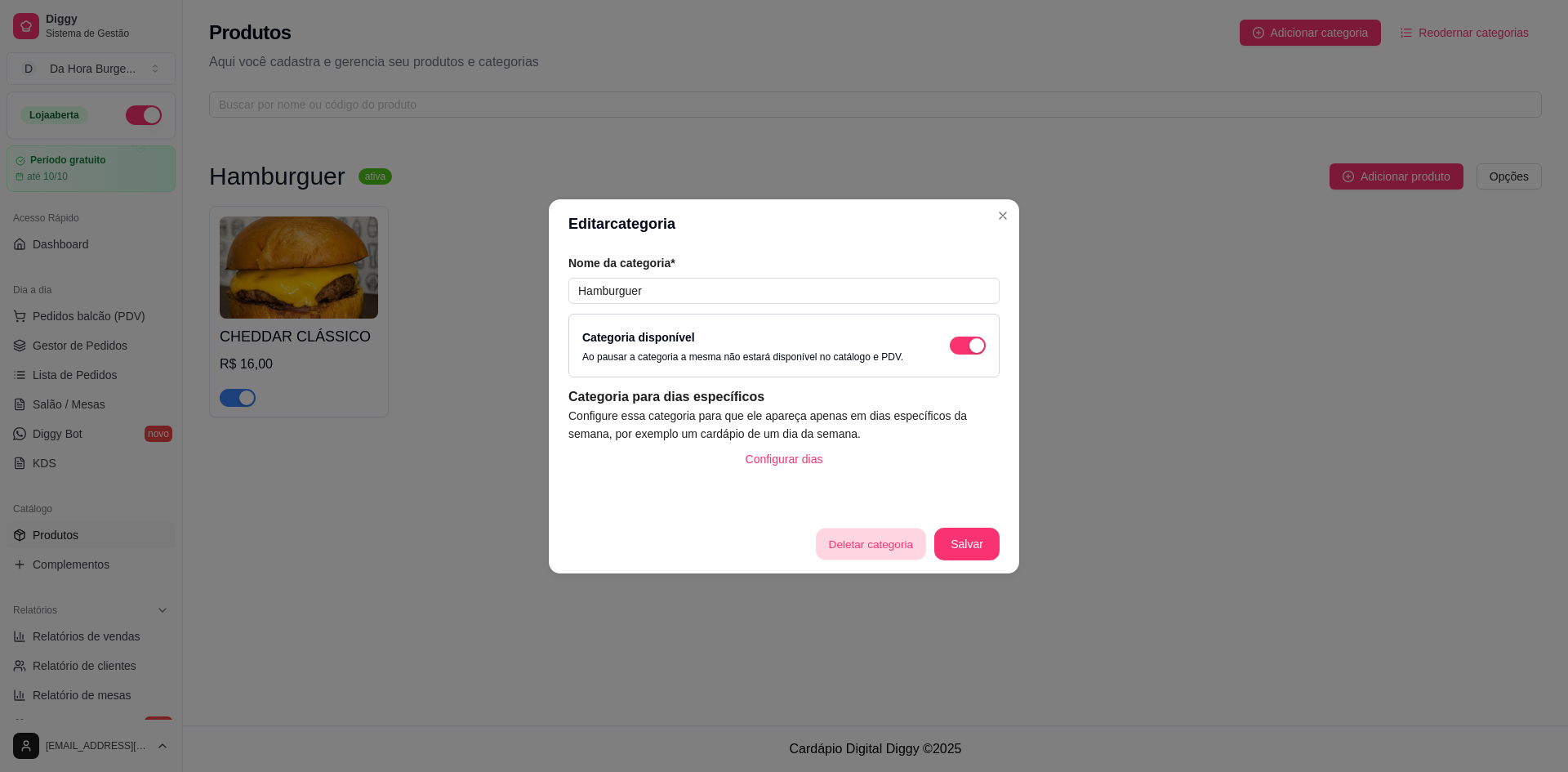
click at [885, 546] on button "Deletar categoria" at bounding box center [871, 543] width 109 height 32
click at [891, 488] on button "sim" at bounding box center [883, 494] width 64 height 32
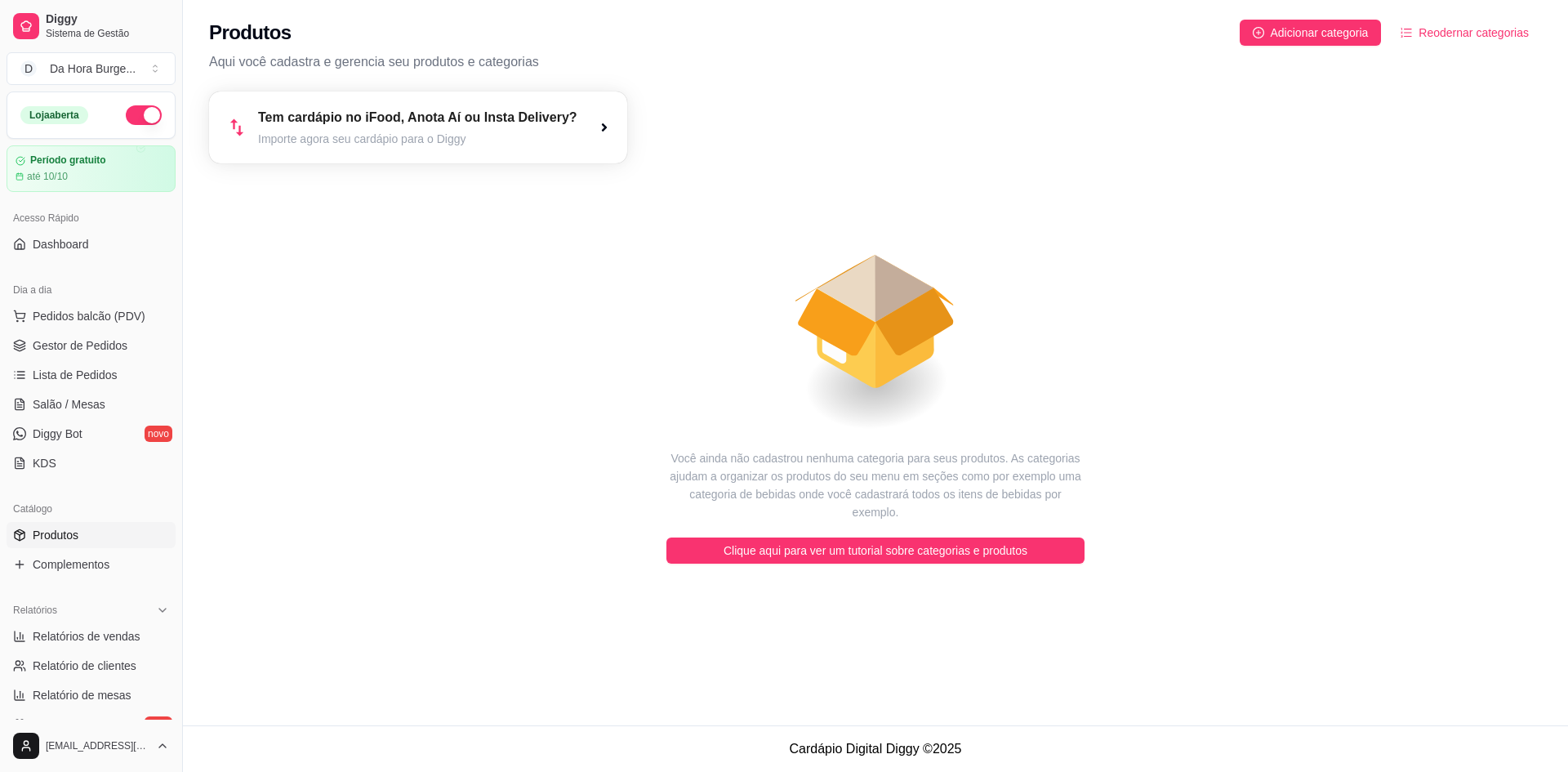
click at [426, 131] on article "Importe agora seu cardápio para o Diggy" at bounding box center [418, 139] width 320 height 16
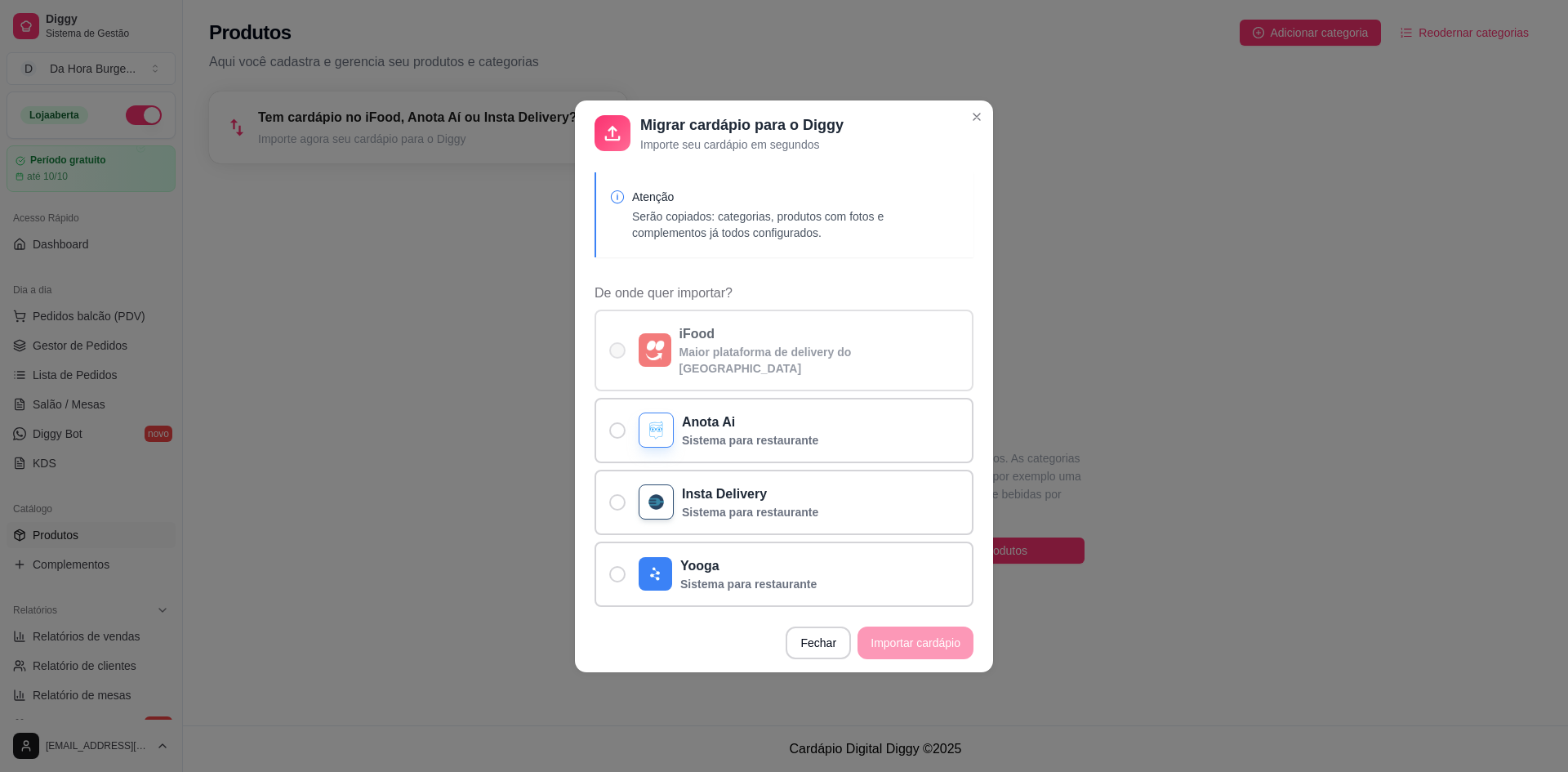
click at [630, 362] on label "iFood Maior plataforma de delivery do Brasil" at bounding box center [784, 351] width 379 height 81
click at [619, 362] on input "iFood Maior plataforma de delivery do Brasil" at bounding box center [614, 358] width 11 height 11
radio input "true"
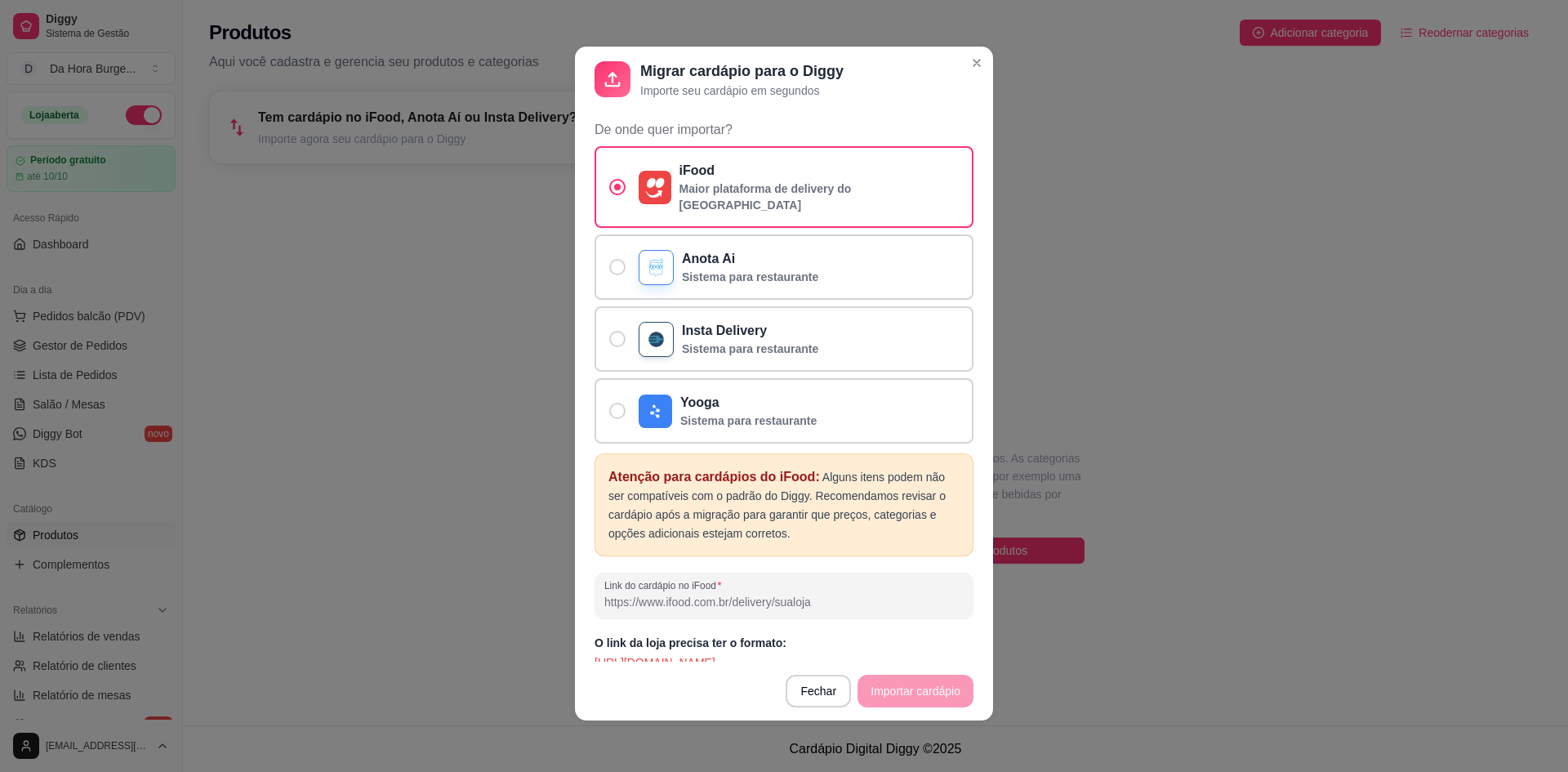
scroll to position [3, 0]
drag, startPoint x: 831, startPoint y: 592, endPoint x: 725, endPoint y: 596, distance: 106.1
click at [729, 596] on div "Link do cardápio no iFood" at bounding box center [784, 595] width 379 height 46
paste input "https://www.ifood.com.br/delivery/marituba-pa/da-hora-burger-riacho-doce/f2c3f6…"
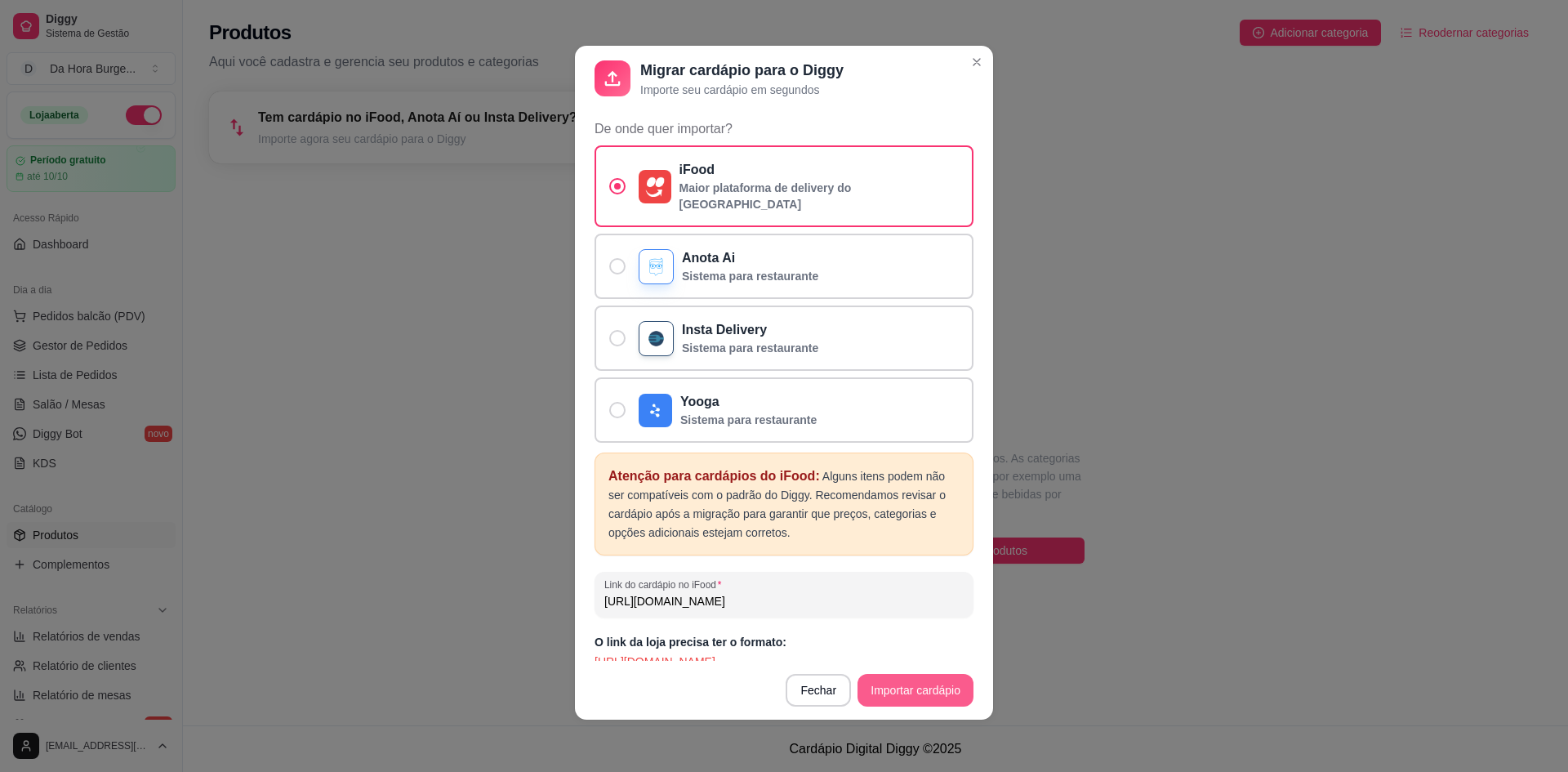
type input "https://www.ifood.com.br/delivery/marituba-pa/da-hora-burger-riacho-doce/f2c3f6…"
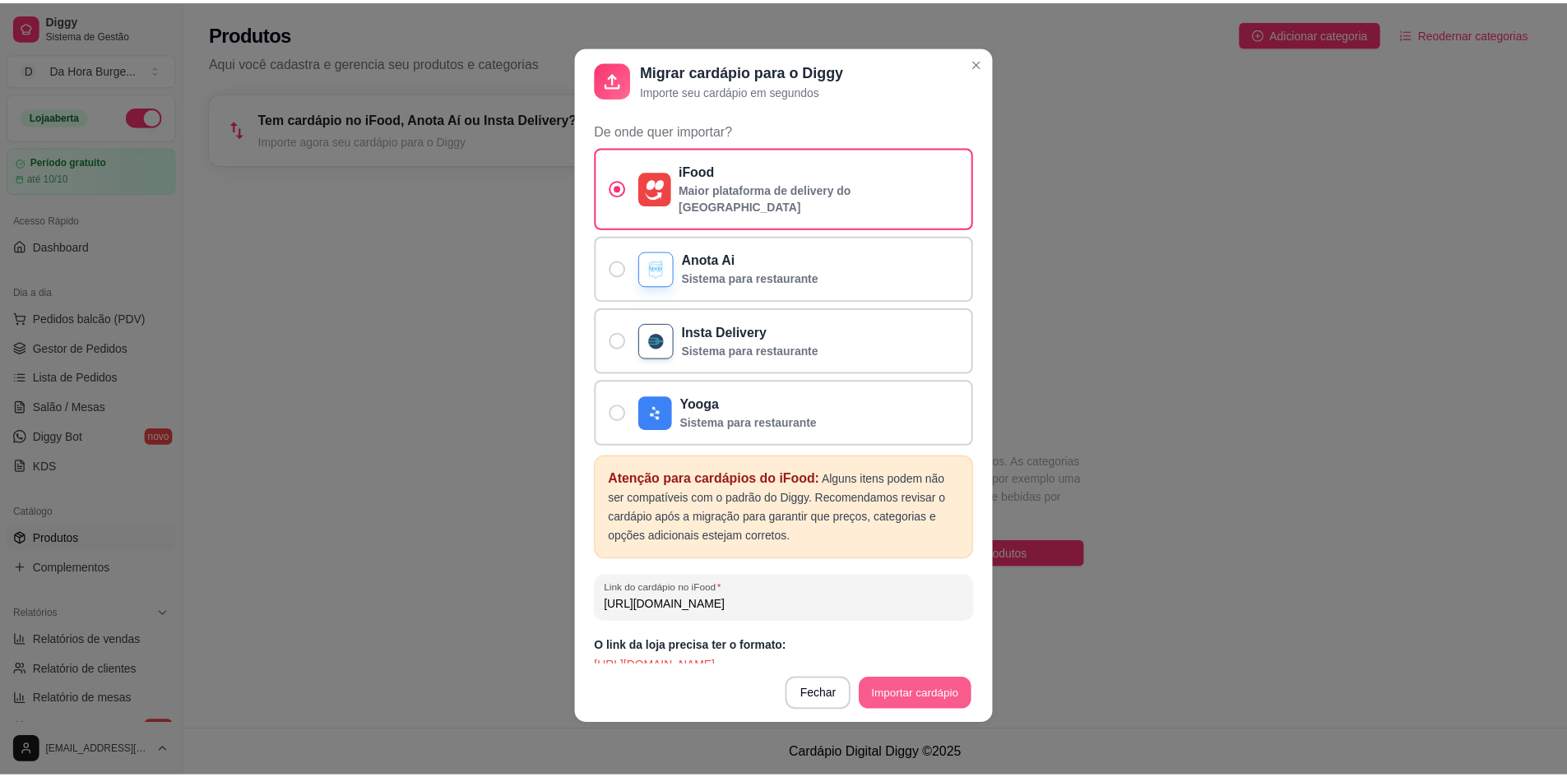
scroll to position [0, 0]
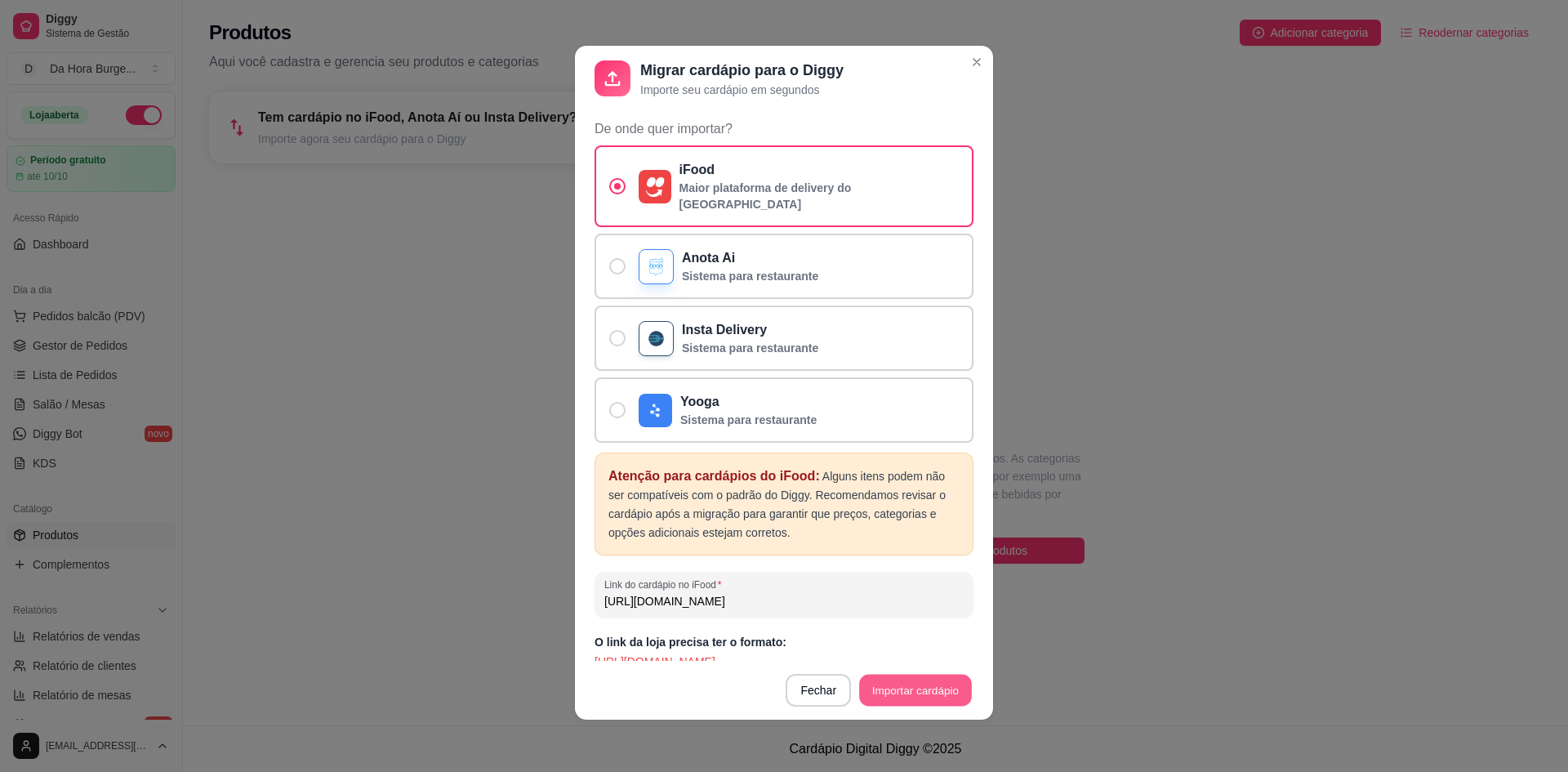
click at [902, 690] on button "Importar cardápio" at bounding box center [915, 691] width 112 height 32
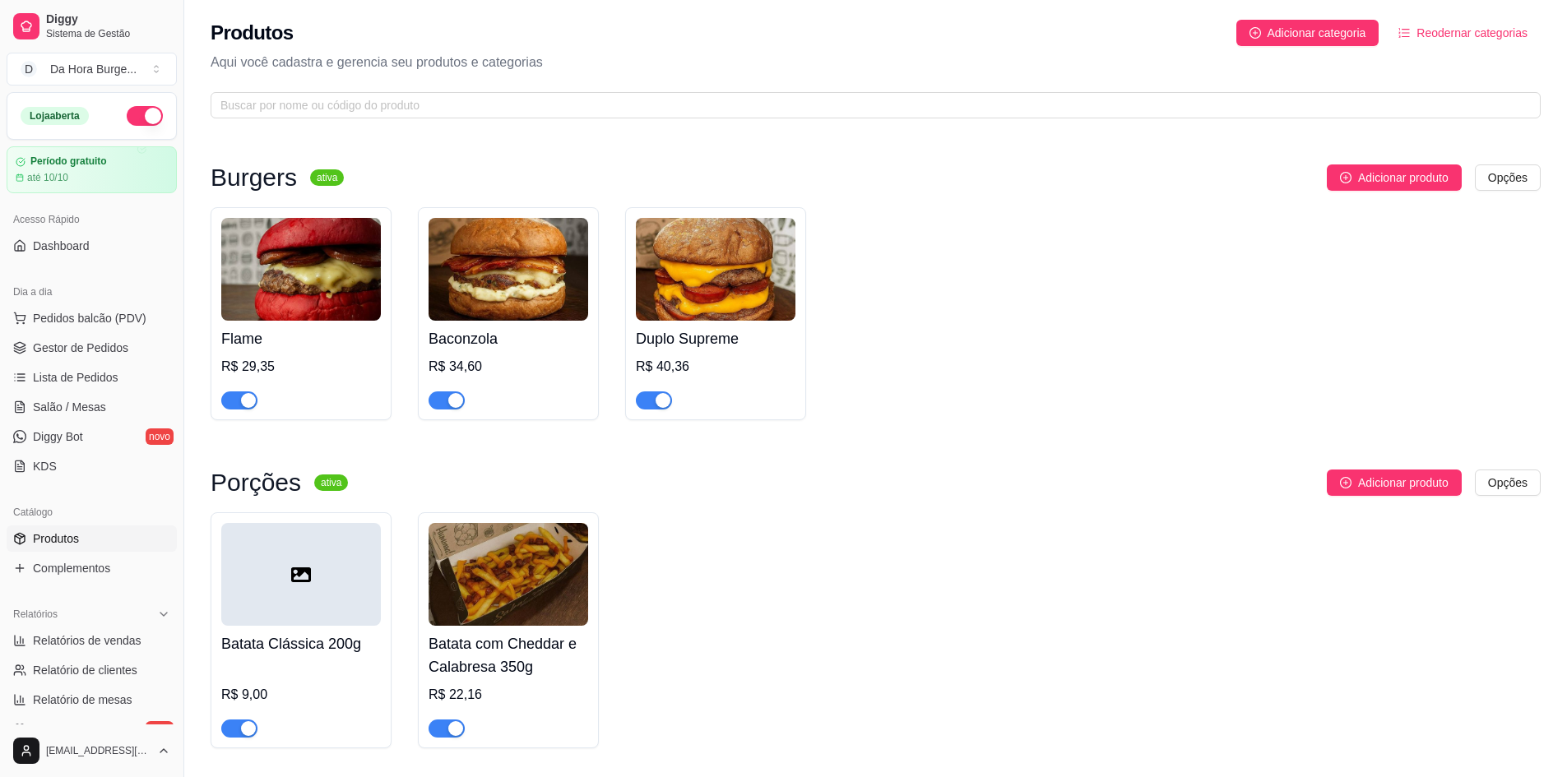
click at [309, 258] on img at bounding box center [301, 269] width 160 height 103
click at [499, 283] on img at bounding box center [509, 269] width 160 height 103
click at [504, 293] on img at bounding box center [509, 269] width 160 height 103
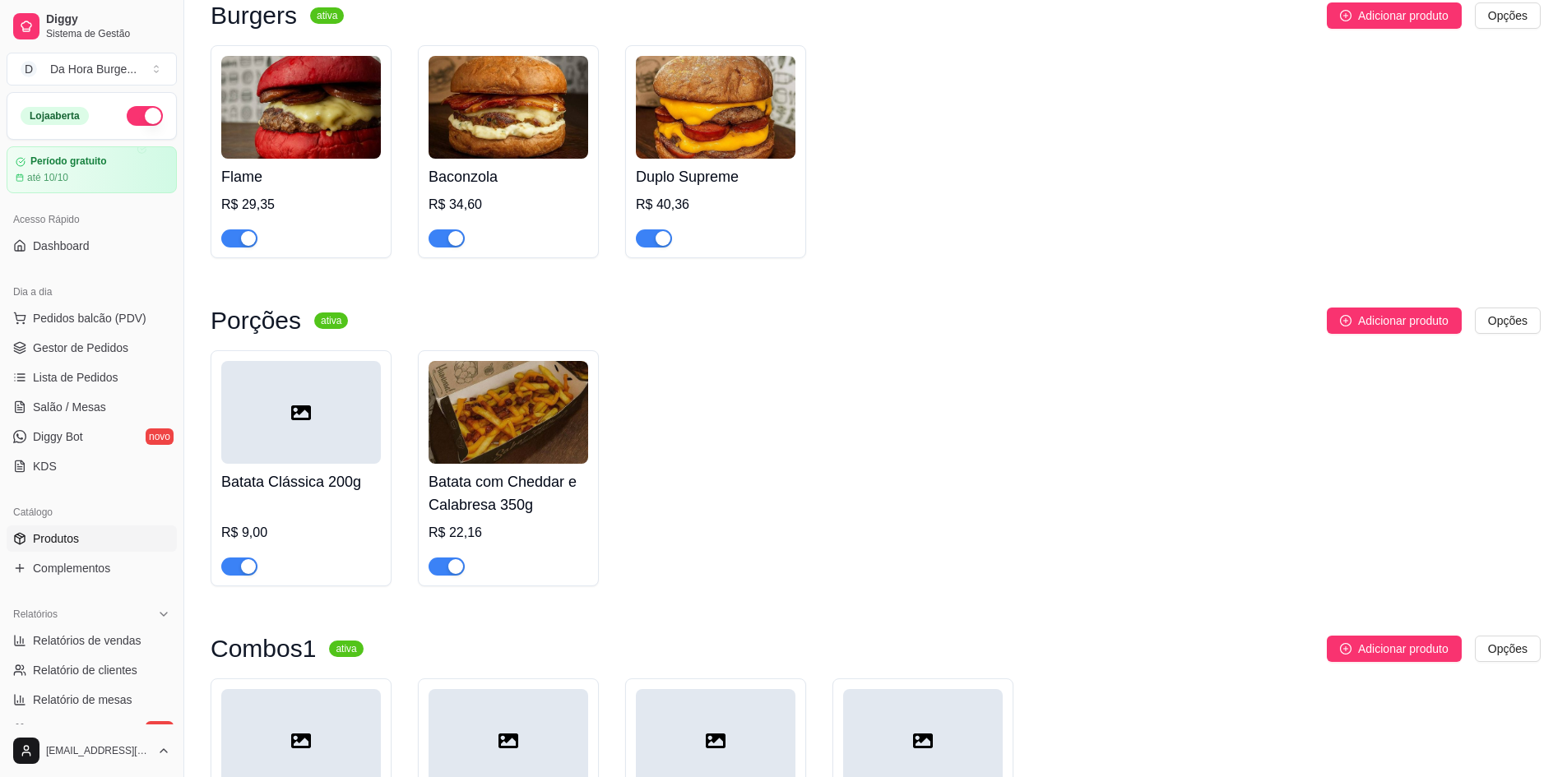
scroll to position [220, 0]
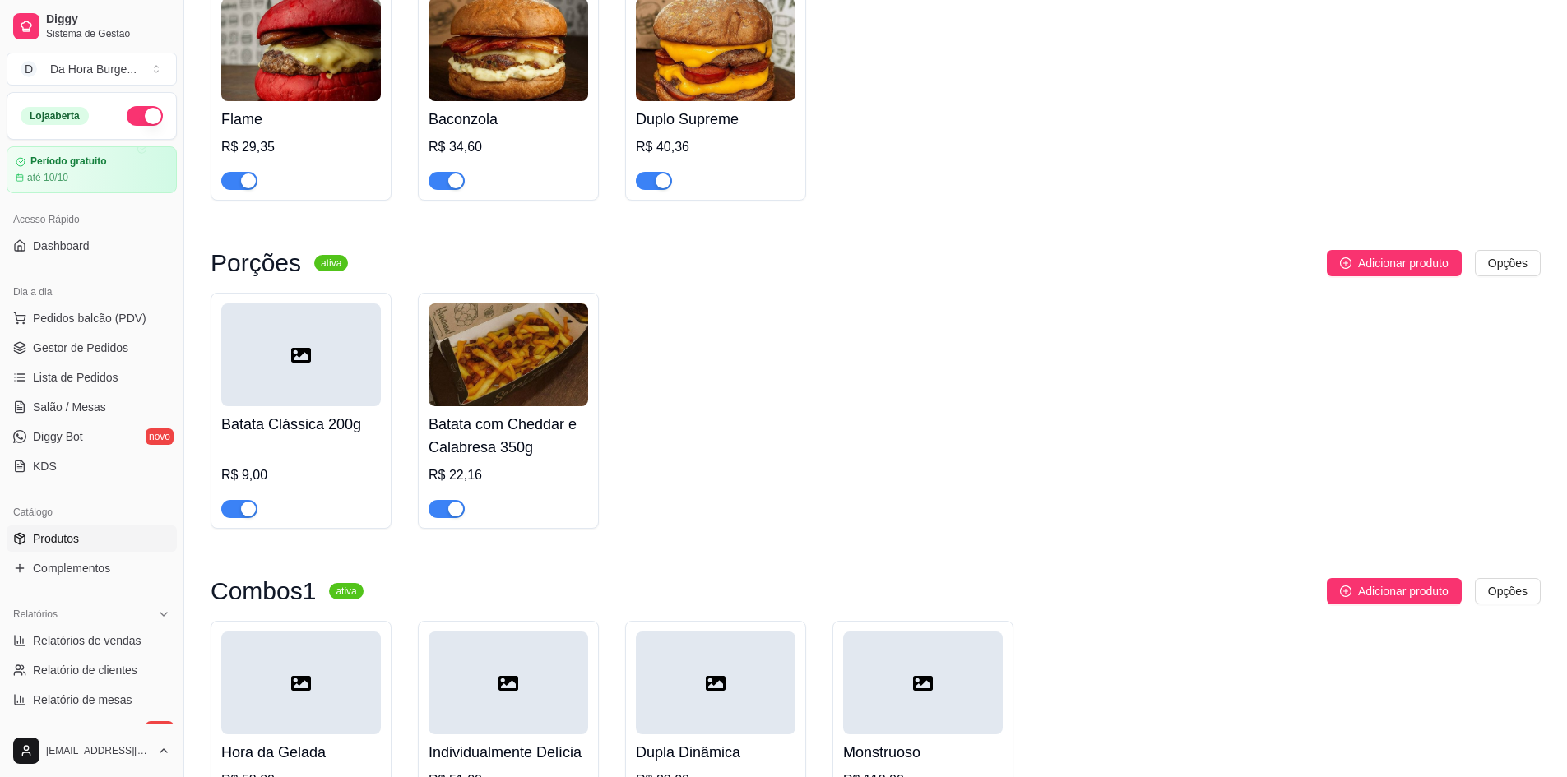
click at [324, 372] on div at bounding box center [301, 355] width 160 height 103
click at [517, 382] on img at bounding box center [509, 355] width 160 height 103
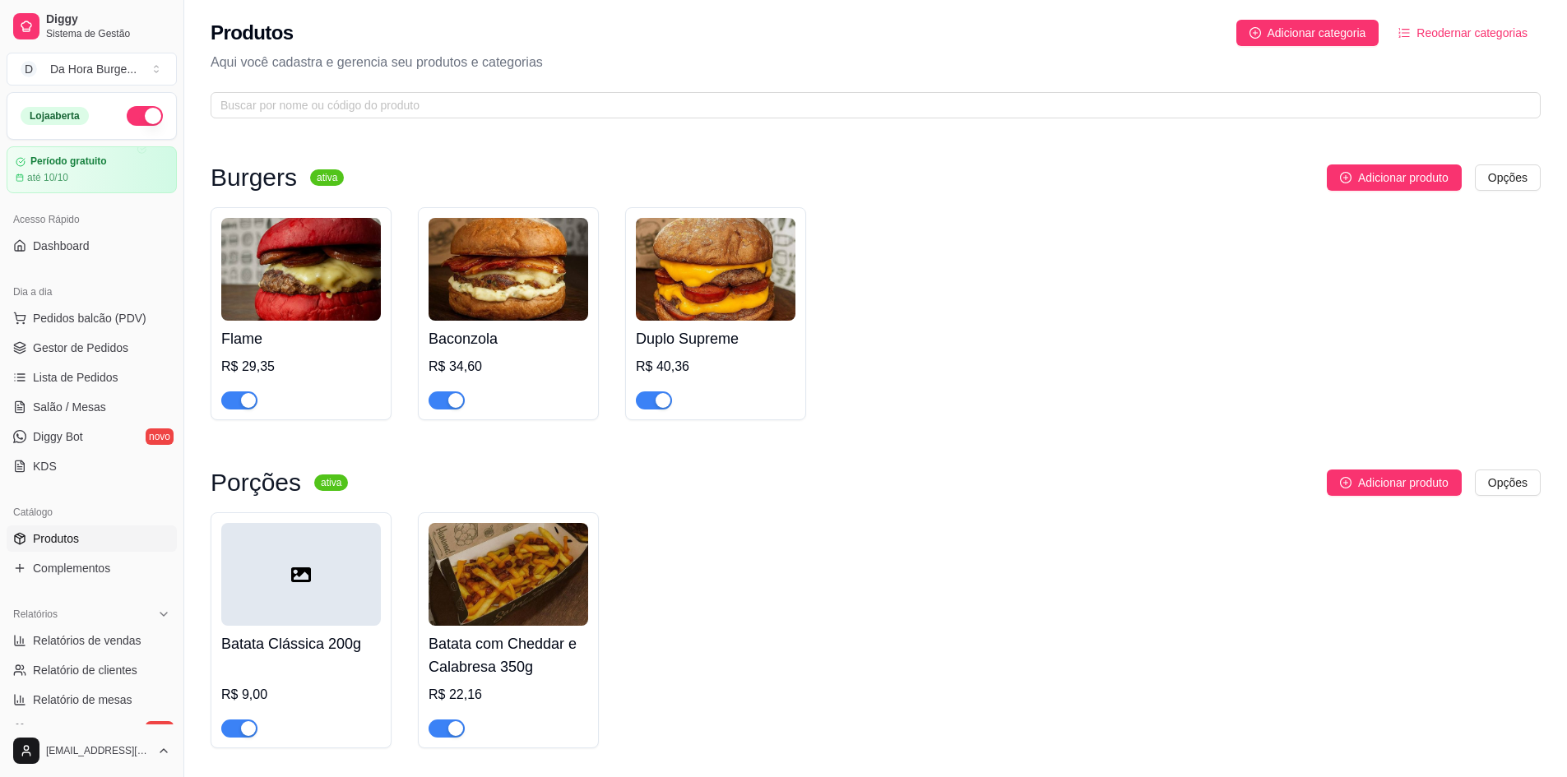
scroll to position [329, 0]
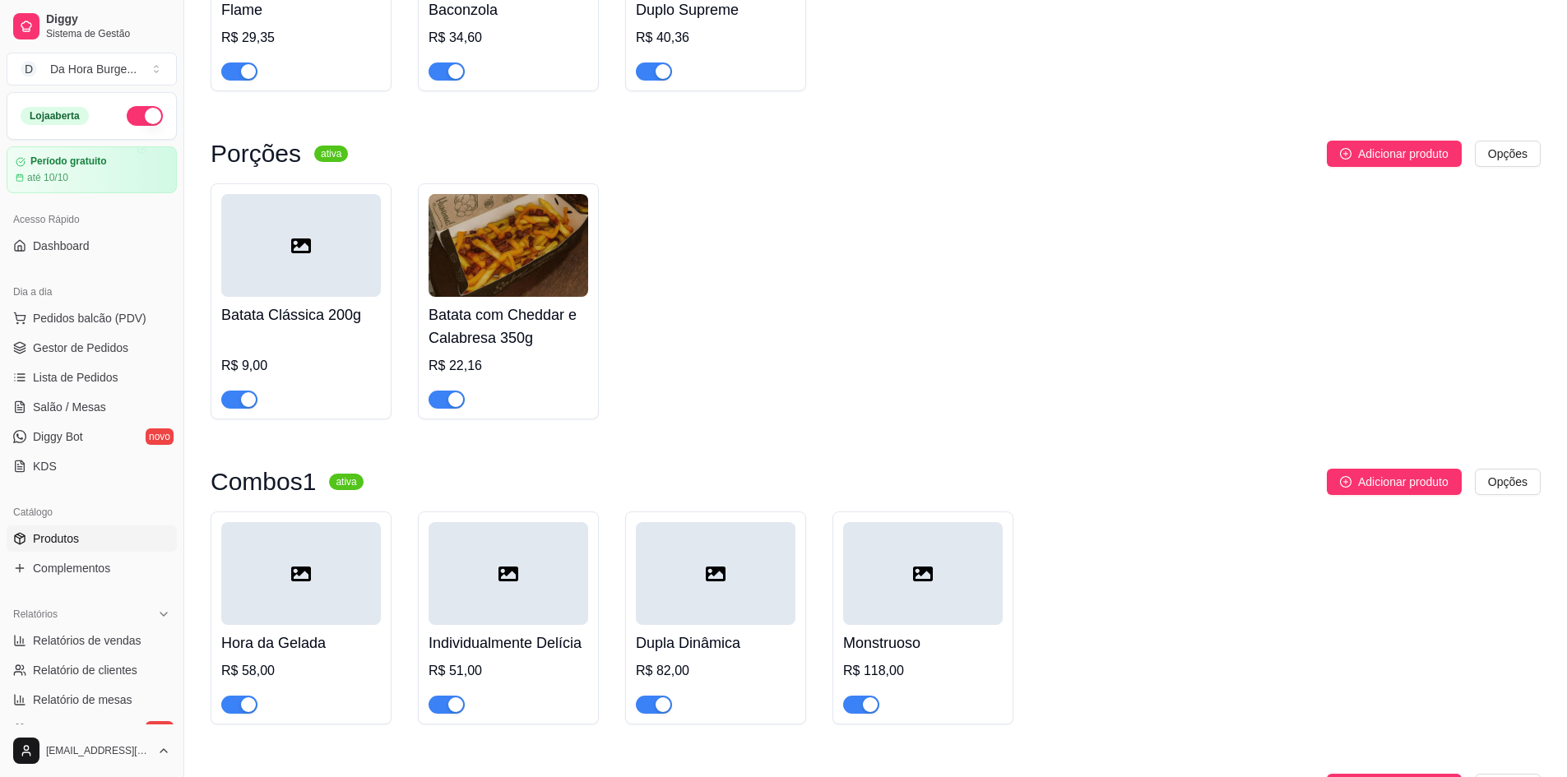
click at [518, 256] on img at bounding box center [509, 245] width 160 height 103
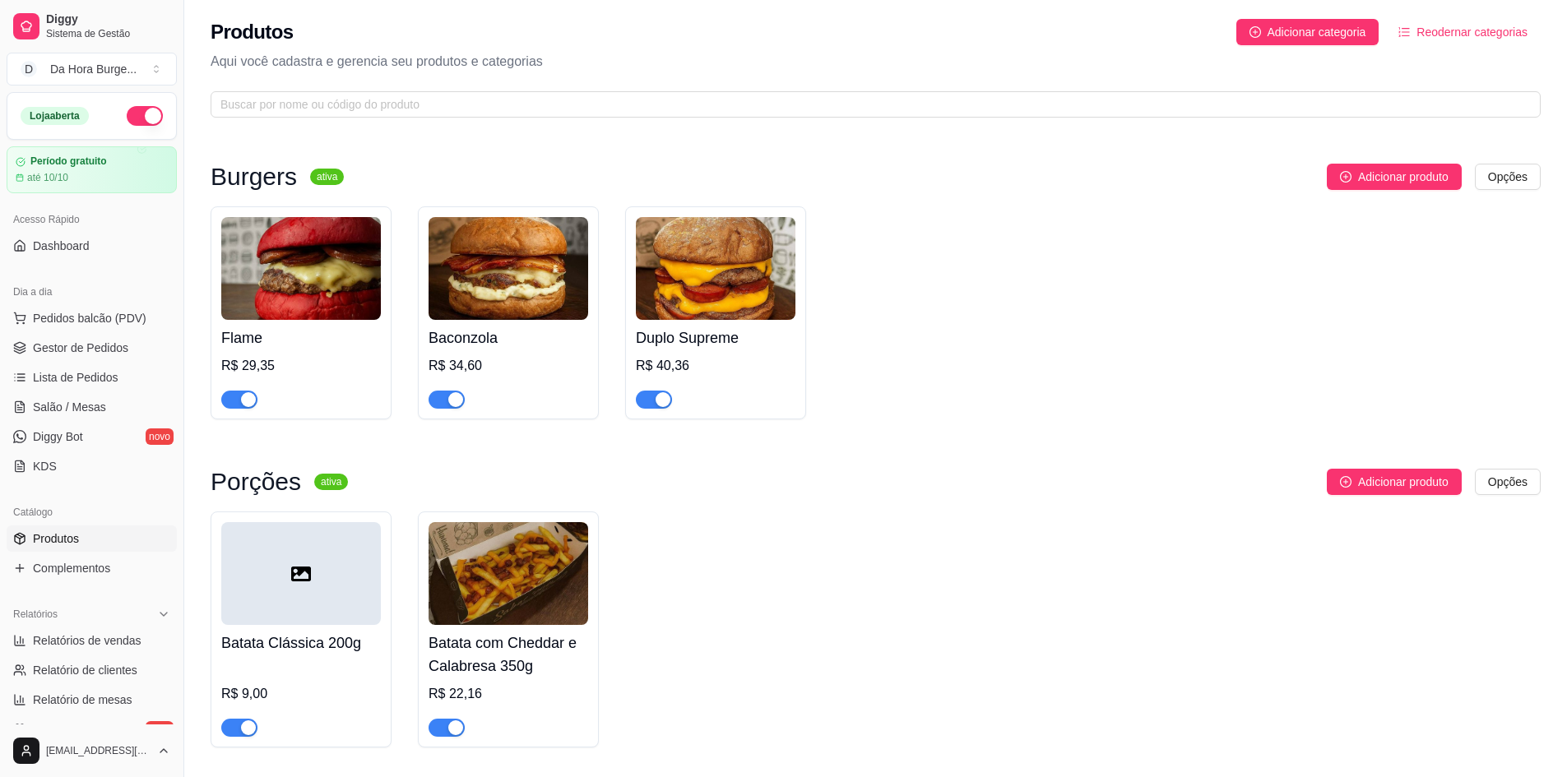
scroll to position [0, 0]
click at [267, 287] on img at bounding box center [301, 269] width 160 height 103
click at [1381, 172] on span "Adicionar produto" at bounding box center [1403, 178] width 90 height 18
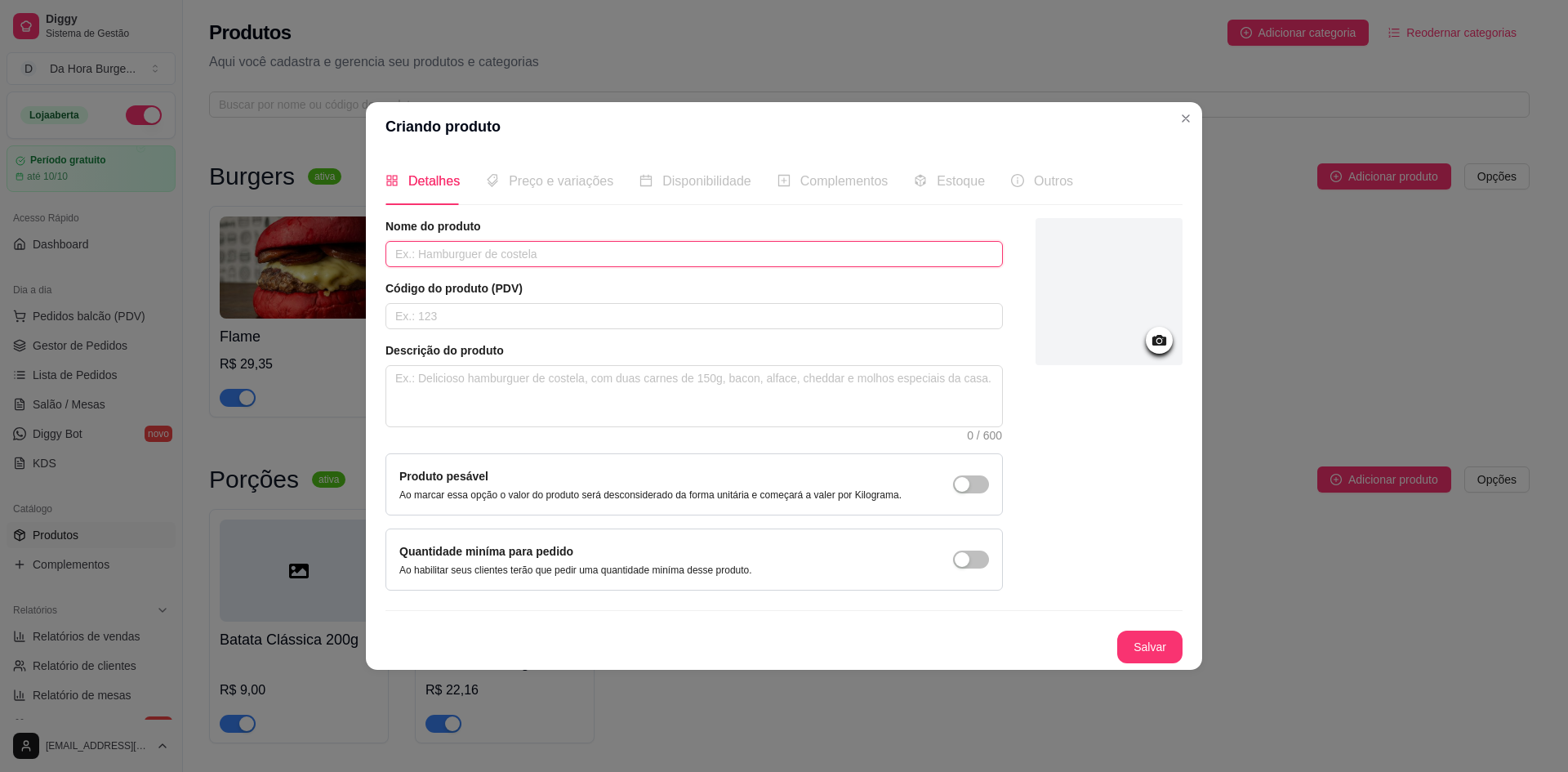
click at [524, 258] on input "text" at bounding box center [694, 254] width 618 height 26
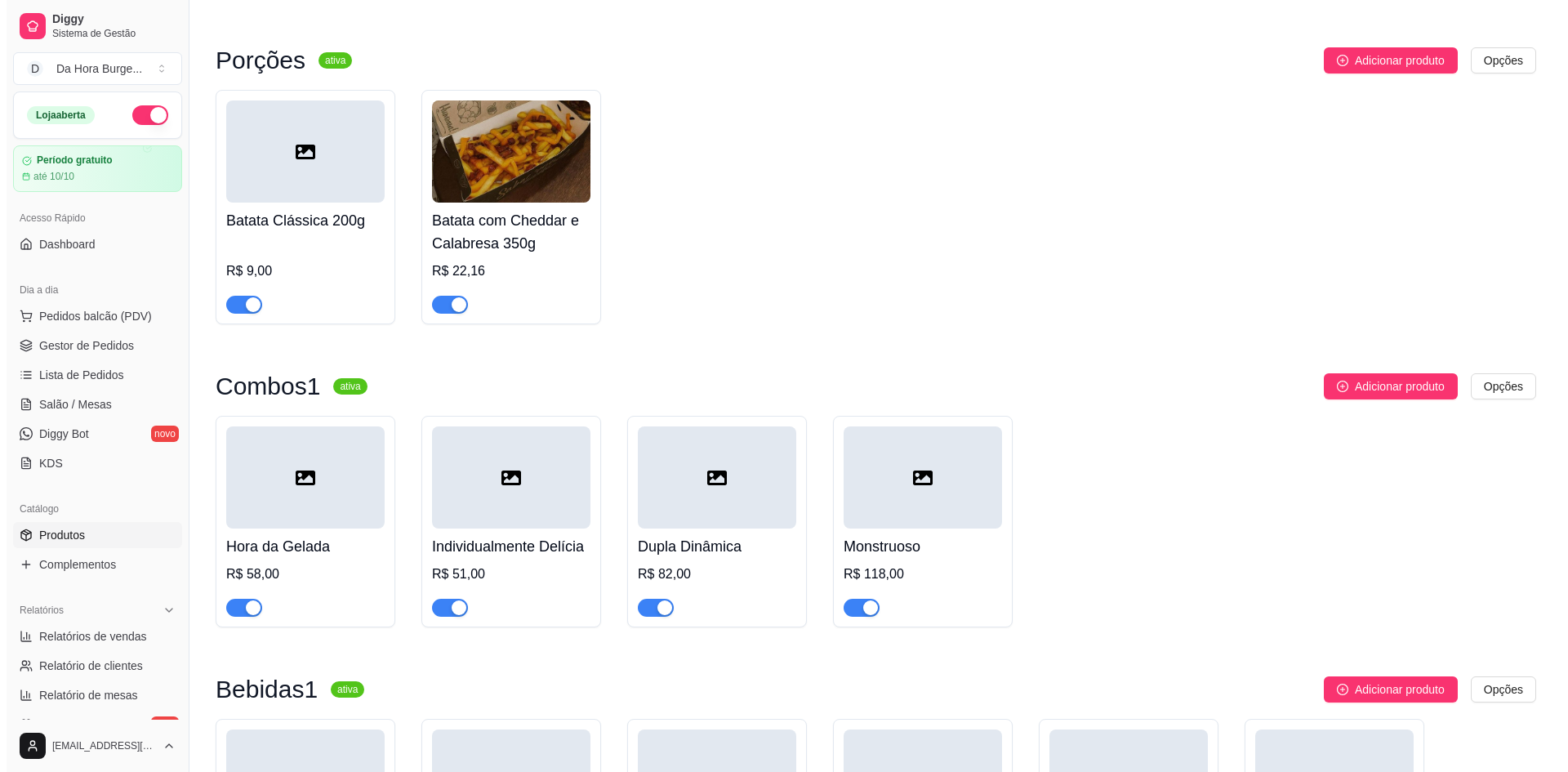
scroll to position [687, 0]
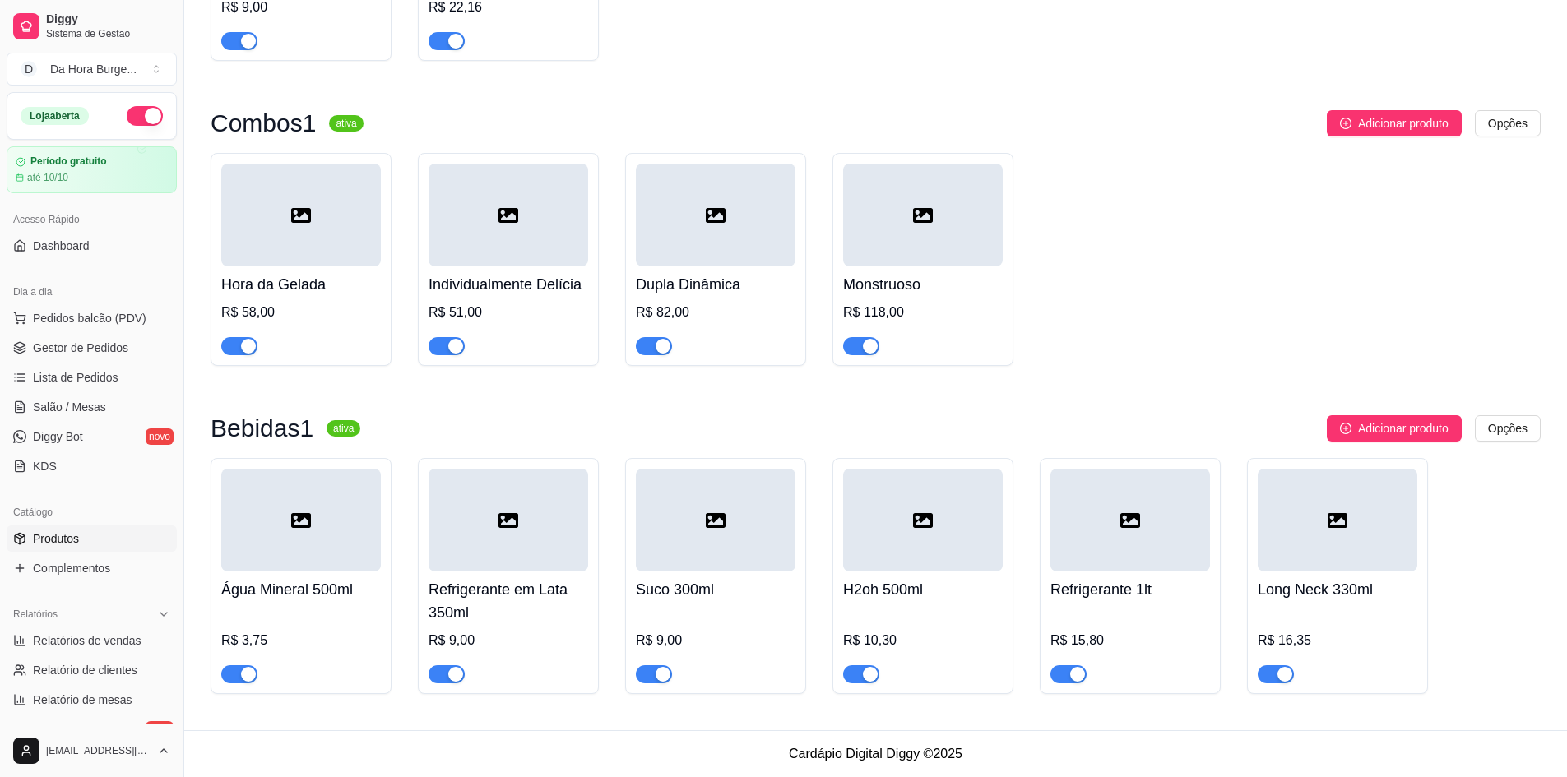
click at [294, 222] on icon at bounding box center [301, 216] width 20 height 20
click at [327, 432] on sup "ativa" at bounding box center [344, 428] width 34 height 16
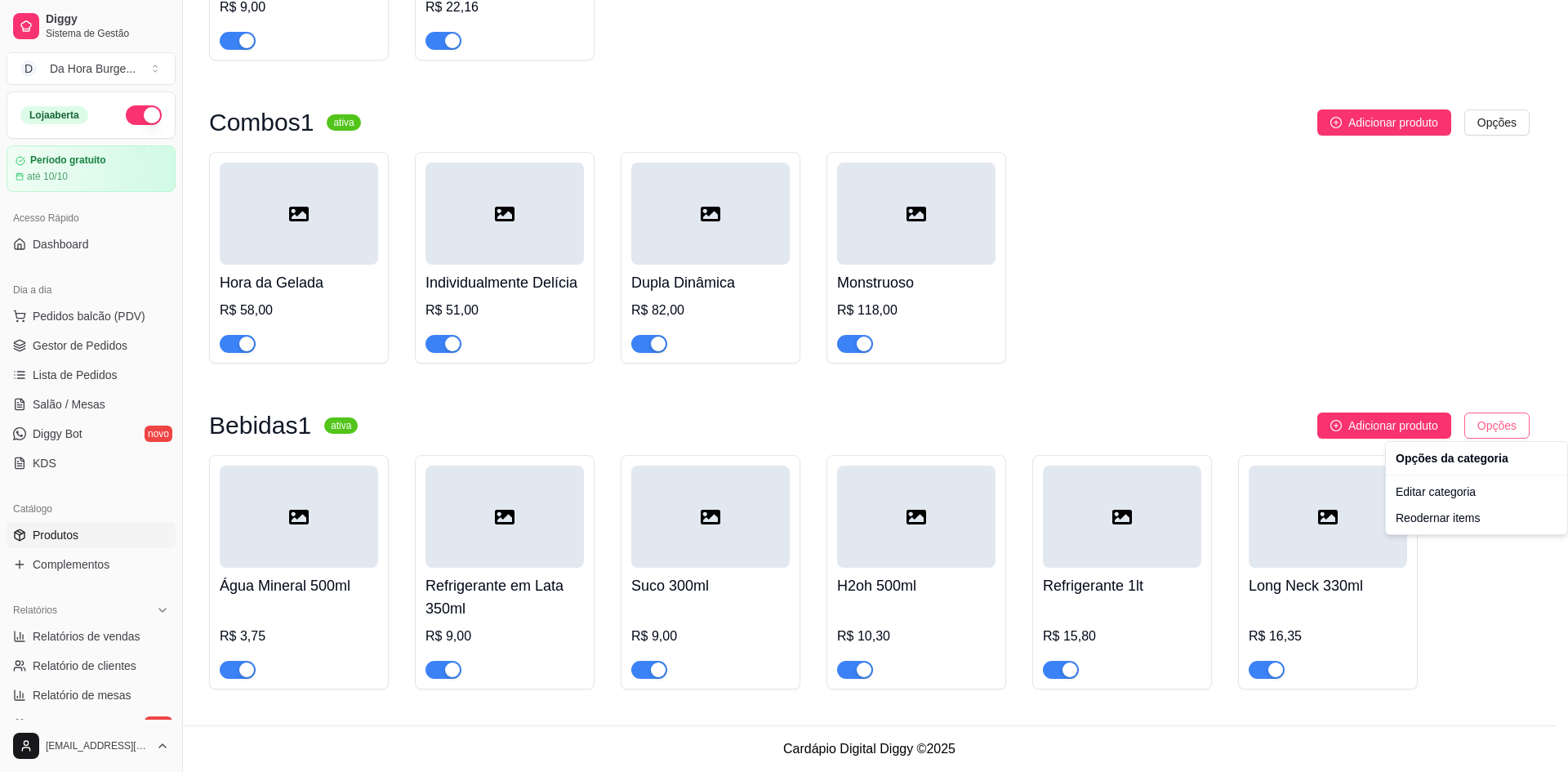
click at [1466, 486] on div "Editar categoria" at bounding box center [1477, 492] width 175 height 26
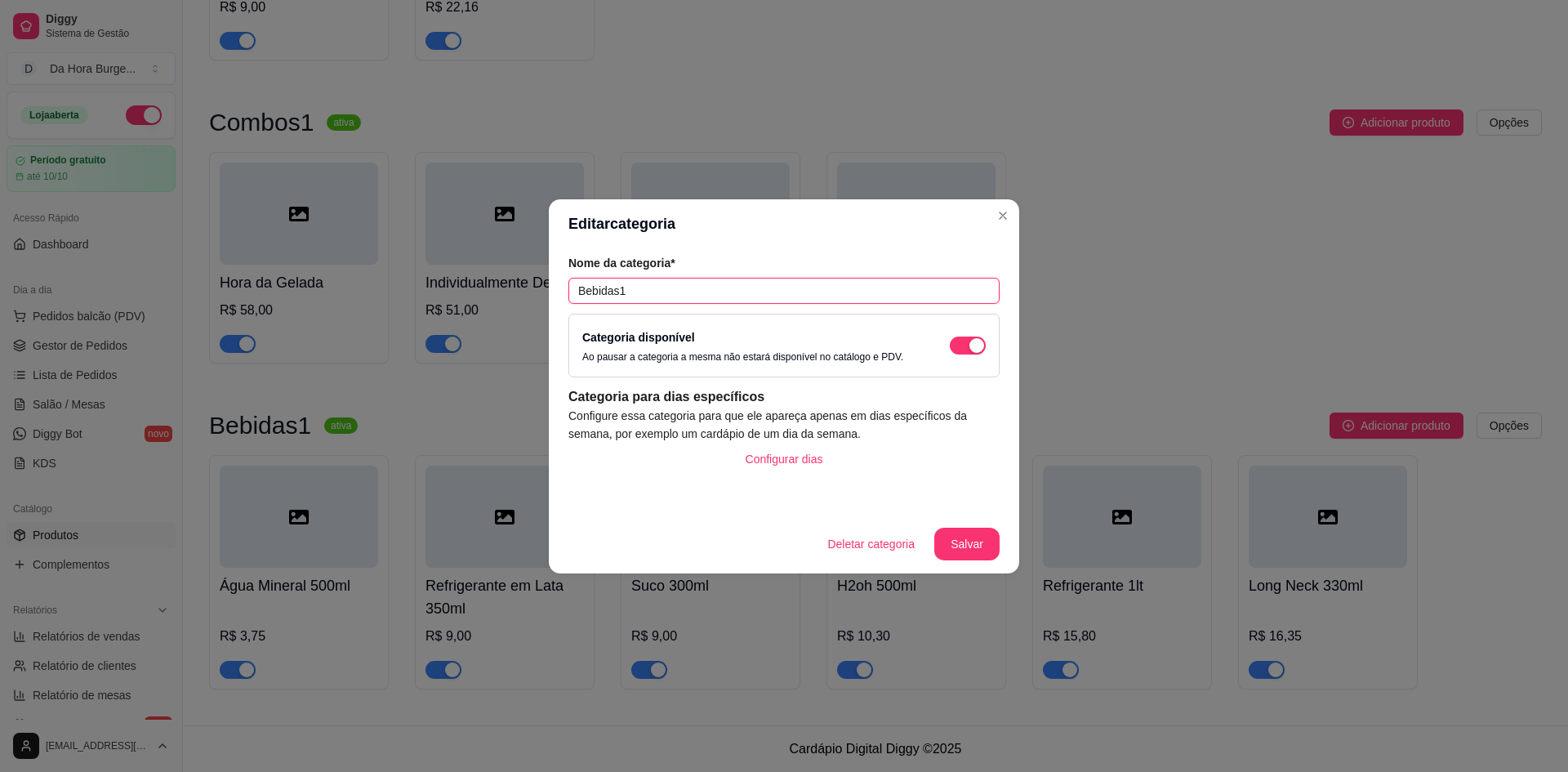
click at [699, 296] on input "Bebidas1" at bounding box center [784, 291] width 431 height 26
type input "Bebidas"
click at [987, 539] on button "Salvar" at bounding box center [967, 543] width 64 height 32
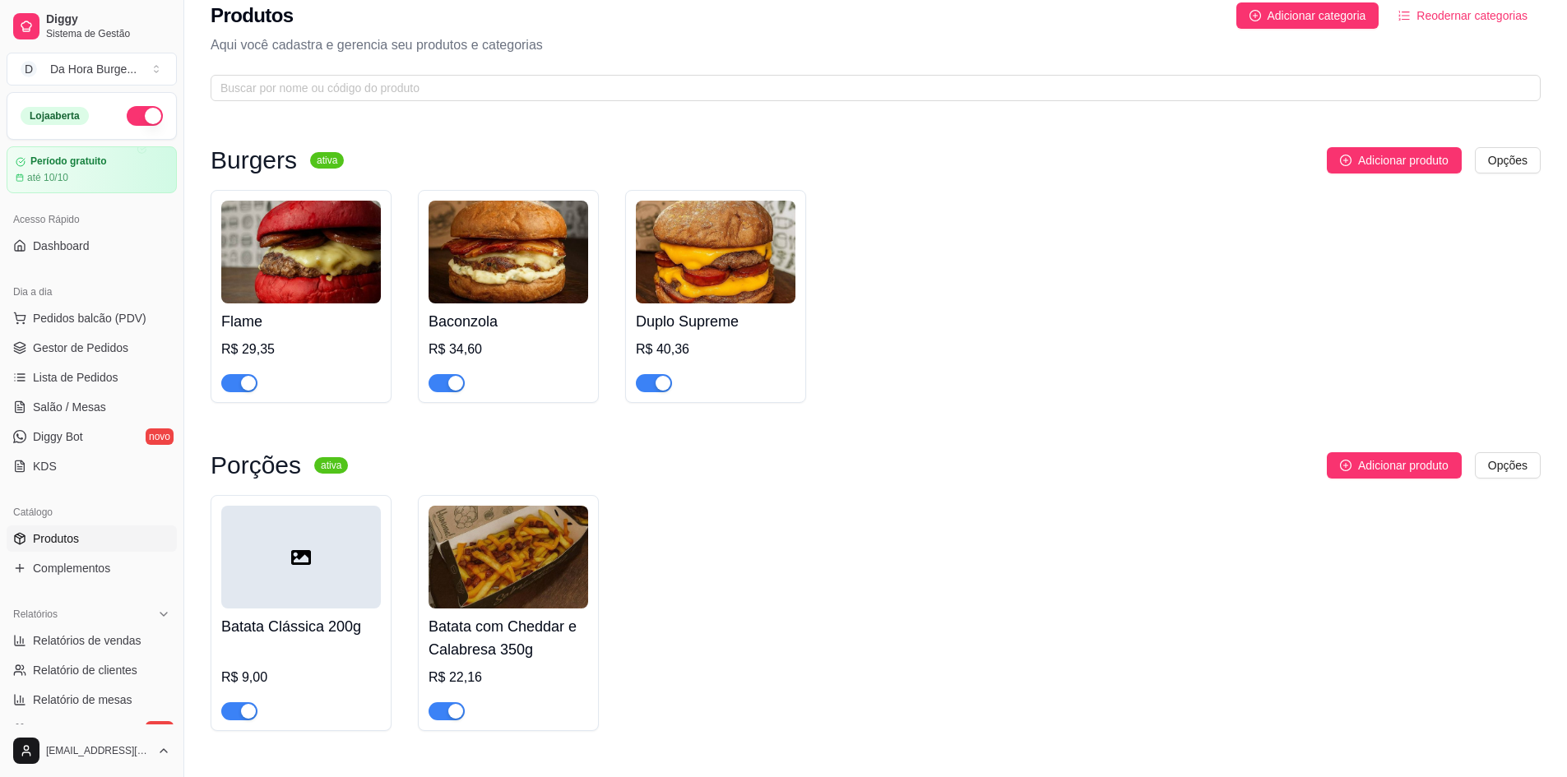
scroll to position [0, 0]
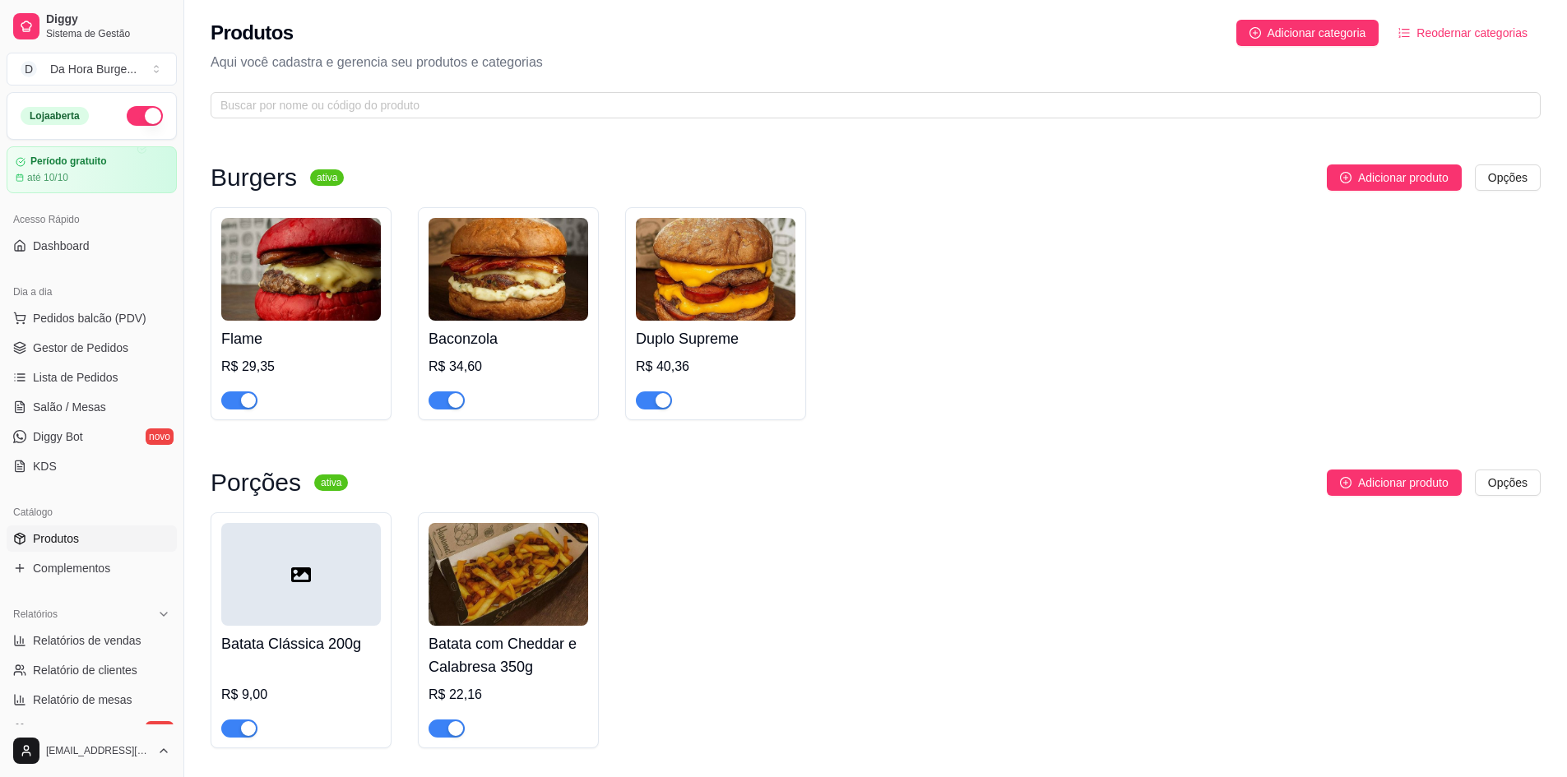
click at [275, 276] on img at bounding box center [301, 269] width 160 height 103
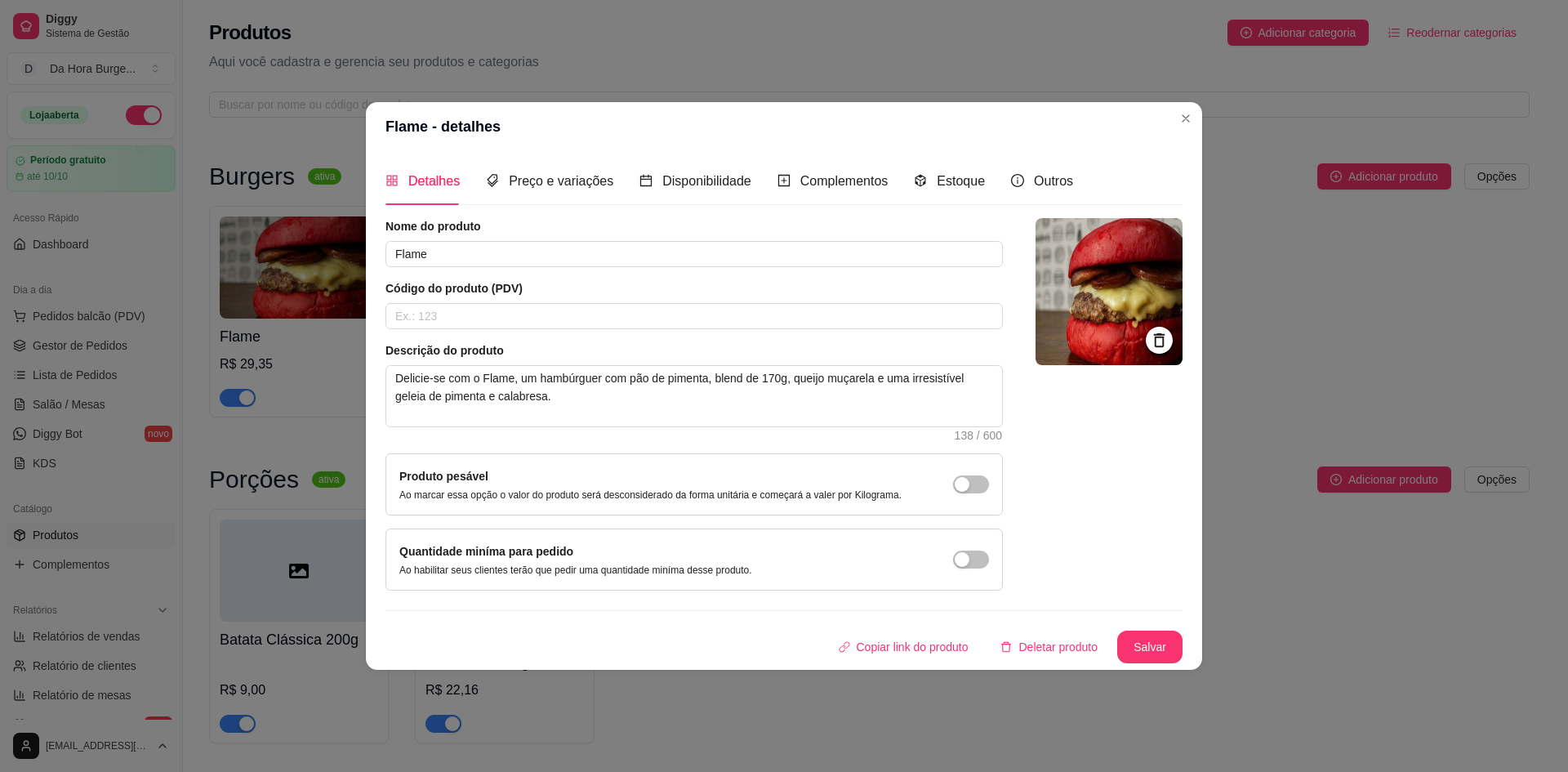
click at [1112, 316] on img at bounding box center [1109, 292] width 147 height 147
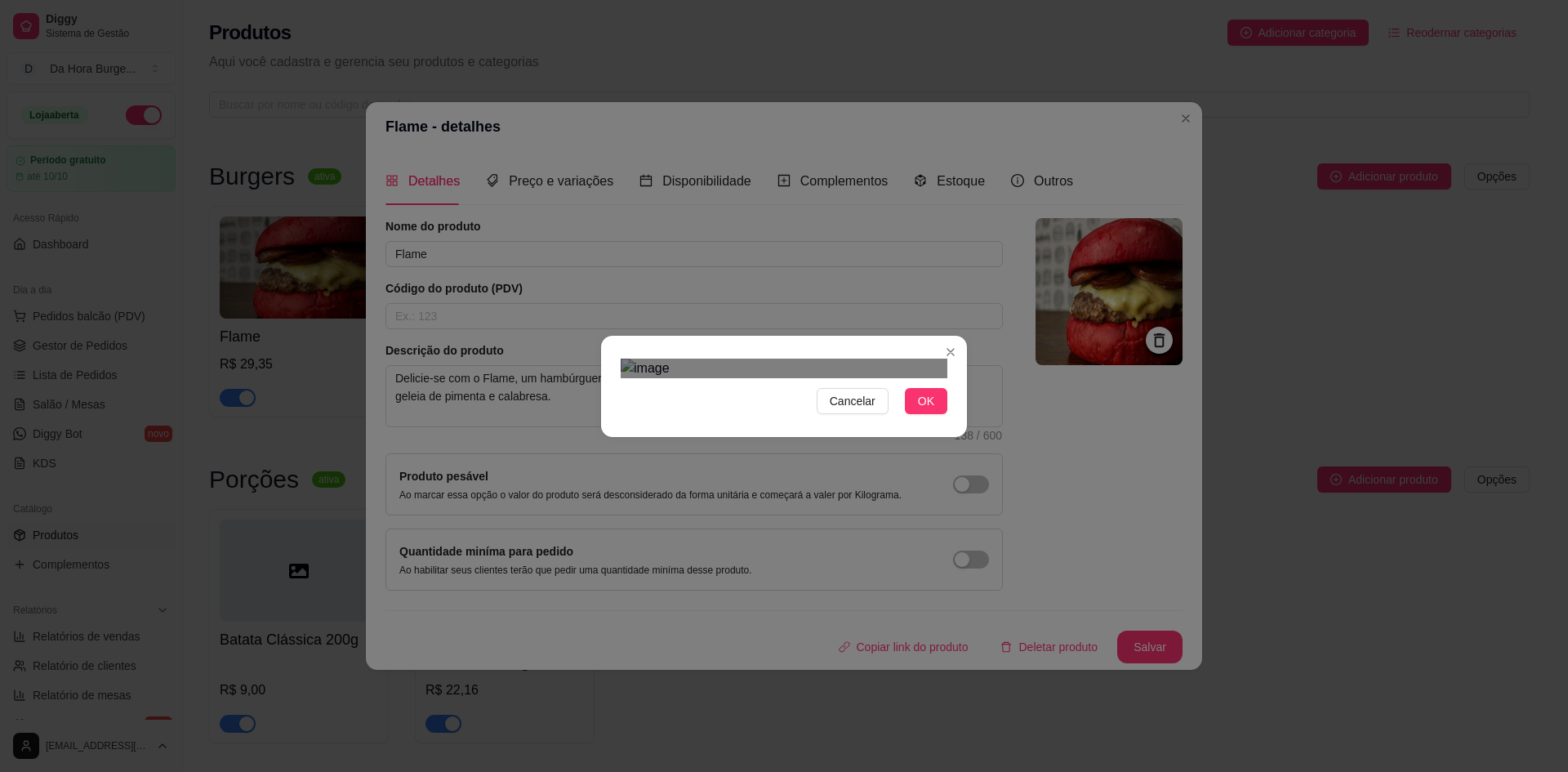
click at [868, 462] on div "Use the arrow keys to move the crop selection area" at bounding box center [791, 609] width 294 height 294
click at [927, 410] on span "OK" at bounding box center [927, 401] width 16 height 18
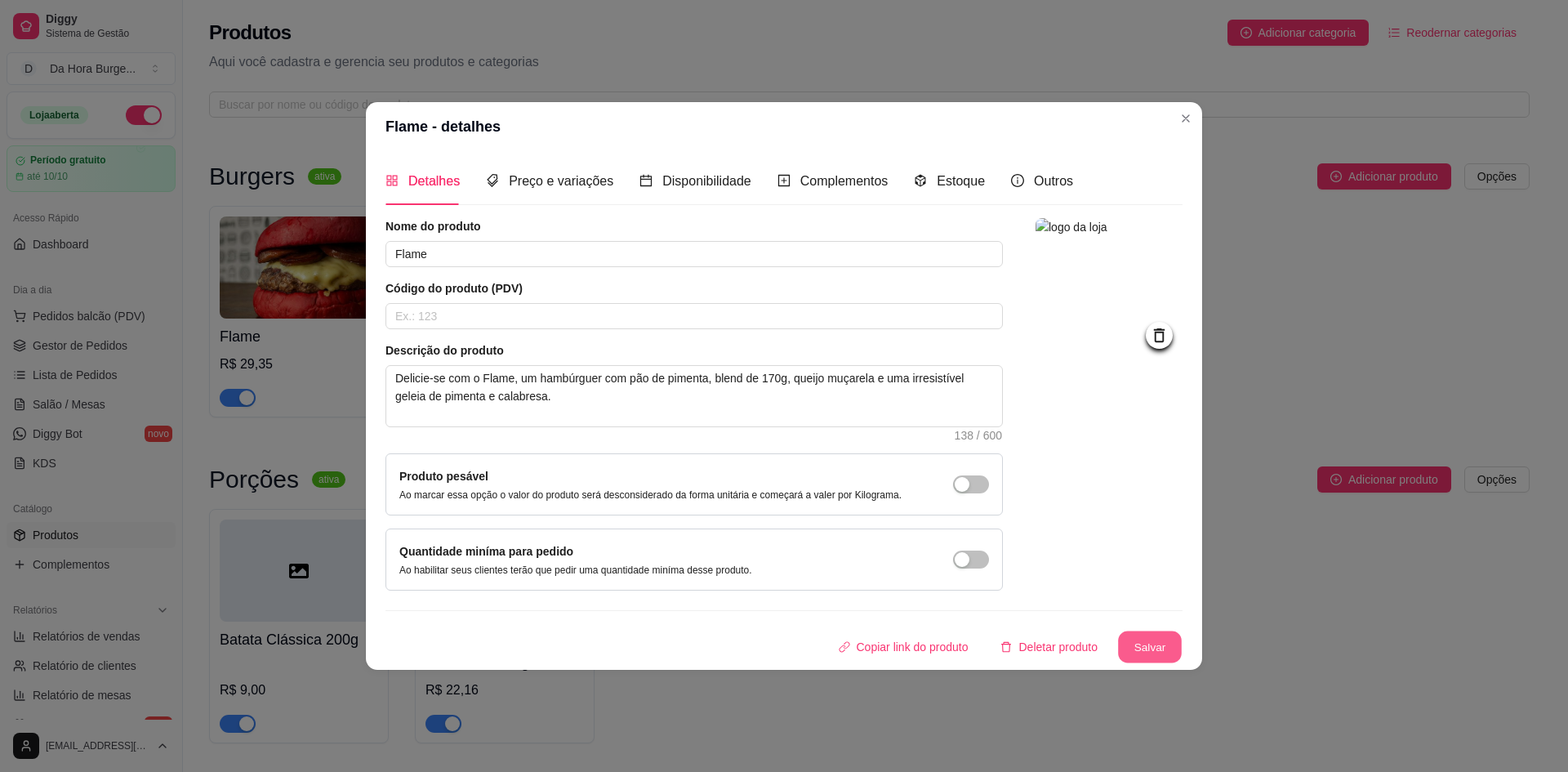
click at [1151, 639] on button "Salvar" at bounding box center [1150, 647] width 64 height 32
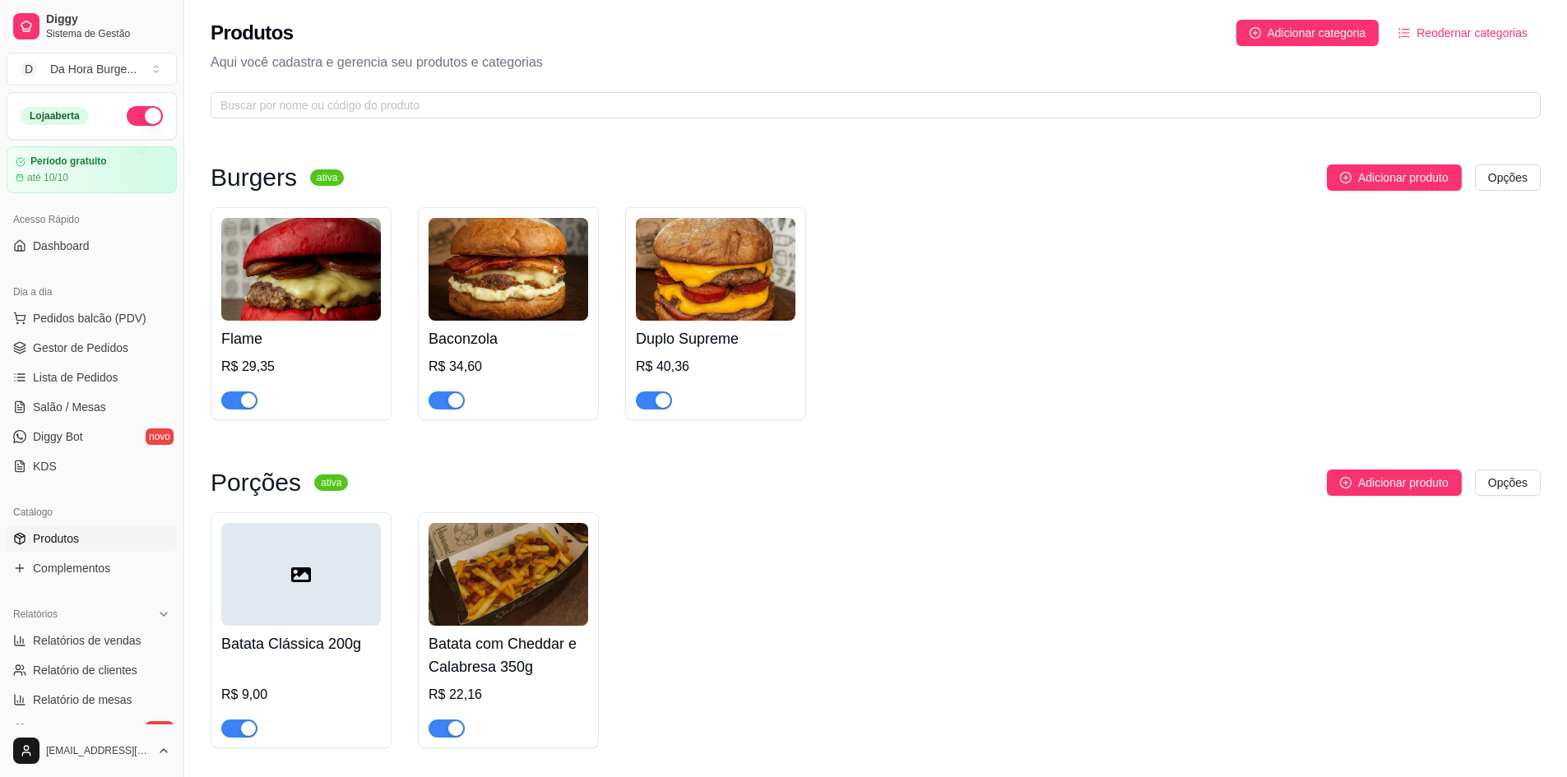
click at [466, 281] on img at bounding box center [509, 269] width 160 height 103
click at [532, 257] on img at bounding box center [509, 269] width 160 height 103
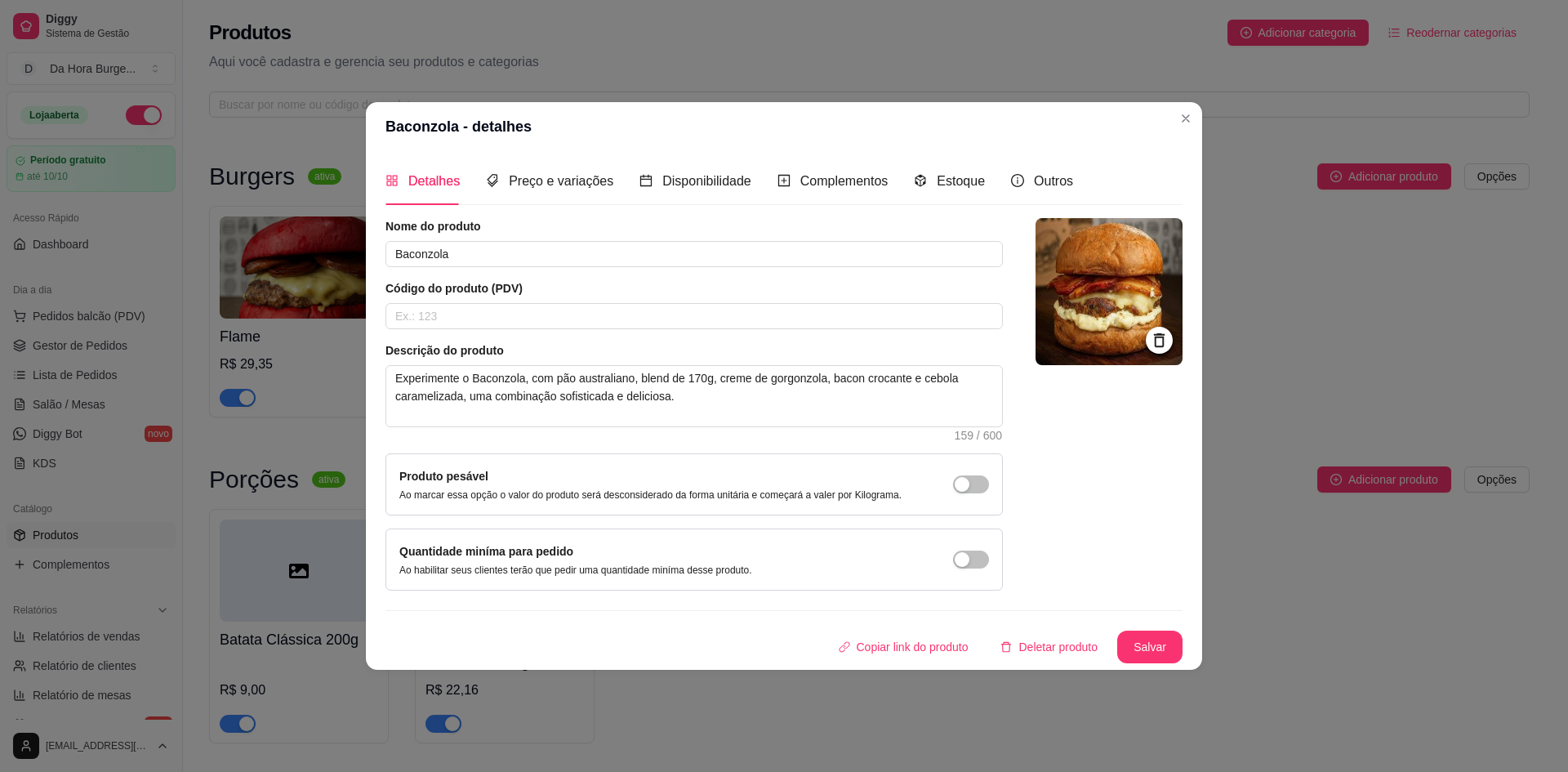
click at [1114, 316] on img at bounding box center [1109, 292] width 147 height 147
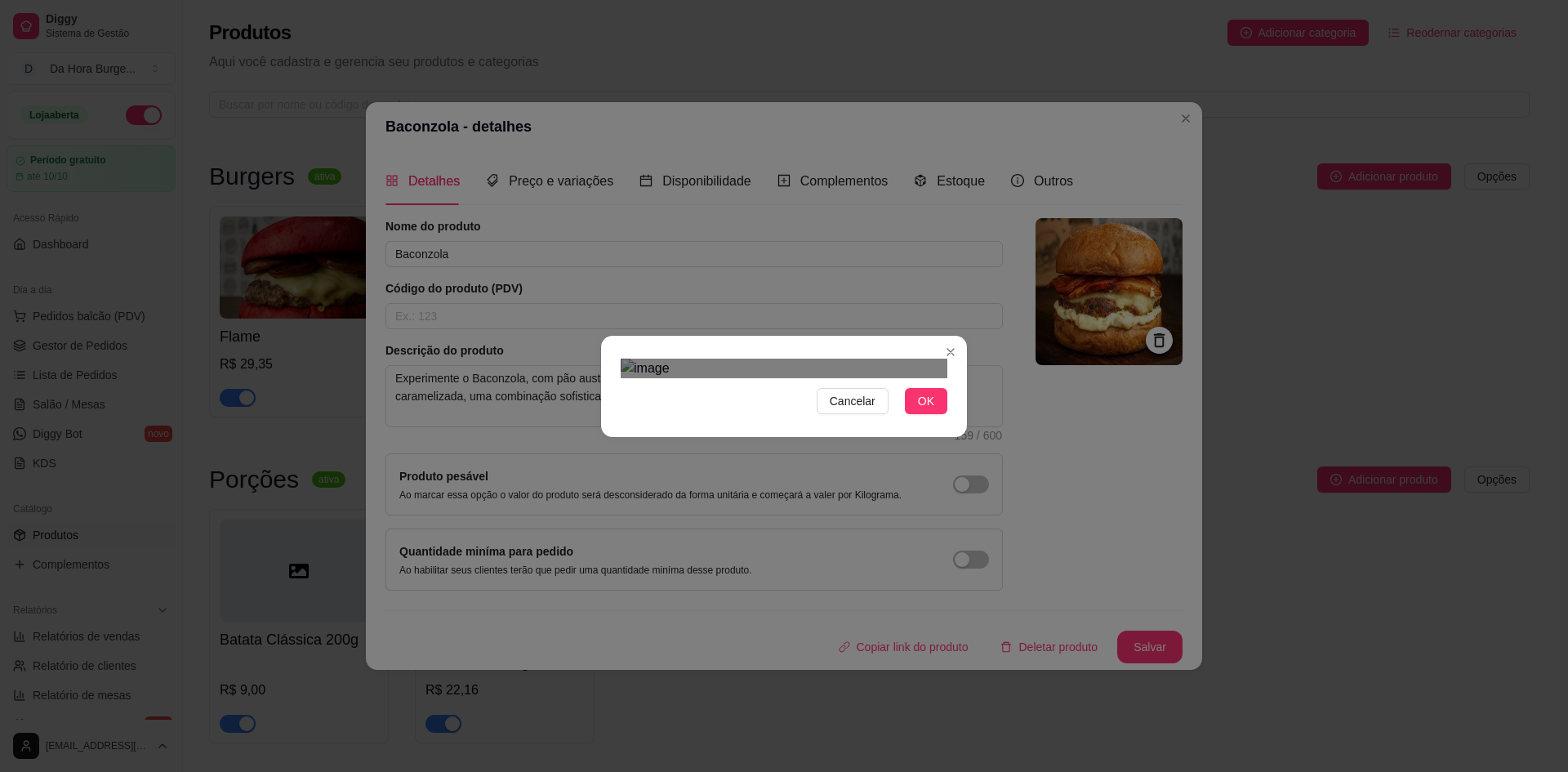
click at [955, 421] on div "Cancelar OK" at bounding box center [784, 386] width 366 height 69
click at [925, 410] on span "OK" at bounding box center [927, 401] width 16 height 18
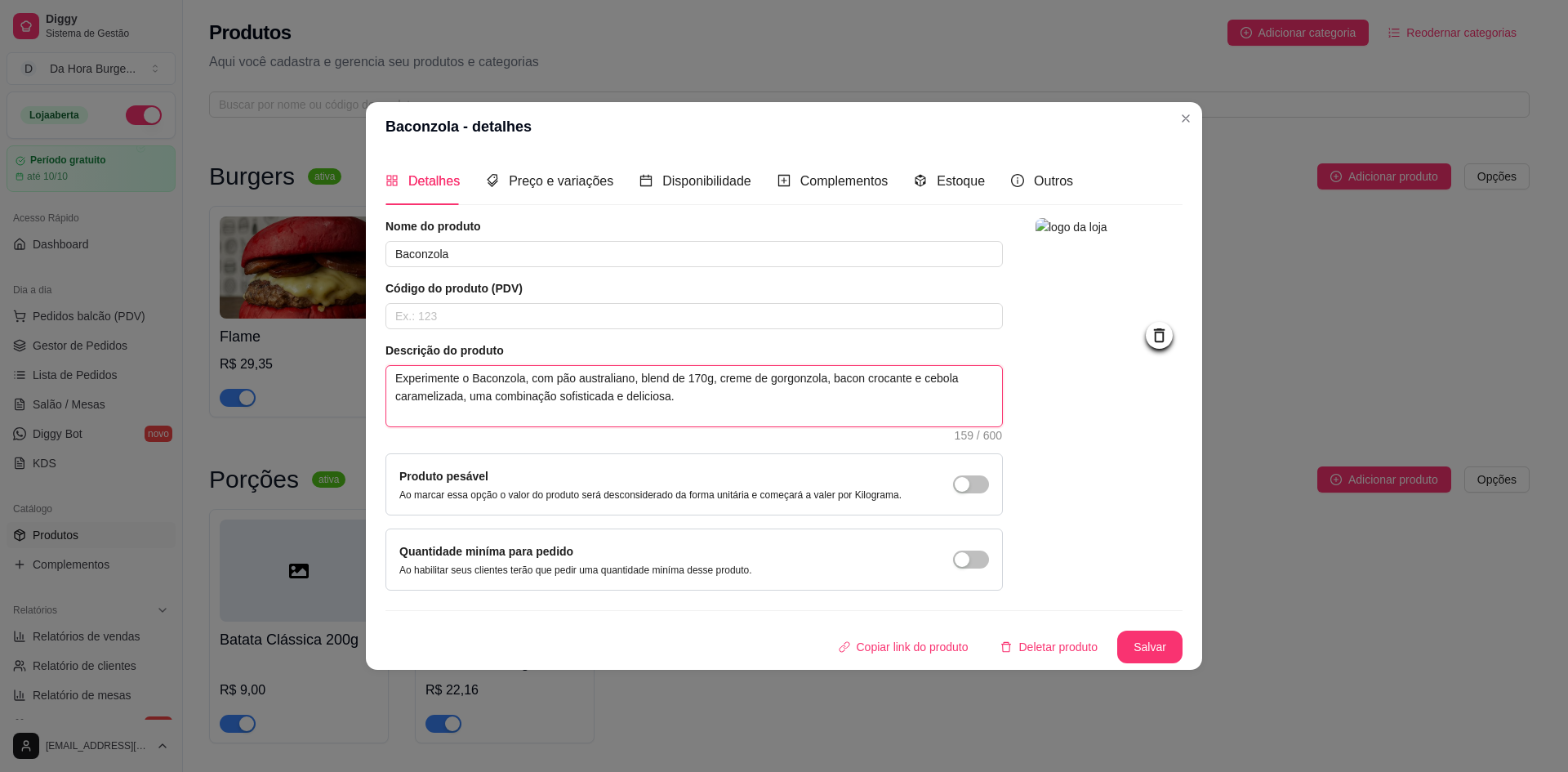
click at [471, 380] on textarea "Experimente o Baconzola, com pão australiano, blend de 170g, creme de gorgonzol…" at bounding box center [694, 396] width 616 height 61
click at [1149, 642] on button "Salvar" at bounding box center [1150, 647] width 66 height 33
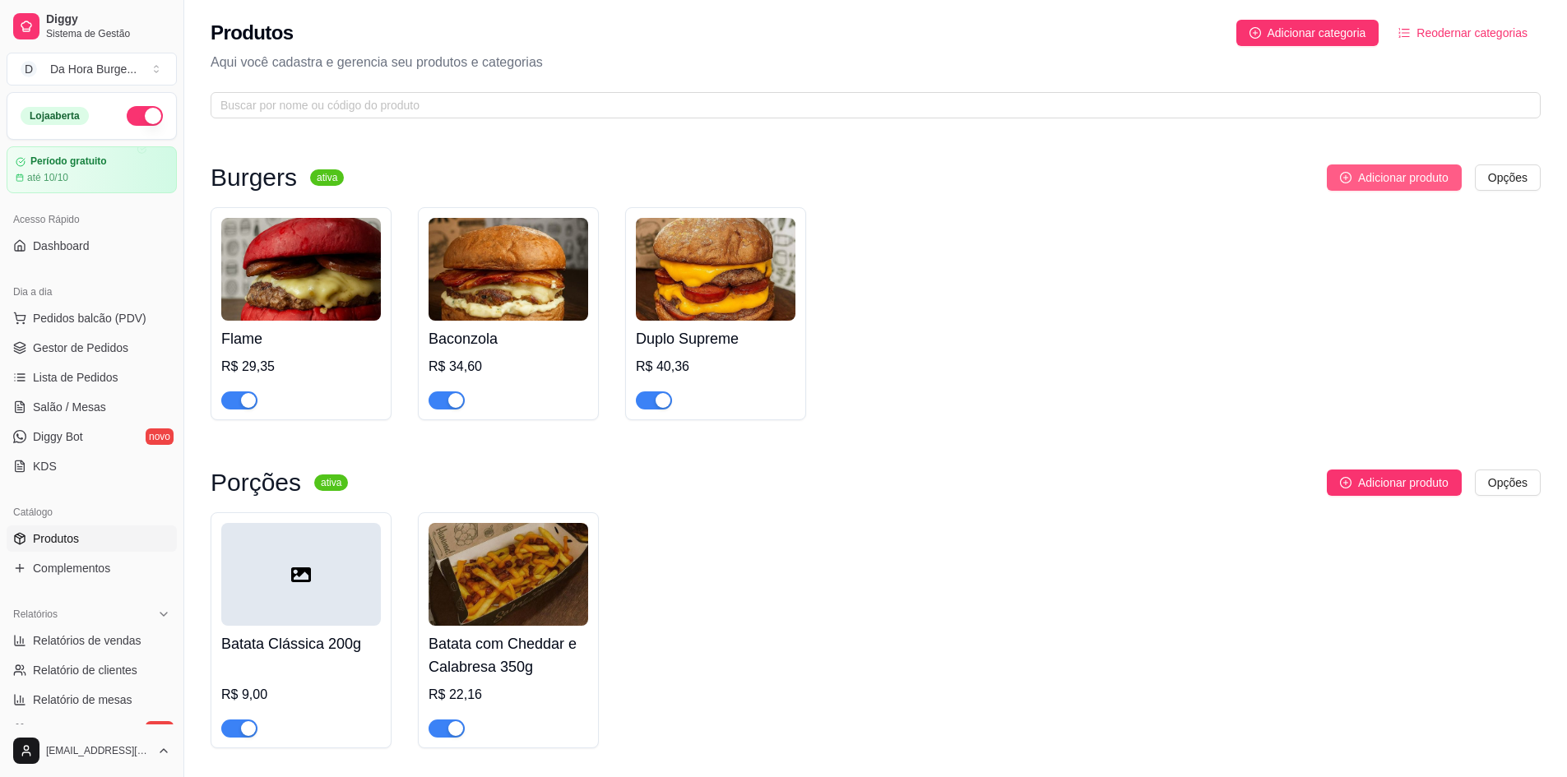
click at [1359, 181] on span "Adicionar produto" at bounding box center [1403, 178] width 90 height 18
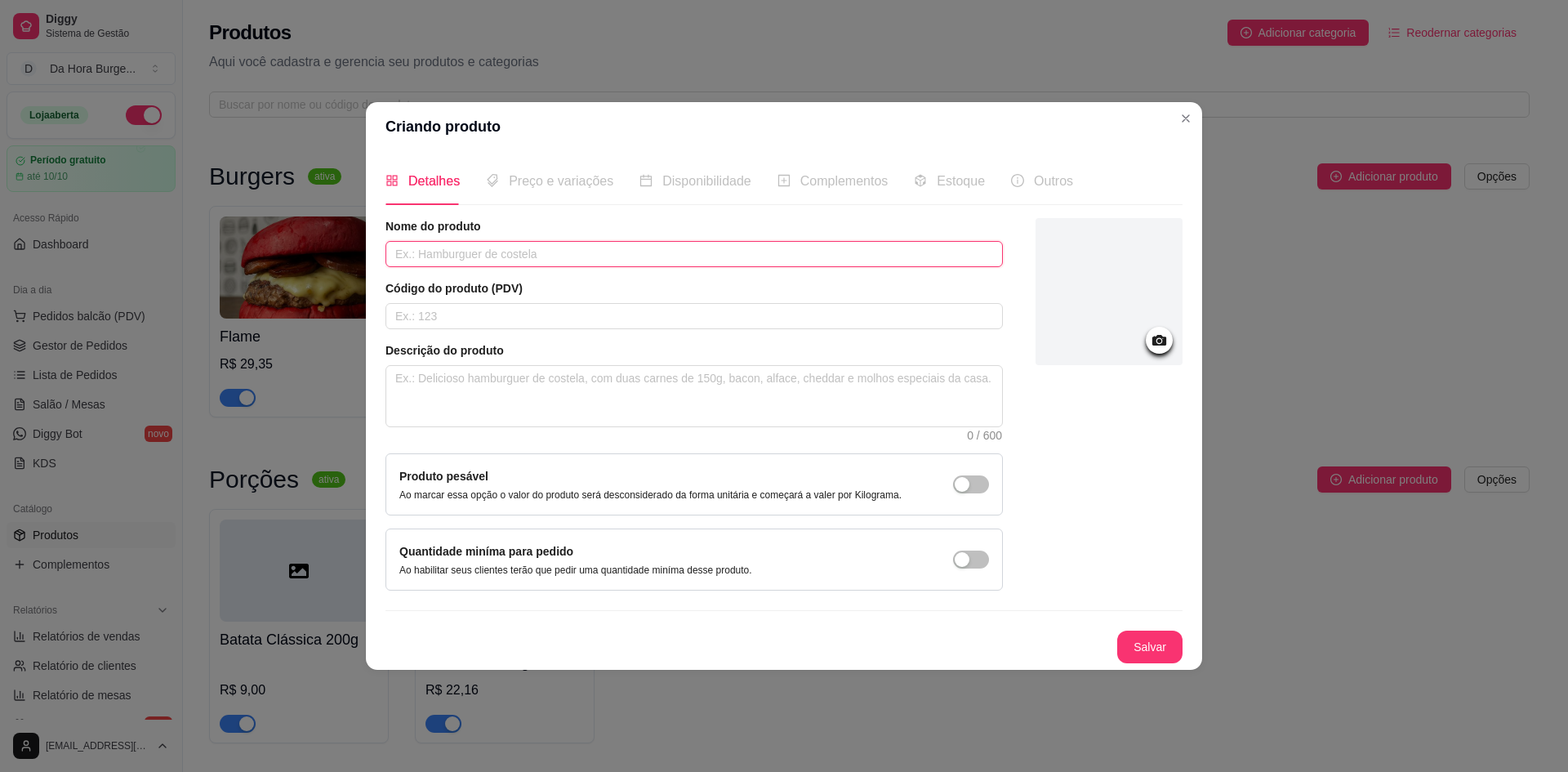
click at [460, 251] on input "text" at bounding box center [694, 254] width 618 height 26
type input "c"
type input "CHEDDAR CLÁSSICO"
click at [450, 392] on textarea at bounding box center [694, 396] width 616 height 61
type textarea "P"
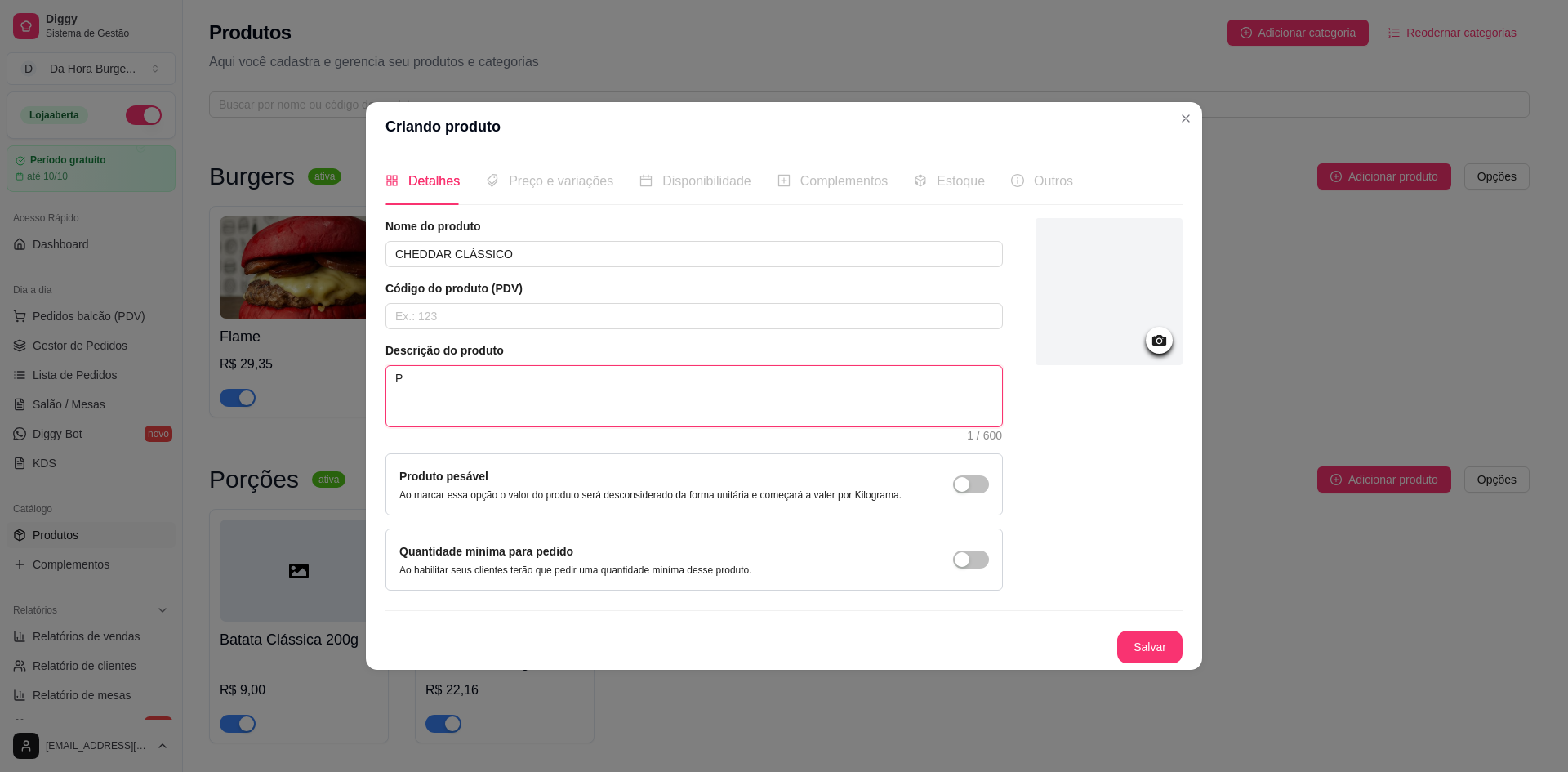
type textarea "PÃ"
type textarea "PÃO"
type textarea "PÃO E"
type textarea "PÃO ES"
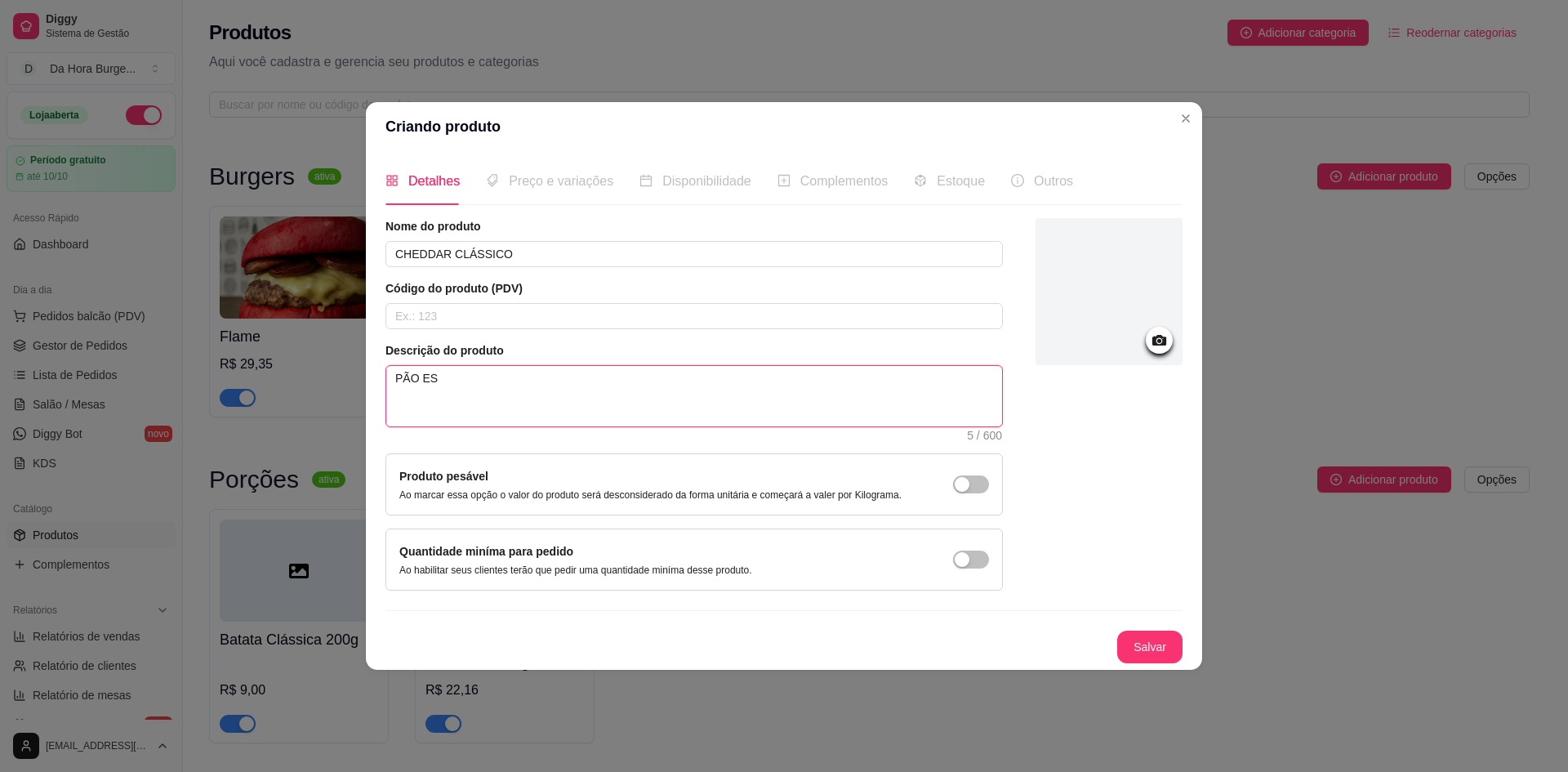
type textarea "PÃO ESP"
type textarea "PÃO ESPE"
type textarea "PÃO ESPEC"
type textarea "PÃO ESPECI"
type textarea "PÃO ESPECIA"
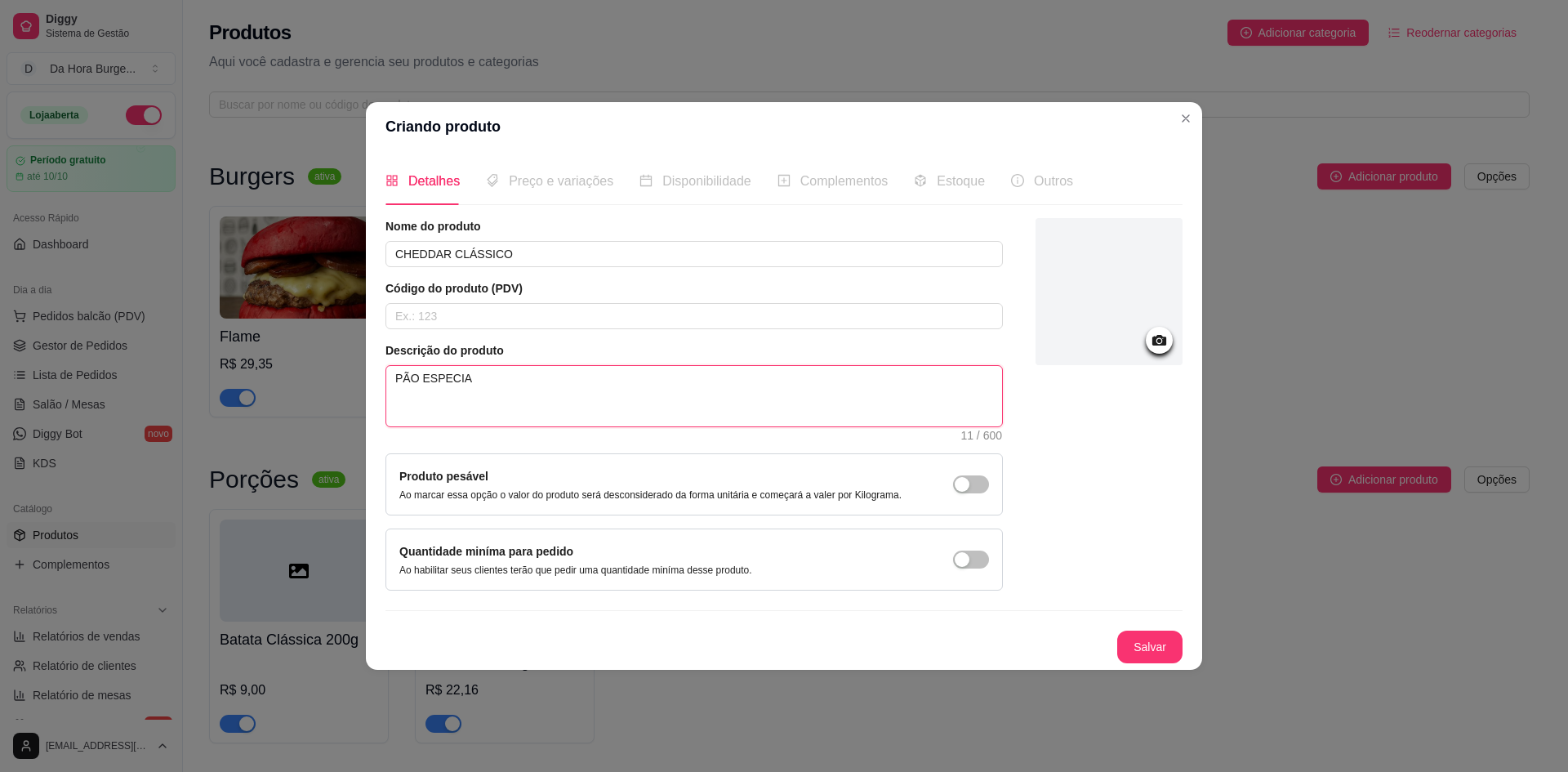
type textarea "PÃO ESPECIAL"
type textarea "PÃO ESPECIAL,"
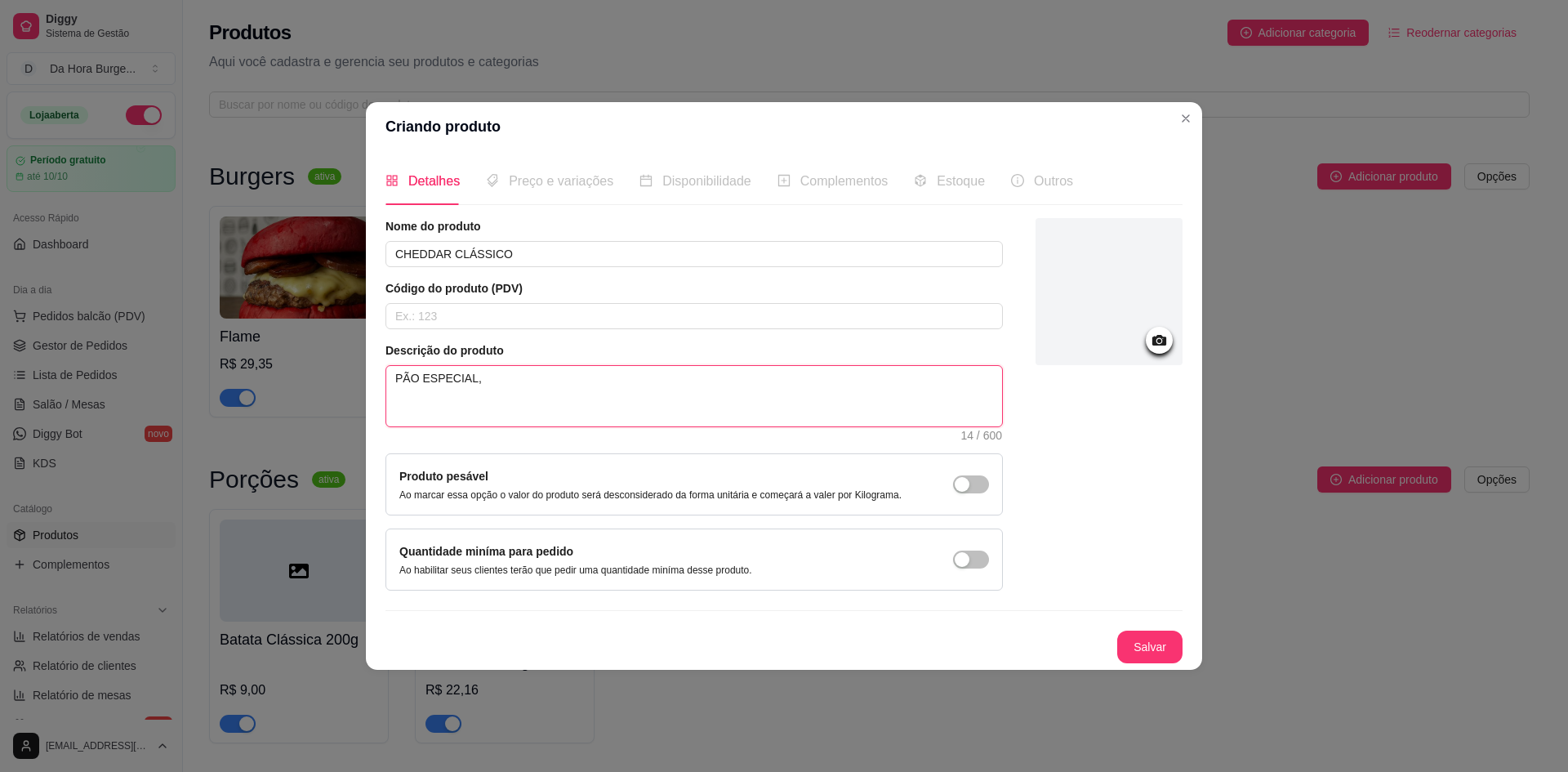
type textarea "PÃO ESPECIAL, B"
type textarea "PÃO ESPECIAL, BL"
type textarea "PÃO ESPECIAL, BLE"
type textarea "PÃO ESPECIAL, BLEN"
type textarea "PÃO ESPECIAL, BLEND"
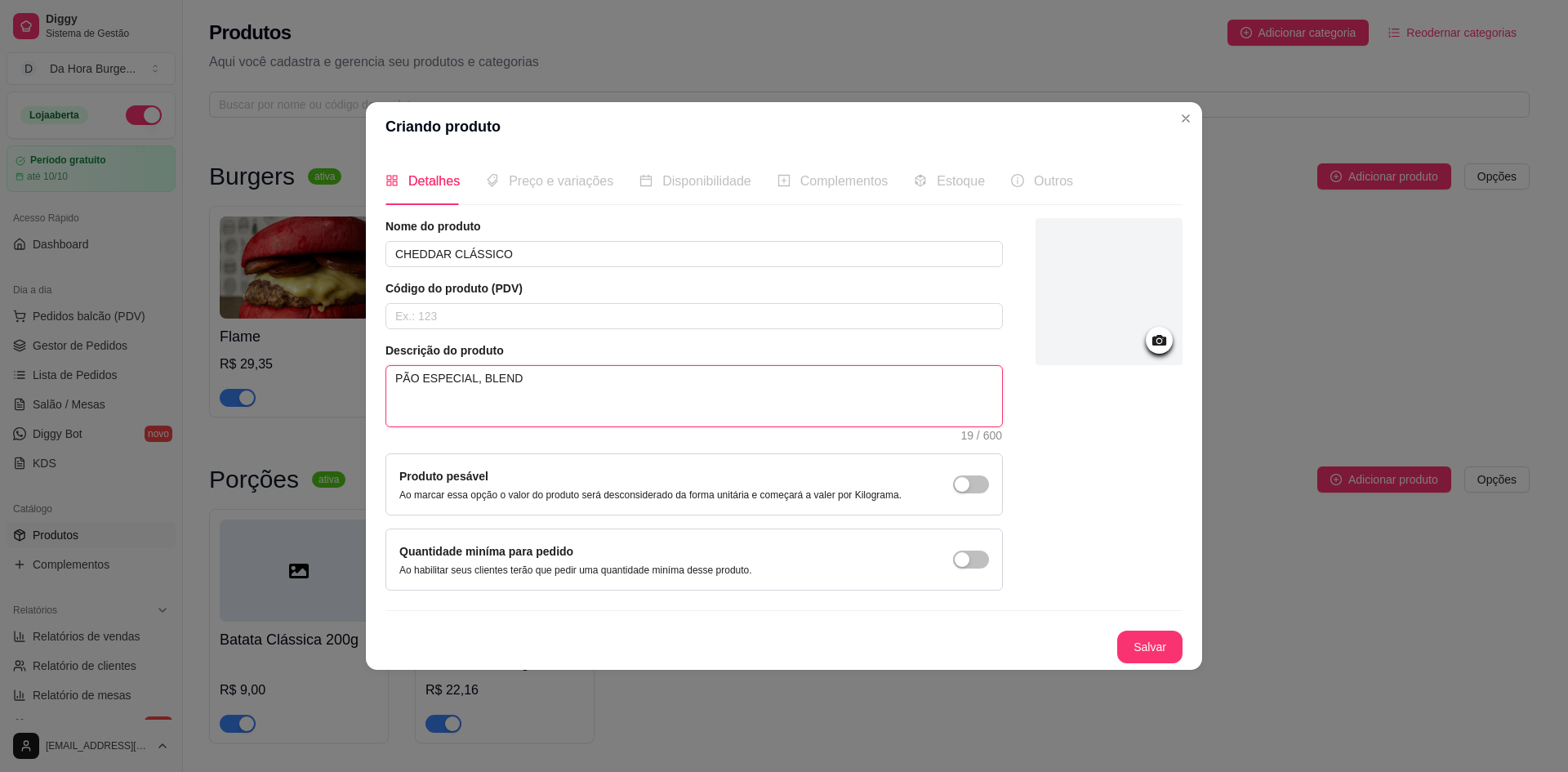
type textarea "PÃO ESPECIAL, BLEND"
type textarea "PÃO ESPECIAL, BLEND 1"
type textarea "PÃO ESPECIAL, BLEND 12"
type textarea "PÃO ESPECIAL, BLEND 120"
type textarea "PÃO ESPECIAL, BLEND 120G"
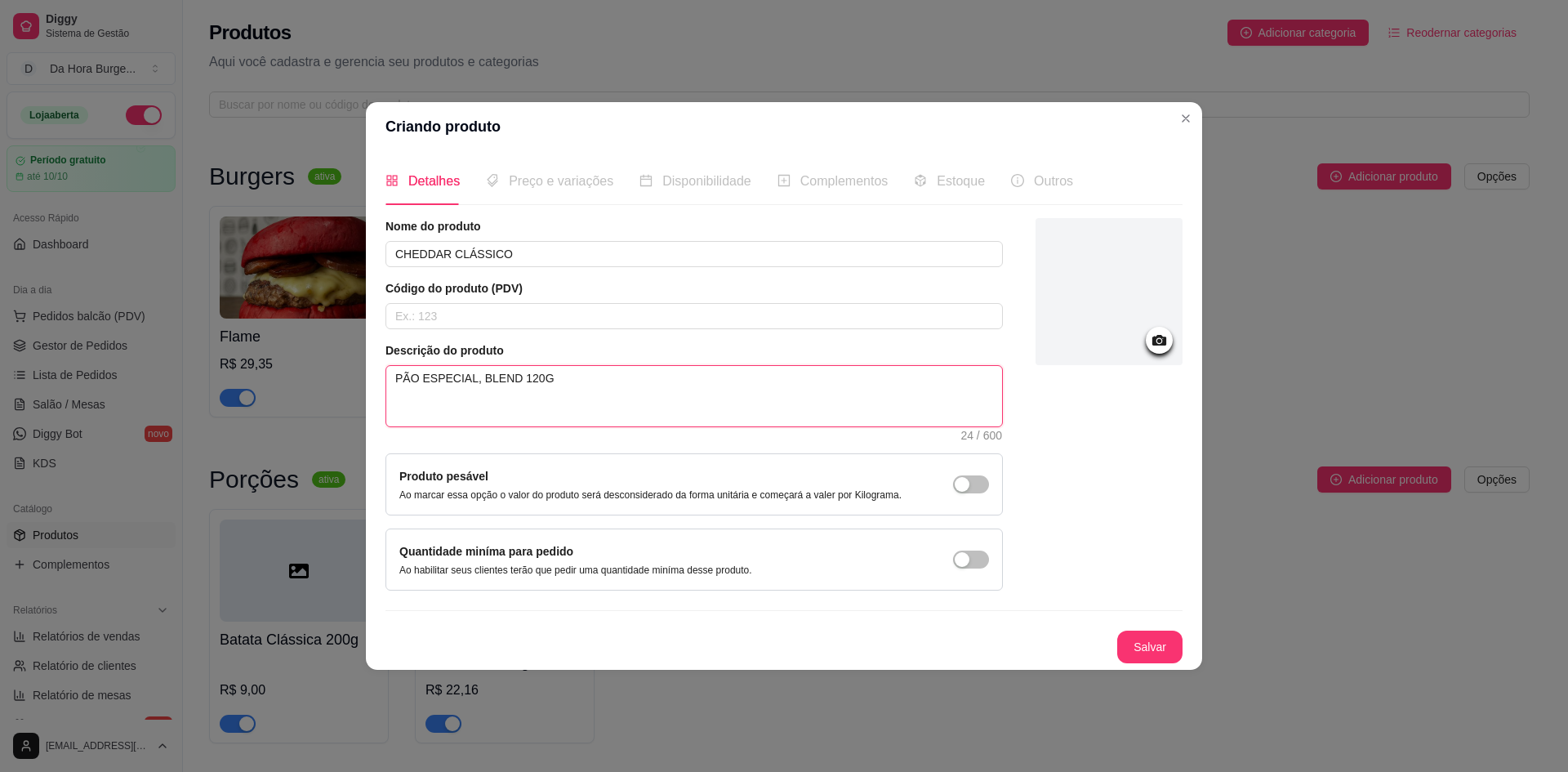
type textarea "PÃO ESPECIAL, BLEND 120G"
type textarea "PÃO ESPECIAL, BLEND 120G,"
type textarea "PÃO ESPECIAL, BLEND 120G, Q"
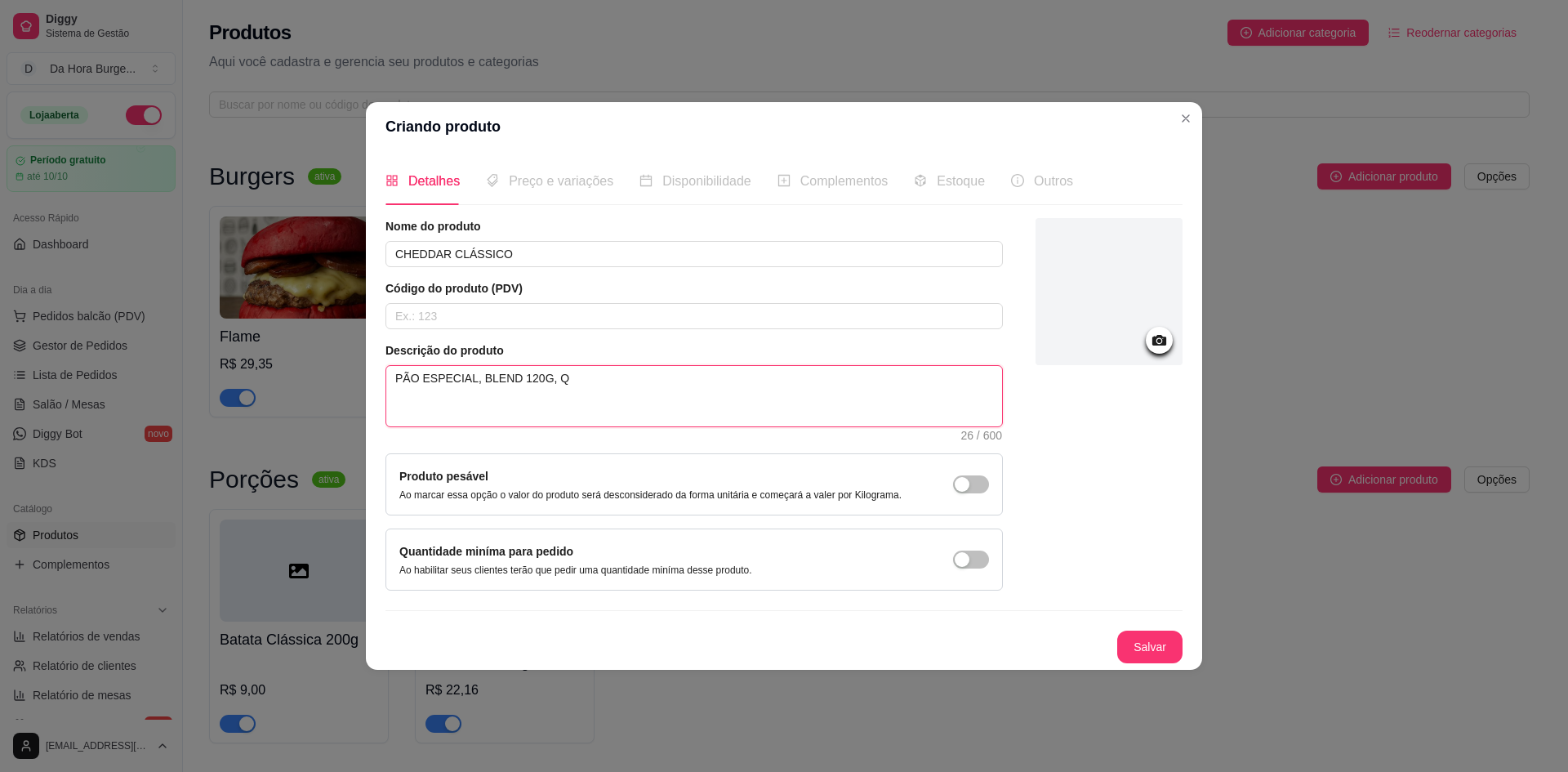
type textarea "PÃO ESPECIAL, BLEND 120G, QU"
type textarea "PÃO ESPECIAL, BLEND 120G, QUE"
type textarea "PÃO ESPECIAL, BLEND 120G, QUEJ"
type textarea "PÃO ESPECIAL, BLEND 120G, QUE"
type textarea "PÃO ESPECIAL, BLEND 120G, QUEI"
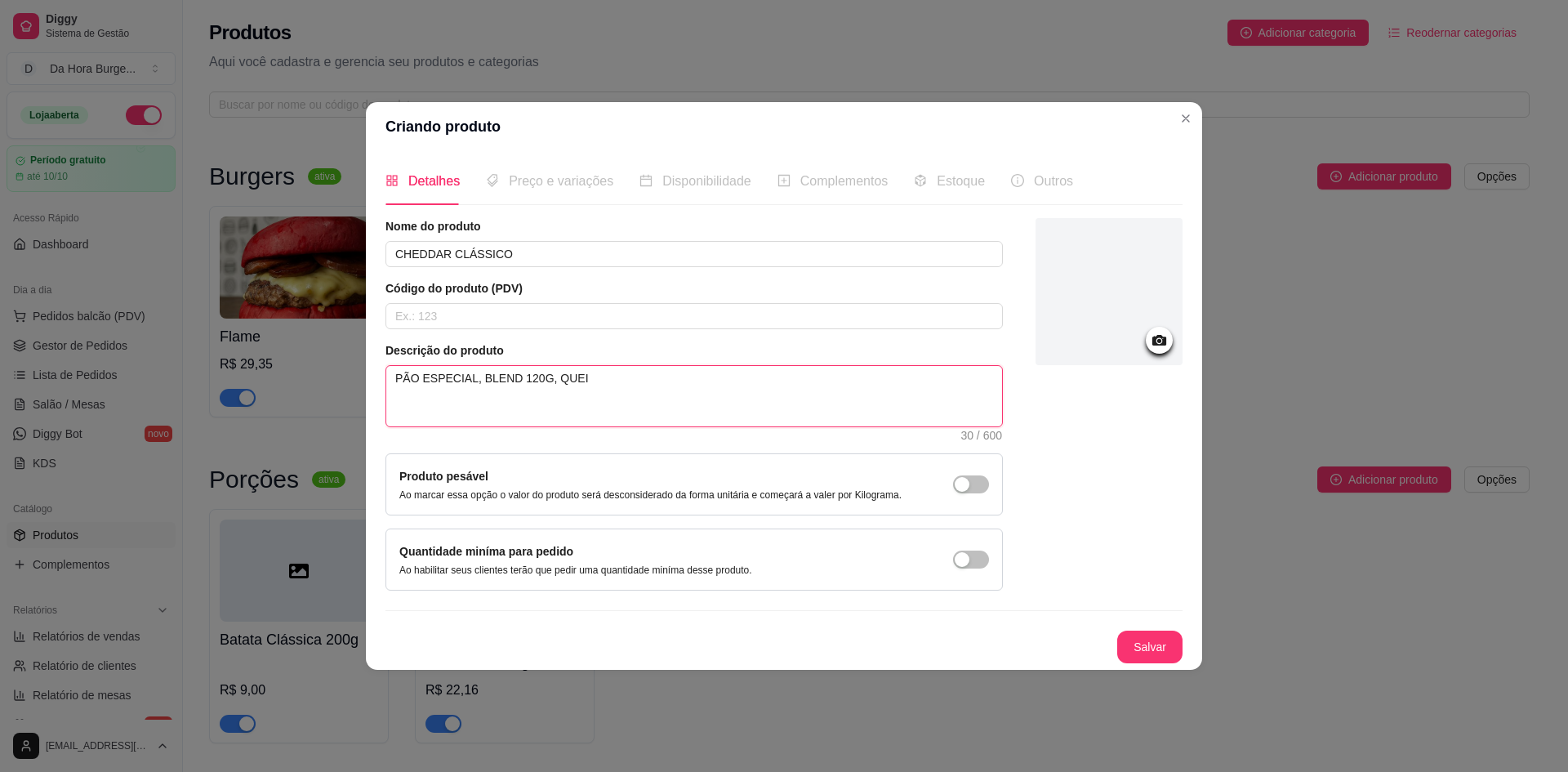
type textarea "PÃO ESPECIAL, BLEND 120G, QUEIJ"
type textarea "PÃO ESPECIAL, BLEND 120G, QUEIJO"
type textarea "PÃO ESPECIAL, BLEND 120G, QUEIJO C"
type textarea "PÃO ESPECIAL, BLEND 120G, QUEIJO CH"
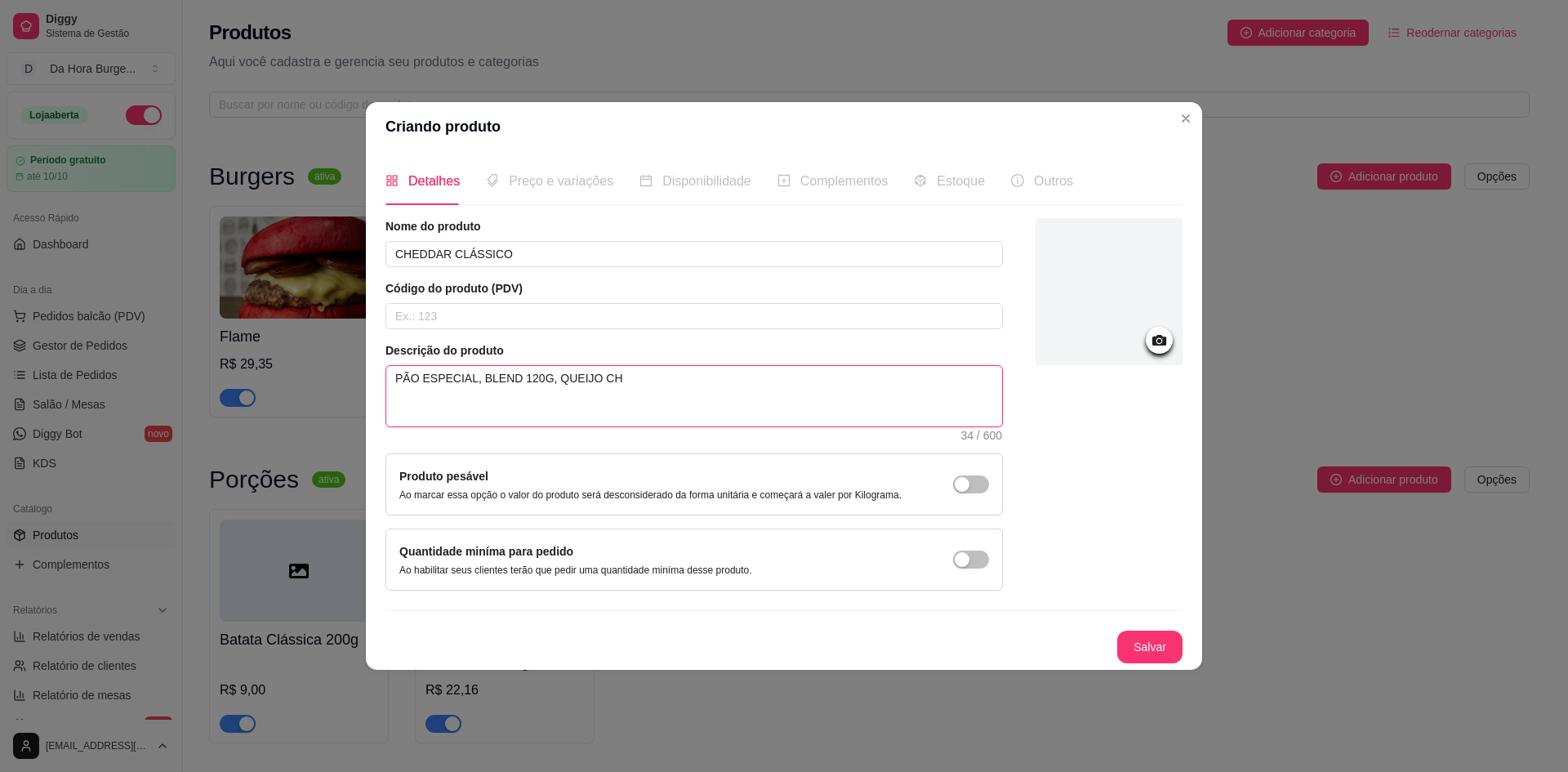
type textarea "PÃO ESPECIAL, BLEND 120G, QUEIJO CHE"
type textarea "PÃO ESPECIAL, BLEND 120G, QUEIJO CHED"
type textarea "PÃO ESPECIAL, BLEND 120G, QUEIJO CHEDD"
type textarea "PÃO ESPECIAL, BLEND 120G, QUEIJO CHEDDA"
type textarea "PÃO ESPECIAL, BLEND 120G, QUEIJO CHEDDAR"
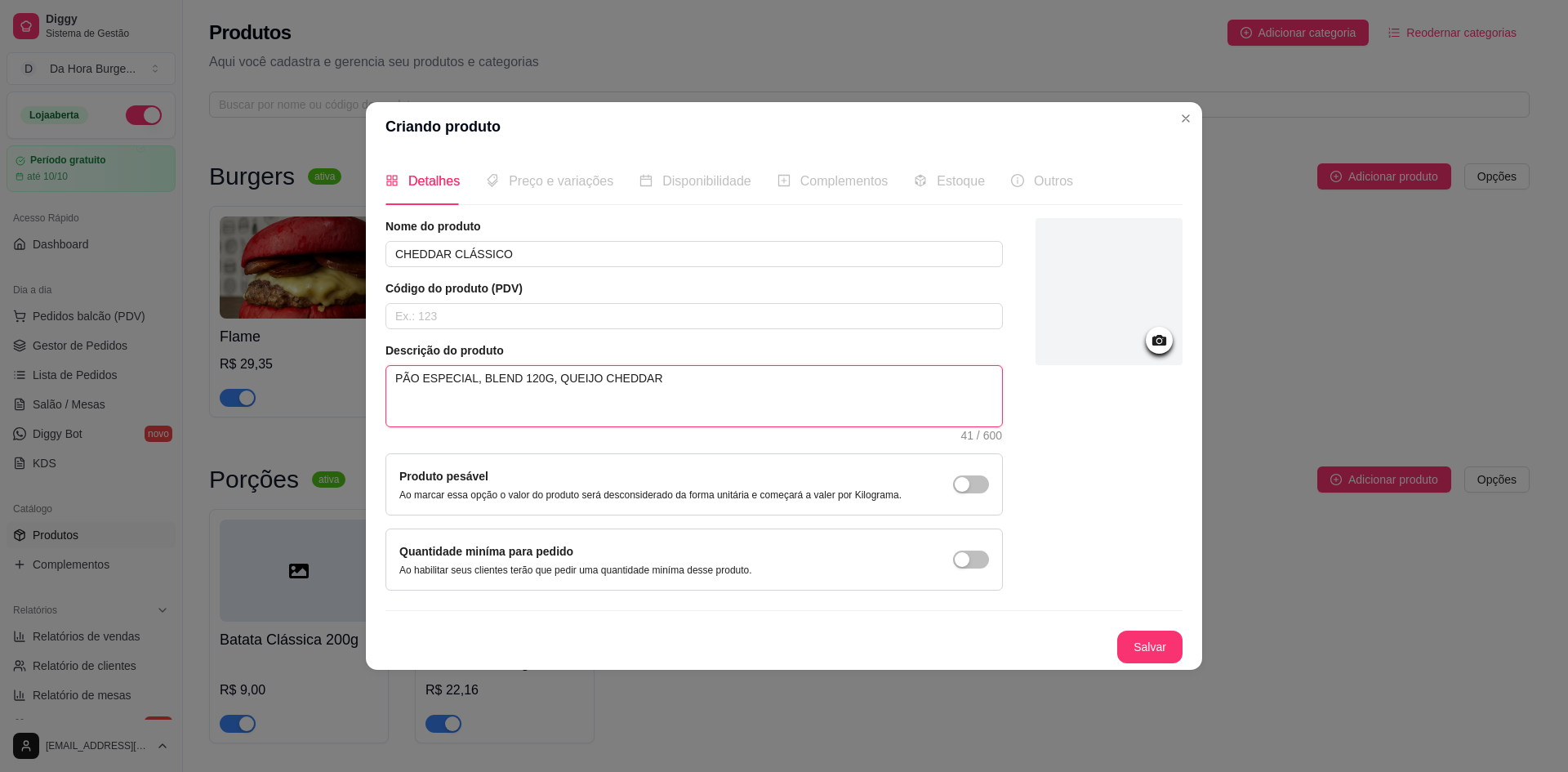
type textarea "PÃO ESPECIAL, BLEND 120G, QUEIJO CHEDDAR"
click at [1162, 340] on icon at bounding box center [1159, 340] width 19 height 19
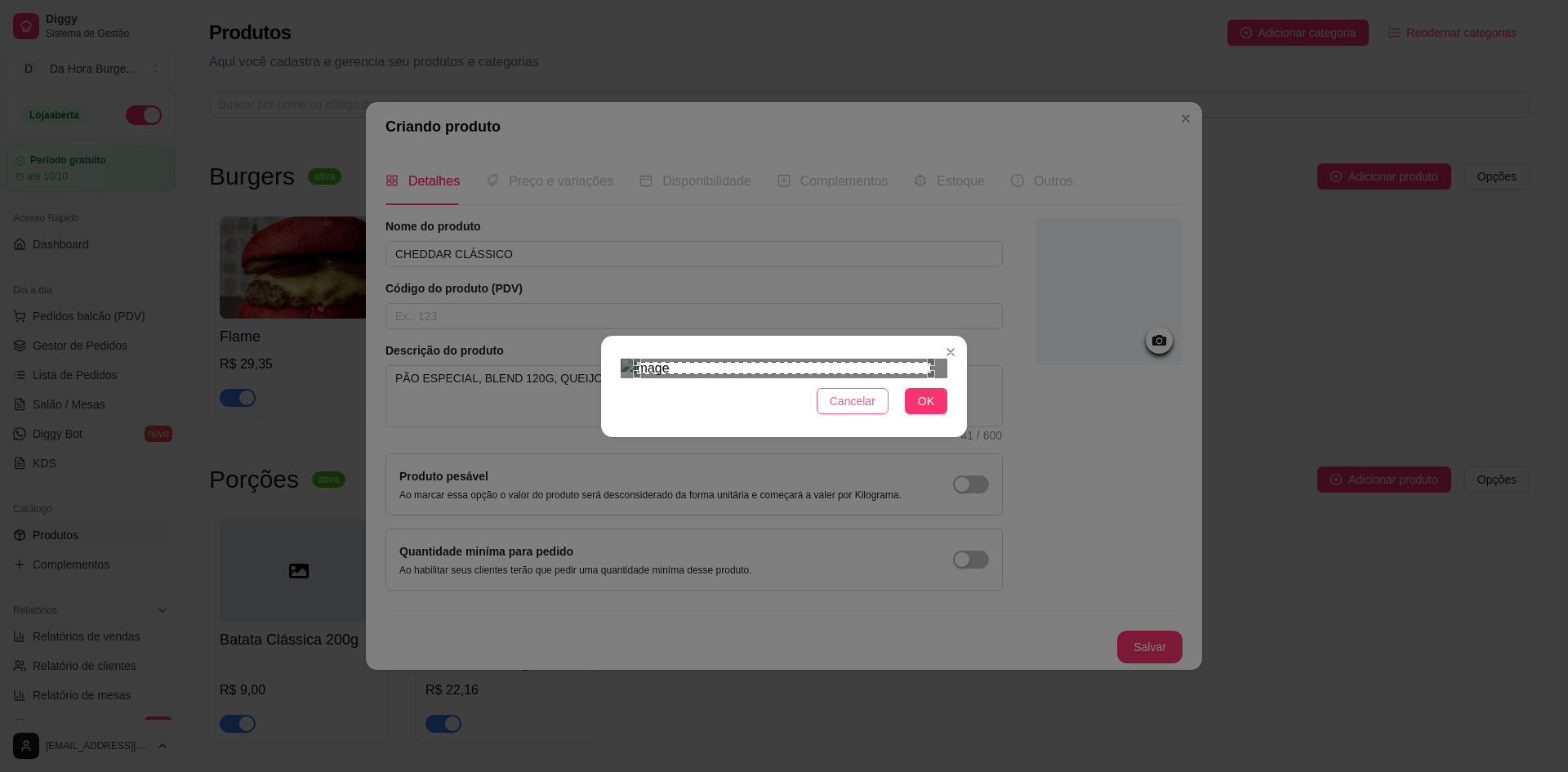
click at [870, 410] on span "Cancelar" at bounding box center [853, 401] width 46 height 18
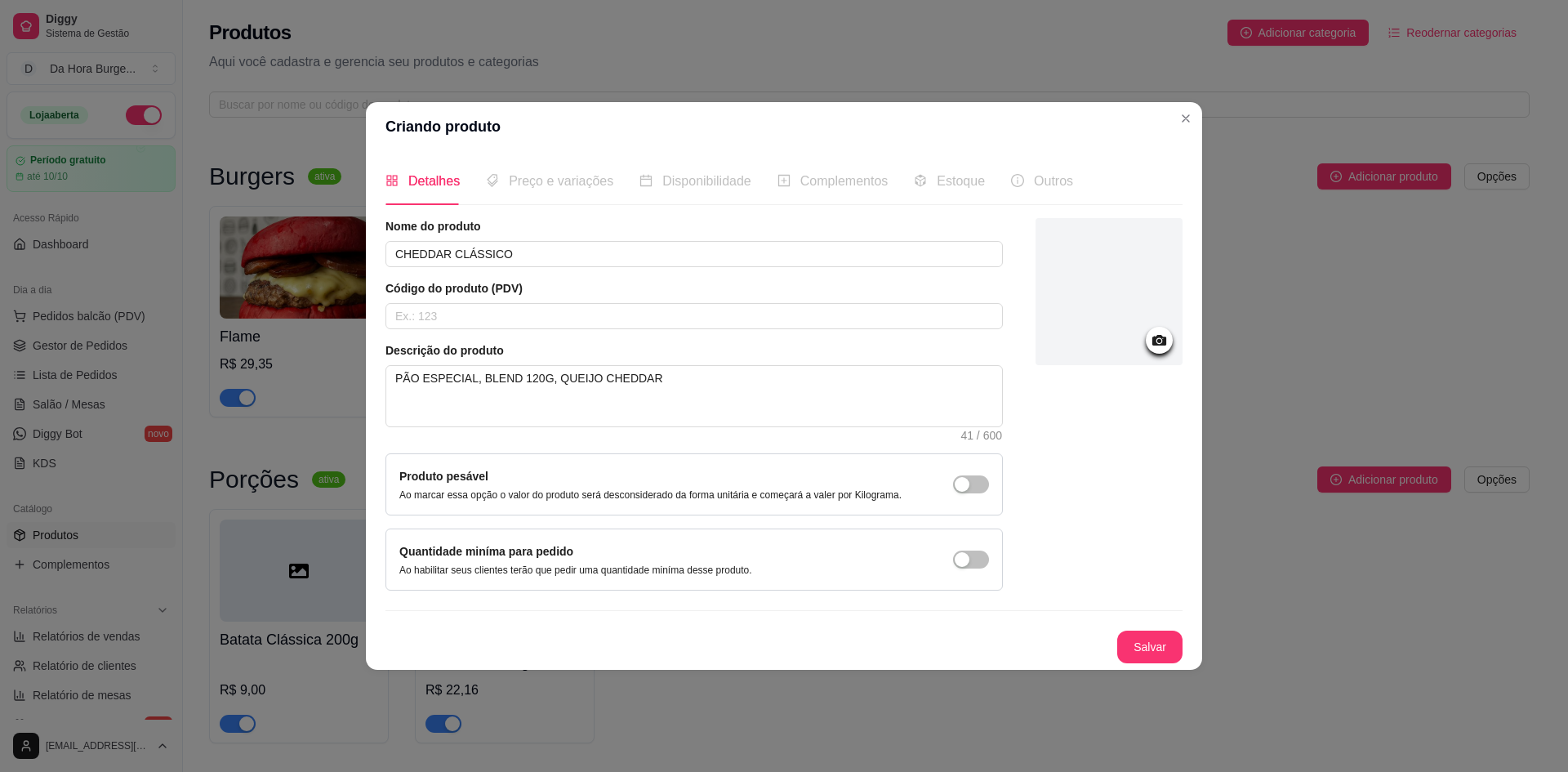
click at [1155, 338] on icon at bounding box center [1160, 340] width 14 height 11
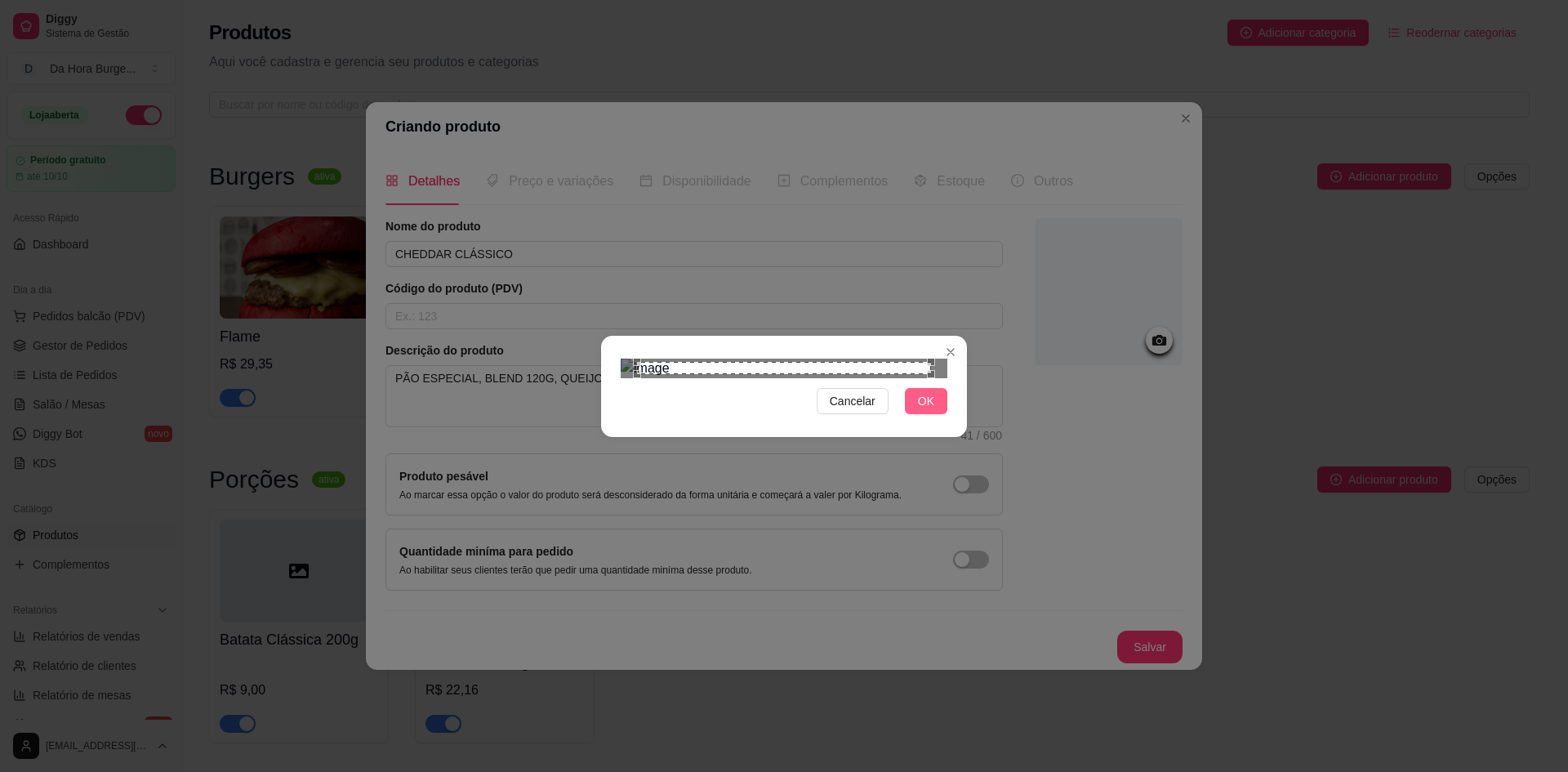
click at [927, 410] on span "OK" at bounding box center [927, 401] width 16 height 18
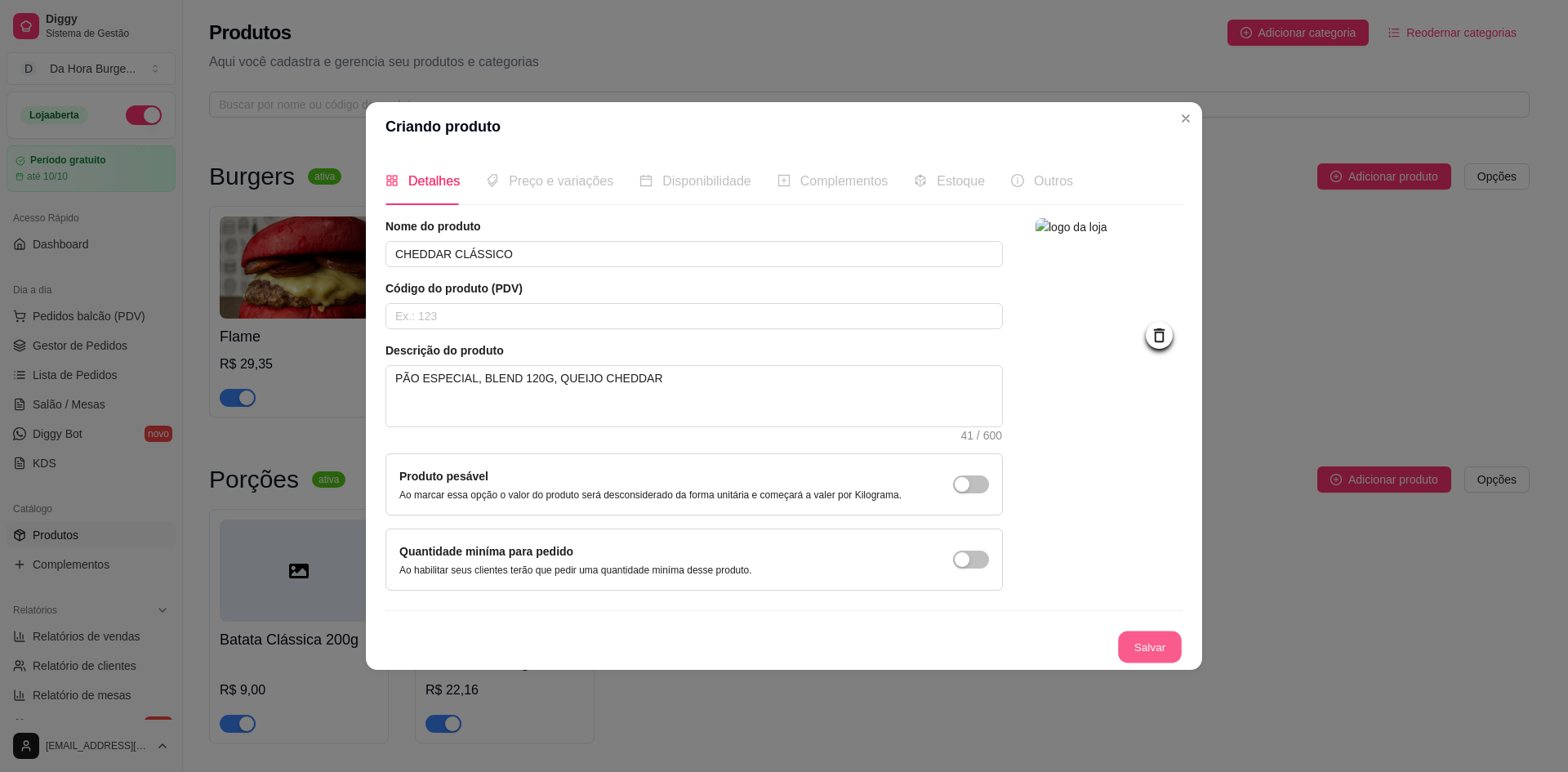
click at [1143, 632] on button "Salvar" at bounding box center [1150, 647] width 64 height 32
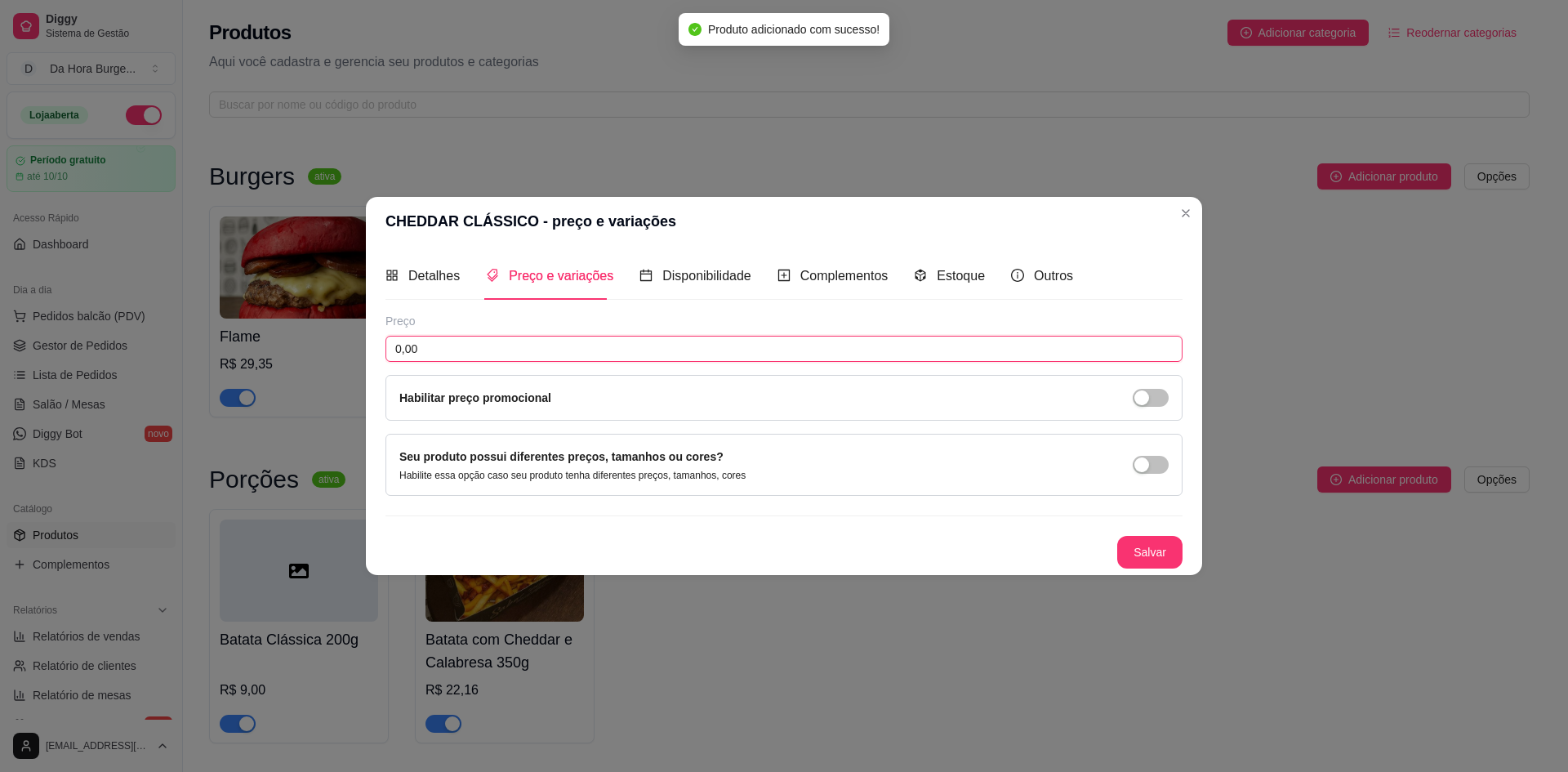
click at [422, 358] on input "0,00" at bounding box center [784, 349] width 797 height 26
type input "16,00"
click at [1153, 546] on button "Salvar" at bounding box center [1150, 552] width 64 height 32
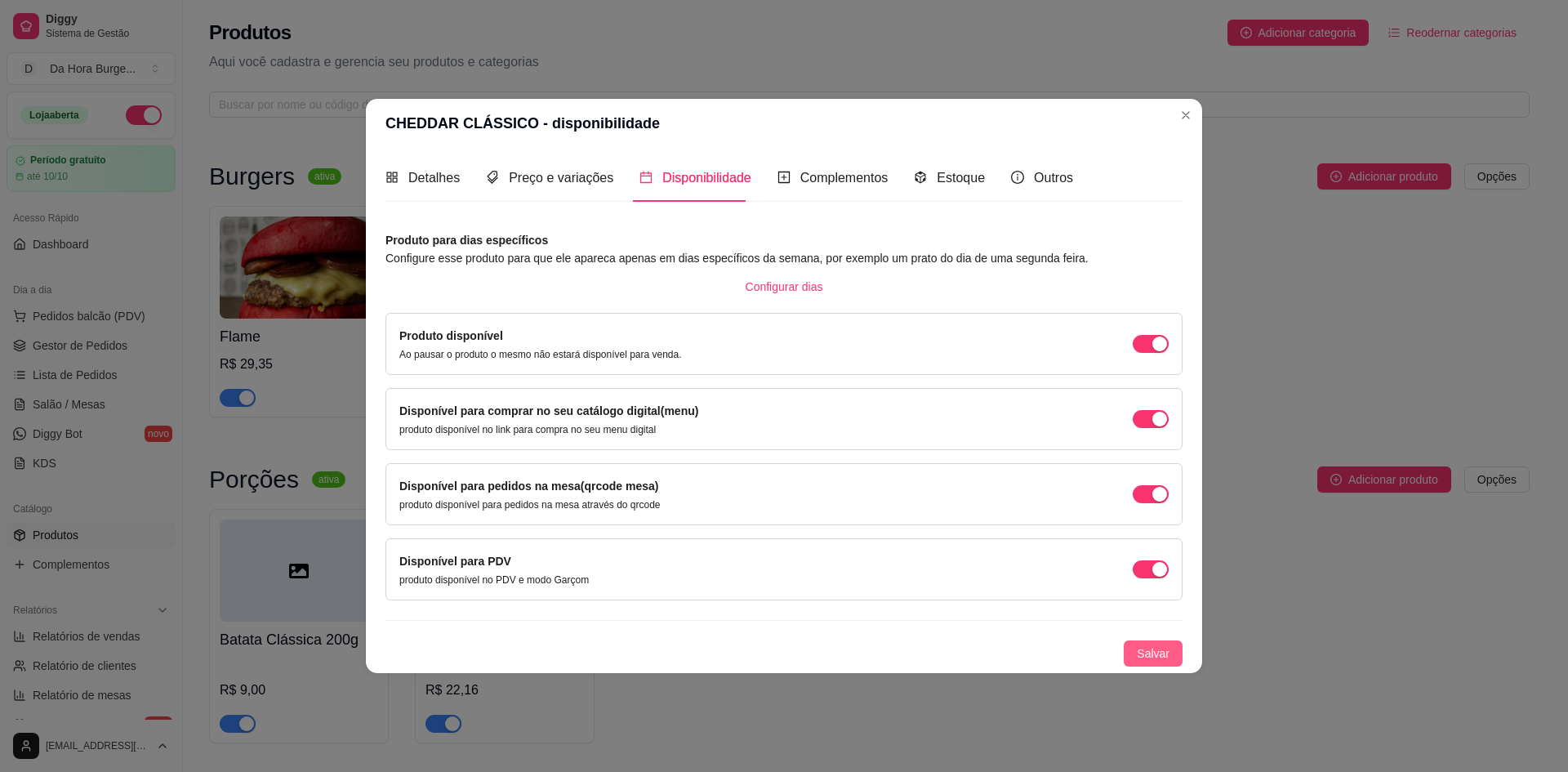
click at [1172, 656] on button "Salvar" at bounding box center [1153, 654] width 59 height 26
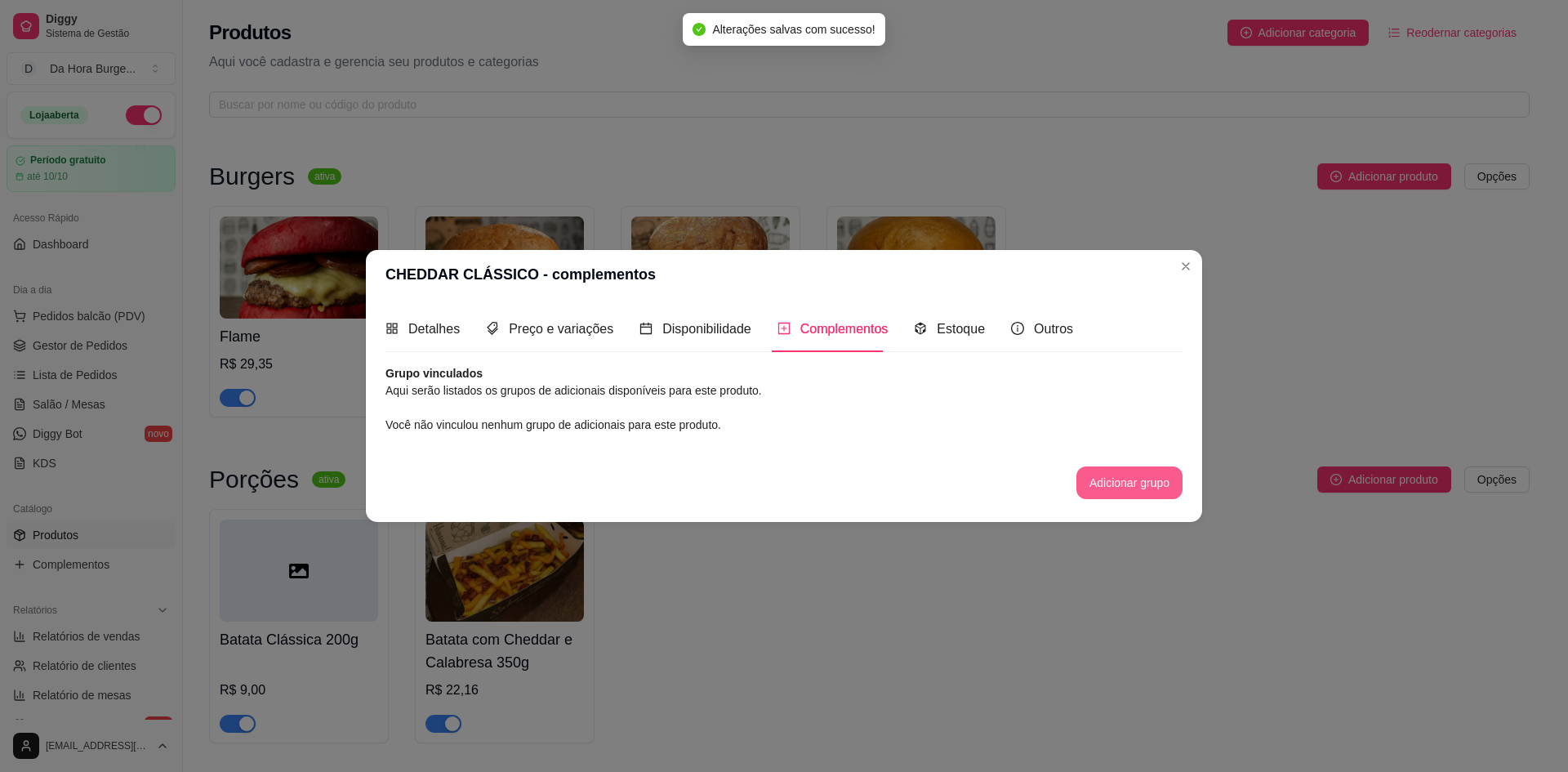
click at [1139, 483] on button "Adicionar grupo" at bounding box center [1129, 483] width 106 height 33
click at [945, 329] on span "Estoque" at bounding box center [960, 329] width 49 height 14
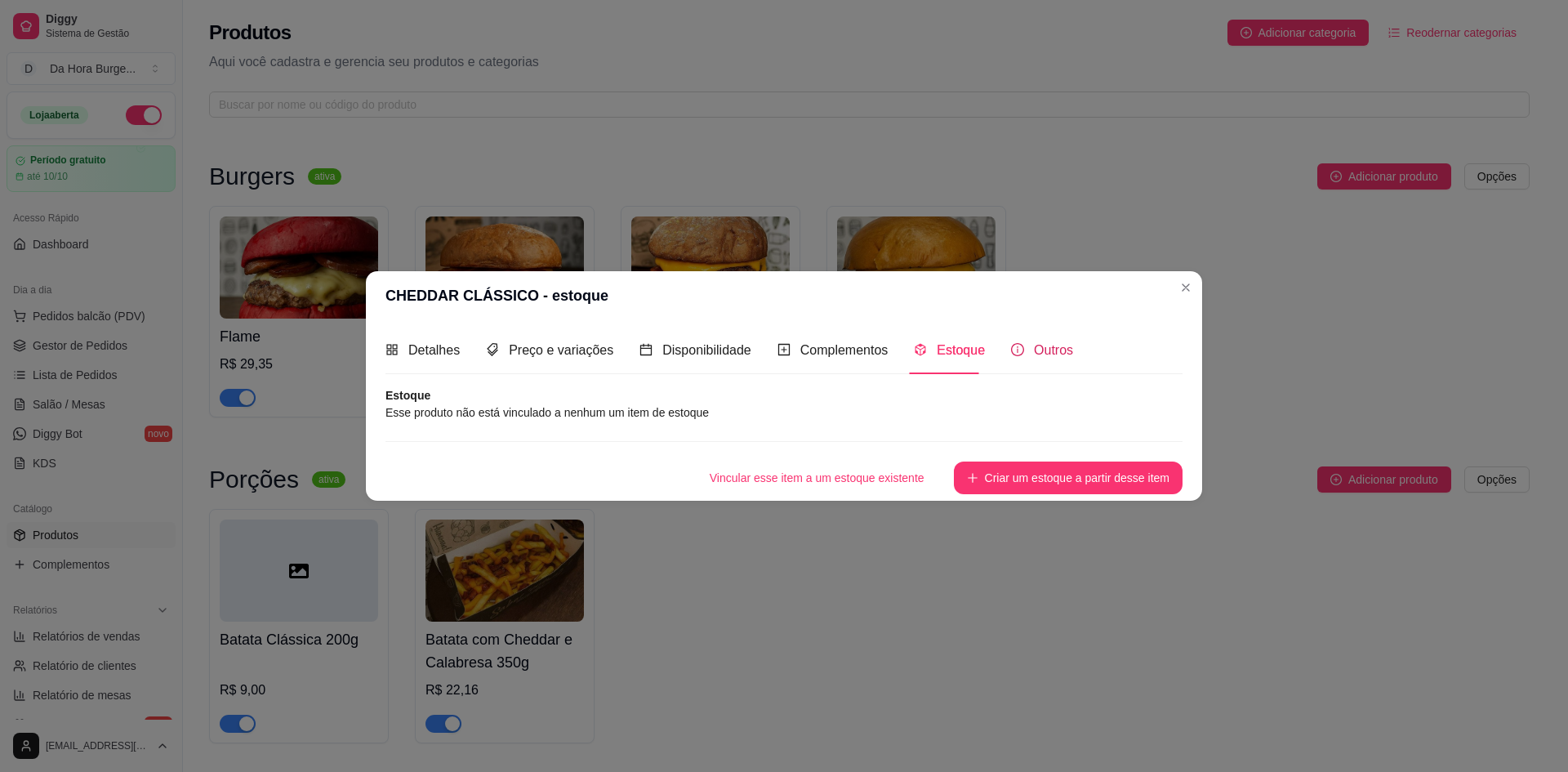
click at [1057, 360] on div "Outros" at bounding box center [1042, 350] width 63 height 21
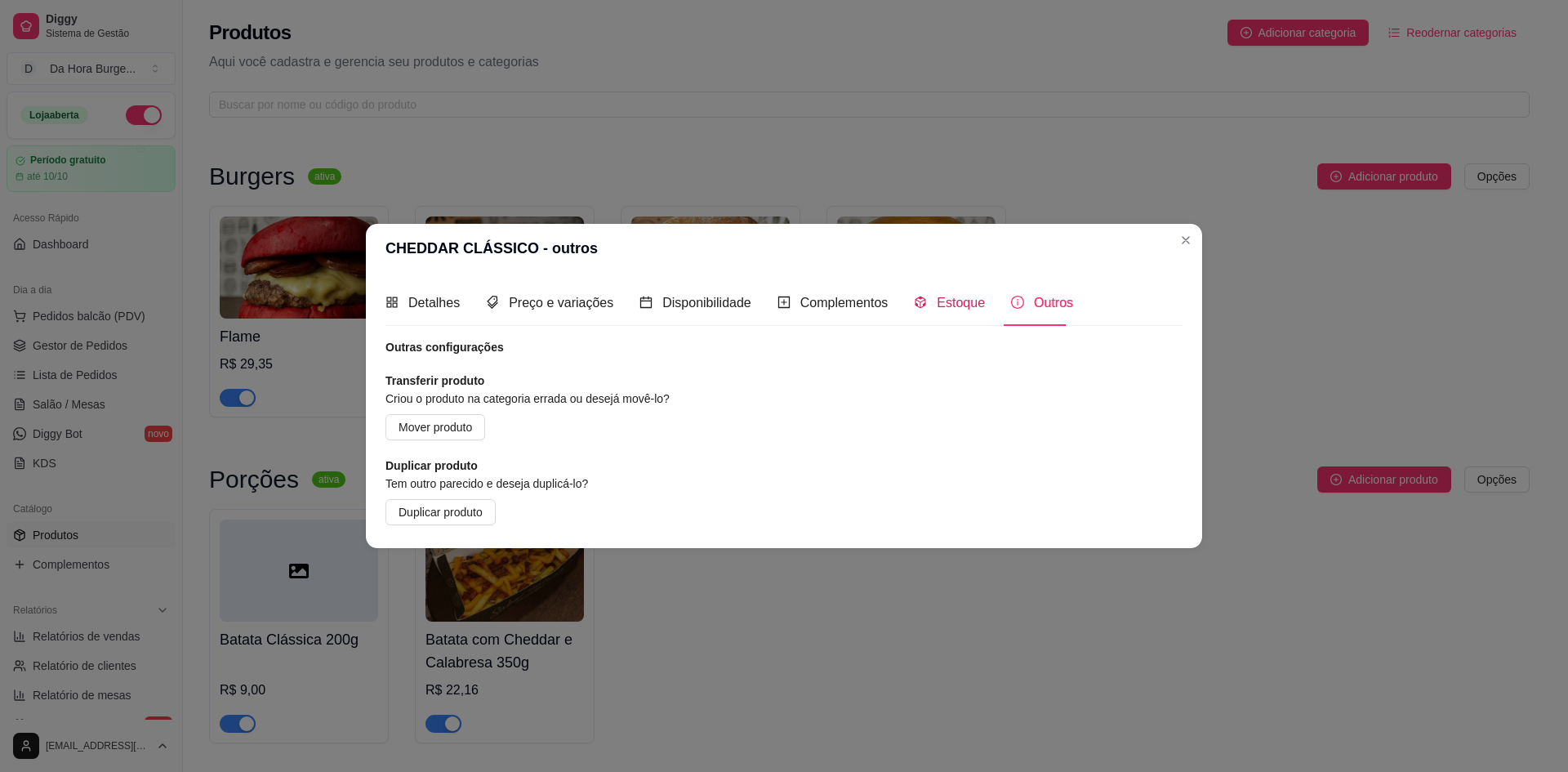
click at [936, 306] on span "Estoque" at bounding box center [960, 303] width 49 height 14
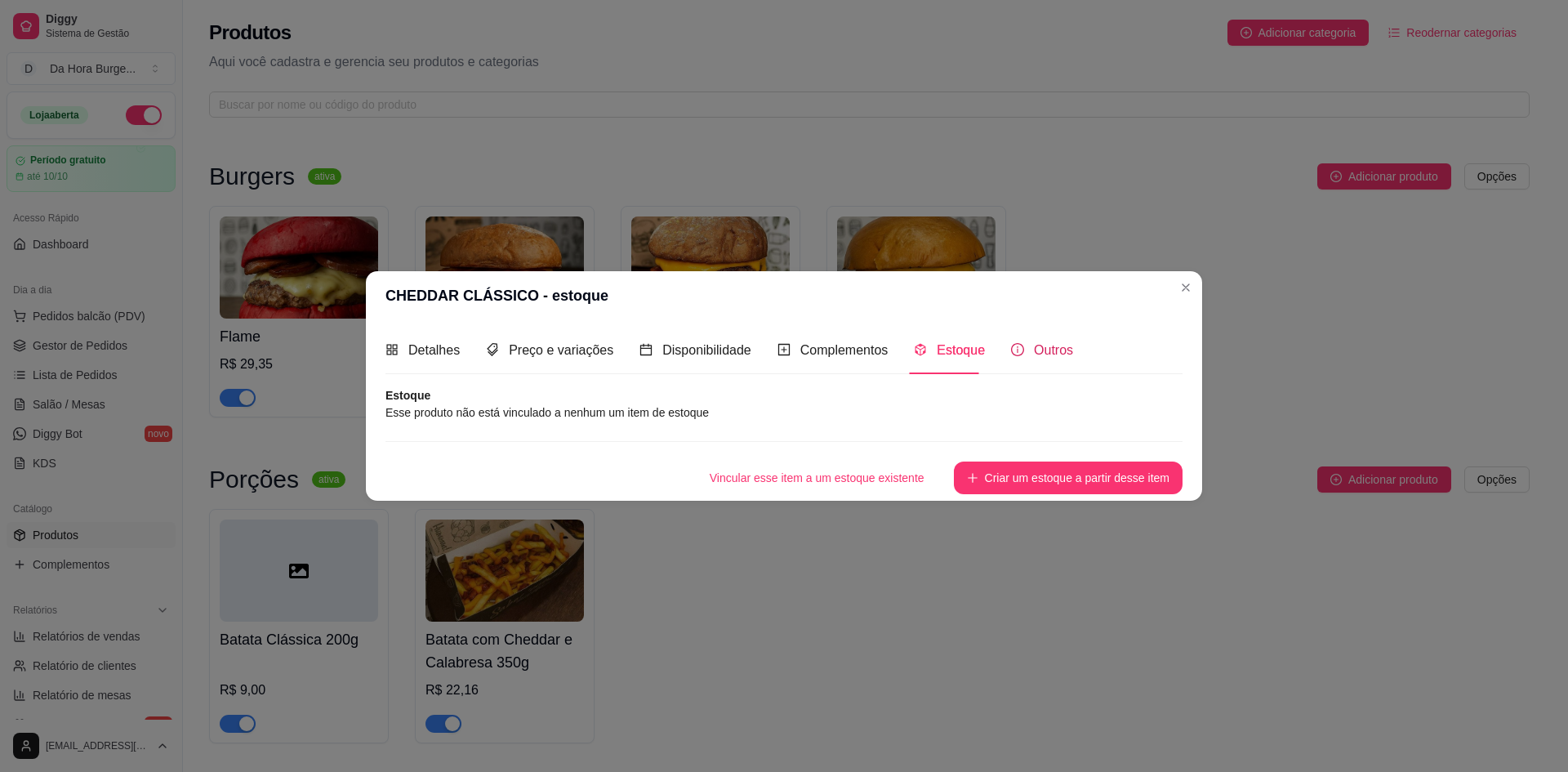
click at [1024, 354] on div "Outros" at bounding box center [1042, 350] width 63 height 21
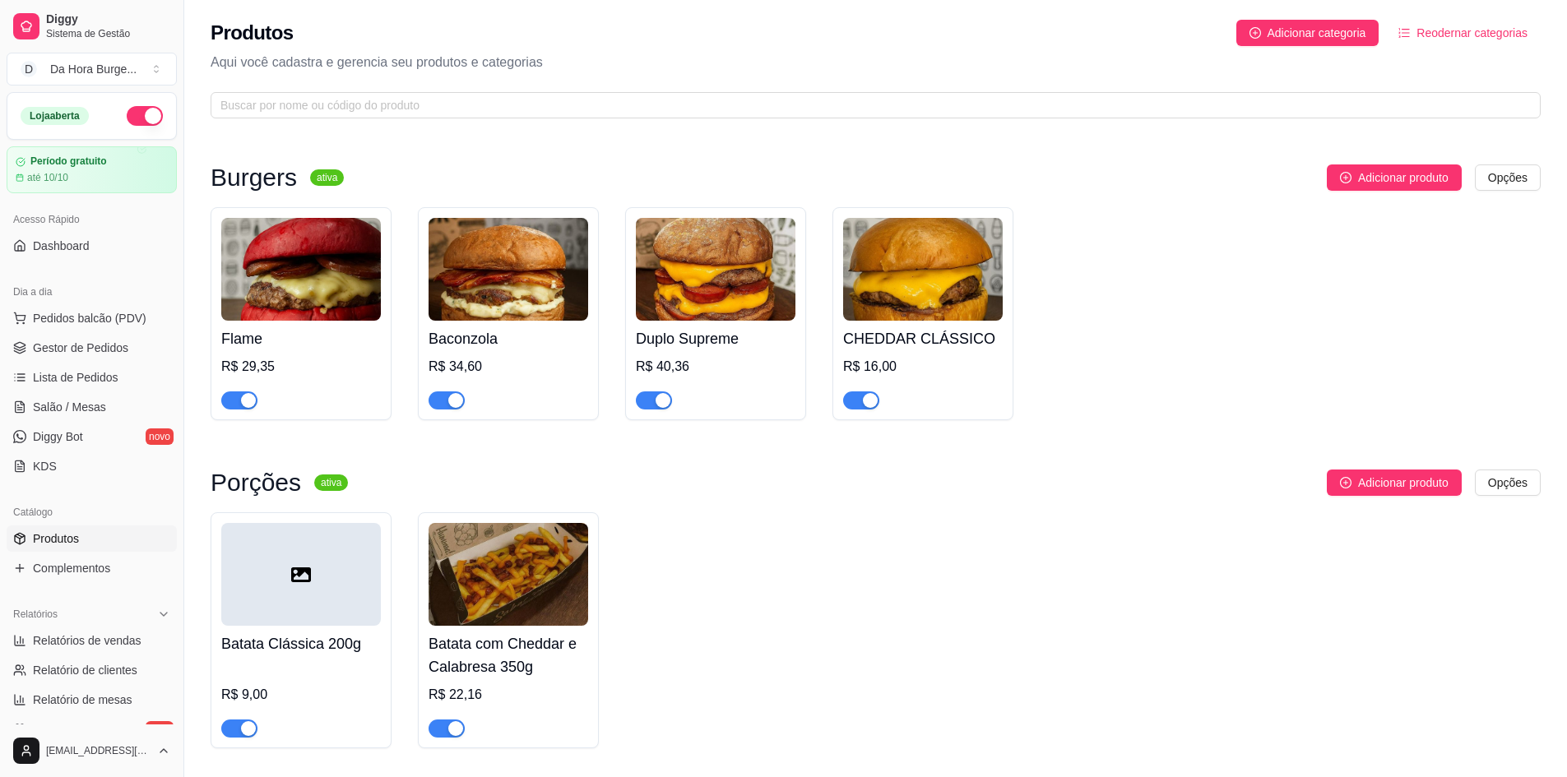
click at [1511, 161] on div "Burgers ativa Adicionar produto Opções Flame R$ 29,35 Baconzola R$ 34,60 Duplo …" at bounding box center [875, 773] width 1383 height 1290
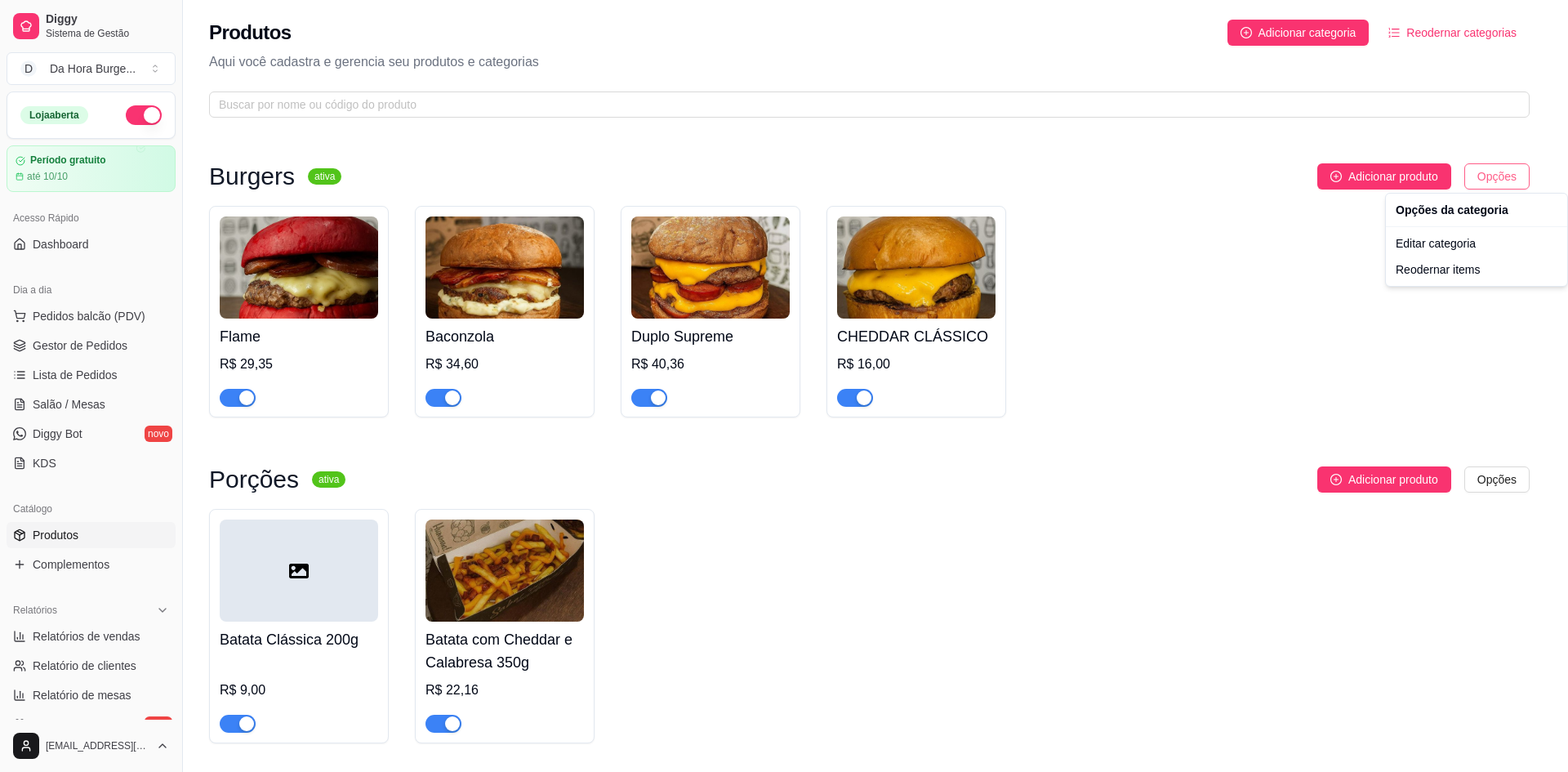
click at [1498, 177] on html "Diggy Sistema de Gestão D Da Hora Burge ... Loja aberta Período gratuito até 10…" at bounding box center [784, 386] width 1568 height 772
click at [1432, 266] on div "Reodernar items" at bounding box center [1477, 269] width 175 height 26
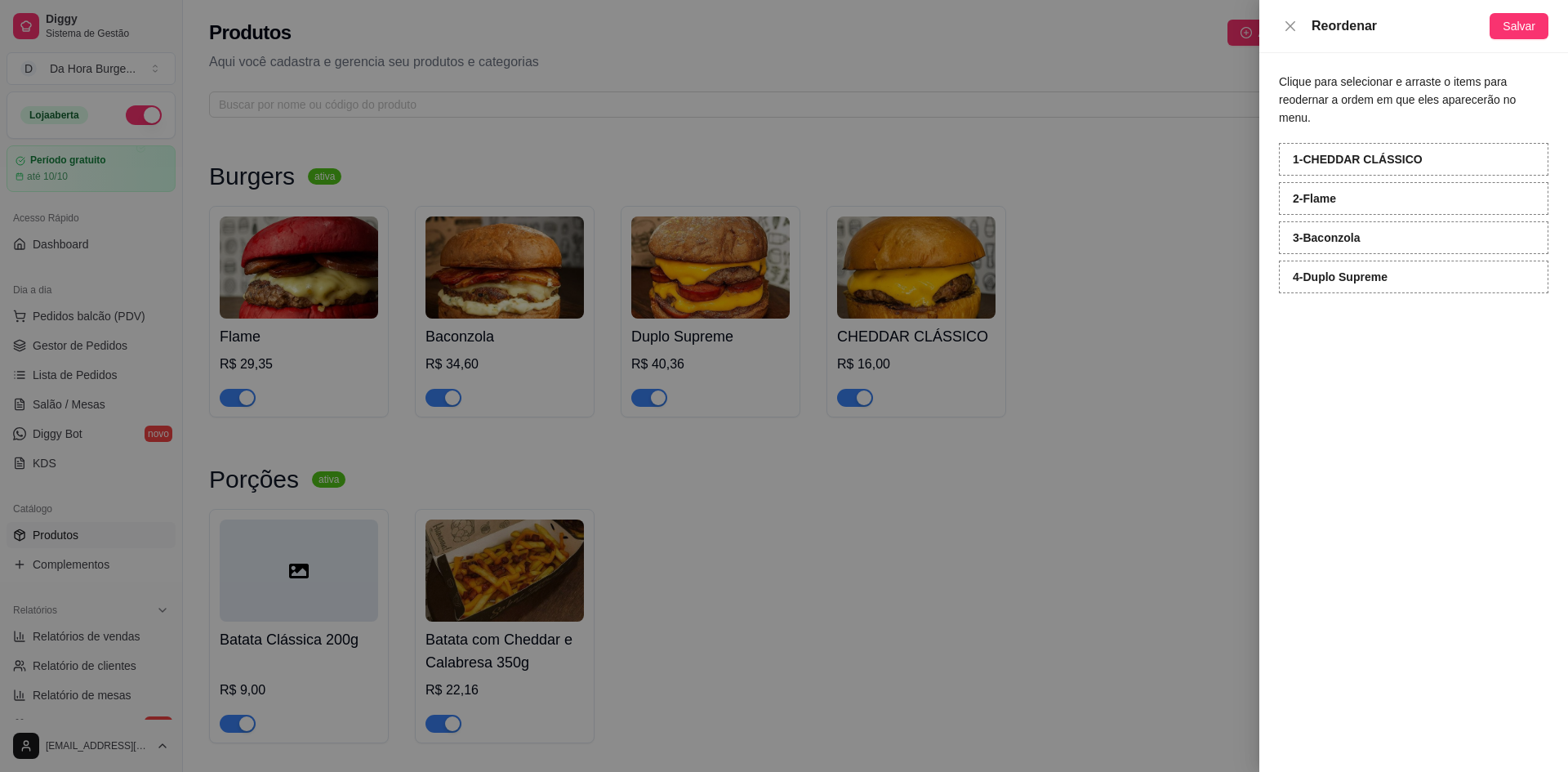
click at [1101, 209] on div at bounding box center [784, 386] width 1568 height 772
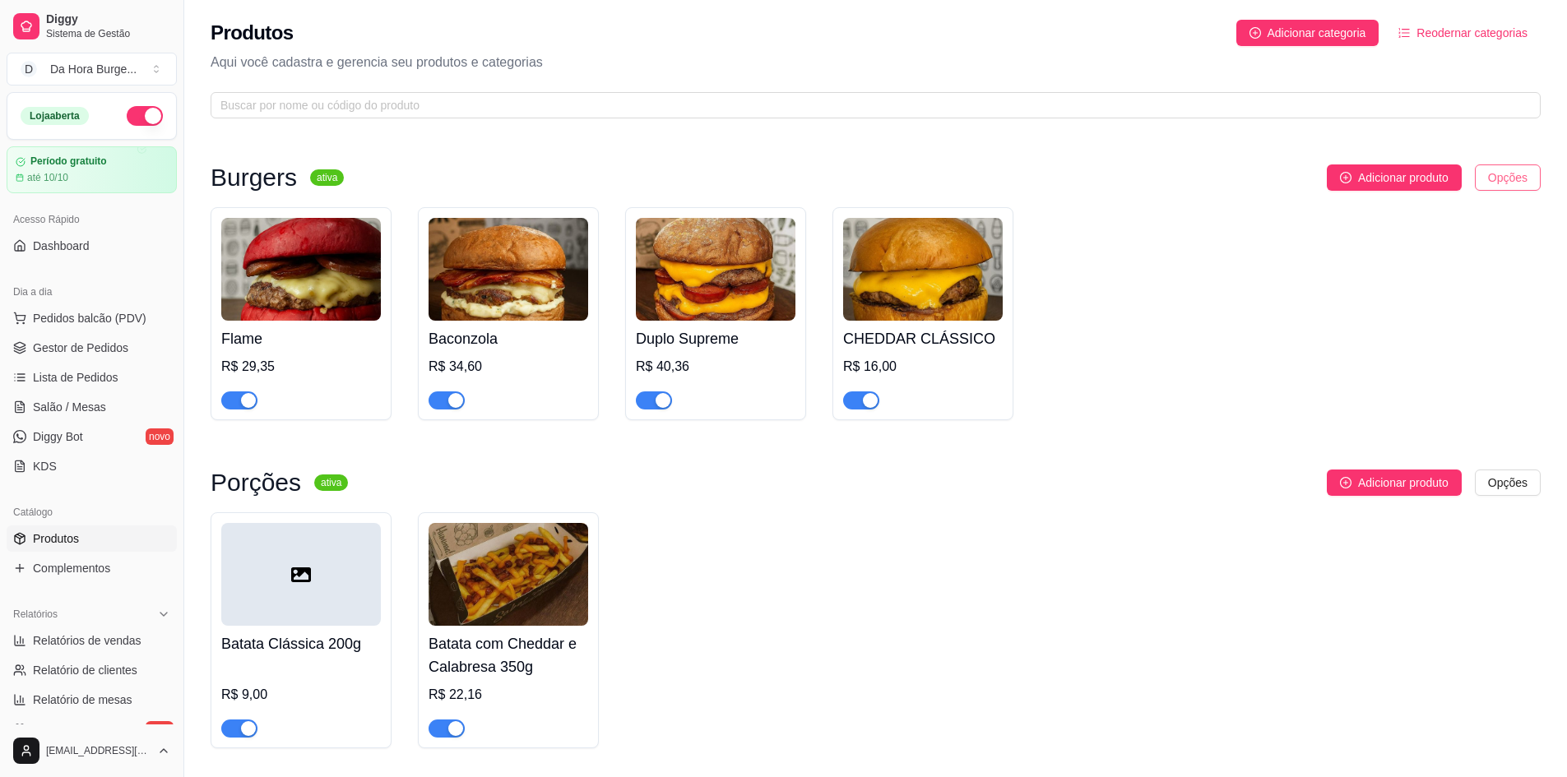
click at [1525, 173] on html "Diggy Sistema de Gestão D Da Hora Burge ... Loja aberta Período gratuito até 10…" at bounding box center [783, 388] width 1567 height 777
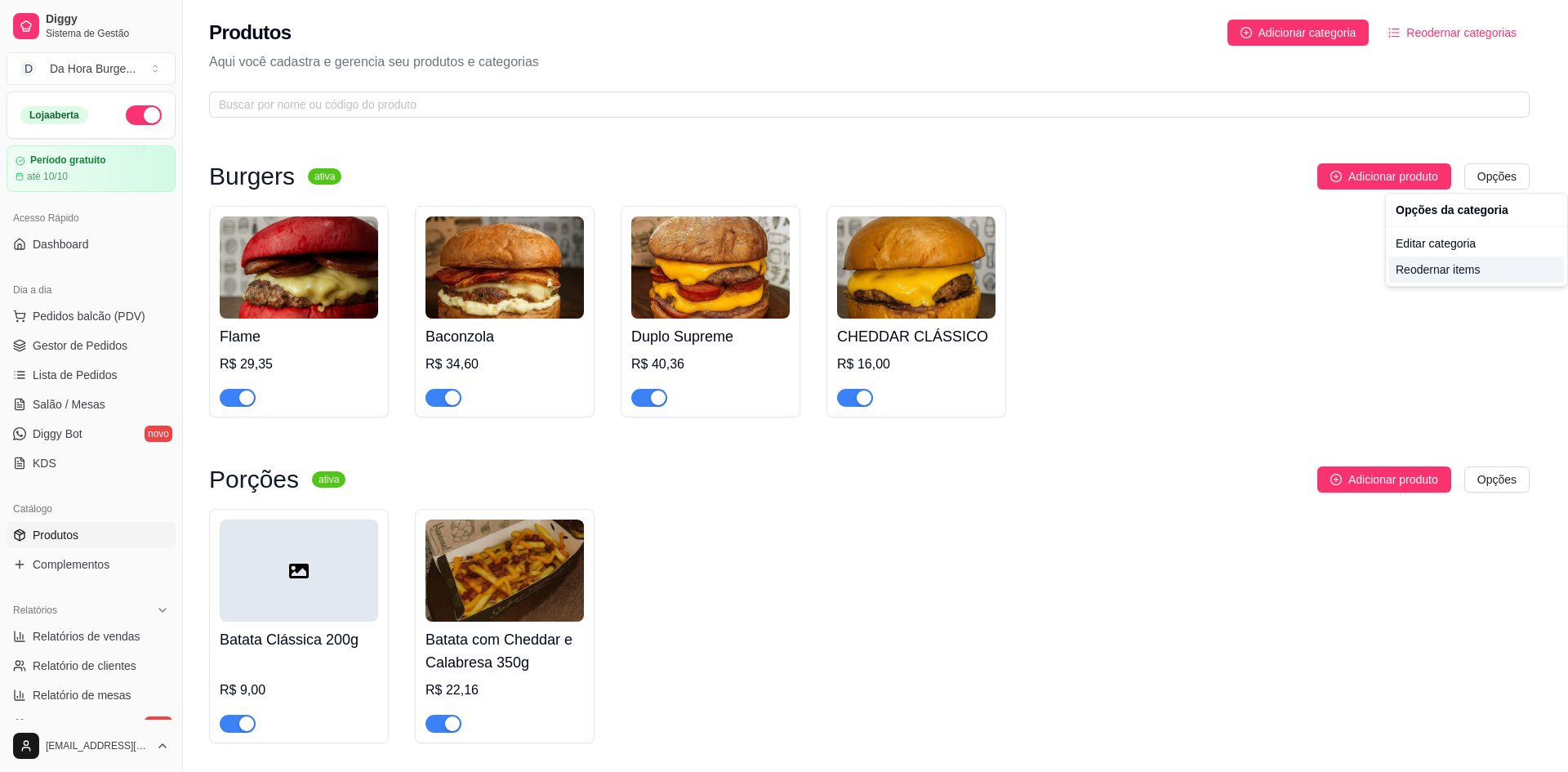
click at [1415, 269] on div "Reodernar items" at bounding box center [1477, 269] width 175 height 26
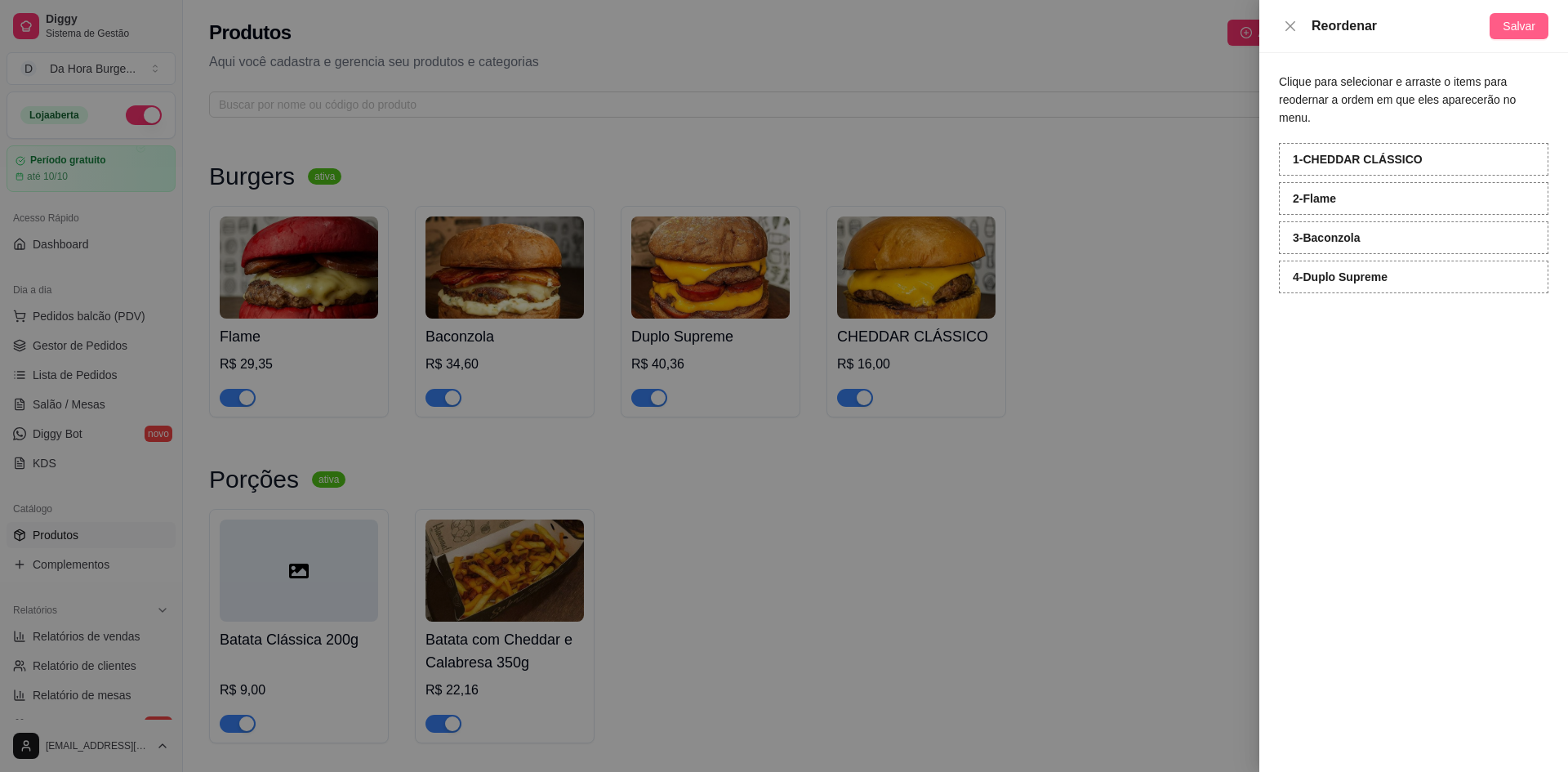
click at [1510, 35] on span "Salvar" at bounding box center [1518, 26] width 33 height 18
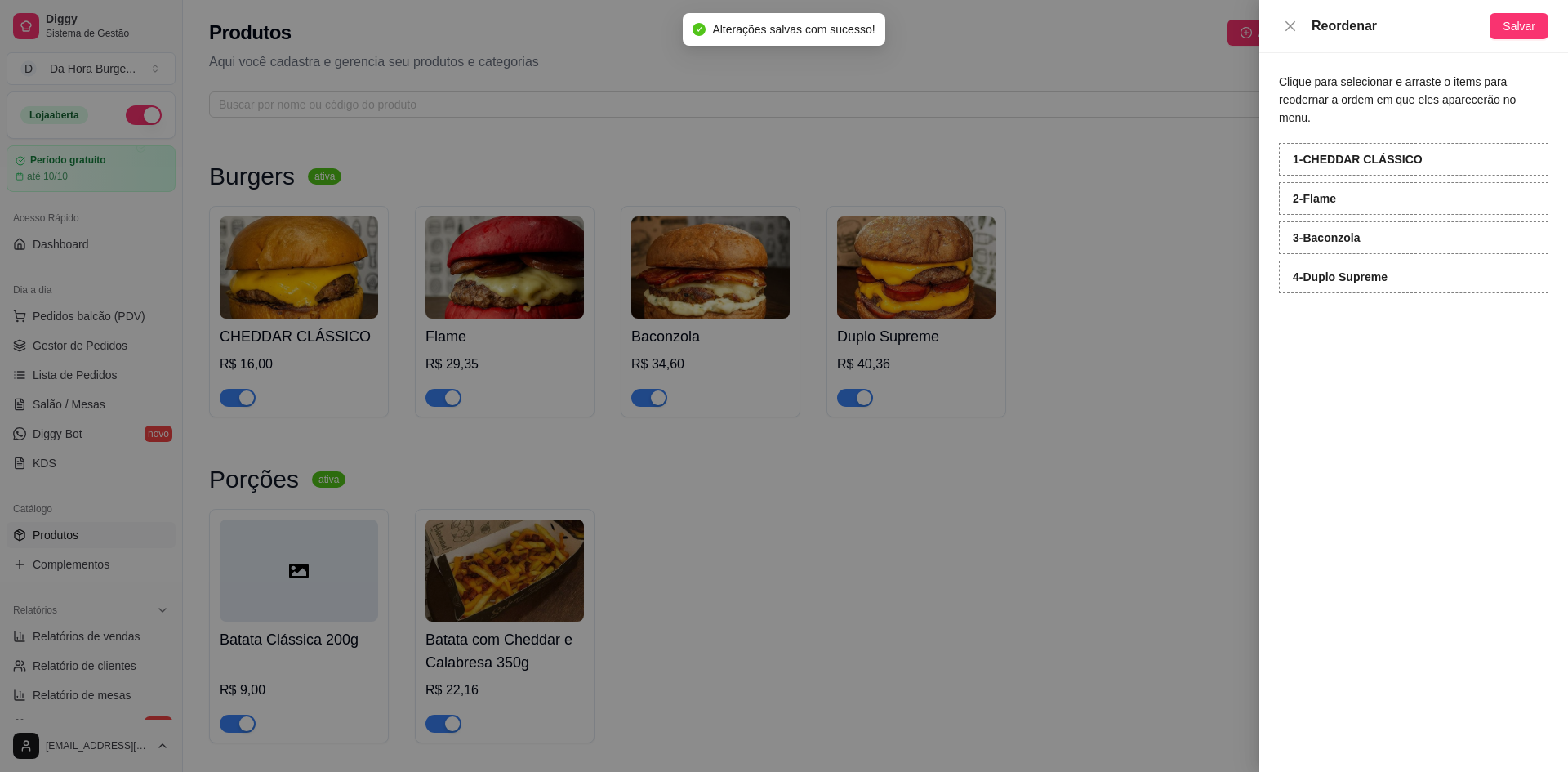
click at [422, 316] on div at bounding box center [784, 386] width 1568 height 772
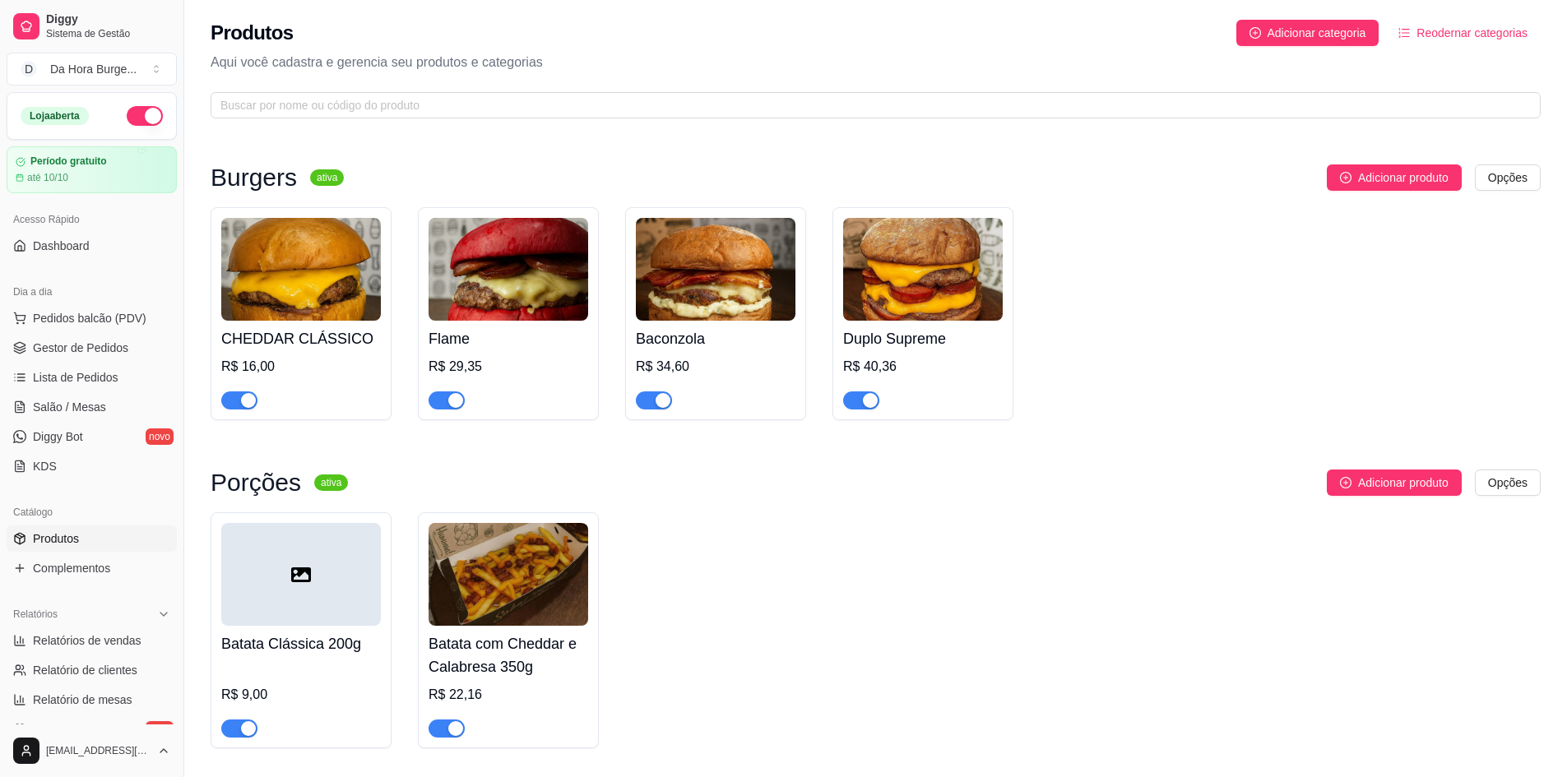
click at [487, 327] on h4 "Flame" at bounding box center [509, 338] width 160 height 23
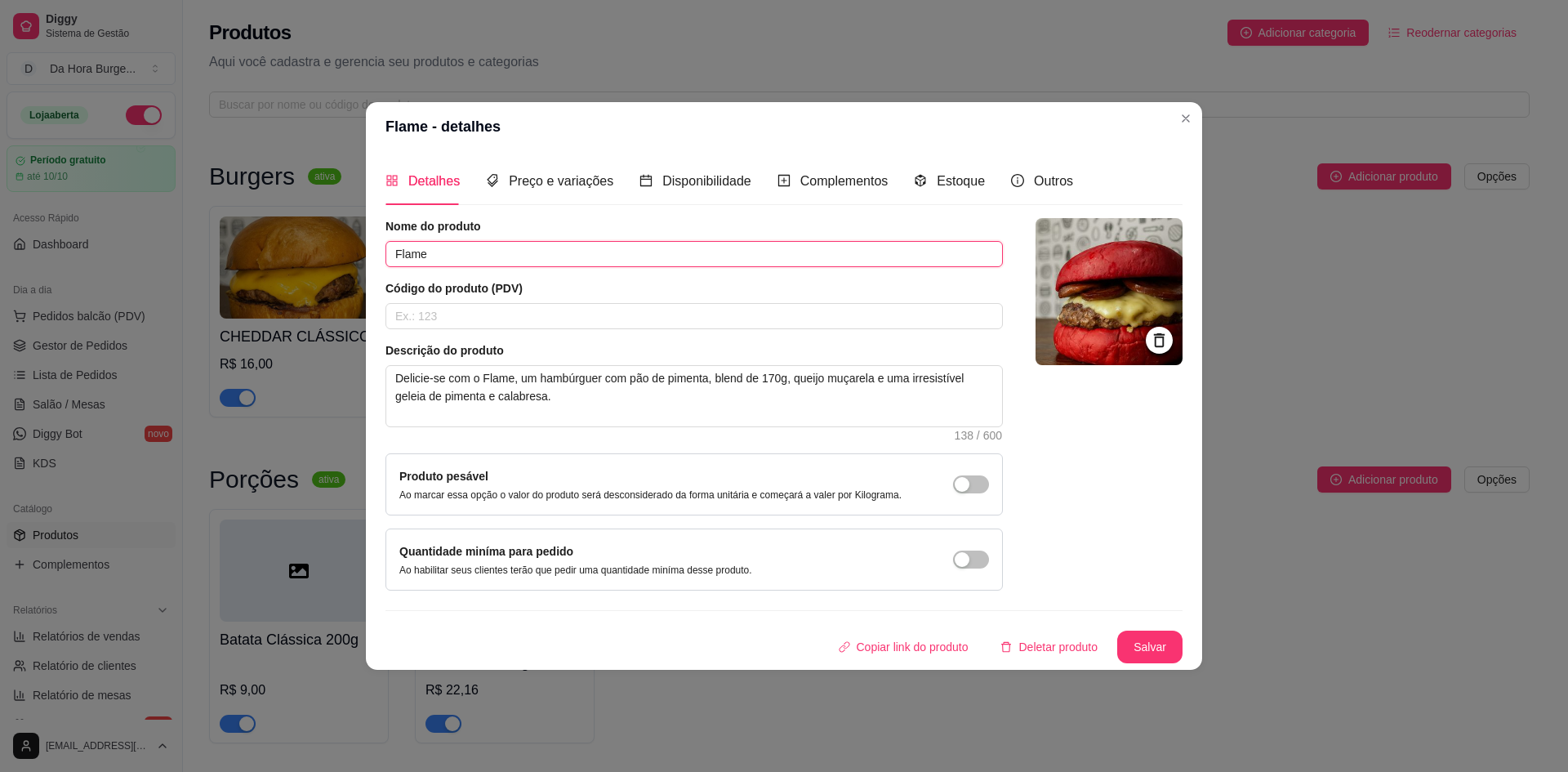
click at [440, 259] on input "Flame" at bounding box center [694, 254] width 618 height 26
type input "F"
type input "f"
type input "FLAME"
click at [540, 174] on span "Preço e variações" at bounding box center [560, 181] width 104 height 14
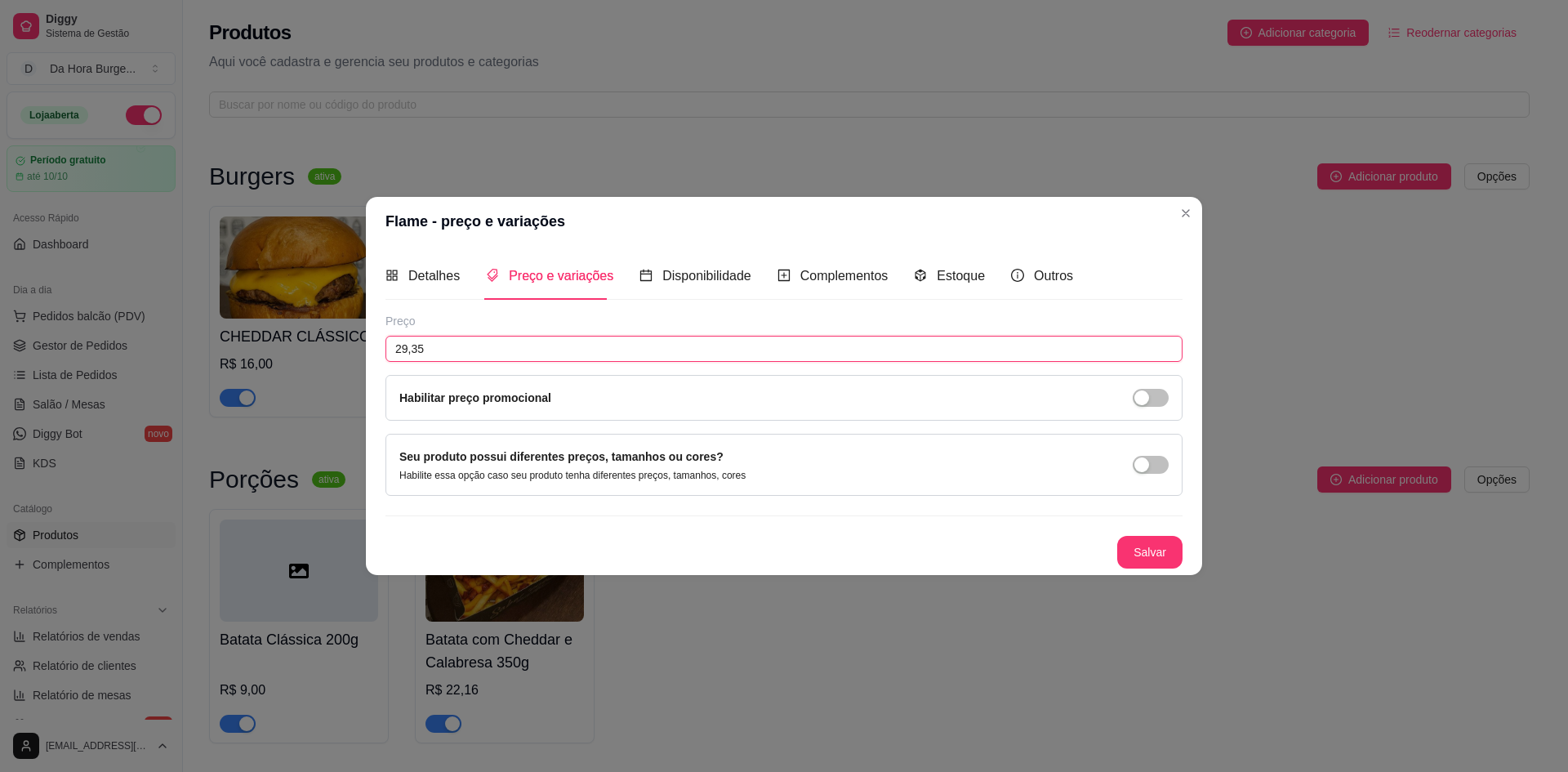
click at [464, 353] on input "29,35" at bounding box center [784, 349] width 797 height 26
type input "24,00"
click at [1144, 557] on button "Salvar" at bounding box center [1150, 552] width 66 height 33
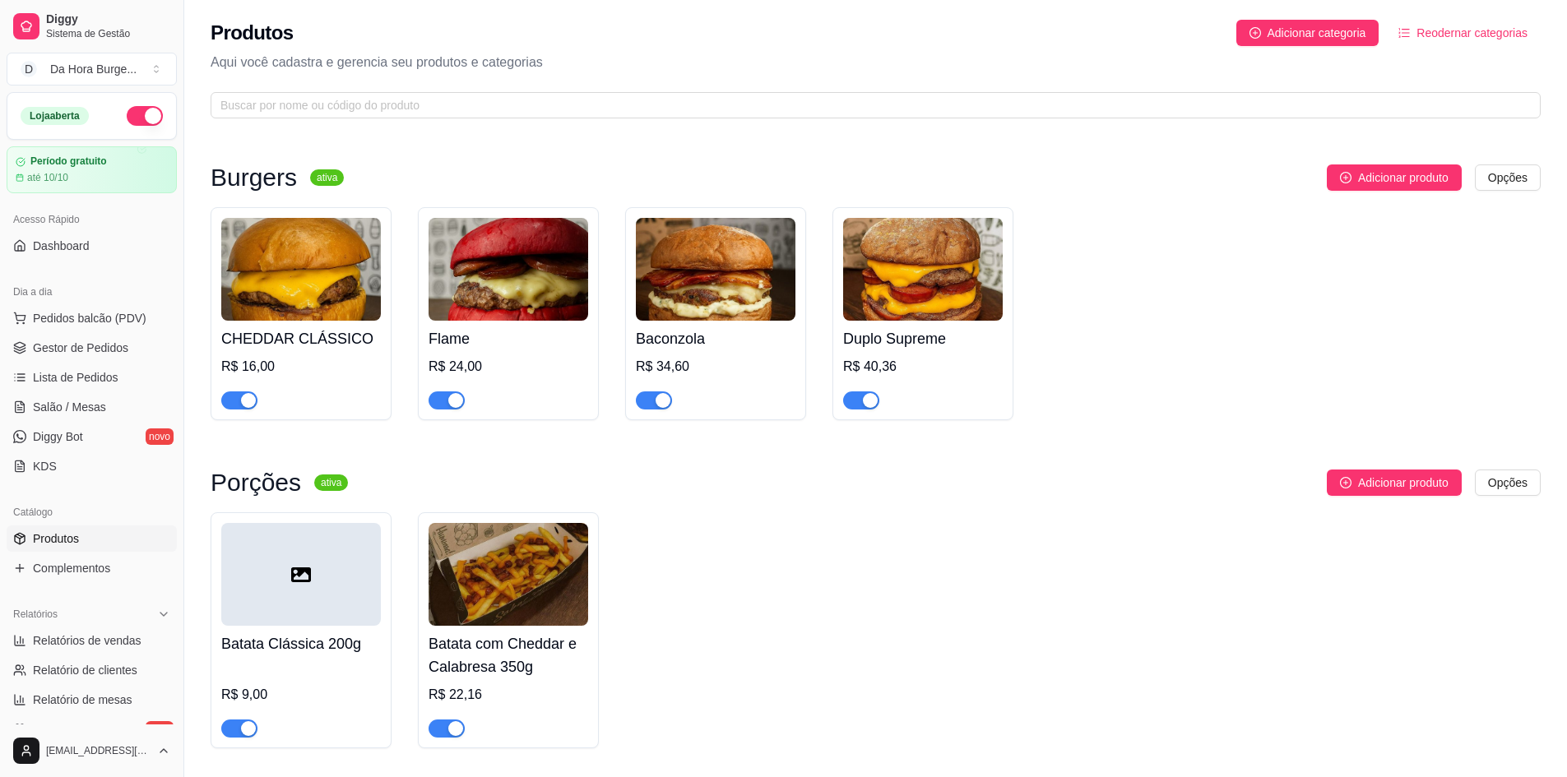
click at [723, 350] on h4 "Baconzola" at bounding box center [716, 338] width 160 height 23
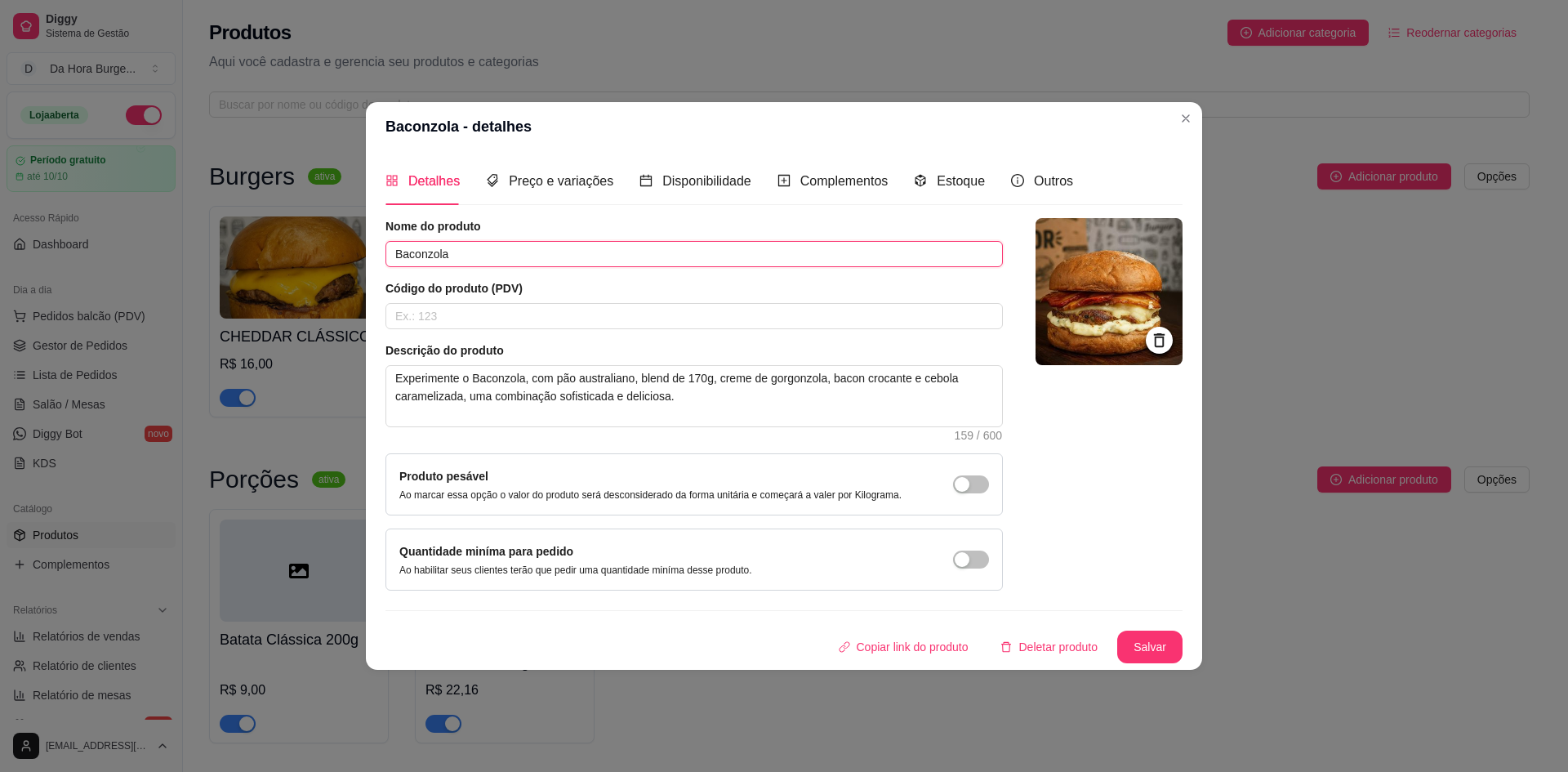
click at [501, 255] on input "Baconzola" at bounding box center [694, 254] width 618 height 26
type input "BACONZOLA"
drag, startPoint x: 549, startPoint y: 378, endPoint x: 412, endPoint y: 357, distance: 138.6
click at [412, 357] on div "Descrição do produto Experimente o Baconzola, com pão australiano, blend de 170…" at bounding box center [694, 391] width 618 height 98
type textarea "Exp pão australiano, blend de 170g, creme de gorgonzola, bacon crocante e cebol…"
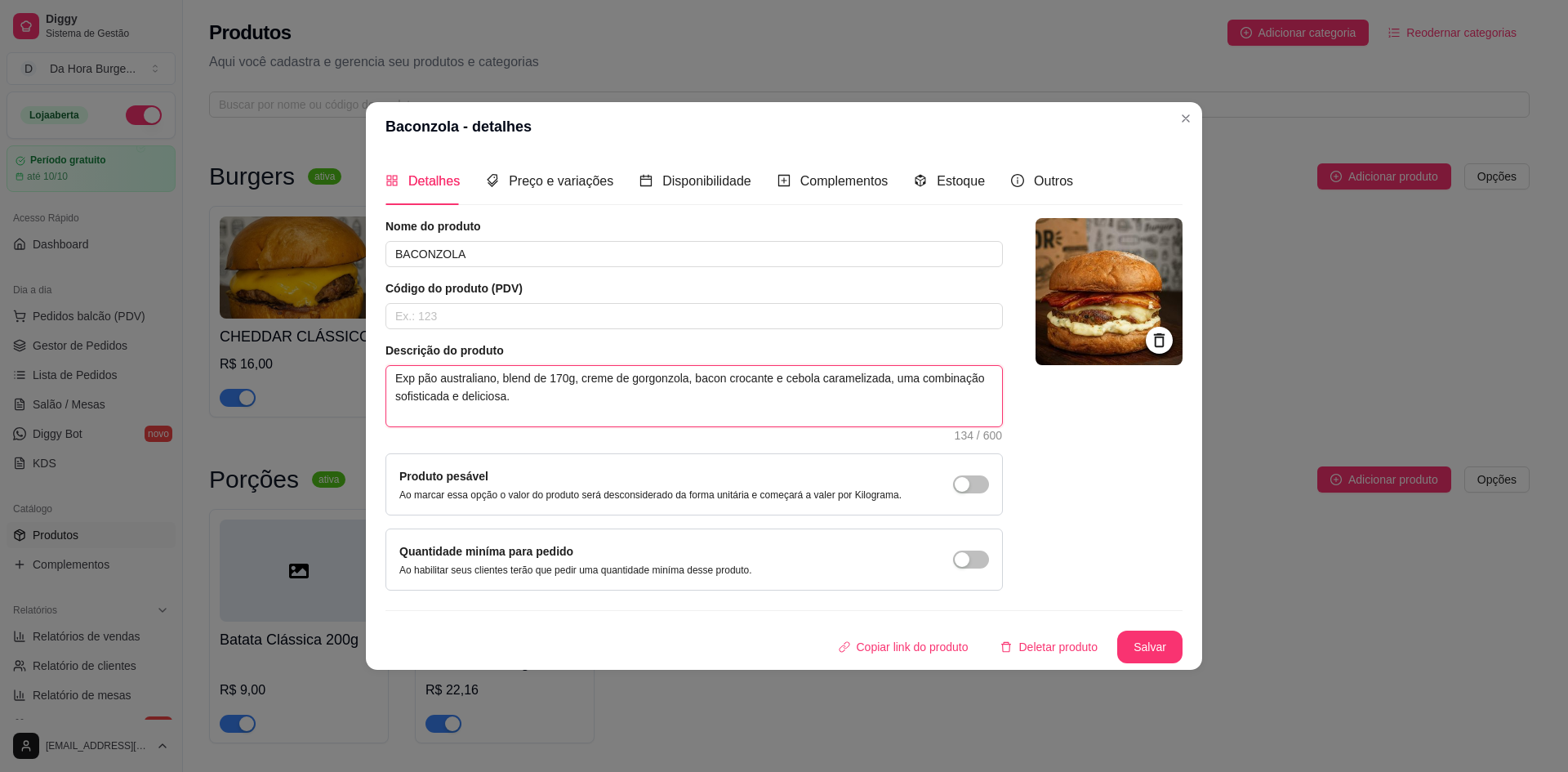
type textarea "Ex pão australiano, blend de 170g, creme de gorgonzola, bacon crocante e cebola…"
type textarea "E pão australiano, blend de 170g, creme de gorgonzola, bacon crocante e cebola …"
type textarea "pão australiano, blend de 170g, creme de gorgonzola, bacon crocante e cebola ca…"
click at [398, 379] on textarea "pão australiano, blend de 170g, creme de gorgonzola, bacon crocante e cebola ca…" at bounding box center [694, 396] width 616 height 61
type textarea "pão australiano, blend de 170g, creme de gorgonzola, bacon crocante e cebola ca…"
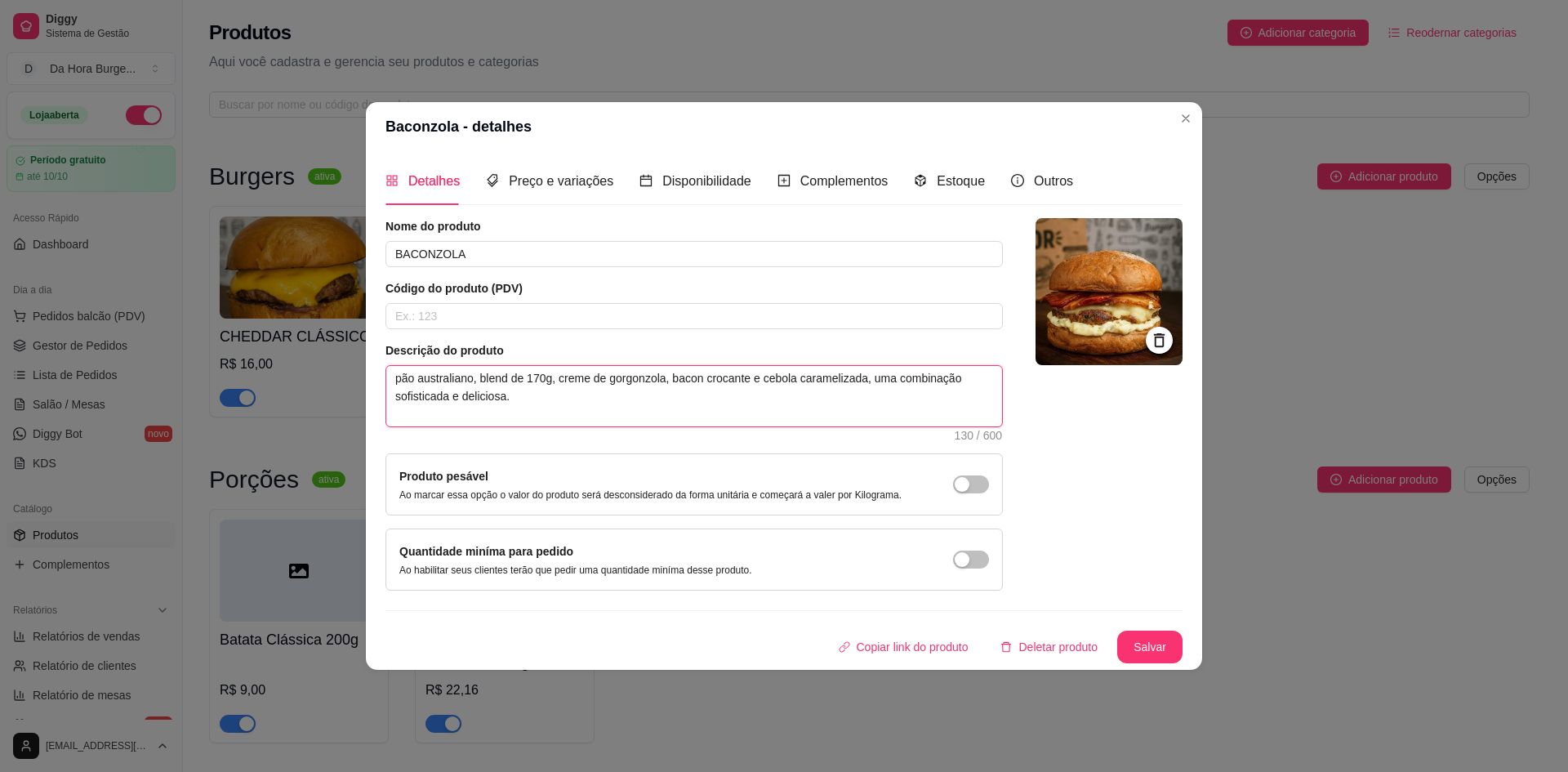
click at [401, 385] on textarea "pão australiano, blend de 170g, creme de gorgonzola, bacon crocante e cebola ca…" at bounding box center [694, 396] width 616 height 61
type textarea "ão australiano, blend de 170g, creme de gorgonzola, bacon crocante e cebola car…"
type textarea "pão australiano, blend de 170g, creme de gorgonzola, bacon crocante e cebola ca…"
type textarea "ão australiano, blend de 170g, creme de gorgonzola, bacon crocante e cebola car…"
type textarea "Pão australiano, blend de 170g, creme de gorgonzola, bacon crocante e cebola ca…"
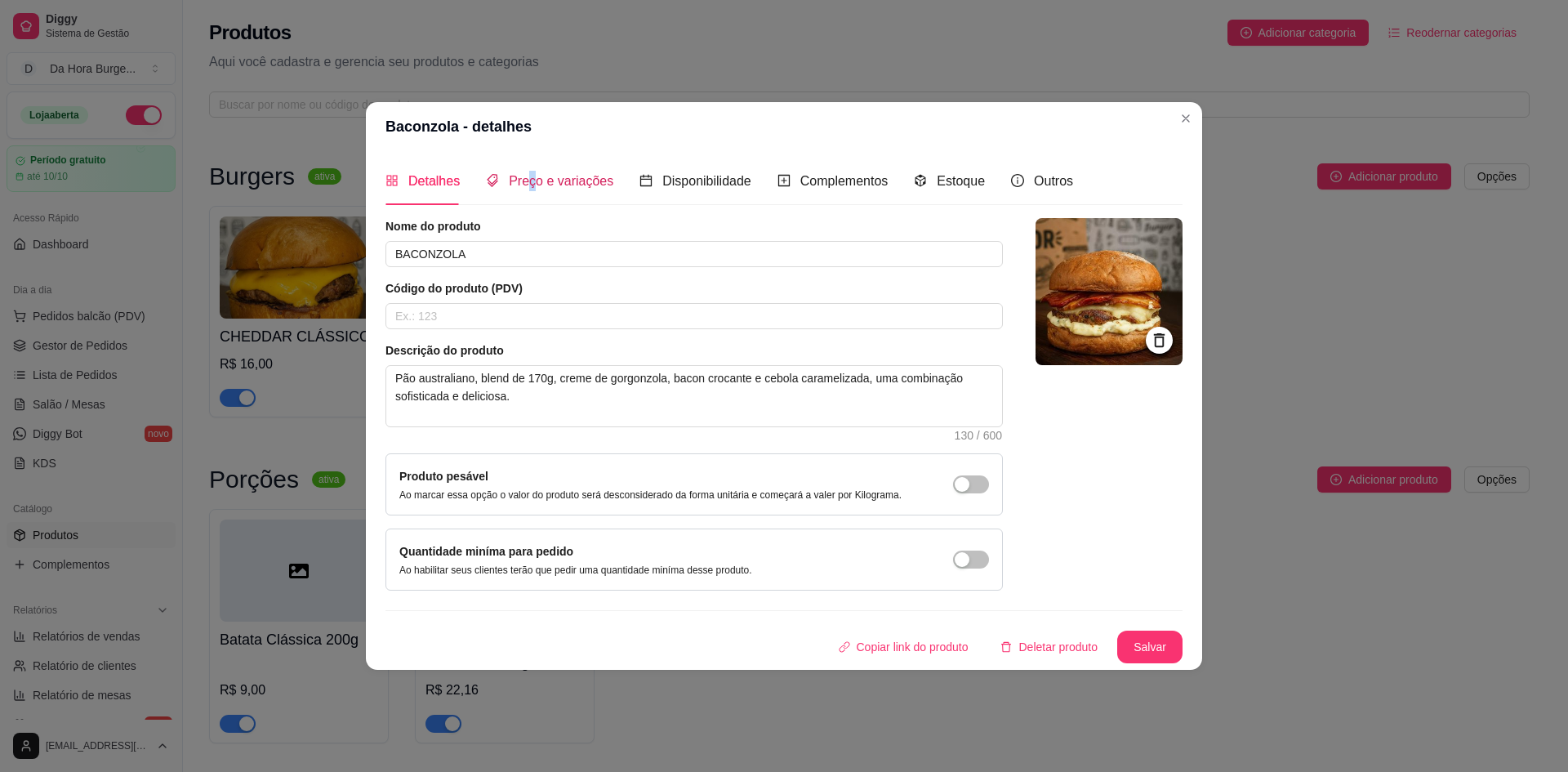
click at [529, 188] on span "Preço e variações" at bounding box center [560, 181] width 104 height 14
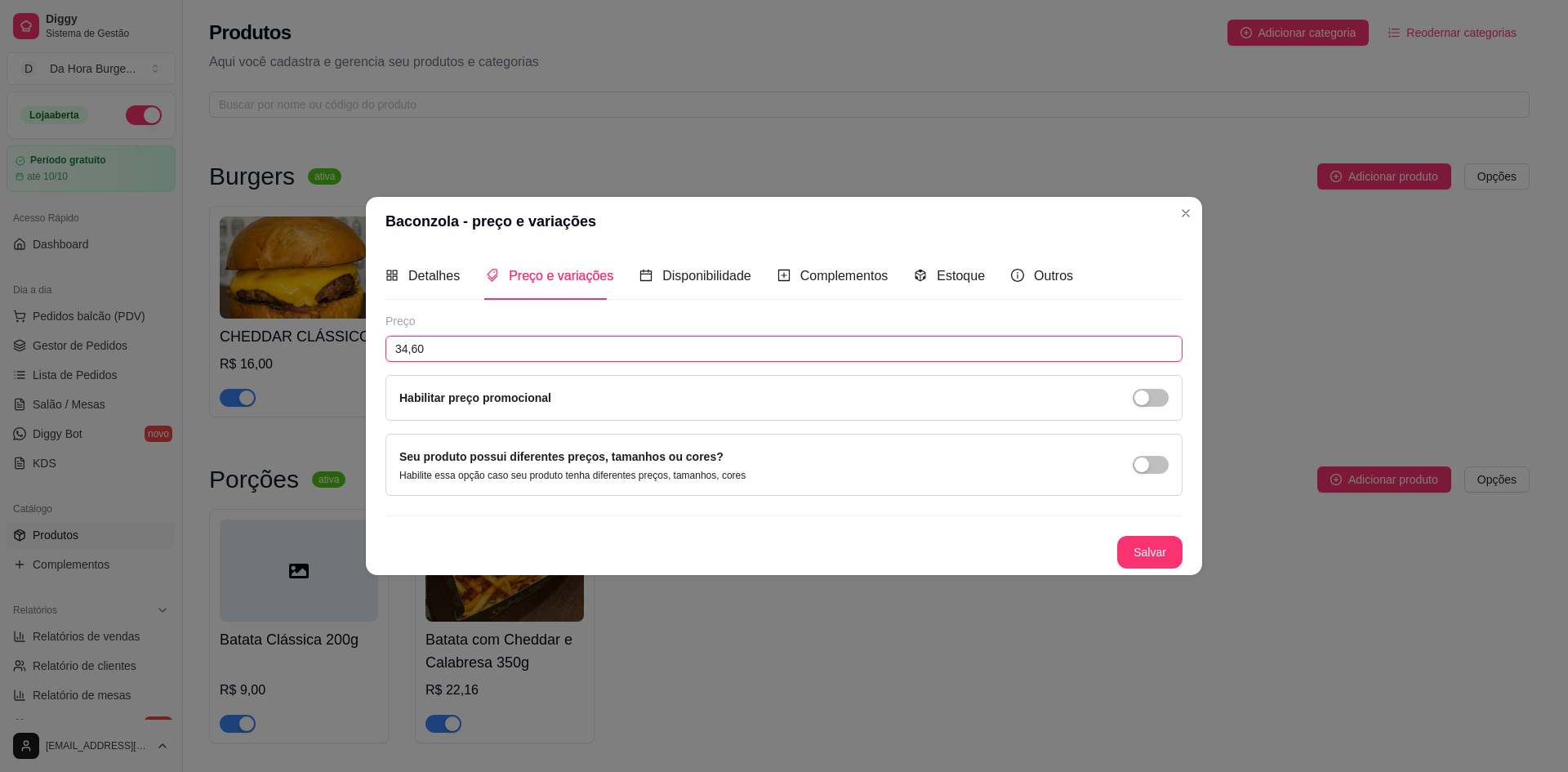
click at [440, 352] on input "34,60" at bounding box center [784, 349] width 797 height 26
type input "27,00"
click at [1139, 557] on button "Salvar" at bounding box center [1150, 552] width 66 height 33
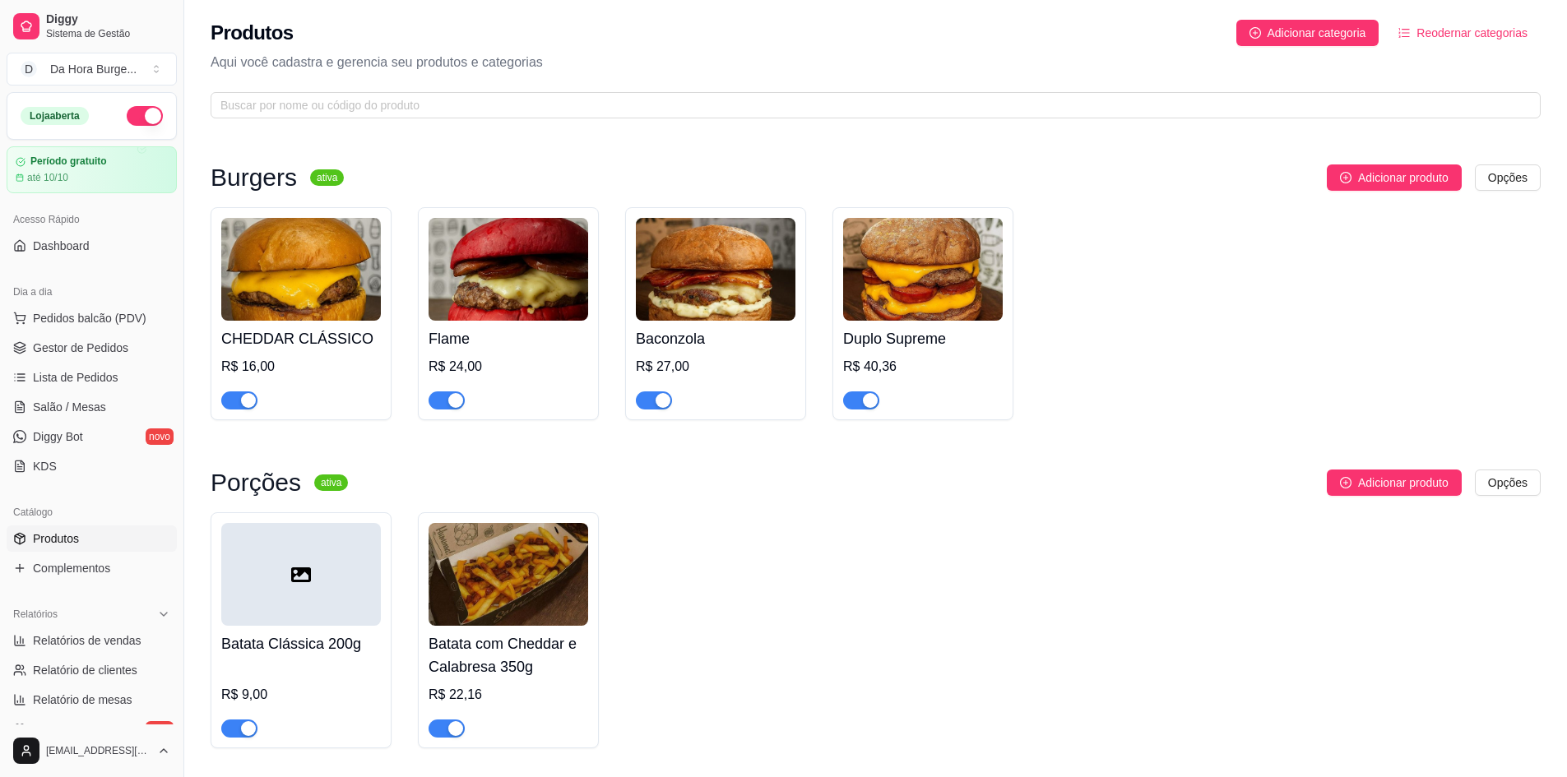
click at [911, 343] on h4 "Duplo Supreme" at bounding box center [923, 338] width 160 height 23
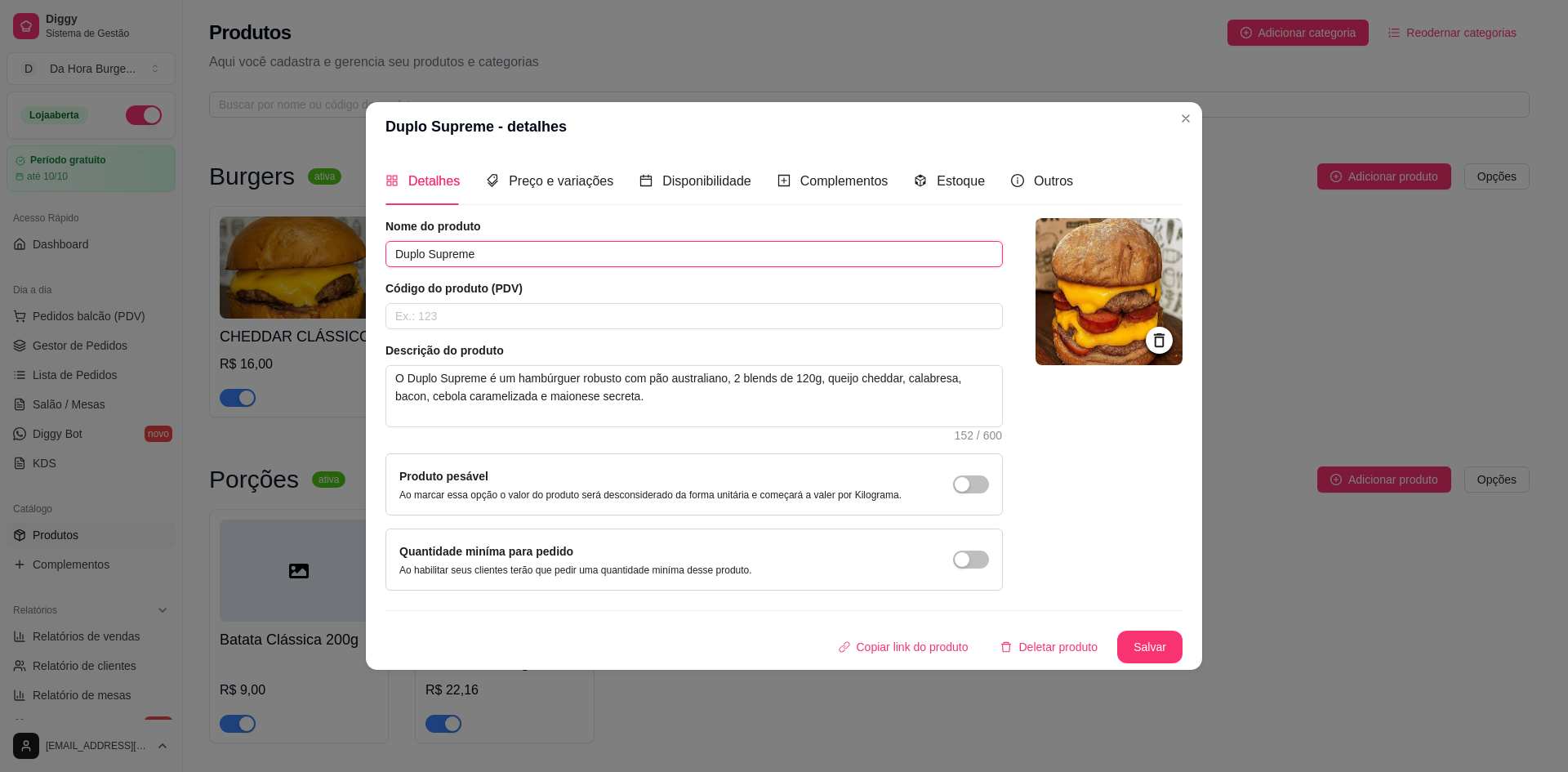
click at [491, 265] on input "Duplo Supreme" at bounding box center [694, 254] width 618 height 26
type input "D"
type input "DUPLO SUPREME"
drag, startPoint x: 651, startPoint y: 380, endPoint x: 398, endPoint y: 378, distance: 253.0
click at [398, 378] on textarea "O Duplo Supreme é um hambúrguer robusto com pão australiano, 2 blends de 120g, …" at bounding box center [694, 396] width 616 height 61
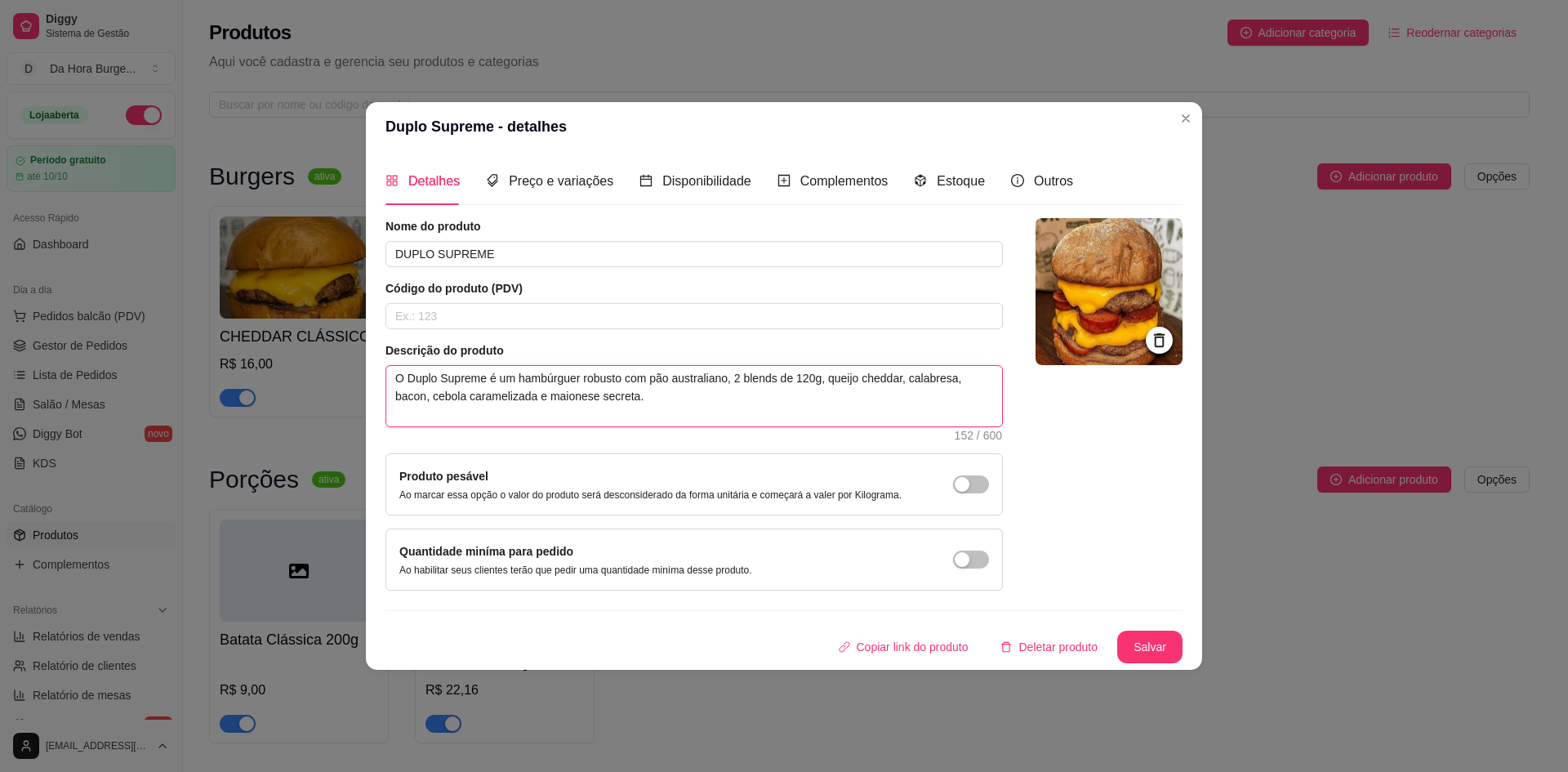
type textarea "pão australiano, 2 blends de 120g, queijo cheddar, calabresa, bacon, cebola car…"
click at [400, 382] on textarea "pão australiano, 2 blends de 120g, queijo cheddar, calabresa, bacon, cebola car…" at bounding box center [694, 396] width 616 height 61
type textarea "ão australiano, 2 blends de 120g, queijo cheddar, calabresa, bacon, cebola cara…"
type textarea "pão australiano, 2 blends de 120g, queijo cheddar, calabresa, bacon, cebola car…"
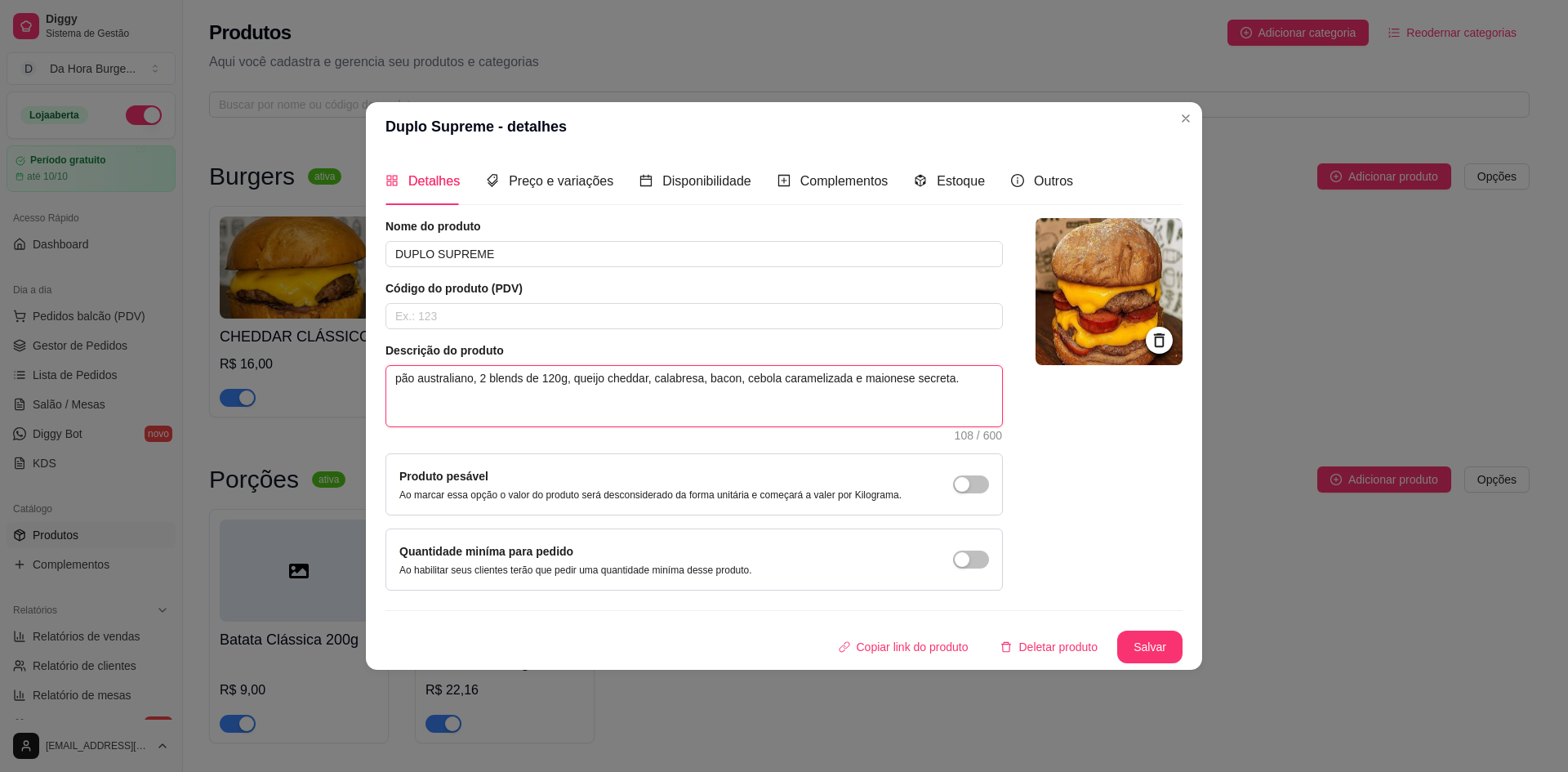
type textarea "ão australiano, 2 blends de 120g, queijo cheddar, calabresa, bacon, cebola cara…"
type textarea "Pão australiano, 2 blends de 120g, queijo cheddar, calabresa, bacon, cebola car…"
drag, startPoint x: 953, startPoint y: 385, endPoint x: 845, endPoint y: 384, distance: 108.0
click at [845, 384] on textarea "Pão australiano, 2 blends de 120g, queijo cheddar, calabresa, bacon, cebola car…" at bounding box center [694, 396] width 616 height 61
type textarea "Pão australiano, 2 blends de 120g, queijo cheddar, calabresa, bacon, cebola car…"
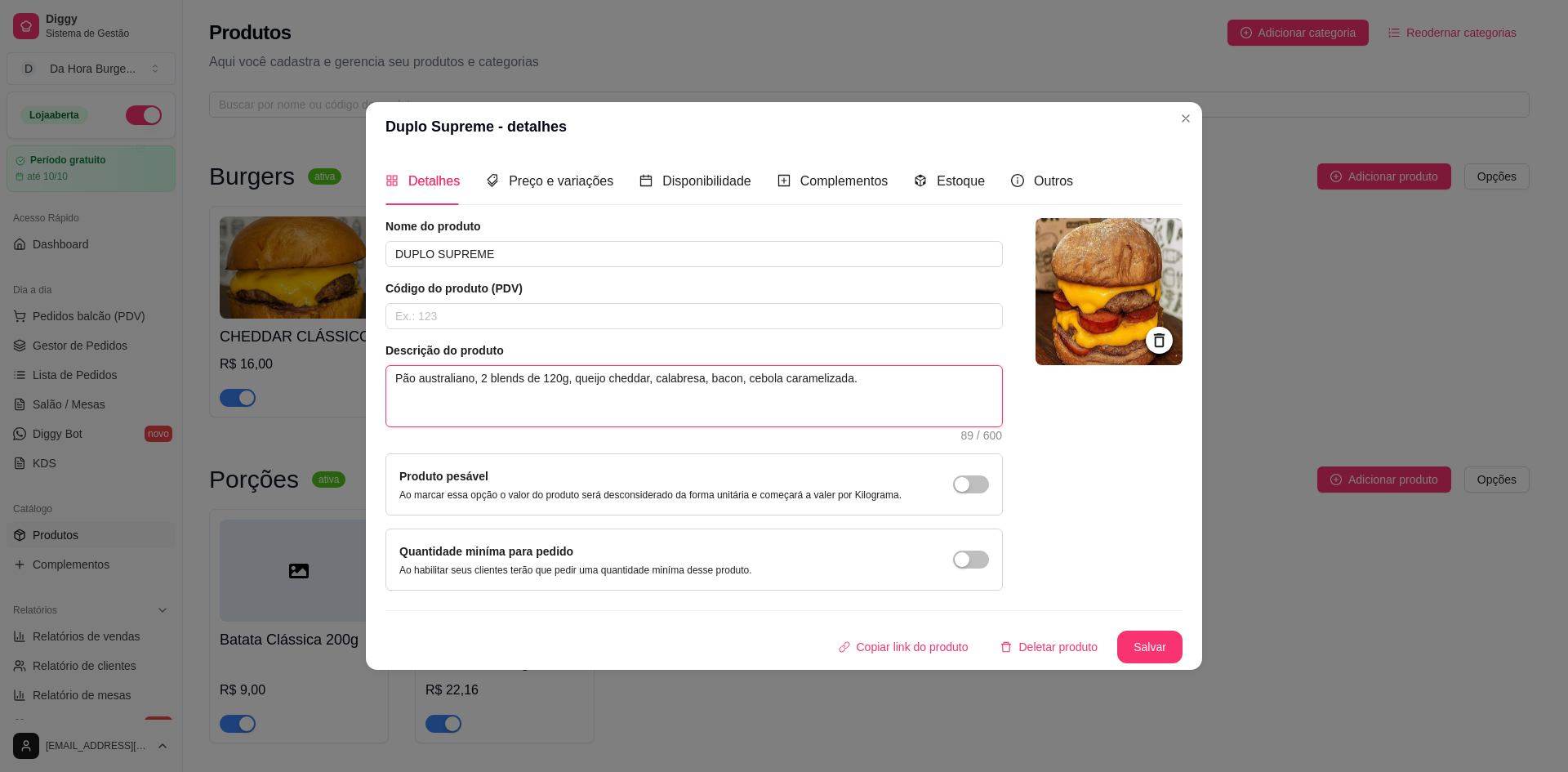
type textarea "Pão australiano, 2 blends de 120g, queijo cheddar, calabresa, bacon, cebola car…"
click at [1073, 298] on img at bounding box center [1109, 292] width 147 height 147
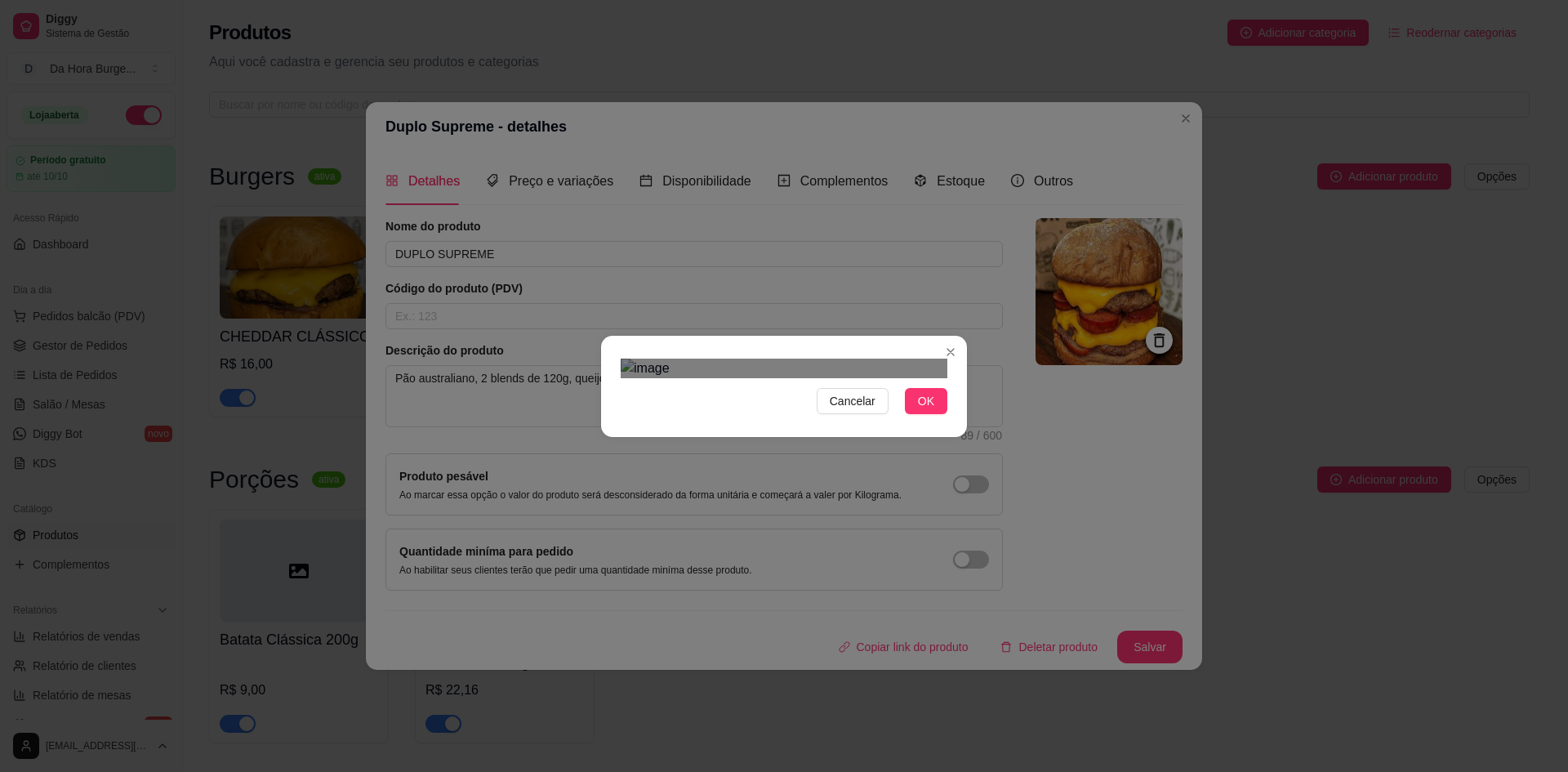
click at [959, 421] on div "Cancelar OK" at bounding box center [784, 386] width 366 height 69
click at [576, 545] on div "Cancelar OK" at bounding box center [784, 386] width 1568 height 772
click at [931, 410] on span "OK" at bounding box center [927, 401] width 16 height 18
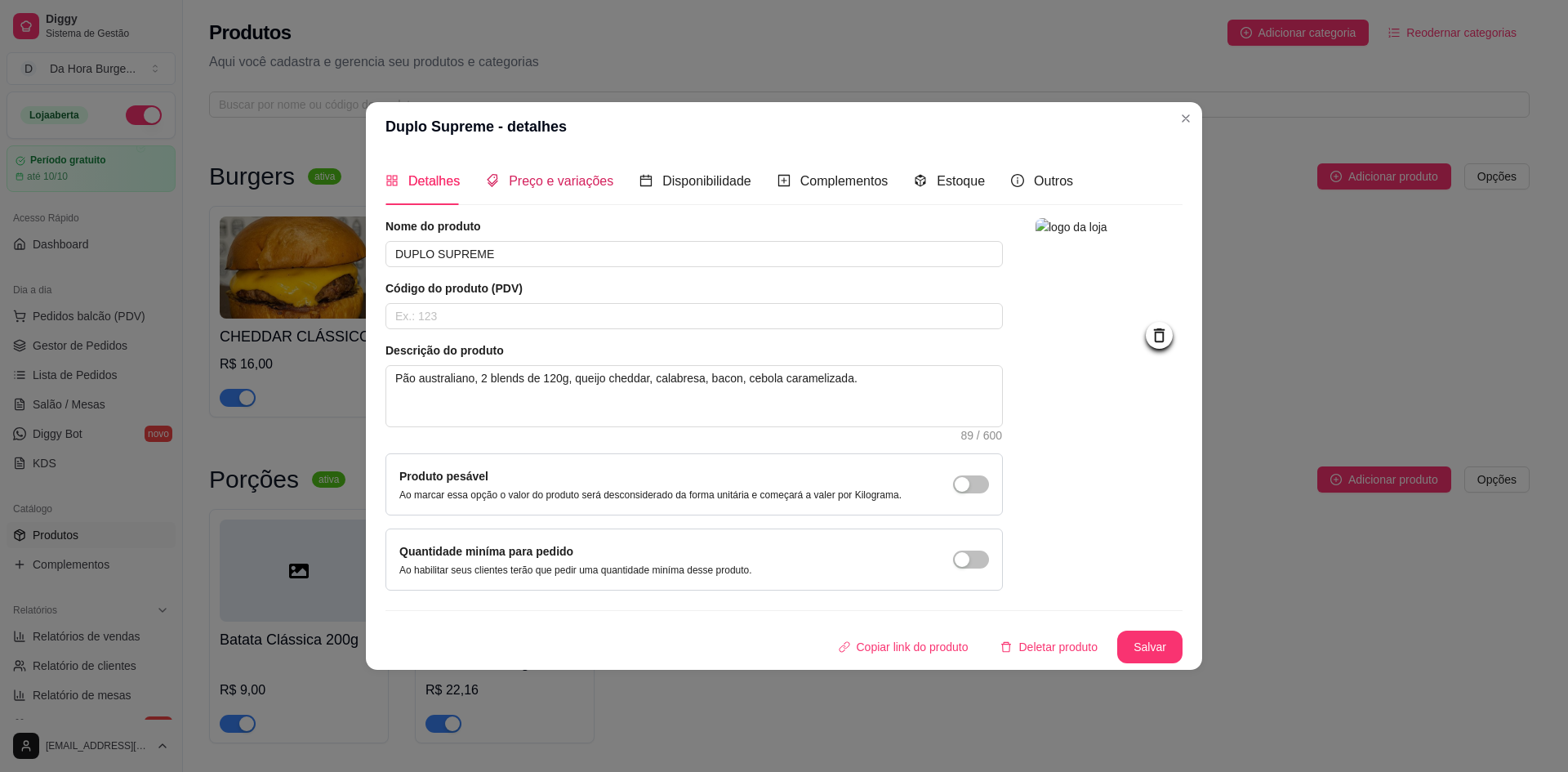
click at [572, 179] on span "Preço e variações" at bounding box center [560, 181] width 104 height 14
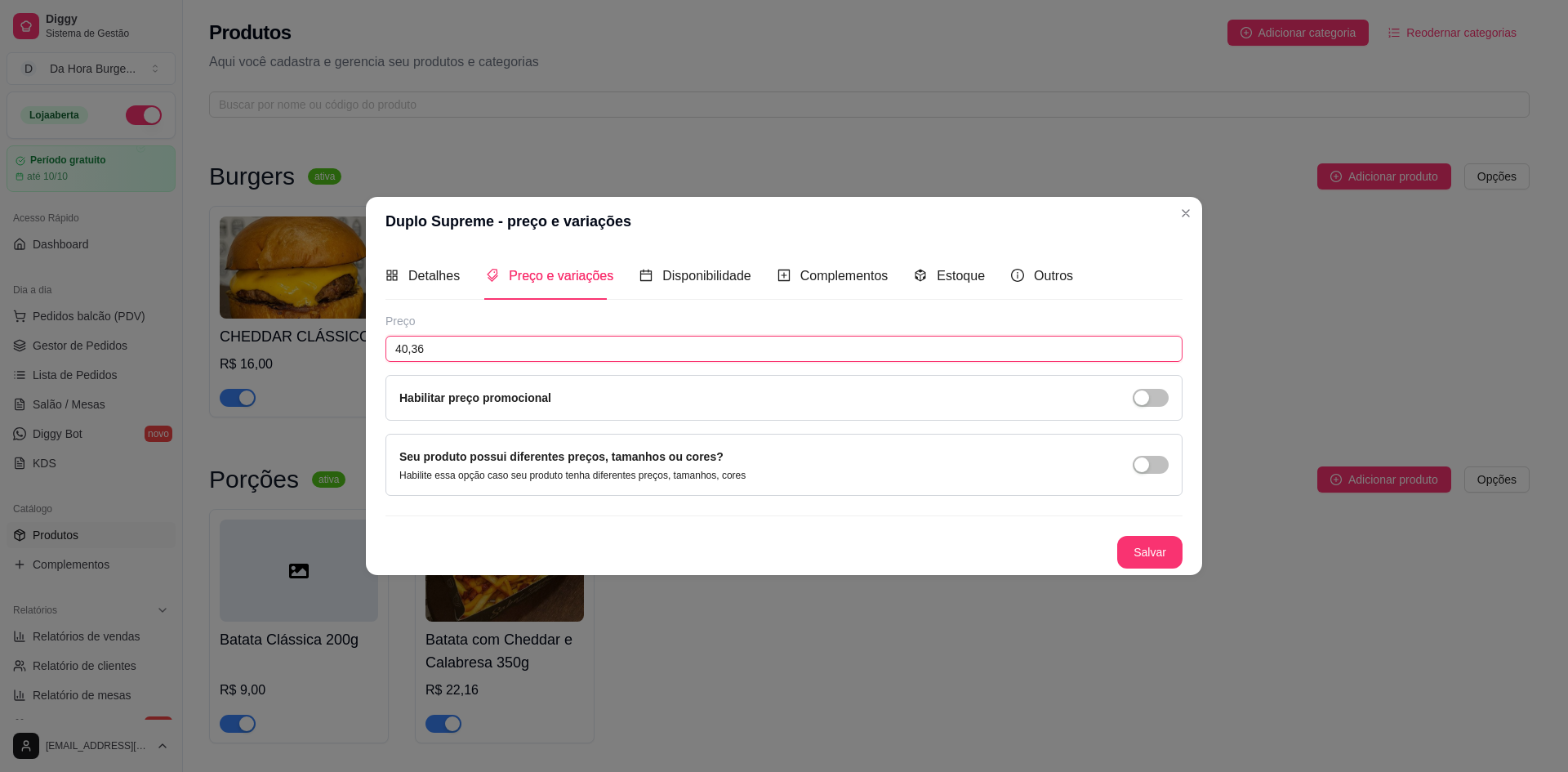
click at [457, 351] on input "40,36" at bounding box center [784, 349] width 797 height 26
type input "32,90"
click at [1136, 542] on button "Salvar" at bounding box center [1150, 552] width 64 height 32
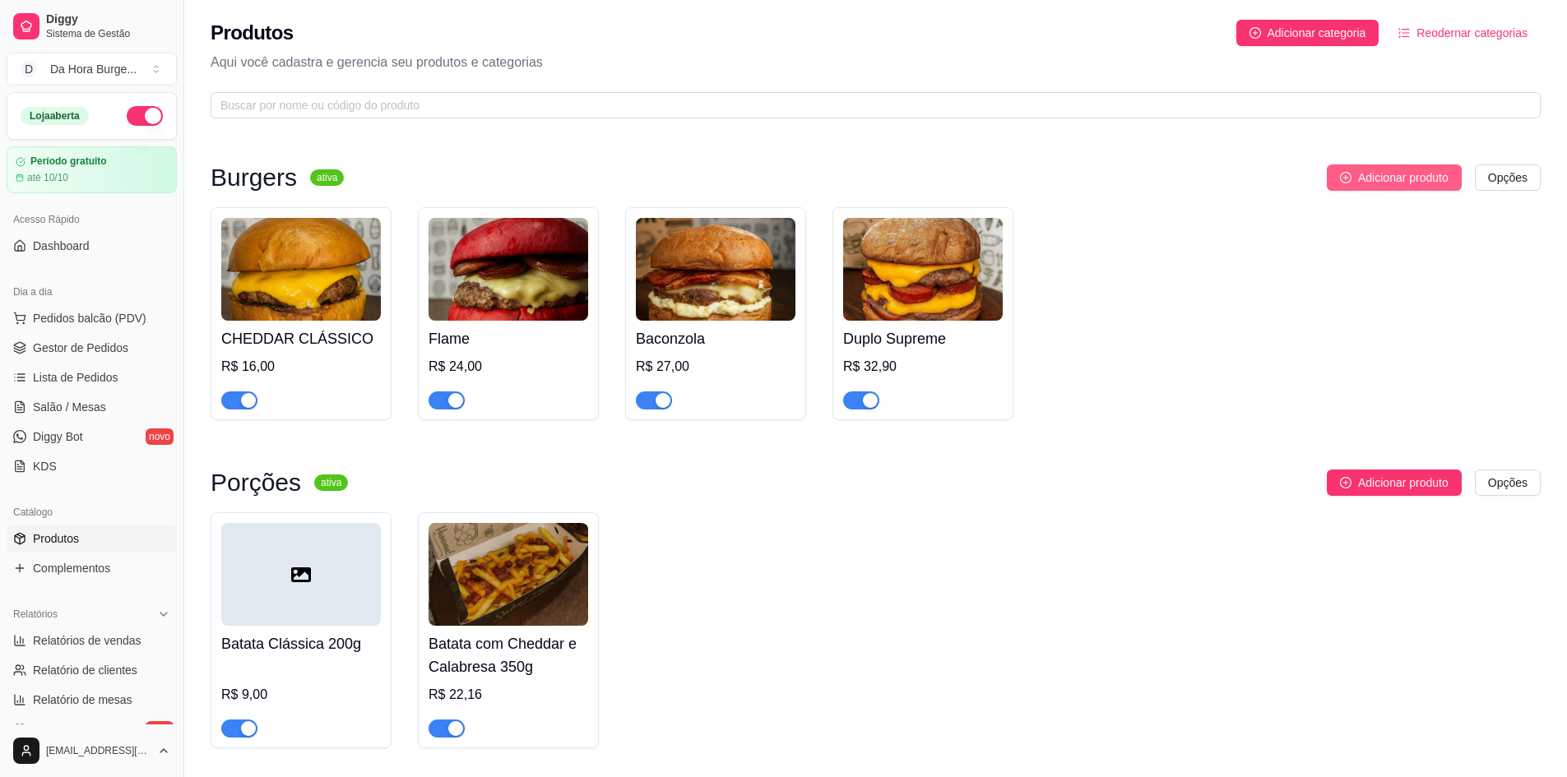
click at [1412, 180] on span "Adicionar produto" at bounding box center [1403, 178] width 90 height 18
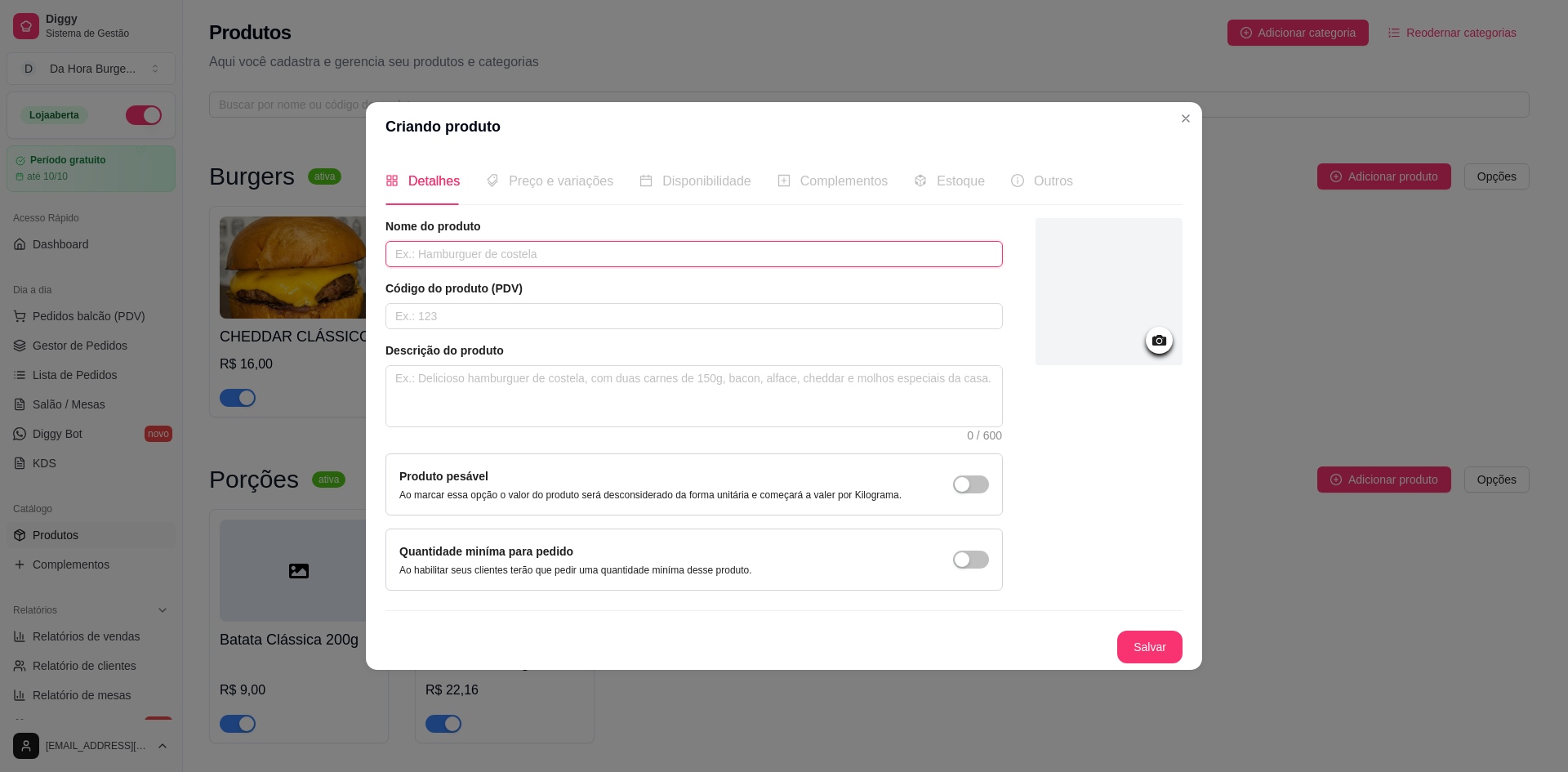
click at [544, 257] on input "text" at bounding box center [694, 254] width 618 height 26
type input "CEBOLA MASTER"
click at [576, 385] on textarea at bounding box center [694, 396] width 616 height 61
type textarea "P"
type textarea "Pã"
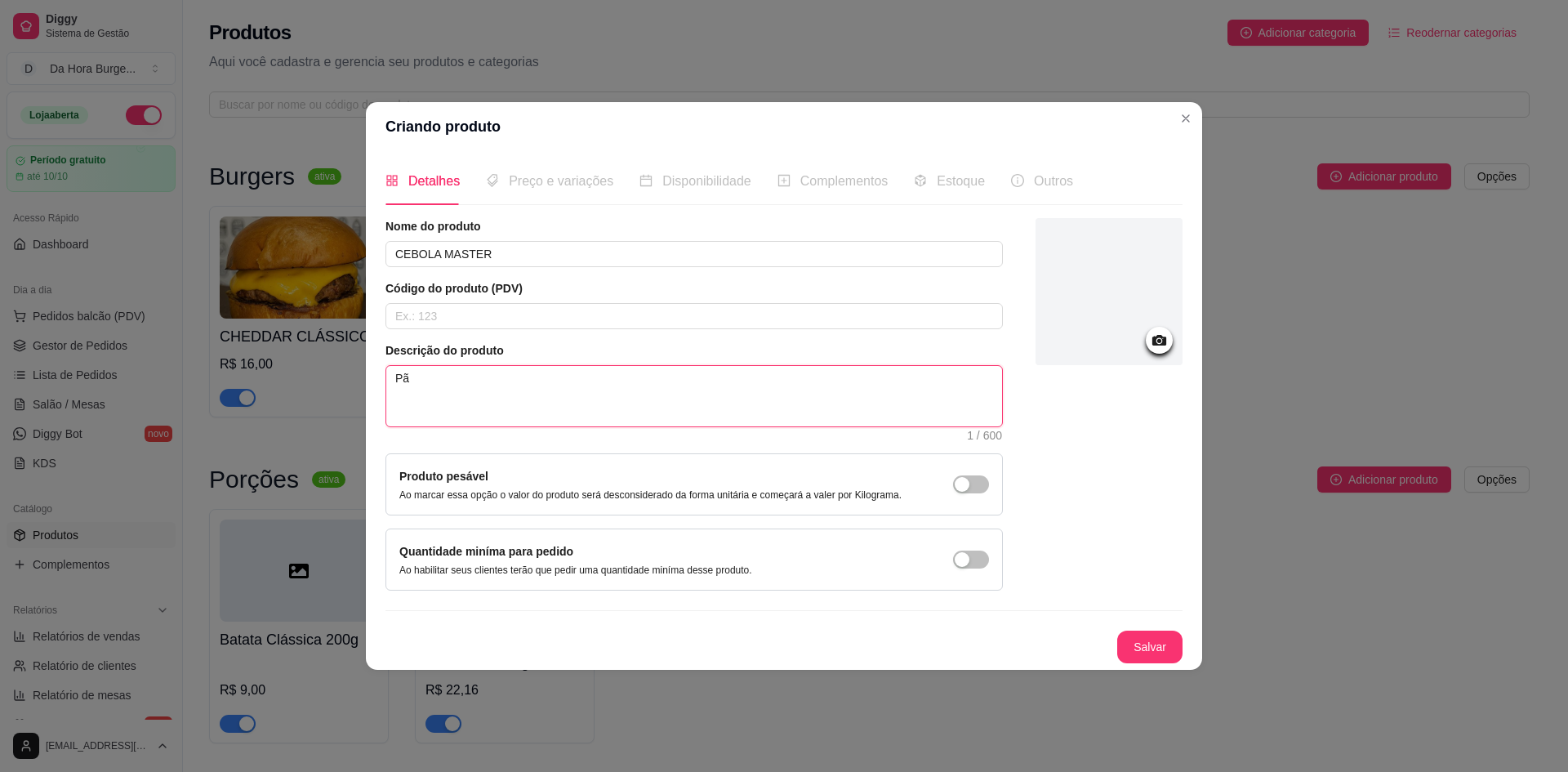
type textarea "Pão"
type textarea "Pão e"
type textarea "Pão es"
type textarea "Pão esp"
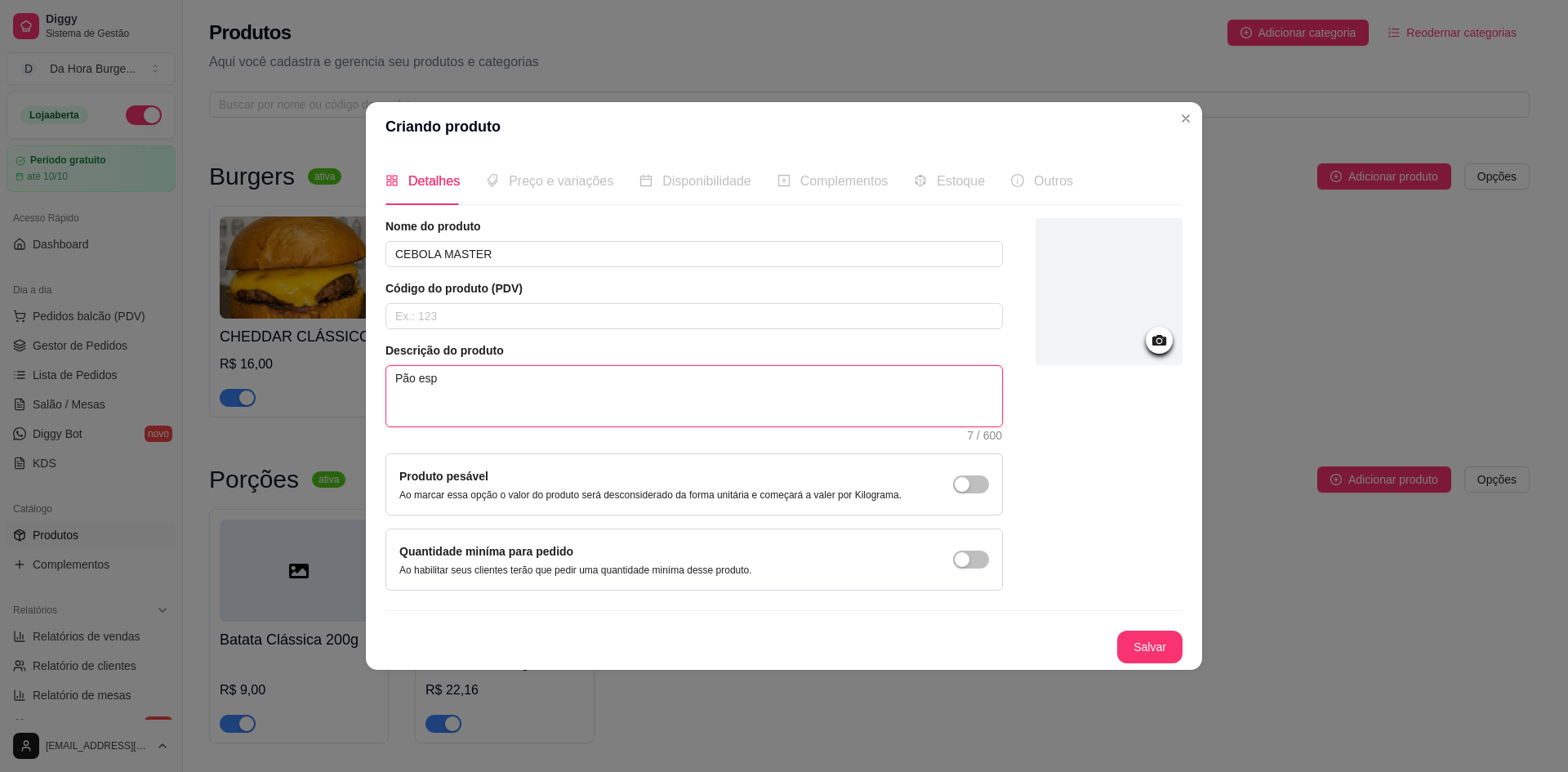
type textarea "Pão espe"
type textarea "Pão espec"
type textarea "Pão especi"
type textarea "Pão especia"
type textarea "Pão especial"
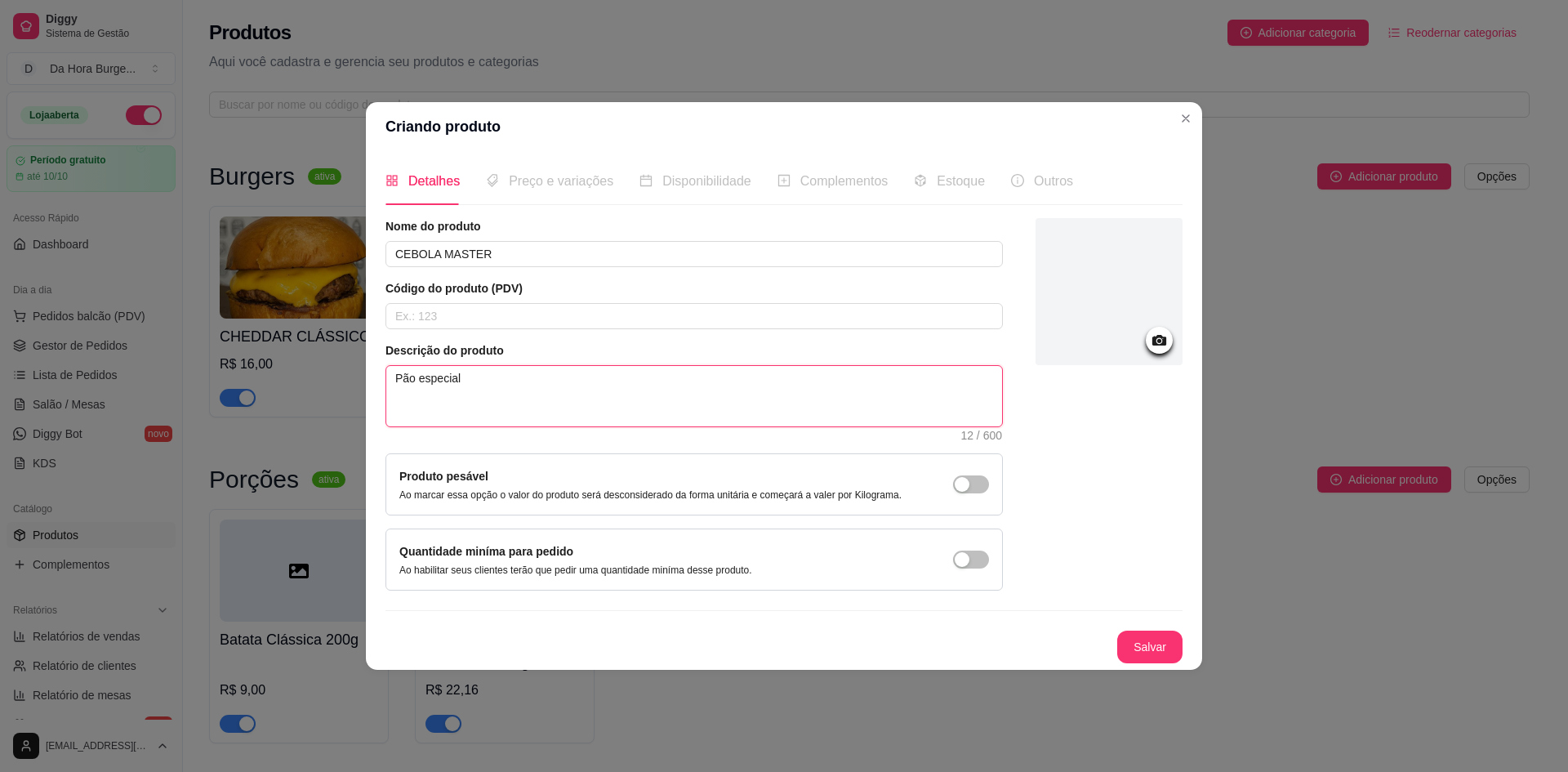
type textarea "Pão especial"
type textarea "Pão especial,"
type textarea "Pão especial, b"
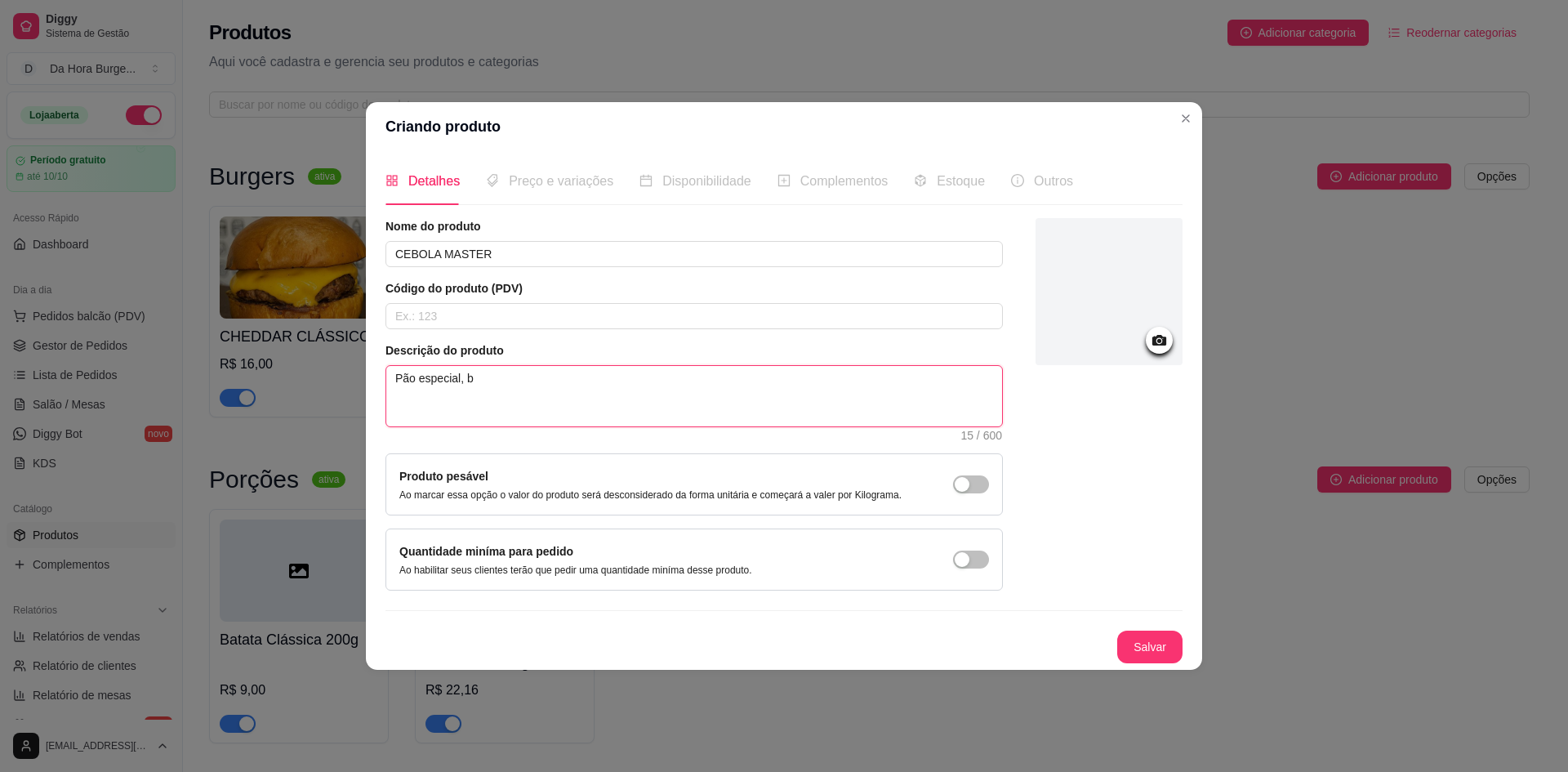
type textarea "Pão especial, bl"
type textarea "Pão especial, ble"
type textarea "Pão especial, blen"
click at [1165, 343] on icon at bounding box center [1160, 340] width 14 height 11
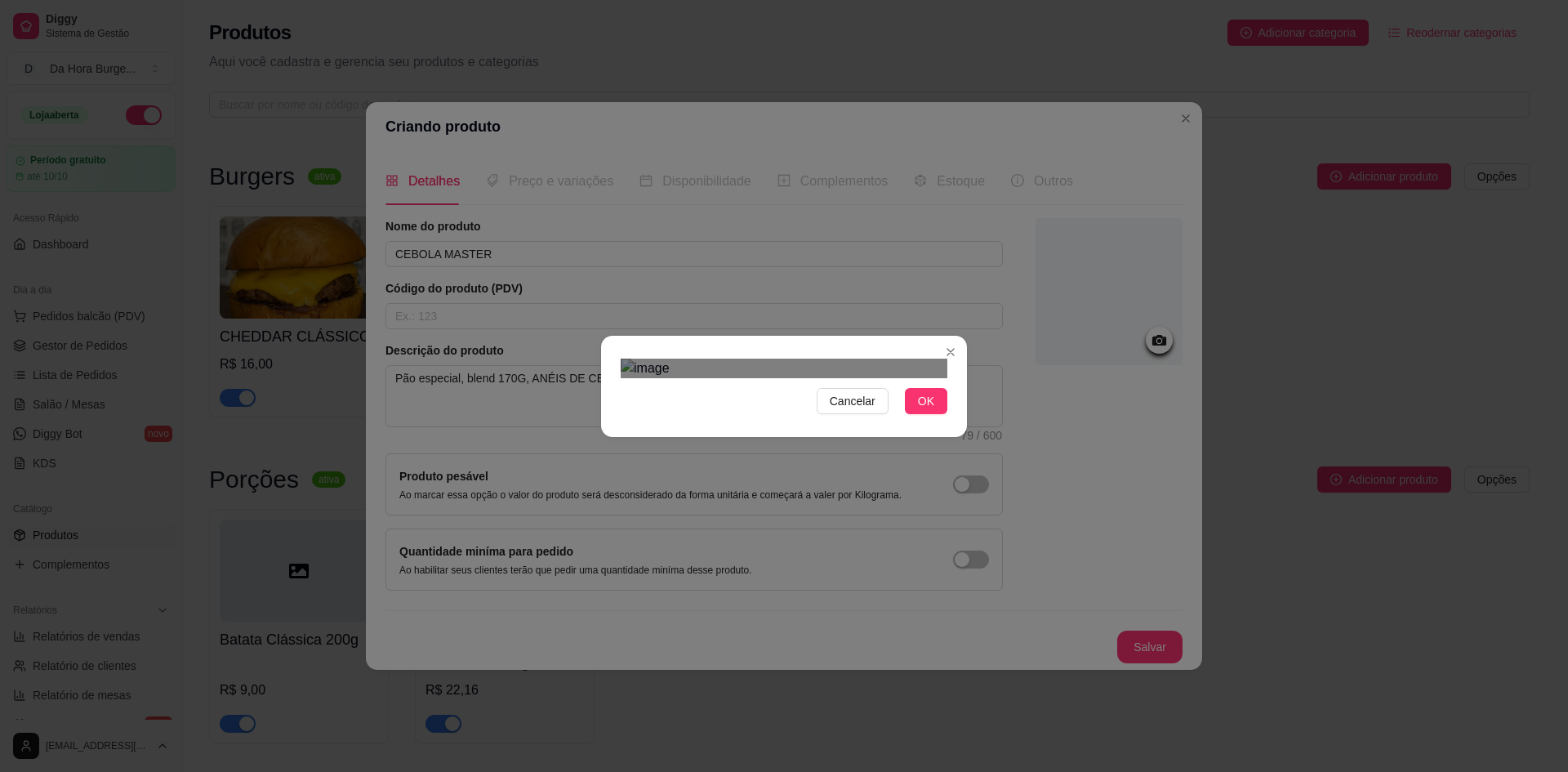
click at [956, 421] on div "Cancelar OK" at bounding box center [784, 386] width 366 height 69
click at [550, 154] on div "Cancelar OK" at bounding box center [784, 386] width 1568 height 772
click at [931, 410] on span "OK" at bounding box center [927, 401] width 16 height 18
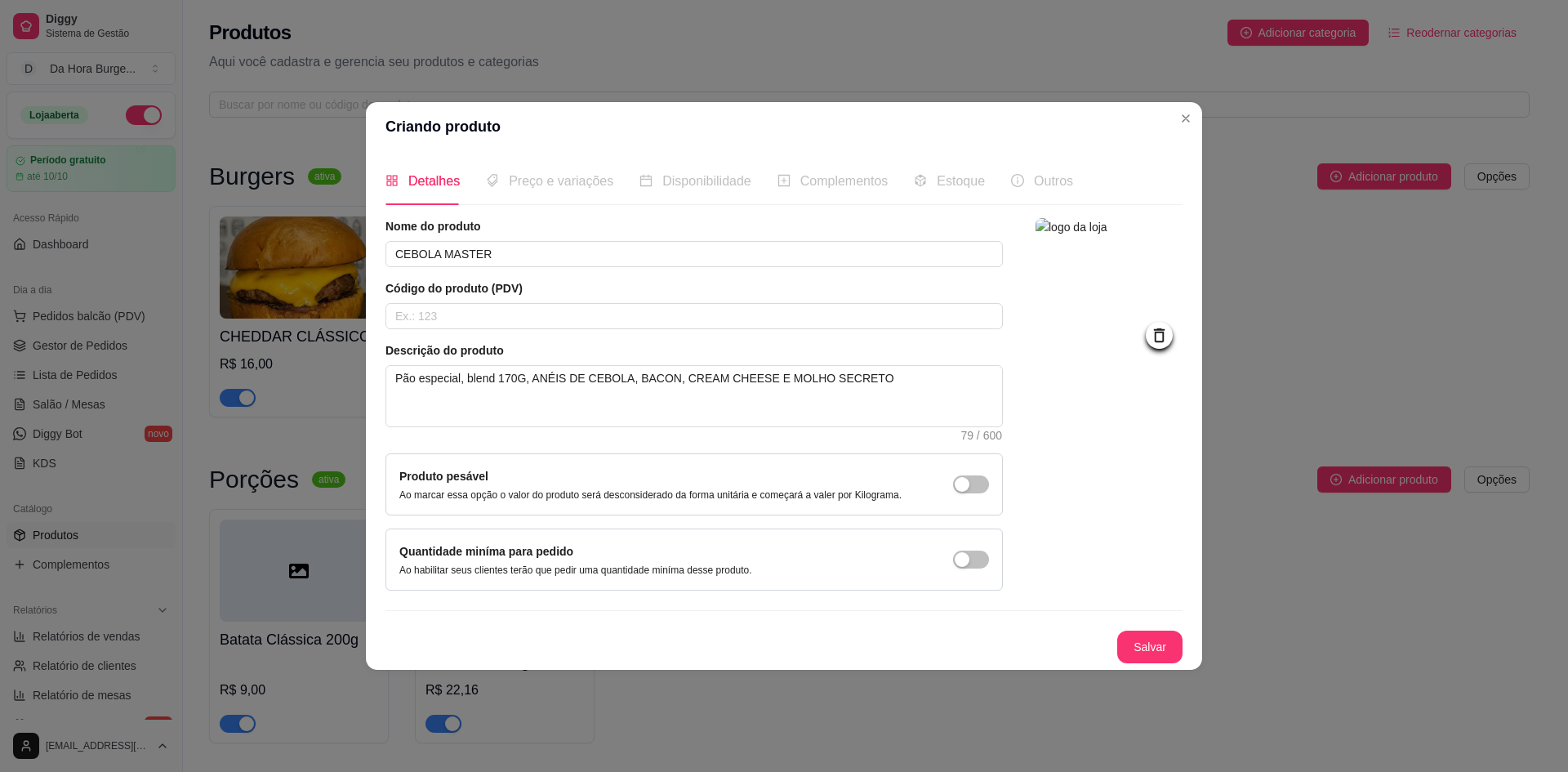
click at [549, 182] on span "Preço e variações" at bounding box center [560, 181] width 104 height 14
click at [1157, 656] on button "Salvar" at bounding box center [1150, 647] width 64 height 32
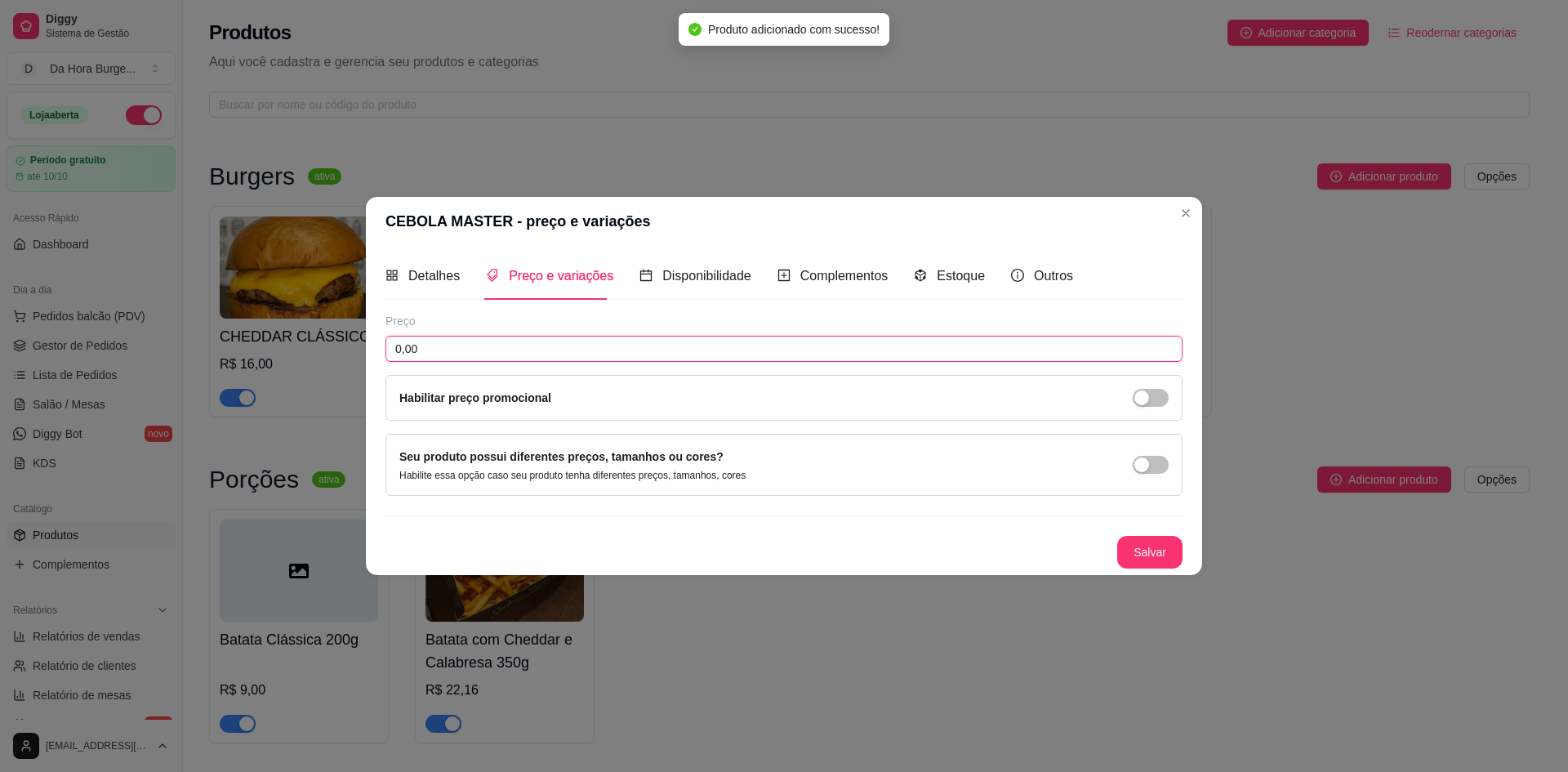
click at [426, 357] on input "0,00" at bounding box center [784, 349] width 797 height 26
click at [1149, 554] on button "Salvar" at bounding box center [1150, 552] width 64 height 32
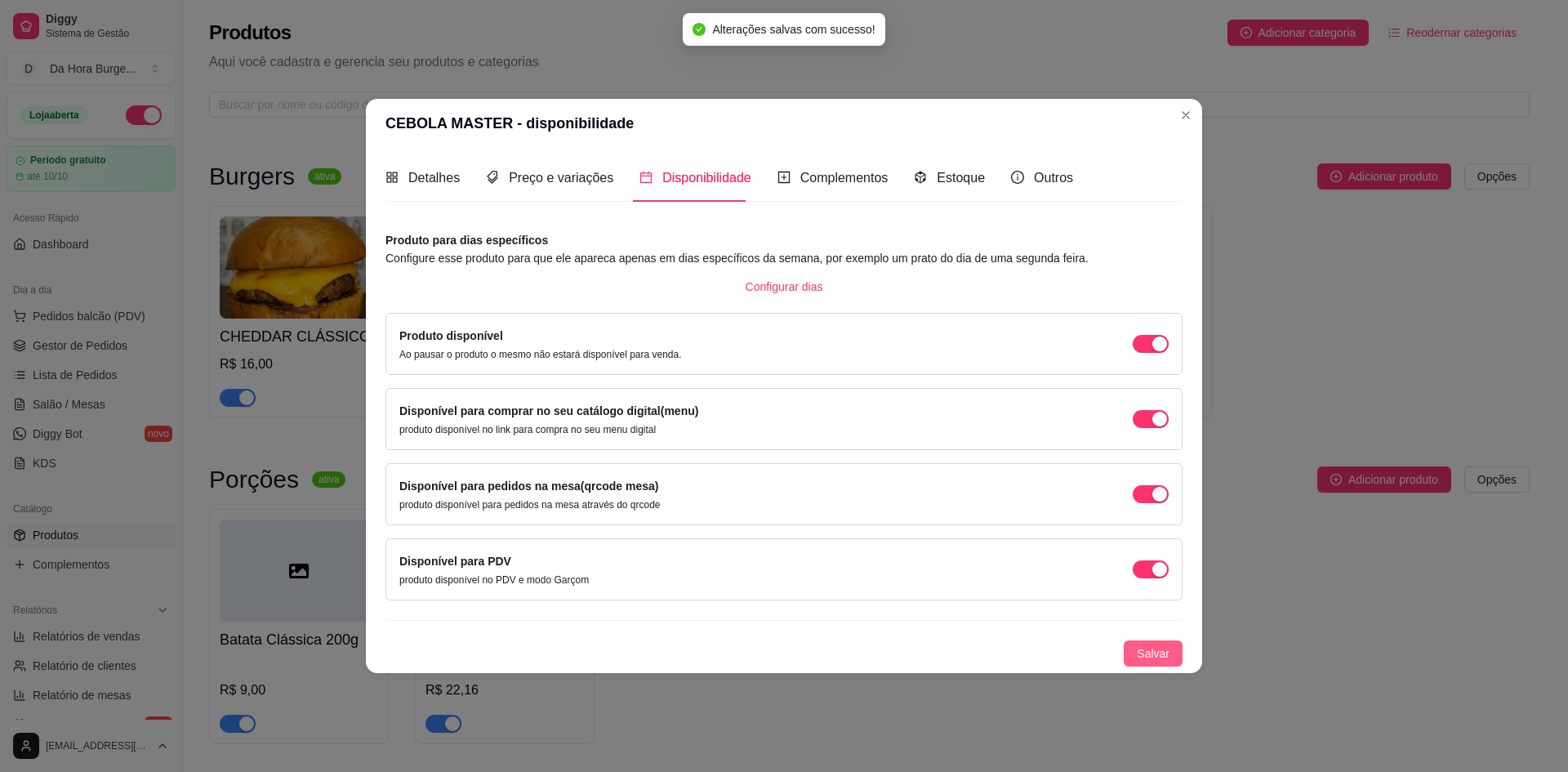
click at [1152, 647] on span "Salvar" at bounding box center [1153, 654] width 33 height 18
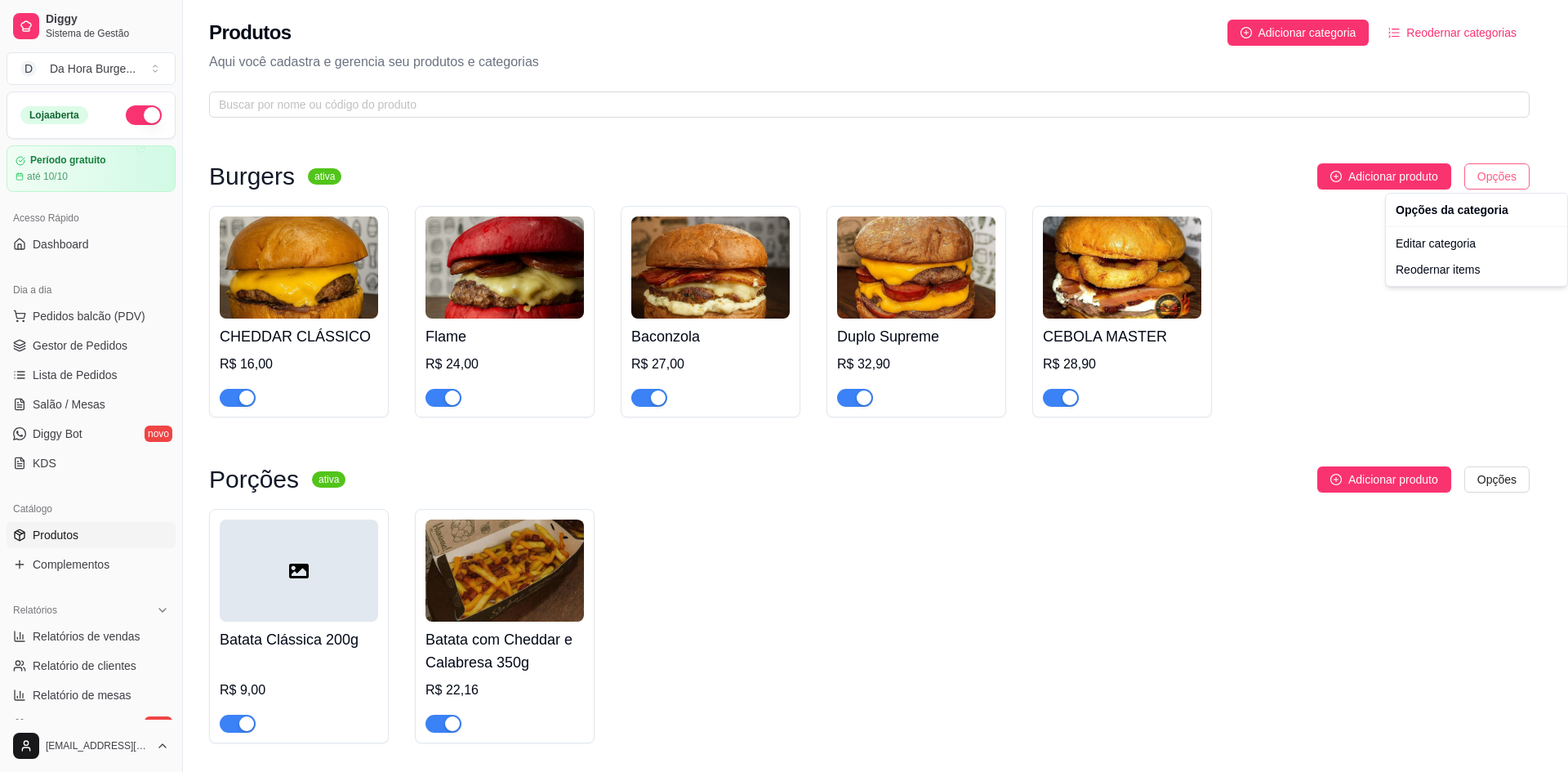
click at [1507, 177] on html "Diggy Sistema de Gestão D Da Hora Burge ... Loja aberta Período gratuito até 10…" at bounding box center [784, 386] width 1568 height 772
click at [1448, 271] on div "Reodernar items" at bounding box center [1477, 269] width 175 height 26
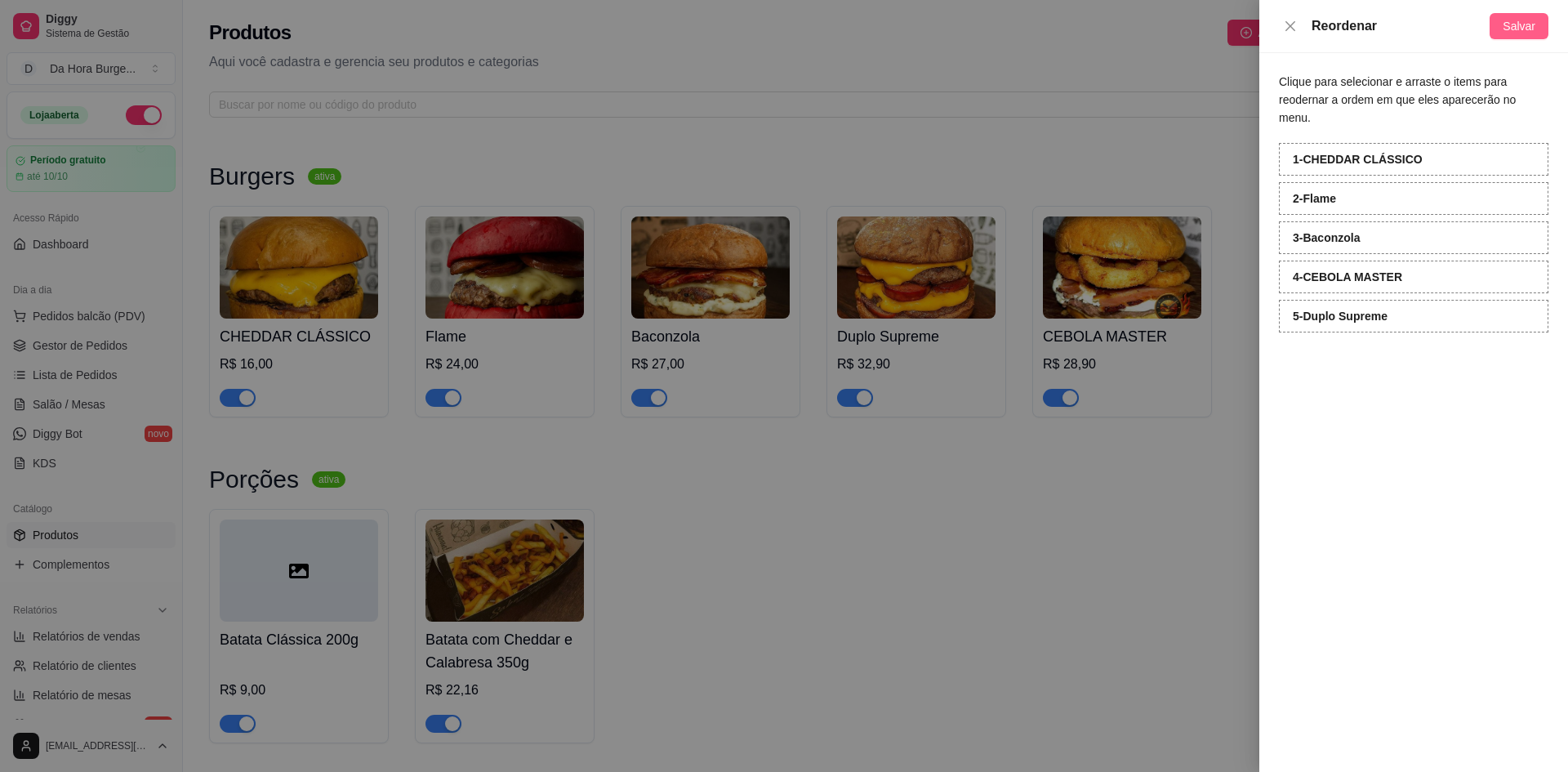
click at [1525, 22] on span "Salvar" at bounding box center [1518, 26] width 33 height 18
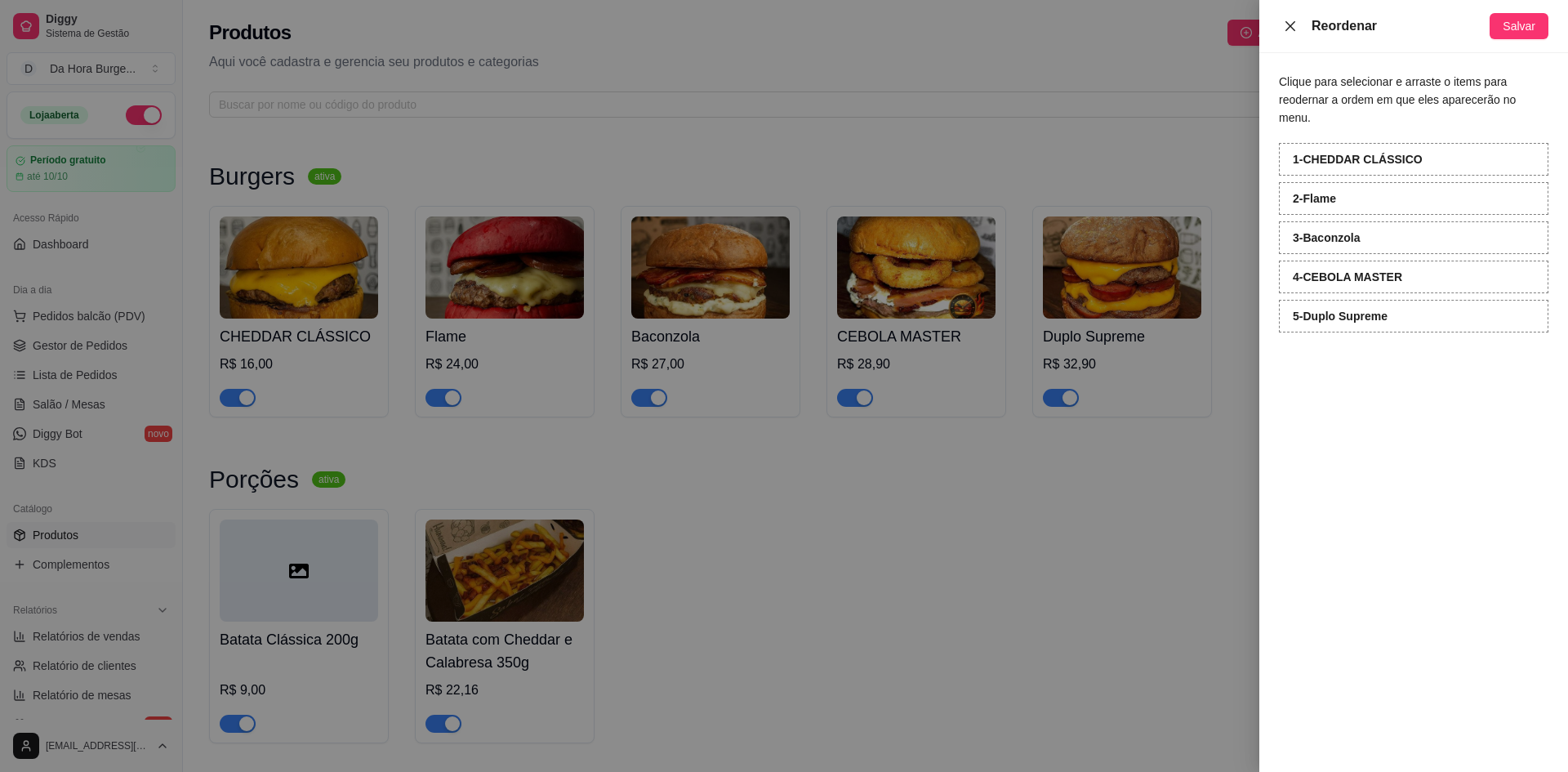
click at [1287, 29] on icon "close" at bounding box center [1291, 26] width 10 height 10
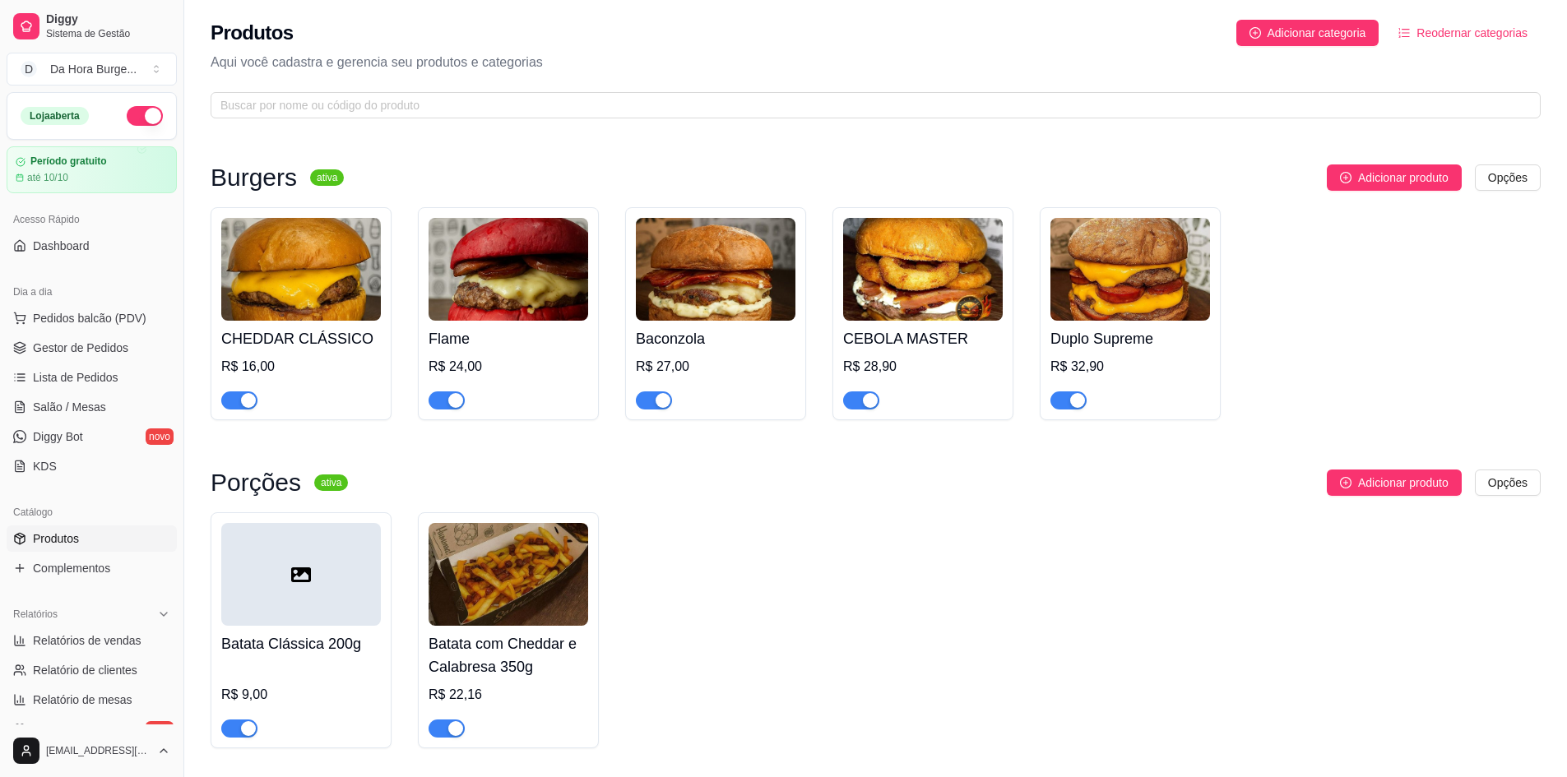
click at [549, 281] on img at bounding box center [509, 269] width 160 height 103
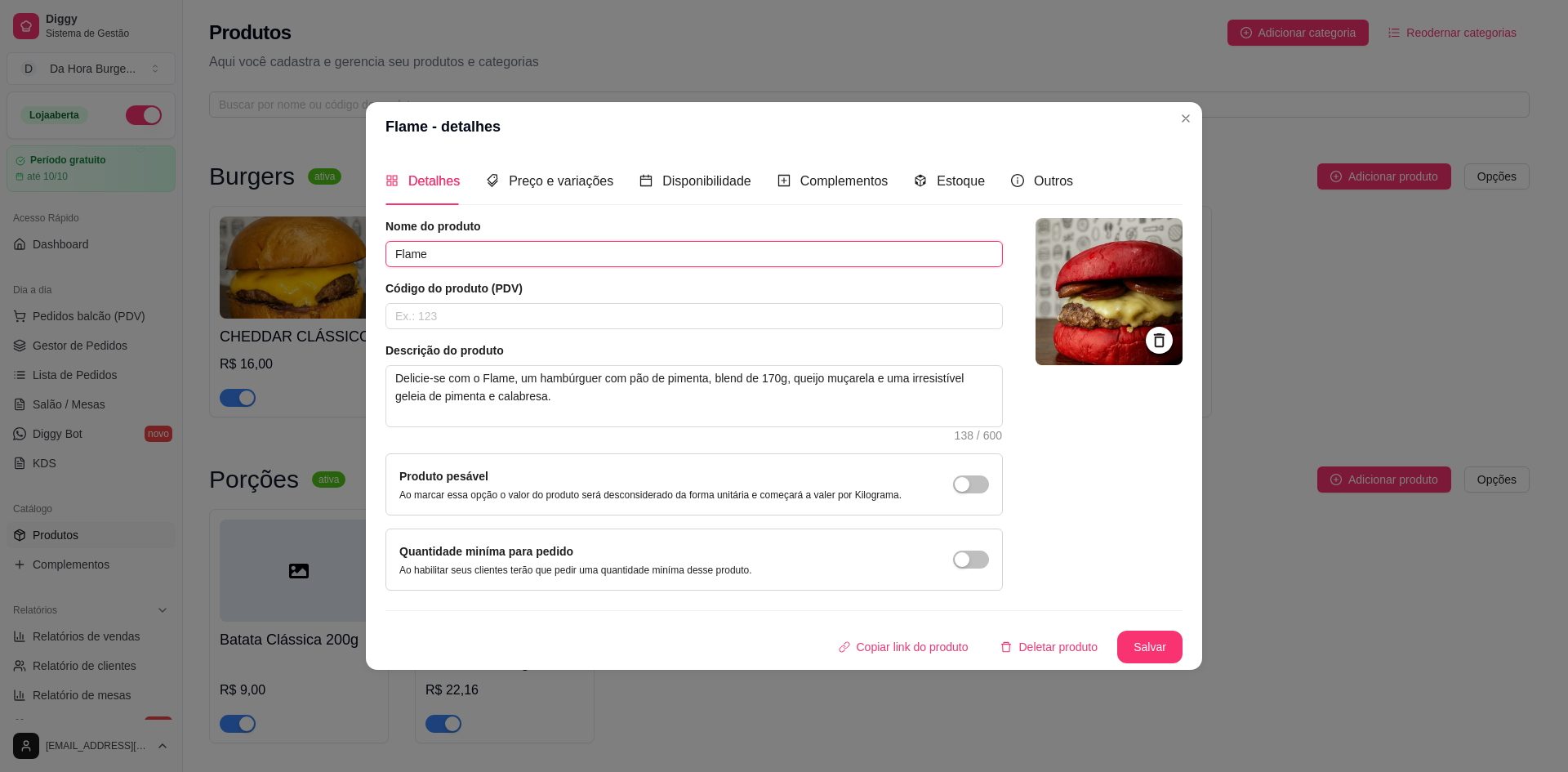
click at [555, 246] on input "Flame" at bounding box center [694, 254] width 618 height 26
drag, startPoint x: 628, startPoint y: 380, endPoint x: 390, endPoint y: 374, distance: 238.1
click at [390, 374] on textarea "Delicie-se com o Flame, um hambúrguer com pão de pimenta, blend de 170g, queijo…" at bounding box center [694, 396] width 616 height 61
drag, startPoint x: 391, startPoint y: 384, endPoint x: 904, endPoint y: 435, distance: 515.5
click at [904, 435] on div "Descrição do produto pão de pimenta, blend de 170g, queijo muçarela e uma irres…" at bounding box center [694, 391] width 618 height 98
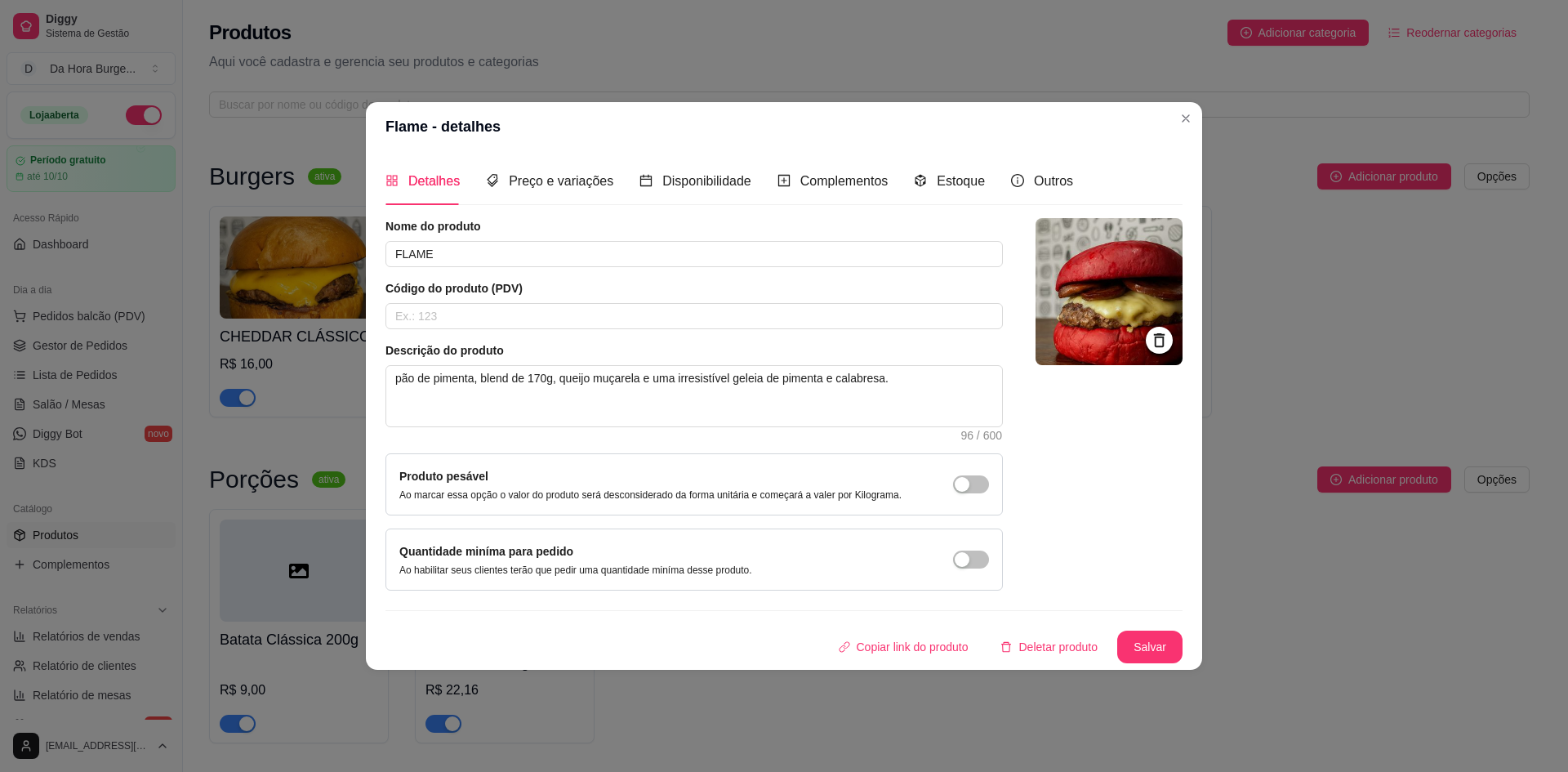
click at [735, 349] on article "Descrição do produto" at bounding box center [694, 351] width 618 height 16
drag, startPoint x: 904, startPoint y: 393, endPoint x: 243, endPoint y: 376, distance: 661.2
click at [243, 376] on div "Flame - detalhes Detalhes Preço e variações Disponibilidade Complementos Estoqu…" at bounding box center [784, 386] width 1568 height 772
paste textarea "PÃO DE PIMENTA, BLEND DE 170G, QUEIJO MUÇARELA E UMA IRRESISTÍVEL GELEIA DE PIM…"
click at [1141, 647] on button "Salvar" at bounding box center [1150, 647] width 64 height 32
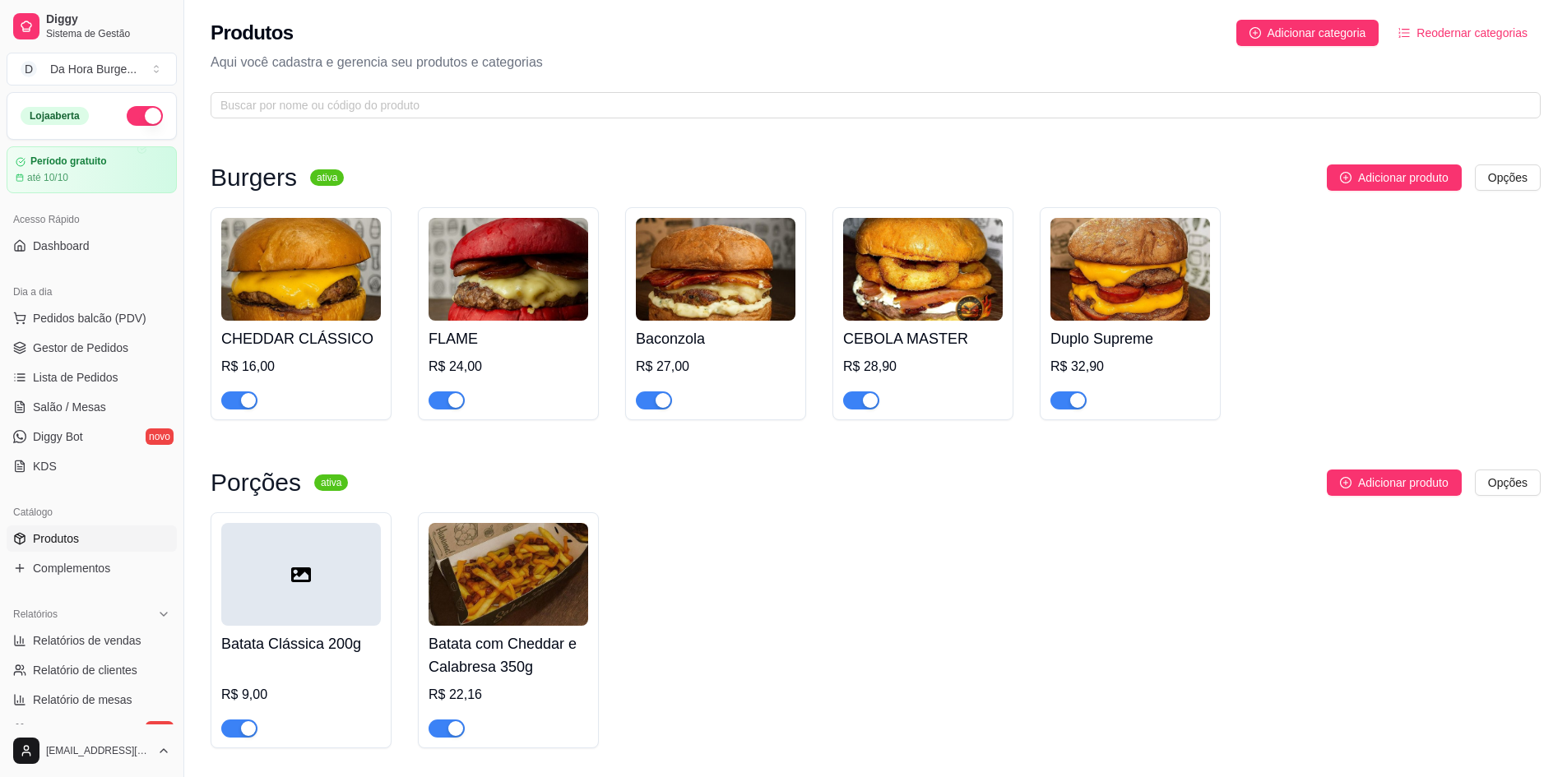
click at [701, 327] on h4 "Baconzola" at bounding box center [716, 338] width 160 height 23
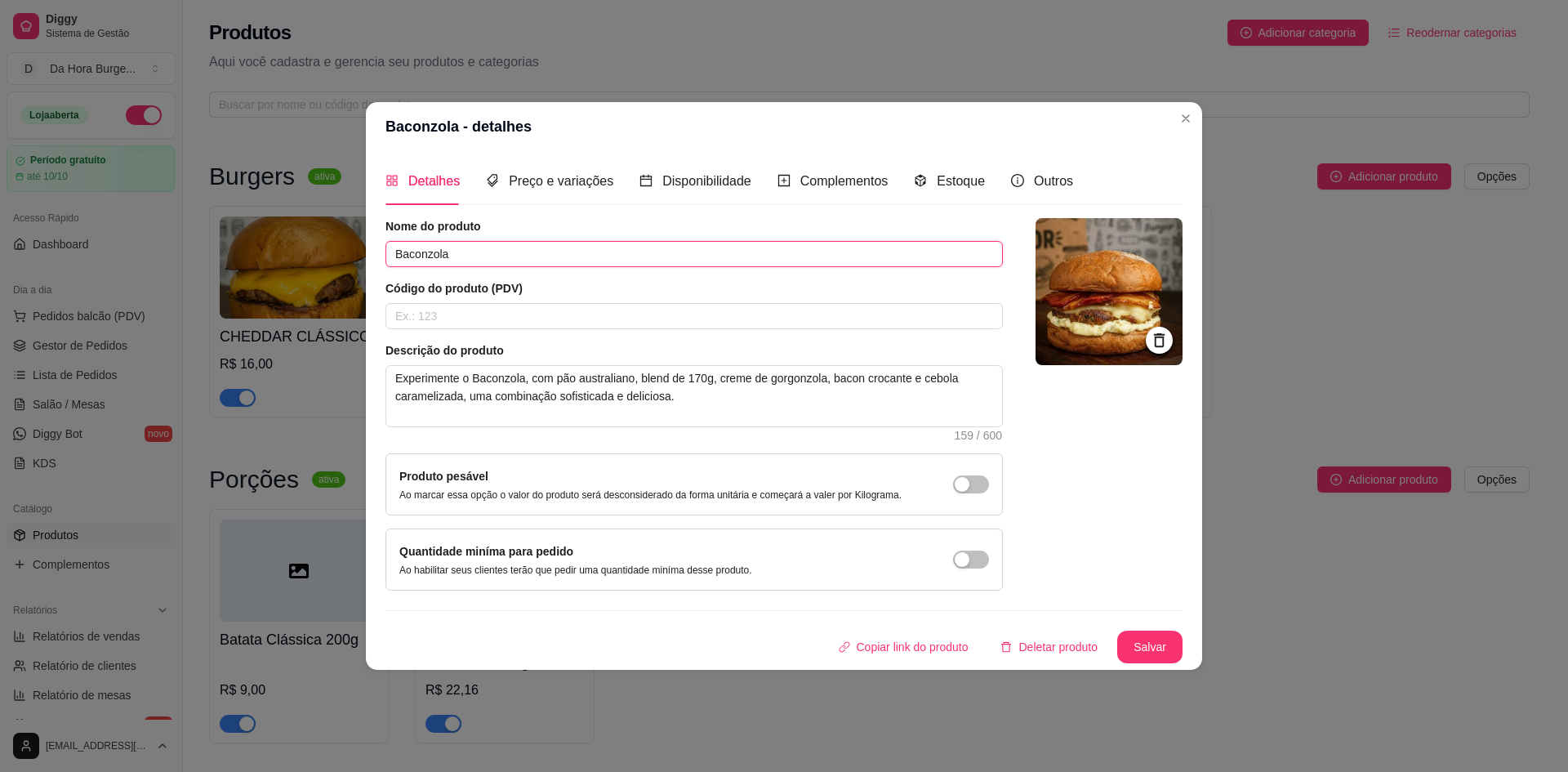
drag, startPoint x: 509, startPoint y: 251, endPoint x: 316, endPoint y: 249, distance: 193.0
click at [316, 249] on div "Baconzola - detalhes Detalhes Preço e variações Disponibilidade Complementos Es…" at bounding box center [784, 386] width 1568 height 772
drag, startPoint x: 551, startPoint y: 381, endPoint x: 338, endPoint y: 375, distance: 213.1
click at [338, 375] on div "Baconzola - detalhes Detalhes Preço e variações Disponibilidade Complementos Es…" at bounding box center [784, 386] width 1568 height 772
drag, startPoint x: 390, startPoint y: 376, endPoint x: 641, endPoint y: 437, distance: 258.3
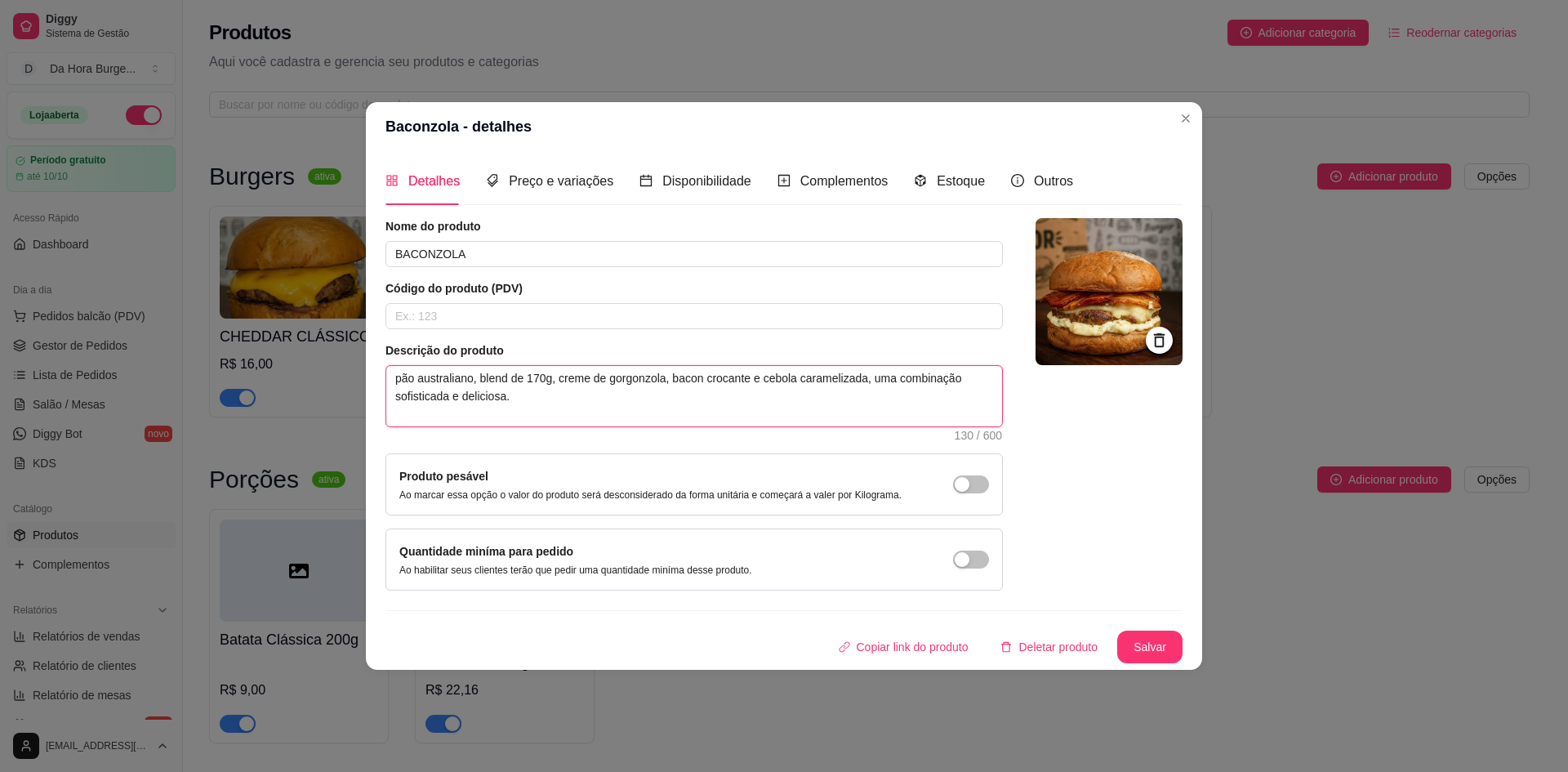
click at [641, 437] on div "Descrição do produto pão australiano, blend de 170g, creme de gorgonzola, bacon…" at bounding box center [694, 391] width 618 height 98
paste textarea "PÃO AUSTRALIANO, BLEND DE 170G, CREME DE GORGONZOLA, BACON CROCANTE E CEBOLA CA…"
click at [1158, 643] on button "Salvar" at bounding box center [1150, 647] width 64 height 32
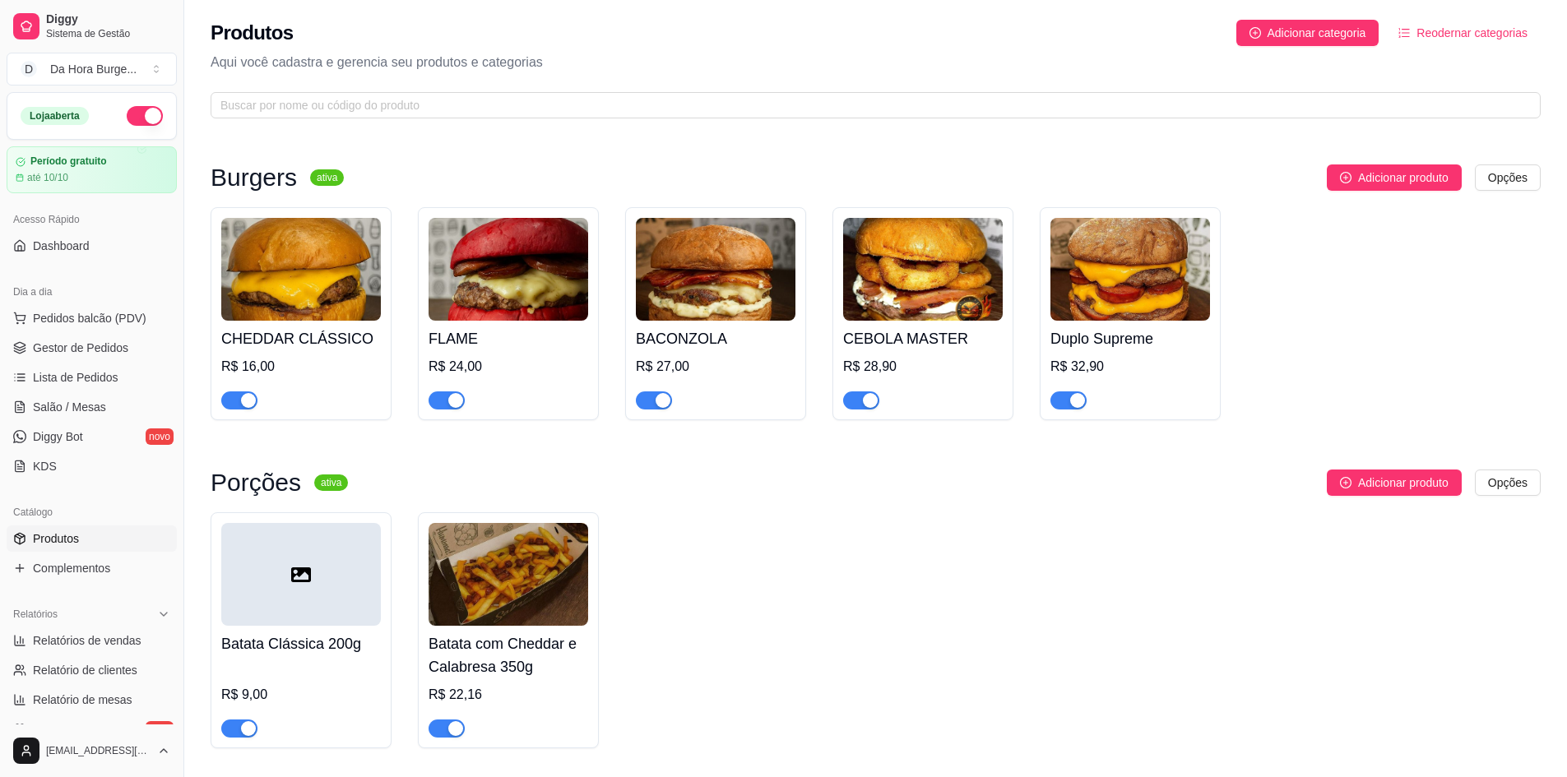
click at [948, 337] on h4 "CEBOLA MASTER" at bounding box center [923, 338] width 160 height 23
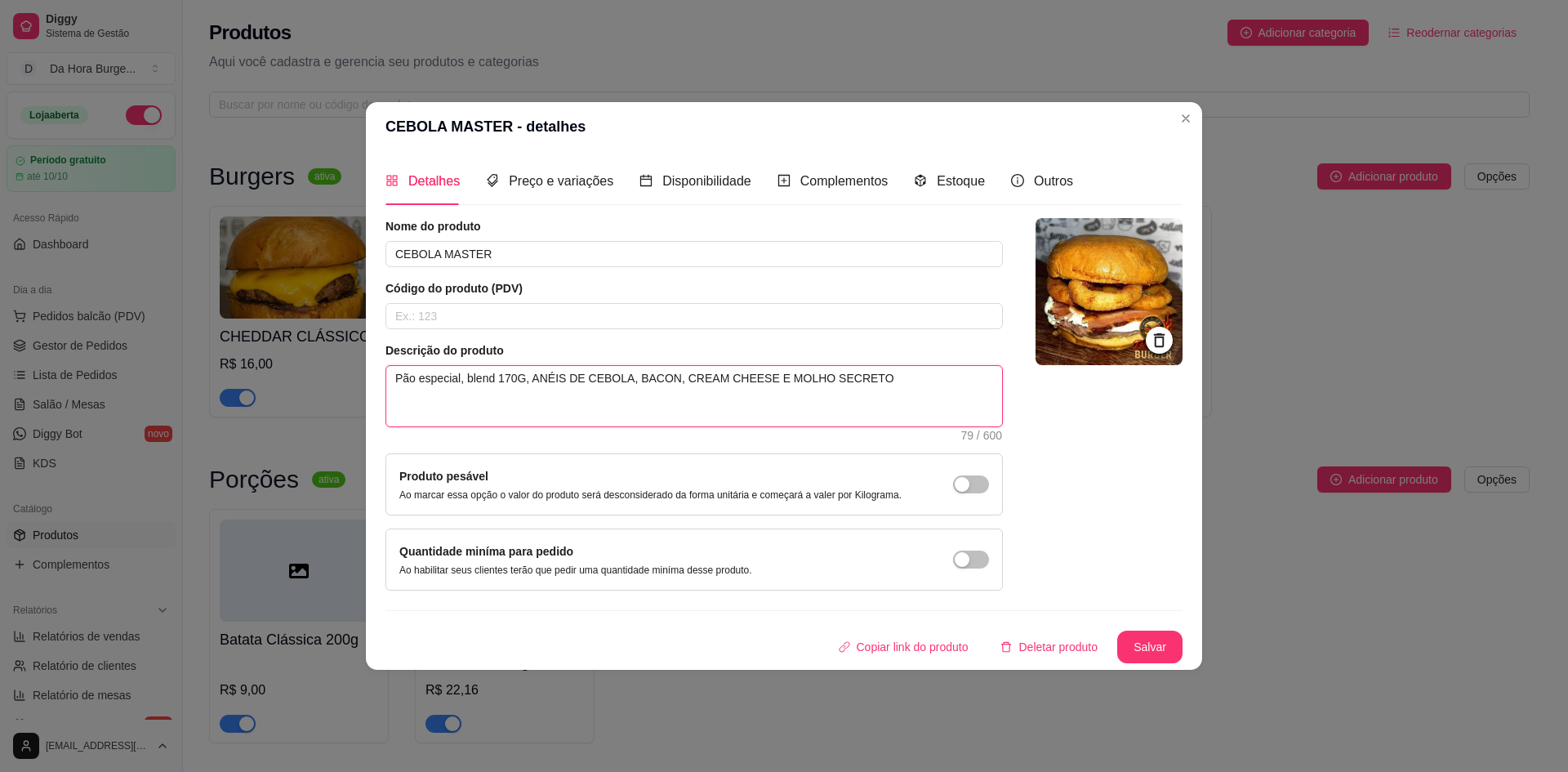
drag, startPoint x: 868, startPoint y: 385, endPoint x: 327, endPoint y: 371, distance: 541.2
click at [327, 371] on div "CEBOLA MASTER - detalhes Detalhes Preço e variações Disponibilidade Complemento…" at bounding box center [784, 386] width 1568 height 772
paste textarea "O ESPECIAL, BLEND 170G, ANÉIS DE CEBOLA, BACON, CREAM CHEESE E MOLHO SECRETO"
click at [1143, 642] on button "Salvar" at bounding box center [1150, 647] width 66 height 33
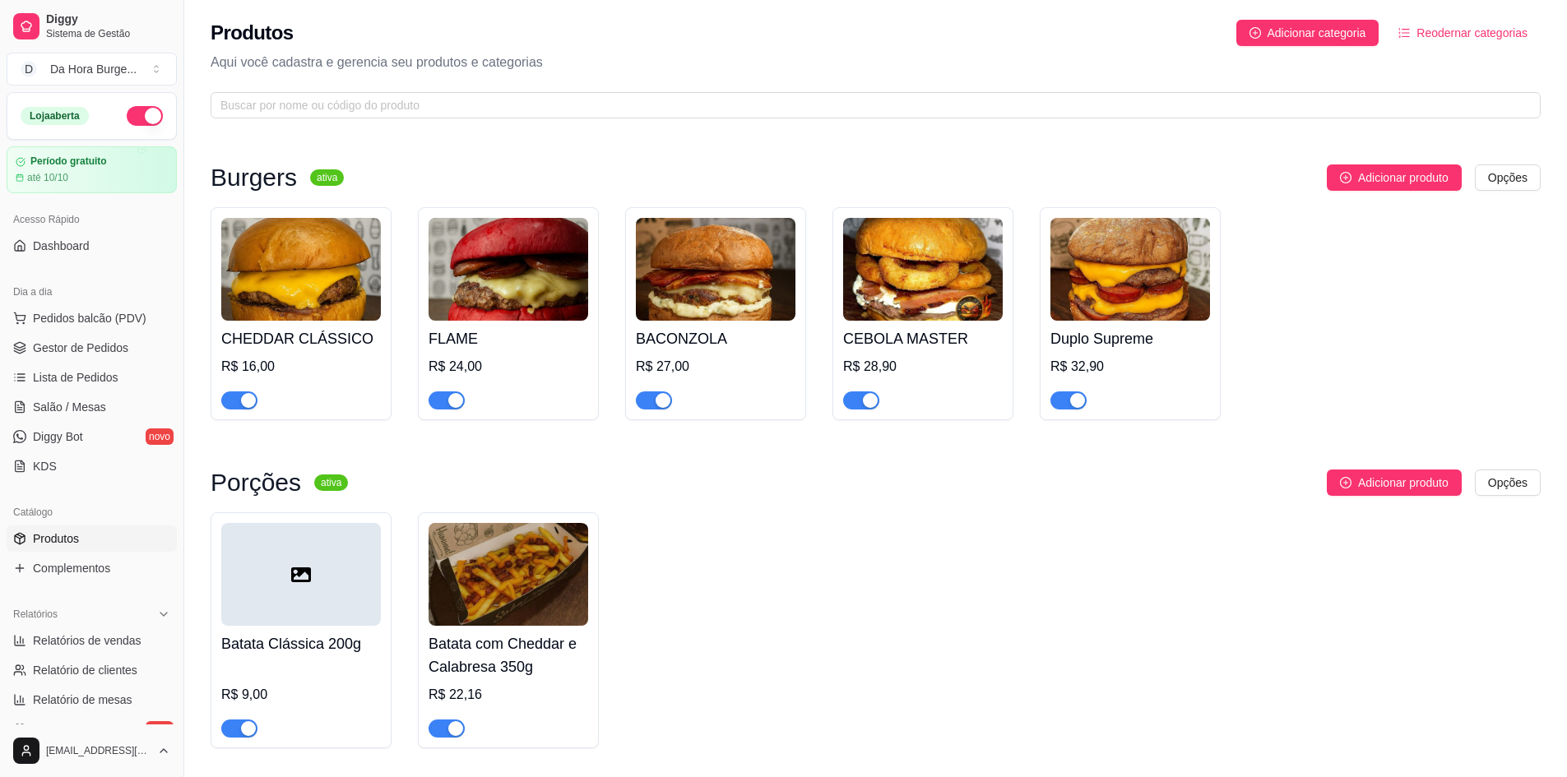
click at [1101, 341] on h4 "Duplo Supreme" at bounding box center [1130, 338] width 160 height 23
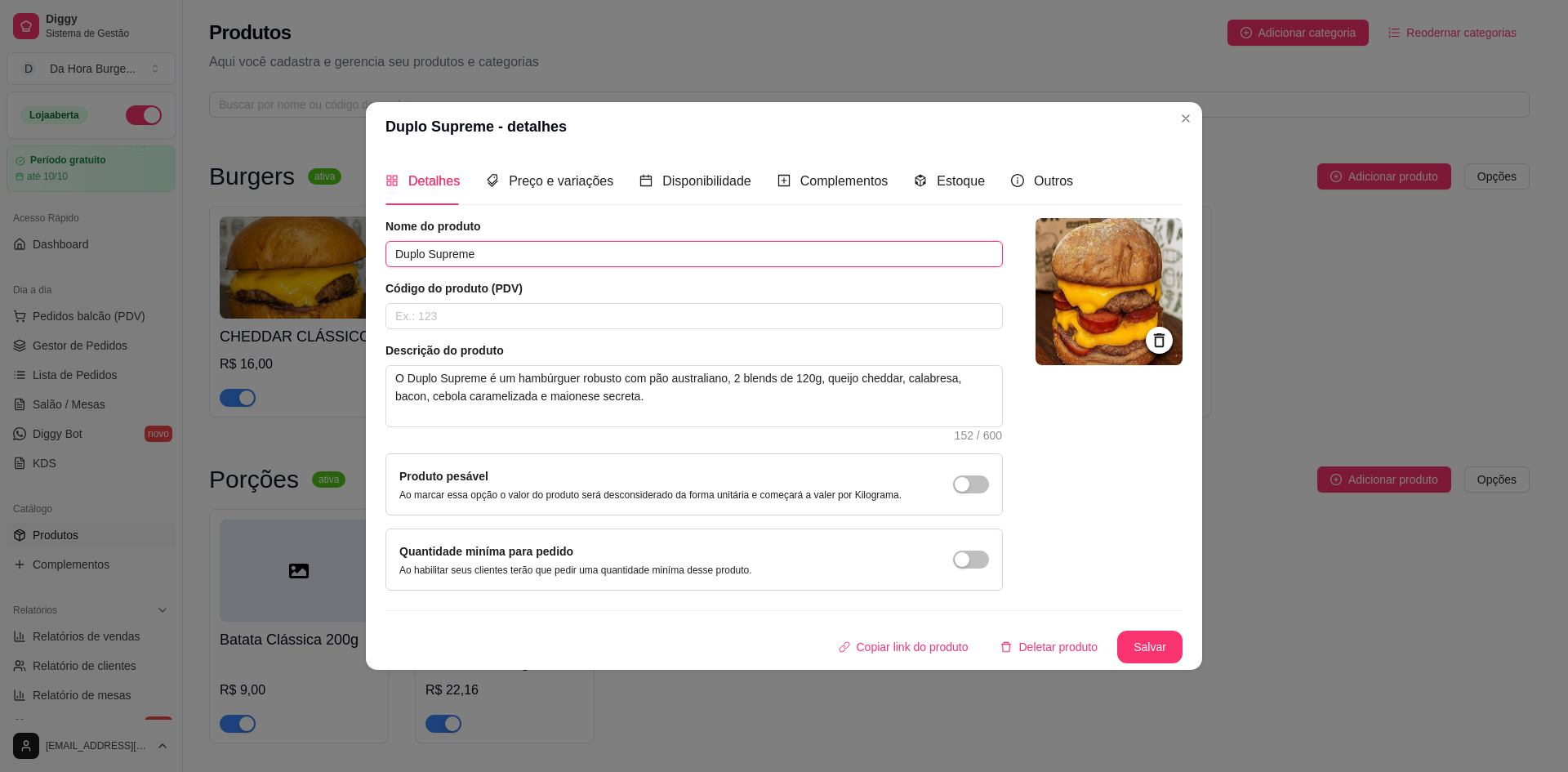
click at [526, 260] on input "Duplo Supreme" at bounding box center [694, 254] width 618 height 26
drag, startPoint x: 650, startPoint y: 377, endPoint x: 675, endPoint y: 408, distance: 39.8
click at [675, 408] on textarea "O Duplo Supreme é um hambúrguer robusto com pão australiano, 2 blends de 120g, …" at bounding box center [694, 396] width 616 height 61
drag, startPoint x: 647, startPoint y: 392, endPoint x: 363, endPoint y: 344, distance: 288.0
click at [363, 344] on div "Duplo Supreme - detalhes Detalhes Preço e variações Disponibilidade Complemento…" at bounding box center [784, 386] width 1568 height 772
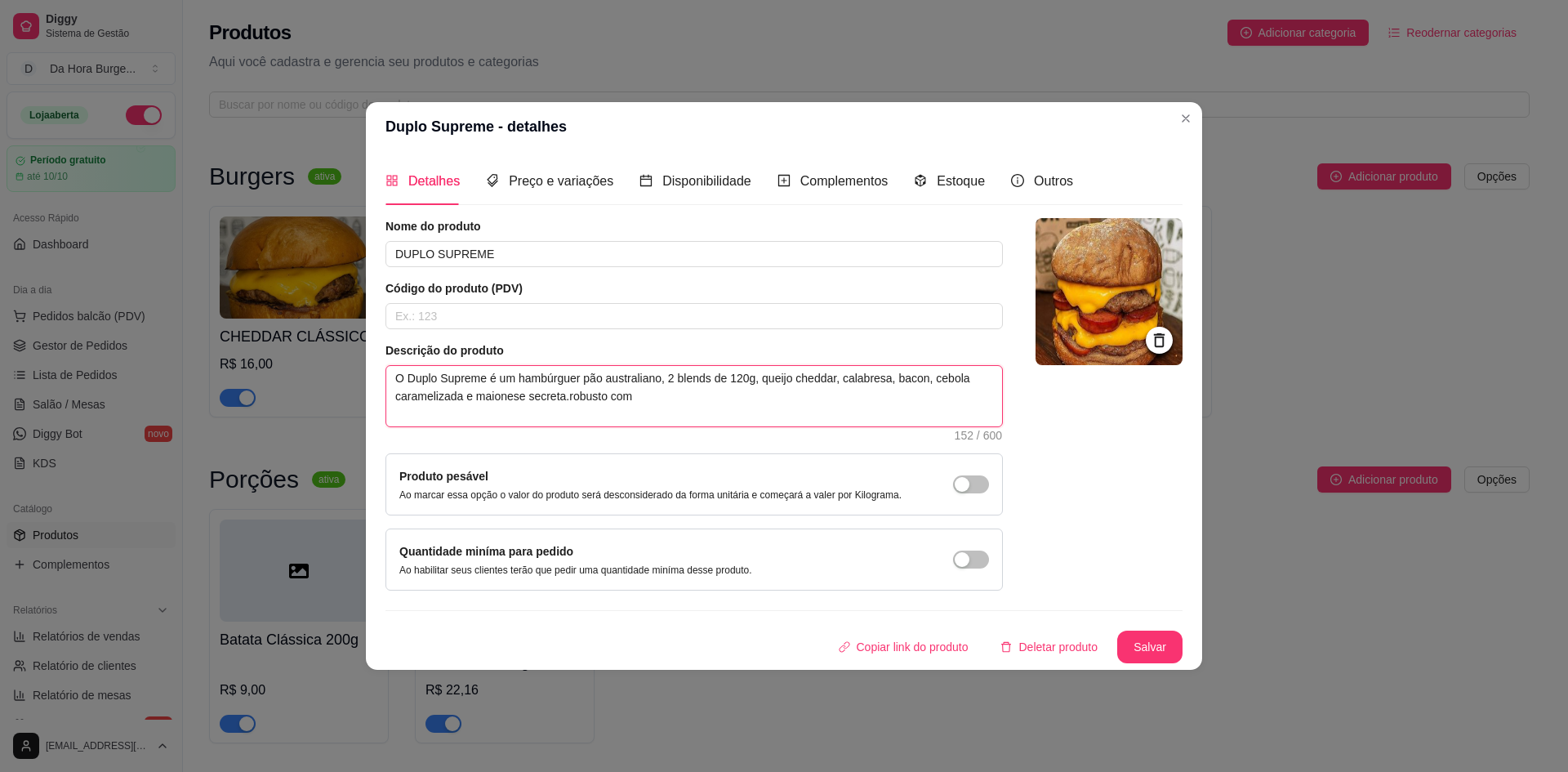
paste textarea "PÃO AUSTRALIANO, 2 BLENDS DE 120G, QUEIJO CHEDDAR, CALABRESA, BACON, CEBOLA CAR…"
click at [1165, 644] on button "Salvar" at bounding box center [1150, 647] width 66 height 33
click at [1111, 267] on img at bounding box center [1109, 292] width 147 height 147
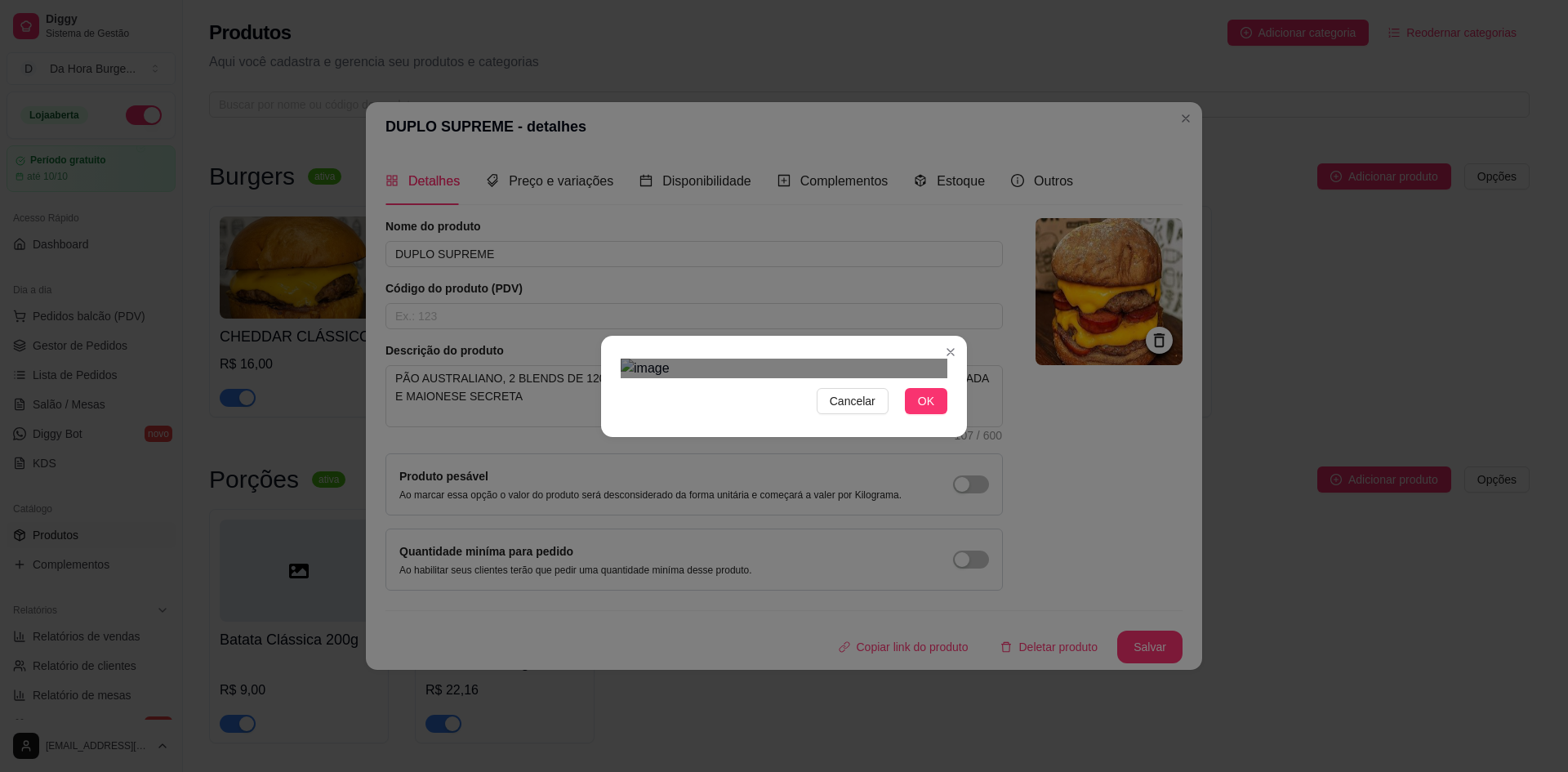
click at [947, 421] on div "Cancelar OK" at bounding box center [784, 386] width 366 height 69
click at [798, 379] on img at bounding box center [784, 369] width 327 height 20
click at [925, 379] on img at bounding box center [784, 369] width 327 height 20
click at [996, 604] on div "Cancelar OK" at bounding box center [784, 386] width 1568 height 772
click at [626, 568] on div "Use the arrow keys to move the crop selection area" at bounding box center [786, 648] width 322 height 322
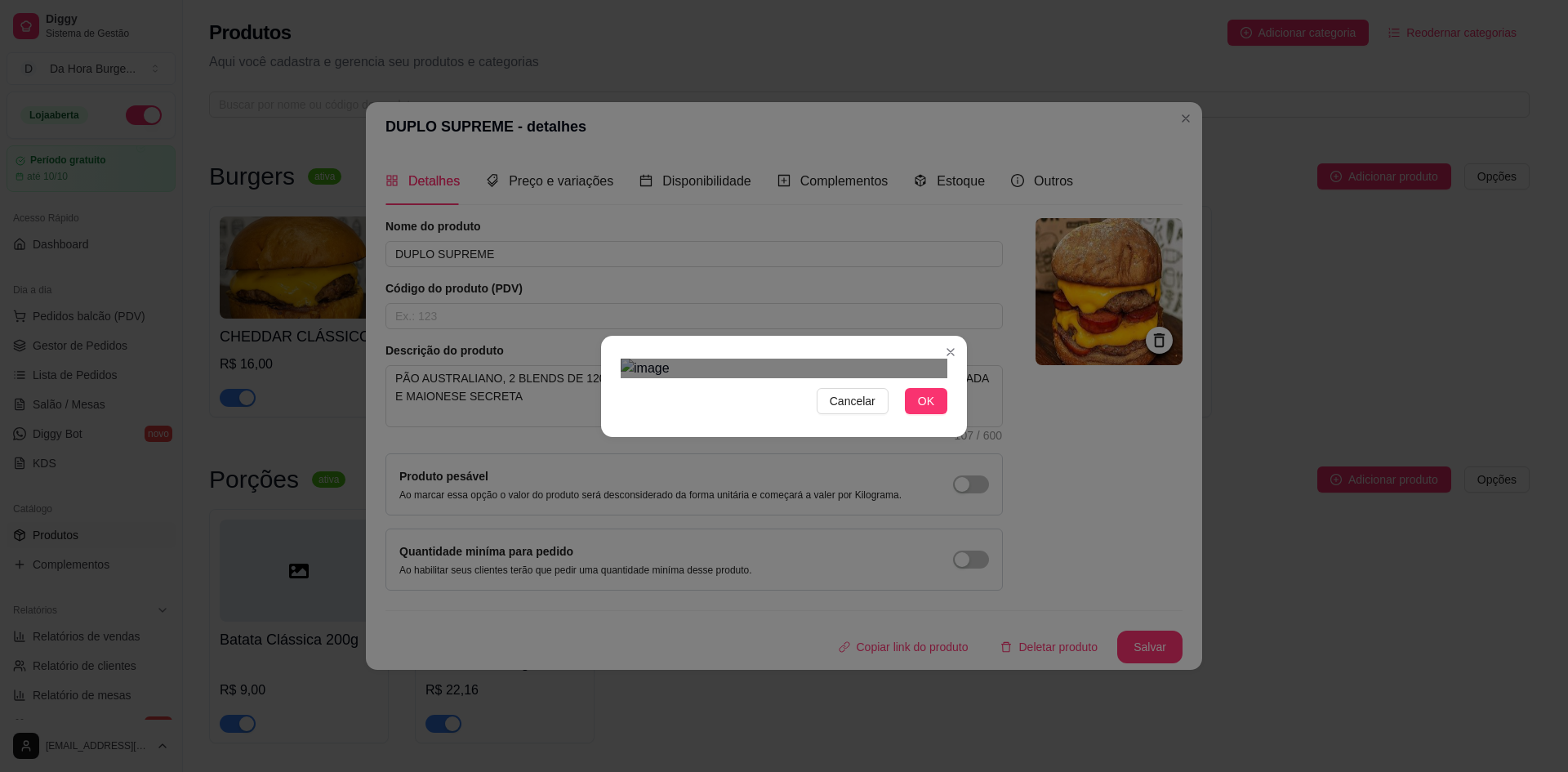
click at [601, 421] on div "Cancelar OK" at bounding box center [784, 386] width 366 height 69
click at [688, 455] on div "Use the arrow keys to move the crop selection area" at bounding box center [784, 607] width 327 height 327
click at [925, 410] on span "OK" at bounding box center [927, 401] width 16 height 18
click at [921, 410] on span "OK" at bounding box center [927, 401] width 16 height 18
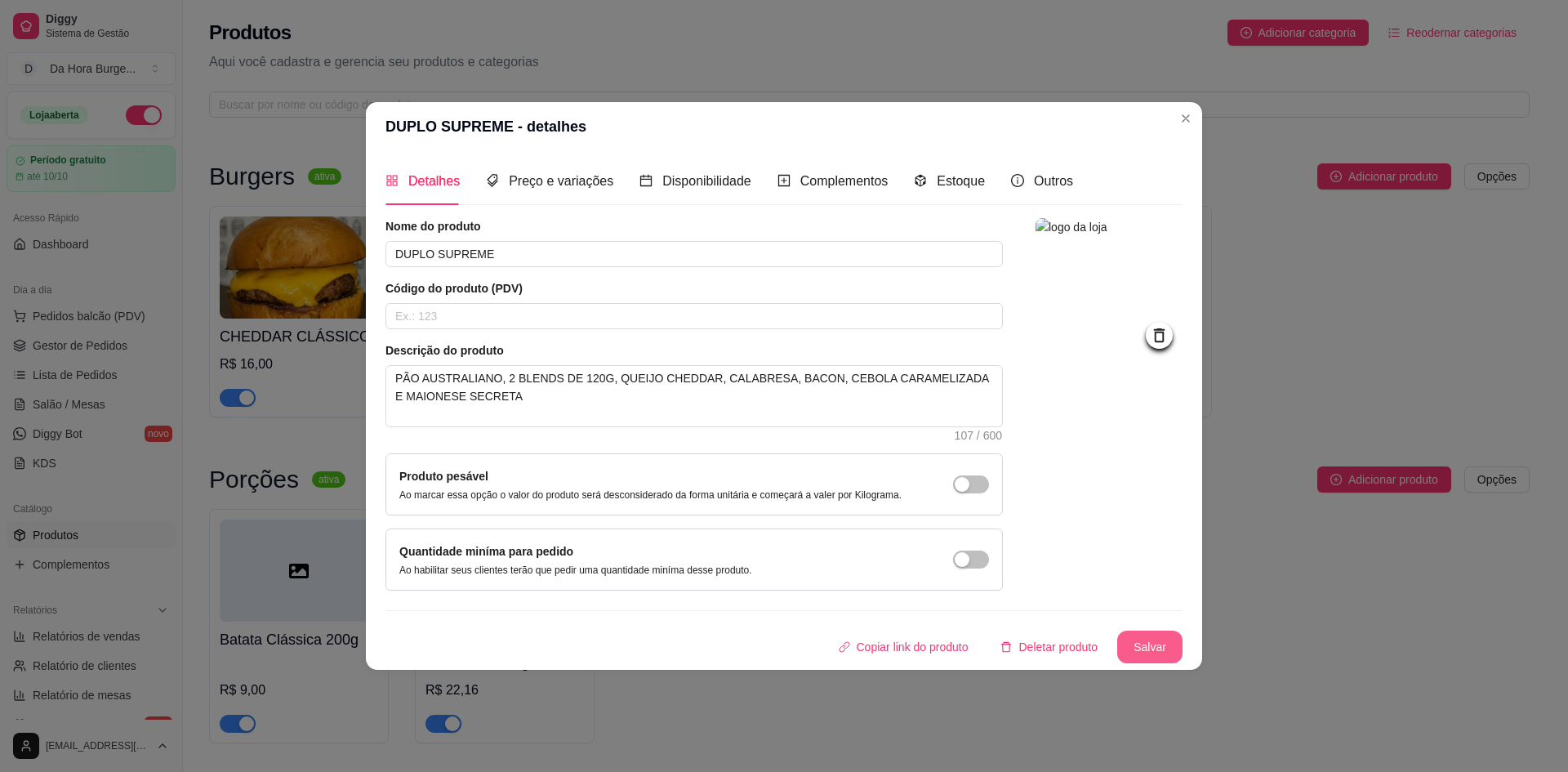
click at [1150, 655] on button "Salvar" at bounding box center [1150, 647] width 66 height 33
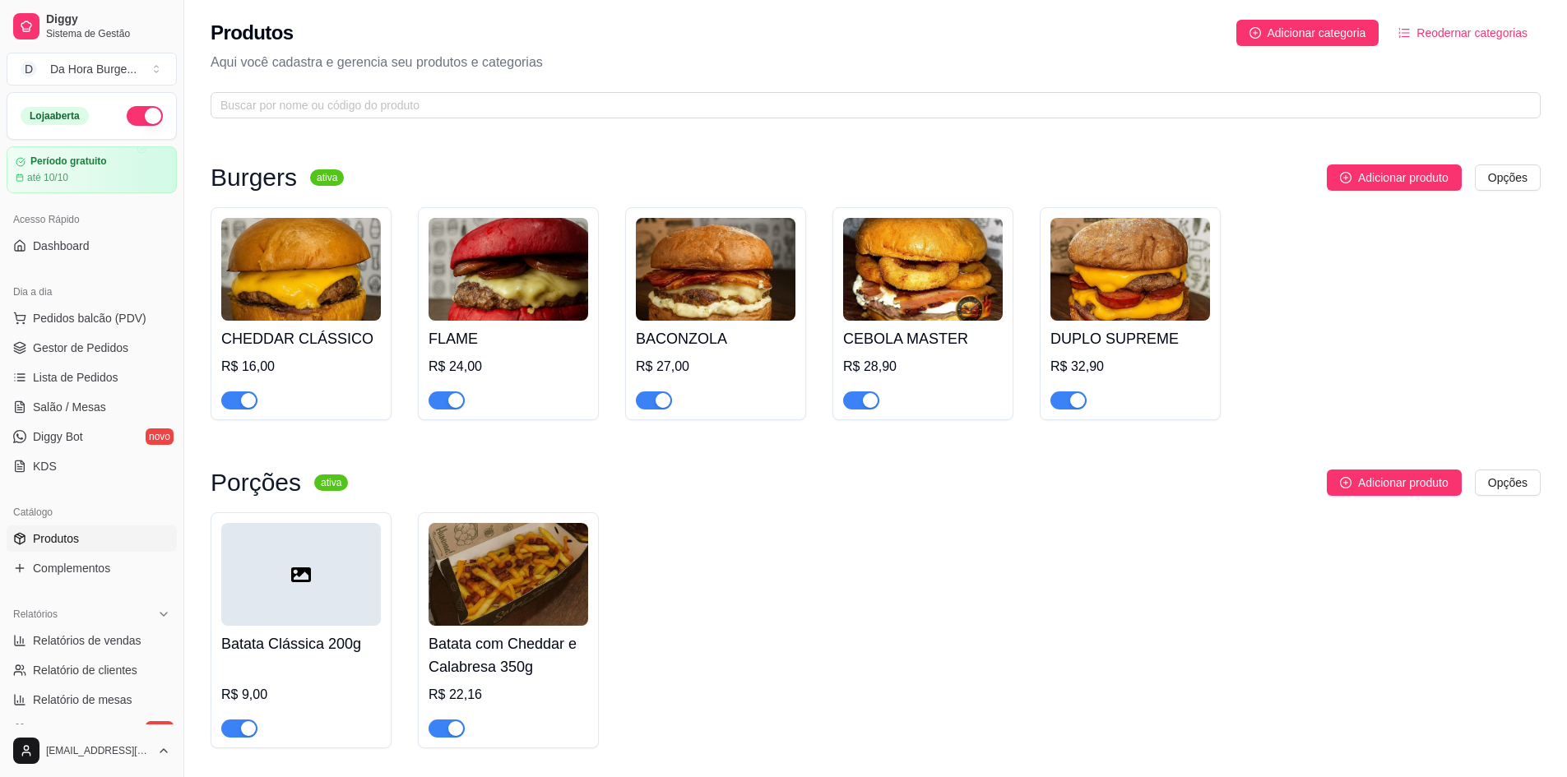
click at [322, 335] on h4 "CHEDDAR CLÁSSICO" at bounding box center [301, 338] width 160 height 23
click at [463, 321] on div "FLAME R$ 24,00" at bounding box center [509, 365] width 160 height 89
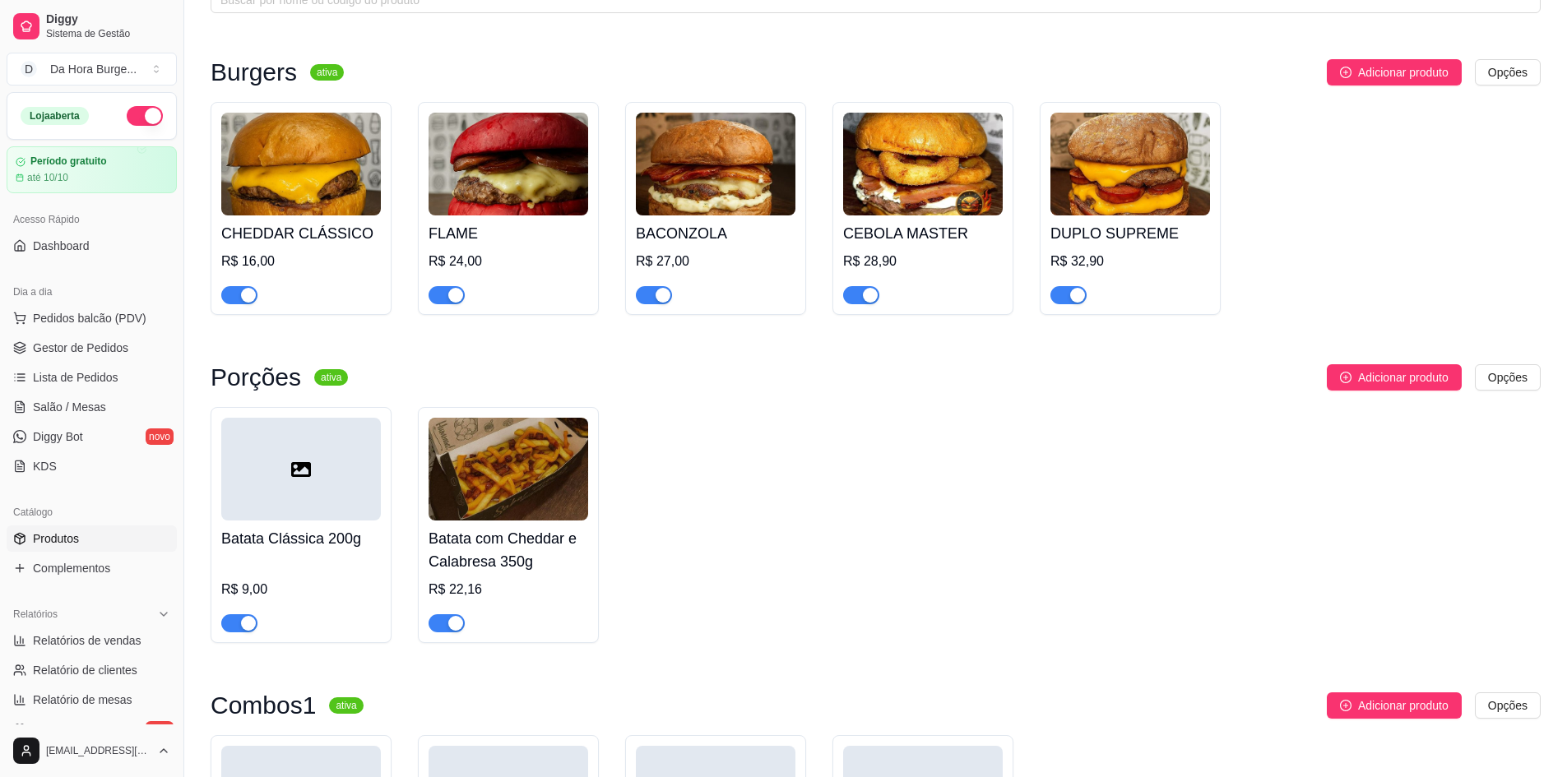
scroll to position [109, 0]
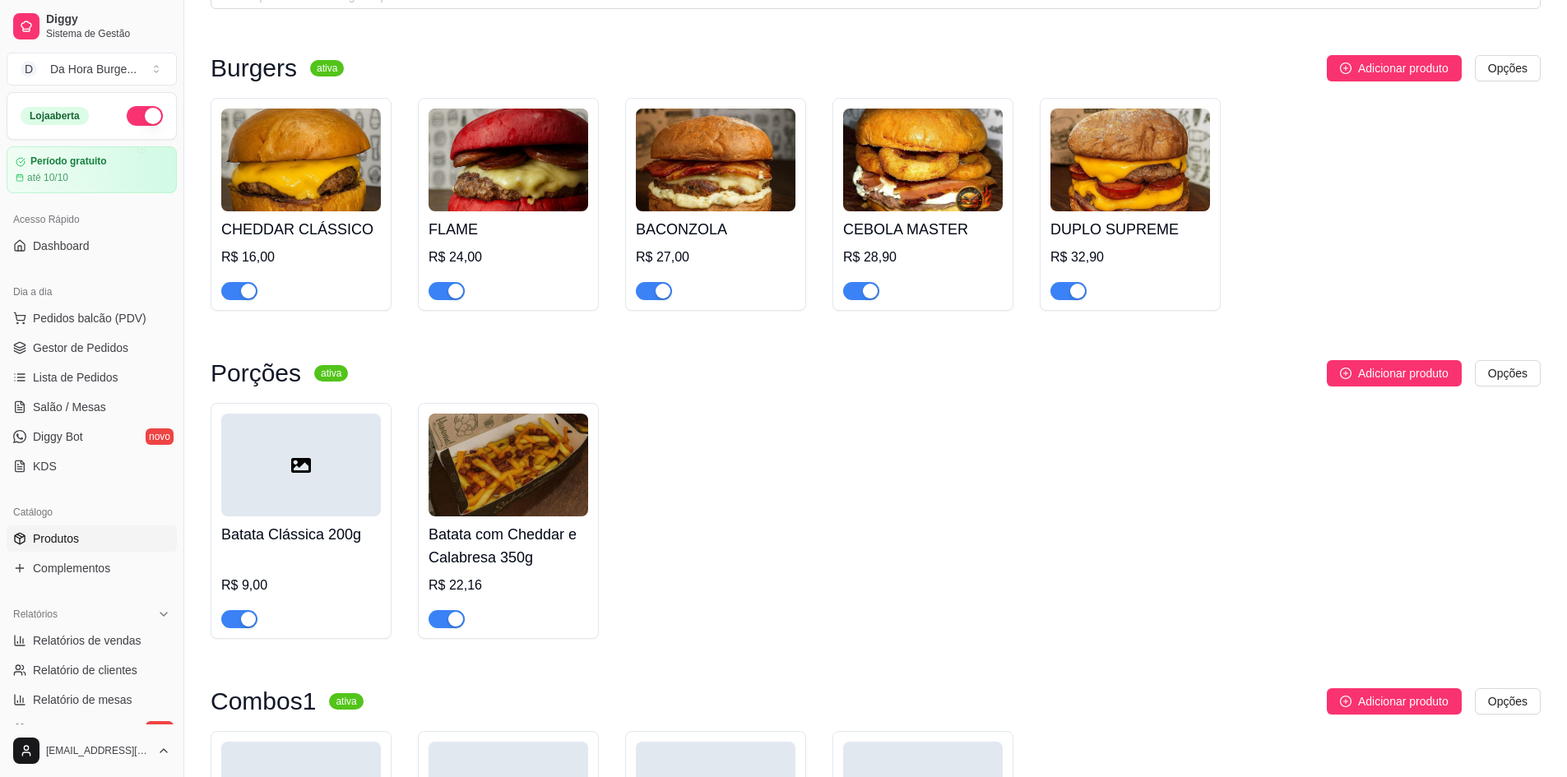
click at [330, 459] on div at bounding box center [301, 465] width 160 height 103
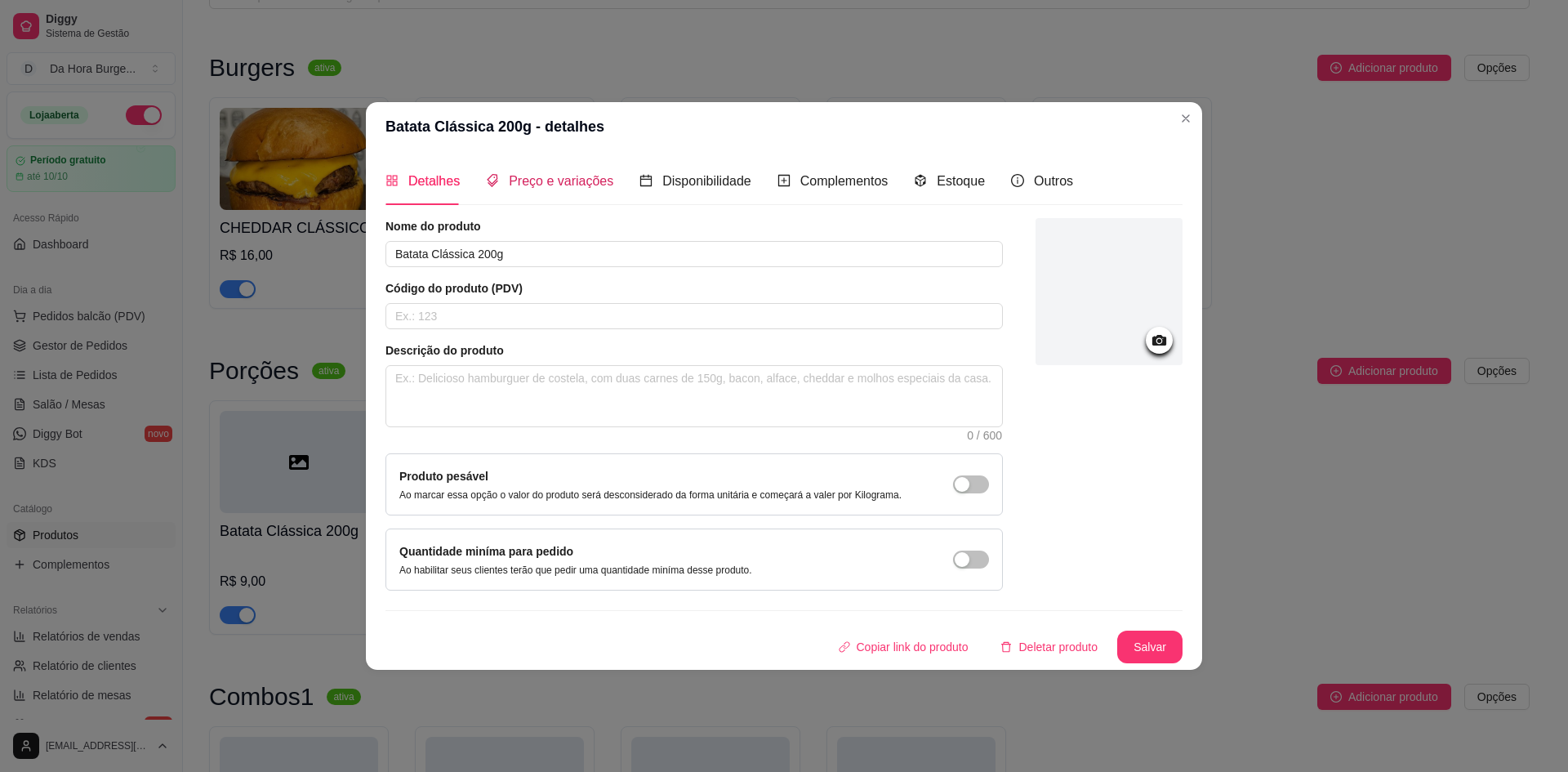
click at [557, 187] on span "Preço e variações" at bounding box center [560, 181] width 104 height 14
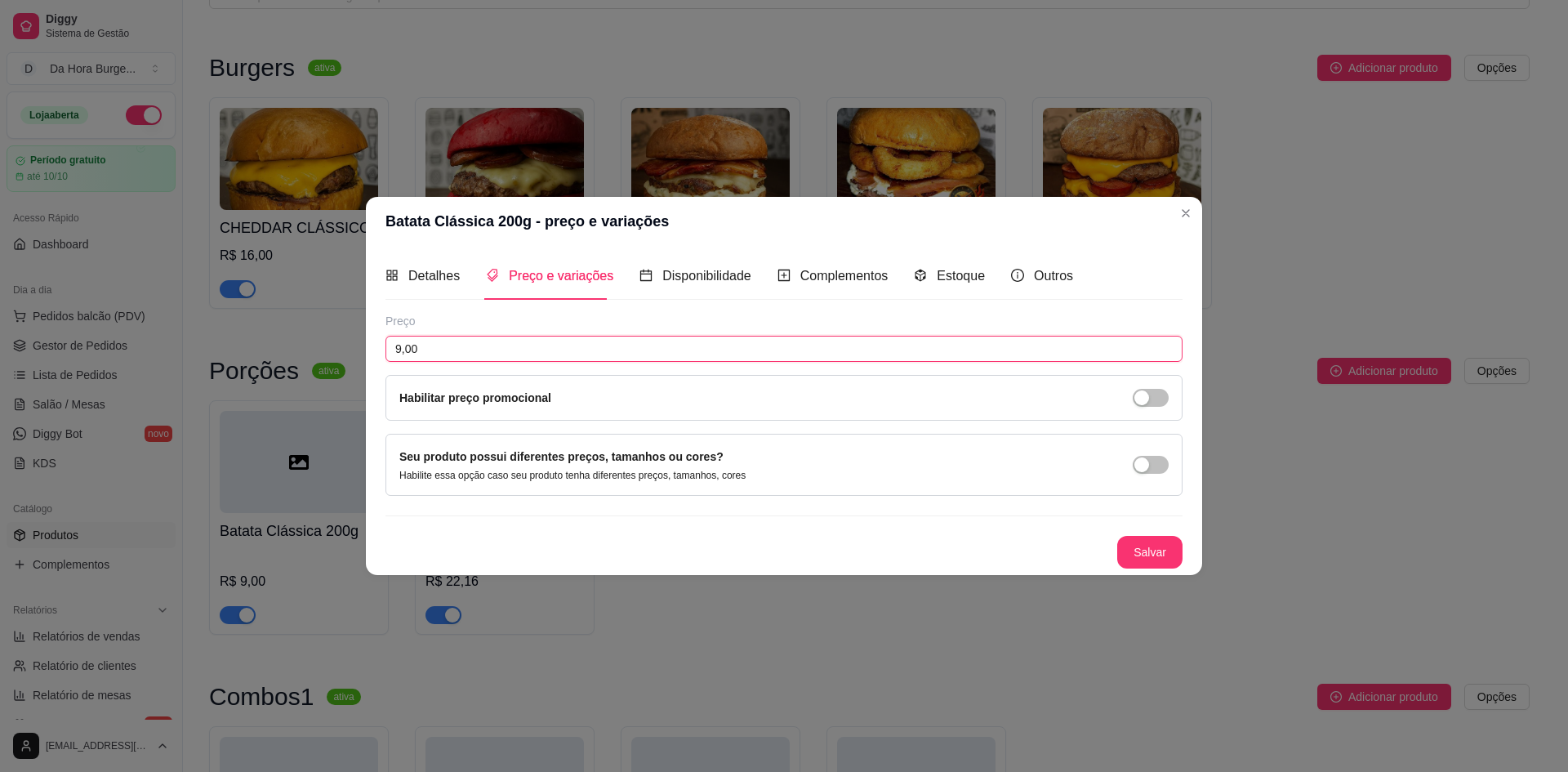
click at [428, 353] on input "9,00" at bounding box center [784, 349] width 797 height 26
click at [1140, 541] on button "Salvar" at bounding box center [1150, 552] width 66 height 33
click at [420, 277] on span "Detalhes" at bounding box center [434, 276] width 52 height 14
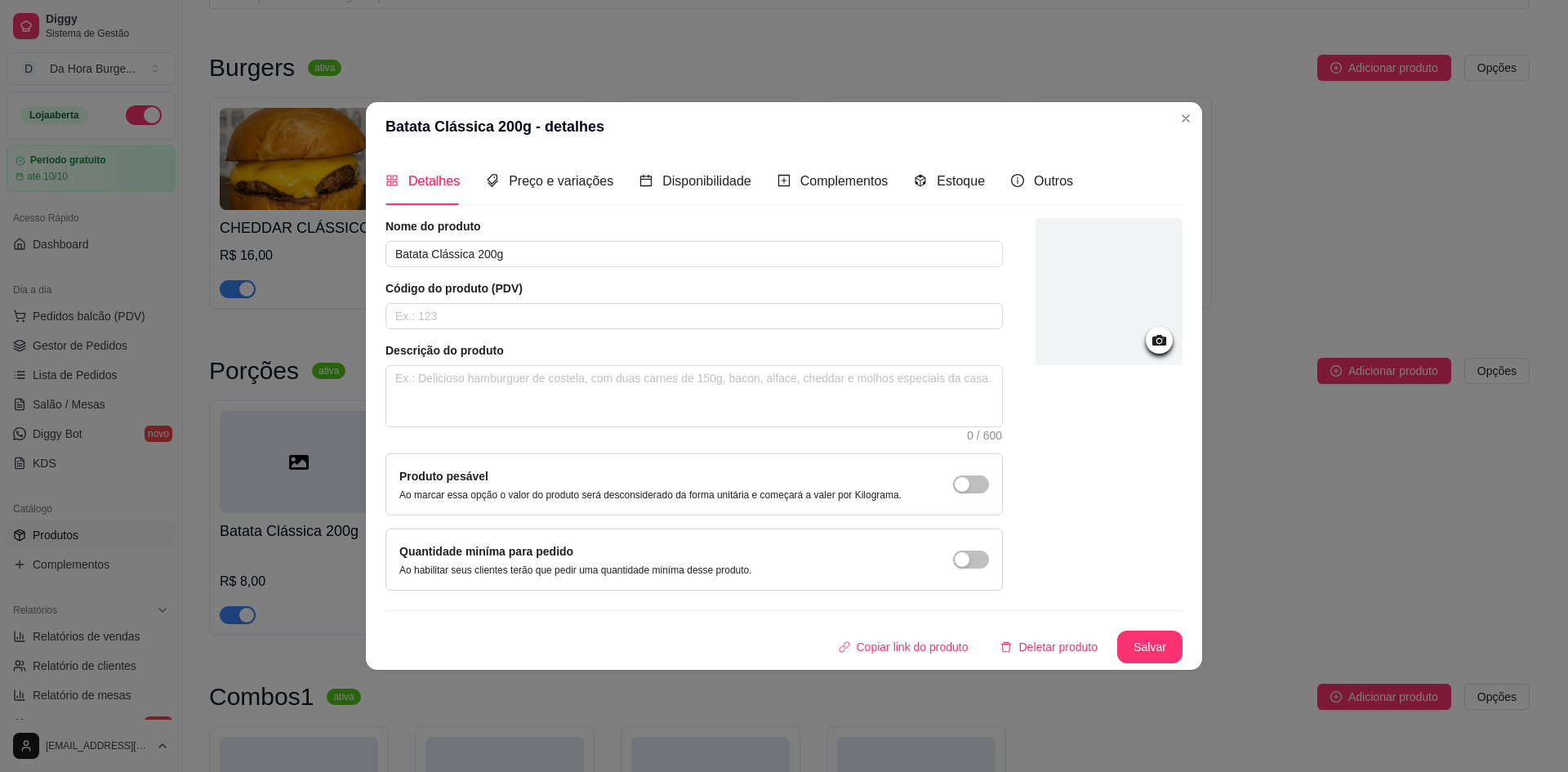
click at [1162, 342] on icon at bounding box center [1159, 340] width 19 height 19
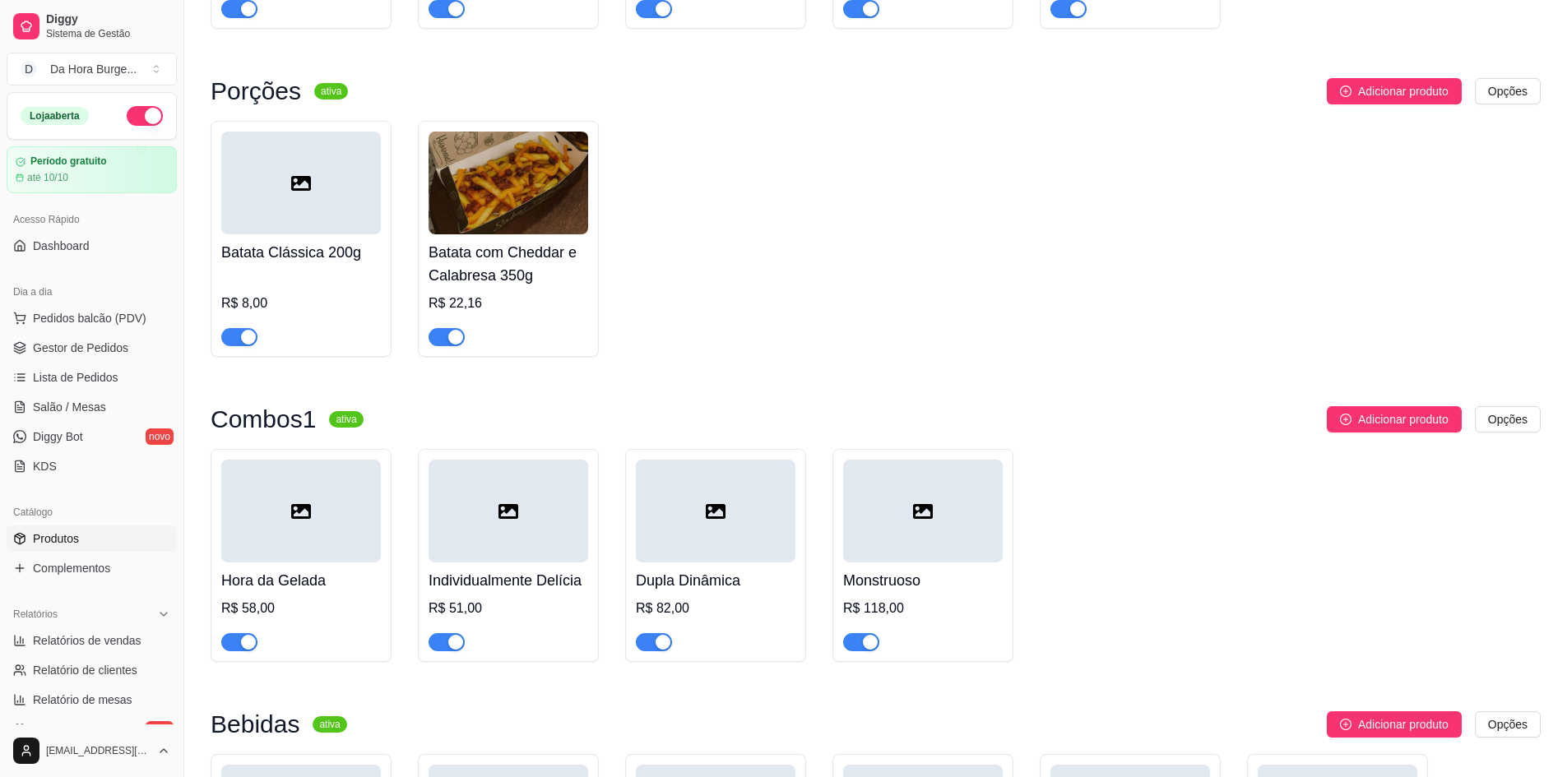
scroll to position [438, 0]
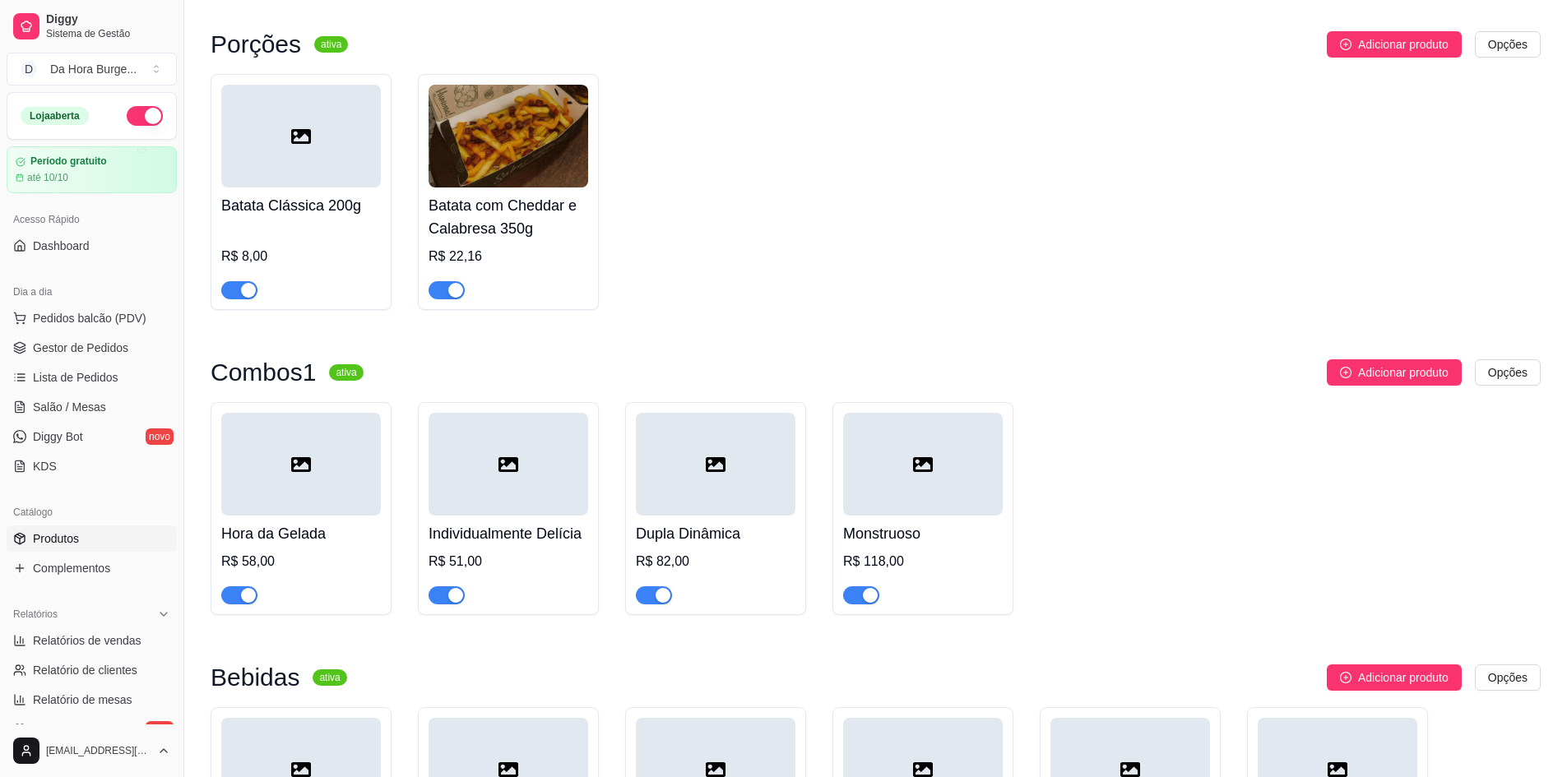
click at [504, 141] on img at bounding box center [509, 136] width 160 height 103
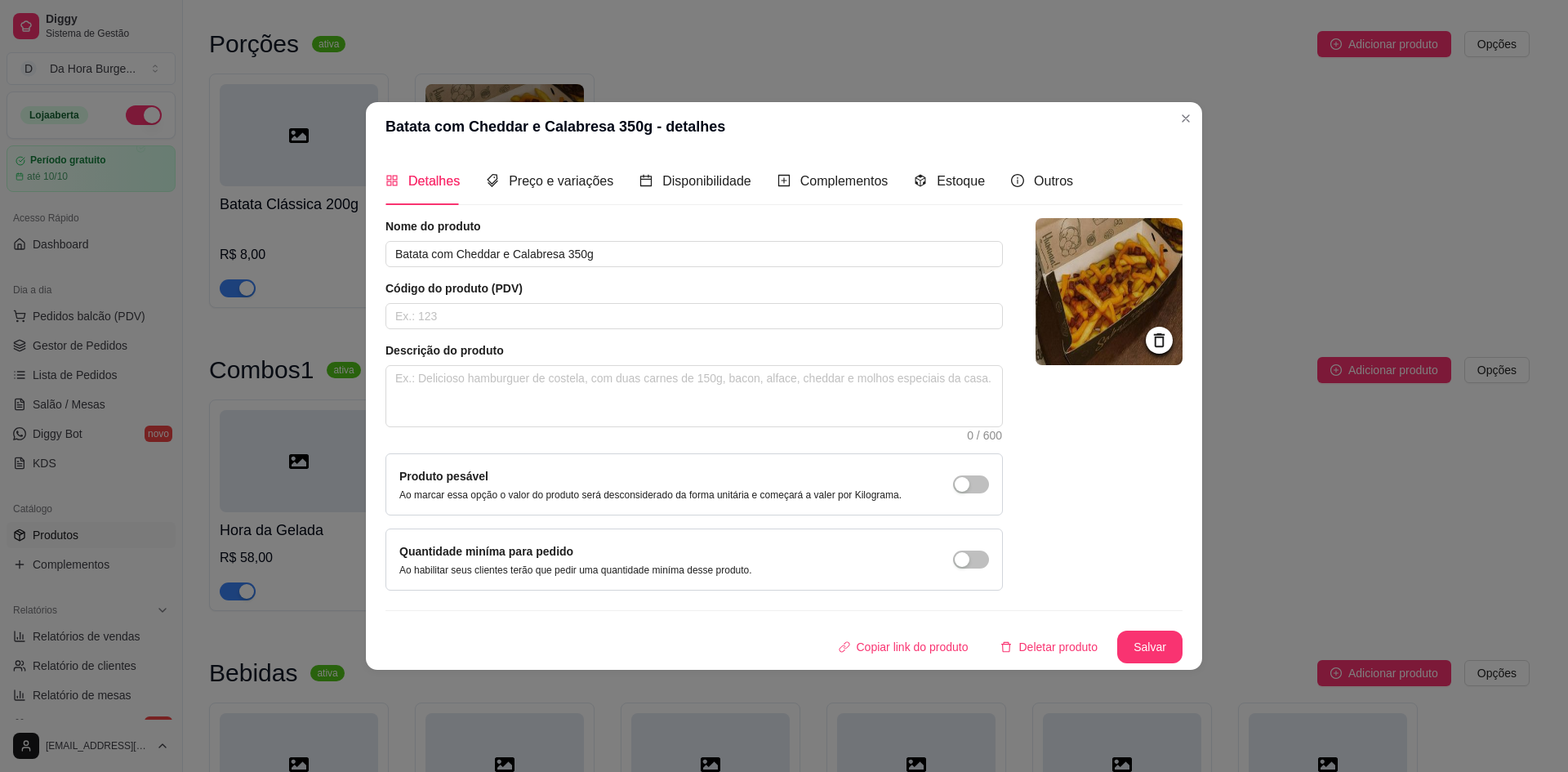
click at [1073, 319] on img at bounding box center [1109, 292] width 147 height 147
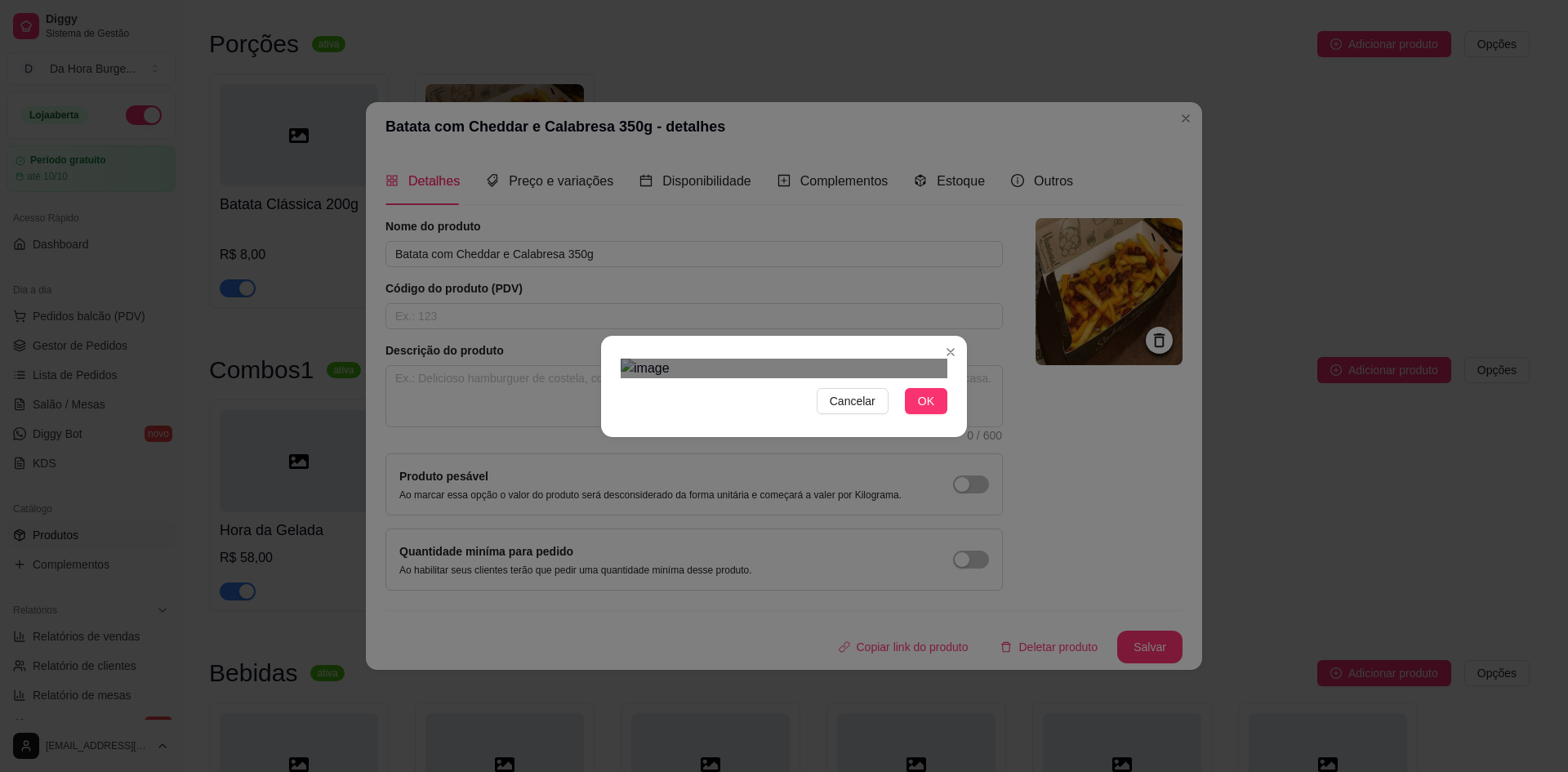
click at [961, 421] on div "Cancelar OK" at bounding box center [784, 386] width 366 height 69
click at [725, 539] on div "Use the arrow keys to move the crop selection area" at bounding box center [787, 694] width 311 height 311
click at [927, 410] on span "OK" at bounding box center [927, 401] width 16 height 18
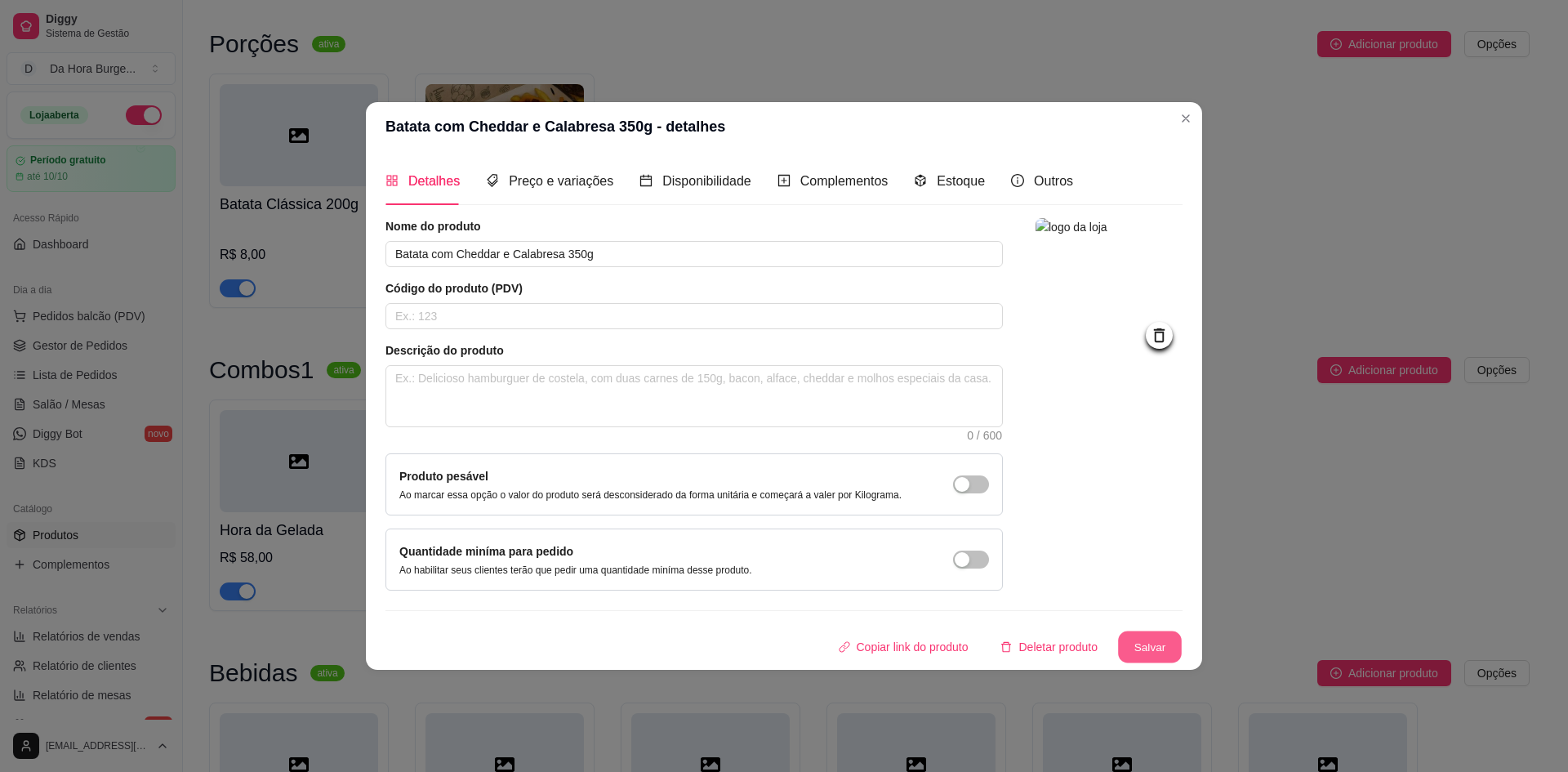
click at [1159, 644] on button "Salvar" at bounding box center [1150, 647] width 64 height 32
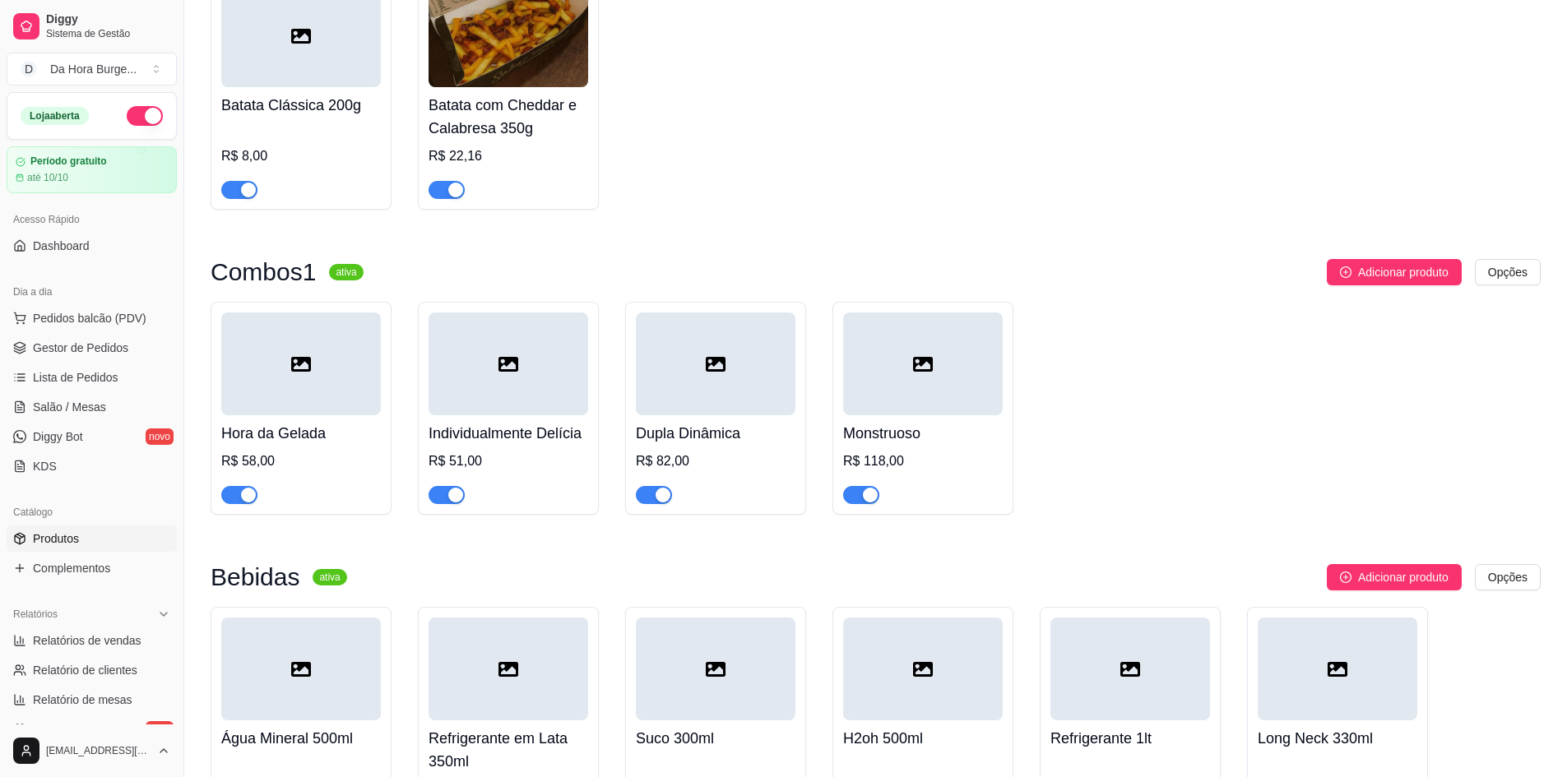
scroll to position [549, 0]
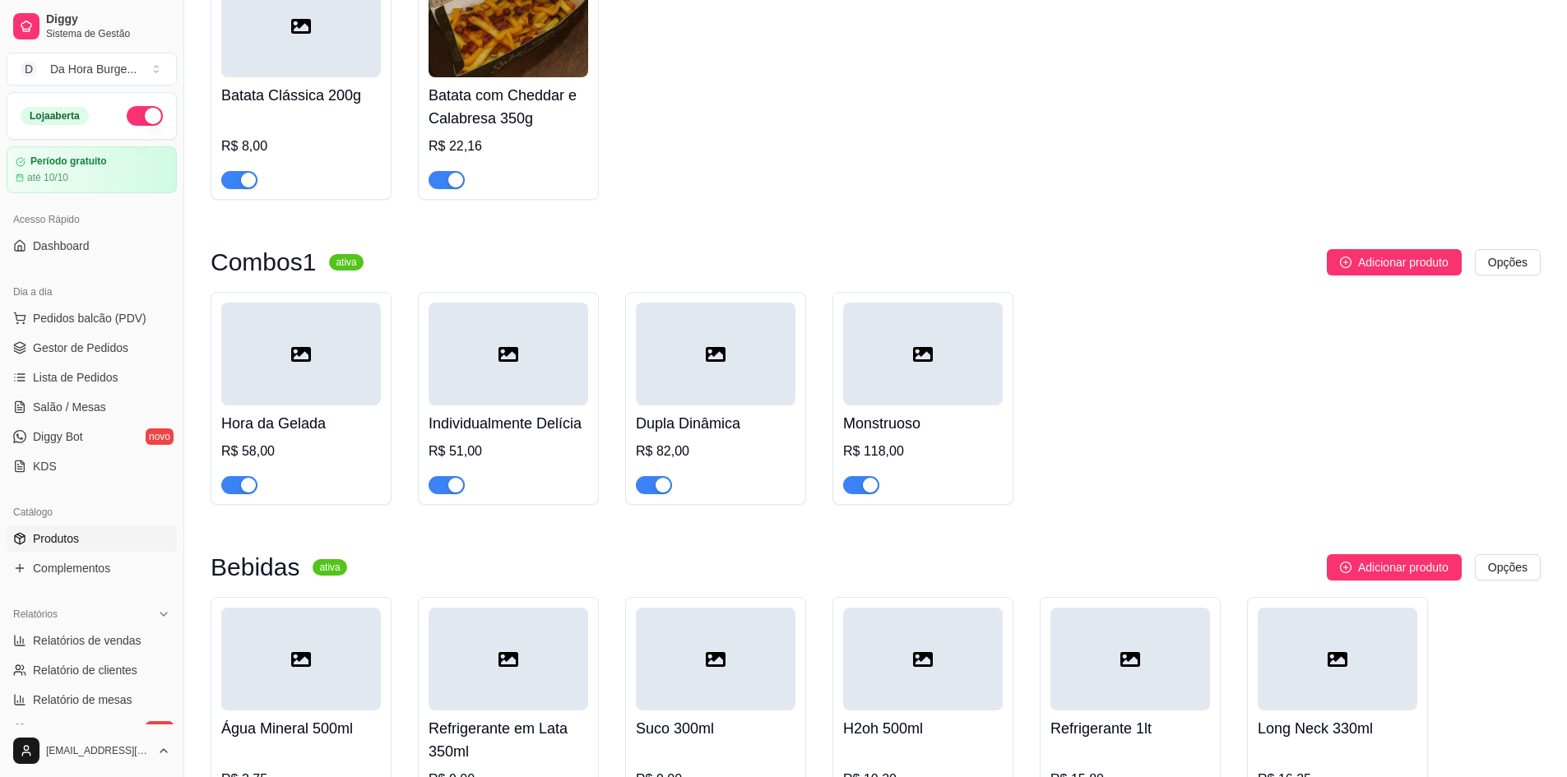
click at [470, 115] on h4 "Batata com Cheddar e Calabresa 350g" at bounding box center [509, 107] width 160 height 46
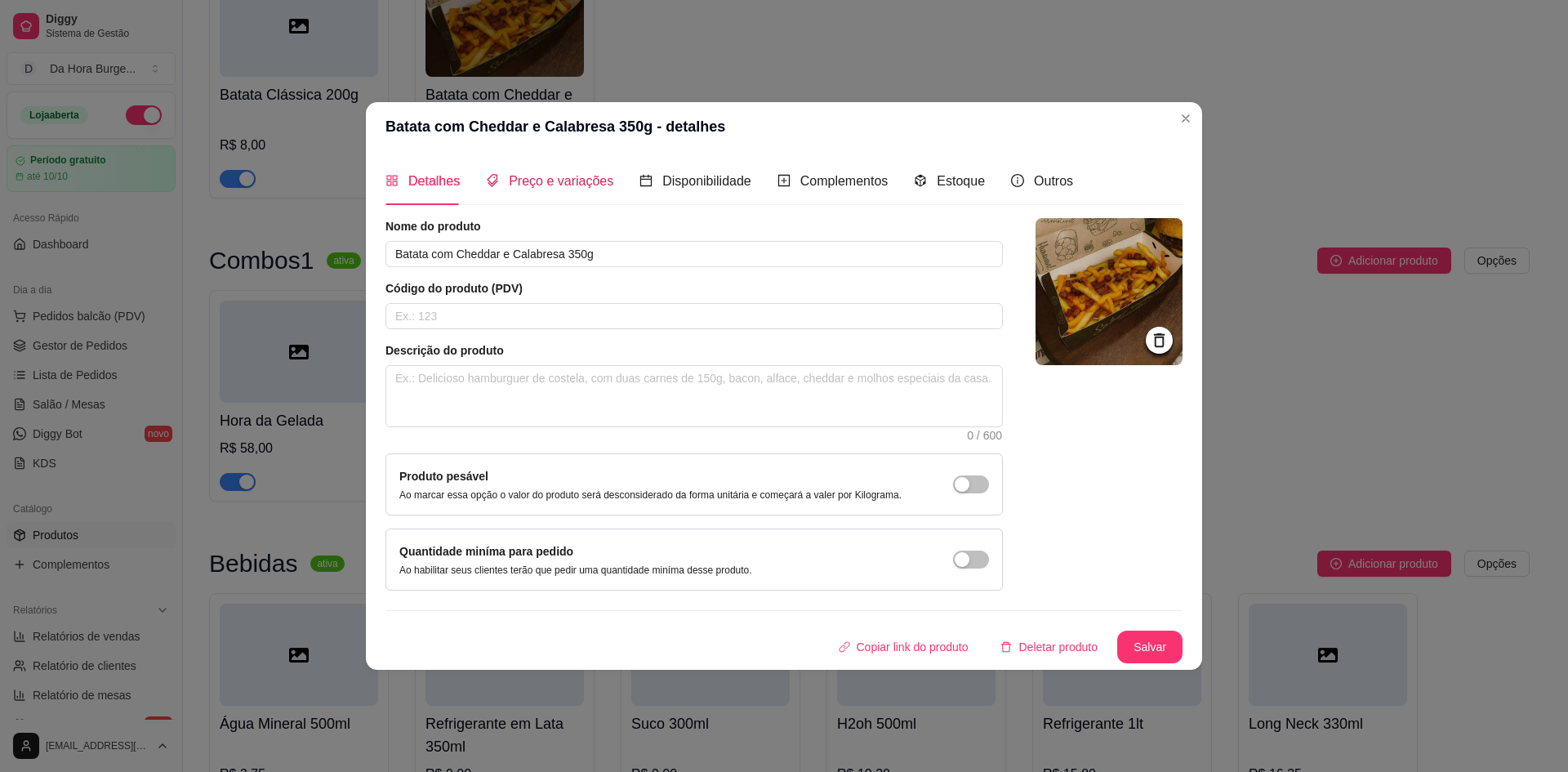
click at [522, 187] on span "Preço e variações" at bounding box center [560, 181] width 104 height 14
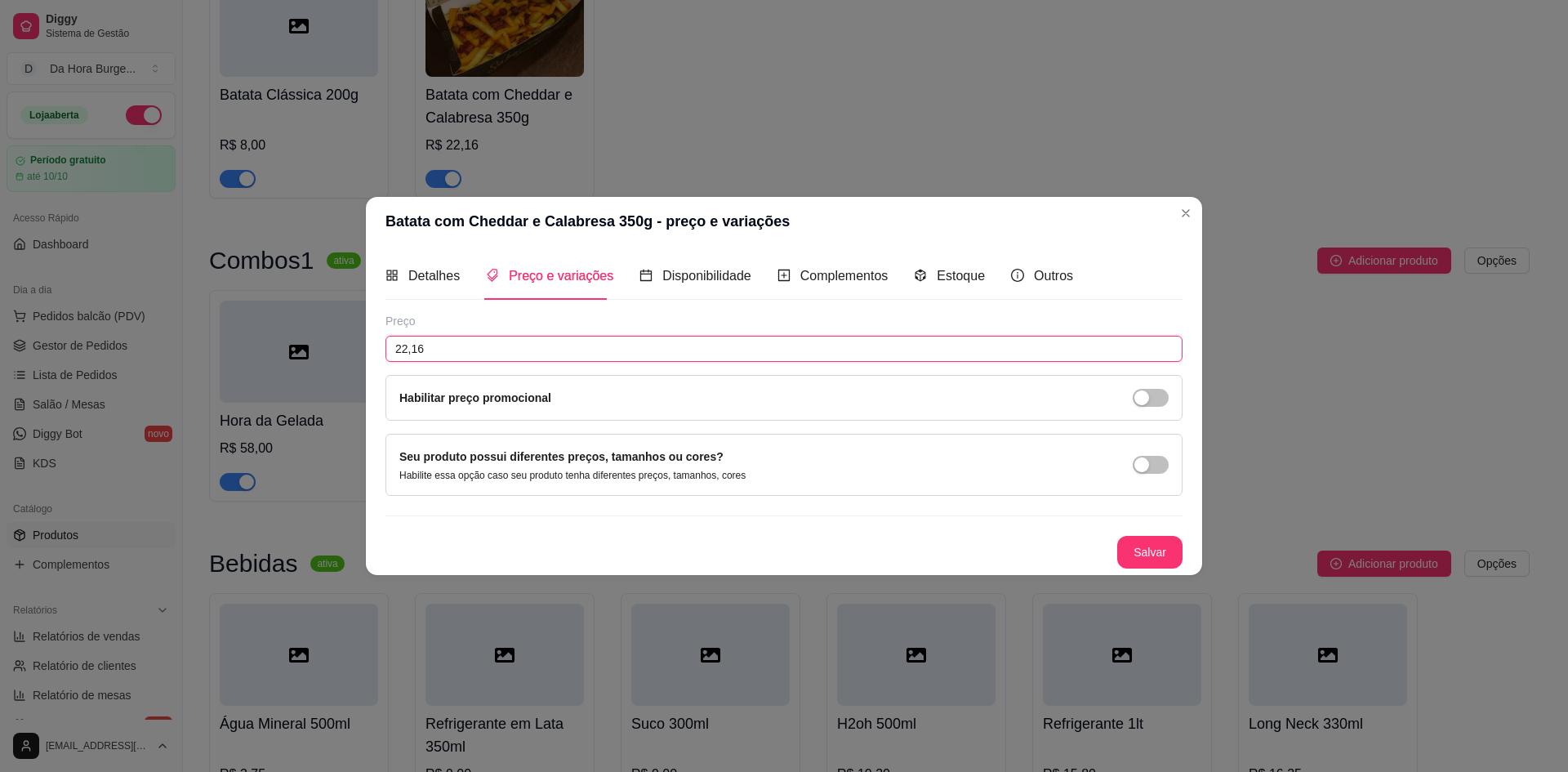
click at [422, 355] on input "22,16" at bounding box center [784, 349] width 797 height 26
click at [1167, 545] on button "Salvar" at bounding box center [1150, 552] width 66 height 33
click at [1148, 544] on button "Salvar" at bounding box center [1150, 552] width 64 height 32
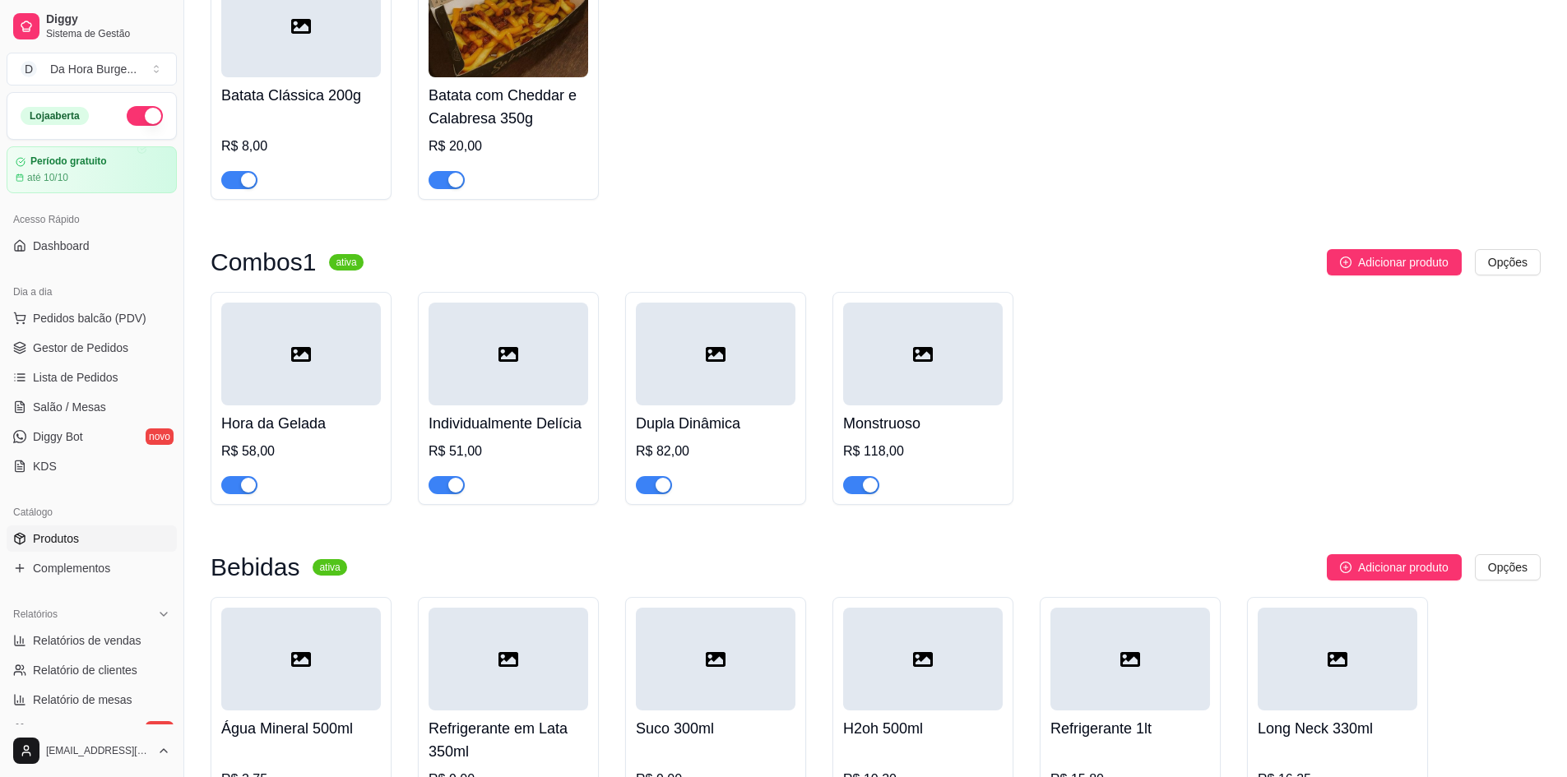
click at [284, 423] on h4 "Hora da Gelada" at bounding box center [301, 423] width 160 height 23
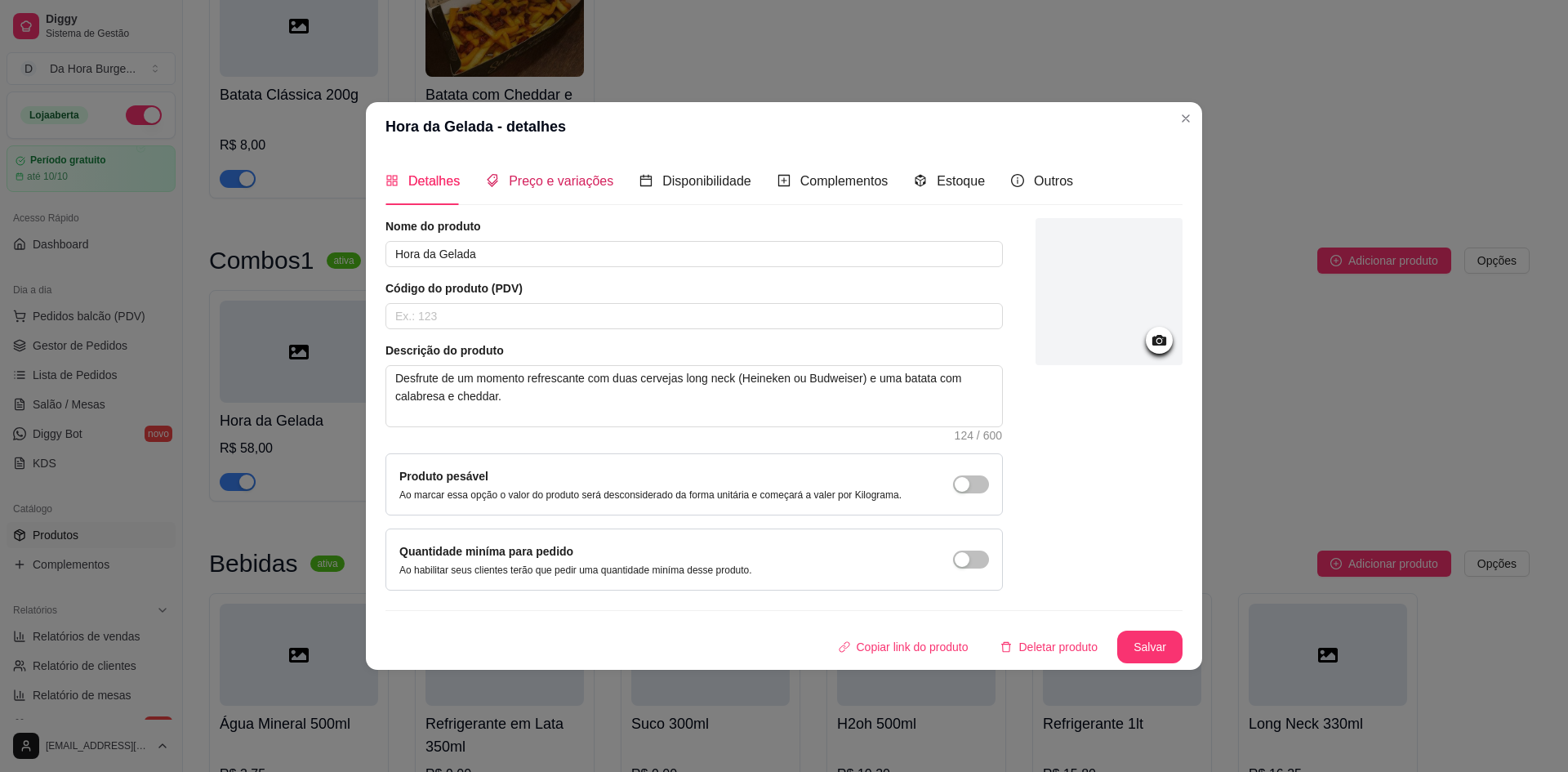
click at [525, 185] on span "Preço e variações" at bounding box center [560, 181] width 104 height 14
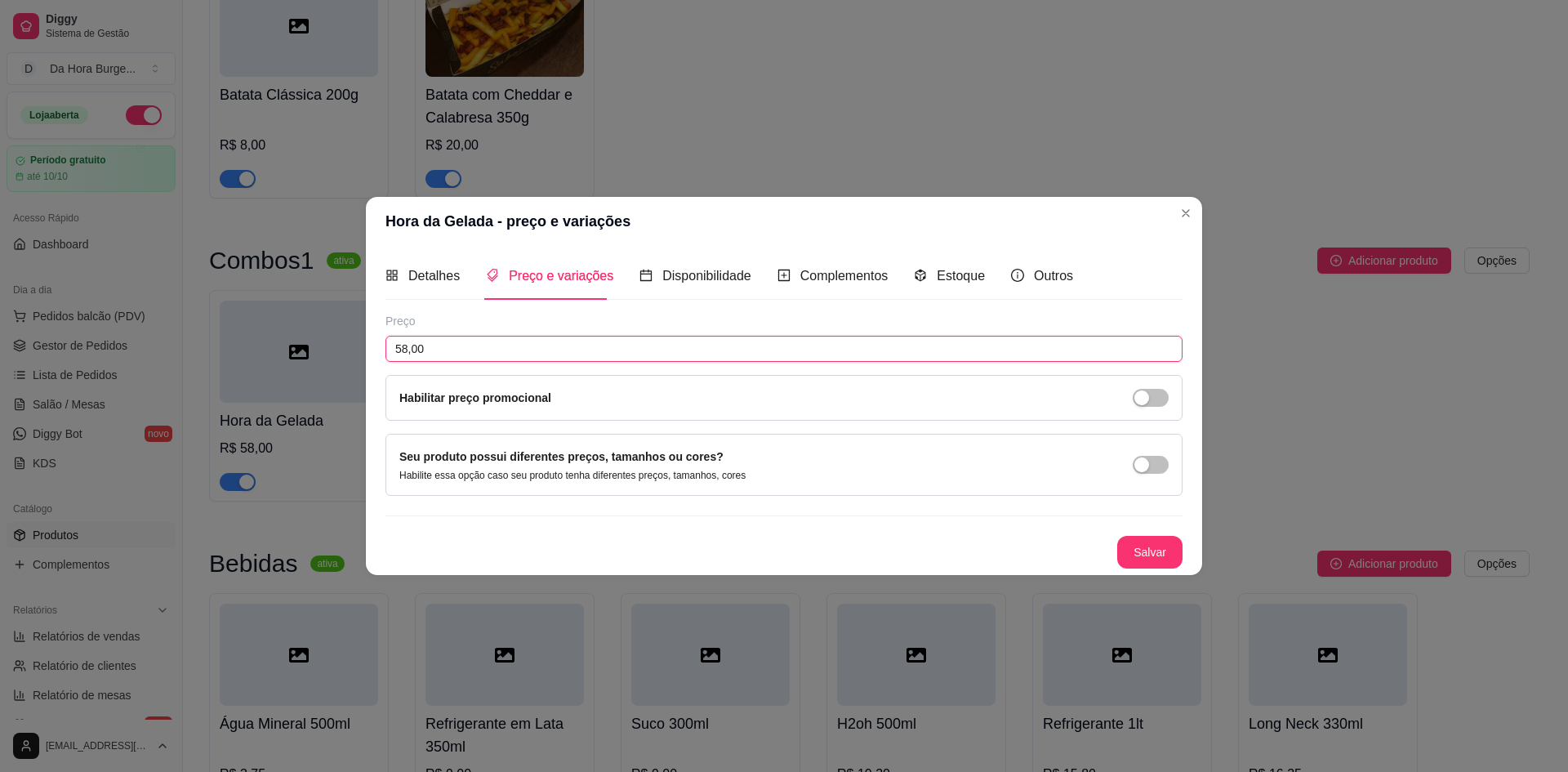
click at [440, 353] on input "58,00" at bounding box center [784, 349] width 797 height 26
click at [1169, 559] on button "Salvar" at bounding box center [1150, 552] width 66 height 33
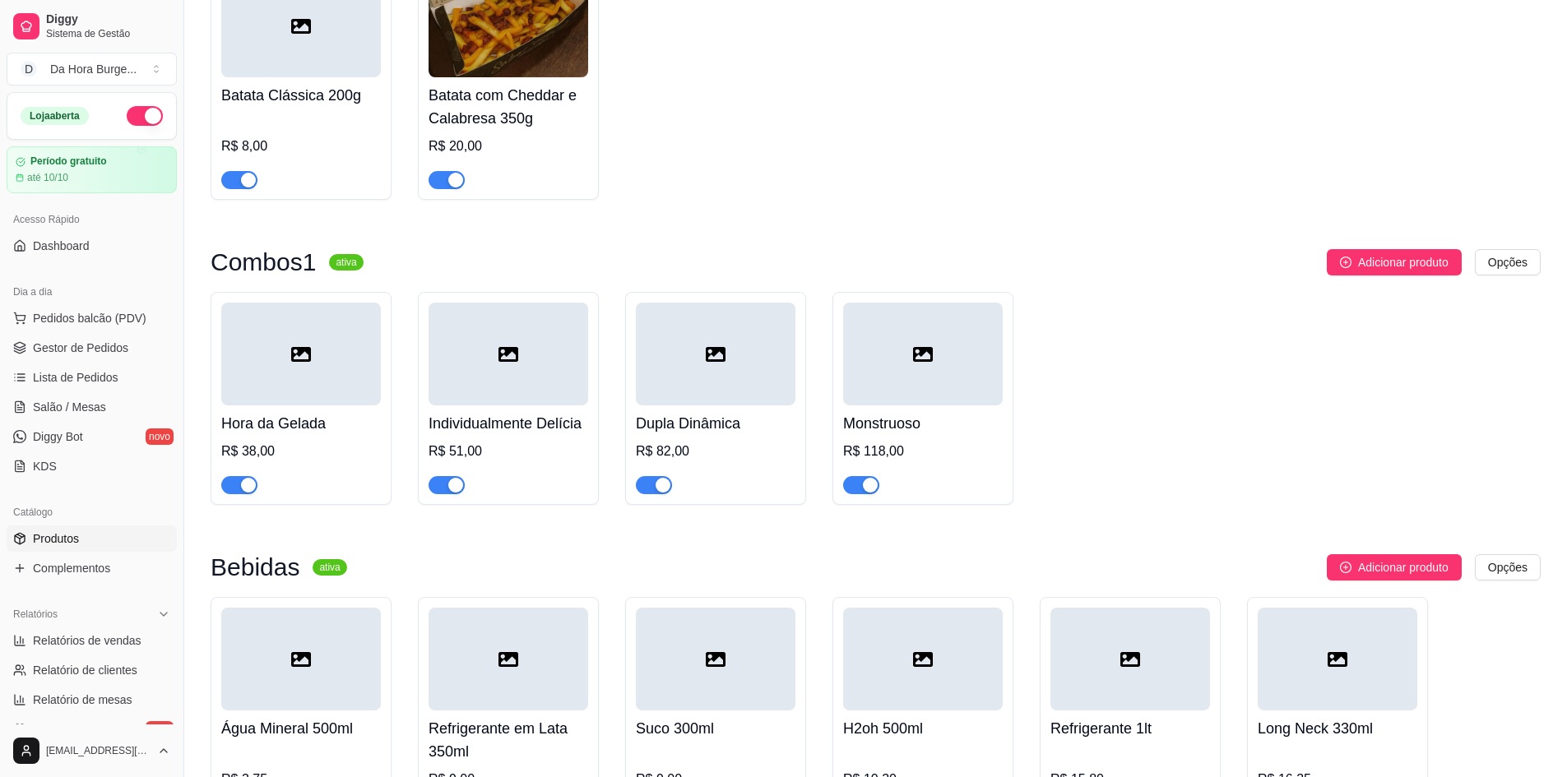
click at [516, 396] on div at bounding box center [509, 354] width 160 height 103
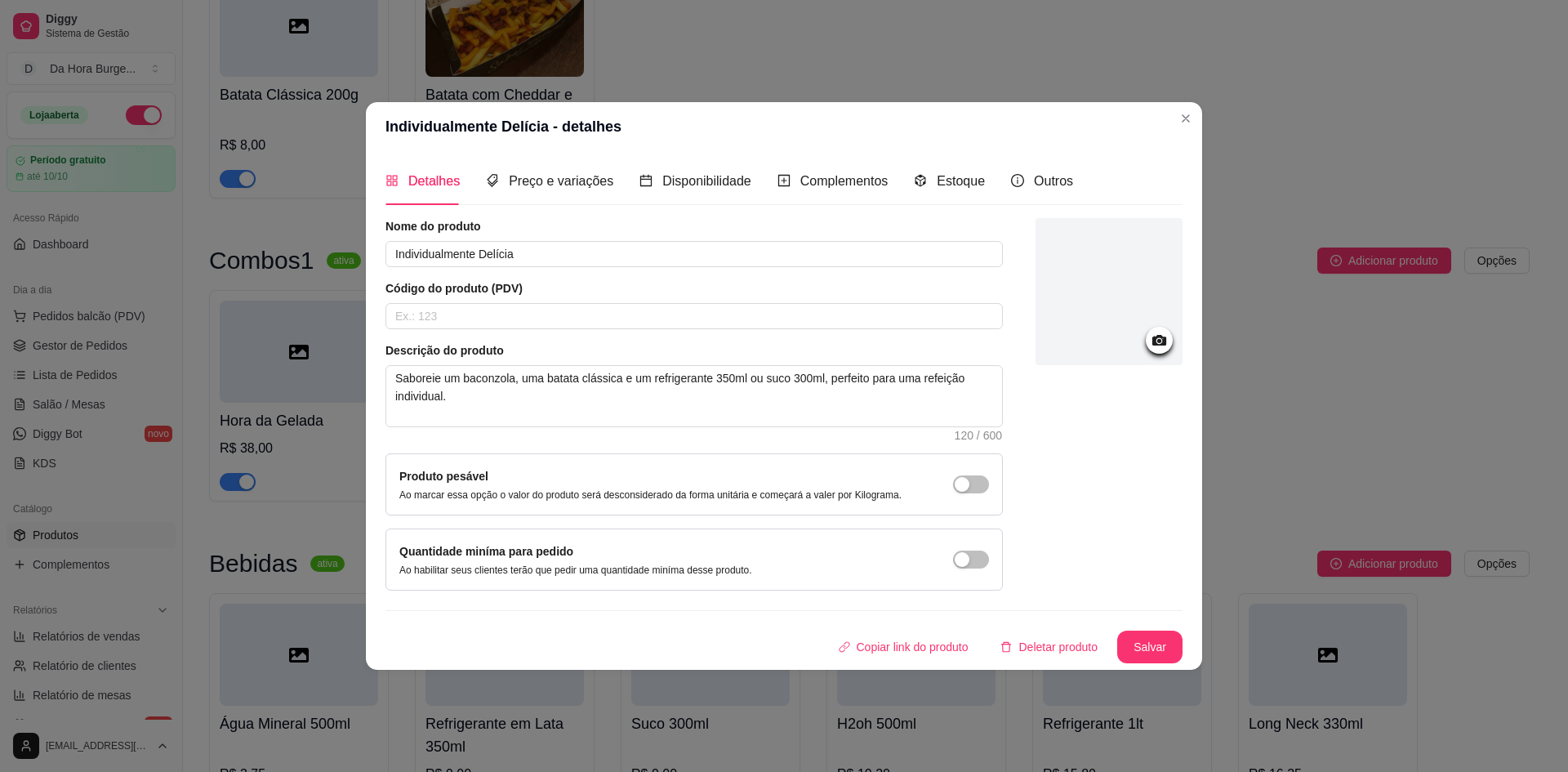
click at [1159, 339] on circle at bounding box center [1160, 341] width 4 height 4
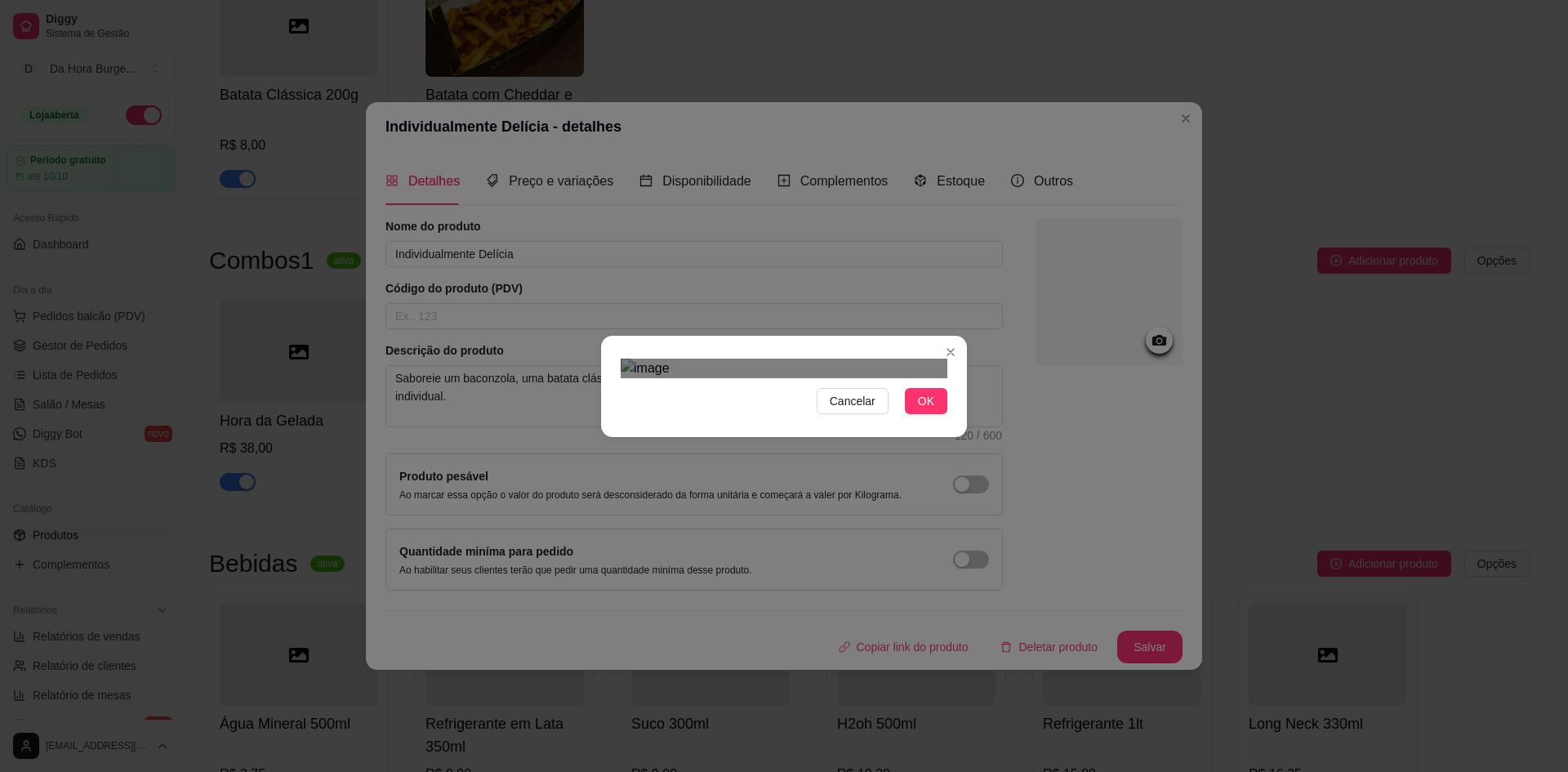
click at [968, 582] on div "Cancelar OK" at bounding box center [784, 386] width 1568 height 772
click at [573, 568] on div "Cancelar OK" at bounding box center [784, 386] width 1568 height 772
click at [698, 439] on div "Use the arrow keys to move the crop selection area" at bounding box center [784, 602] width 327 height 327
click at [926, 410] on span "OK" at bounding box center [927, 401] width 16 height 18
click at [936, 414] on button "OK" at bounding box center [926, 401] width 43 height 26
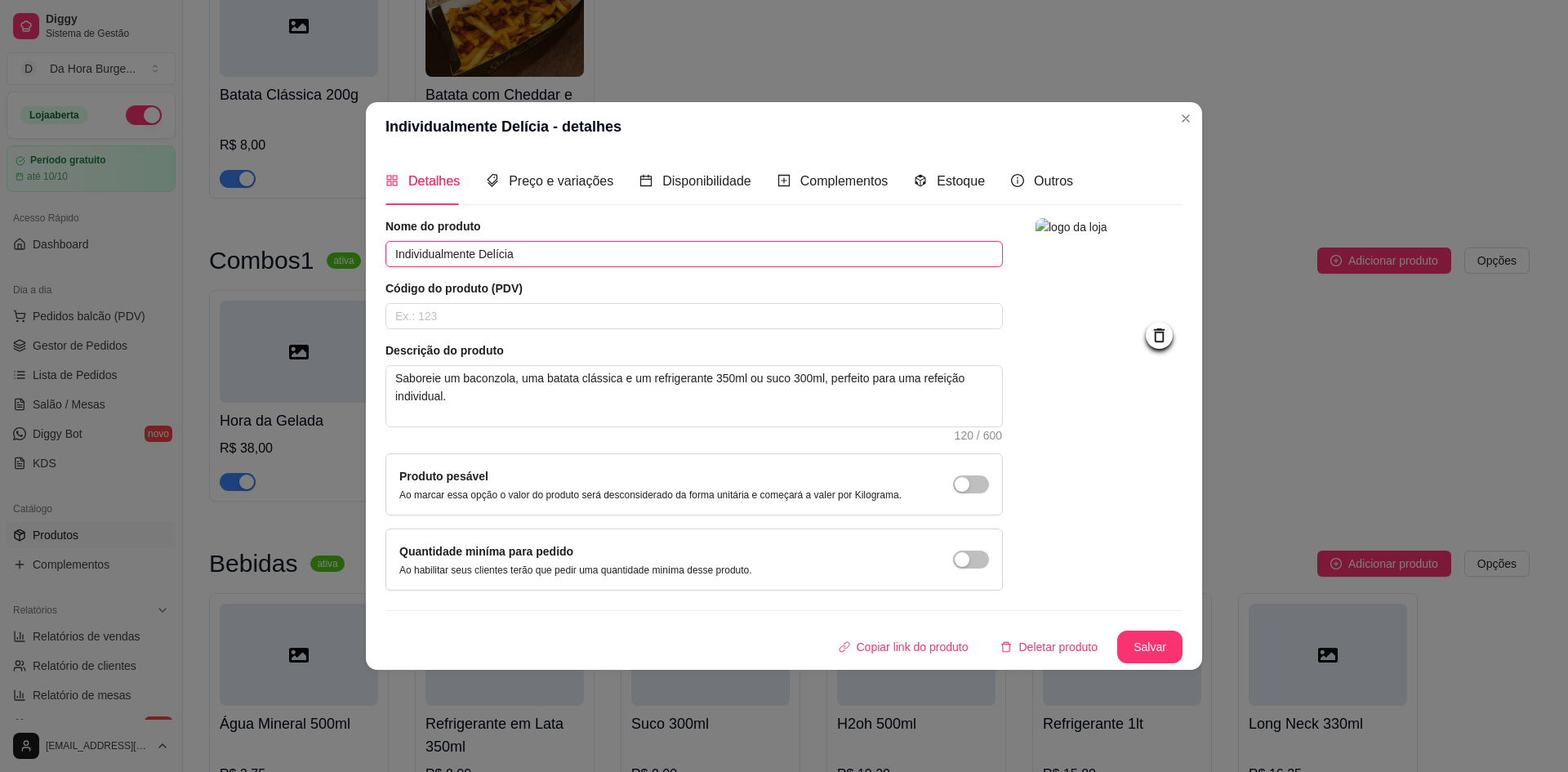
drag, startPoint x: 558, startPoint y: 260, endPoint x: 343, endPoint y: 259, distance: 215.0
click at [343, 259] on div "Individualmente Delícia - detalhes Detalhes Preço e variações Disponibilidade C…" at bounding box center [784, 386] width 1568 height 772
drag, startPoint x: 467, startPoint y: 245, endPoint x: 426, endPoint y: 205, distance: 57.3
click at [426, 205] on div "Detalhes" at bounding box center [422, 181] width 74 height 47
drag, startPoint x: 552, startPoint y: 255, endPoint x: 357, endPoint y: 247, distance: 195.2
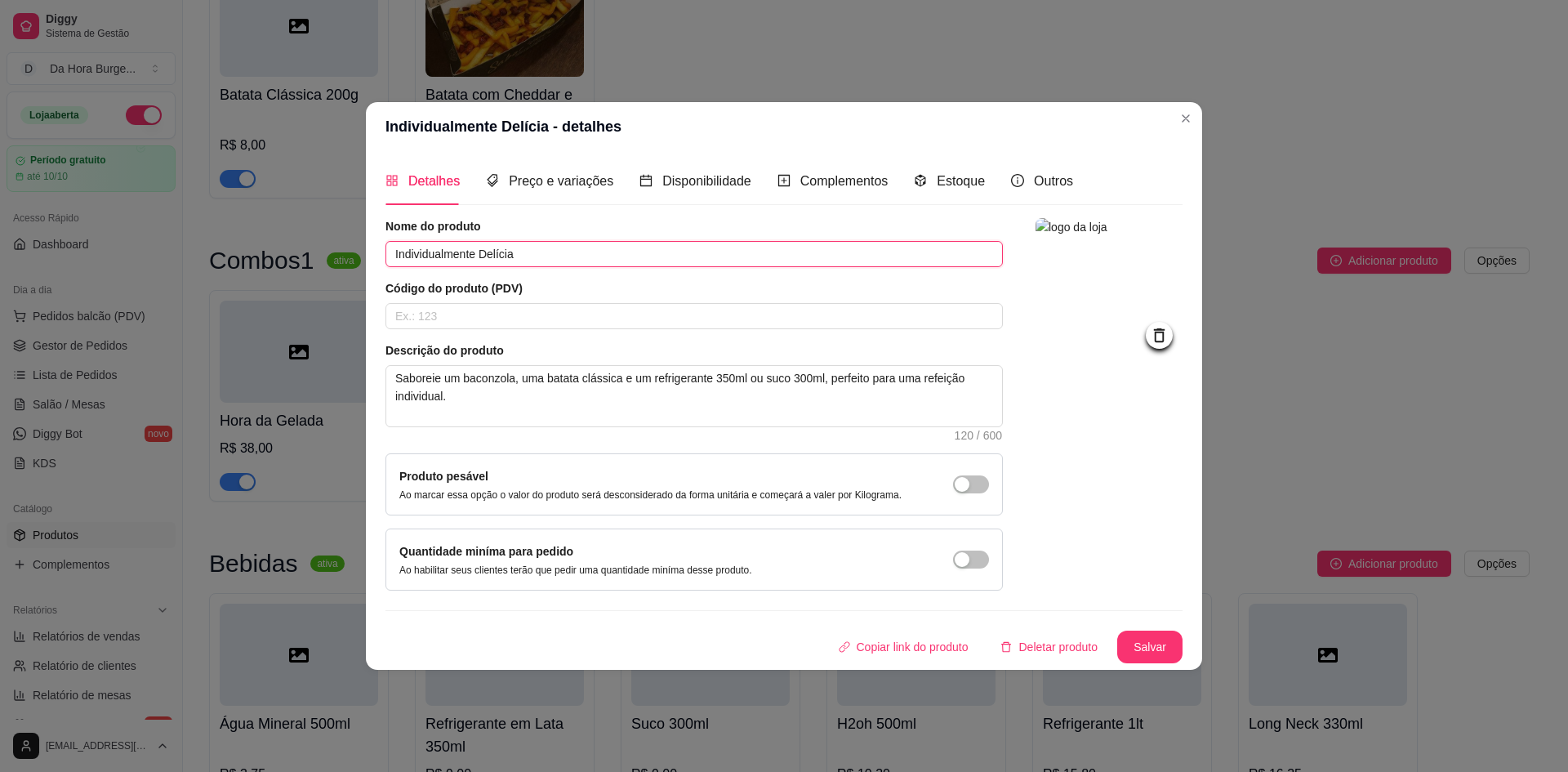
click at [357, 247] on div "Individualmente Delícia - detalhes Detalhes Preço e variações Disponibilidade C…" at bounding box center [784, 386] width 1568 height 772
paste input "NDIVIDUALMENTE DELÍCIA"
drag, startPoint x: 539, startPoint y: 251, endPoint x: 349, endPoint y: 255, distance: 190.0
click at [349, 255] on div "Individualmente Delícia - detalhes Detalhes Preço e variações Disponibilidade C…" at bounding box center [784, 386] width 1568 height 772
click at [540, 182] on span "Preço e variações" at bounding box center [560, 181] width 104 height 14
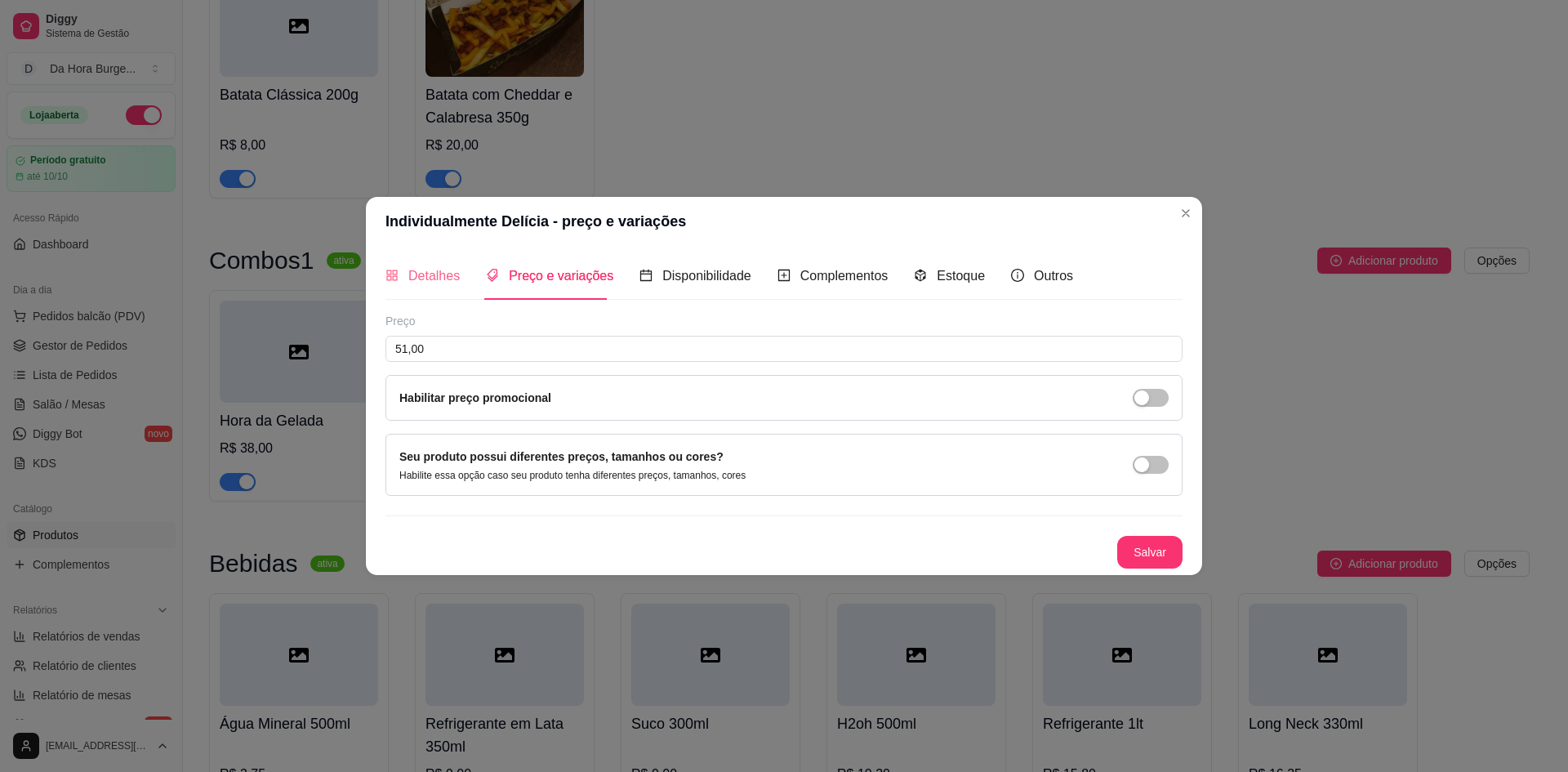
click at [434, 288] on div "Detalhes" at bounding box center [422, 275] width 74 height 47
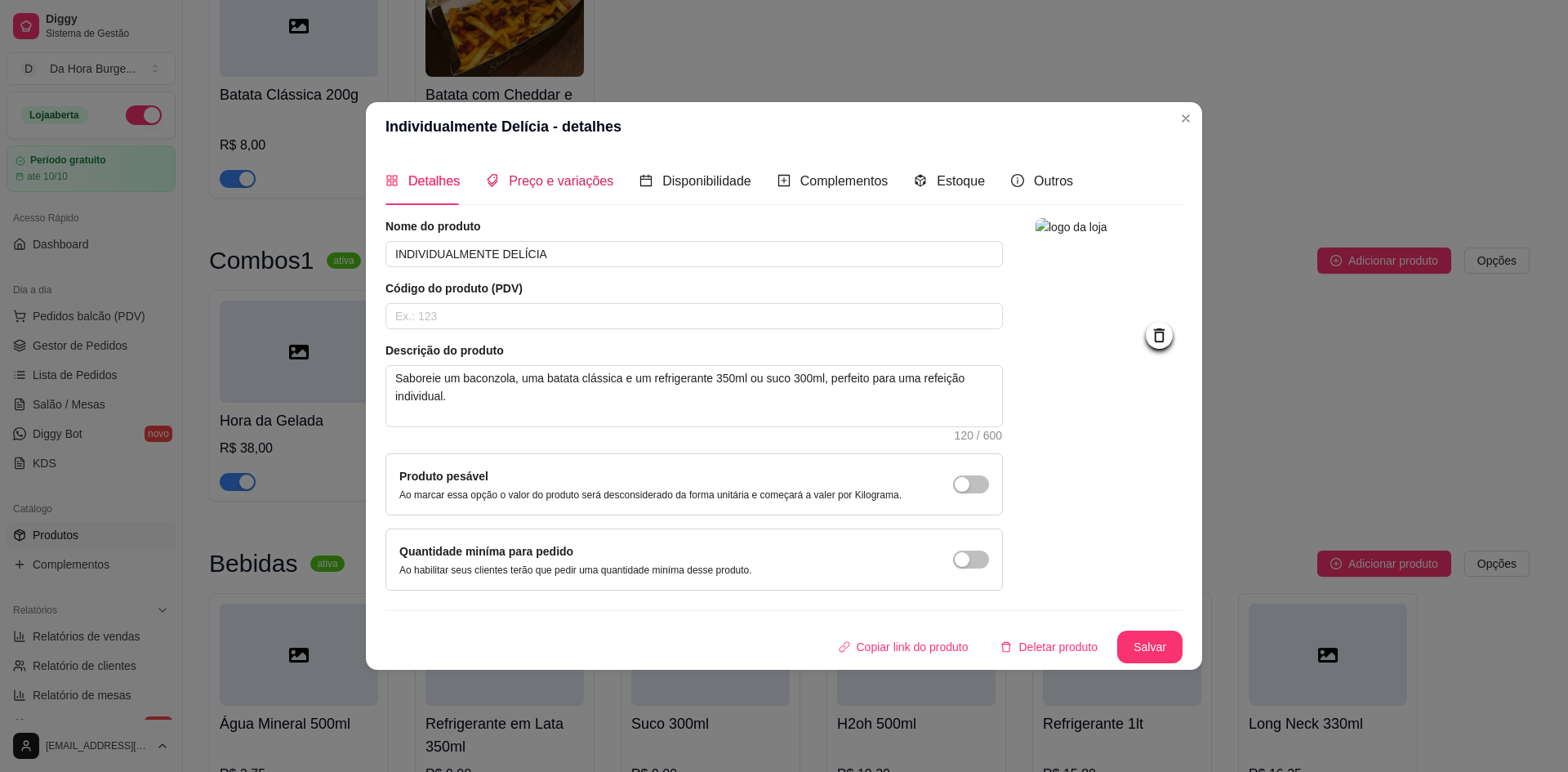
click at [513, 182] on span "Preço e variações" at bounding box center [560, 181] width 104 height 14
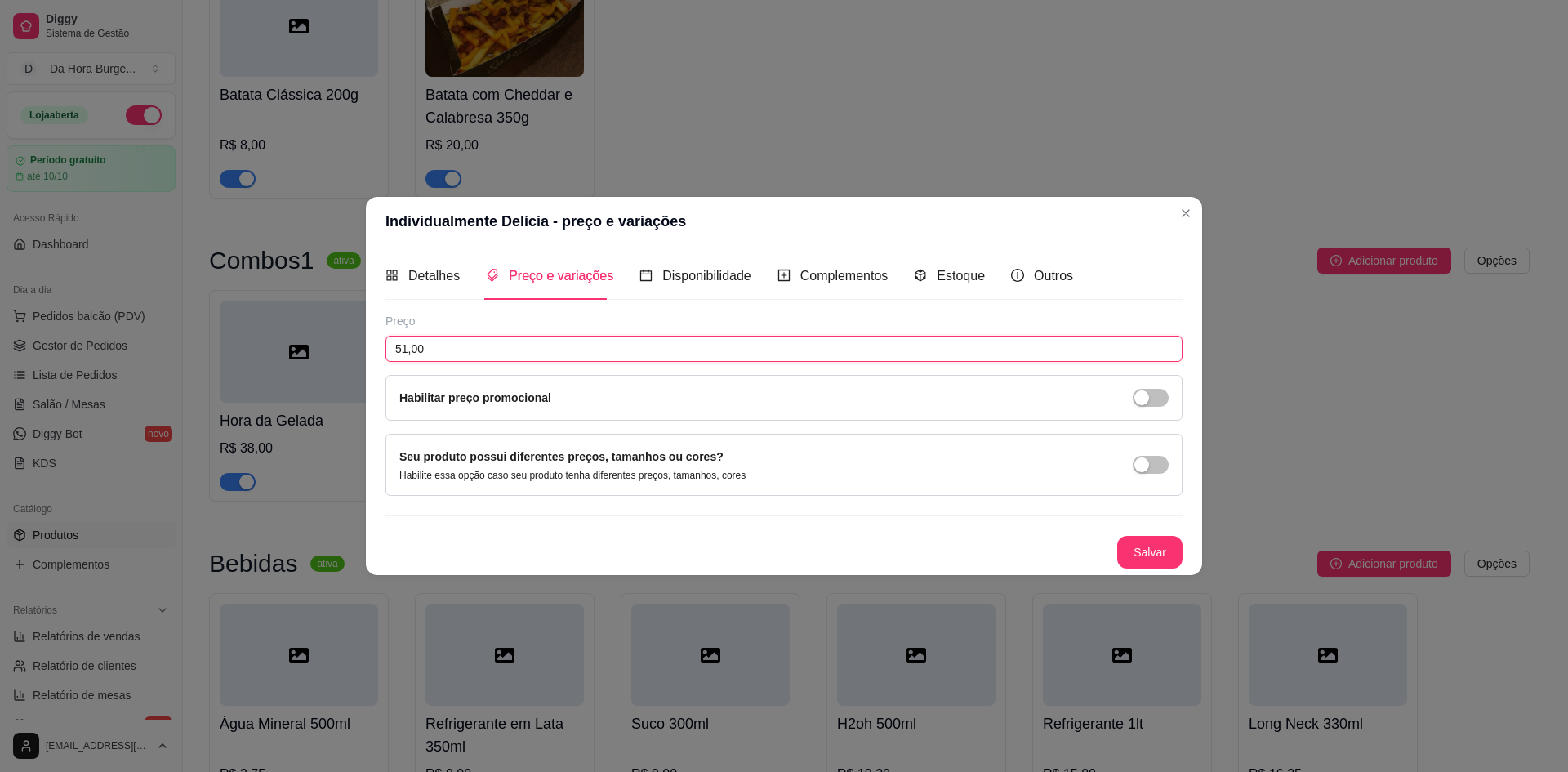
click at [460, 350] on input "51,00" at bounding box center [784, 349] width 797 height 26
click at [1168, 545] on button "Salvar" at bounding box center [1150, 552] width 64 height 32
click at [437, 278] on span "Detalhes" at bounding box center [434, 276] width 52 height 14
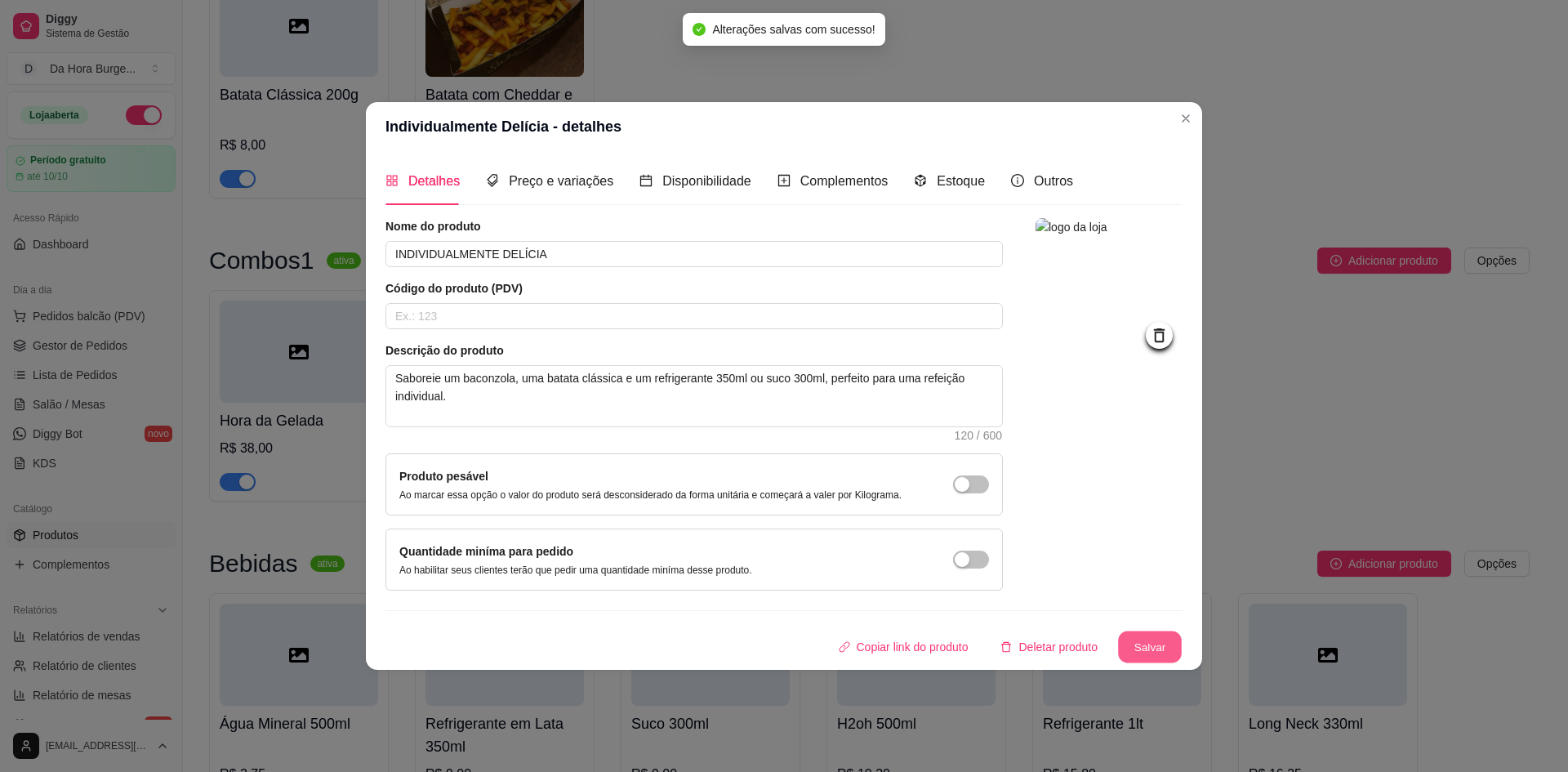
click at [1150, 645] on button "Salvar" at bounding box center [1150, 647] width 64 height 32
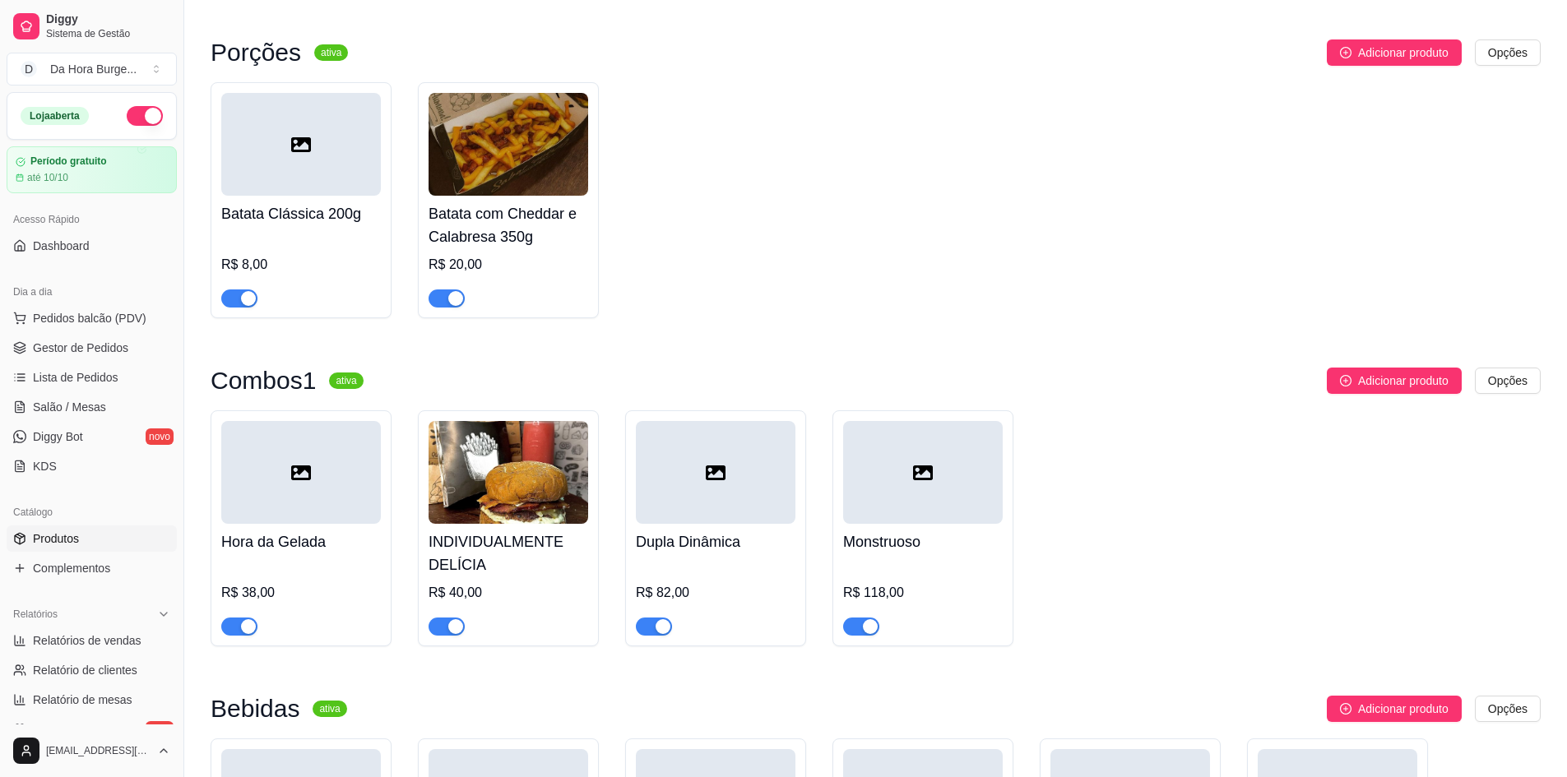
scroll to position [438, 0]
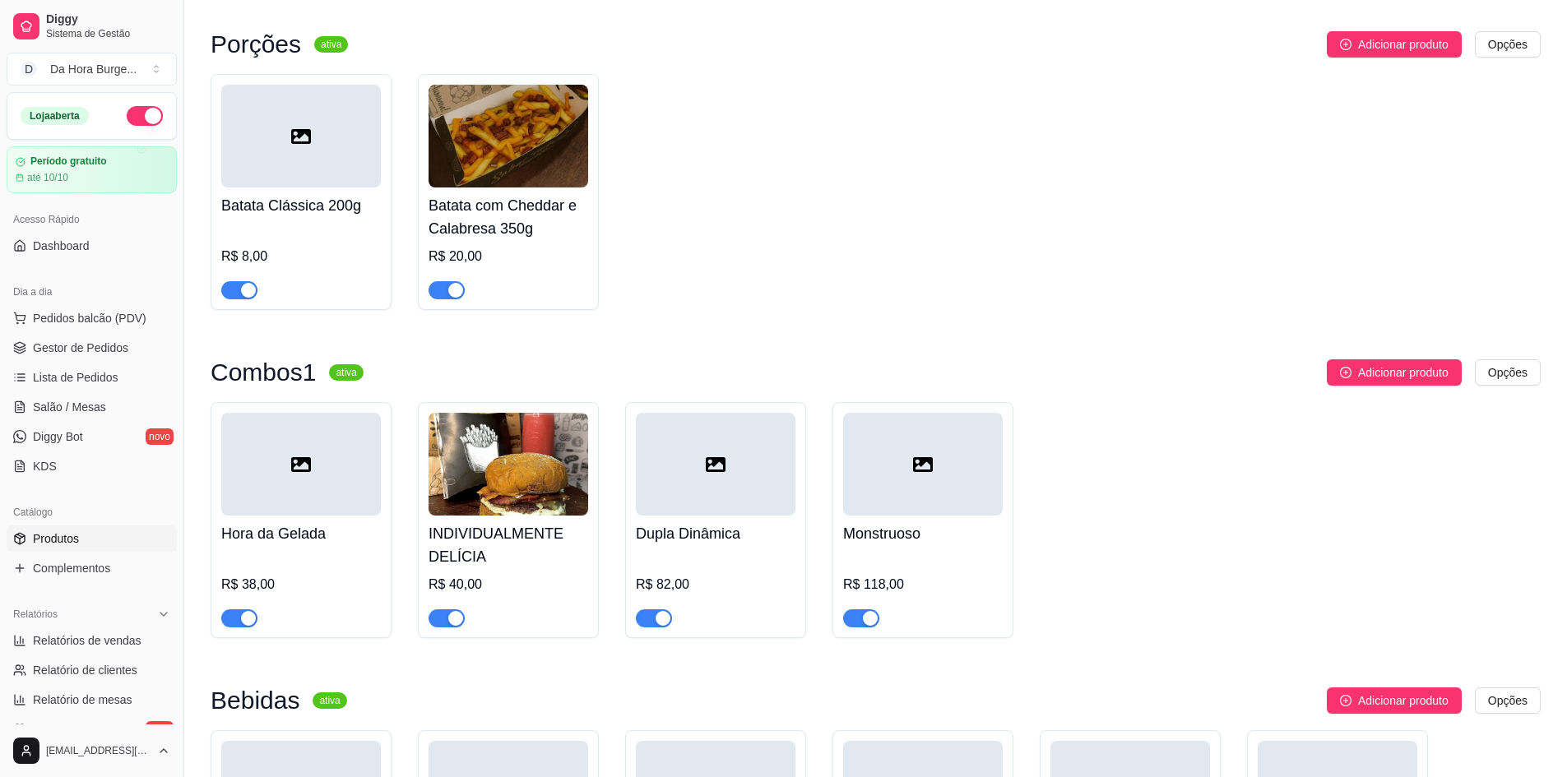
click at [300, 545] on h4 "Hora da Gelada" at bounding box center [301, 533] width 160 height 23
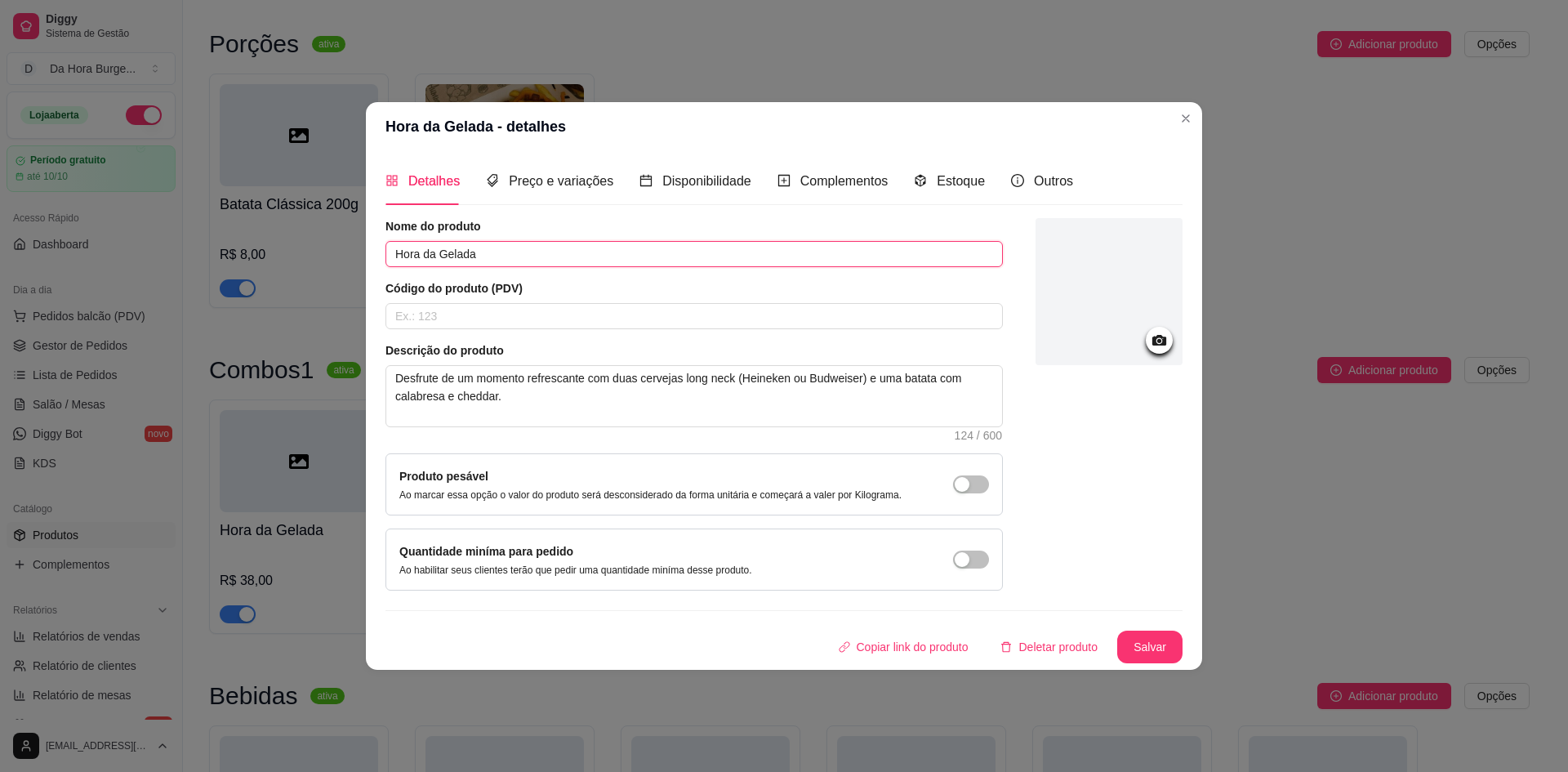
drag, startPoint x: 538, startPoint y: 246, endPoint x: 337, endPoint y: 247, distance: 201.0
click at [337, 247] on div "Hora da Gelada - detalhes Detalhes Preço e variações Disponibilidade Complement…" at bounding box center [784, 386] width 1568 height 772
paste input "ORA DA GELADA"
drag, startPoint x: 560, startPoint y: 407, endPoint x: 354, endPoint y: 377, distance: 208.2
click at [354, 377] on div "Hora da Gelada - detalhes Detalhes Preço e variações Disponibilidade Complement…" at bounding box center [784, 386] width 1568 height 772
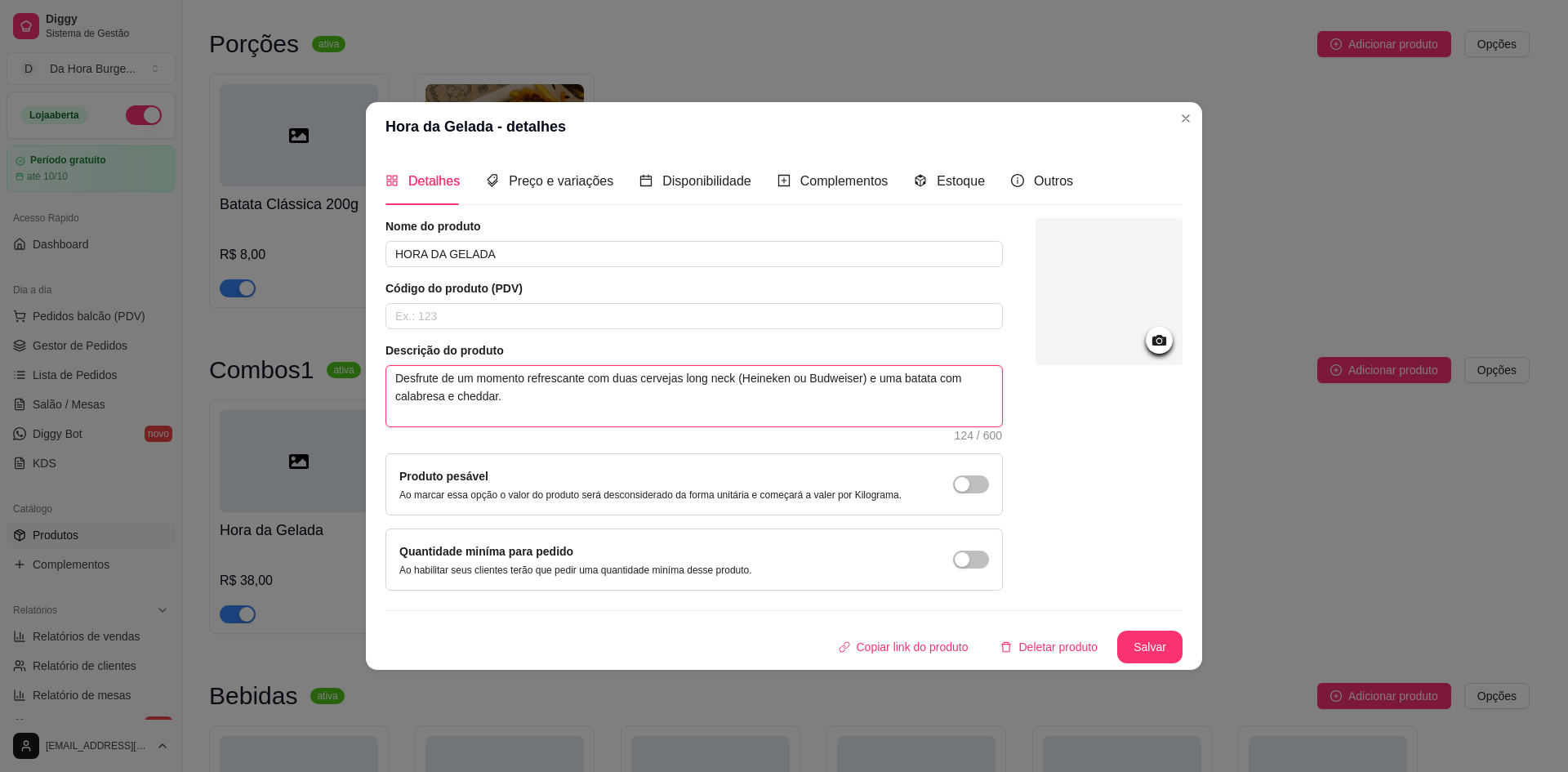
paste textarea "ESFRUTE DE UM MOMENTO REFRESCANTE COM DUAS CERVEJAS LONG NECK (HEINEKEN OU BUDW…"
click at [1154, 647] on button "Salvar" at bounding box center [1150, 647] width 66 height 33
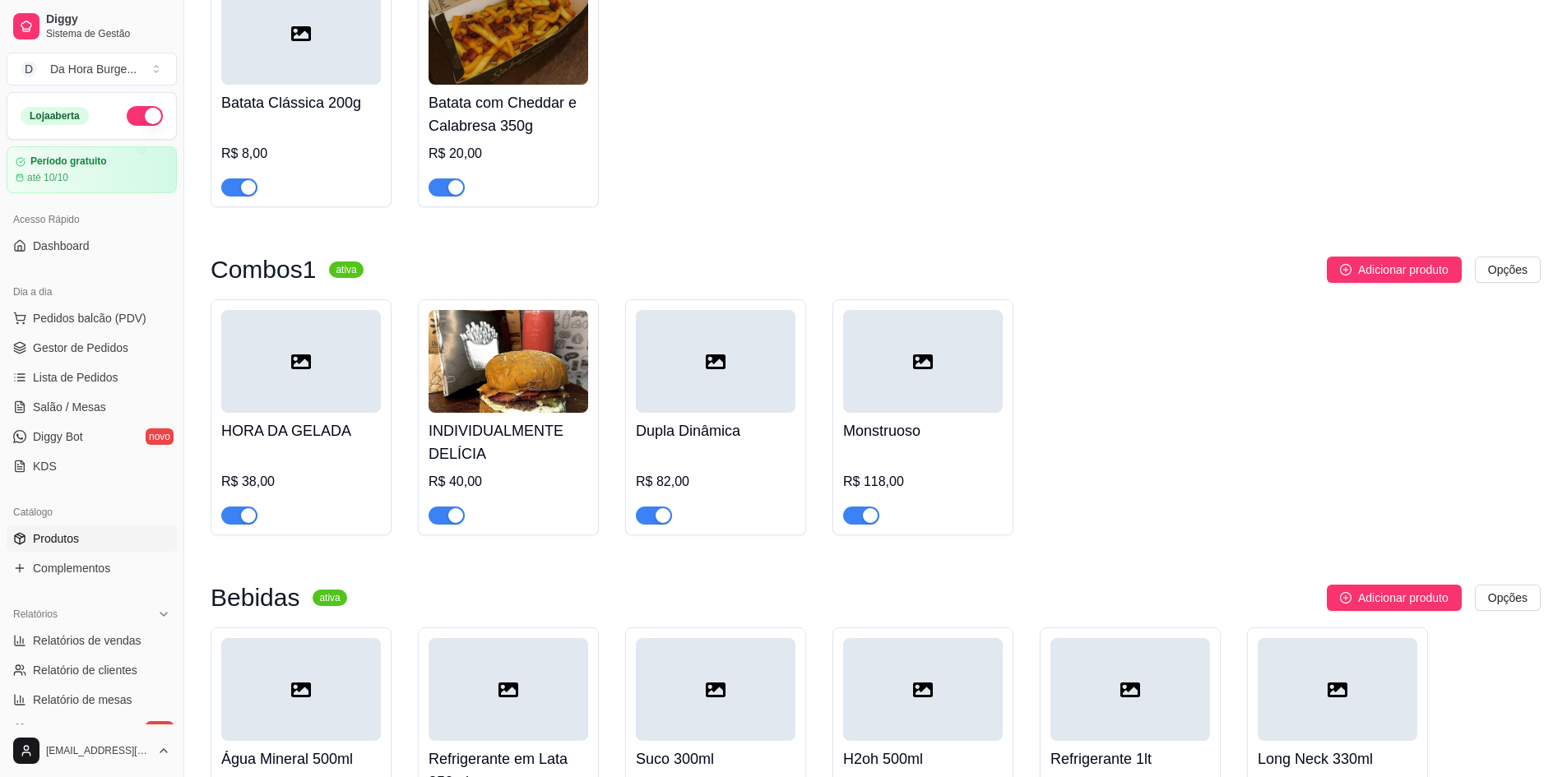
scroll to position [549, 0]
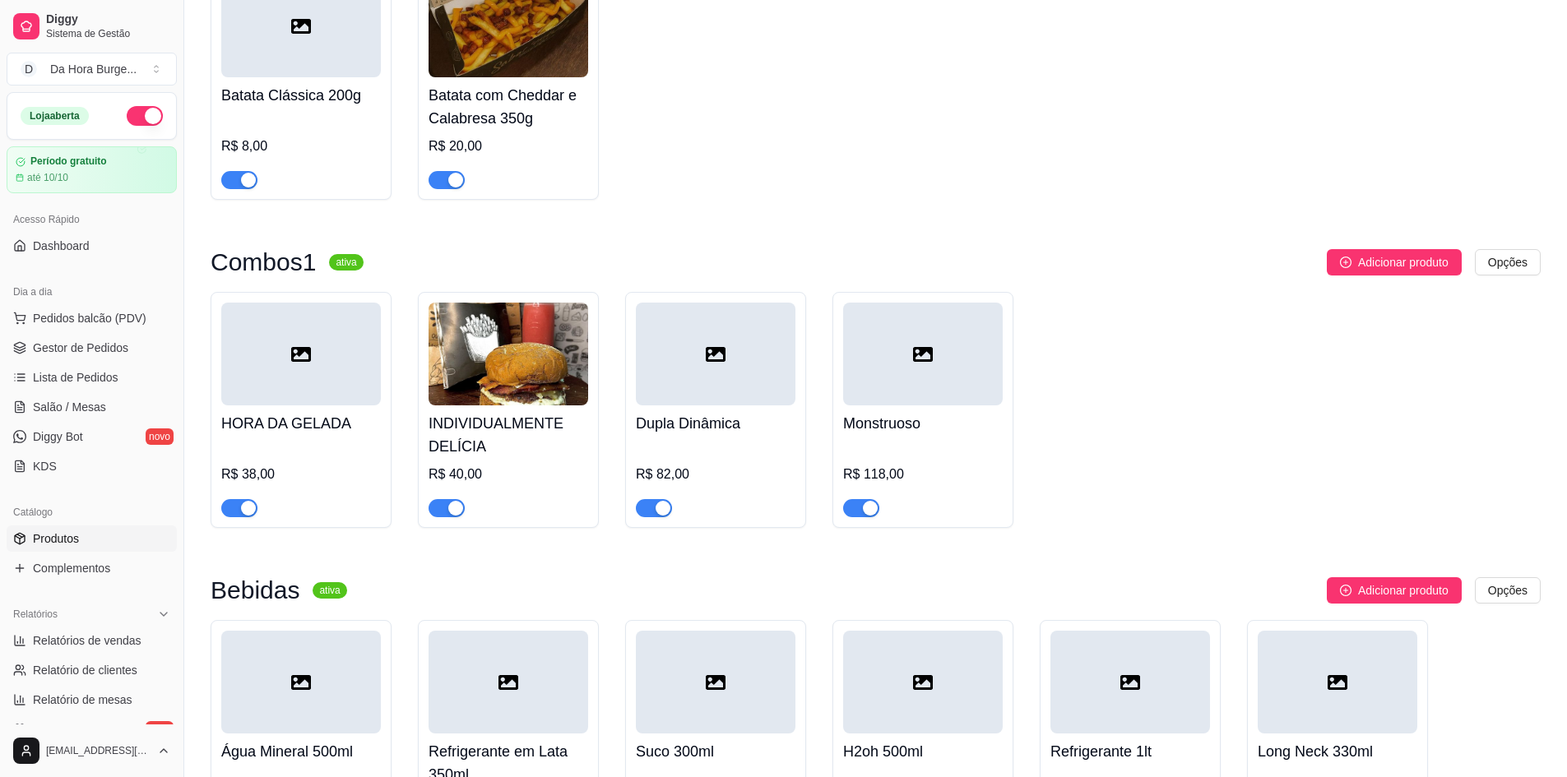
click at [730, 420] on h4 "Dupla Dinâmica" at bounding box center [716, 423] width 160 height 23
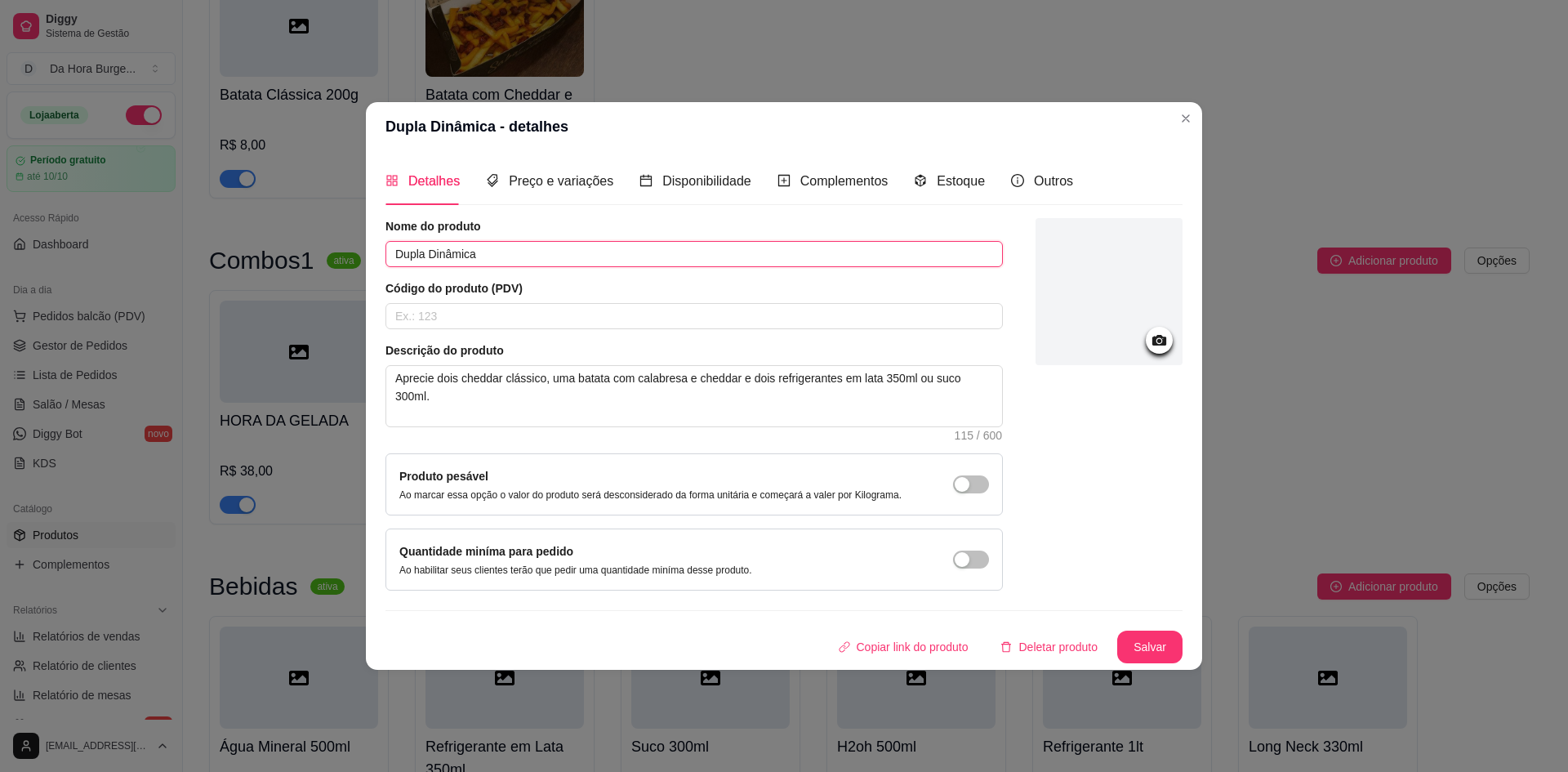
click at [501, 250] on input "Dupla Dinâmica" at bounding box center [694, 254] width 618 height 26
click at [494, 244] on input "Dupla DinâmicA" at bounding box center [694, 254] width 618 height 26
drag, startPoint x: 494, startPoint y: 248, endPoint x: 353, endPoint y: 252, distance: 141.1
click at [353, 252] on div "Dupla Dinâmica - detalhes Detalhes Preço e variações Disponibilidade Complement…" at bounding box center [784, 386] width 1568 height 772
paste input "UPLA DINÂMIC"
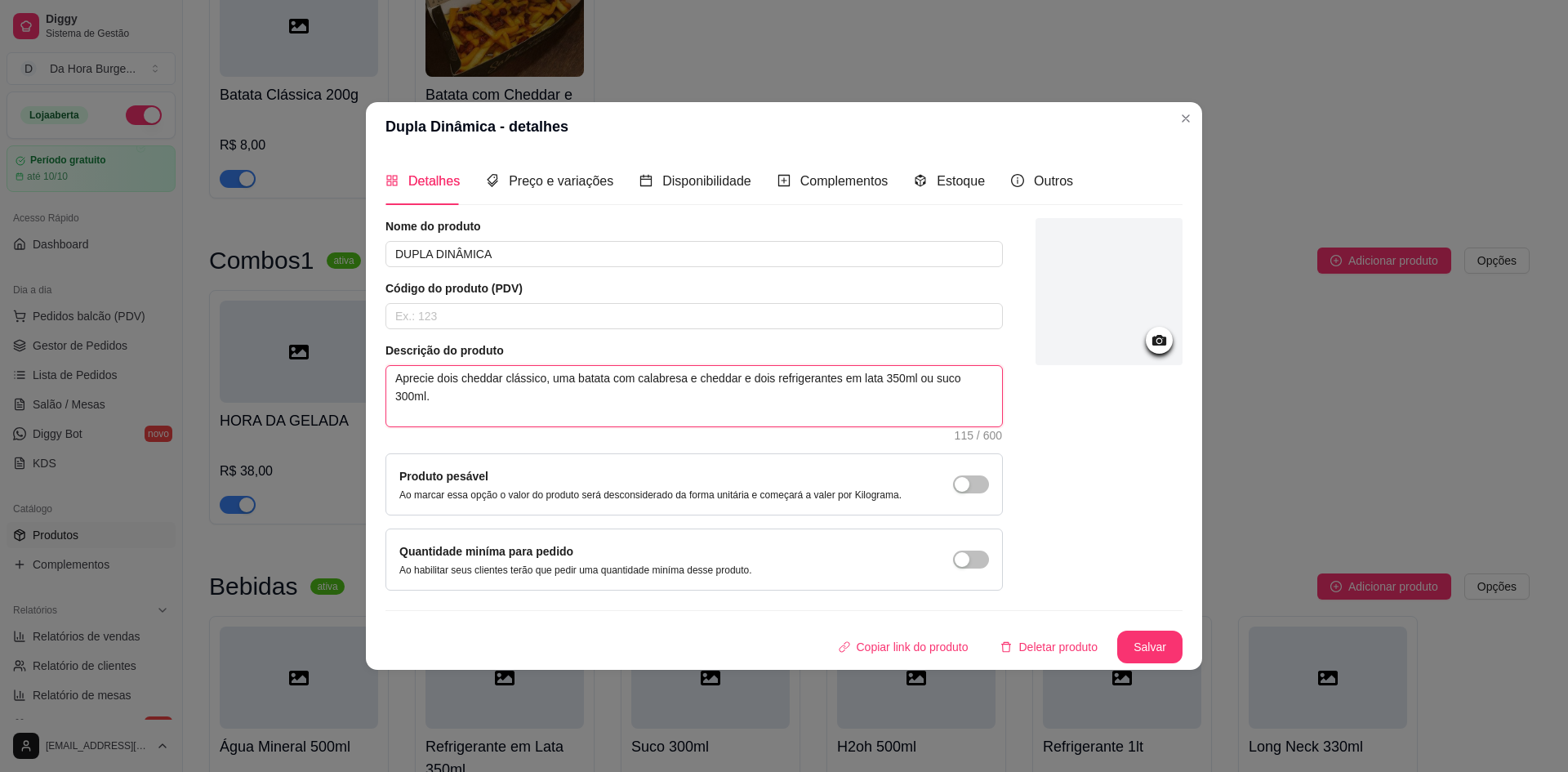
drag, startPoint x: 393, startPoint y: 380, endPoint x: 1000, endPoint y: 413, distance: 607.9
click at [1000, 413] on textarea "Aprecie dois cheddar clássico, uma batata com calabresa e cheddar e dois refrig…" at bounding box center [694, 396] width 616 height 61
paste textarea "PRECIE DOIS CHEDDAR CLÁSSICO, UMA BATATA COM CALABRESA E CHEDDAR E DOIS REFRIGE…"
click at [590, 177] on span "Preço e variações" at bounding box center [560, 181] width 104 height 14
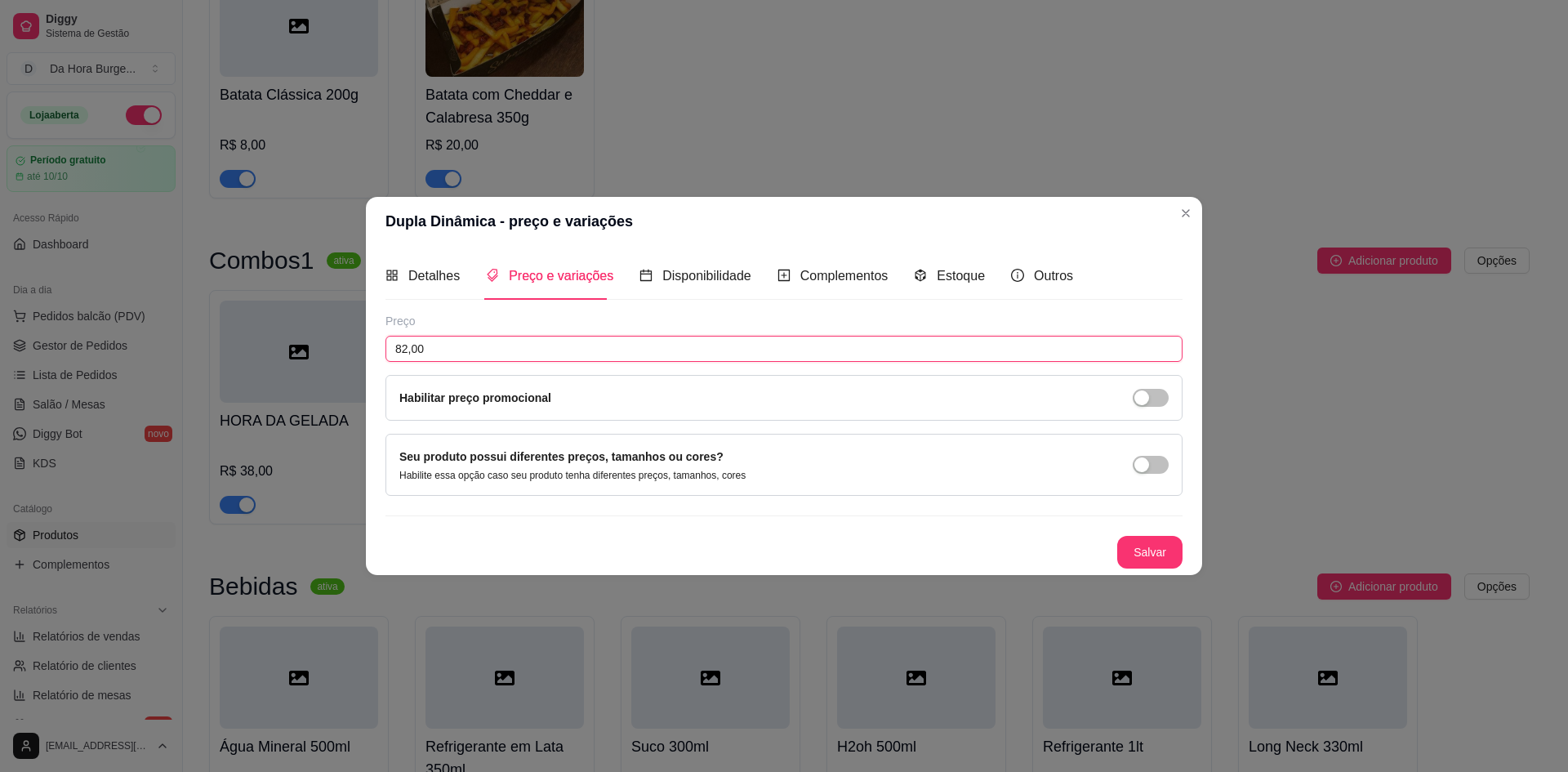
drag, startPoint x: 440, startPoint y: 357, endPoint x: 346, endPoint y: 351, distance: 94.2
click at [346, 351] on div "Dupla Dinâmica - preço e variações Detalhes Preço e variações Disponibilidade C…" at bounding box center [784, 386] width 1568 height 772
click at [1147, 560] on button "Salvar" at bounding box center [1150, 552] width 64 height 32
click at [438, 270] on span "Detalhes" at bounding box center [434, 276] width 52 height 14
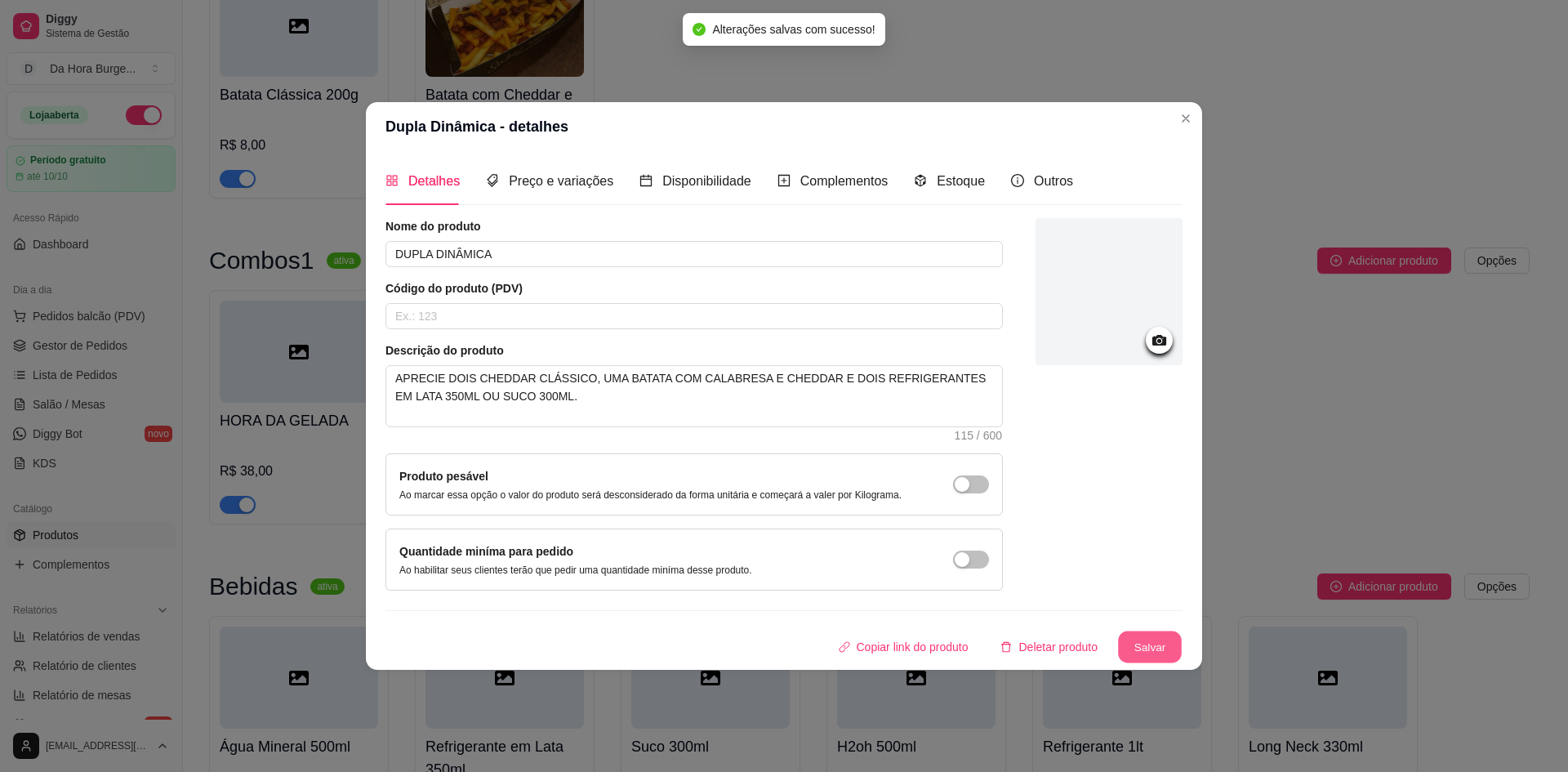
click at [1171, 647] on button "Salvar" at bounding box center [1150, 647] width 64 height 32
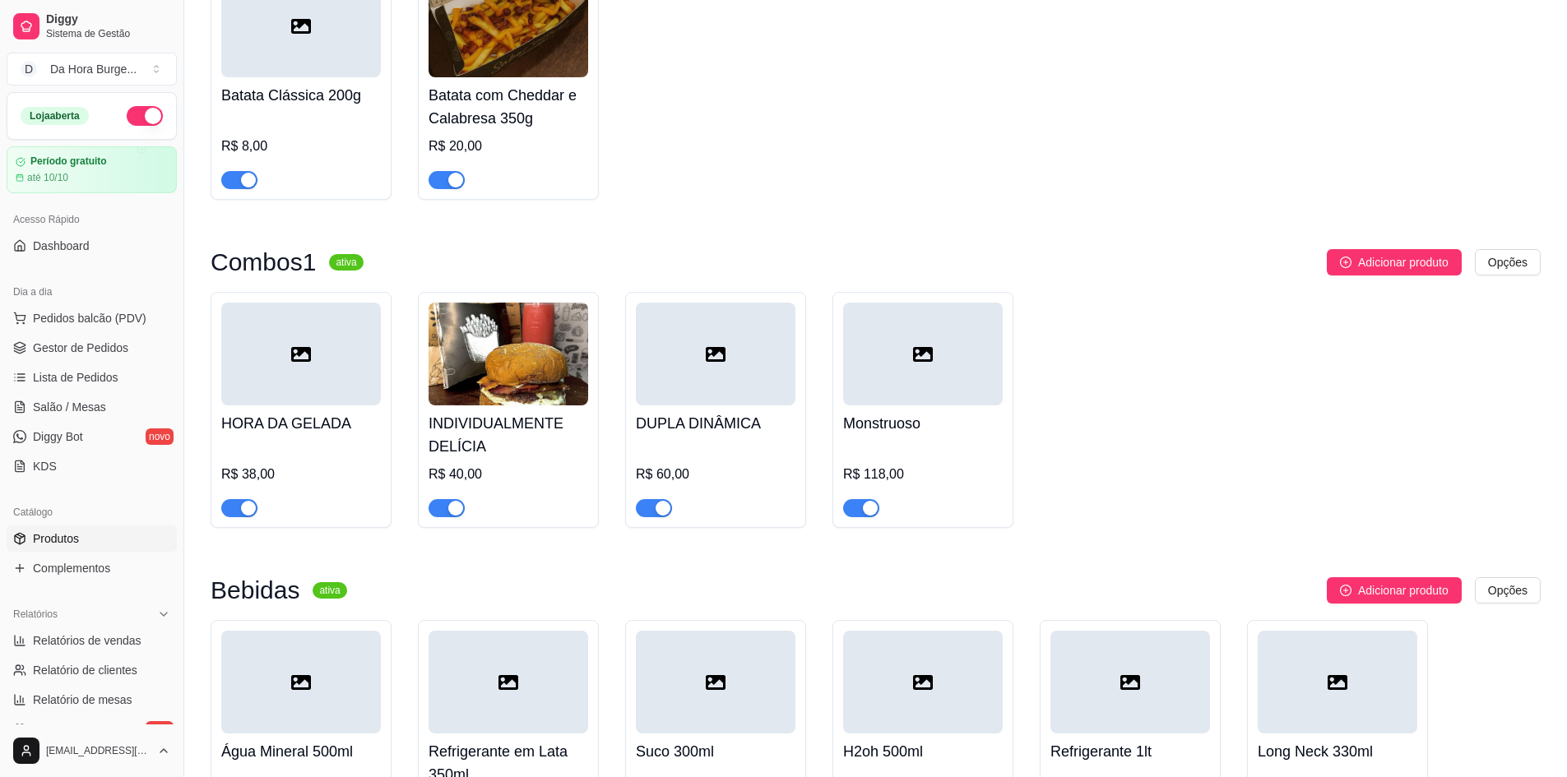
click at [915, 397] on div at bounding box center [923, 354] width 160 height 103
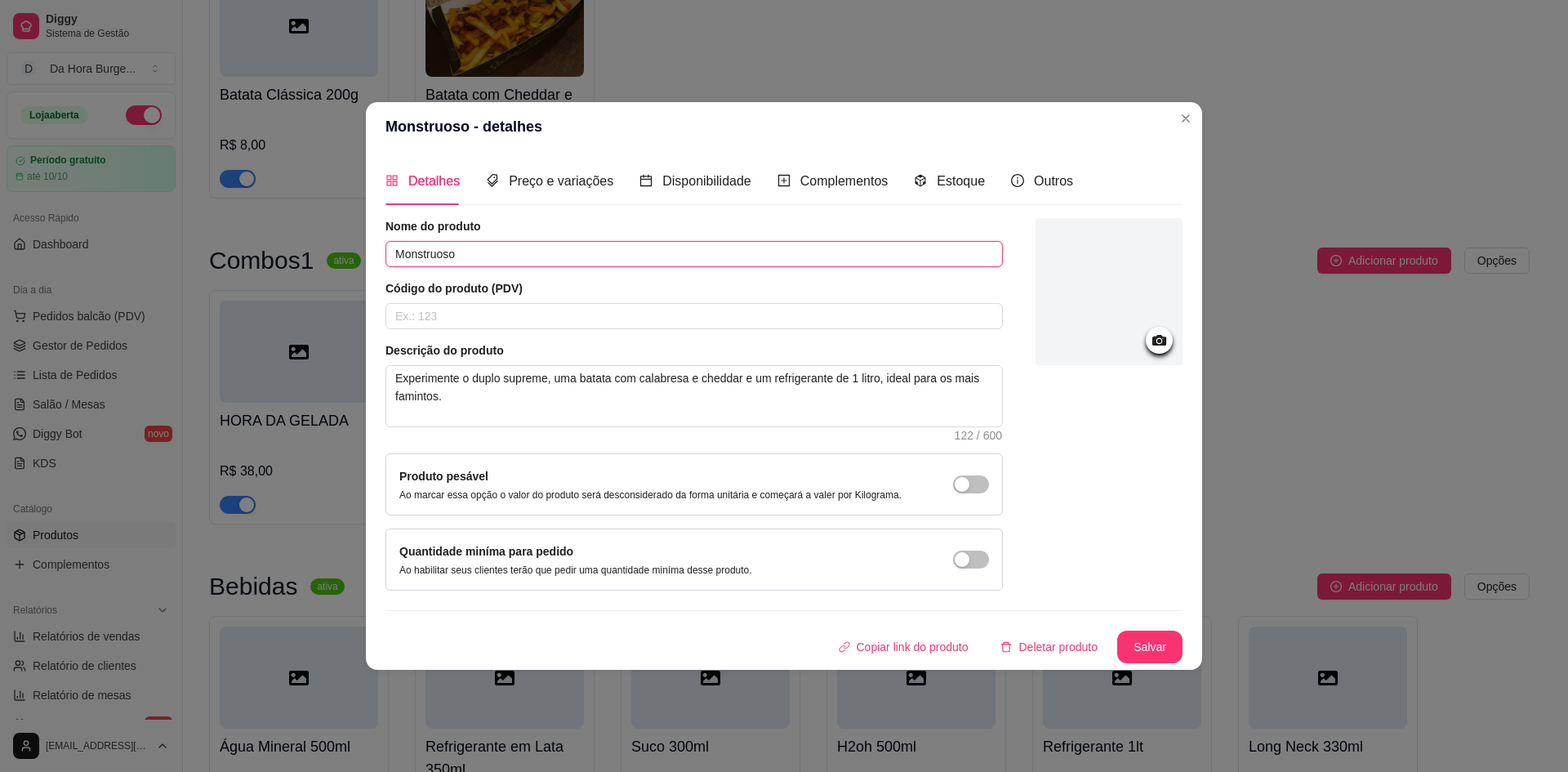
drag, startPoint x: 531, startPoint y: 255, endPoint x: 328, endPoint y: 255, distance: 203.0
click at [328, 255] on div "Monstruoso - detalhes Detalhes Preço e variações Disponibilidade Complementos E…" at bounding box center [784, 386] width 1568 height 772
paste input "ONSTRUOSO"
drag, startPoint x: 454, startPoint y: 388, endPoint x: 389, endPoint y: 346, distance: 77.4
click at [389, 346] on div "Descrição do produto Experimente o duplo supreme, uma batata com calabresa e ch…" at bounding box center [694, 391] width 618 height 98
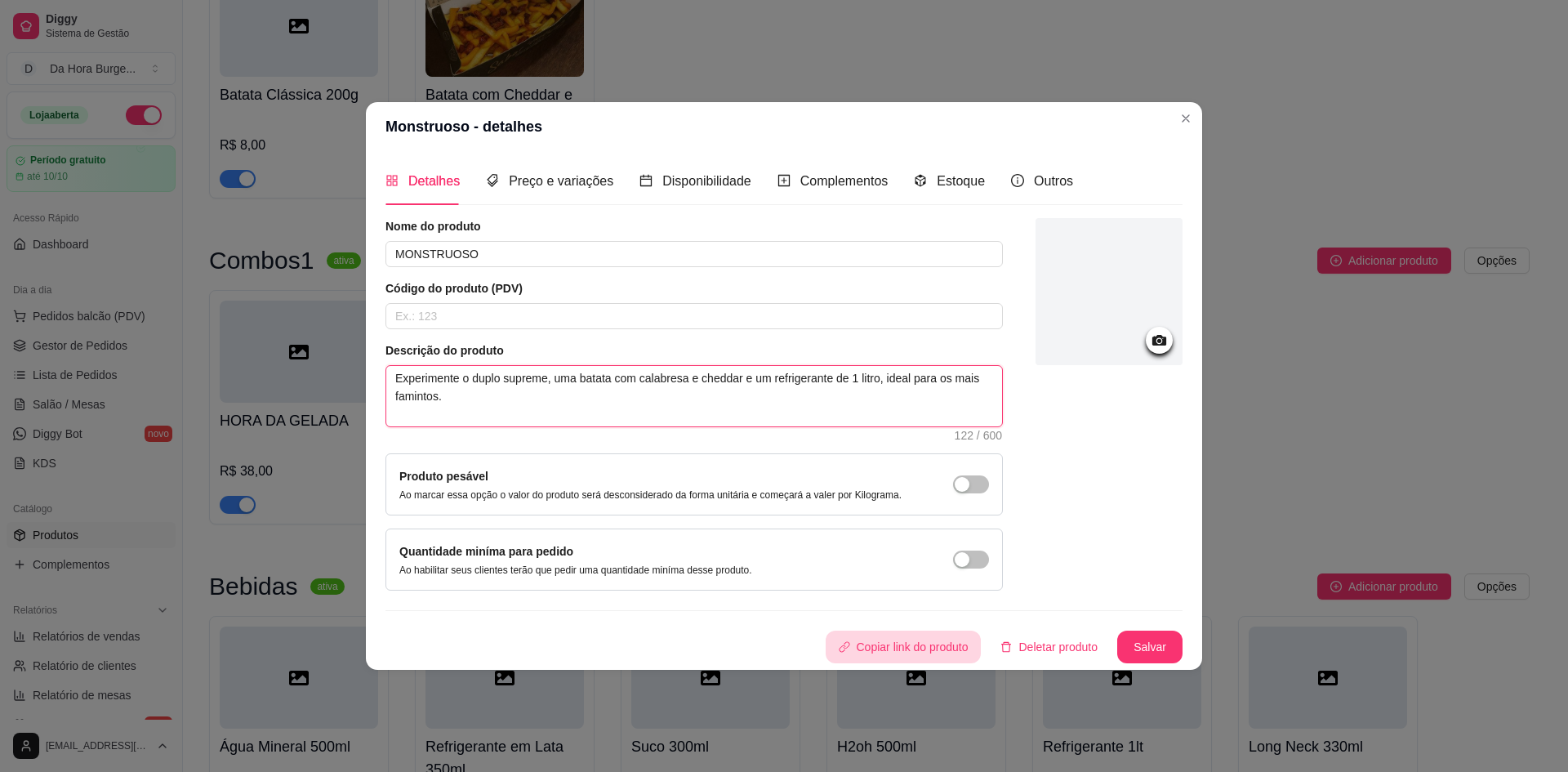
paste textarea "XPERIMENTE O DUPLO SUPREME, UMA BATATA COM CALABRESA E CHEDDAR E UM REFRIGERANT…"
click at [1153, 647] on button "Salvar" at bounding box center [1150, 647] width 66 height 33
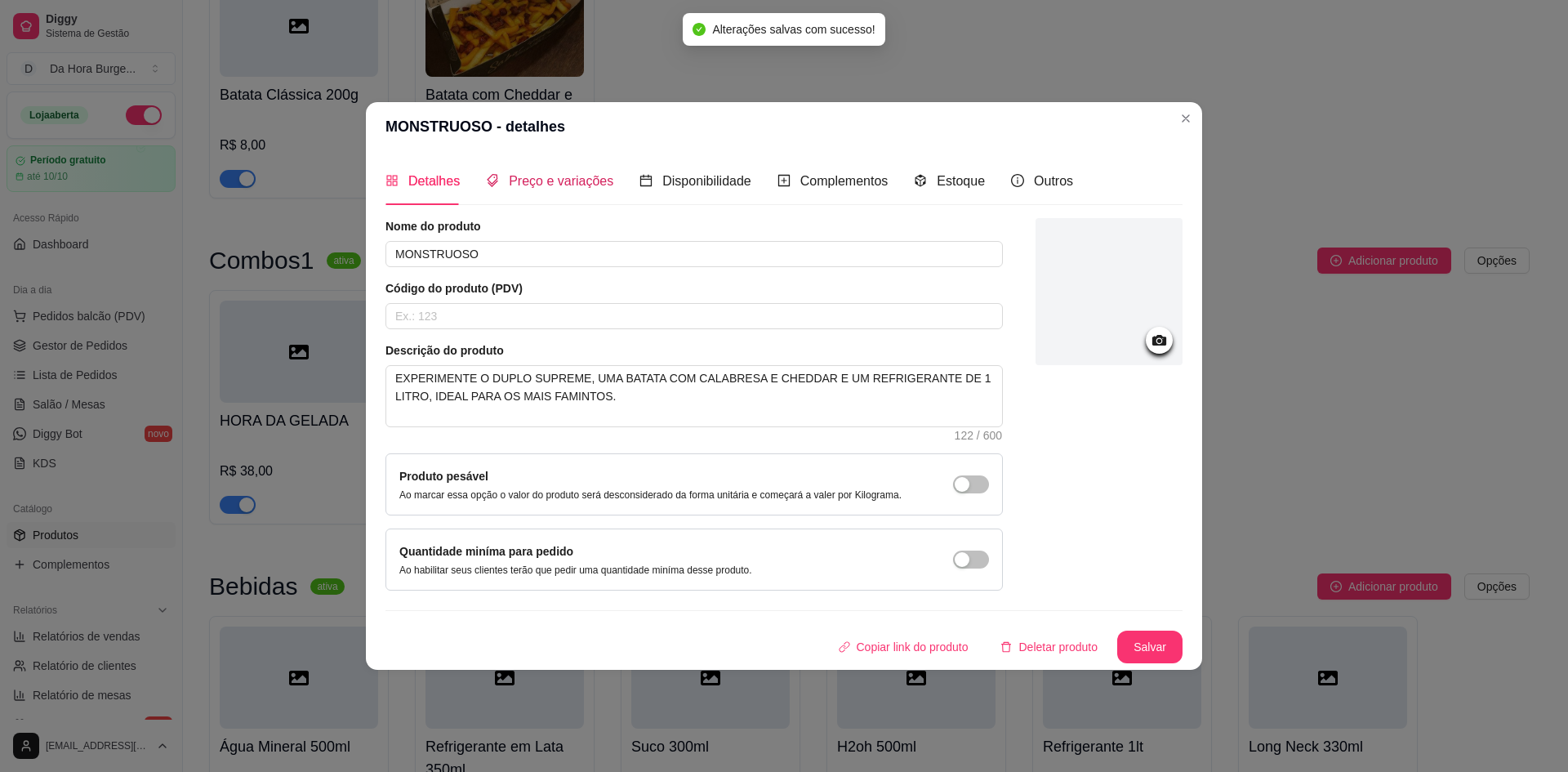
click at [568, 176] on span "Preço e variações" at bounding box center [560, 181] width 104 height 14
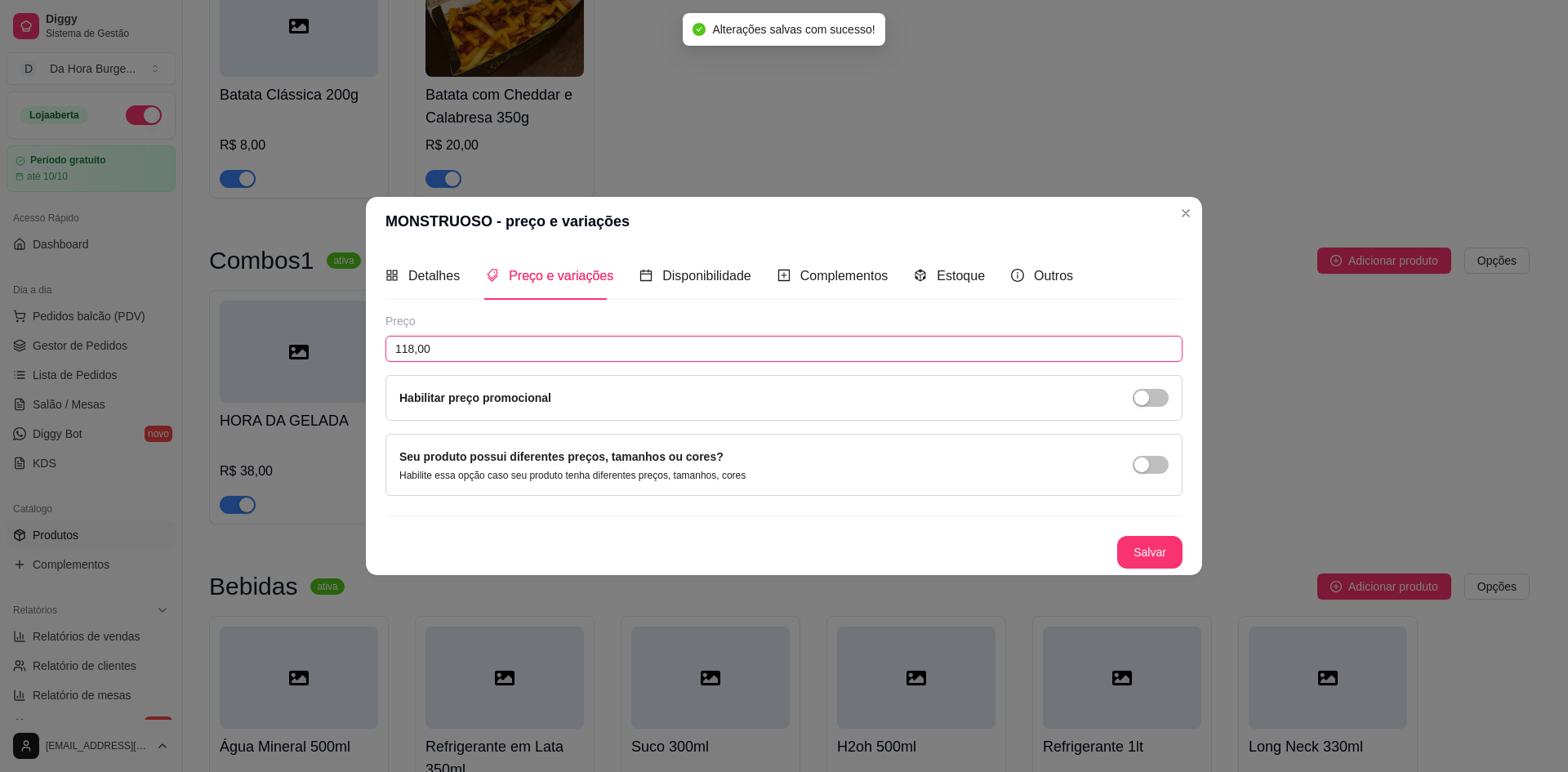
click at [445, 357] on input "118,00" at bounding box center [784, 349] width 797 height 26
click at [1143, 543] on button "Salvar" at bounding box center [1150, 552] width 66 height 33
click at [417, 275] on span "Detalhes" at bounding box center [434, 276] width 52 height 14
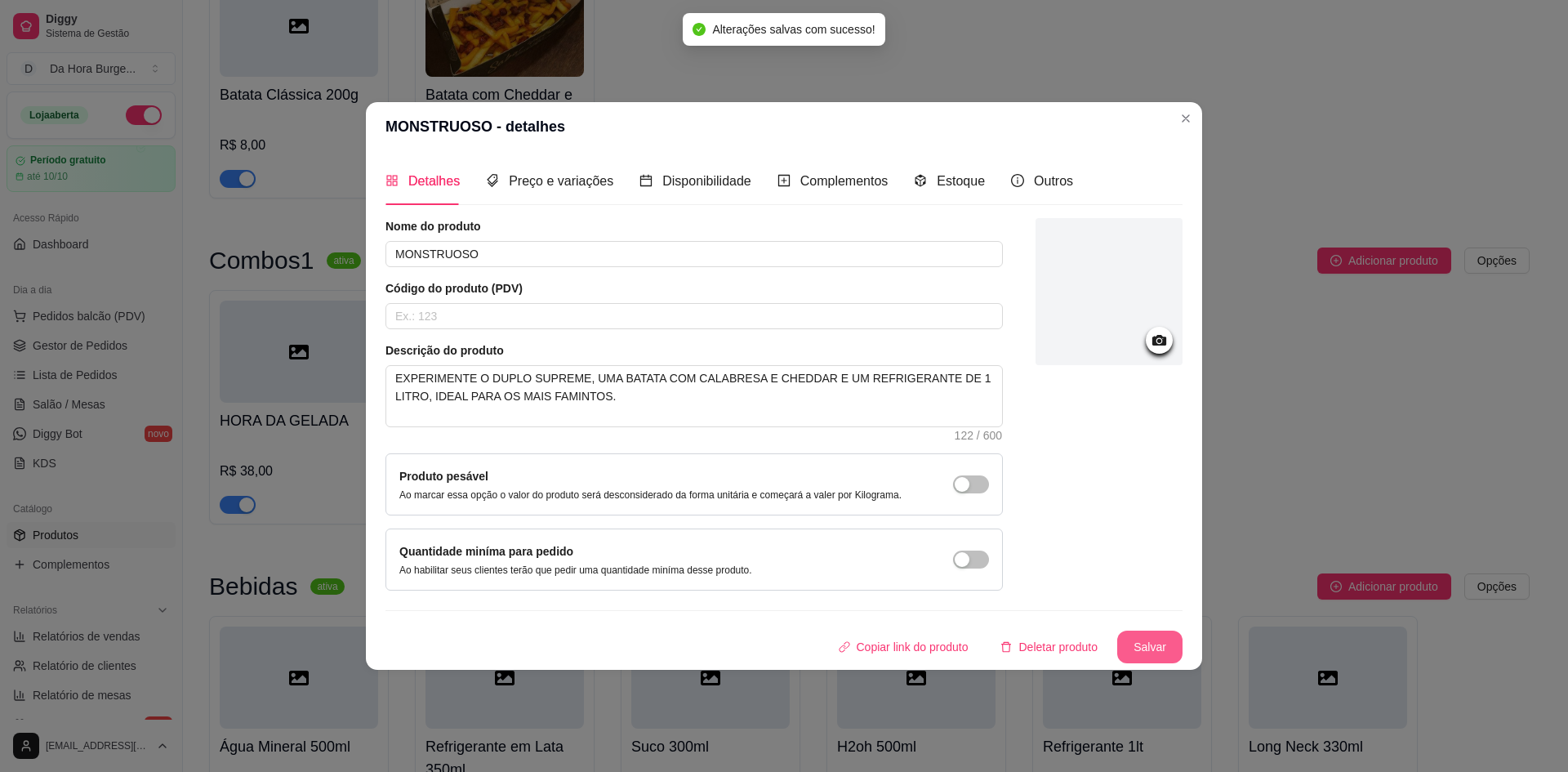
click at [1154, 652] on button "Salvar" at bounding box center [1150, 647] width 66 height 33
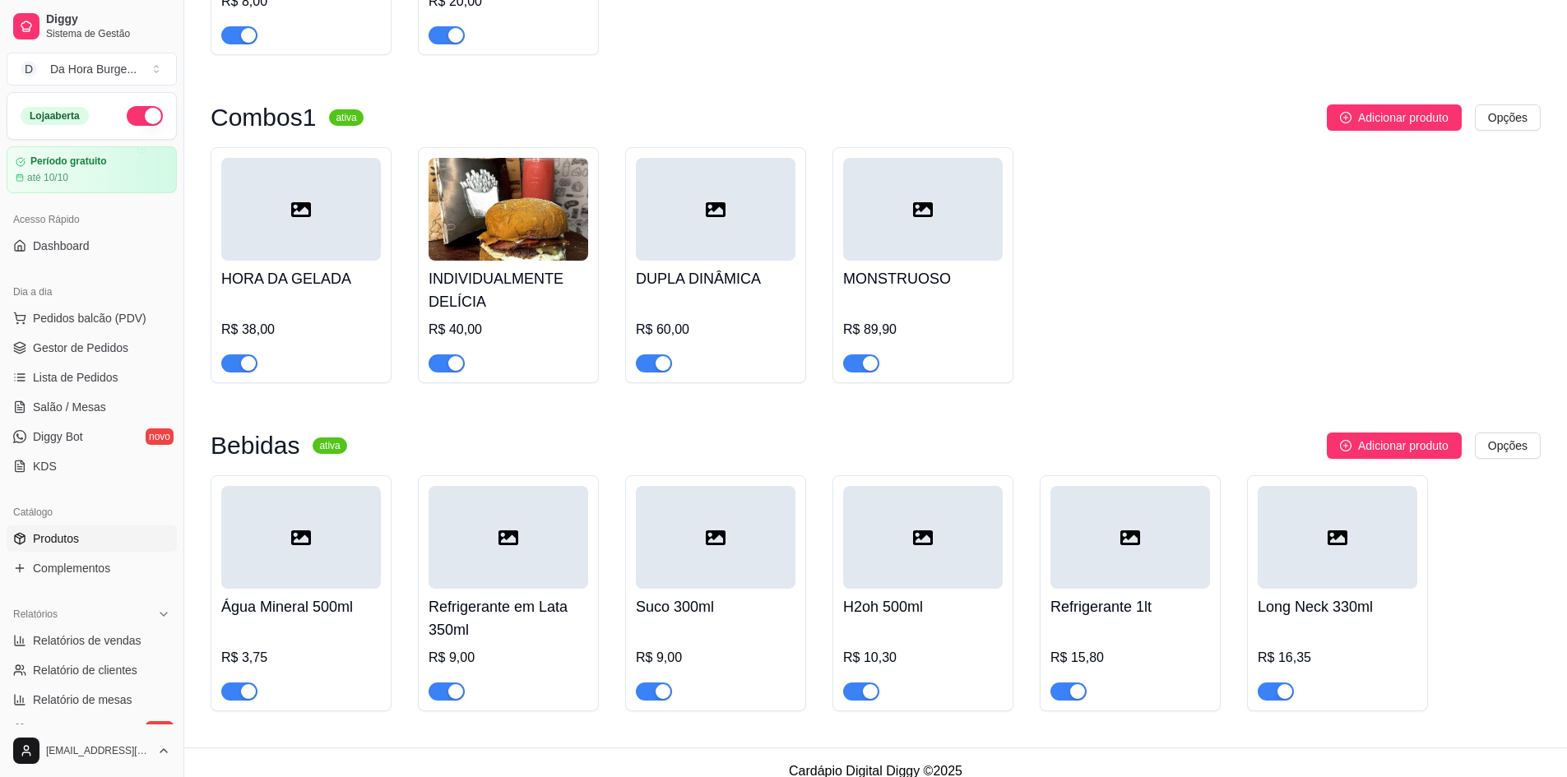
scroll to position [714, 0]
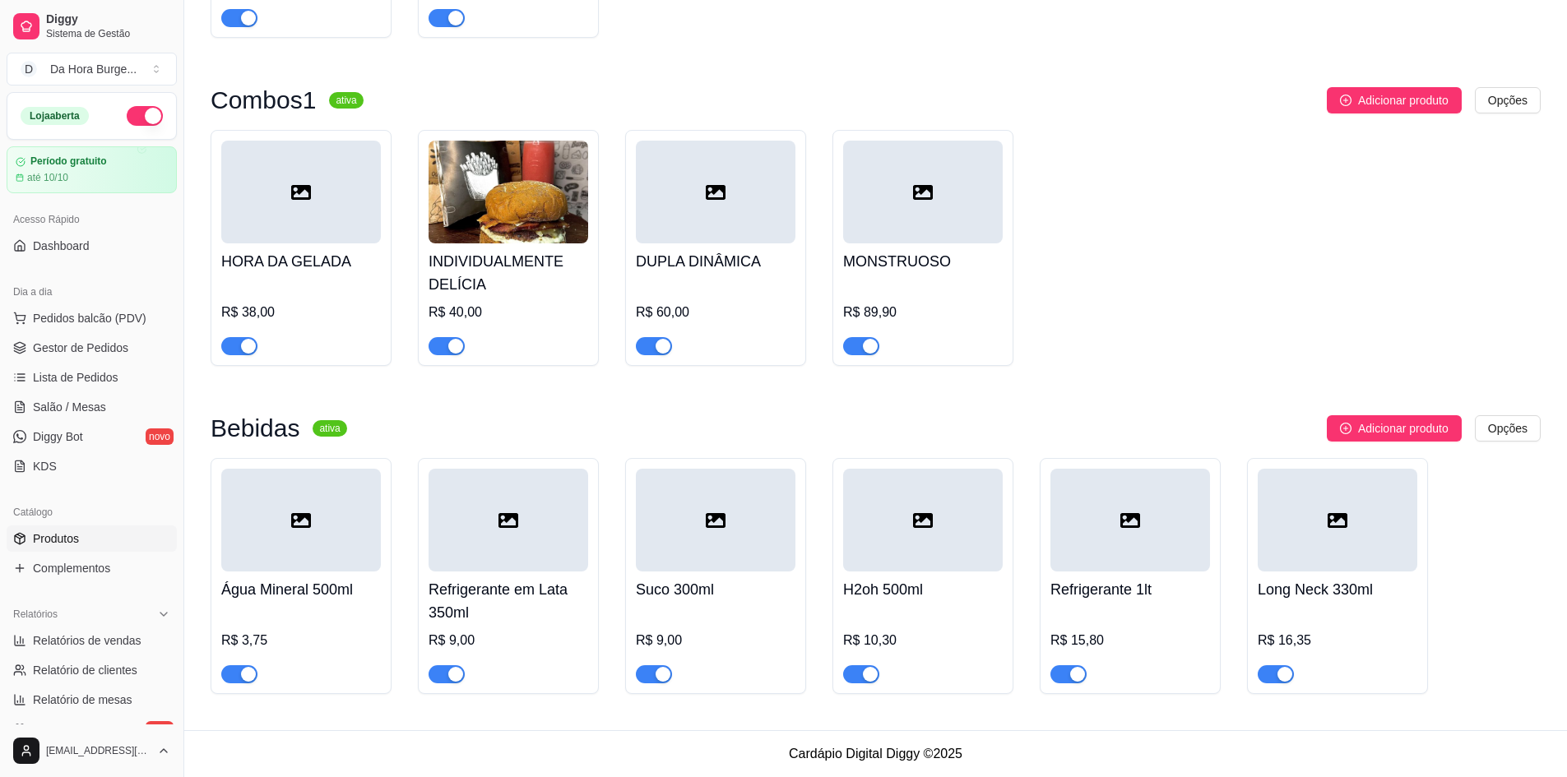
click at [313, 568] on div at bounding box center [301, 520] width 160 height 103
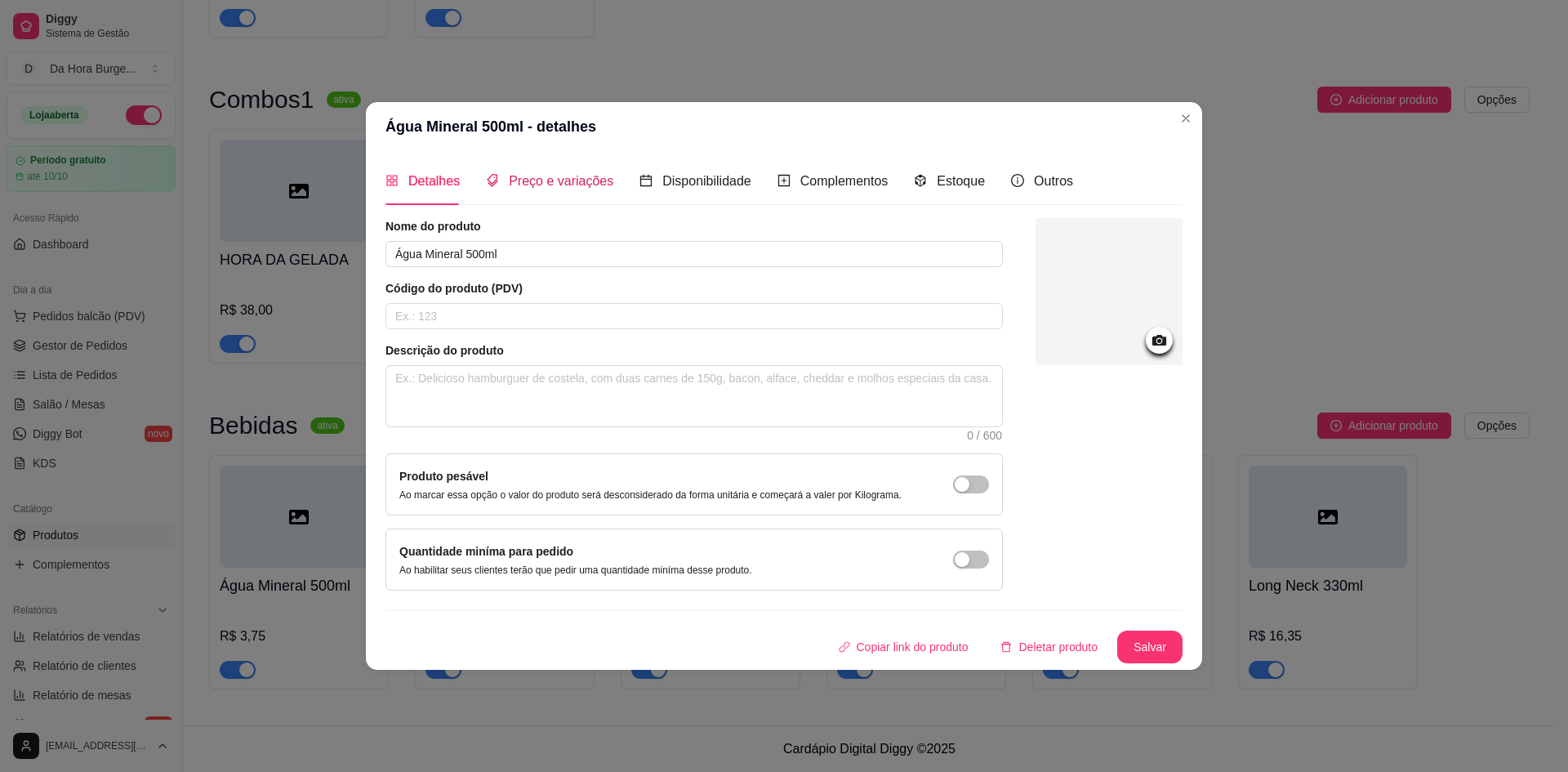
click at [550, 182] on span "Preço e variações" at bounding box center [560, 181] width 104 height 14
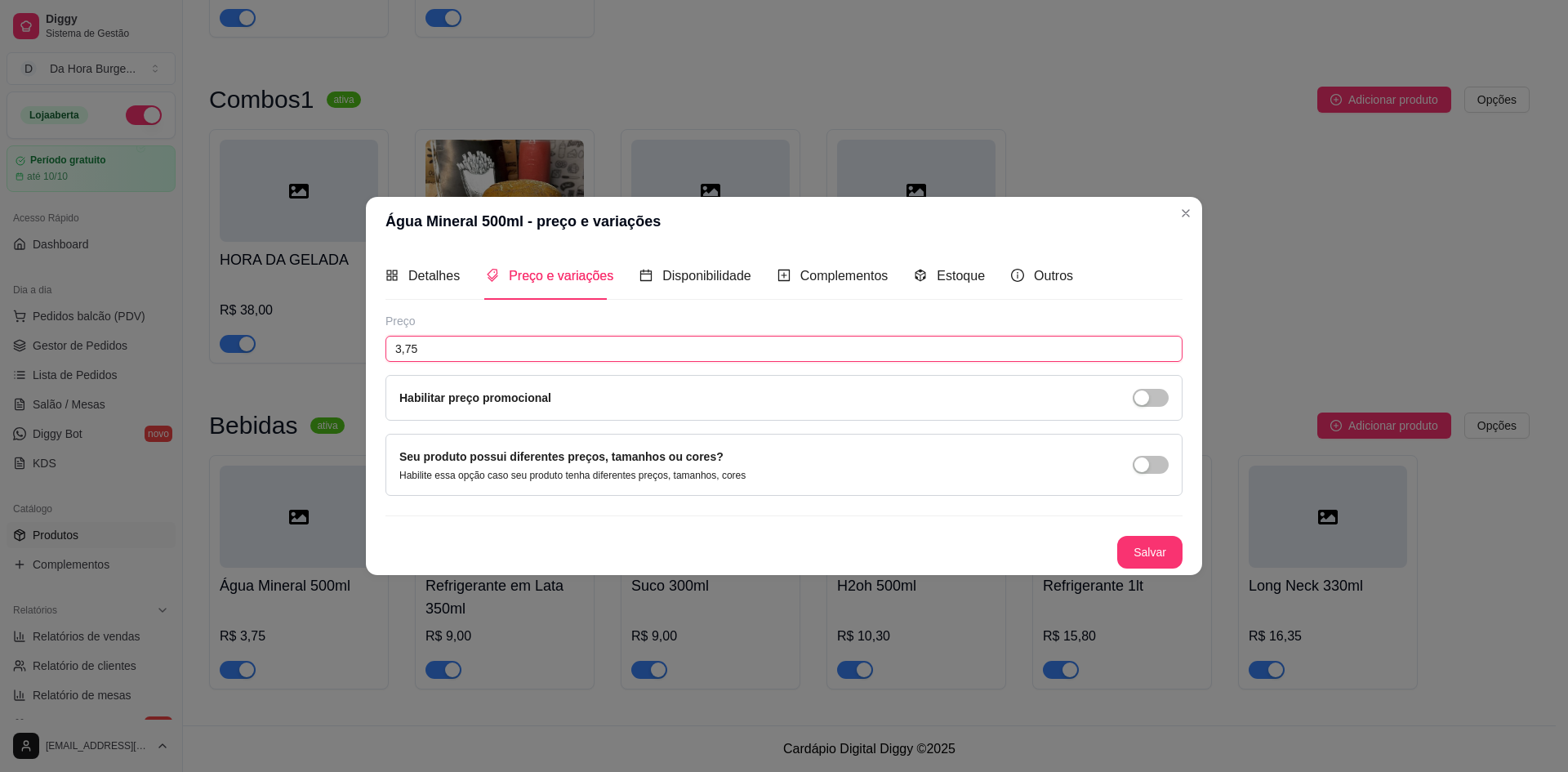
click at [423, 339] on input "3,75" at bounding box center [784, 349] width 797 height 26
click at [449, 269] on span "Detalhes" at bounding box center [434, 276] width 52 height 14
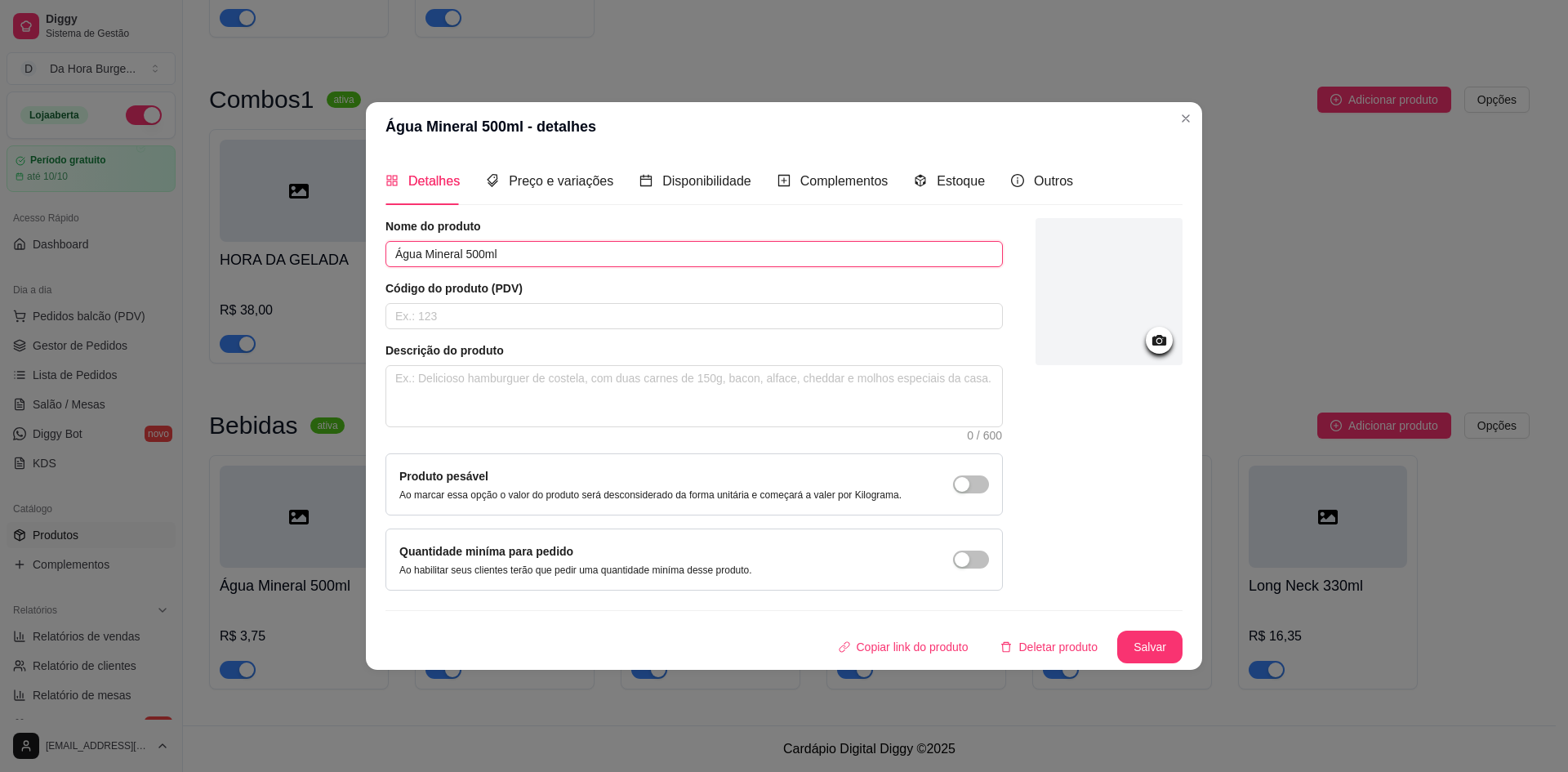
drag, startPoint x: 521, startPoint y: 257, endPoint x: 361, endPoint y: 238, distance: 161.1
click at [361, 238] on div "Água Mineral 500ml - detalhes Detalhes Preço e variações Disponibilidade Comple…" at bounding box center [784, 386] width 1568 height 772
click at [440, 370] on textarea at bounding box center [694, 396] width 616 height 61
drag, startPoint x: 522, startPoint y: 251, endPoint x: 463, endPoint y: 260, distance: 59.7
click at [463, 260] on input "Água Mineral 500ml" at bounding box center [694, 254] width 618 height 26
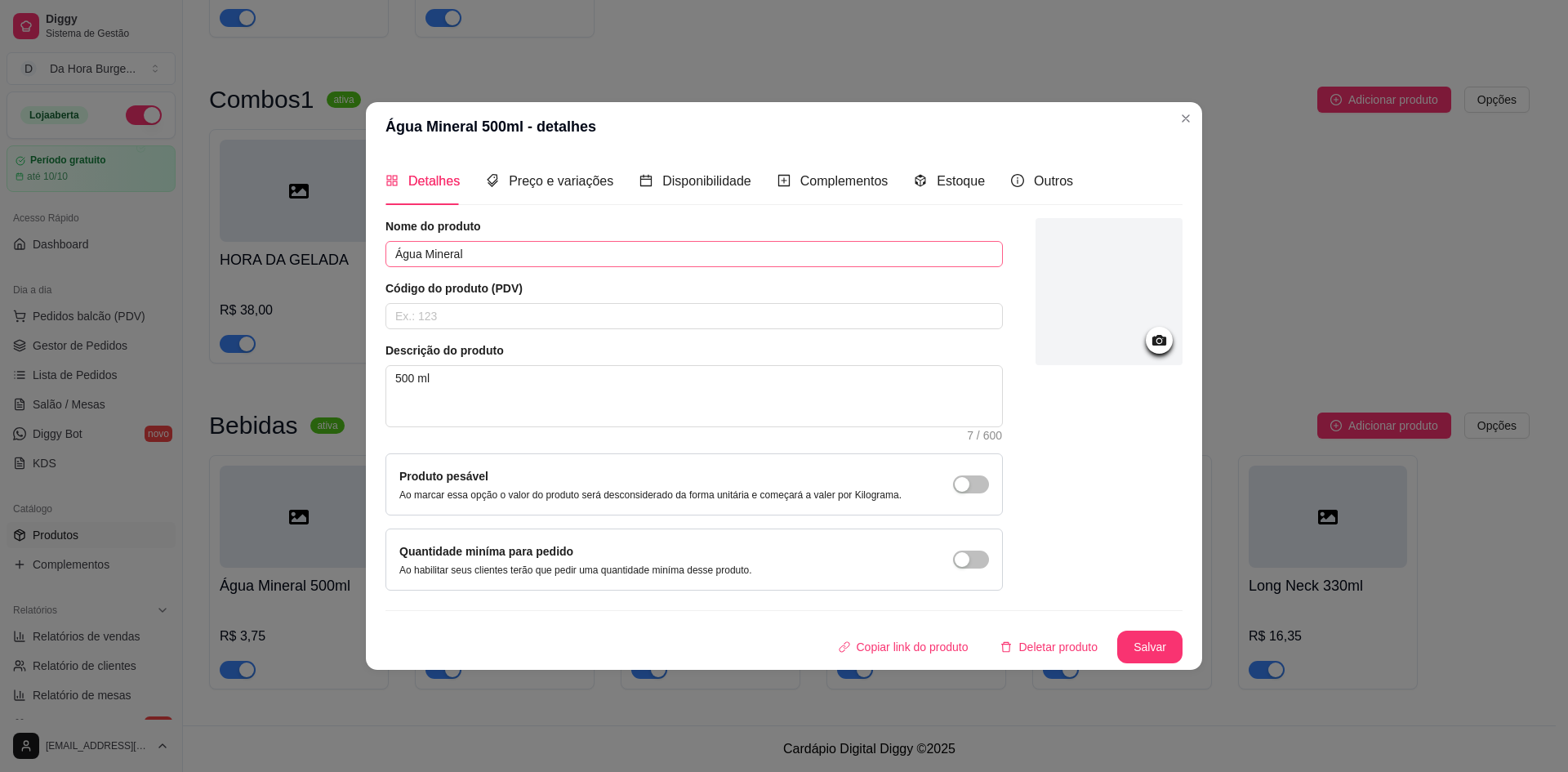
click at [487, 242] on div "Nome do produto Água Mineral" at bounding box center [694, 242] width 618 height 49
drag, startPoint x: 481, startPoint y: 251, endPoint x: 373, endPoint y: 255, distance: 108.1
click at [373, 255] on div "Detalhes Preço e variações Disponibilidade Complementos Estoque Outros Nome do …" at bounding box center [784, 409] width 836 height 518
paste input "GUA MINERAL"
click at [559, 174] on span "Preço e variações" at bounding box center [560, 181] width 104 height 14
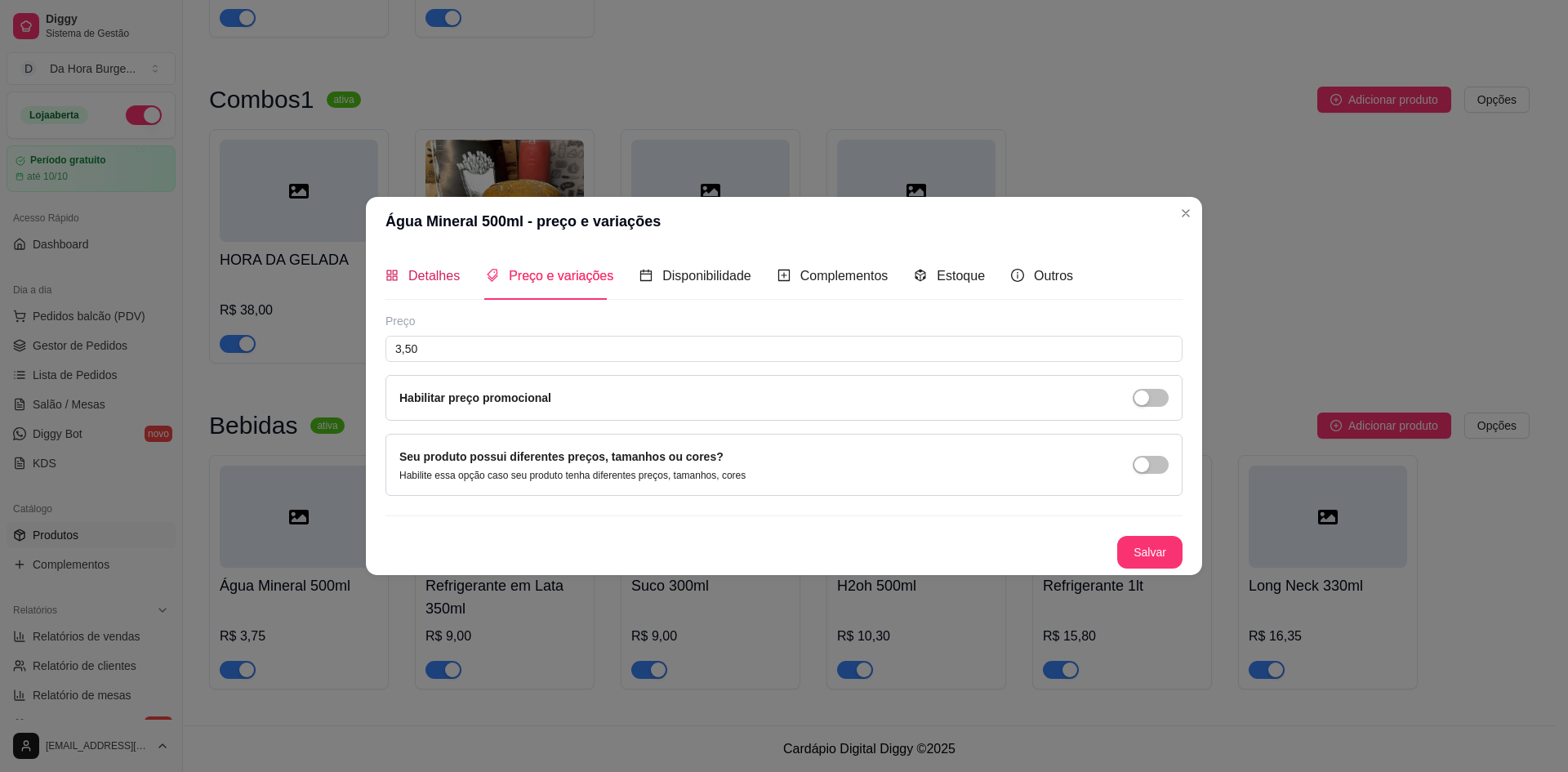
click at [442, 271] on span "Detalhes" at bounding box center [434, 276] width 52 height 14
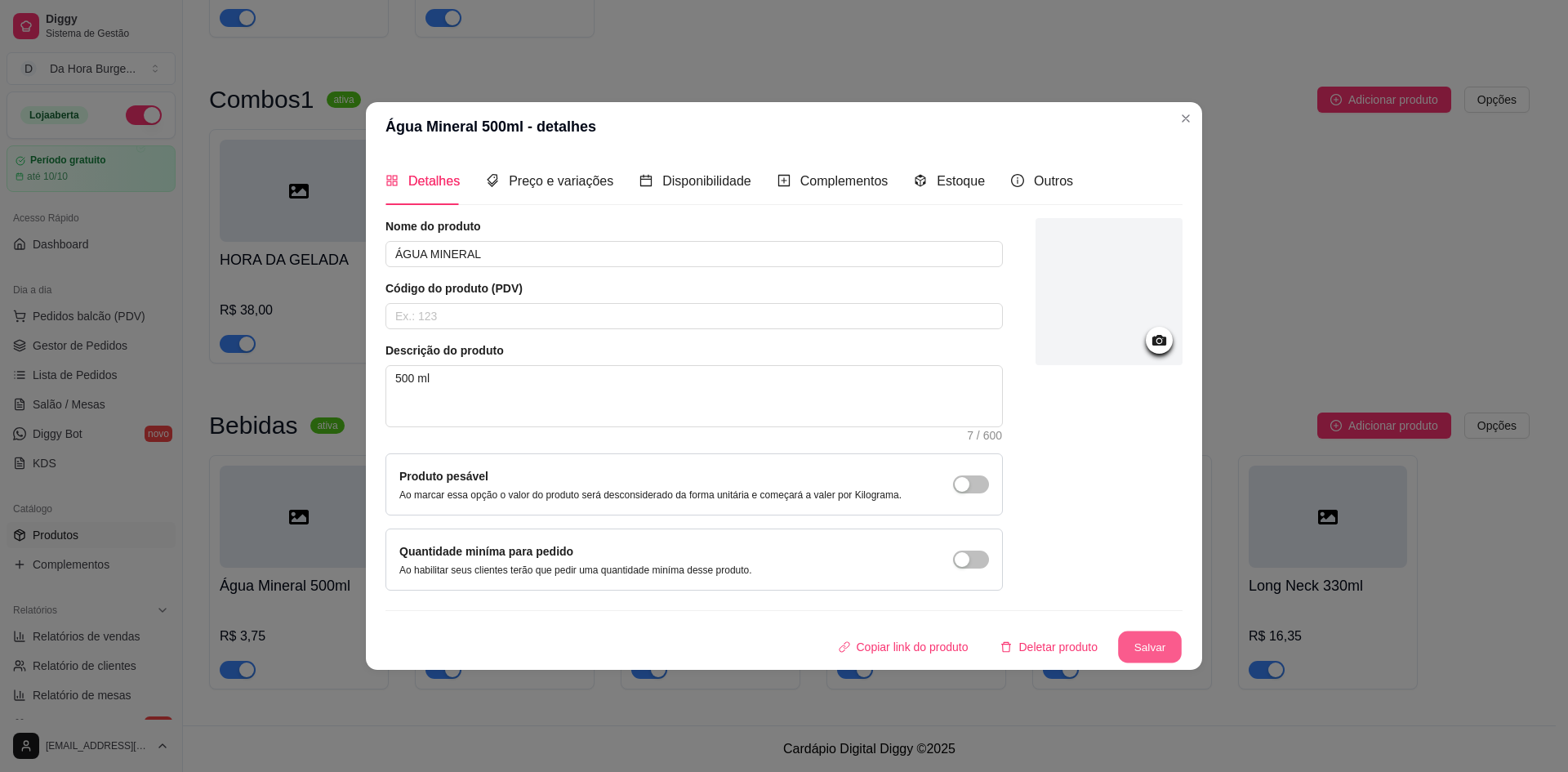
click at [1149, 657] on button "Salvar" at bounding box center [1150, 647] width 64 height 32
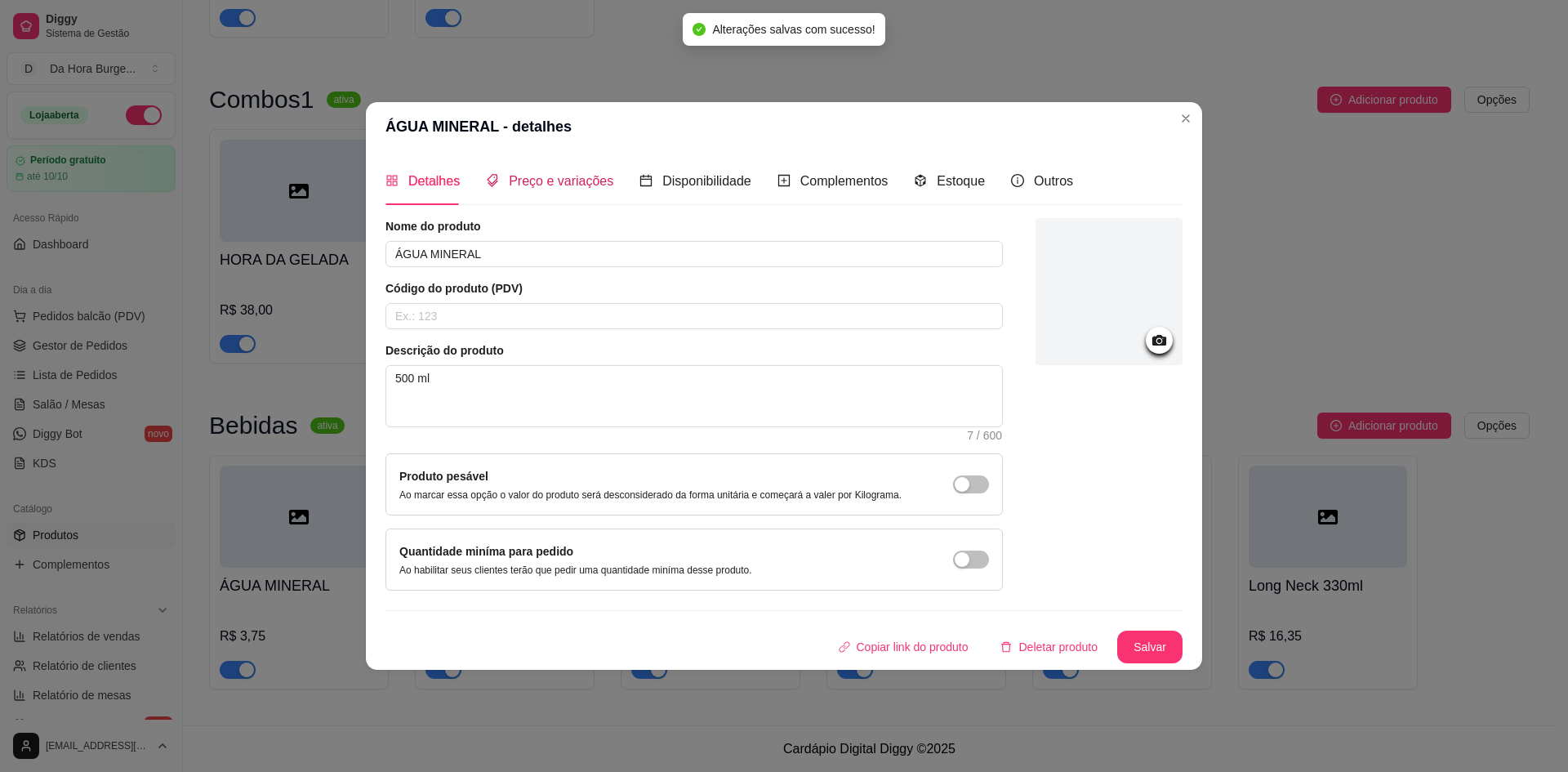
click at [565, 186] on span "Preço e variações" at bounding box center [560, 181] width 104 height 14
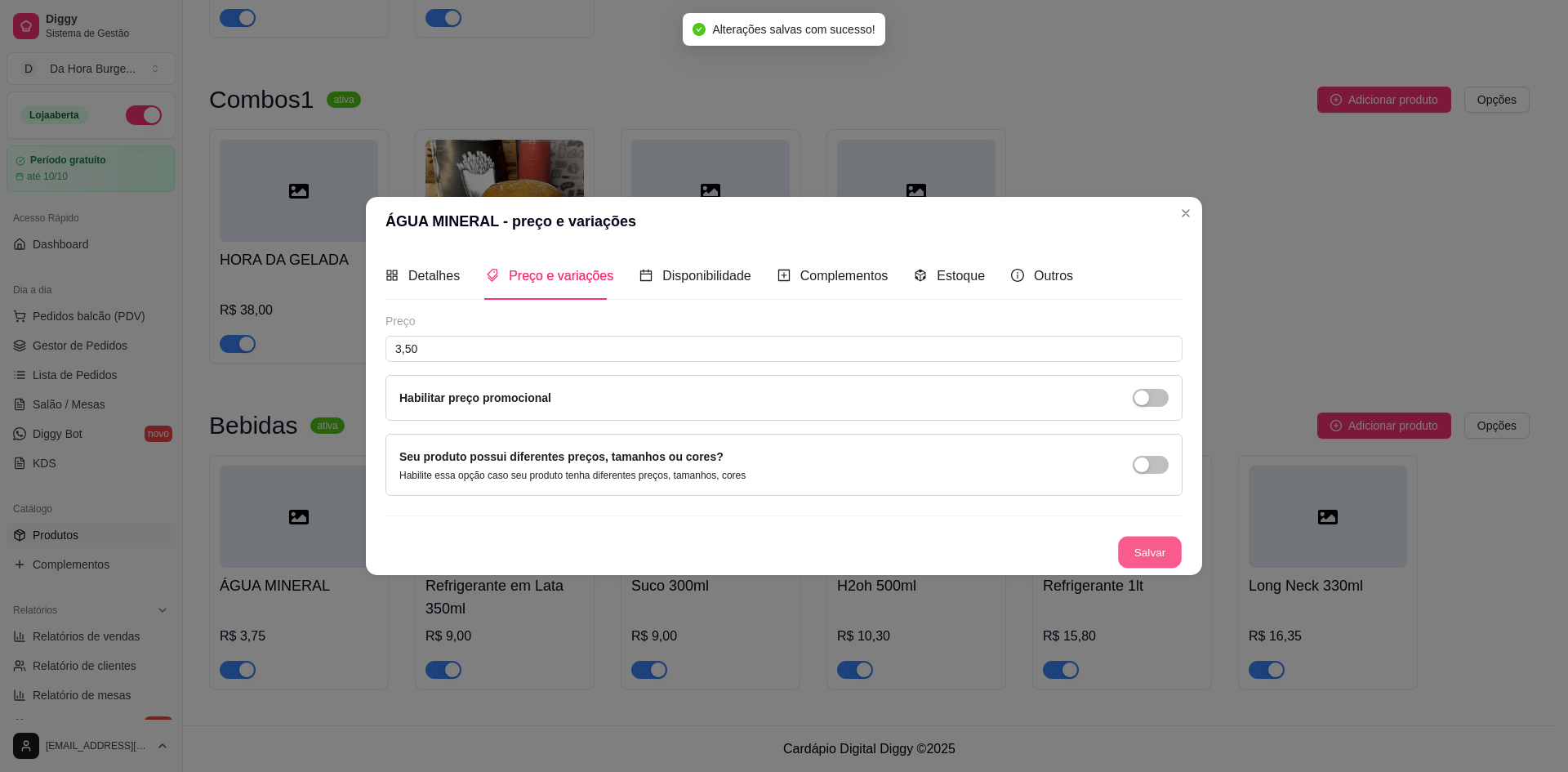
click at [1146, 546] on button "Salvar" at bounding box center [1150, 552] width 64 height 32
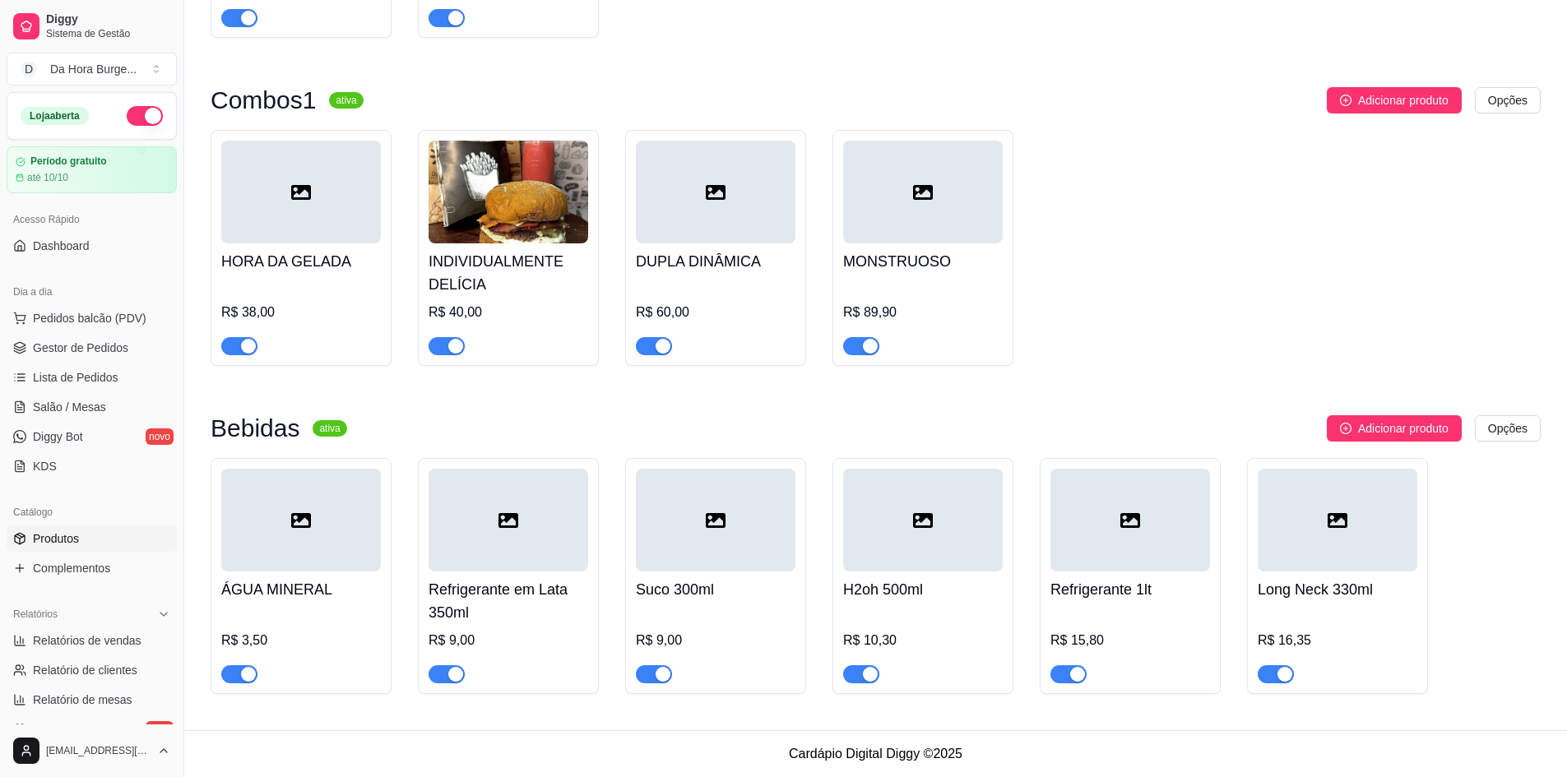
click at [897, 600] on h4 "H2oh 500ml" at bounding box center [923, 589] width 160 height 23
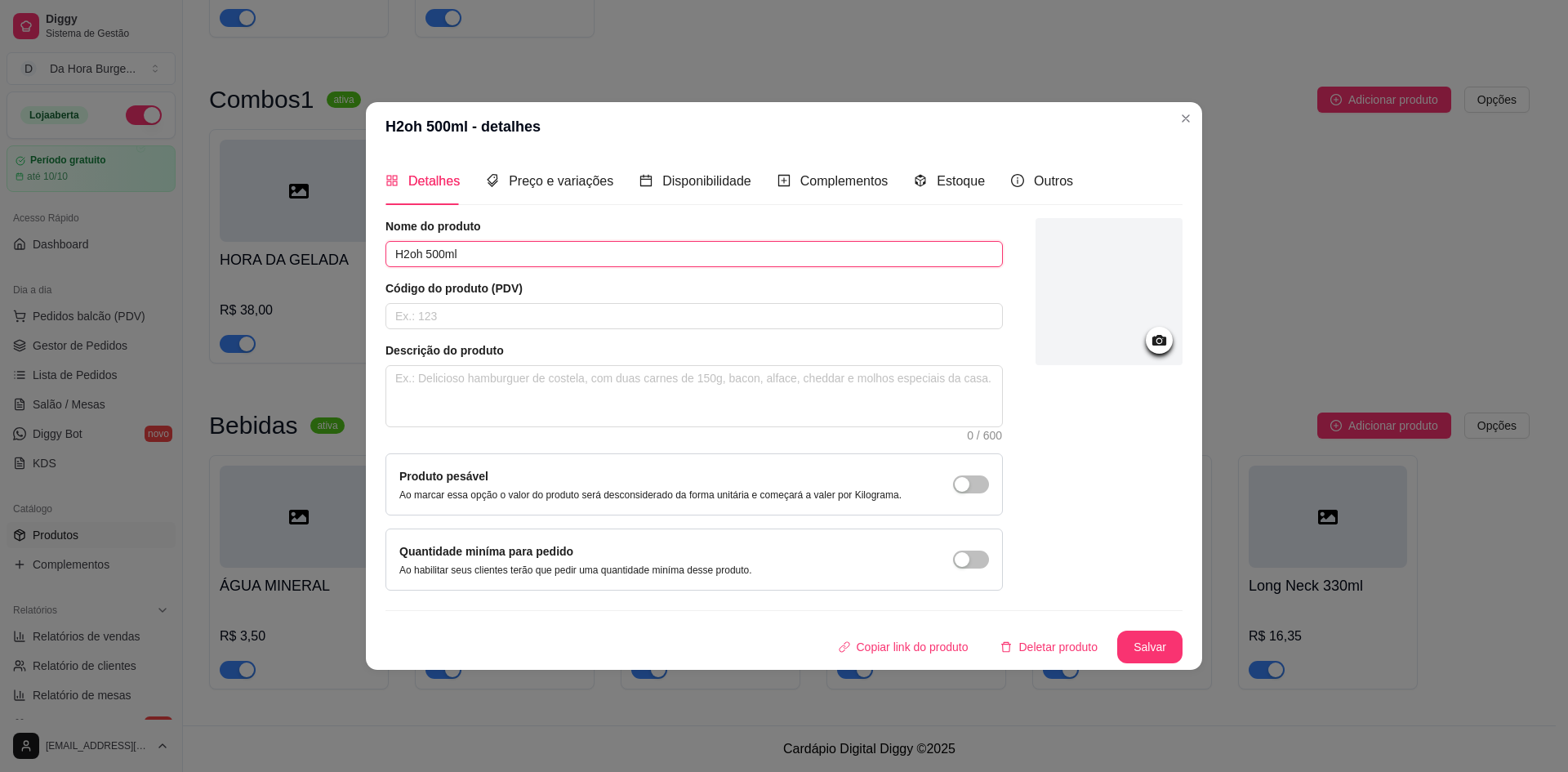
click at [473, 260] on input "H2oh 500ml" at bounding box center [694, 254] width 618 height 26
click at [490, 308] on input "text" at bounding box center [694, 316] width 618 height 26
click at [441, 421] on textarea at bounding box center [694, 396] width 616 height 61
click at [1150, 647] on button "Salvar" at bounding box center [1150, 647] width 64 height 32
click at [547, 183] on span "Preço e variações" at bounding box center [560, 181] width 104 height 14
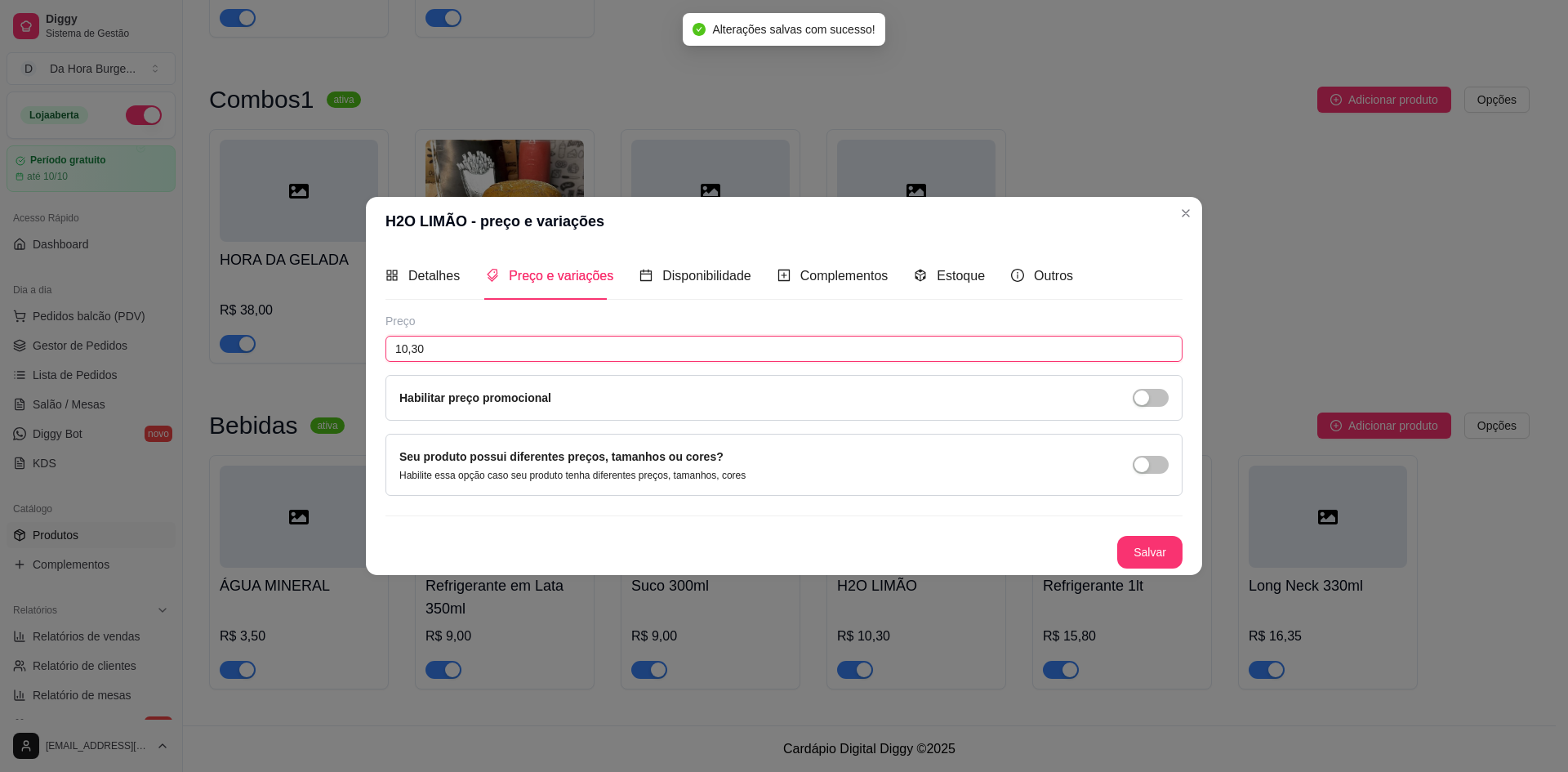
drag, startPoint x: 455, startPoint y: 348, endPoint x: 361, endPoint y: 343, distance: 94.1
click at [361, 343] on div "H2O LIMÃO - preço e variações Detalhes Preço e variações Disponibilidade Comple…" at bounding box center [784, 386] width 1568 height 772
click at [1167, 549] on button "Salvar" at bounding box center [1150, 552] width 64 height 32
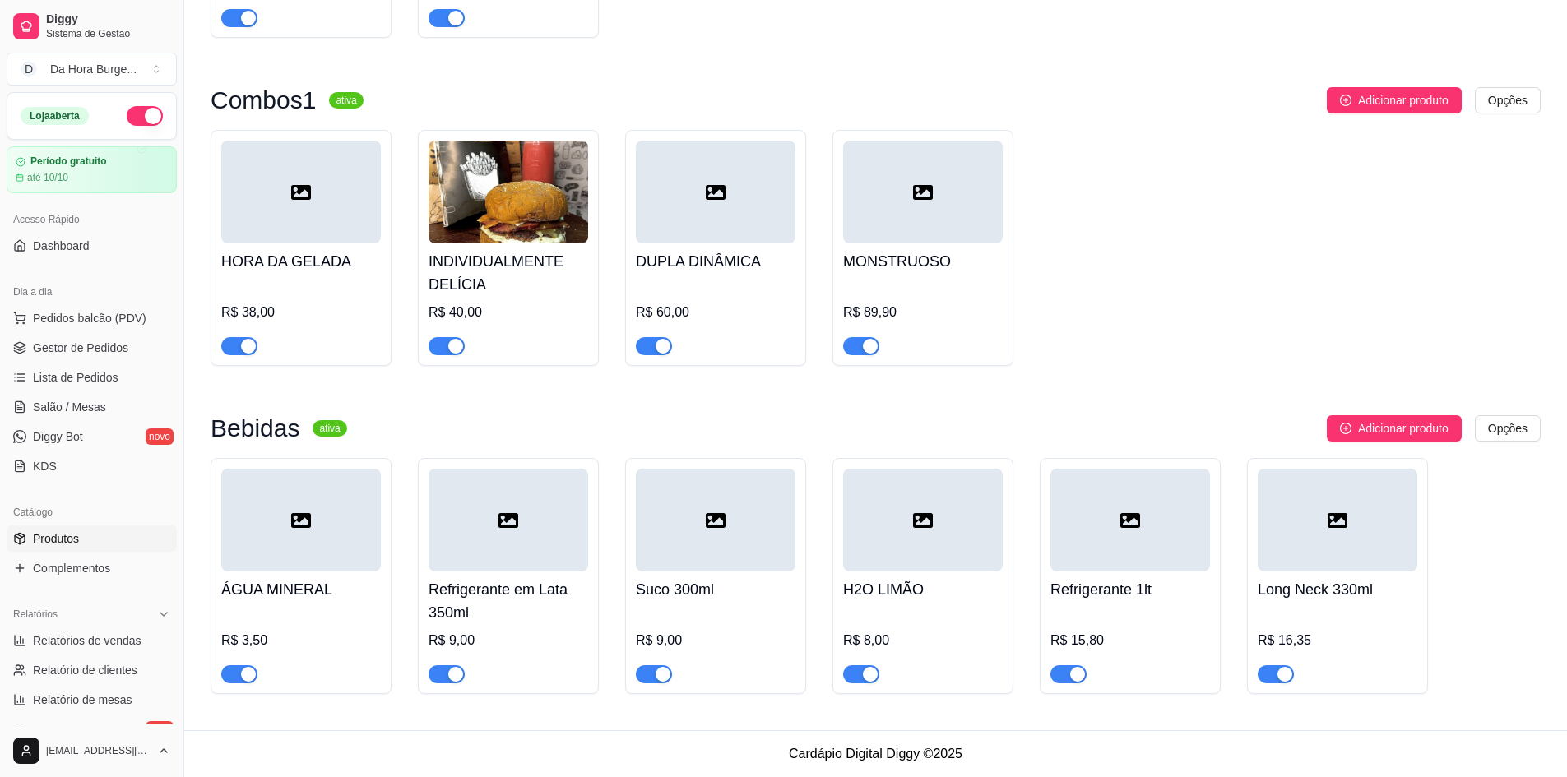
click at [1098, 579] on h4 "Refrigerante 1lt" at bounding box center [1130, 589] width 160 height 23
click at [296, 543] on div at bounding box center [301, 520] width 160 height 103
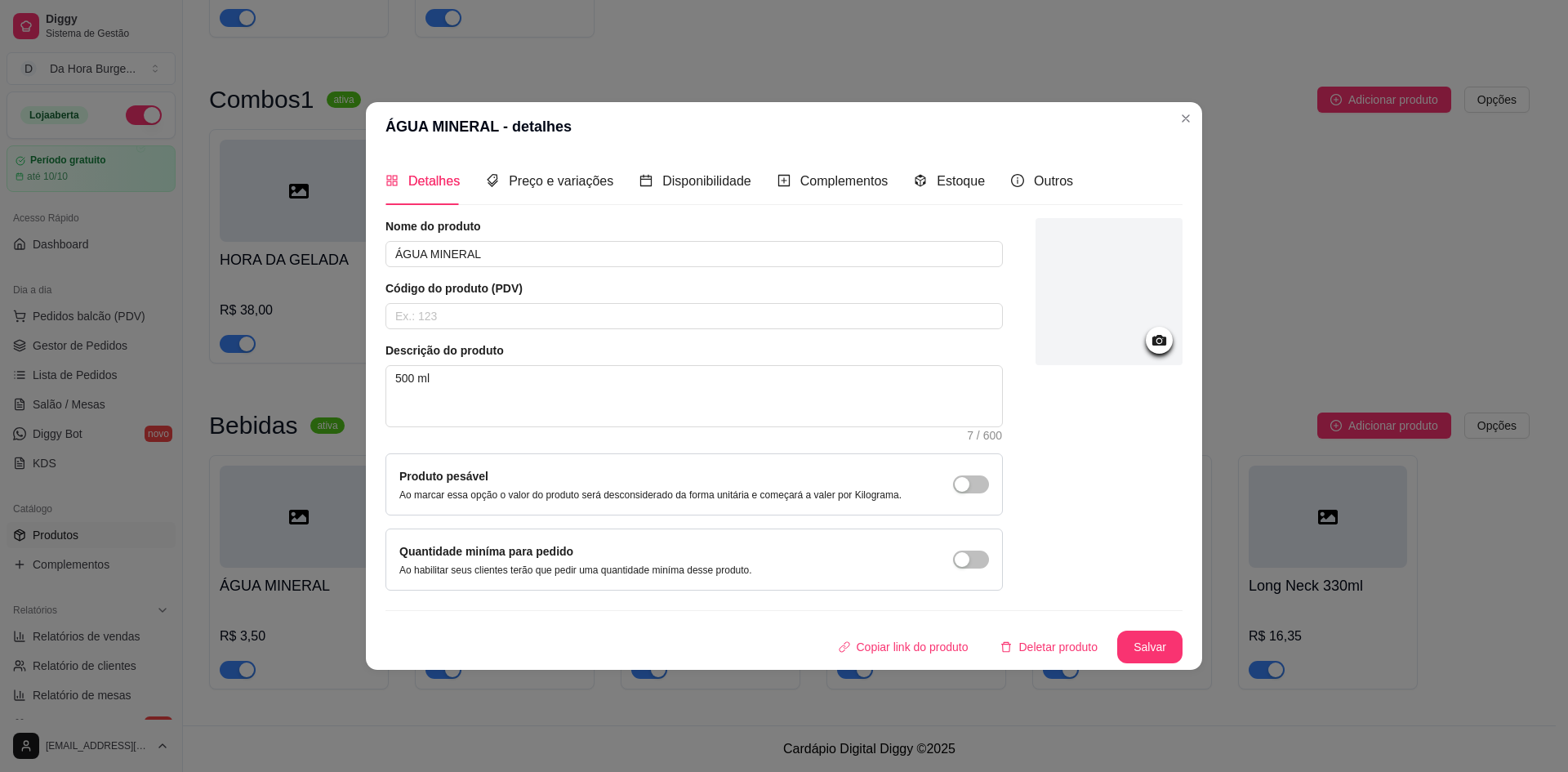
click at [1165, 341] on icon at bounding box center [1160, 340] width 14 height 11
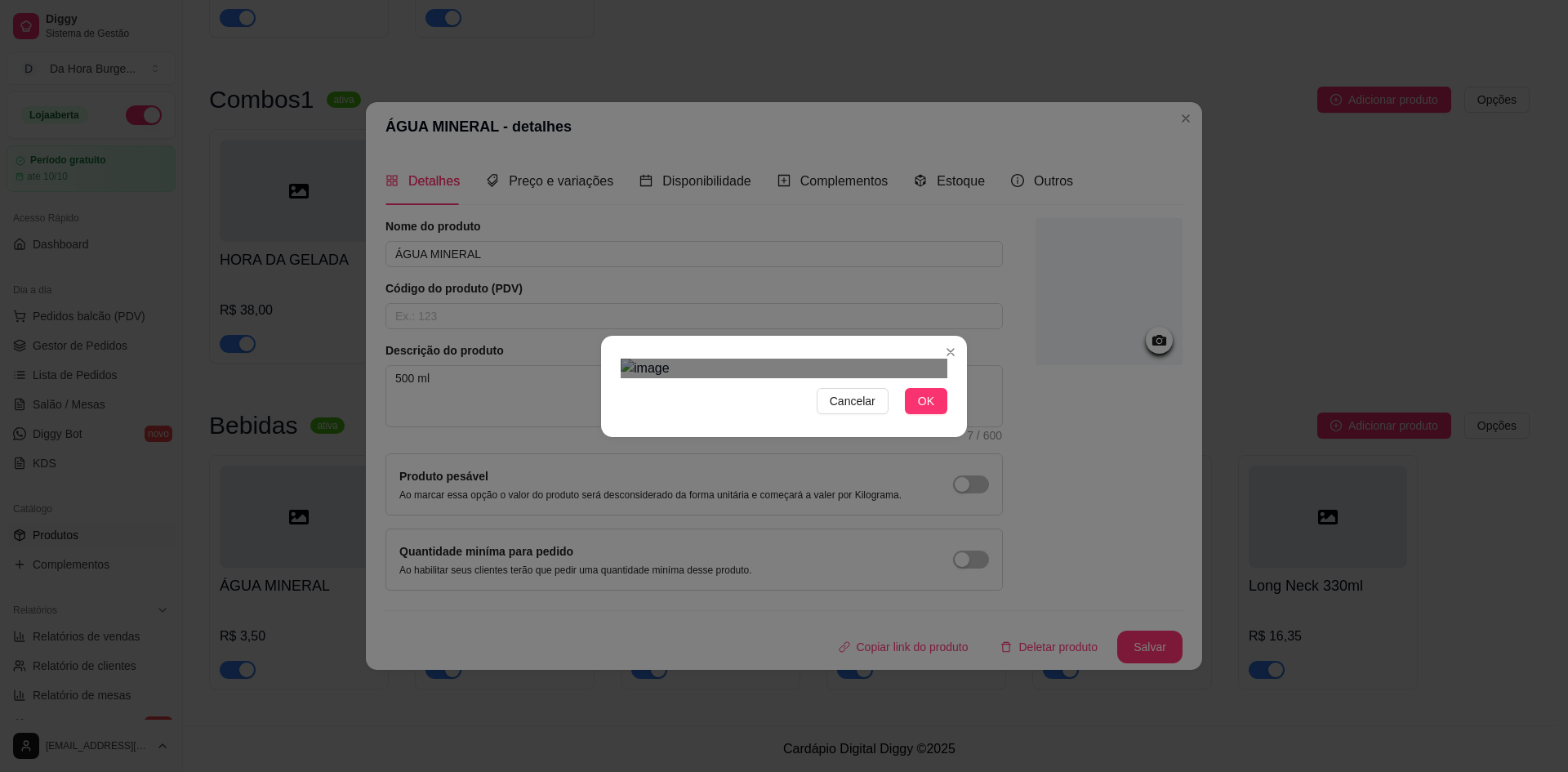
click at [991, 609] on div "Cancelar OK" at bounding box center [784, 386] width 1568 height 772
click at [594, 138] on div "Cancelar OK" at bounding box center [784, 386] width 1568 height 772
click at [741, 359] on div "Use the arrow keys to move the crop selection area" at bounding box center [781, 519] width 321 height 321
click at [927, 410] on span "OK" at bounding box center [927, 401] width 16 height 18
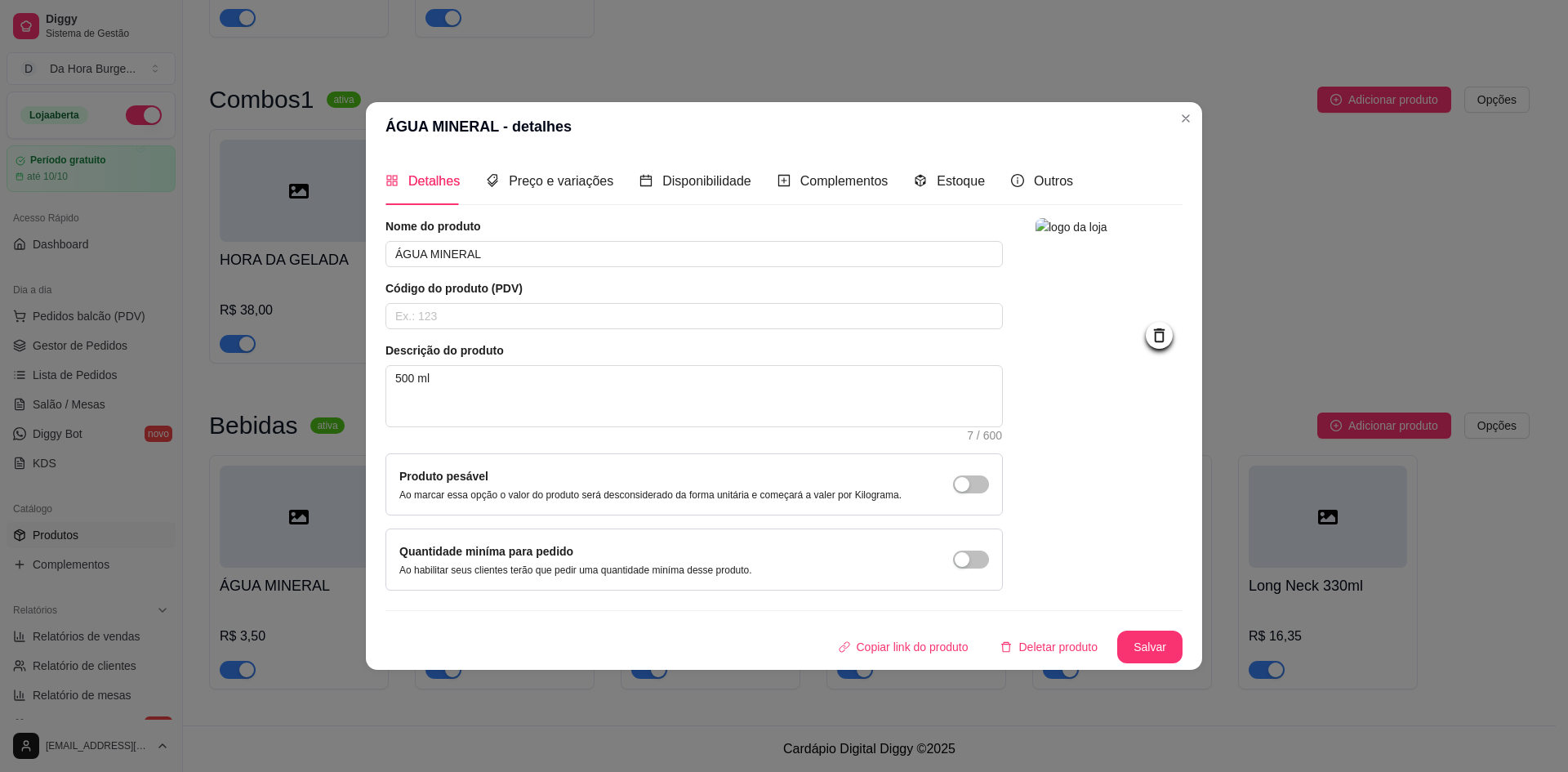
click at [1158, 334] on icon at bounding box center [1159, 335] width 11 height 14
click at [1094, 322] on div at bounding box center [1109, 292] width 147 height 147
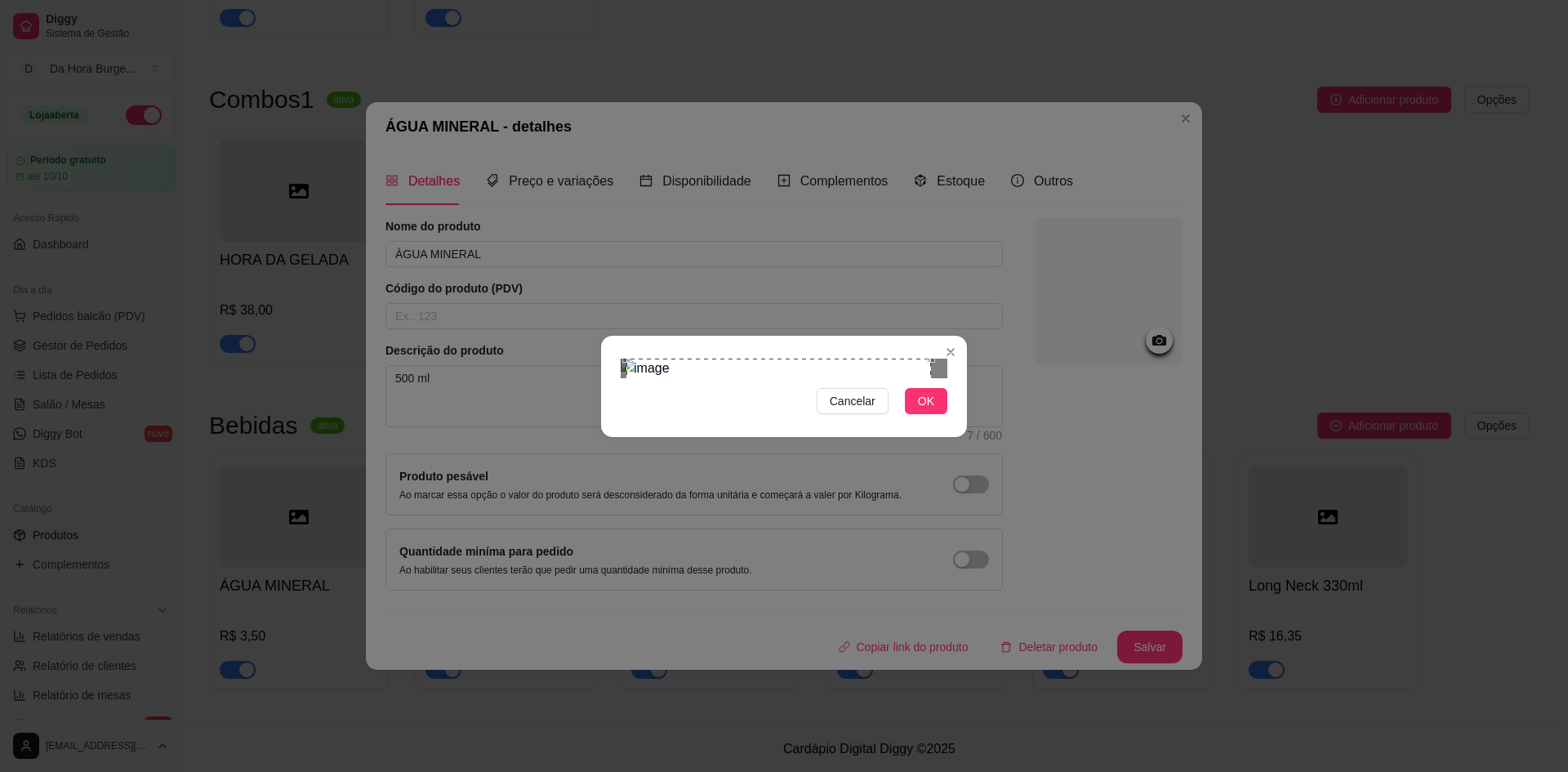
click at [620, 161] on div "Cancelar OK" at bounding box center [784, 386] width 1568 height 772
click at [936, 379] on div at bounding box center [784, 369] width 327 height 20
click at [929, 410] on span "OK" at bounding box center [927, 401] width 16 height 18
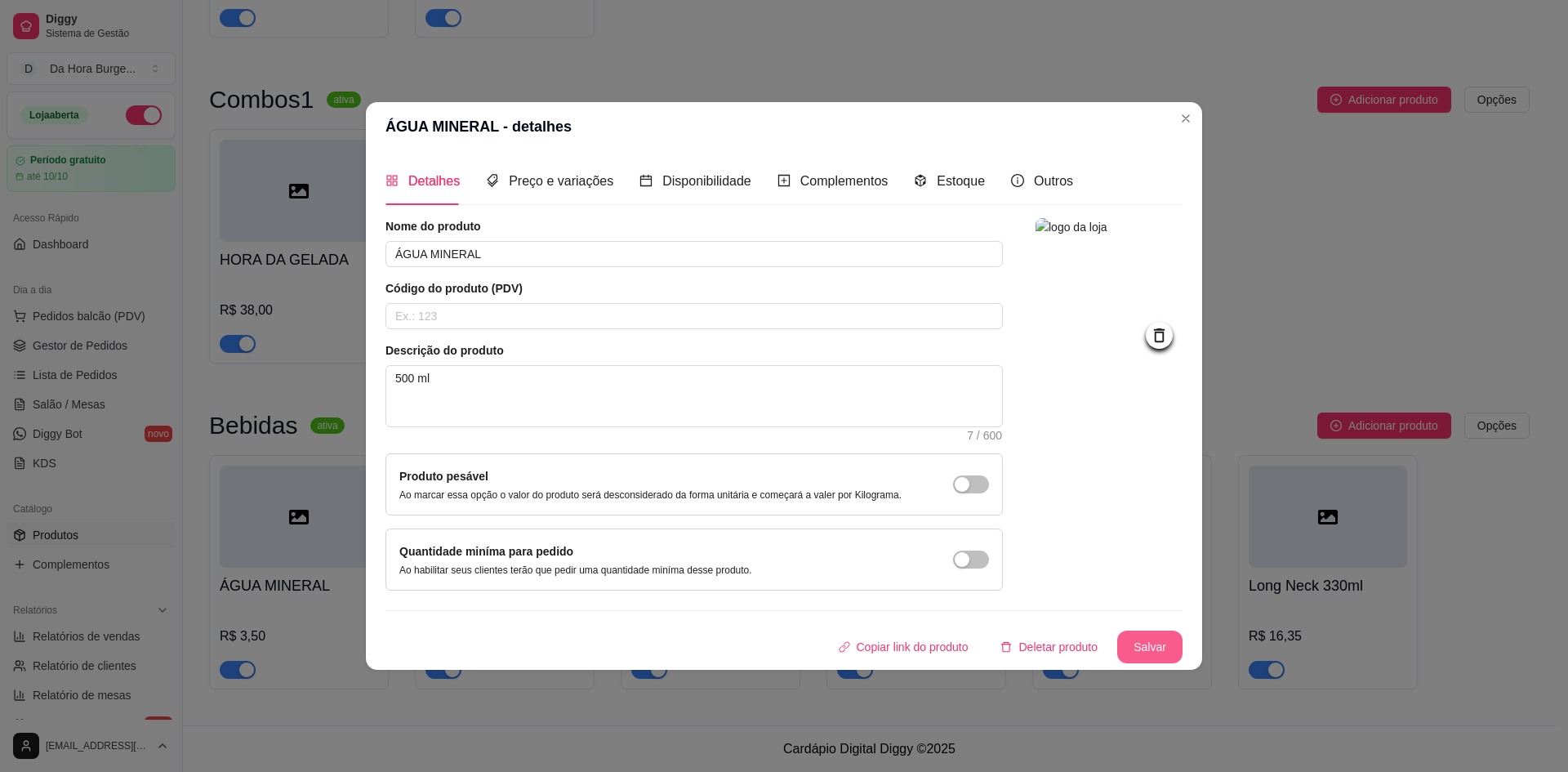
click at [1150, 647] on button "Salvar" at bounding box center [1150, 647] width 66 height 33
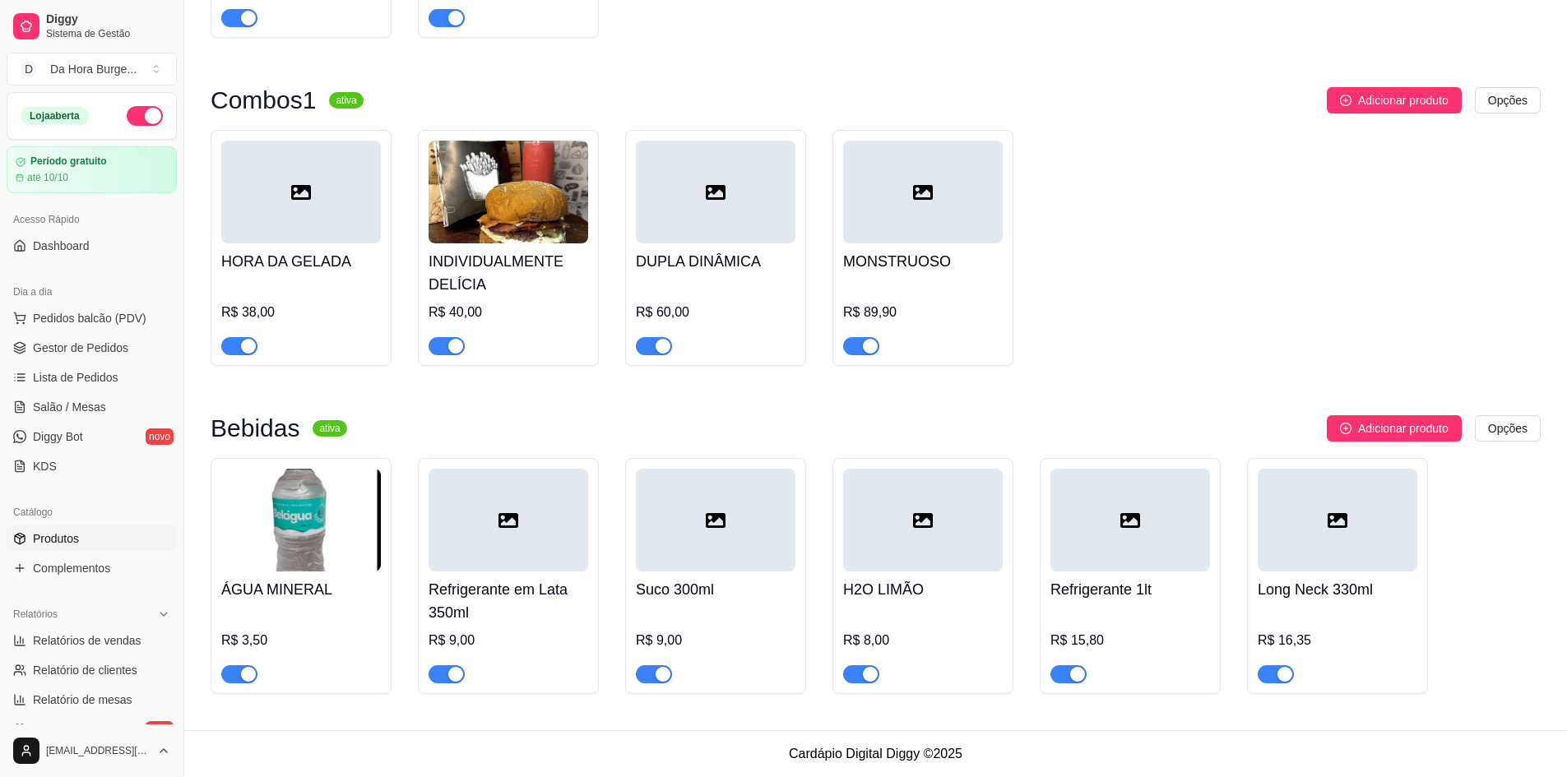
click at [489, 535] on div at bounding box center [509, 520] width 160 height 103
click at [943, 580] on h4 "H2O LIMÃO" at bounding box center [923, 589] width 160 height 23
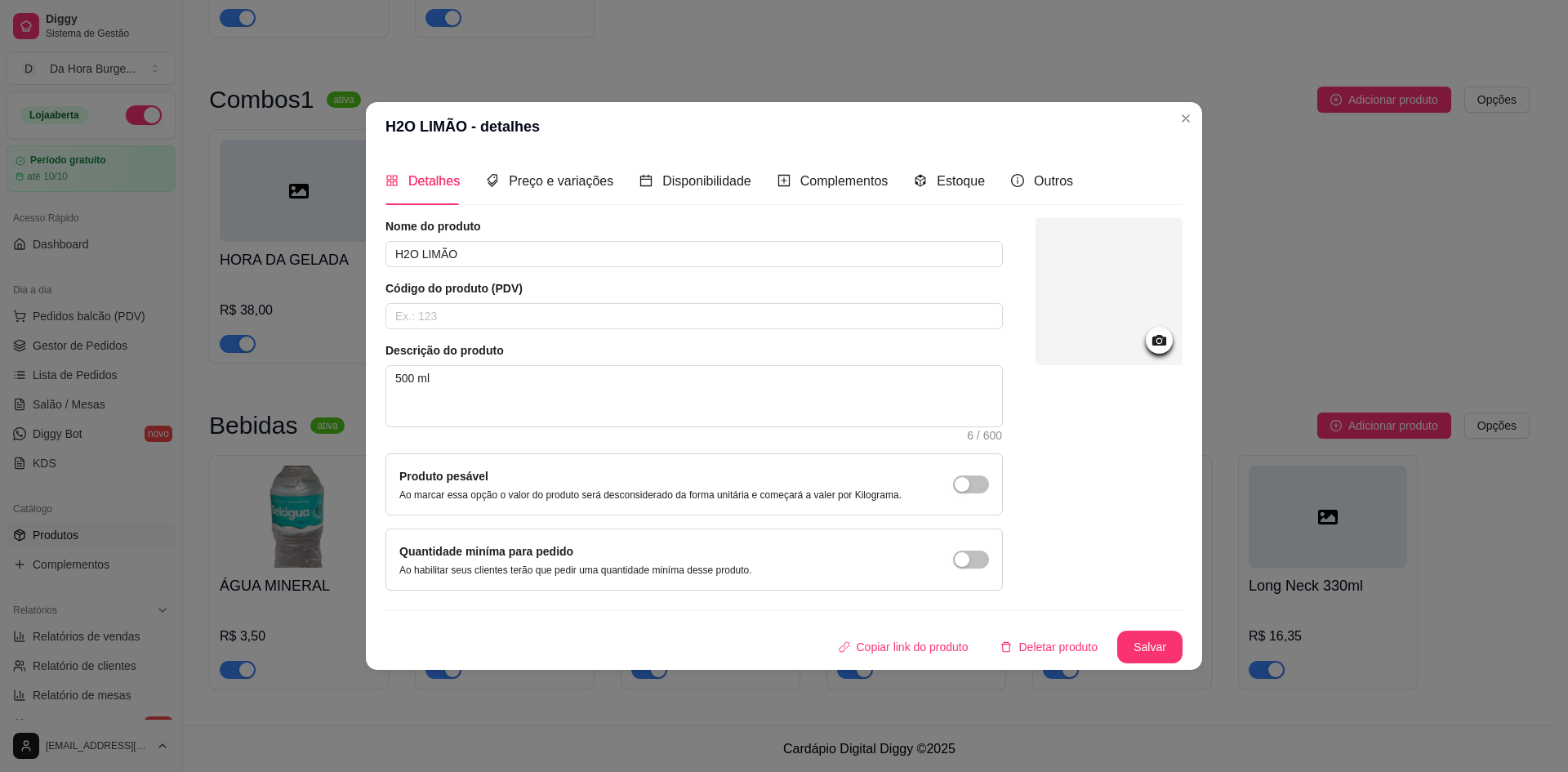
click at [1157, 337] on icon at bounding box center [1160, 340] width 14 height 11
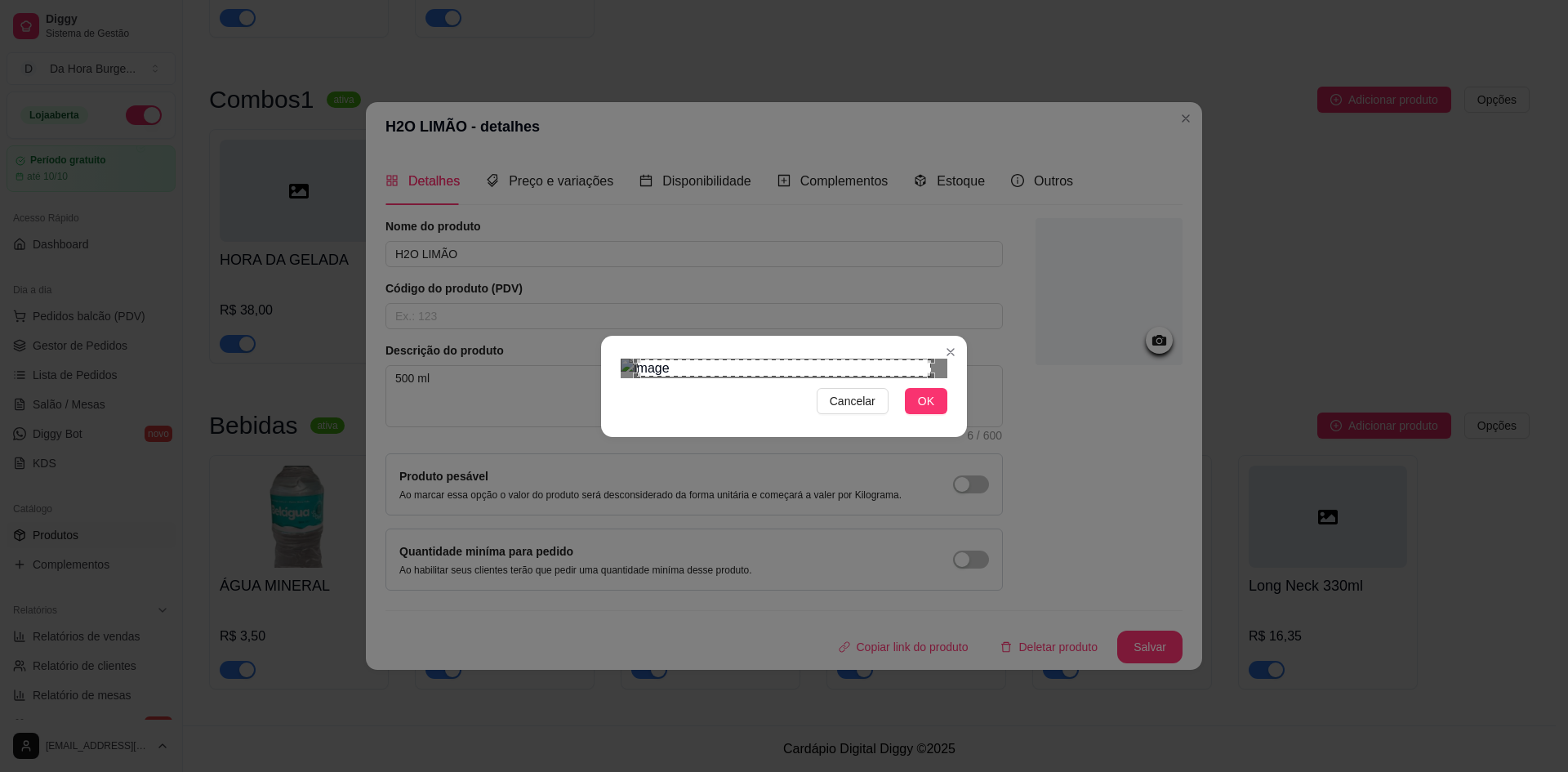
click at [932, 379] on img at bounding box center [784, 369] width 327 height 20
click at [626, 353] on div "Cancelar OK" at bounding box center [784, 386] width 366 height 69
click at [1034, 754] on div "Cancelar OK" at bounding box center [784, 386] width 1568 height 772
click at [573, 99] on div "Cancelar OK" at bounding box center [784, 386] width 1568 height 772
click at [625, 379] on img at bounding box center [784, 369] width 327 height 20
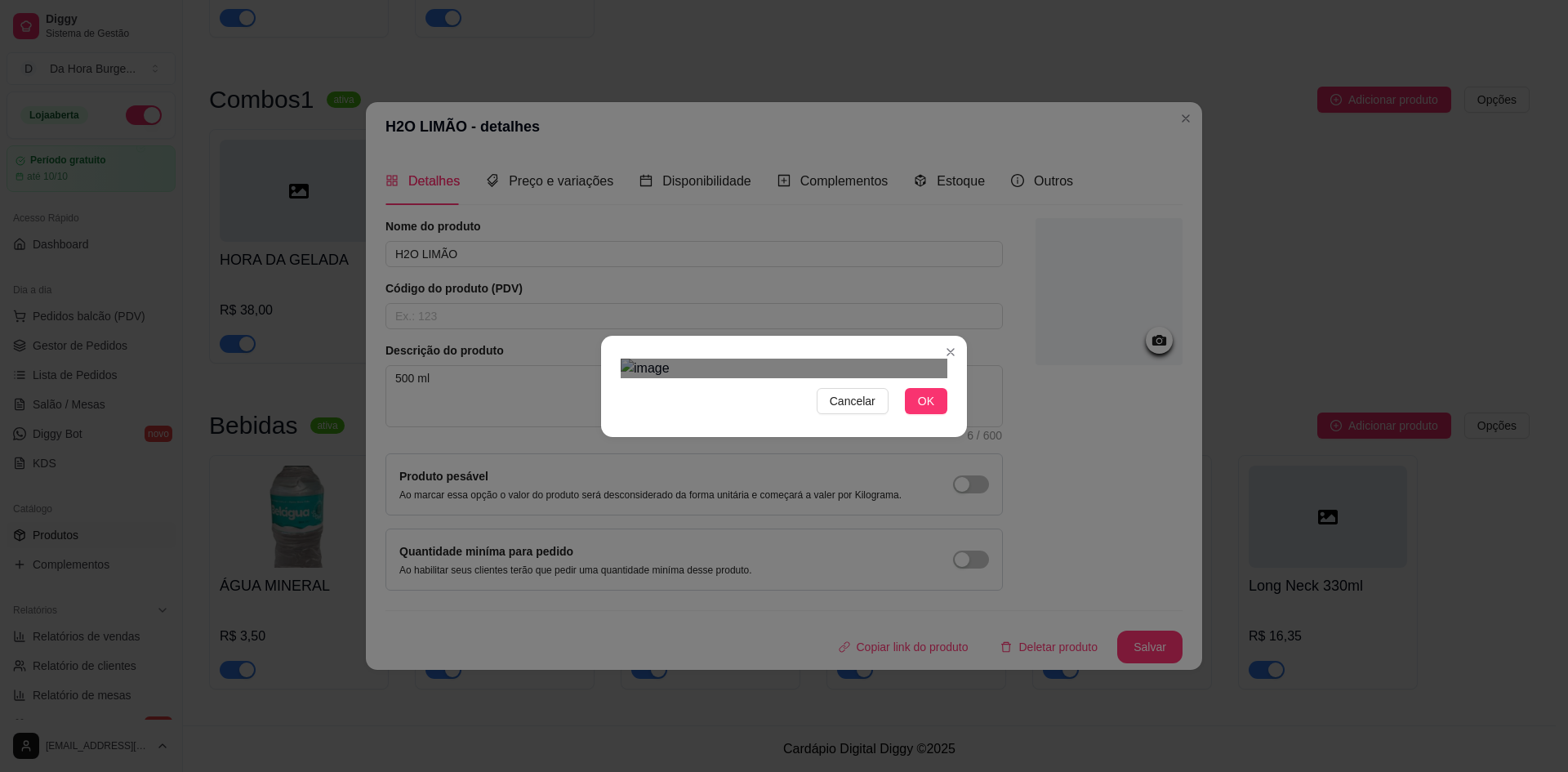
click at [659, 379] on div at bounding box center [784, 369] width 327 height 20
click at [1066, 143] on div "Cancelar OK" at bounding box center [784, 386] width 1568 height 772
click at [596, 170] on div "Cancelar OK" at bounding box center [784, 386] width 1568 height 772
click at [692, 503] on div "Use the arrow keys to move the crop selection area" at bounding box center [782, 533] width 323 height 323
click at [927, 410] on span "OK" at bounding box center [927, 401] width 16 height 18
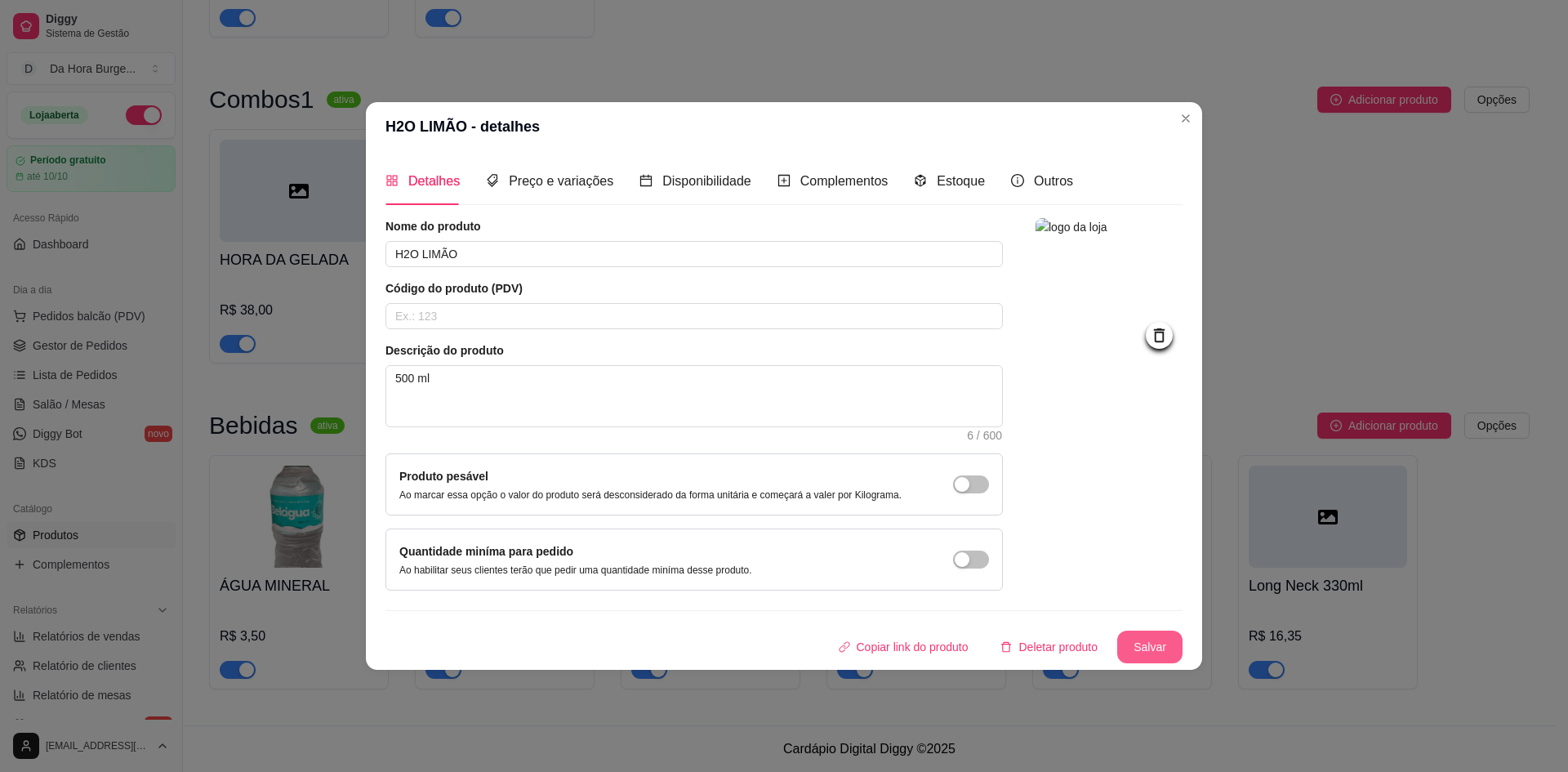
click at [1150, 643] on button "Salvar" at bounding box center [1150, 647] width 66 height 33
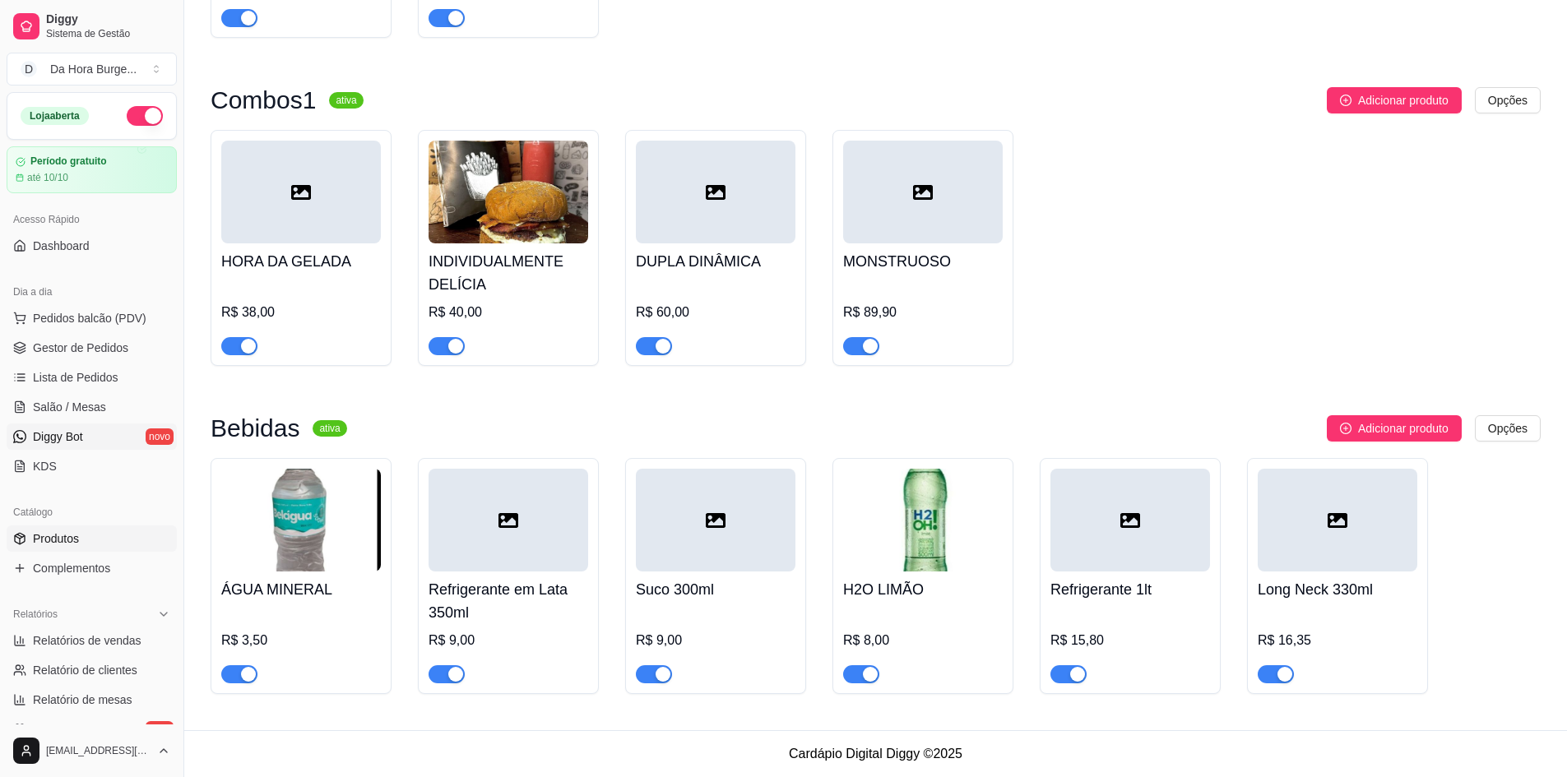
click at [72, 436] on span "Diggy Bot" at bounding box center [58, 437] width 50 height 16
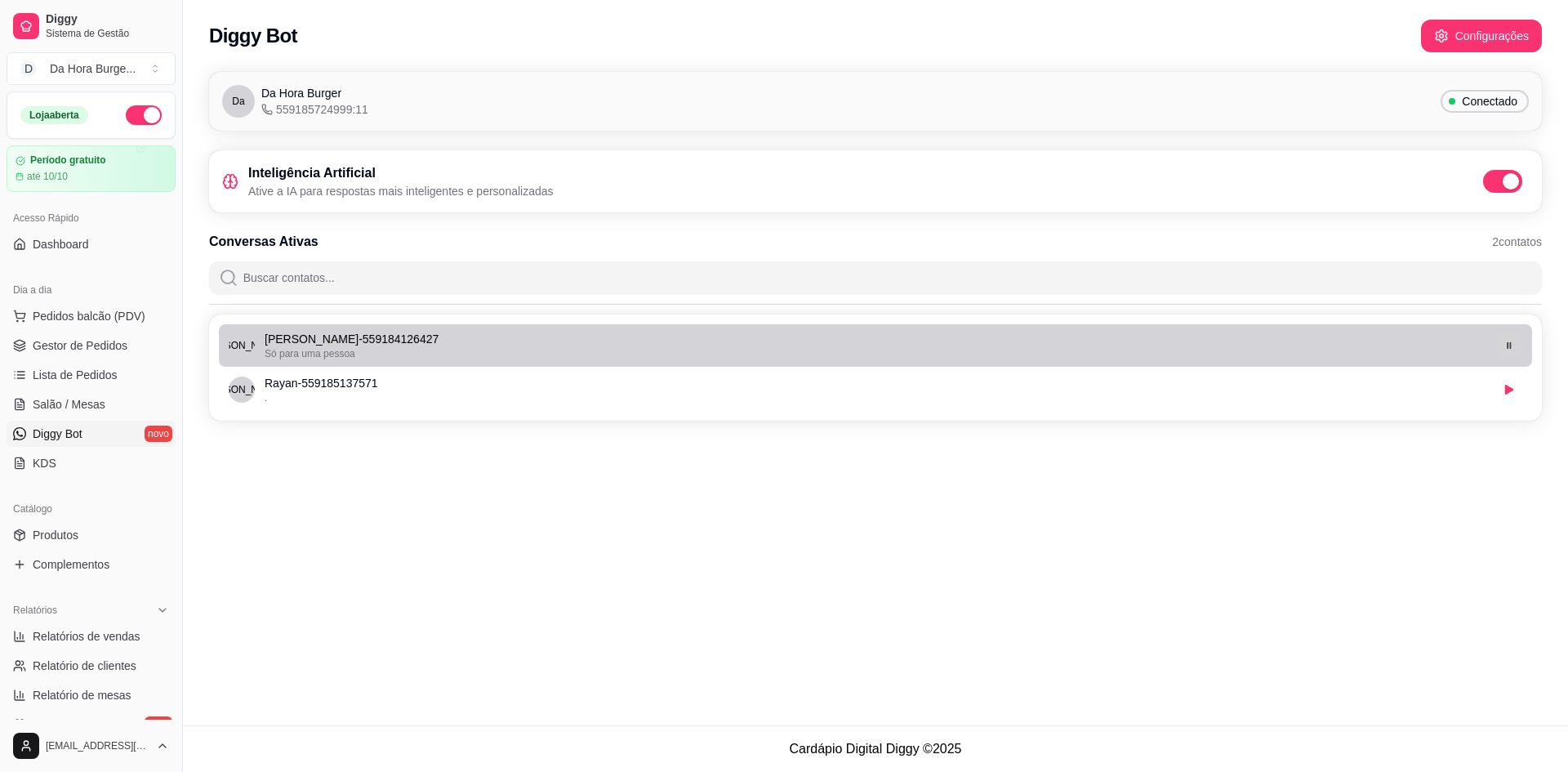
click at [1508, 344] on icon "button" at bounding box center [1509, 346] width 10 height 10
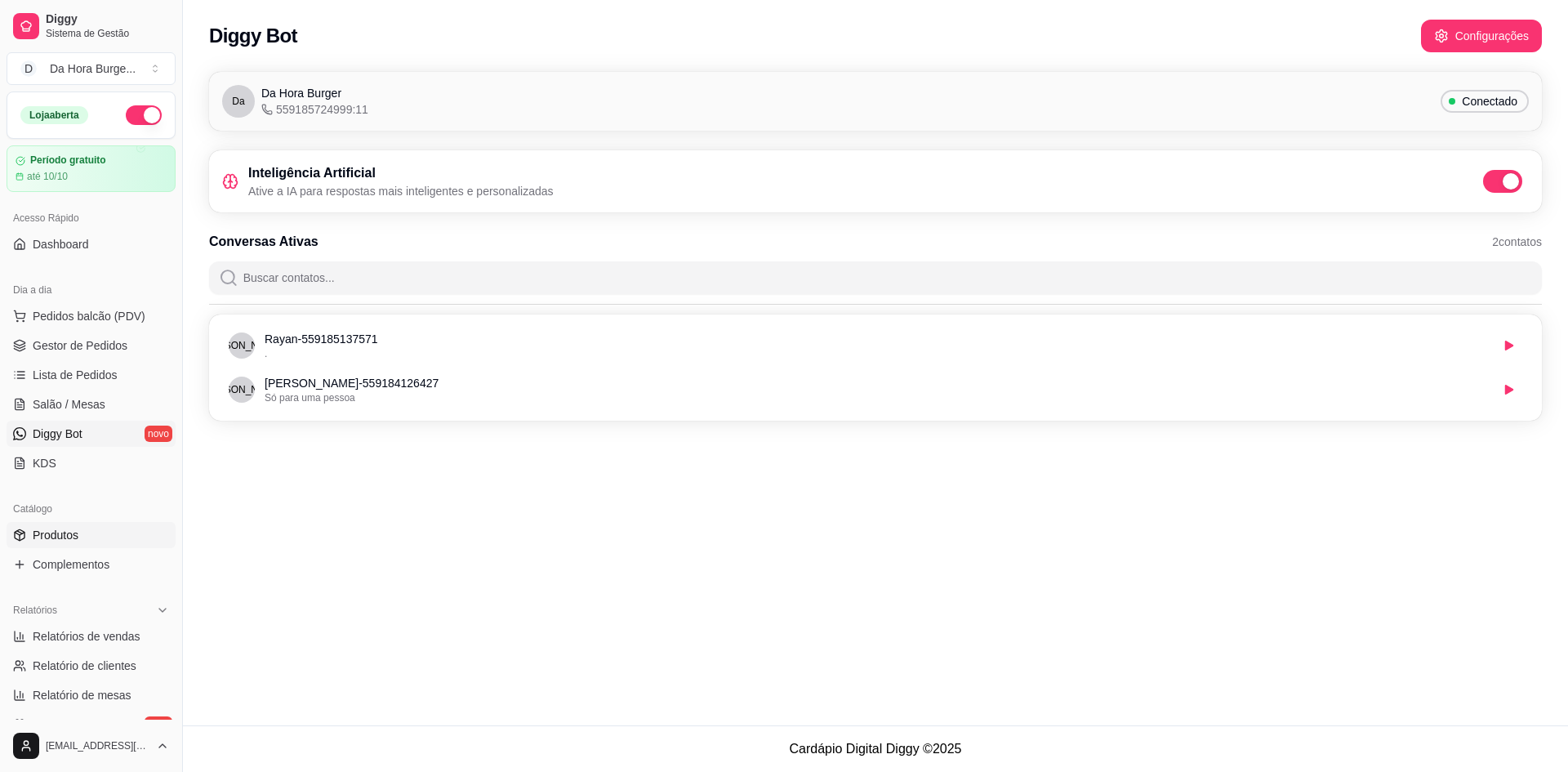
click at [54, 531] on span "Produtos" at bounding box center [56, 536] width 46 height 16
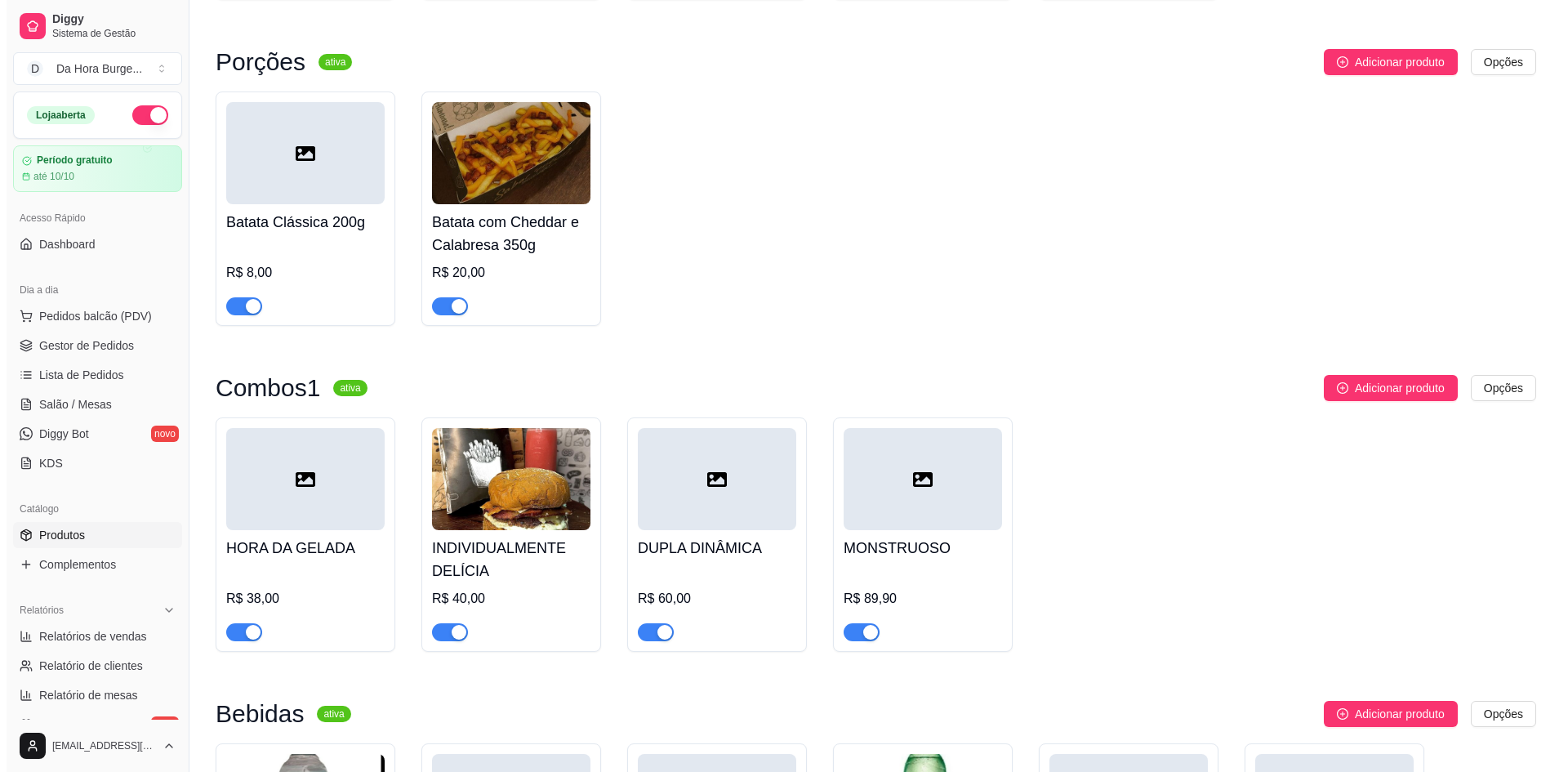
scroll to position [545, 0]
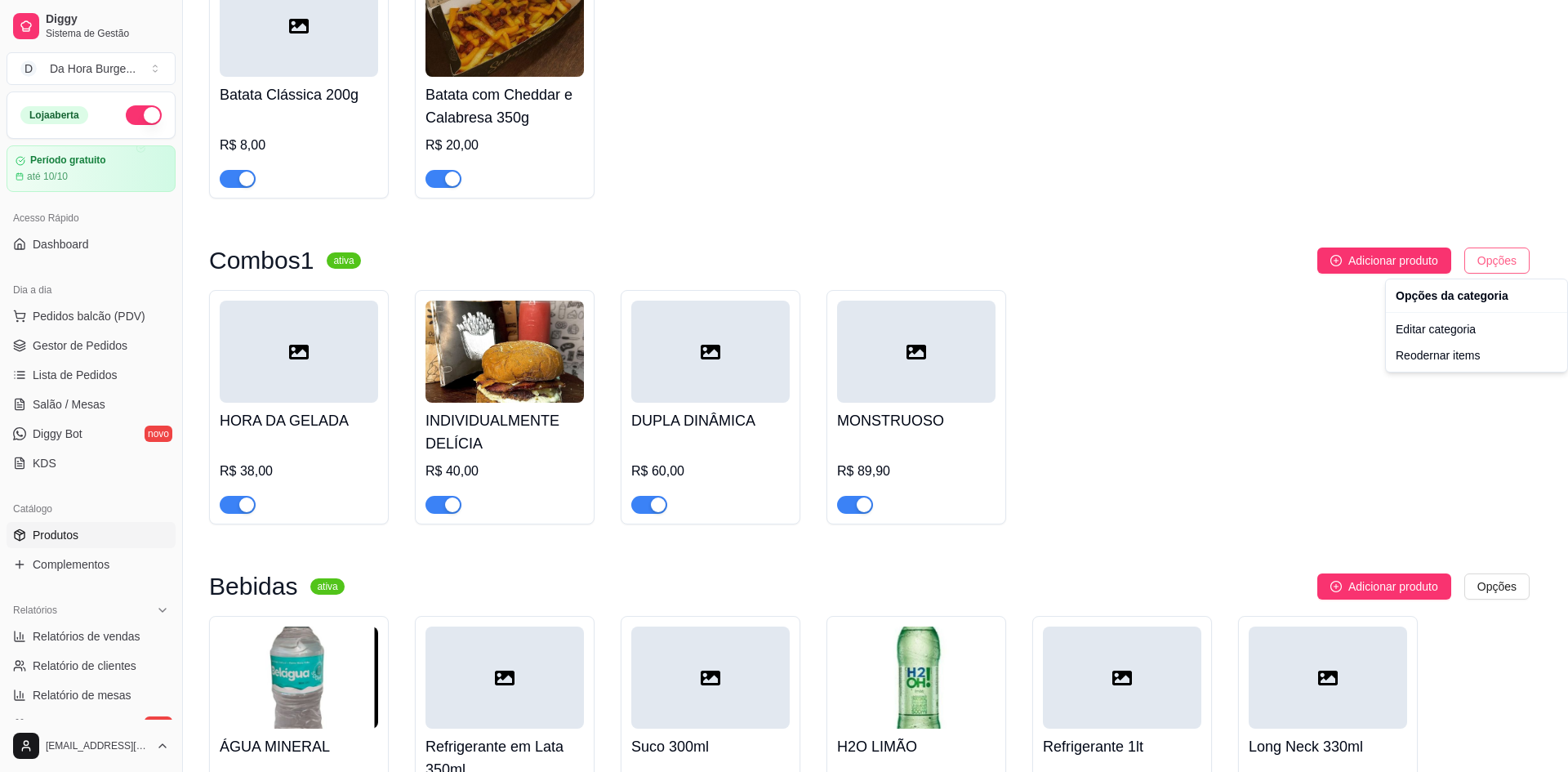
click at [1460, 333] on div "Editar categoria" at bounding box center [1477, 329] width 175 height 26
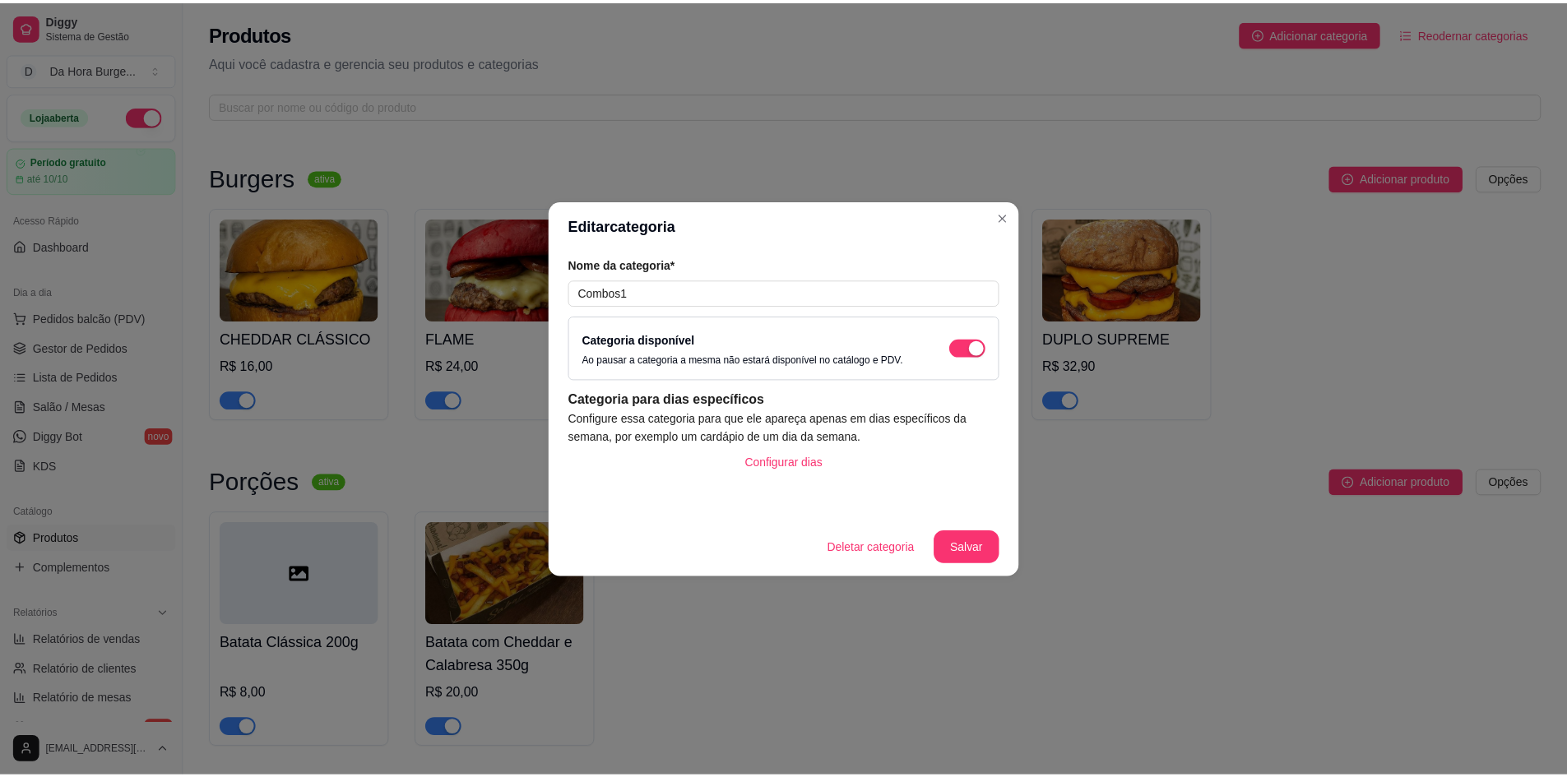
scroll to position [424, 0]
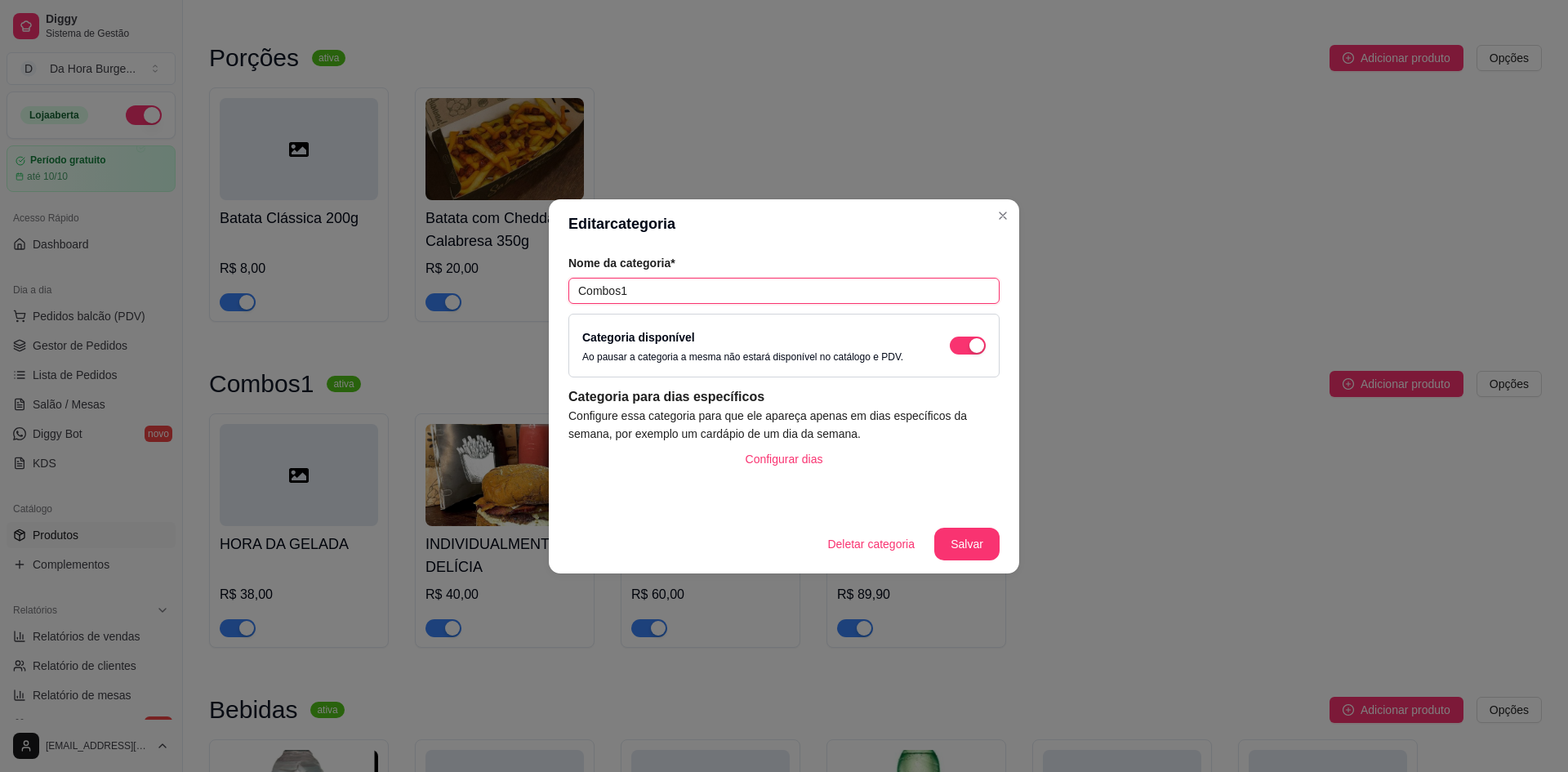
click at [681, 293] on input "Combos1" at bounding box center [784, 291] width 431 height 26
click at [979, 553] on button "Salvar" at bounding box center [967, 543] width 66 height 33
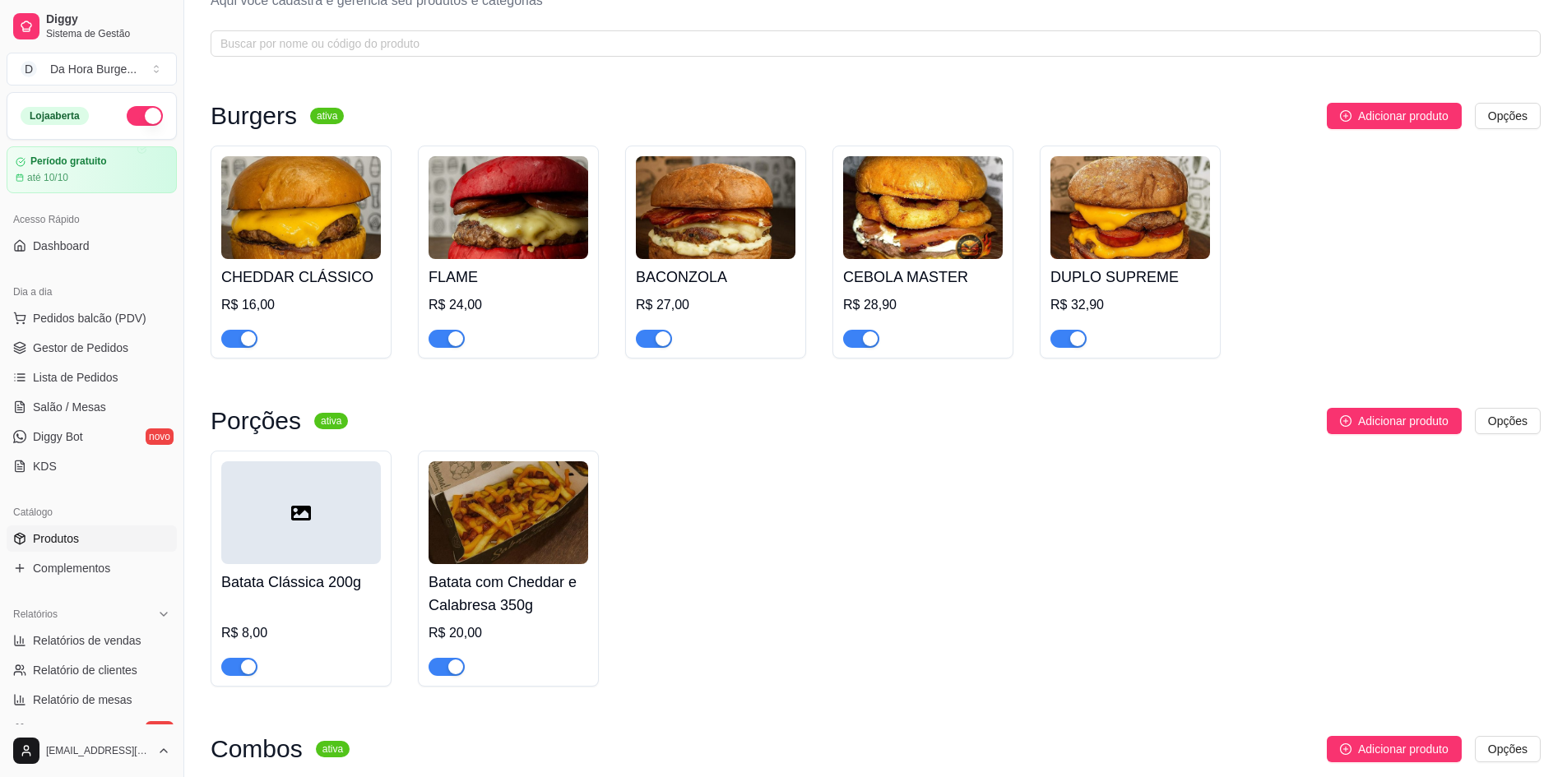
scroll to position [0, 0]
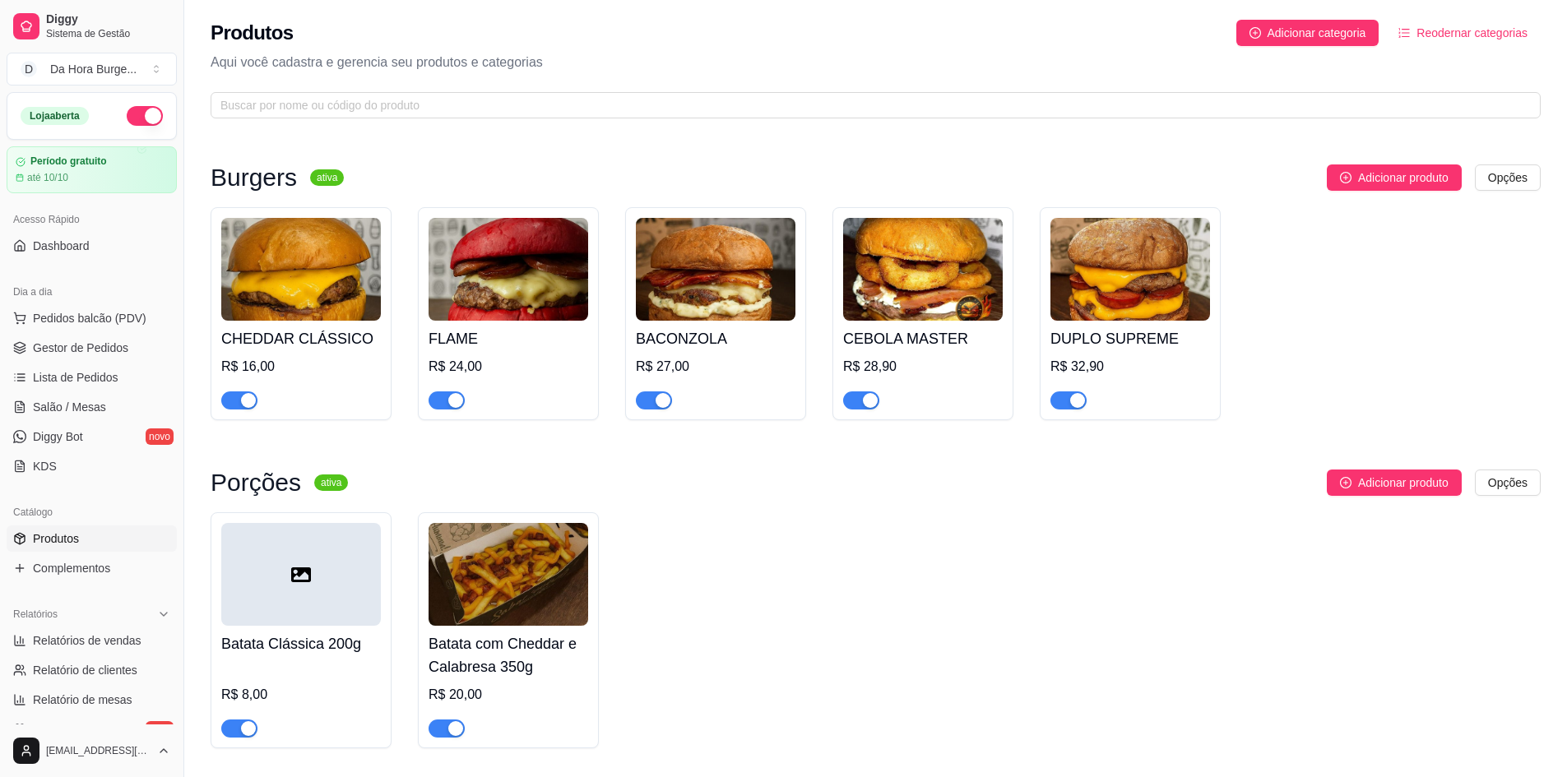
click at [884, 294] on img at bounding box center [923, 269] width 160 height 103
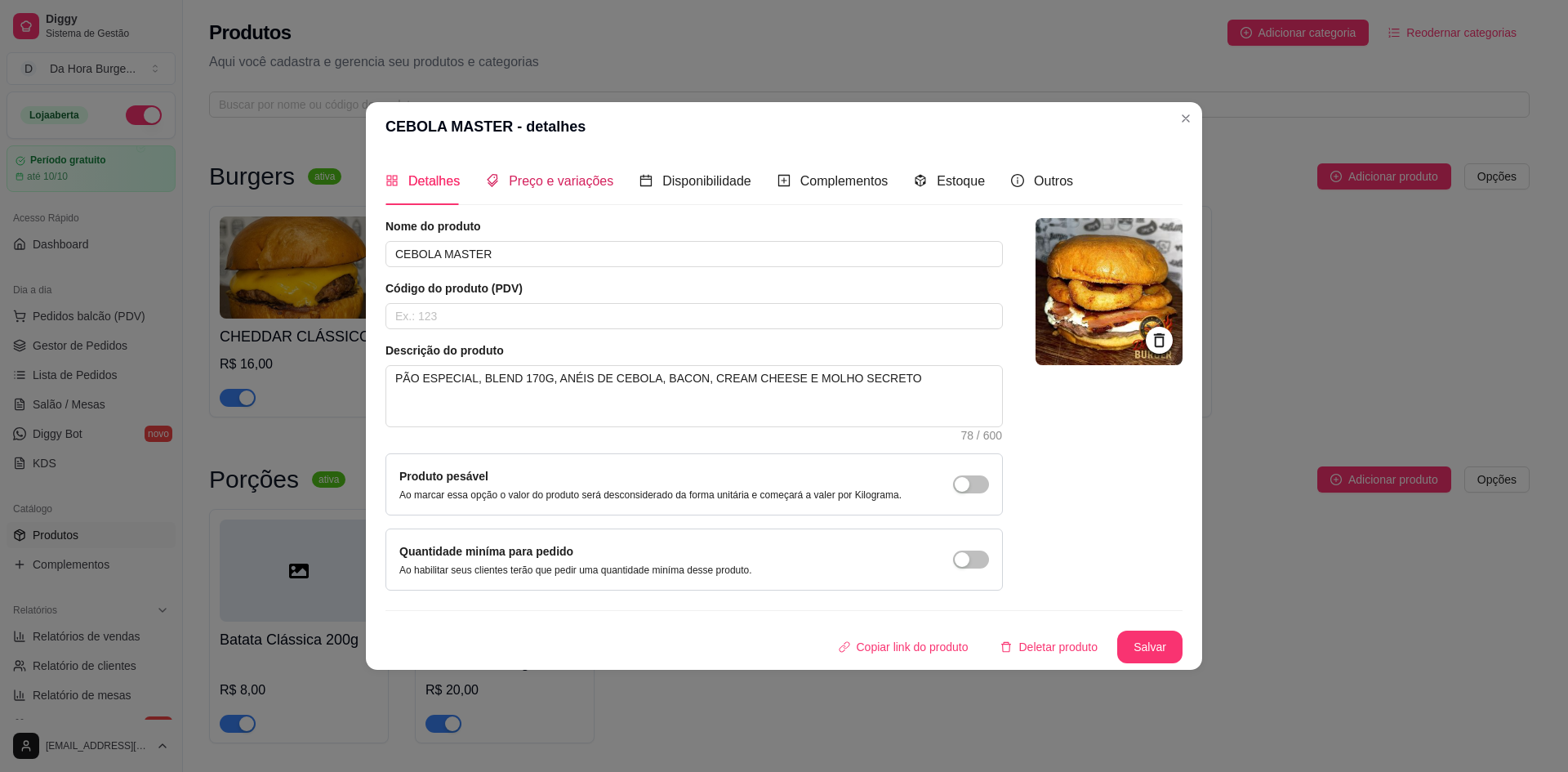
click at [582, 188] on span "Preço e variações" at bounding box center [560, 181] width 104 height 14
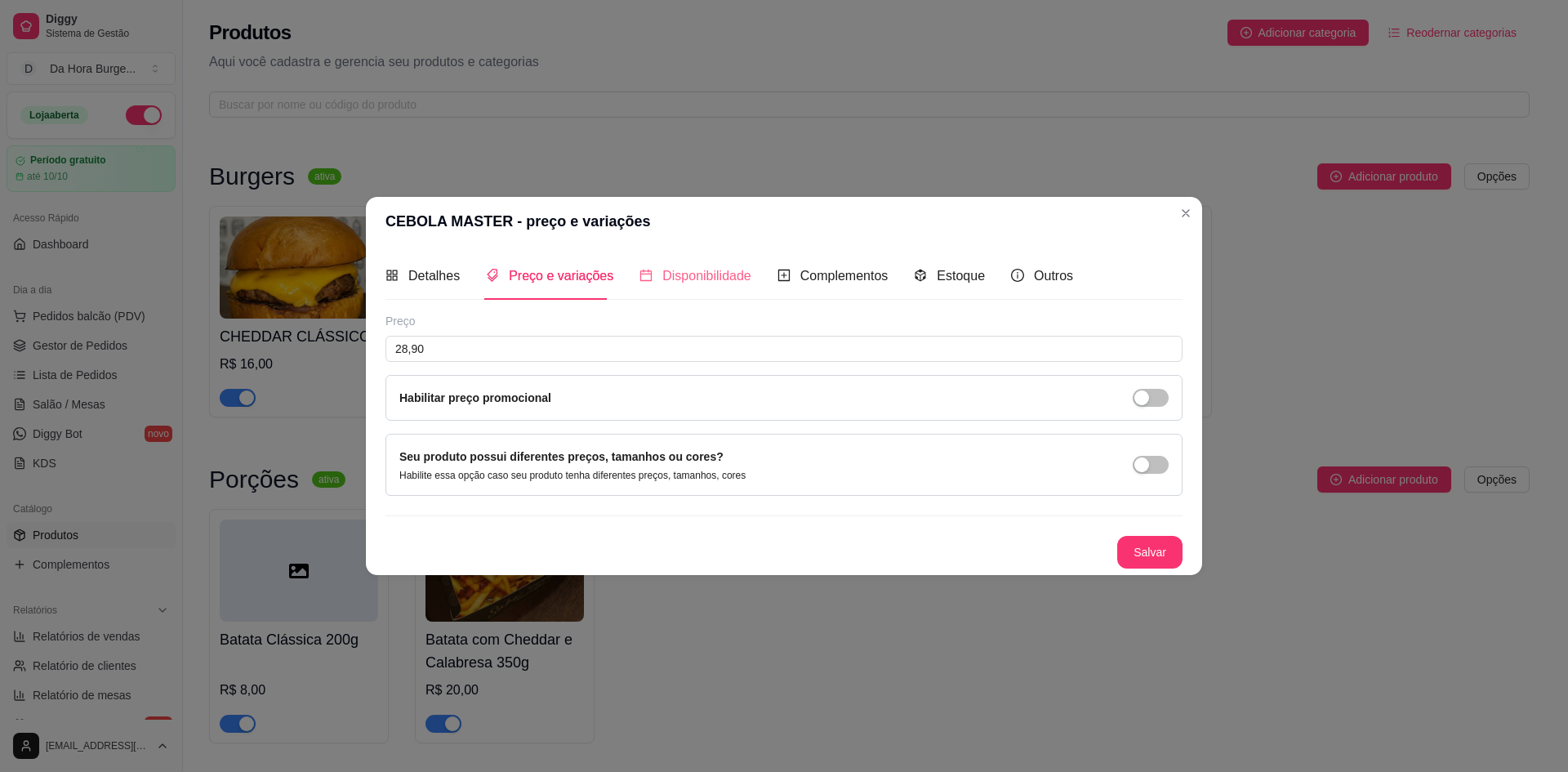
click at [706, 264] on div "Disponibilidade" at bounding box center [695, 275] width 112 height 47
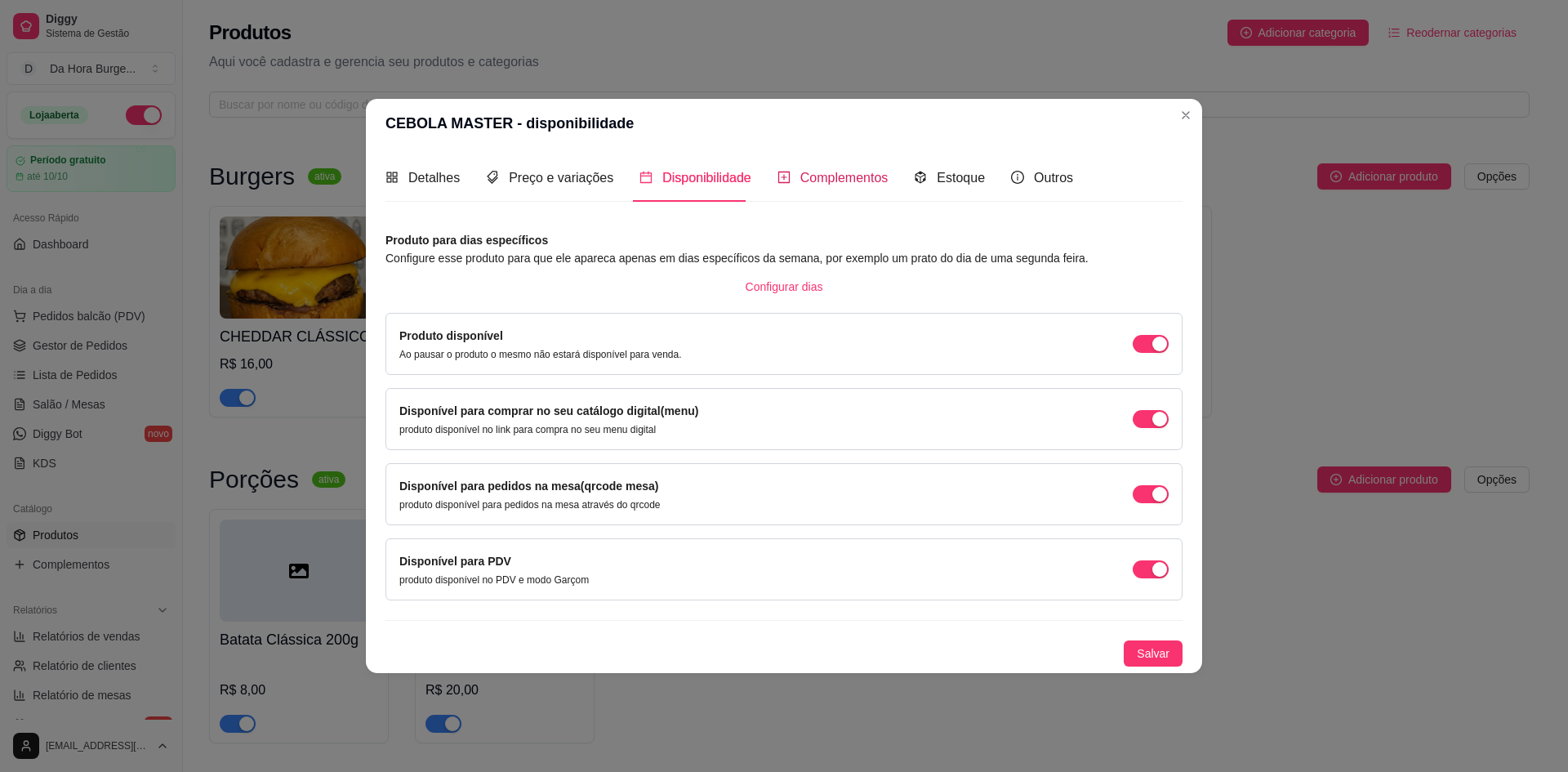
click at [837, 173] on span "Complementos" at bounding box center [844, 178] width 88 height 14
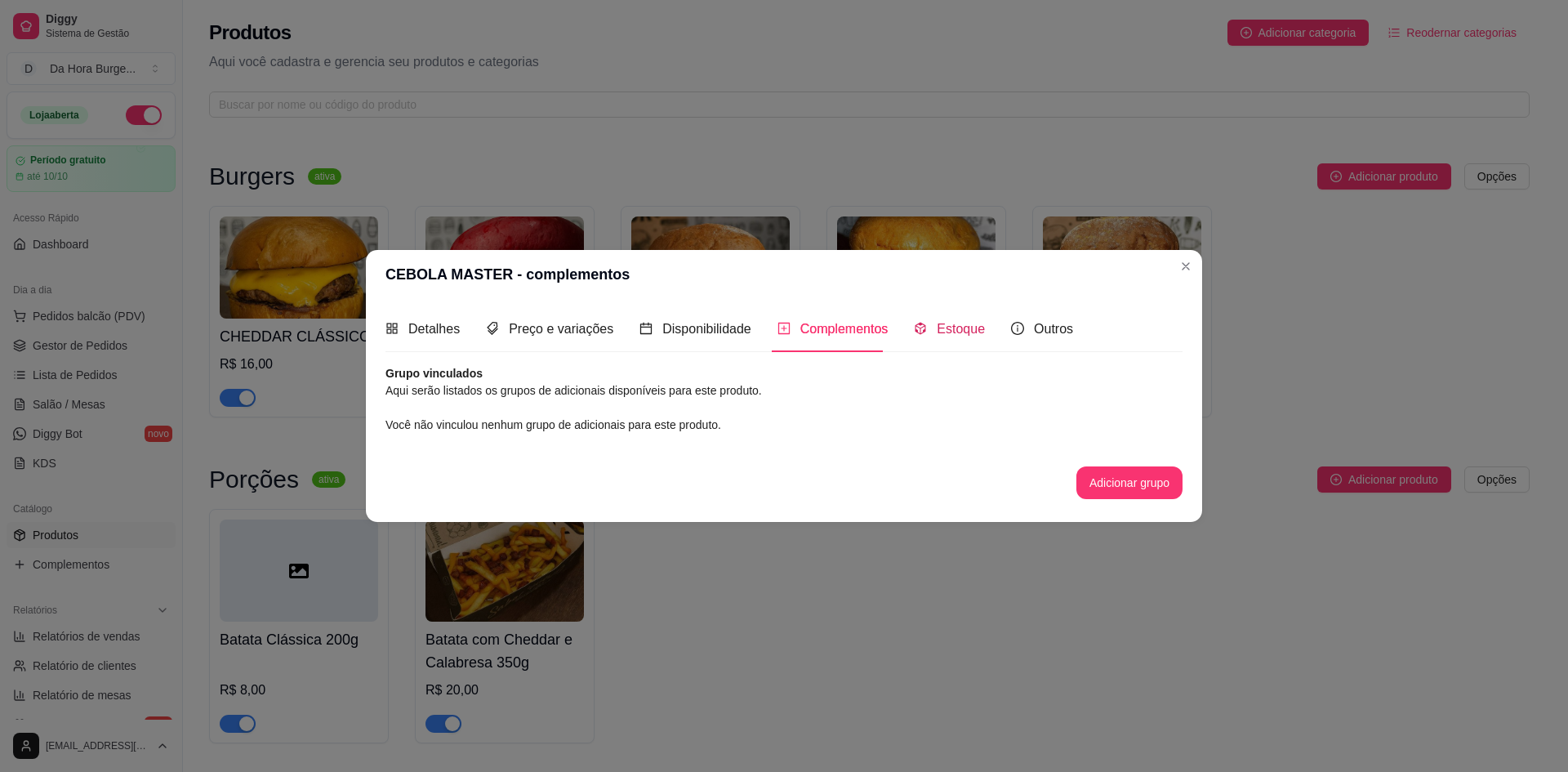
click at [936, 331] on span "Estoque" at bounding box center [960, 329] width 49 height 14
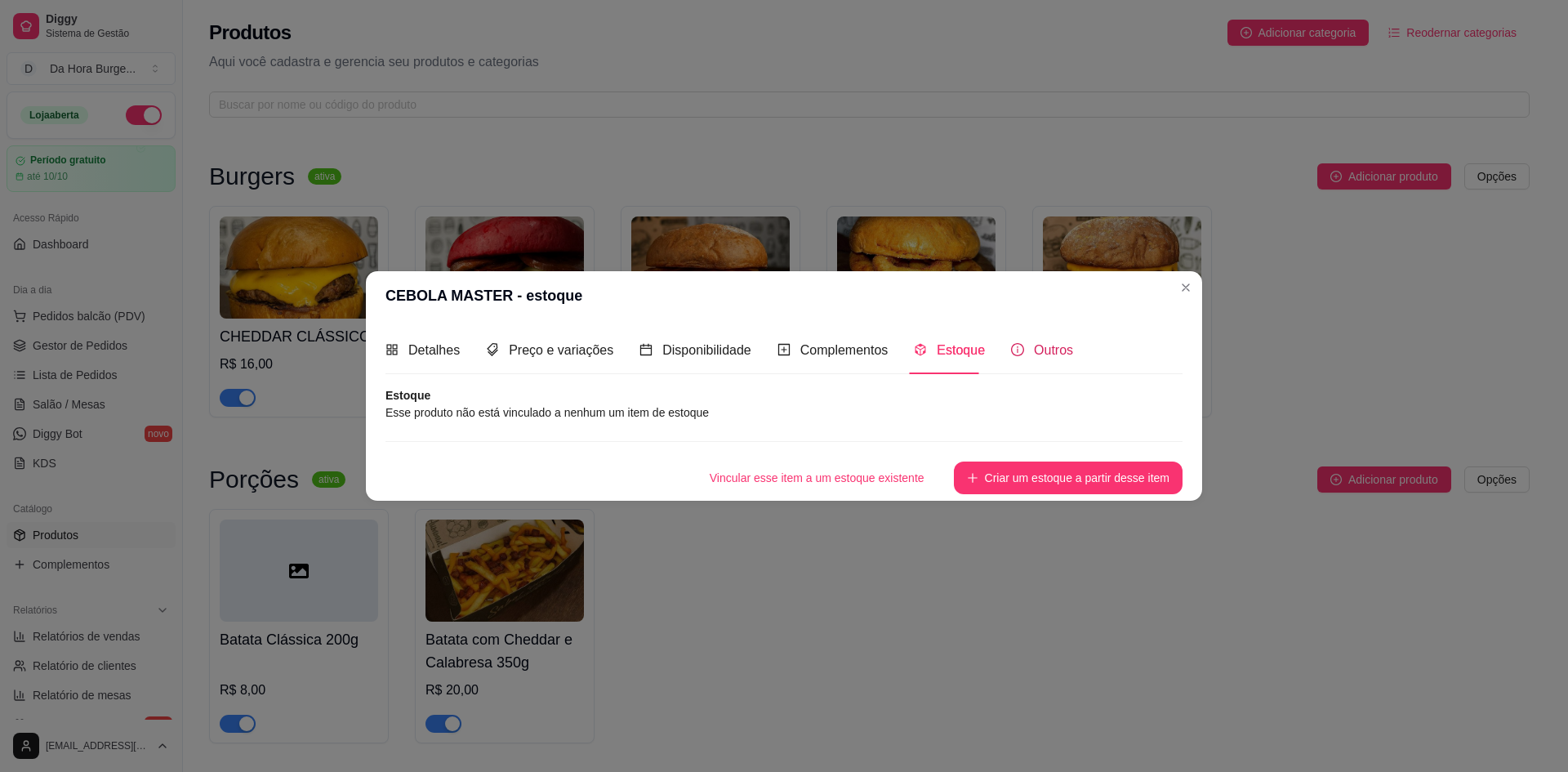
click at [1057, 351] on span "Outros" at bounding box center [1053, 350] width 39 height 14
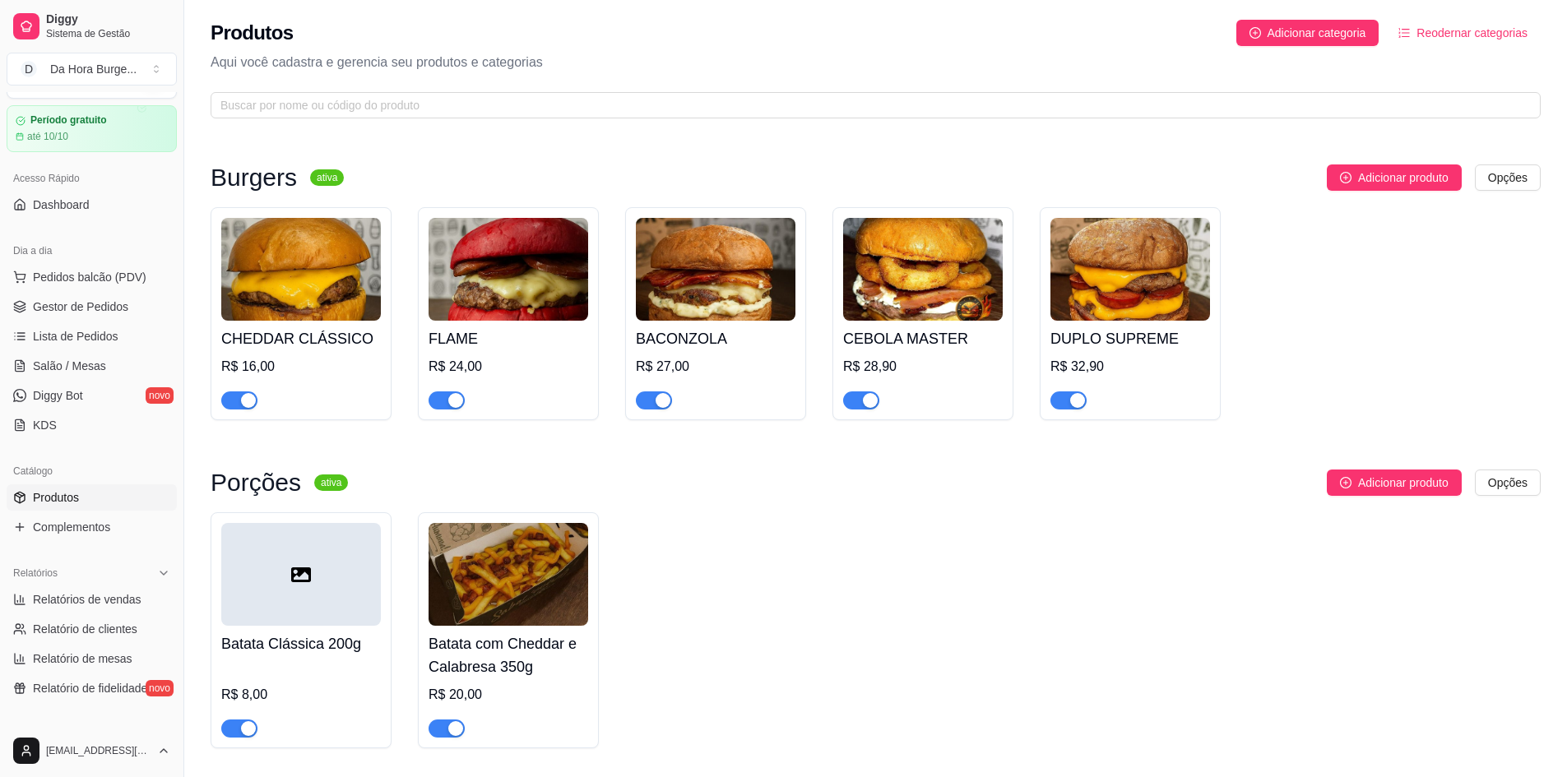
scroll to position [109, 0]
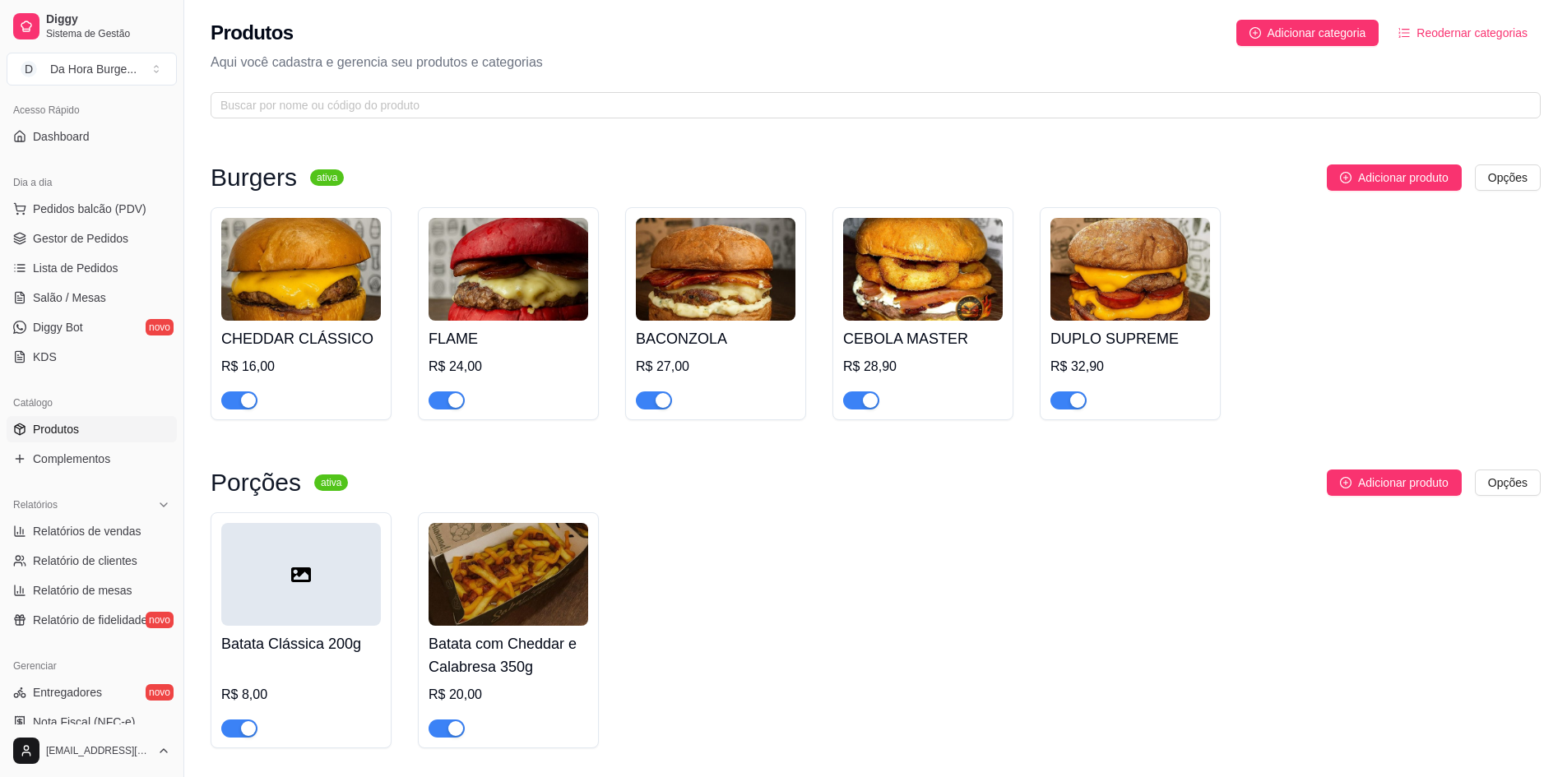
click at [65, 429] on span "Produtos" at bounding box center [56, 429] width 46 height 16
click at [101, 424] on link "Produtos" at bounding box center [92, 429] width 170 height 26
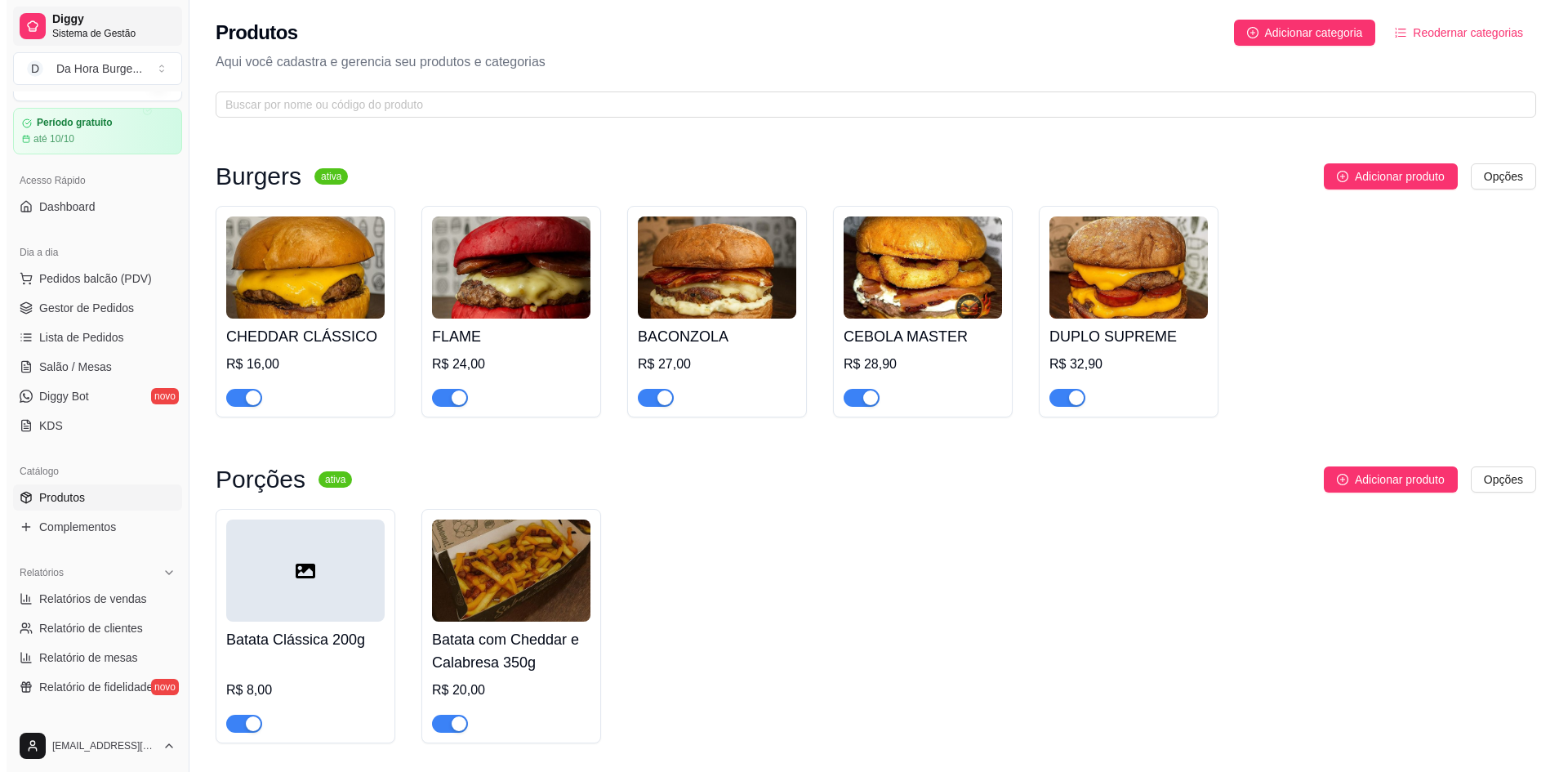
scroll to position [0, 0]
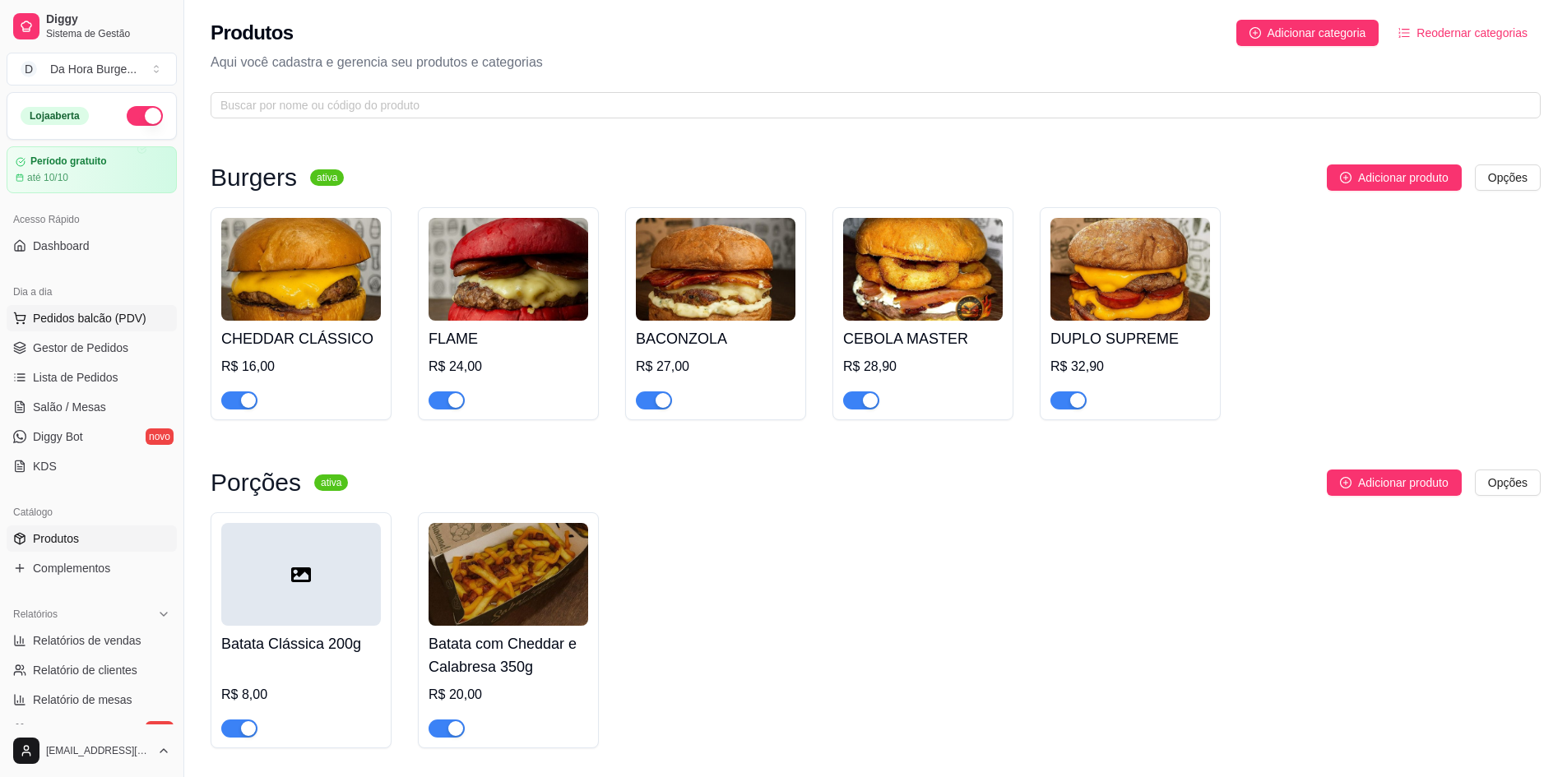
click at [93, 312] on span "Pedidos balcão (PDV)" at bounding box center [90, 318] width 114 height 16
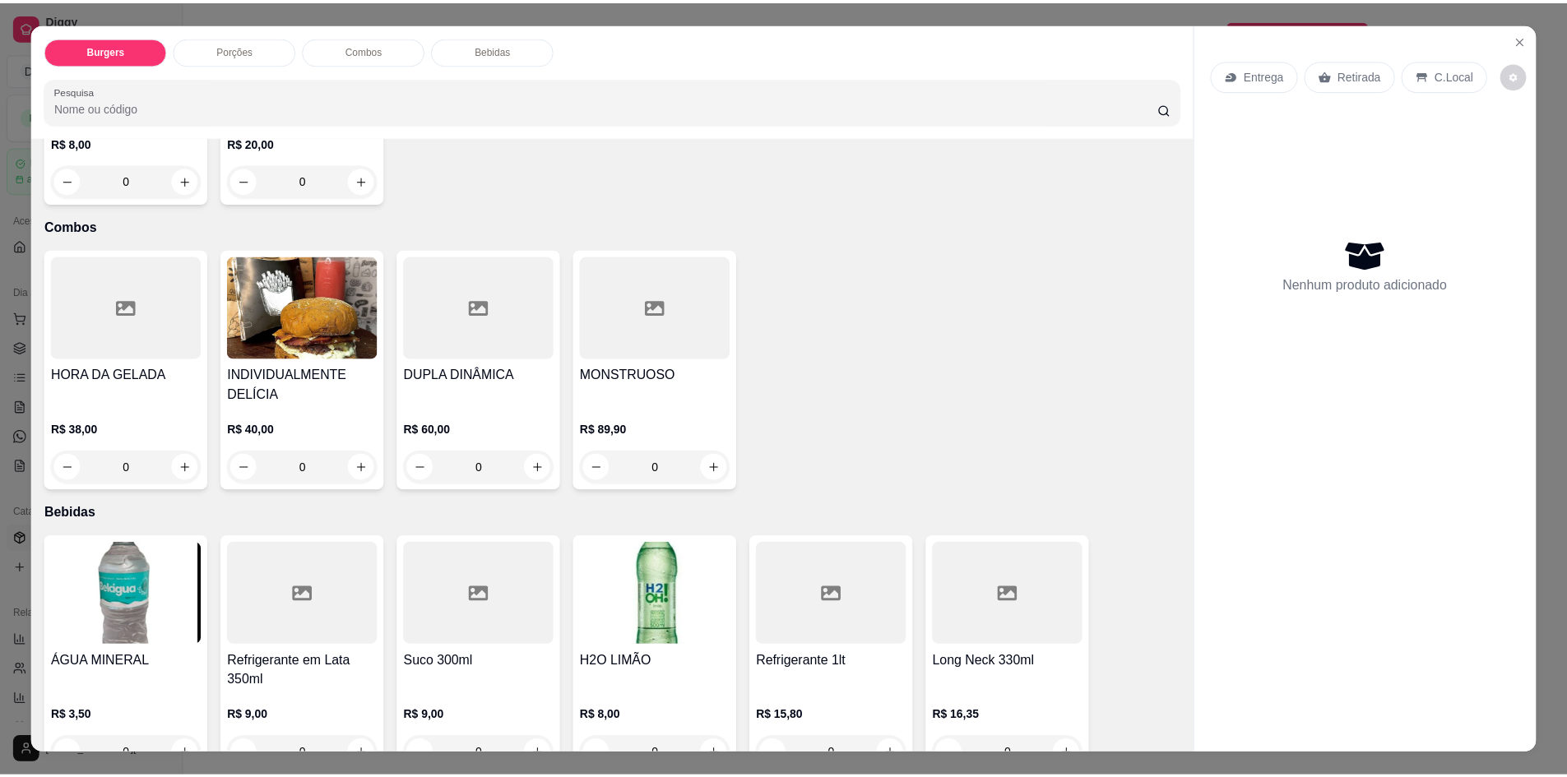
scroll to position [585, 0]
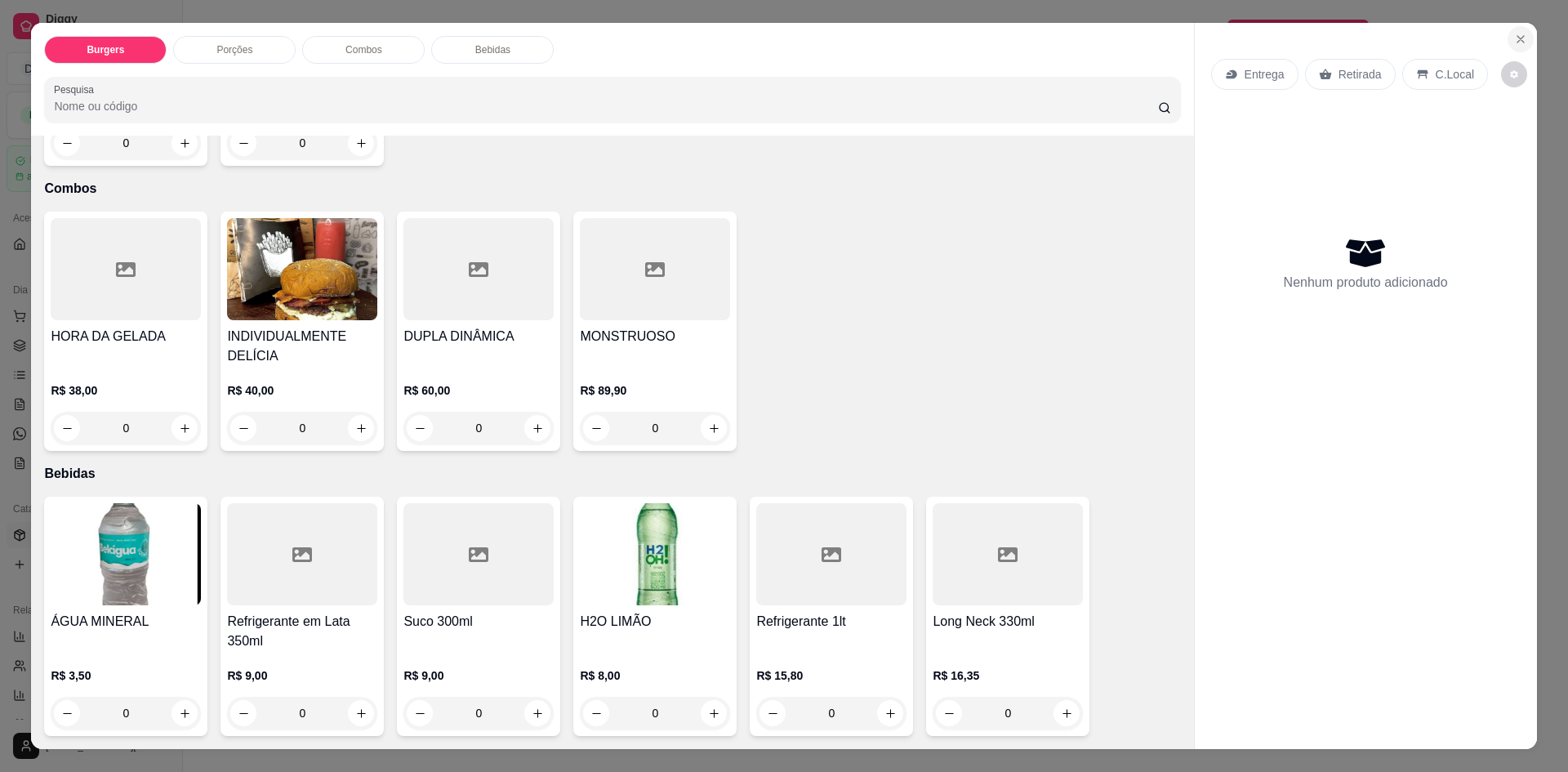
click at [1517, 39] on icon "Close" at bounding box center [1520, 39] width 7 height 7
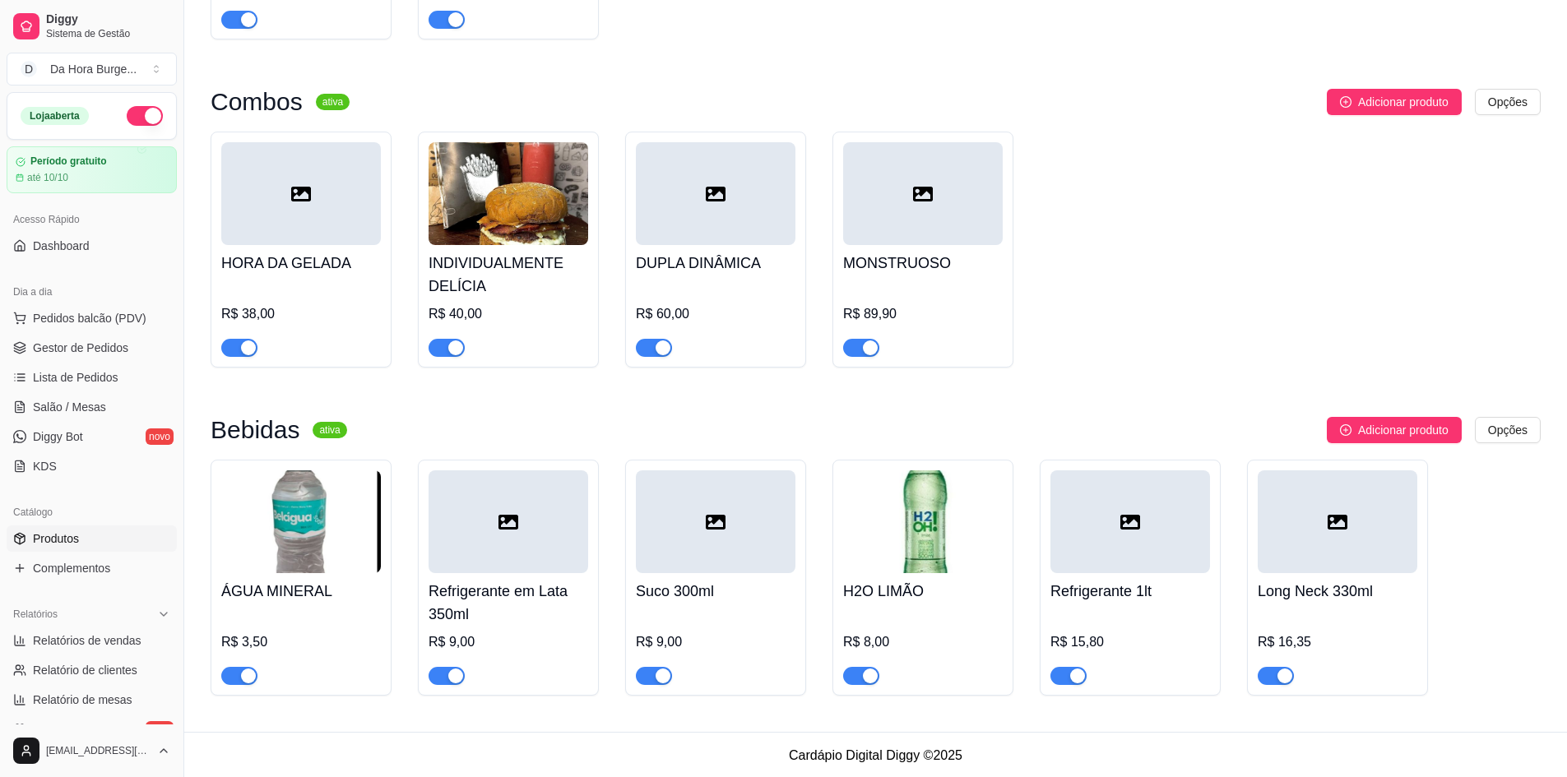
scroll to position [714, 0]
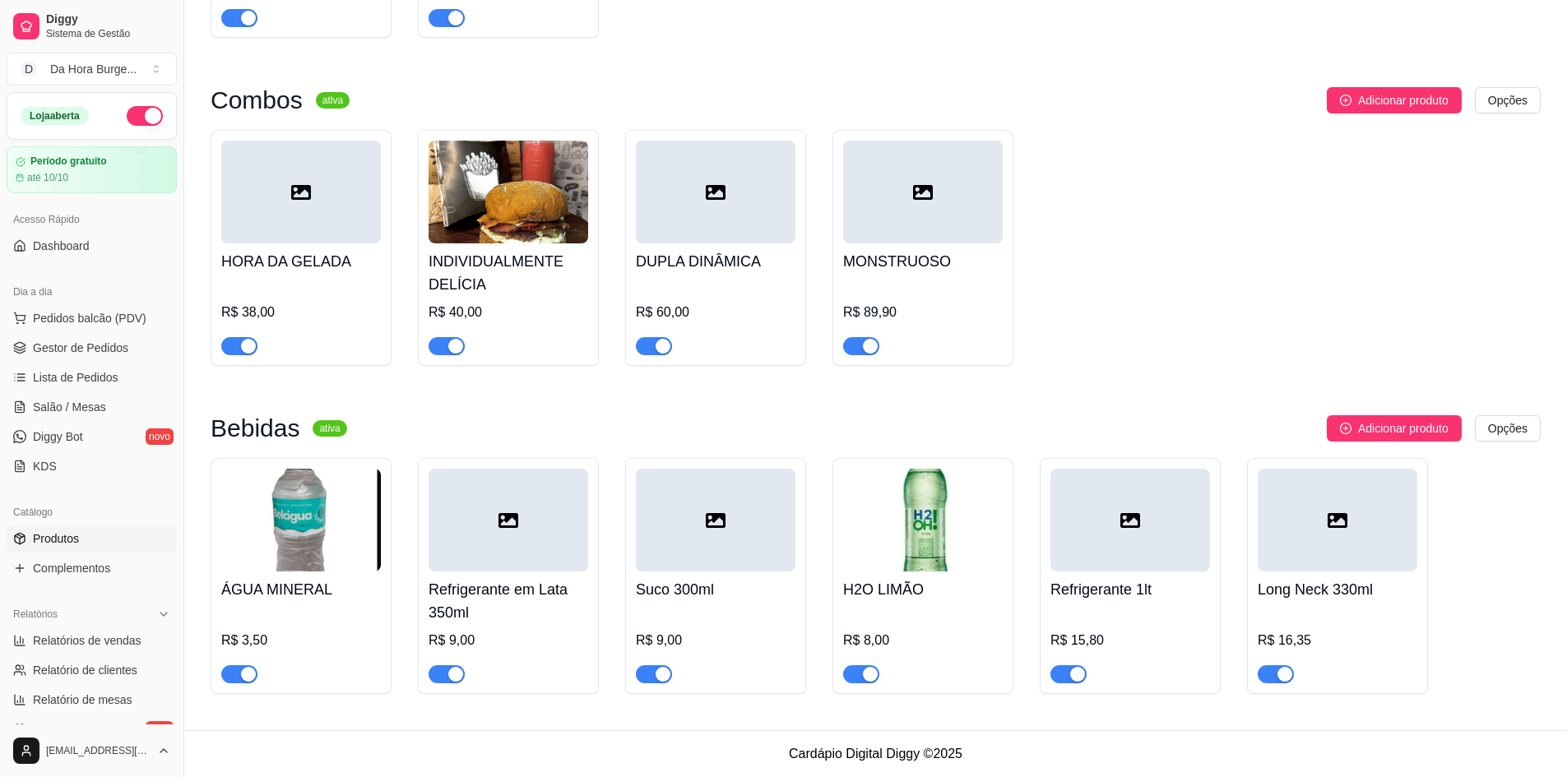
click at [683, 545] on div at bounding box center [716, 520] width 160 height 103
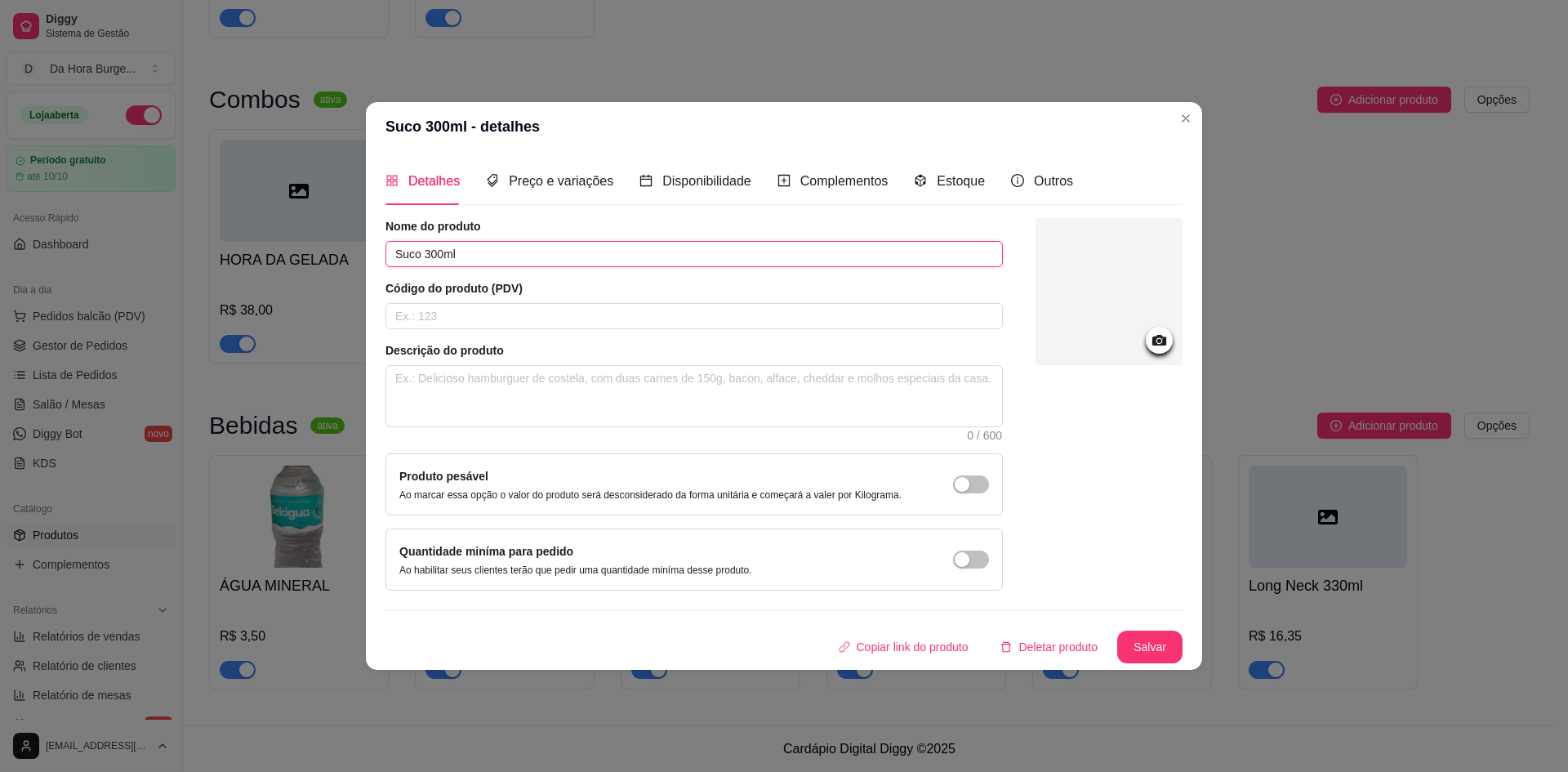
click at [425, 256] on input "Suco 300ml" at bounding box center [694, 254] width 618 height 26
drag, startPoint x: 532, startPoint y: 255, endPoint x: 472, endPoint y: 257, distance: 60.0
click at [472, 257] on input "SUCO GOIABA 300ml" at bounding box center [694, 254] width 618 height 26
click at [452, 374] on textarea at bounding box center [694, 396] width 616 height 61
paste textarea "300ml"
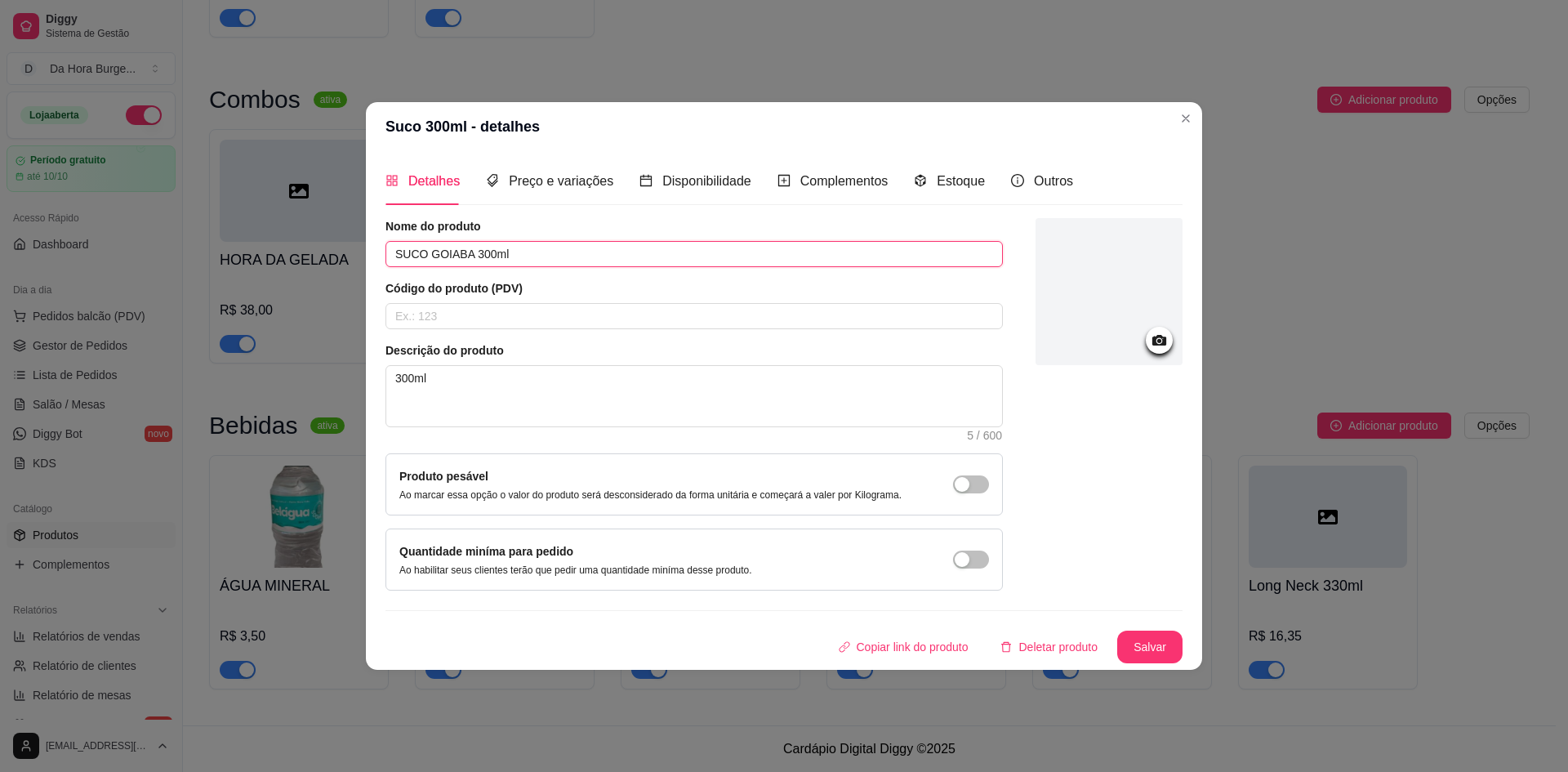
drag, startPoint x: 525, startPoint y: 254, endPoint x: 472, endPoint y: 259, distance: 53.2
click at [472, 259] on input "SUCO GOIABA 300ml" at bounding box center [694, 254] width 618 height 26
click at [1154, 346] on icon at bounding box center [1159, 340] width 19 height 19
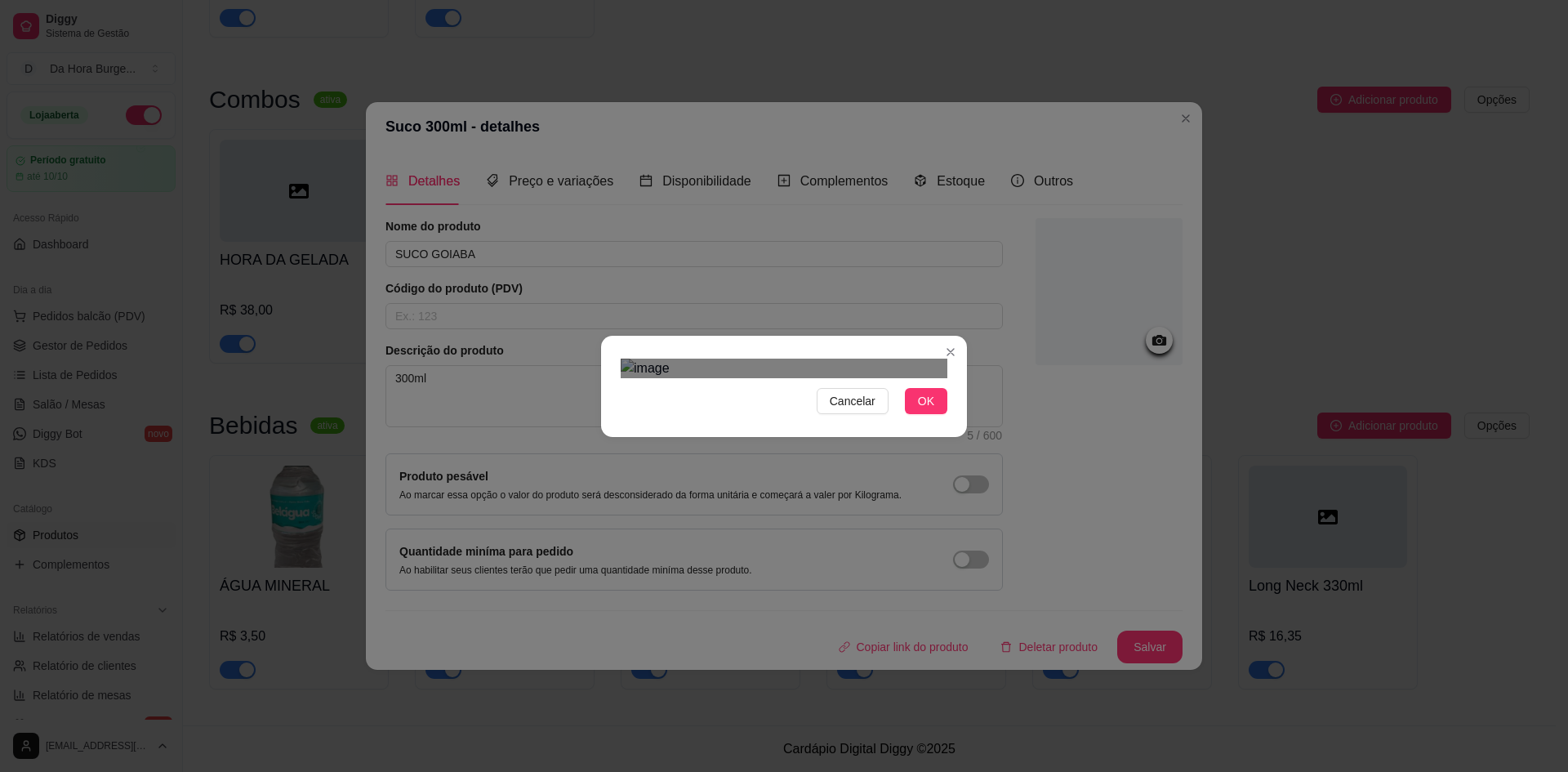
click at [882, 359] on div at bounding box center [784, 369] width 327 height 20
click at [654, 359] on img at bounding box center [784, 369] width 327 height 20
click at [662, 359] on img at bounding box center [784, 369] width 327 height 20
click at [764, 537] on div "Cancelar OK" at bounding box center [784, 386] width 1568 height 772
click at [682, 412] on div "Use the arrow keys to move the crop selection area" at bounding box center [681, 467] width 110 height 110
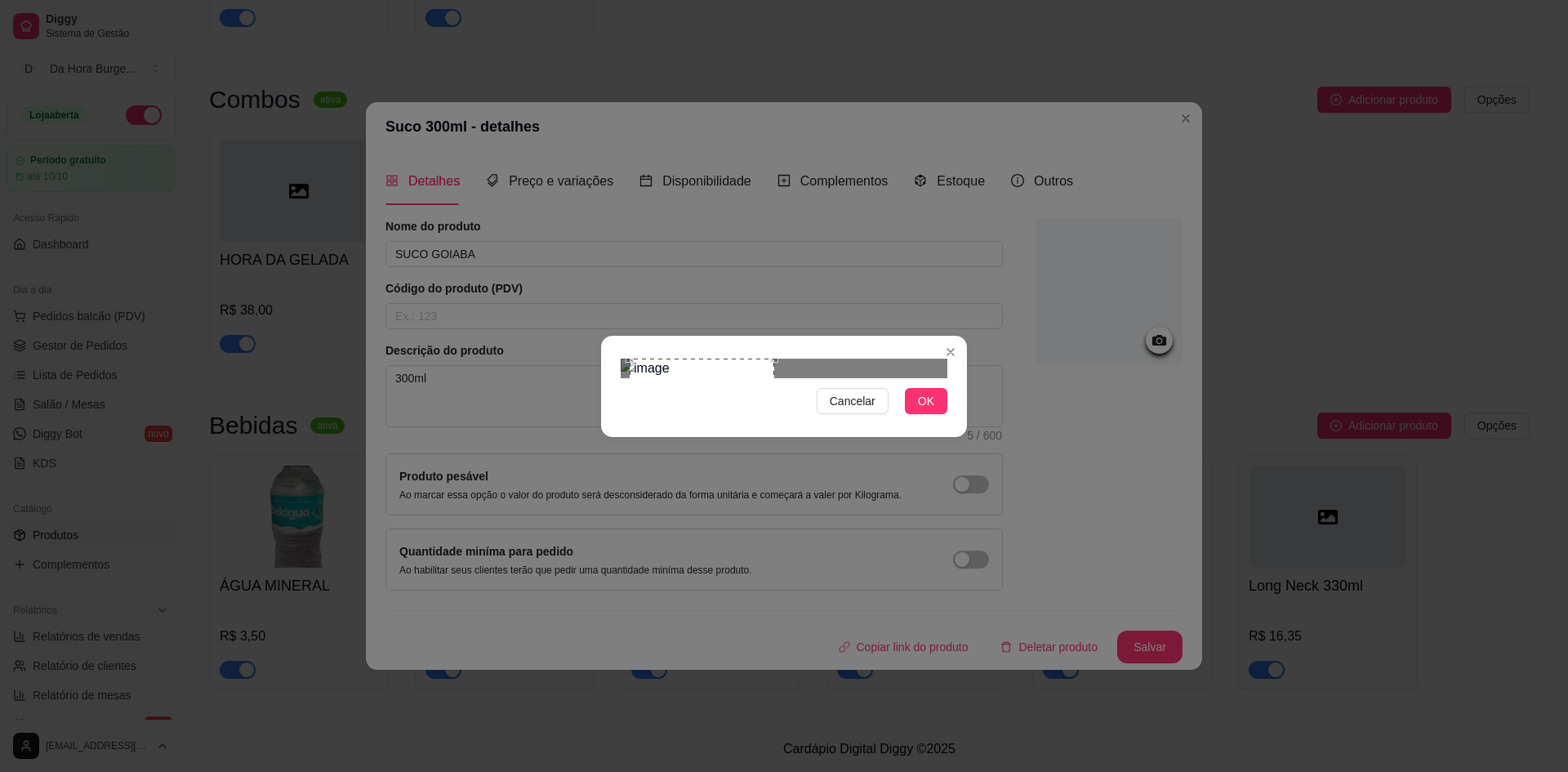
click at [806, 359] on div at bounding box center [784, 369] width 327 height 20
click at [812, 437] on section "Cancelar OK" at bounding box center [784, 386] width 366 height 101
click at [702, 390] on div "Use the arrow keys to move the crop selection area" at bounding box center [713, 451] width 186 height 186
click at [829, 421] on div "Cancelar OK" at bounding box center [784, 386] width 366 height 69
click at [926, 410] on span "OK" at bounding box center [927, 401] width 16 height 18
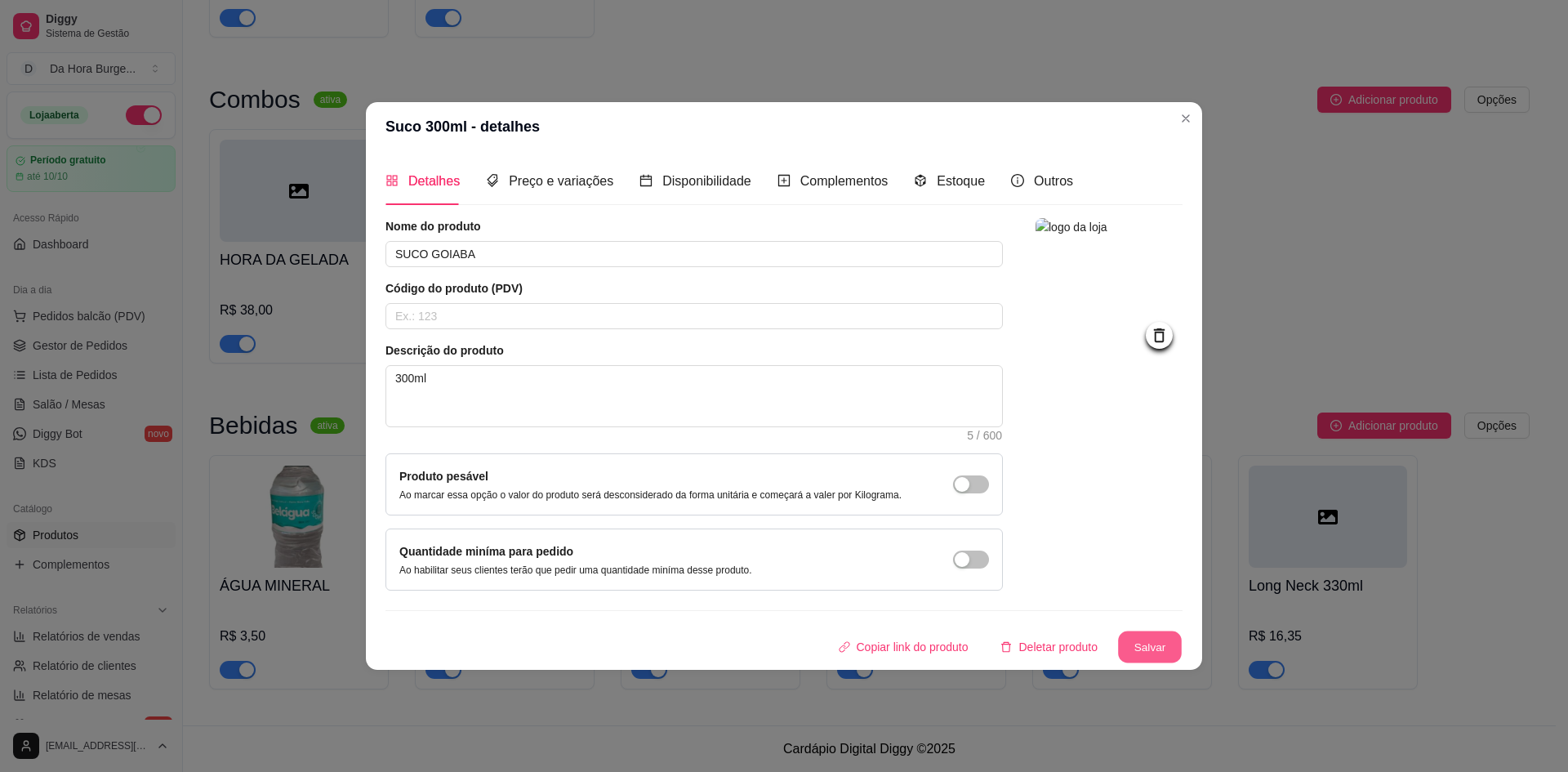
click at [1168, 650] on button "Salvar" at bounding box center [1150, 647] width 64 height 32
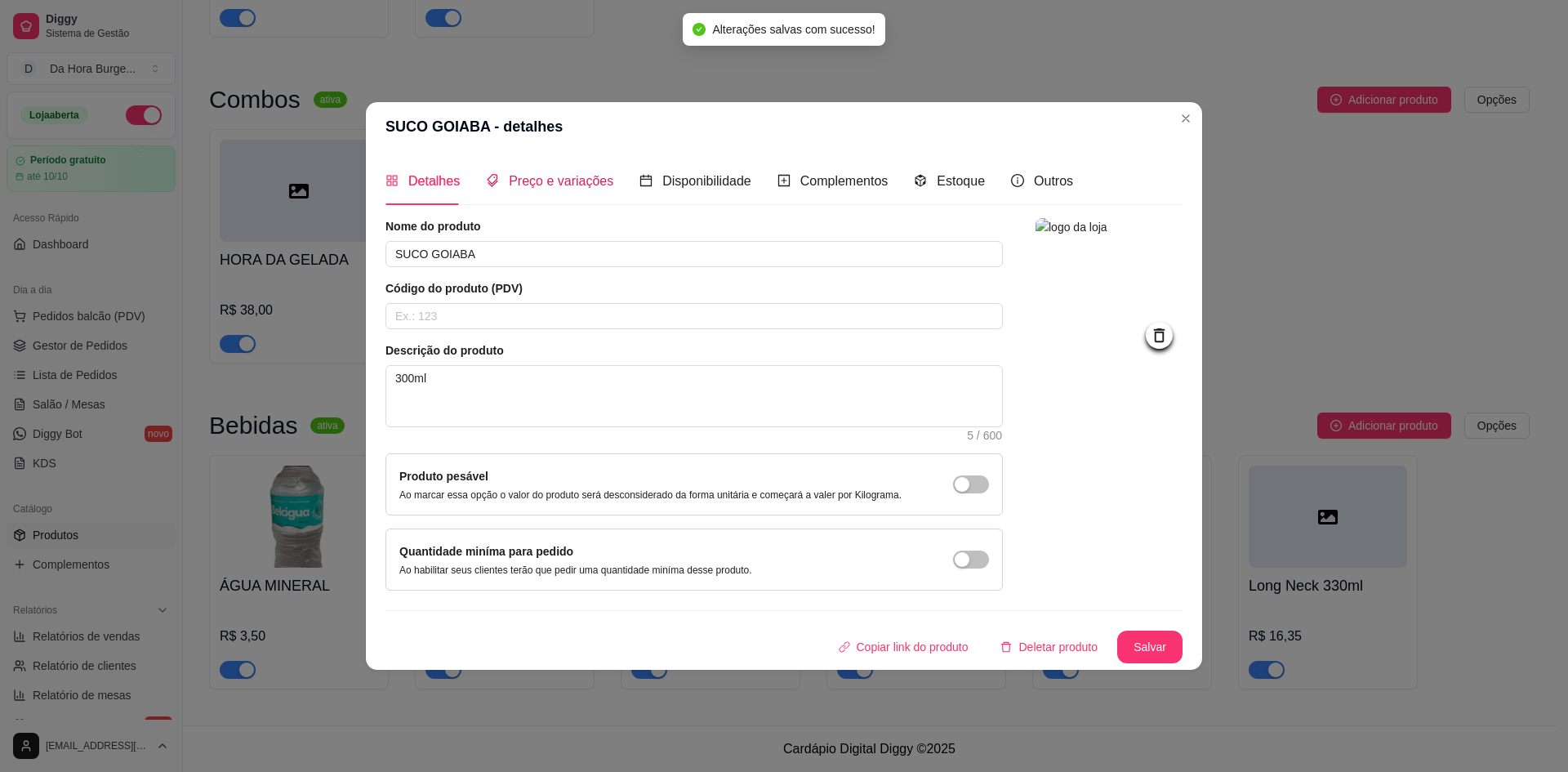
click at [531, 181] on span "Preço e variações" at bounding box center [560, 181] width 104 height 14
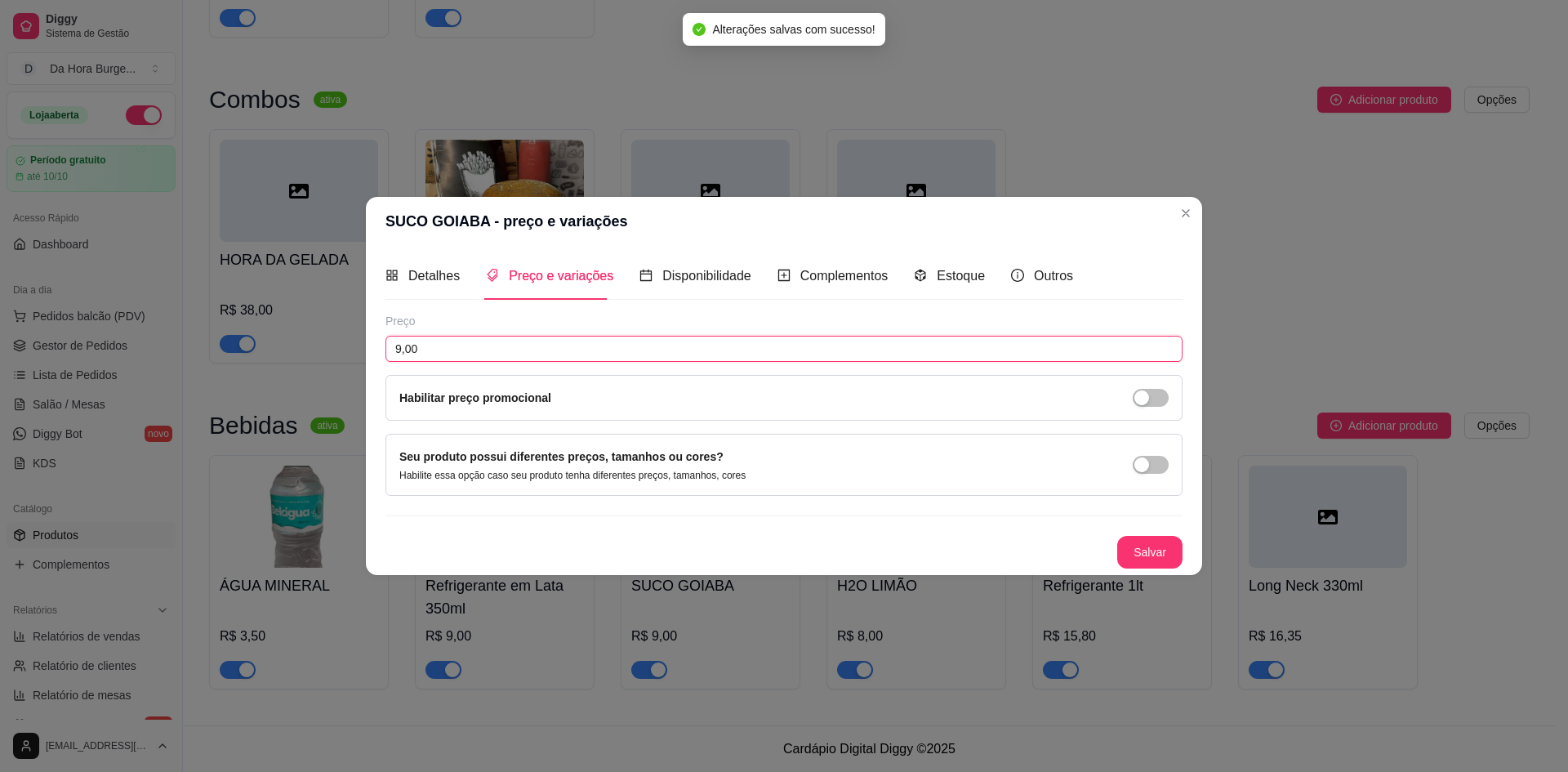
click at [421, 357] on input "9,00" at bounding box center [784, 349] width 797 height 26
click at [1140, 562] on button "Salvar" at bounding box center [1150, 552] width 64 height 32
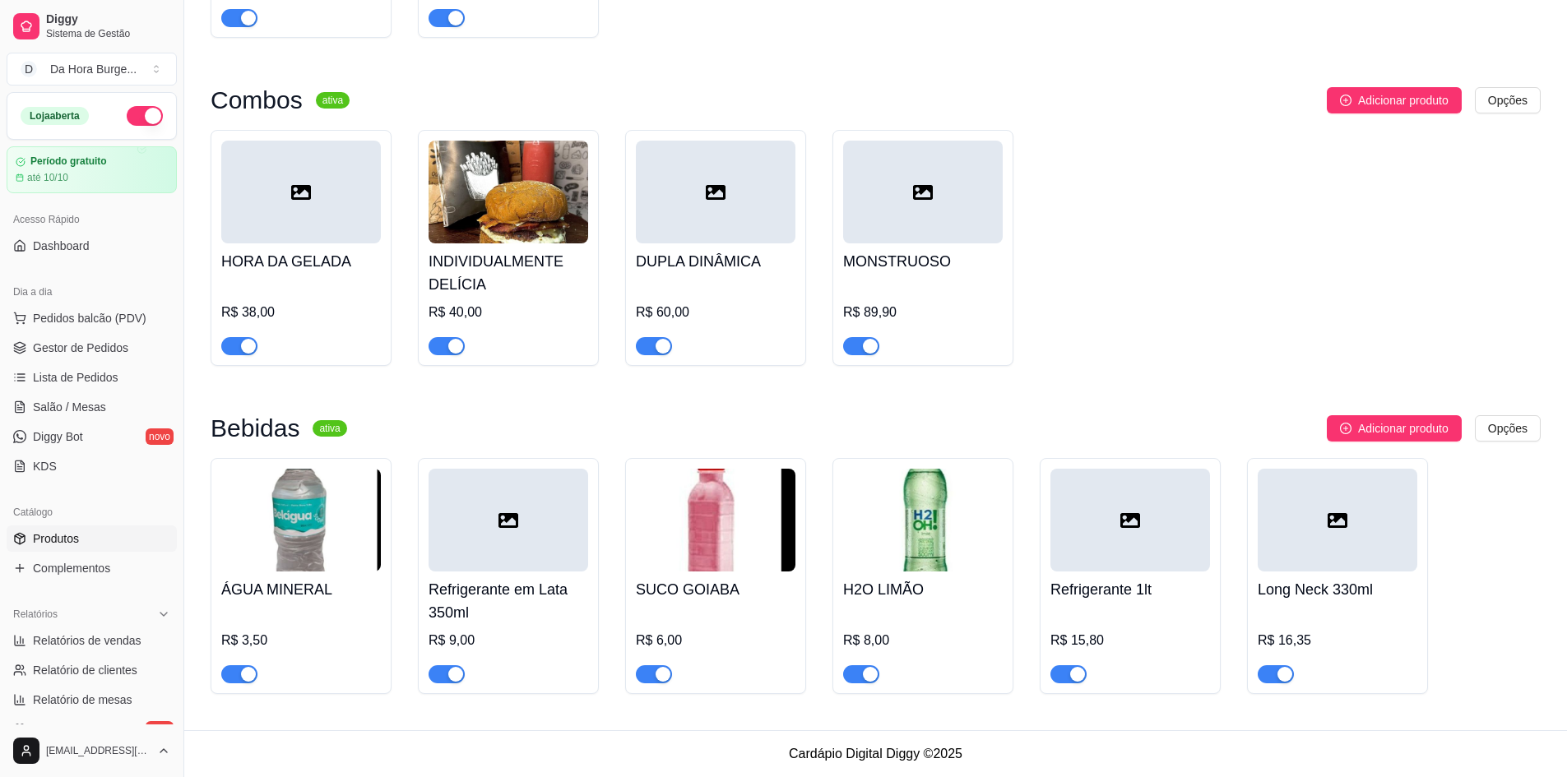
click at [716, 517] on img at bounding box center [716, 520] width 160 height 103
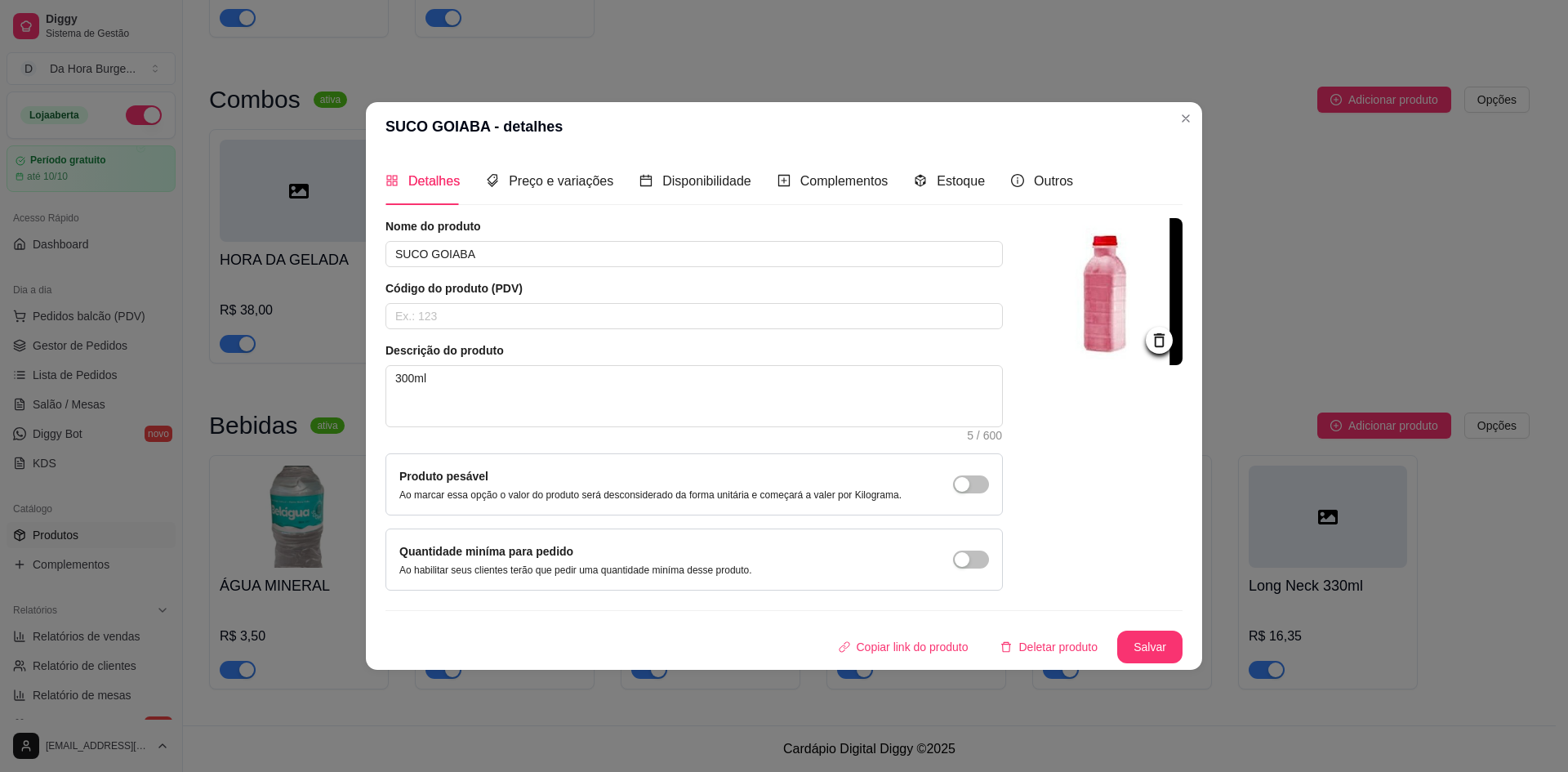
click at [1120, 306] on img at bounding box center [1109, 292] width 147 height 147
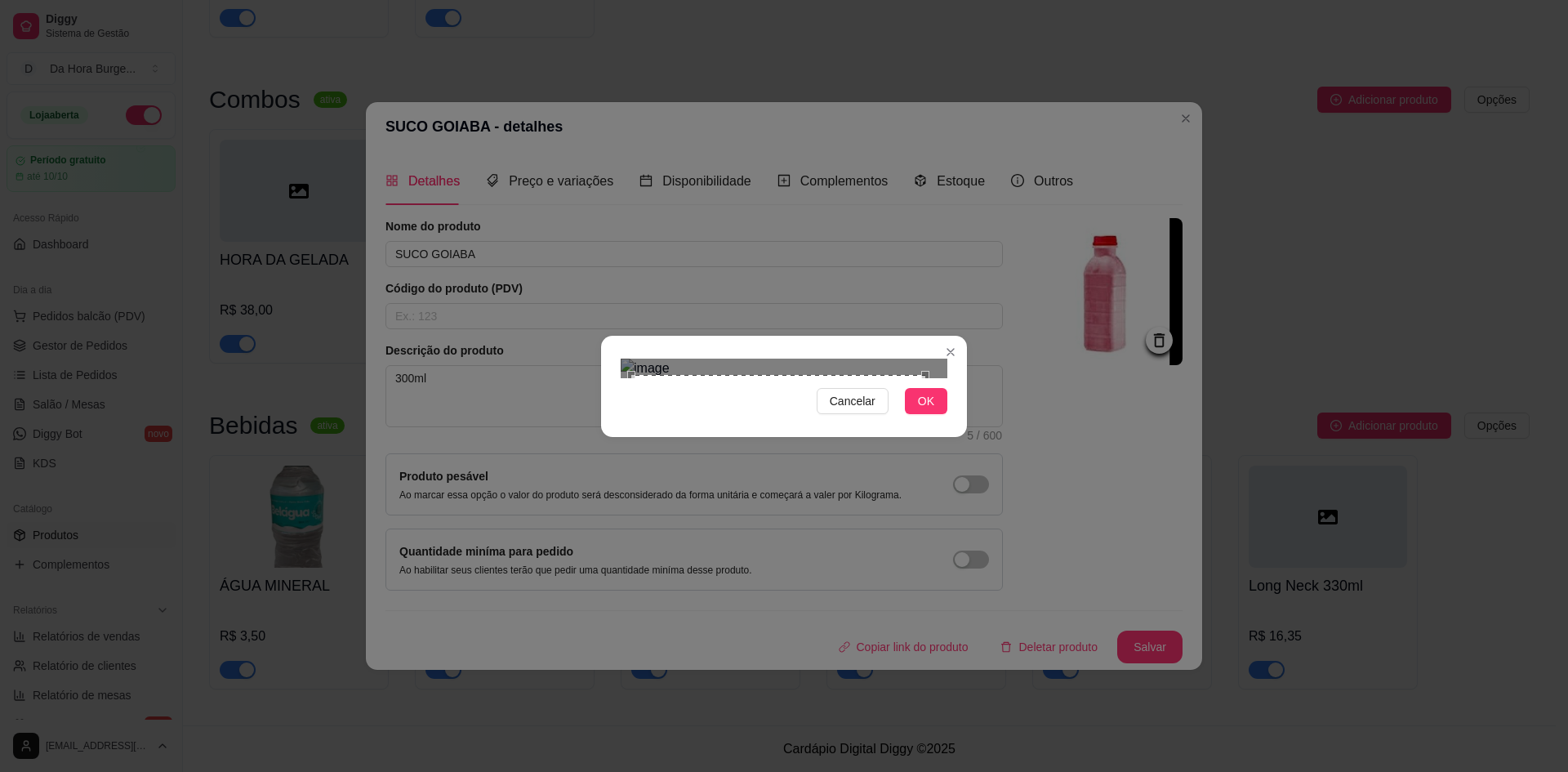
click at [814, 376] on div "Use the arrow keys to move the crop selection area" at bounding box center [779, 454] width 294 height 157
click at [926, 421] on div "Cancelar OK" at bounding box center [784, 386] width 366 height 69
click at [937, 414] on button "OK" at bounding box center [926, 401] width 43 height 26
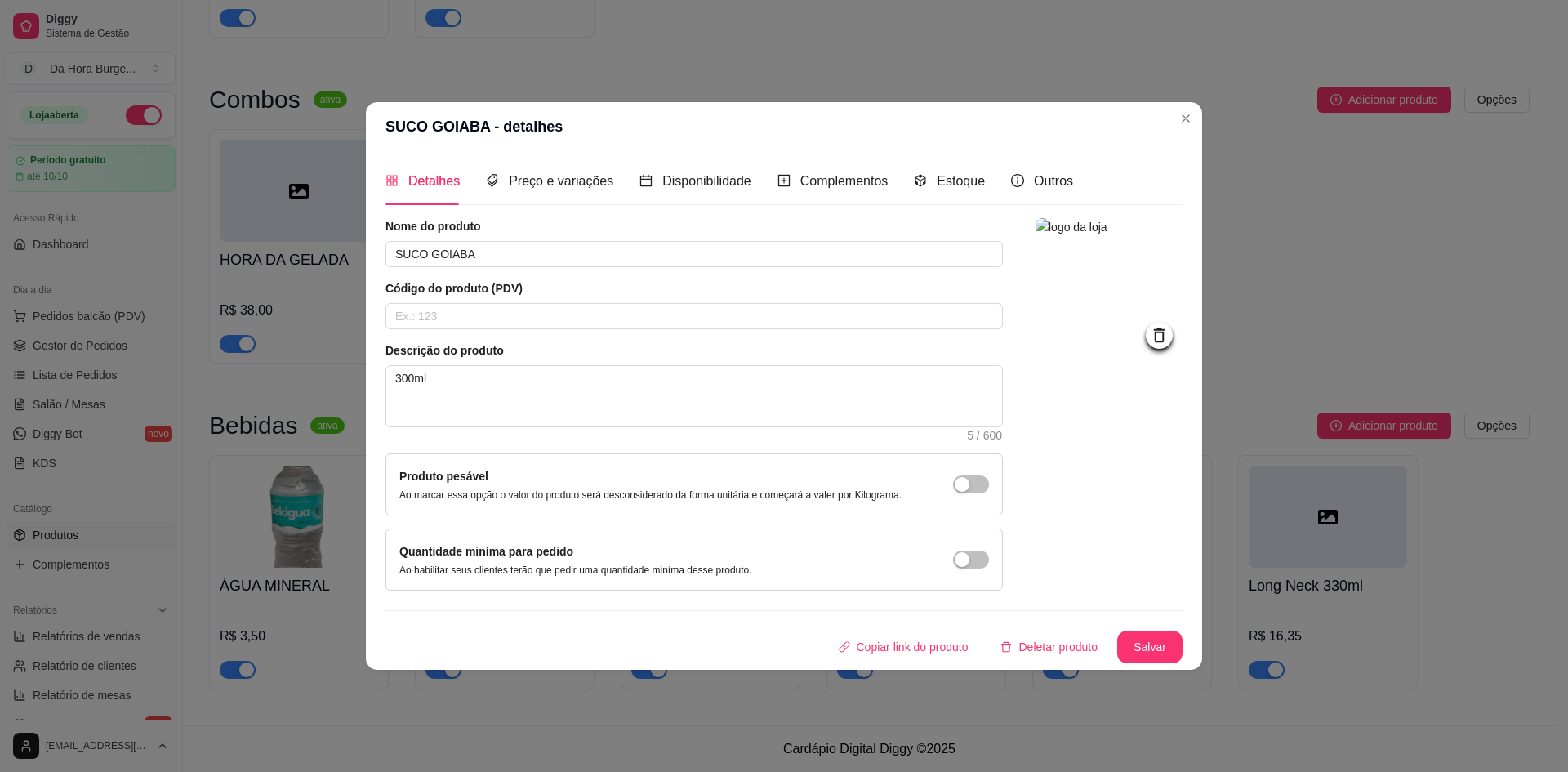
click at [1158, 278] on img at bounding box center [1109, 292] width 147 height 147
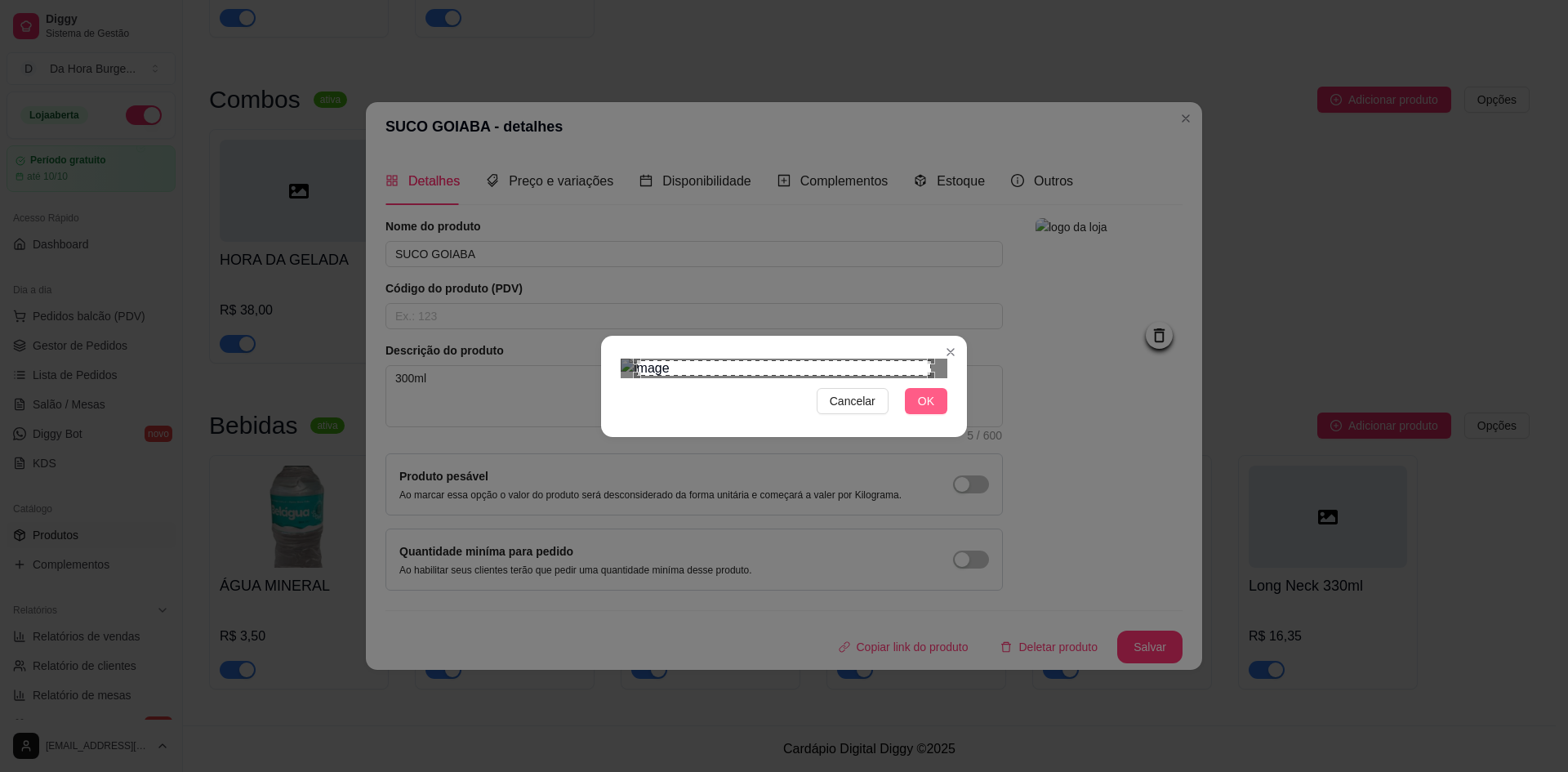
click at [941, 414] on button "OK" at bounding box center [926, 401] width 43 height 26
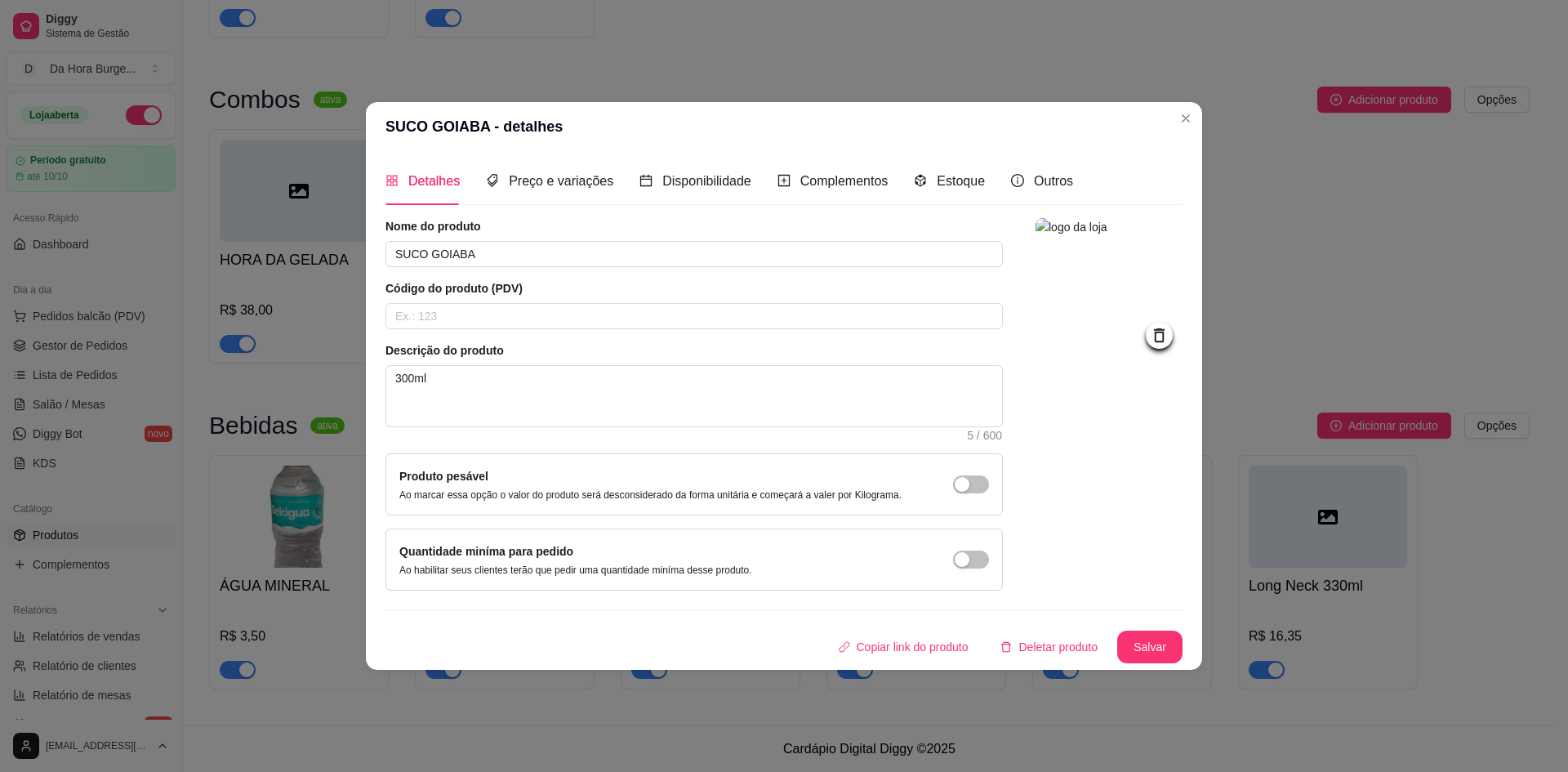
click at [1109, 290] on img at bounding box center [1109, 292] width 147 height 147
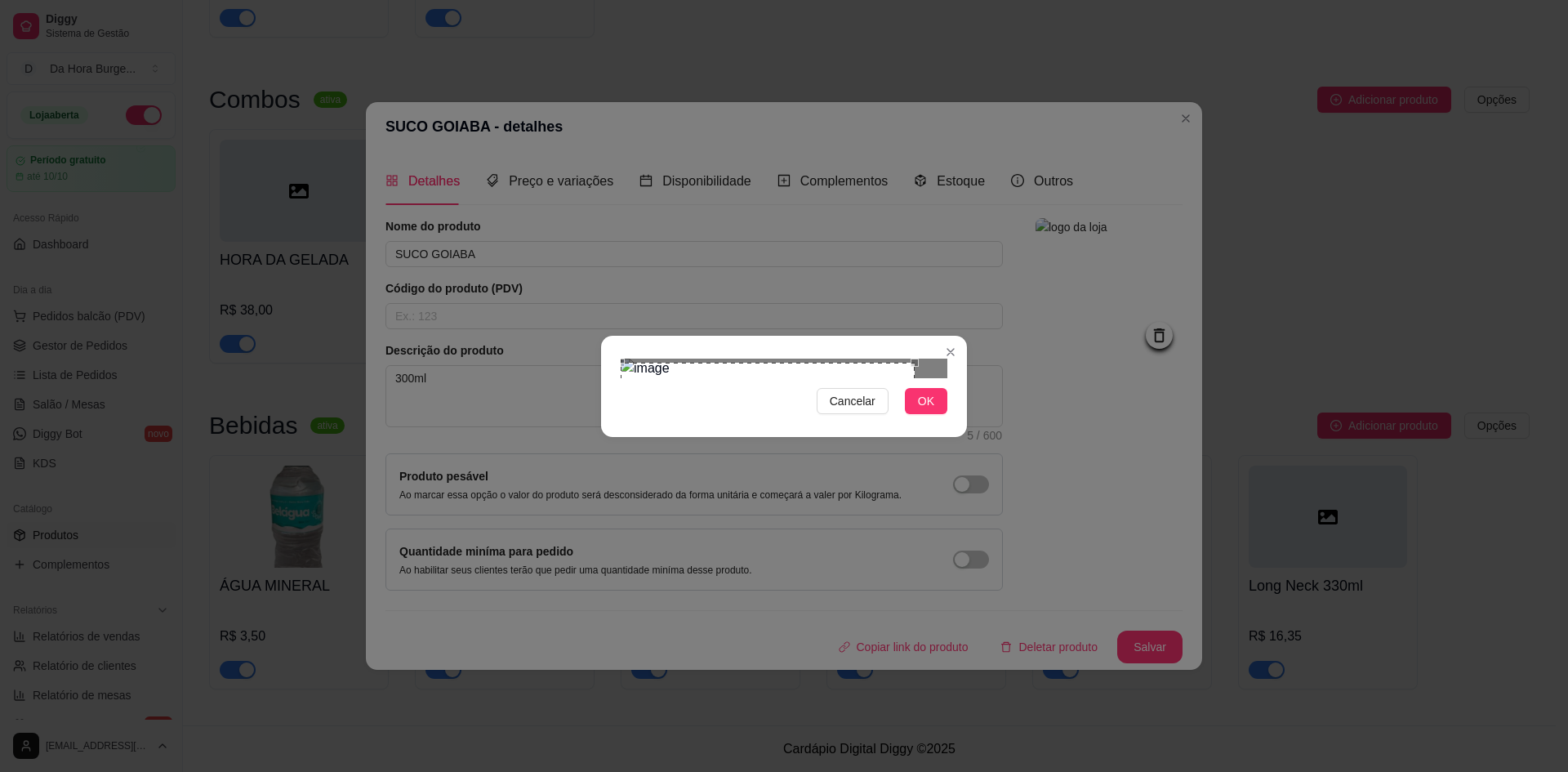
click at [676, 363] on div "Use the arrow keys to move the crop selection area" at bounding box center [768, 441] width 294 height 157
click at [614, 353] on div "Cancelar OK" at bounding box center [784, 386] width 366 height 69
click at [776, 362] on div at bounding box center [784, 369] width 327 height 20
click at [776, 359] on img at bounding box center [784, 369] width 327 height 20
click at [739, 359] on img at bounding box center [784, 369] width 327 height 20
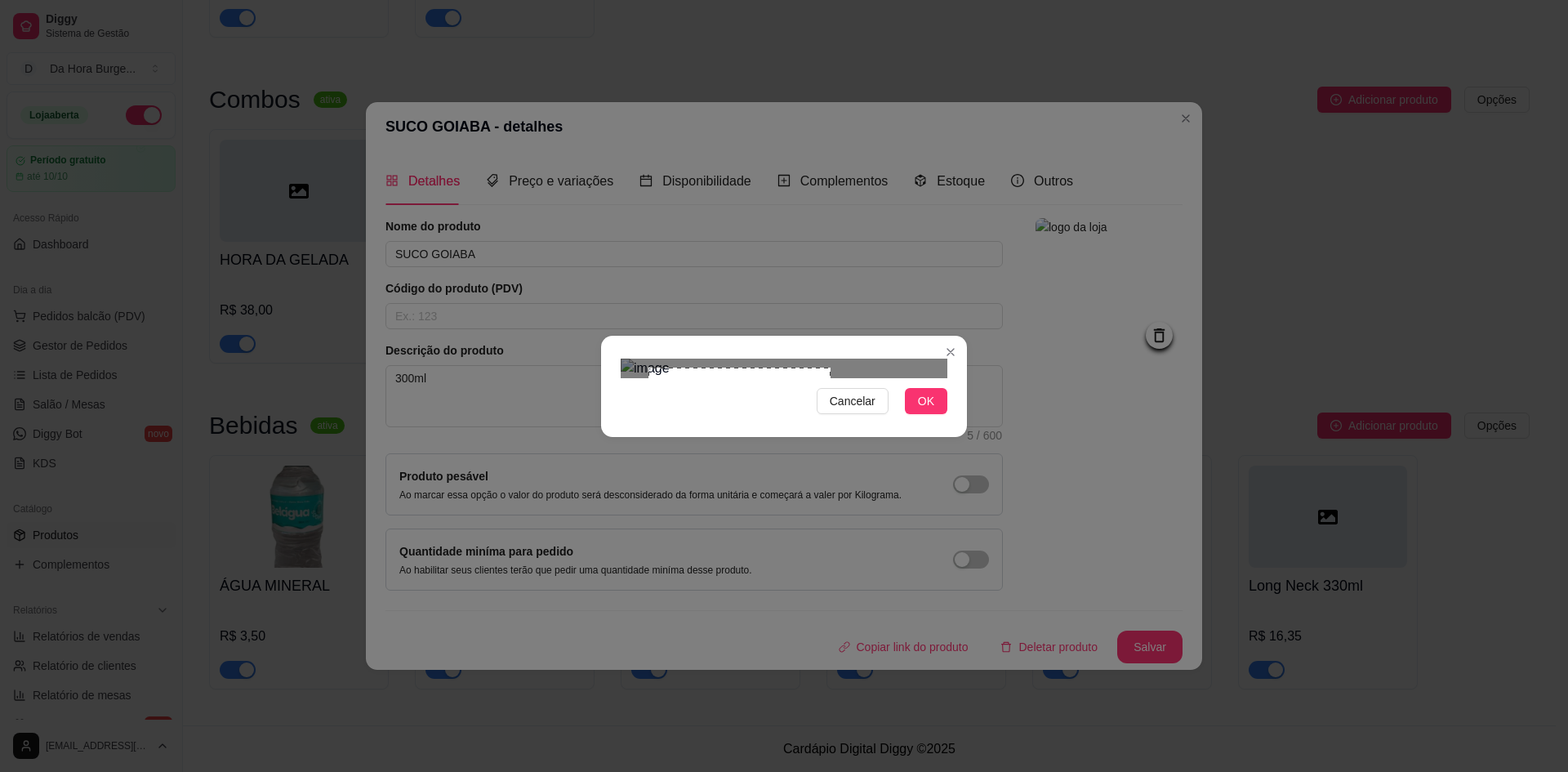
click at [927, 749] on div "Cancelar OK" at bounding box center [784, 386] width 1568 height 772
click at [691, 359] on div "Use the arrow keys to move the crop selection area" at bounding box center [711, 449] width 182 height 182
click at [925, 410] on span "OK" at bounding box center [927, 401] width 16 height 18
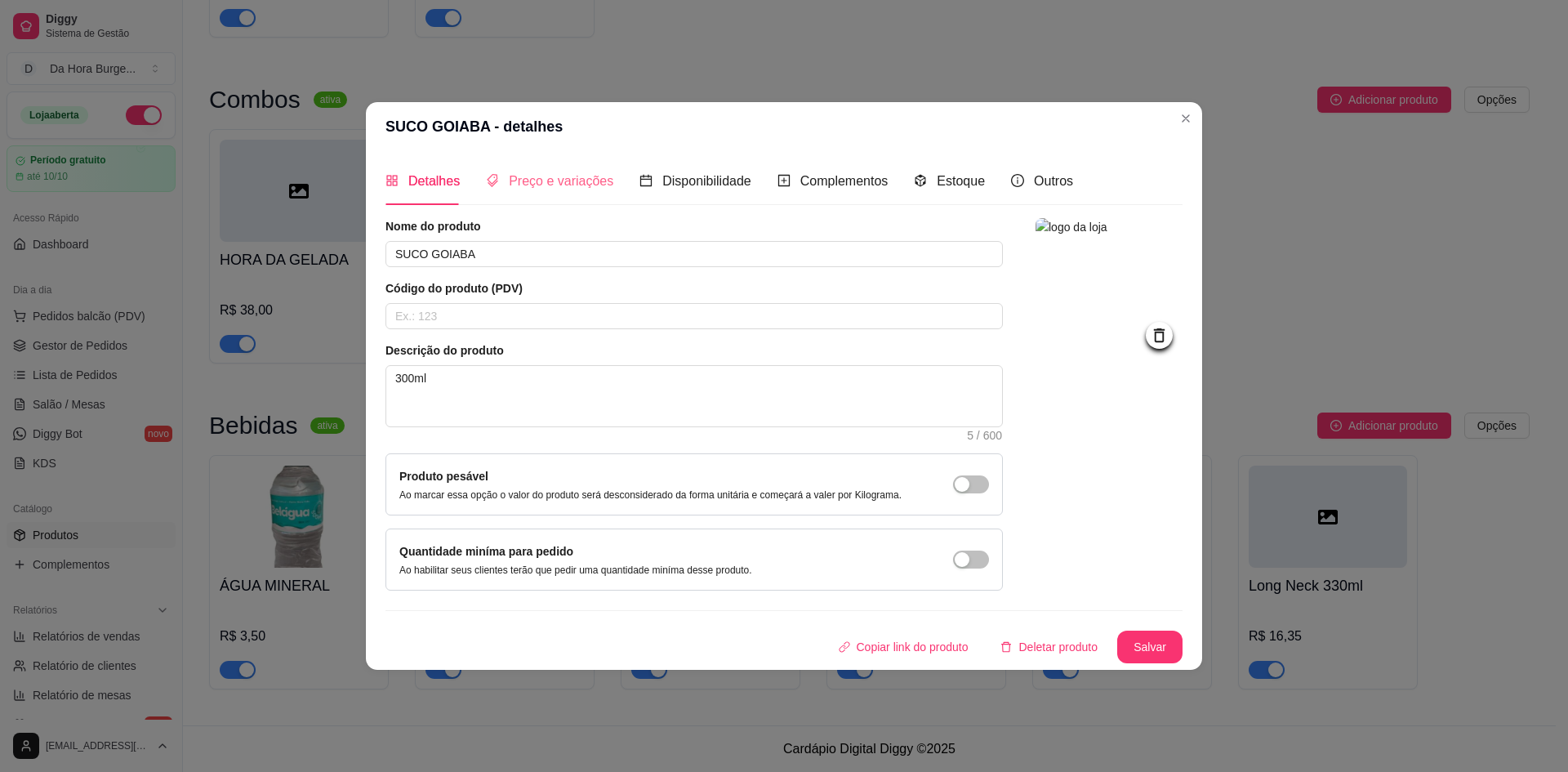
click at [579, 169] on div "Preço e variações" at bounding box center [549, 181] width 127 height 47
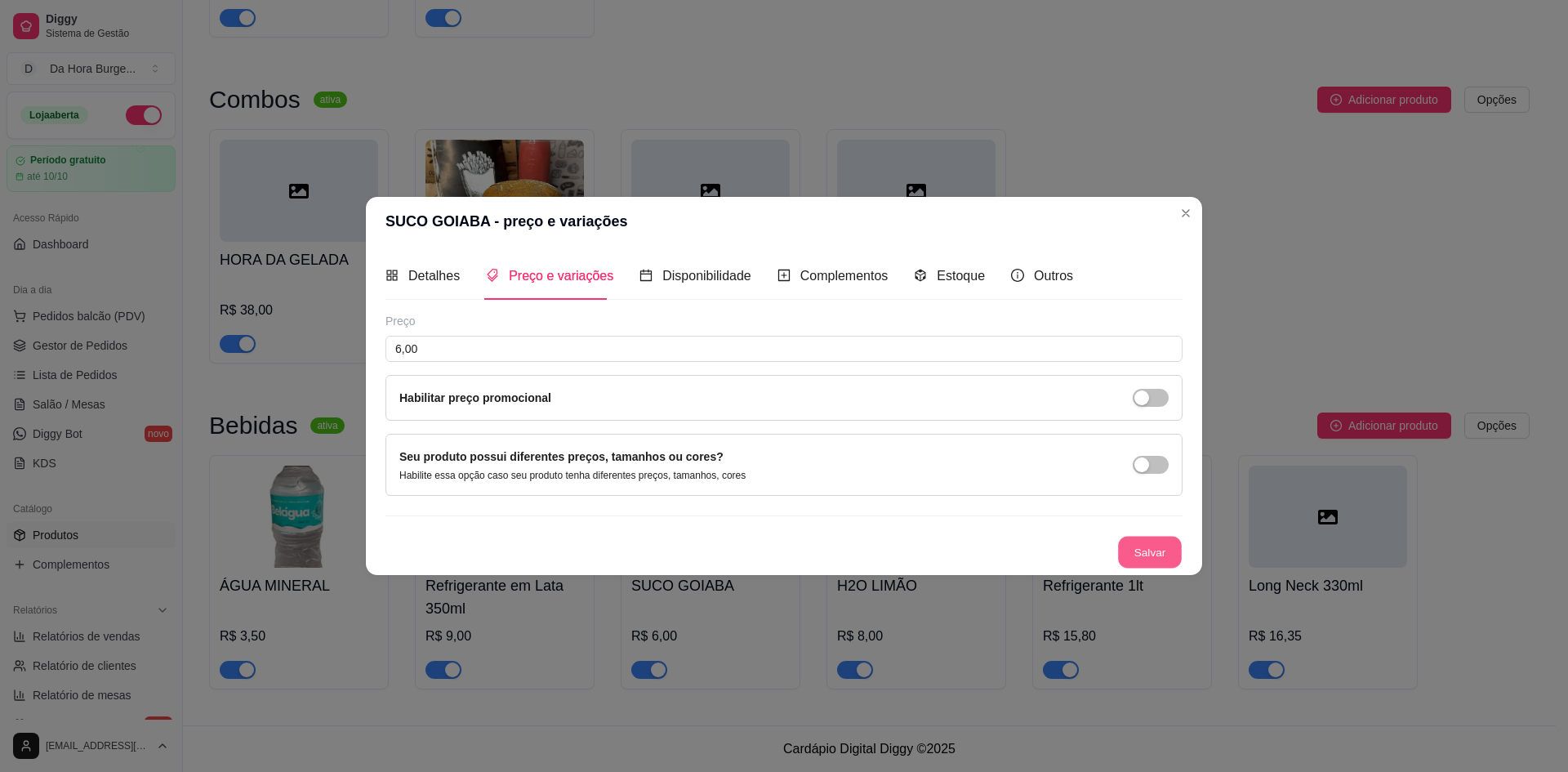
click at [1144, 555] on button "Salvar" at bounding box center [1150, 552] width 64 height 32
click at [448, 284] on div "Detalhes" at bounding box center [422, 275] width 74 height 21
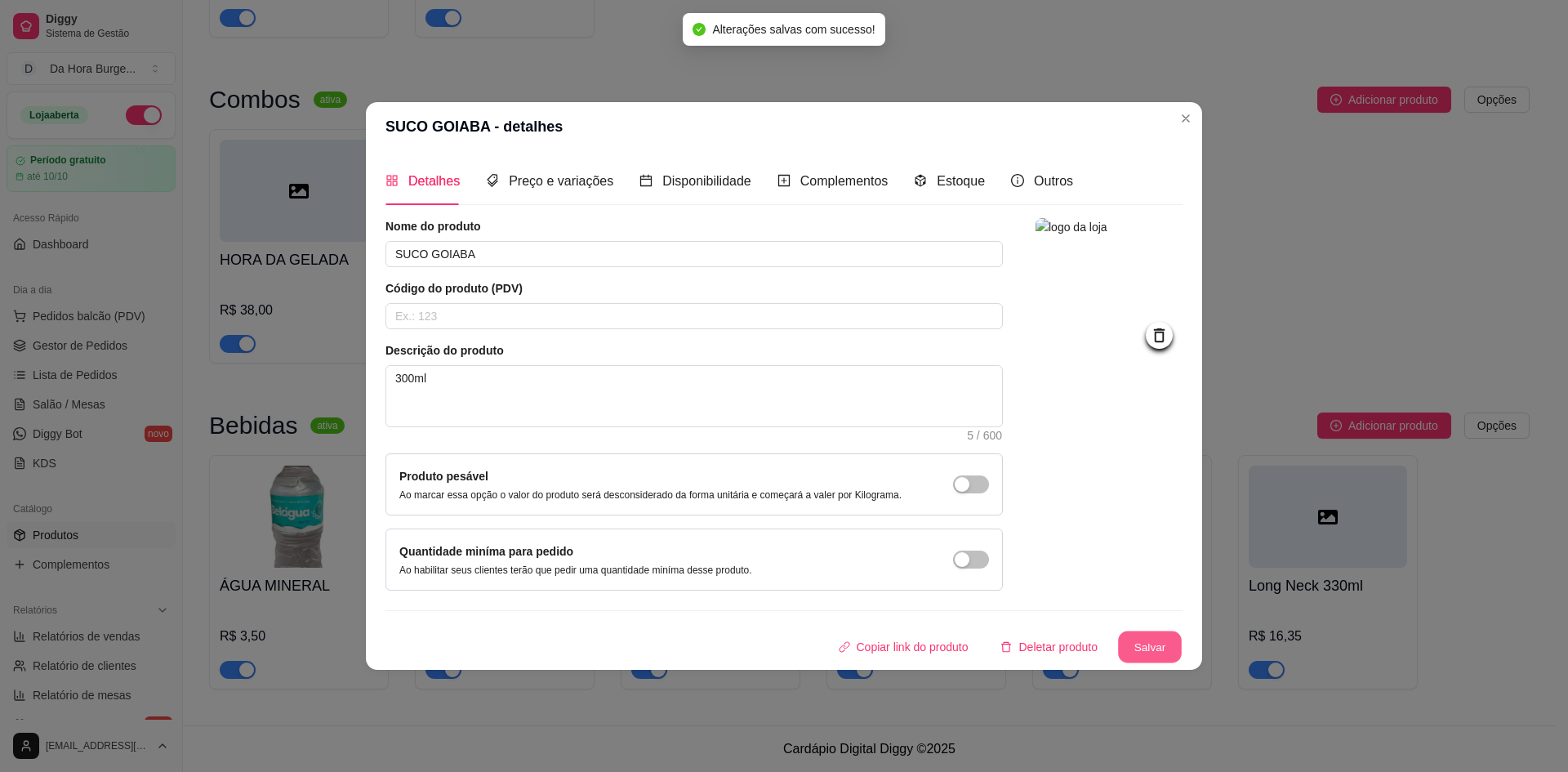
click at [1144, 649] on button "Salvar" at bounding box center [1150, 647] width 64 height 32
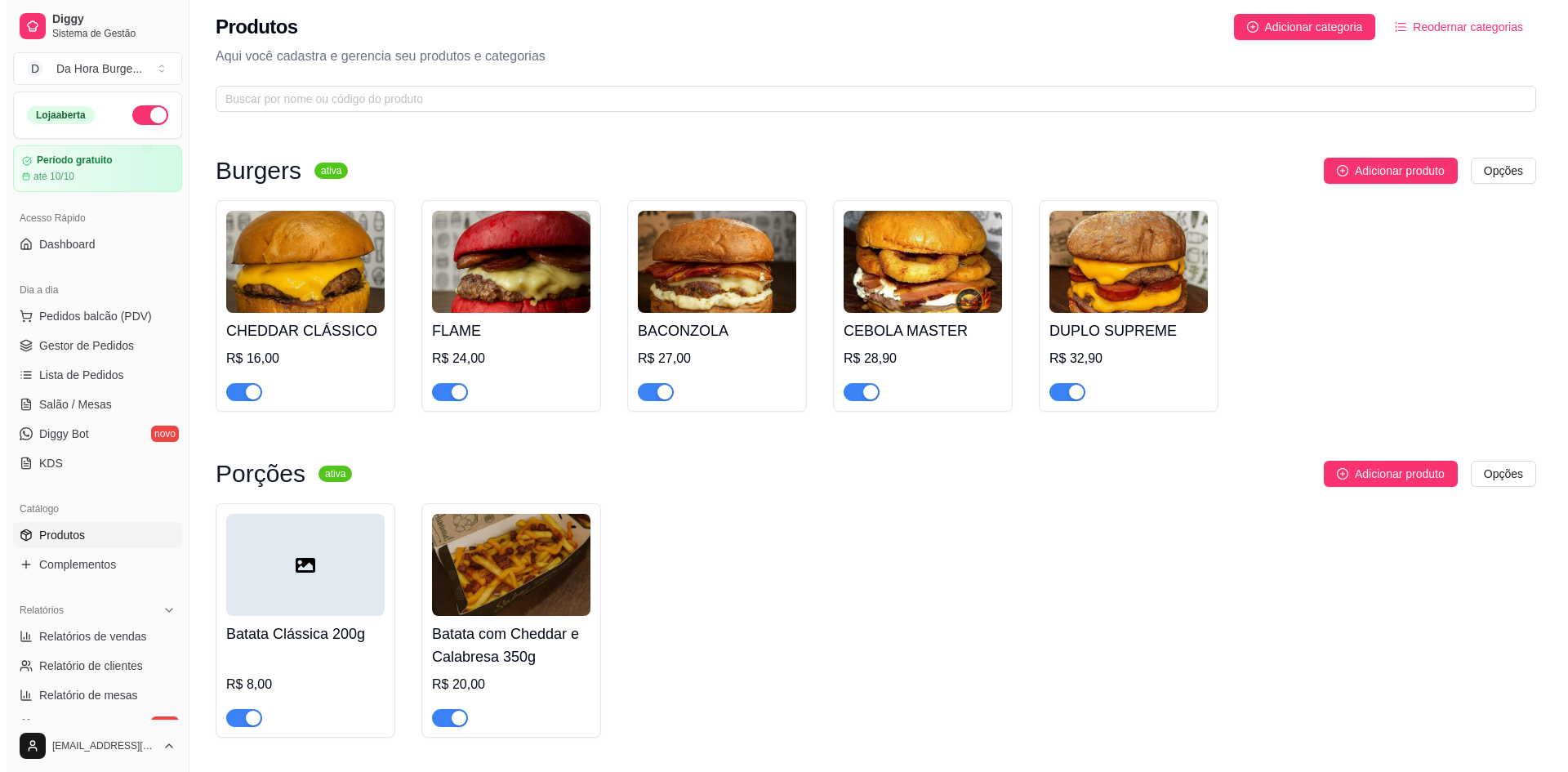
scroll to position [0, 0]
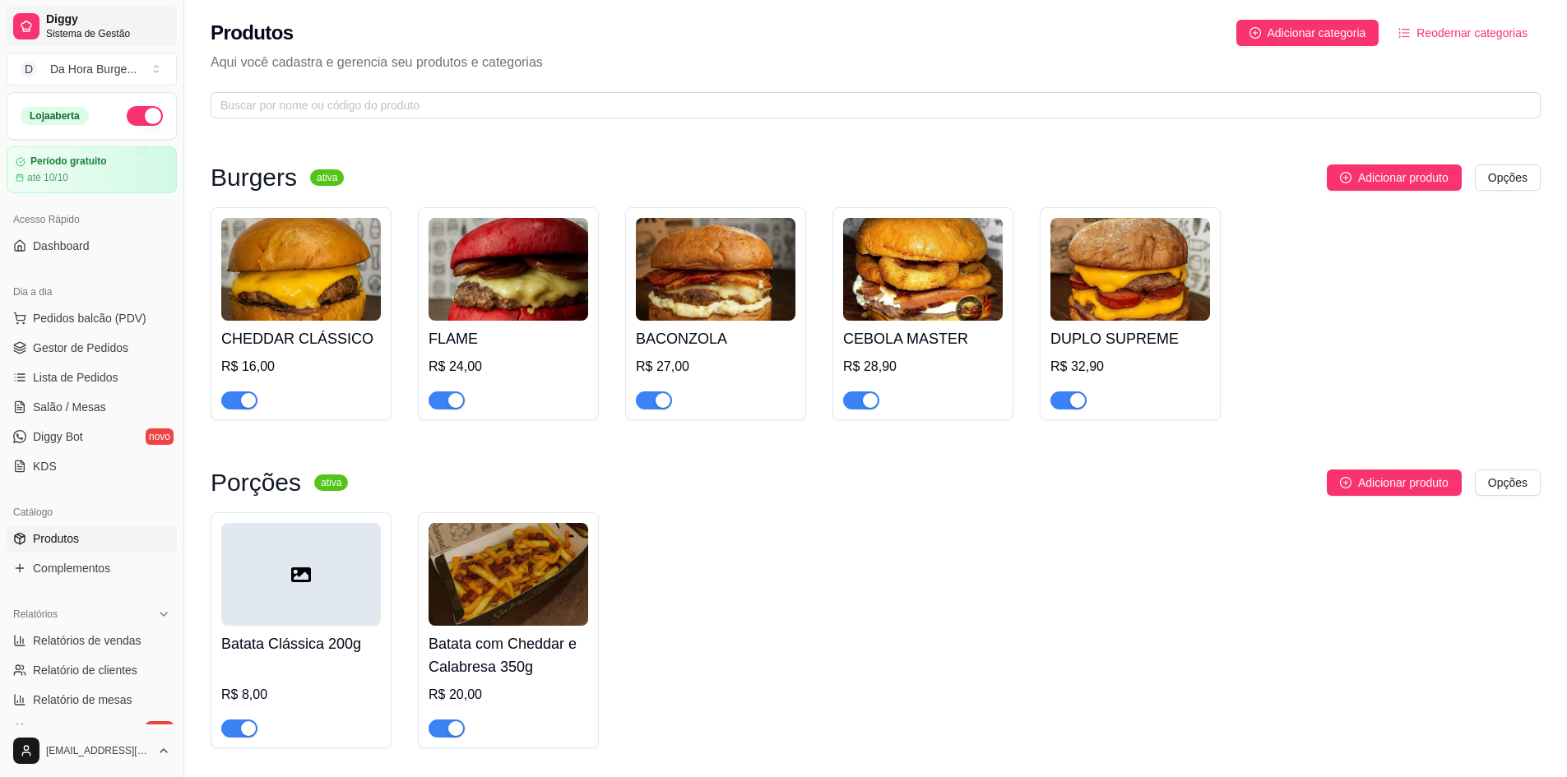
click at [124, 27] on span "Sistema de Gestão" at bounding box center [108, 33] width 124 height 13
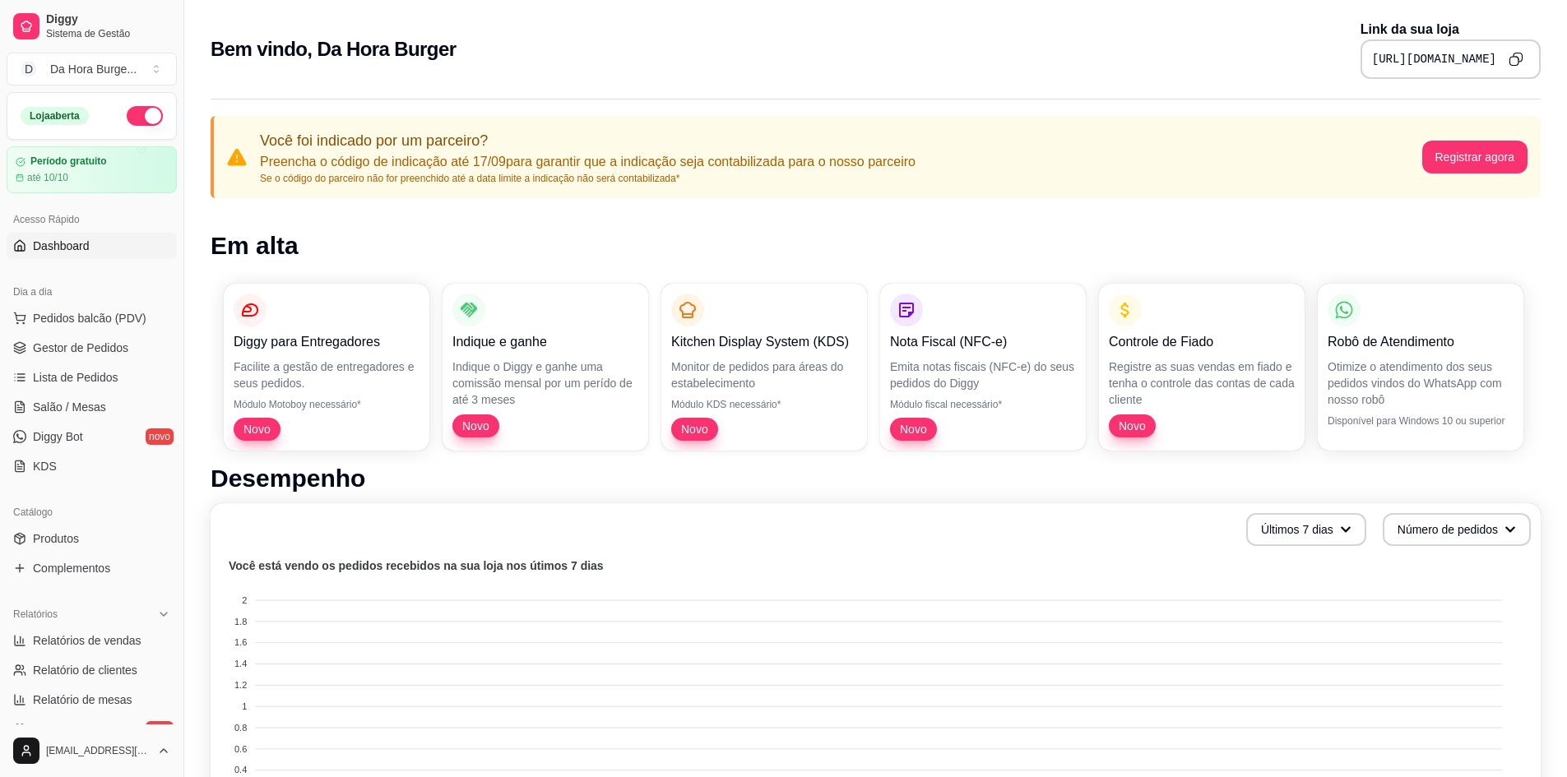
click at [62, 240] on span "Dashboard" at bounding box center [61, 246] width 57 height 16
click at [66, 157] on article "Período gratuito" at bounding box center [68, 161] width 77 height 12
click at [49, 320] on span "Pedidos balcão (PDV)" at bounding box center [90, 318] width 114 height 16
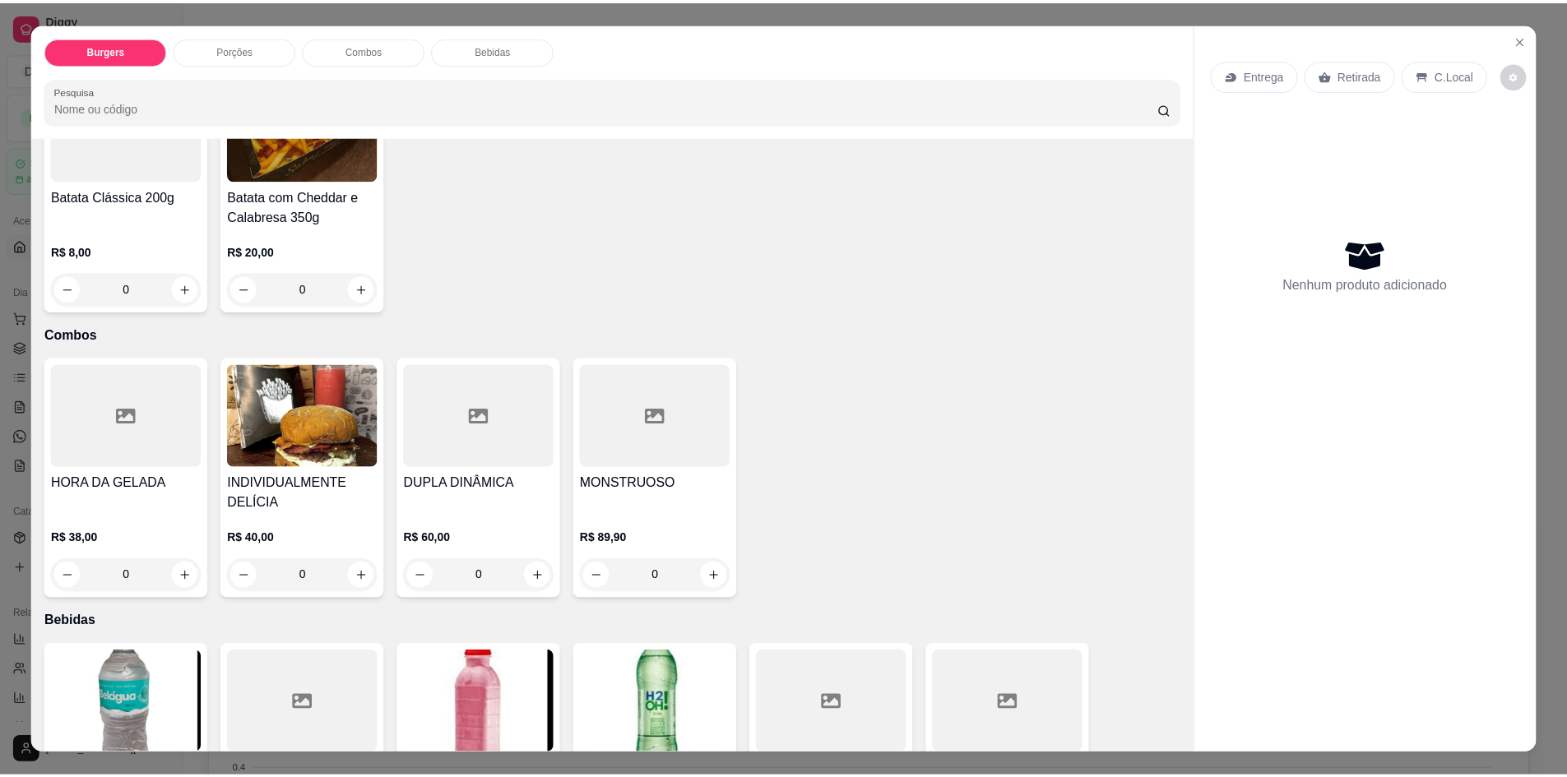
scroll to position [585, 0]
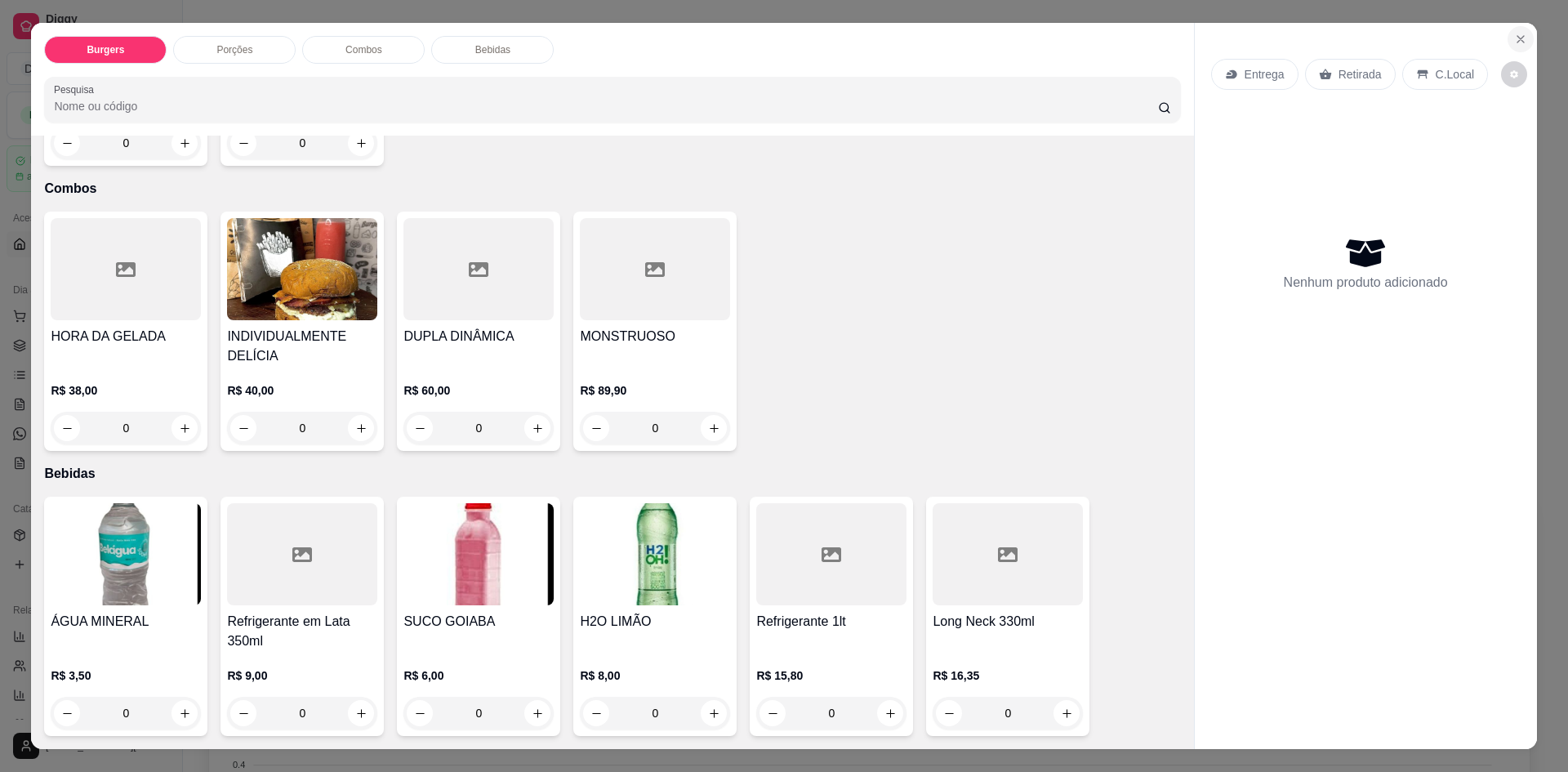
click at [1516, 36] on icon "Close" at bounding box center [1520, 39] width 13 height 13
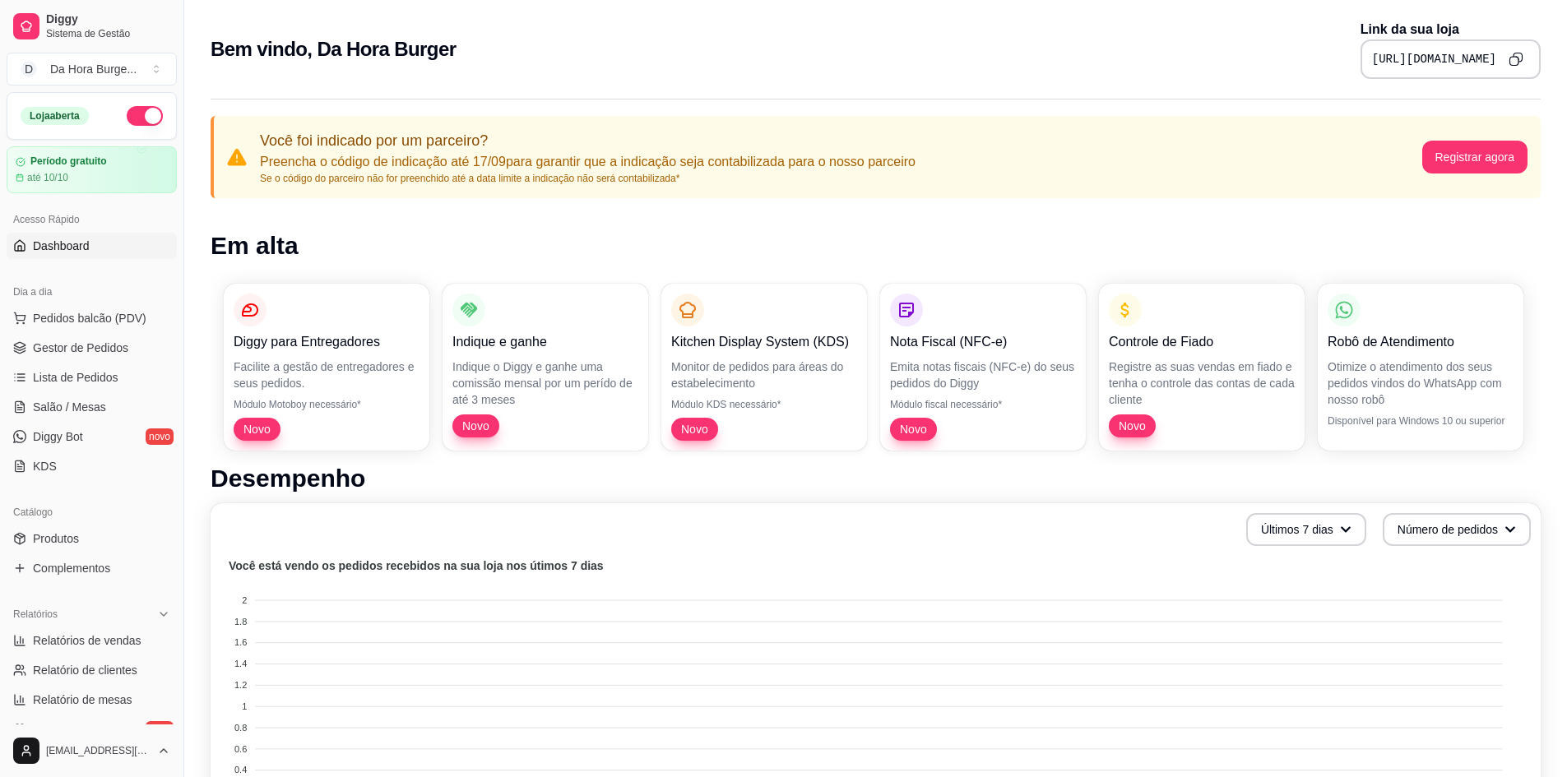
click at [75, 253] on span "Dashboard" at bounding box center [61, 246] width 57 height 16
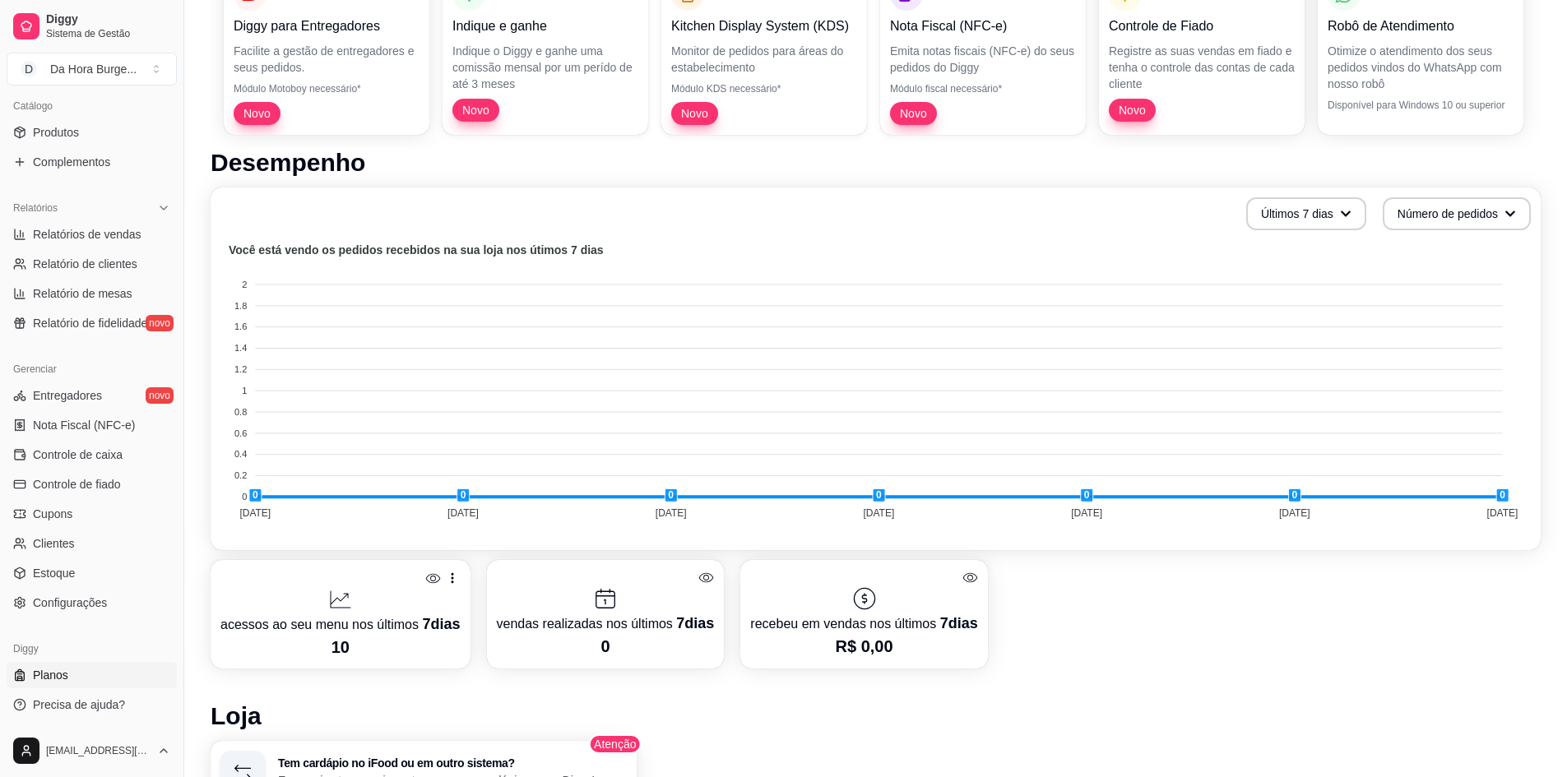
scroll to position [329, 0]
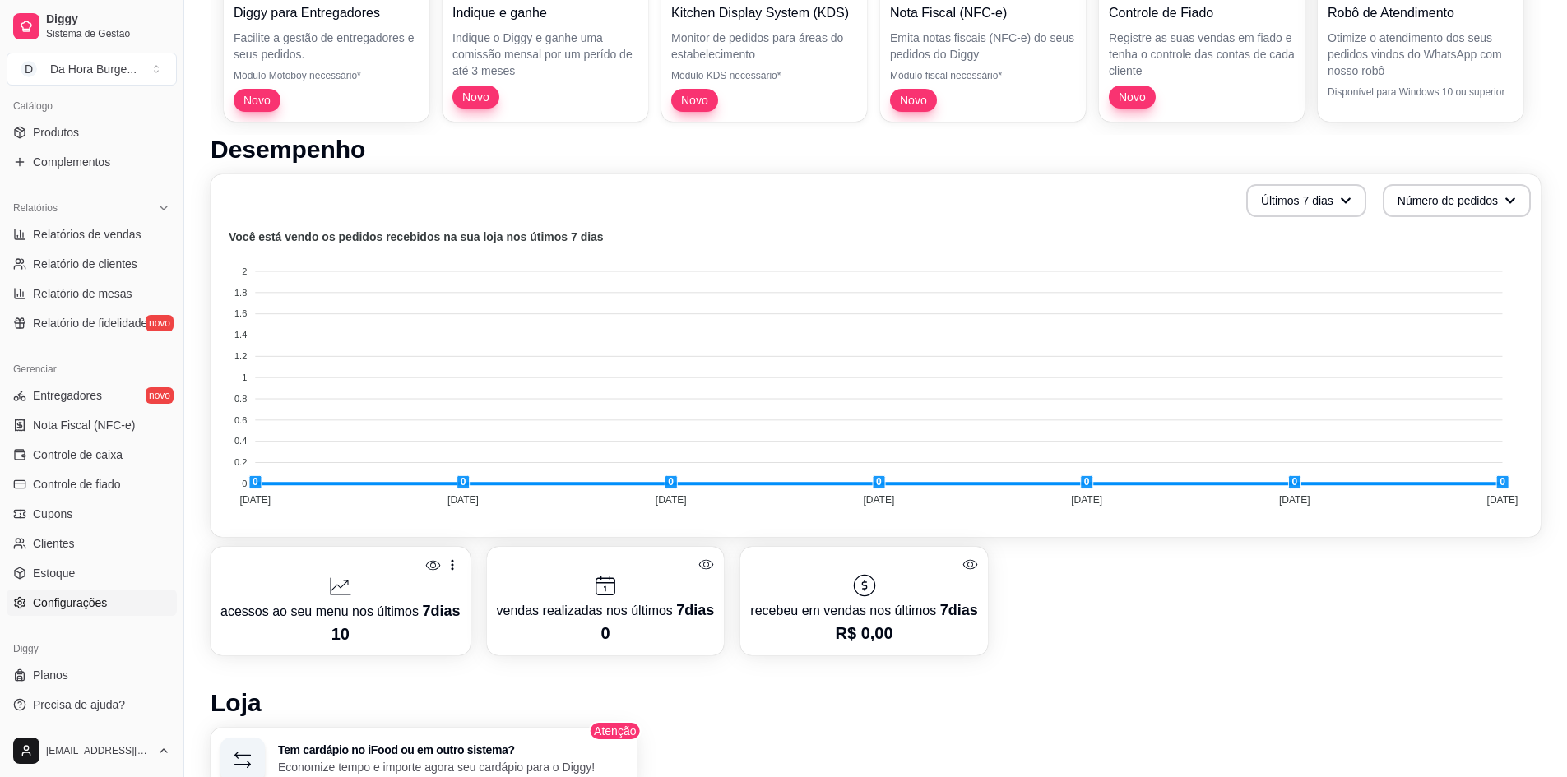
click at [80, 606] on span "Configurações" at bounding box center [70, 603] width 74 height 16
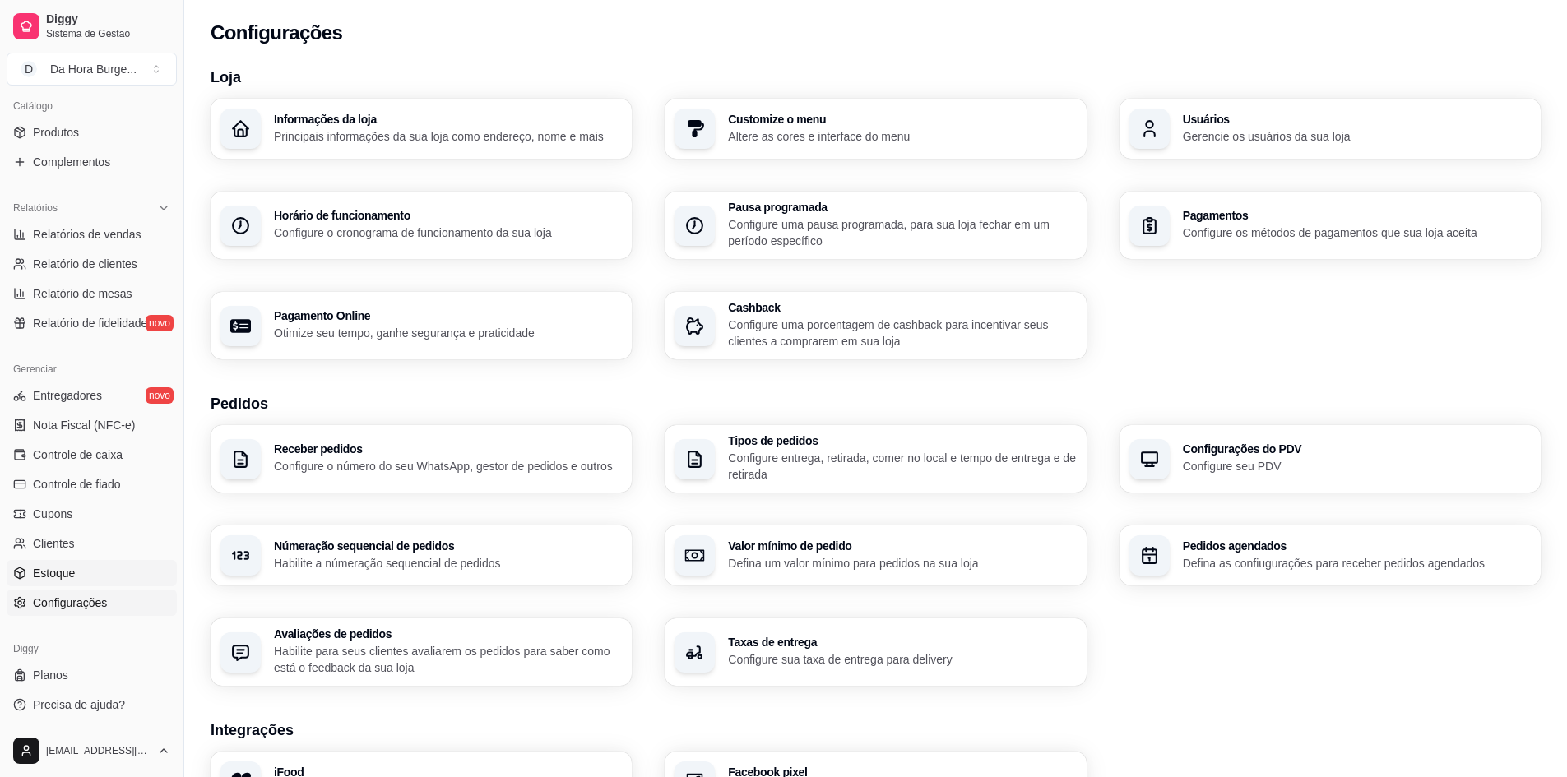
click at [61, 573] on span "Estoque" at bounding box center [54, 573] width 42 height 16
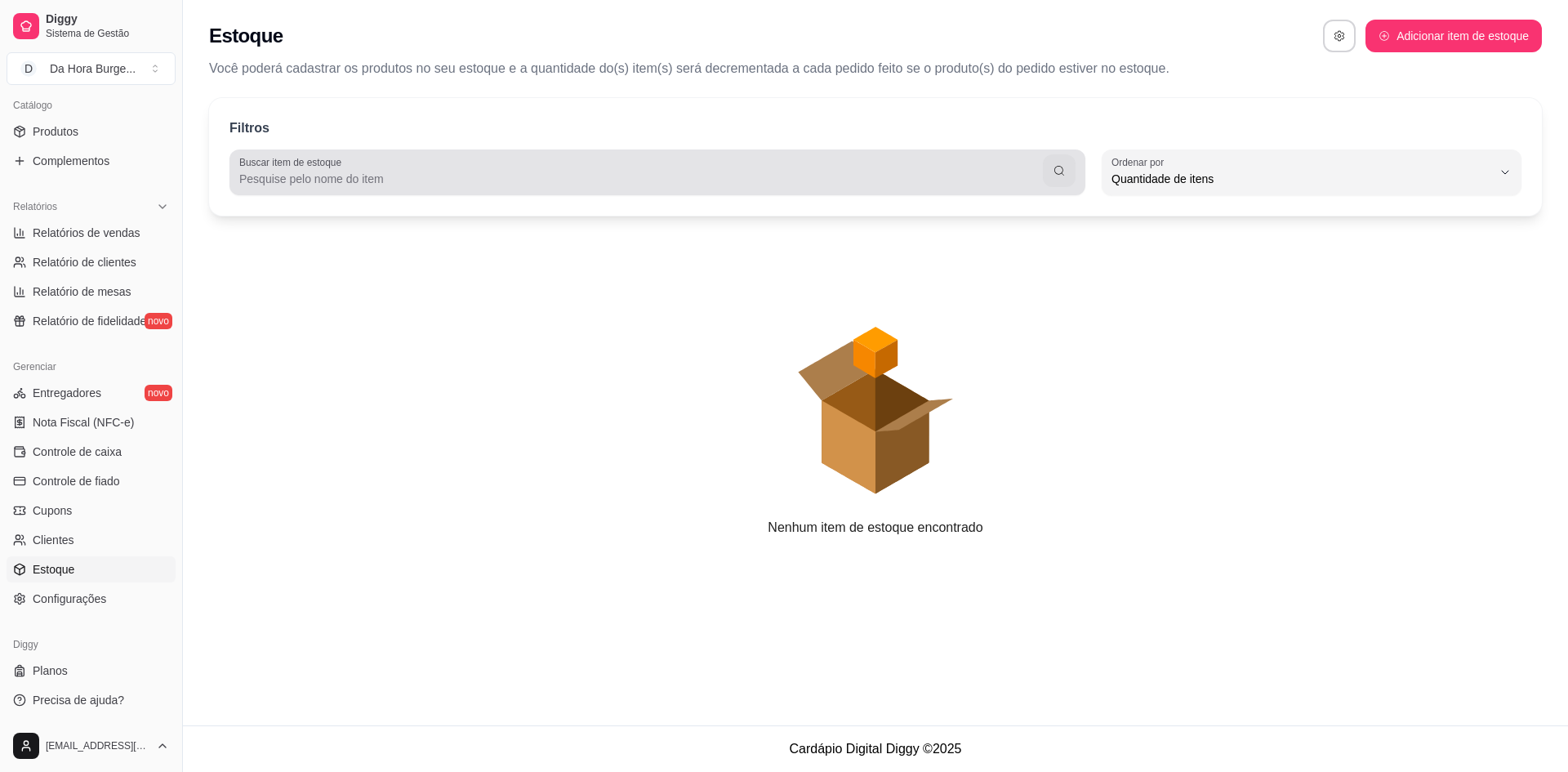
scroll to position [16, 0]
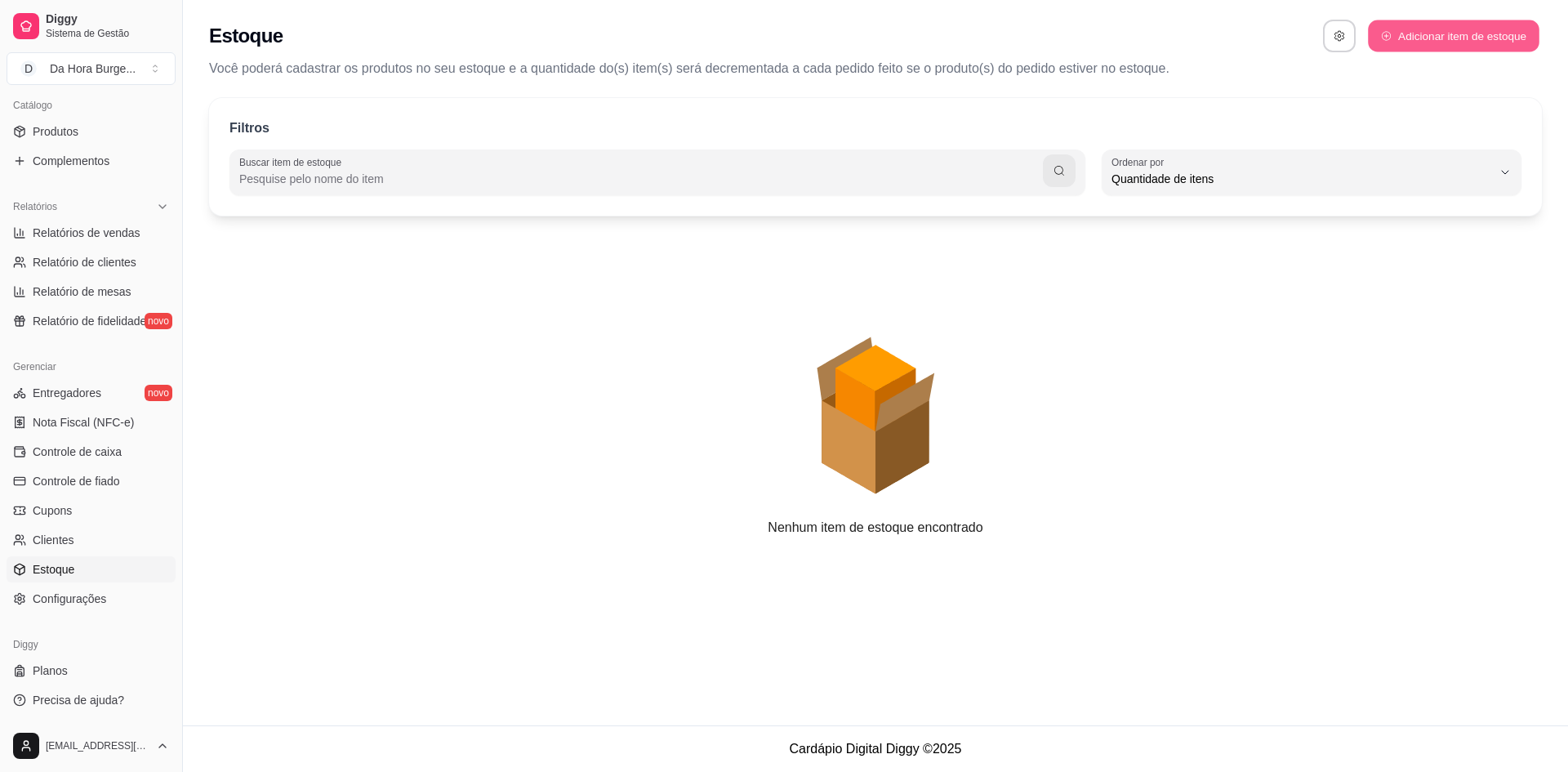
click at [1519, 27] on button "Adicionar item de estoque" at bounding box center [1454, 37] width 171 height 32
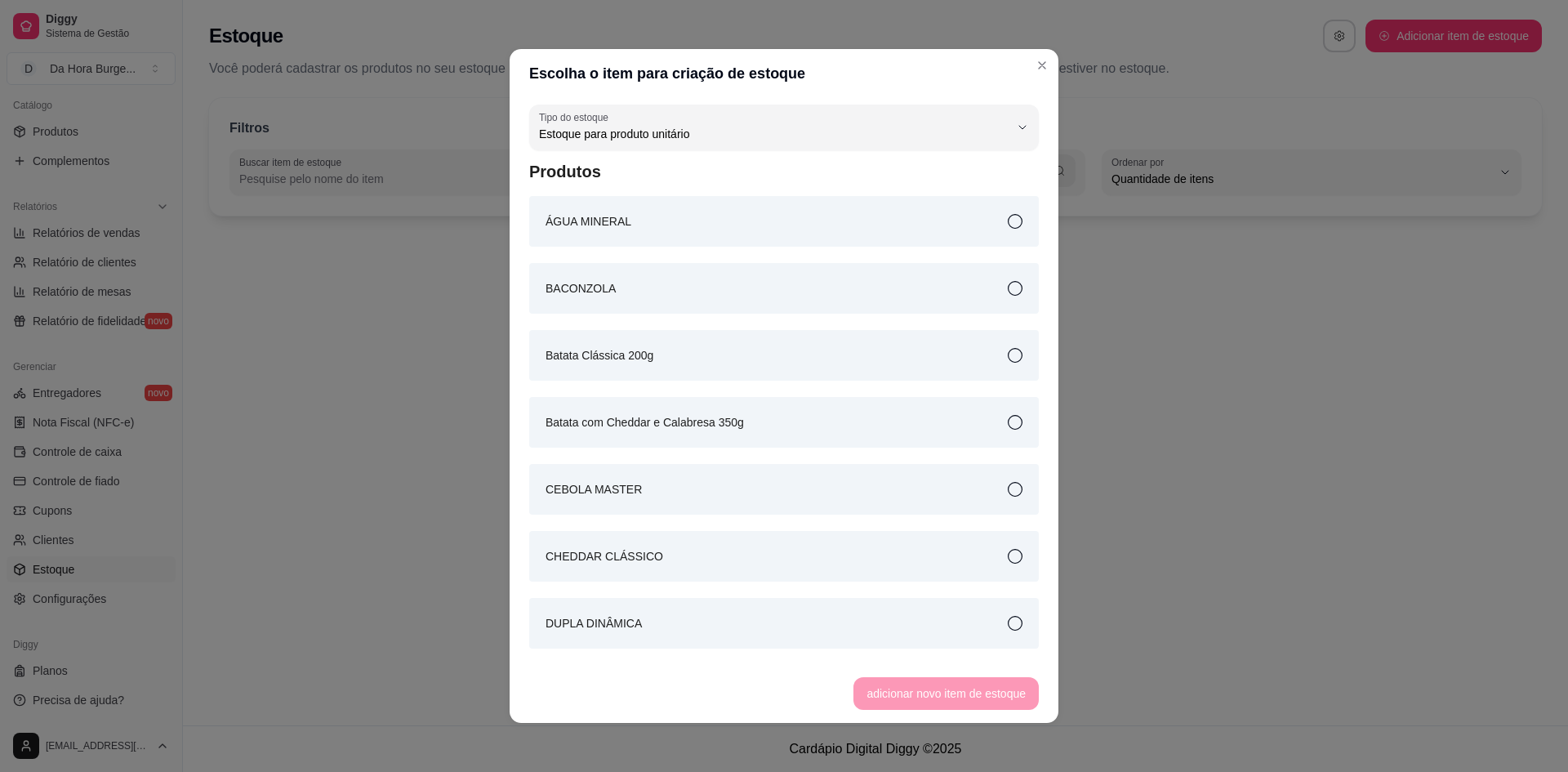
click at [1008, 218] on icon at bounding box center [1015, 222] width 15 height 15
click at [664, 237] on div "ÁGUA MINERAL" at bounding box center [784, 221] width 509 height 51
click at [1006, 223] on icon at bounding box center [1014, 222] width 16 height 16
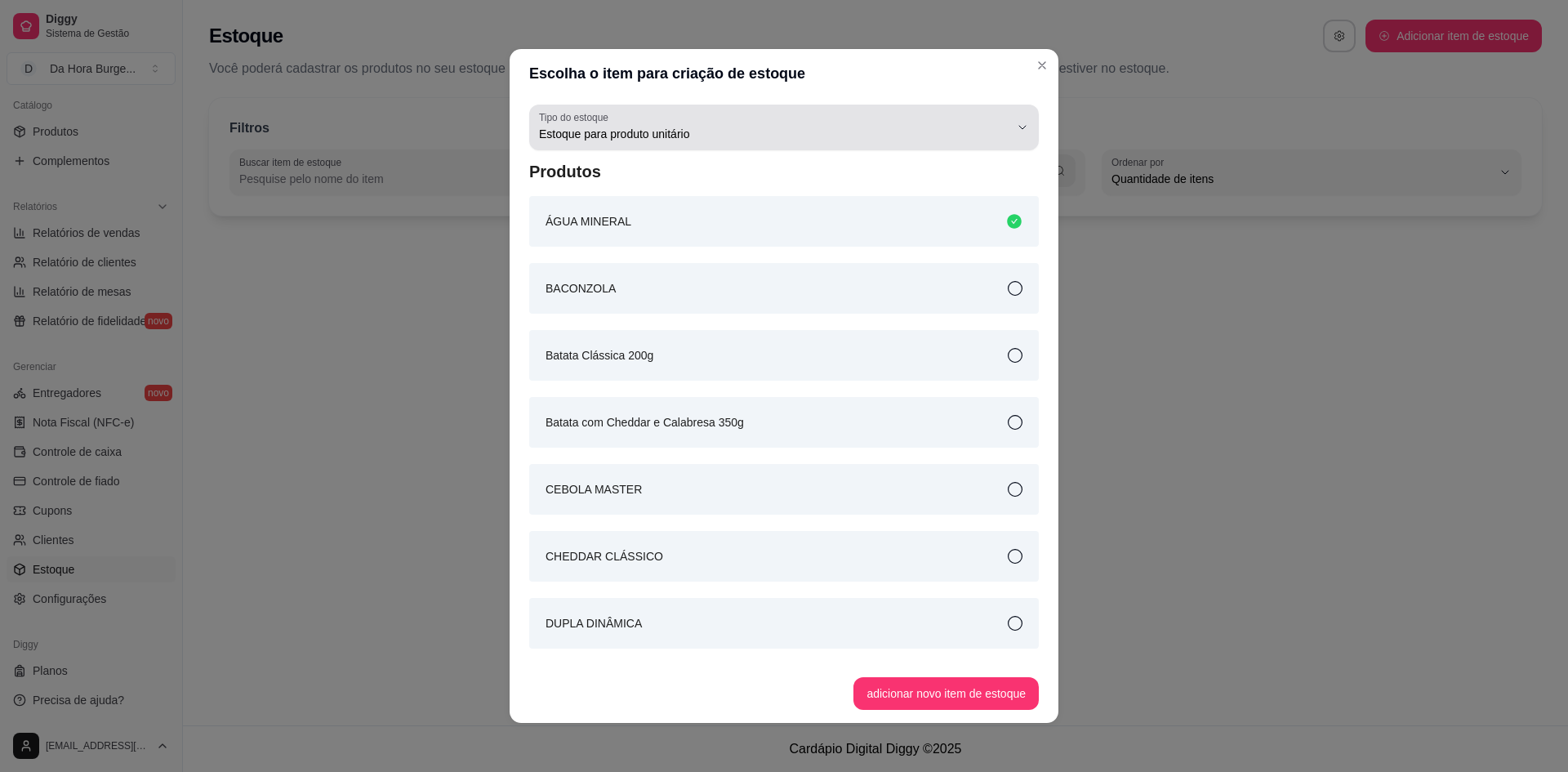
click at [936, 114] on div "Estoque para produto unitário" at bounding box center [775, 127] width 471 height 33
click at [927, 121] on div "Estoque para produto unitário" at bounding box center [775, 127] width 471 height 33
click at [925, 120] on div "Estoque para produto unitário" at bounding box center [775, 127] width 471 height 33
click at [675, 124] on div "Estoque para produto unitário" at bounding box center [775, 127] width 471 height 33
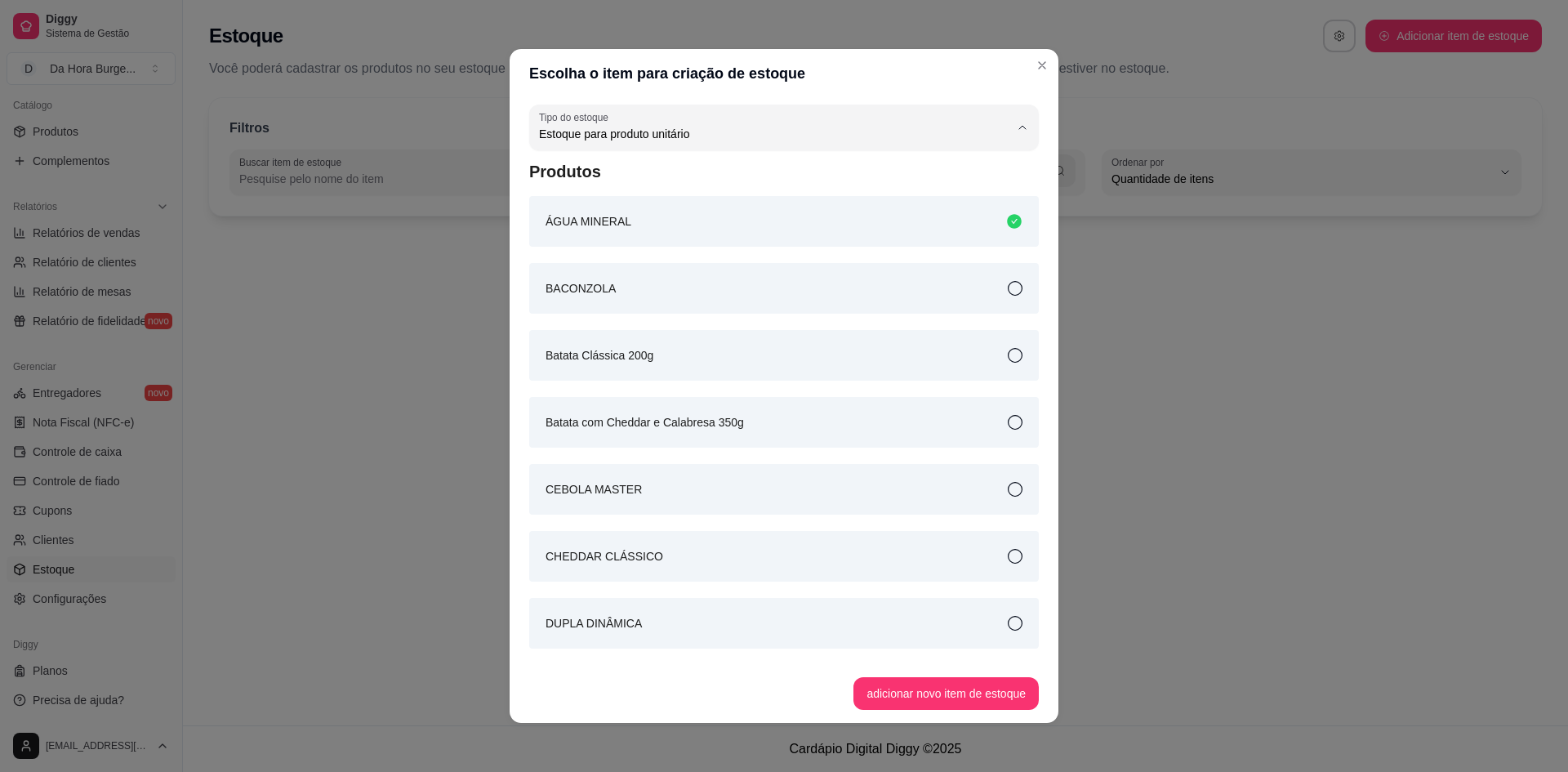
click at [799, 206] on span "Estoque para produto unitário" at bounding box center [764, 200] width 437 height 16
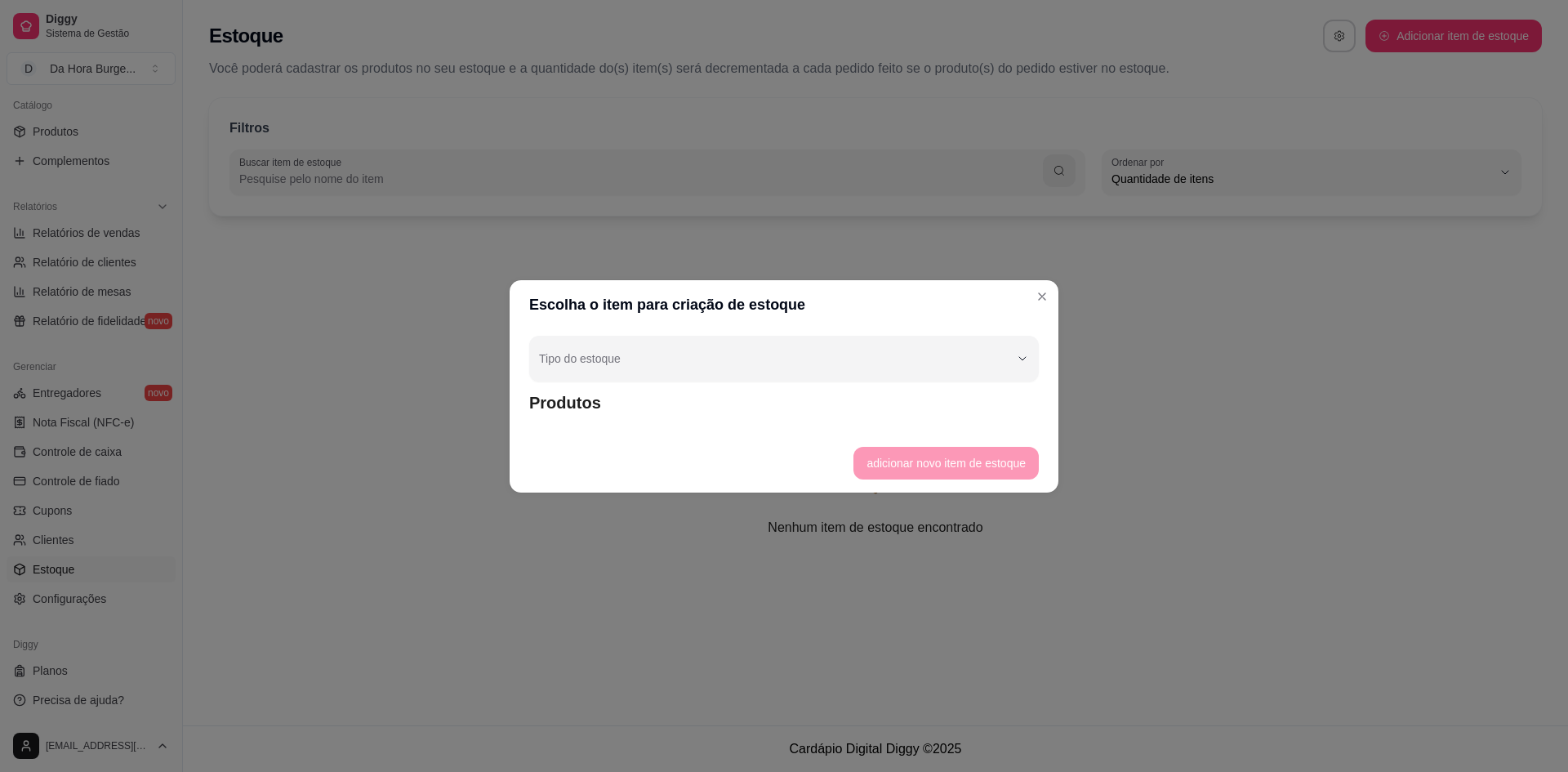
scroll to position [0, 0]
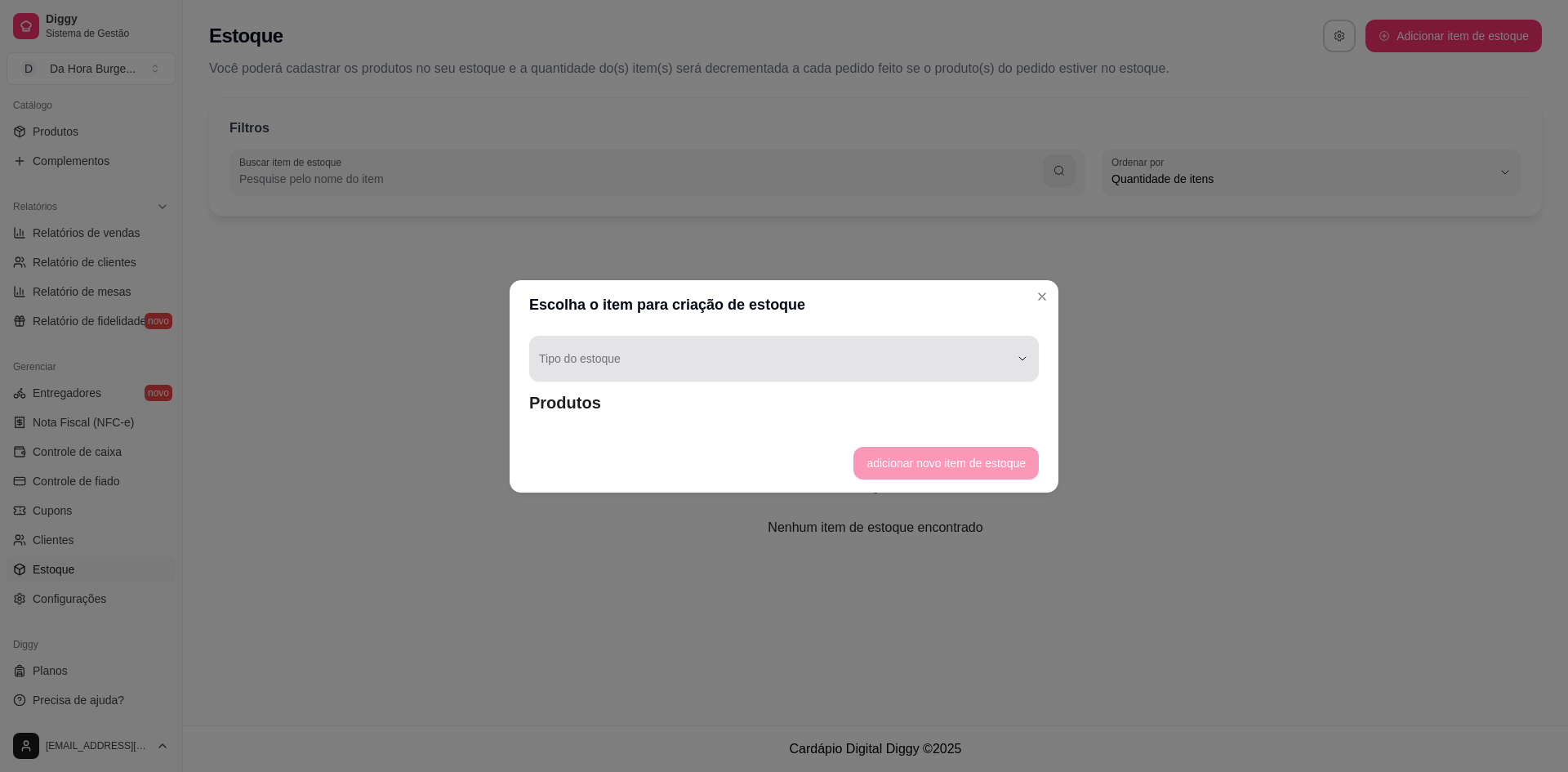
click at [734, 362] on div "button" at bounding box center [775, 359] width 471 height 33
click at [720, 372] on div "button" at bounding box center [775, 359] width 471 height 33
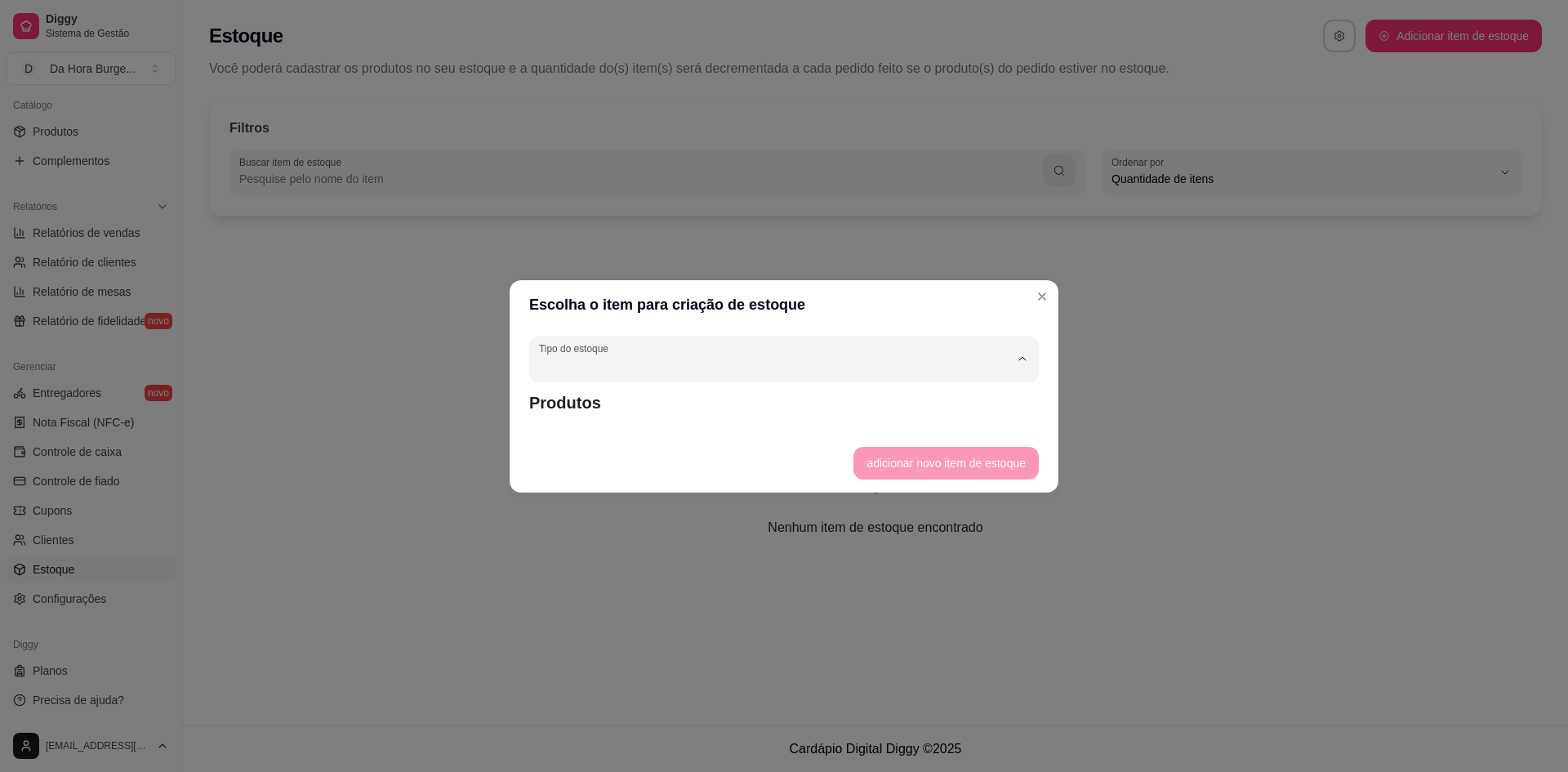
click at [611, 424] on span "Estoque para produto unitário" at bounding box center [777, 430] width 449 height 16
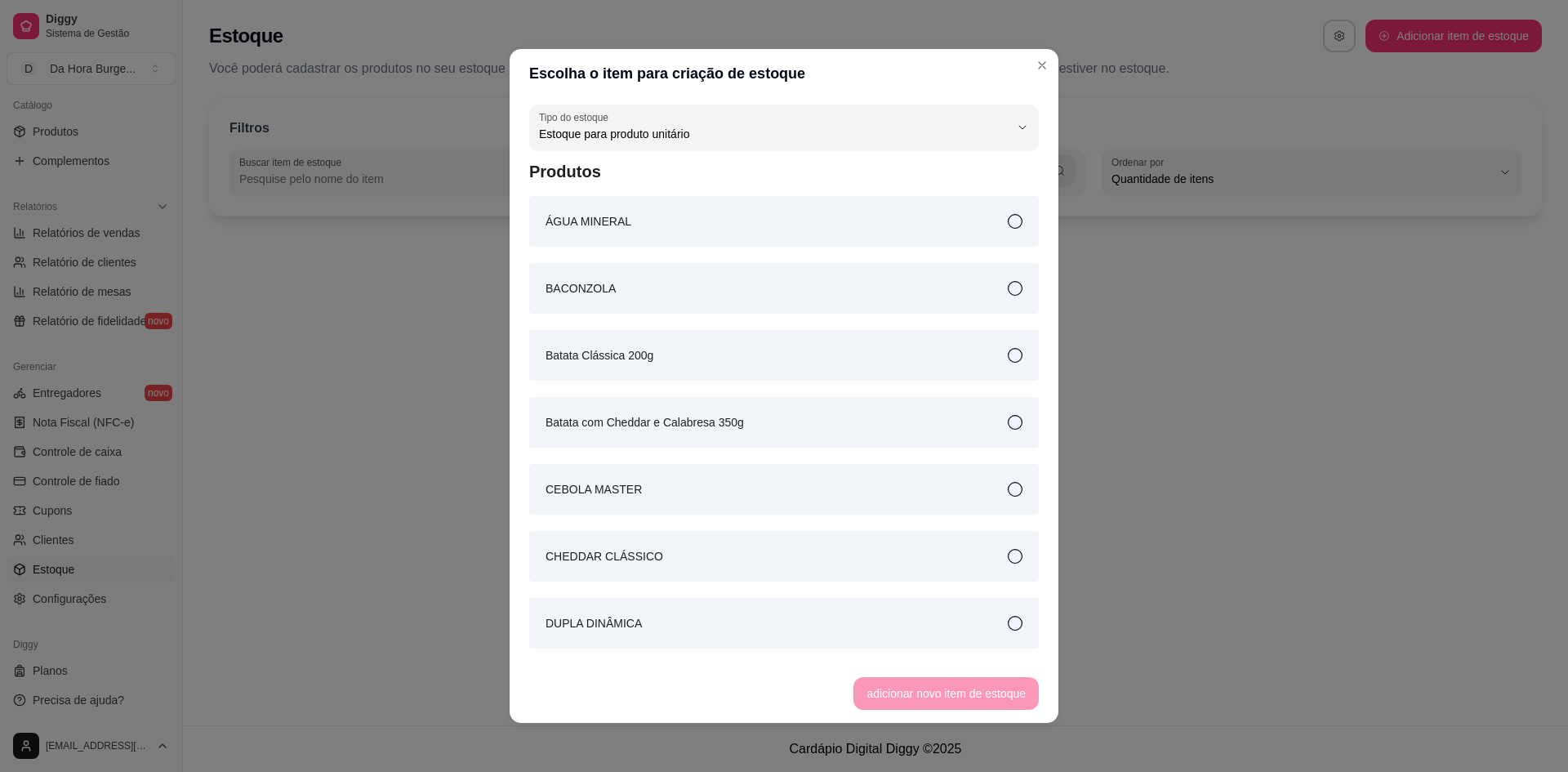
scroll to position [16, 0]
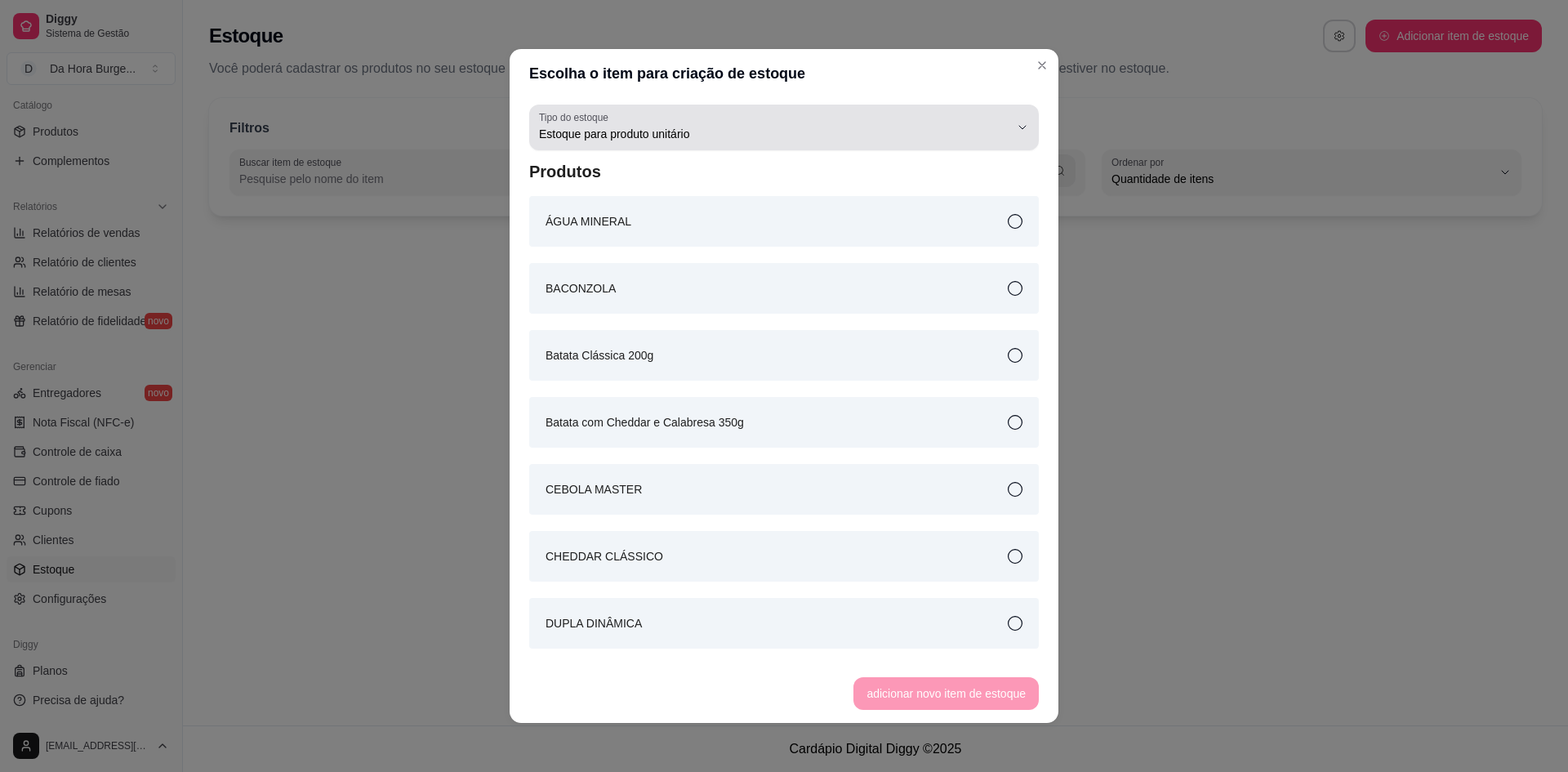
click at [918, 119] on div "Estoque para produto unitário" at bounding box center [775, 127] width 471 height 33
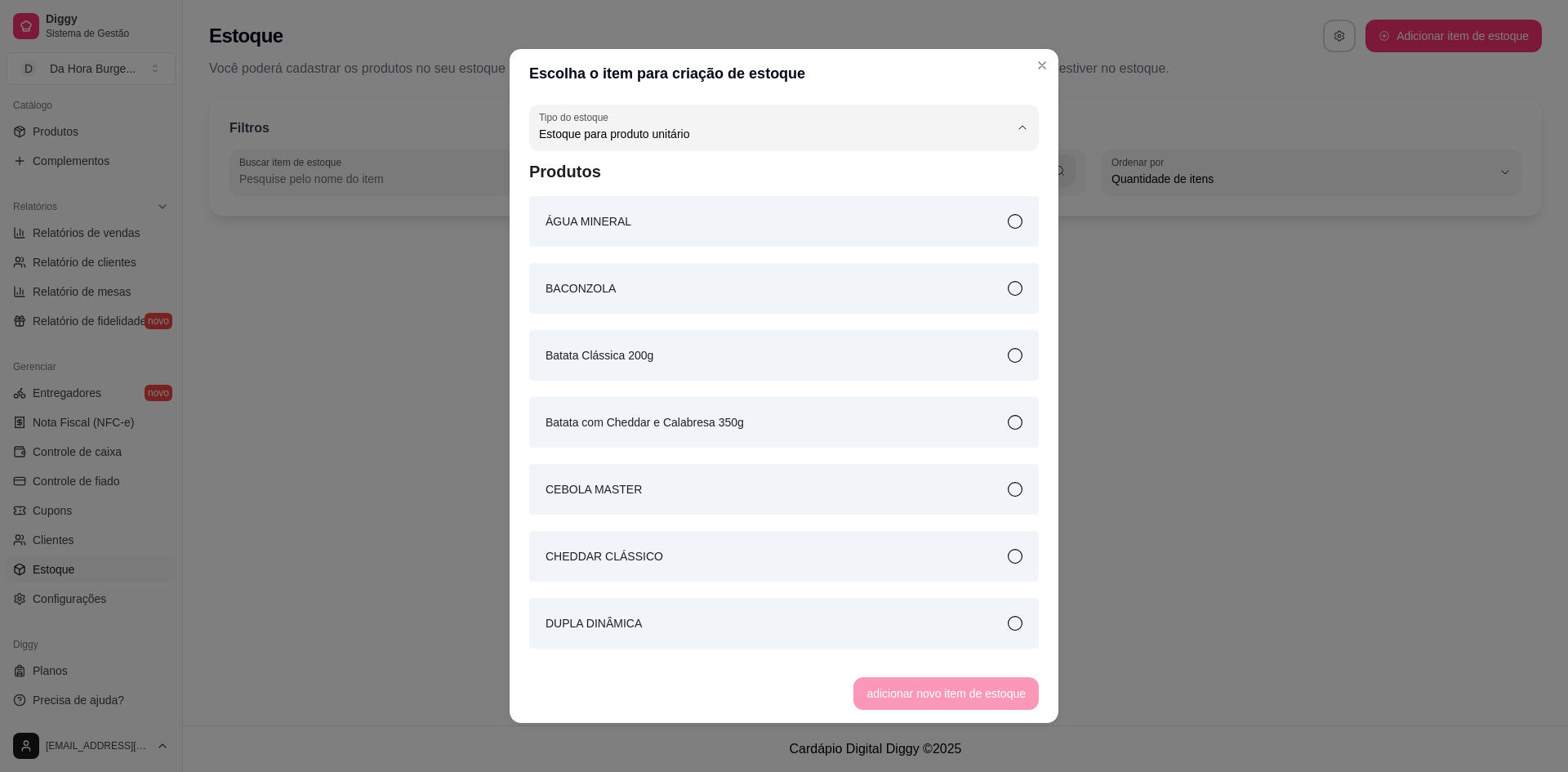
click at [697, 213] on li "Estoque para produto unitário" at bounding box center [772, 199] width 465 height 25
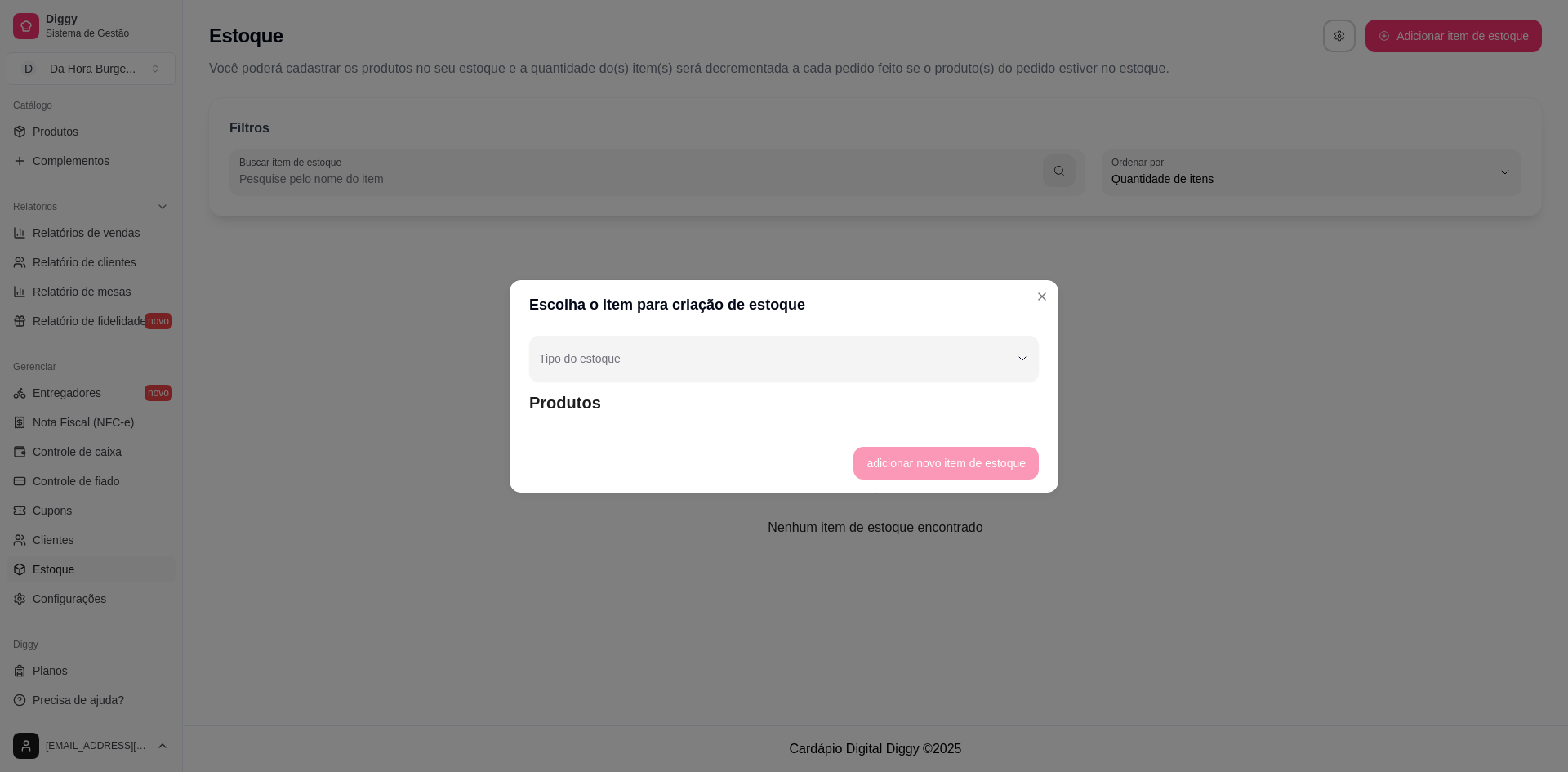
click at [559, 410] on article "Produtos" at bounding box center [784, 402] width 509 height 23
click at [969, 464] on footer "adicionar novo item de estoque" at bounding box center [784, 463] width 549 height 59
click at [918, 435] on footer "adicionar novo item de estoque" at bounding box center [784, 463] width 549 height 59
click at [928, 452] on footer "adicionar novo item de estoque" at bounding box center [784, 463] width 549 height 59
click at [1034, 284] on header "Escolha o item para criação de estoque" at bounding box center [784, 304] width 549 height 49
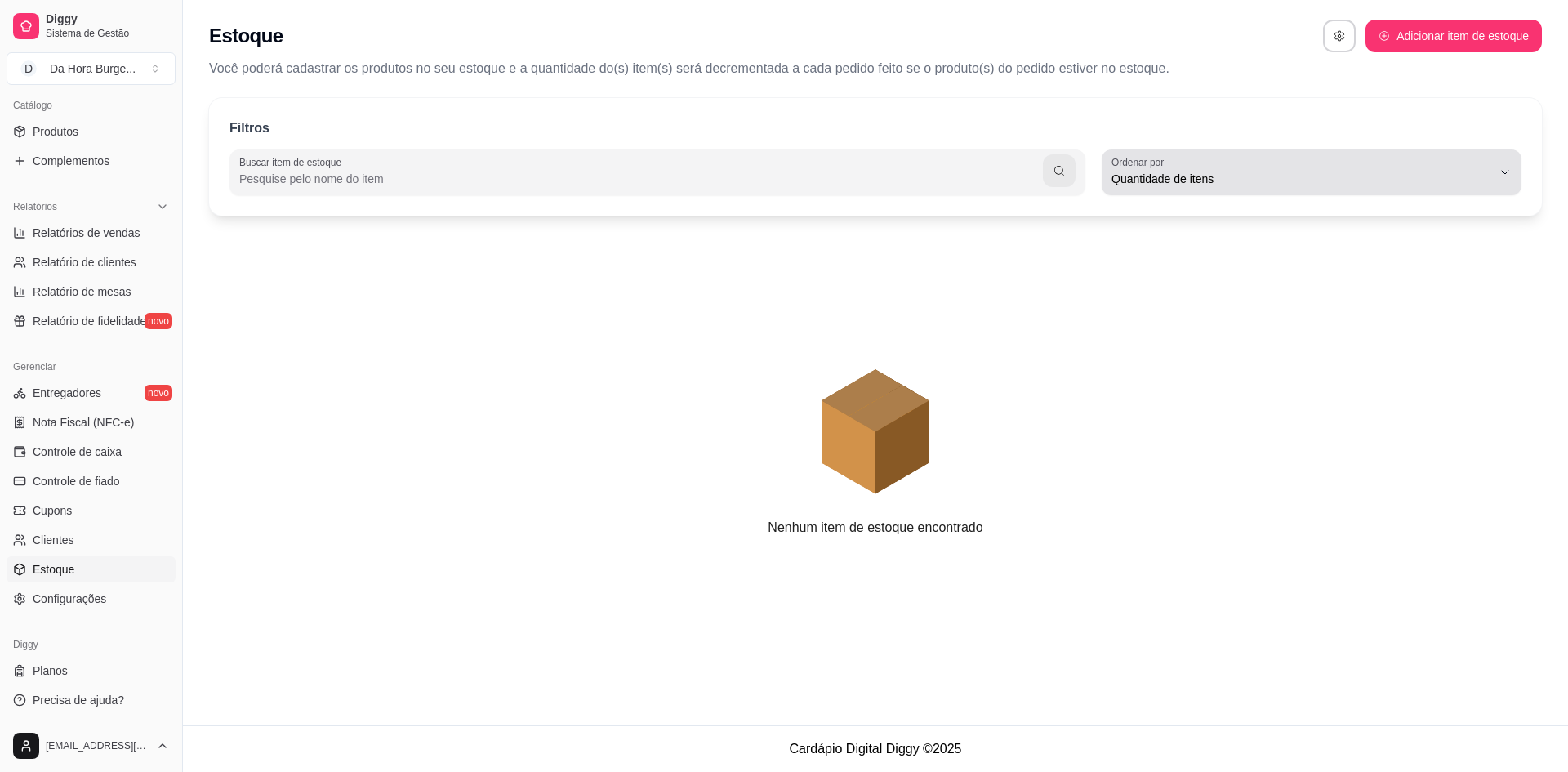
click at [1154, 177] on span "Quantidade de itens" at bounding box center [1301, 179] width 380 height 16
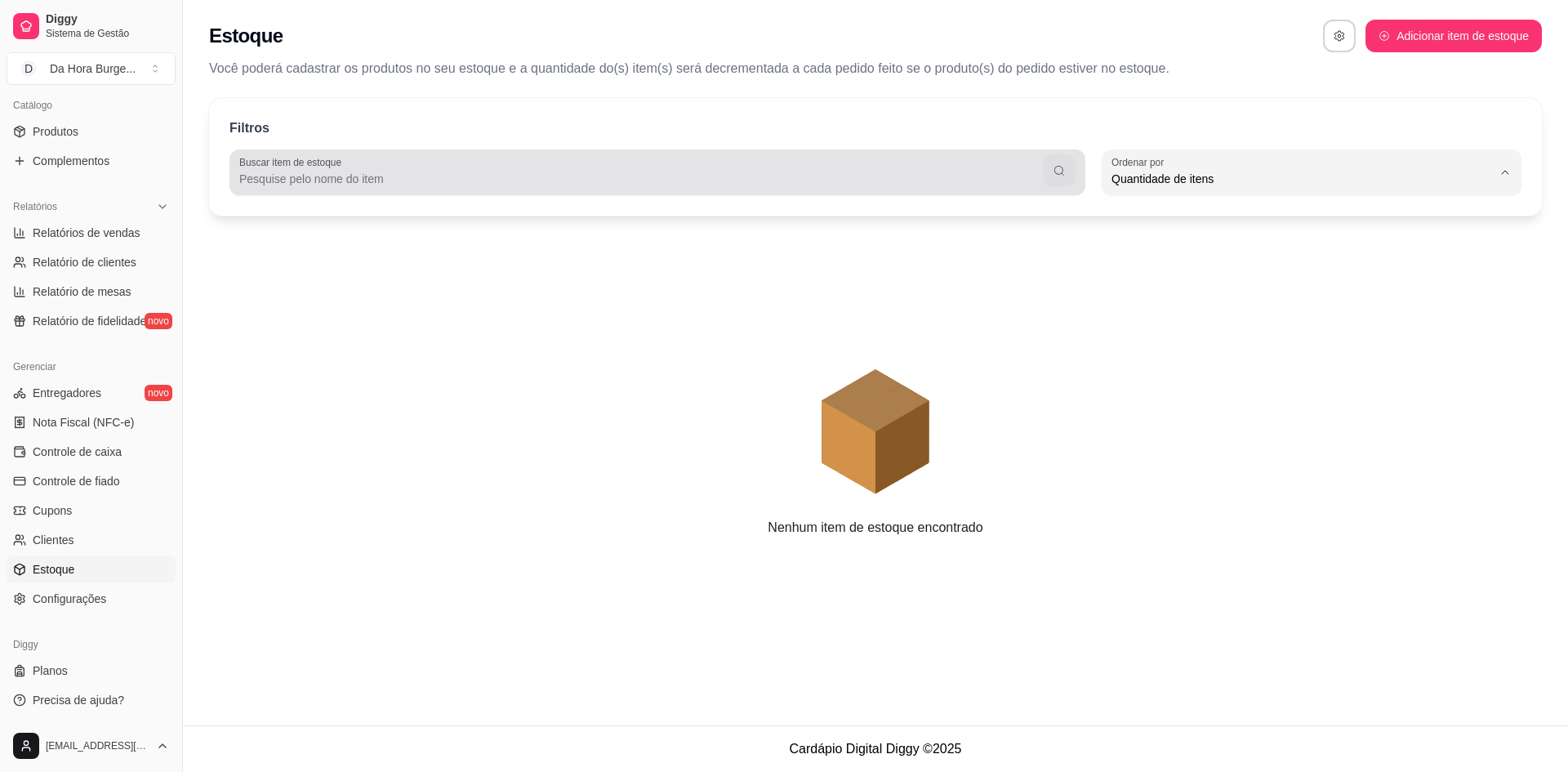
click at [1056, 172] on icon "button" at bounding box center [1060, 171] width 10 height 10
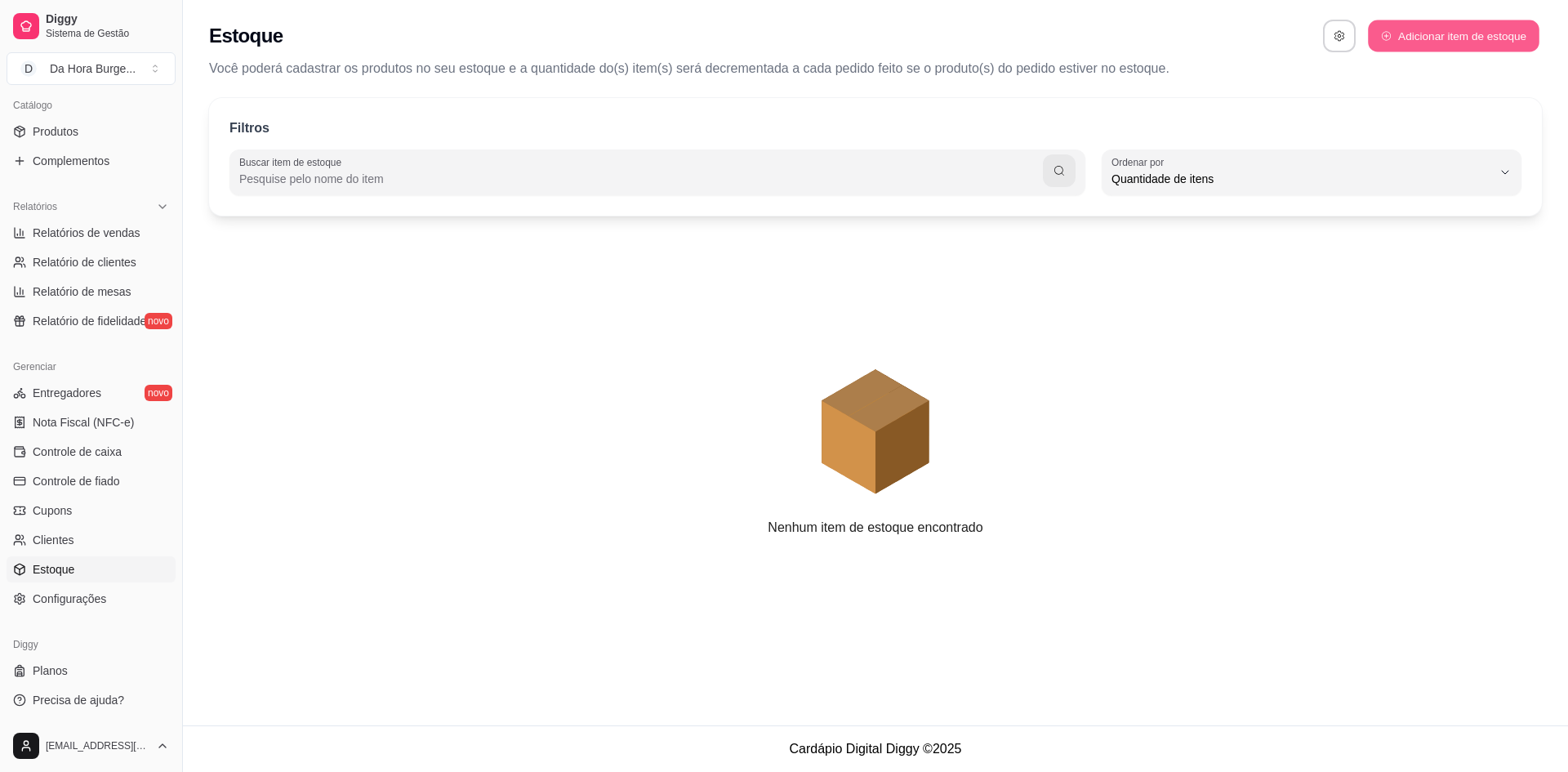
click at [1458, 38] on button "Adicionar item de estoque" at bounding box center [1454, 37] width 171 height 32
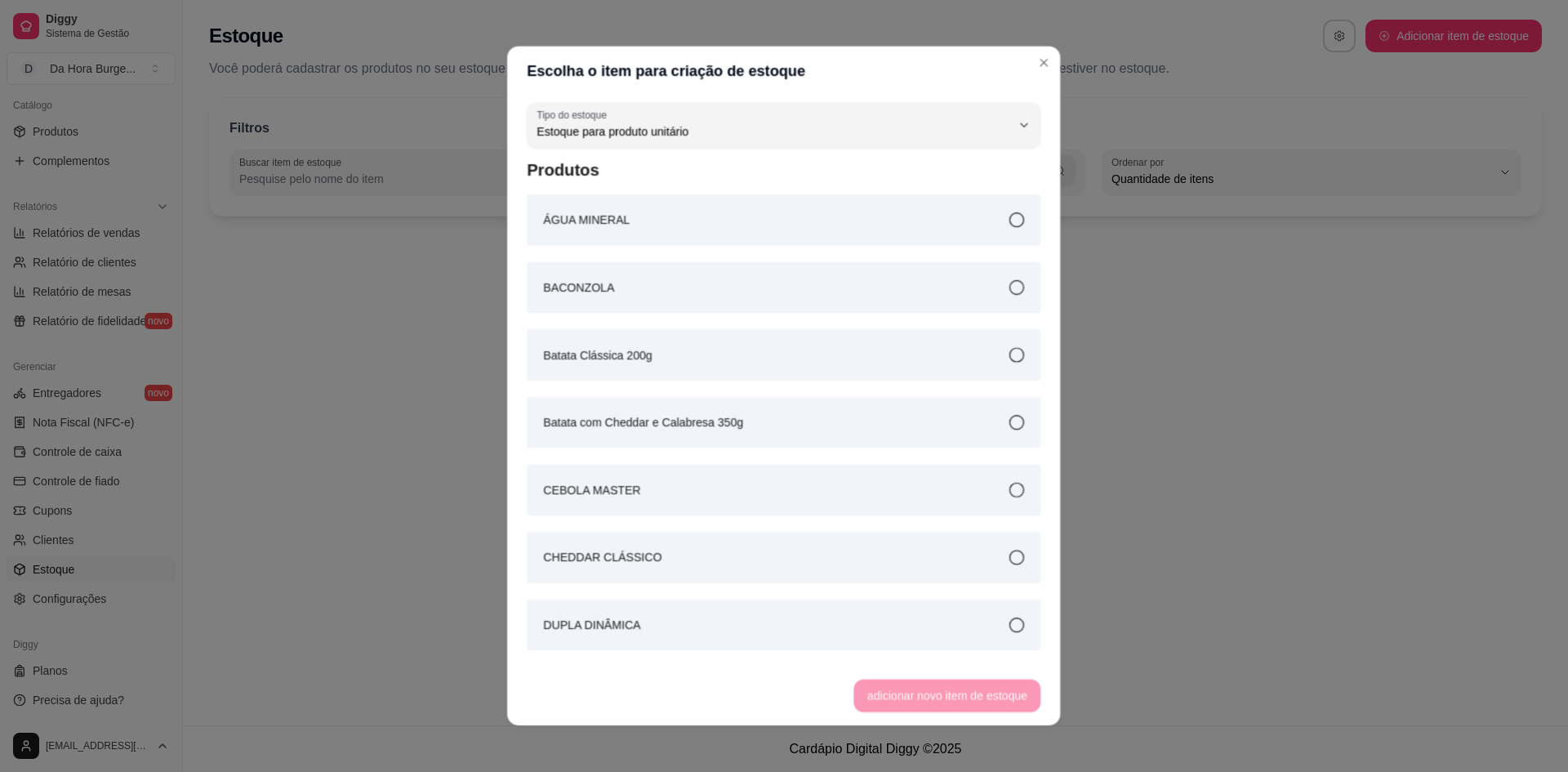
scroll to position [16, 0]
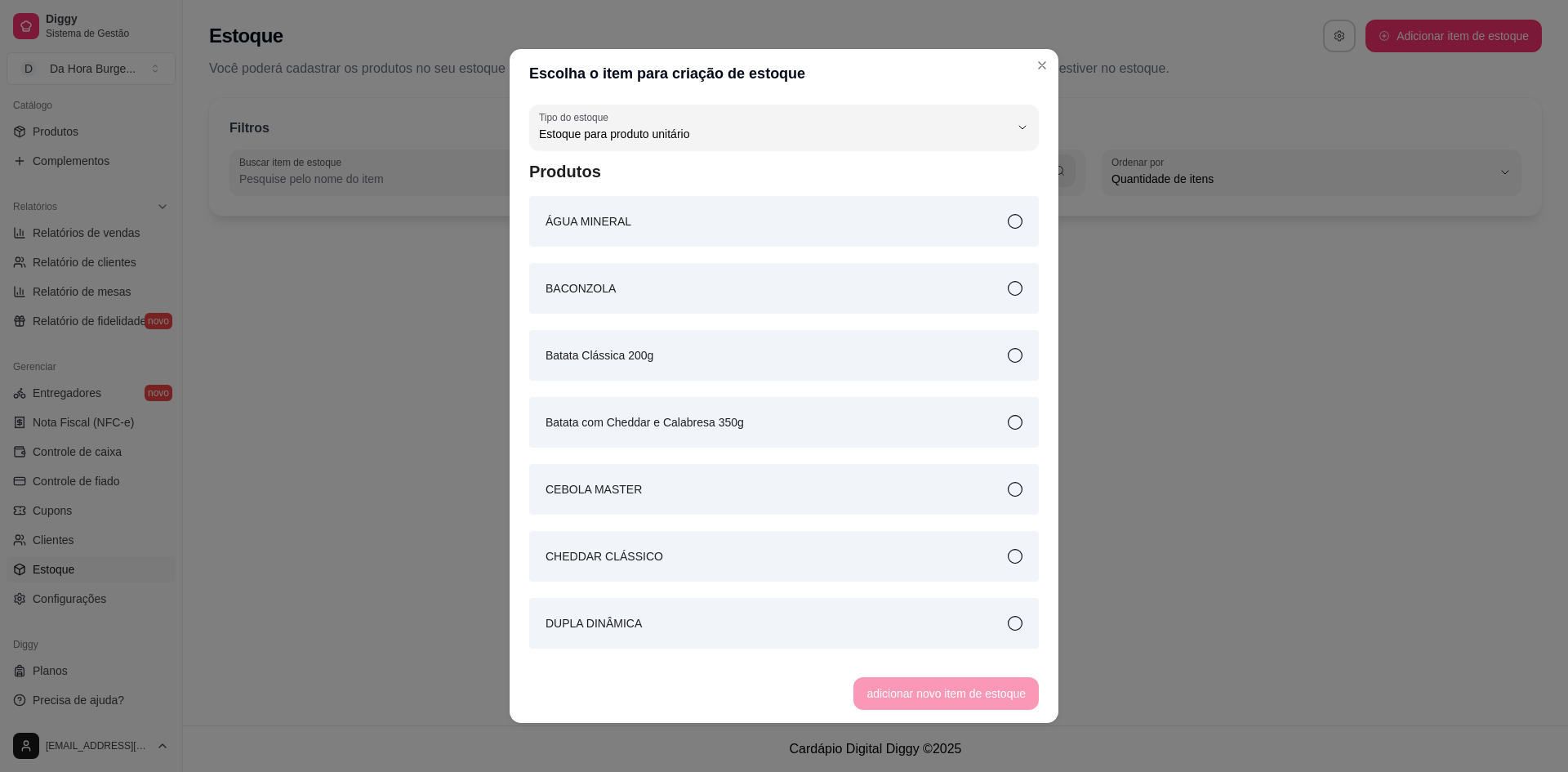
click at [1008, 220] on icon at bounding box center [1015, 222] width 15 height 15
click at [941, 689] on button "adicionar novo item de estoque" at bounding box center [946, 694] width 186 height 33
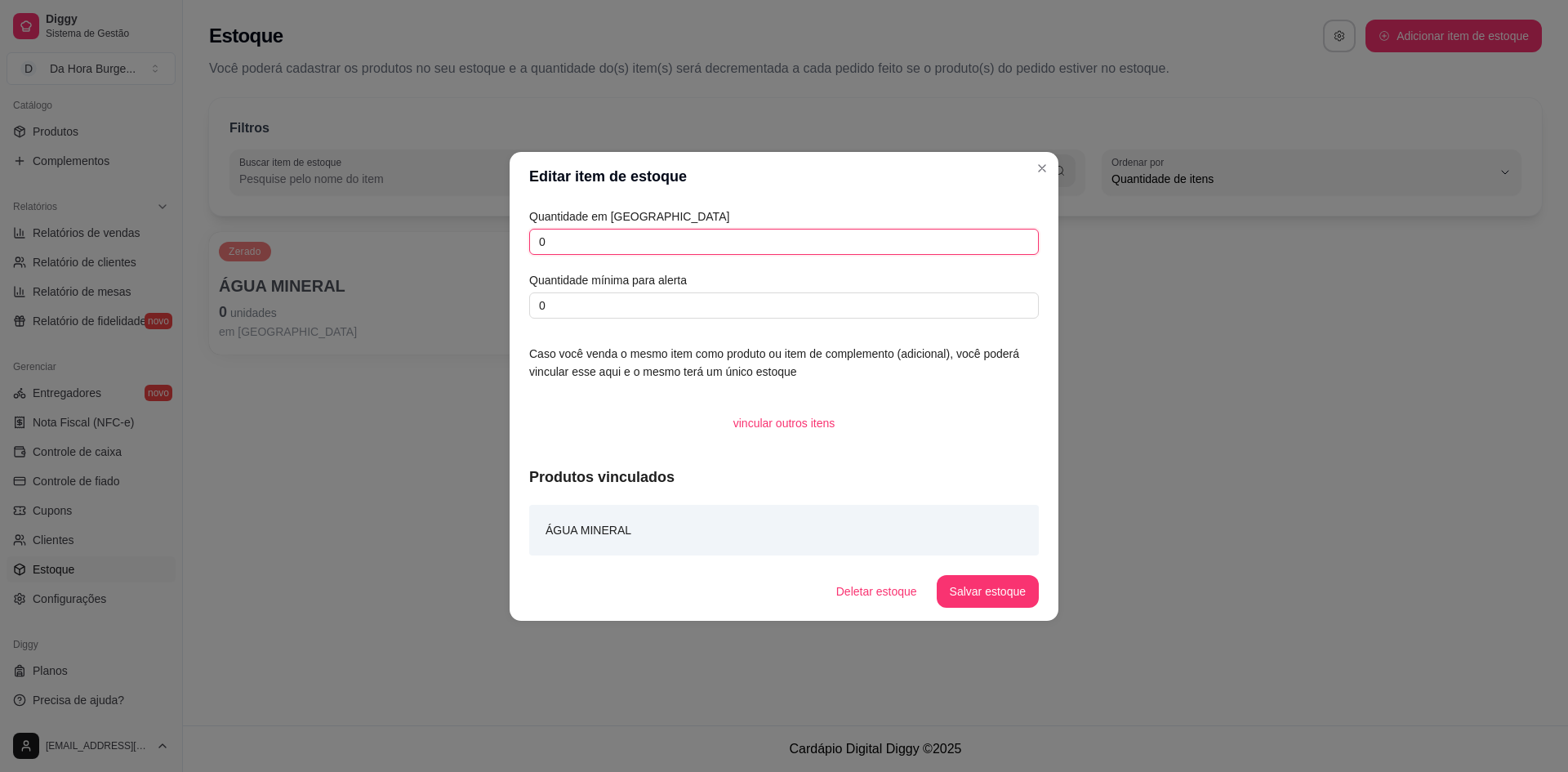
click at [546, 234] on input "0" at bounding box center [784, 241] width 509 height 26
click at [602, 231] on input "012" at bounding box center [784, 241] width 509 height 26
click at [595, 302] on input "0" at bounding box center [784, 305] width 509 height 26
click at [997, 601] on button "Salvar estoque" at bounding box center [987, 591] width 99 height 32
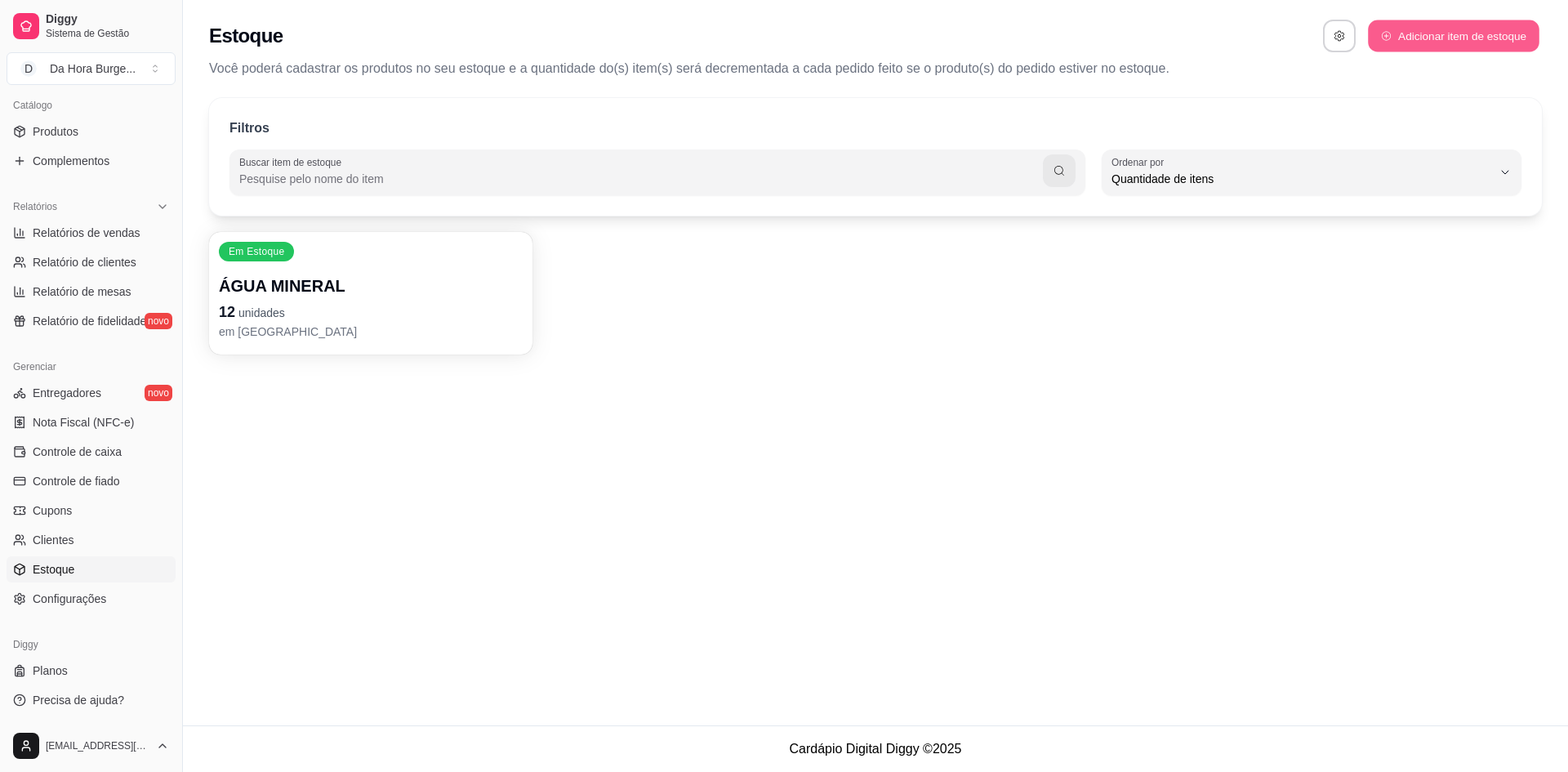
click at [1455, 36] on button "Adicionar item de estoque" at bounding box center [1454, 37] width 171 height 32
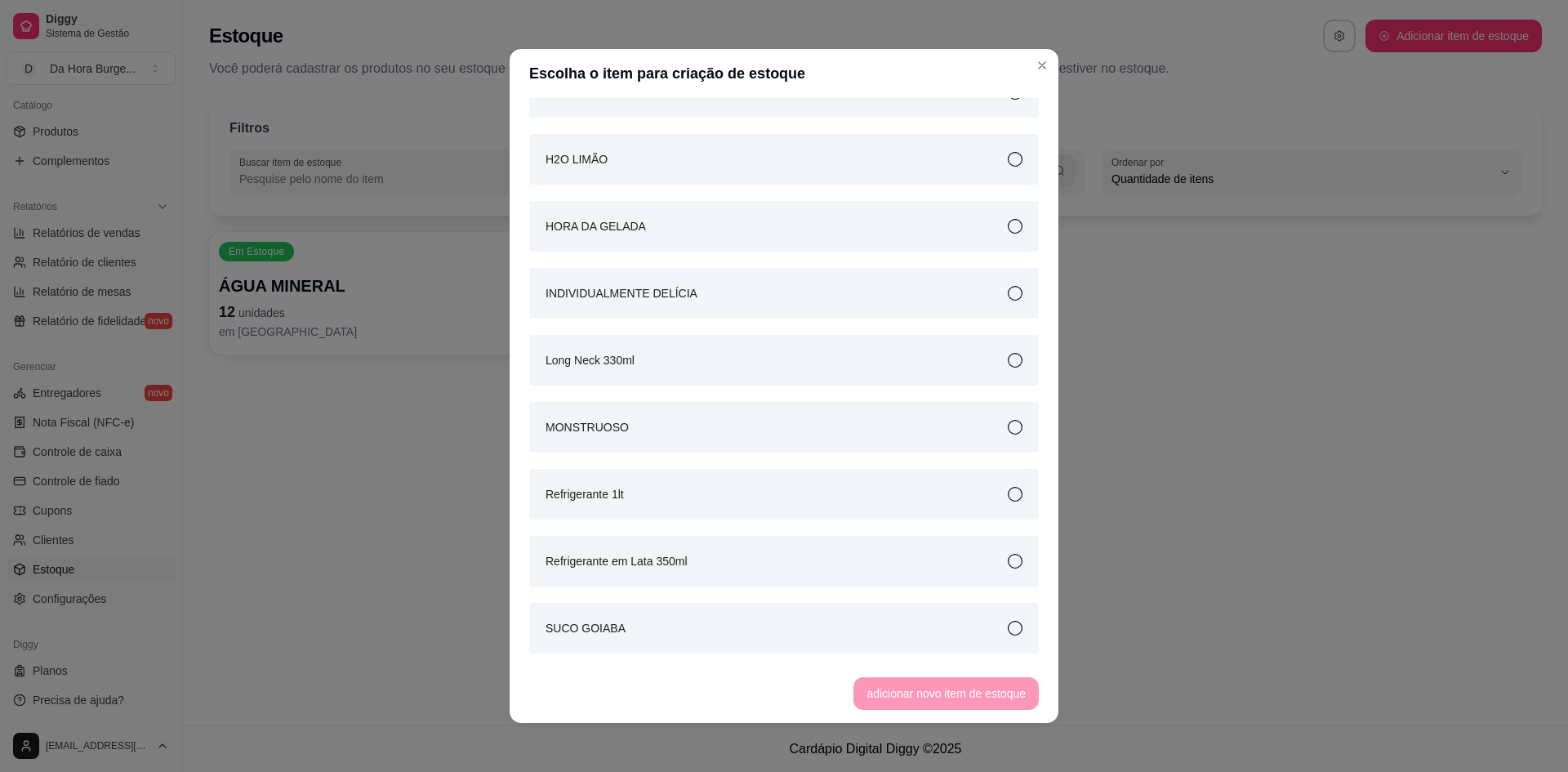
scroll to position [678, 0]
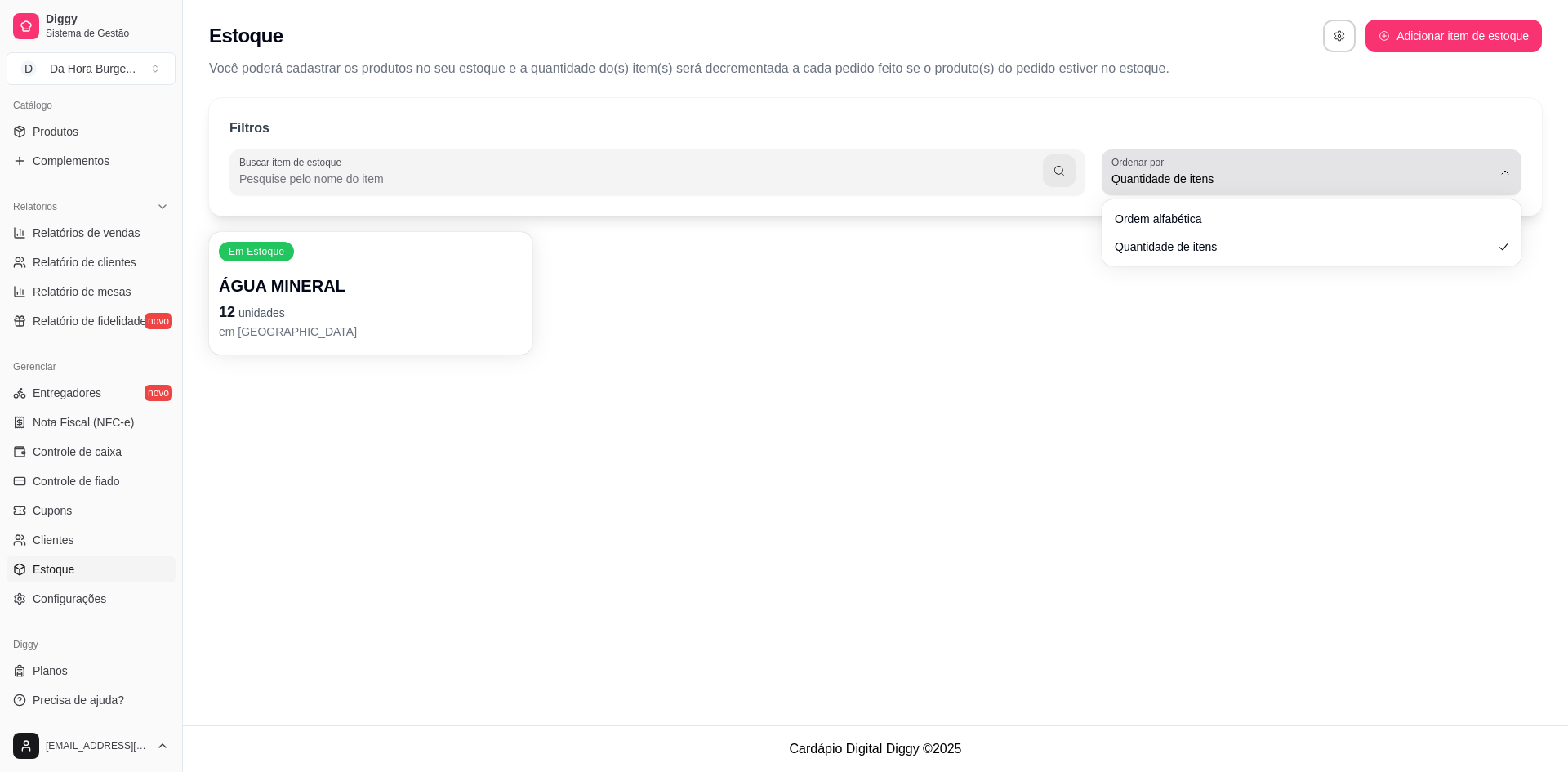
click at [1283, 176] on span "Quantidade de itens" at bounding box center [1301, 179] width 380 height 16
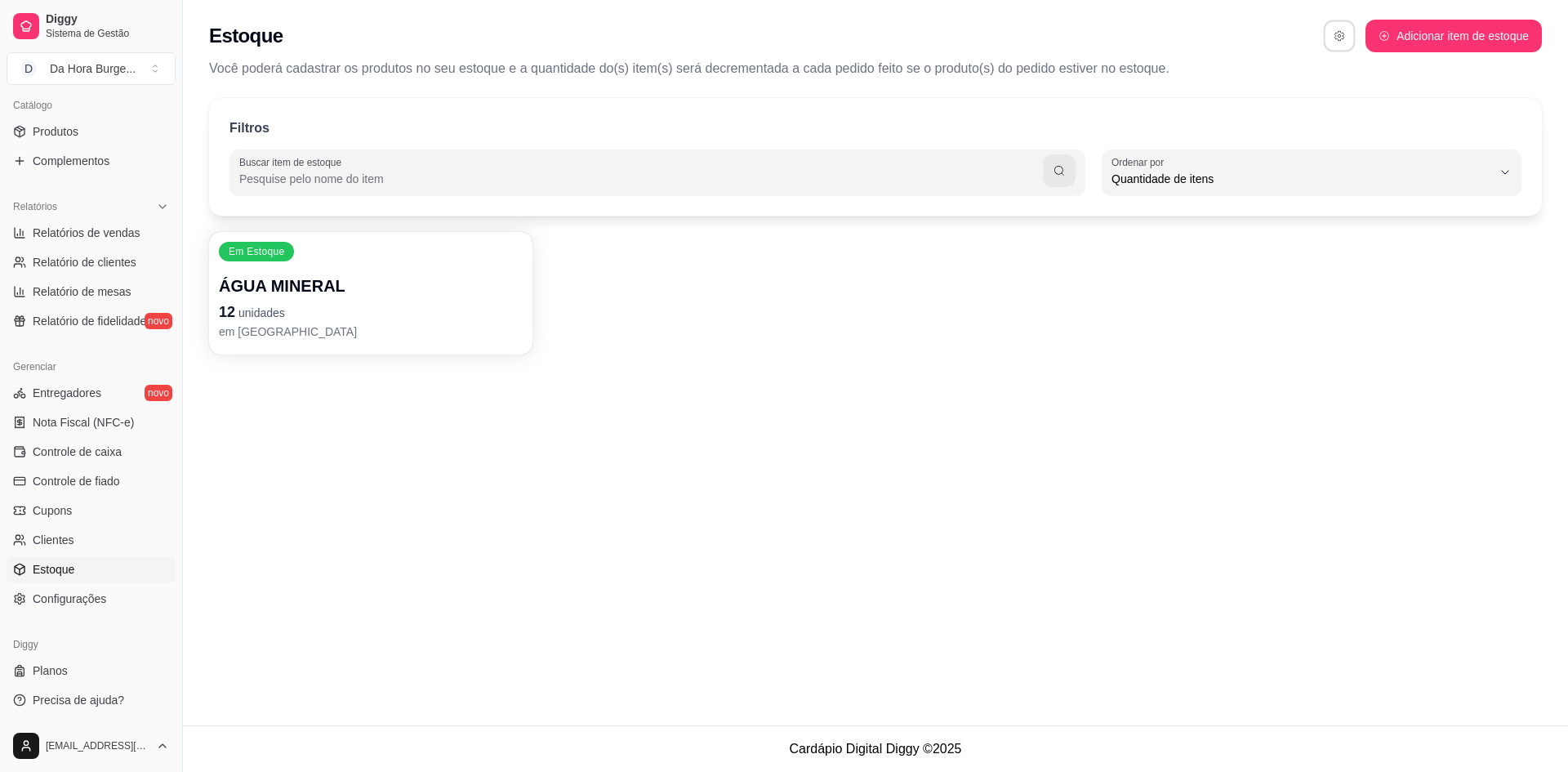
click at [1338, 37] on icon "button" at bounding box center [1340, 36] width 12 height 12
click at [1413, 41] on button "Adicionar item de estoque" at bounding box center [1454, 37] width 171 height 32
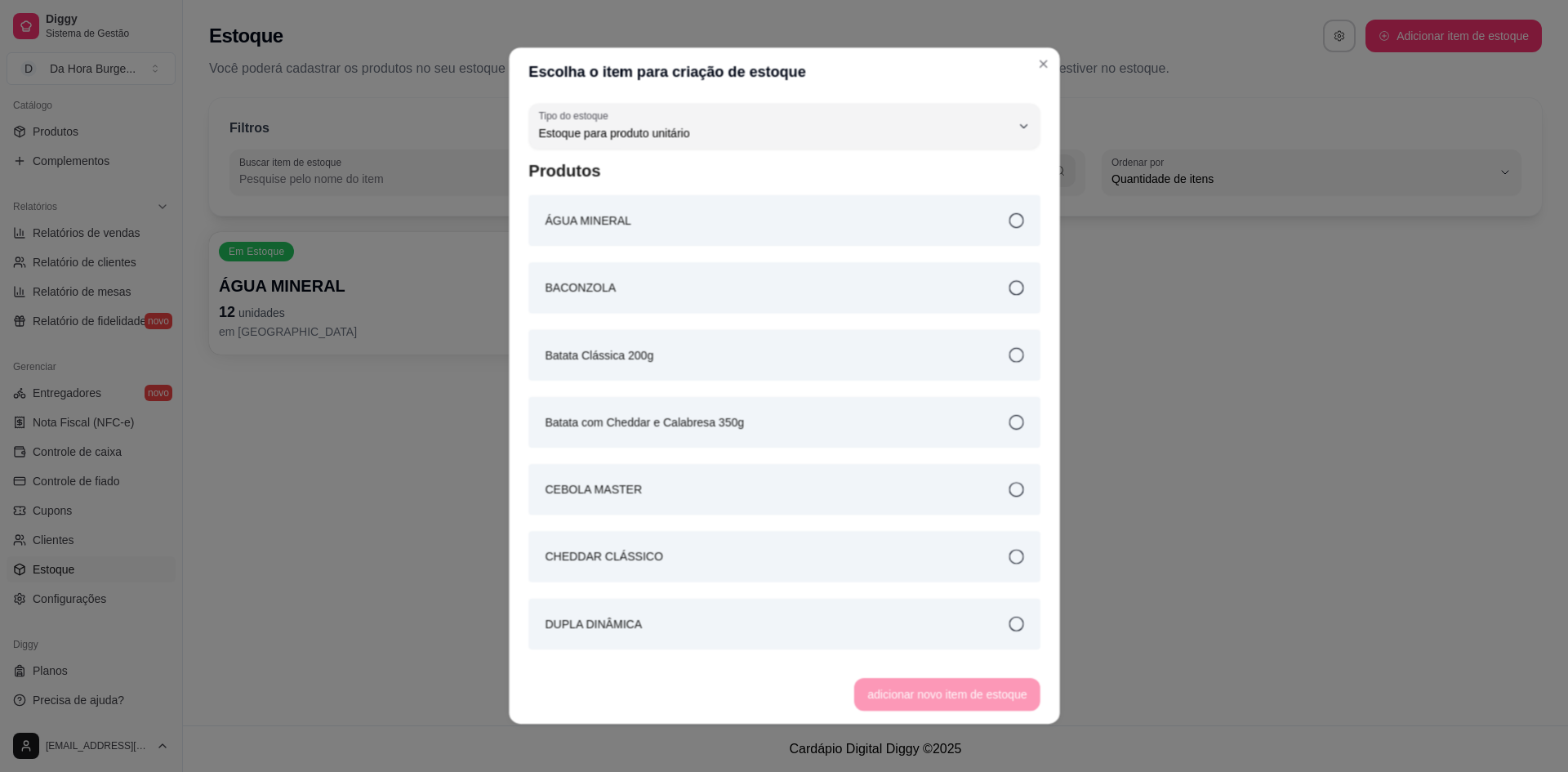
scroll to position [16, 0]
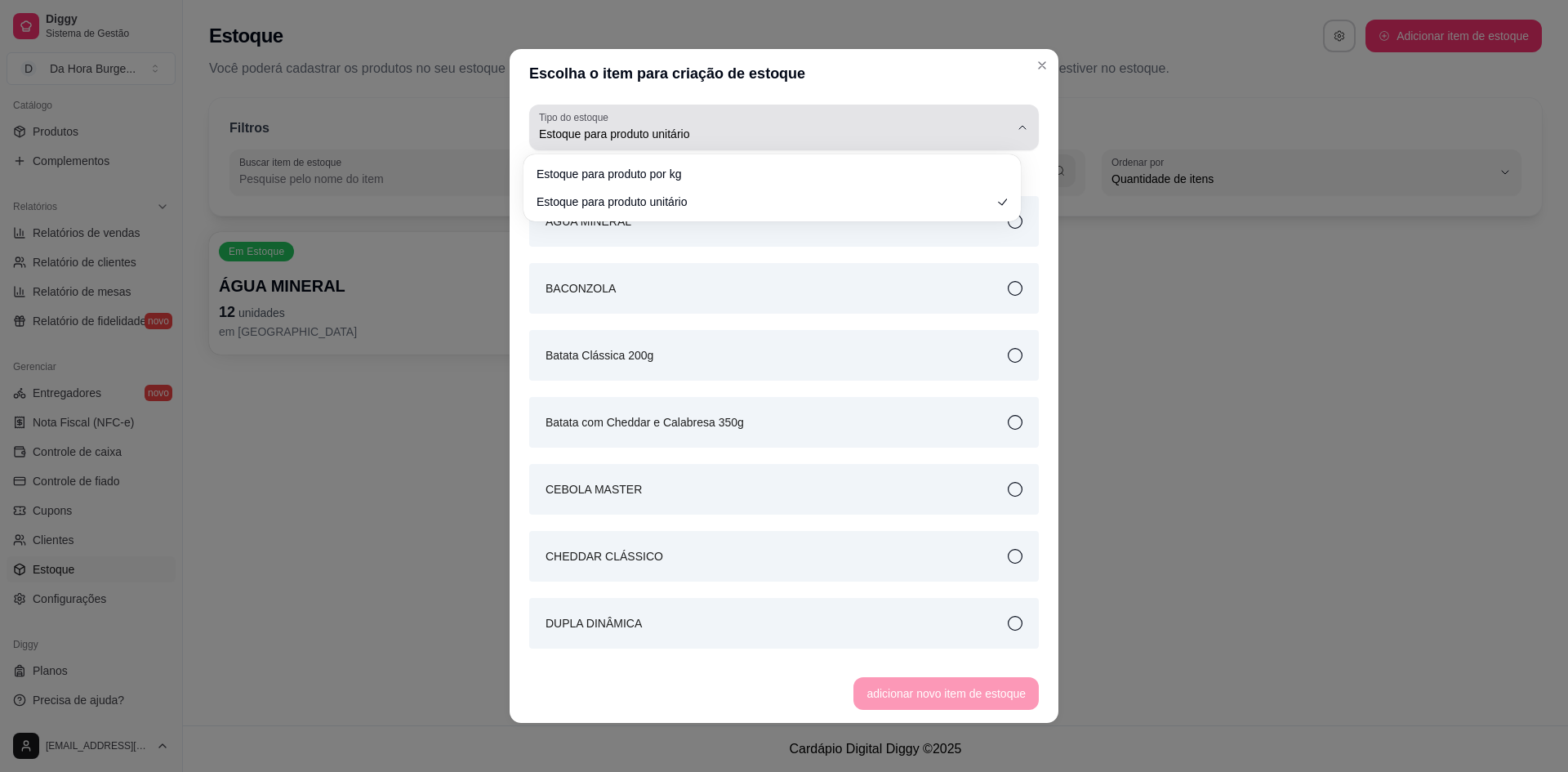
click at [807, 132] on span "Estoque para produto unitário" at bounding box center [775, 134] width 471 height 16
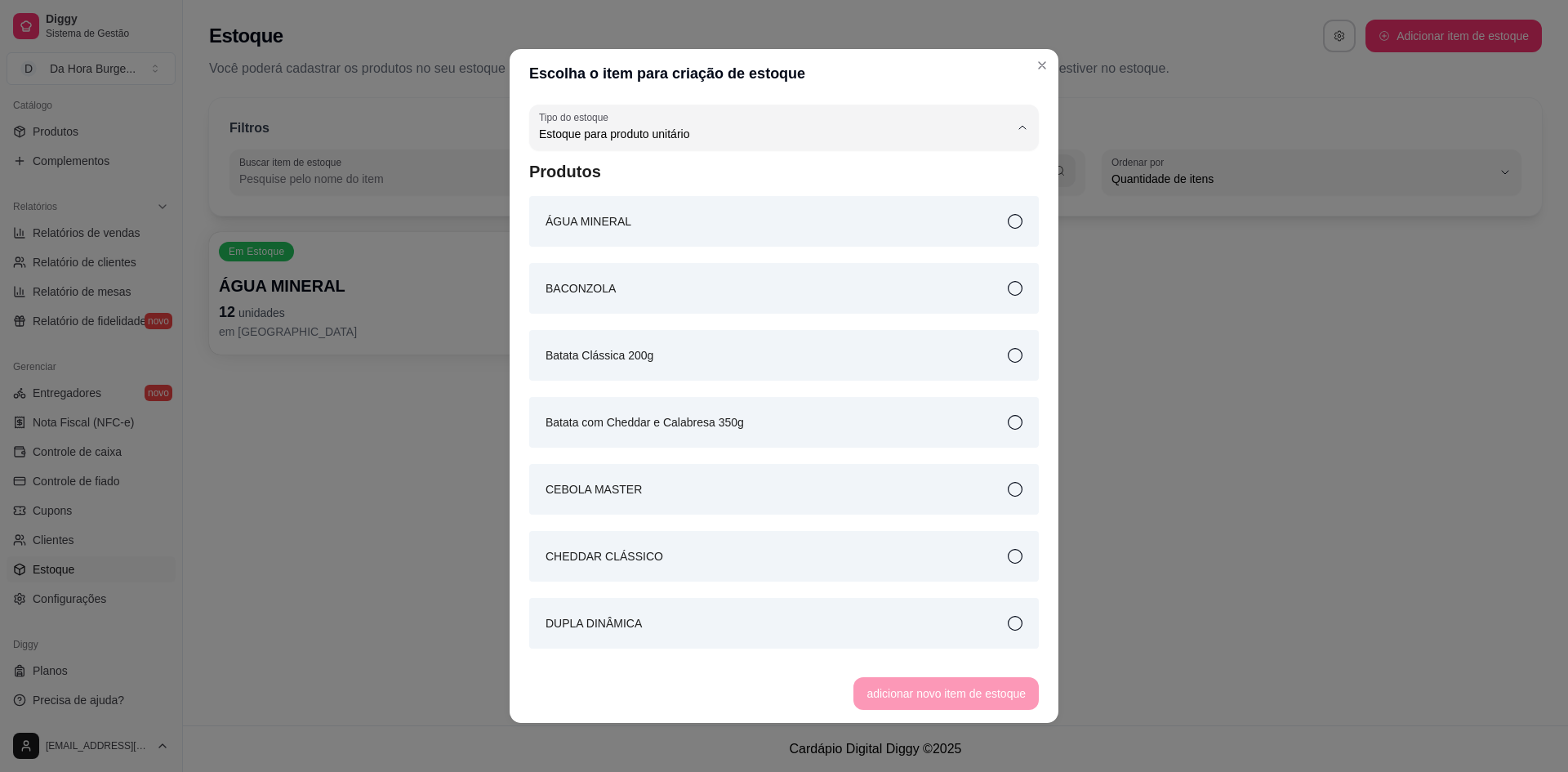
click at [743, 177] on span "Estoque para produto por kg" at bounding box center [764, 173] width 437 height 16
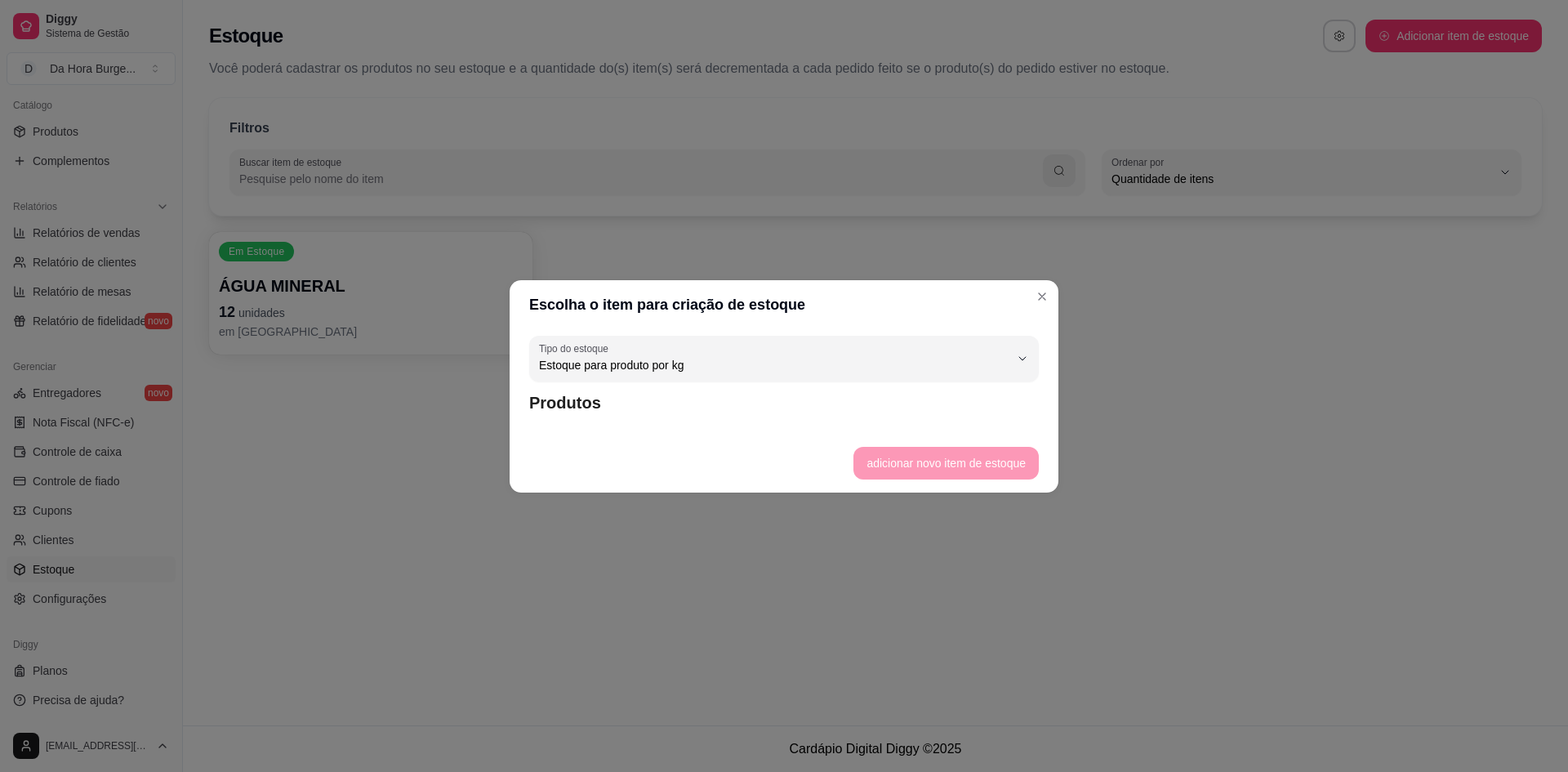
click at [587, 417] on div "KG Tipo do estoque Estoque para produto por kg Estoque para produto unitário Ti…" at bounding box center [784, 381] width 549 height 104
click at [574, 402] on article "Produtos" at bounding box center [784, 402] width 509 height 23
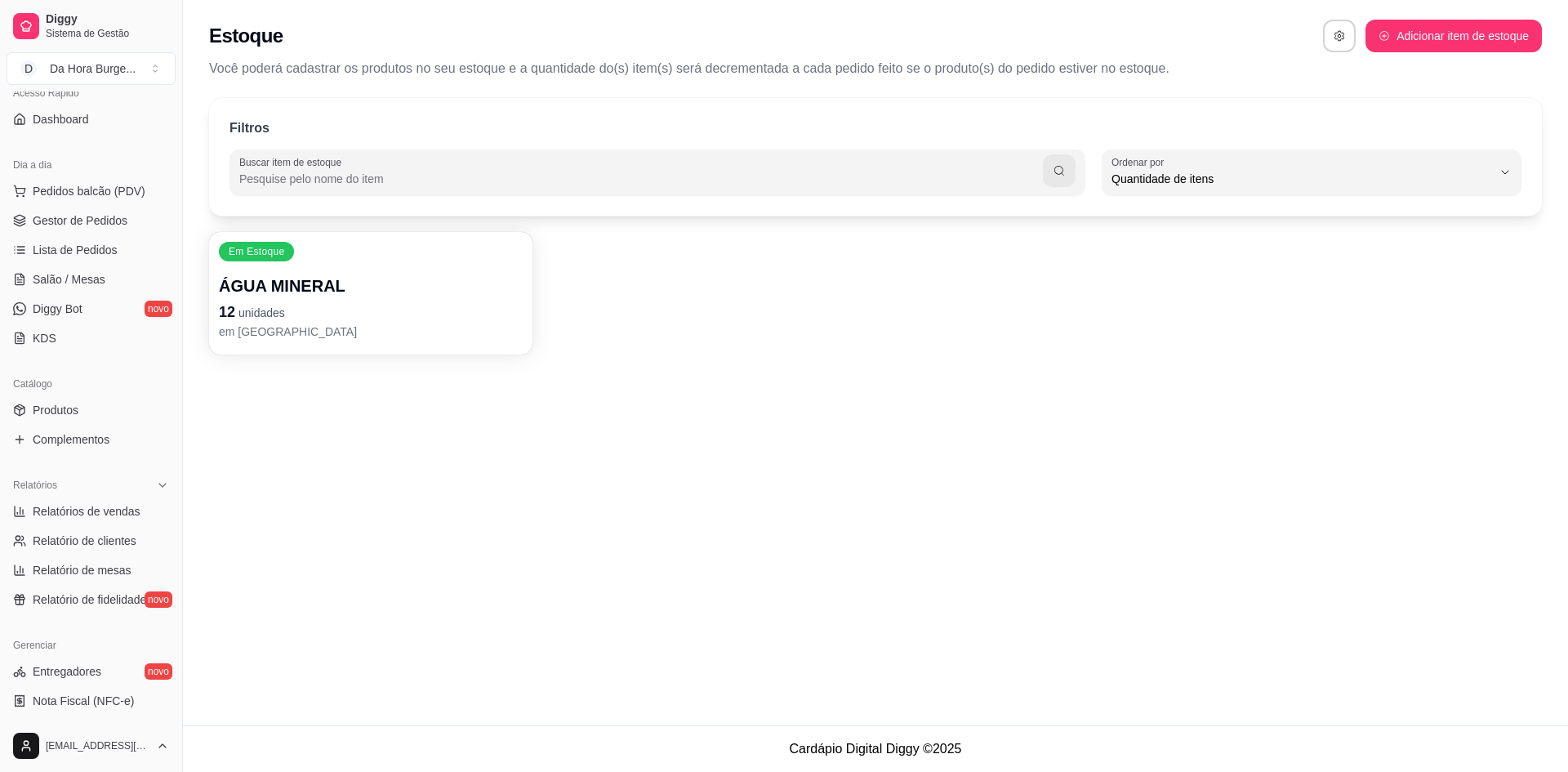
scroll to position [77, 0]
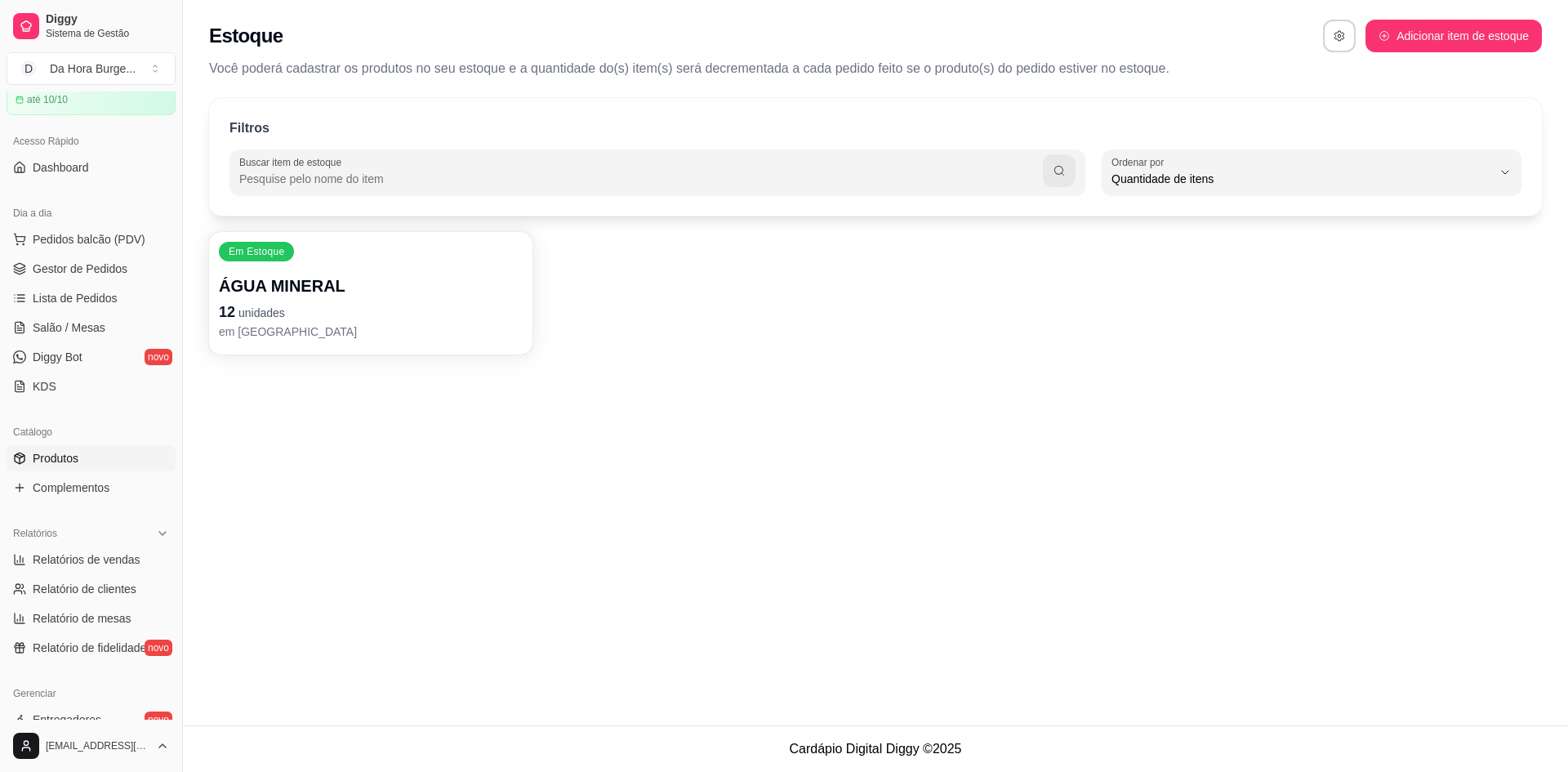
click at [67, 461] on span "Produtos" at bounding box center [56, 458] width 46 height 16
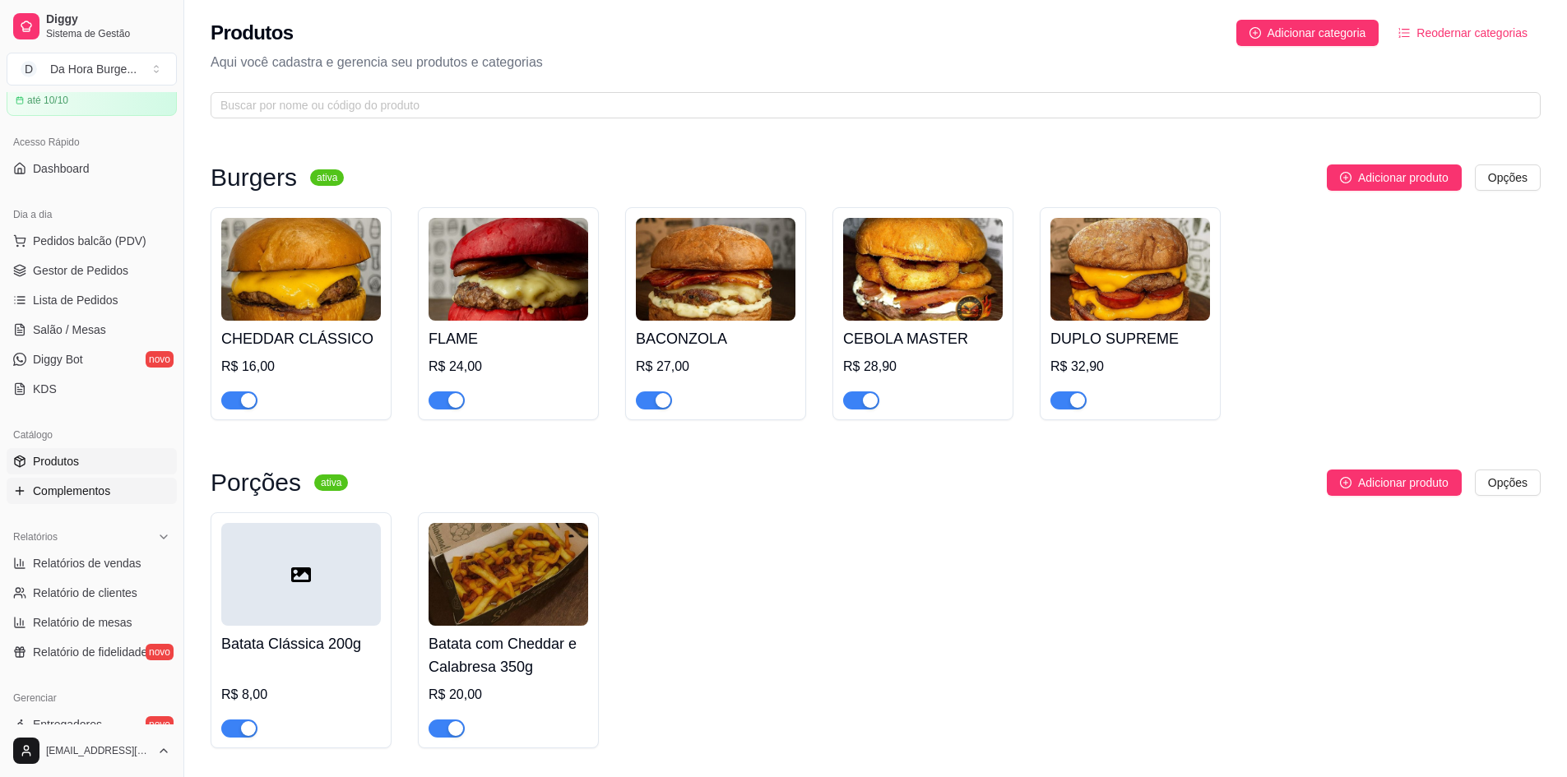
click at [78, 496] on span "Complementos" at bounding box center [71, 491] width 77 height 16
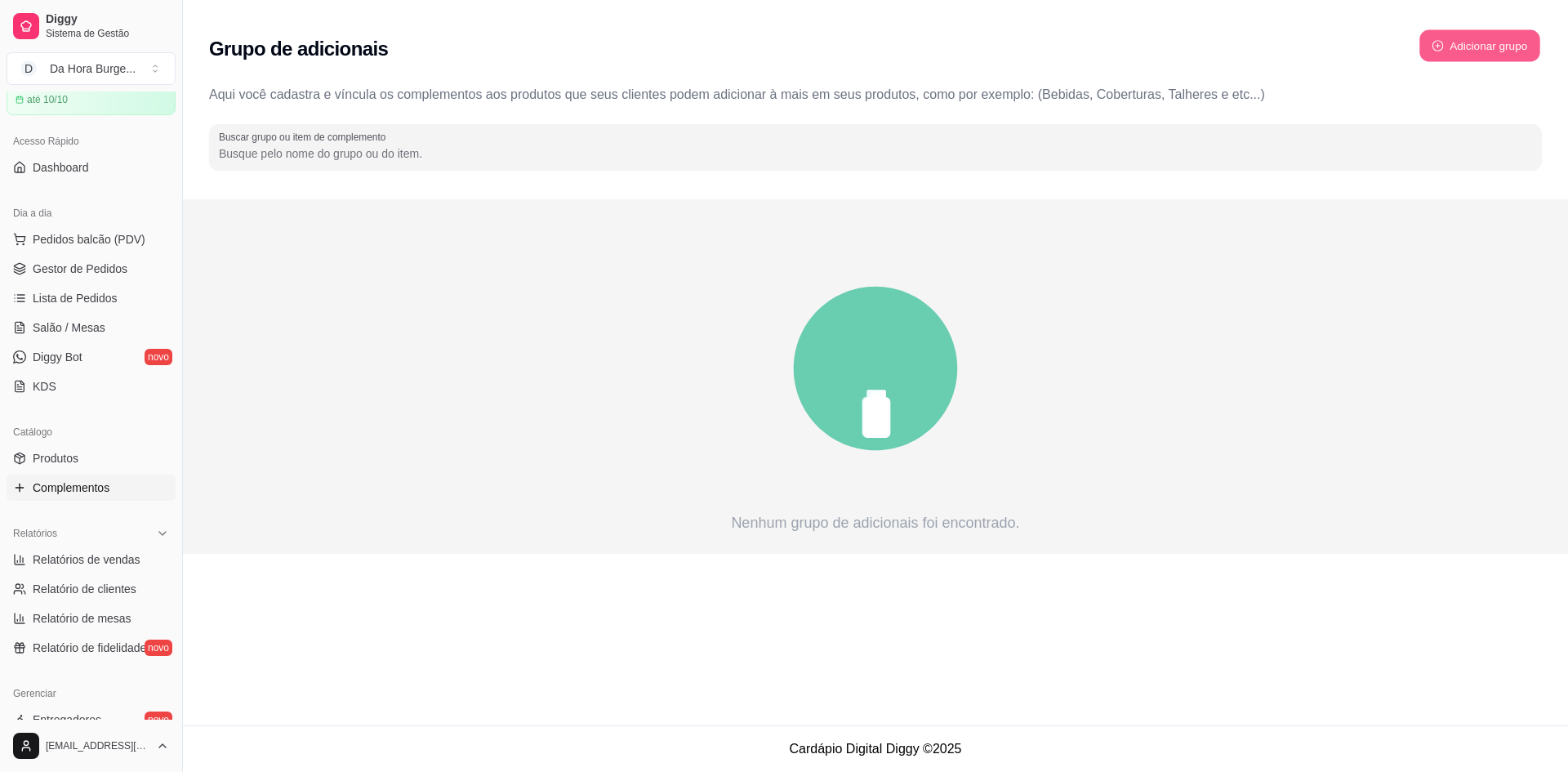
click at [1487, 39] on button "Adicionar grupo" at bounding box center [1481, 46] width 121 height 32
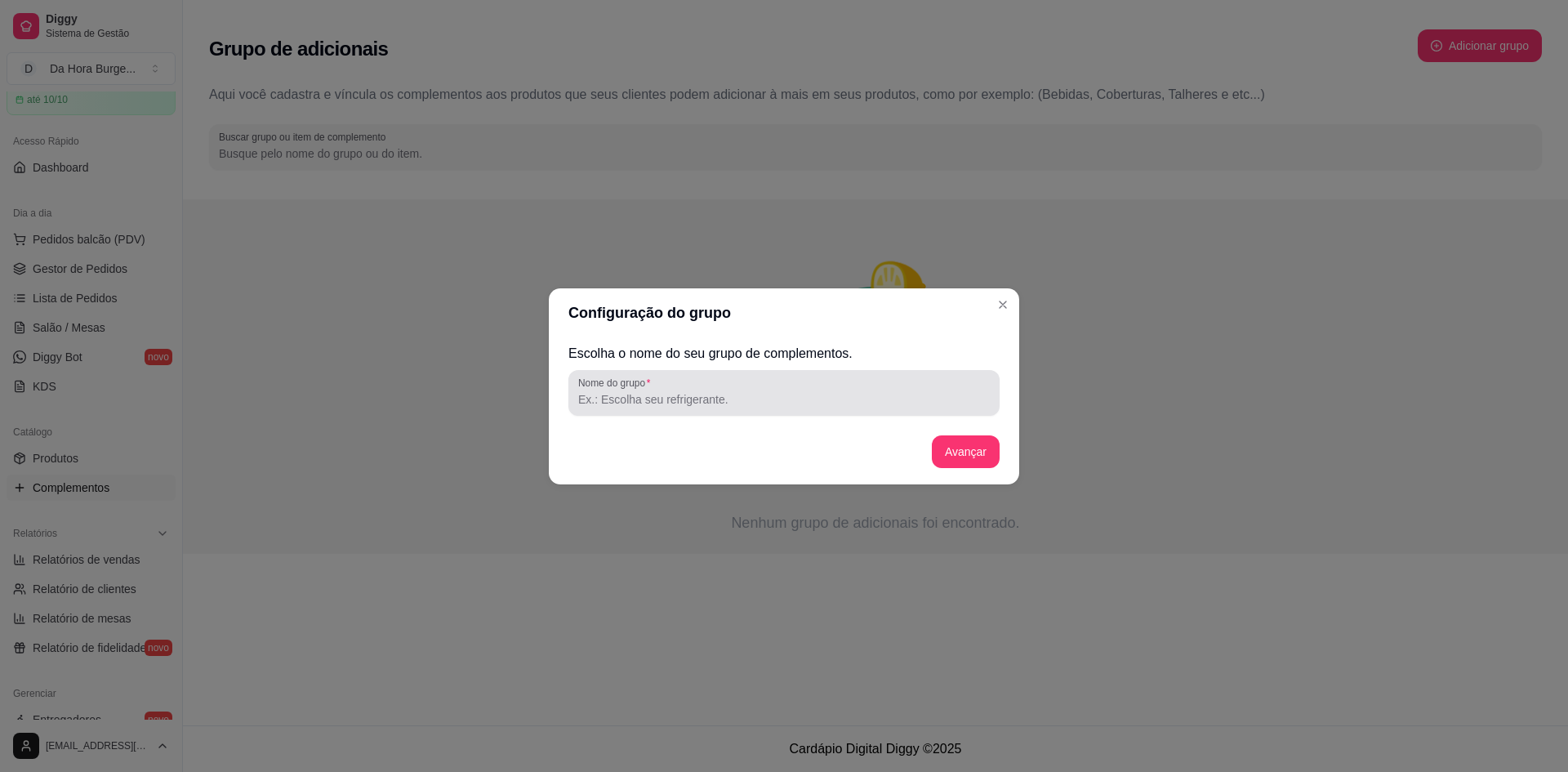
click at [665, 409] on div "Nome do grupo" at bounding box center [784, 393] width 431 height 46
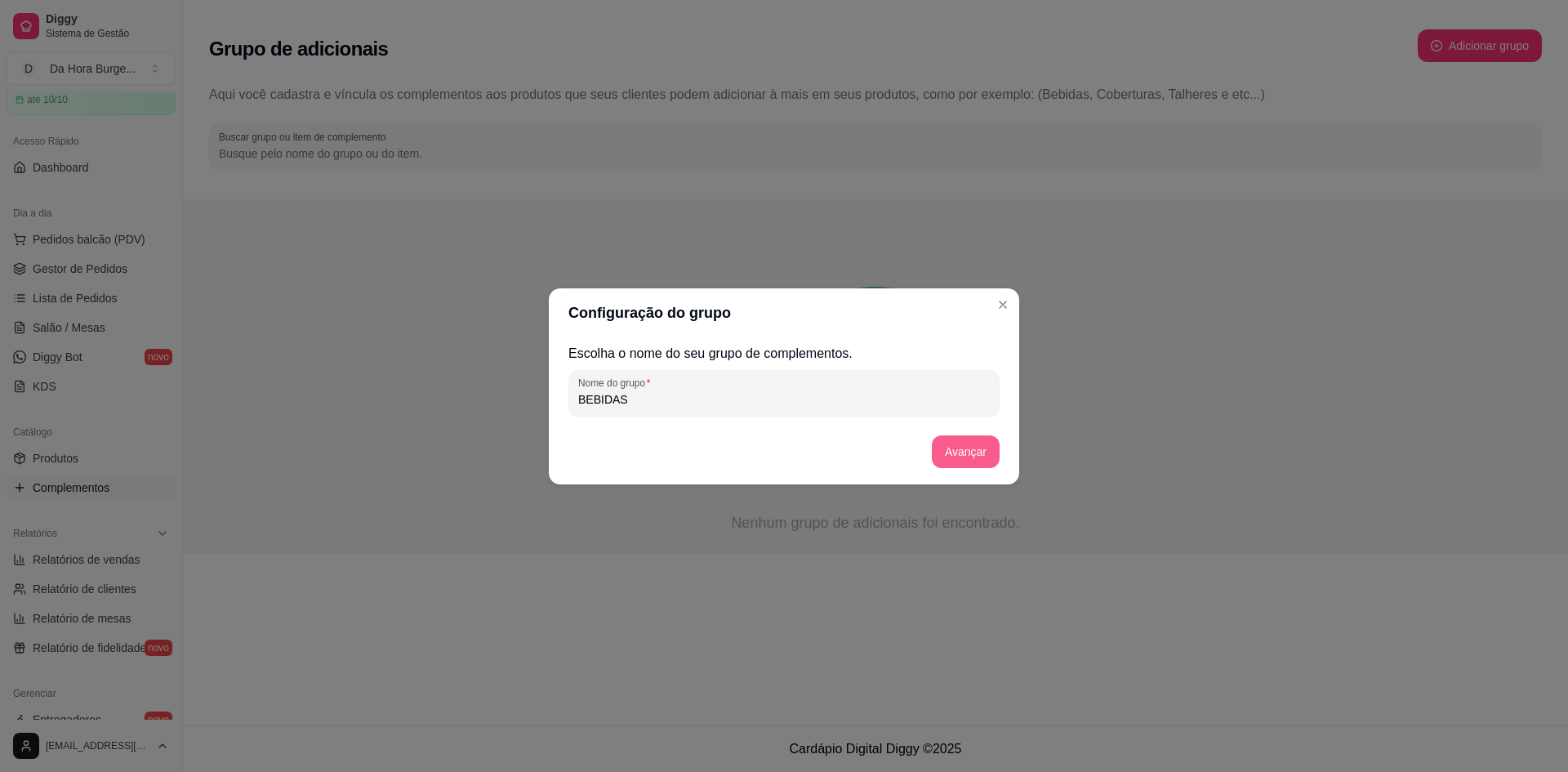
click at [967, 457] on button "Avançar" at bounding box center [966, 451] width 68 height 33
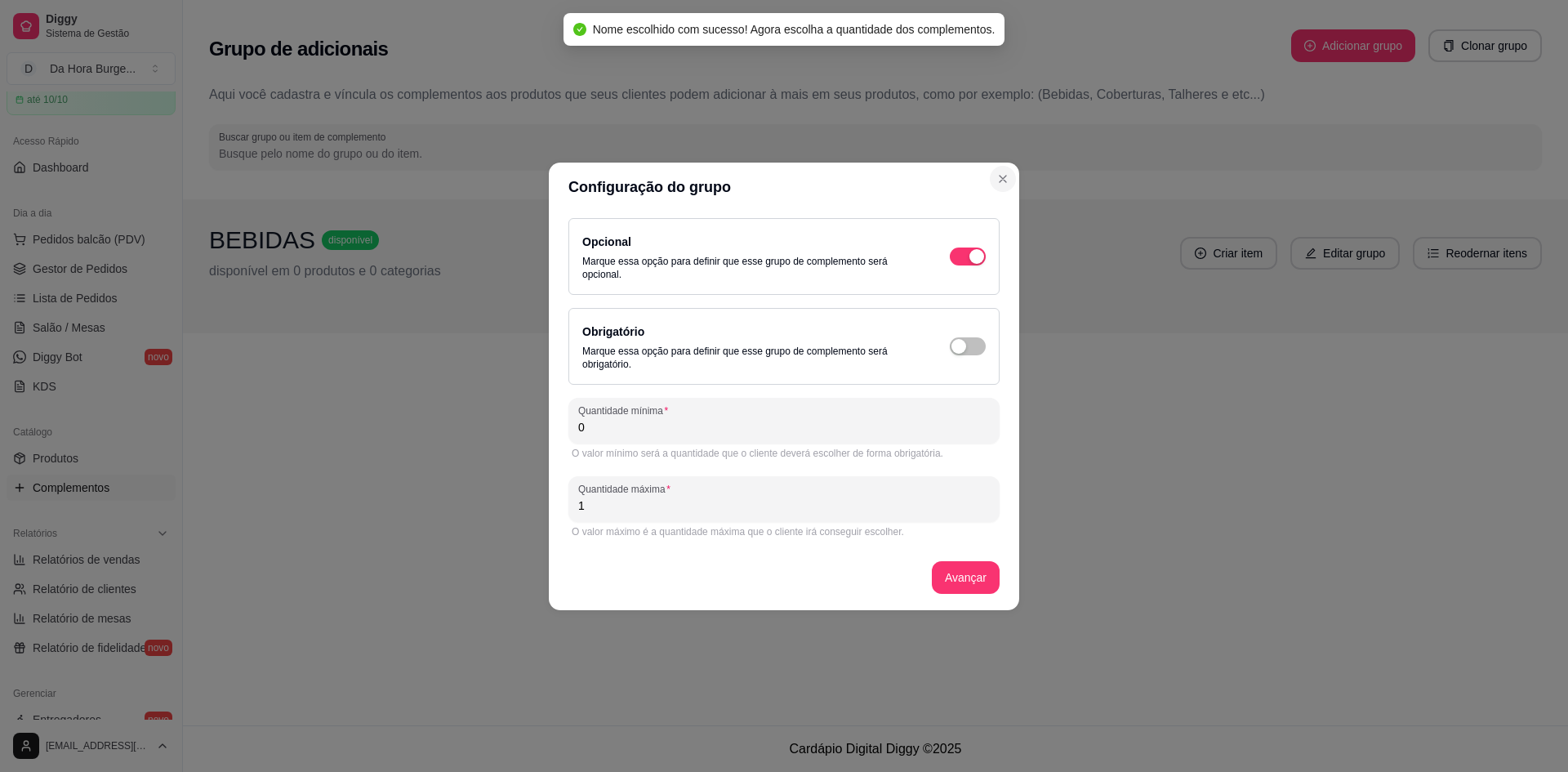
click at [1007, 173] on icon "Close" at bounding box center [1003, 179] width 13 height 13
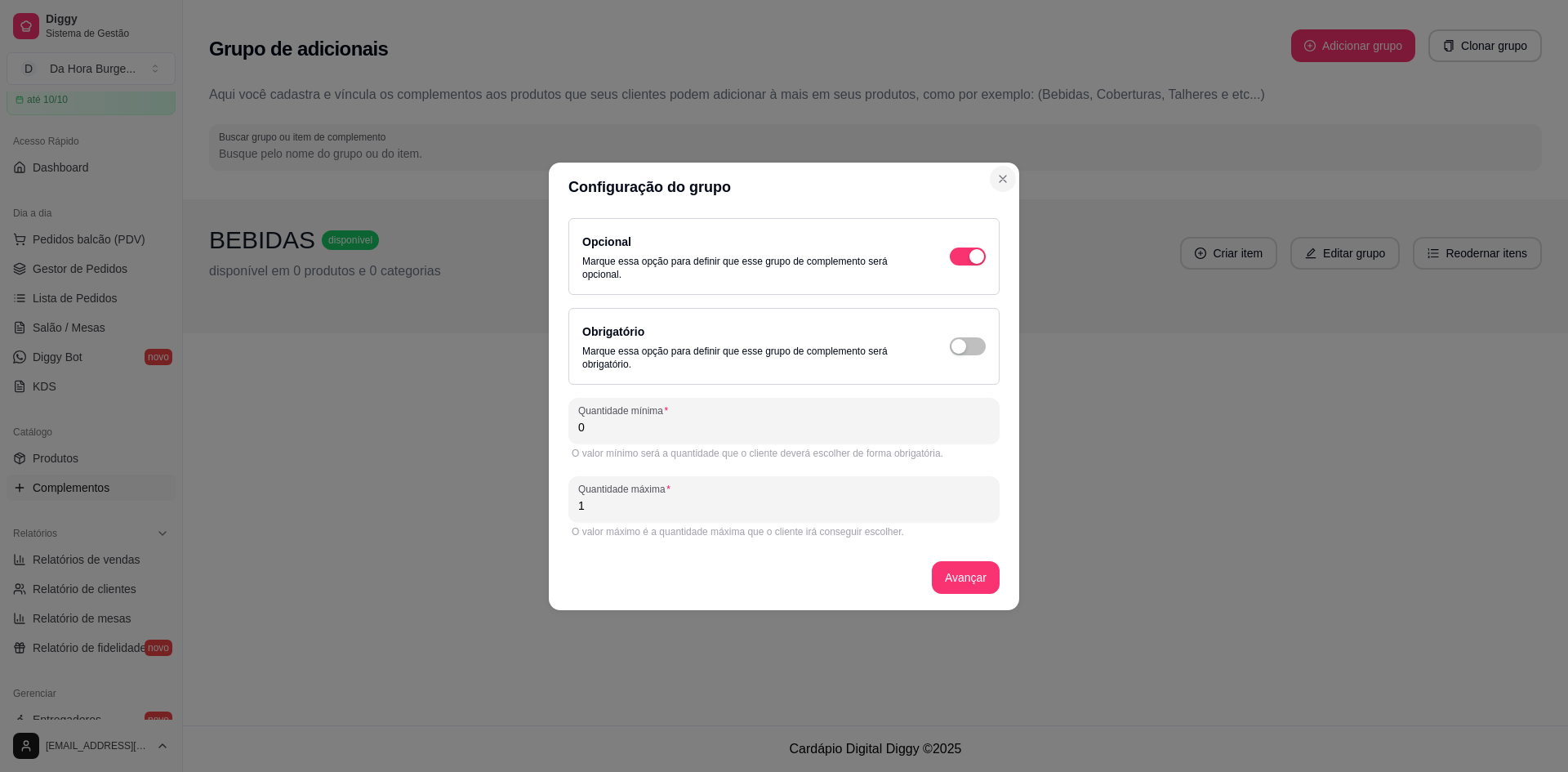
click at [1001, 176] on icon "Close" at bounding box center [1003, 179] width 13 height 13
click at [993, 179] on button "Close" at bounding box center [1003, 179] width 26 height 26
click at [1006, 185] on icon "Close" at bounding box center [1003, 179] width 13 height 13
click at [1005, 180] on icon "Close" at bounding box center [1003, 179] width 7 height 7
click at [961, 581] on button "Avançar" at bounding box center [966, 577] width 68 height 33
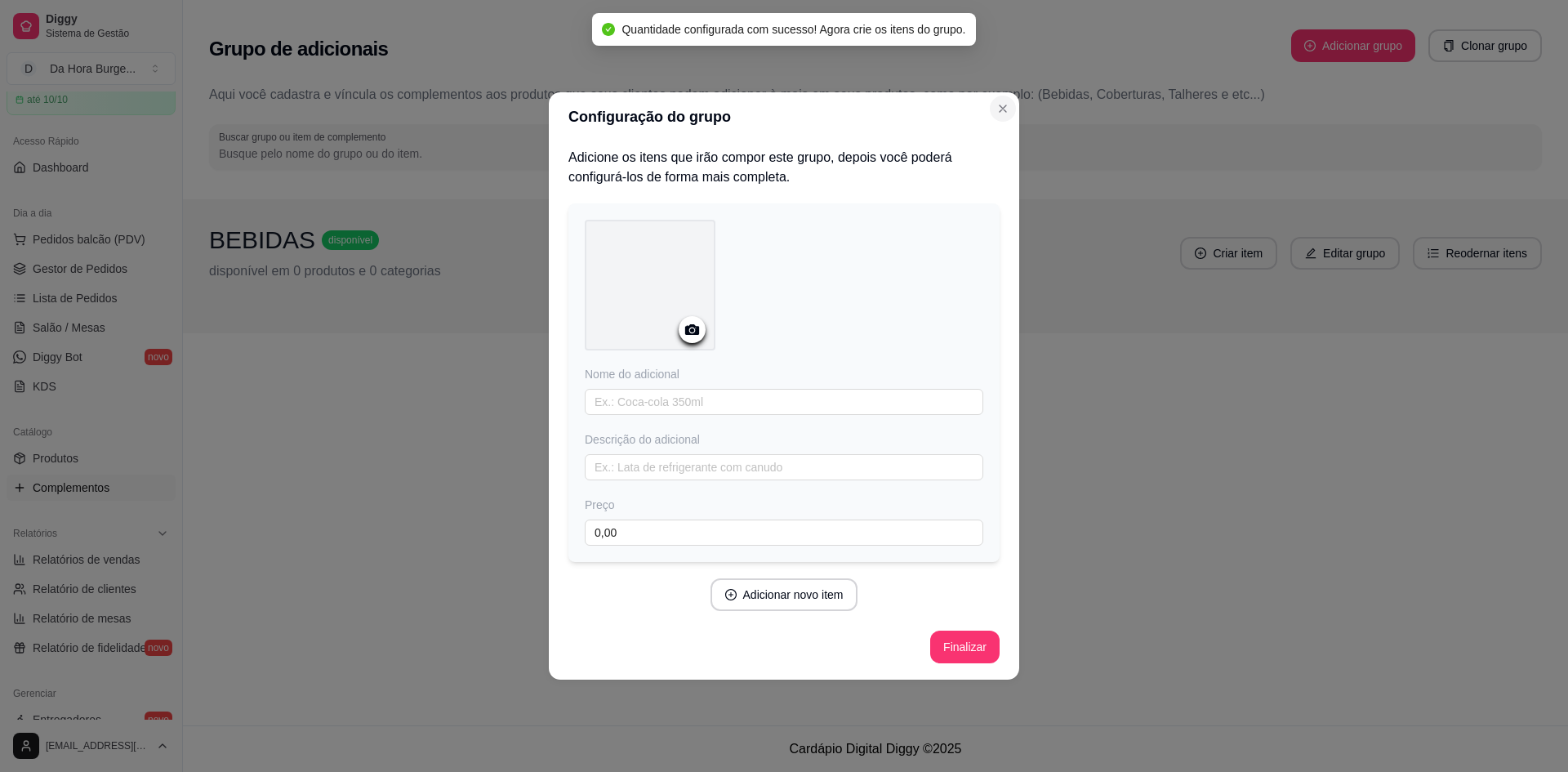
click at [1008, 102] on icon "Close" at bounding box center [1003, 108] width 13 height 13
click at [1006, 107] on icon "Close" at bounding box center [1003, 108] width 7 height 7
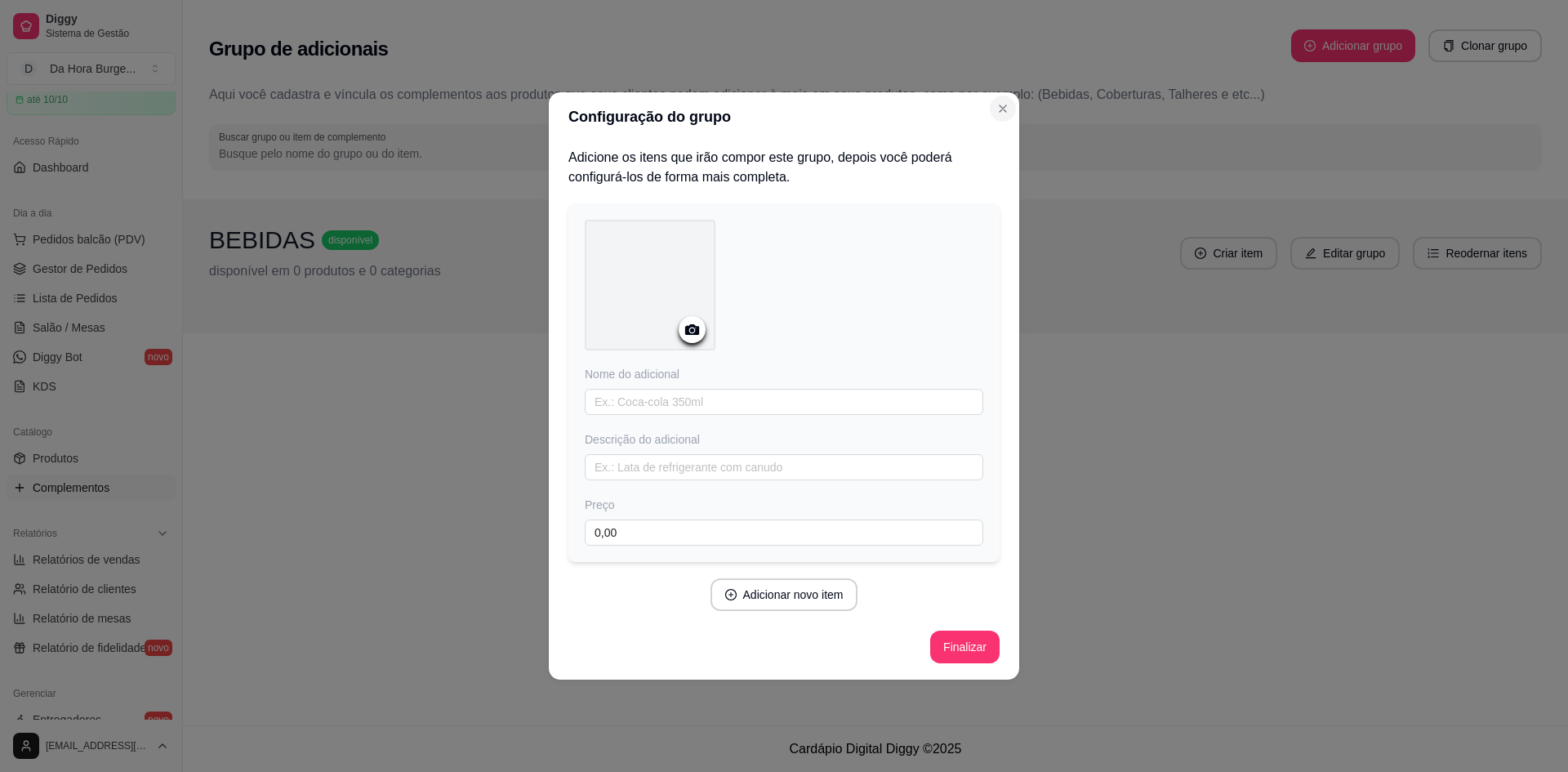
click at [1006, 107] on icon "Close" at bounding box center [1003, 108] width 7 height 7
click at [955, 641] on button "Finalizar" at bounding box center [964, 648] width 67 height 32
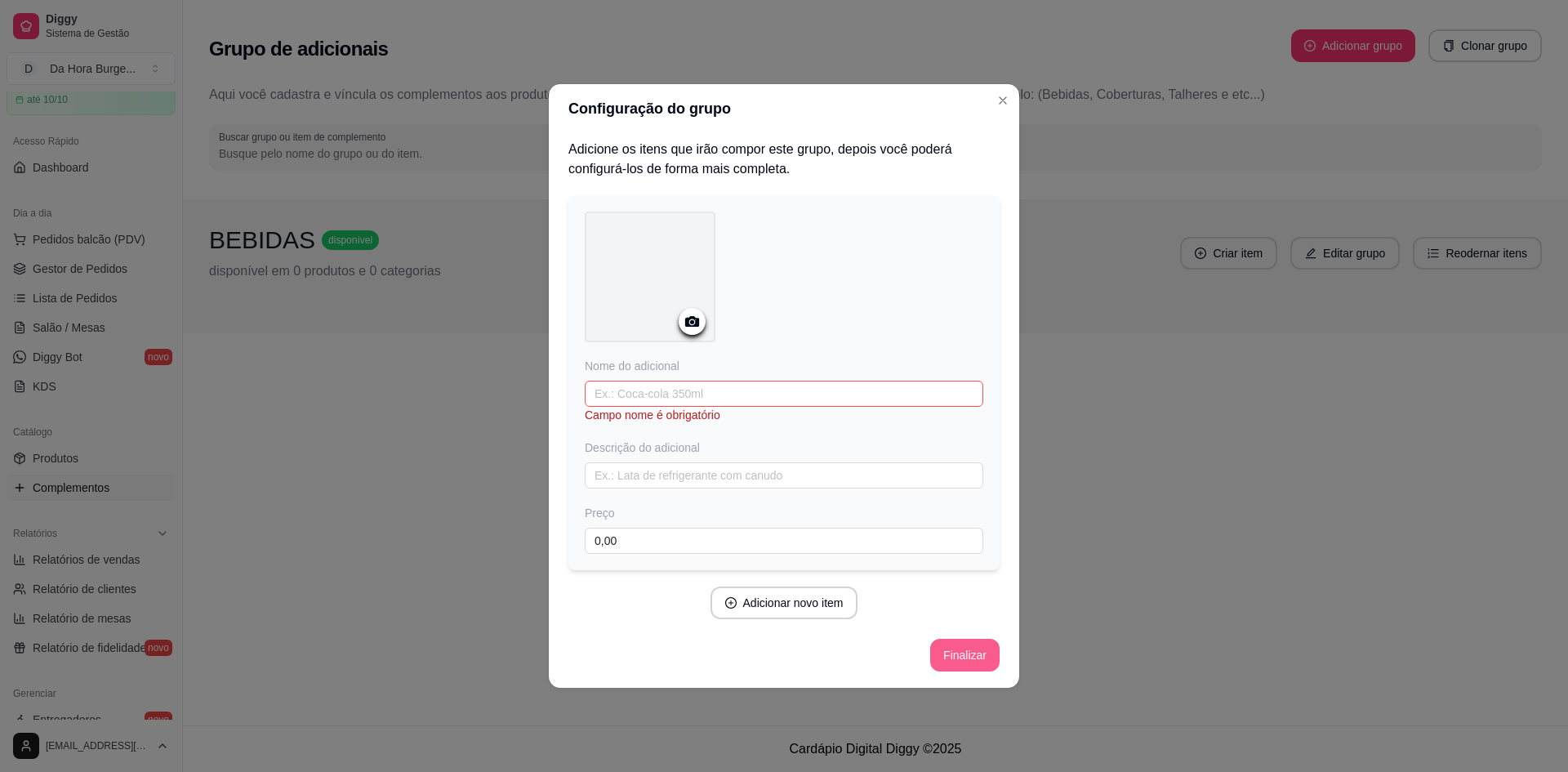
click at [955, 641] on button "Finalizar" at bounding box center [965, 655] width 70 height 33
click at [676, 395] on input "text" at bounding box center [784, 393] width 398 height 26
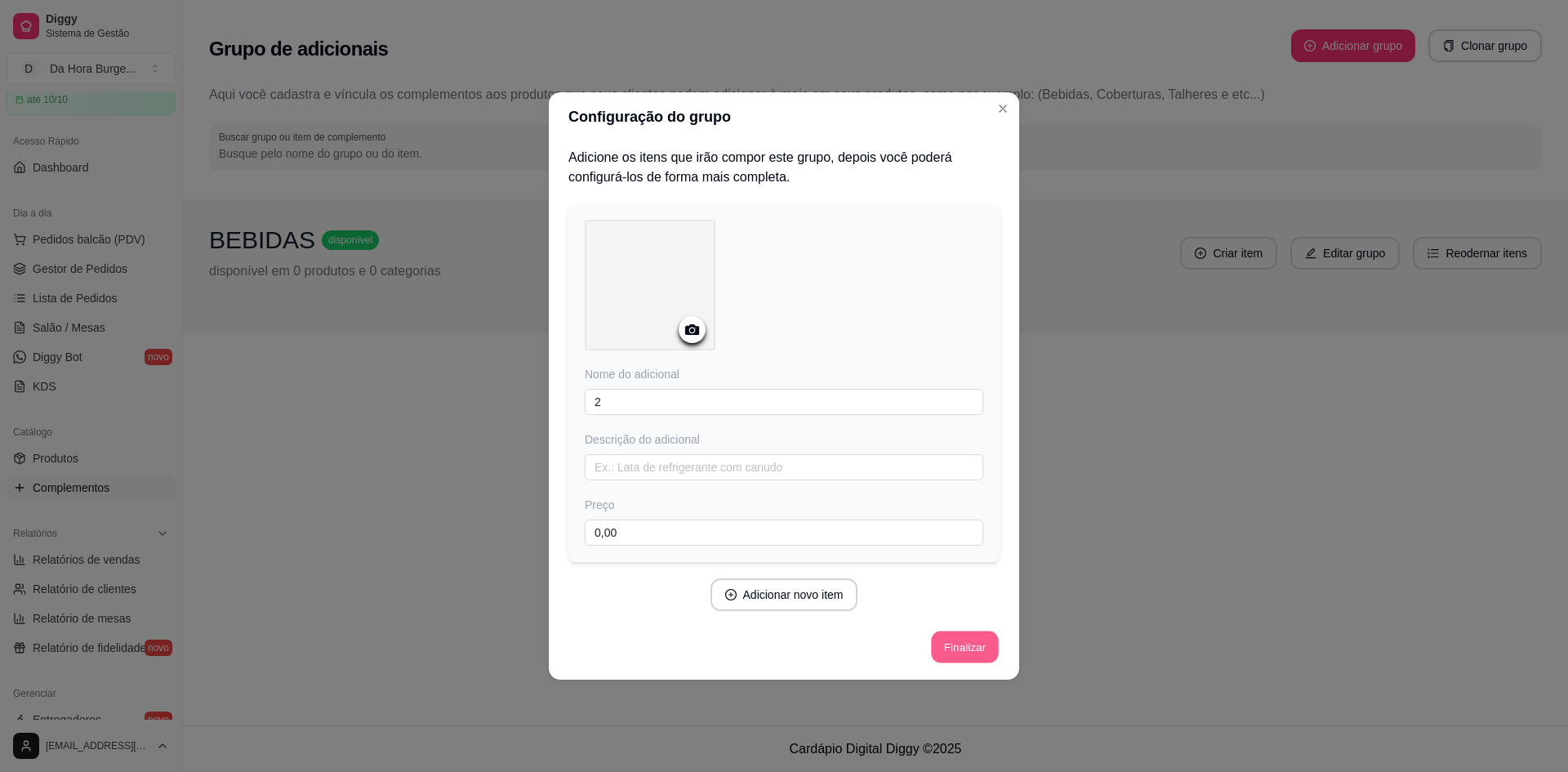
click at [991, 636] on button "Finalizar" at bounding box center [964, 648] width 67 height 32
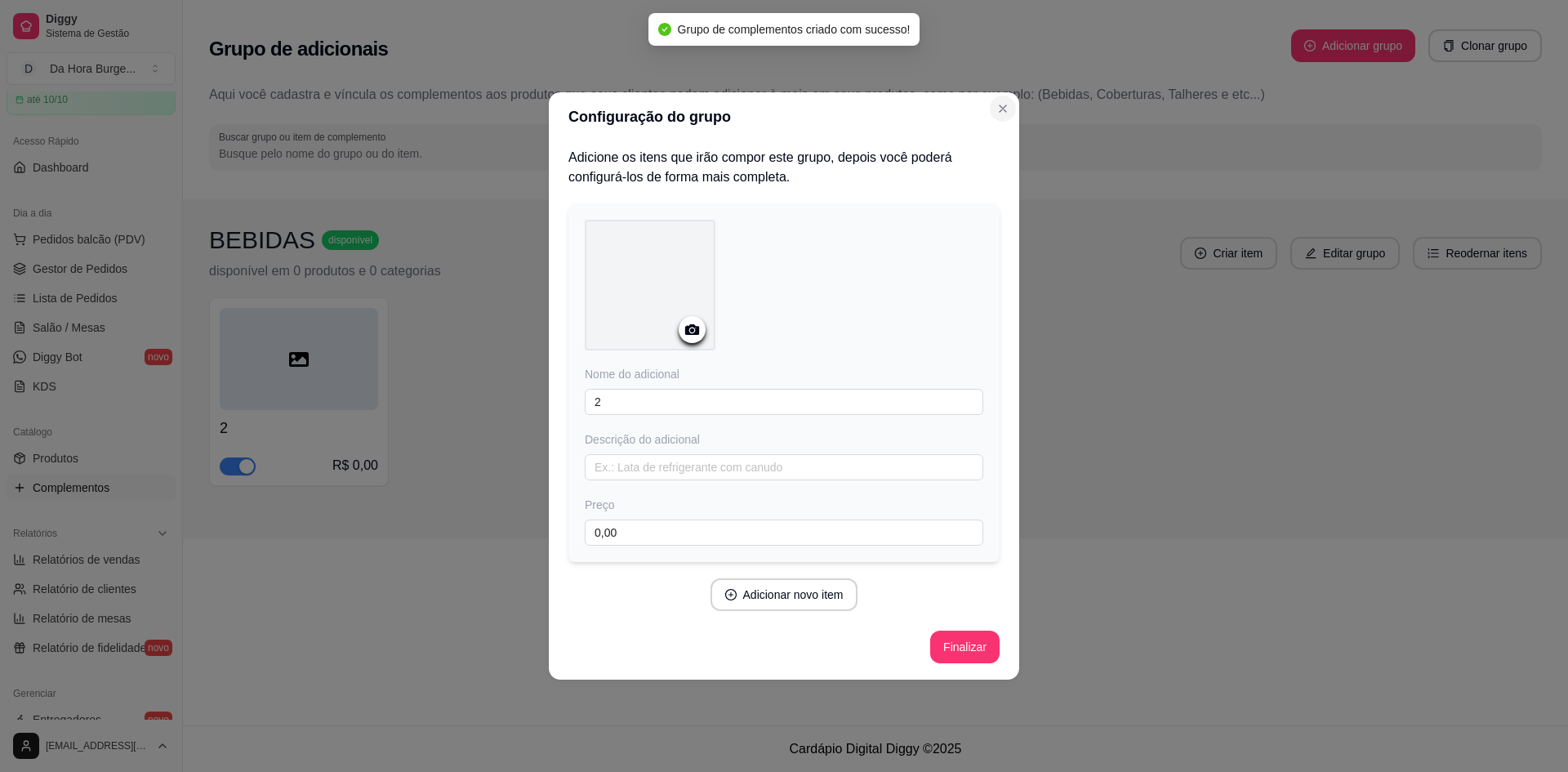
click at [1006, 103] on icon "Close" at bounding box center [1003, 108] width 13 height 13
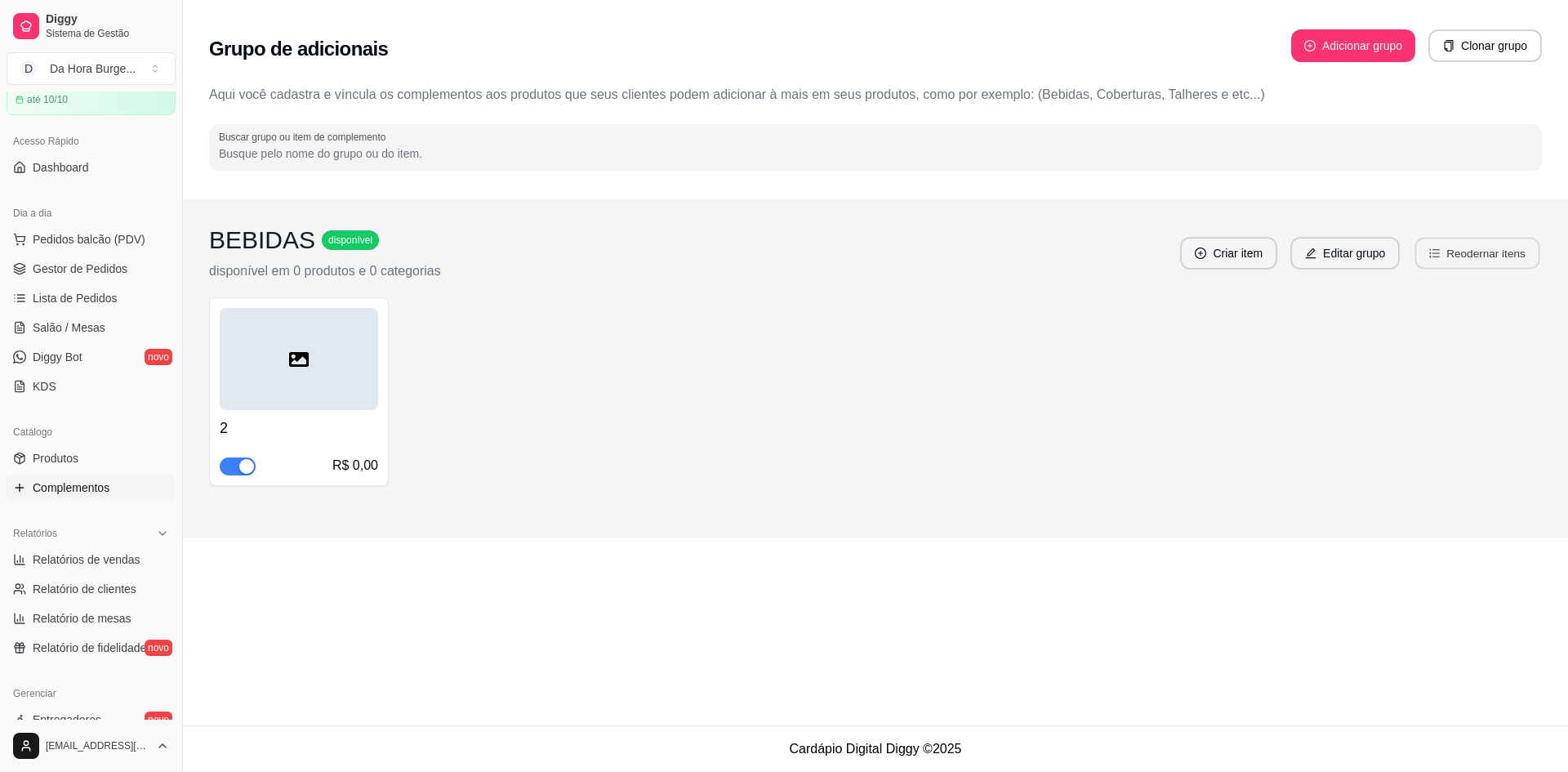
click at [1458, 249] on button "Reodernar itens" at bounding box center [1478, 253] width 125 height 32
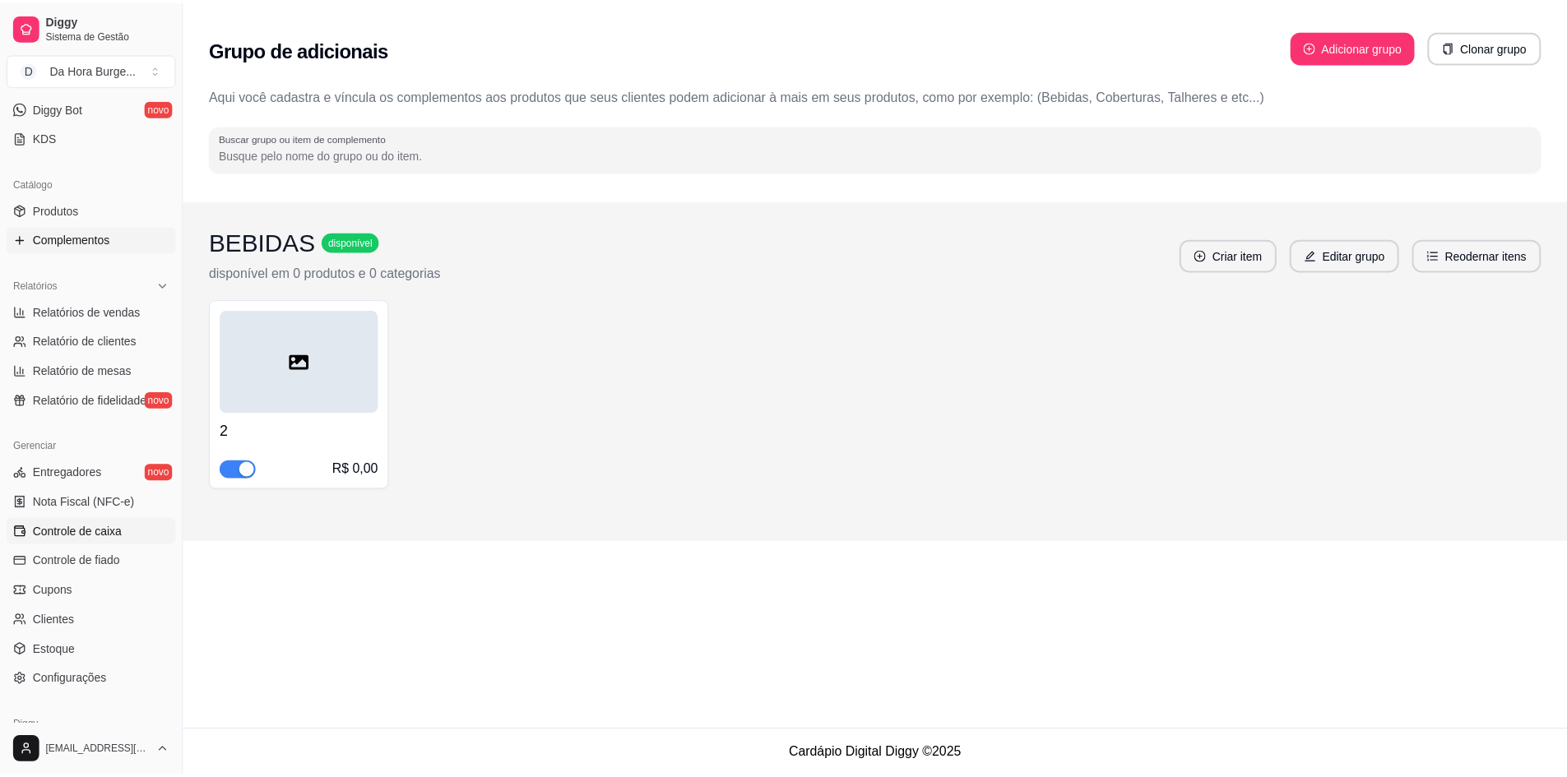
scroll to position [406, 0]
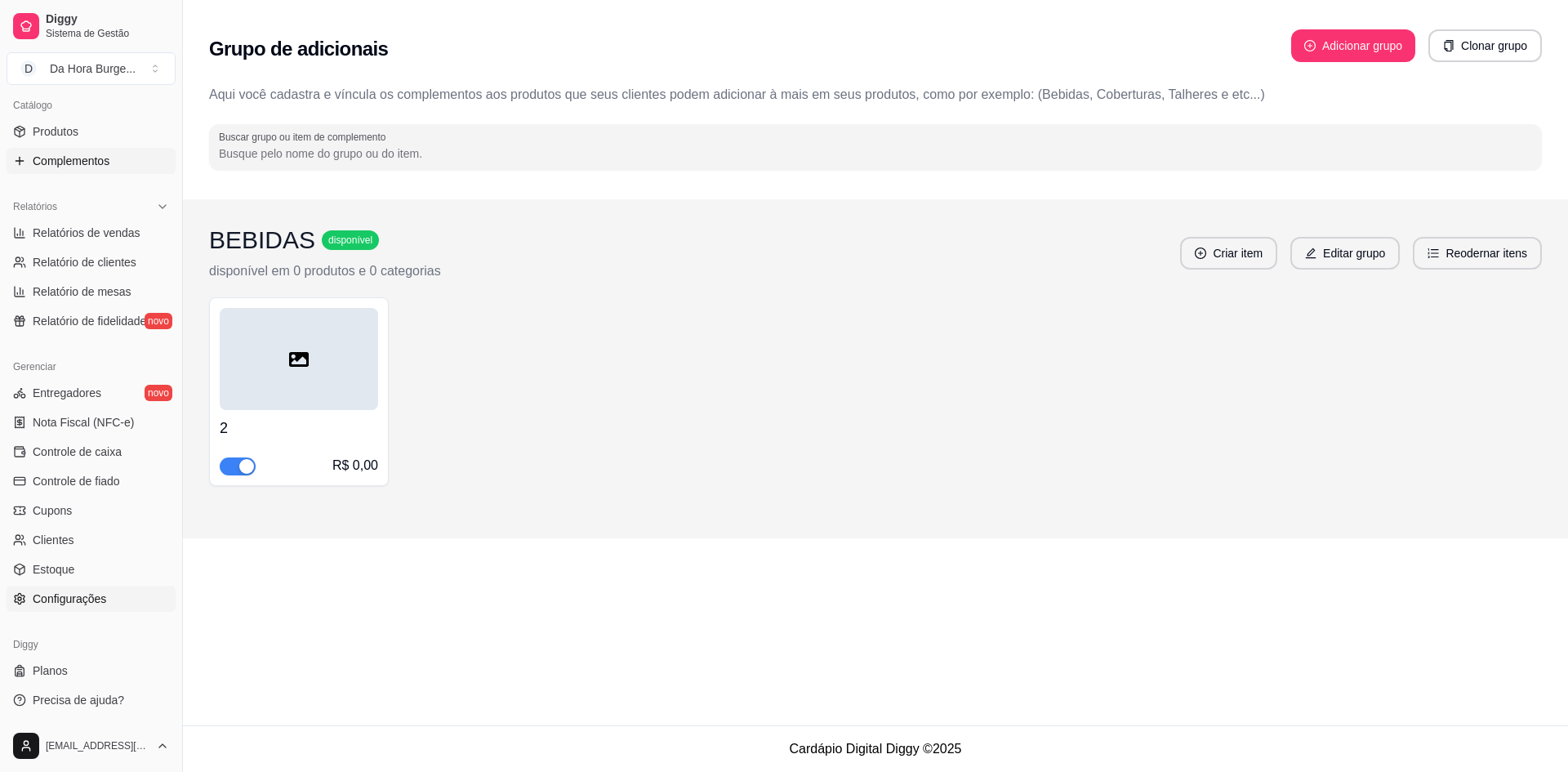
click at [103, 596] on span "Configurações" at bounding box center [70, 599] width 73 height 16
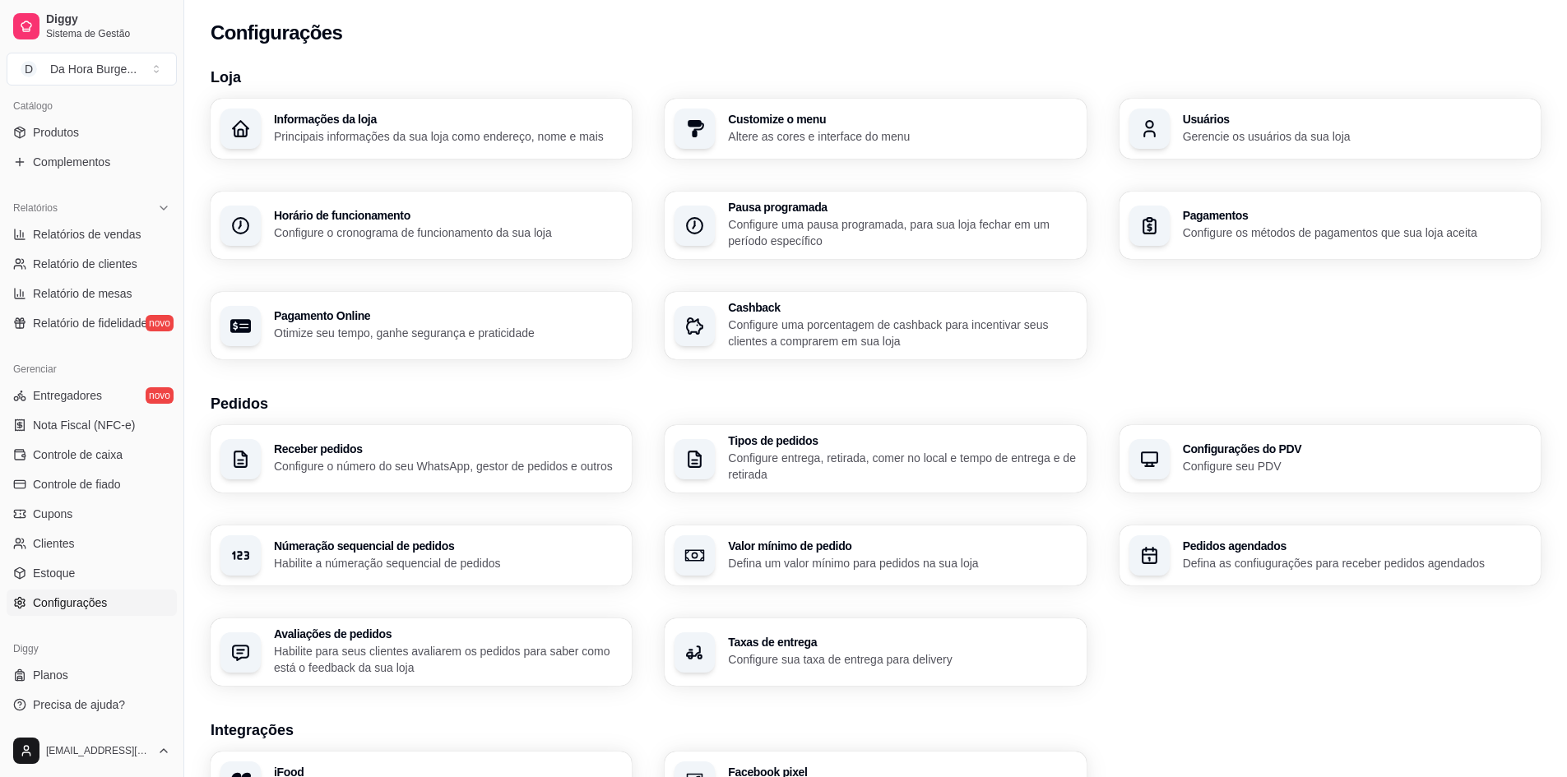
click at [362, 242] on div "Horário de funcionamento Configure o cronograma de funcionamento da sua loja" at bounding box center [421, 225] width 421 height 67
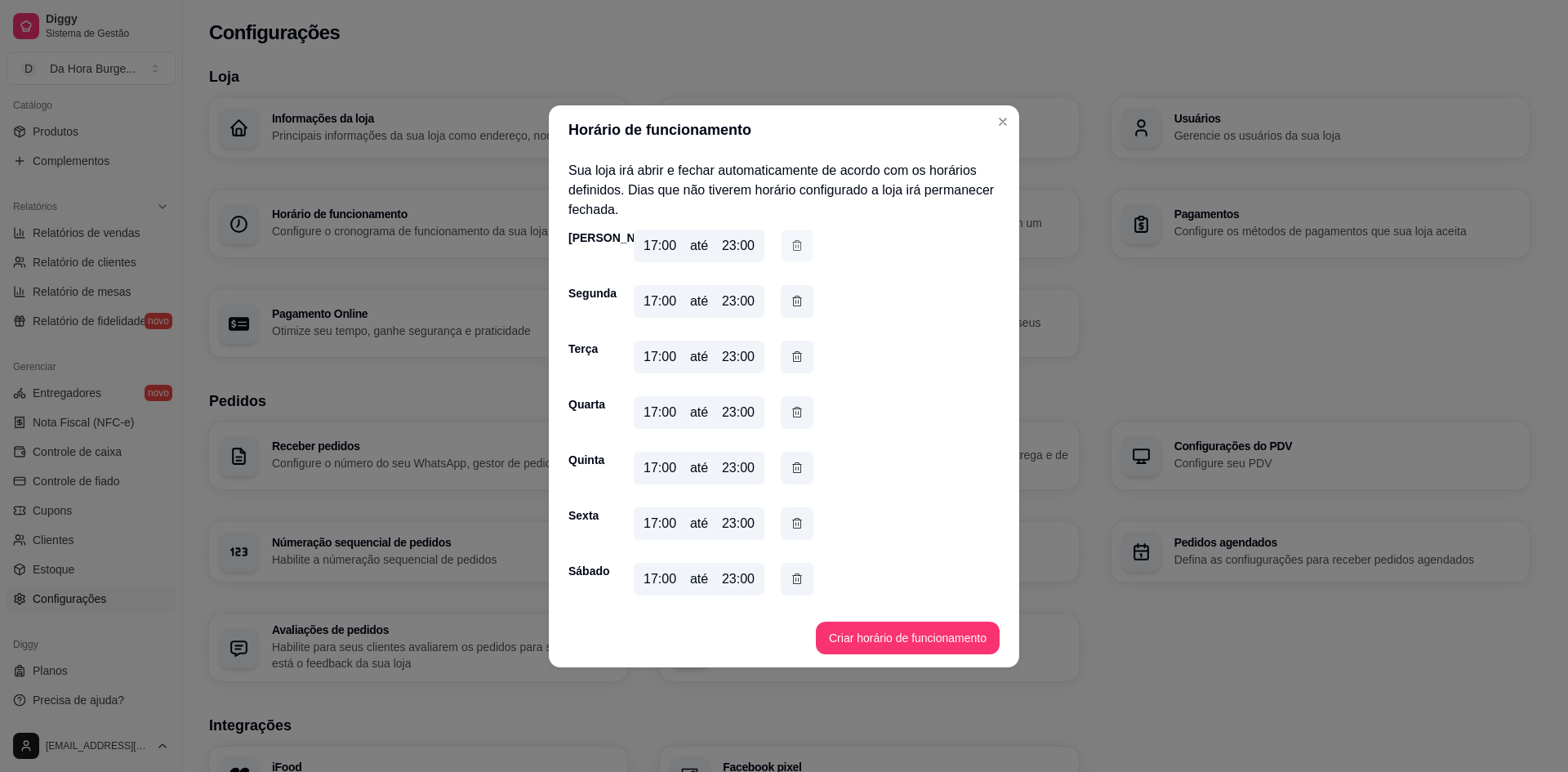
click at [795, 251] on icon "button" at bounding box center [796, 245] width 13 height 17
click at [795, 251] on div "17:00 até 23:00" at bounding box center [723, 248] width 180 height 39
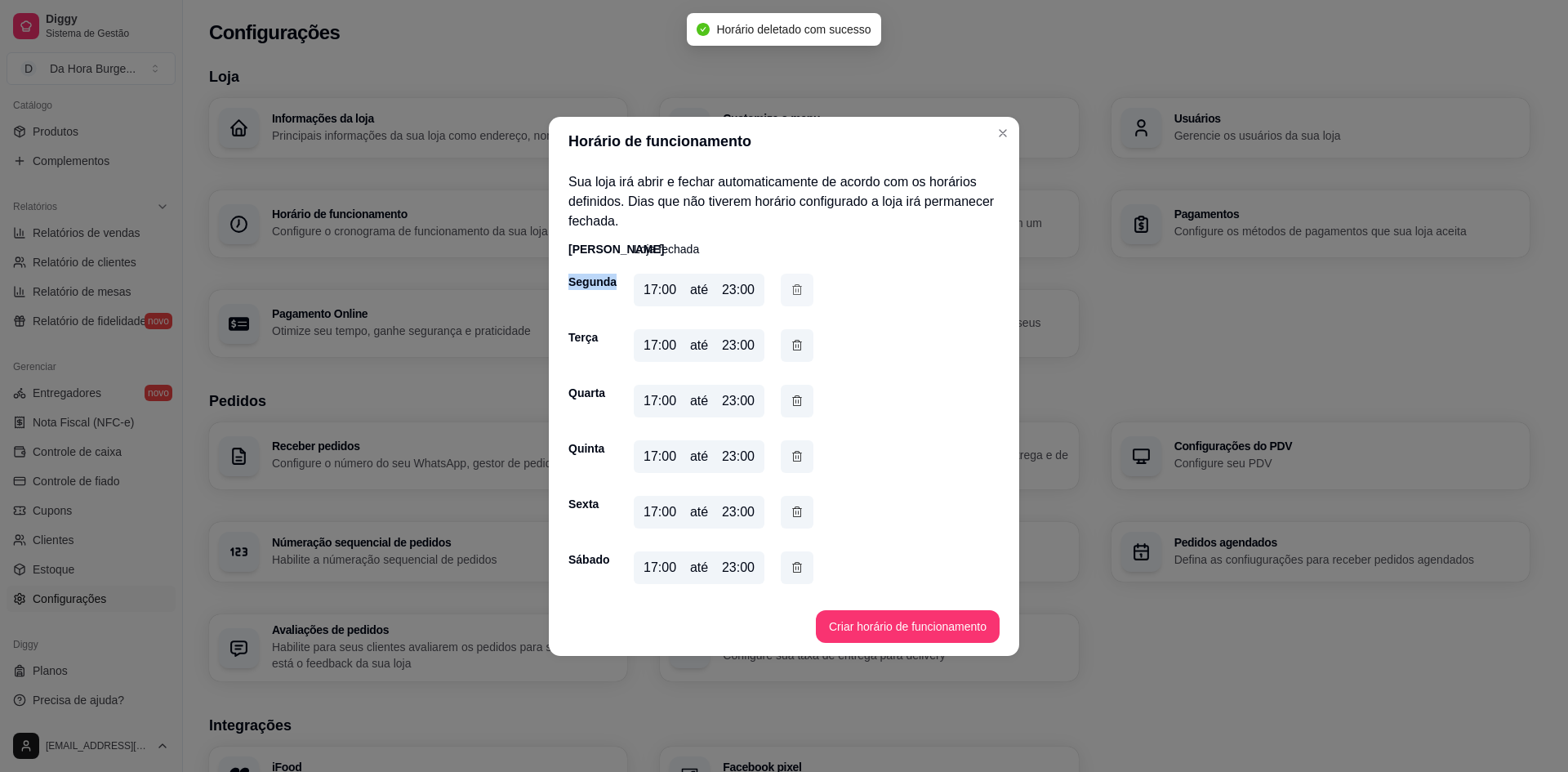
click at [789, 291] on button "button" at bounding box center [796, 290] width 33 height 33
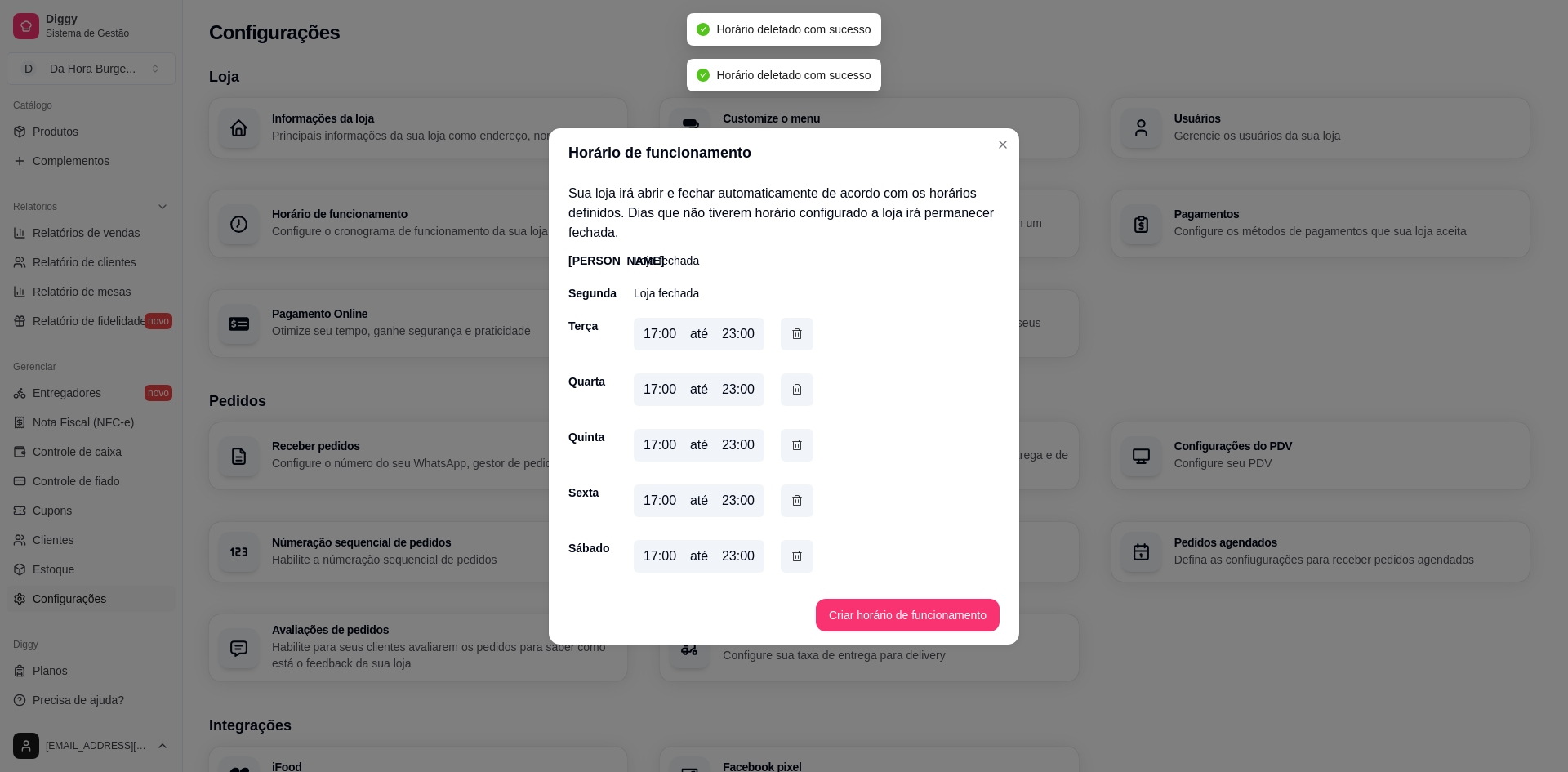
click at [791, 298] on div "Segunda Loja fechada" at bounding box center [784, 293] width 431 height 16
click at [795, 328] on icon "button" at bounding box center [796, 333] width 13 height 17
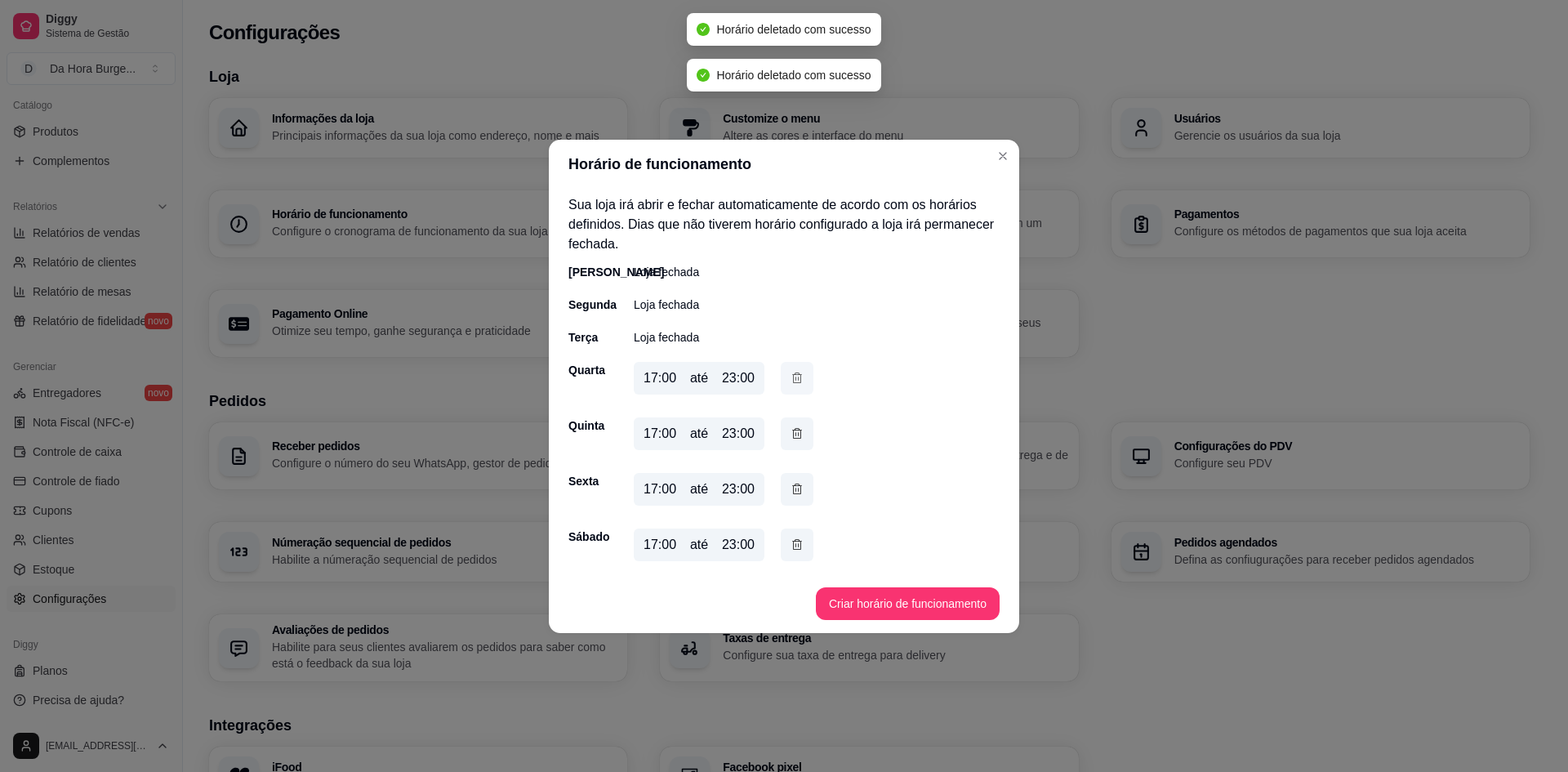
click at [794, 382] on icon "button" at bounding box center [796, 379] width 13 height 18
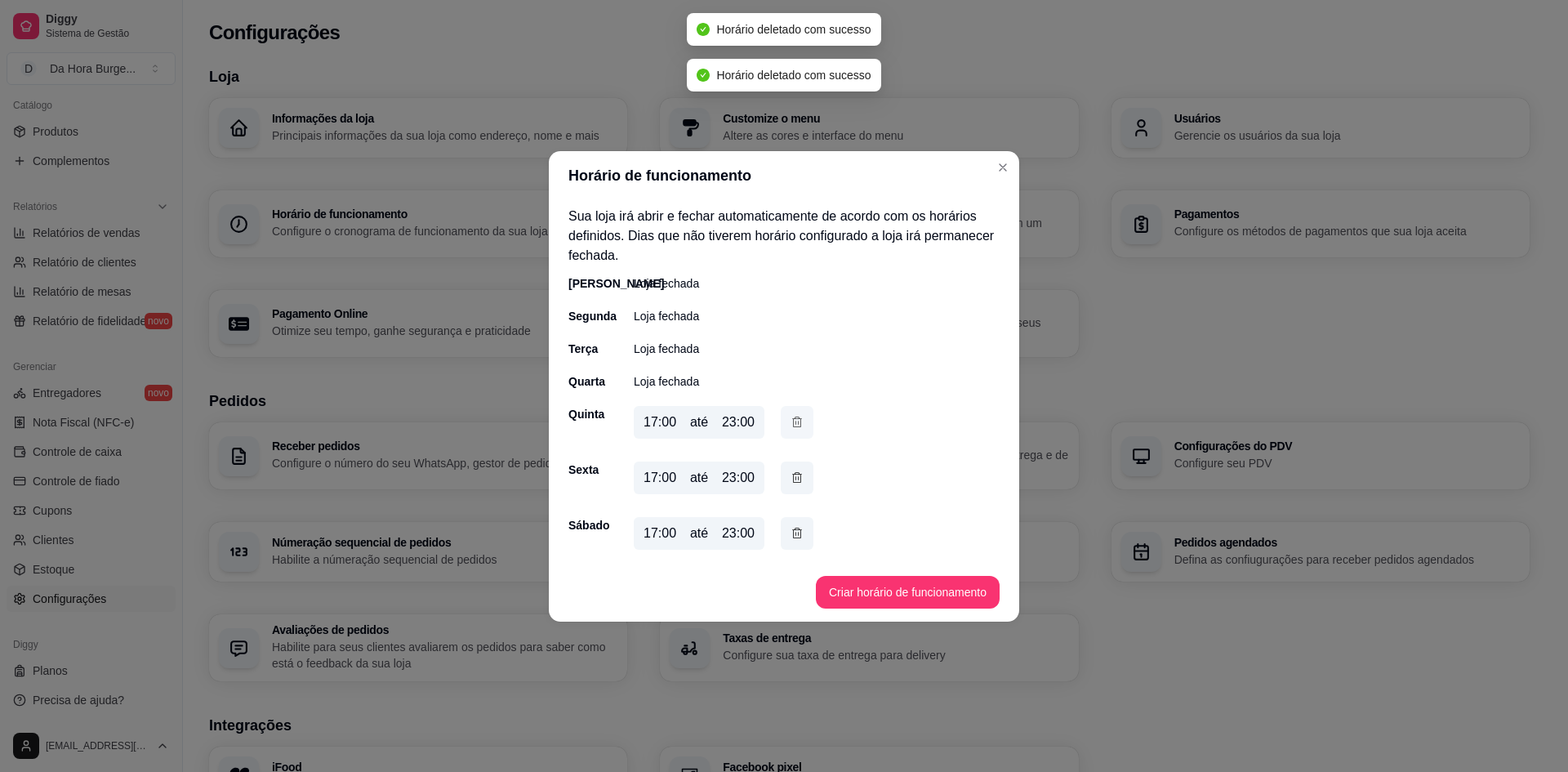
click at [795, 433] on button "button" at bounding box center [796, 422] width 33 height 33
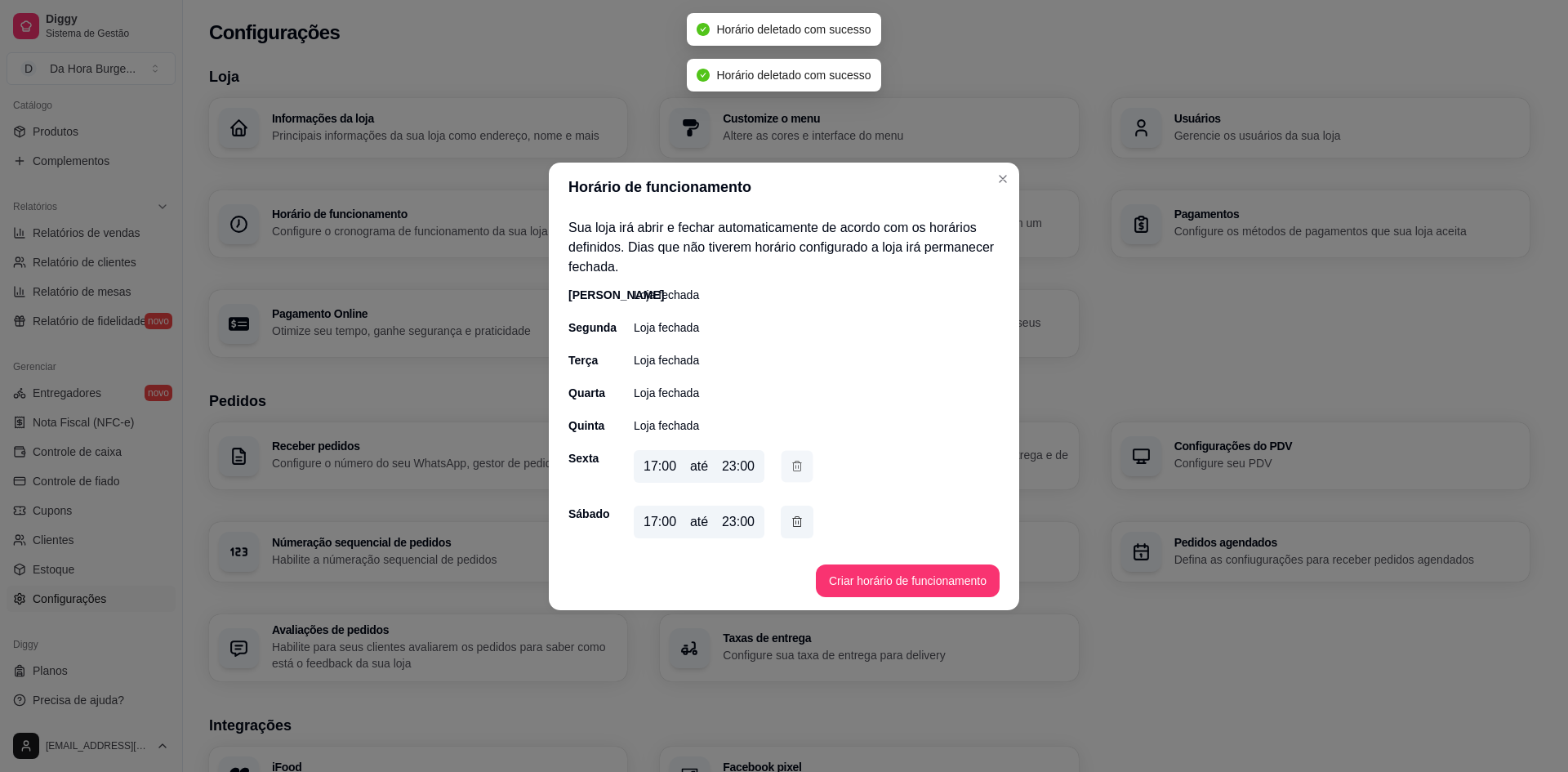
click at [791, 477] on button "button" at bounding box center [797, 466] width 32 height 32
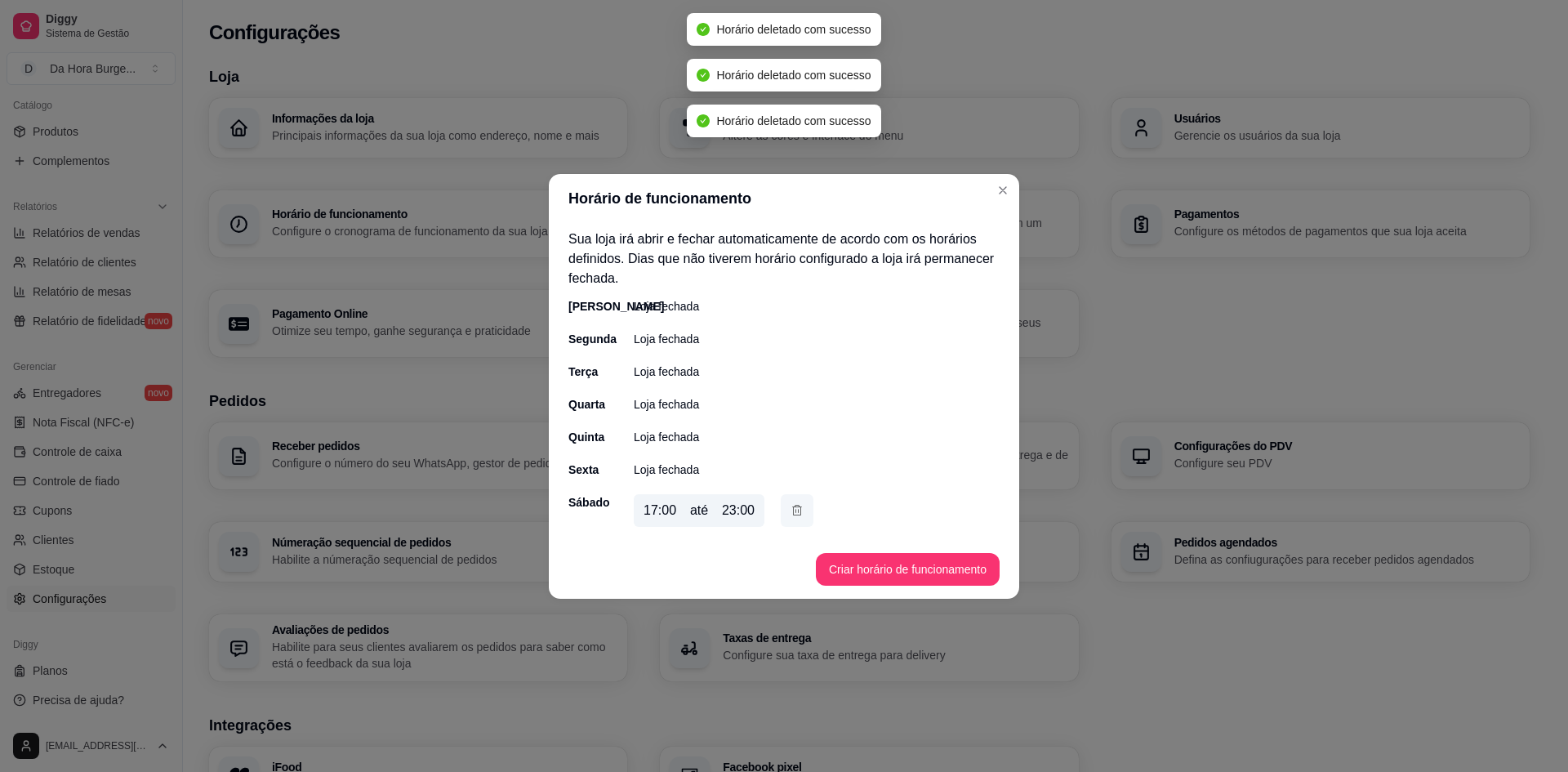
click at [790, 516] on icon "button" at bounding box center [796, 511] width 13 height 18
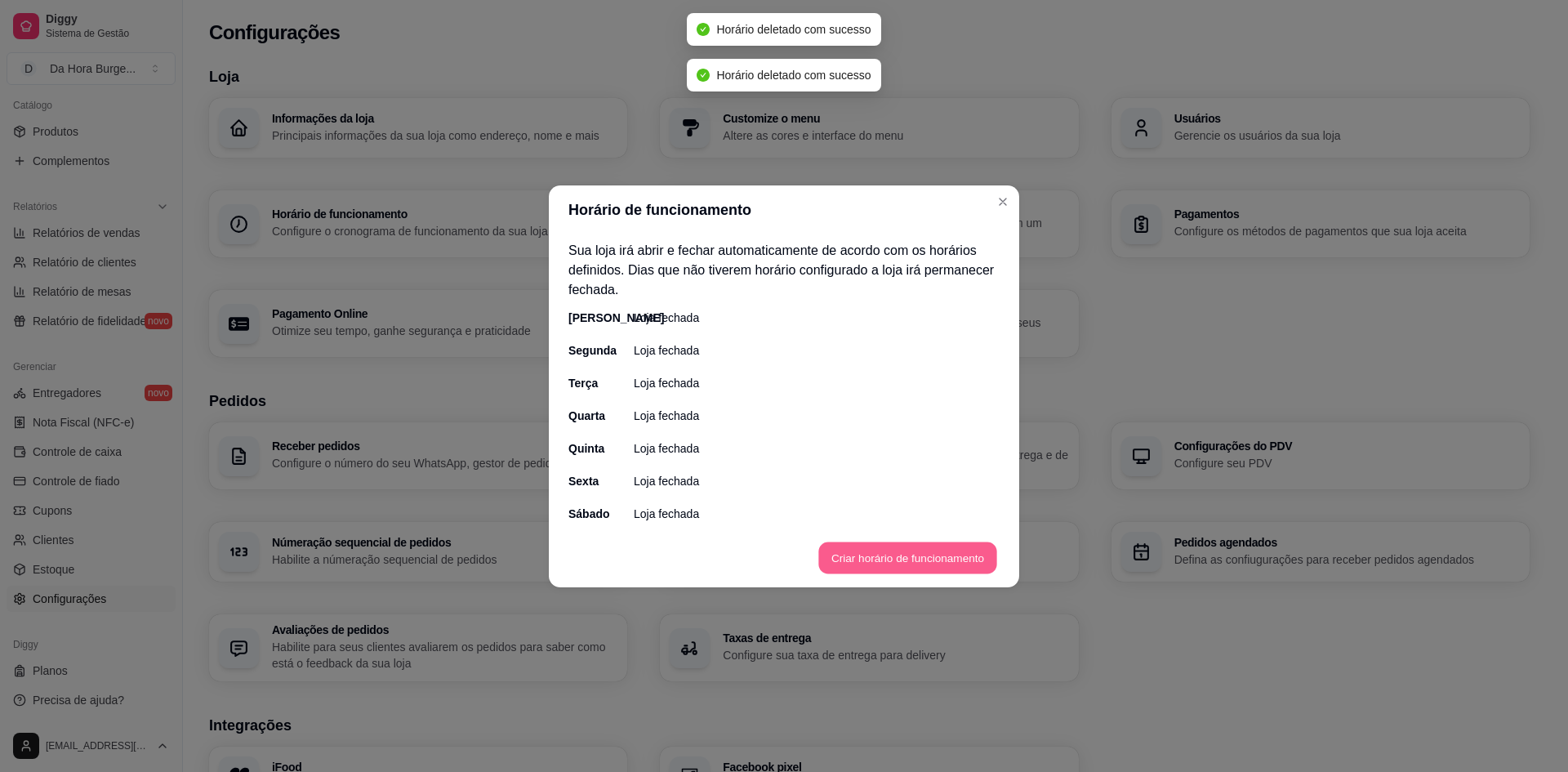
click at [908, 554] on button "Criar horário de funcionamento" at bounding box center [907, 557] width 178 height 32
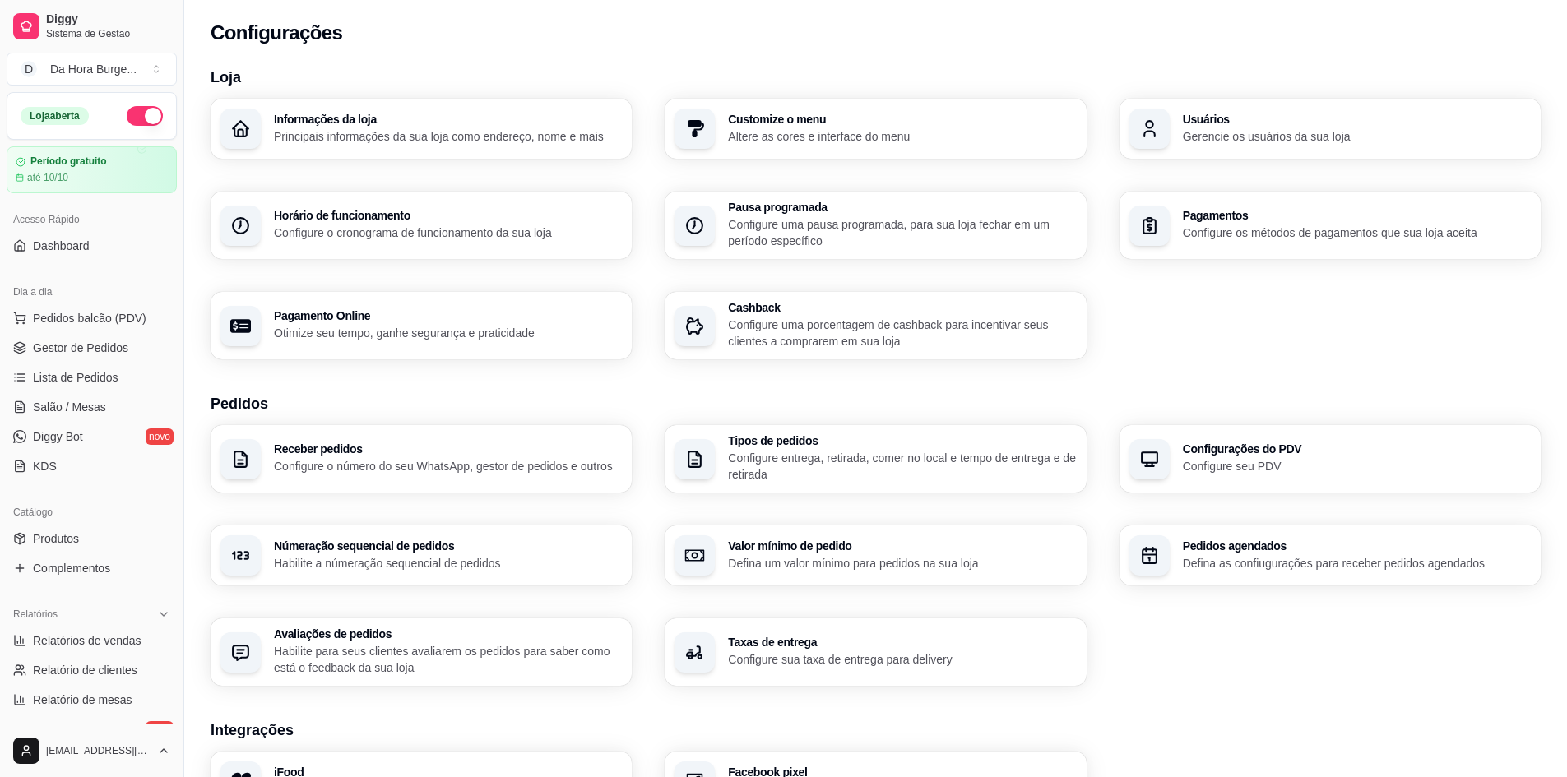
click at [141, 118] on button "button" at bounding box center [145, 116] width 36 height 20
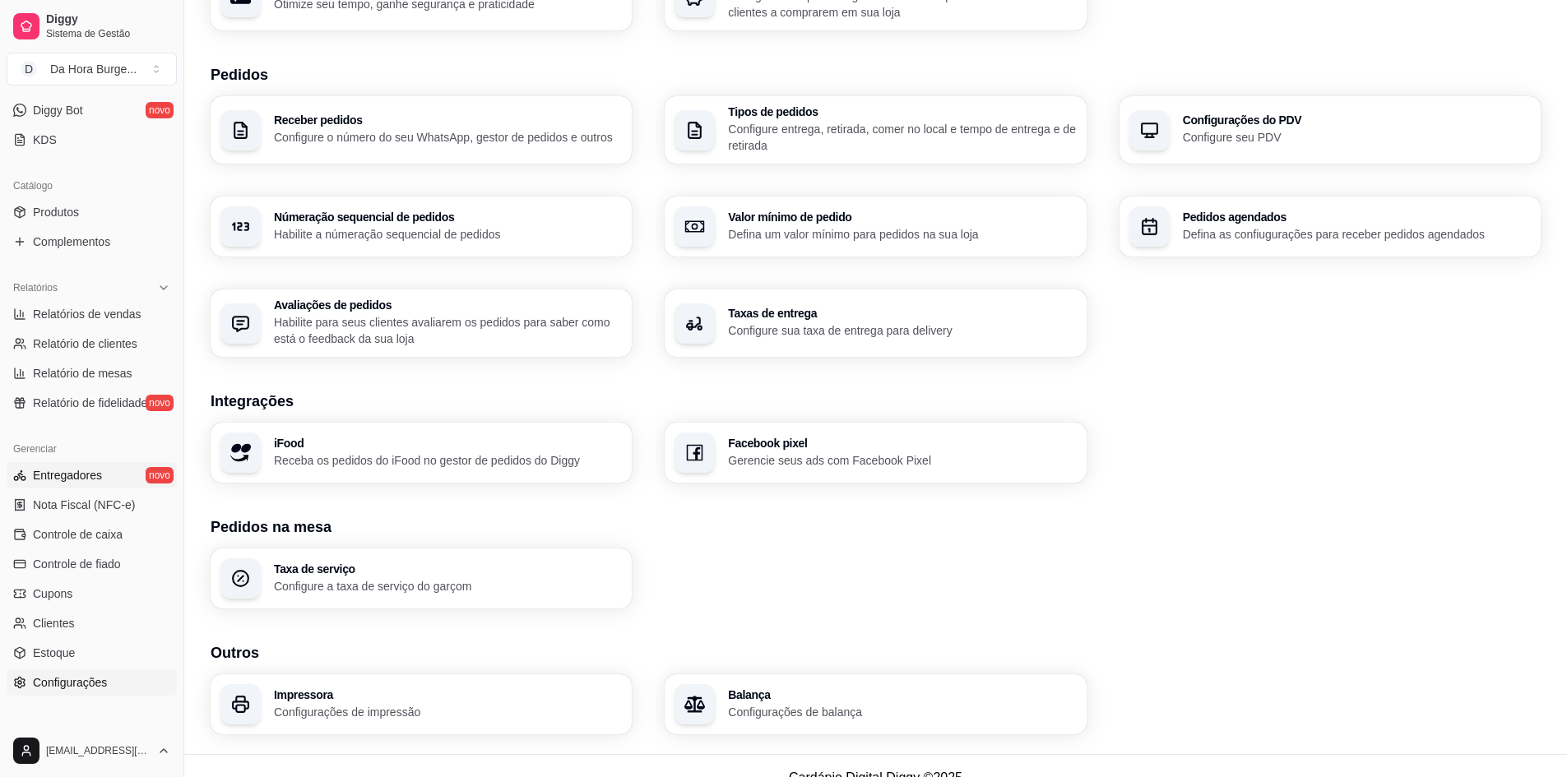
scroll to position [329, 0]
click at [61, 651] on span "Estoque" at bounding box center [54, 650] width 42 height 16
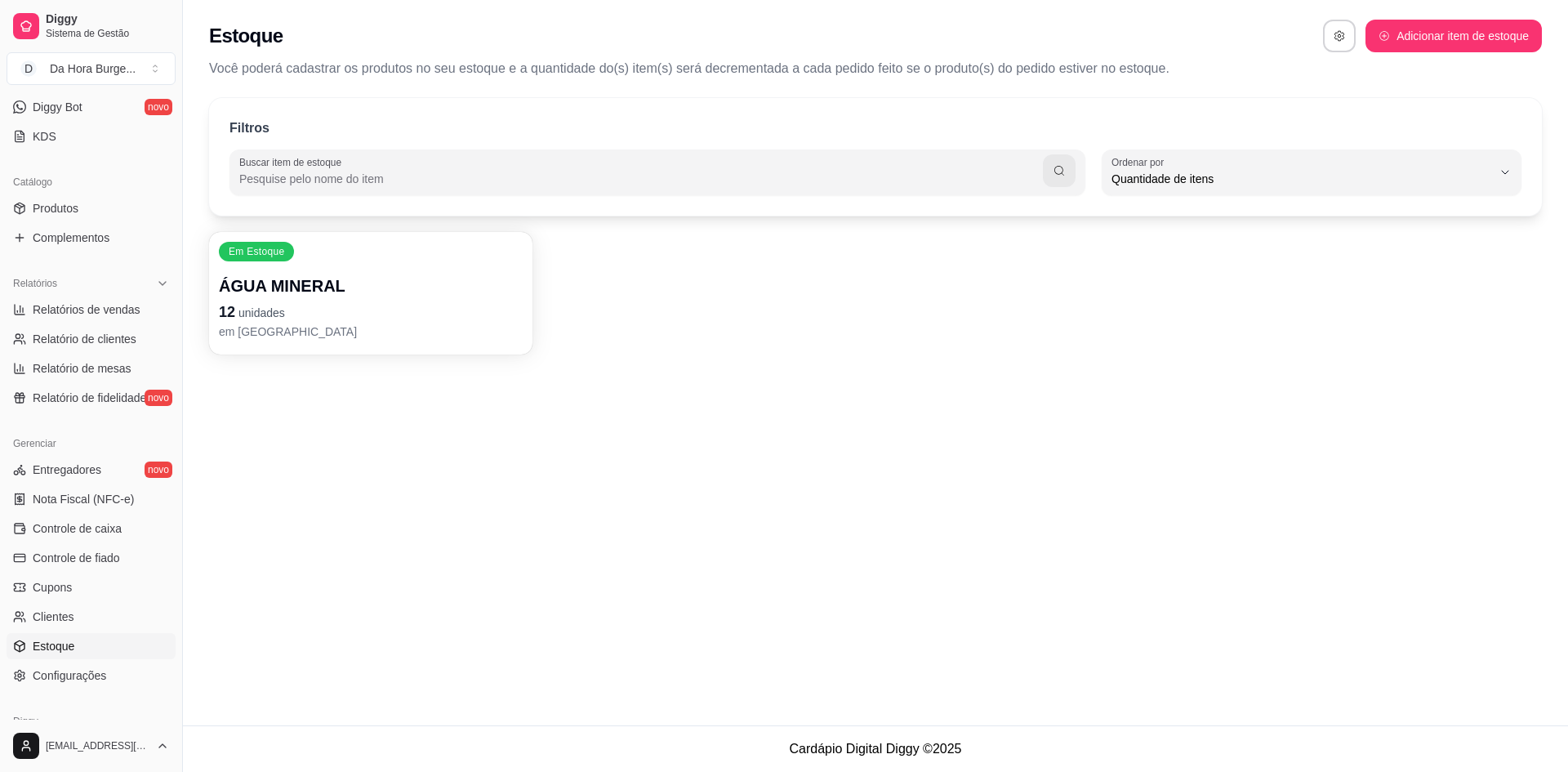
scroll to position [16, 0]
click at [316, 325] on p "em estoque" at bounding box center [370, 331] width 295 height 16
click at [1326, 35] on button "button" at bounding box center [1340, 36] width 33 height 33
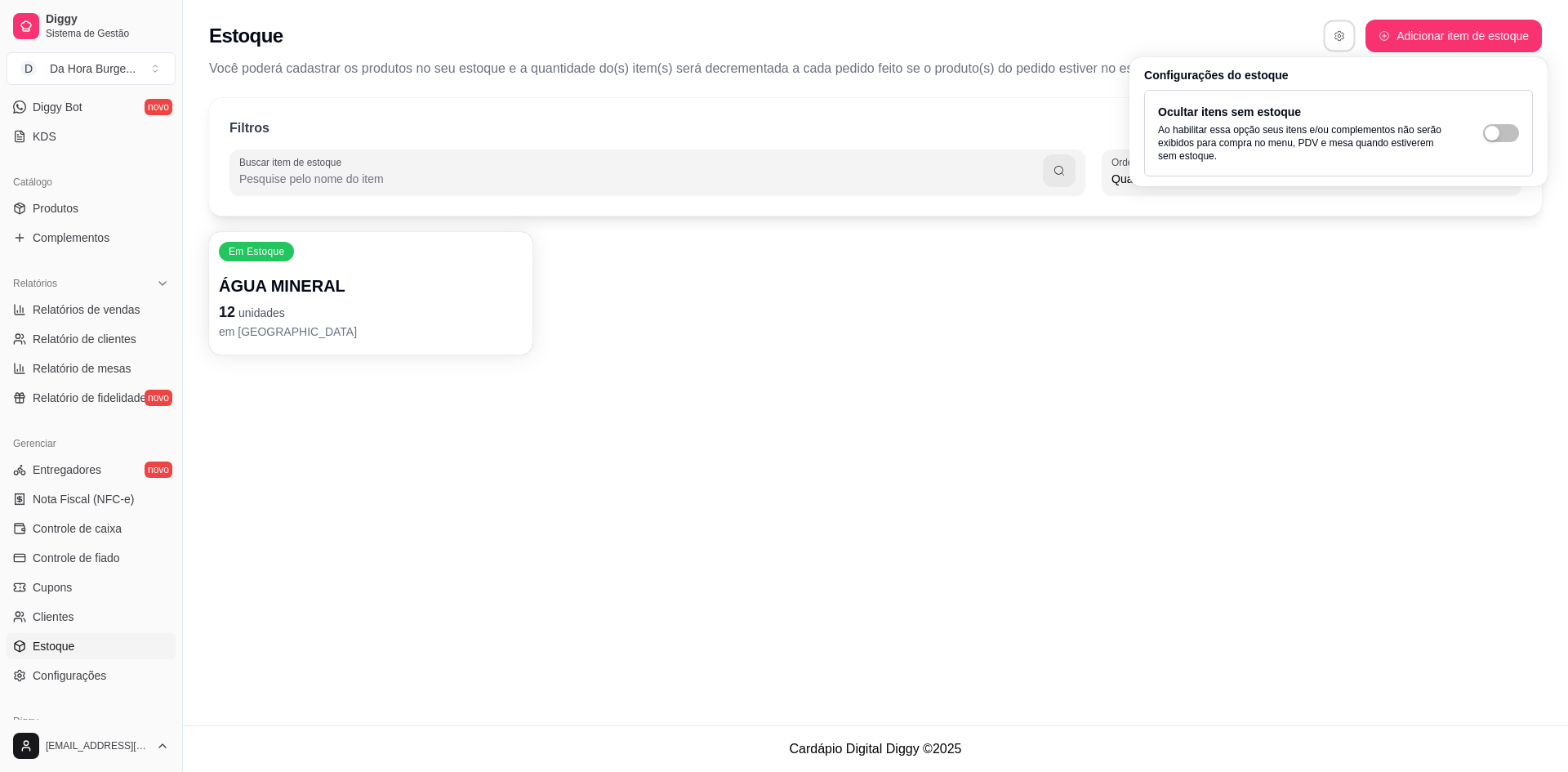
click at [1334, 43] on button "button" at bounding box center [1340, 37] width 32 height 32
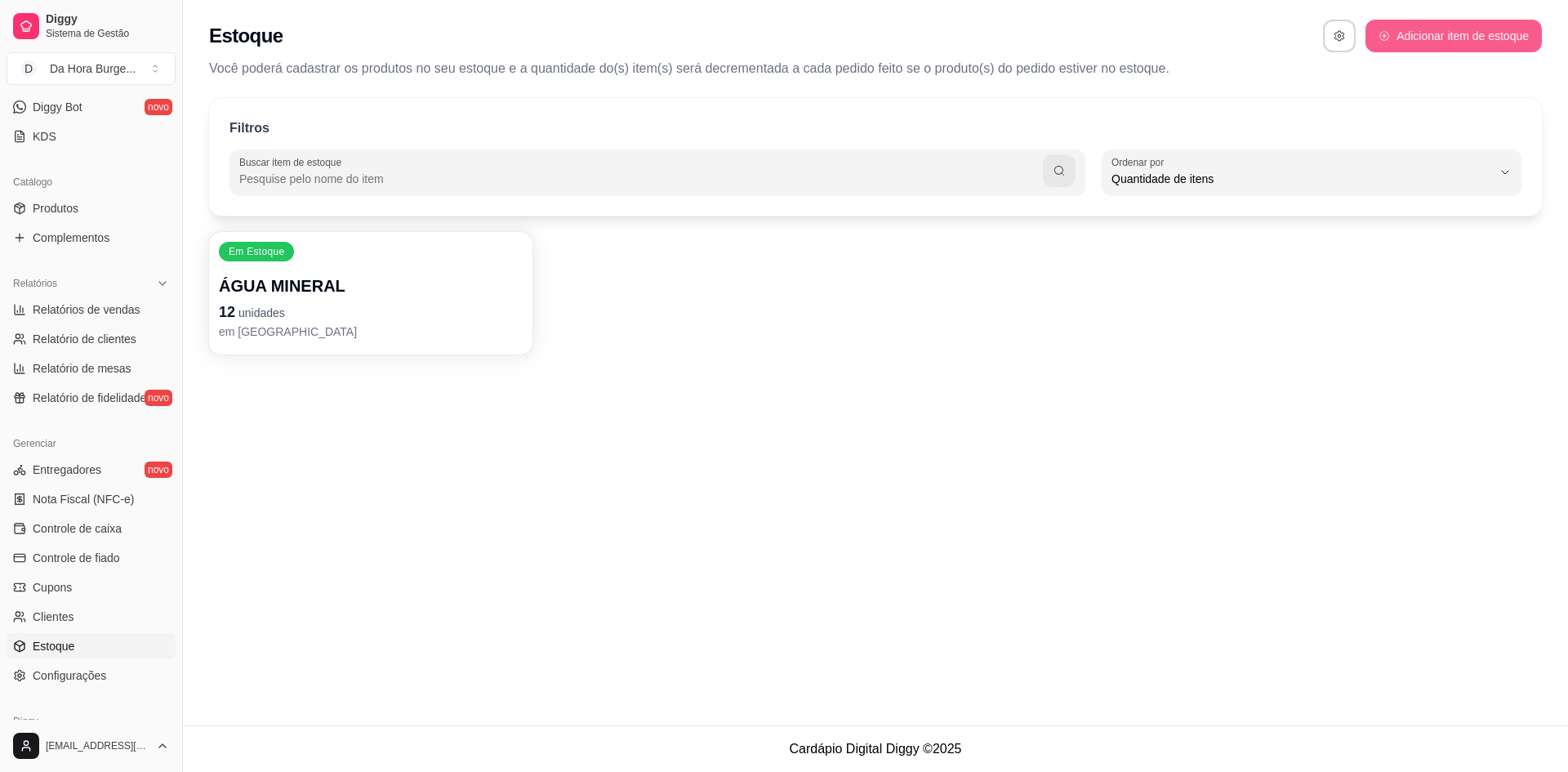
click at [1453, 36] on button "Adicionar item de estoque" at bounding box center [1454, 36] width 177 height 33
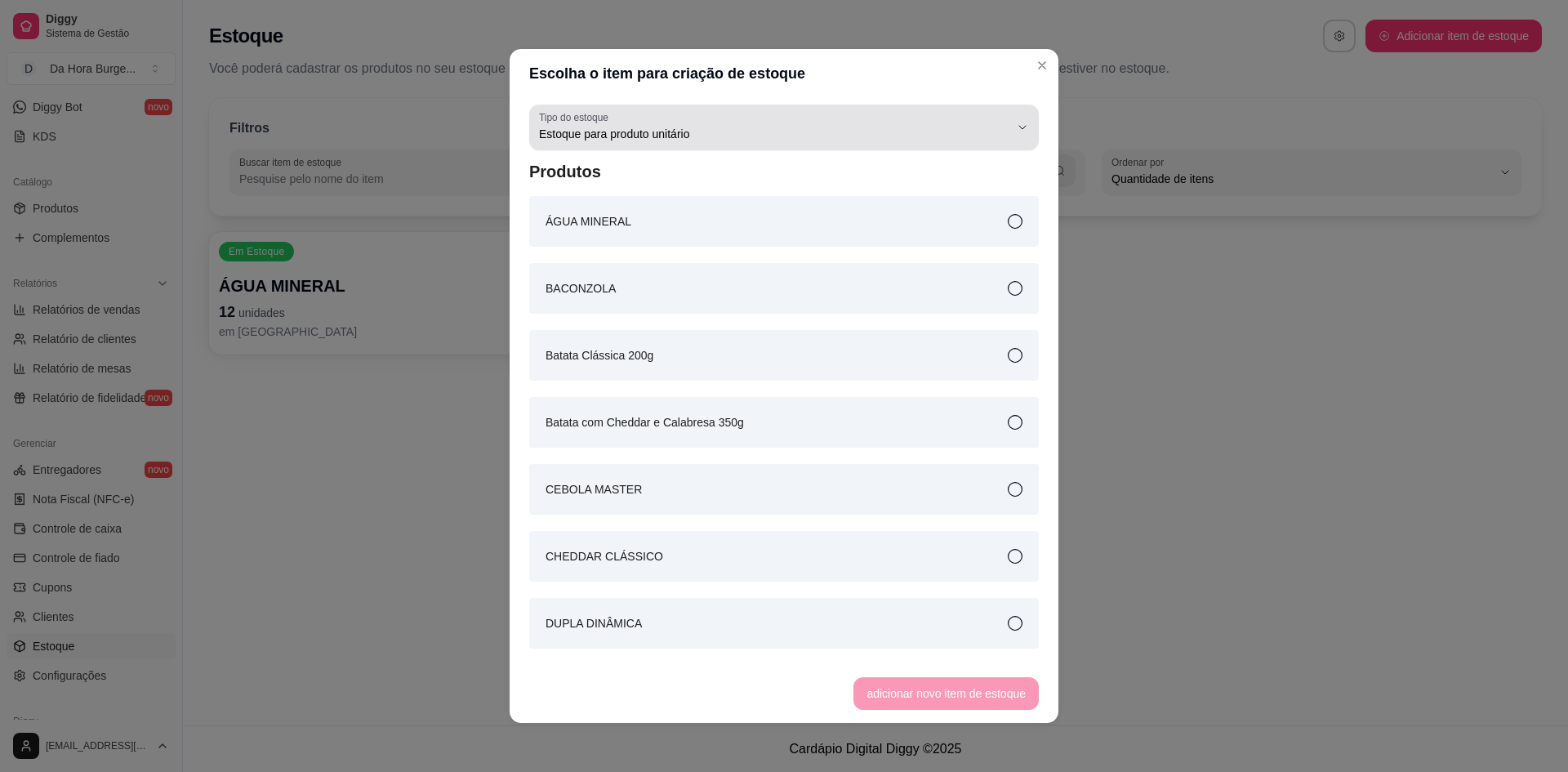
click at [903, 123] on div "Estoque para produto unitário" at bounding box center [775, 127] width 471 height 33
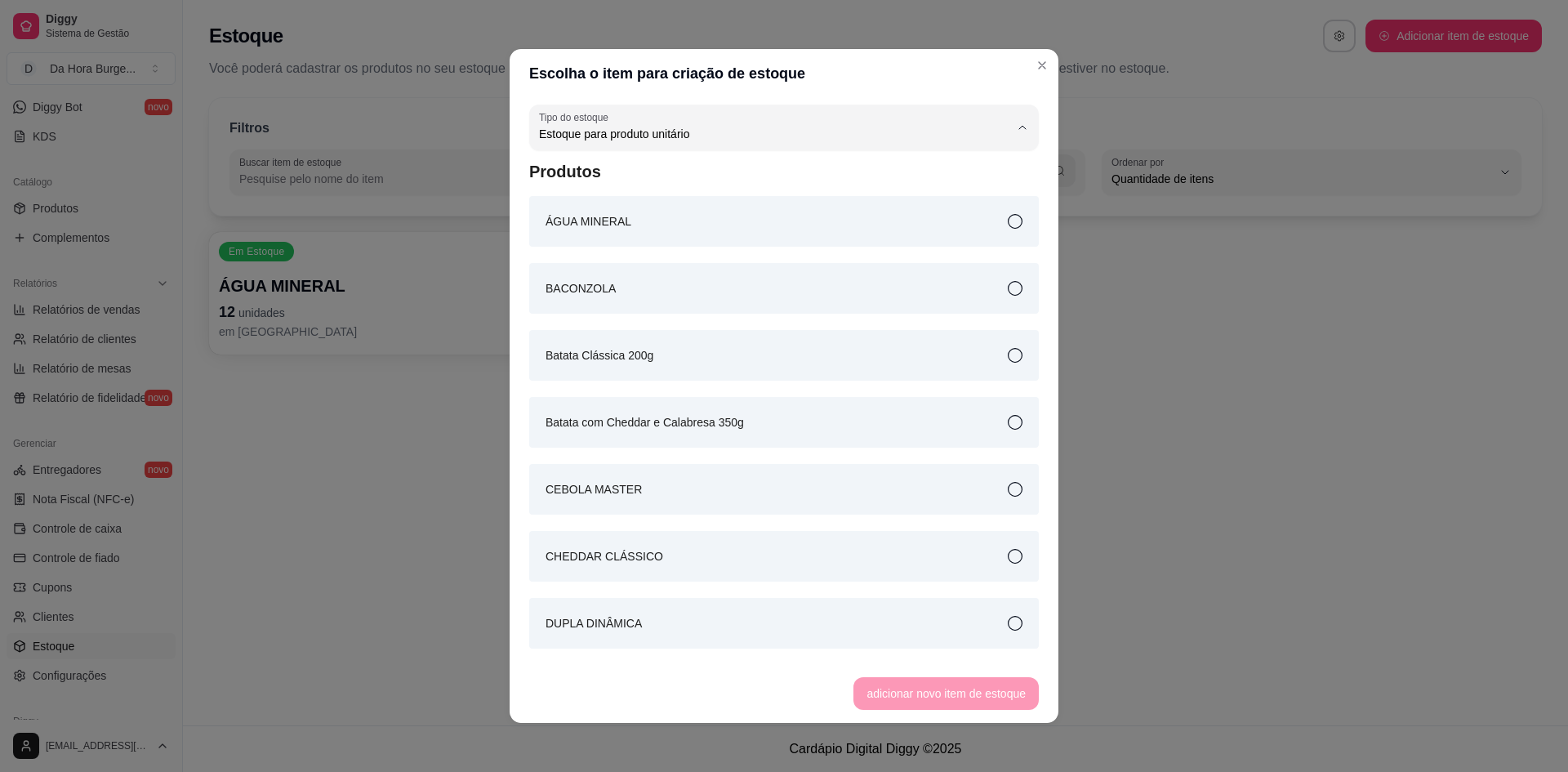
click at [766, 175] on span "Estoque para produto por kg" at bounding box center [764, 173] width 437 height 16
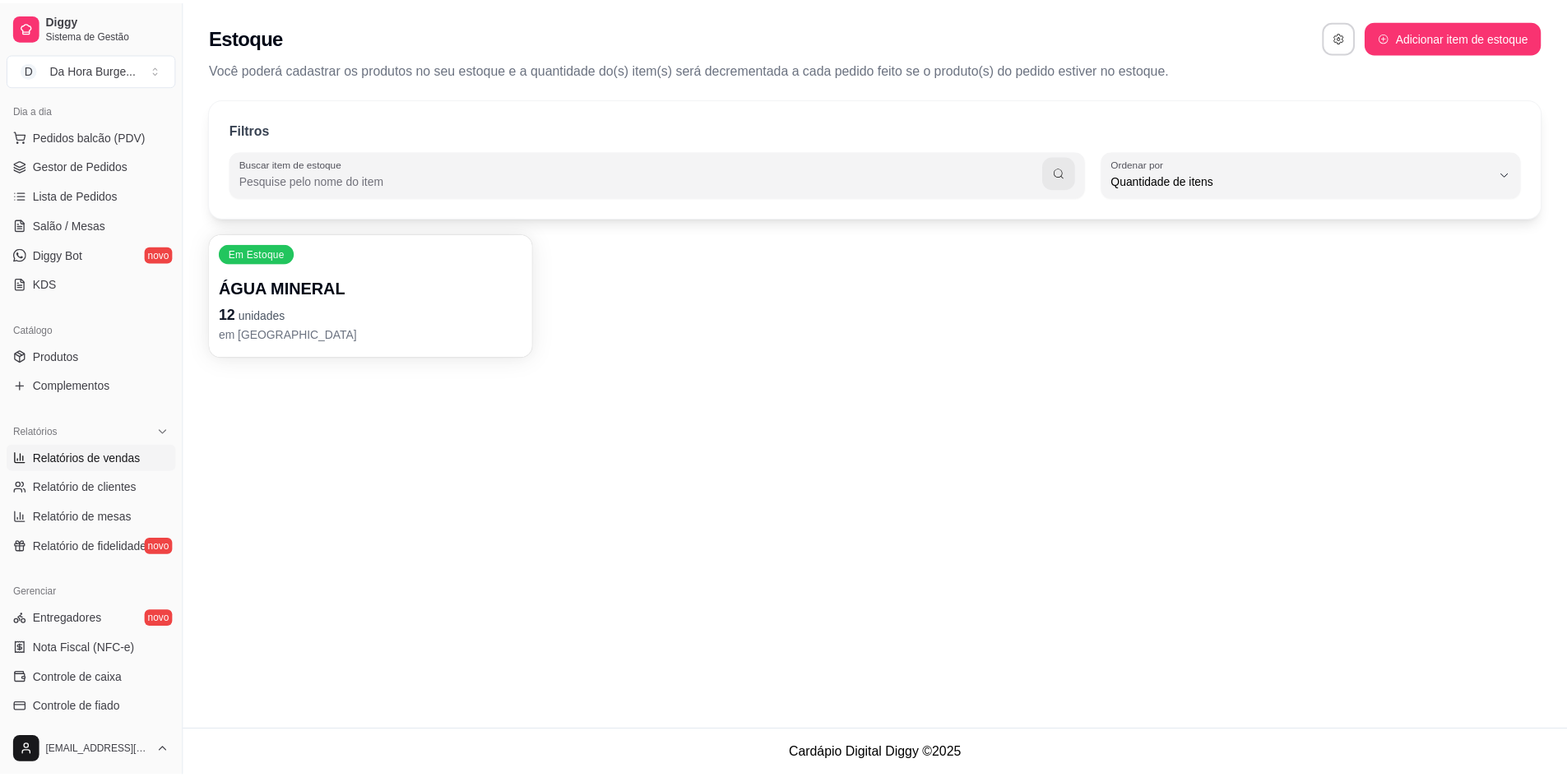
scroll to position [0, 0]
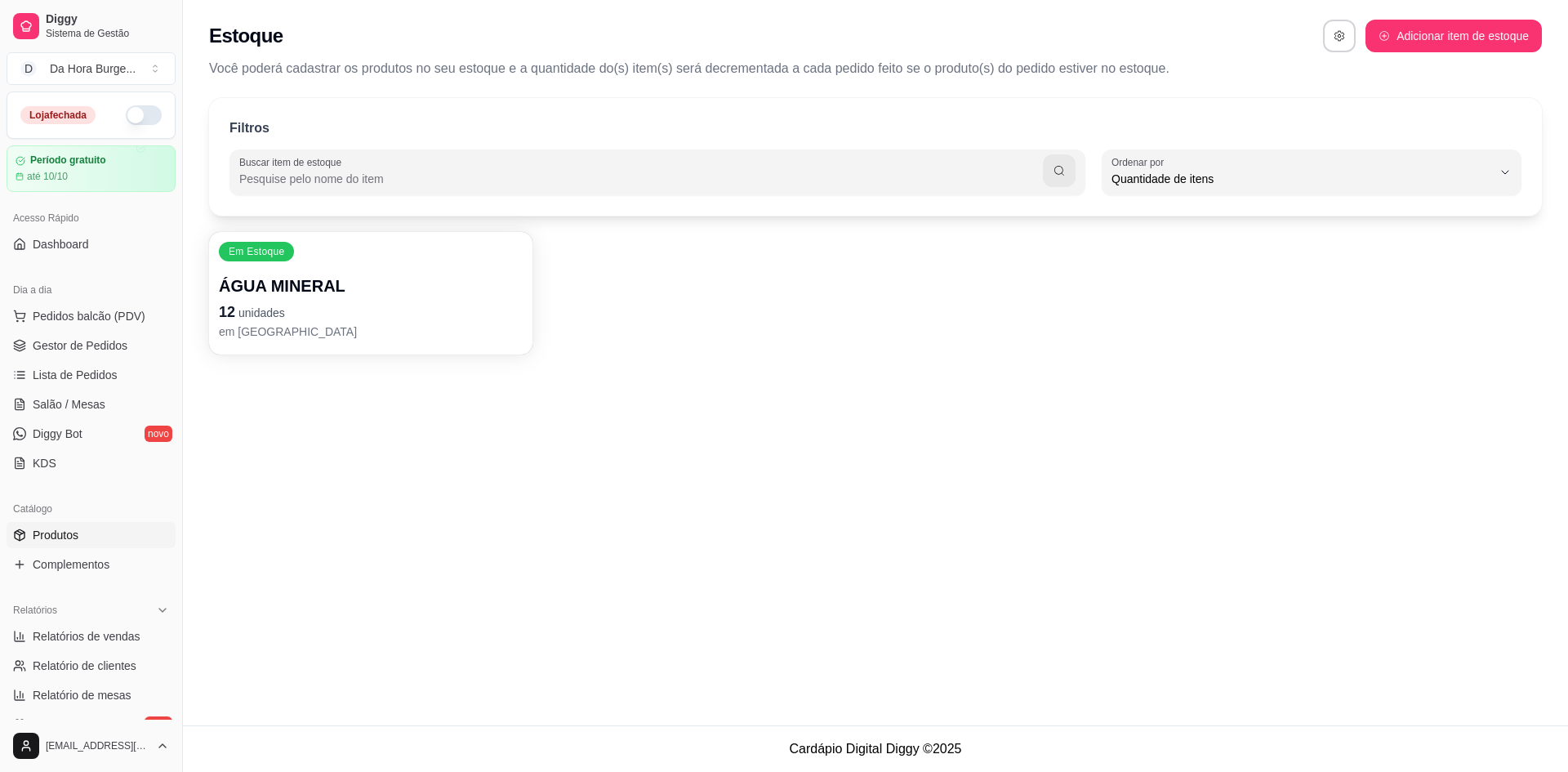
click at [74, 532] on span "Produtos" at bounding box center [56, 536] width 46 height 16
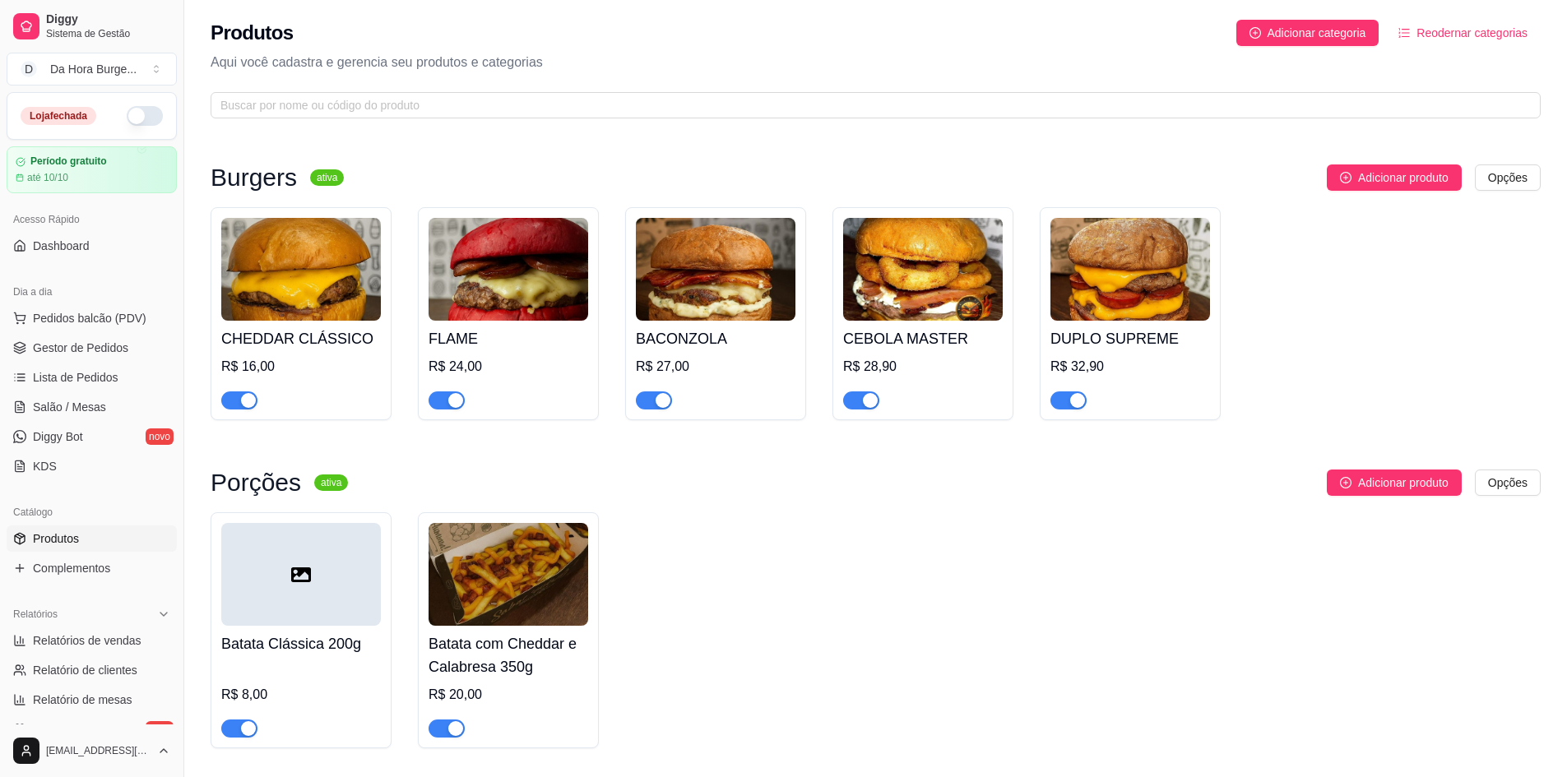
click at [231, 313] on img at bounding box center [301, 269] width 160 height 103
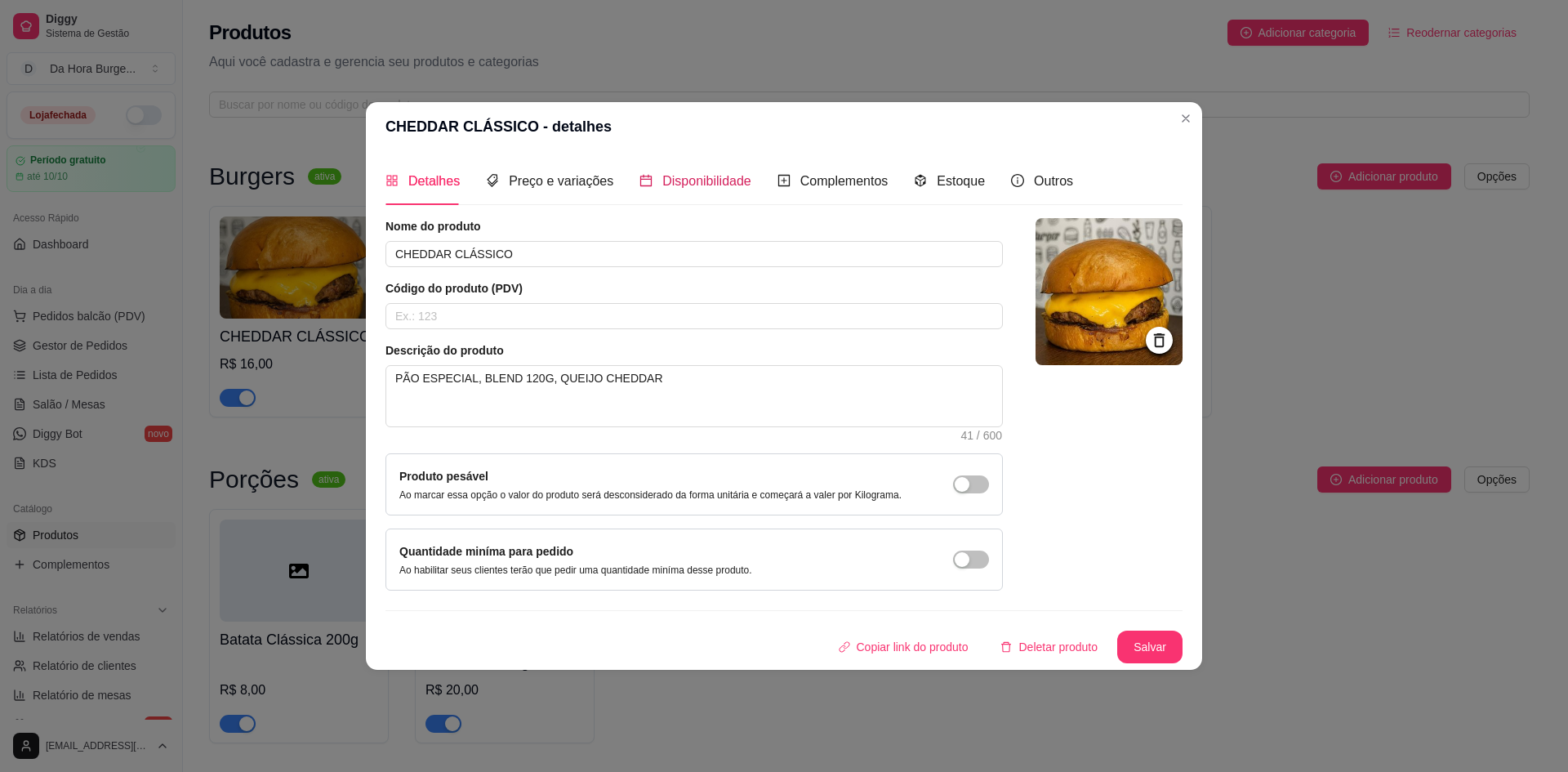
click at [692, 178] on span "Disponibilidade" at bounding box center [707, 181] width 89 height 14
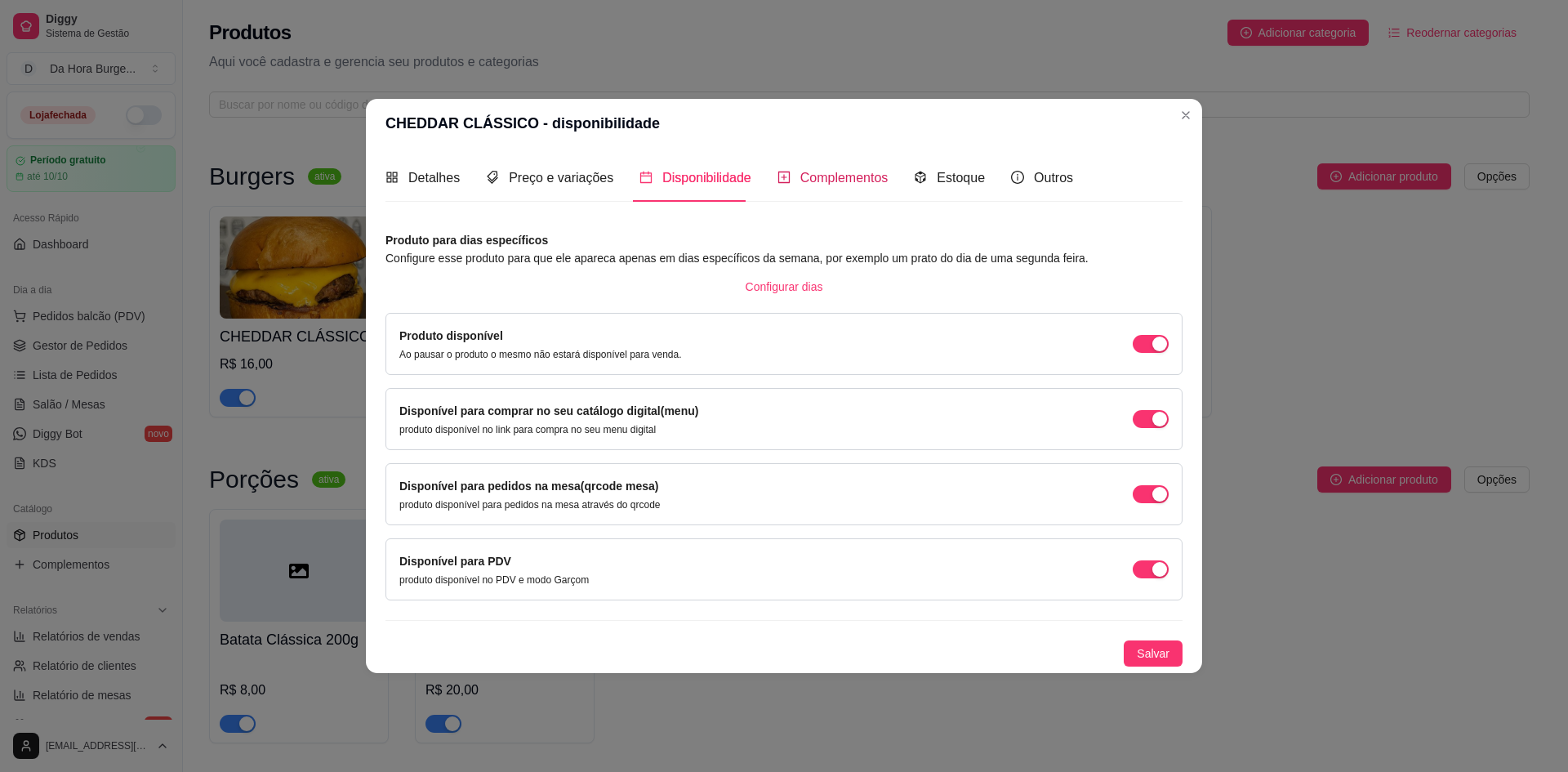
click at [832, 175] on span "Complementos" at bounding box center [844, 178] width 88 height 14
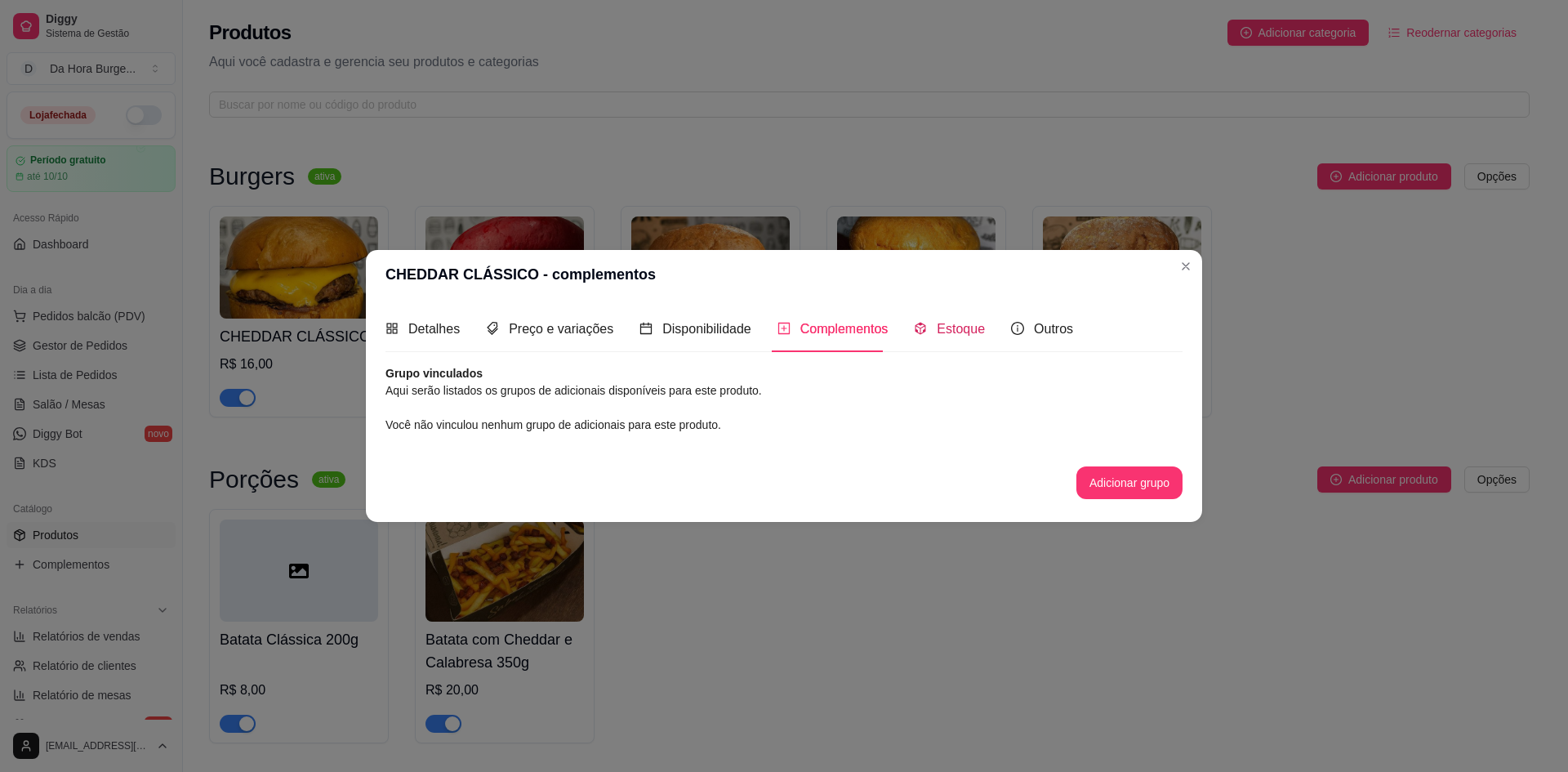
click at [936, 335] on span "Estoque" at bounding box center [960, 329] width 49 height 14
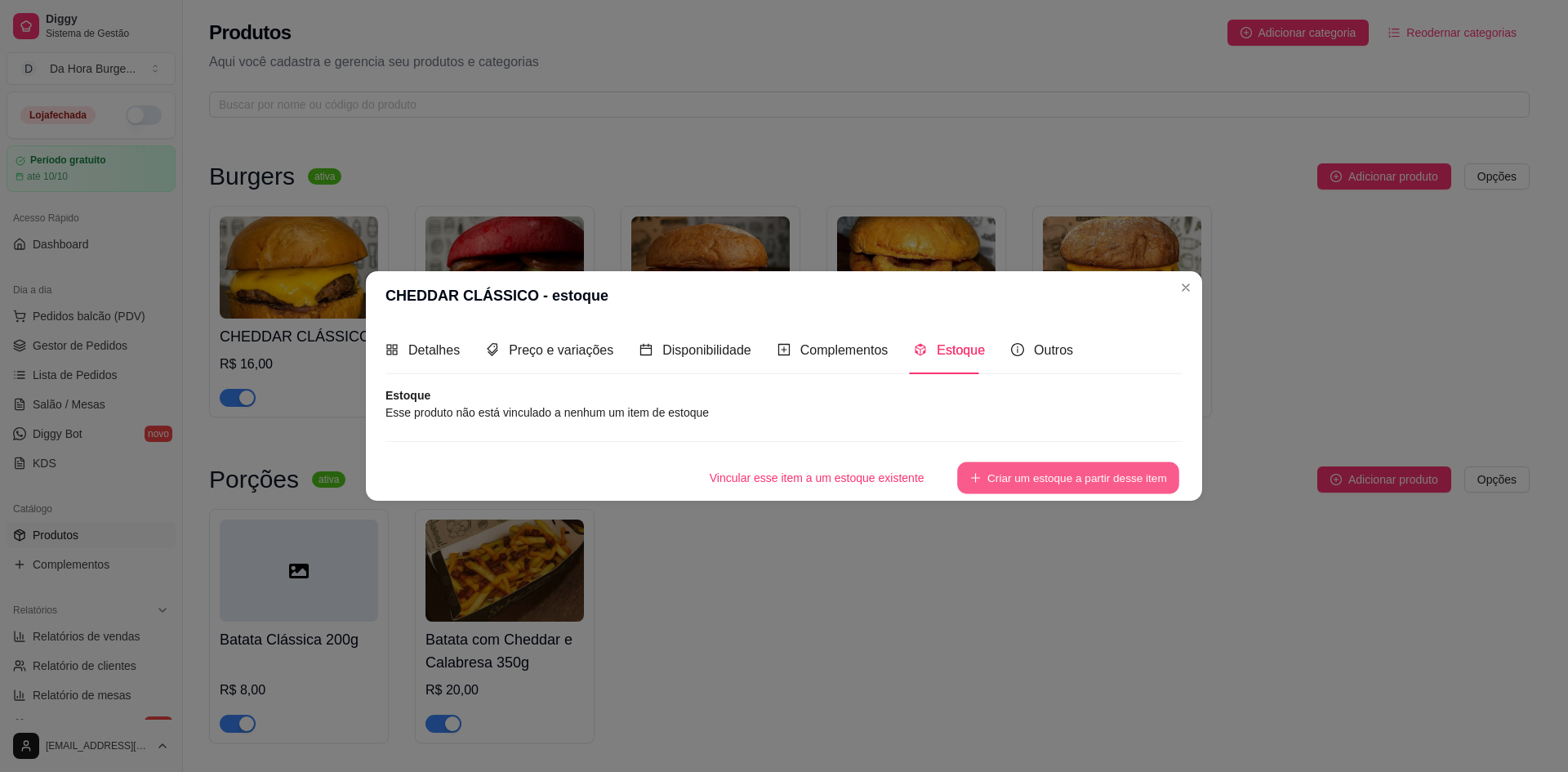
click at [1062, 469] on button "Criar um estoque a partir desse item" at bounding box center [1069, 478] width 222 height 32
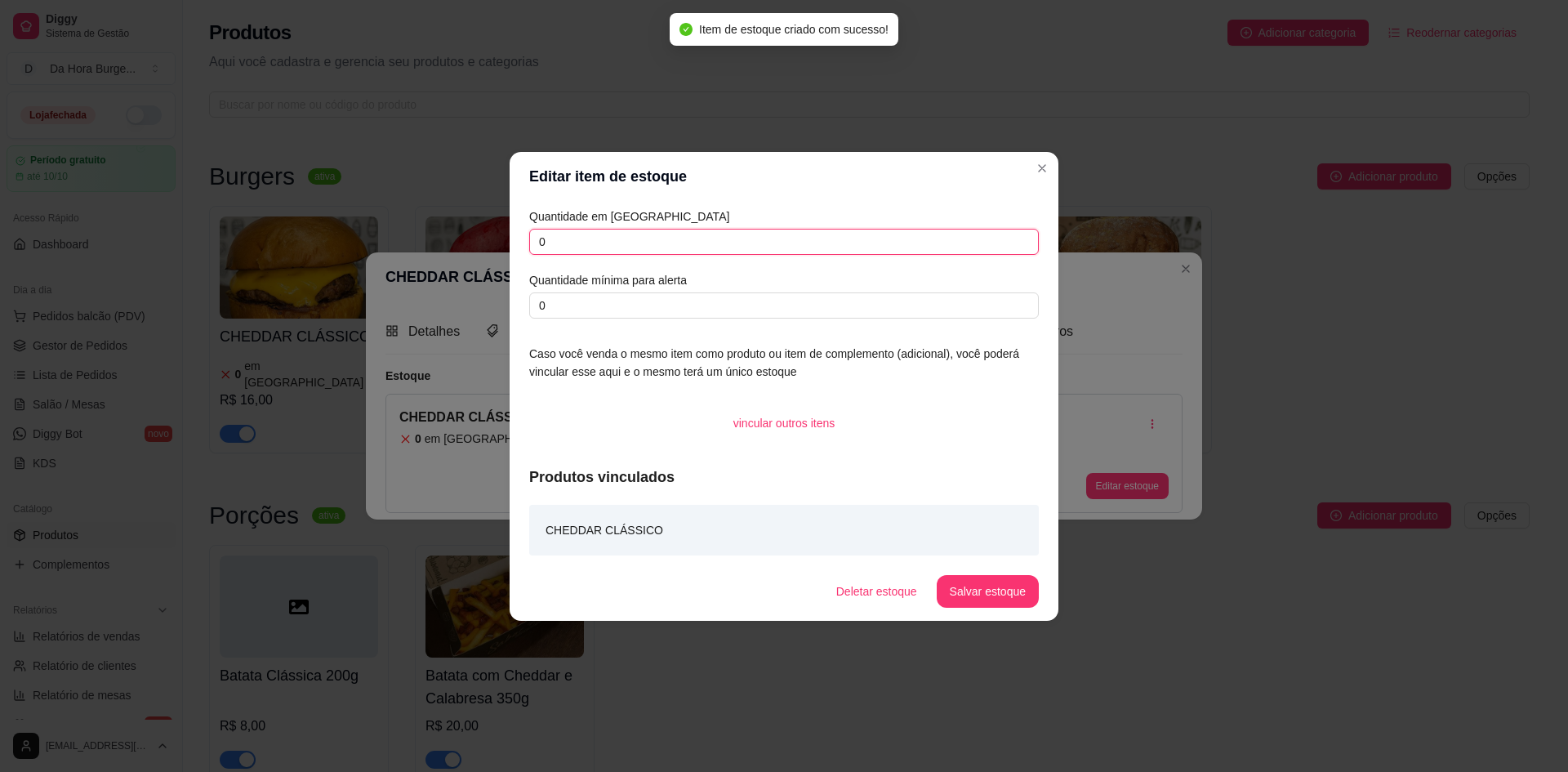
click at [582, 248] on input "0" at bounding box center [784, 241] width 509 height 26
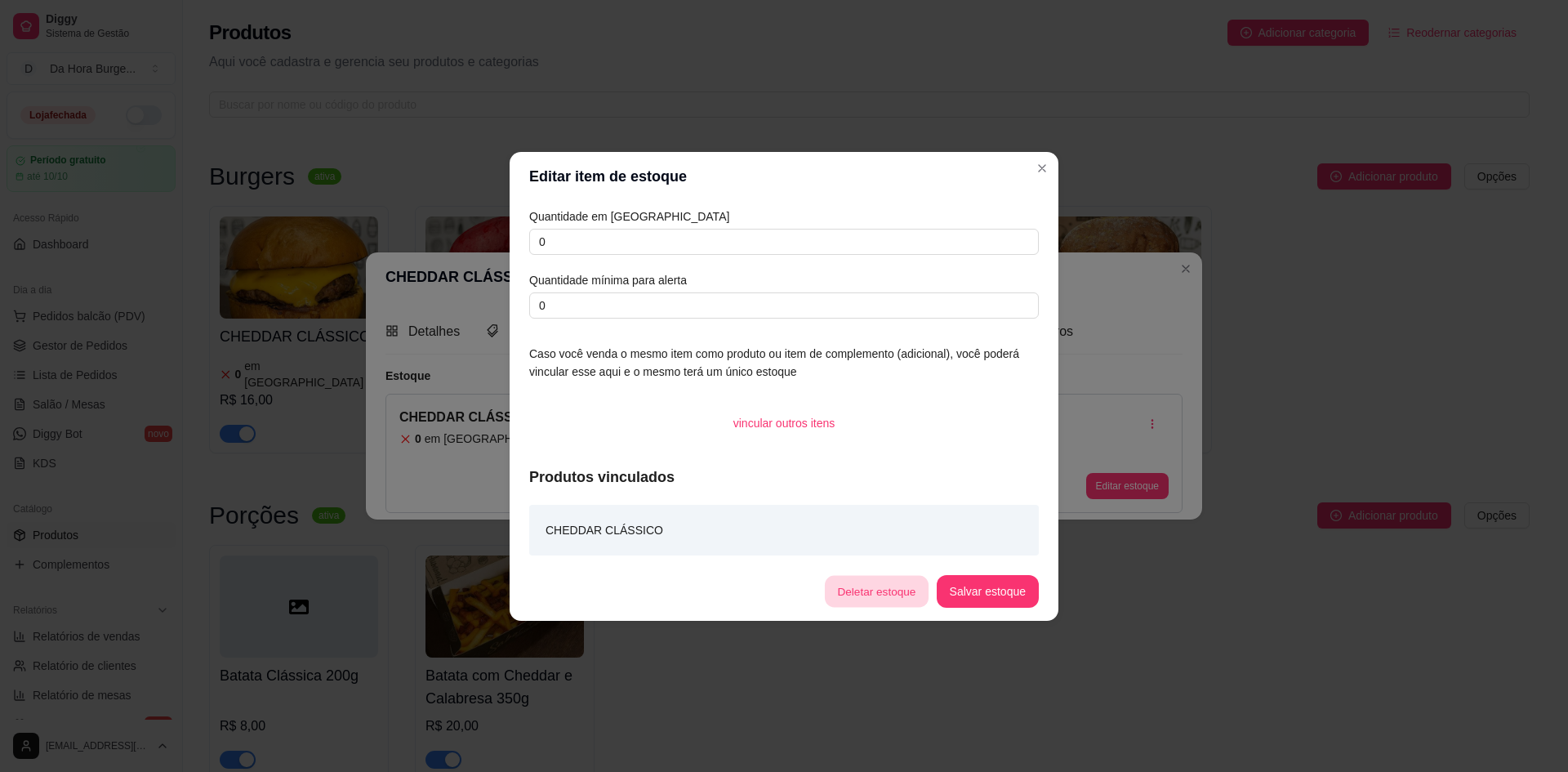
click at [894, 596] on button "Deletar estoque" at bounding box center [877, 591] width 103 height 32
click at [868, 539] on button "sim" at bounding box center [858, 539] width 64 height 32
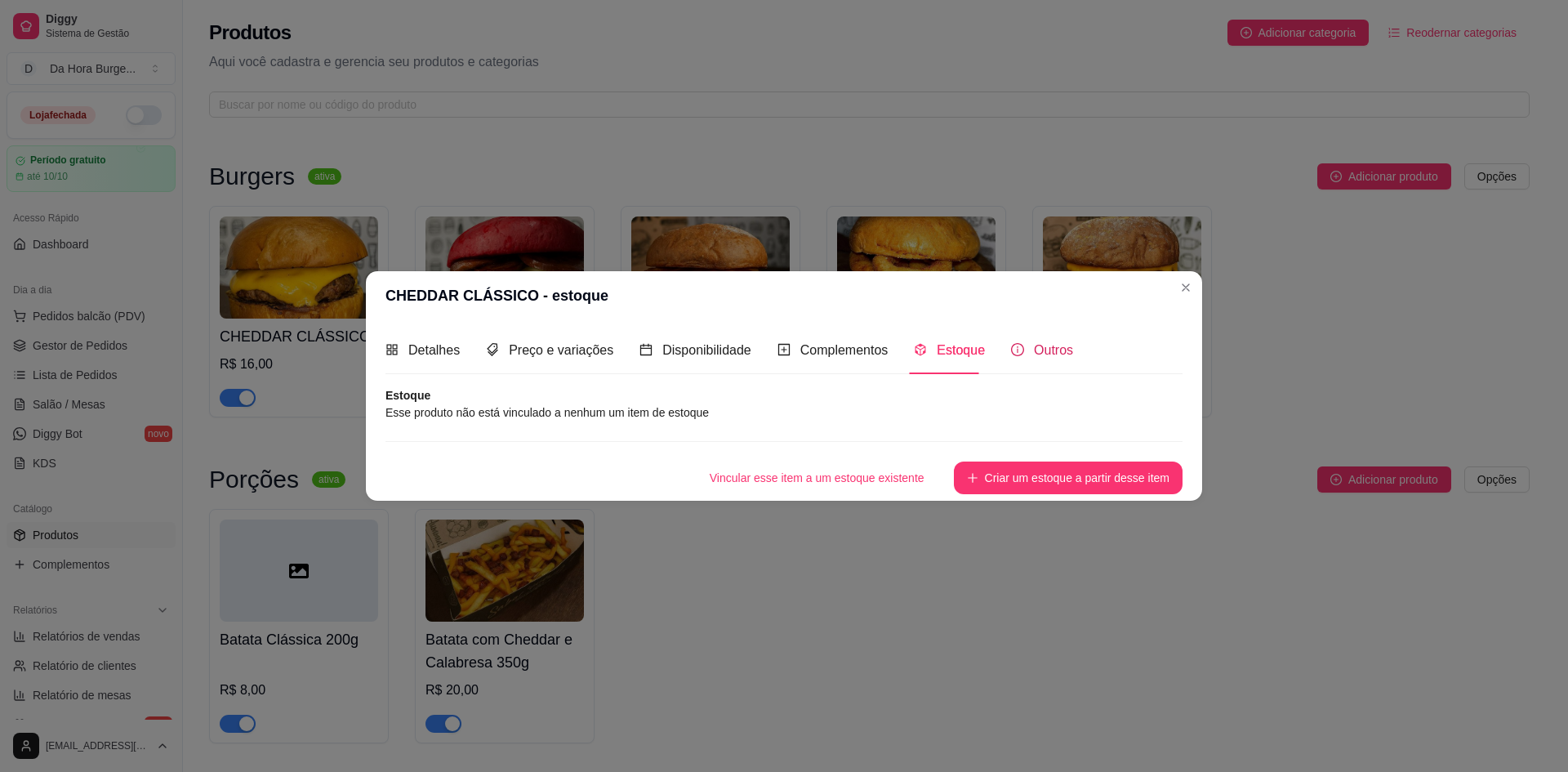
click at [1038, 348] on span "Outros" at bounding box center [1053, 350] width 39 height 14
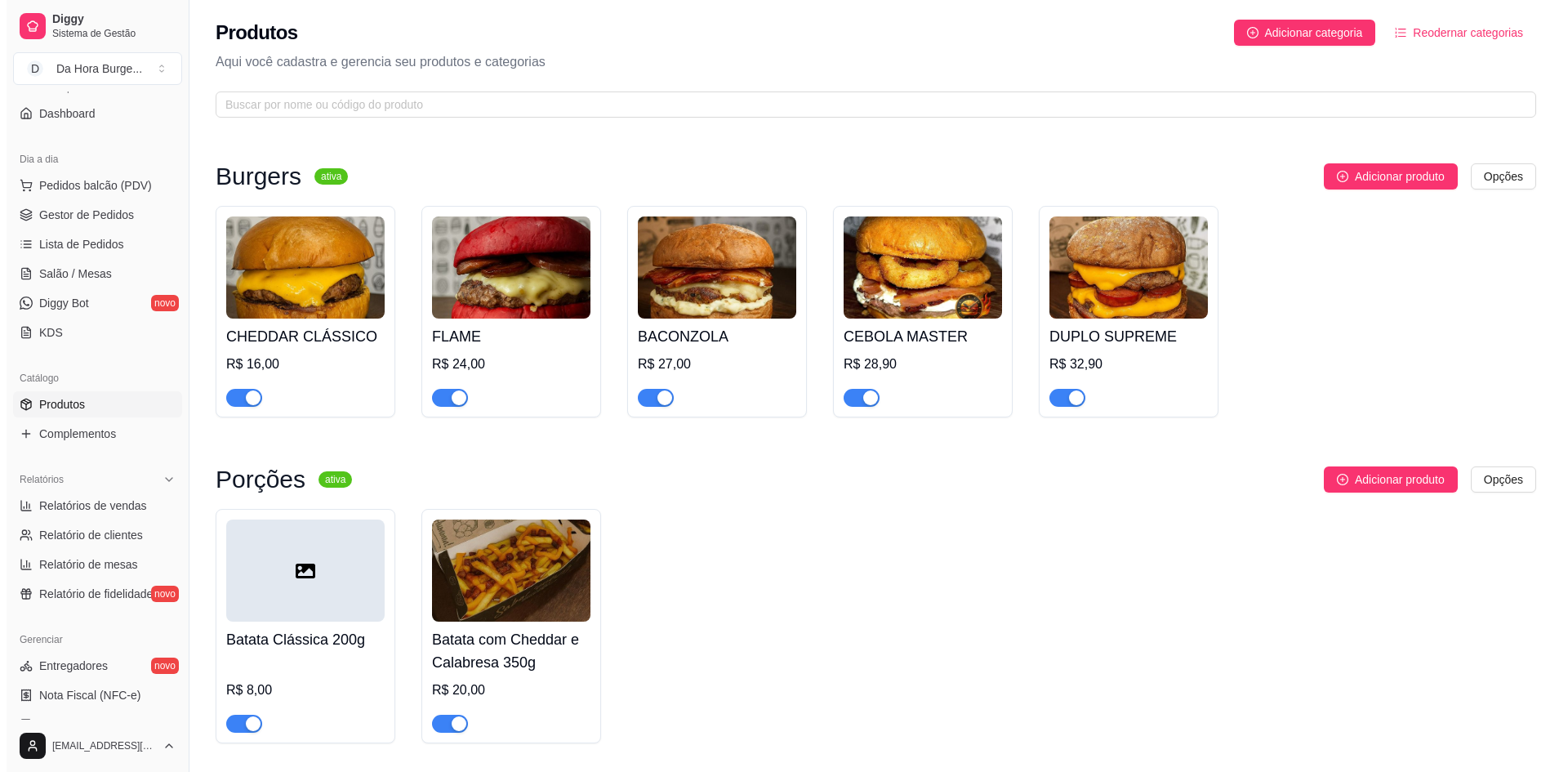
scroll to position [77, 0]
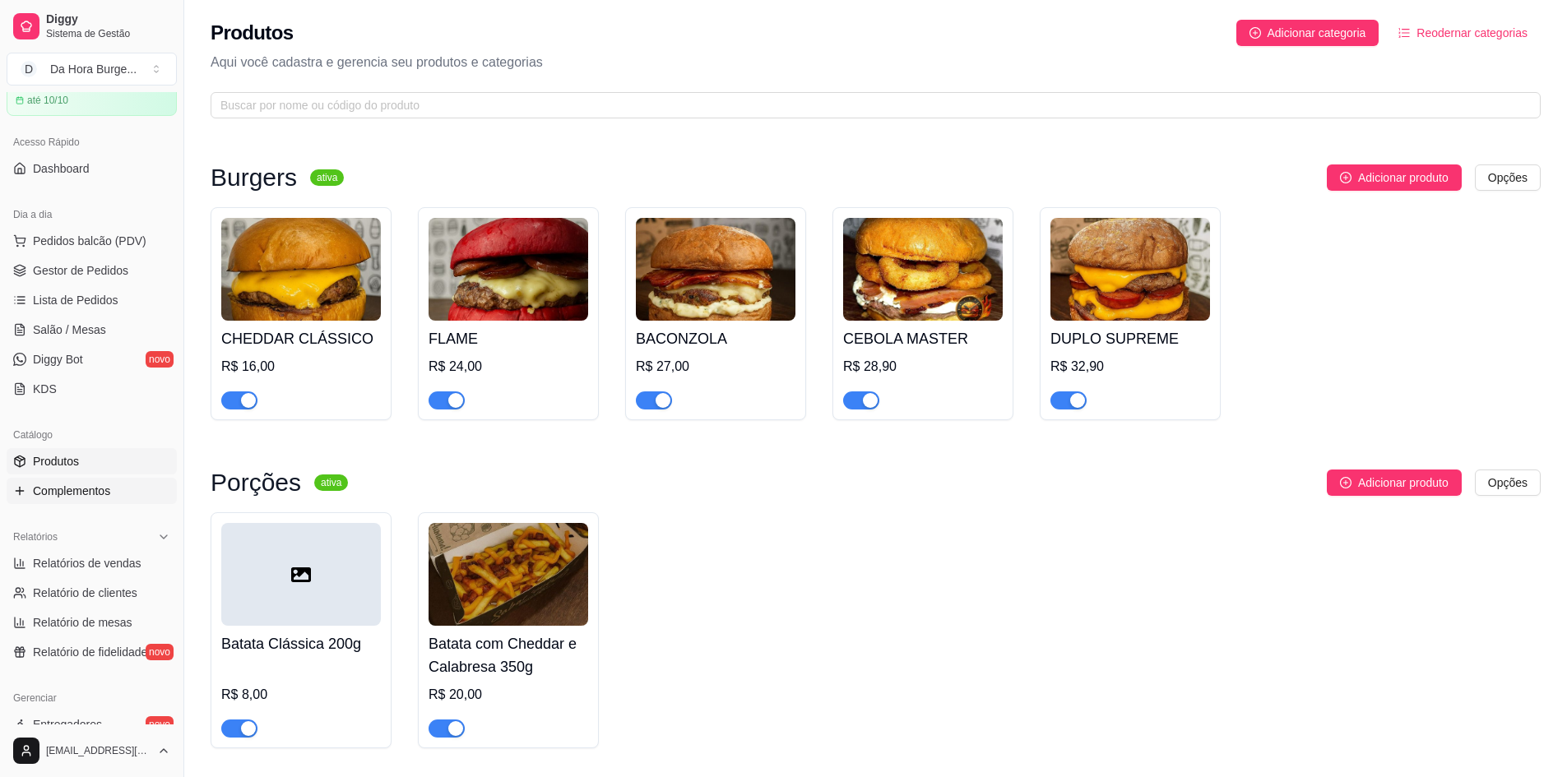
click at [81, 496] on span "Complementos" at bounding box center [71, 491] width 77 height 16
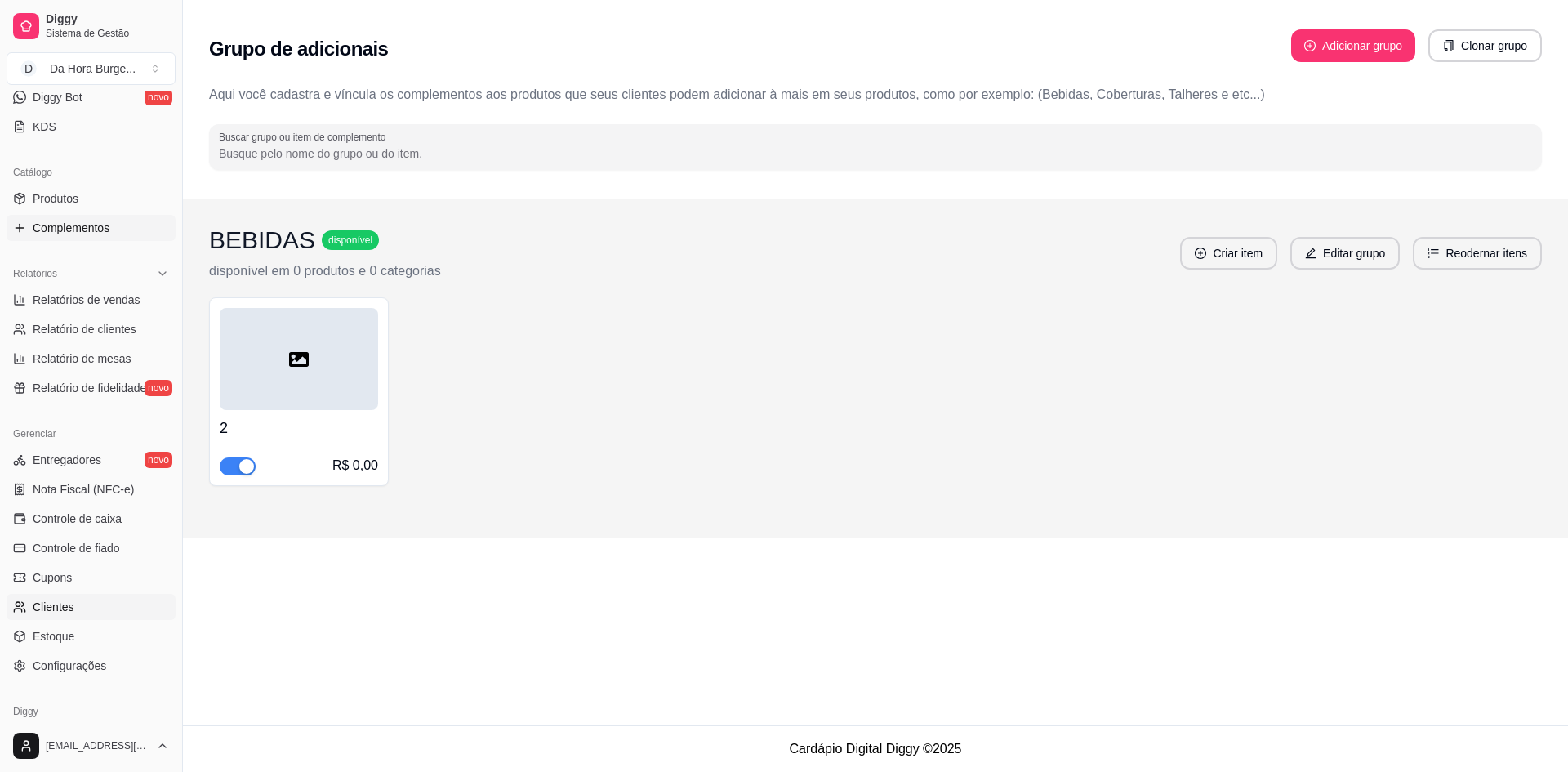
scroll to position [403, 0]
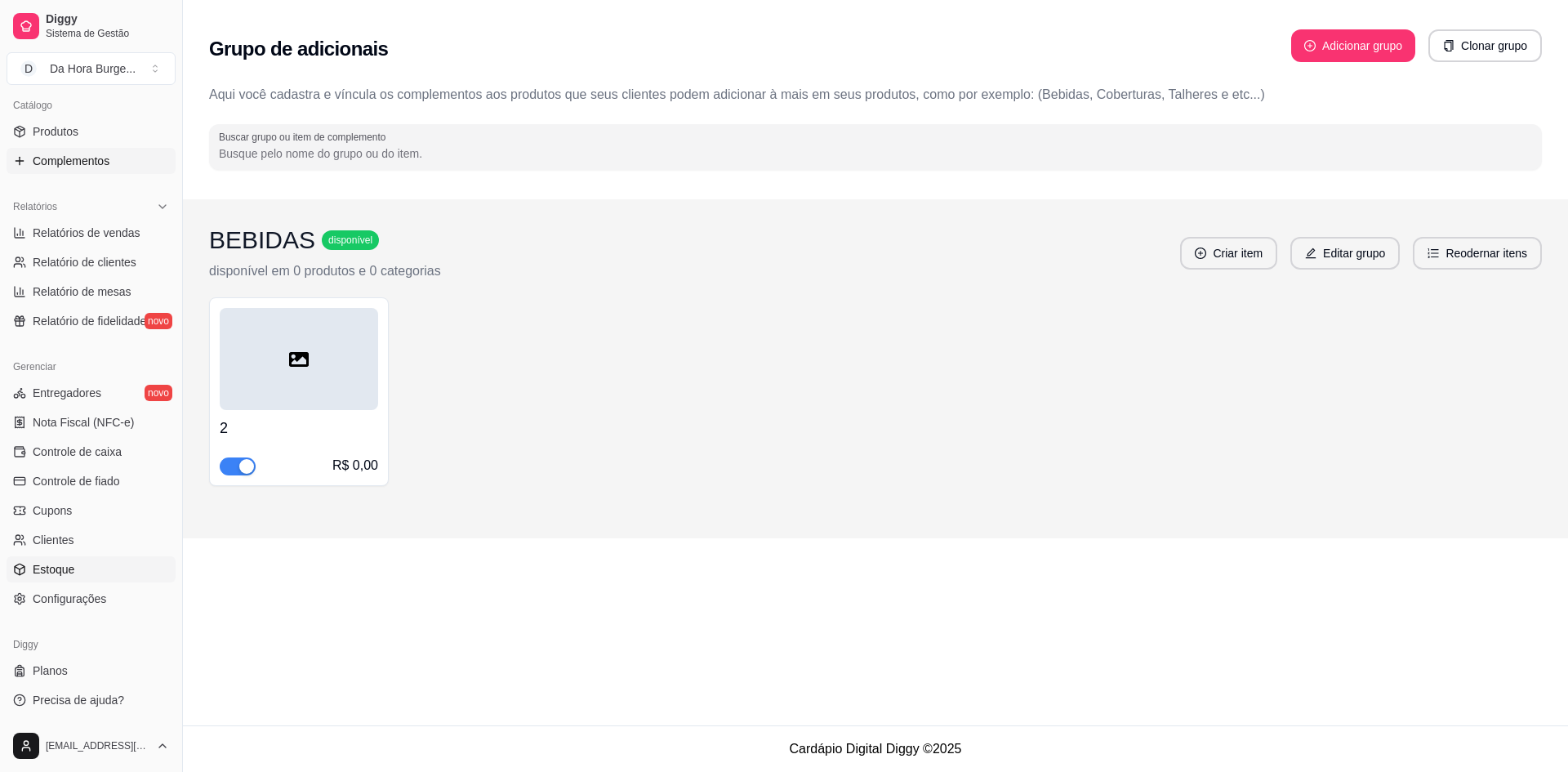
click at [69, 566] on span "Estoque" at bounding box center [54, 569] width 42 height 16
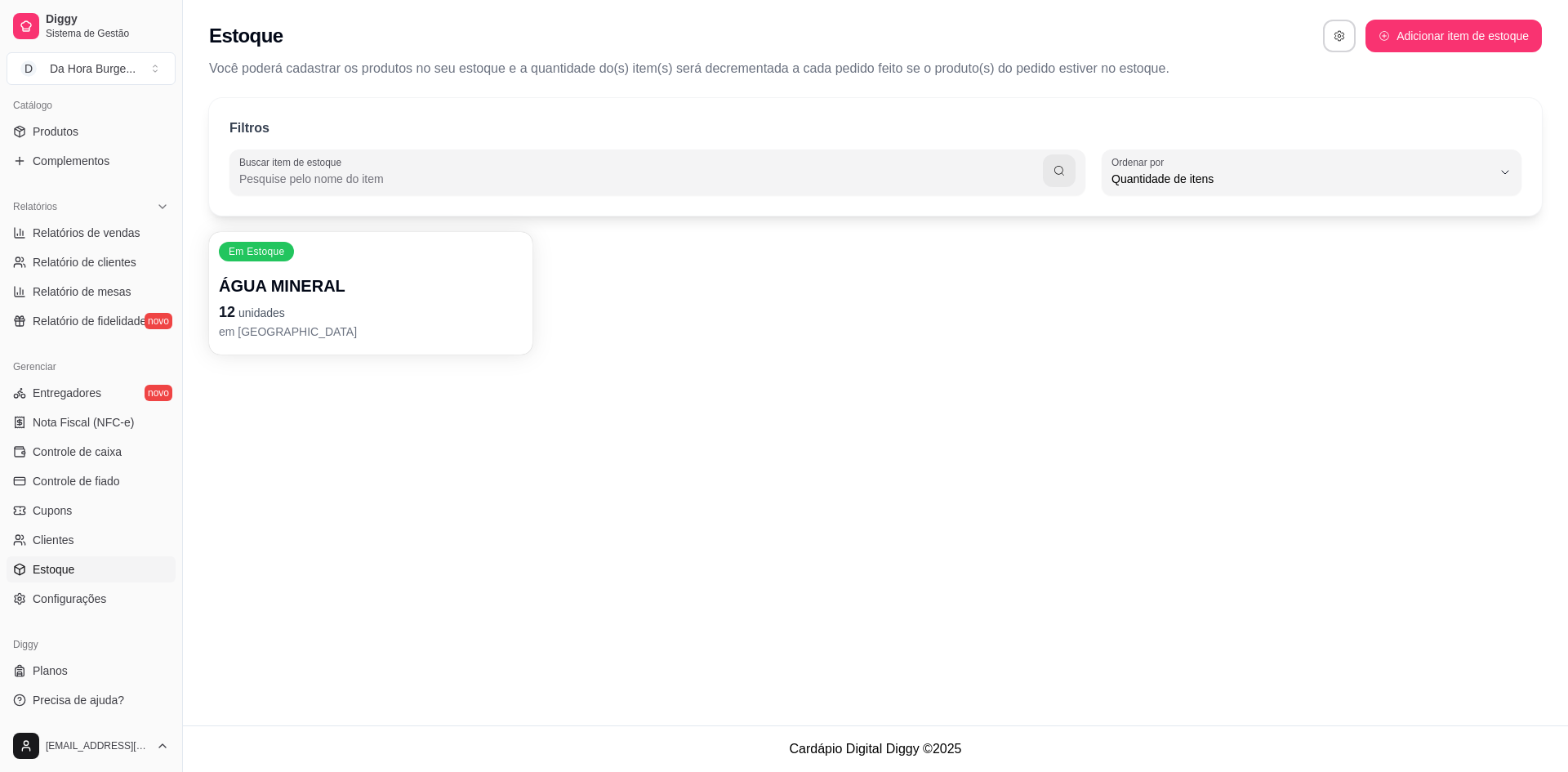
scroll to position [16, 0]
click at [1445, 24] on button "Adicionar item de estoque" at bounding box center [1454, 36] width 177 height 33
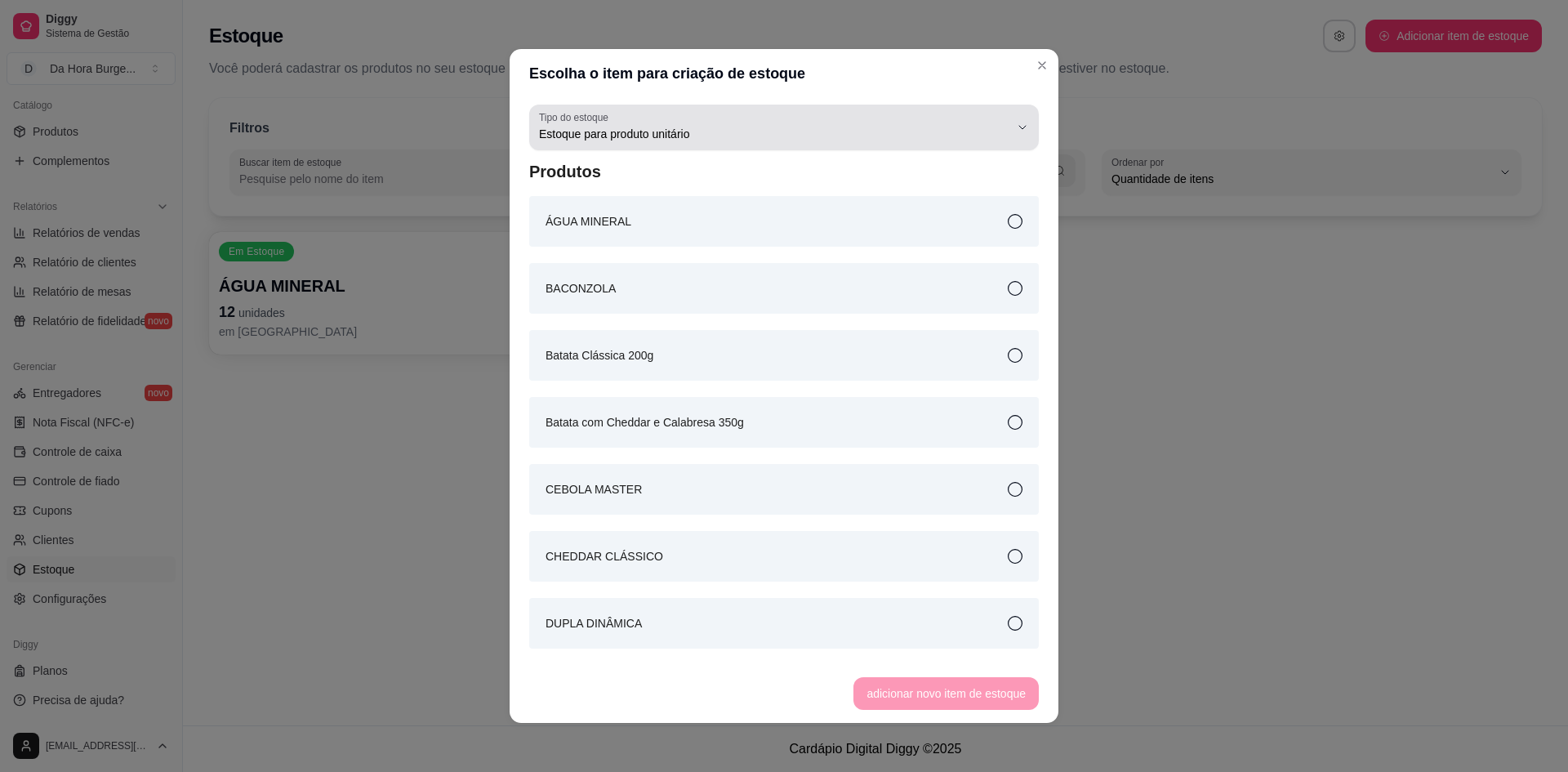
click at [847, 134] on span "Estoque para produto unitário" at bounding box center [775, 134] width 471 height 16
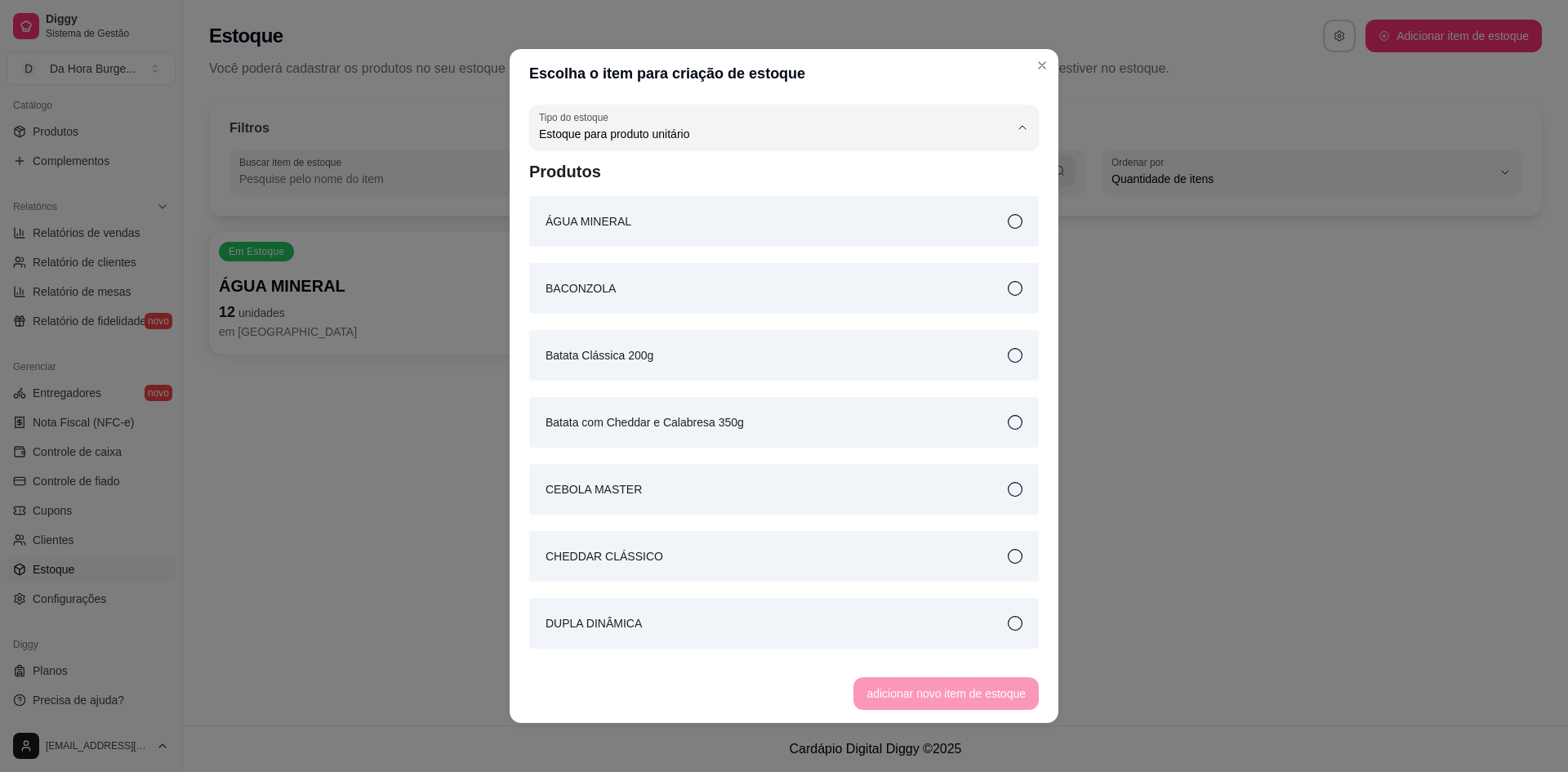
click at [753, 173] on span "Estoque para produto por kg" at bounding box center [764, 173] width 437 height 16
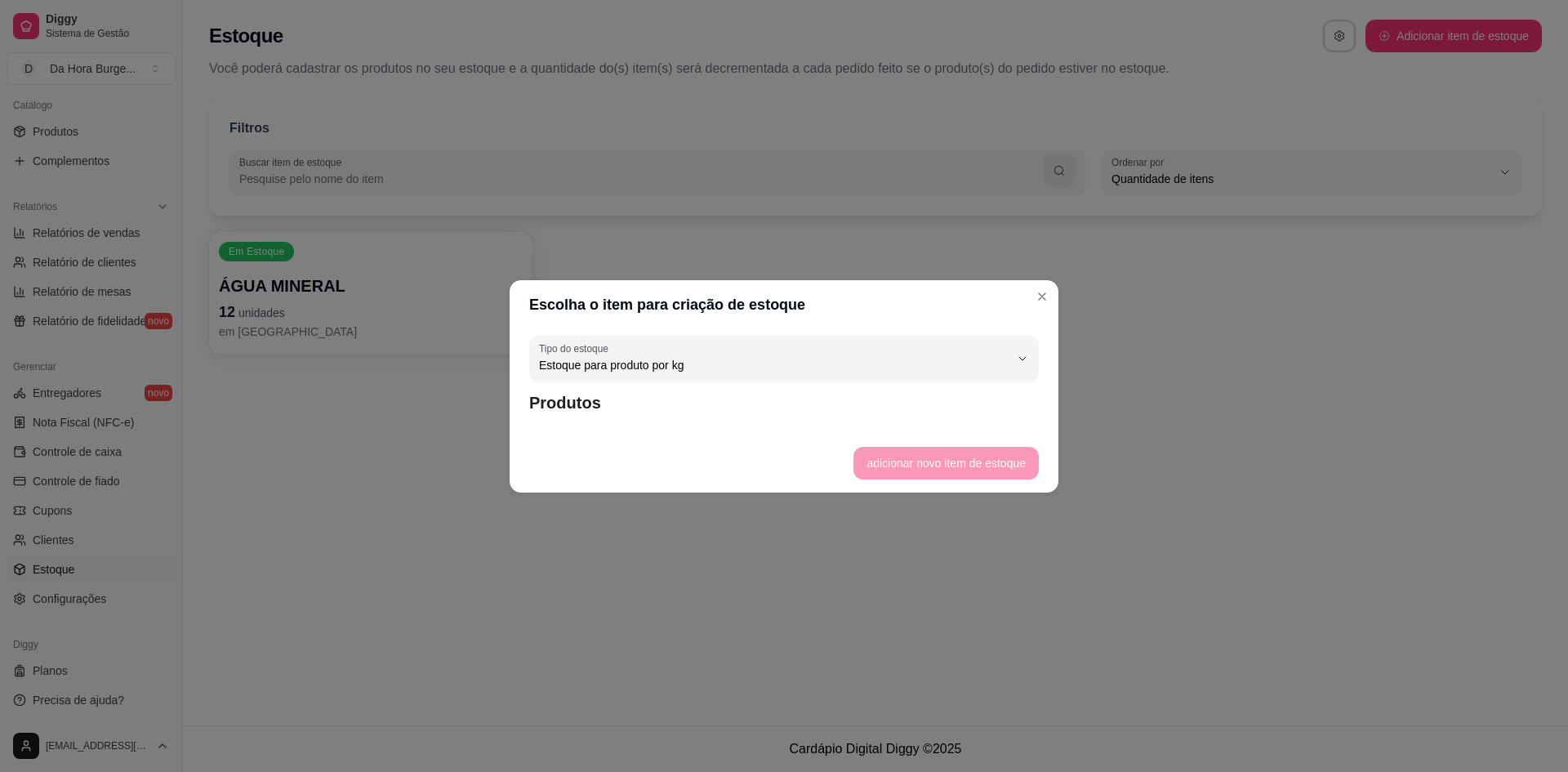
click at [941, 486] on footer "adicionar novo item de estoque" at bounding box center [784, 463] width 549 height 59
drag, startPoint x: 512, startPoint y: 357, endPoint x: 533, endPoint y: 378, distance: 29.7
click at [527, 371] on div "KG Tipo do estoque Estoque para produto por kg Estoque para produto unitário Ti…" at bounding box center [784, 381] width 549 height 104
drag, startPoint x: 568, startPoint y: 402, endPoint x: 573, endPoint y: 411, distance: 10.3
click at [573, 409] on article "Produtos" at bounding box center [784, 402] width 509 height 23
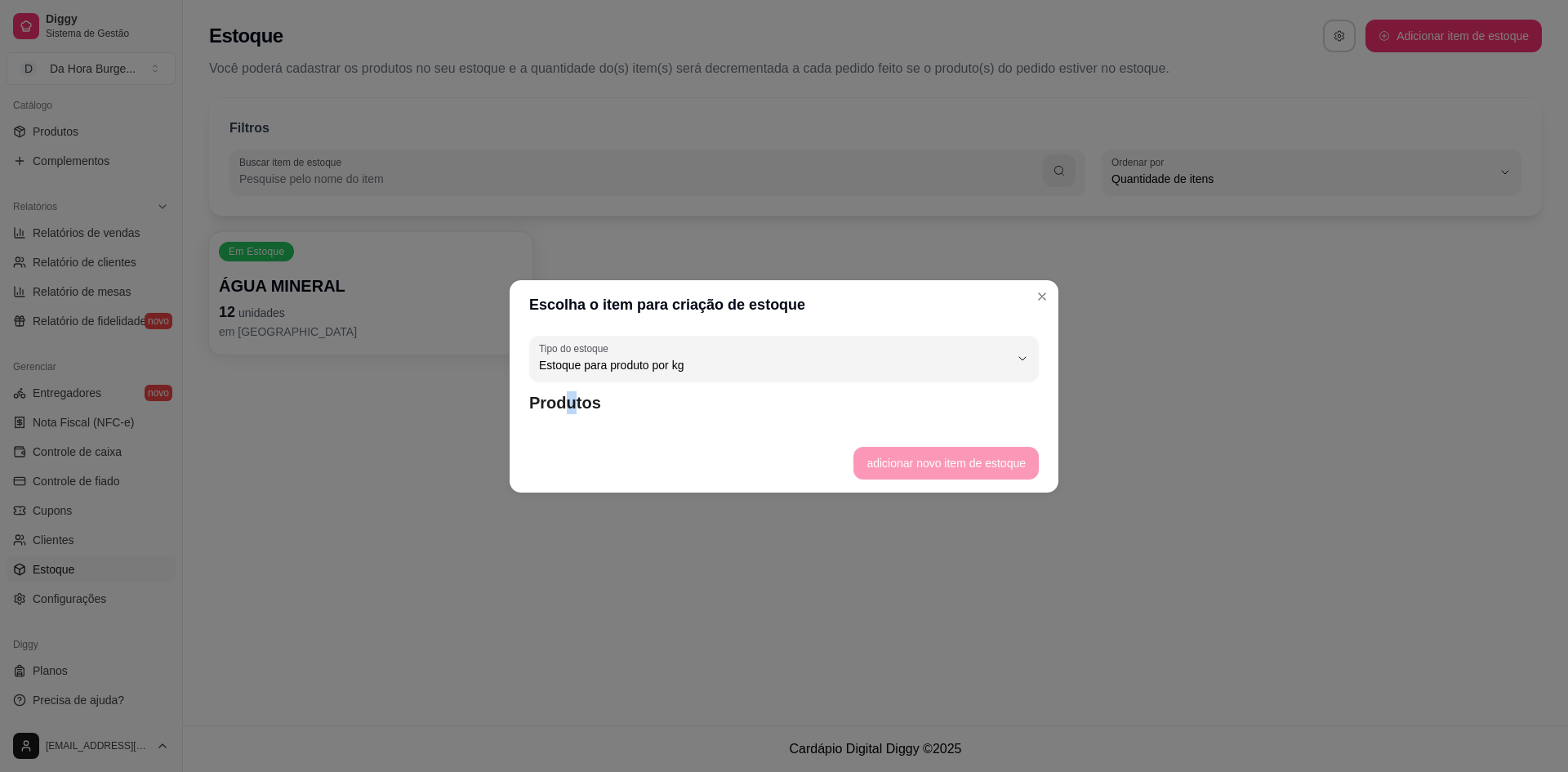
click at [573, 430] on div "KG Tipo do estoque Estoque para produto por kg Estoque para produto unitário Ti…" at bounding box center [784, 381] width 549 height 104
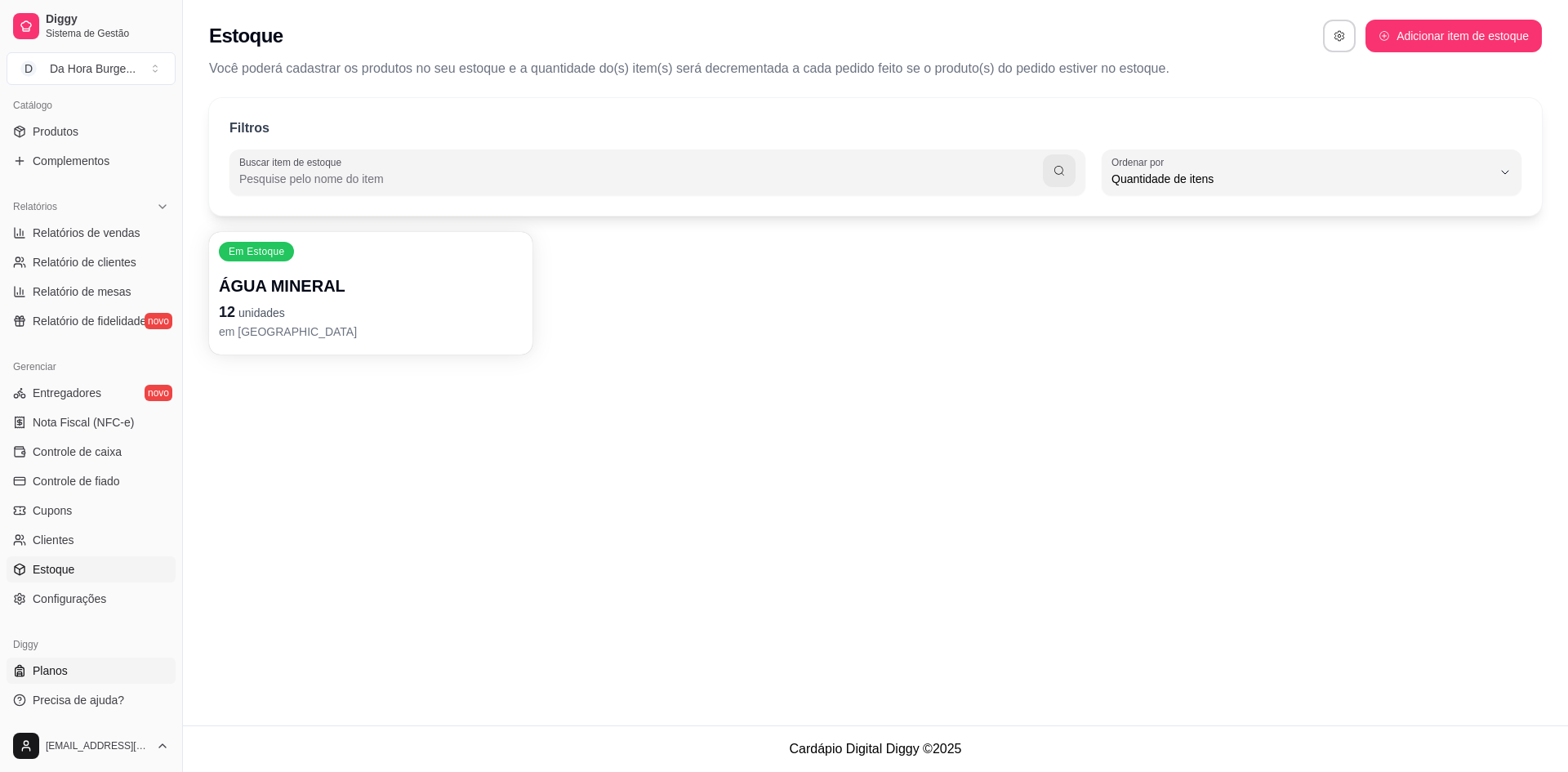
click at [70, 668] on link "Planos" at bounding box center [91, 671] width 169 height 26
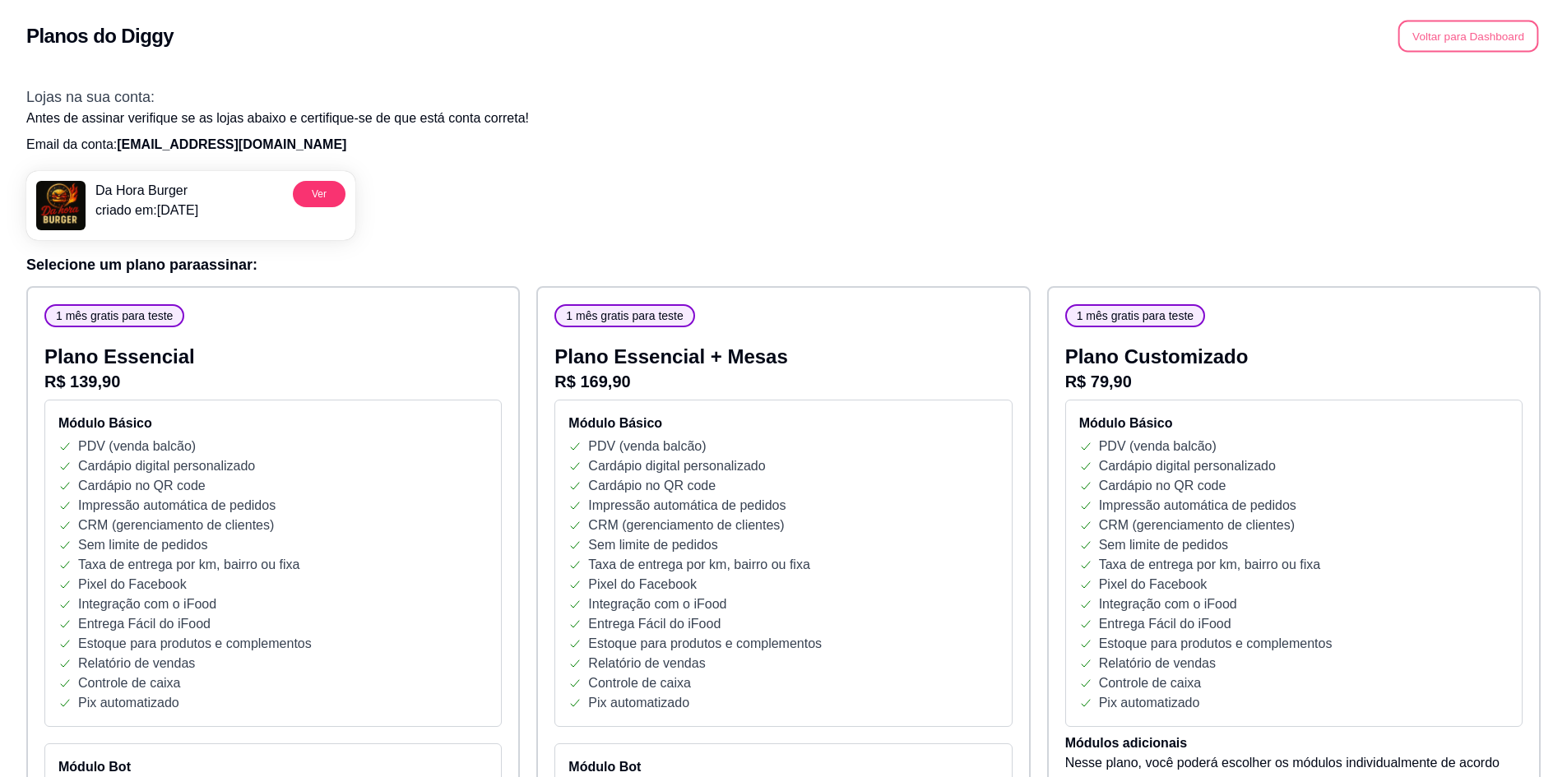
click at [1449, 43] on button "Voltar para Dashboard" at bounding box center [1468, 37] width 141 height 32
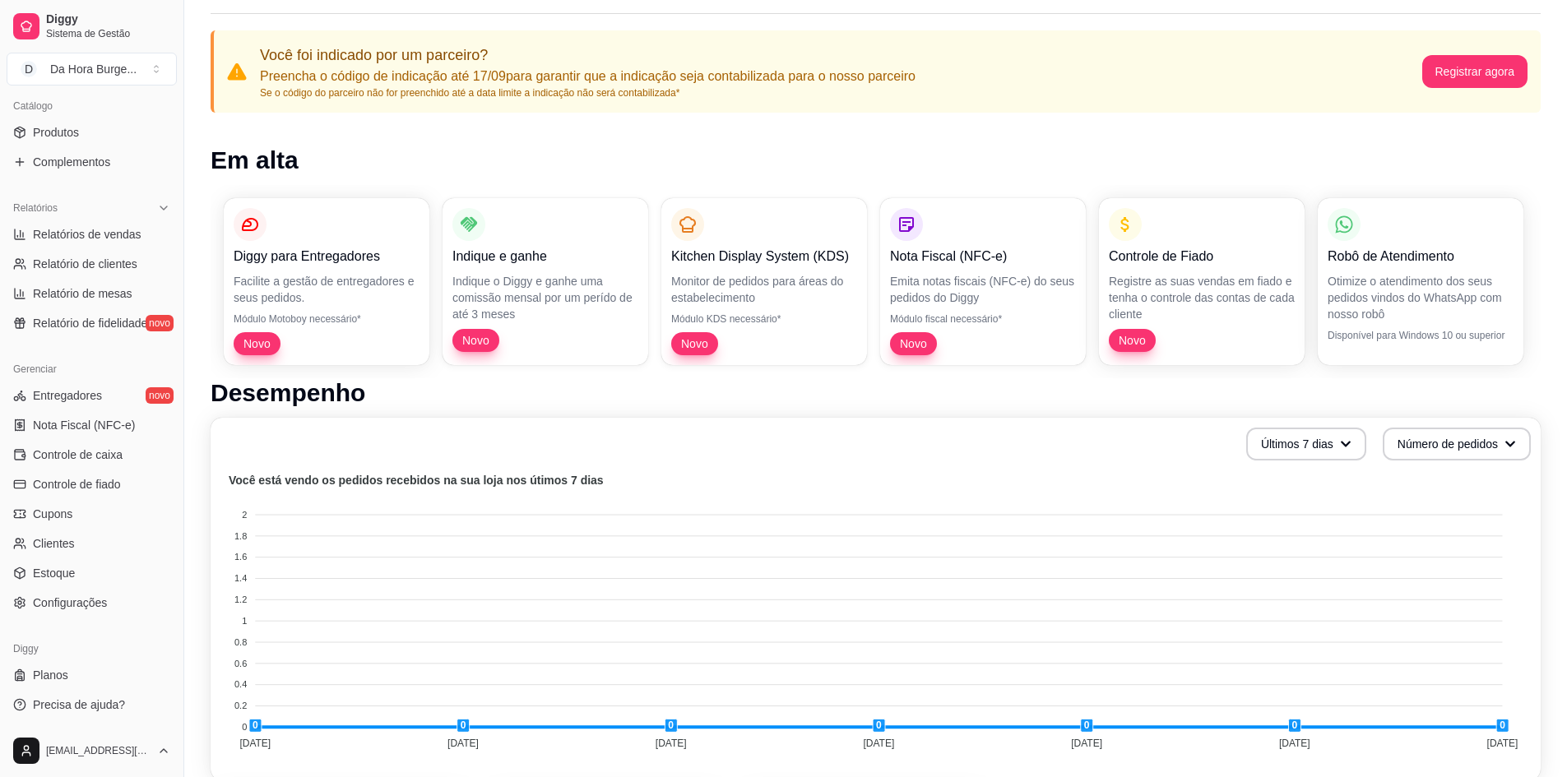
scroll to position [109, 0]
